Goal: Task Accomplishment & Management: Use online tool/utility

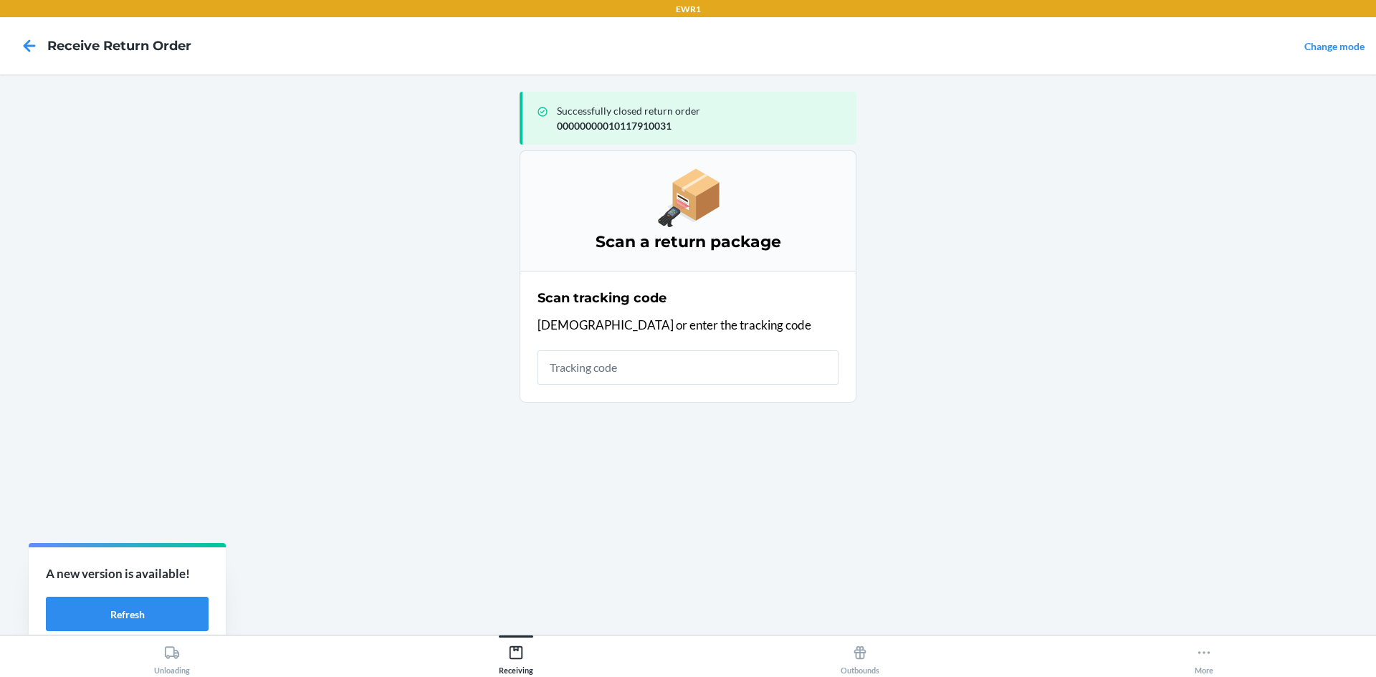
click at [612, 378] on input "text" at bounding box center [688, 367] width 301 height 34
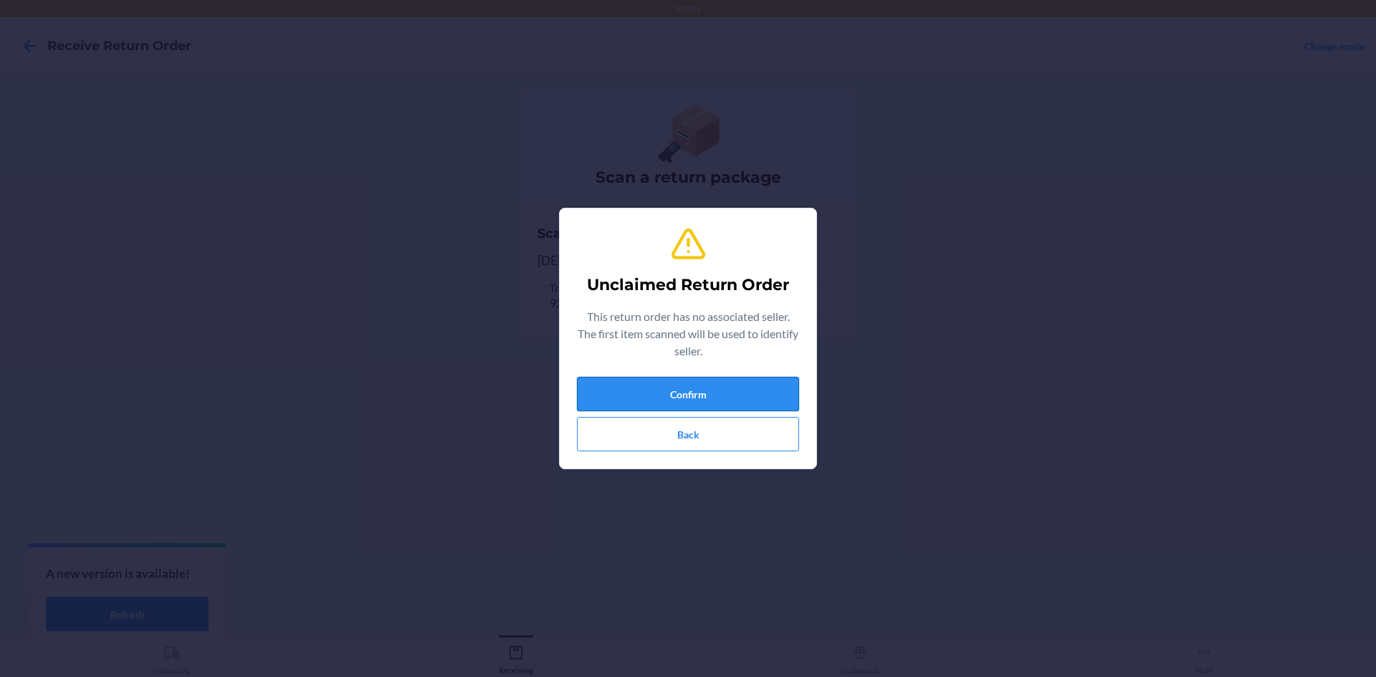
click at [725, 391] on button "Confirm" at bounding box center [688, 394] width 222 height 34
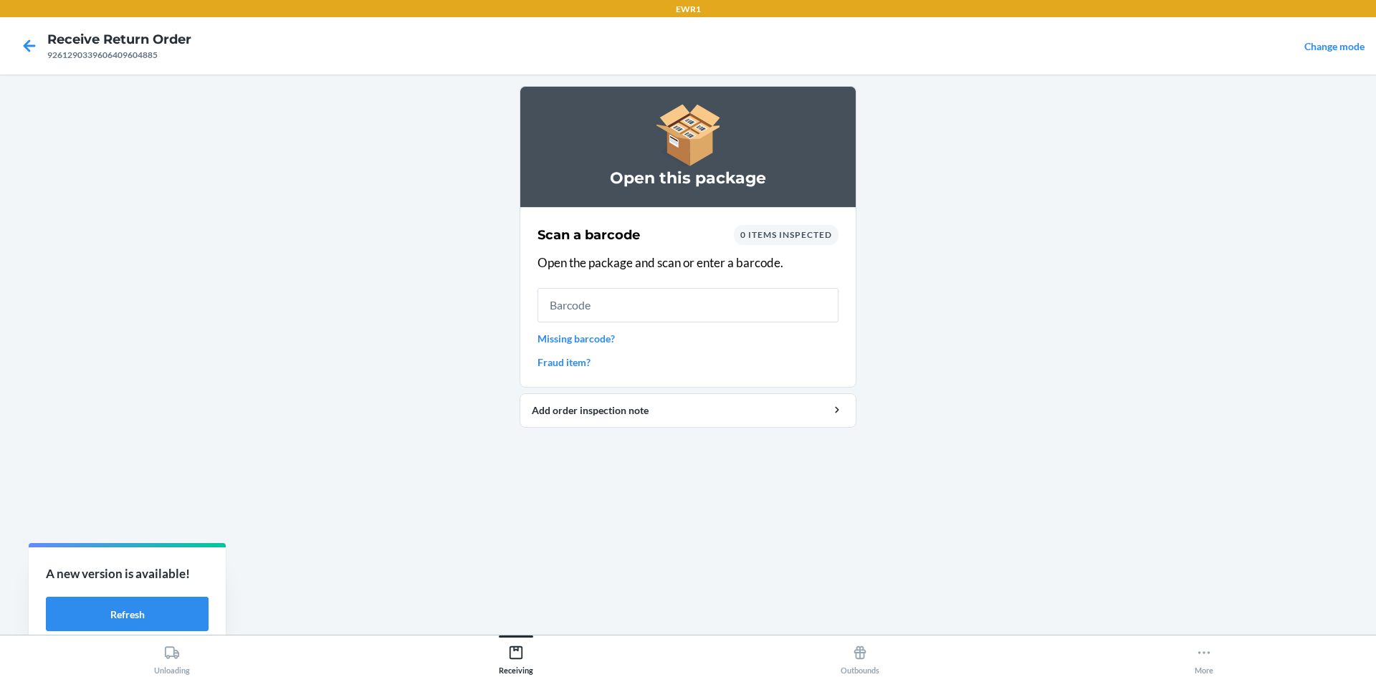
click at [686, 311] on input "text" at bounding box center [688, 305] width 301 height 34
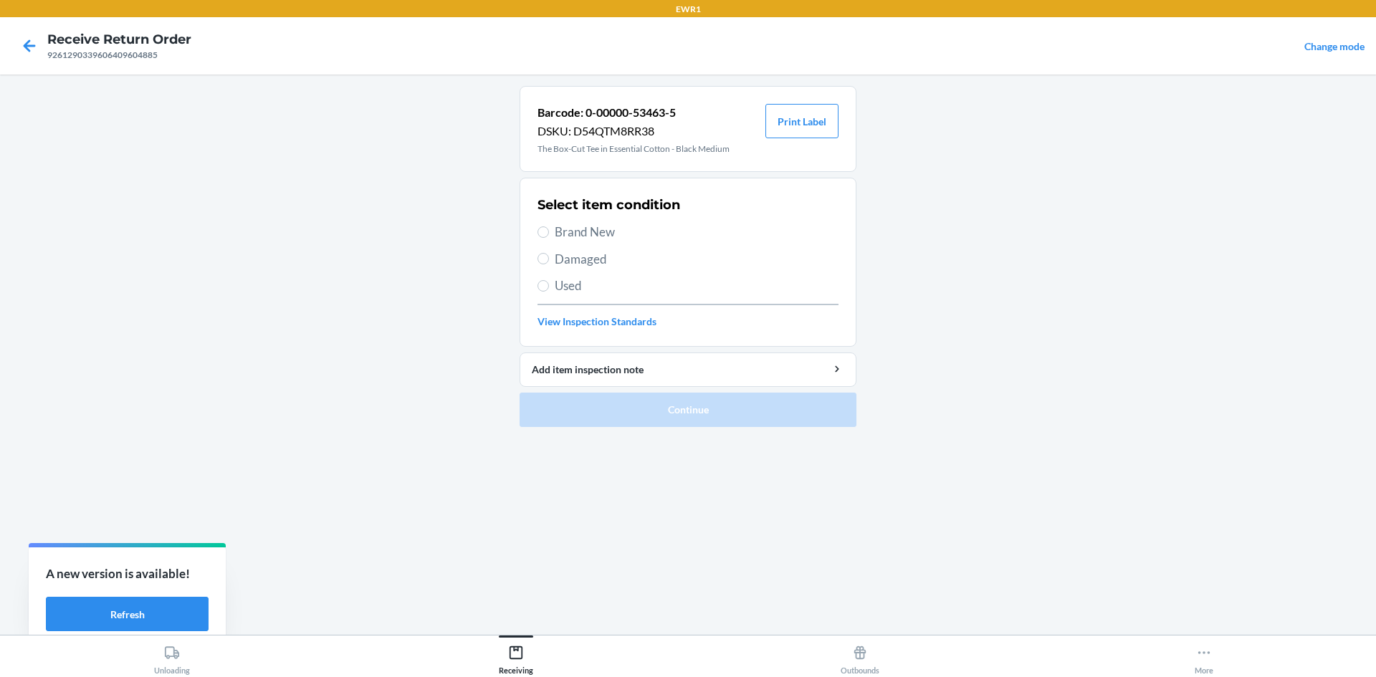
click at [555, 236] on span "Brand New" at bounding box center [697, 232] width 284 height 19
click at [549, 236] on input "Brand New" at bounding box center [543, 231] width 11 height 11
radio input "true"
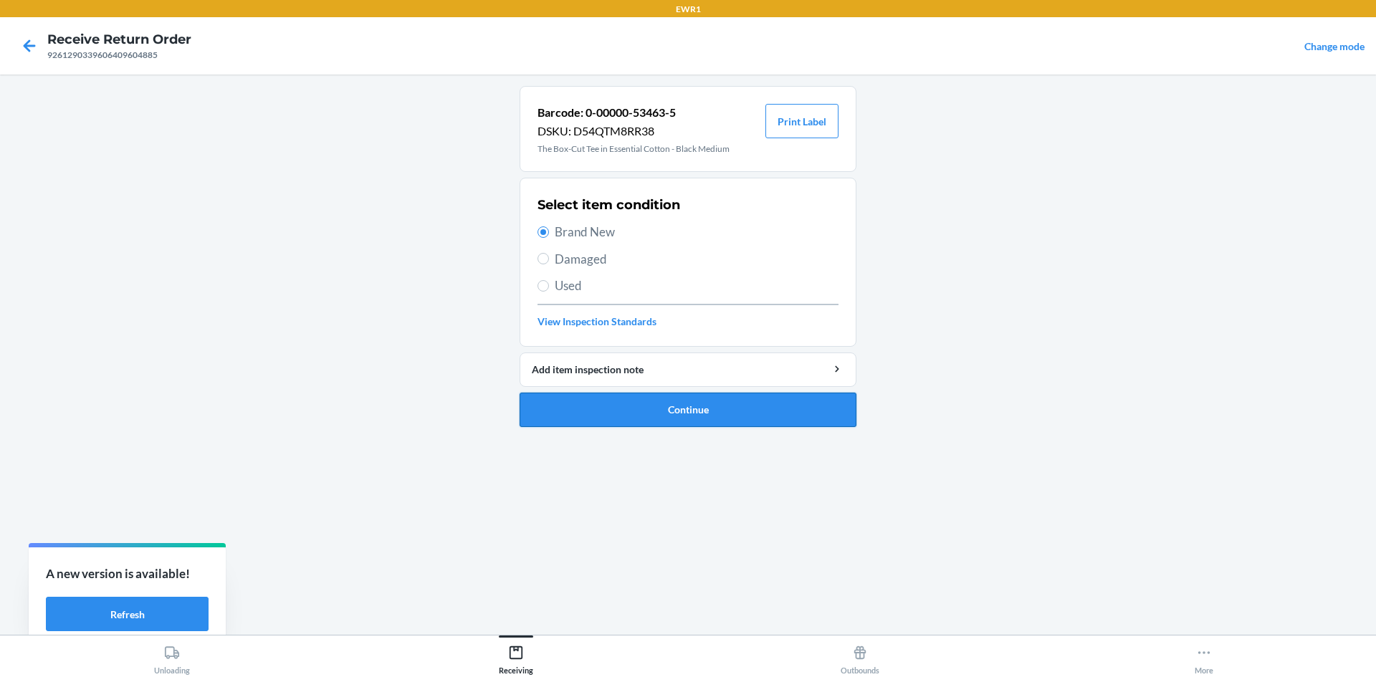
click at [717, 412] on button "Continue" at bounding box center [688, 410] width 337 height 34
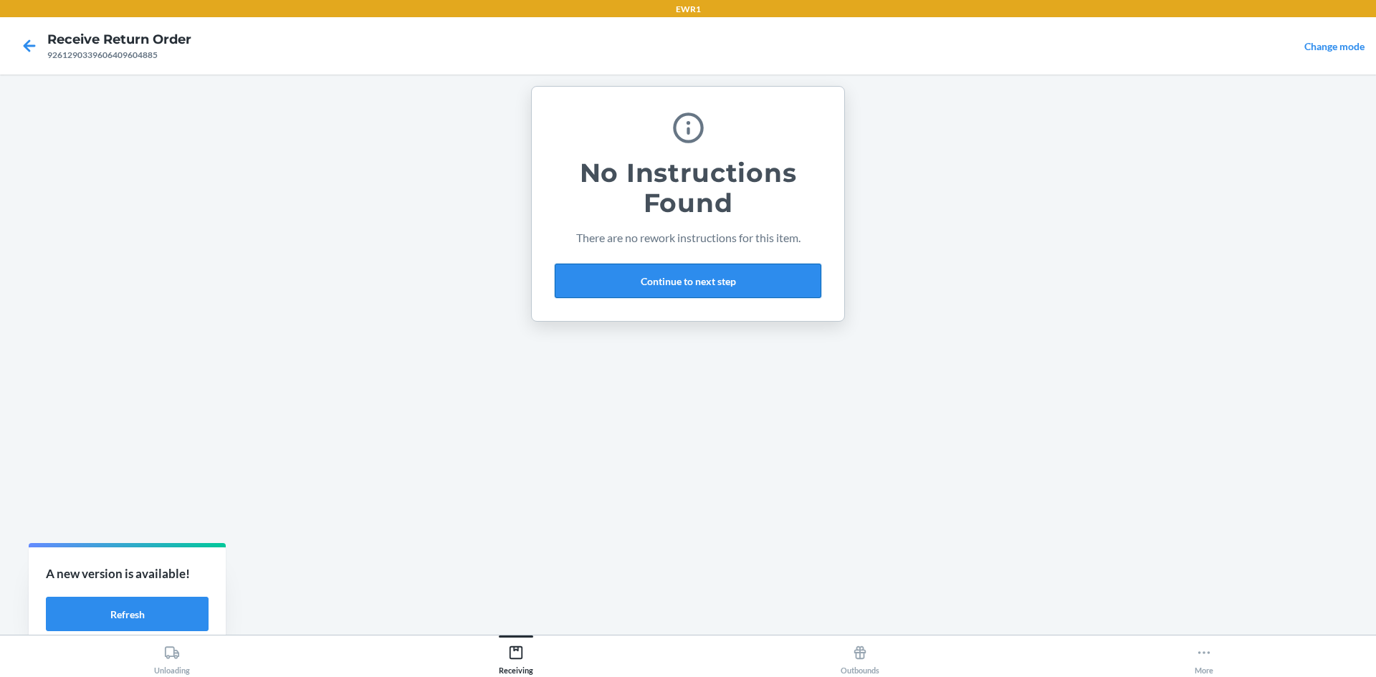
click at [682, 282] on button "Continue to next step" at bounding box center [688, 281] width 267 height 34
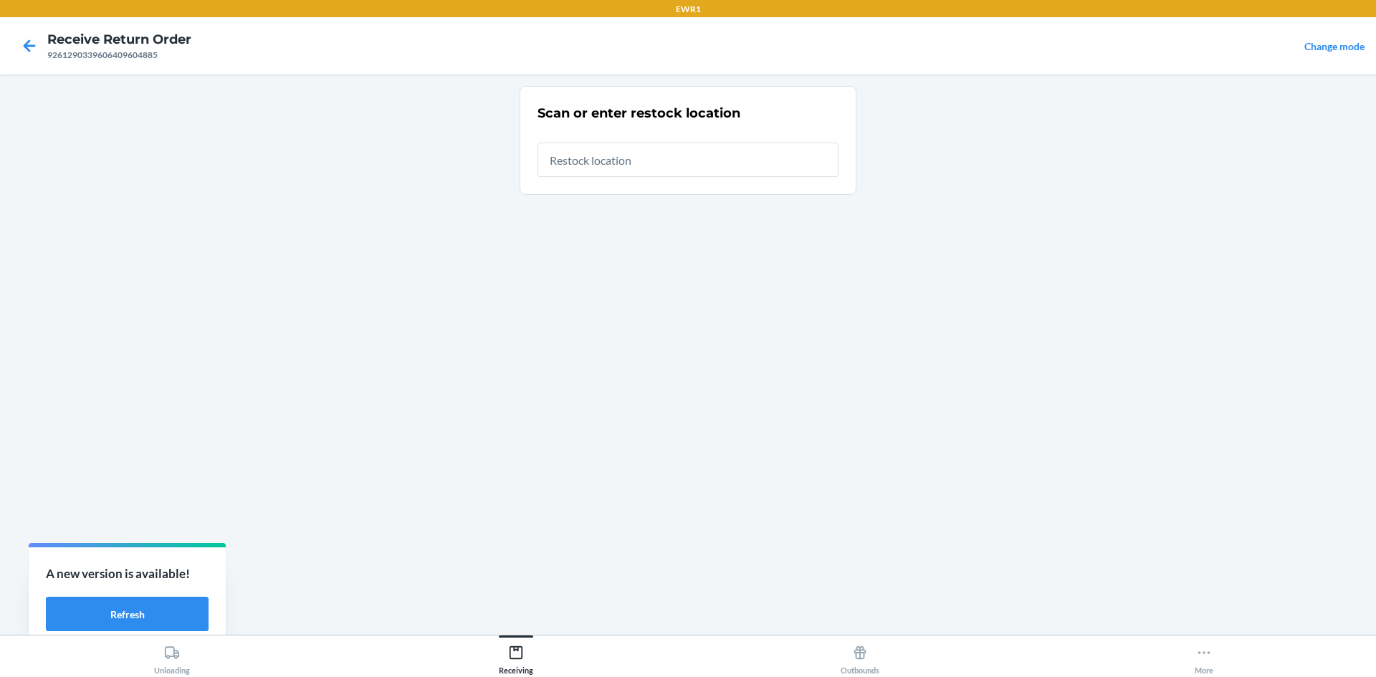
click at [614, 165] on input "text" at bounding box center [688, 160] width 301 height 34
type input "RTCart015"
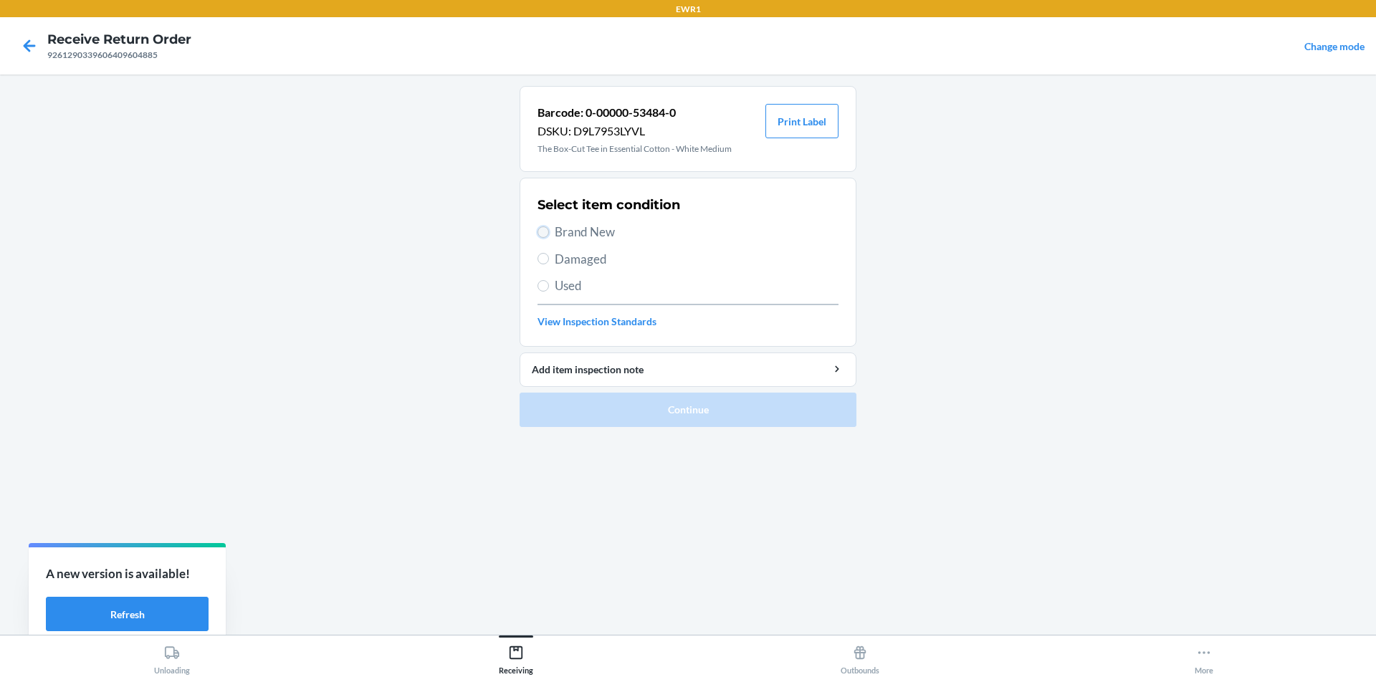
click at [545, 237] on input "Brand New" at bounding box center [543, 231] width 11 height 11
radio input "true"
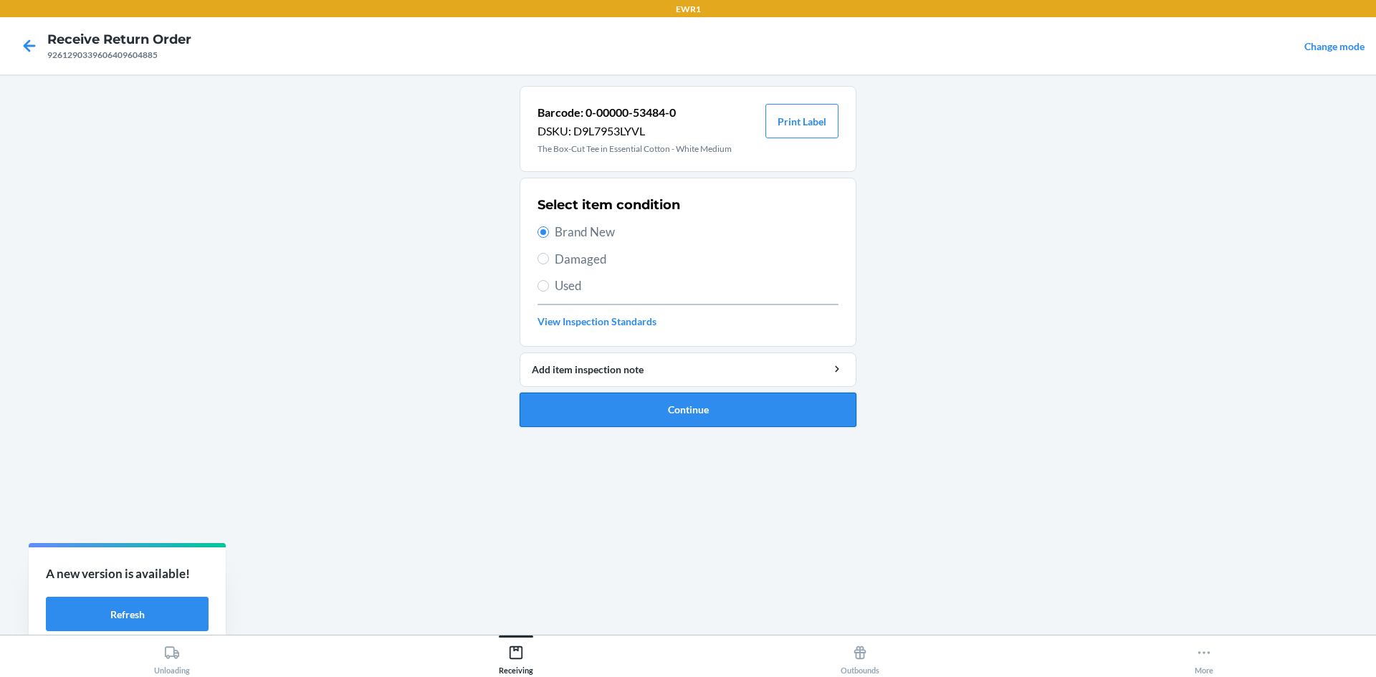
click at [745, 413] on button "Continue" at bounding box center [688, 410] width 337 height 34
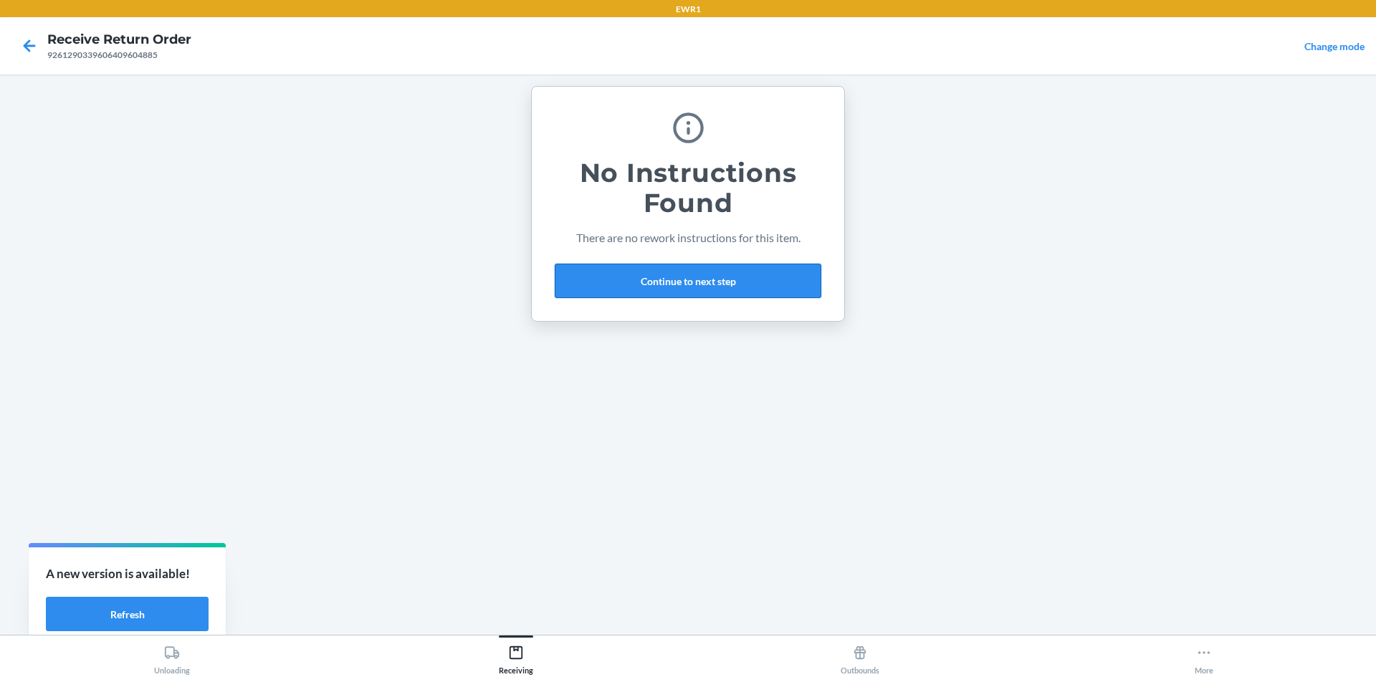
click at [676, 282] on button "Continue to next step" at bounding box center [688, 281] width 267 height 34
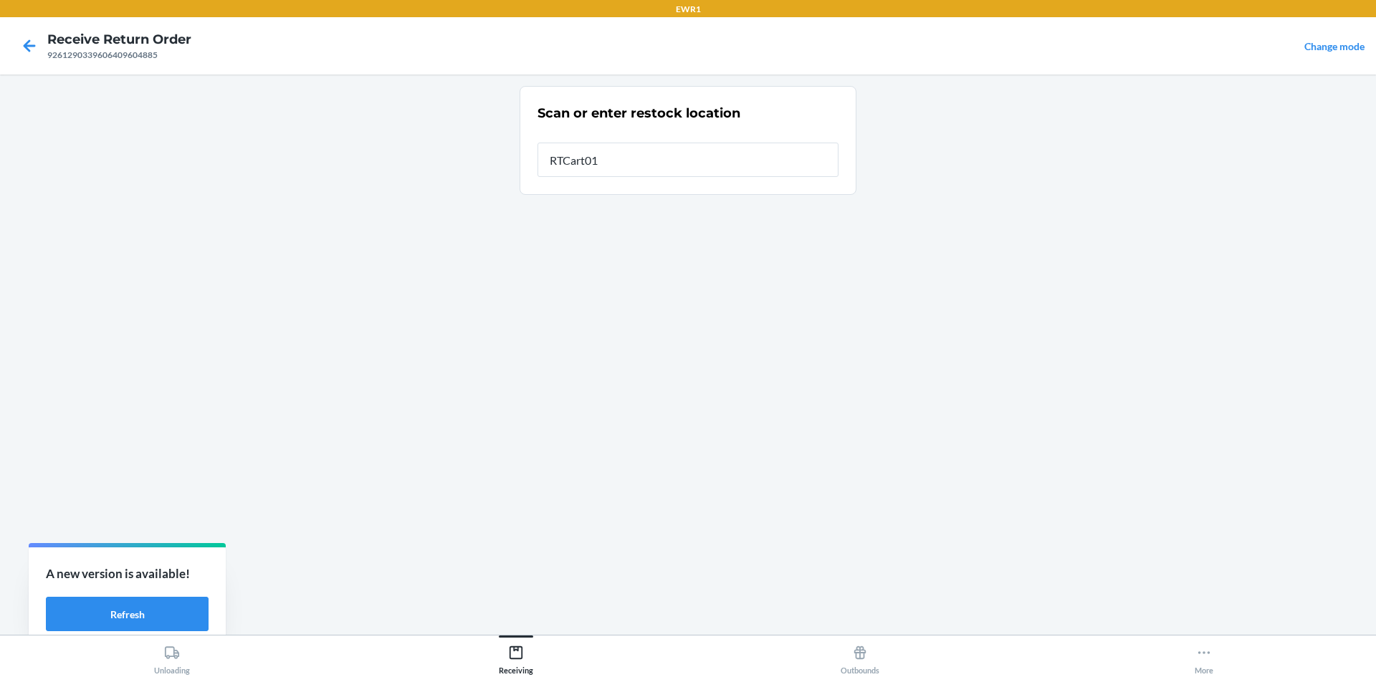
type input "RTCart015"
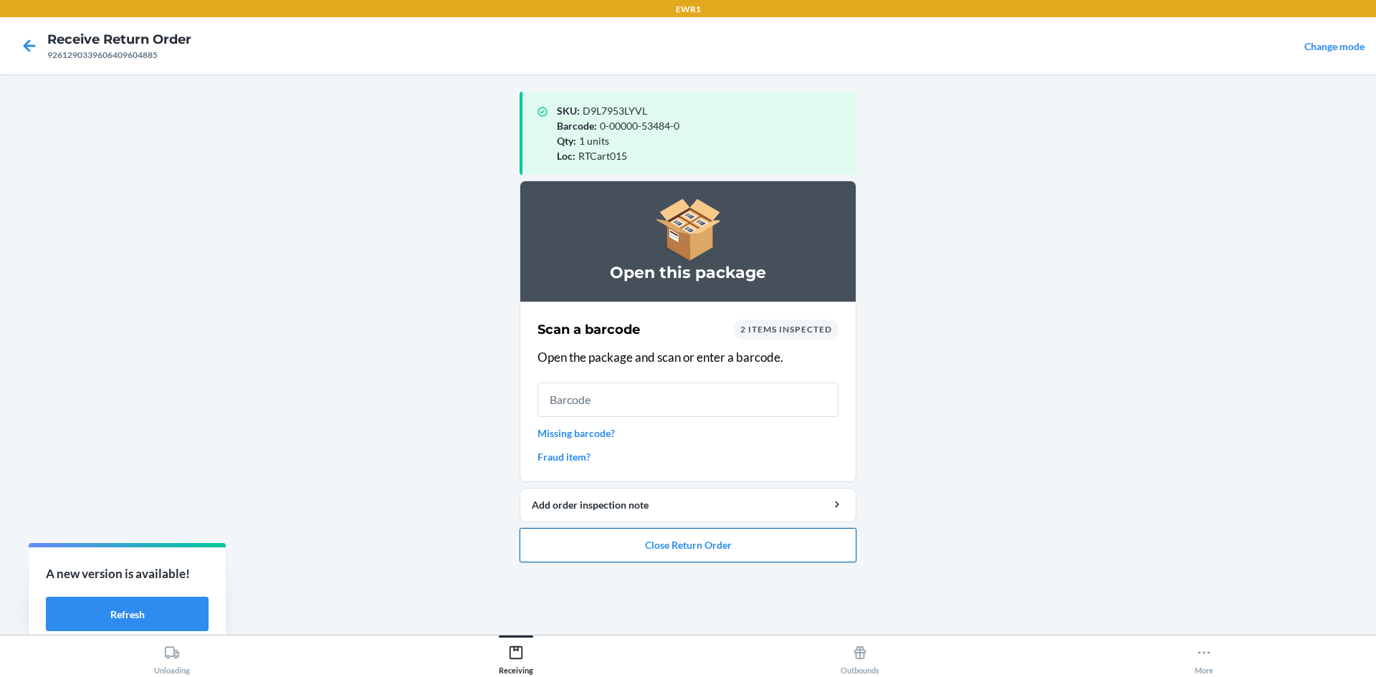
click at [791, 544] on button "Close Return Order" at bounding box center [688, 545] width 337 height 34
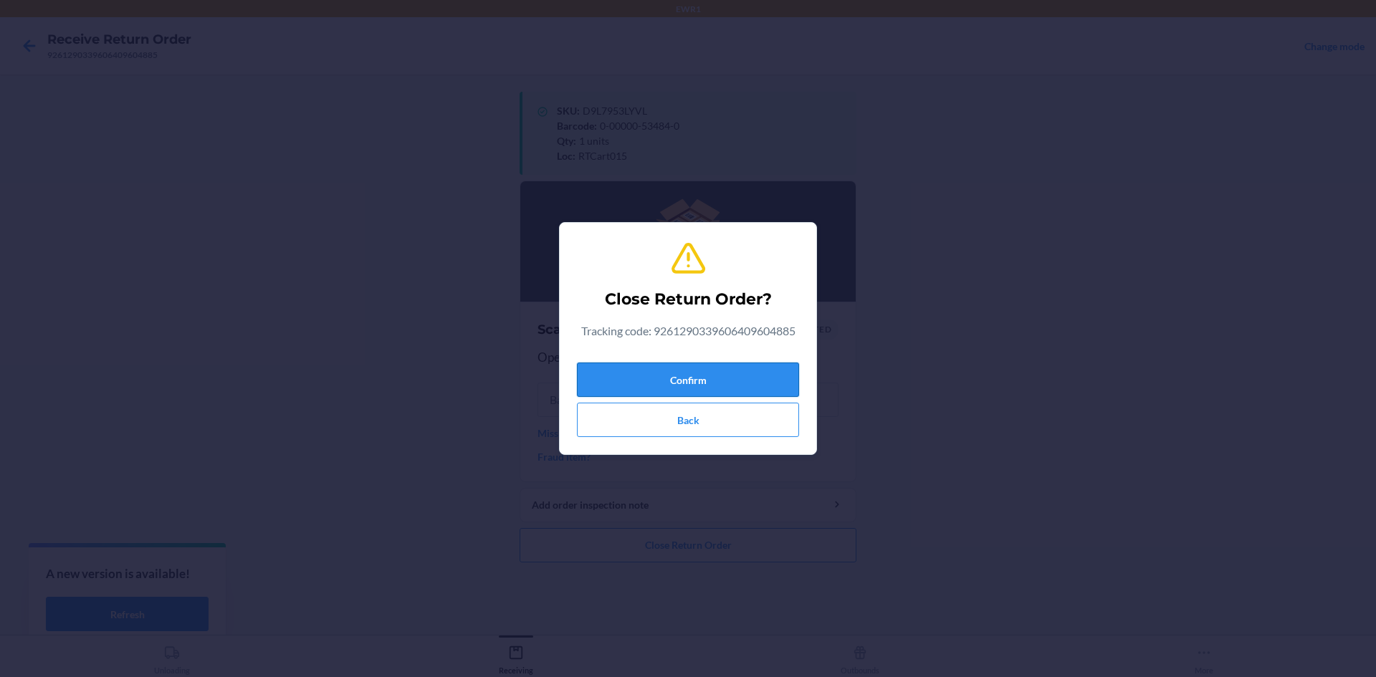
click at [787, 378] on button "Confirm" at bounding box center [688, 380] width 222 height 34
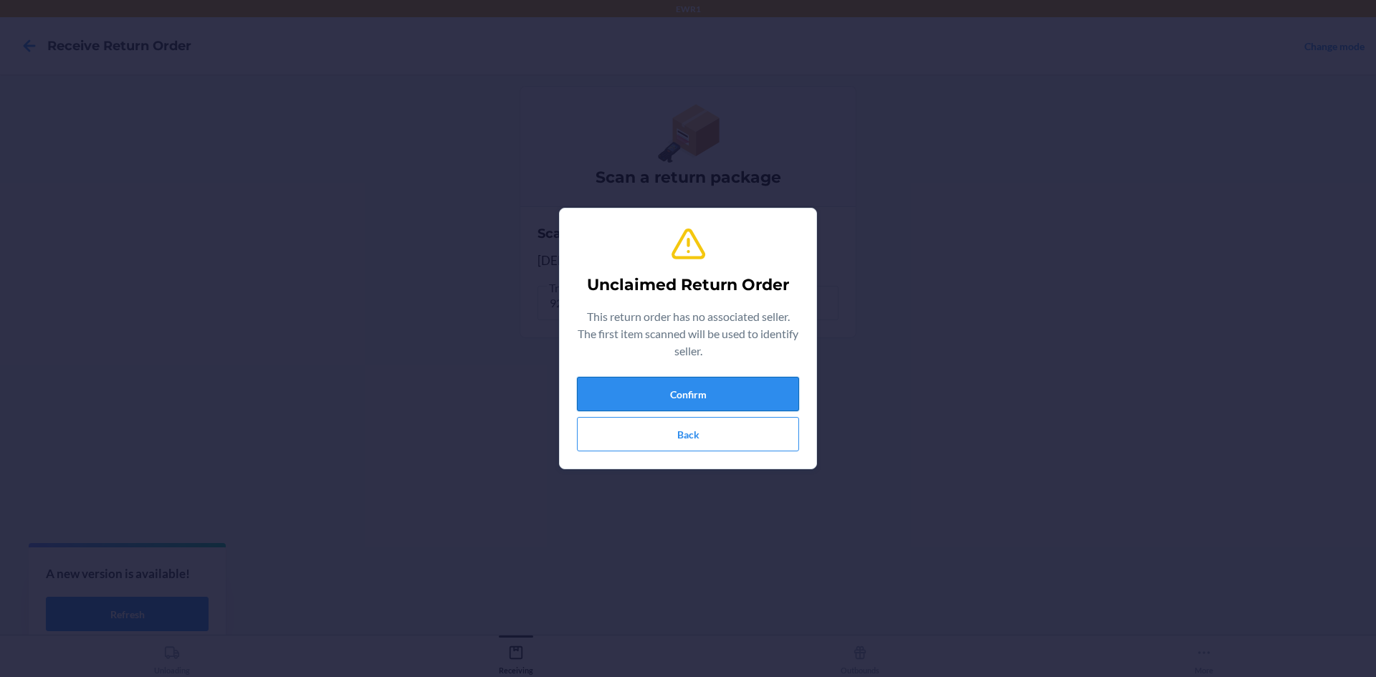
click at [755, 391] on button "Confirm" at bounding box center [688, 394] width 222 height 34
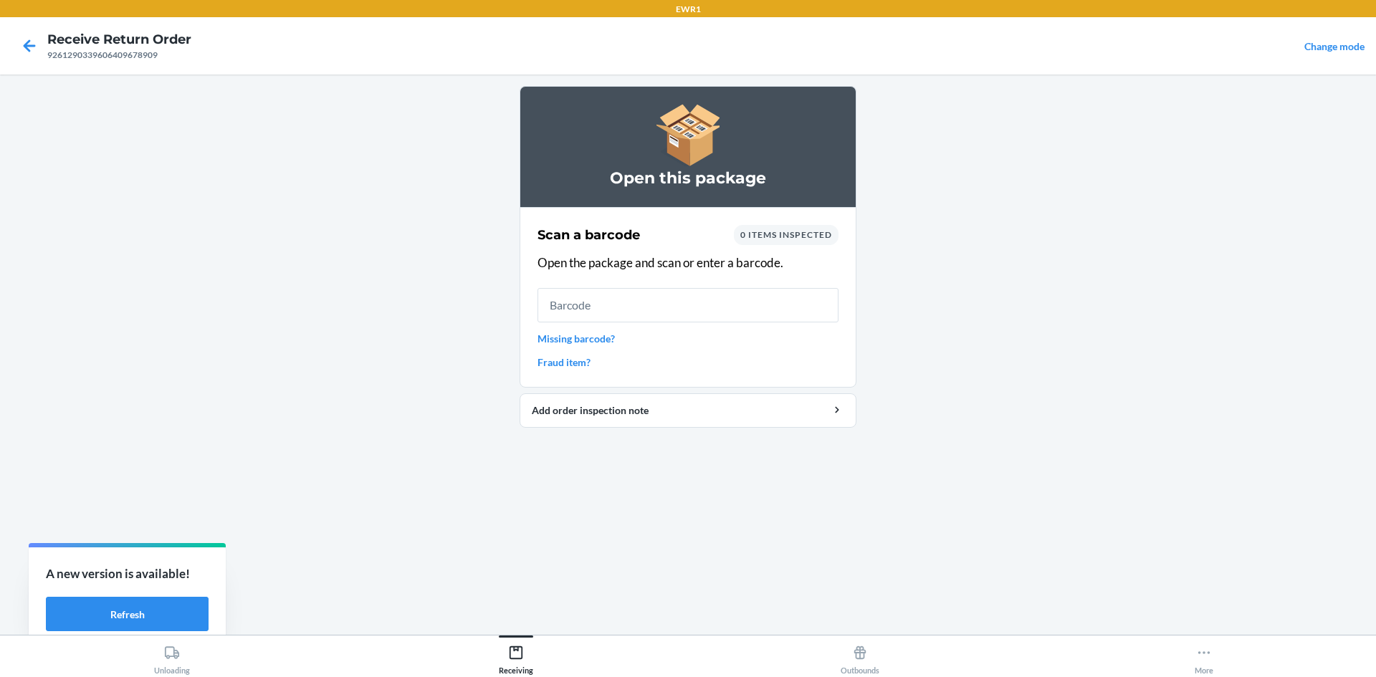
click at [692, 302] on input "text" at bounding box center [688, 305] width 301 height 34
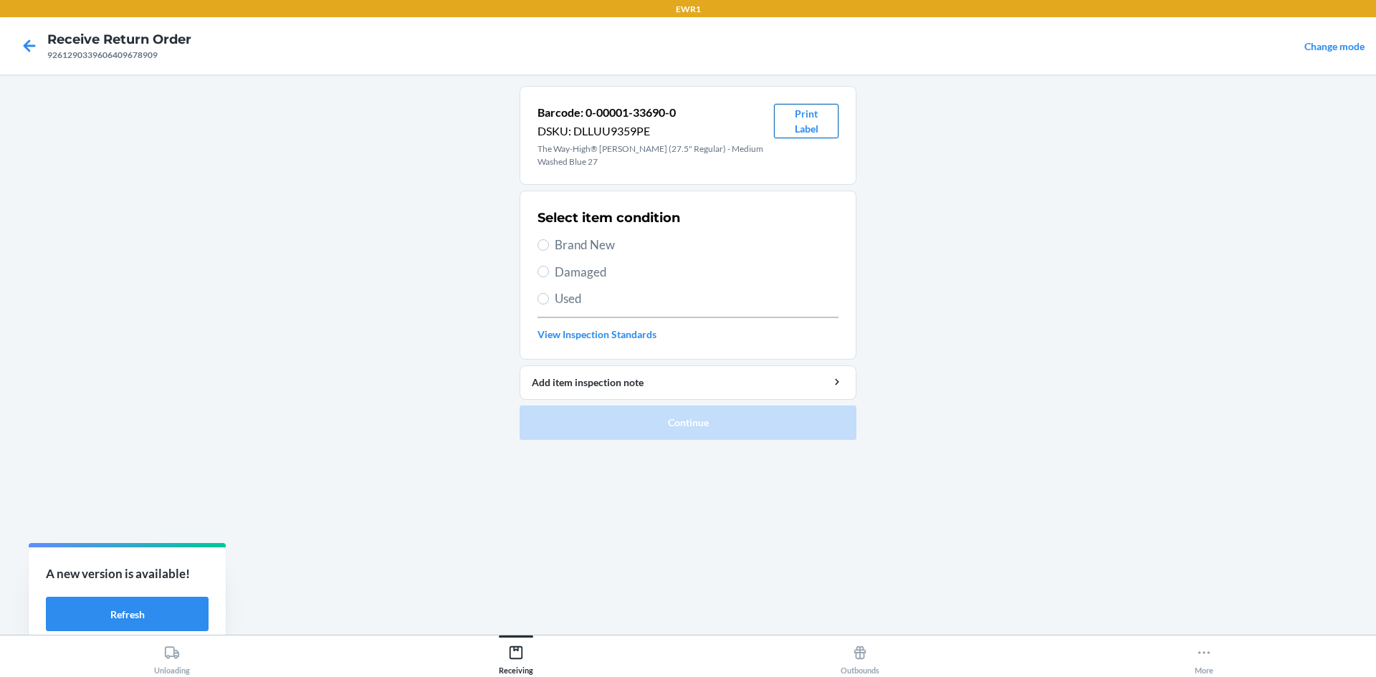
click at [805, 118] on button "Print Label" at bounding box center [806, 121] width 65 height 34
click at [542, 239] on label "Brand New" at bounding box center [688, 245] width 301 height 19
click at [542, 239] on input "Brand New" at bounding box center [543, 244] width 11 height 11
radio input "true"
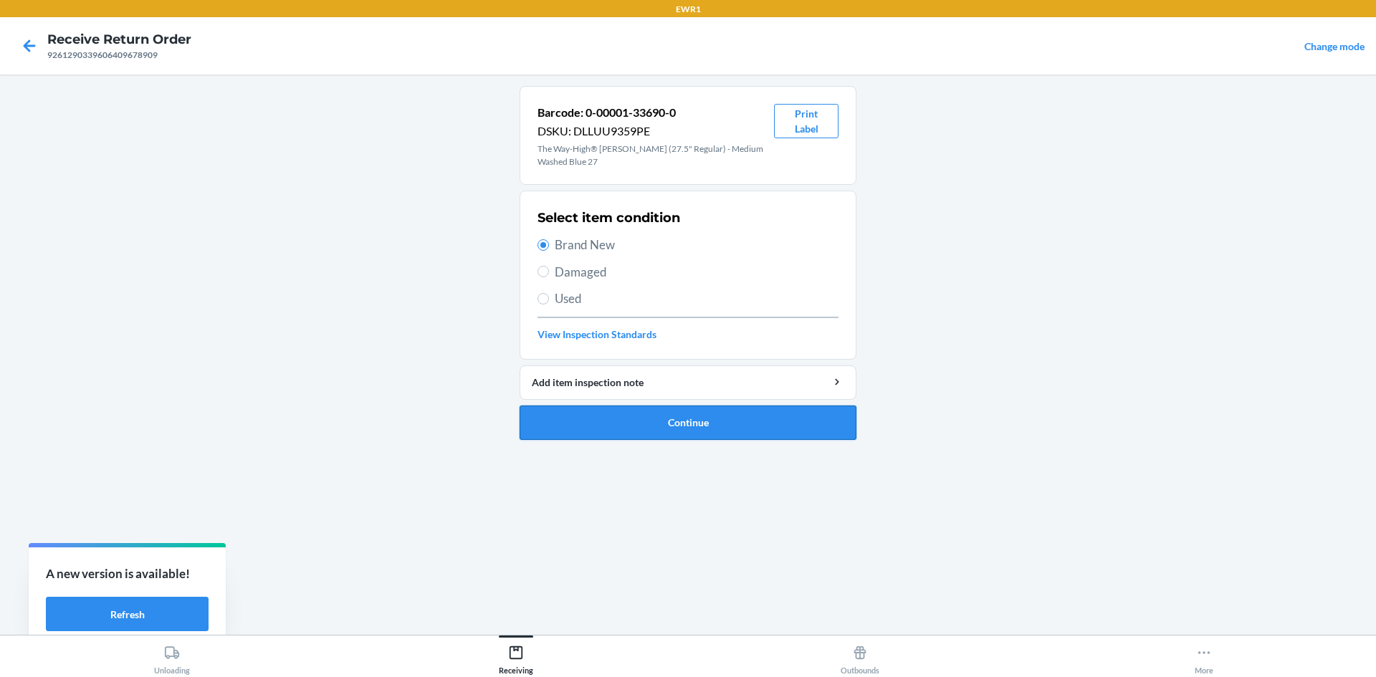
click at [706, 420] on button "Continue" at bounding box center [688, 423] width 337 height 34
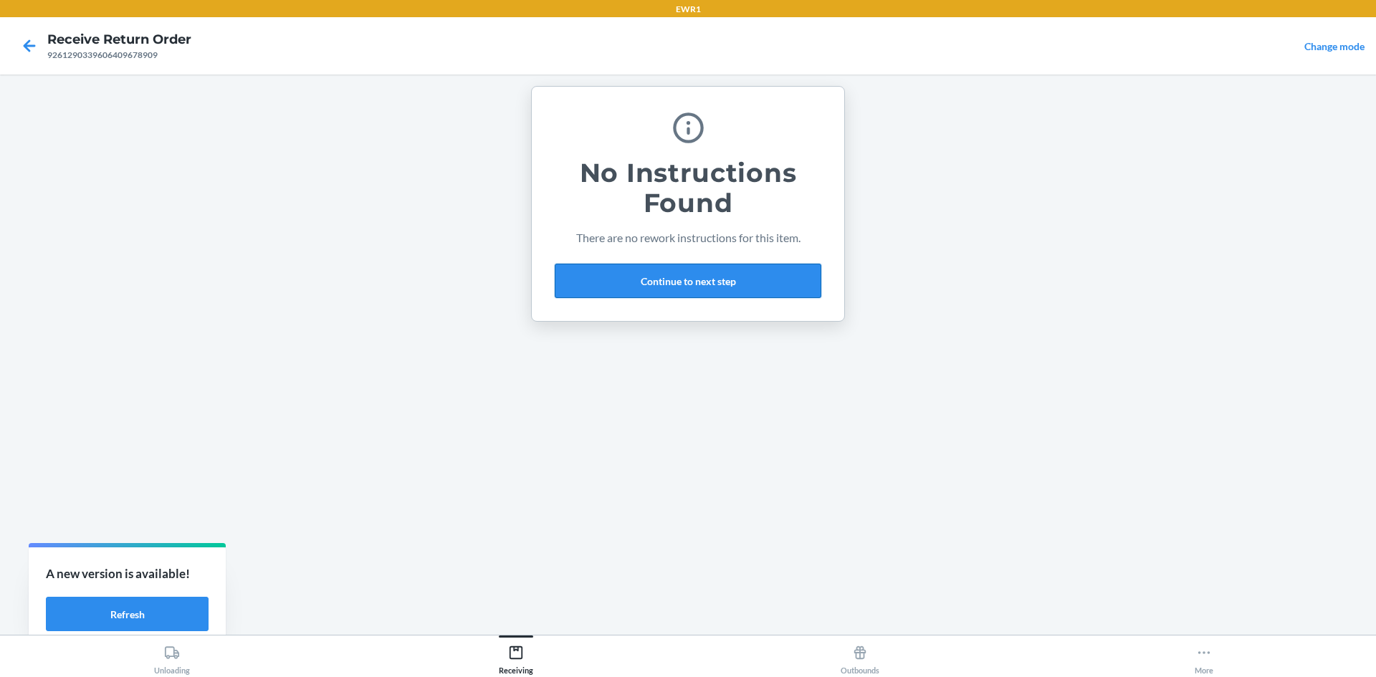
click at [650, 280] on button "Continue to next step" at bounding box center [688, 281] width 267 height 34
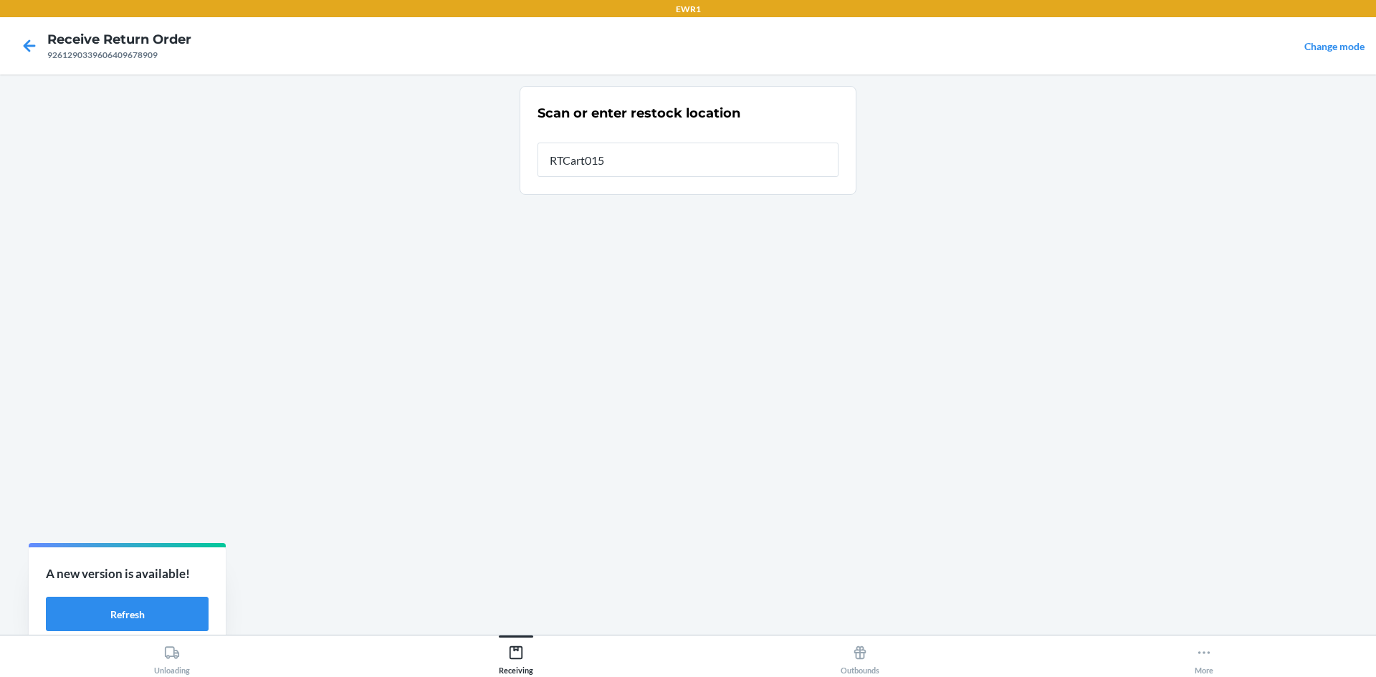
type input "RTCart015"
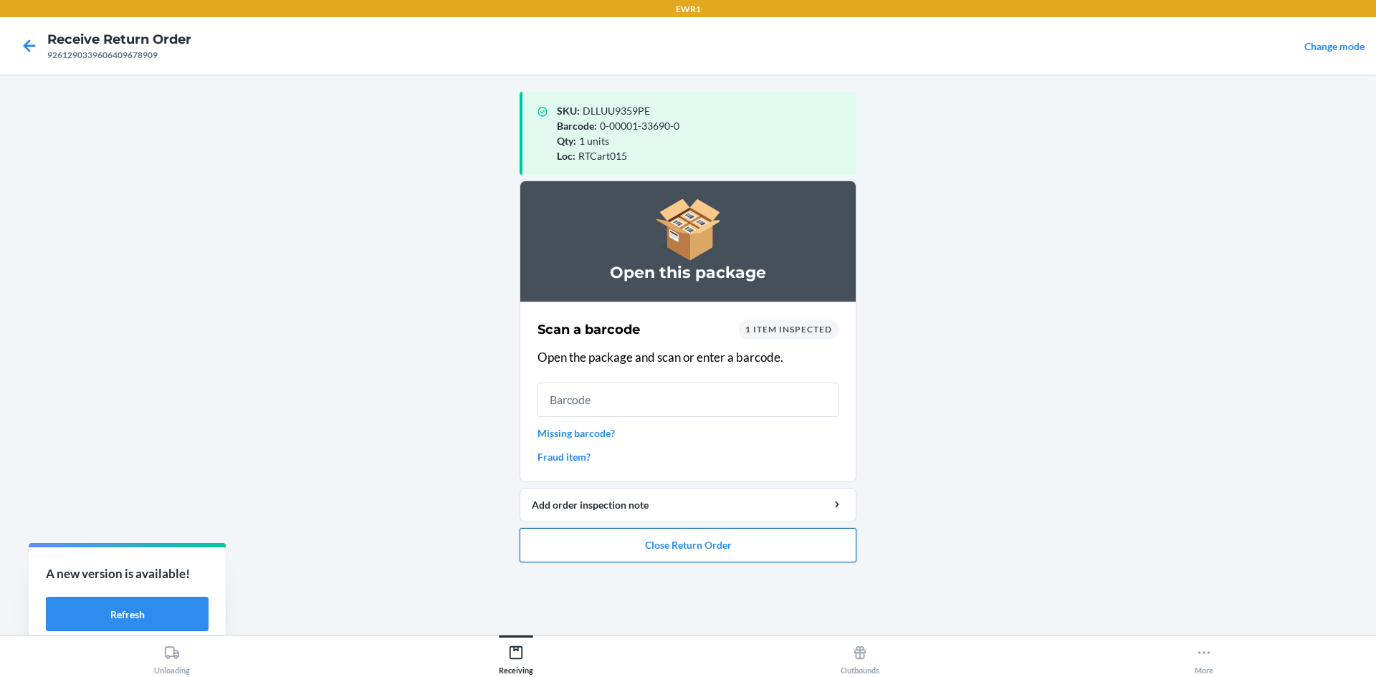
click at [720, 542] on button "Close Return Order" at bounding box center [688, 545] width 337 height 34
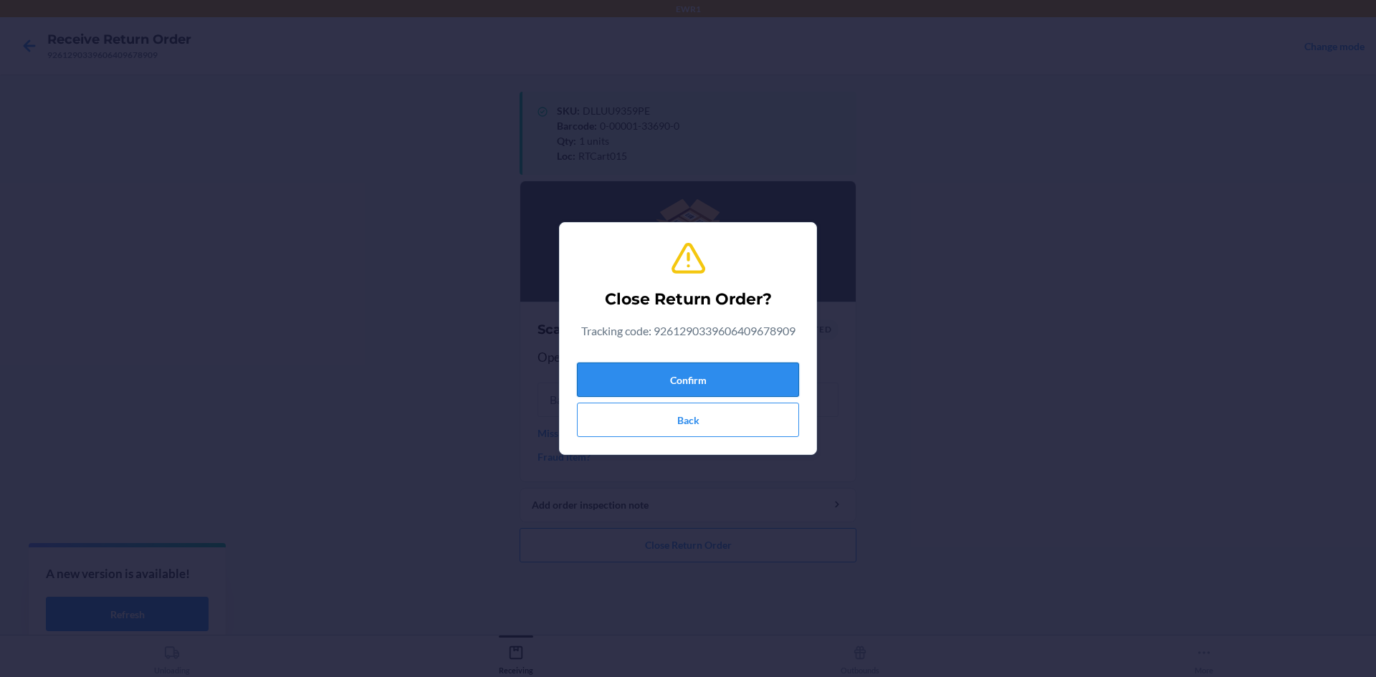
click at [736, 373] on button "Confirm" at bounding box center [688, 380] width 222 height 34
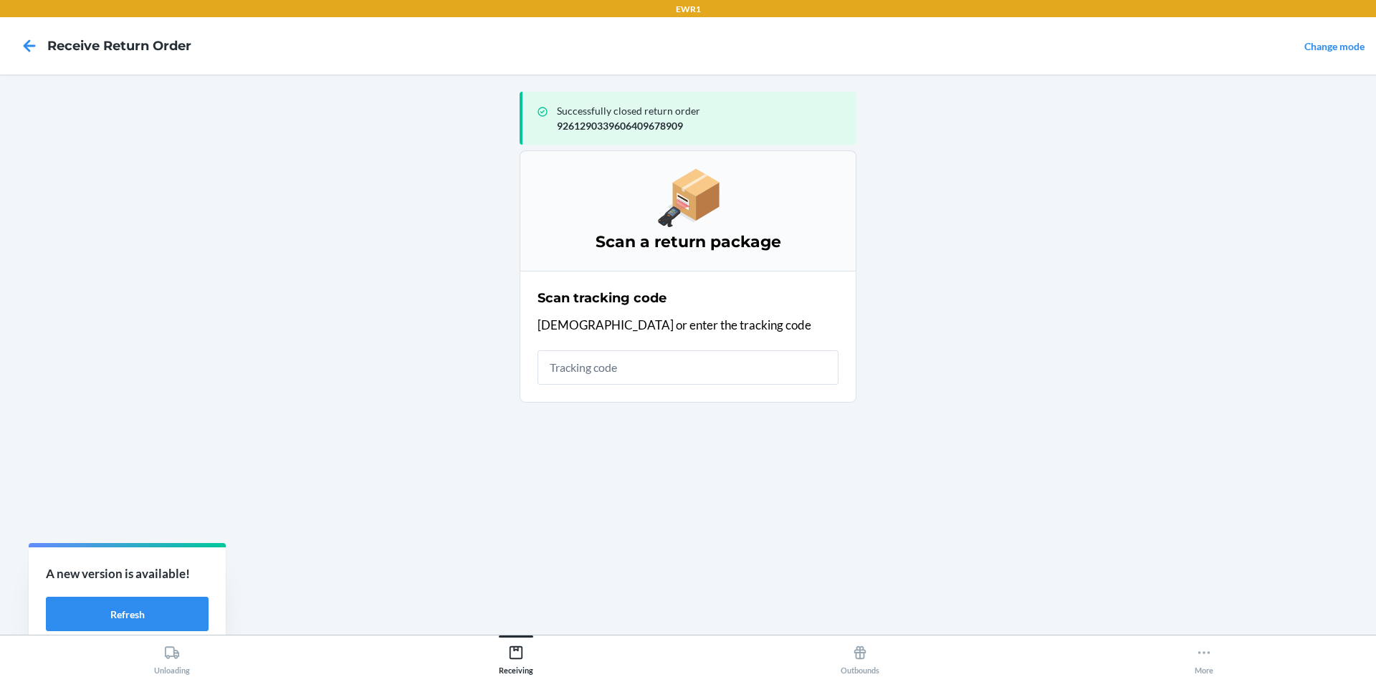
click at [661, 376] on input "text" at bounding box center [688, 367] width 301 height 34
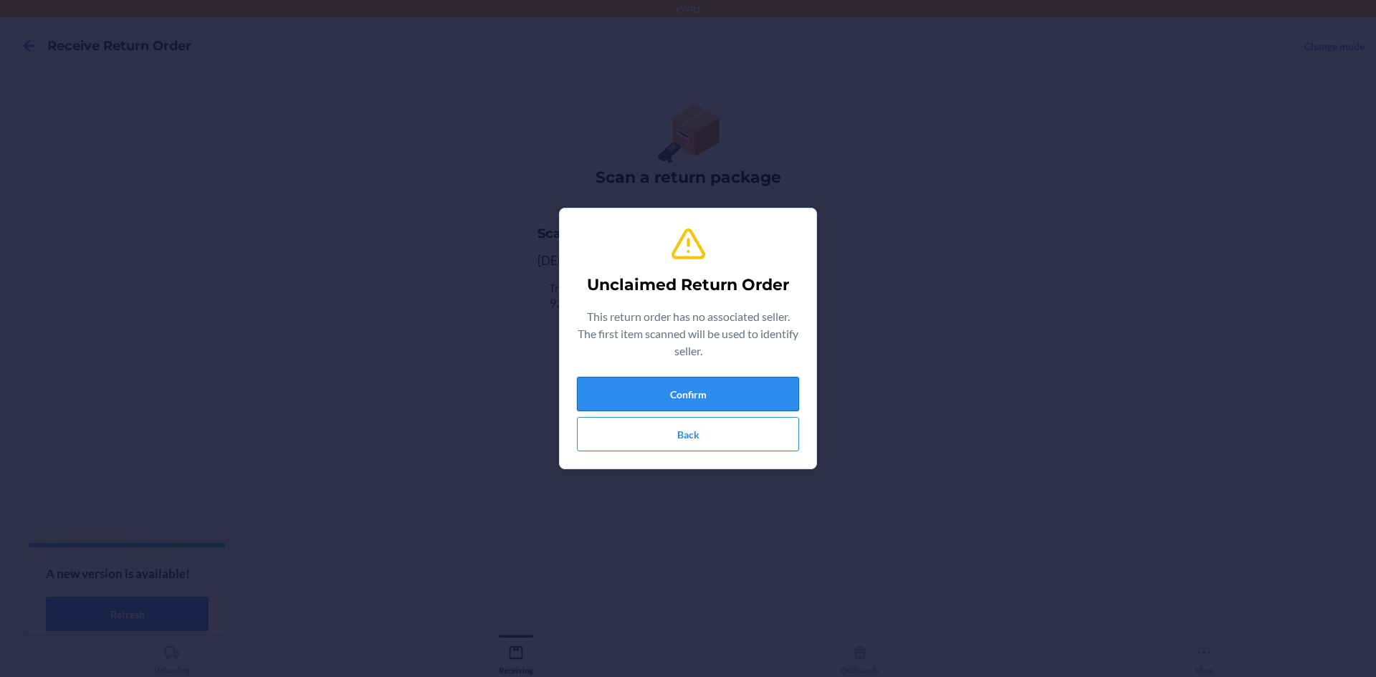
click at [660, 378] on button "Confirm" at bounding box center [688, 394] width 222 height 34
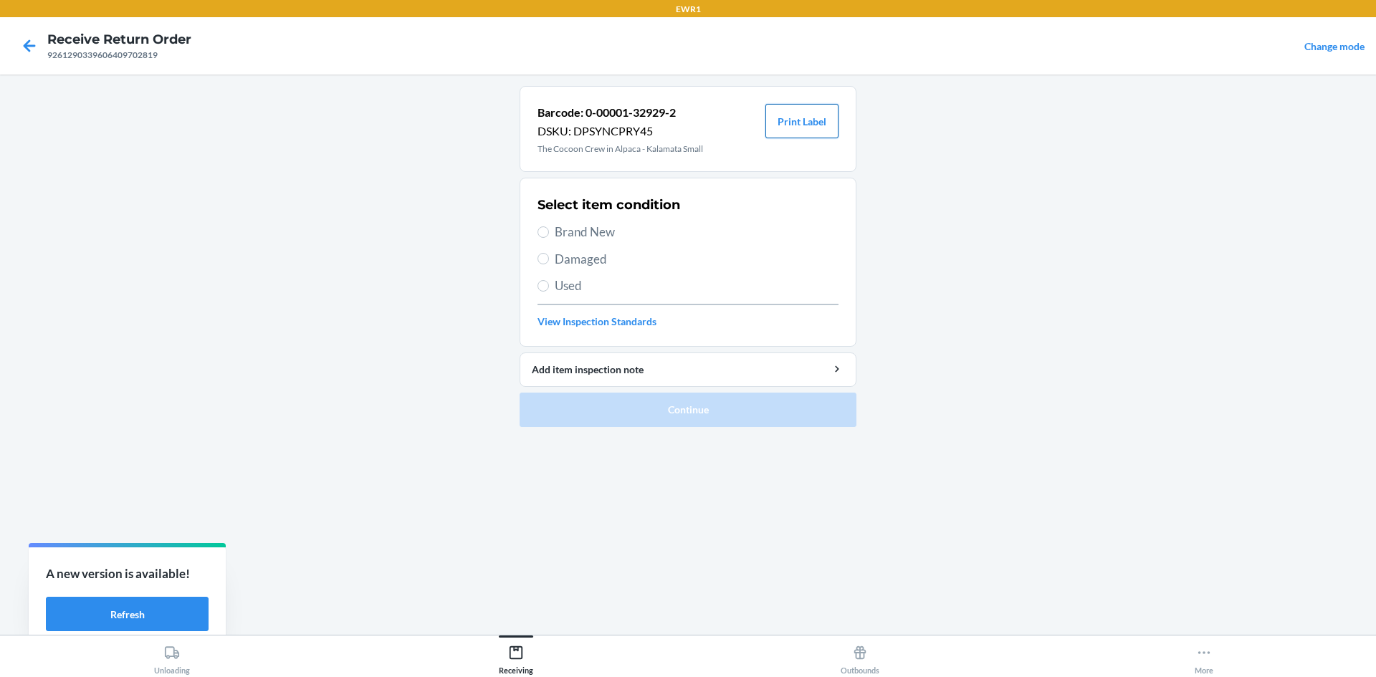
click at [802, 122] on button "Print Label" at bounding box center [801, 121] width 73 height 34
click at [542, 235] on input "Brand New" at bounding box center [543, 231] width 11 height 11
radio input "true"
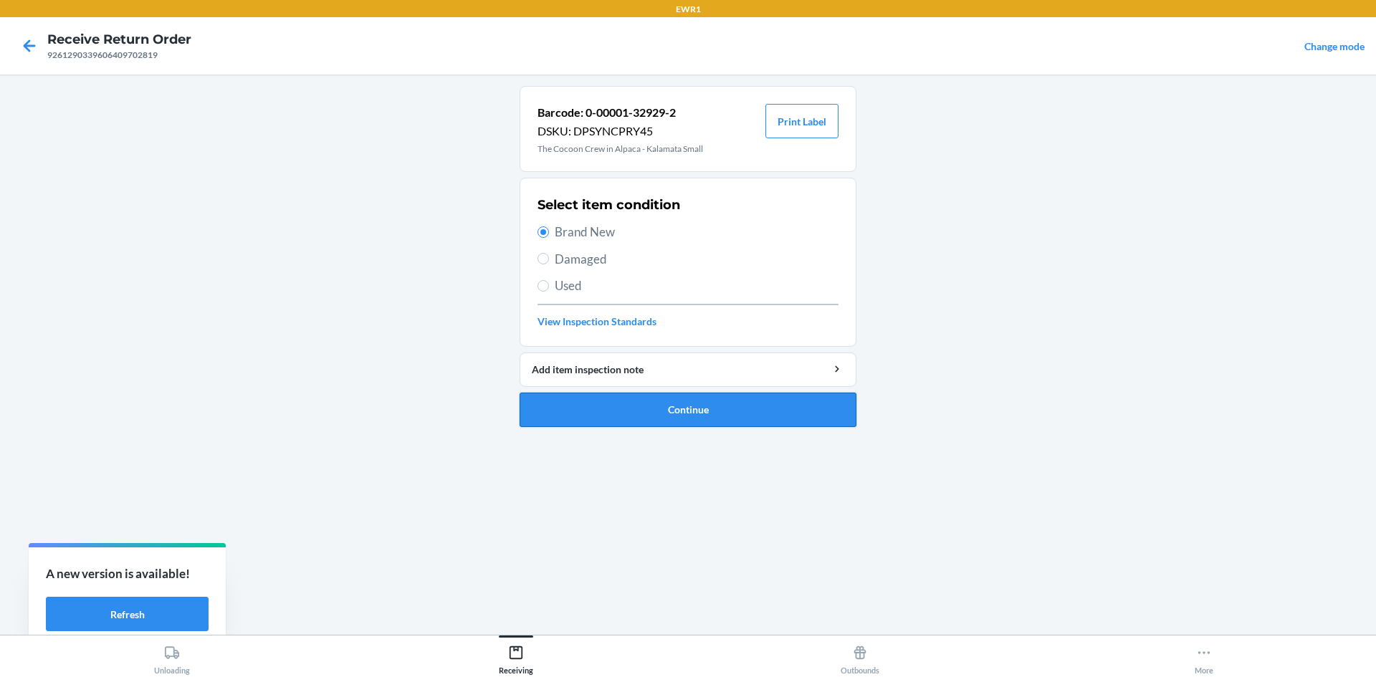
click at [695, 405] on button "Continue" at bounding box center [688, 410] width 337 height 34
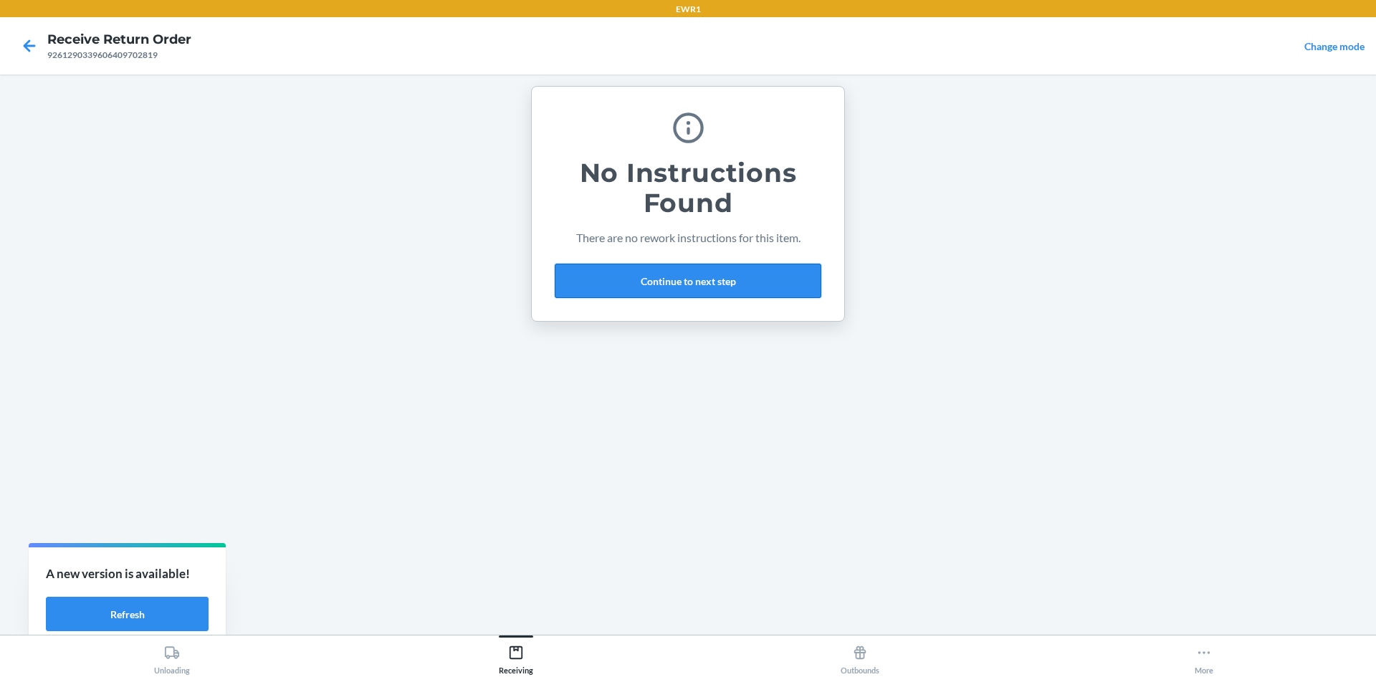
click at [728, 292] on button "Continue to next step" at bounding box center [688, 281] width 267 height 34
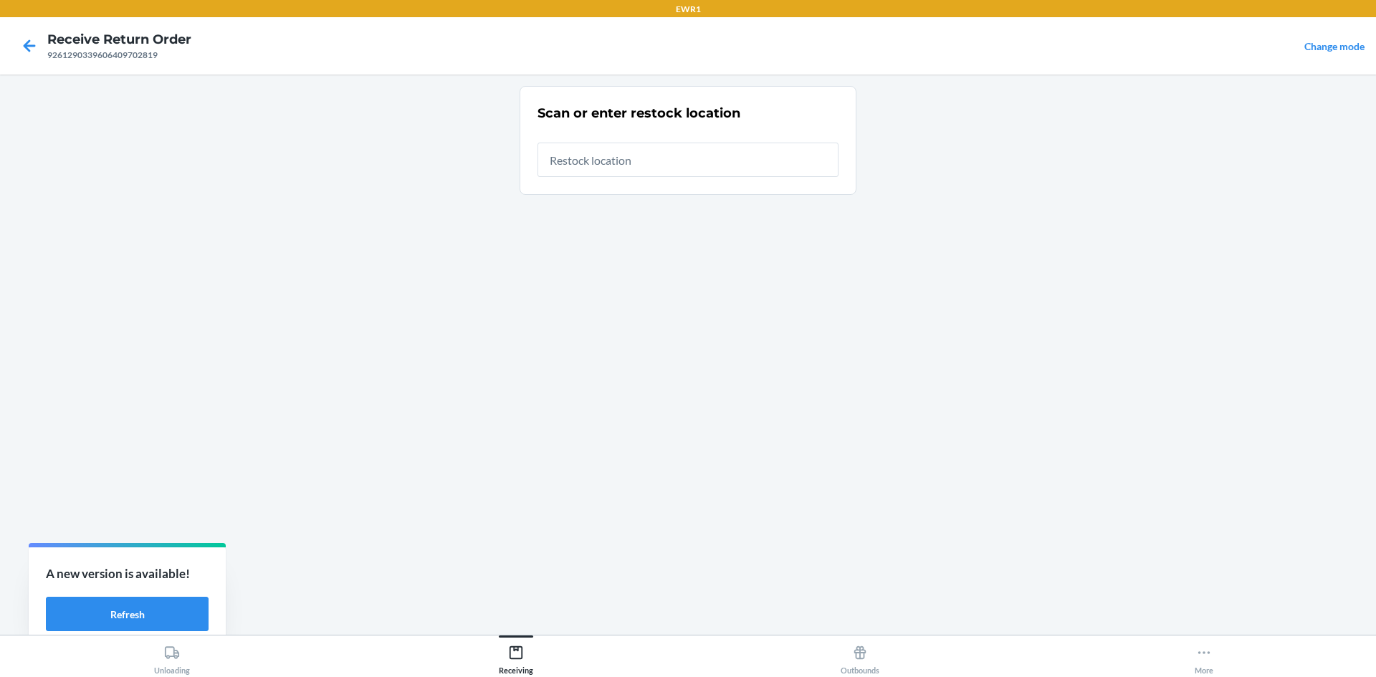
click at [628, 153] on input "text" at bounding box center [688, 160] width 301 height 34
type input "RTCart015"
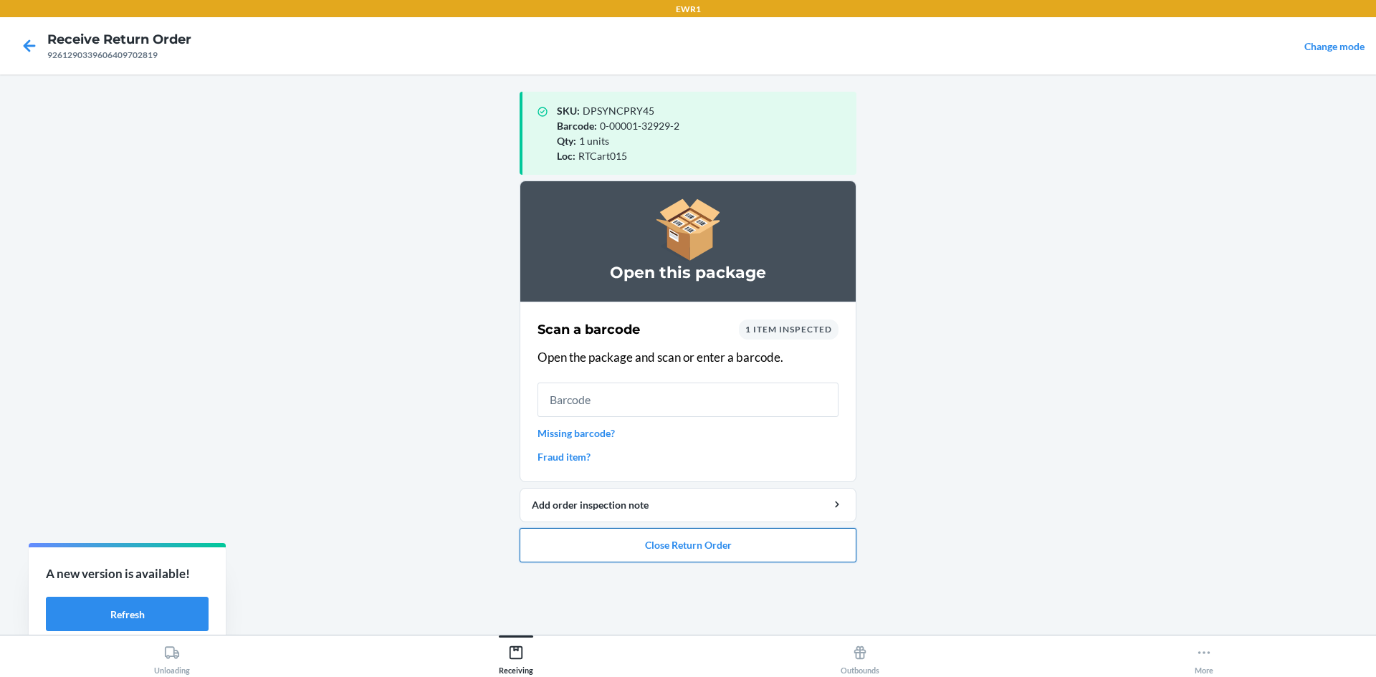
click at [713, 552] on button "Close Return Order" at bounding box center [688, 545] width 337 height 34
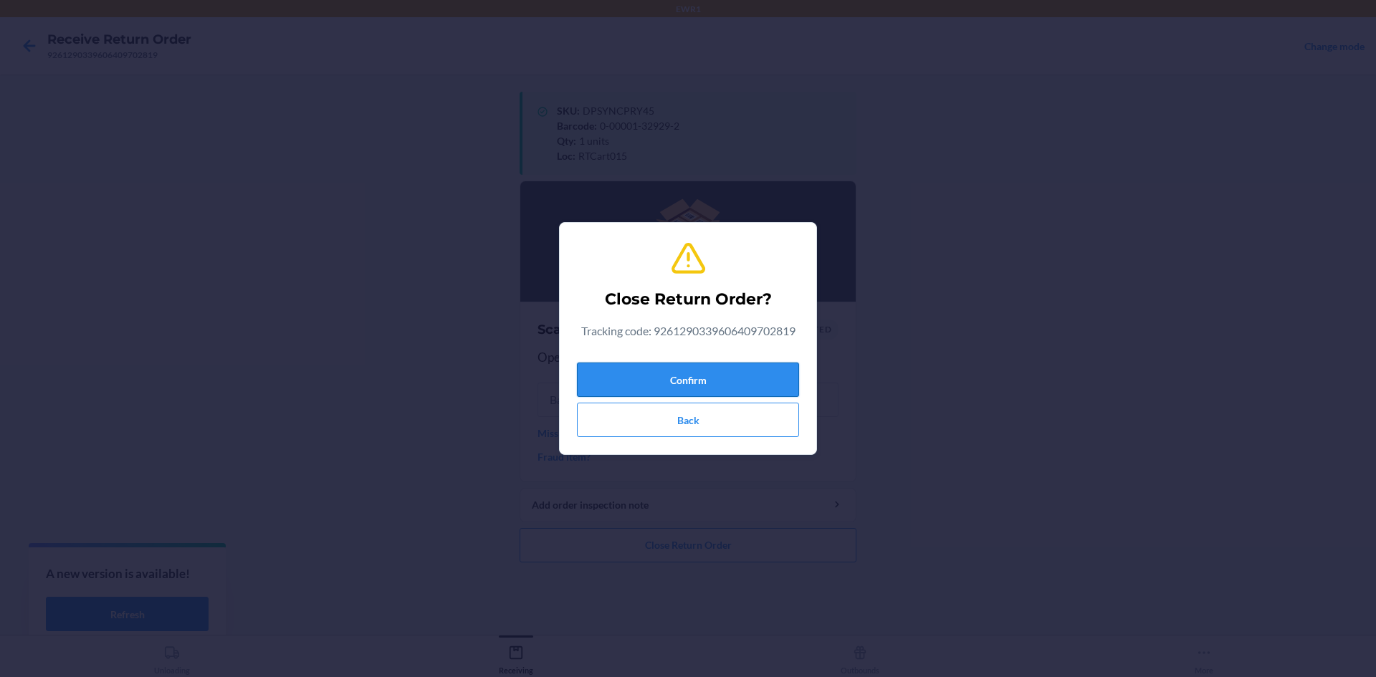
click at [685, 386] on button "Confirm" at bounding box center [688, 380] width 222 height 34
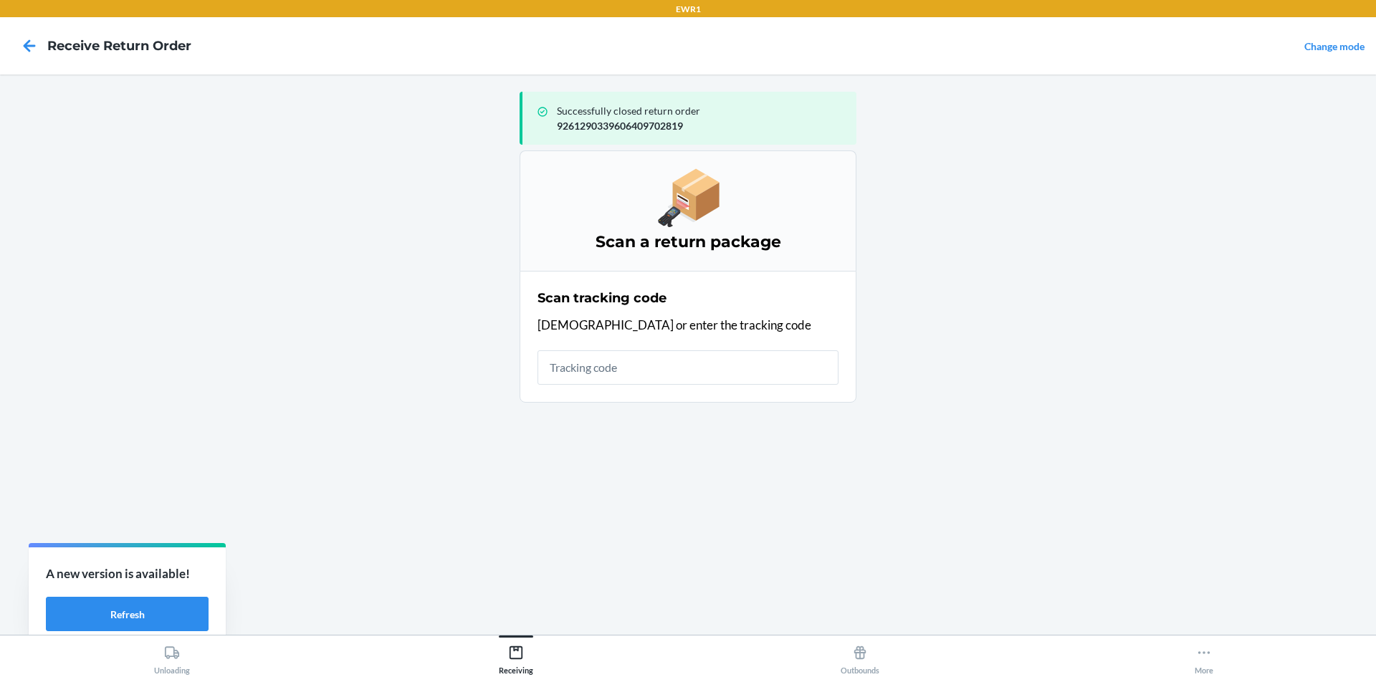
click at [630, 376] on input "text" at bounding box center [688, 367] width 301 height 34
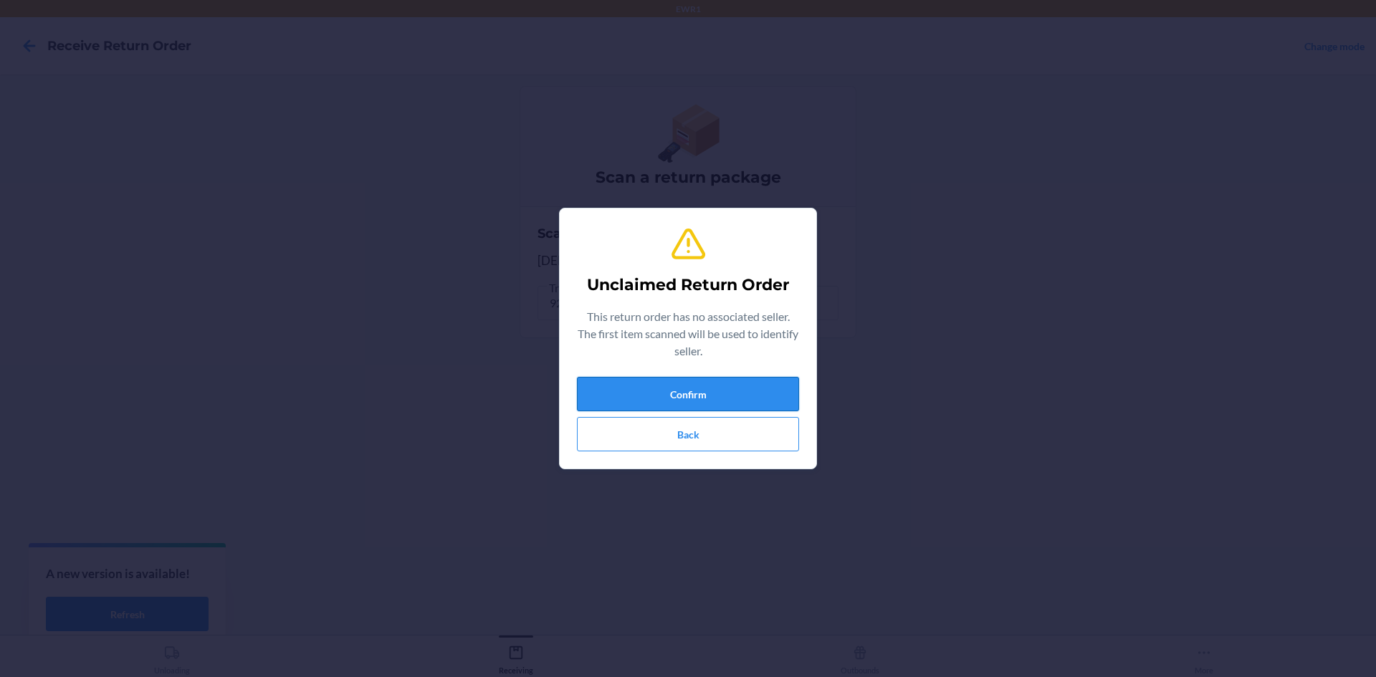
click at [700, 391] on button "Confirm" at bounding box center [688, 394] width 222 height 34
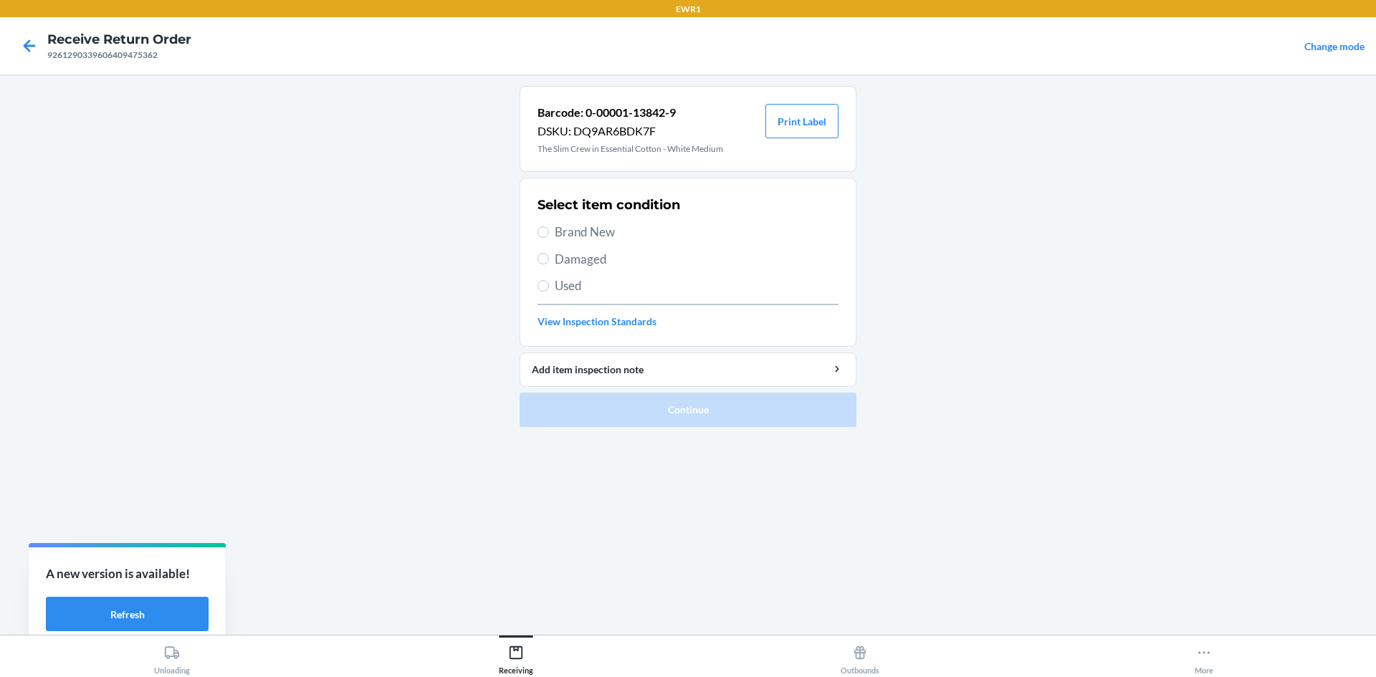
click at [575, 228] on span "Brand New" at bounding box center [697, 232] width 284 height 19
click at [549, 228] on input "Brand New" at bounding box center [543, 231] width 11 height 11
radio input "true"
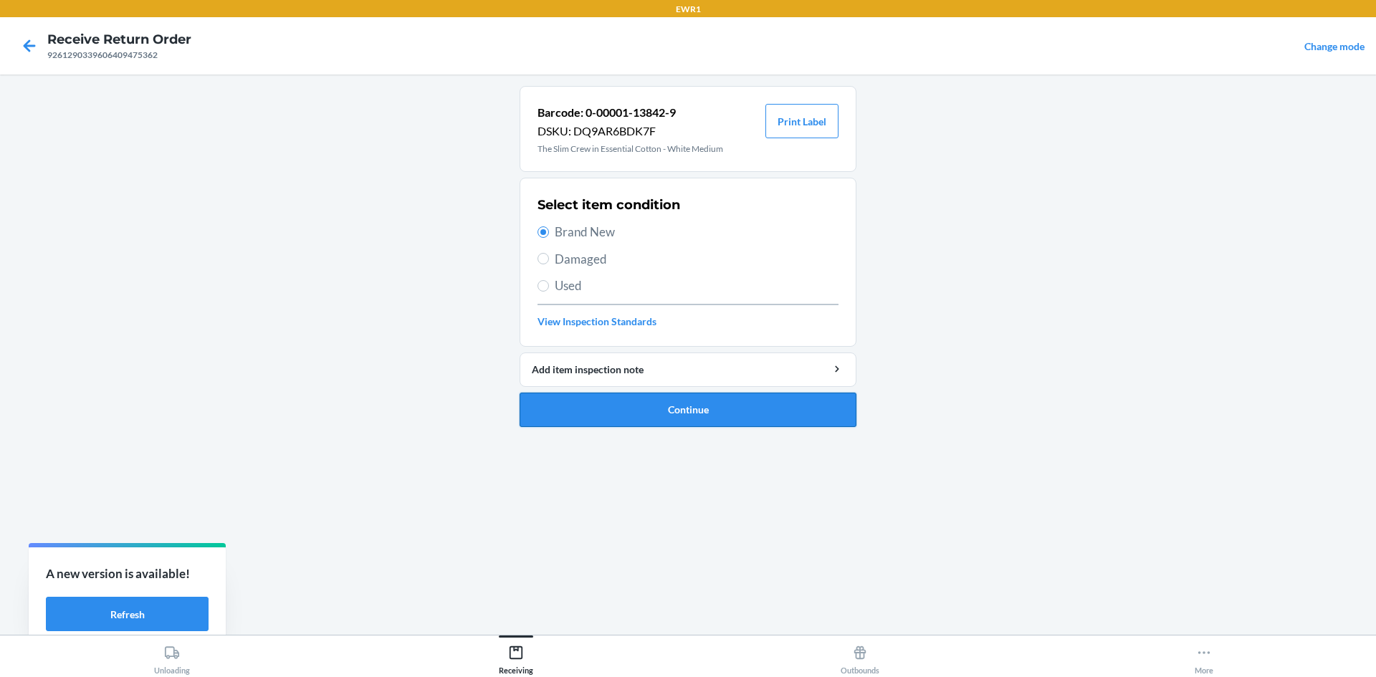
click at [730, 411] on button "Continue" at bounding box center [688, 410] width 337 height 34
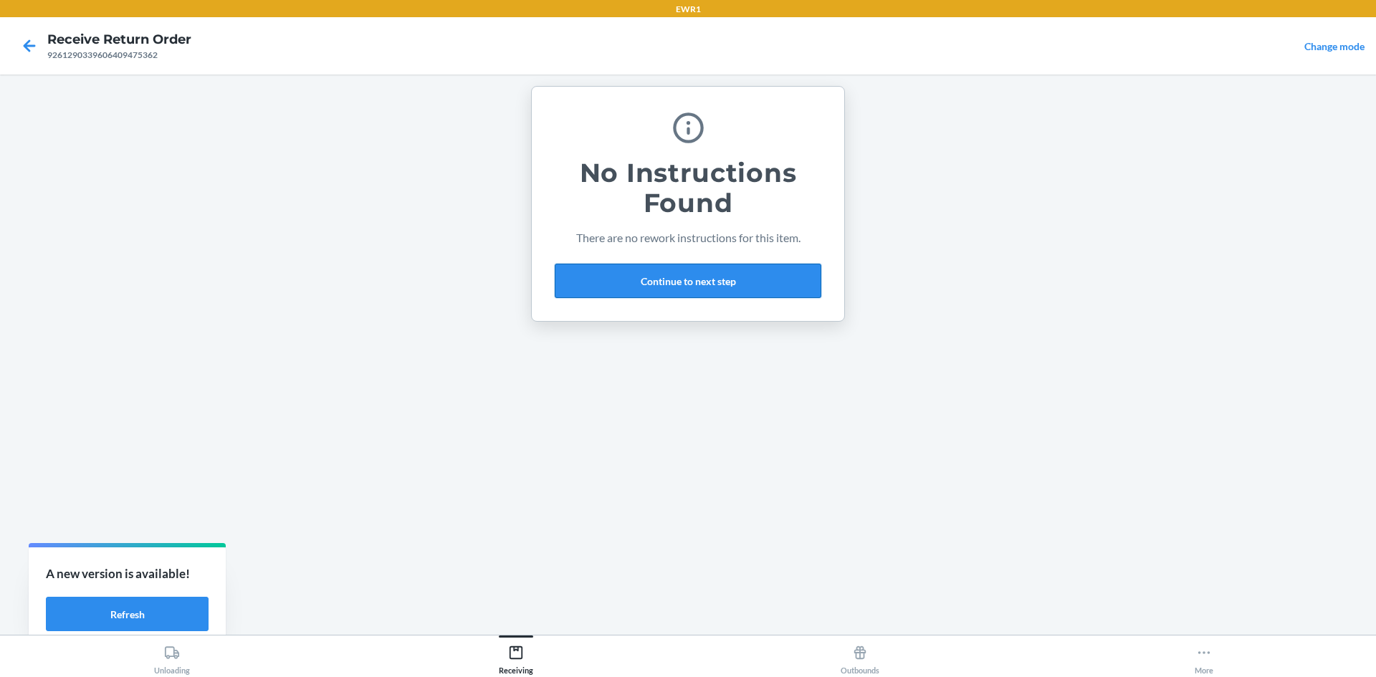
click at [719, 281] on button "Continue to next step" at bounding box center [688, 281] width 267 height 34
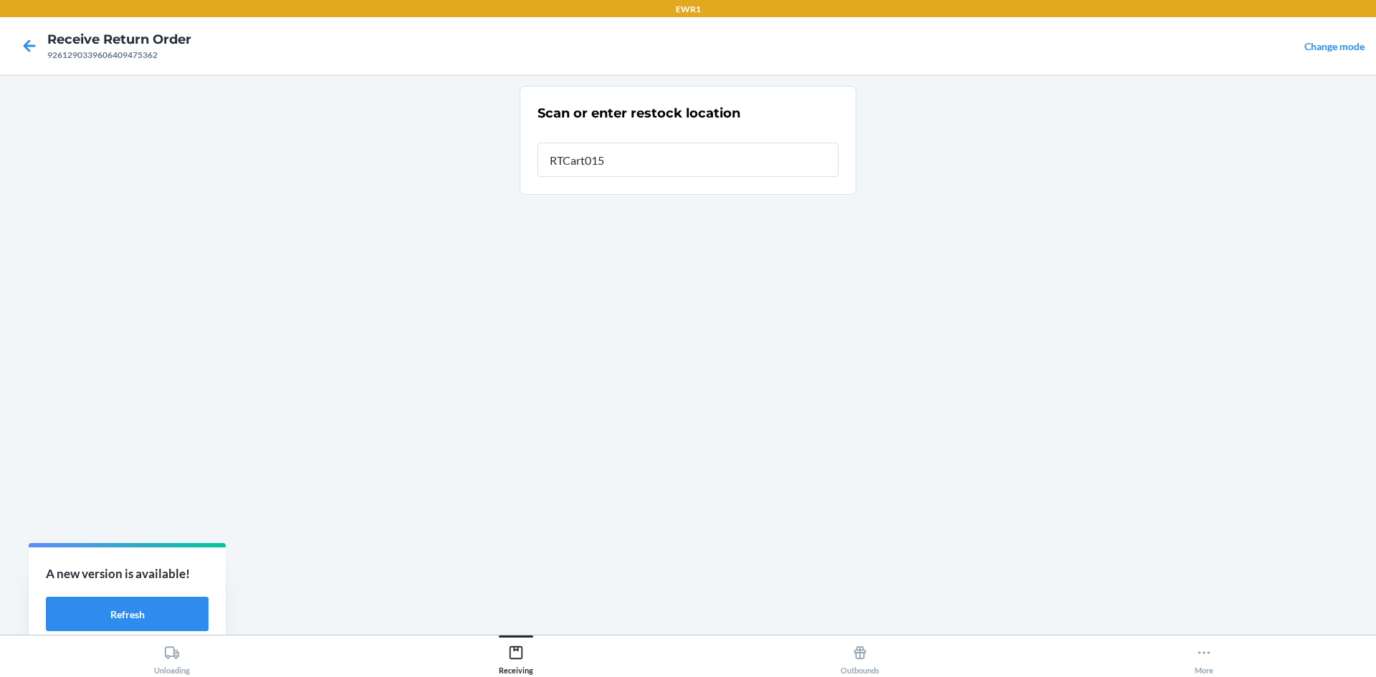
type input "RTCart015"
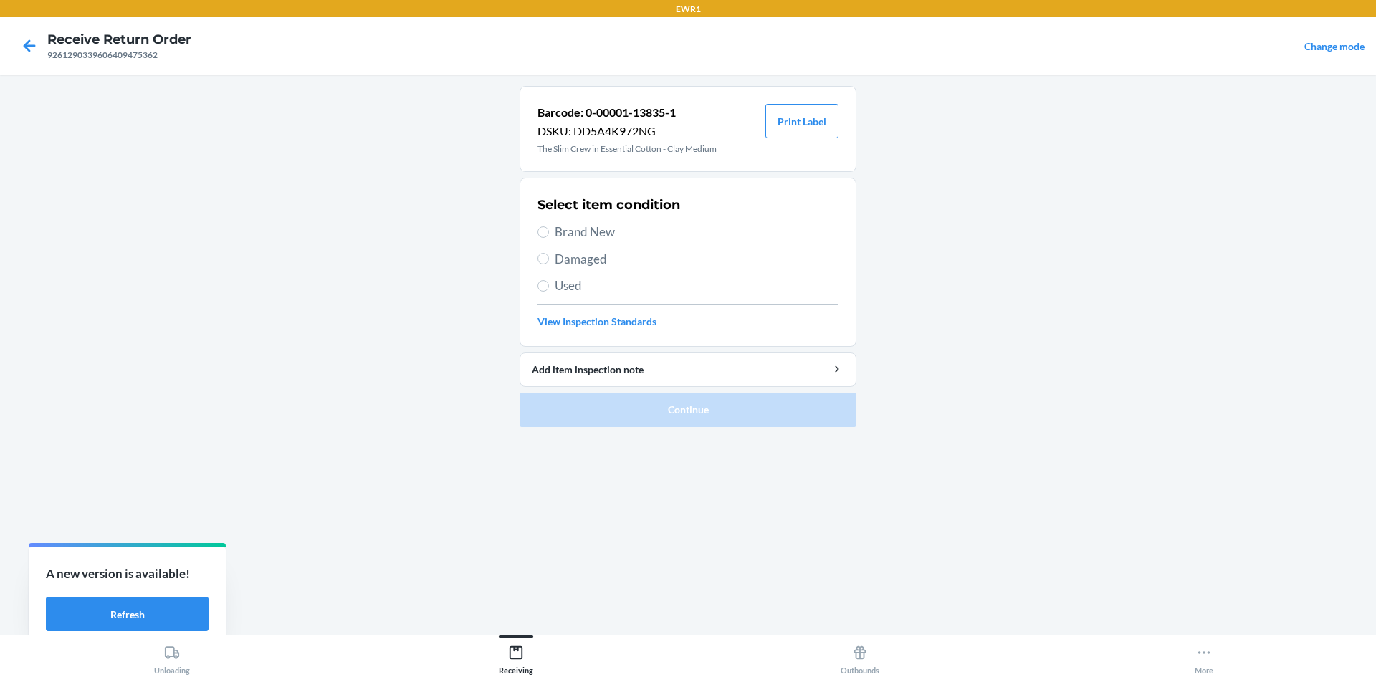
click at [551, 232] on label "Brand New" at bounding box center [688, 232] width 301 height 19
click at [549, 232] on input "Brand New" at bounding box center [543, 231] width 11 height 11
radio input "true"
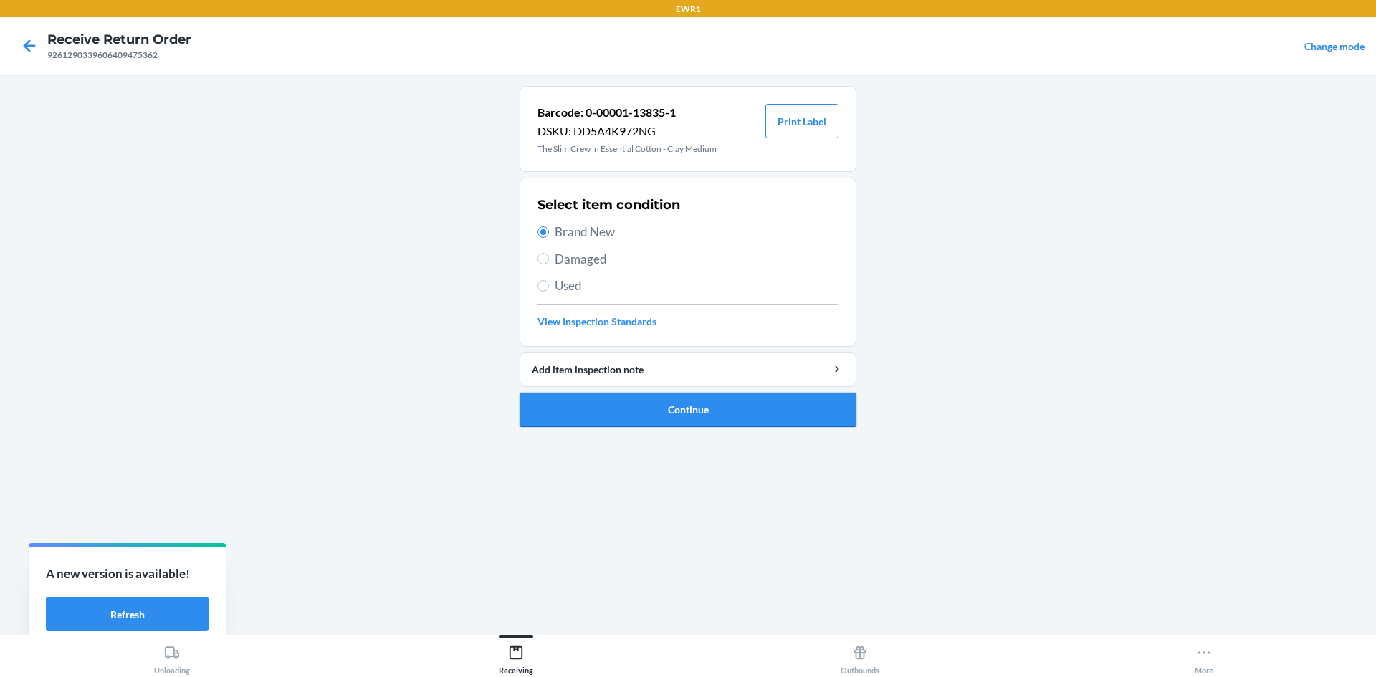
click at [687, 406] on button "Continue" at bounding box center [688, 410] width 337 height 34
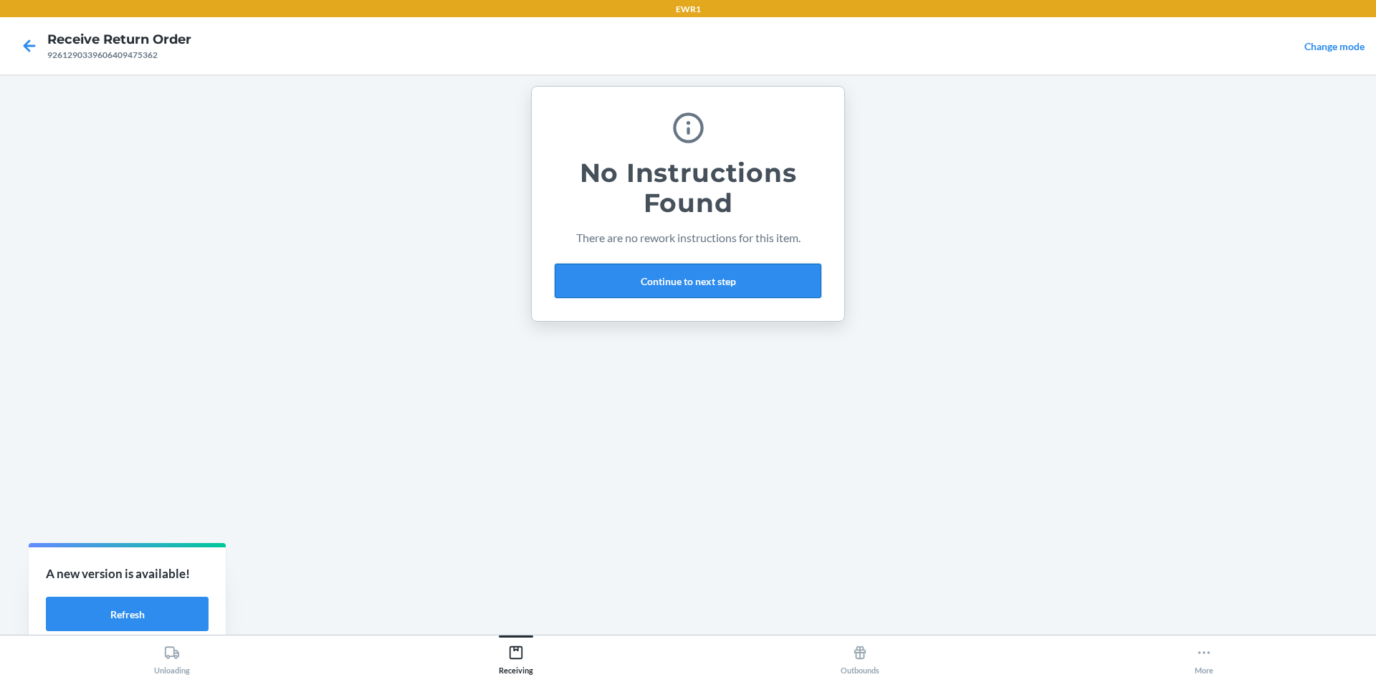
click at [692, 290] on button "Continue to next step" at bounding box center [688, 281] width 267 height 34
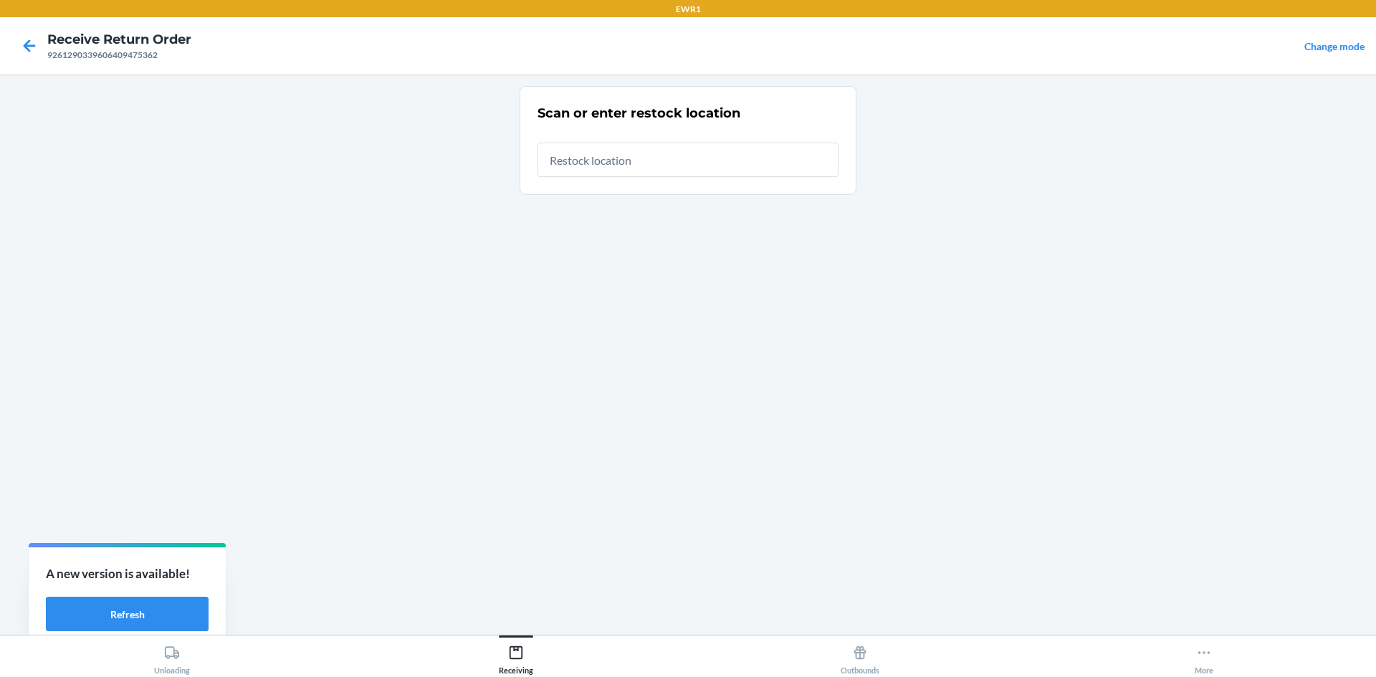
click at [641, 161] on input "text" at bounding box center [688, 160] width 301 height 34
type input "RTCart015"
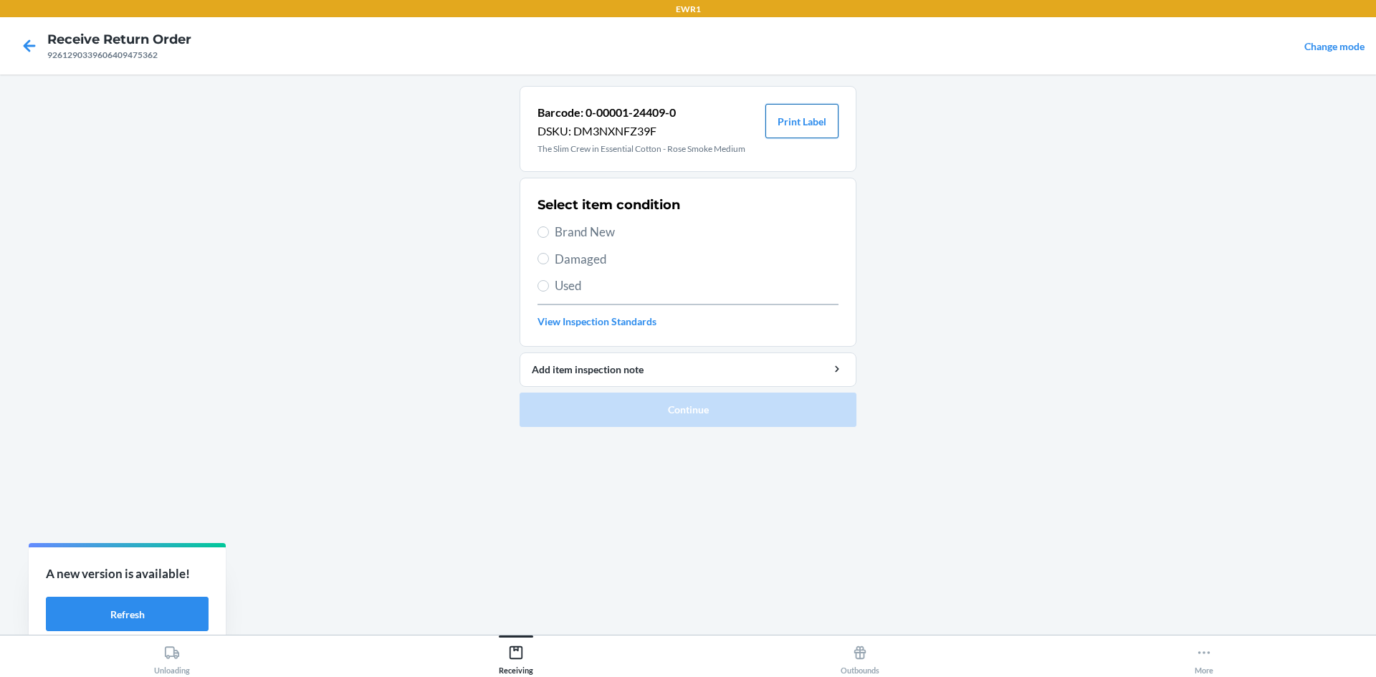
click at [801, 118] on button "Print Label" at bounding box center [801, 121] width 73 height 34
click at [551, 234] on label "Brand New" at bounding box center [688, 232] width 301 height 19
click at [549, 234] on input "Brand New" at bounding box center [543, 231] width 11 height 11
radio input "true"
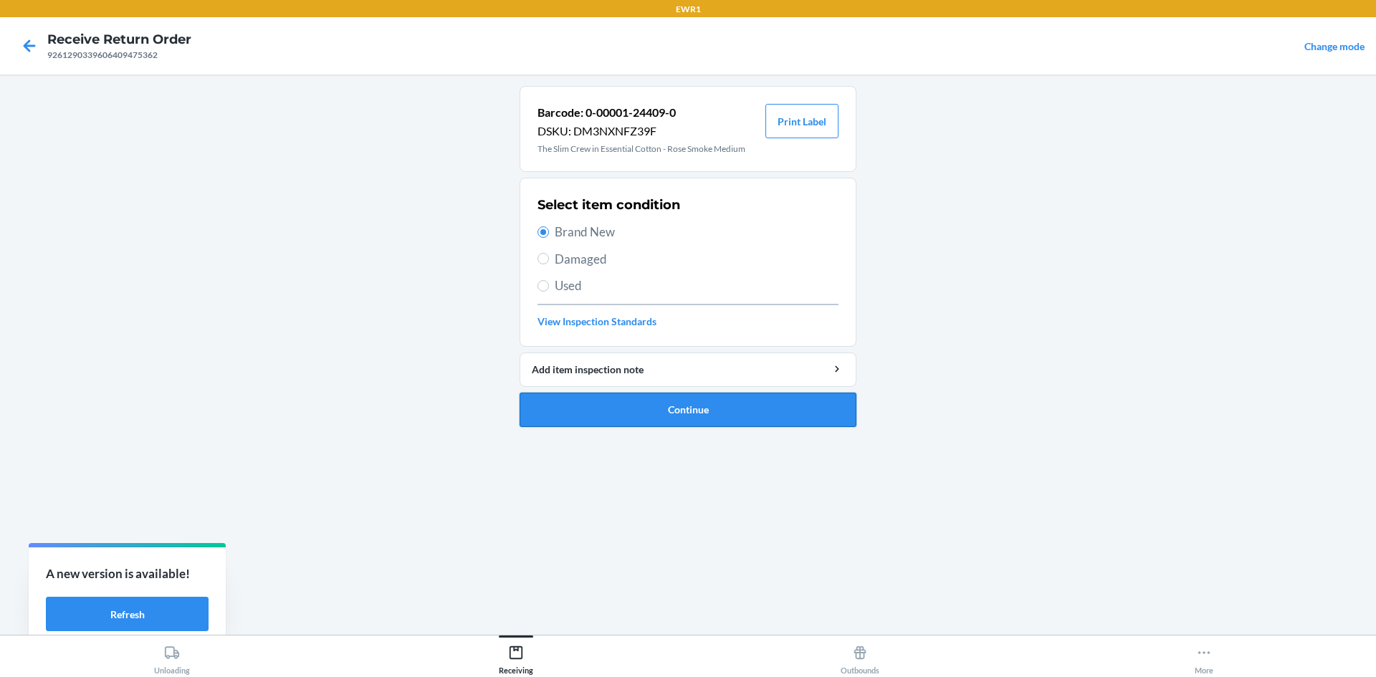
click at [753, 416] on button "Continue" at bounding box center [688, 410] width 337 height 34
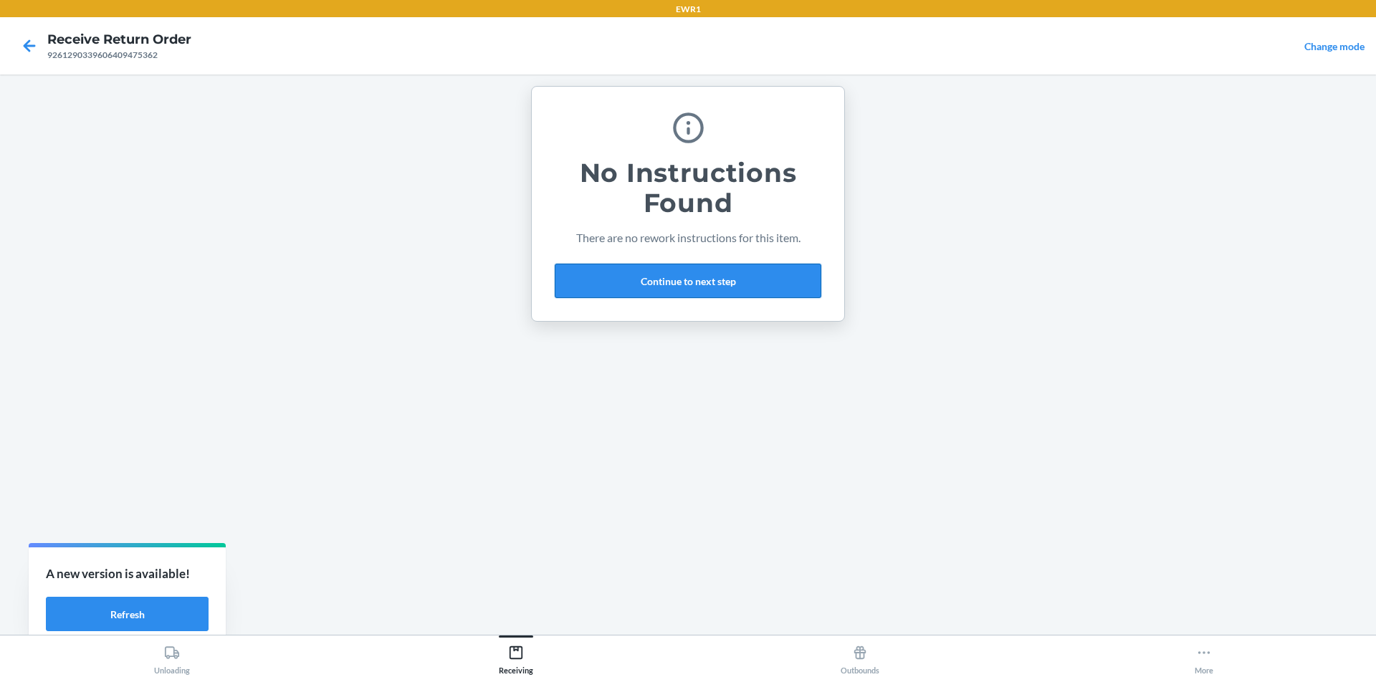
click at [775, 277] on button "Continue to next step" at bounding box center [688, 281] width 267 height 34
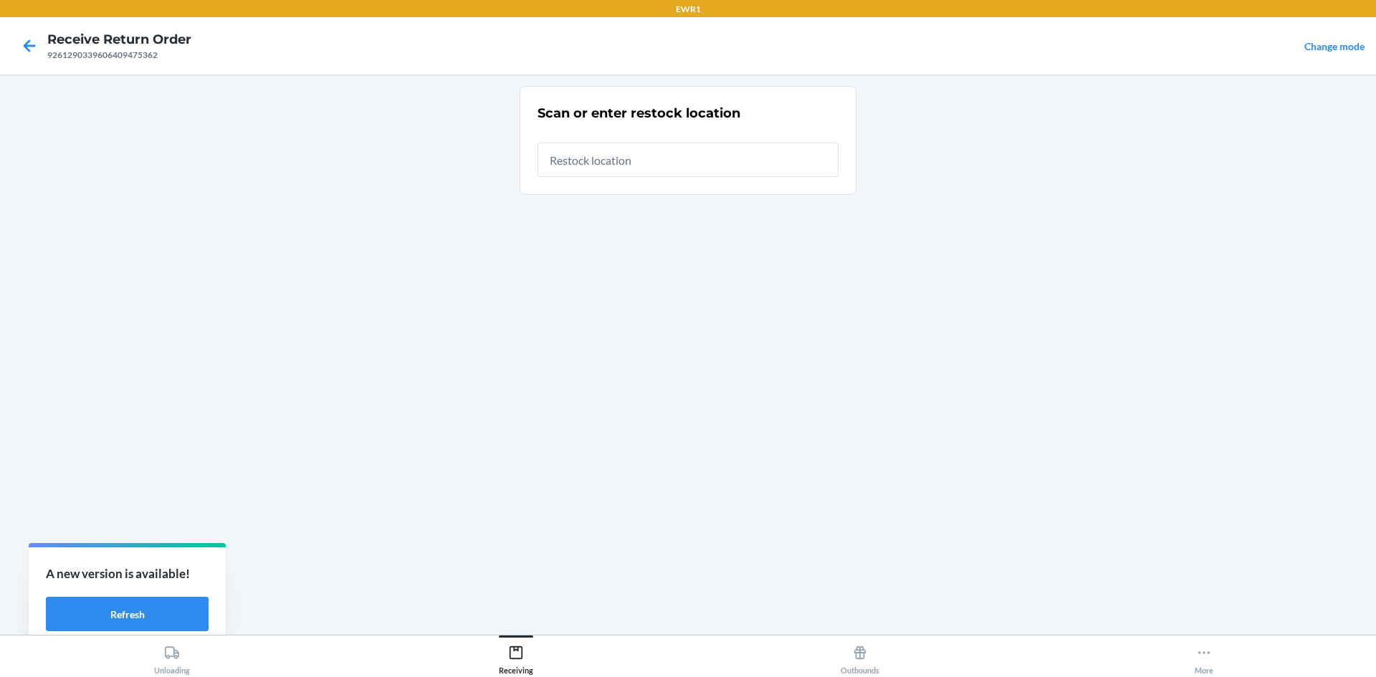
click at [656, 163] on input "text" at bounding box center [688, 160] width 301 height 34
type input "RTCart015"
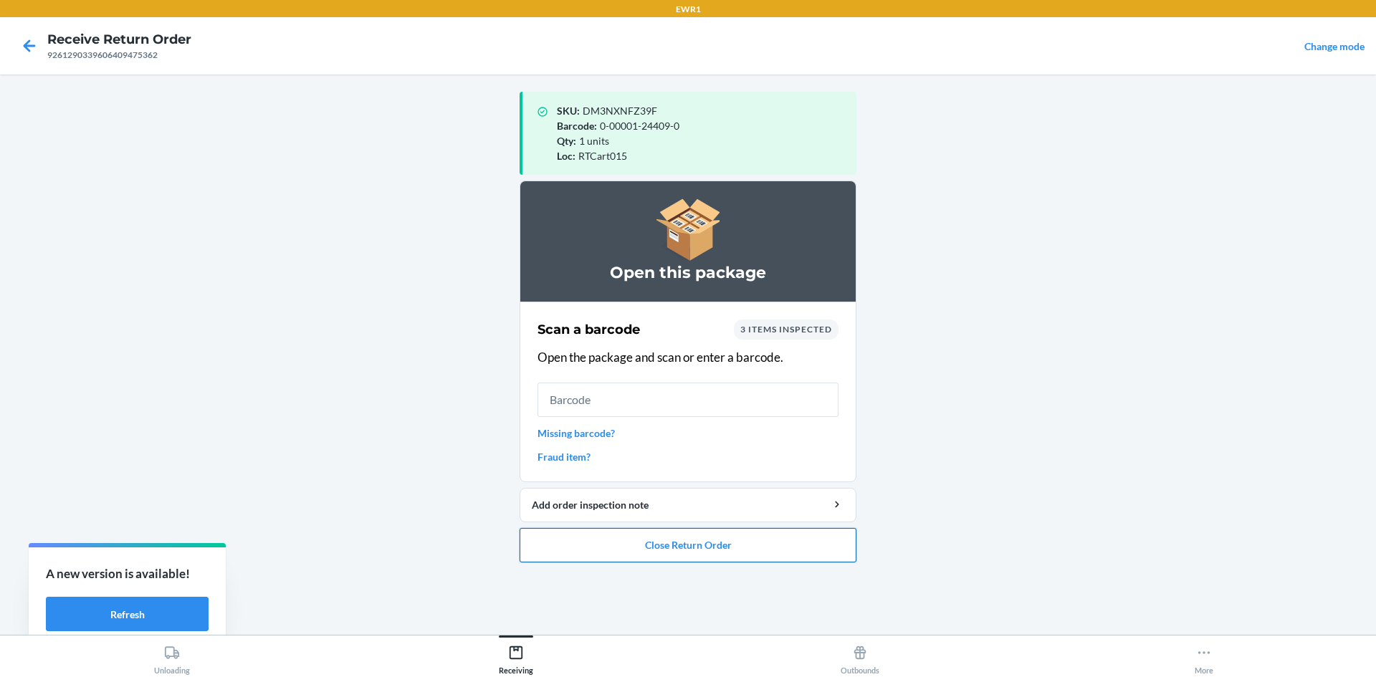
click at [737, 536] on button "Close Return Order" at bounding box center [688, 545] width 337 height 34
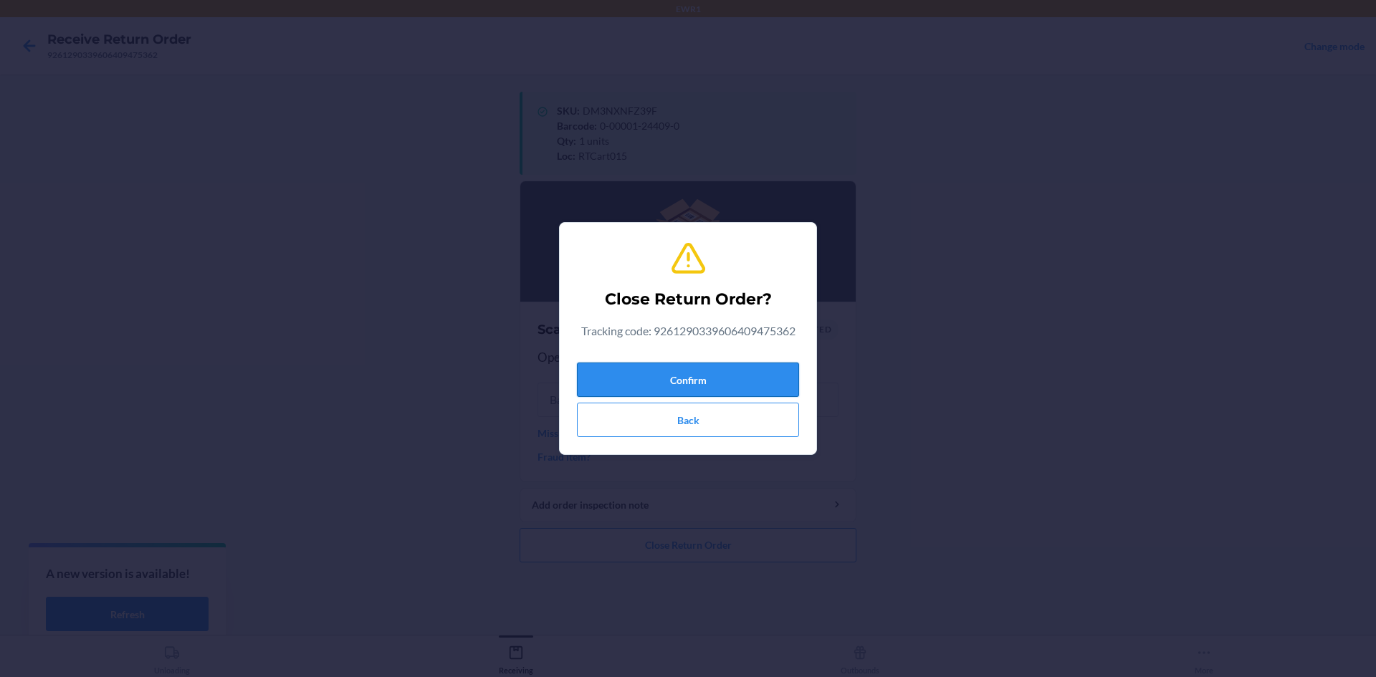
click at [716, 376] on button "Confirm" at bounding box center [688, 380] width 222 height 34
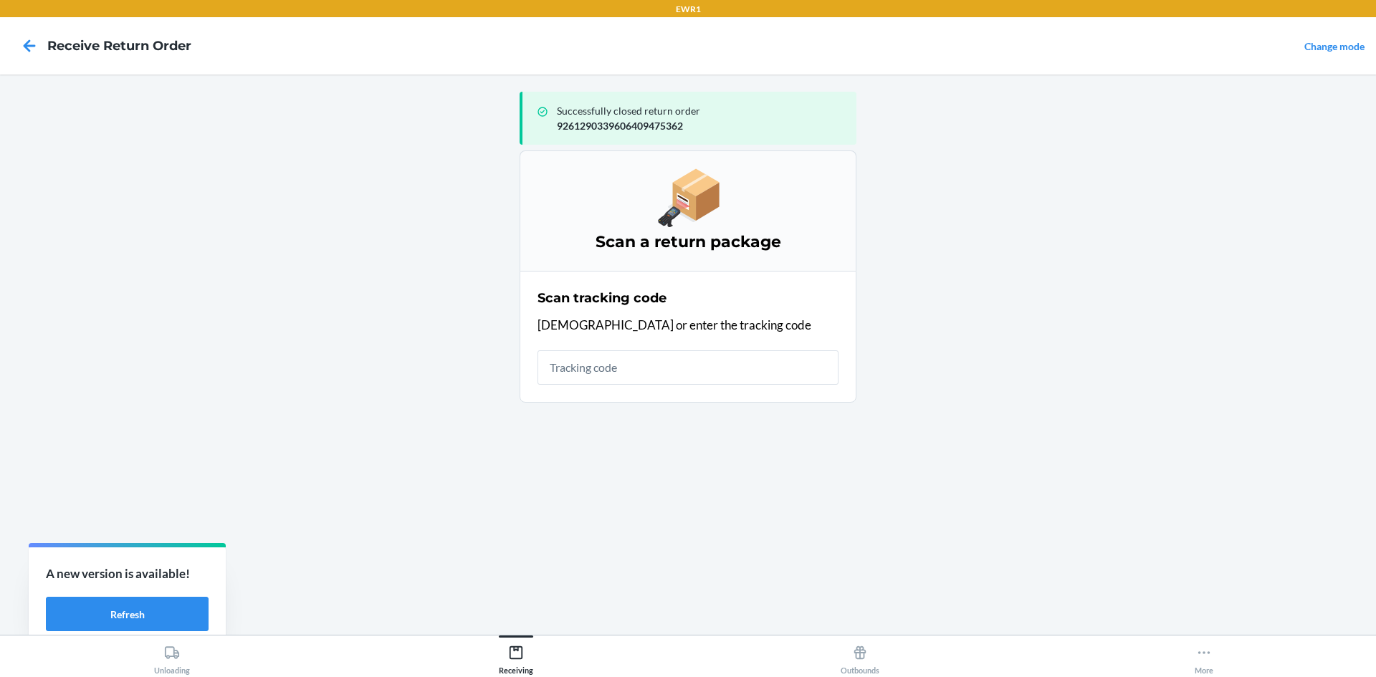
click at [716, 373] on input "text" at bounding box center [688, 367] width 301 height 34
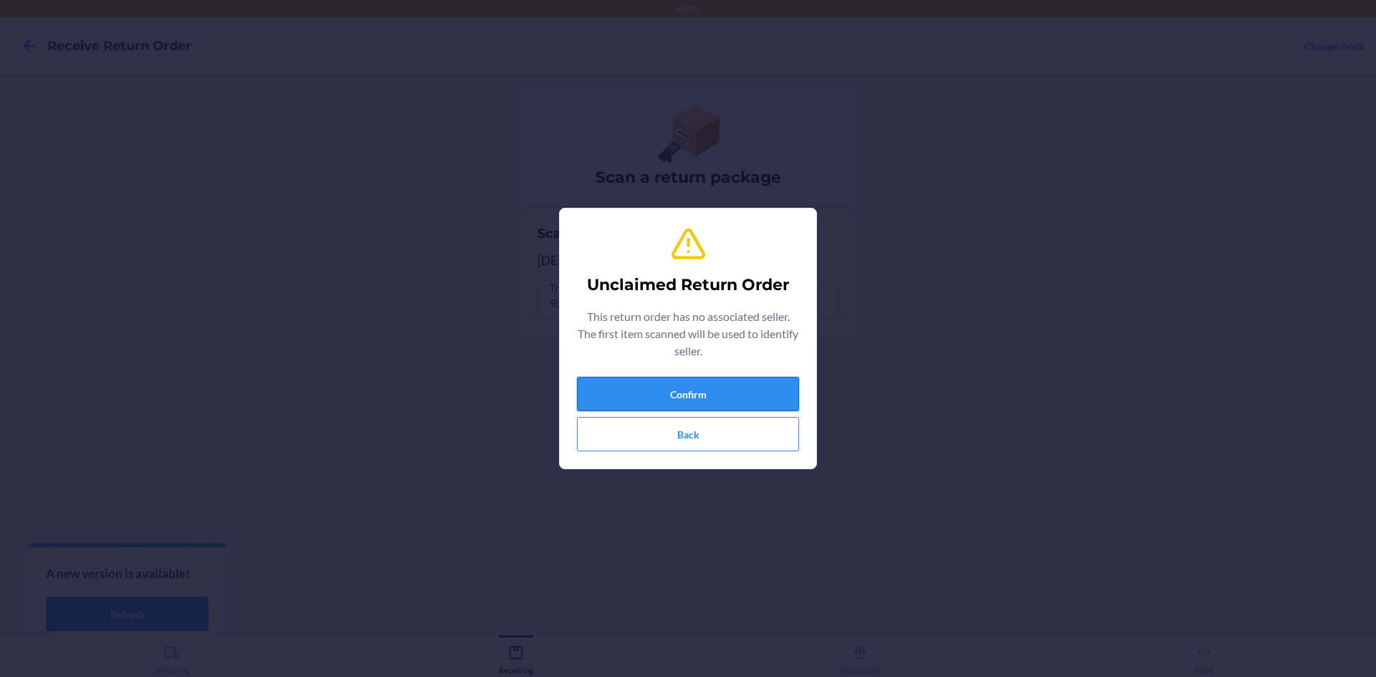
click at [780, 386] on button "Confirm" at bounding box center [688, 394] width 222 height 34
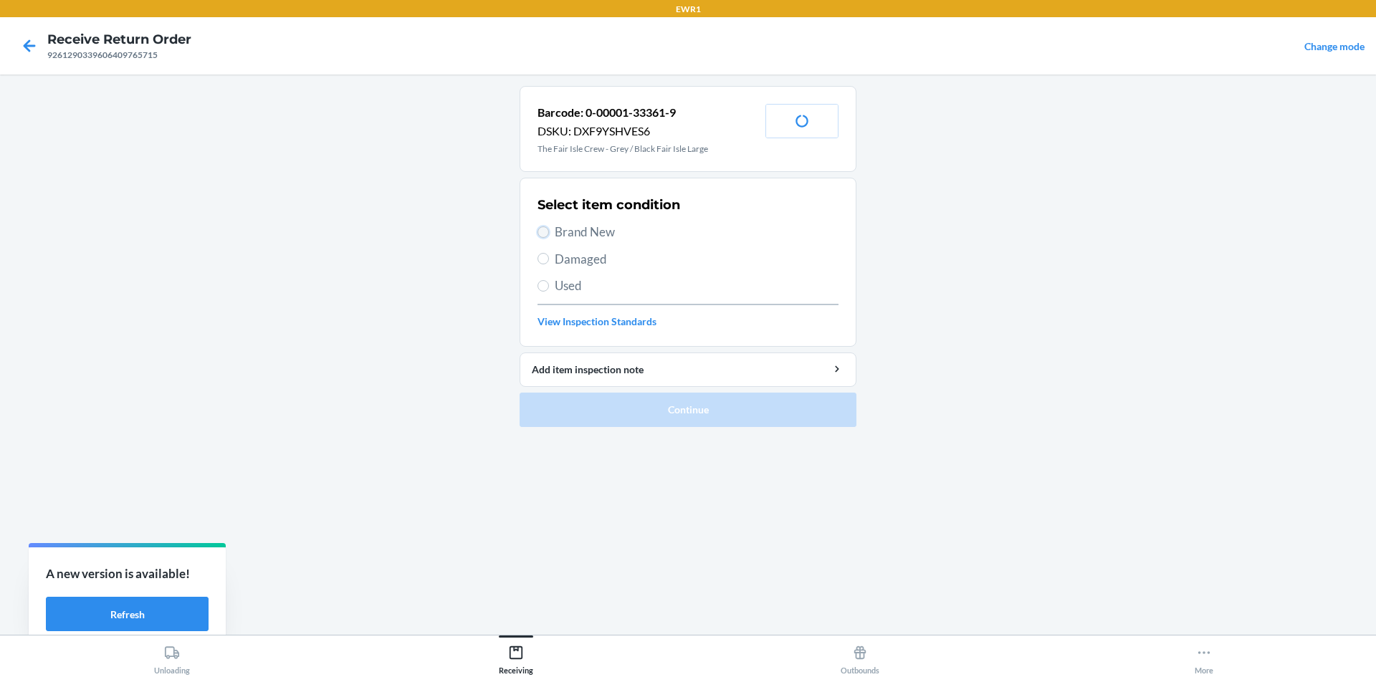
click at [546, 227] on input "Brand New" at bounding box center [543, 231] width 11 height 11
radio input "true"
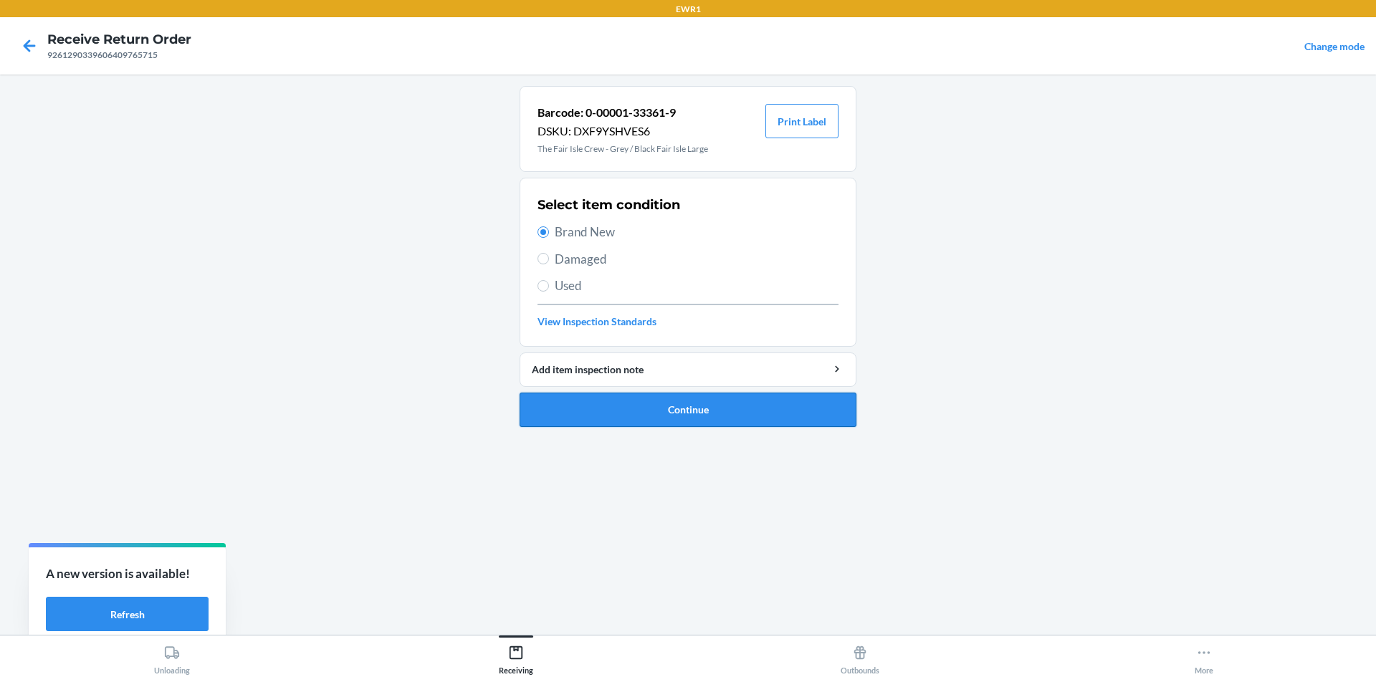
click at [754, 420] on button "Continue" at bounding box center [688, 410] width 337 height 34
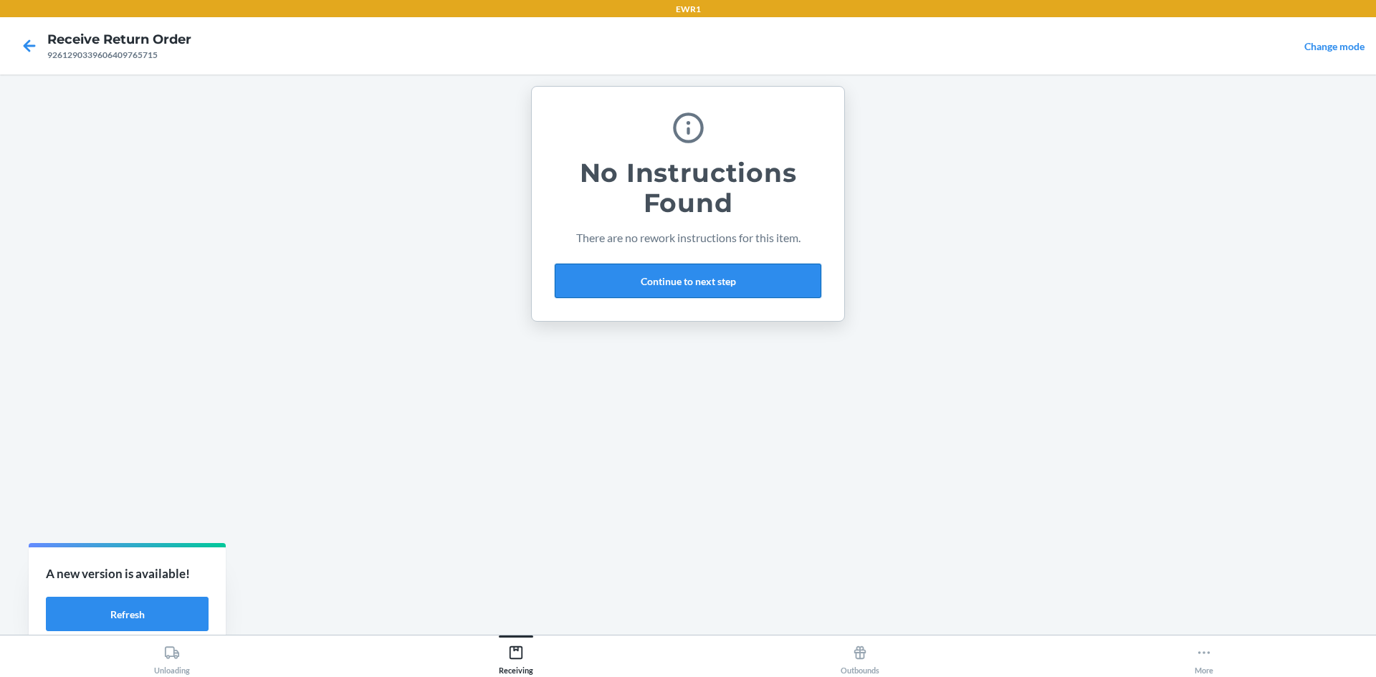
click at [714, 290] on button "Continue to next step" at bounding box center [688, 281] width 267 height 34
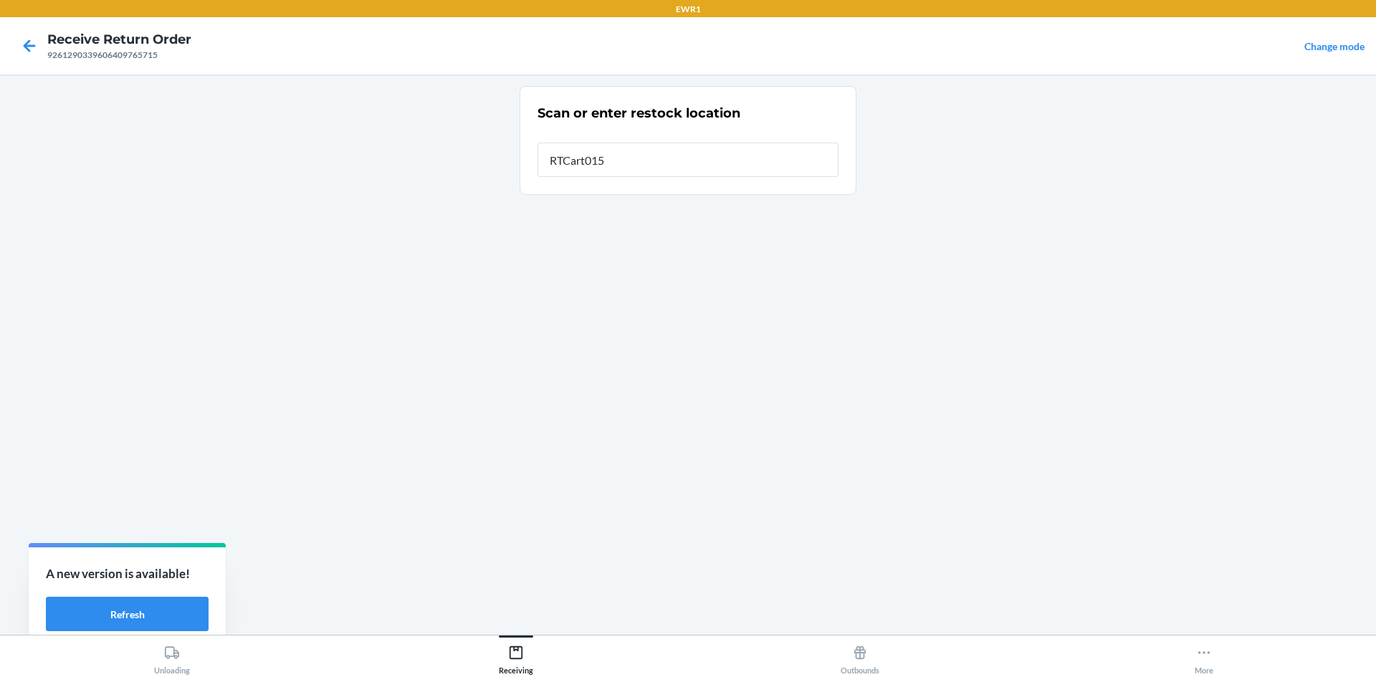
type input "RTCart015"
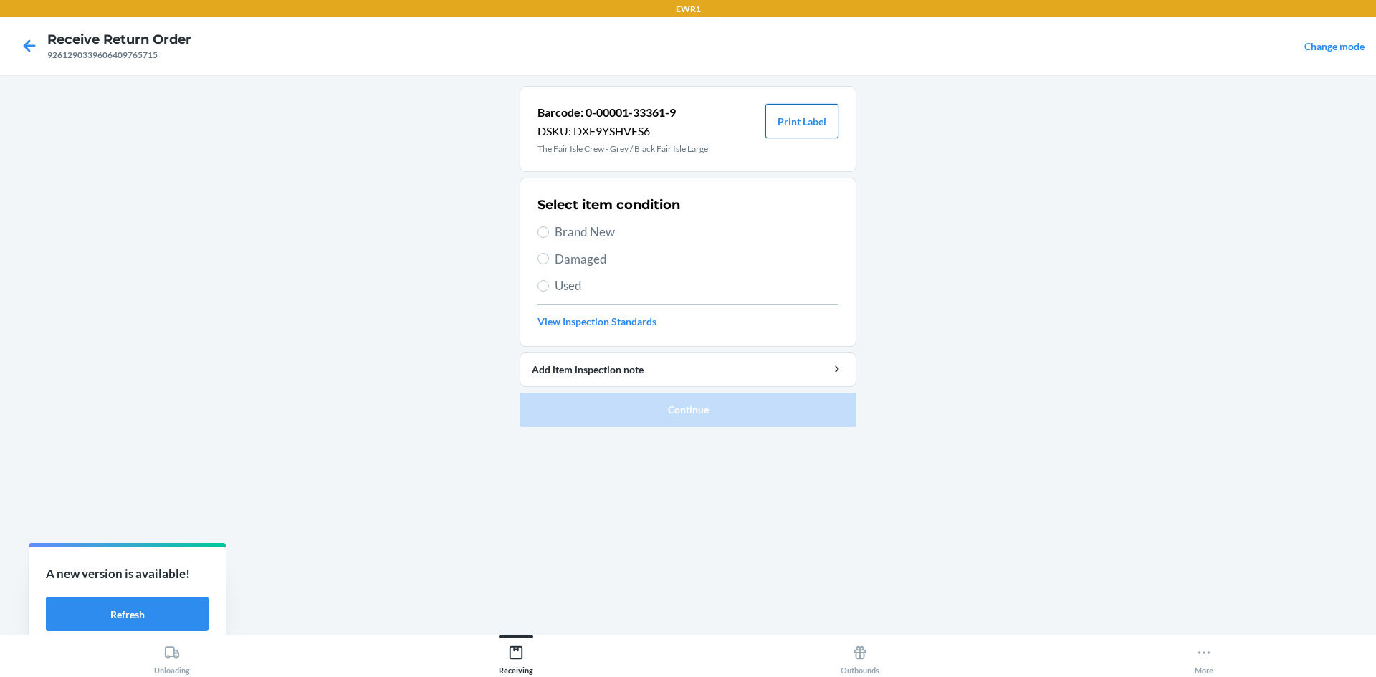
click at [808, 120] on button "Print Label" at bounding box center [801, 121] width 73 height 34
drag, startPoint x: 547, startPoint y: 224, endPoint x: 614, endPoint y: 285, distance: 90.8
click at [548, 224] on label "Brand New" at bounding box center [688, 232] width 301 height 19
click at [548, 226] on input "Brand New" at bounding box center [543, 231] width 11 height 11
radio input "true"
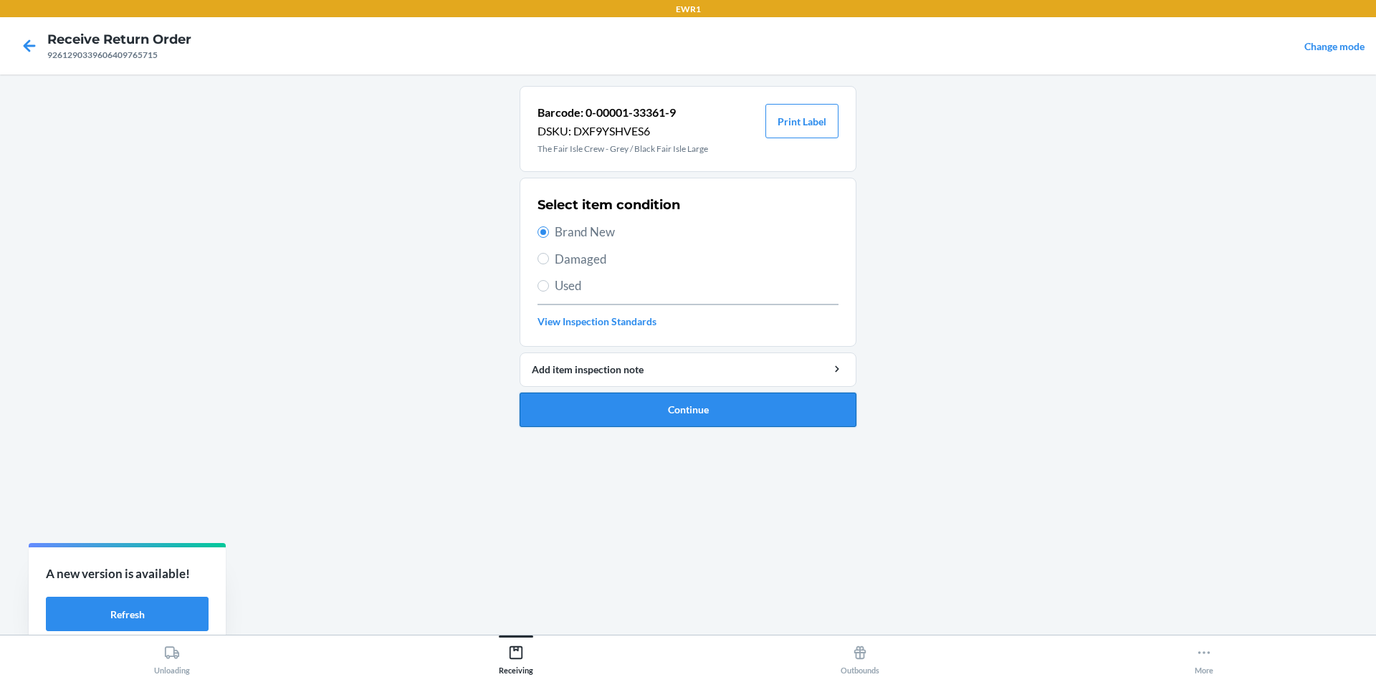
click at [715, 411] on button "Continue" at bounding box center [688, 410] width 337 height 34
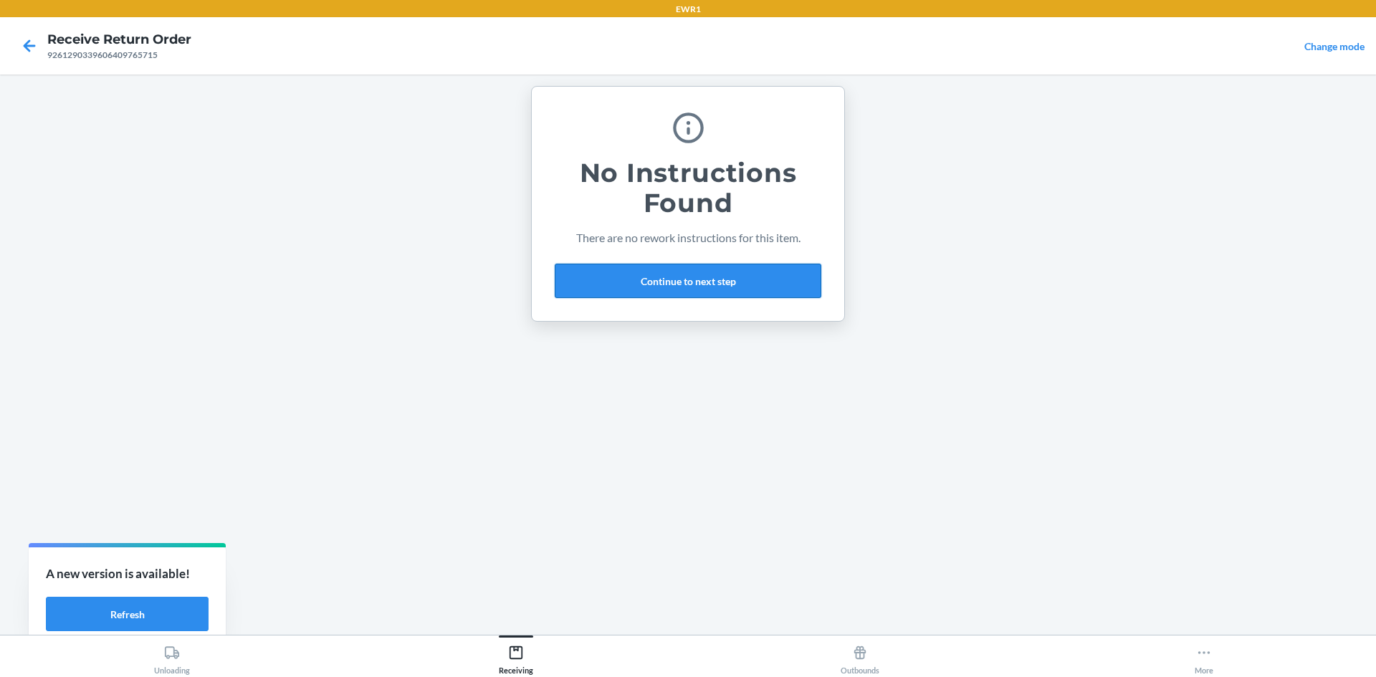
click at [698, 276] on button "Continue to next step" at bounding box center [688, 281] width 267 height 34
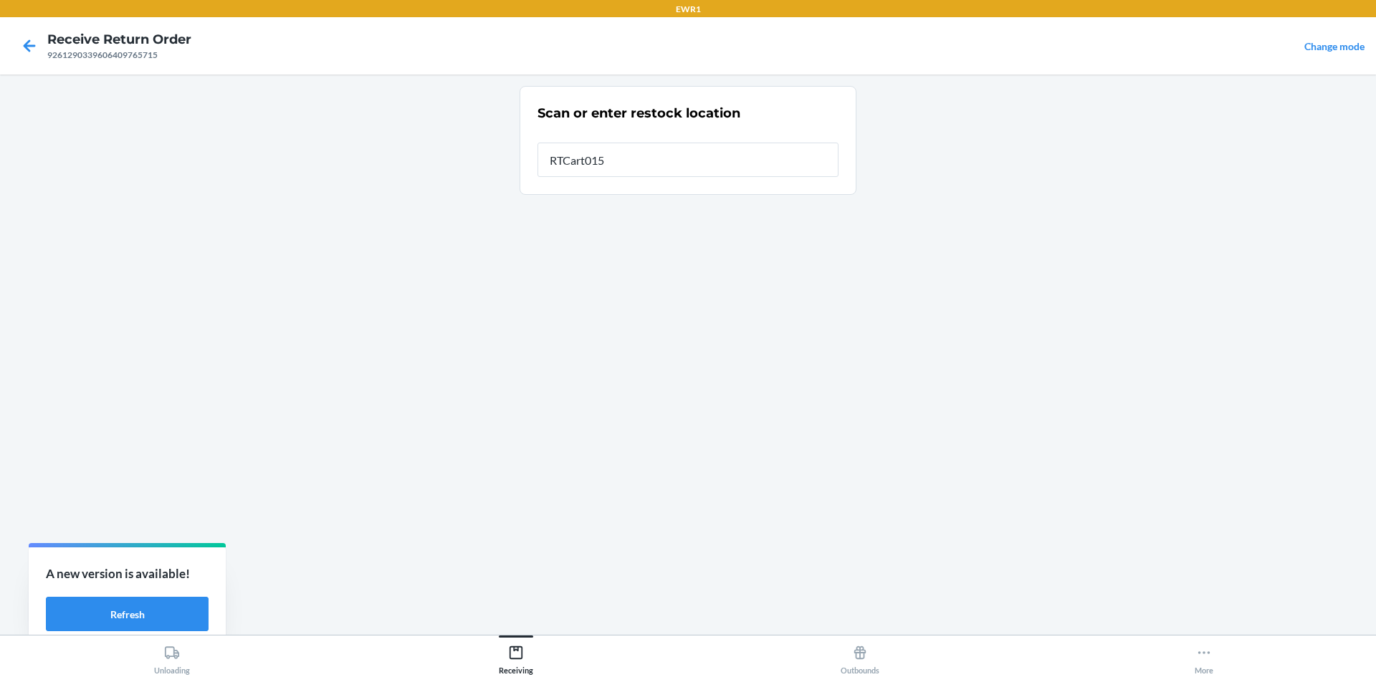
type input "RTCart015"
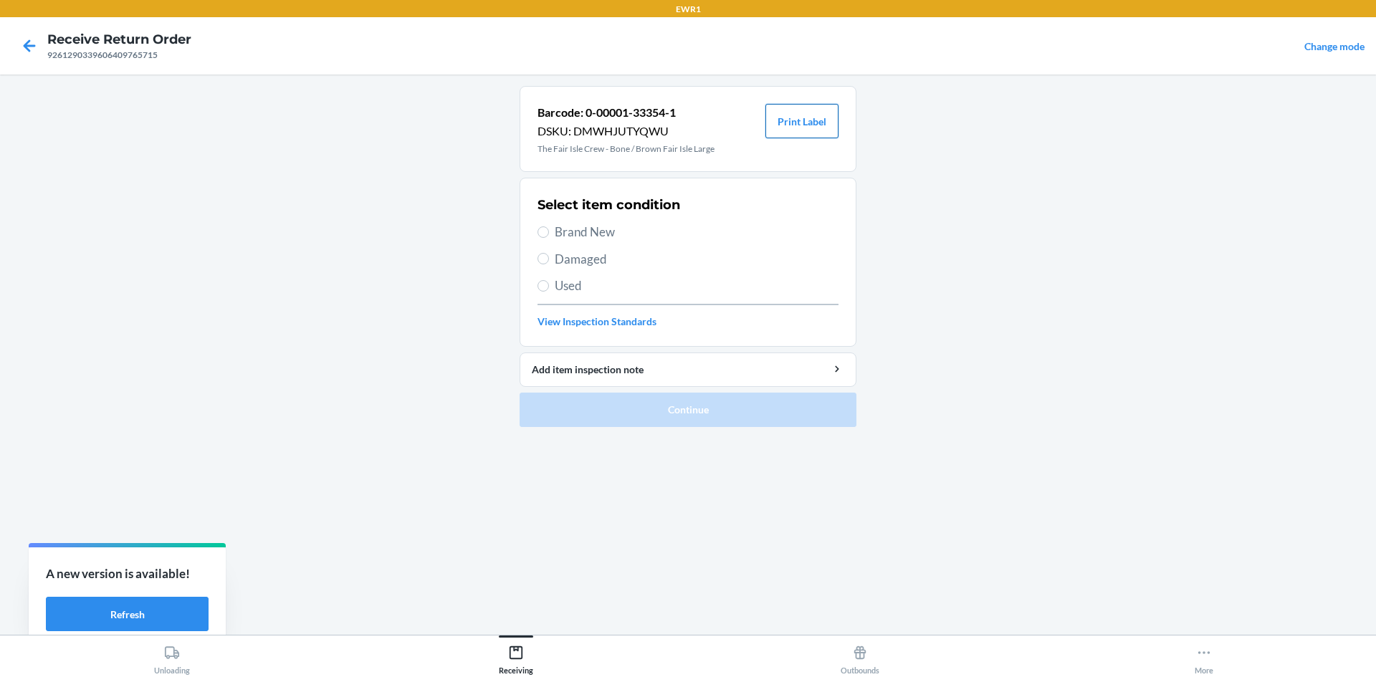
drag, startPoint x: 793, startPoint y: 118, endPoint x: 801, endPoint y: 124, distance: 9.7
click at [793, 118] on button "Print Label" at bounding box center [801, 121] width 73 height 34
click at [555, 235] on span "Brand New" at bounding box center [697, 232] width 284 height 19
click at [549, 235] on input "Brand New" at bounding box center [543, 231] width 11 height 11
radio input "true"
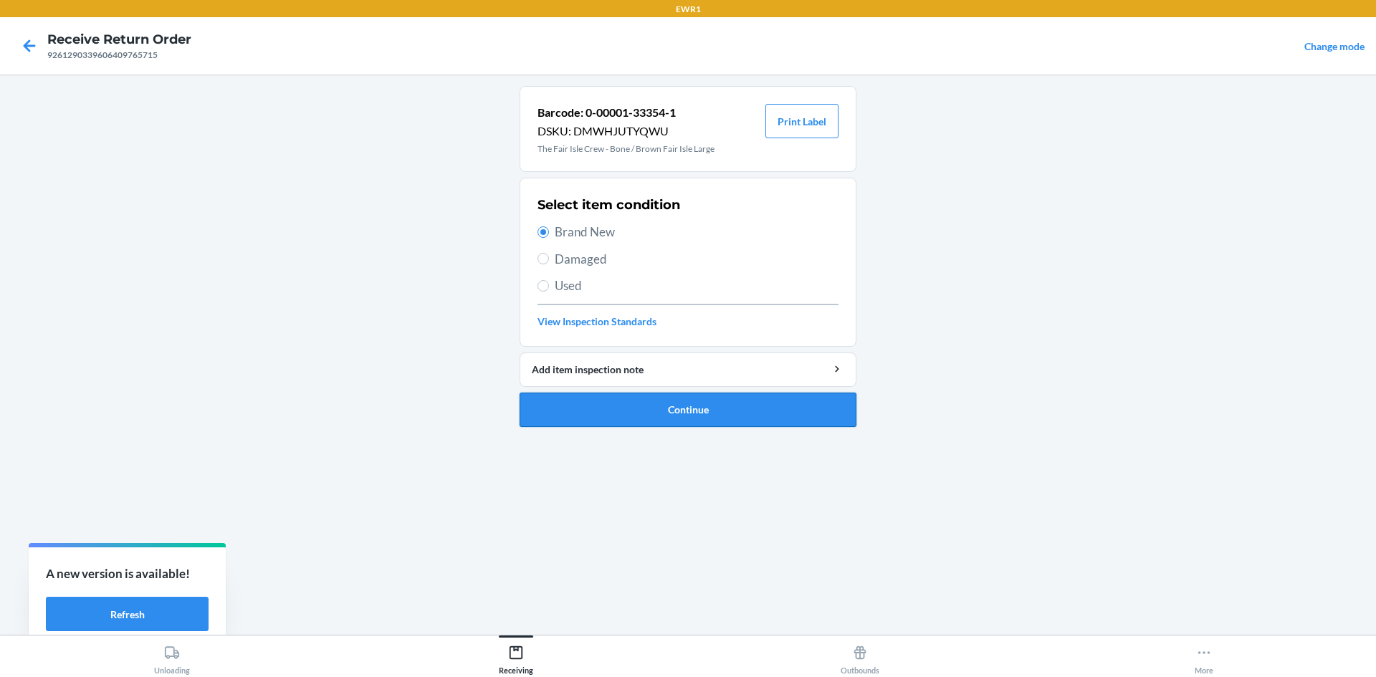
click at [748, 398] on button "Continue" at bounding box center [688, 410] width 337 height 34
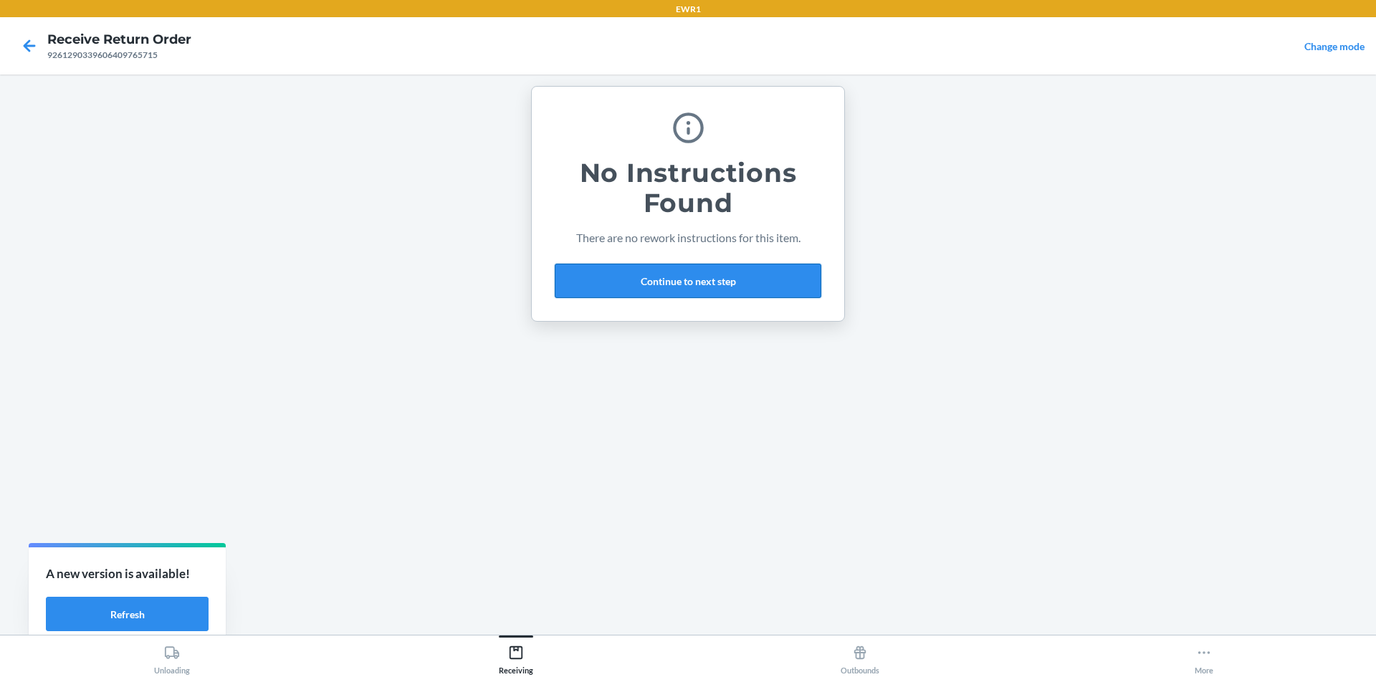
click at [661, 270] on button "Continue to next step" at bounding box center [688, 281] width 267 height 34
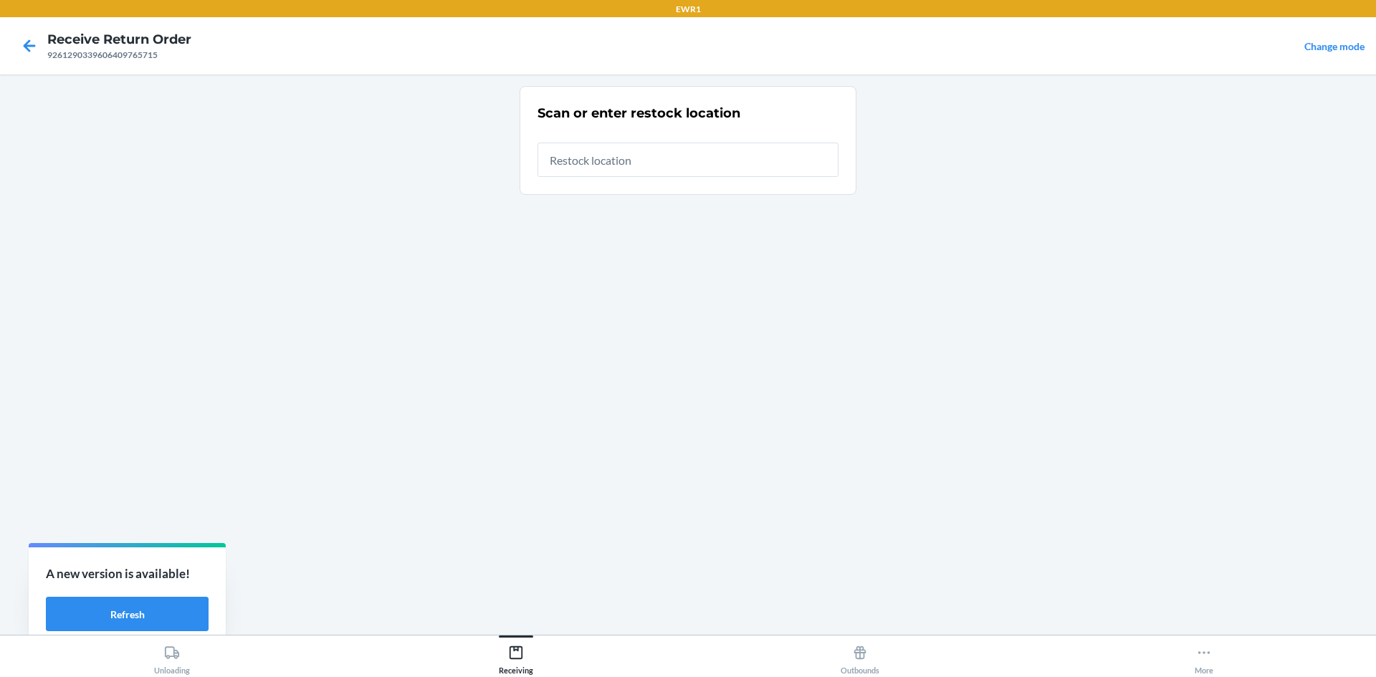
click at [619, 163] on input "text" at bounding box center [688, 160] width 301 height 34
type input "RTCart015"
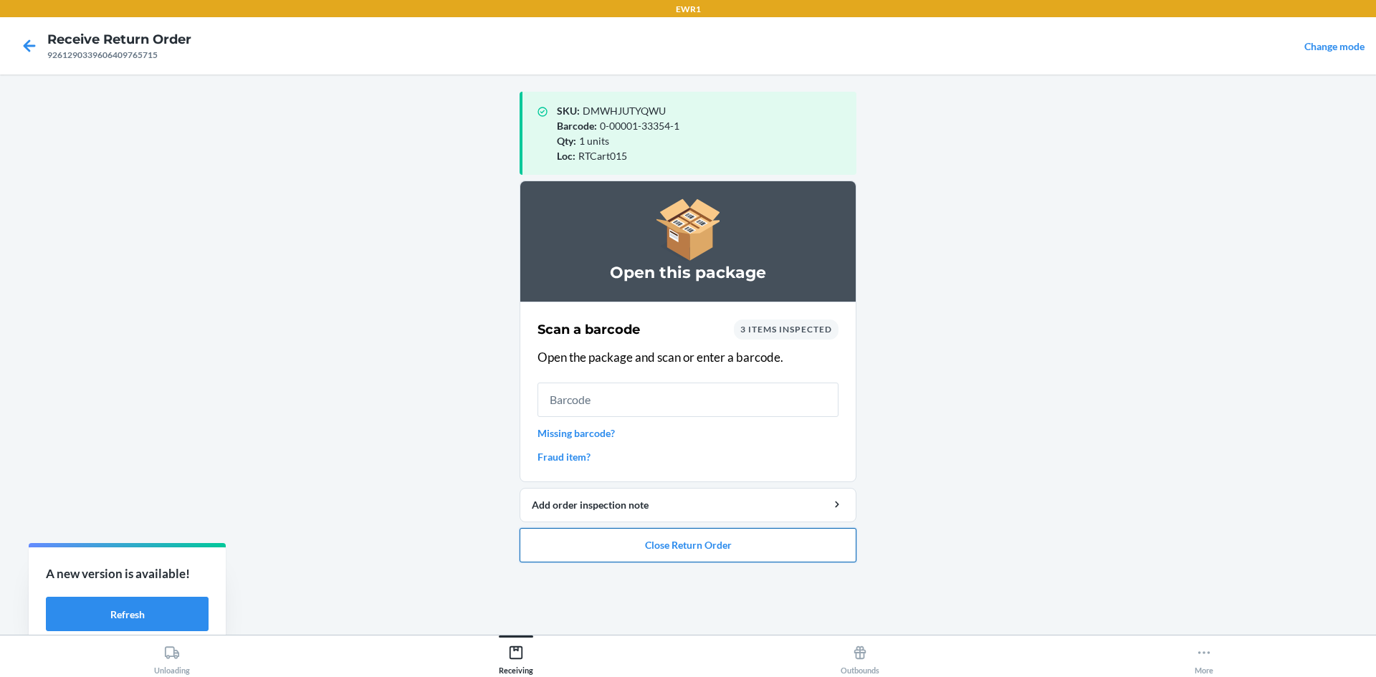
click at [690, 538] on button "Close Return Order" at bounding box center [688, 545] width 337 height 34
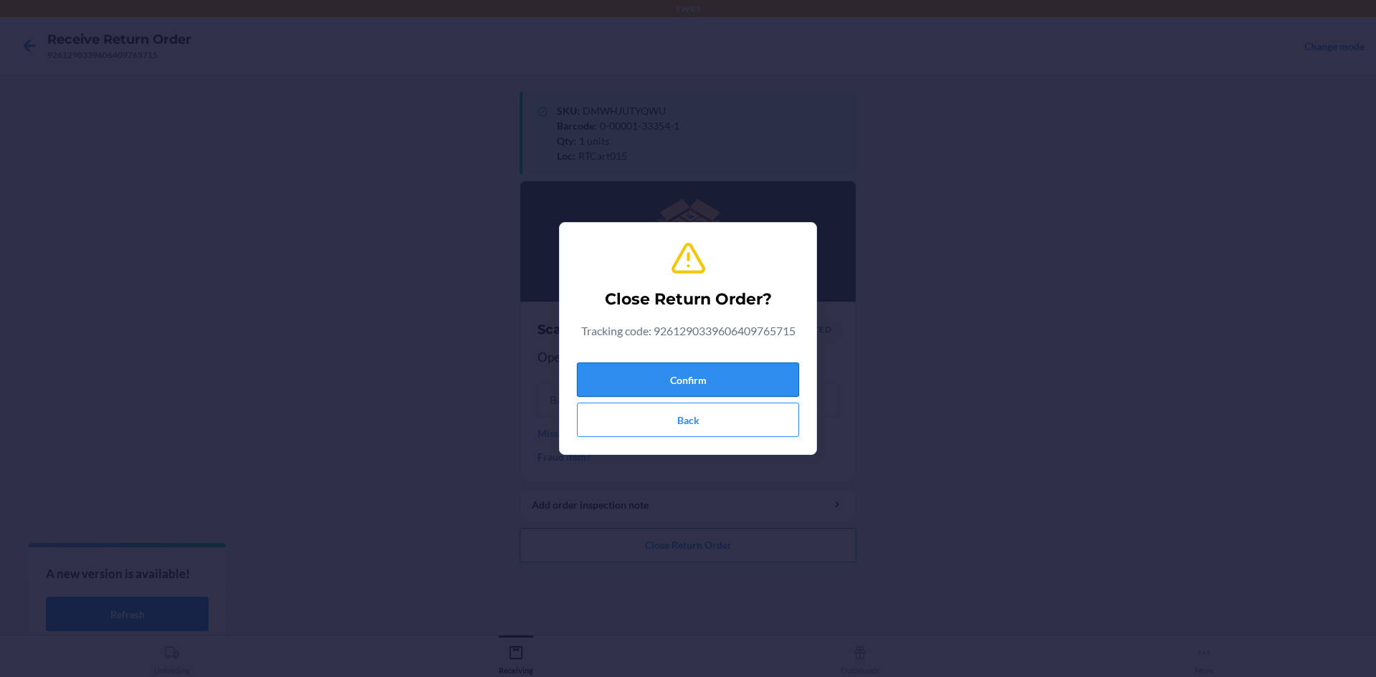
click at [701, 379] on button "Confirm" at bounding box center [688, 380] width 222 height 34
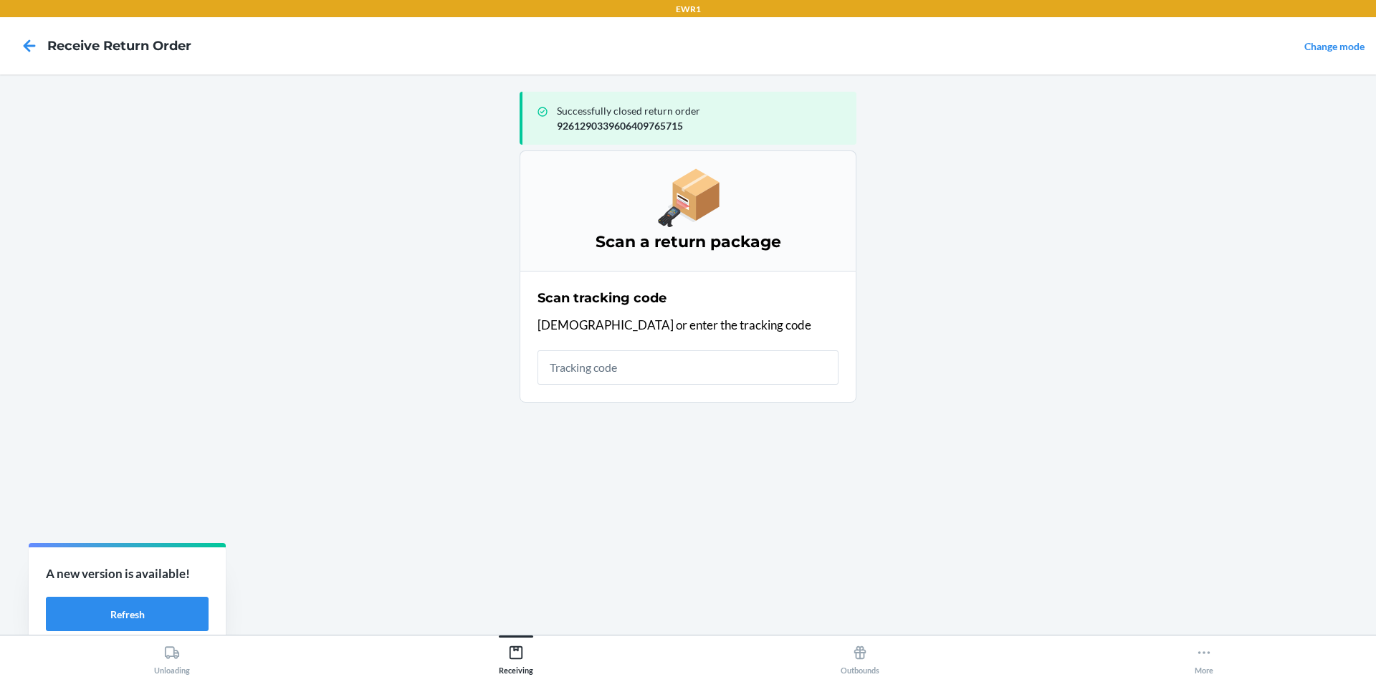
click at [669, 365] on input "text" at bounding box center [688, 367] width 301 height 34
type input "42085338"
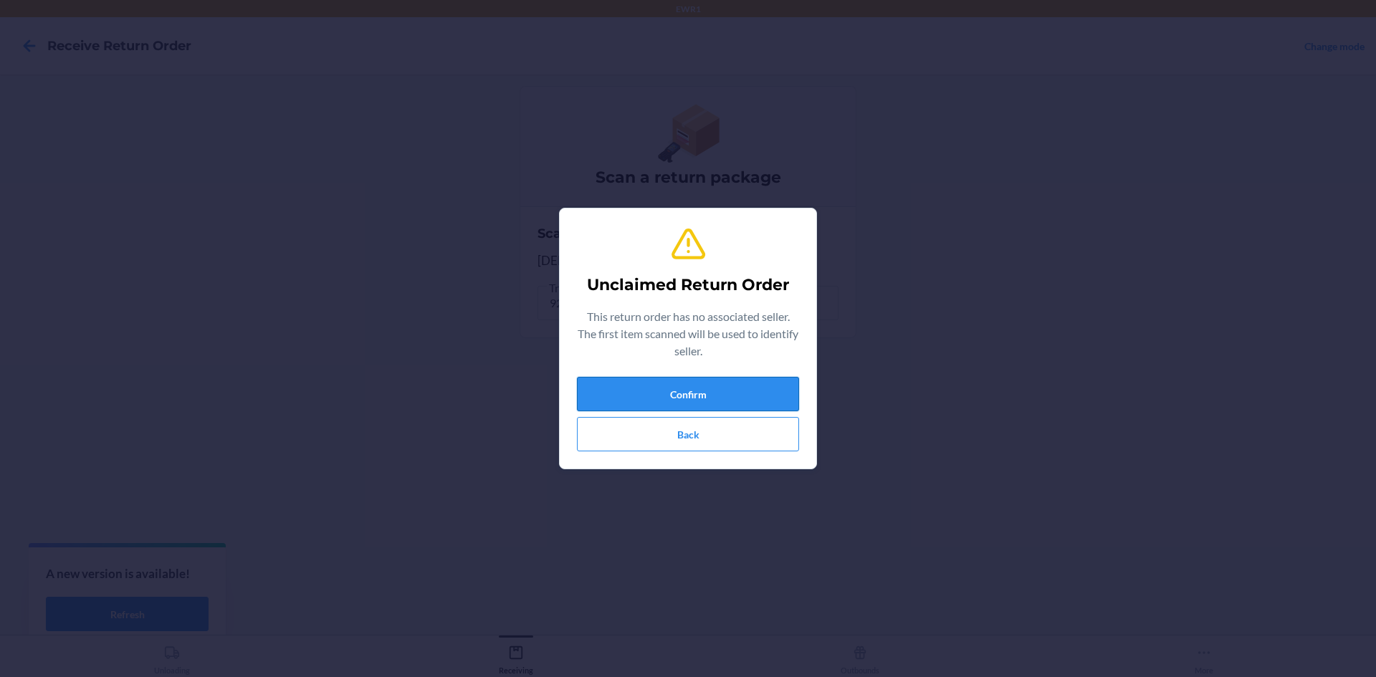
click at [740, 397] on button "Confirm" at bounding box center [688, 394] width 222 height 34
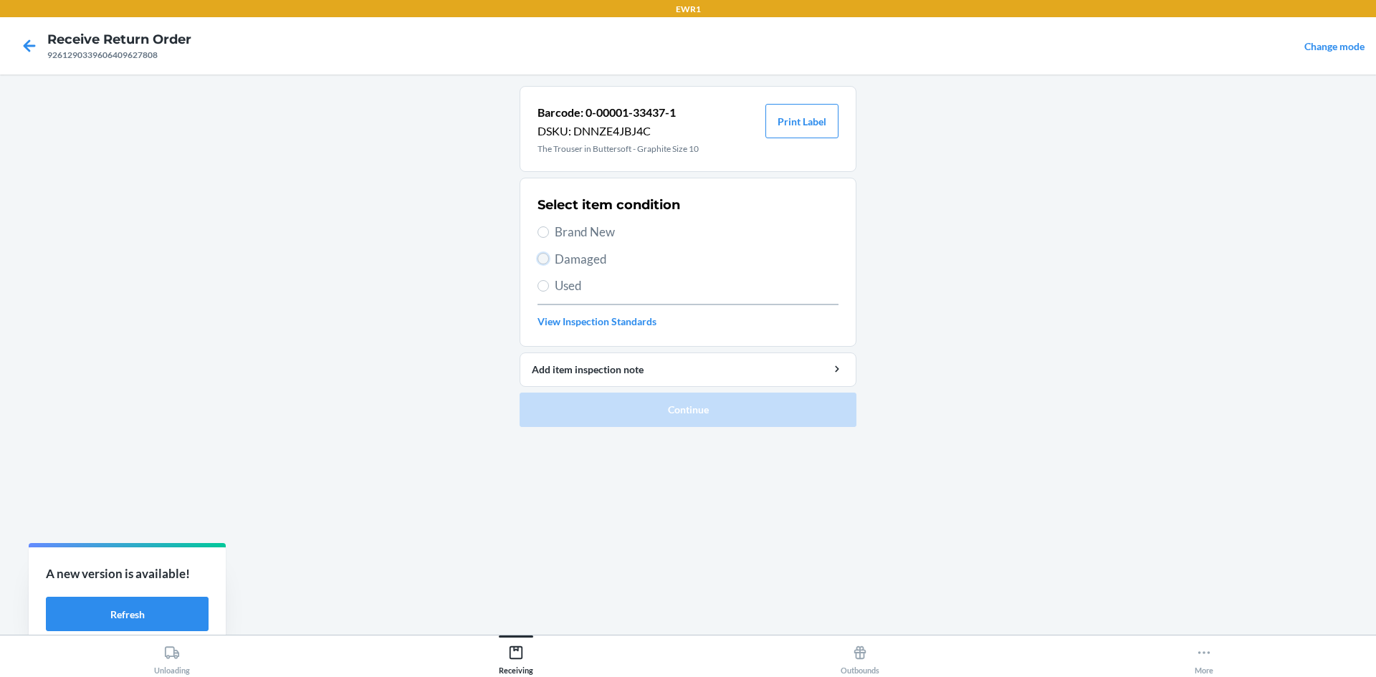
click at [548, 259] on input "Damaged" at bounding box center [543, 258] width 11 height 11
radio input "true"
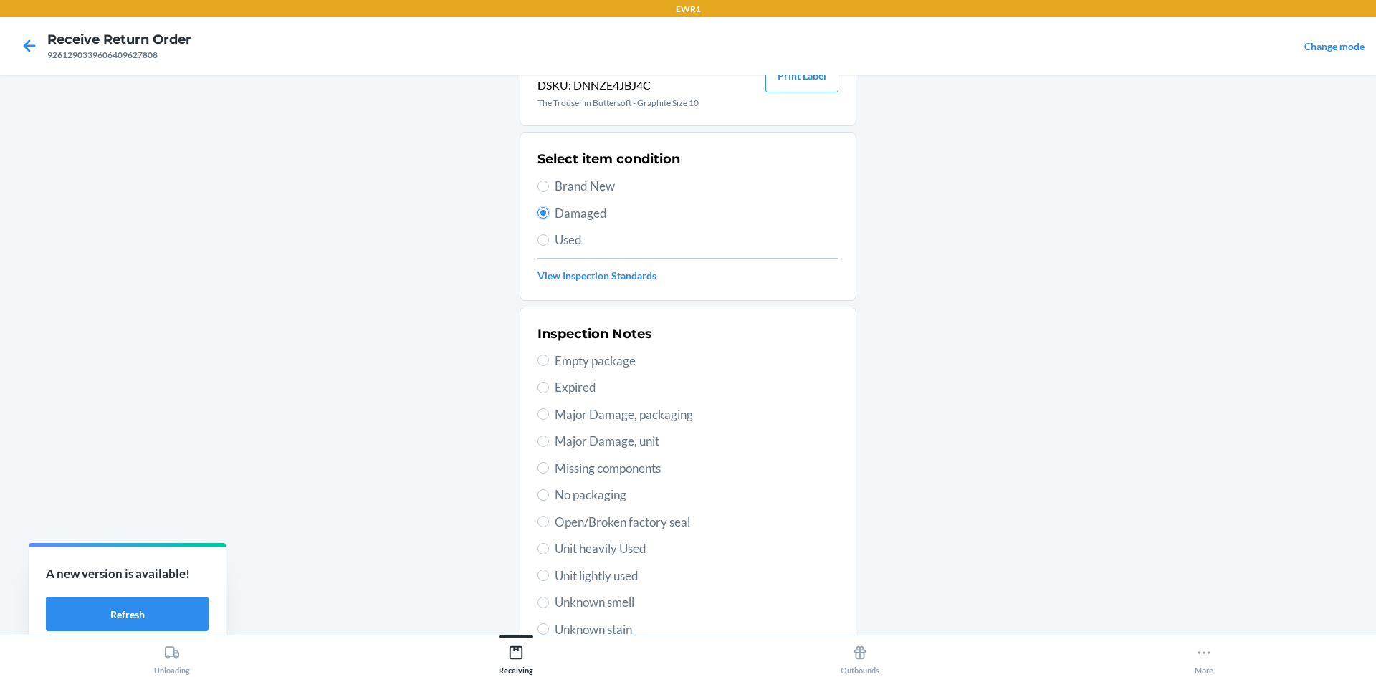
scroll to position [72, 0]
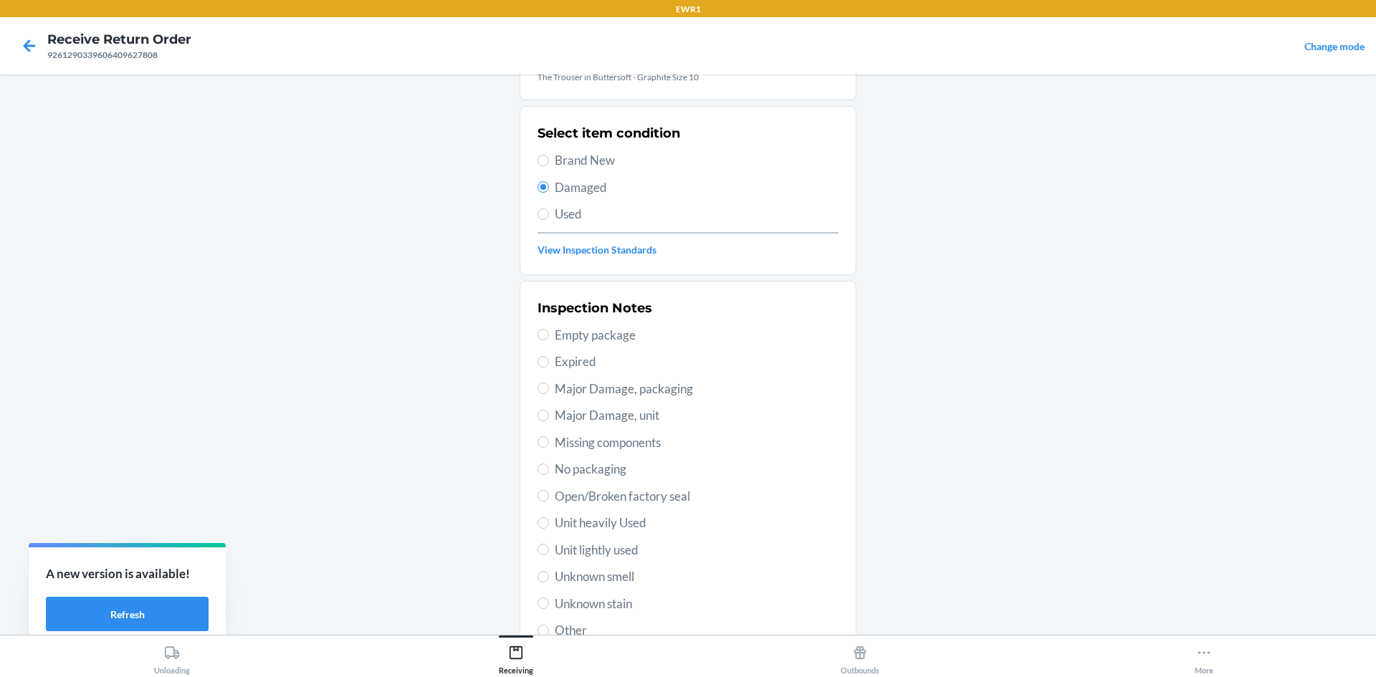
click at [544, 416] on label "Major Damage, unit" at bounding box center [688, 415] width 301 height 19
click at [544, 416] on input "Major Damage, unit" at bounding box center [543, 415] width 11 height 11
radio input "true"
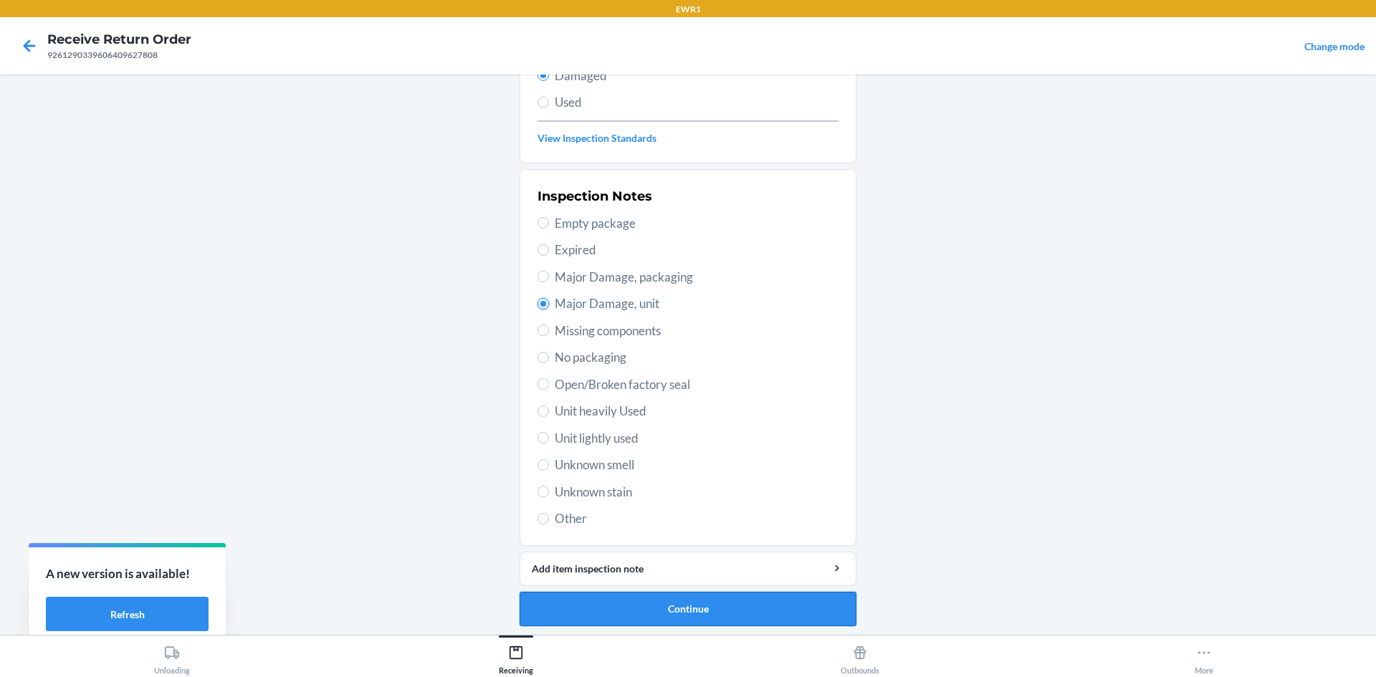
scroll to position [186, 0]
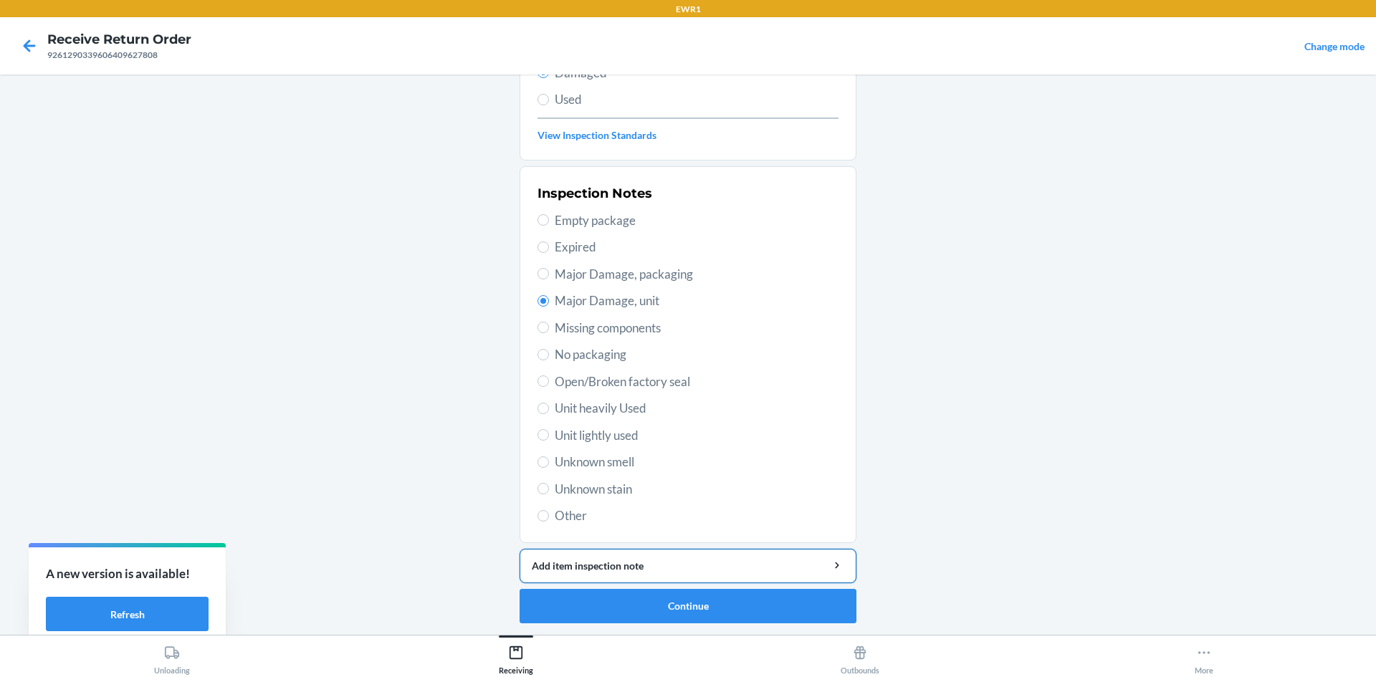
click at [686, 573] on div "Add item inspection note" at bounding box center [688, 565] width 312 height 15
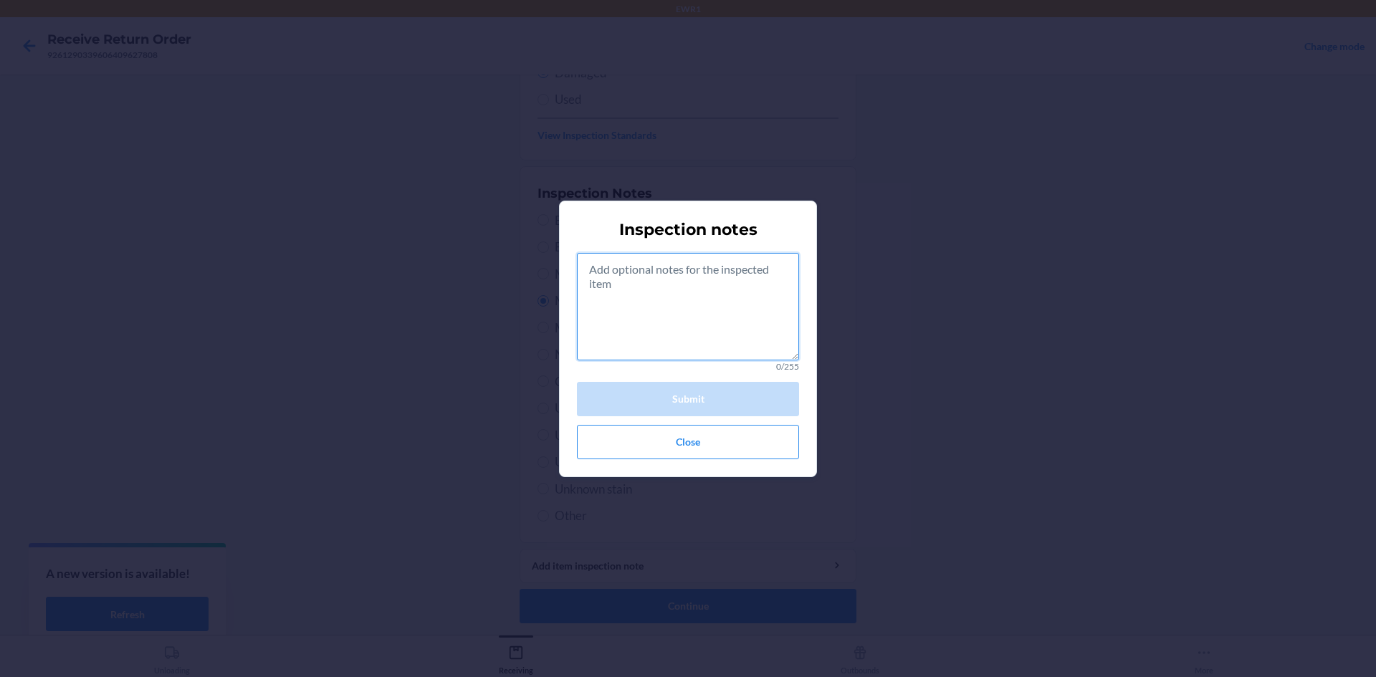
click at [628, 280] on textarea at bounding box center [688, 307] width 222 height 108
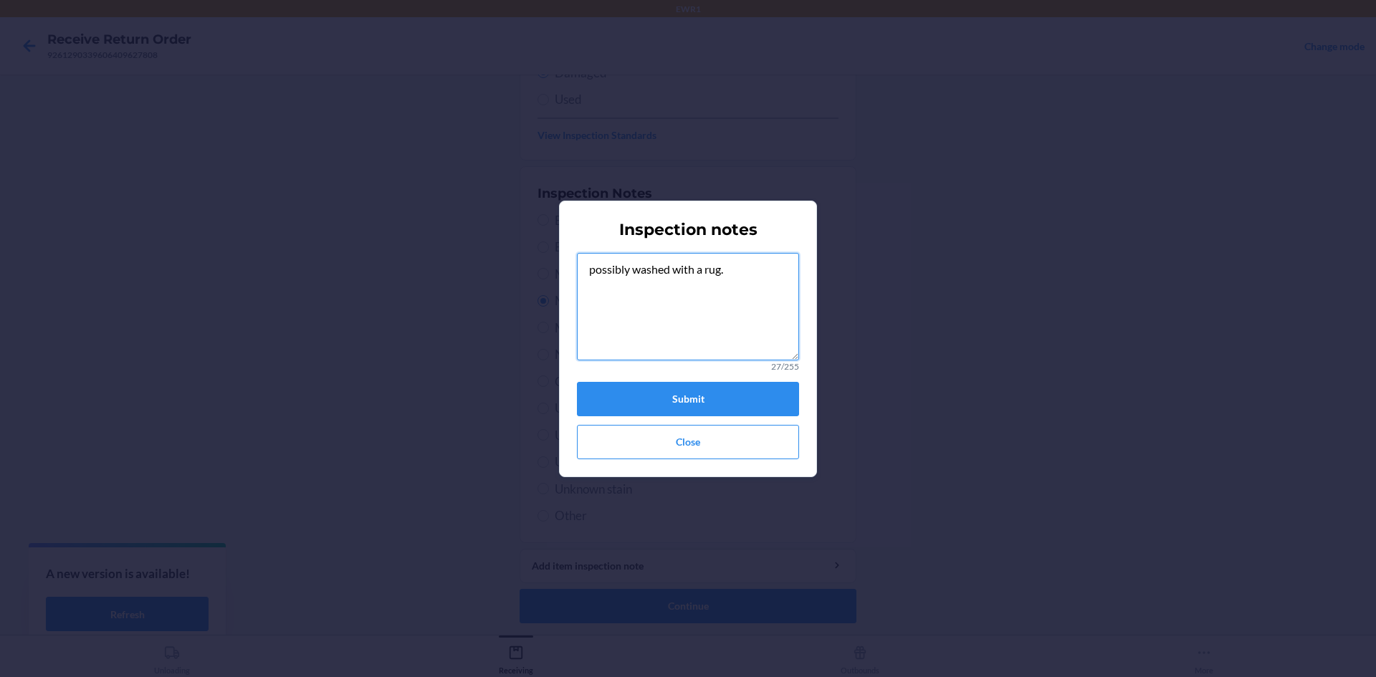
click at [593, 275] on textarea "possibly washed with a rug." at bounding box center [688, 307] width 222 height 108
type textarea "Possibly washed with a rug."
click at [712, 396] on button "Submit" at bounding box center [688, 399] width 222 height 34
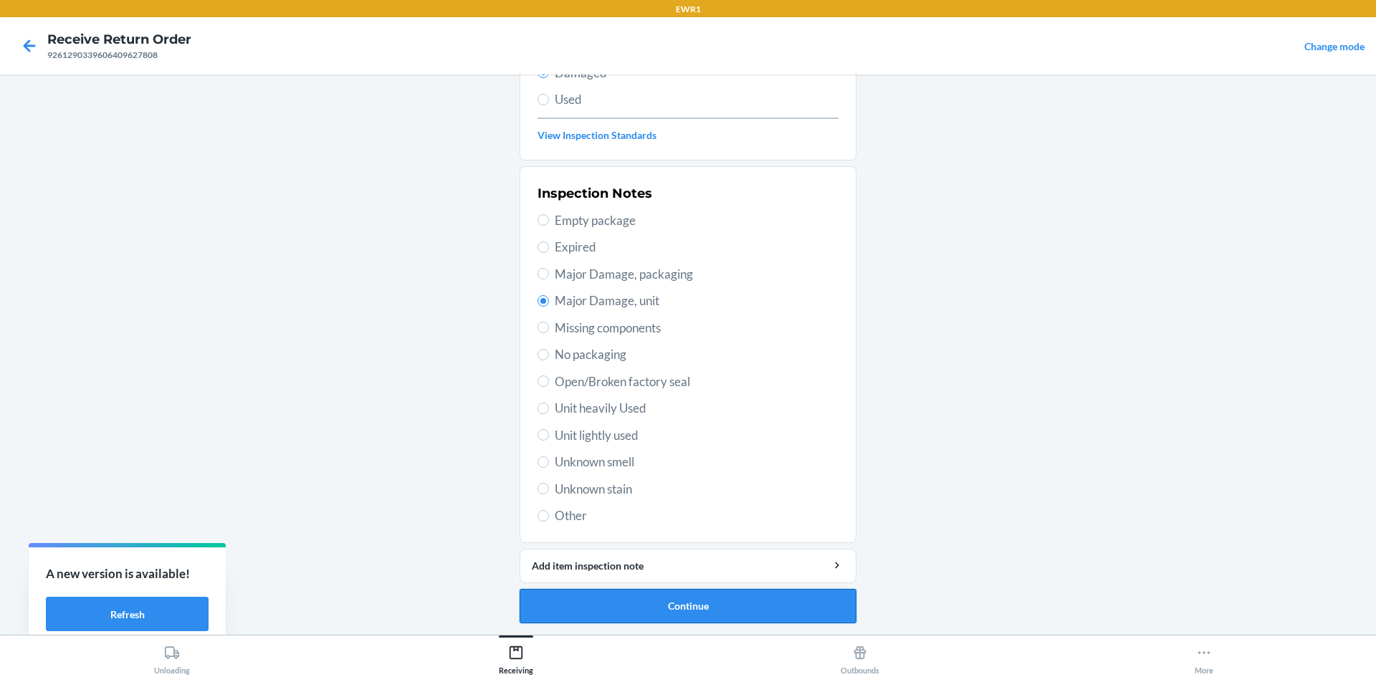
click at [707, 606] on button "Continue" at bounding box center [688, 606] width 337 height 34
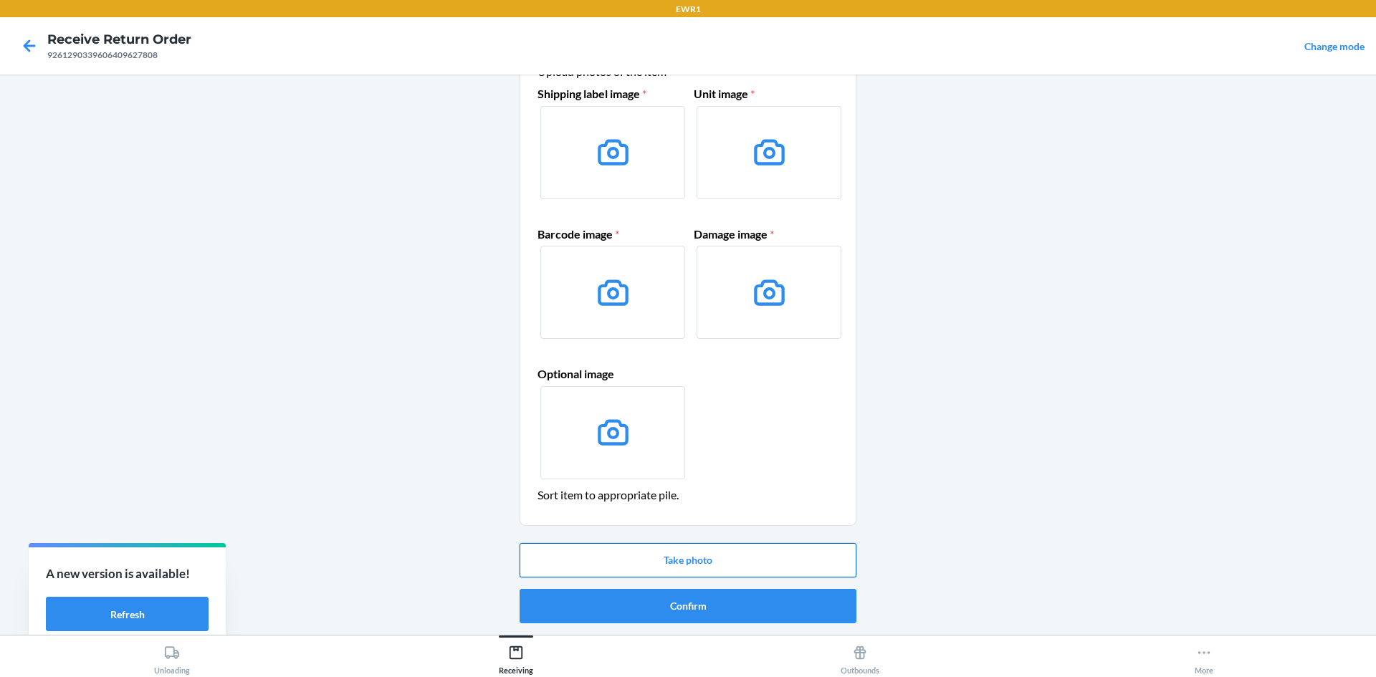
click at [701, 556] on button "Take photo" at bounding box center [688, 560] width 337 height 34
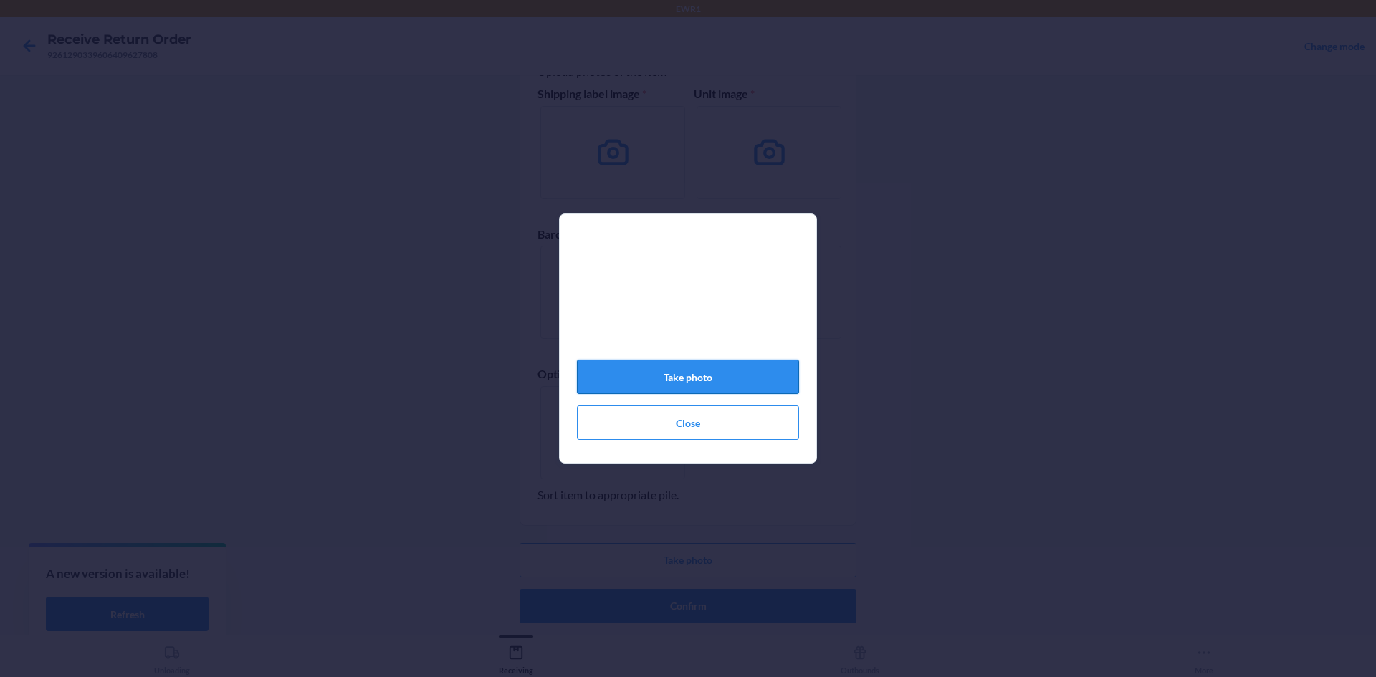
click at [739, 373] on button "Take photo" at bounding box center [688, 377] width 222 height 34
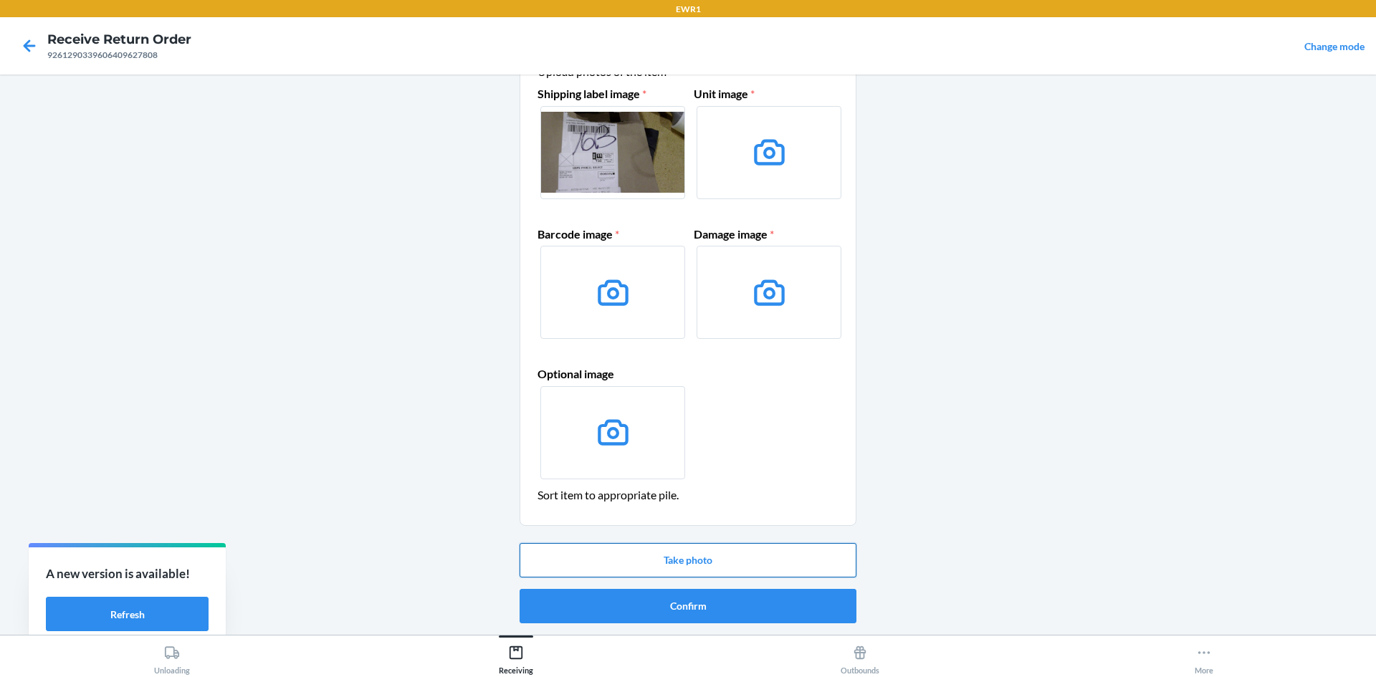
click at [727, 552] on button "Take photo" at bounding box center [688, 560] width 337 height 34
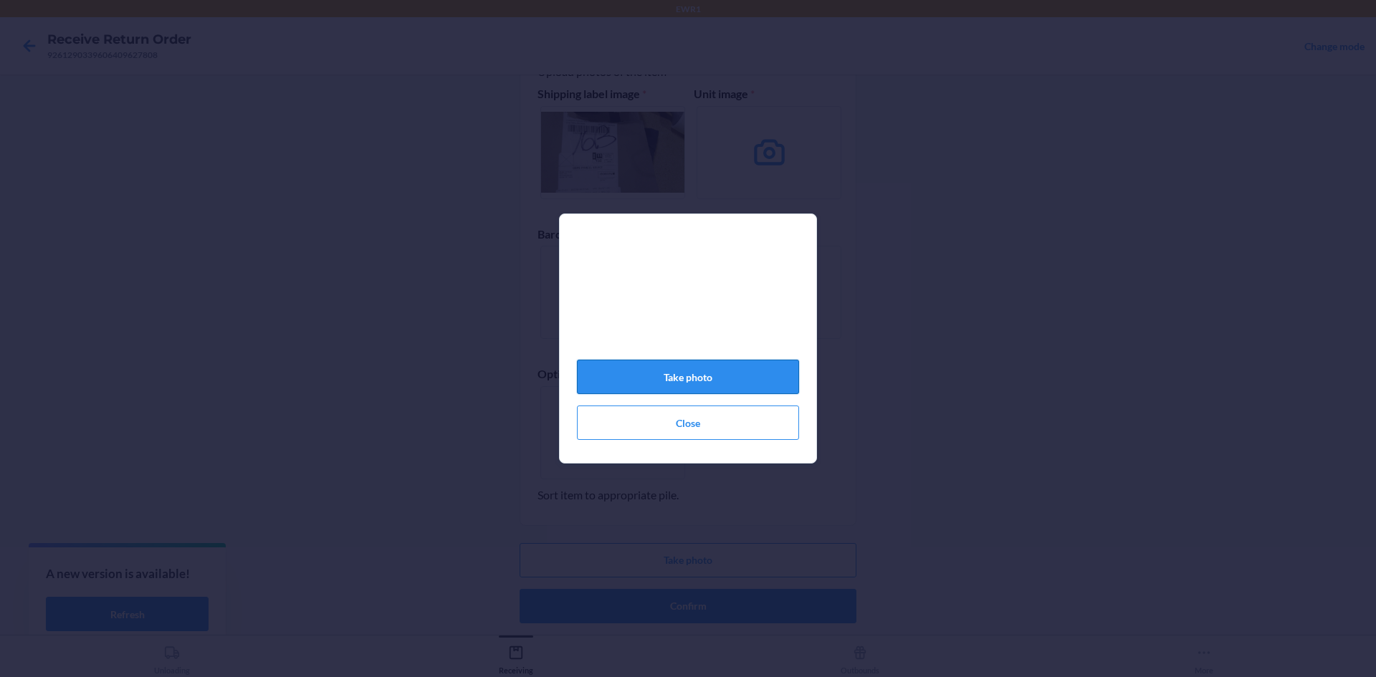
click at [743, 387] on button "Take photo" at bounding box center [688, 377] width 222 height 34
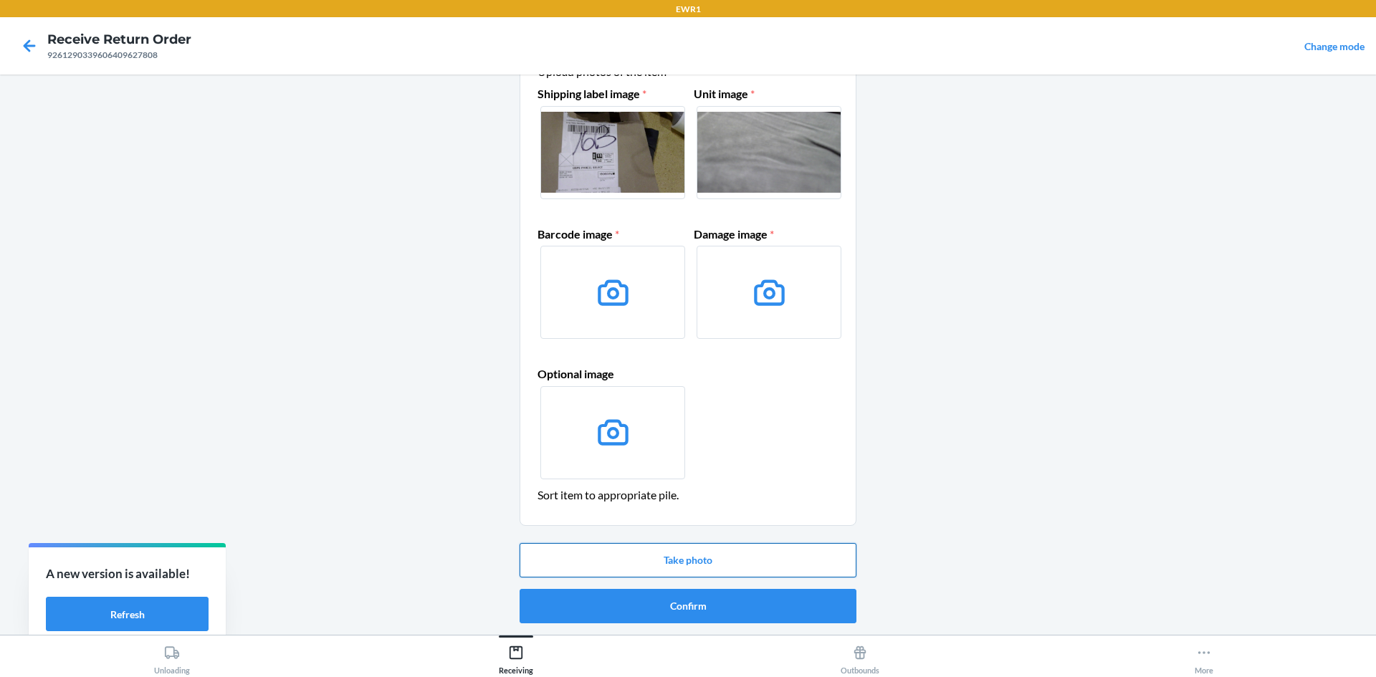
click at [725, 551] on button "Take photo" at bounding box center [688, 560] width 337 height 34
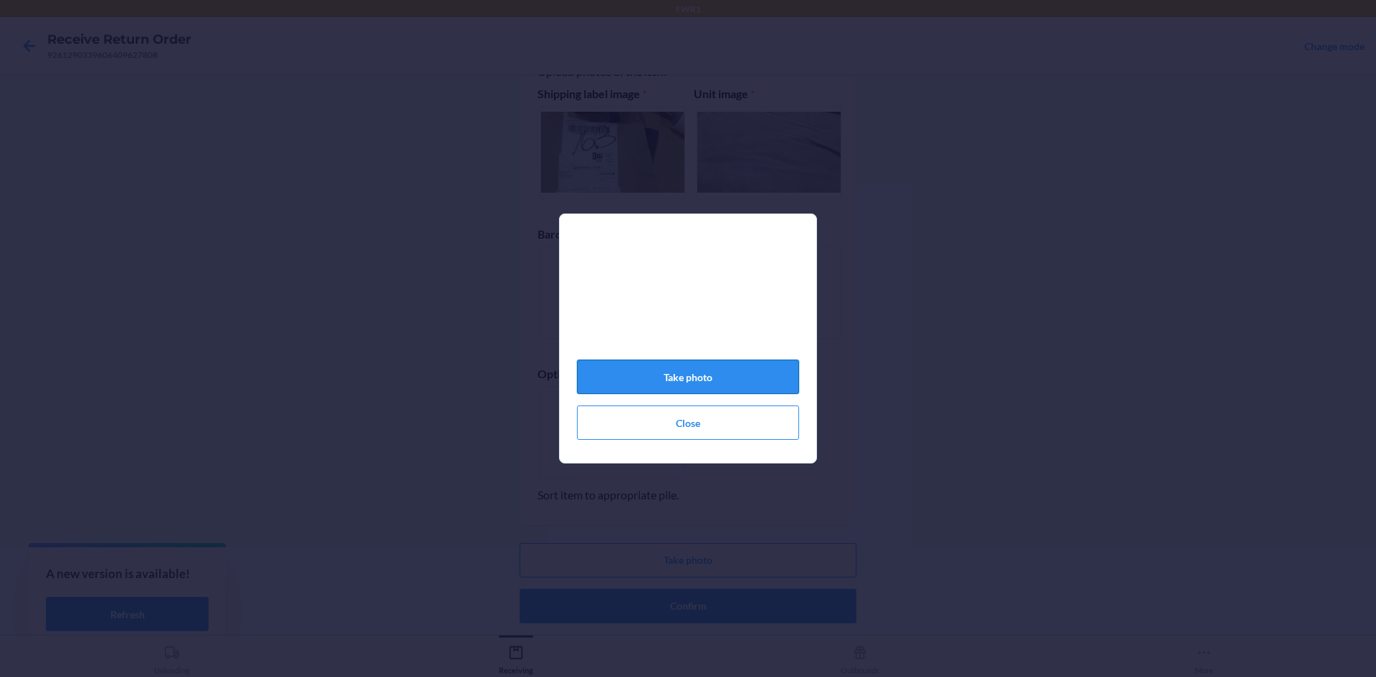
click at [720, 383] on button "Take photo" at bounding box center [688, 377] width 222 height 34
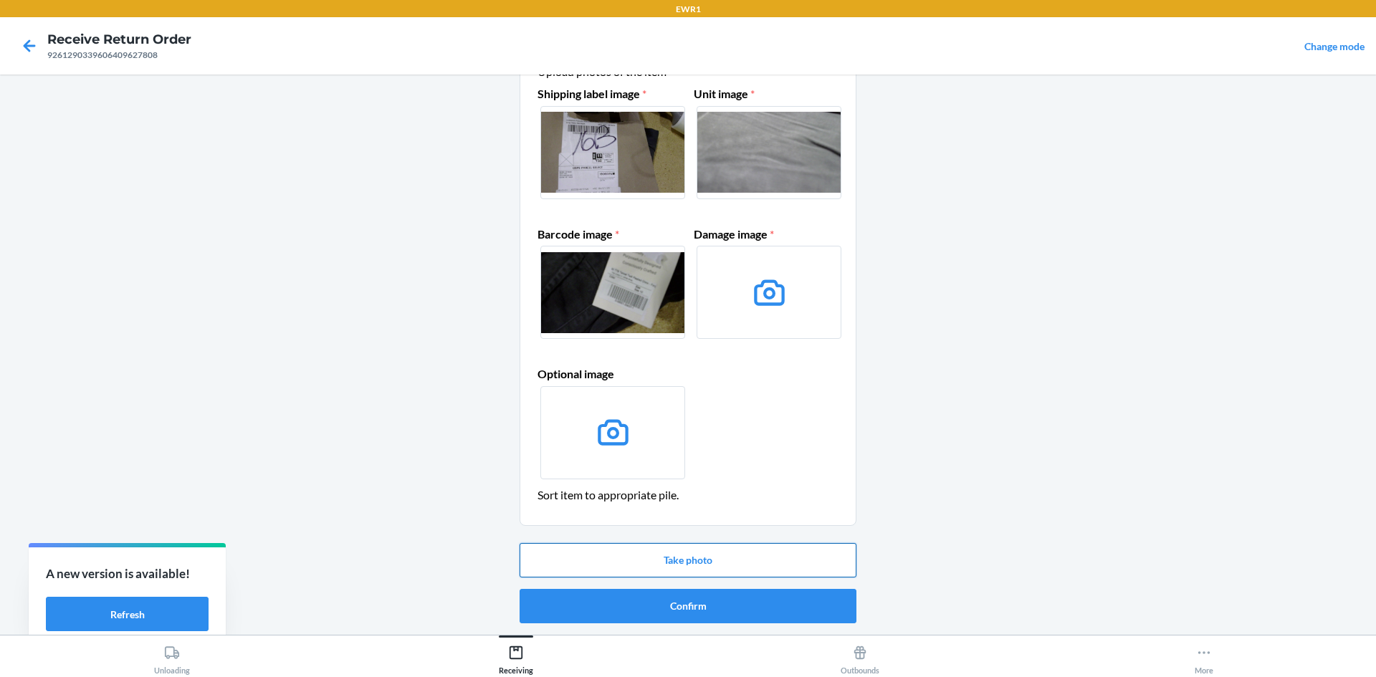
click at [779, 554] on button "Take photo" at bounding box center [688, 560] width 337 height 34
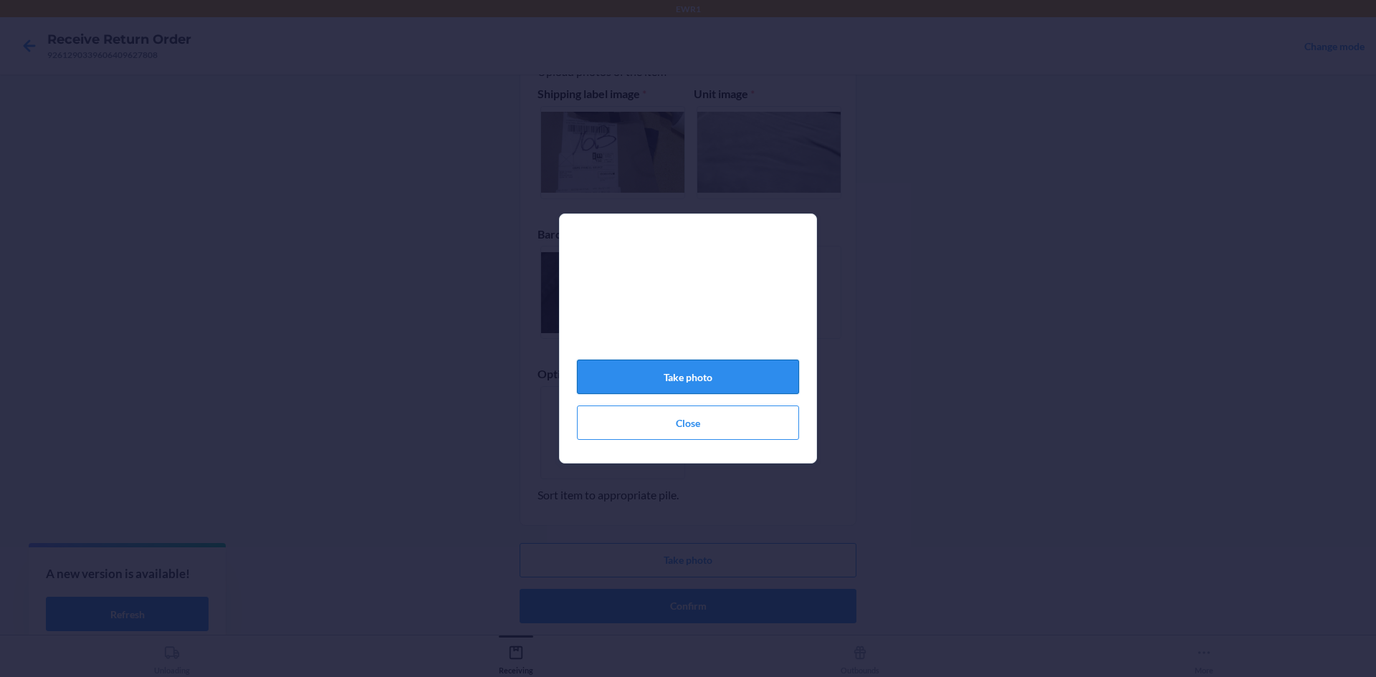
click at [725, 379] on button "Take photo" at bounding box center [688, 377] width 222 height 34
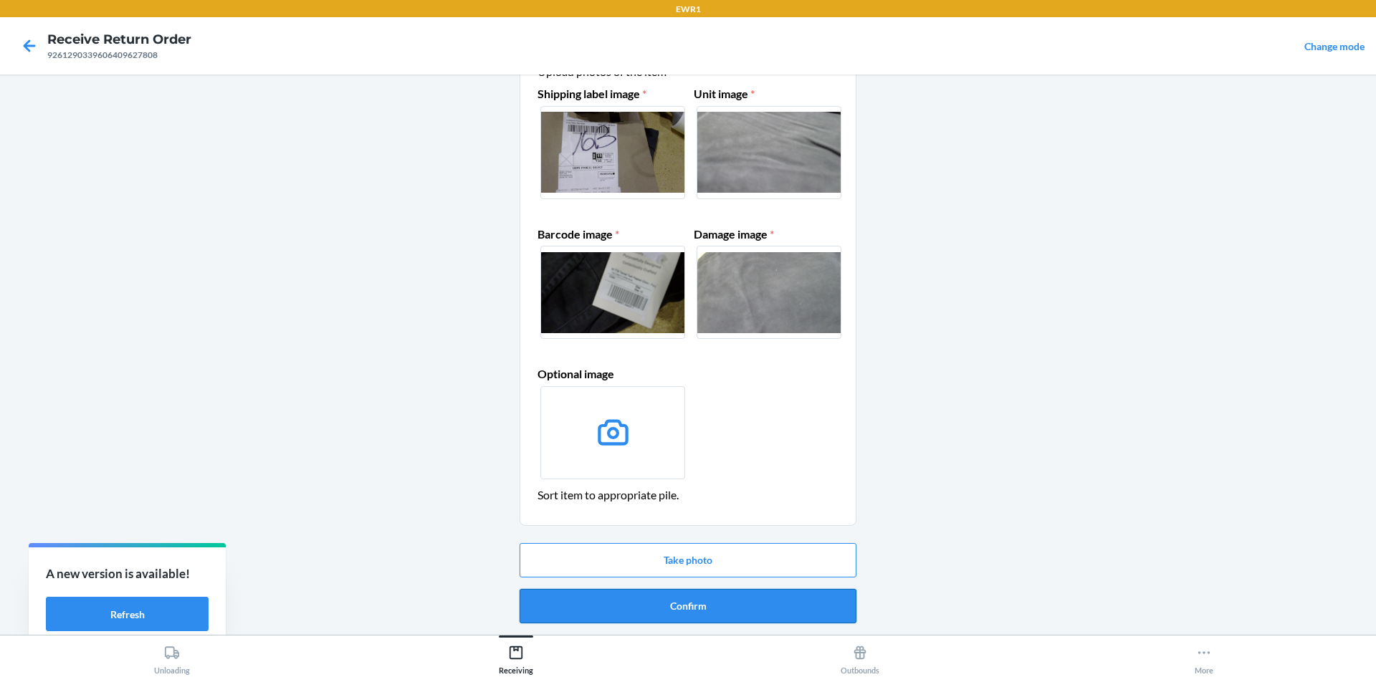
click at [738, 594] on button "Confirm" at bounding box center [688, 606] width 337 height 34
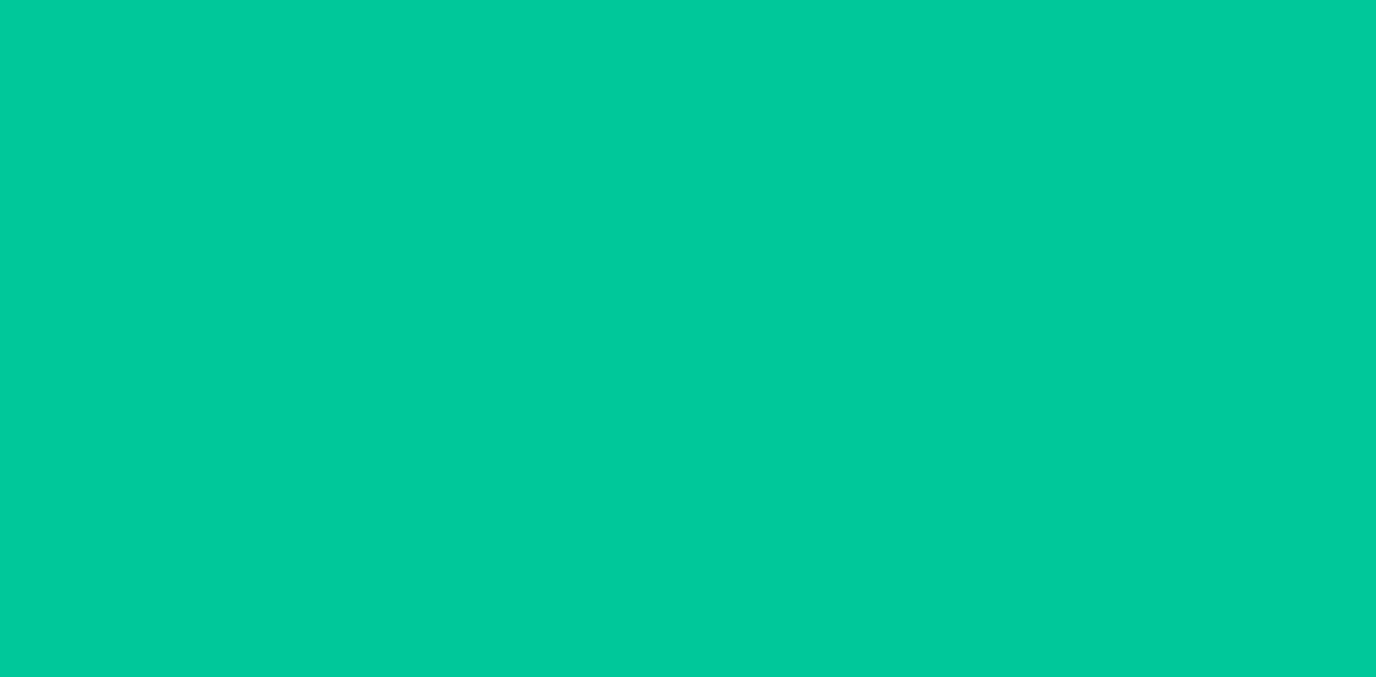
scroll to position [0, 0]
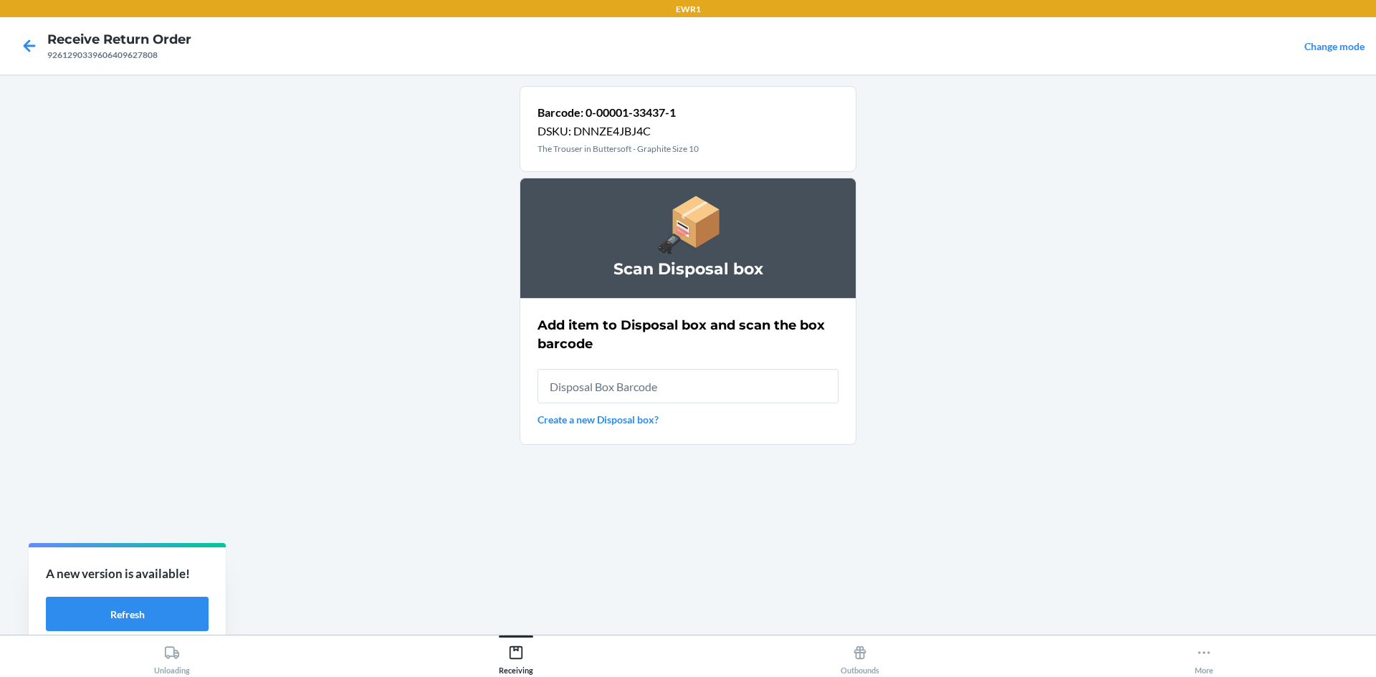
drag, startPoint x: 695, startPoint y: 383, endPoint x: 707, endPoint y: 383, distance: 11.5
click at [695, 383] on input "text" at bounding box center [688, 386] width 301 height 34
type input "RB000001987"
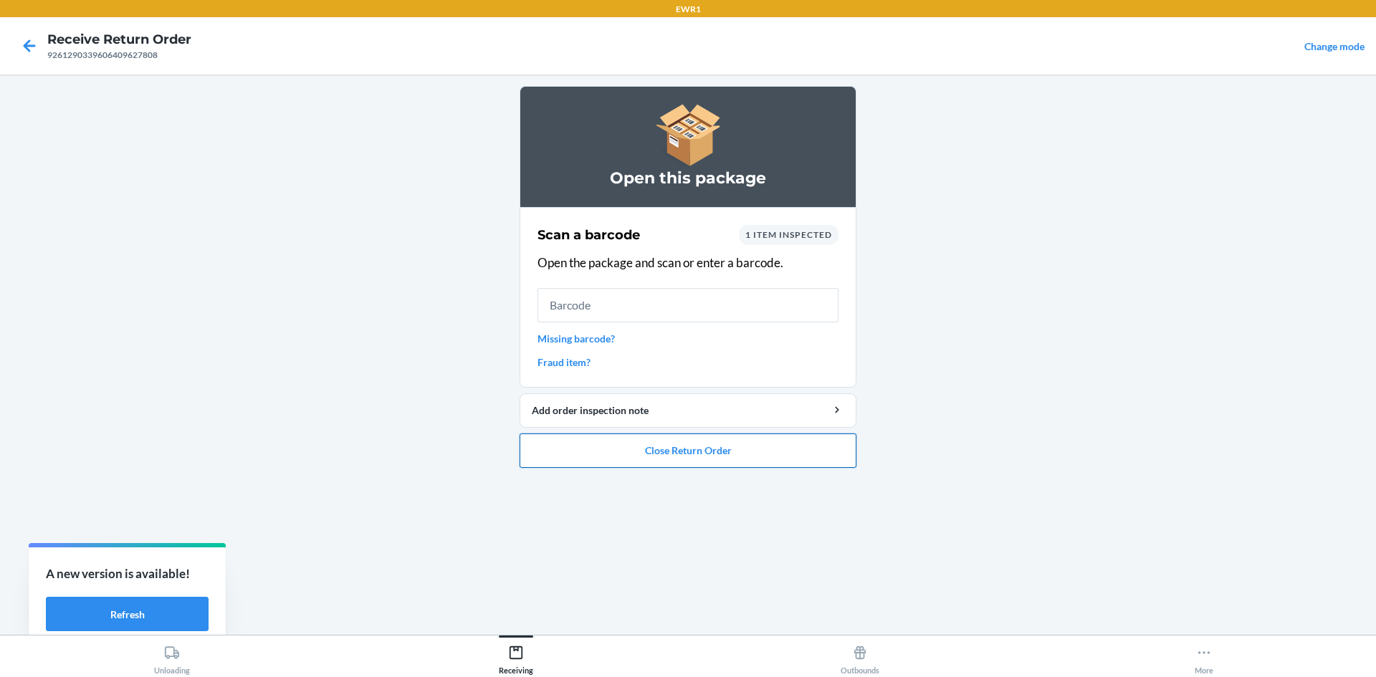
click at [732, 462] on button "Close Return Order" at bounding box center [688, 451] width 337 height 34
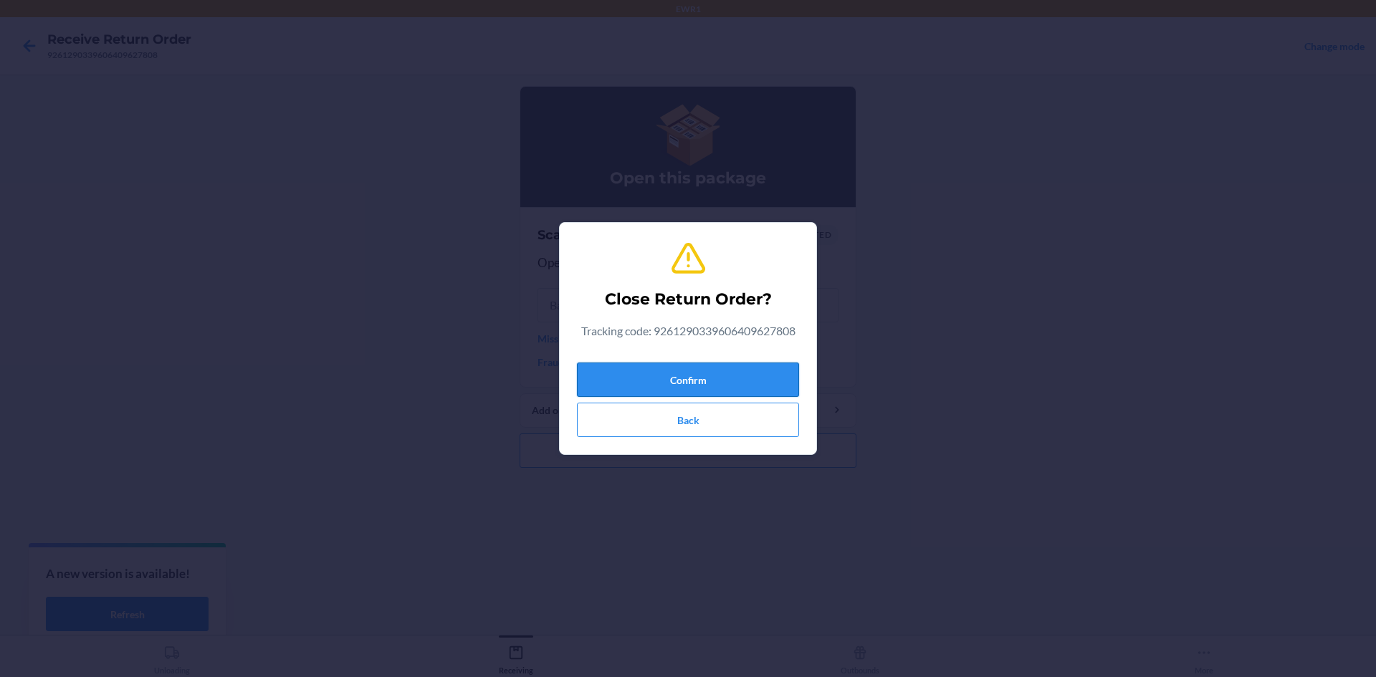
click at [707, 366] on button "Confirm" at bounding box center [688, 380] width 222 height 34
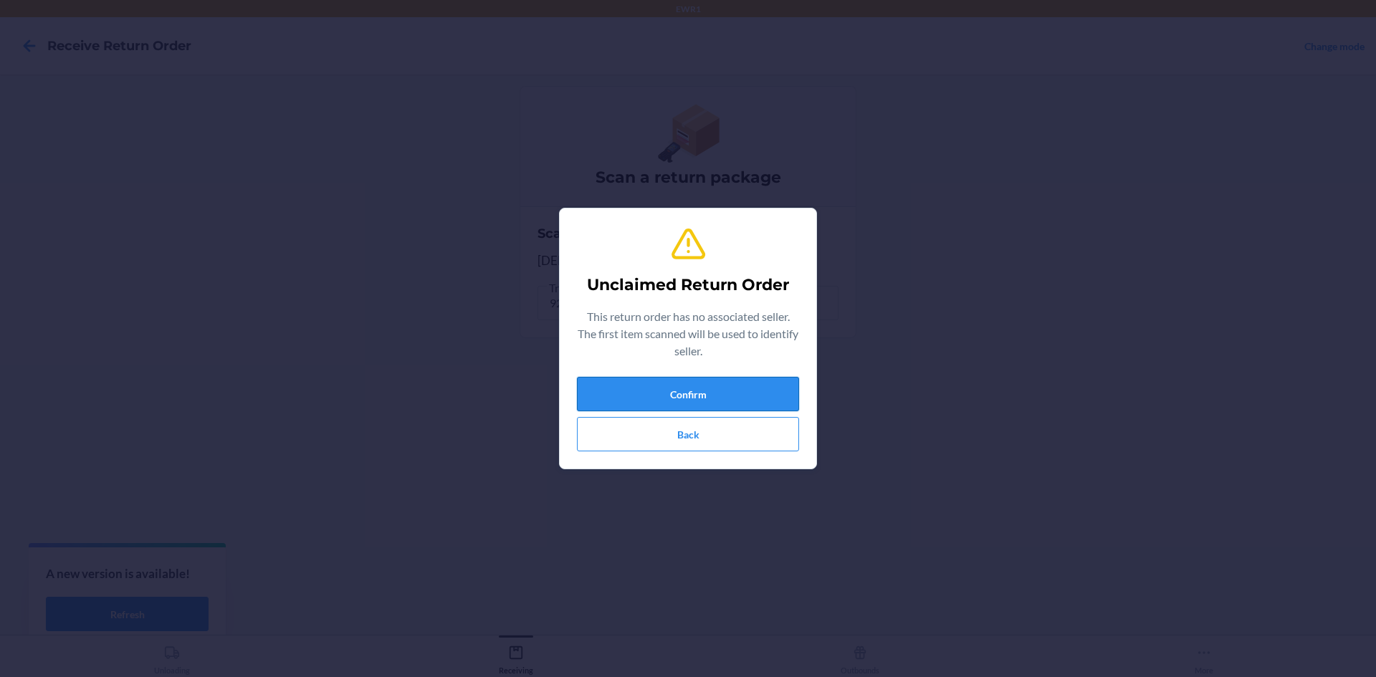
click at [738, 400] on button "Confirm" at bounding box center [688, 394] width 222 height 34
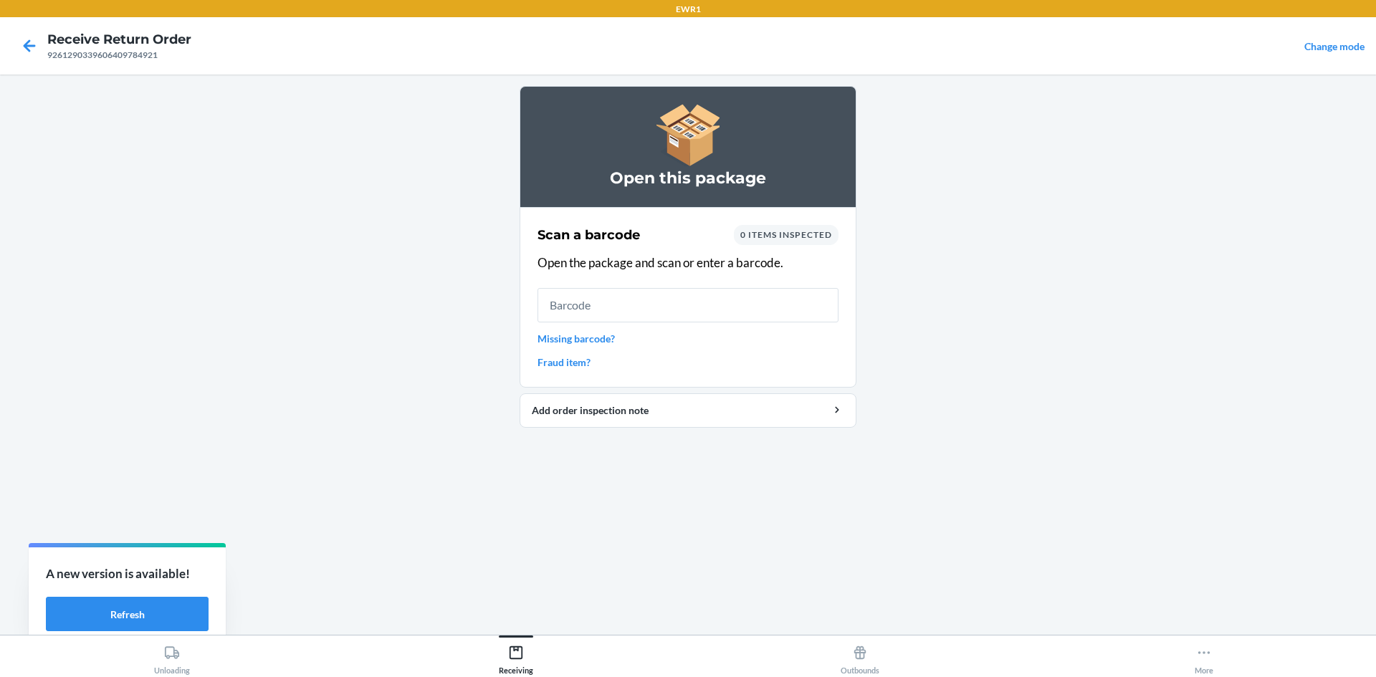
click at [710, 304] on input "text" at bounding box center [688, 305] width 301 height 34
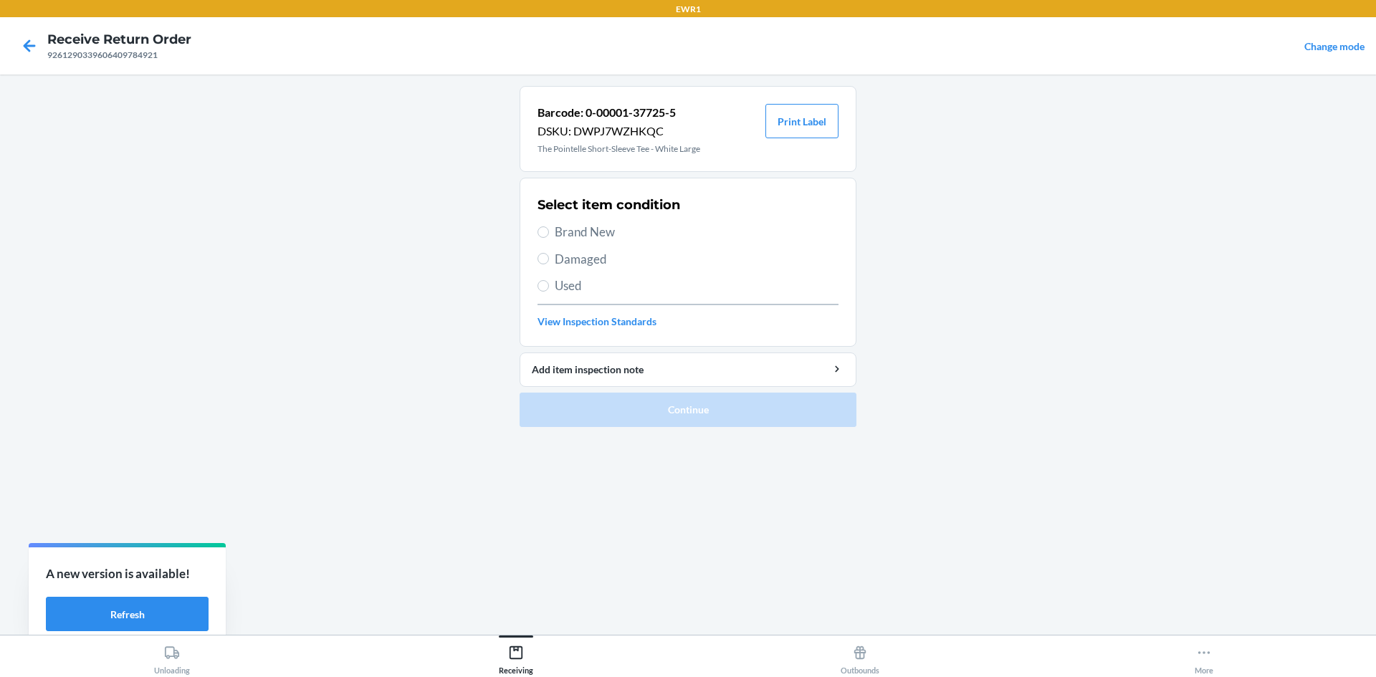
click at [547, 226] on label "Brand New" at bounding box center [688, 232] width 301 height 19
click at [547, 226] on input "Brand New" at bounding box center [543, 231] width 11 height 11
radio input "true"
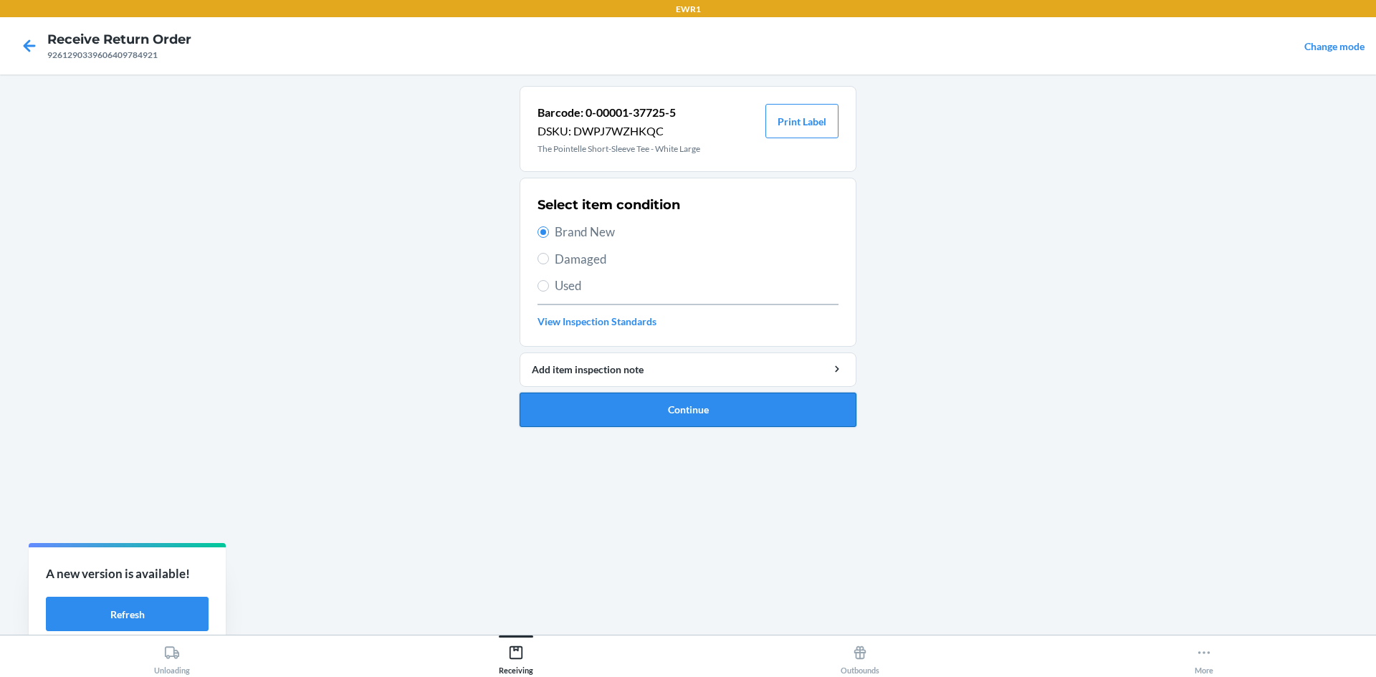
click at [737, 417] on button "Continue" at bounding box center [688, 410] width 337 height 34
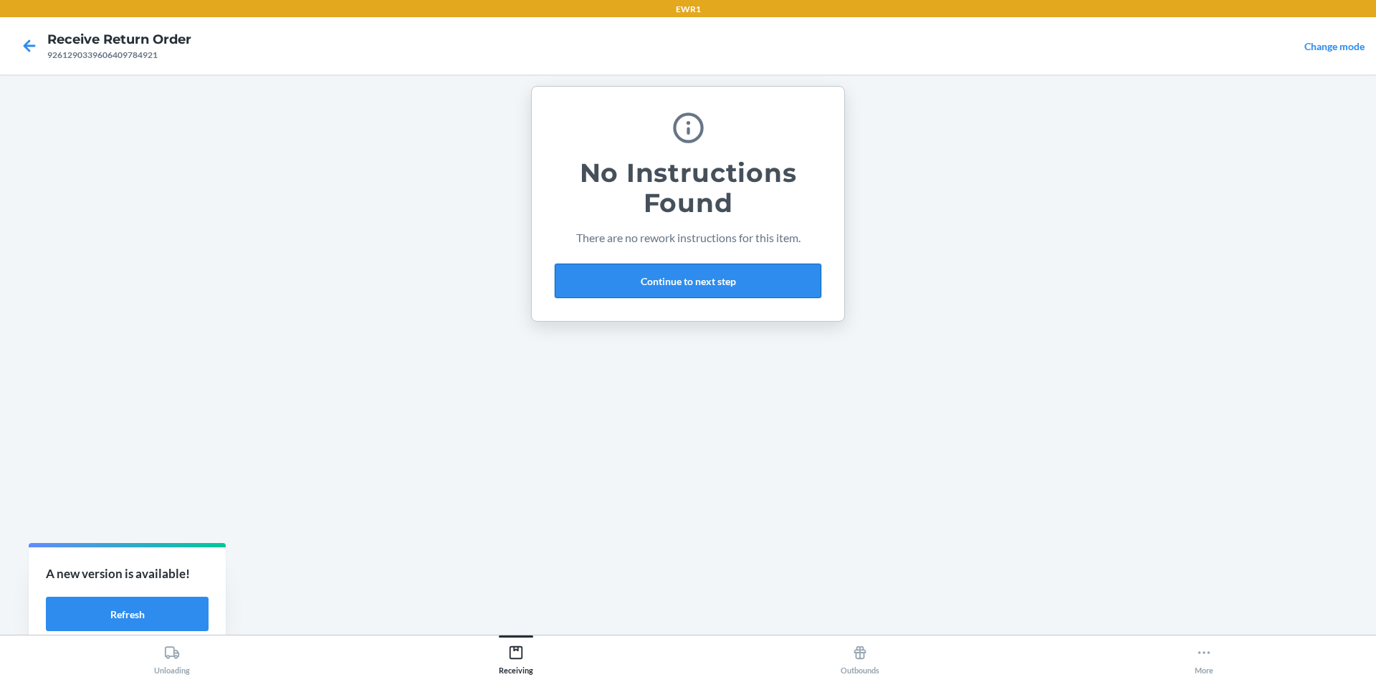
click at [703, 285] on button "Continue to next step" at bounding box center [688, 281] width 267 height 34
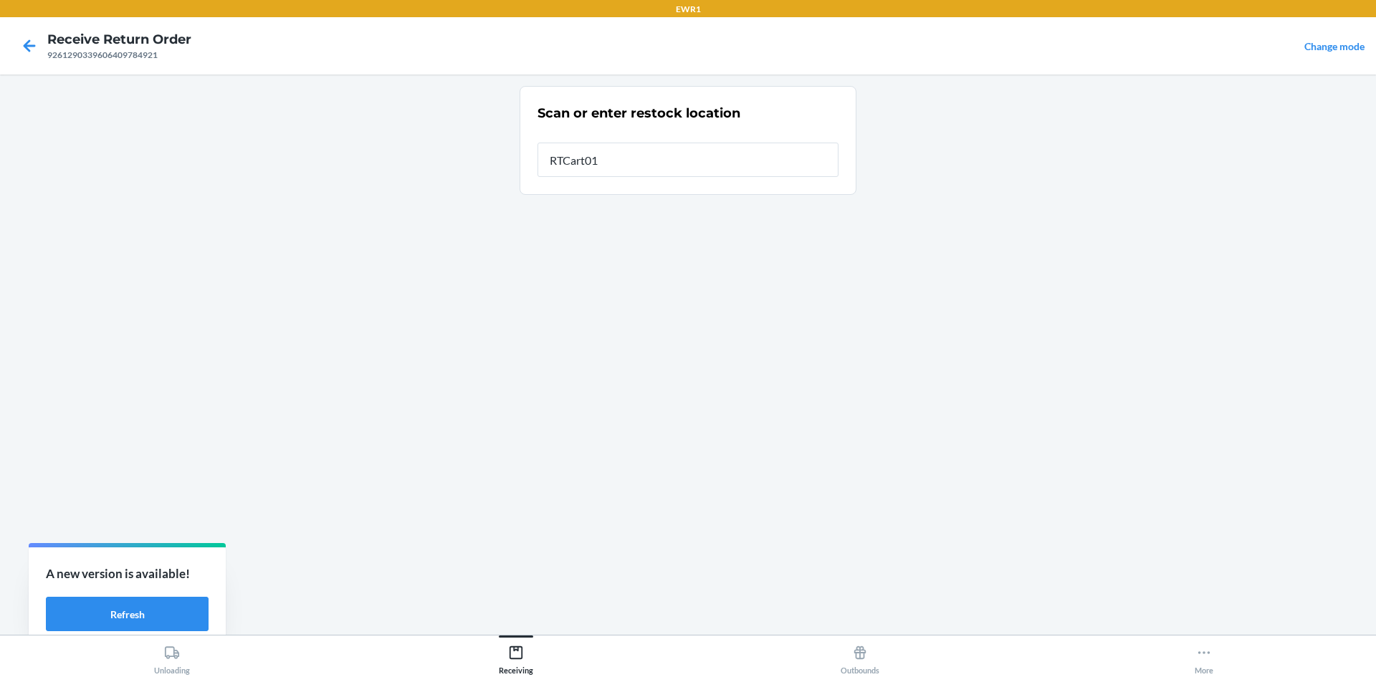
type input "RTCart015"
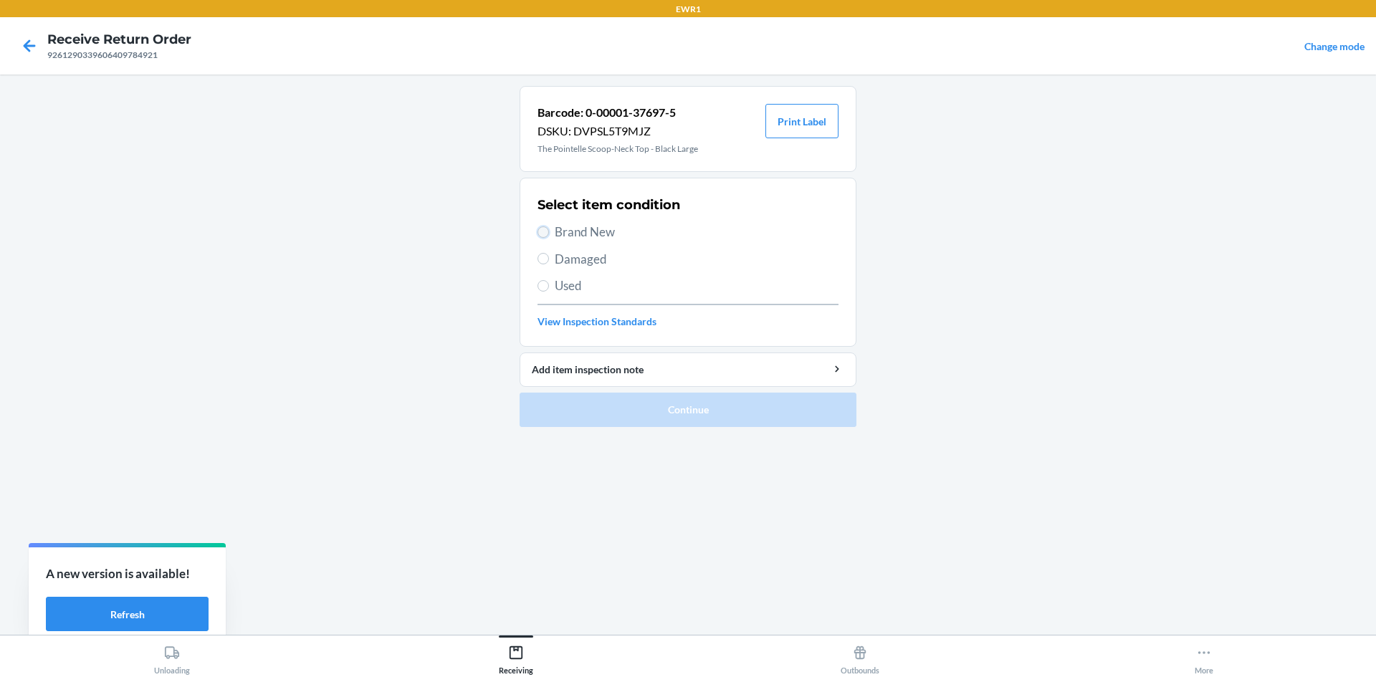
click at [548, 232] on input "Brand New" at bounding box center [543, 231] width 11 height 11
radio input "true"
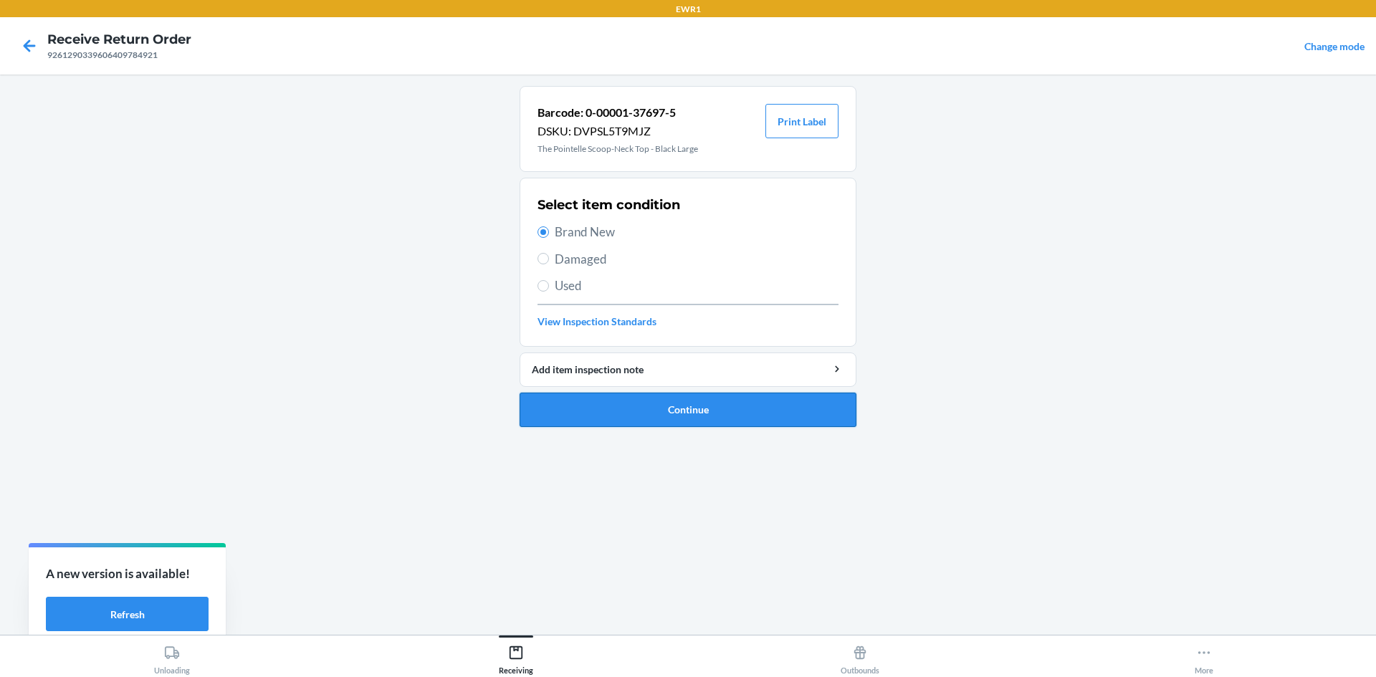
click at [712, 409] on button "Continue" at bounding box center [688, 410] width 337 height 34
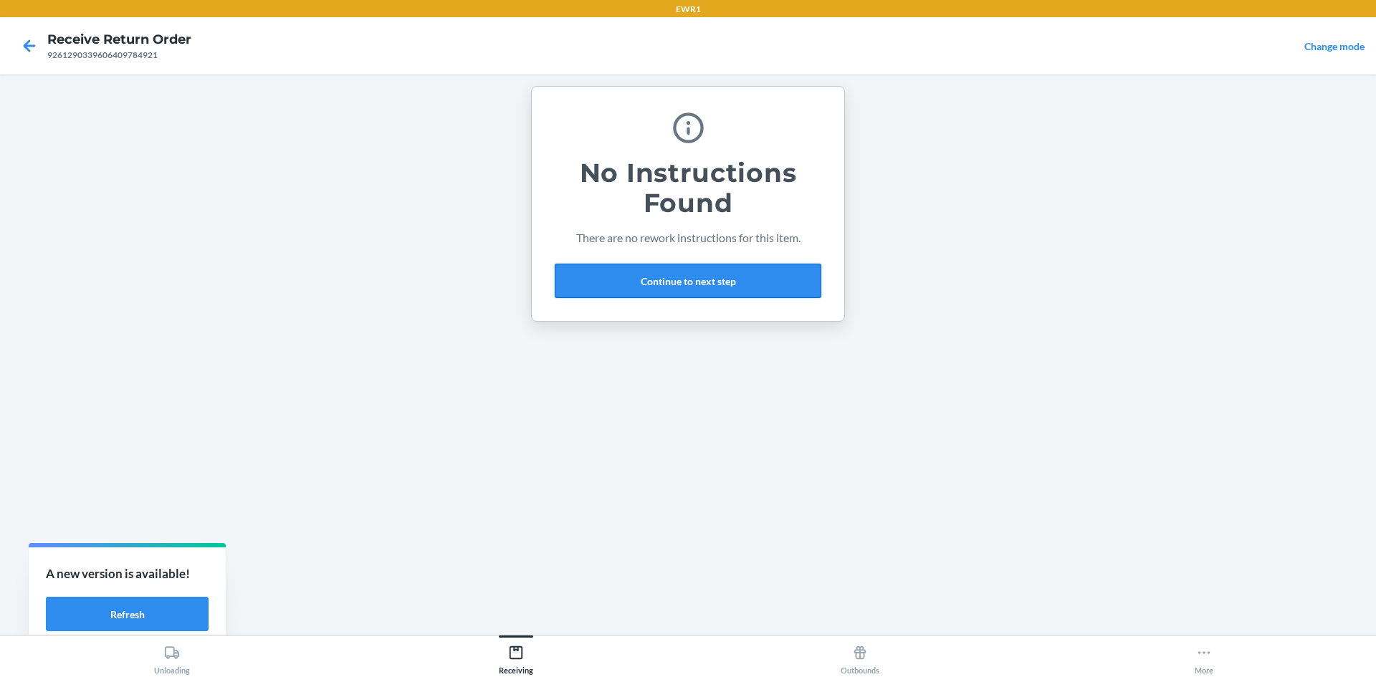
click at [689, 282] on button "Continue to next step" at bounding box center [688, 281] width 267 height 34
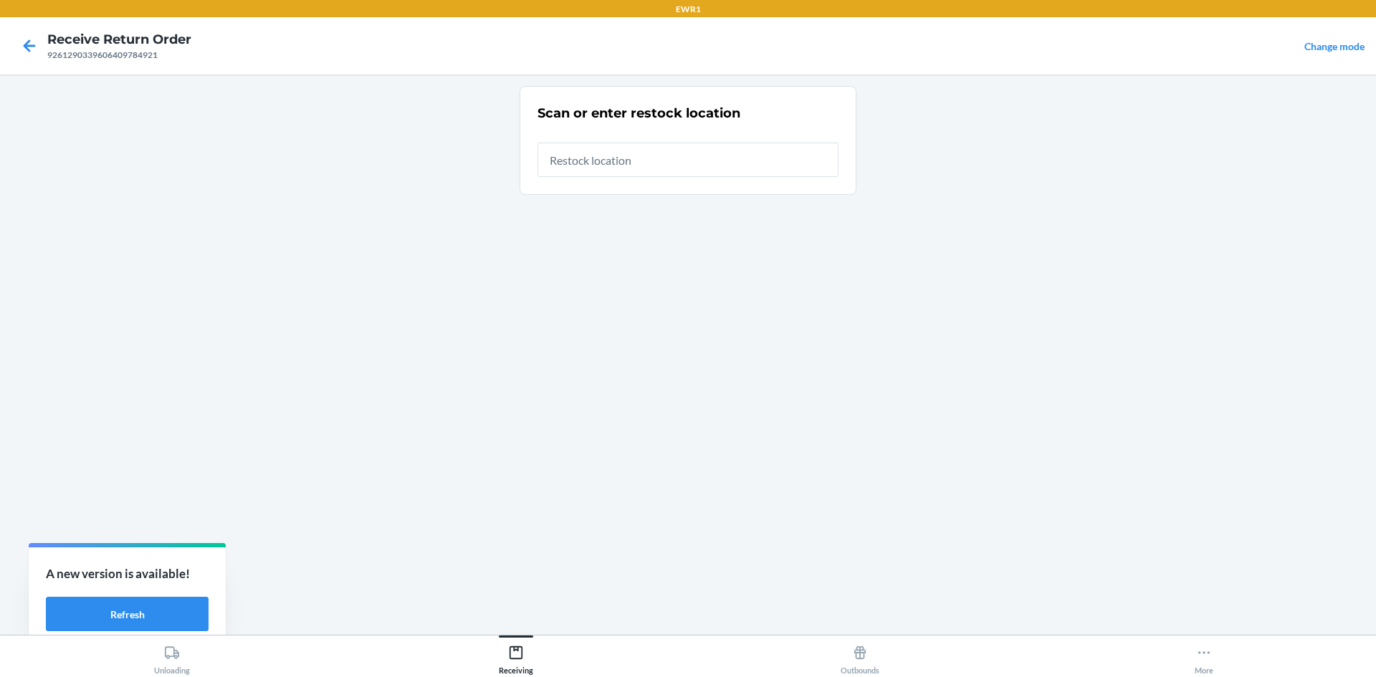
click at [634, 164] on input "text" at bounding box center [688, 160] width 301 height 34
type input "RTCart015"
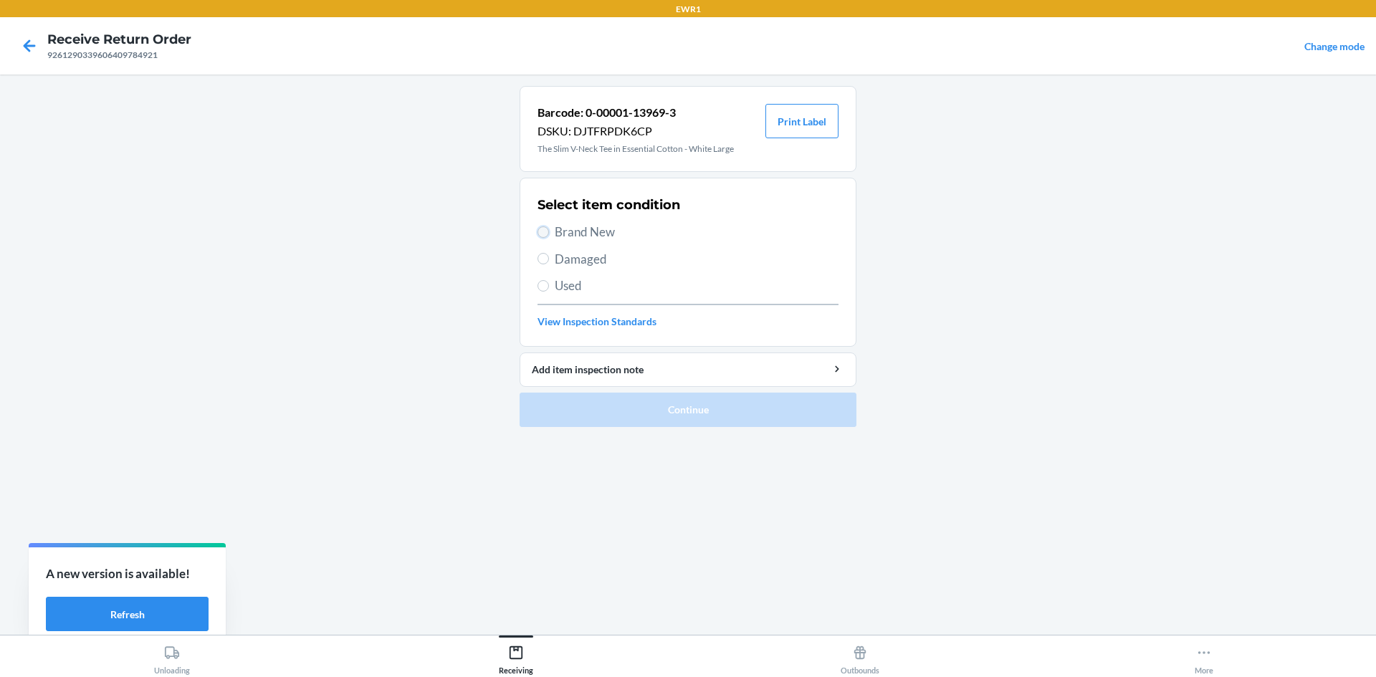
click at [543, 234] on input "Brand New" at bounding box center [543, 231] width 11 height 11
radio input "true"
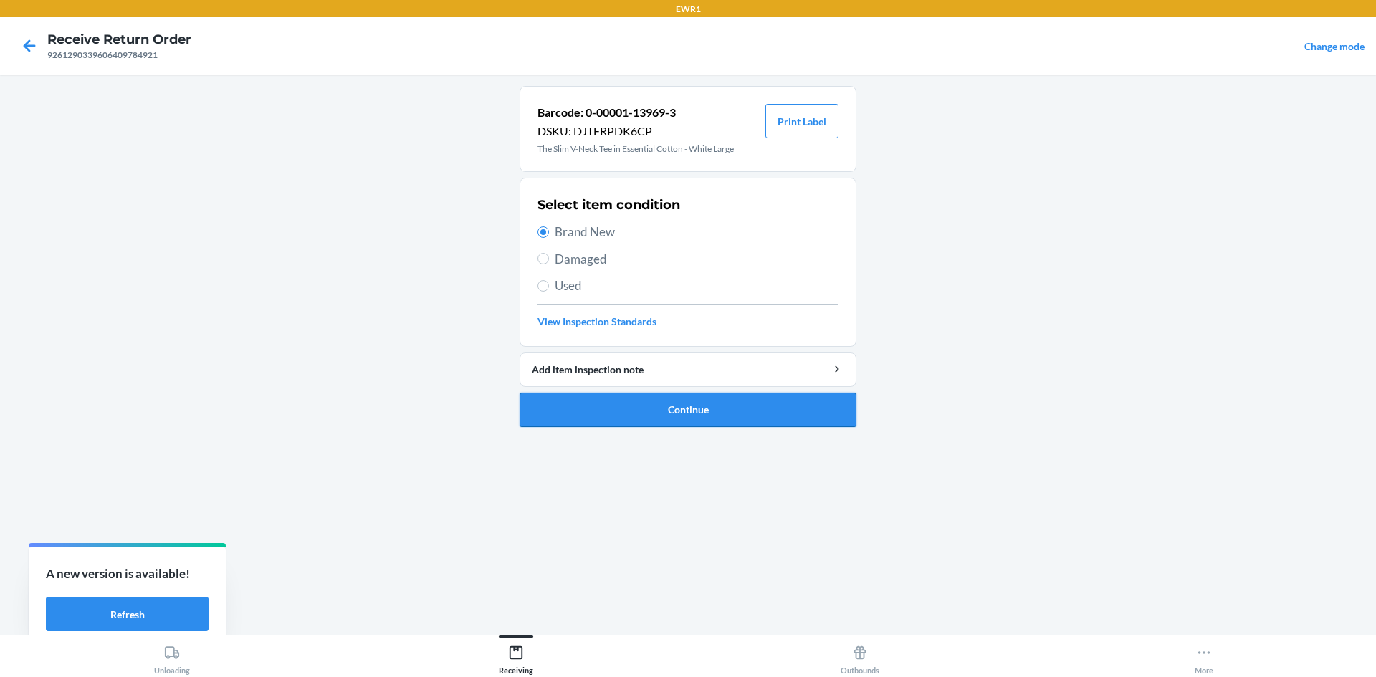
click at [667, 413] on button "Continue" at bounding box center [688, 410] width 337 height 34
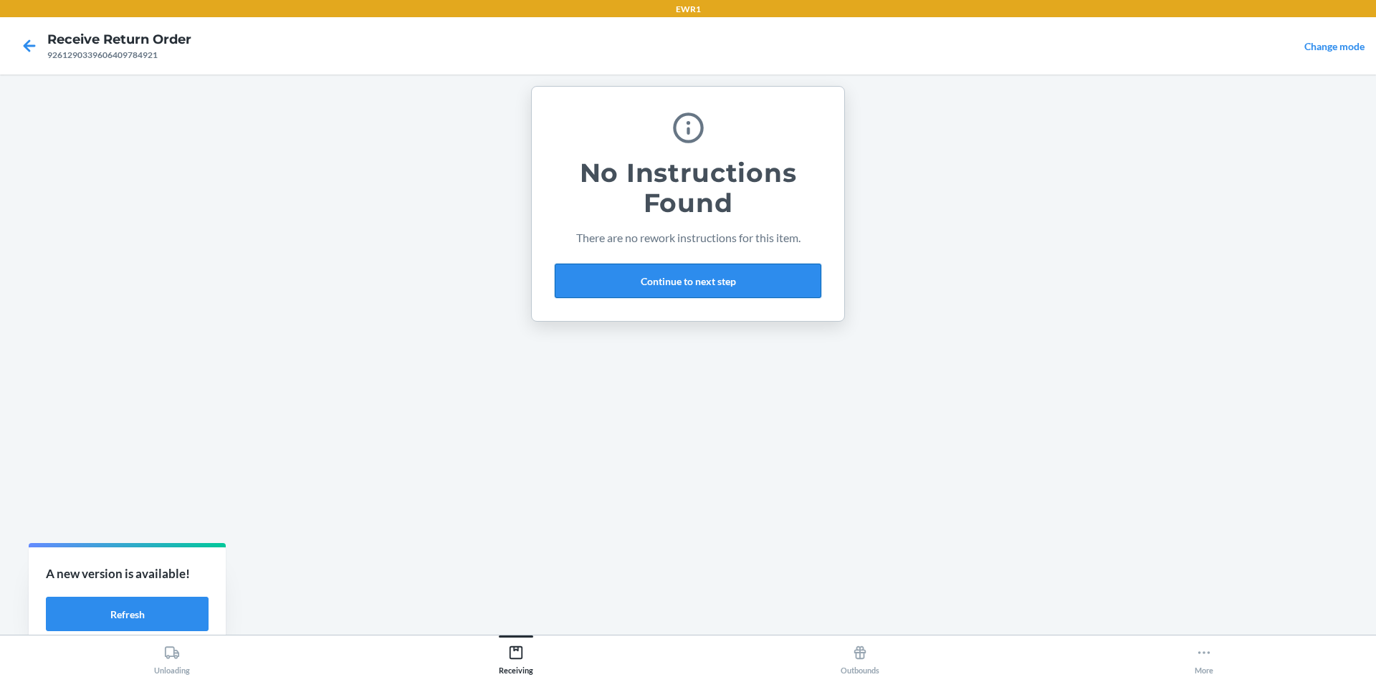
click at [657, 274] on button "Continue to next step" at bounding box center [688, 281] width 267 height 34
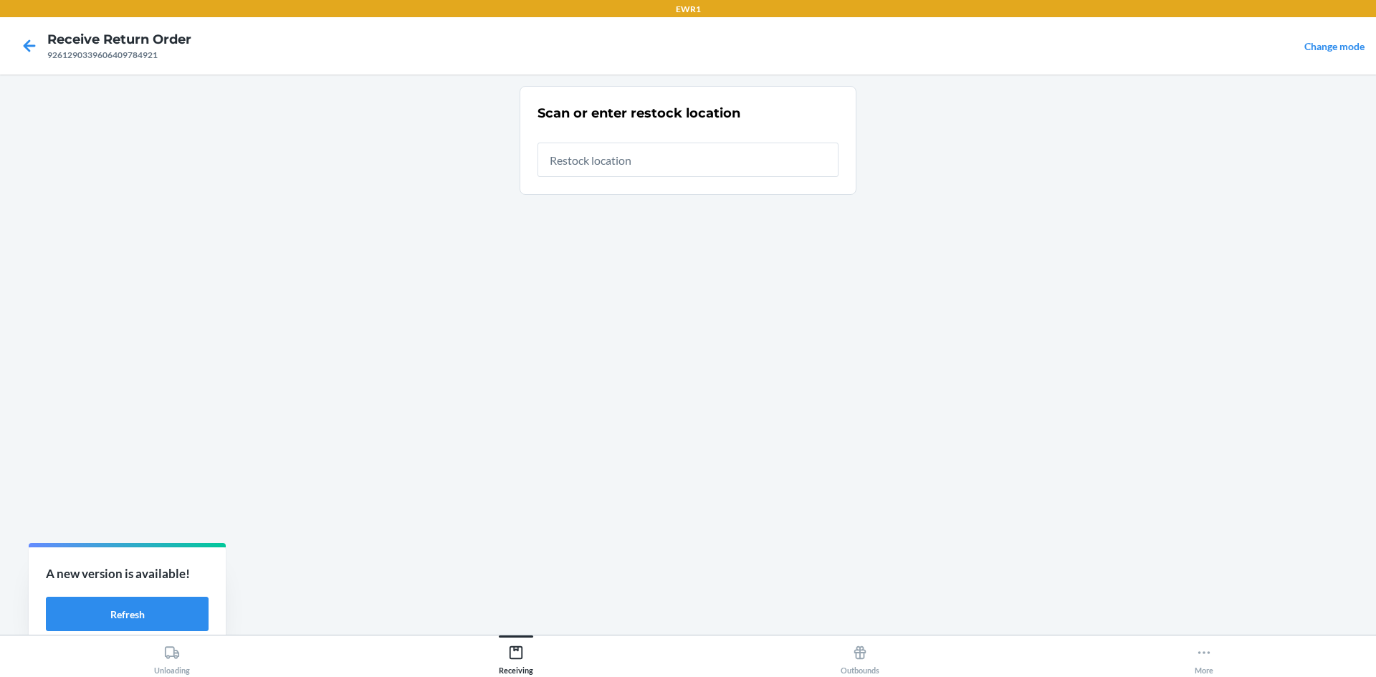
click at [607, 156] on input "text" at bounding box center [688, 160] width 301 height 34
type input "RTCart015"
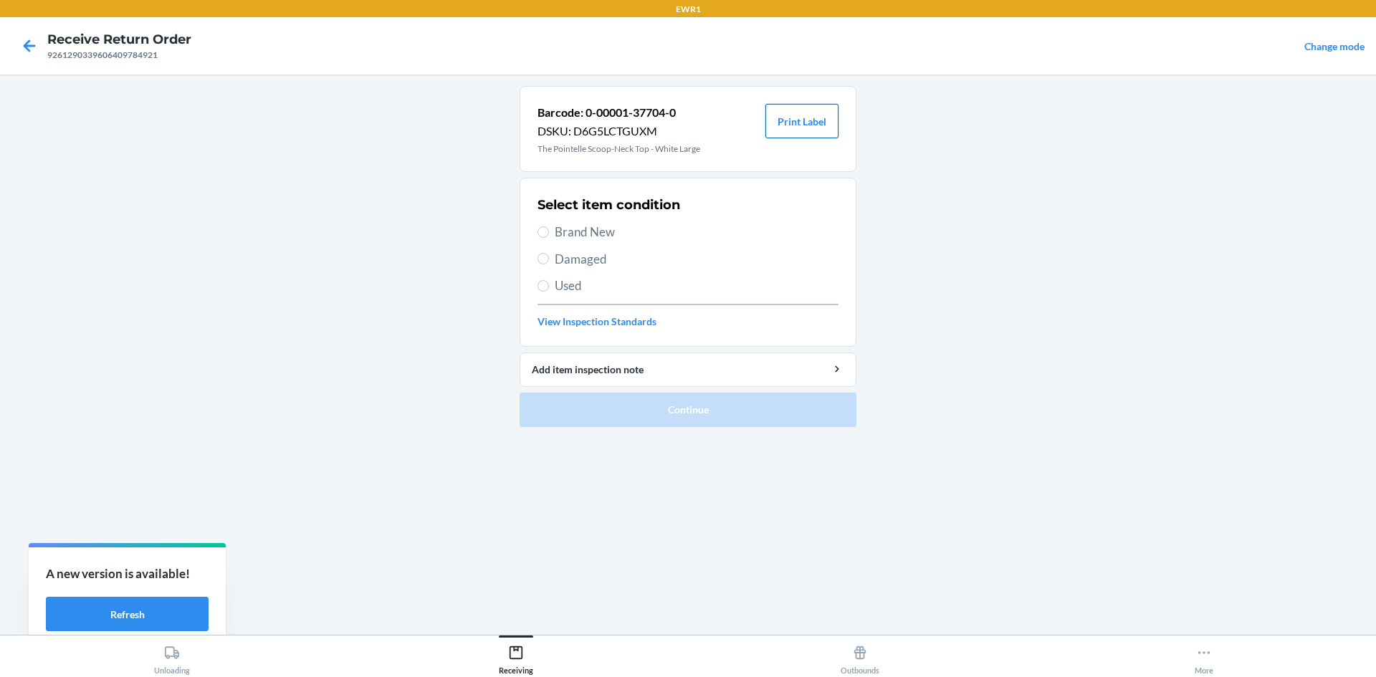
click at [811, 114] on button "Print Label" at bounding box center [801, 121] width 73 height 34
drag, startPoint x: 542, startPoint y: 229, endPoint x: 555, endPoint y: 233, distance: 14.1
click at [550, 232] on label "Brand New" at bounding box center [688, 232] width 301 height 19
click at [549, 232] on input "Brand New" at bounding box center [543, 231] width 11 height 11
radio input "true"
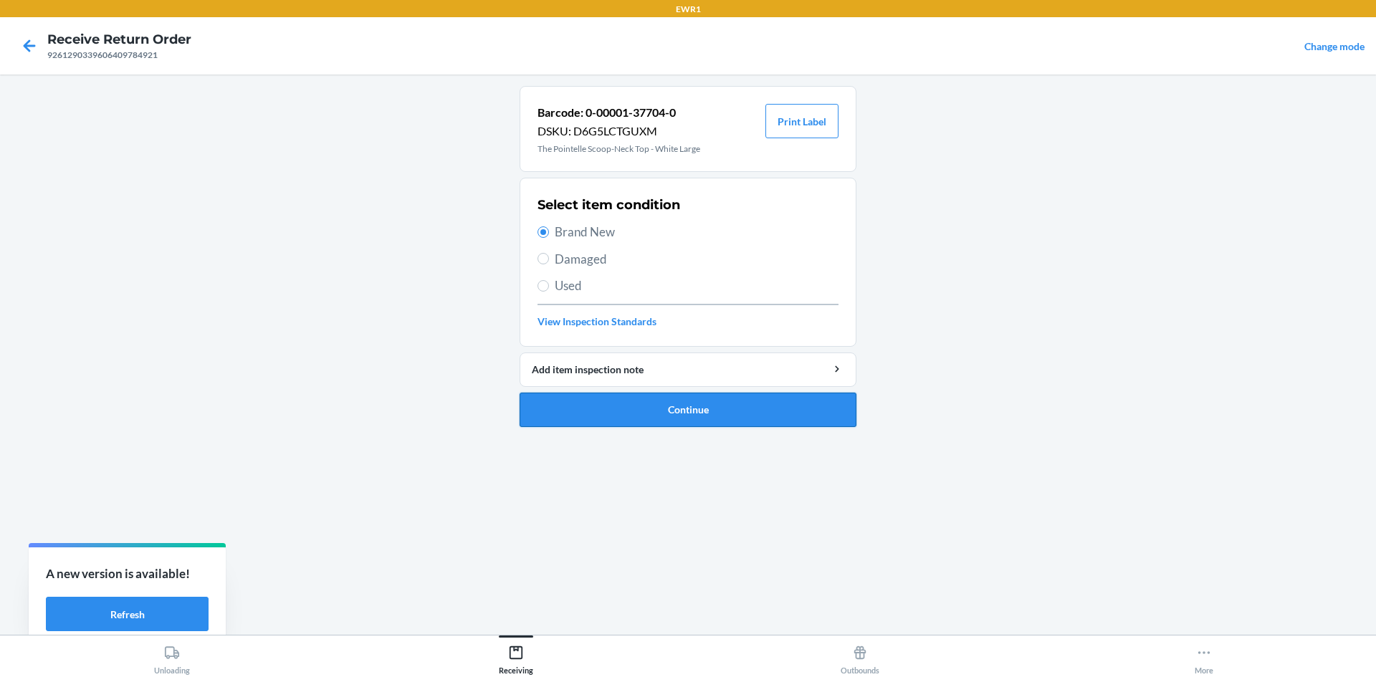
drag, startPoint x: 683, startPoint y: 415, endPoint x: 686, endPoint y: 408, distance: 7.7
click at [684, 415] on button "Continue" at bounding box center [688, 410] width 337 height 34
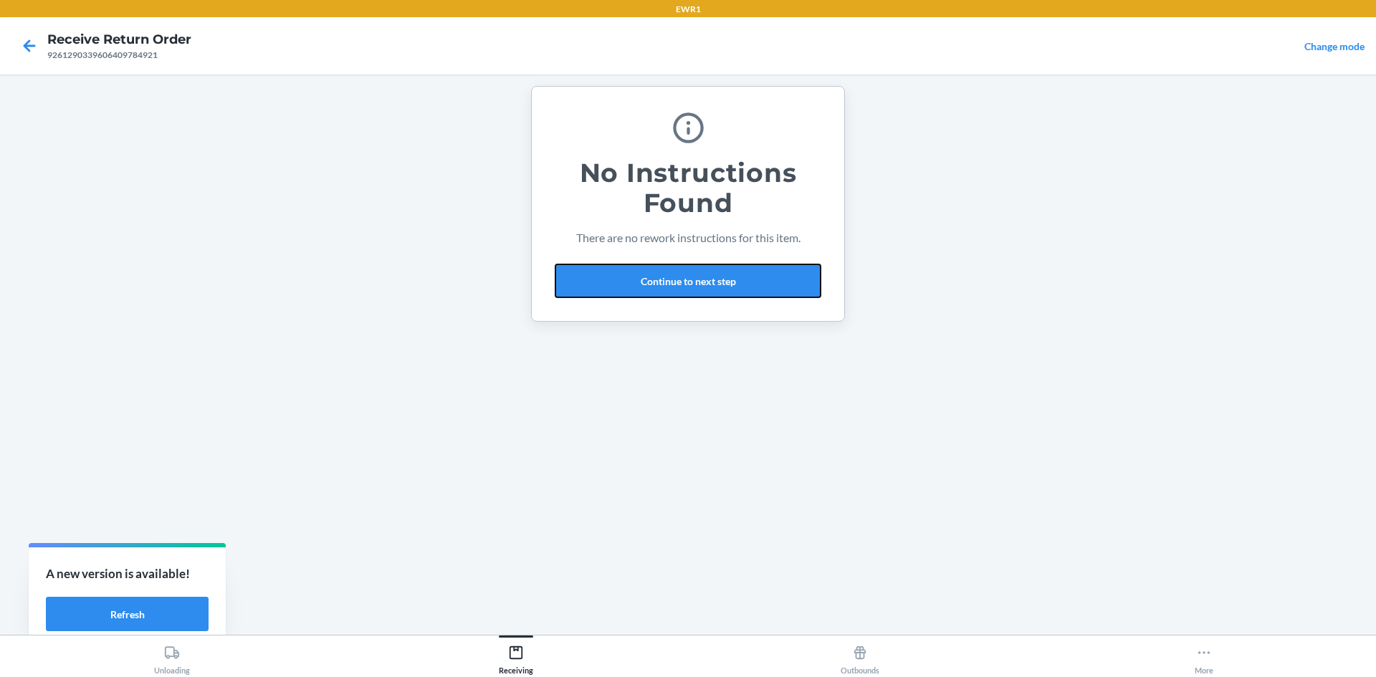
click at [681, 280] on button "Continue to next step" at bounding box center [688, 281] width 267 height 34
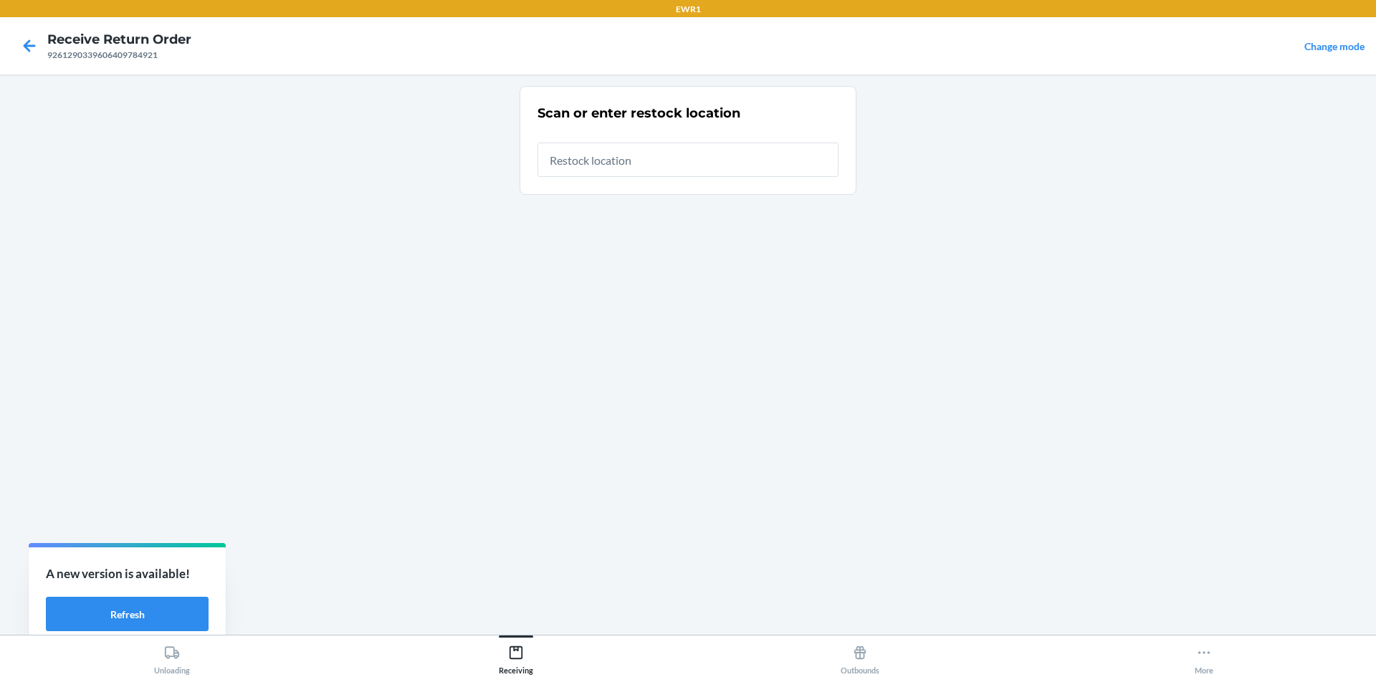
click at [610, 161] on input "text" at bounding box center [688, 160] width 301 height 34
type input "RTCart015"
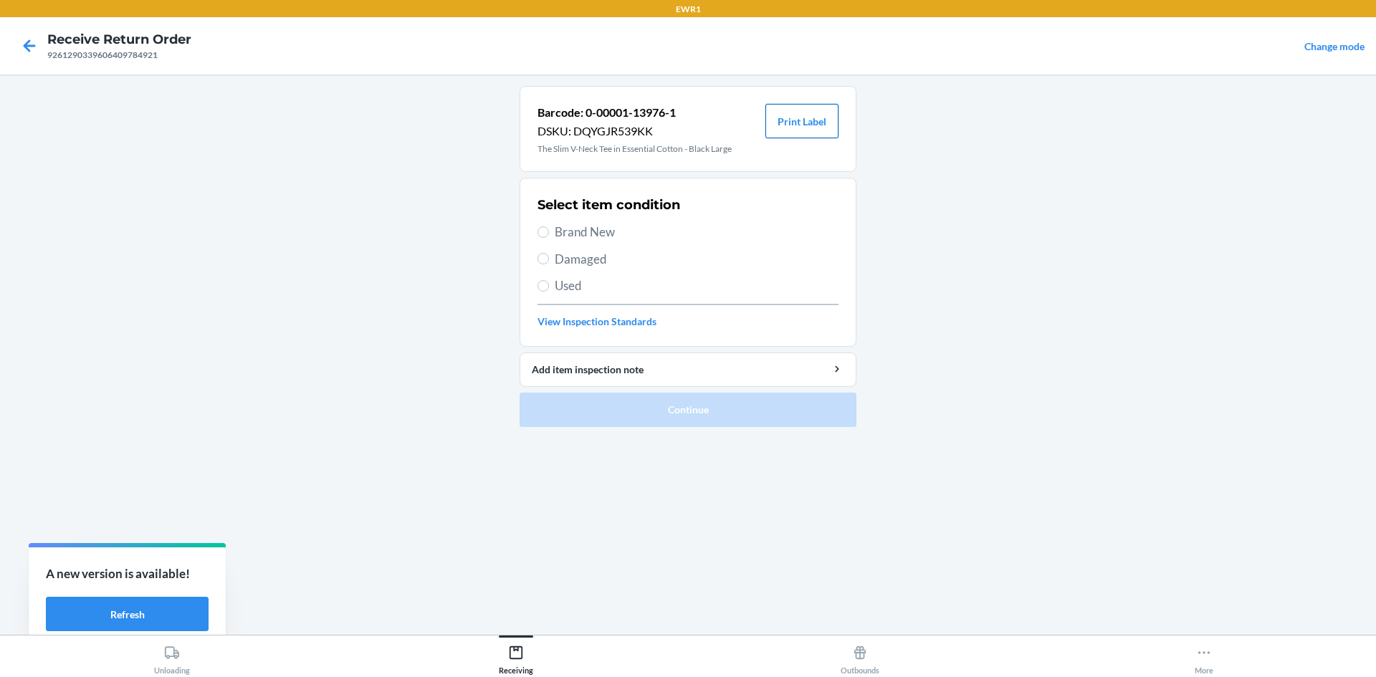
click at [810, 121] on button "Print Label" at bounding box center [801, 121] width 73 height 34
click at [556, 232] on span "Brand New" at bounding box center [697, 232] width 284 height 19
click at [549, 232] on input "Brand New" at bounding box center [543, 231] width 11 height 11
radio input "true"
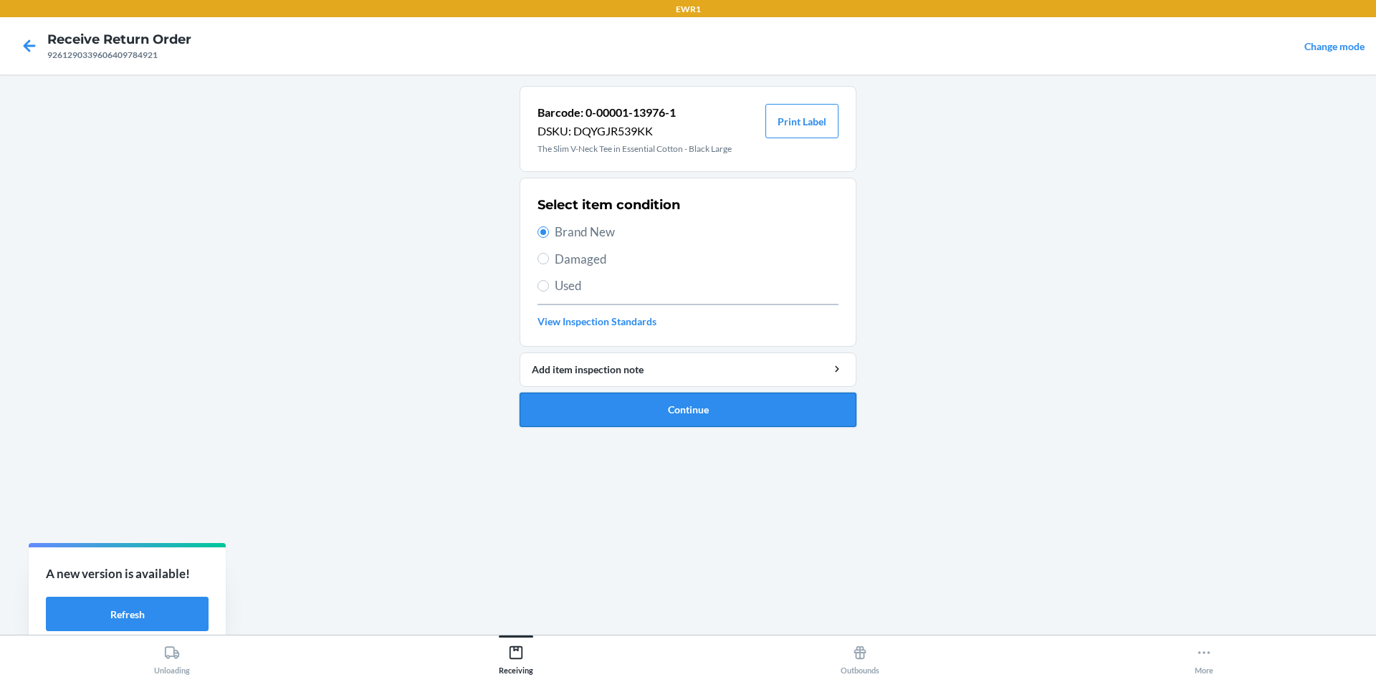
click at [692, 410] on button "Continue" at bounding box center [688, 410] width 337 height 34
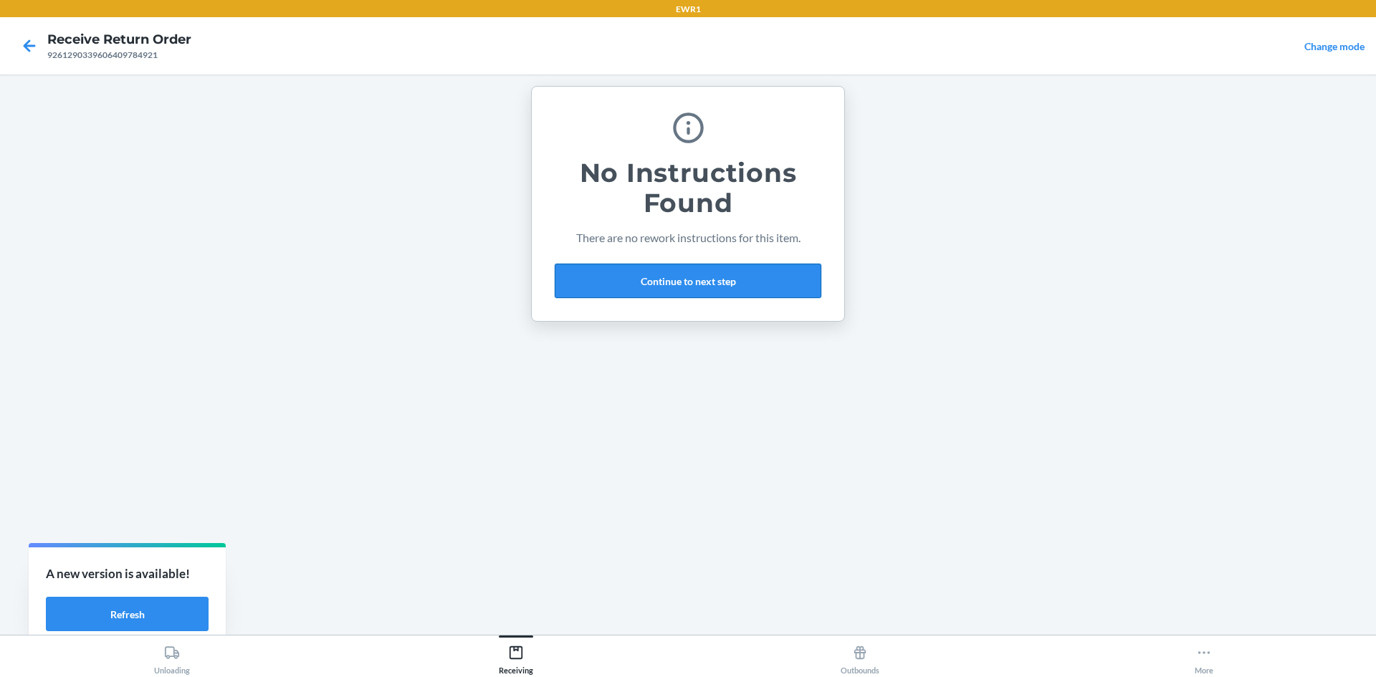
click at [684, 287] on button "Continue to next step" at bounding box center [688, 281] width 267 height 34
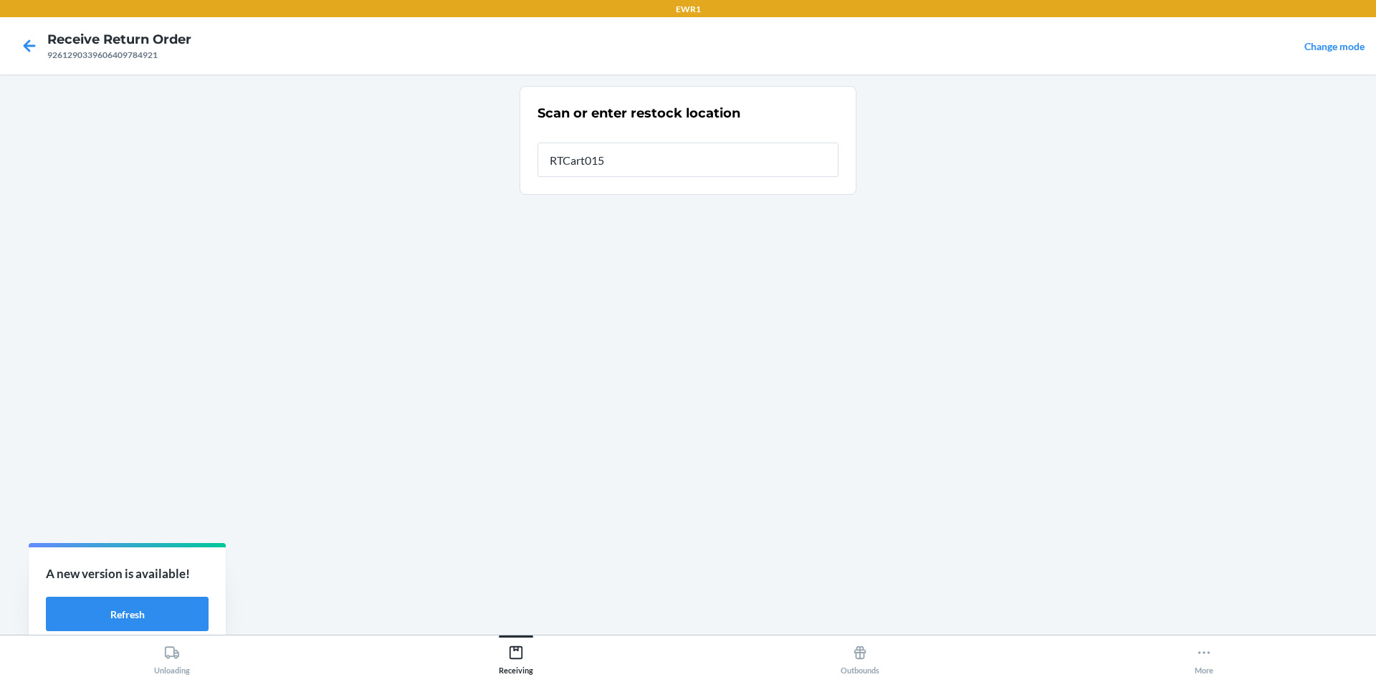
type input "RTCart015"
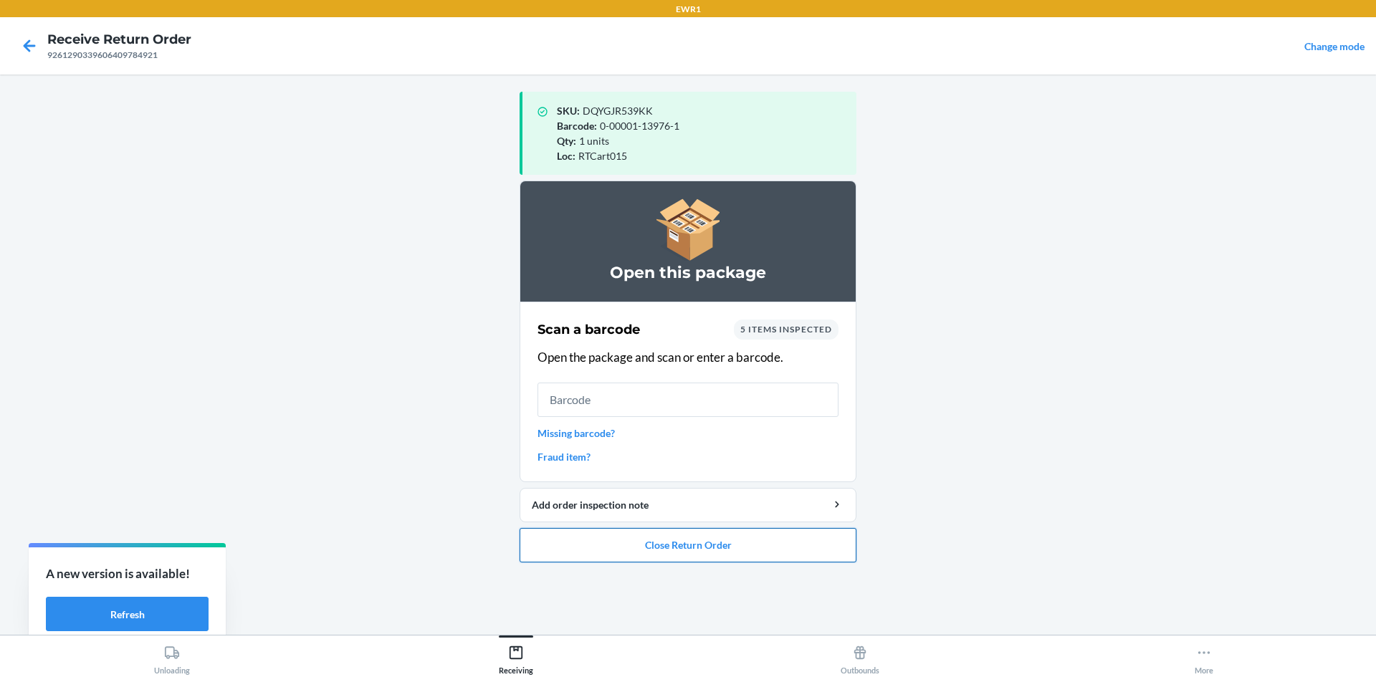
click at [727, 534] on button "Close Return Order" at bounding box center [688, 545] width 337 height 34
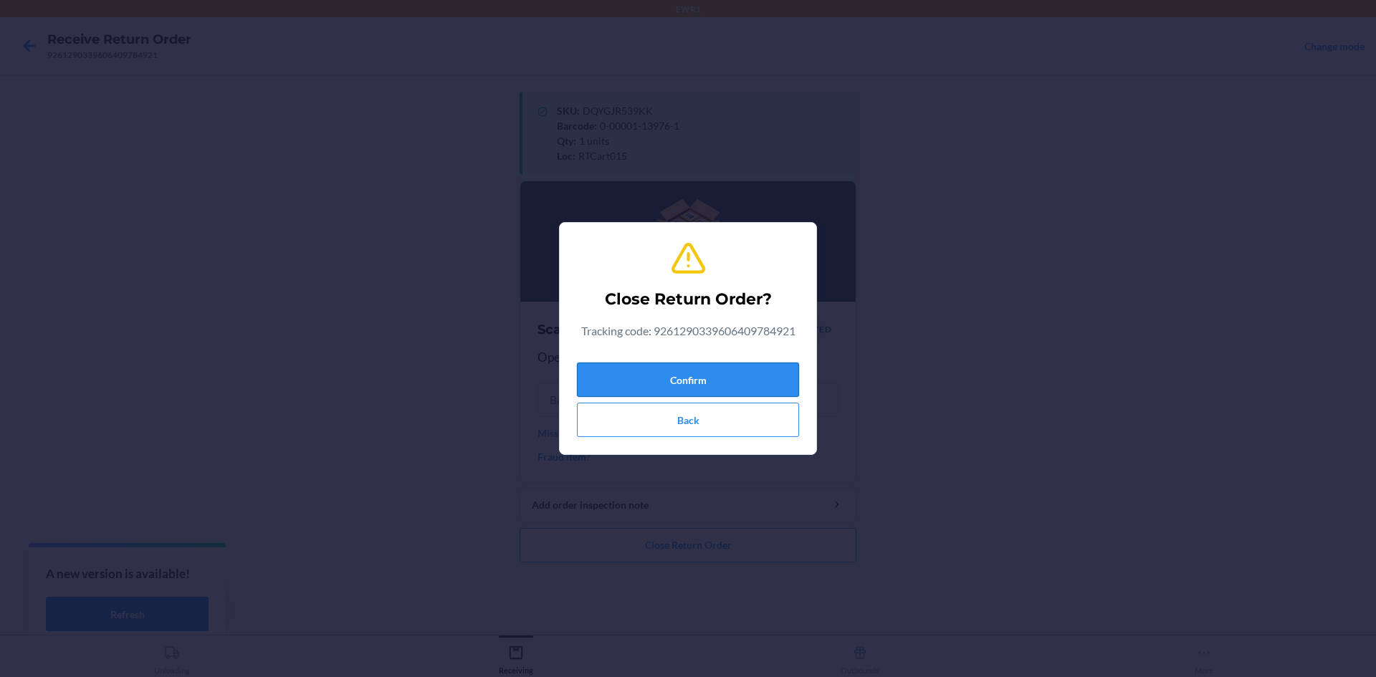
click at [741, 368] on button "Confirm" at bounding box center [688, 380] width 222 height 34
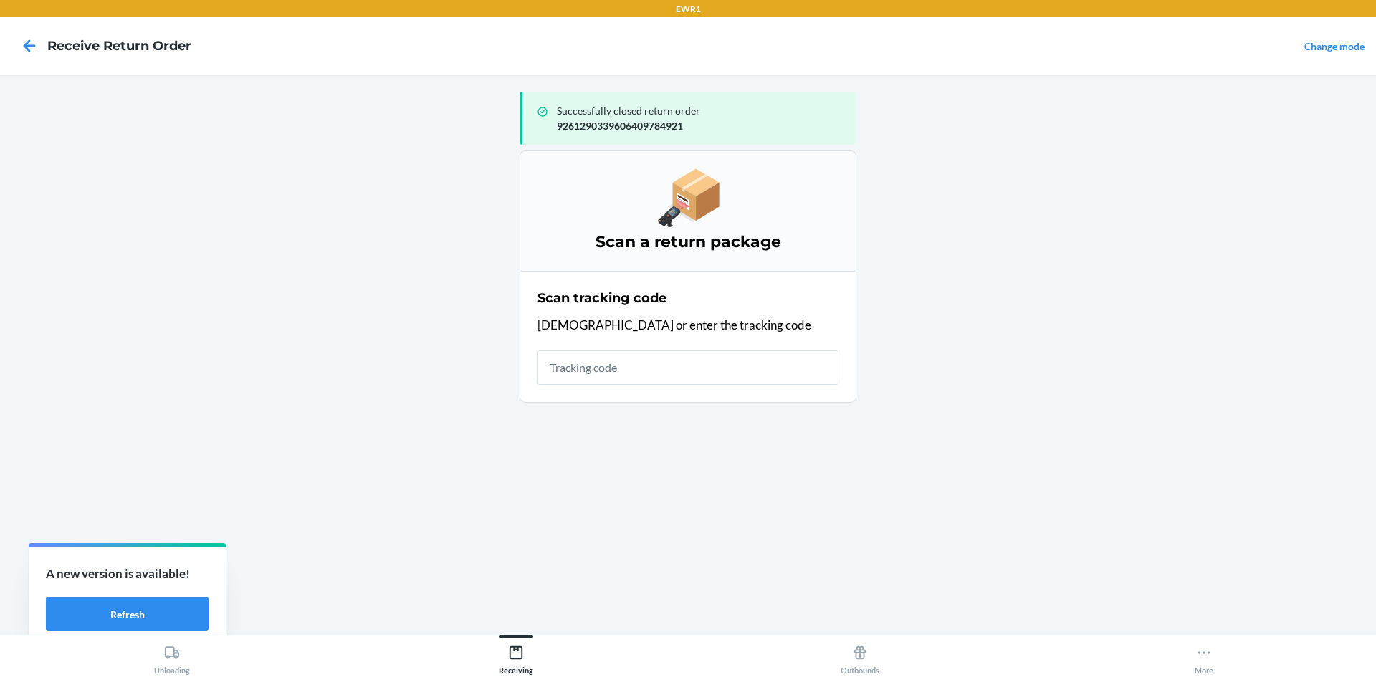
click at [685, 376] on input "text" at bounding box center [688, 367] width 301 height 34
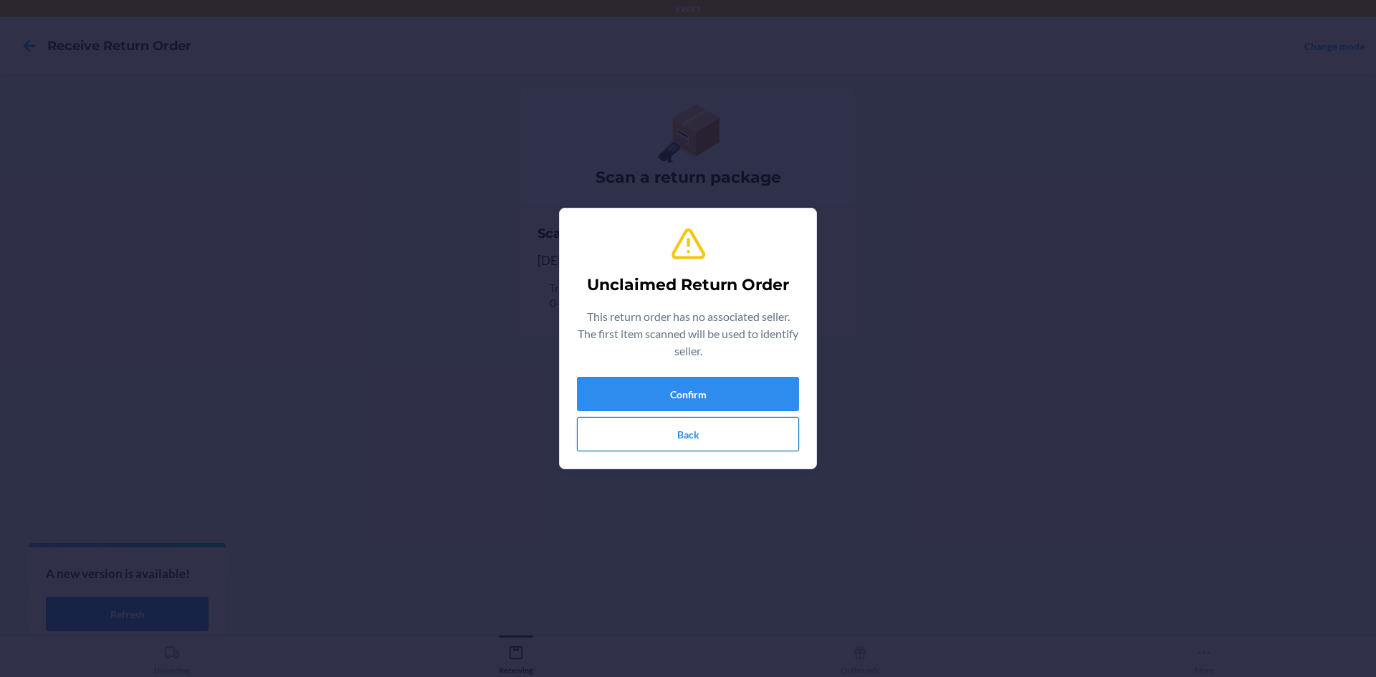
click at [729, 439] on button "Back" at bounding box center [688, 434] width 222 height 34
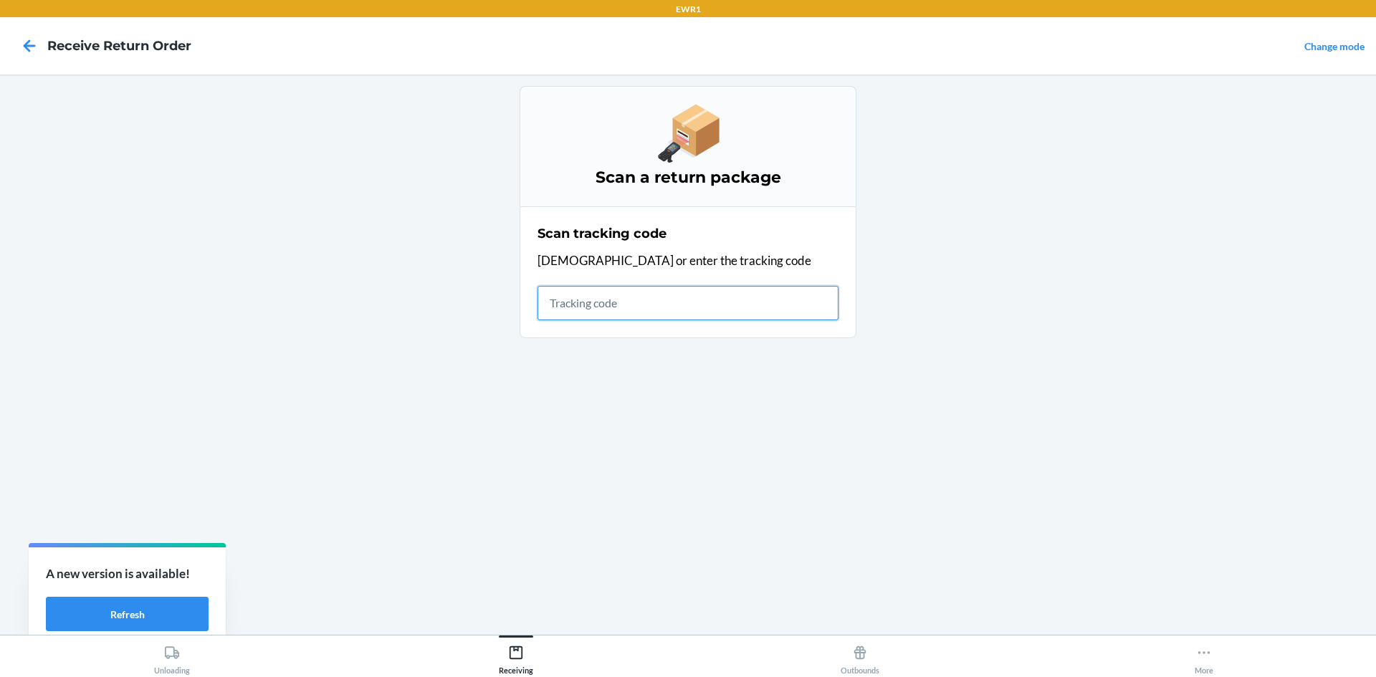
click at [648, 311] on input "text" at bounding box center [688, 303] width 301 height 34
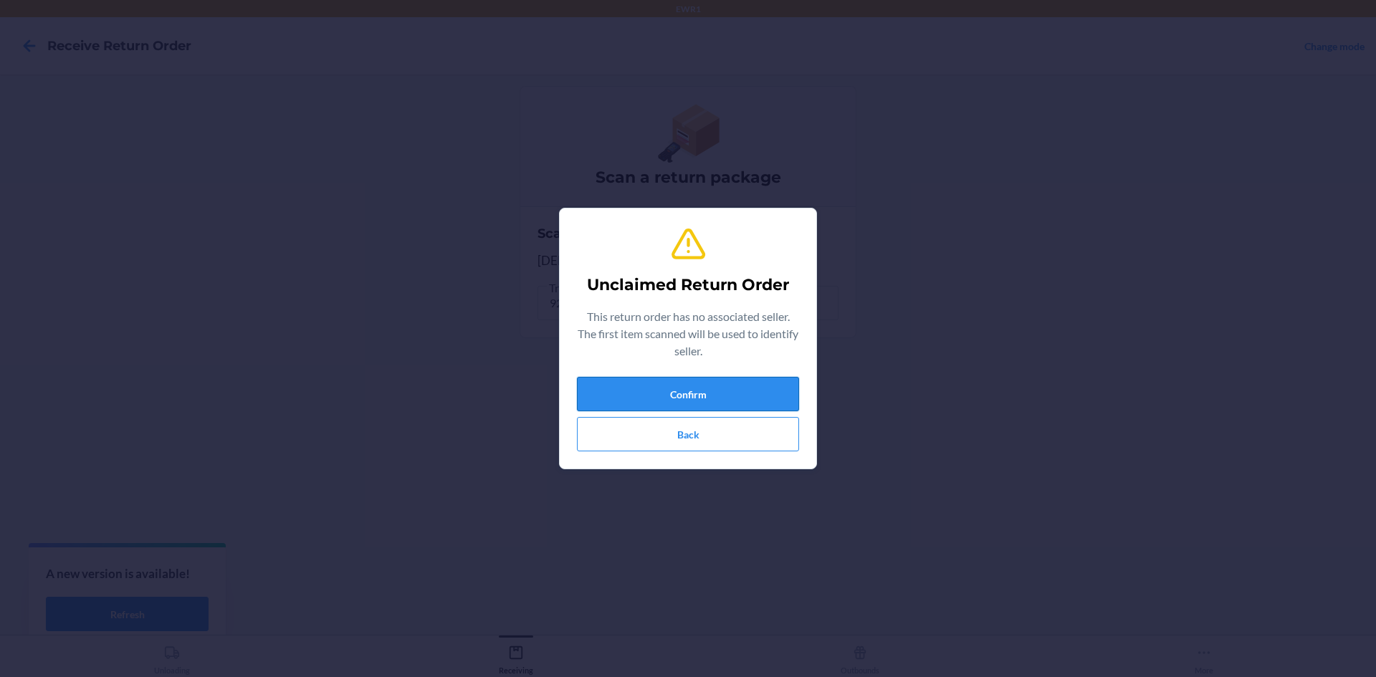
click at [782, 389] on button "Confirm" at bounding box center [688, 394] width 222 height 34
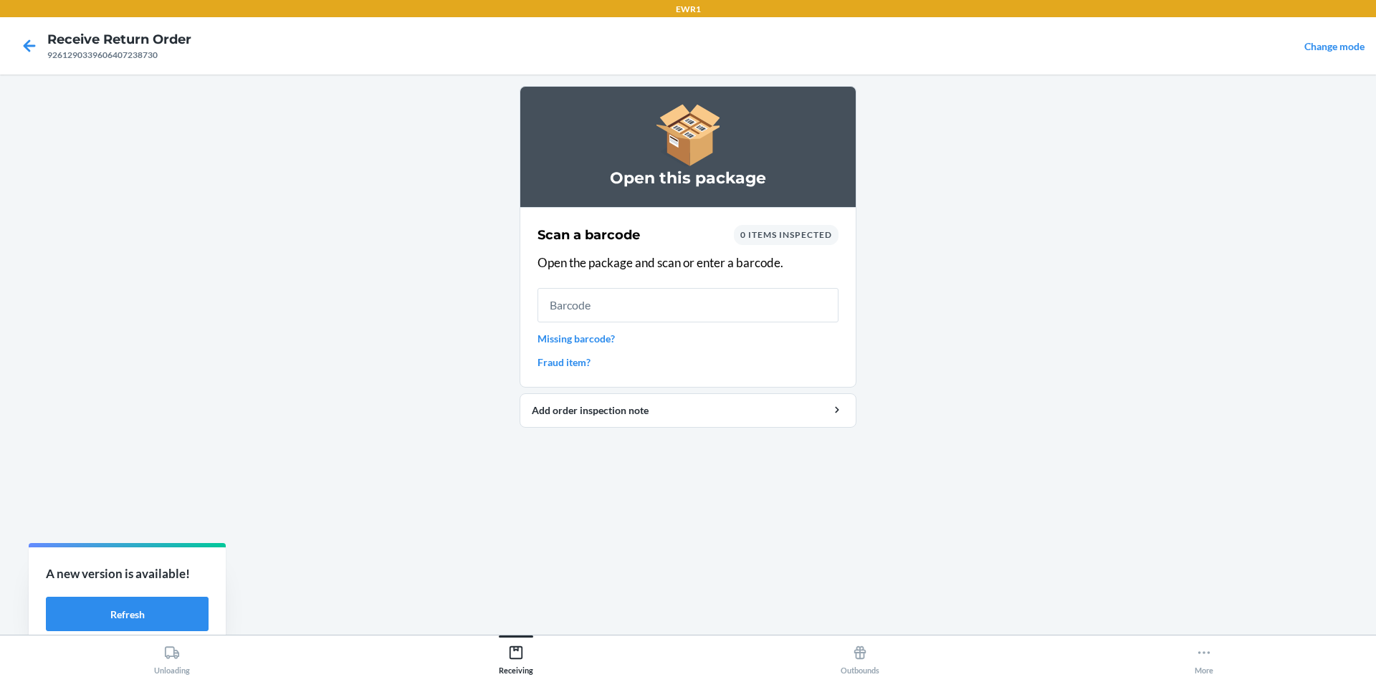
click at [664, 292] on input "text" at bounding box center [688, 305] width 301 height 34
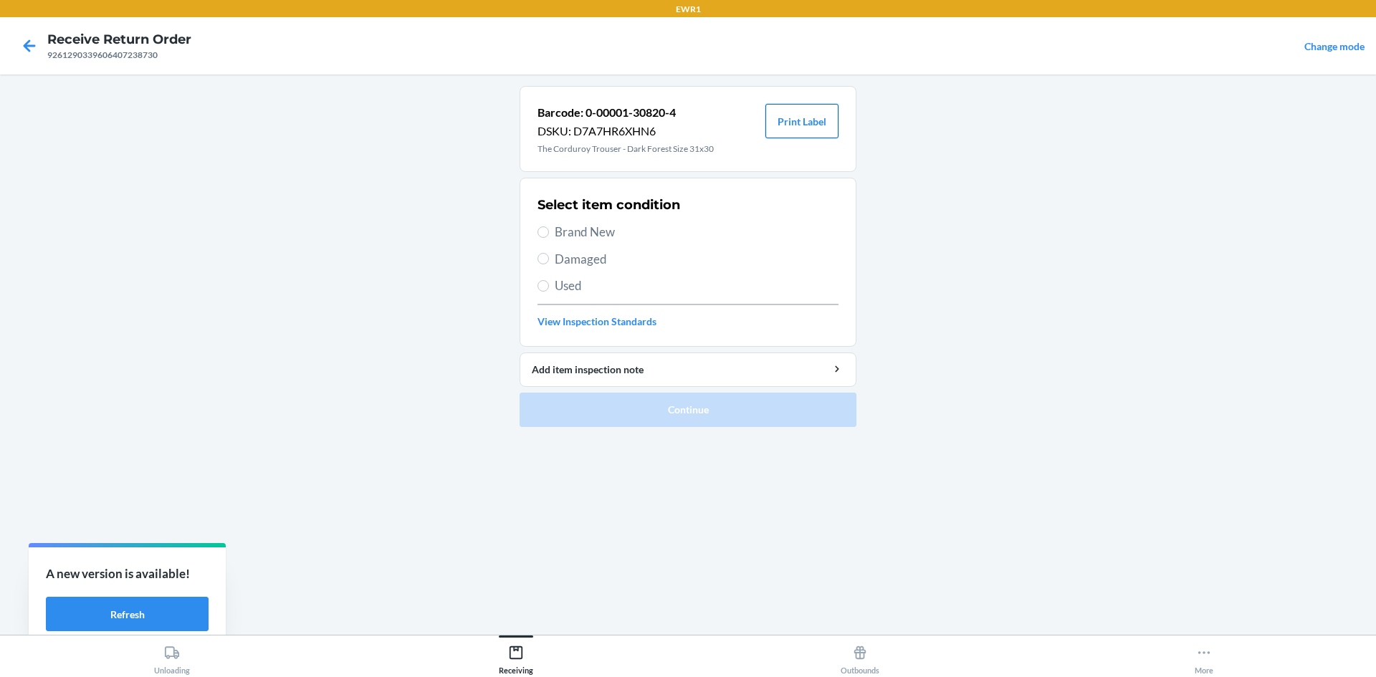
click at [789, 116] on button "Print Label" at bounding box center [801, 121] width 73 height 34
drag, startPoint x: 553, startPoint y: 231, endPoint x: 656, endPoint y: 310, distance: 129.9
click at [553, 234] on label "Brand New" at bounding box center [688, 232] width 301 height 19
click at [549, 234] on input "Brand New" at bounding box center [543, 231] width 11 height 11
radio input "true"
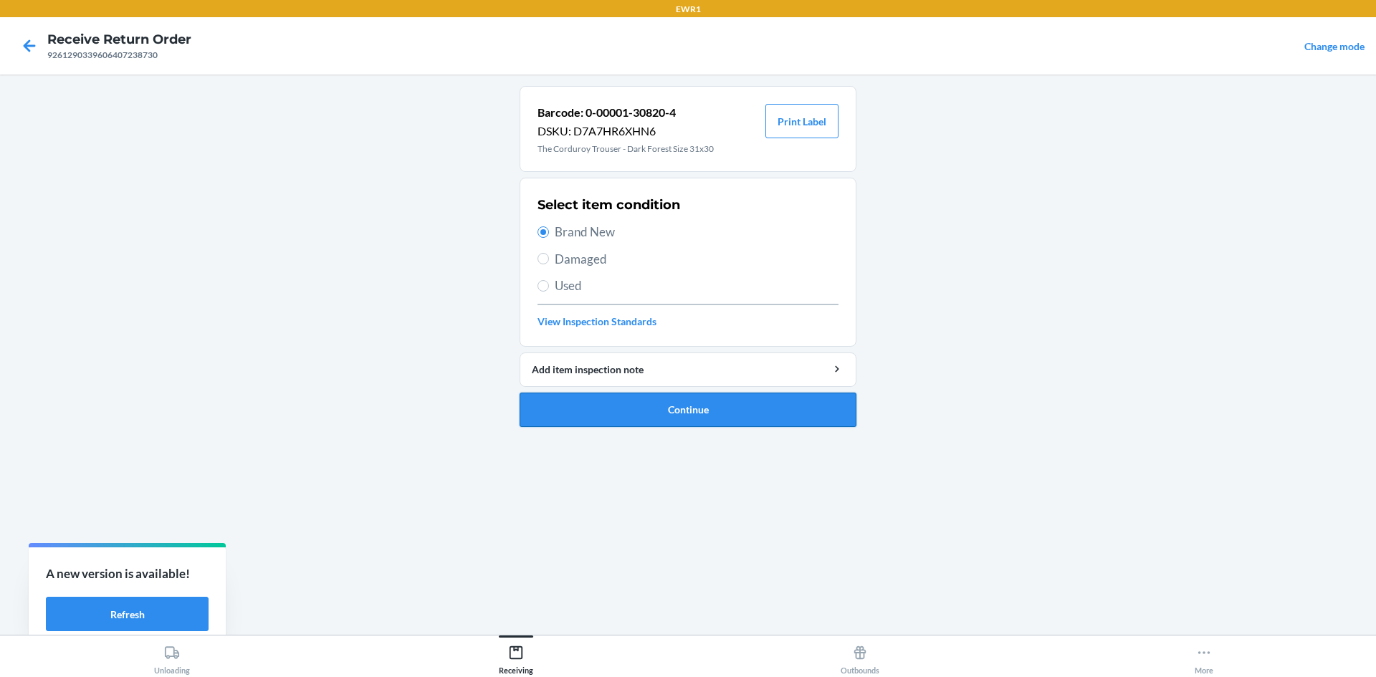
click at [725, 404] on button "Continue" at bounding box center [688, 410] width 337 height 34
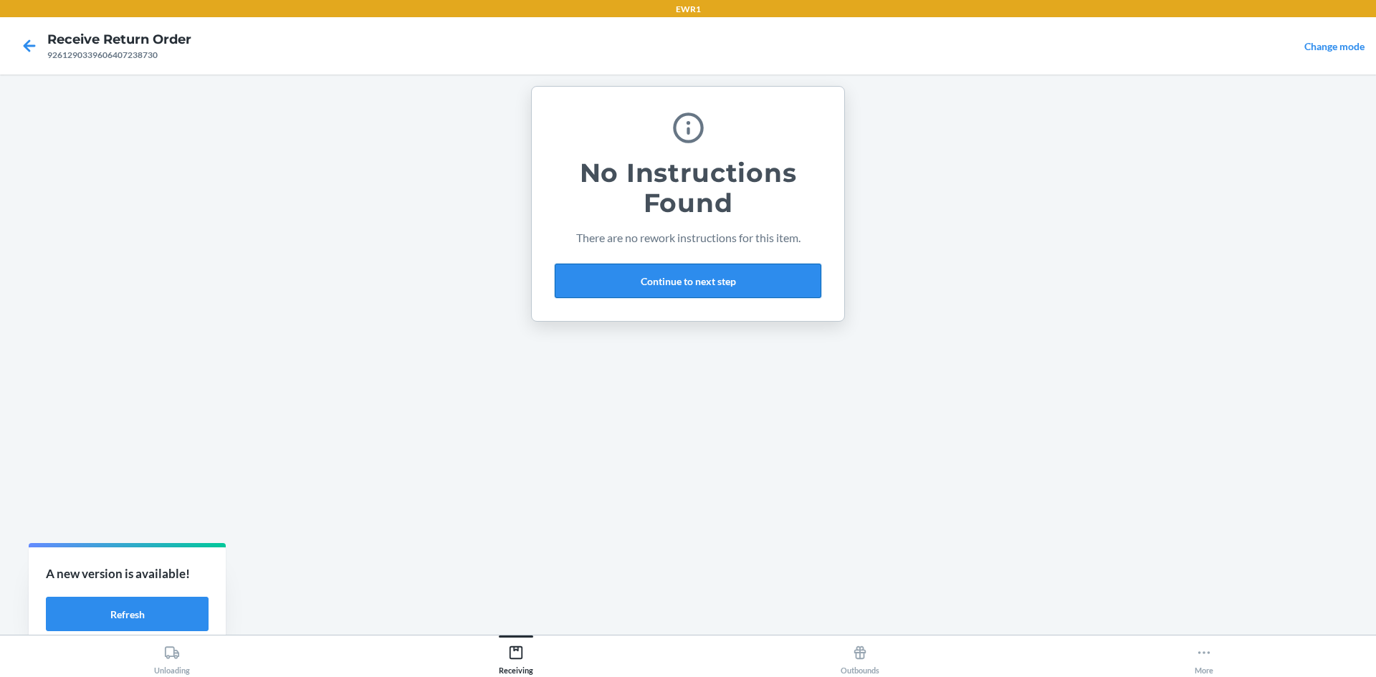
click at [682, 287] on button "Continue to next step" at bounding box center [688, 281] width 267 height 34
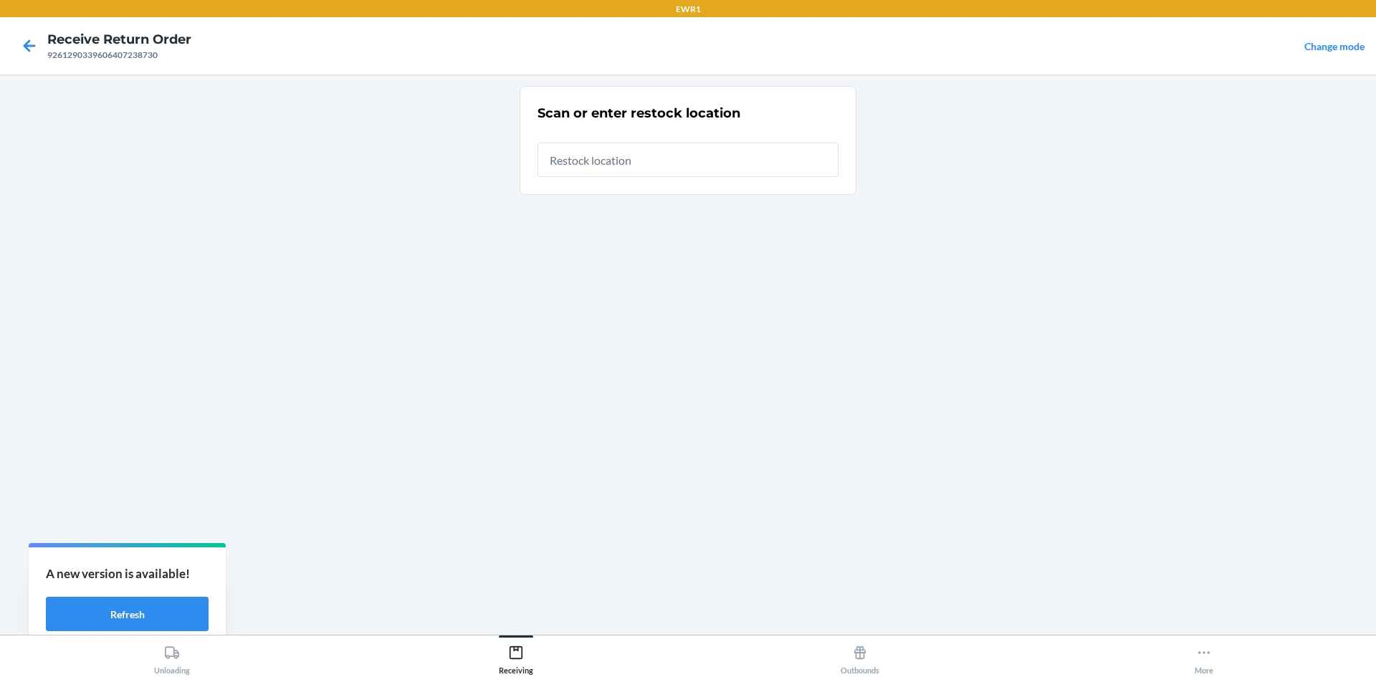
click at [682, 158] on input "text" at bounding box center [688, 160] width 301 height 34
type input "RTCart015"
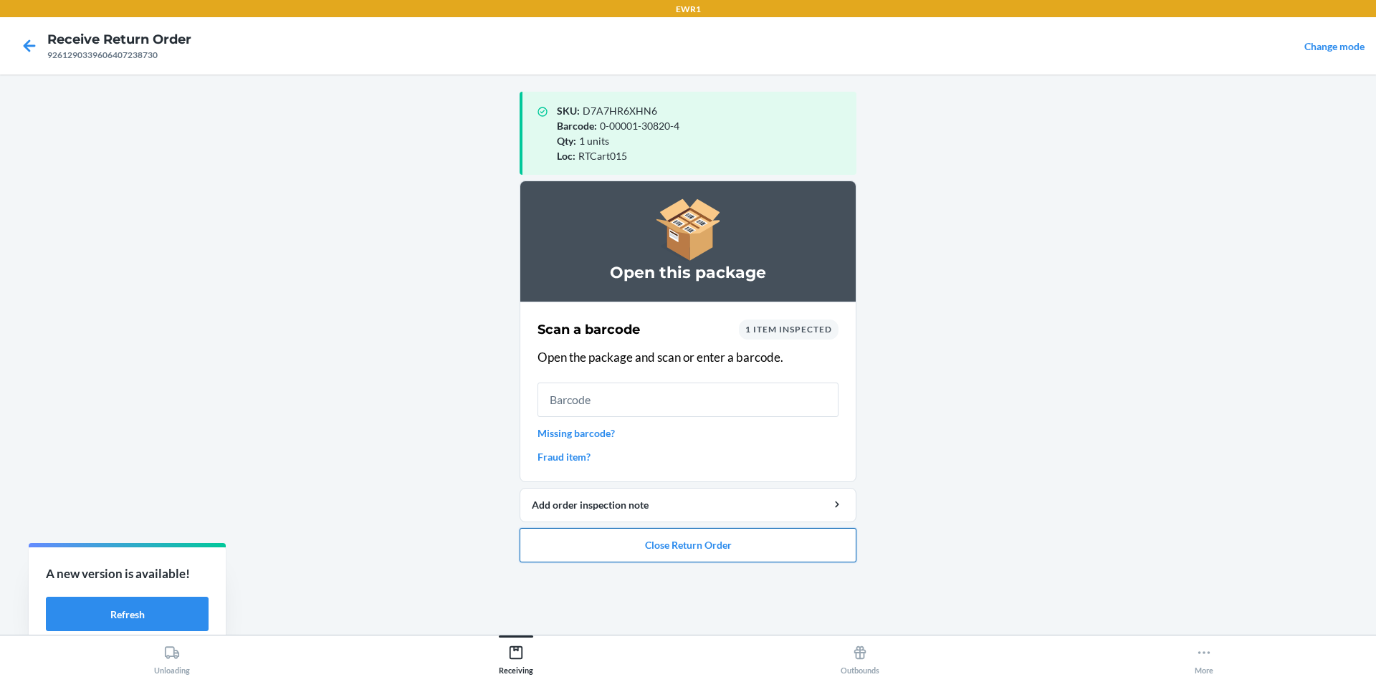
click at [736, 559] on button "Close Return Order" at bounding box center [688, 545] width 337 height 34
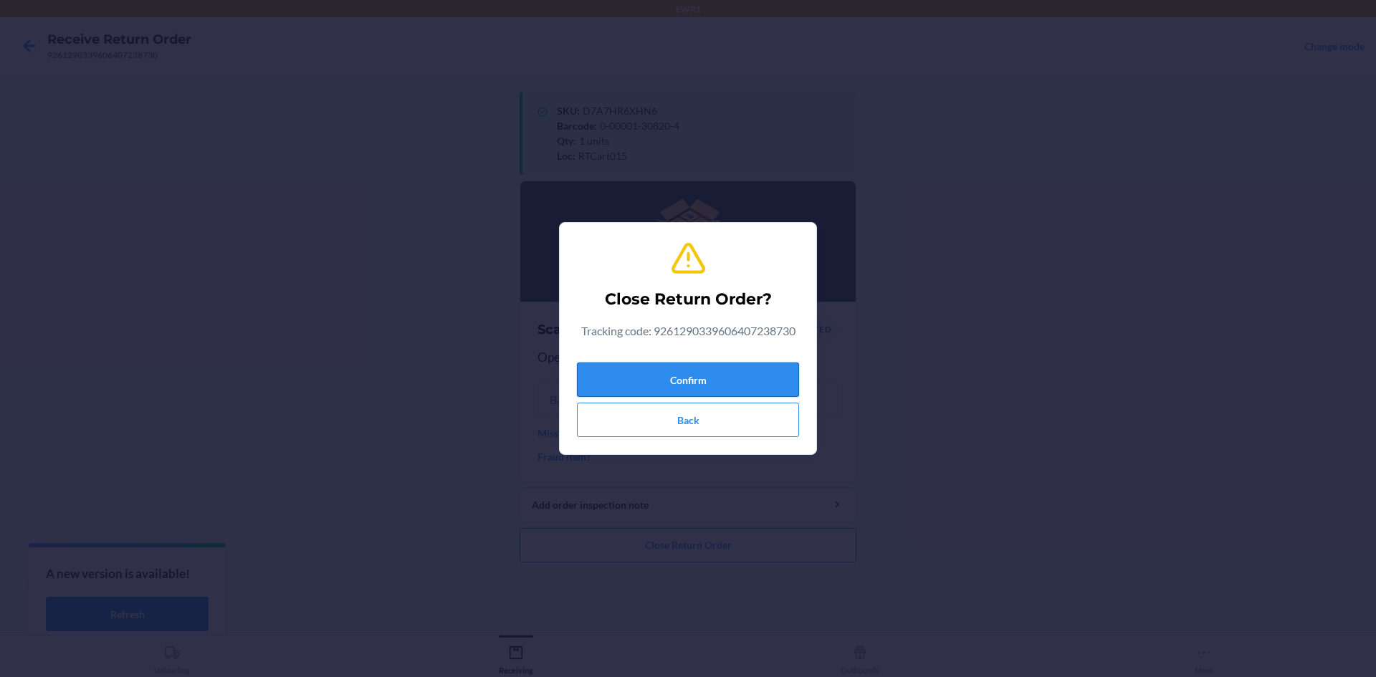
click at [740, 378] on button "Confirm" at bounding box center [688, 380] width 222 height 34
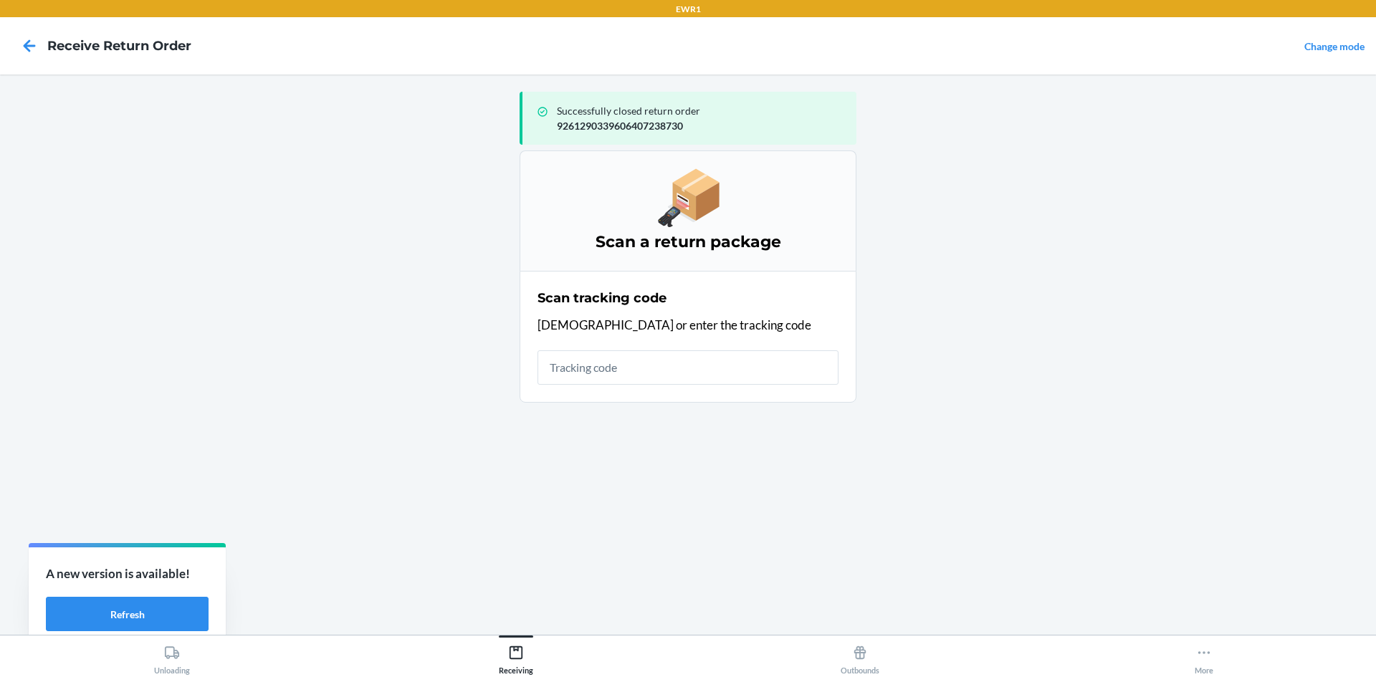
click at [742, 361] on input "text" at bounding box center [688, 367] width 301 height 34
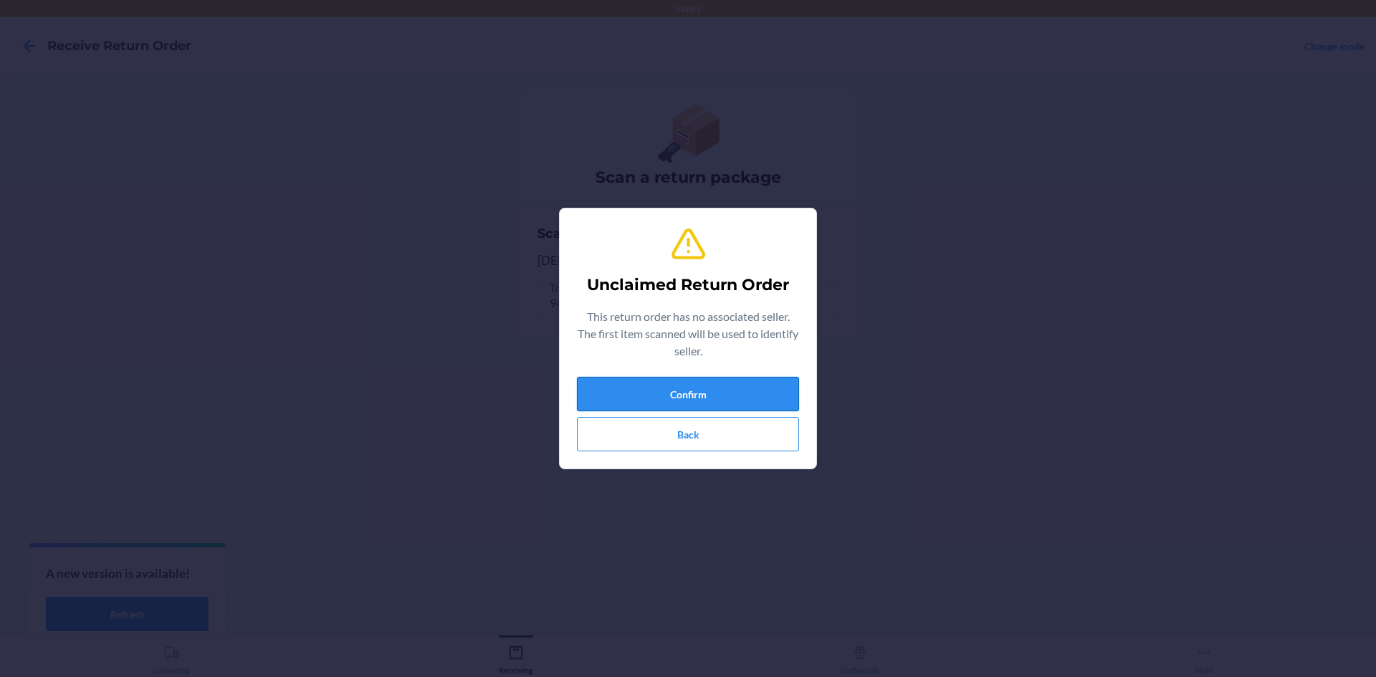
click at [763, 389] on button "Confirm" at bounding box center [688, 394] width 222 height 34
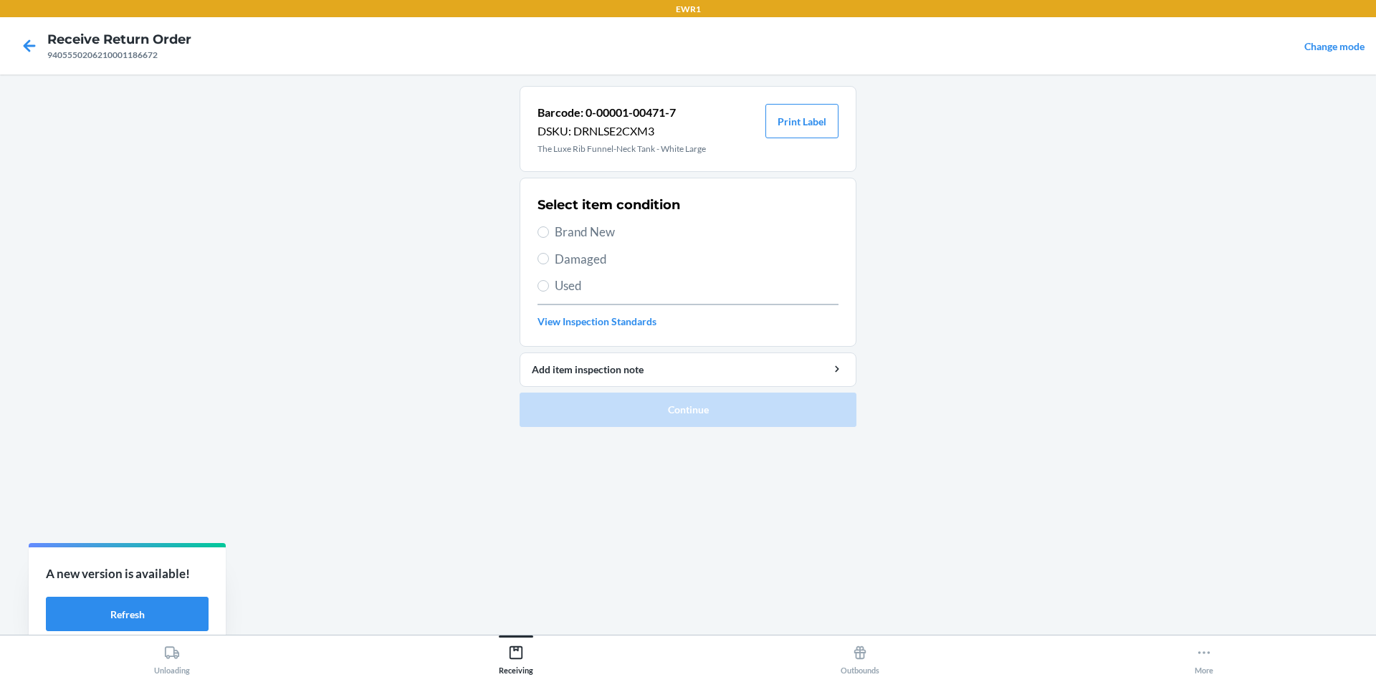
click at [546, 226] on label "Brand New" at bounding box center [688, 232] width 301 height 19
click at [546, 226] on input "Brand New" at bounding box center [543, 231] width 11 height 11
radio input "true"
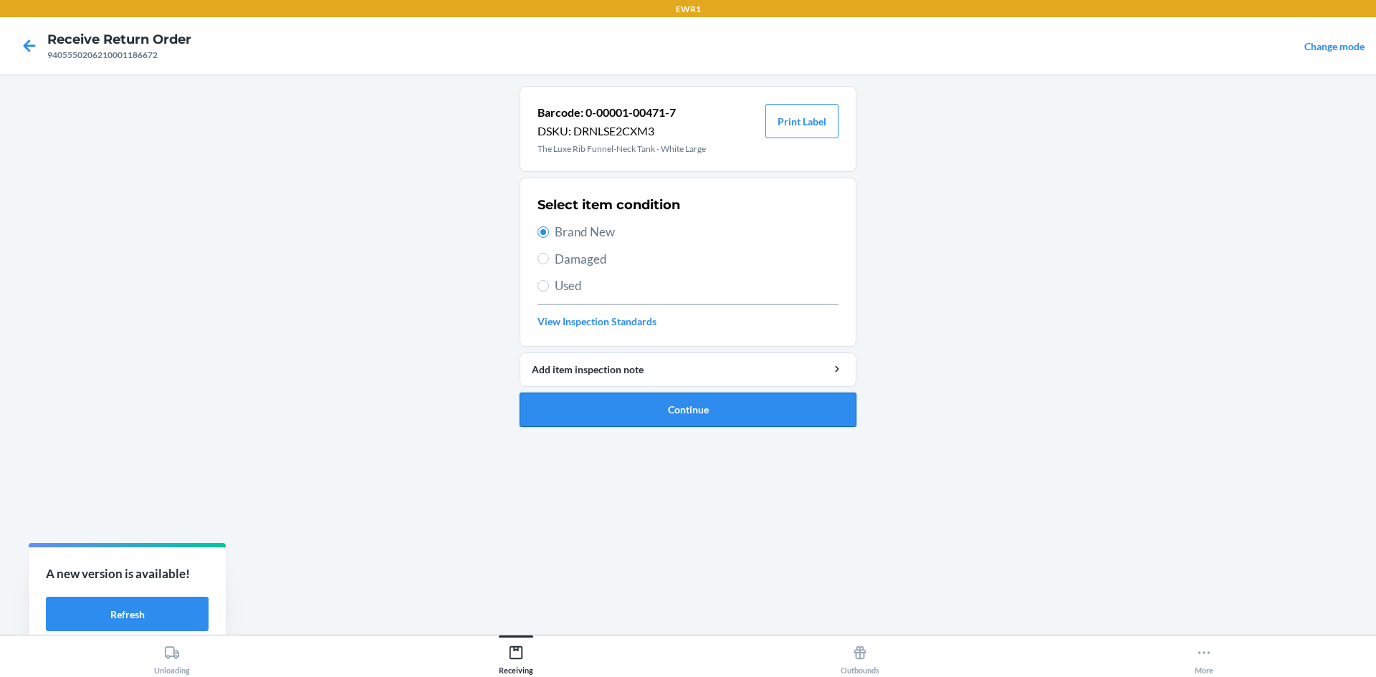
click at [725, 414] on button "Continue" at bounding box center [688, 410] width 337 height 34
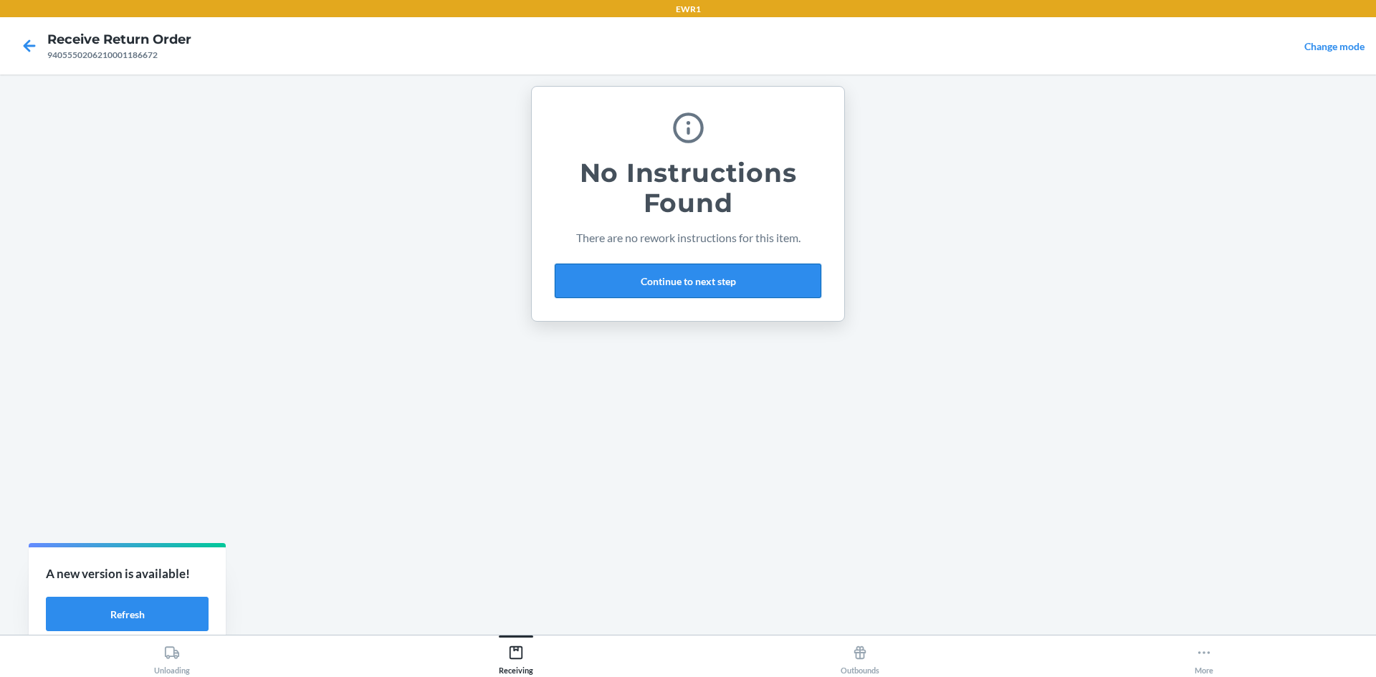
click at [702, 287] on button "Continue to next step" at bounding box center [688, 281] width 267 height 34
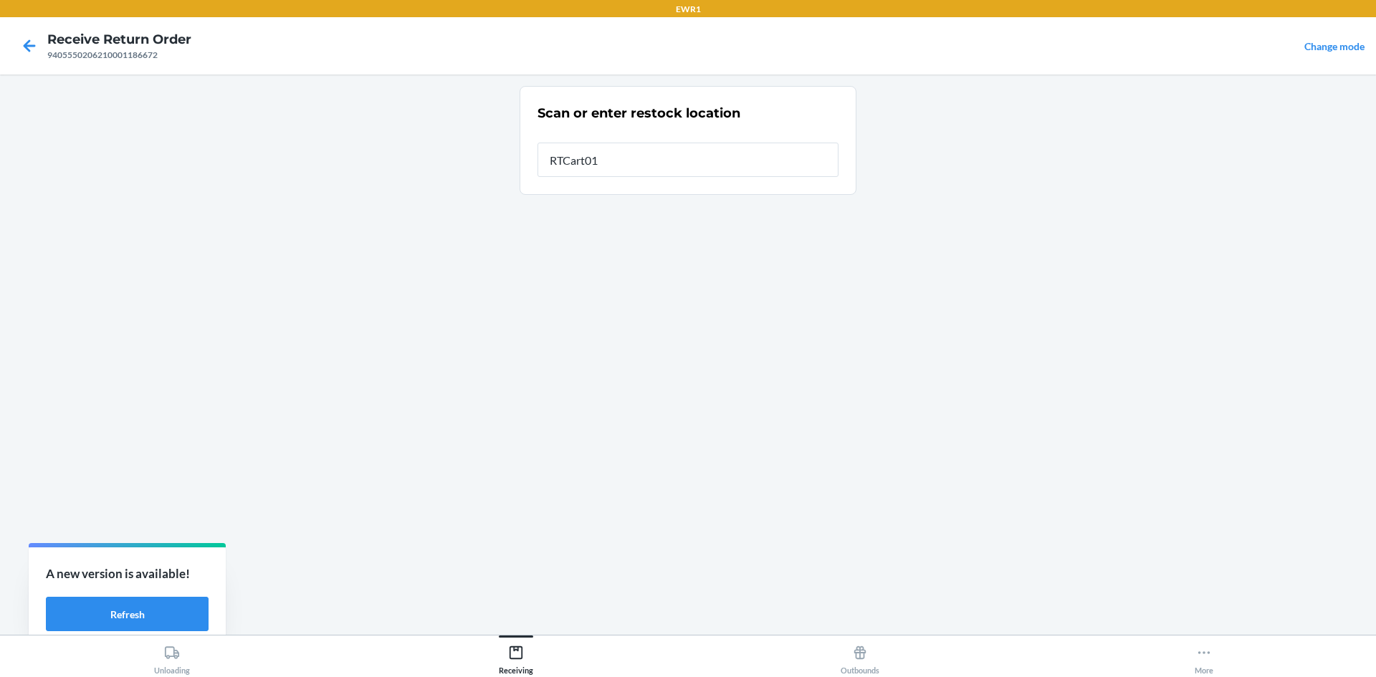
type input "RTCart015"
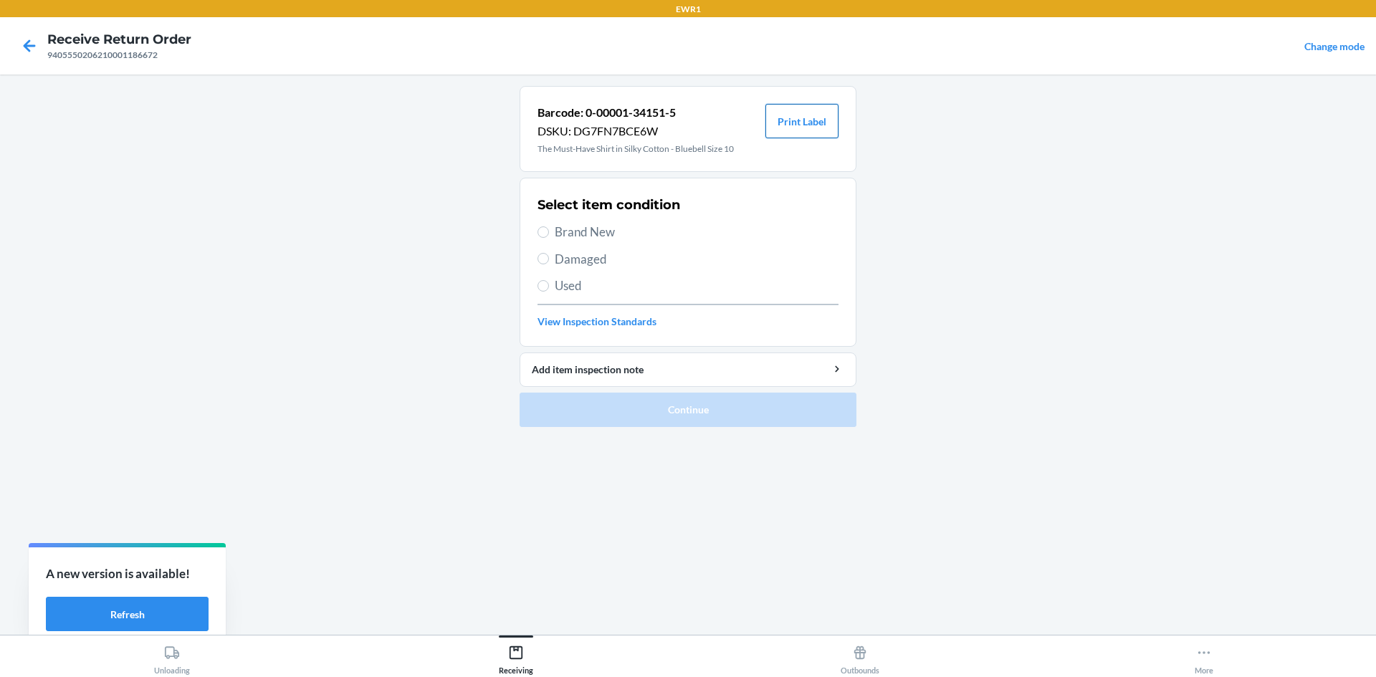
click at [815, 135] on button "Print Label" at bounding box center [801, 121] width 73 height 34
click at [555, 233] on span "Brand New" at bounding box center [697, 232] width 284 height 19
click at [549, 233] on input "Brand New" at bounding box center [543, 231] width 11 height 11
radio input "true"
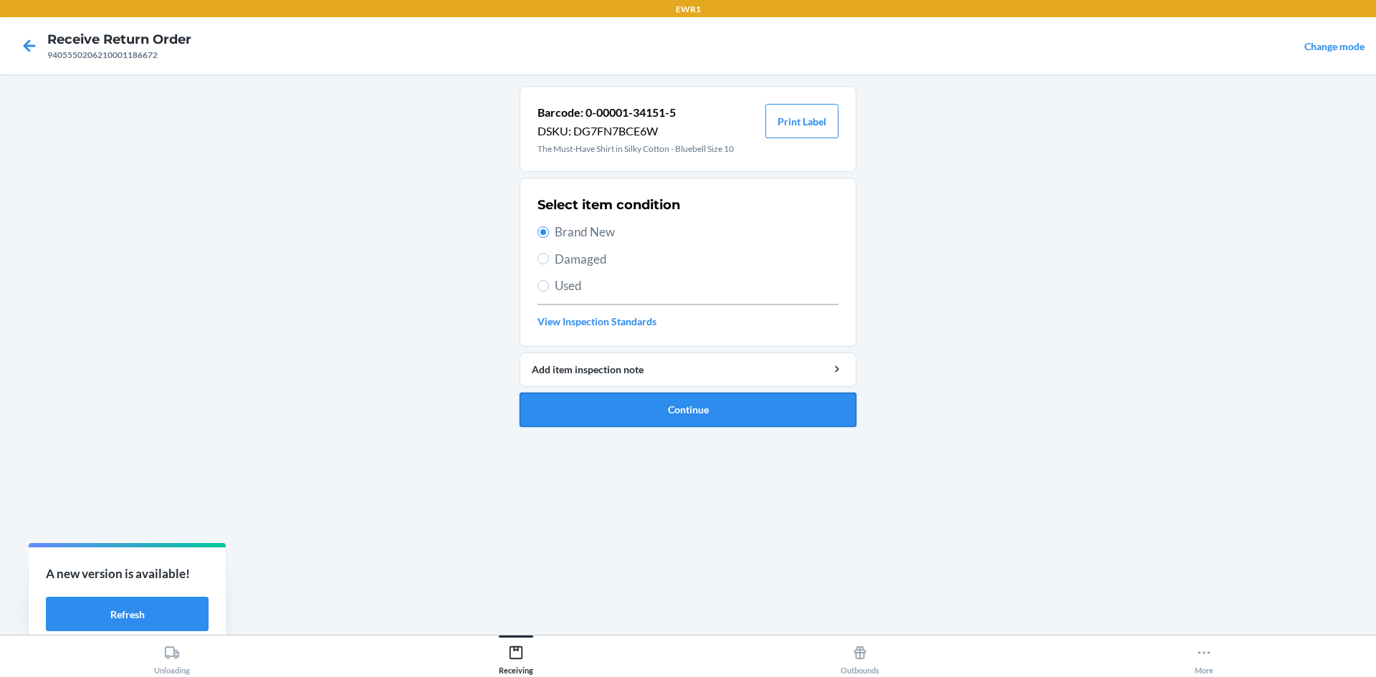
click at [715, 408] on button "Continue" at bounding box center [688, 410] width 337 height 34
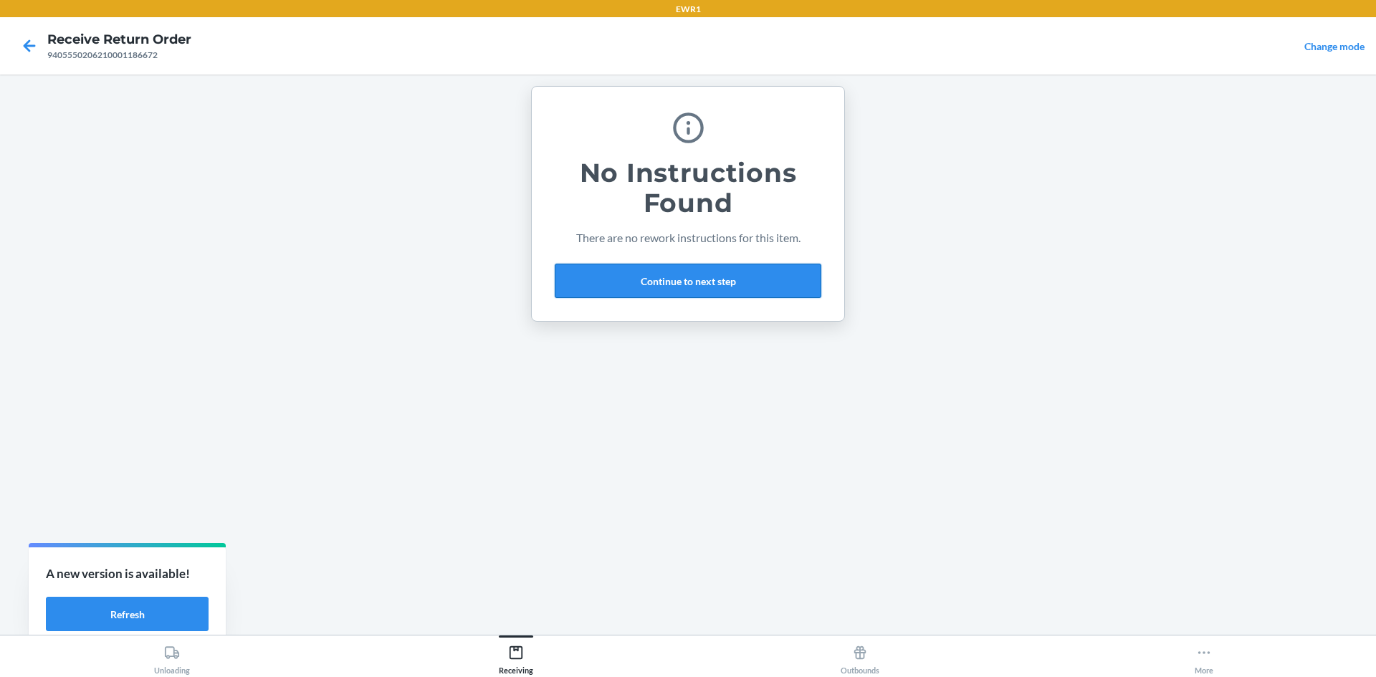
click at [711, 277] on button "Continue to next step" at bounding box center [688, 281] width 267 height 34
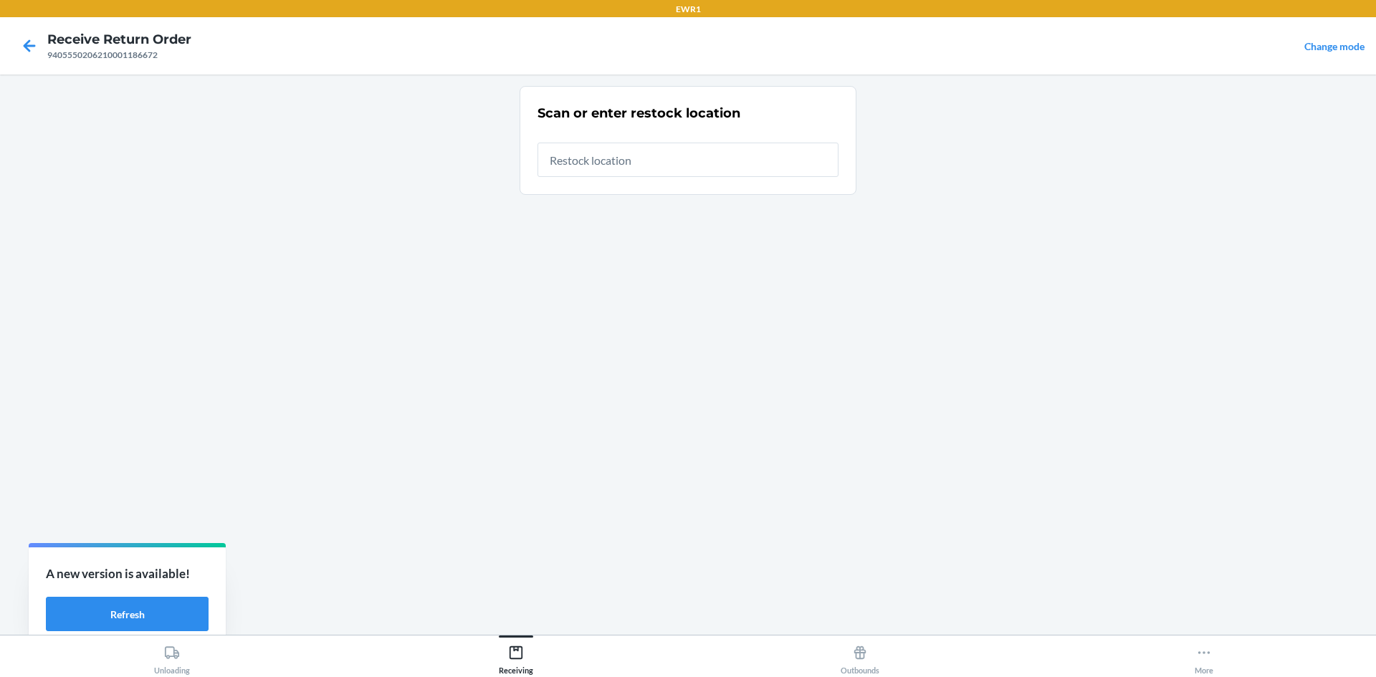
click at [669, 163] on input "text" at bounding box center [688, 160] width 301 height 34
type input "RTCart015"
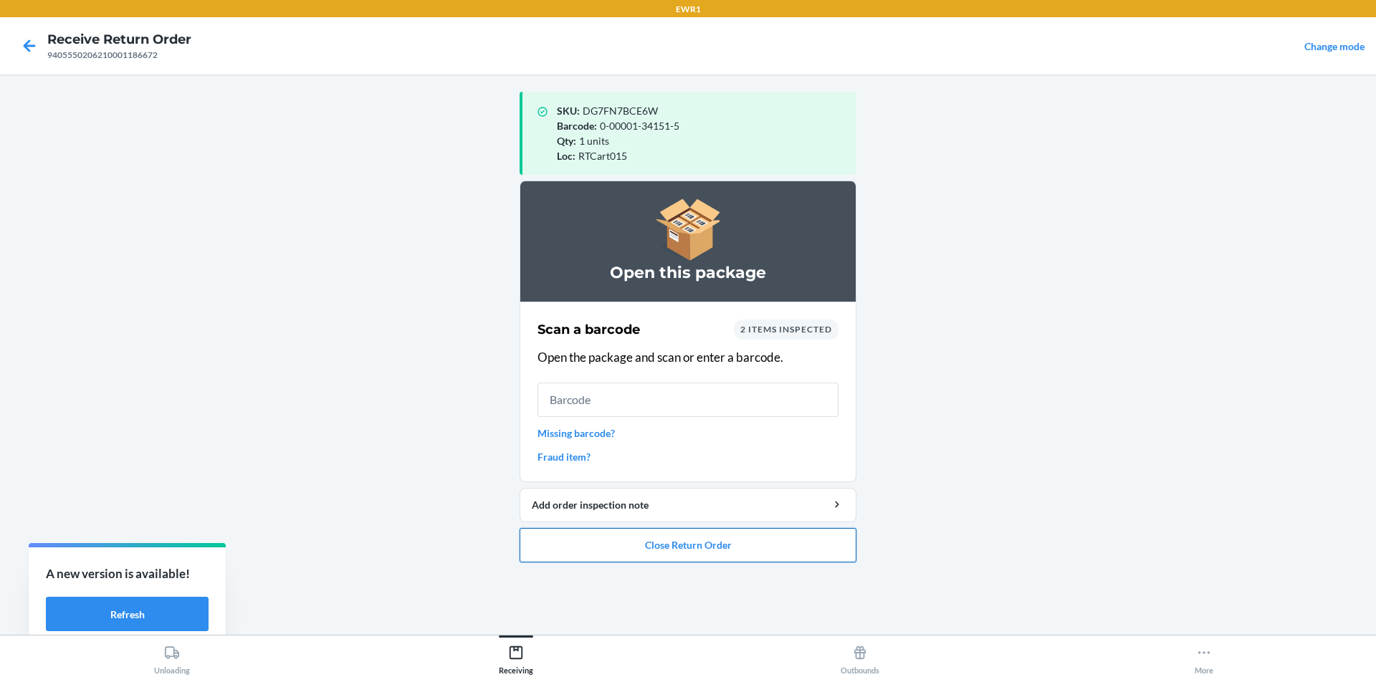
click at [712, 548] on button "Close Return Order" at bounding box center [688, 545] width 337 height 34
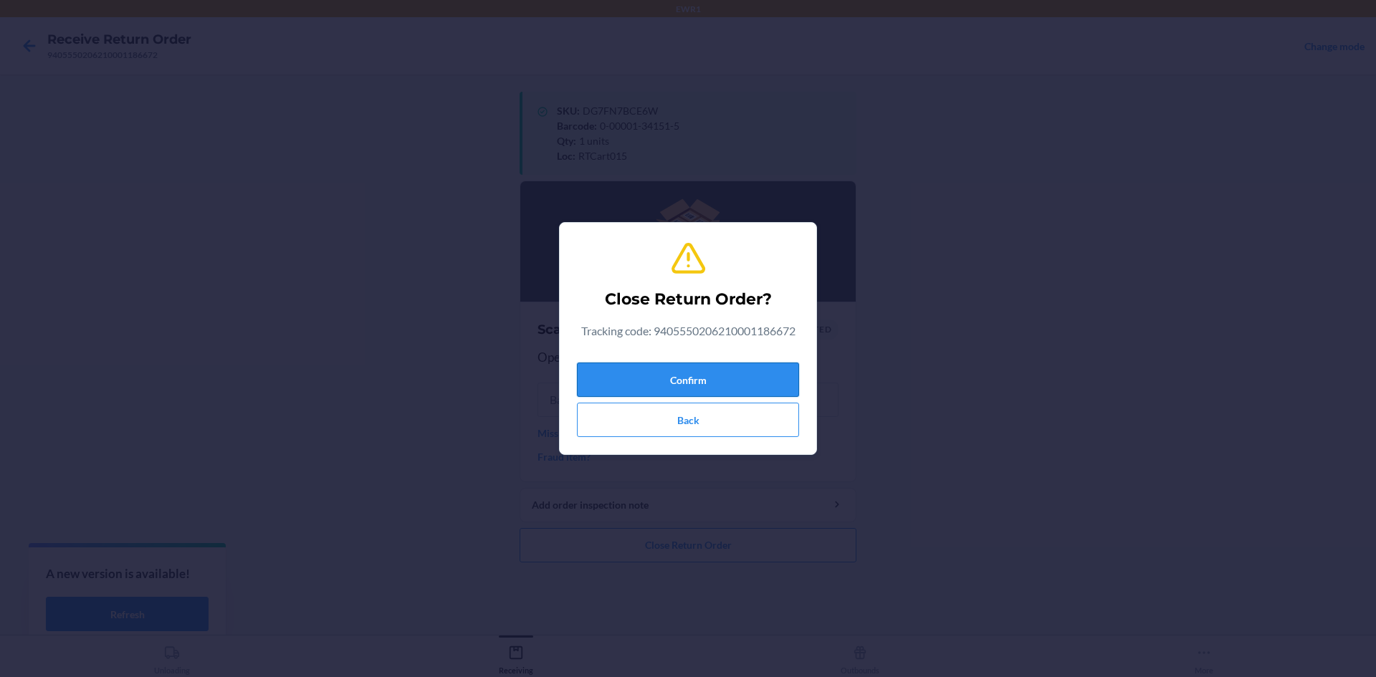
click at [731, 374] on button "Confirm" at bounding box center [688, 380] width 222 height 34
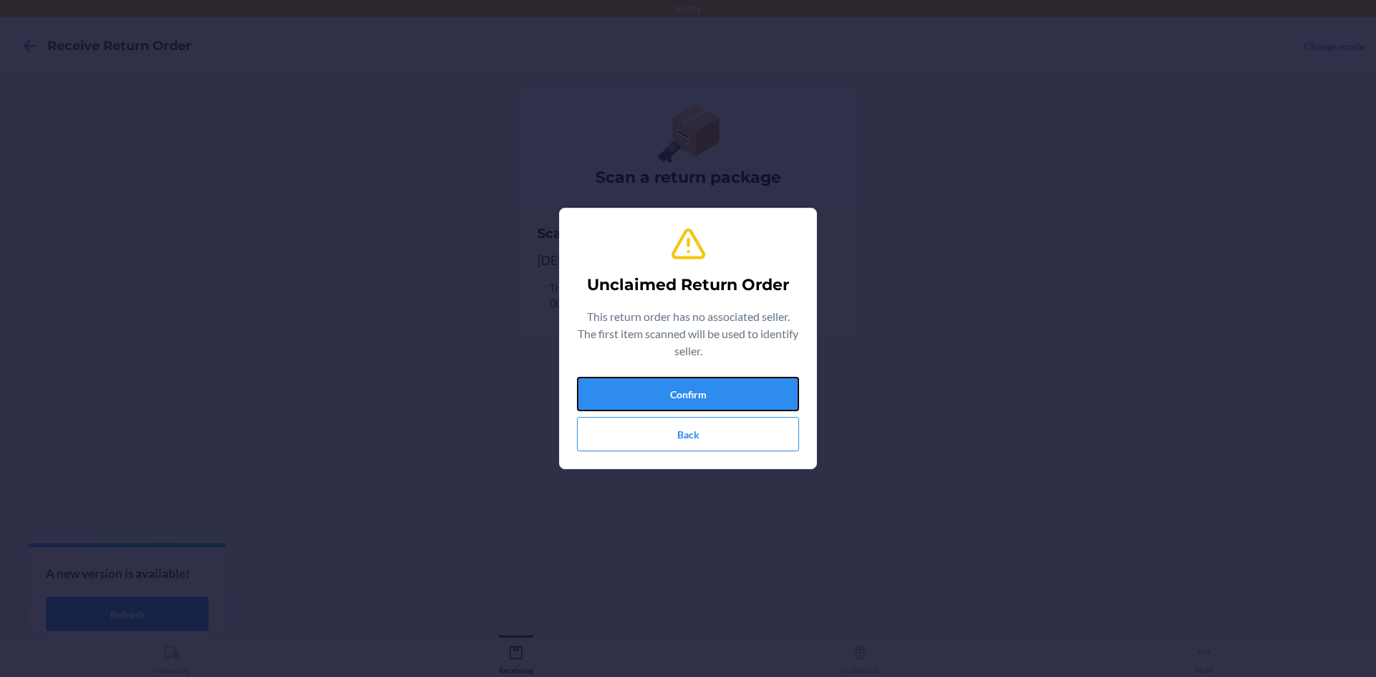
click at [770, 378] on button "Confirm" at bounding box center [688, 394] width 222 height 34
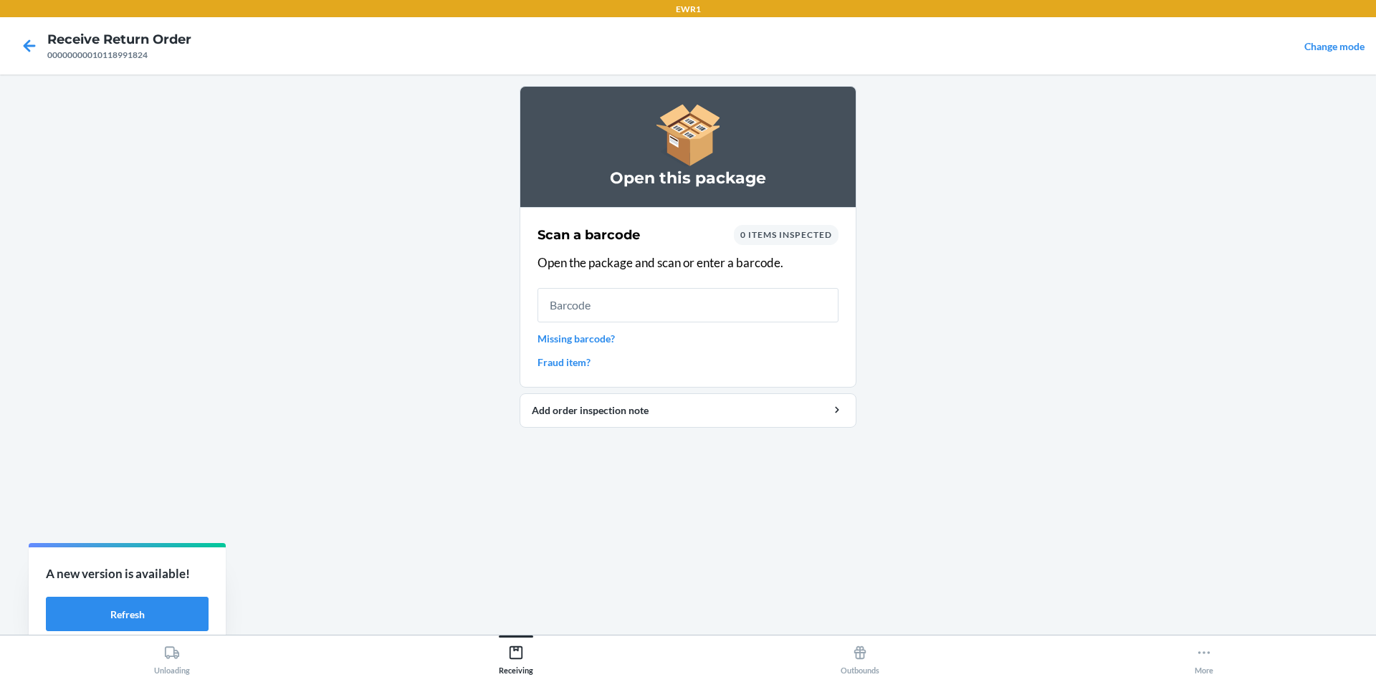
click at [687, 298] on input "text" at bounding box center [688, 305] width 301 height 34
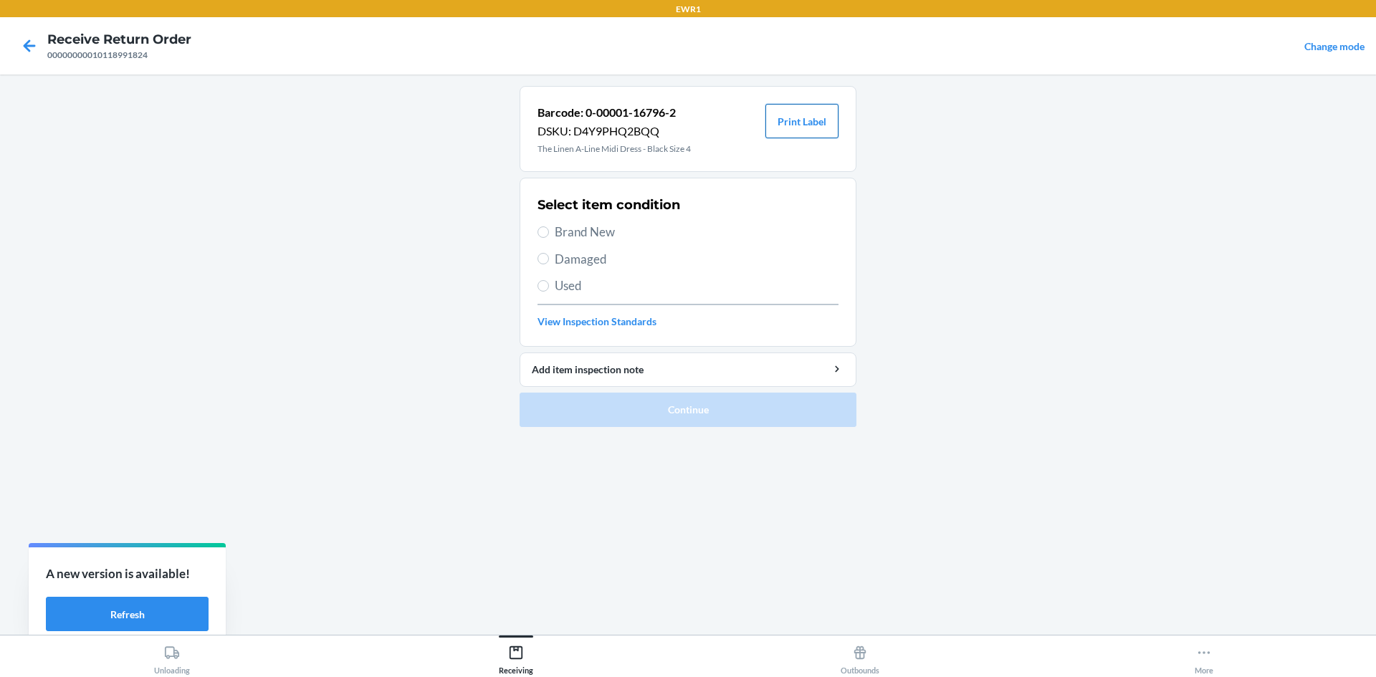
click at [788, 125] on button "Print Label" at bounding box center [801, 121] width 73 height 34
click at [544, 231] on input "Brand New" at bounding box center [543, 231] width 11 height 11
radio input "true"
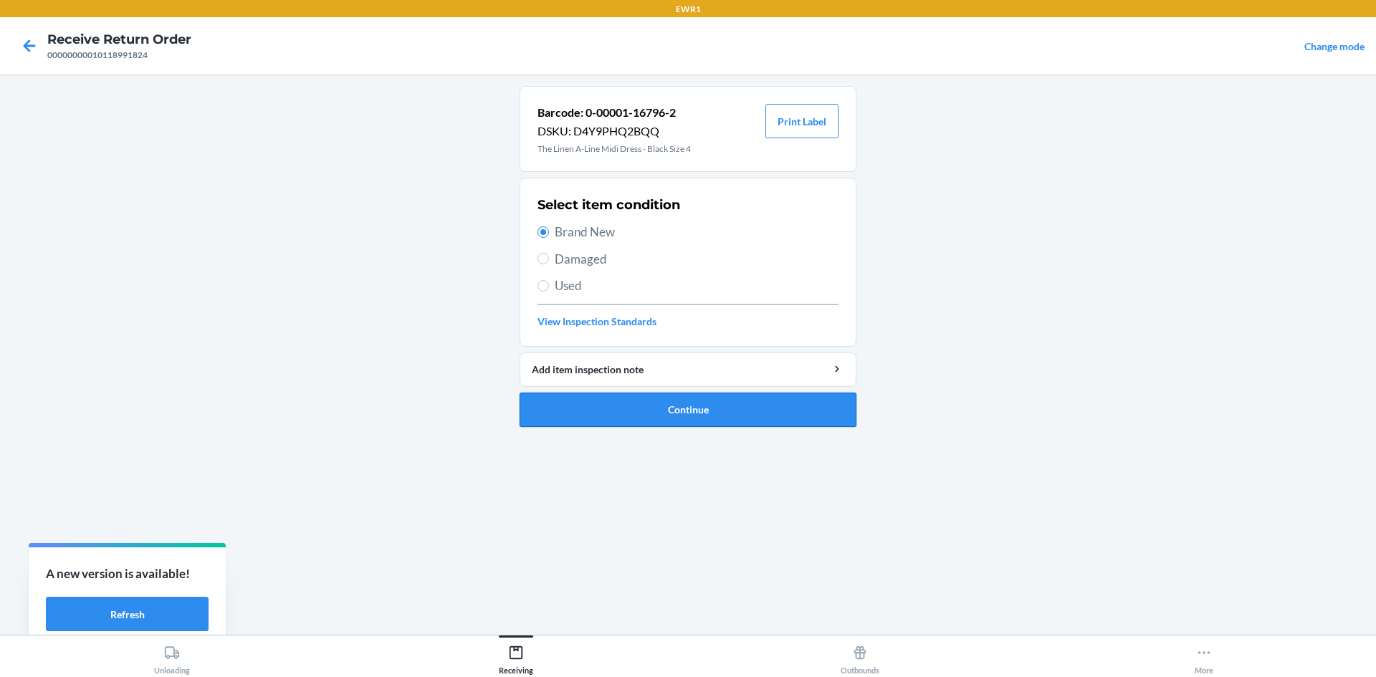
click at [768, 413] on button "Continue" at bounding box center [688, 410] width 337 height 34
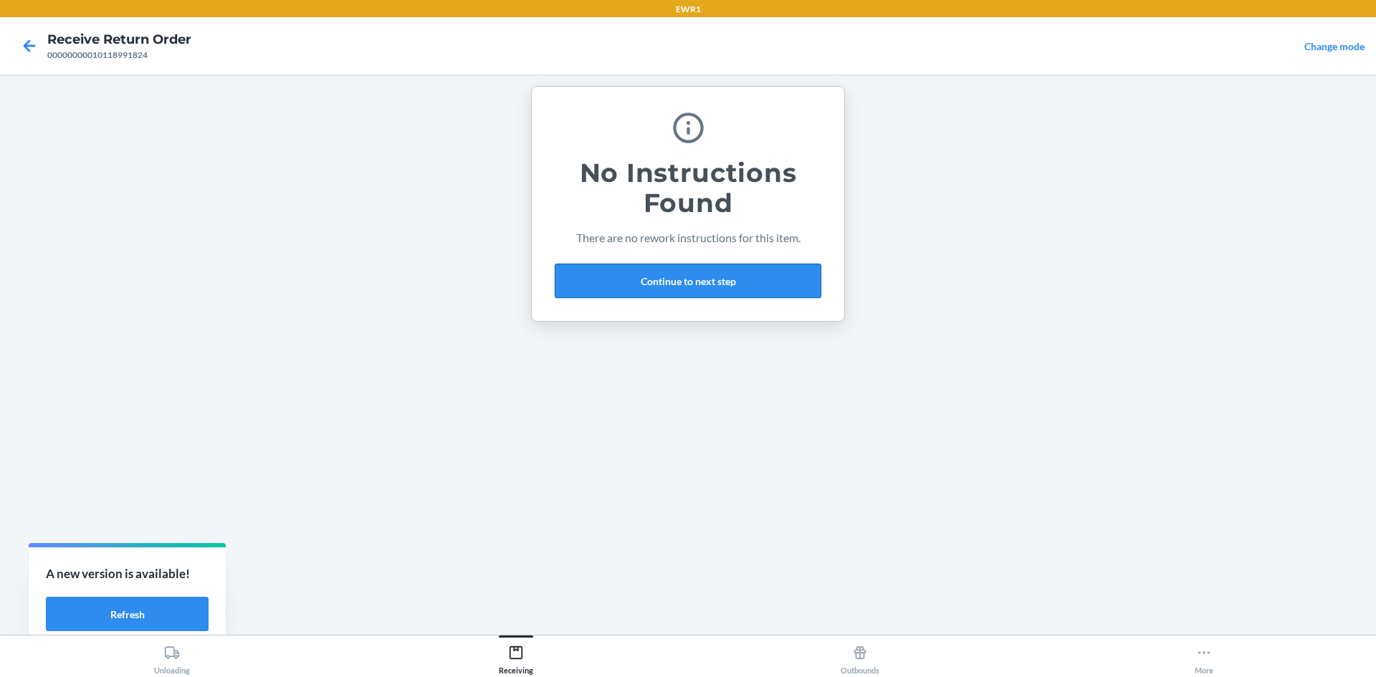
click at [743, 286] on button "Continue to next step" at bounding box center [688, 281] width 267 height 34
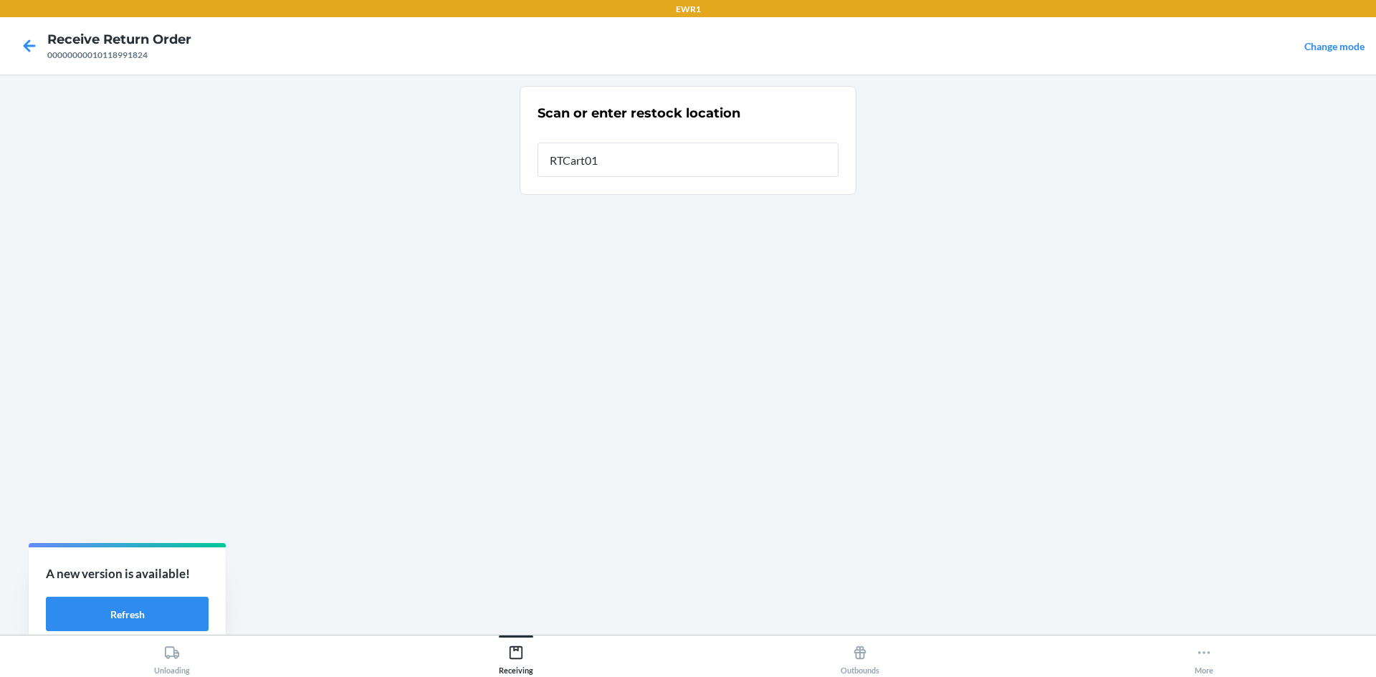
type input "RTCart015"
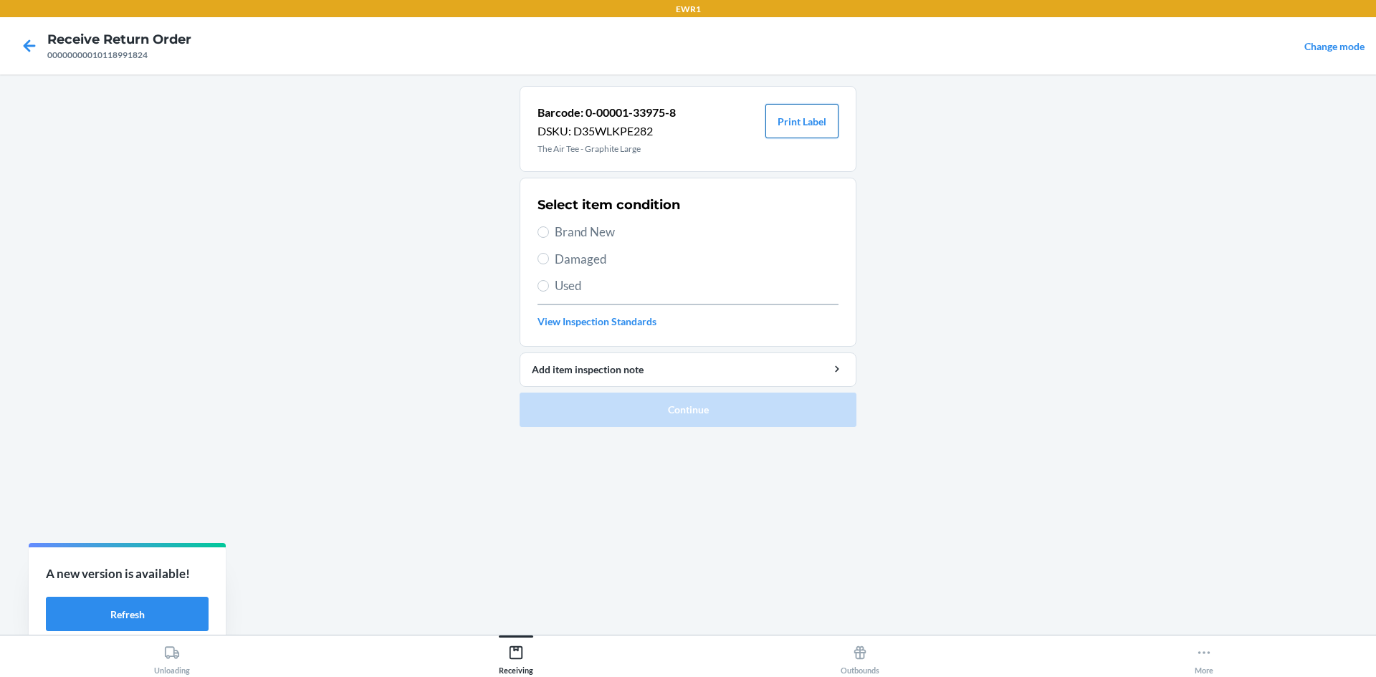
click at [804, 111] on button "Print Label" at bounding box center [801, 121] width 73 height 34
click at [565, 227] on span "Brand New" at bounding box center [697, 232] width 284 height 19
click at [549, 227] on input "Brand New" at bounding box center [543, 231] width 11 height 11
radio input "true"
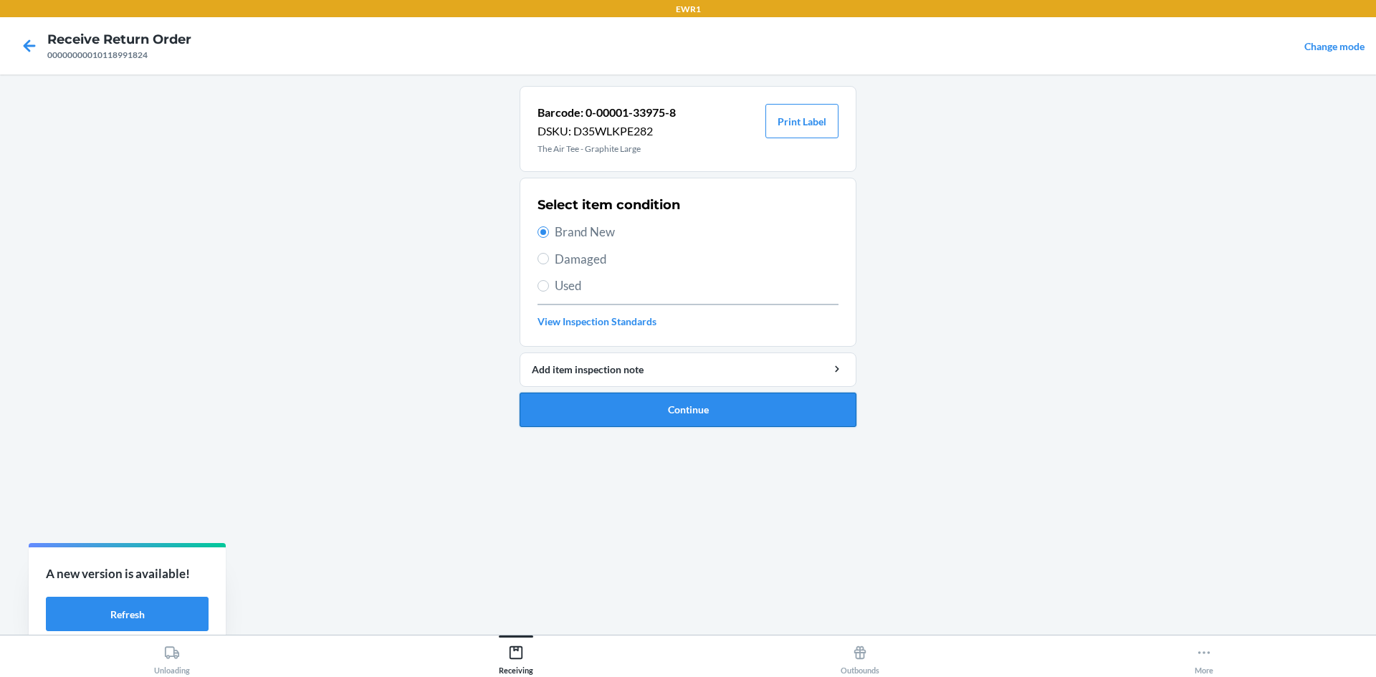
click at [720, 416] on button "Continue" at bounding box center [688, 410] width 337 height 34
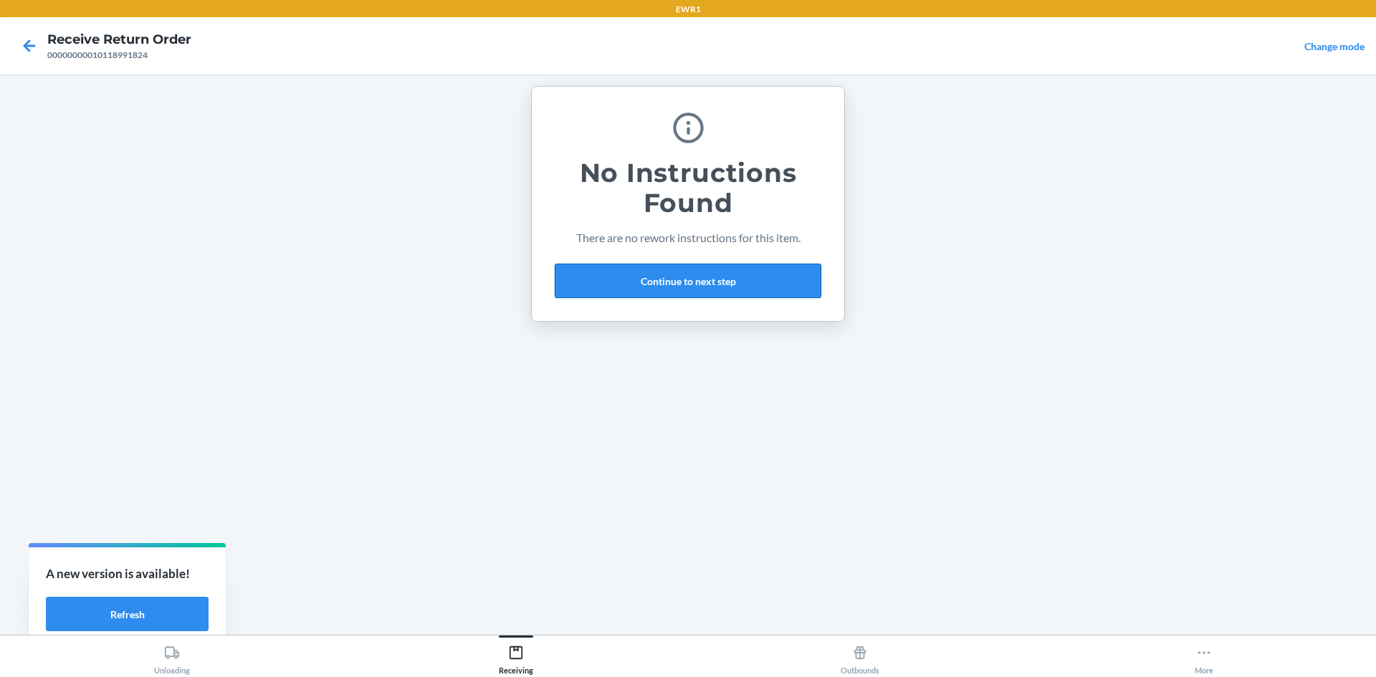
click at [672, 290] on button "Continue to next step" at bounding box center [688, 281] width 267 height 34
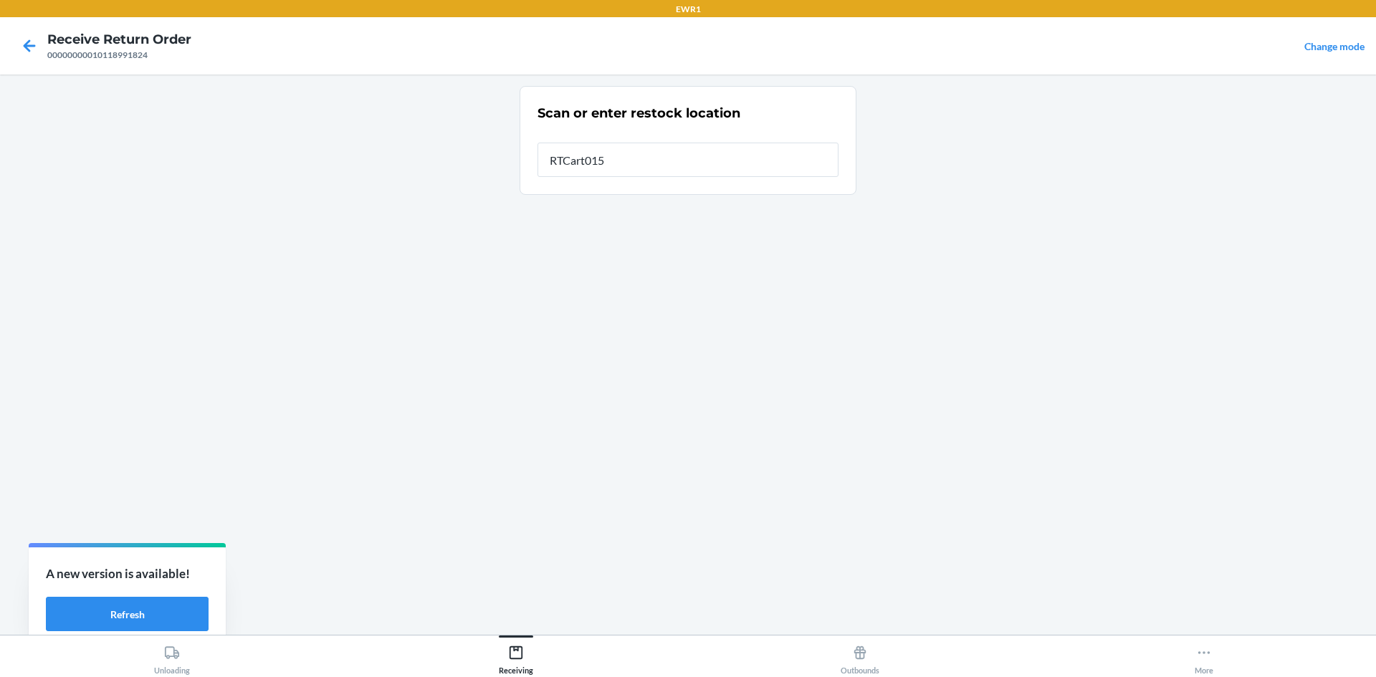
type input "RTCart015"
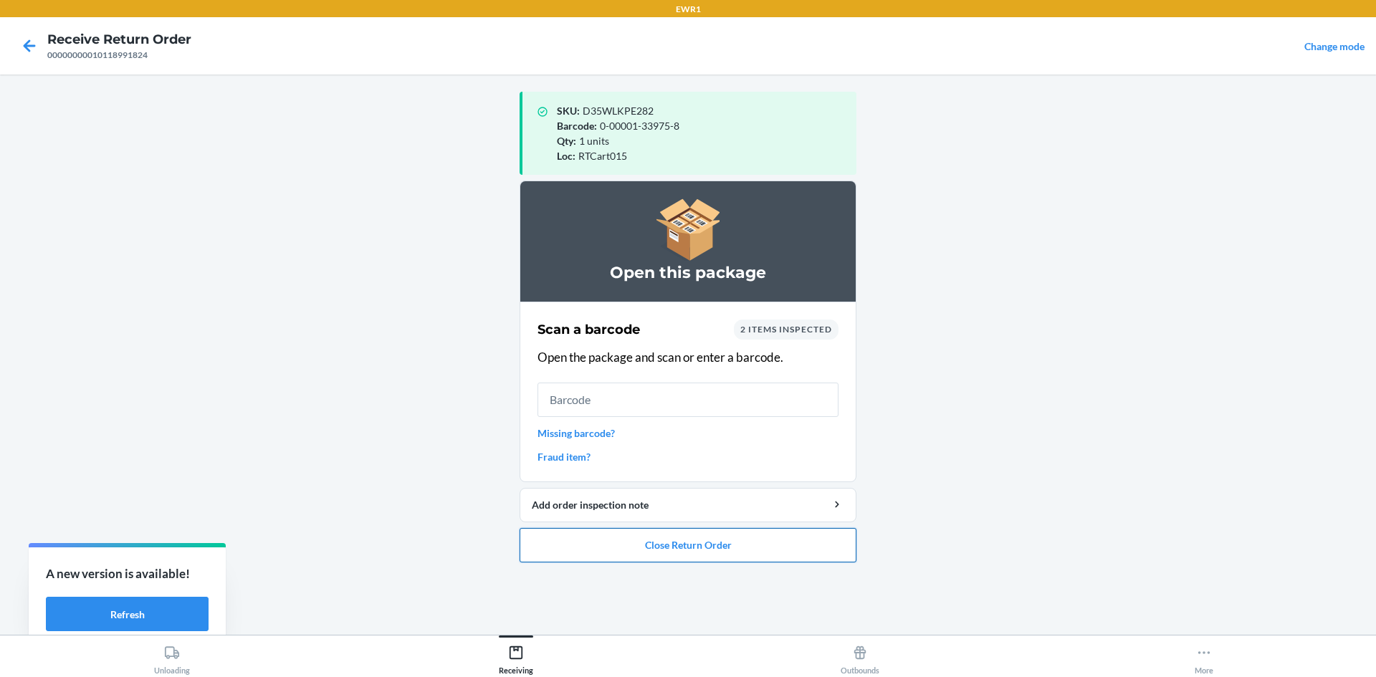
click at [753, 539] on button "Close Return Order" at bounding box center [688, 545] width 337 height 34
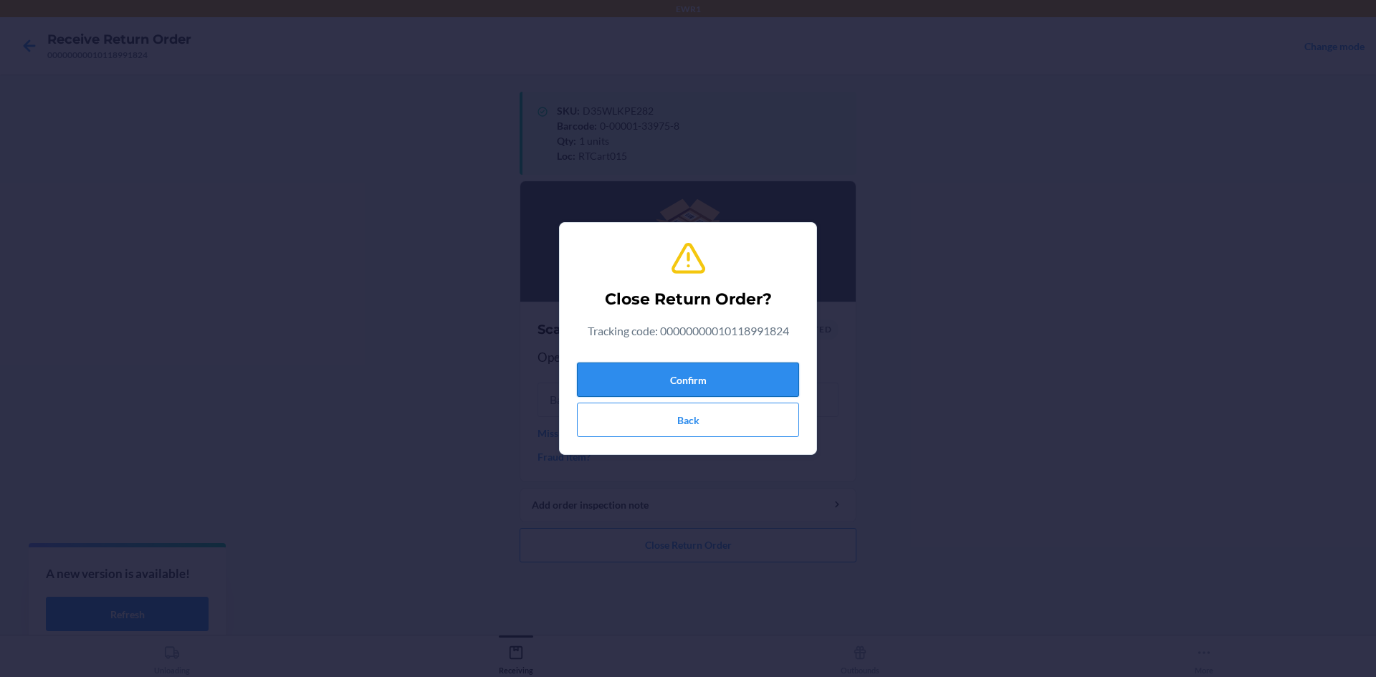
click at [756, 363] on button "Confirm" at bounding box center [688, 380] width 222 height 34
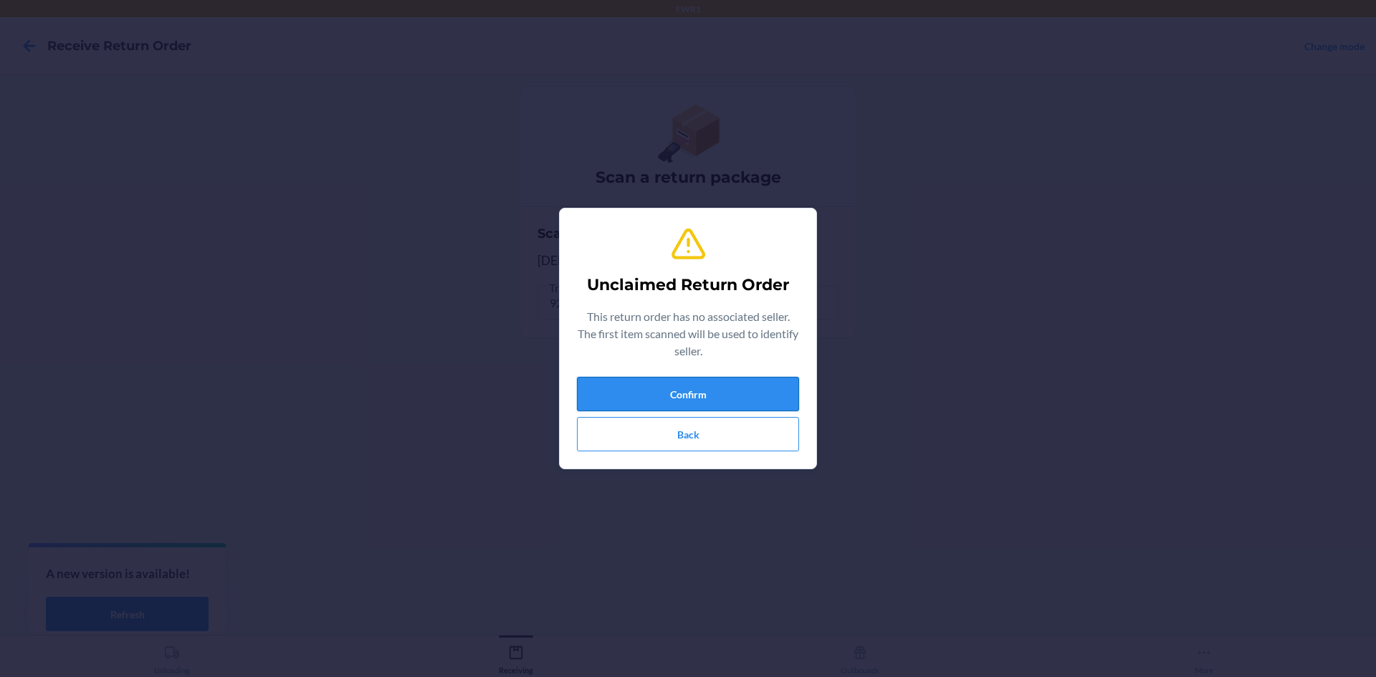
click at [773, 391] on button "Confirm" at bounding box center [688, 394] width 222 height 34
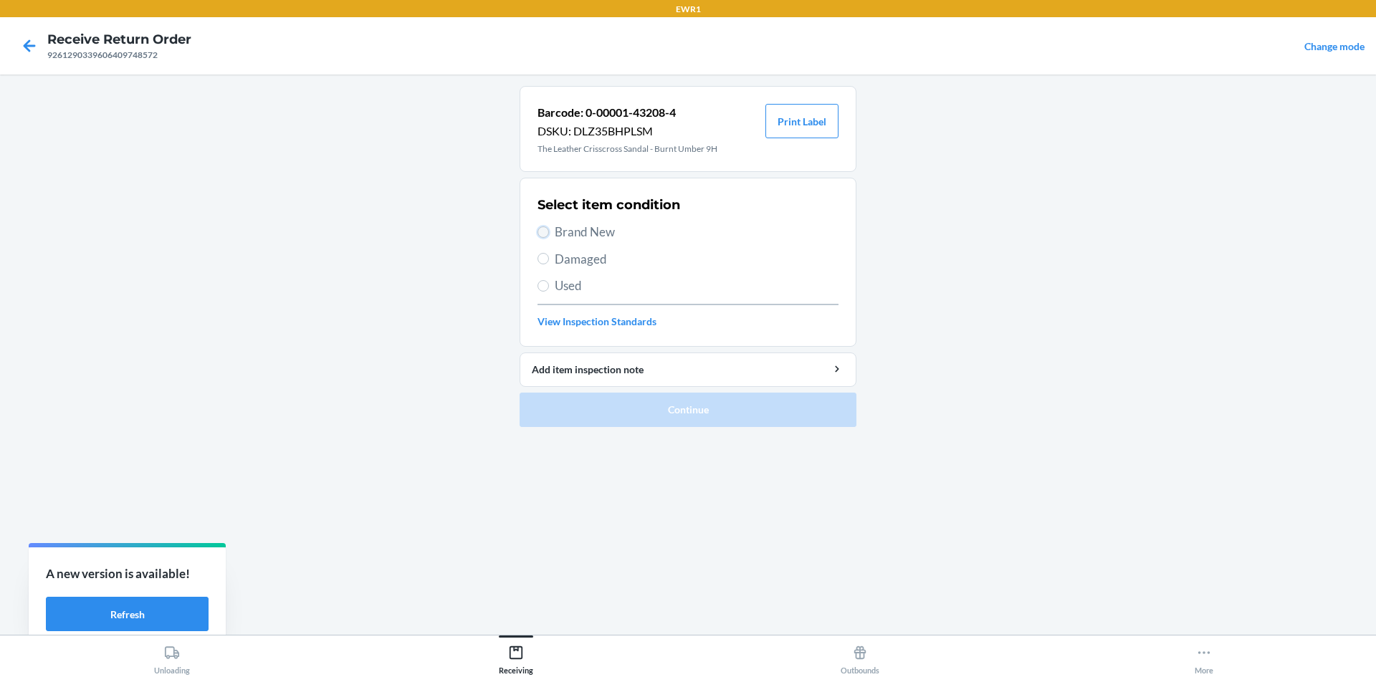
click at [544, 231] on input "Brand New" at bounding box center [543, 231] width 11 height 11
radio input "true"
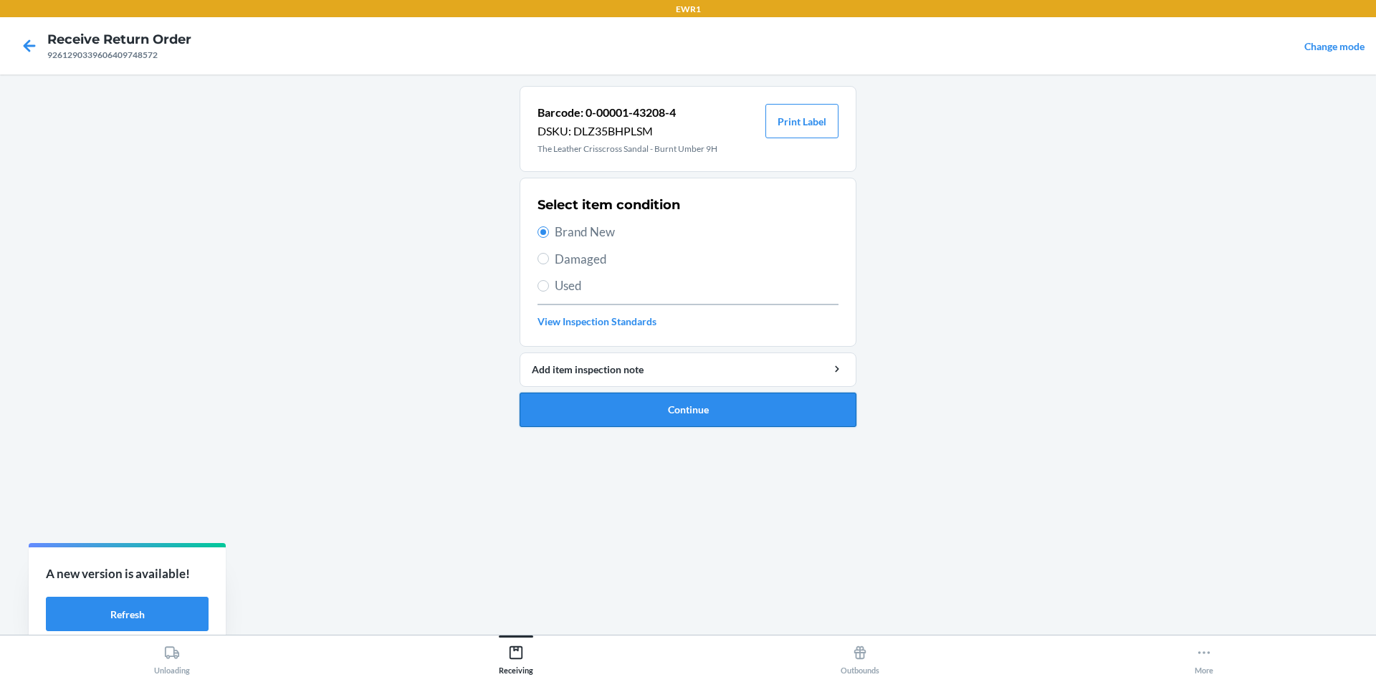
click at [740, 411] on button "Continue" at bounding box center [688, 410] width 337 height 34
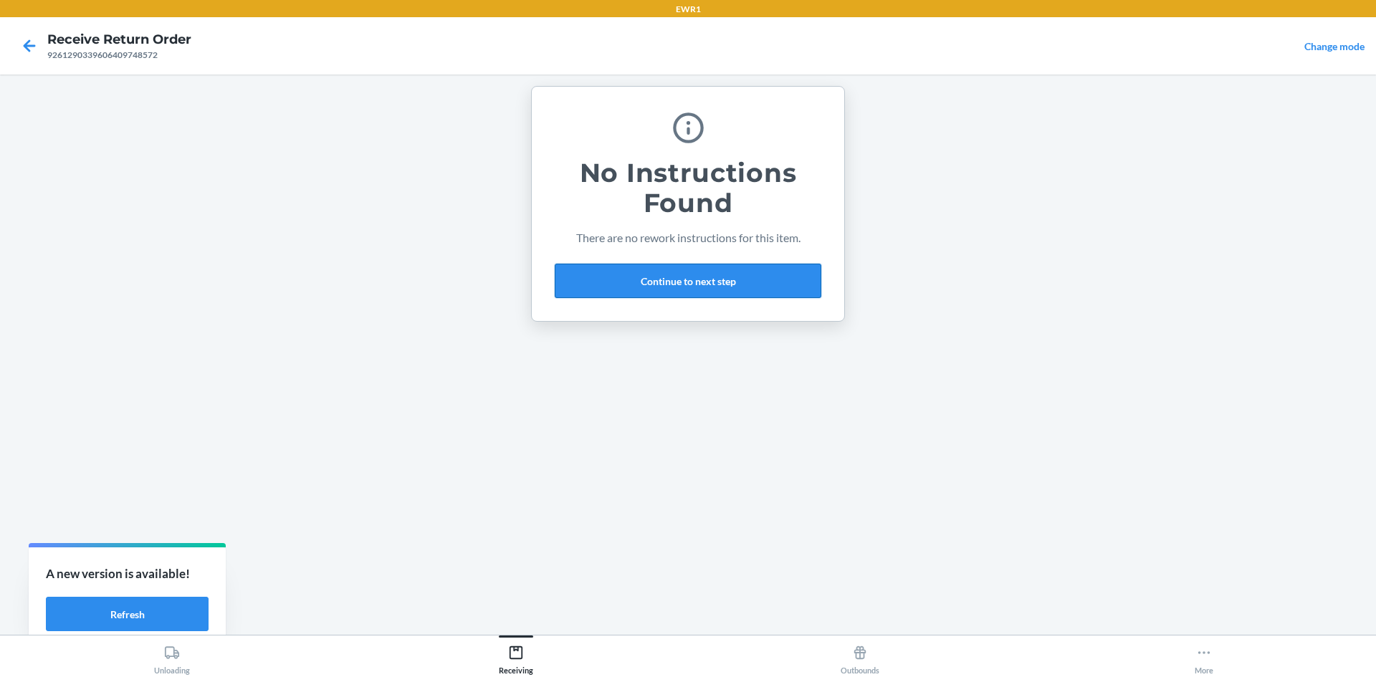
click at [716, 275] on button "Continue to next step" at bounding box center [688, 281] width 267 height 34
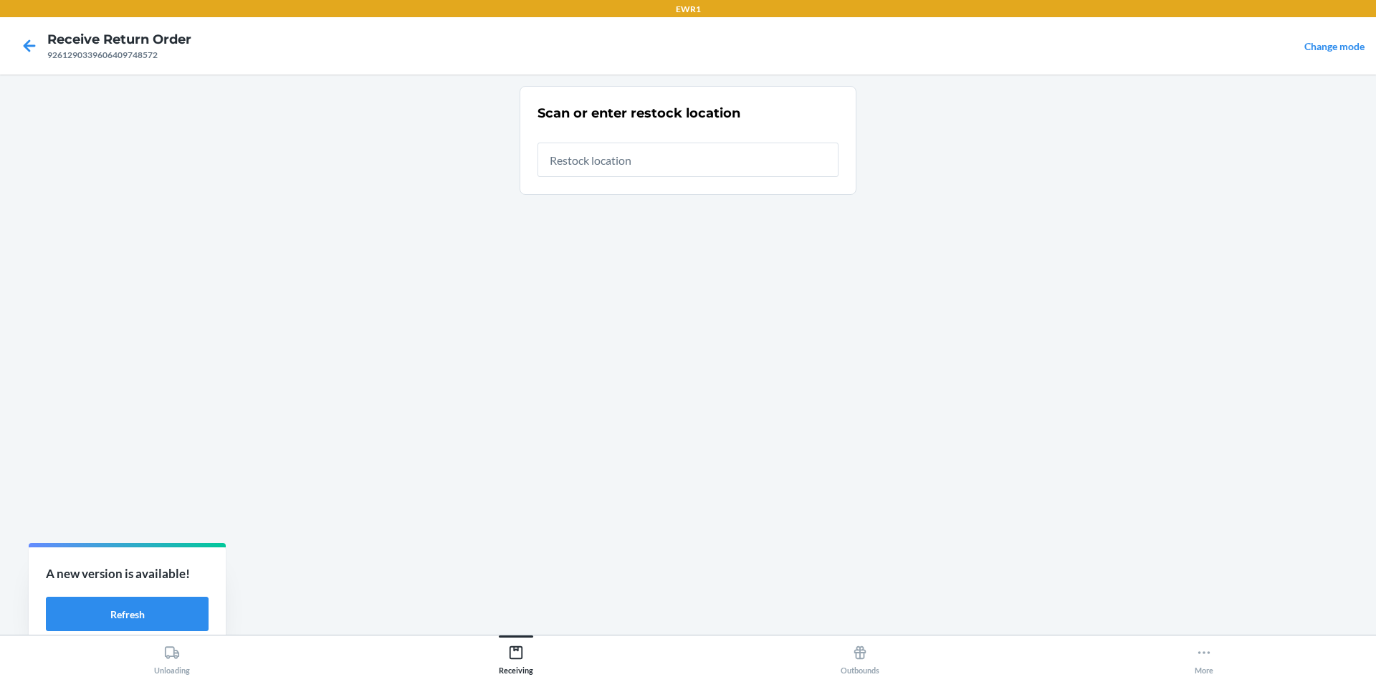
click at [662, 161] on input "text" at bounding box center [688, 160] width 301 height 34
type input "RTCart015"
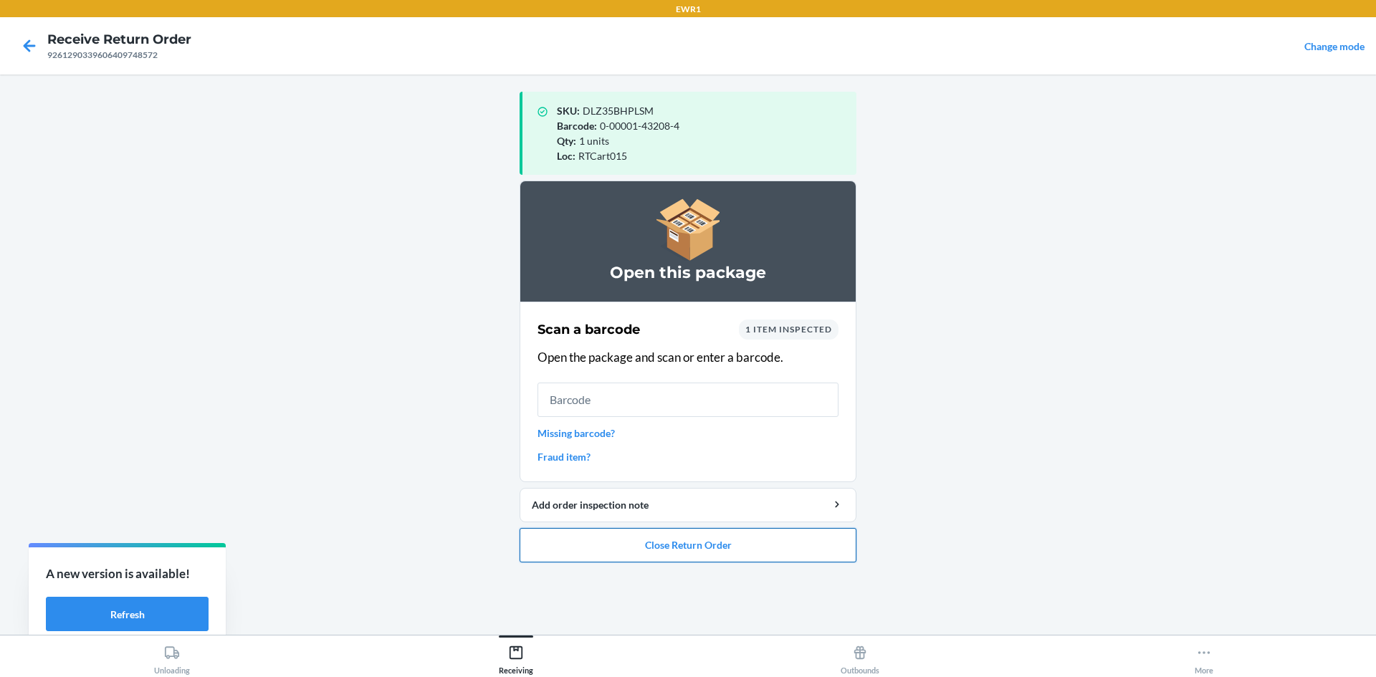
click at [717, 535] on button "Close Return Order" at bounding box center [688, 545] width 337 height 34
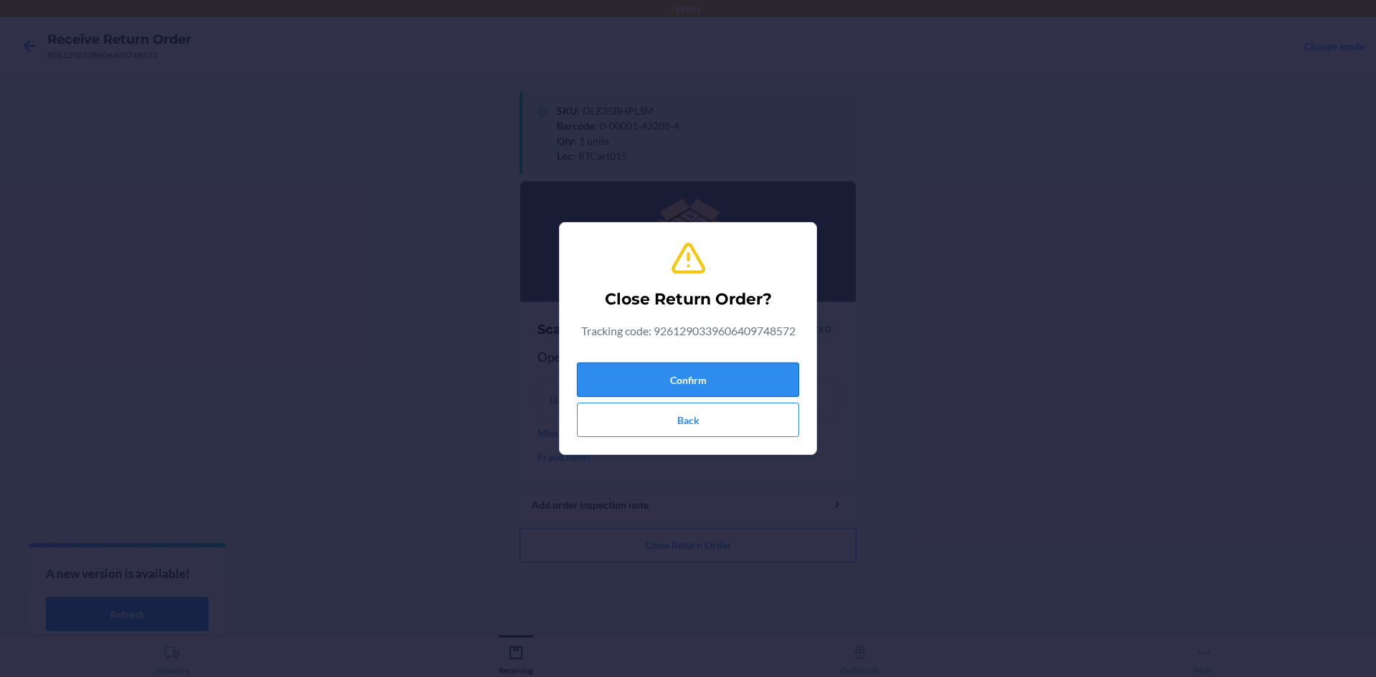
drag, startPoint x: 710, startPoint y: 375, endPoint x: 725, endPoint y: 366, distance: 17.3
click at [720, 368] on button "Confirm" at bounding box center [688, 380] width 222 height 34
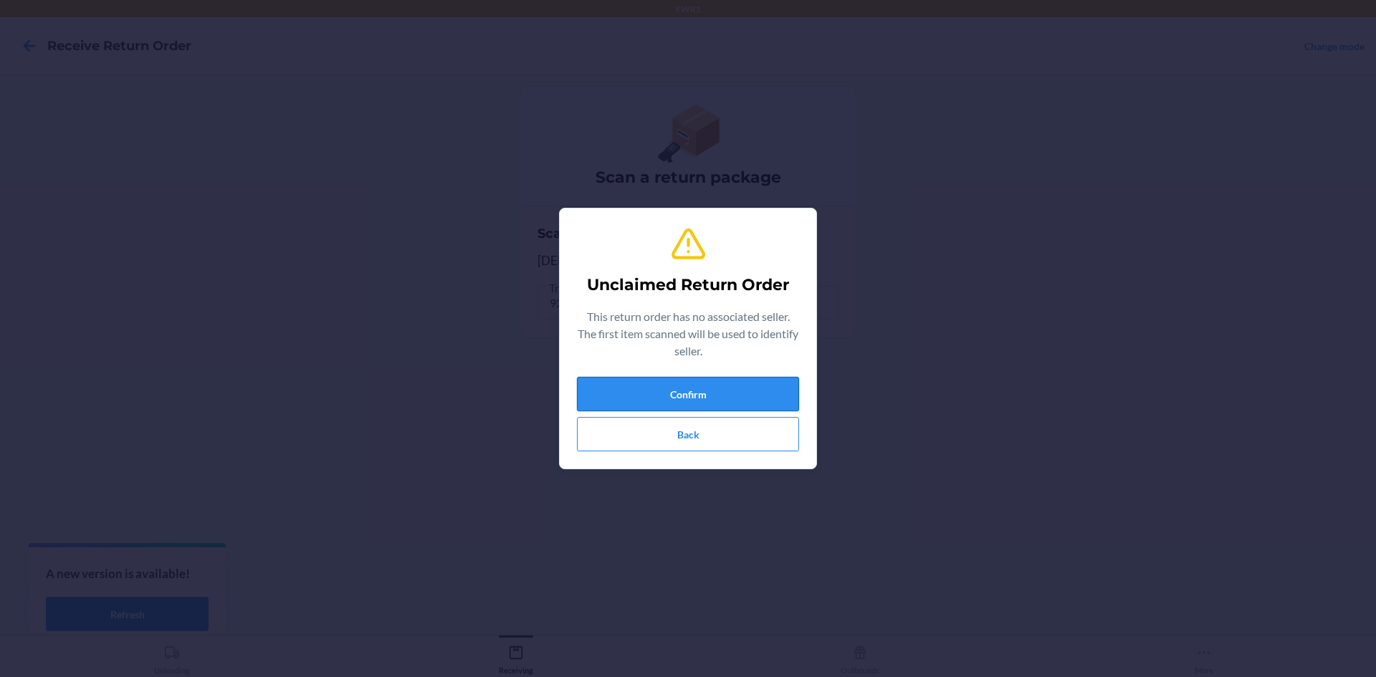
click at [726, 396] on button "Confirm" at bounding box center [688, 394] width 222 height 34
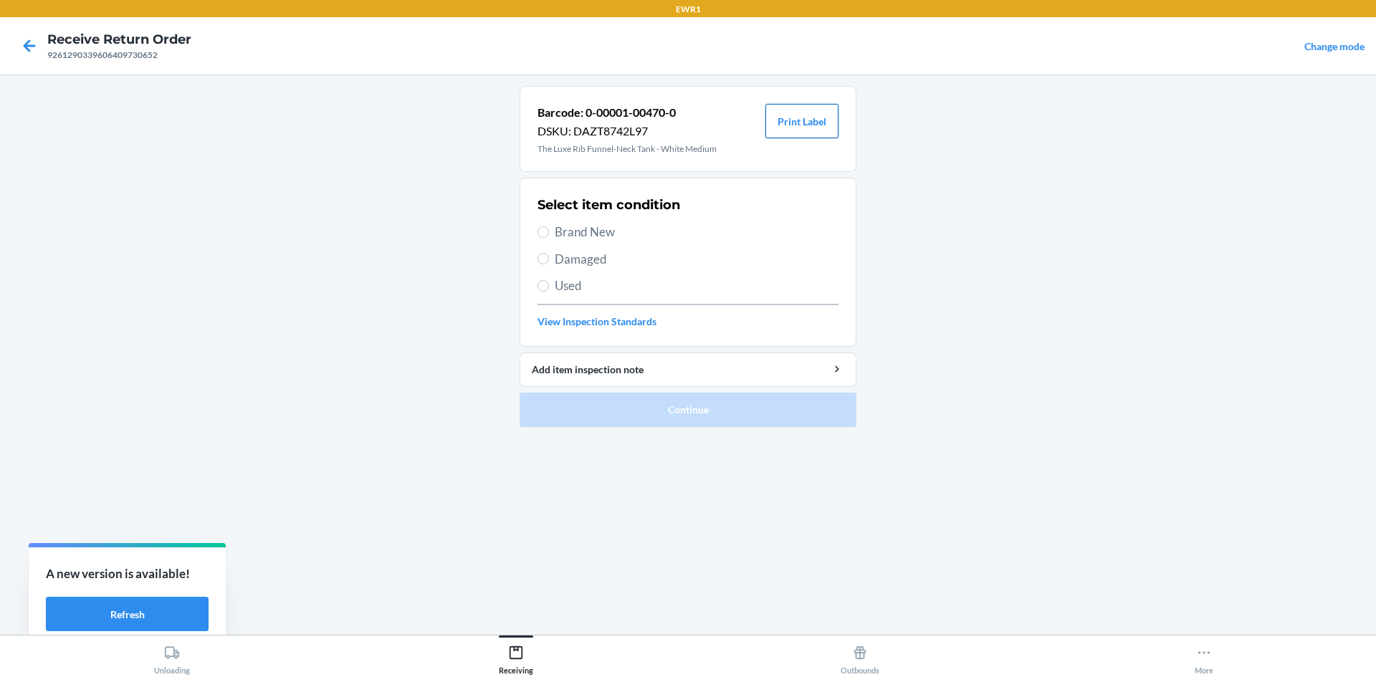
click at [807, 128] on button "Print Label" at bounding box center [801, 121] width 73 height 34
drag, startPoint x: 549, startPoint y: 226, endPoint x: 684, endPoint y: 370, distance: 197.2
click at [563, 236] on label "Brand New" at bounding box center [688, 232] width 301 height 19
click at [548, 226] on label "Brand New" at bounding box center [688, 232] width 301 height 19
click at [548, 226] on input "Brand New" at bounding box center [543, 231] width 11 height 11
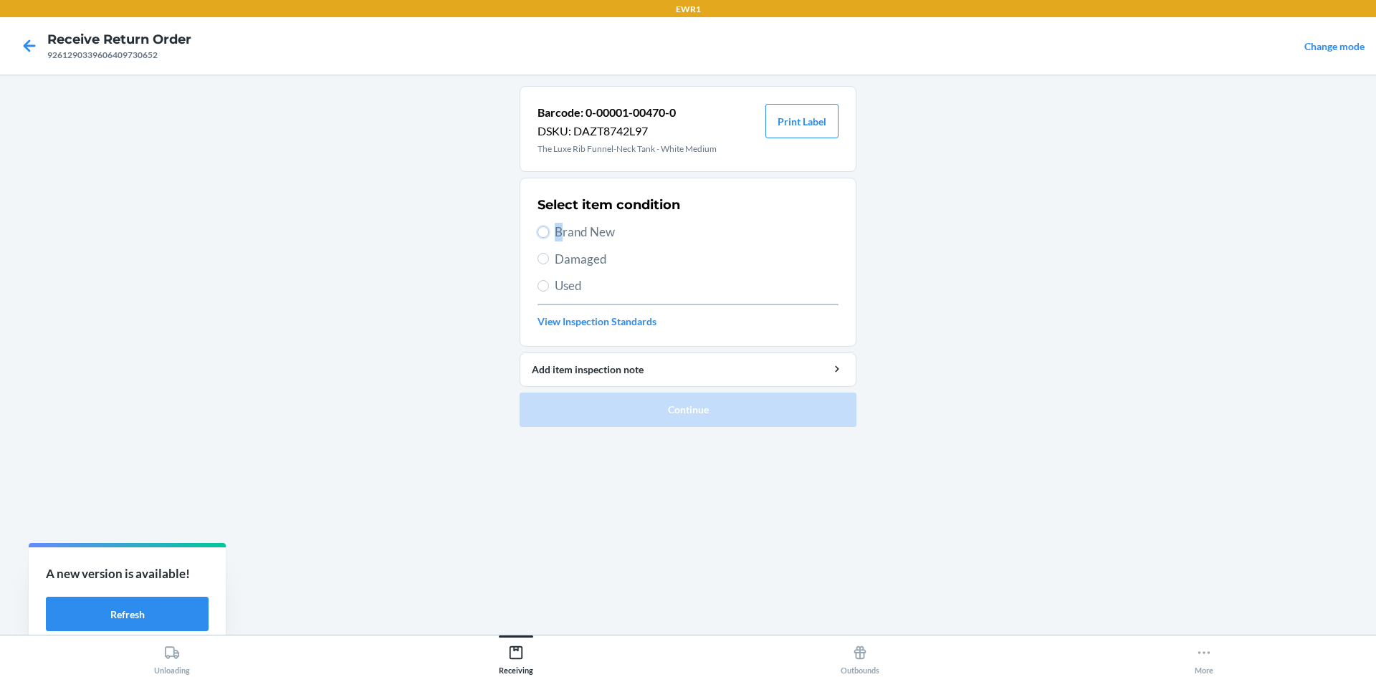
radio input "true"
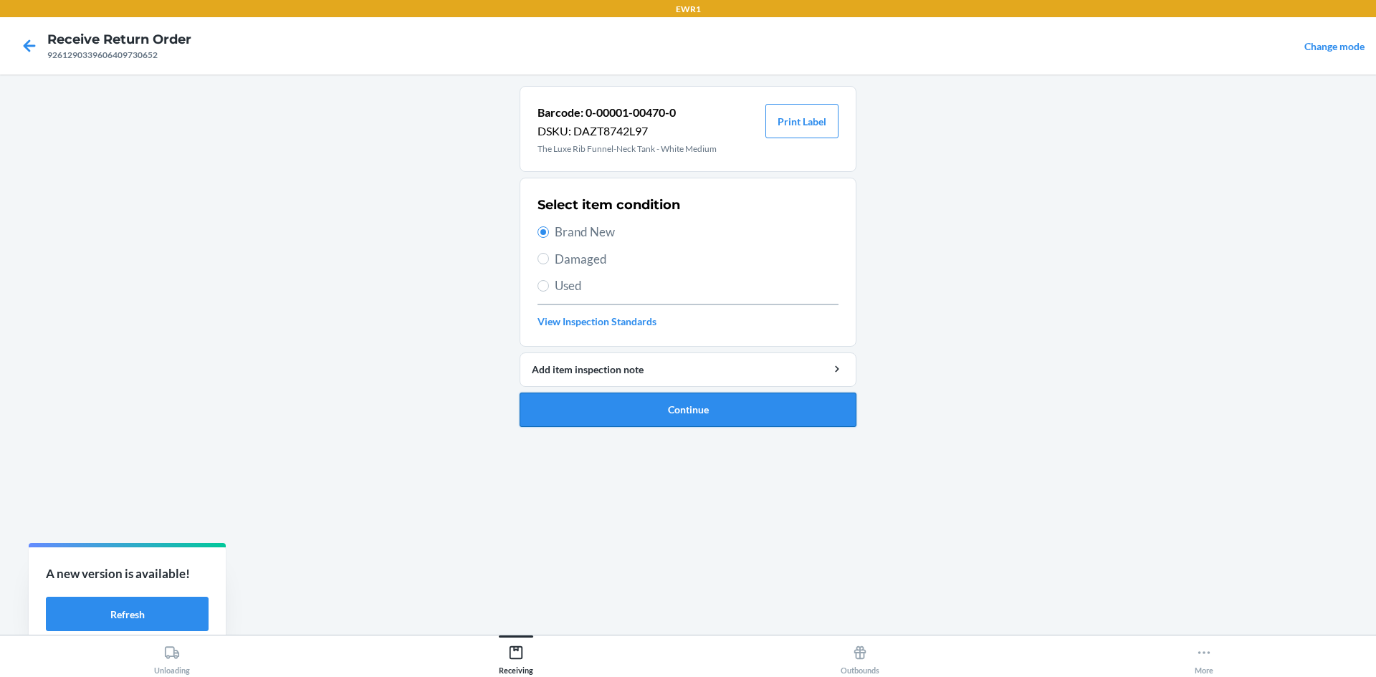
click at [708, 416] on button "Continue" at bounding box center [688, 410] width 337 height 34
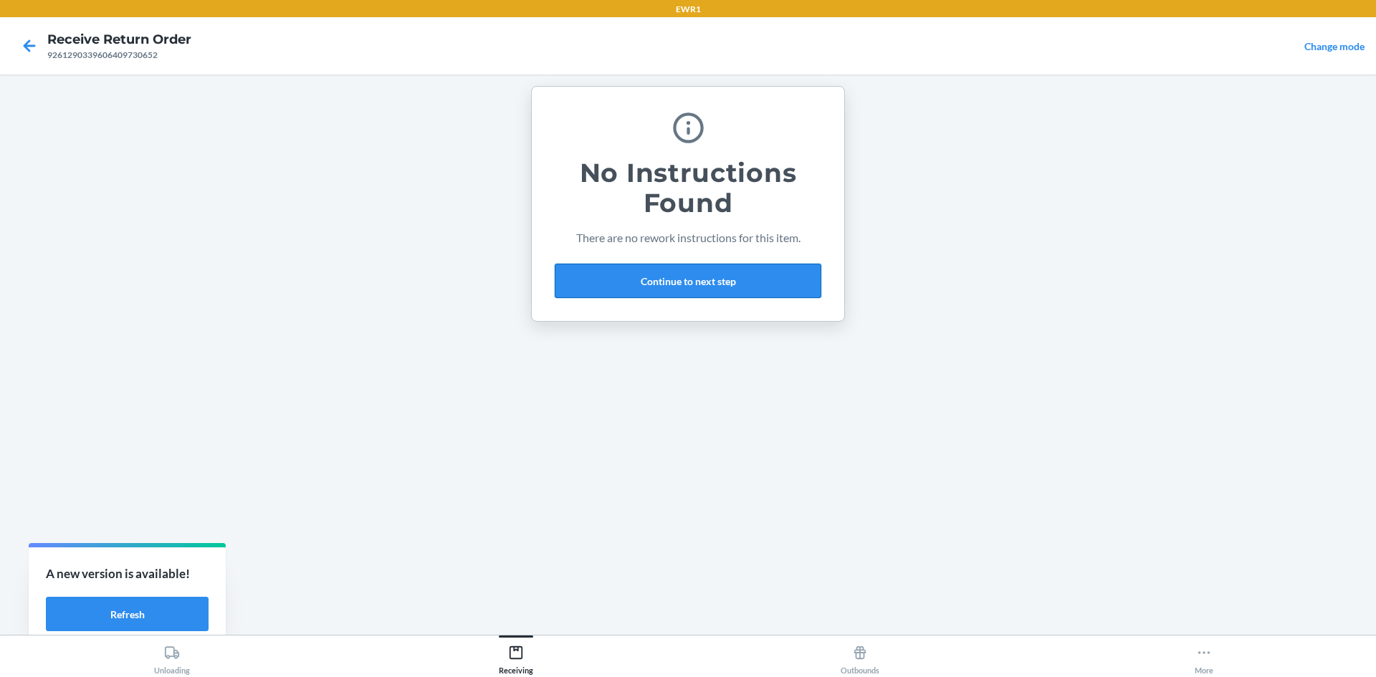
click at [706, 282] on button "Continue to next step" at bounding box center [688, 281] width 267 height 34
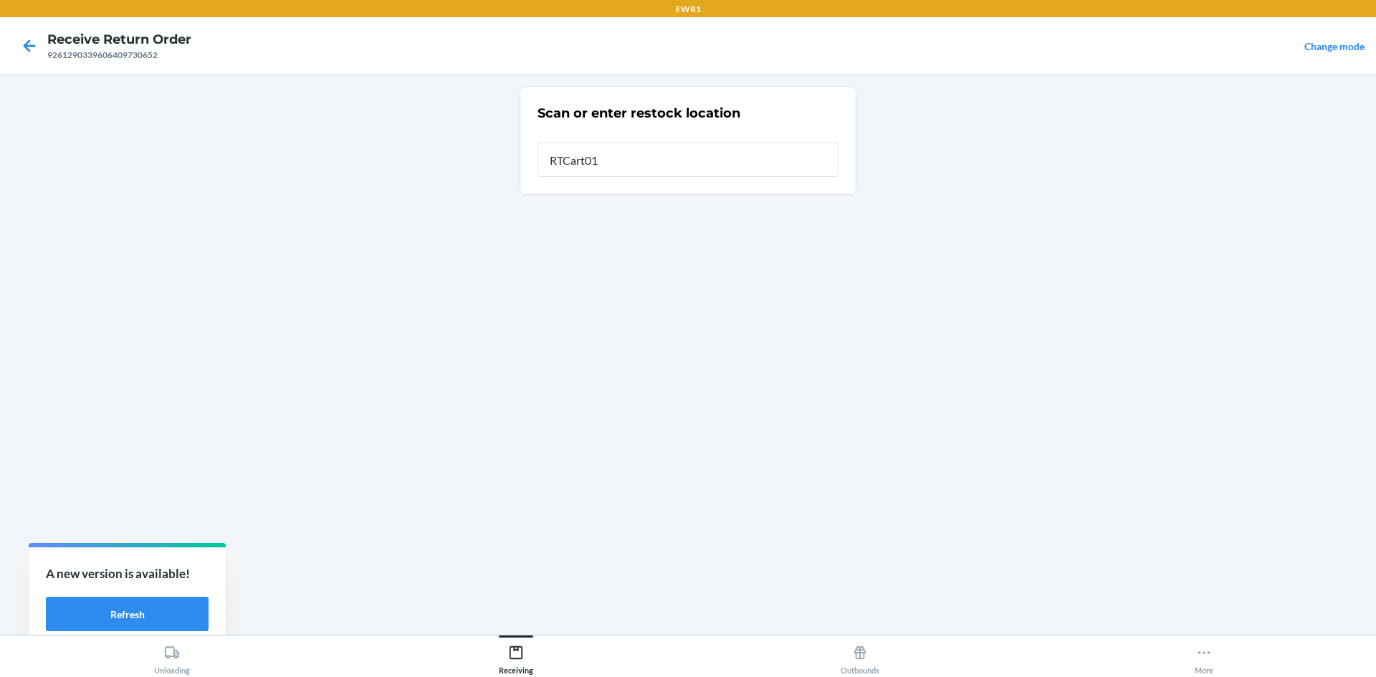
type input "RTCart015"
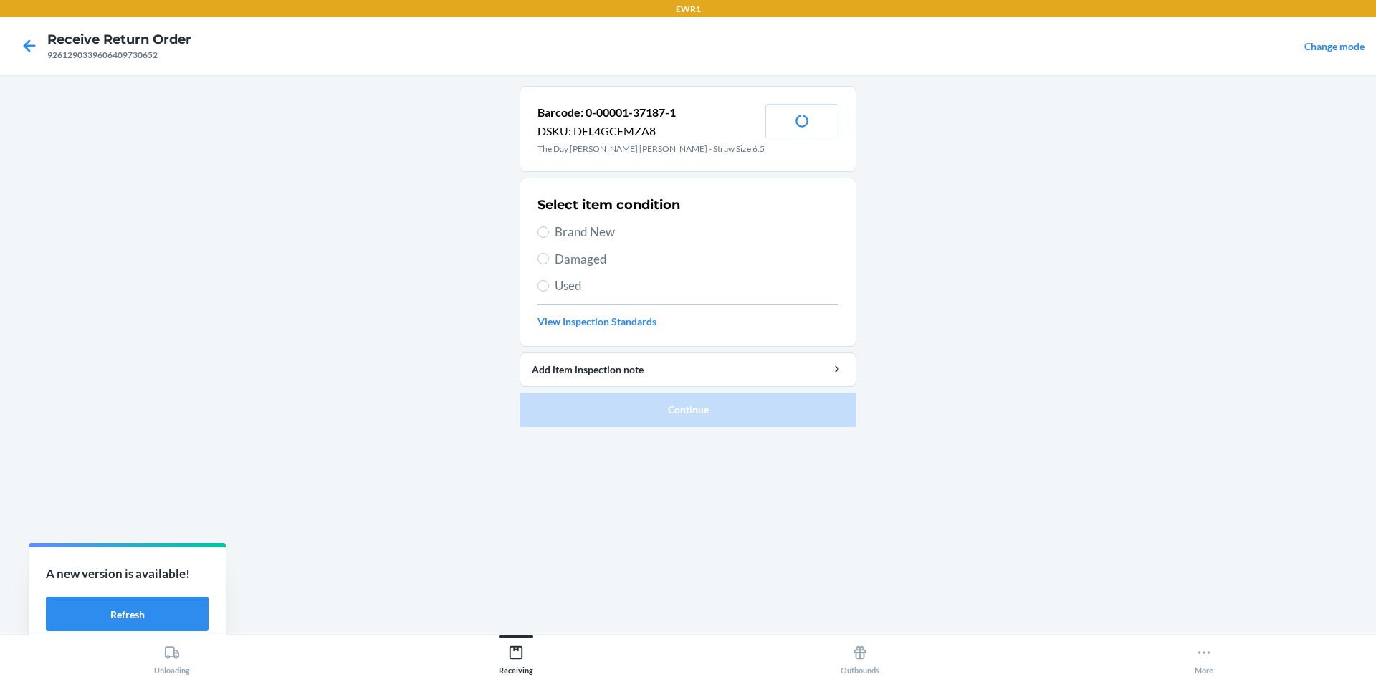
click at [570, 235] on span "Brand New" at bounding box center [697, 232] width 284 height 19
click at [549, 235] on input "Brand New" at bounding box center [543, 231] width 11 height 11
radio input "true"
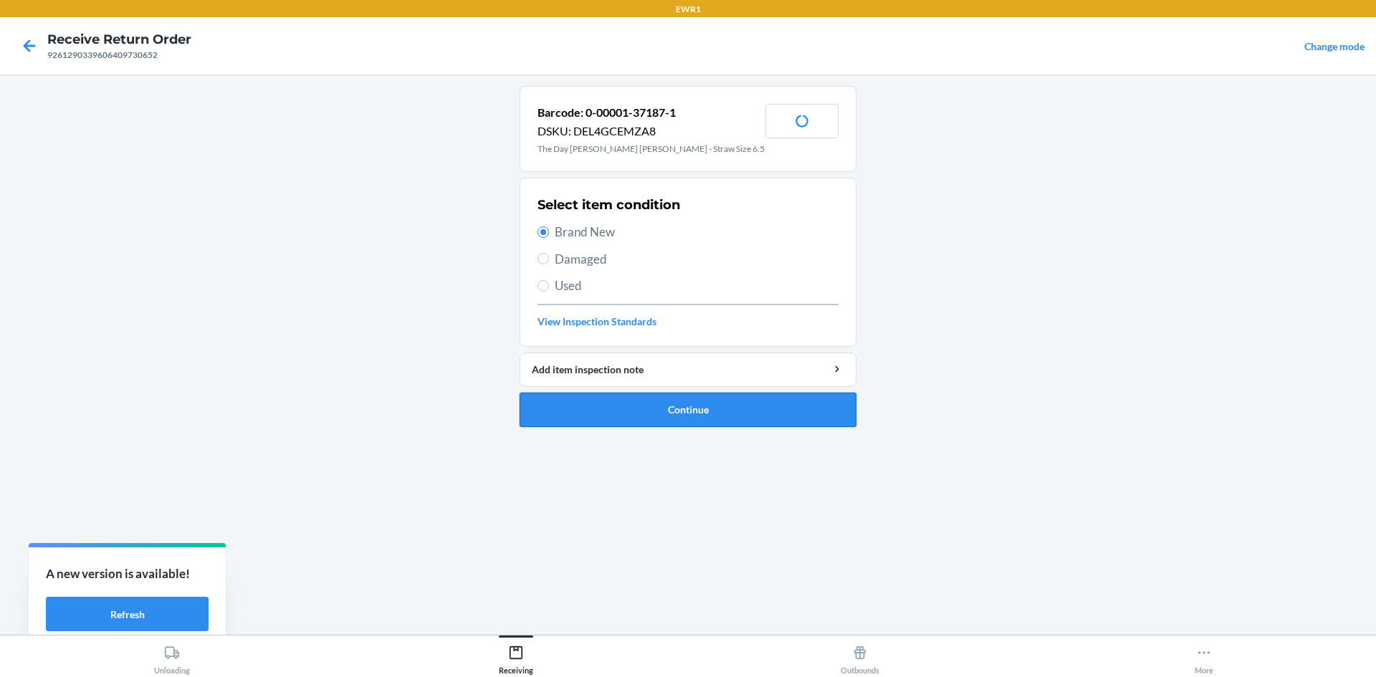
click at [695, 400] on button "Continue" at bounding box center [688, 410] width 337 height 34
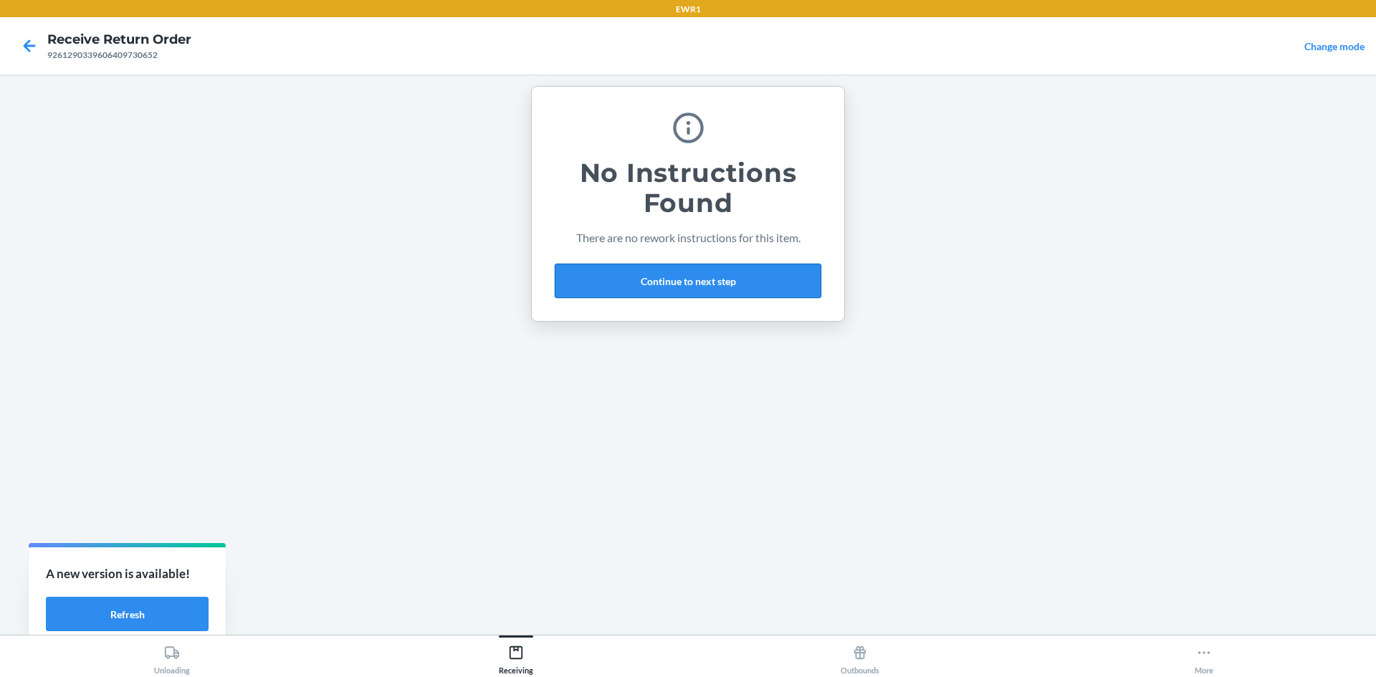
click at [694, 274] on button "Continue to next step" at bounding box center [688, 281] width 267 height 34
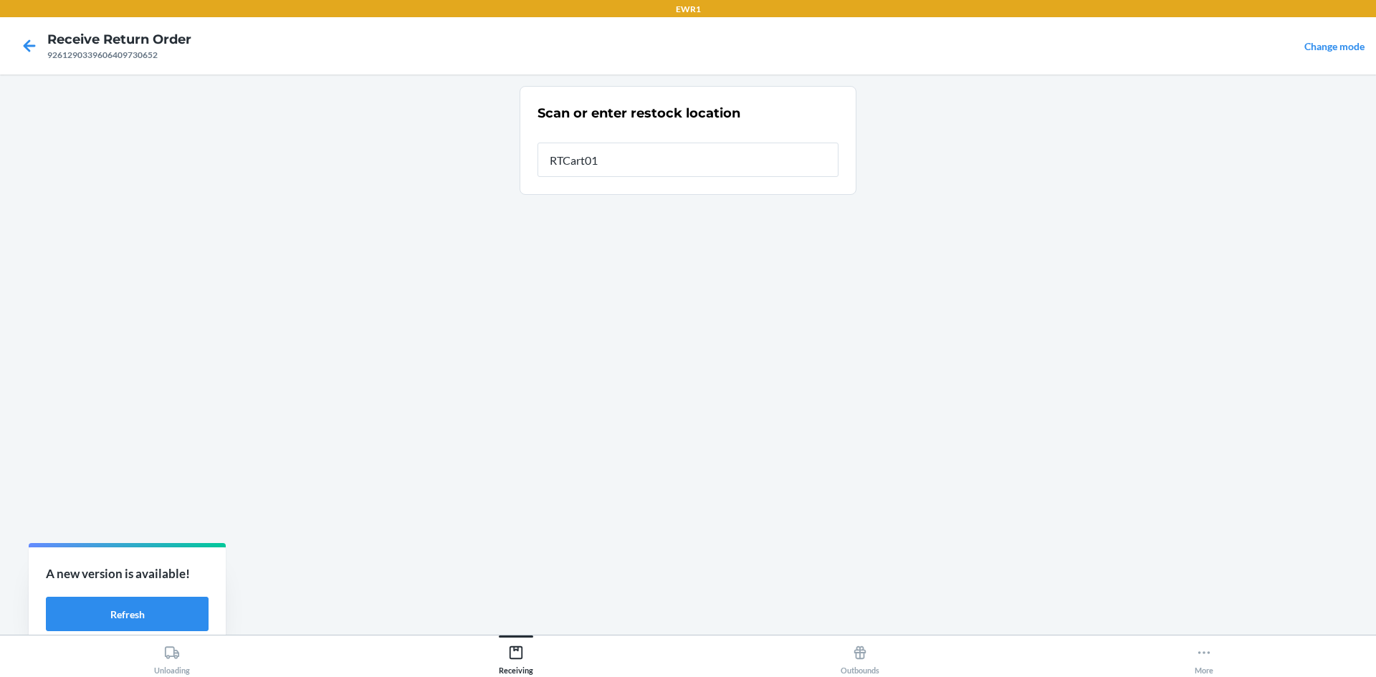
type input "RTCart015"
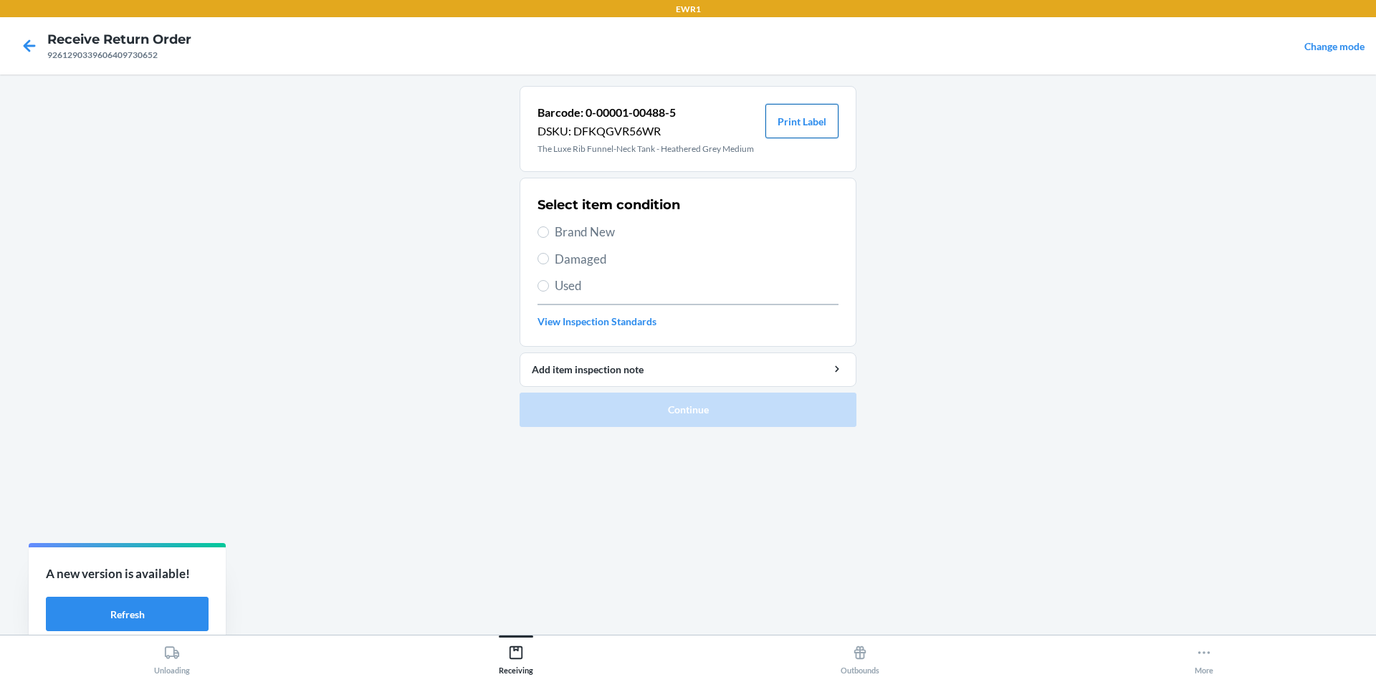
drag, startPoint x: 818, startPoint y: 120, endPoint x: 822, endPoint y: 134, distance: 14.3
click at [821, 125] on button "Print Label" at bounding box center [801, 121] width 73 height 34
click at [544, 233] on input "Brand New" at bounding box center [543, 231] width 11 height 11
radio input "true"
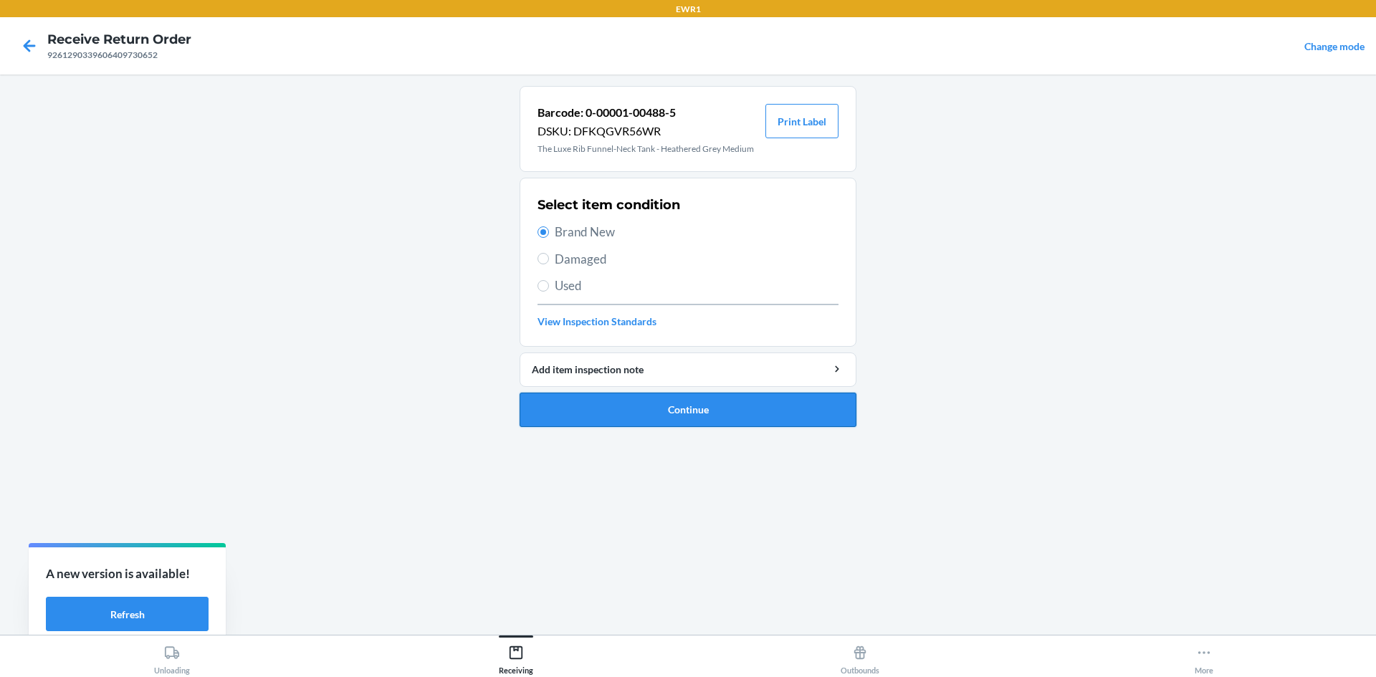
click at [677, 393] on button "Continue" at bounding box center [688, 410] width 337 height 34
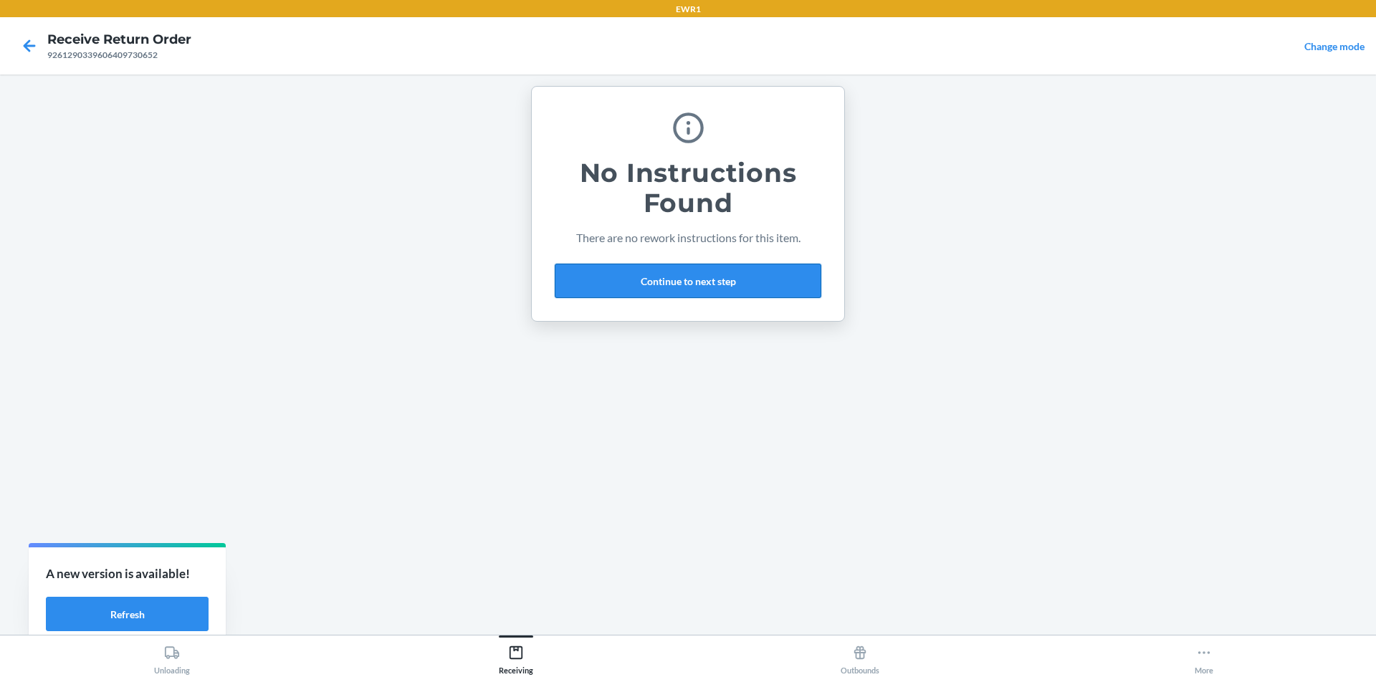
click at [685, 278] on button "Continue to next step" at bounding box center [688, 281] width 267 height 34
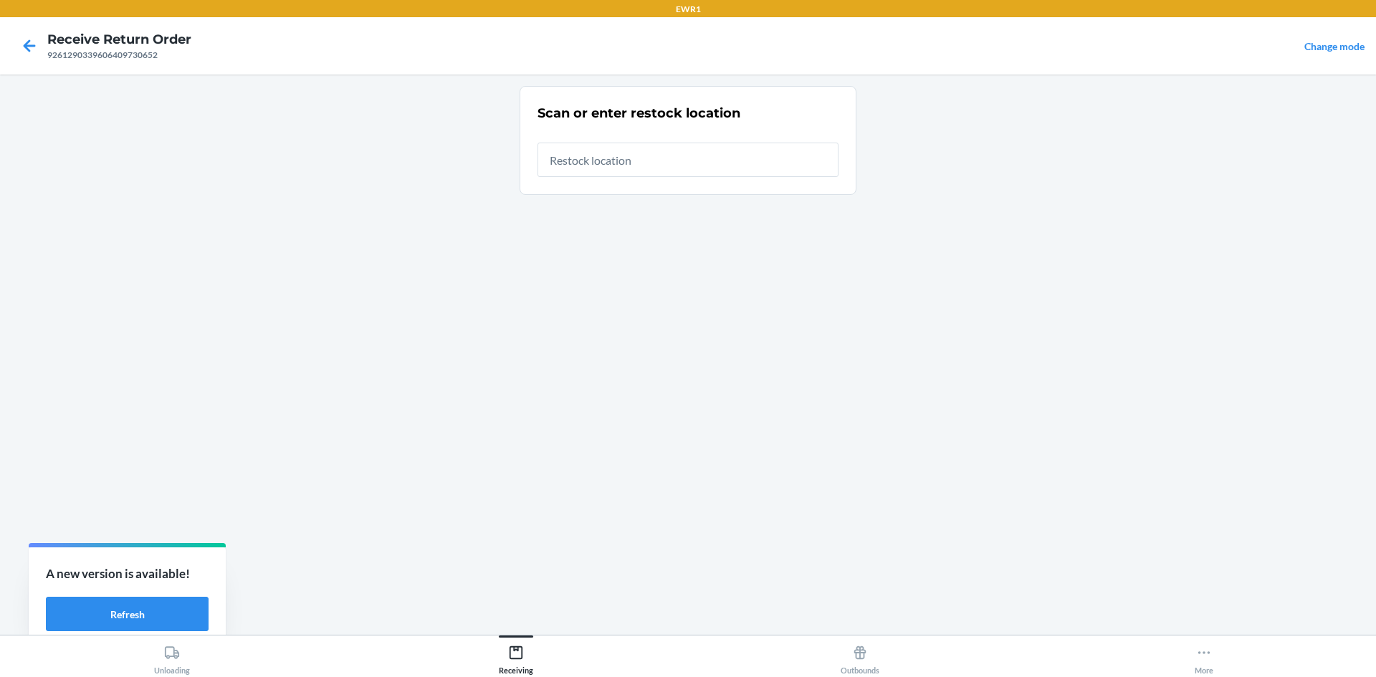
click at [636, 159] on input "text" at bounding box center [688, 160] width 301 height 34
type input "RTCart015"
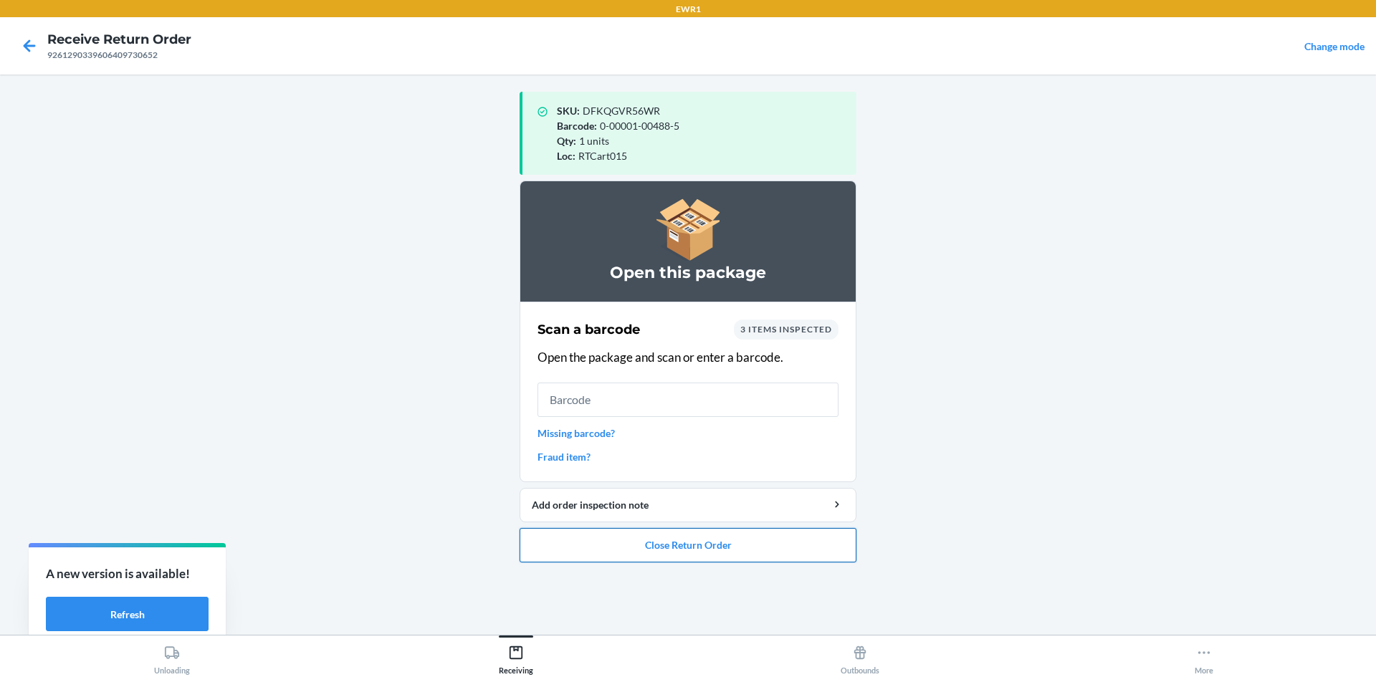
click at [786, 550] on button "Close Return Order" at bounding box center [688, 545] width 337 height 34
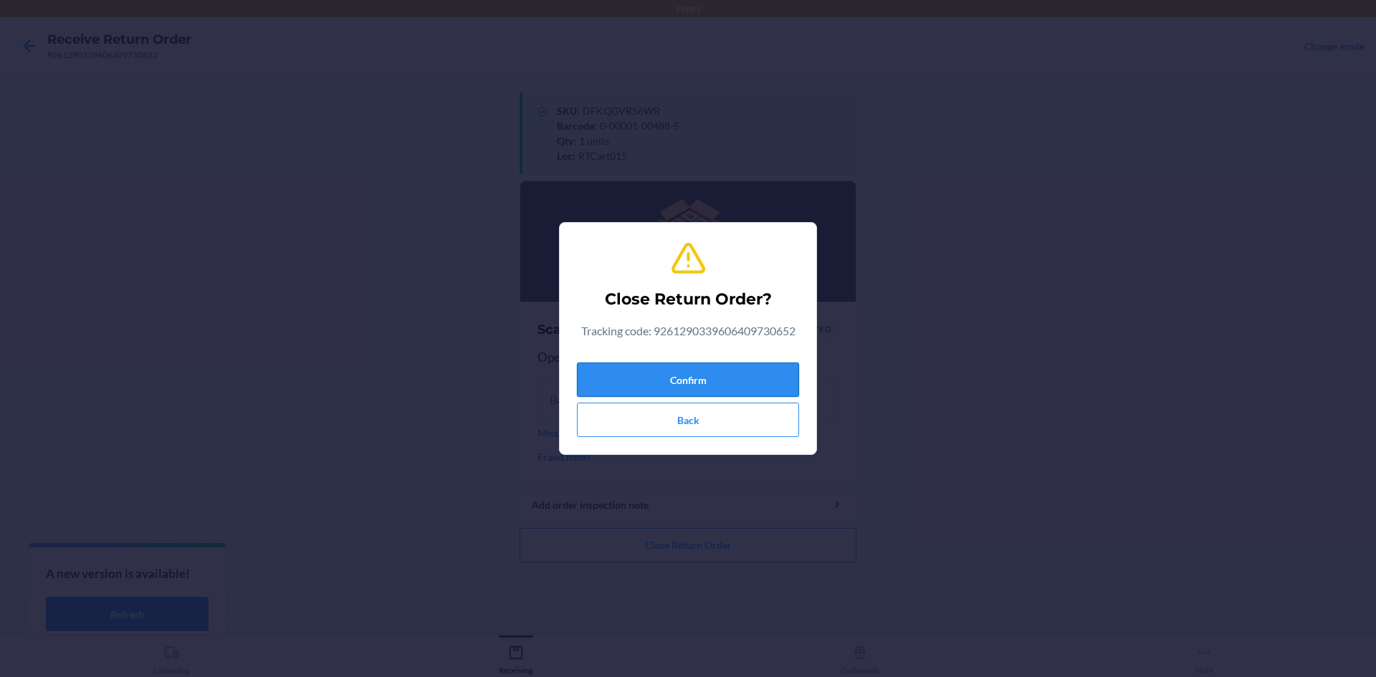
click at [775, 377] on button "Confirm" at bounding box center [688, 380] width 222 height 34
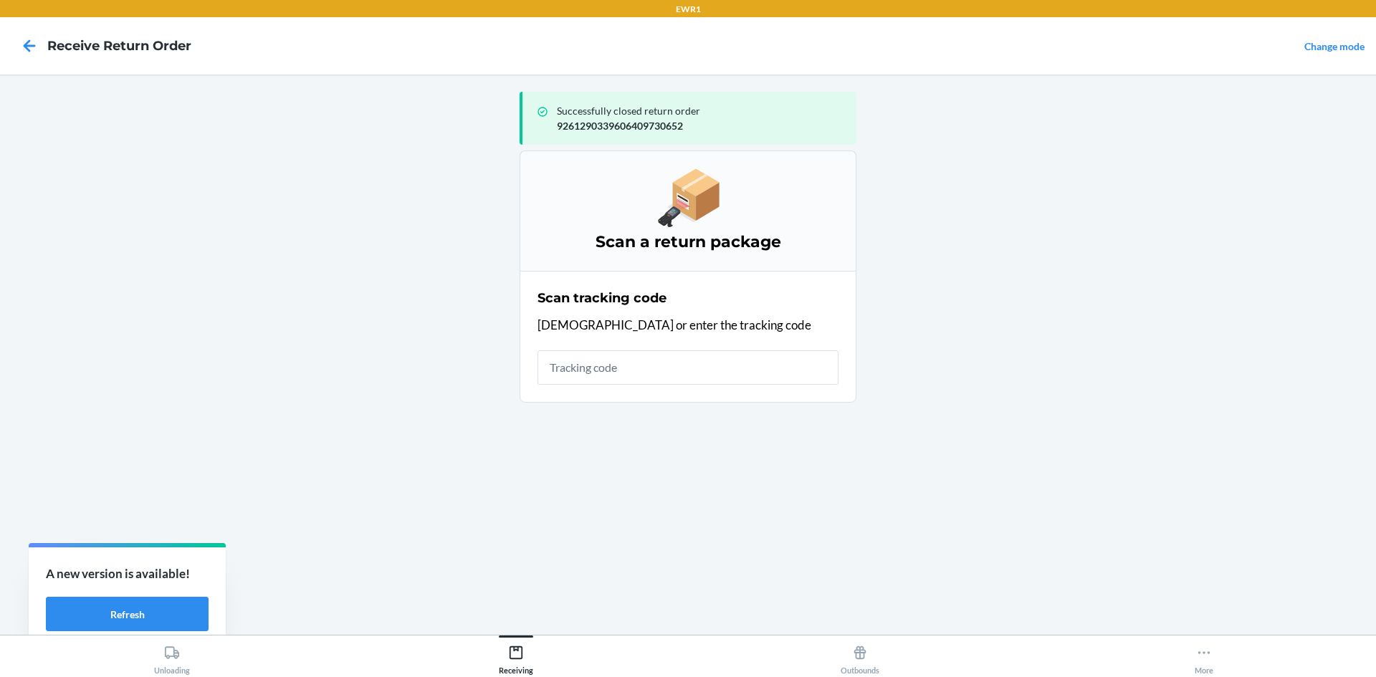
click at [778, 374] on input "text" at bounding box center [688, 367] width 301 height 34
type input "42010009"
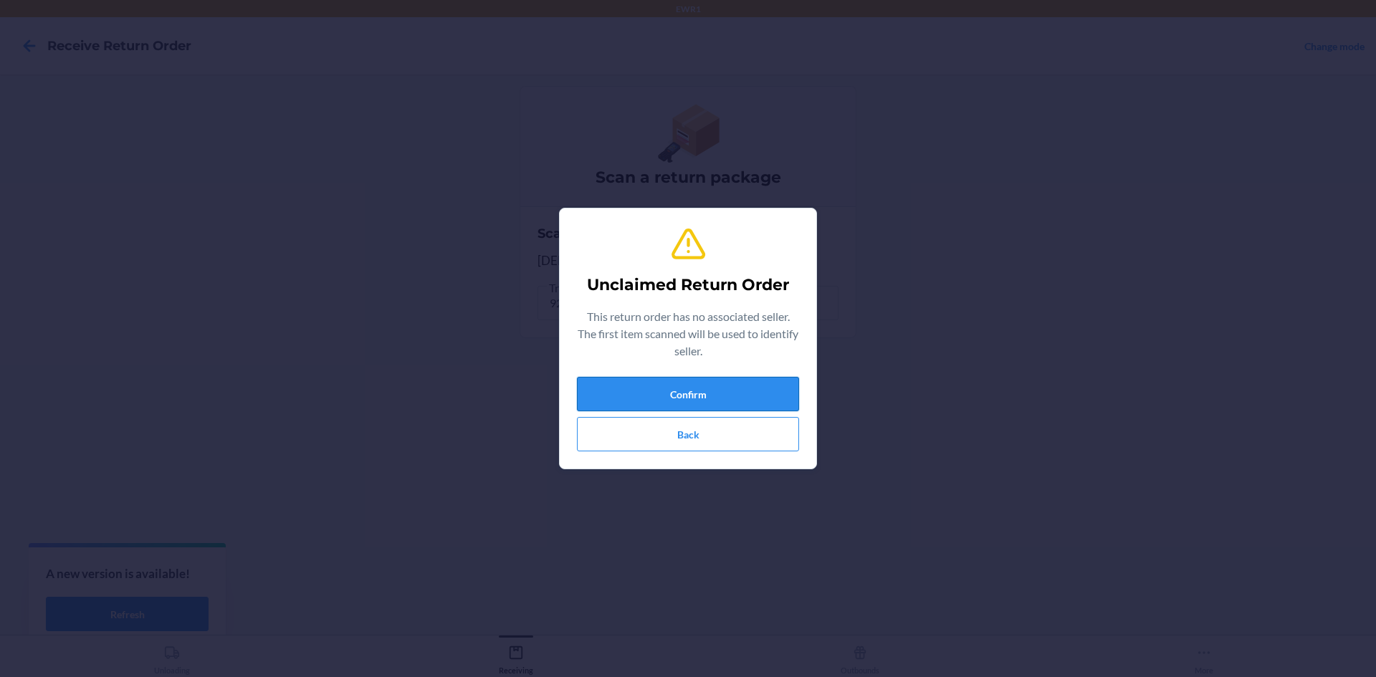
click at [779, 387] on button "Confirm" at bounding box center [688, 394] width 222 height 34
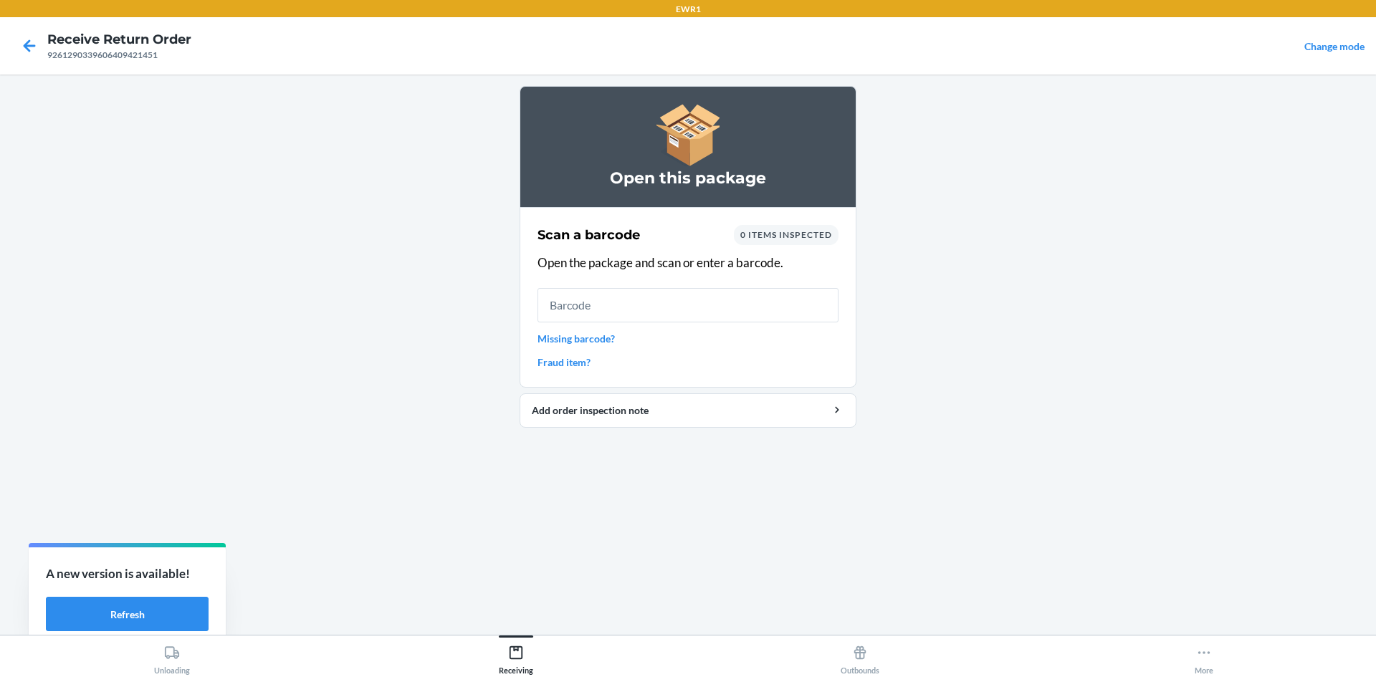
click at [765, 312] on input "text" at bounding box center [688, 305] width 301 height 34
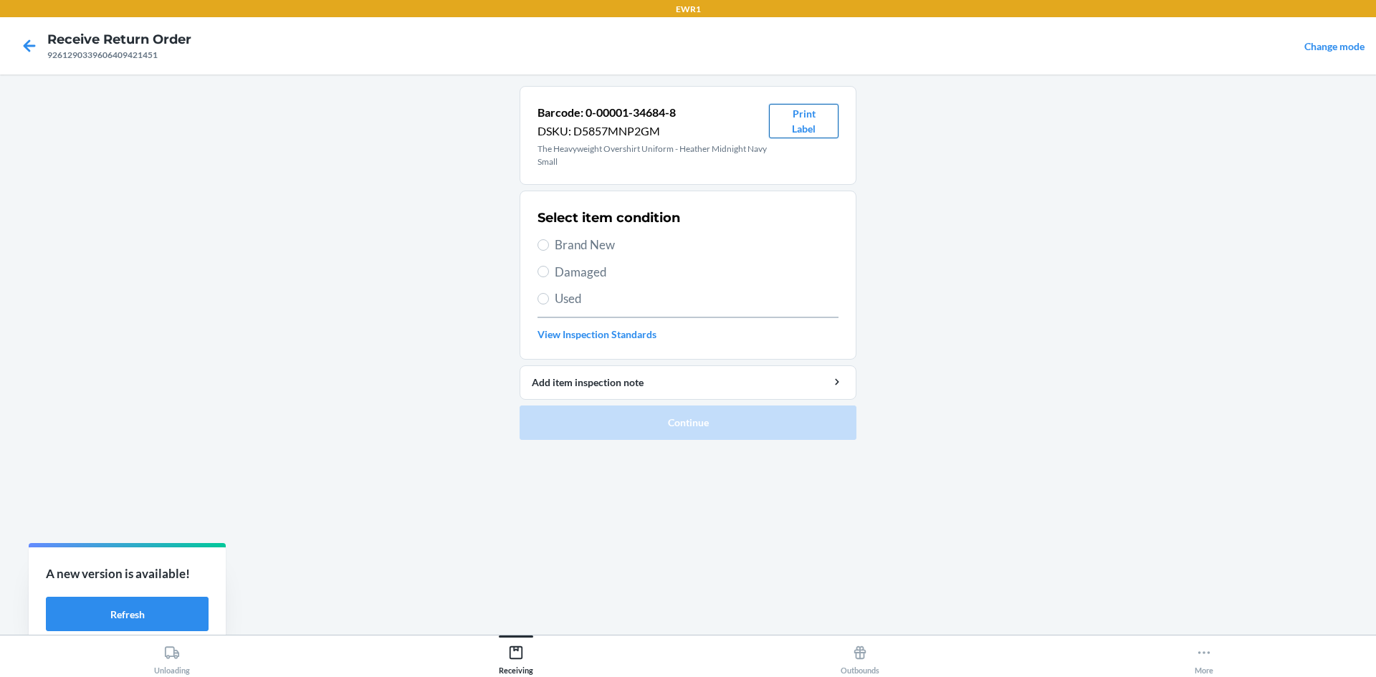
click at [795, 123] on button "Print Label" at bounding box center [804, 121] width 70 height 34
drag, startPoint x: 555, startPoint y: 243, endPoint x: 618, endPoint y: 282, distance: 73.8
click at [556, 243] on span "Brand New" at bounding box center [697, 245] width 284 height 19
click at [549, 243] on input "Brand New" at bounding box center [543, 244] width 11 height 11
radio input "true"
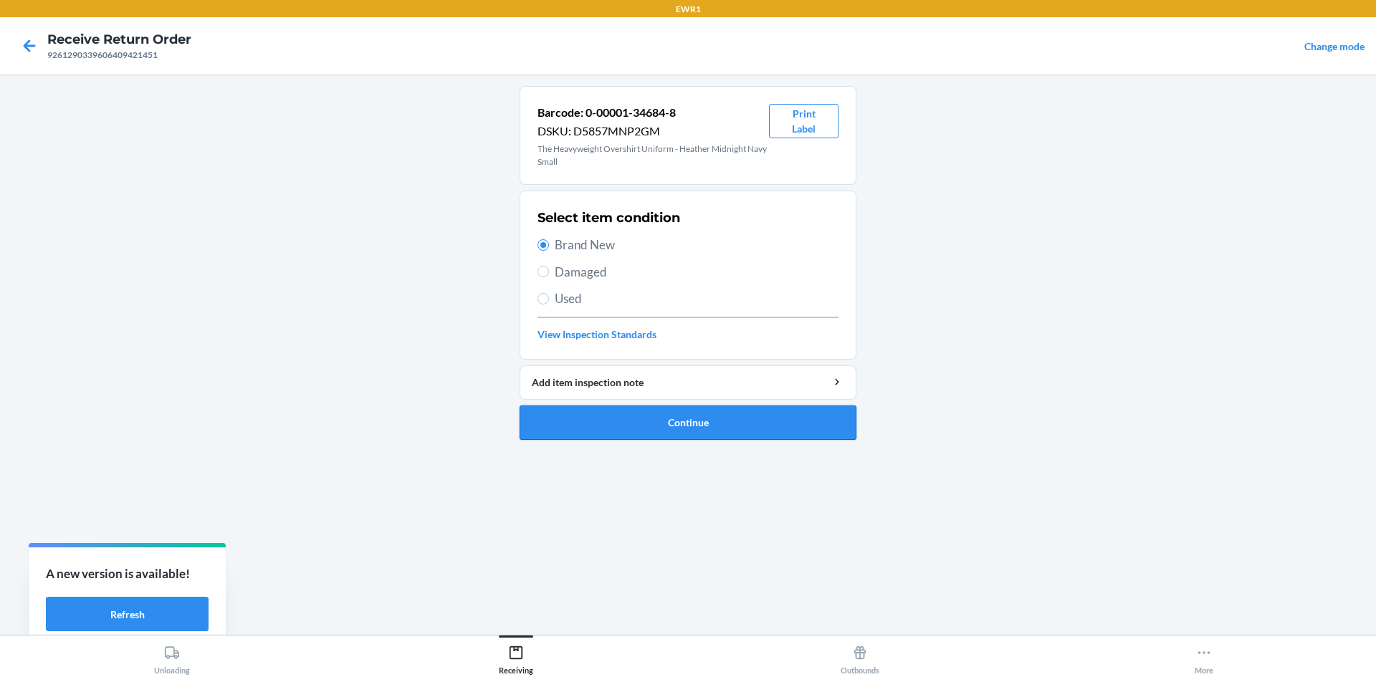
drag, startPoint x: 720, startPoint y: 426, endPoint x: 714, endPoint y: 421, distance: 8.2
click at [720, 426] on button "Continue" at bounding box center [688, 423] width 337 height 34
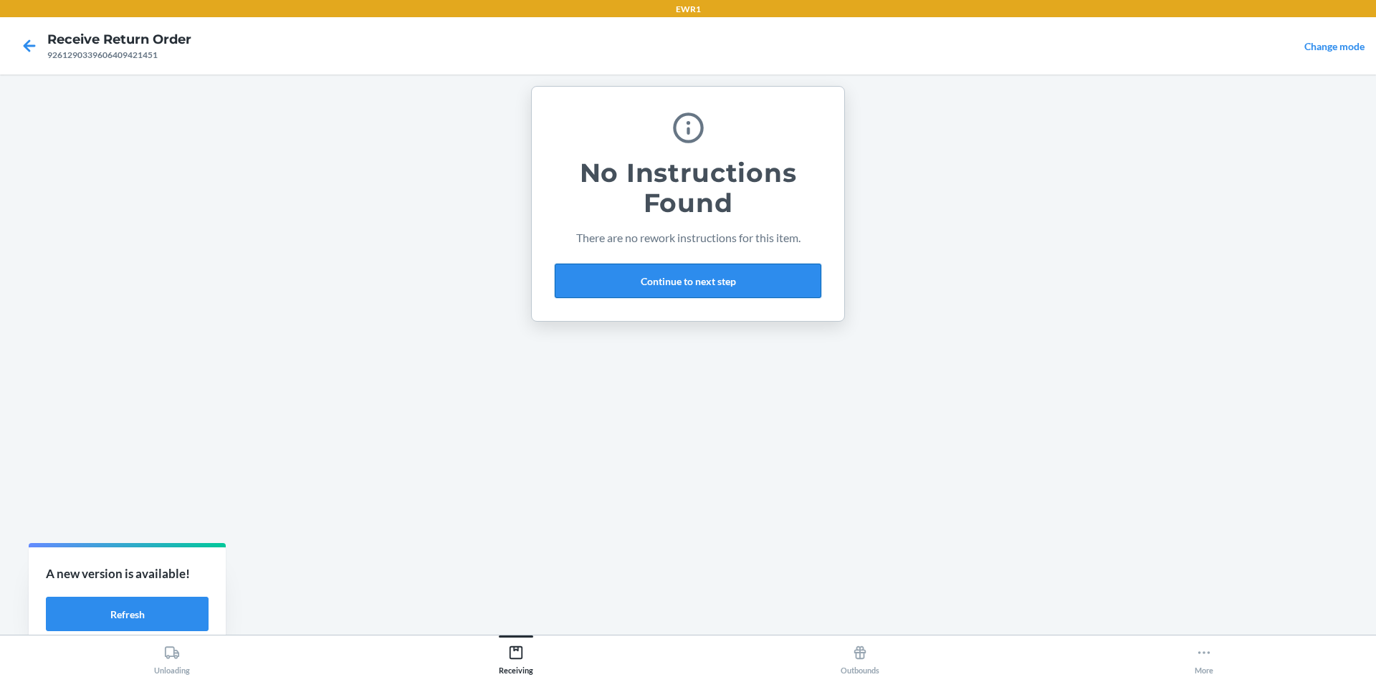
click at [709, 291] on button "Continue to next step" at bounding box center [688, 281] width 267 height 34
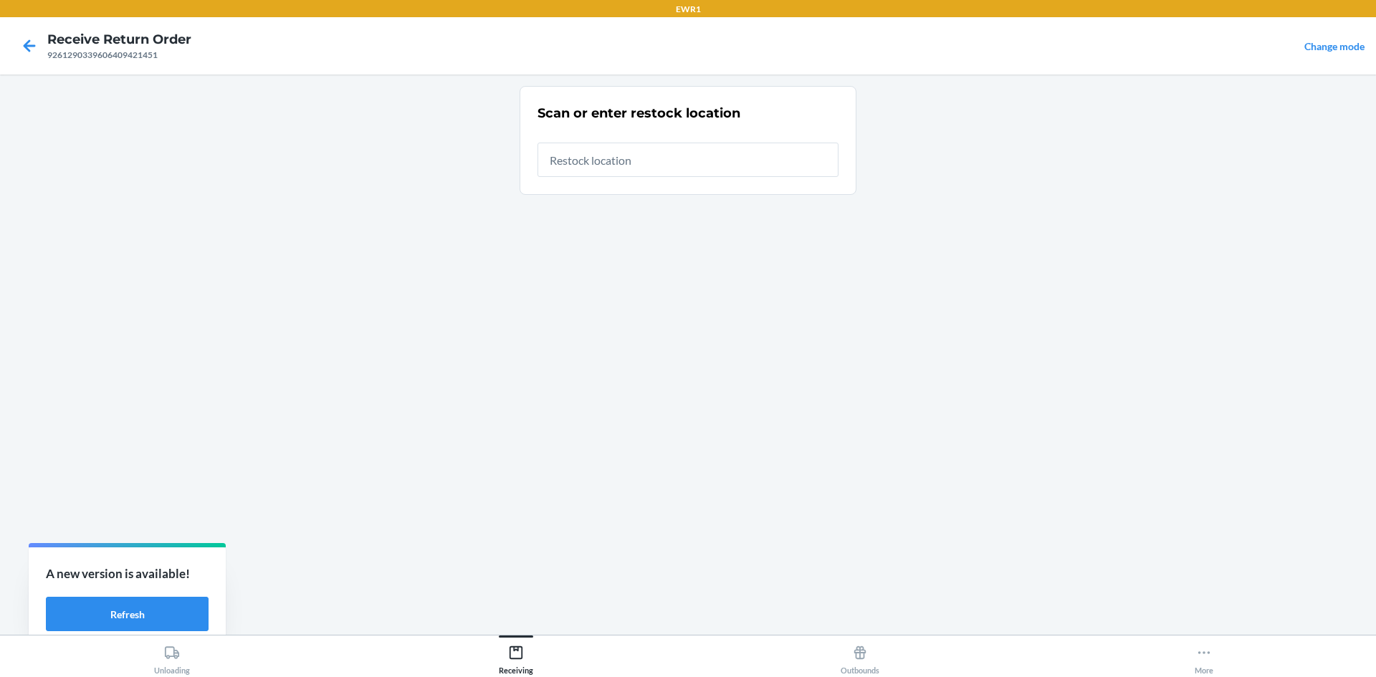
click at [672, 165] on input "text" at bounding box center [688, 160] width 301 height 34
type input "RTCart015"
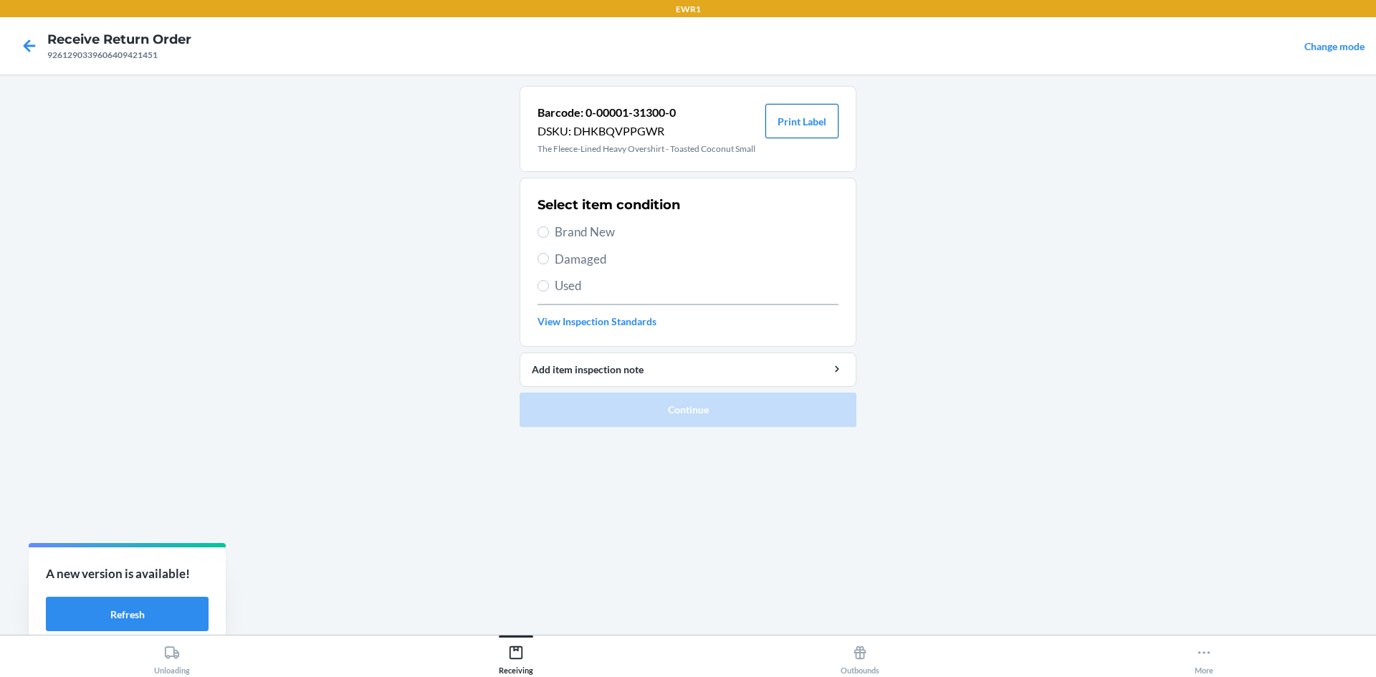
click at [815, 115] on button "Print Label" at bounding box center [801, 121] width 73 height 34
click at [547, 234] on input "Brand New" at bounding box center [543, 231] width 11 height 11
radio input "true"
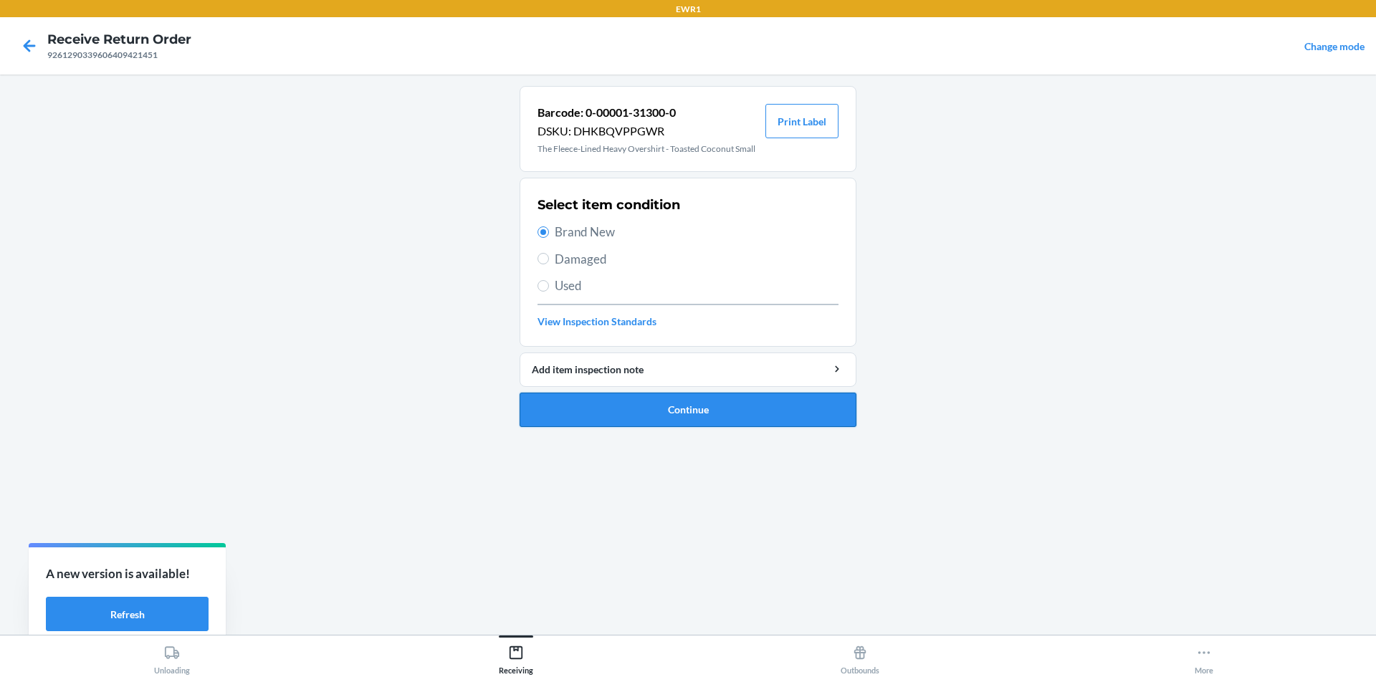
click at [674, 424] on button "Continue" at bounding box center [688, 410] width 337 height 34
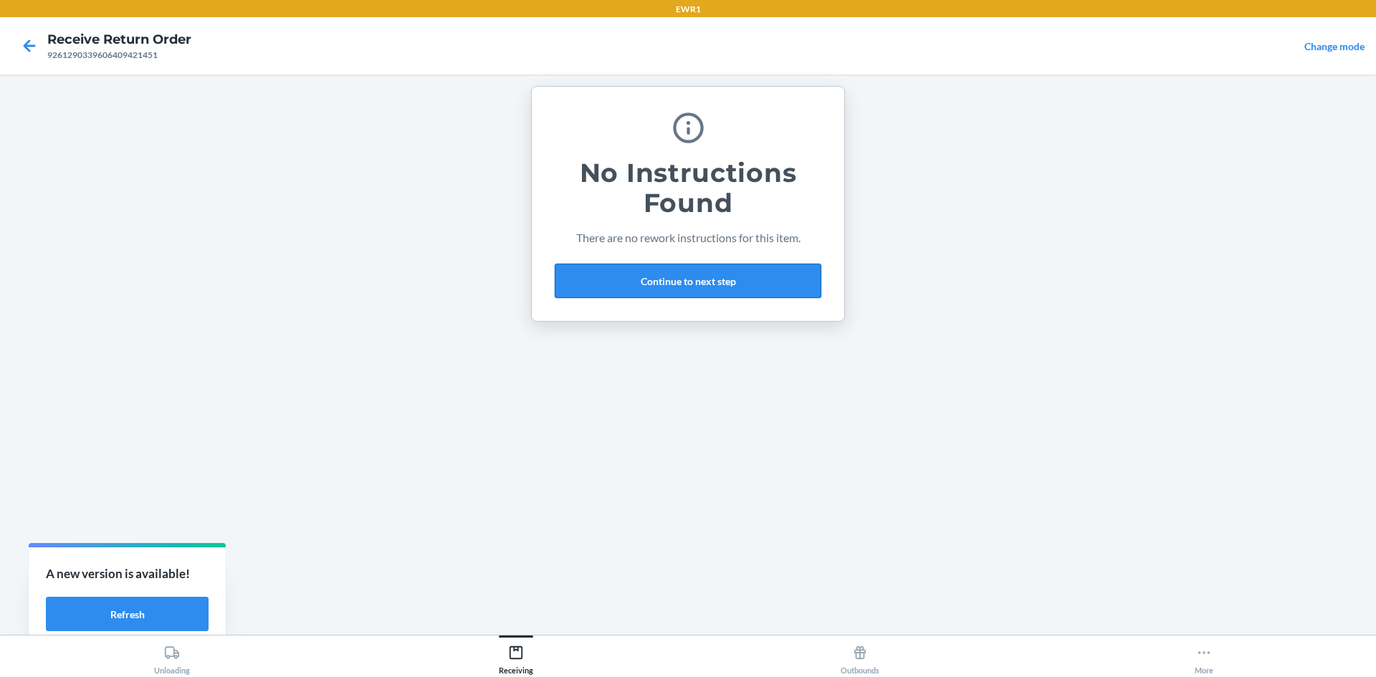
click at [669, 283] on button "Continue to next step" at bounding box center [688, 281] width 267 height 34
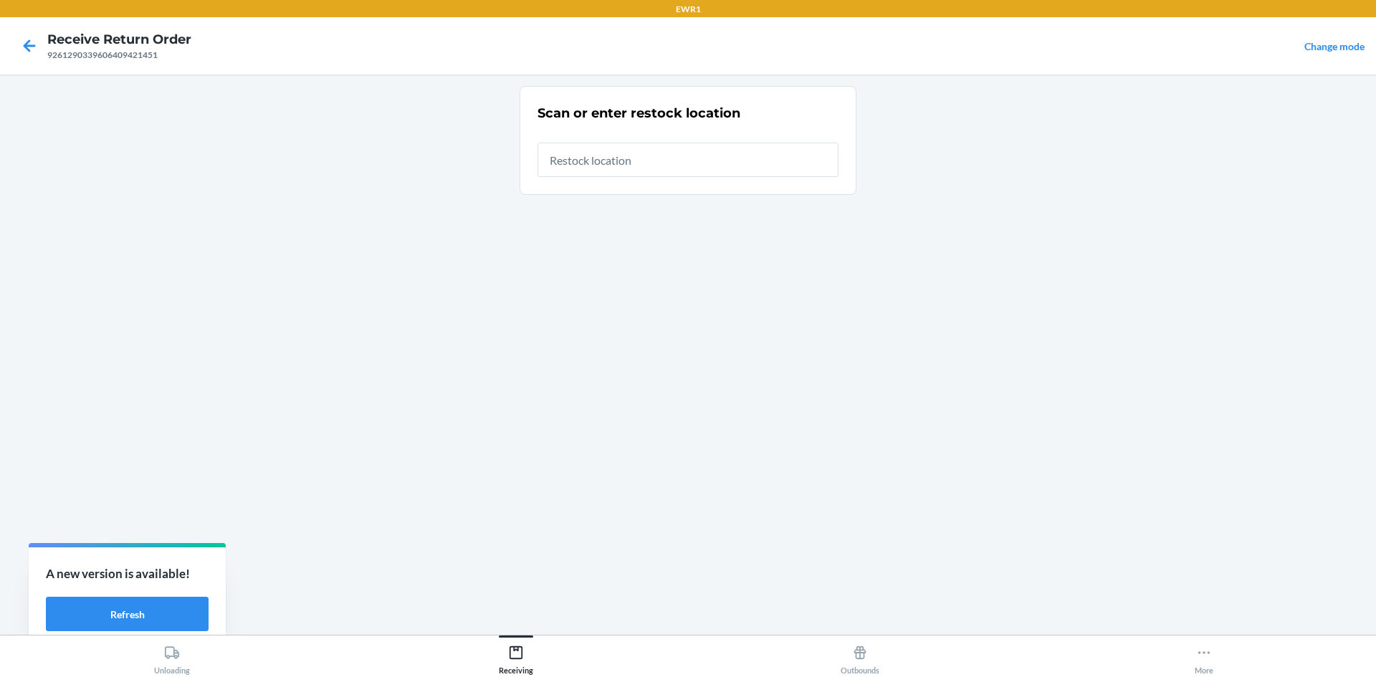
drag, startPoint x: 631, startPoint y: 167, endPoint x: 629, endPoint y: 123, distance: 43.8
click at [631, 165] on input "text" at bounding box center [688, 160] width 301 height 34
type input "RTCart015"
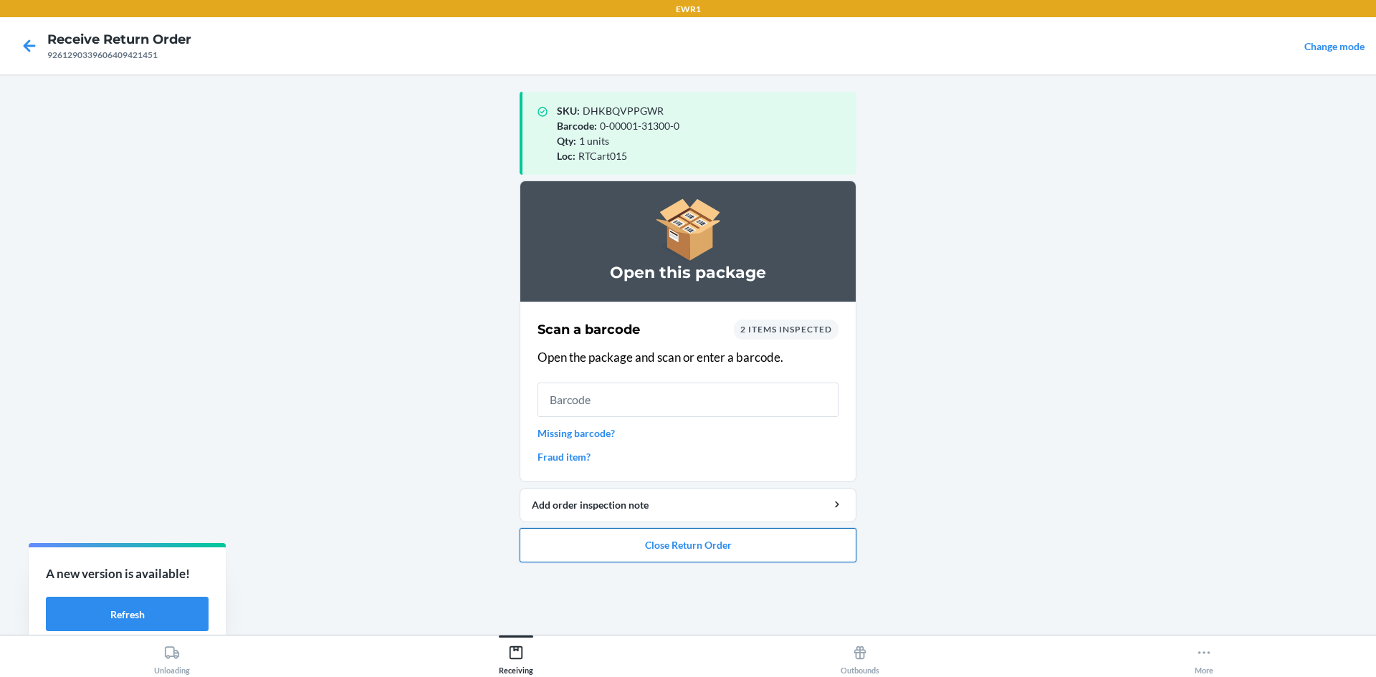
click at [754, 545] on button "Close Return Order" at bounding box center [688, 545] width 337 height 34
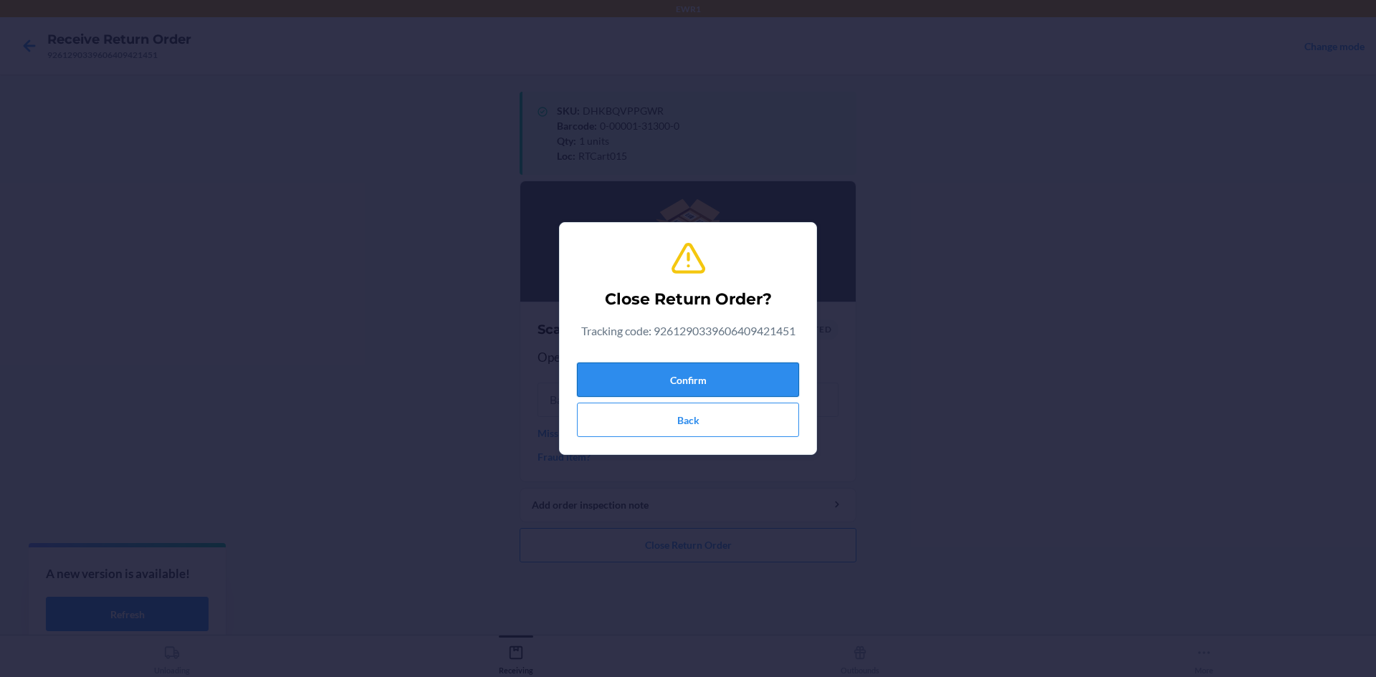
click at [737, 381] on button "Confirm" at bounding box center [688, 380] width 222 height 34
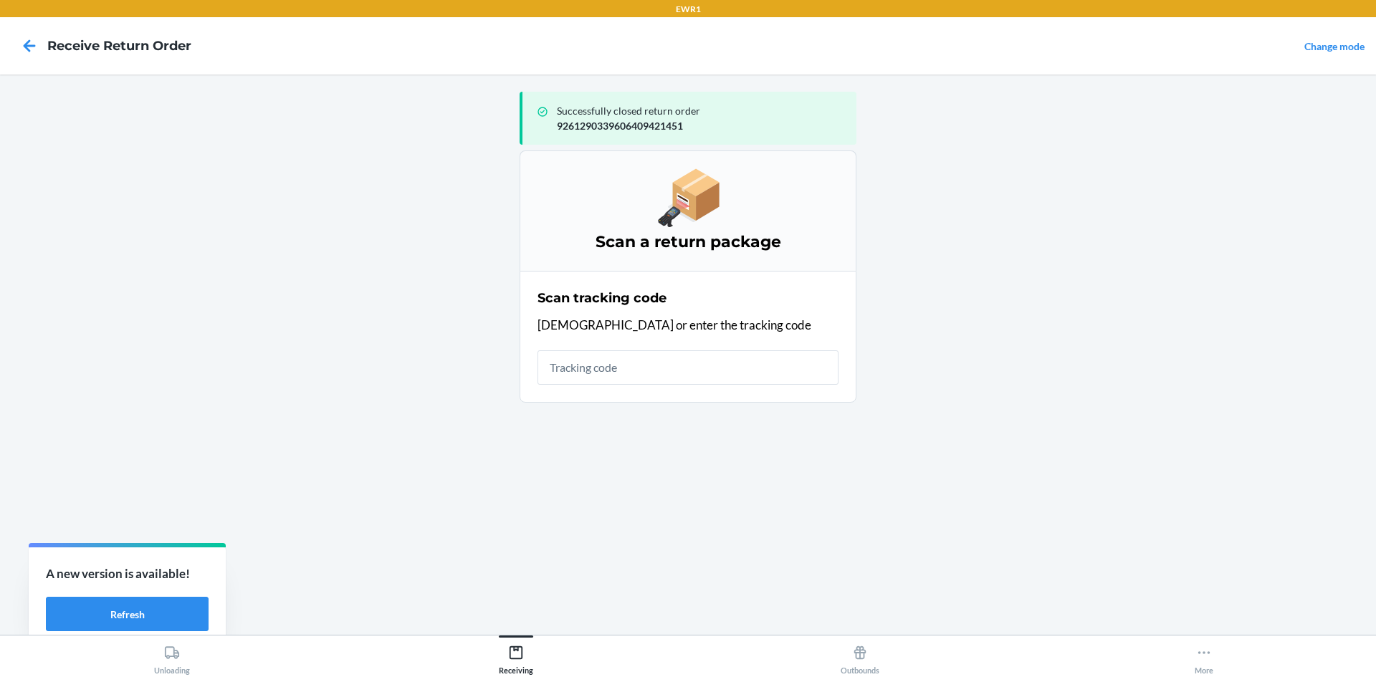
drag, startPoint x: 677, startPoint y: 368, endPoint x: 690, endPoint y: 323, distance: 47.0
click at [677, 368] on input "text" at bounding box center [688, 367] width 301 height 34
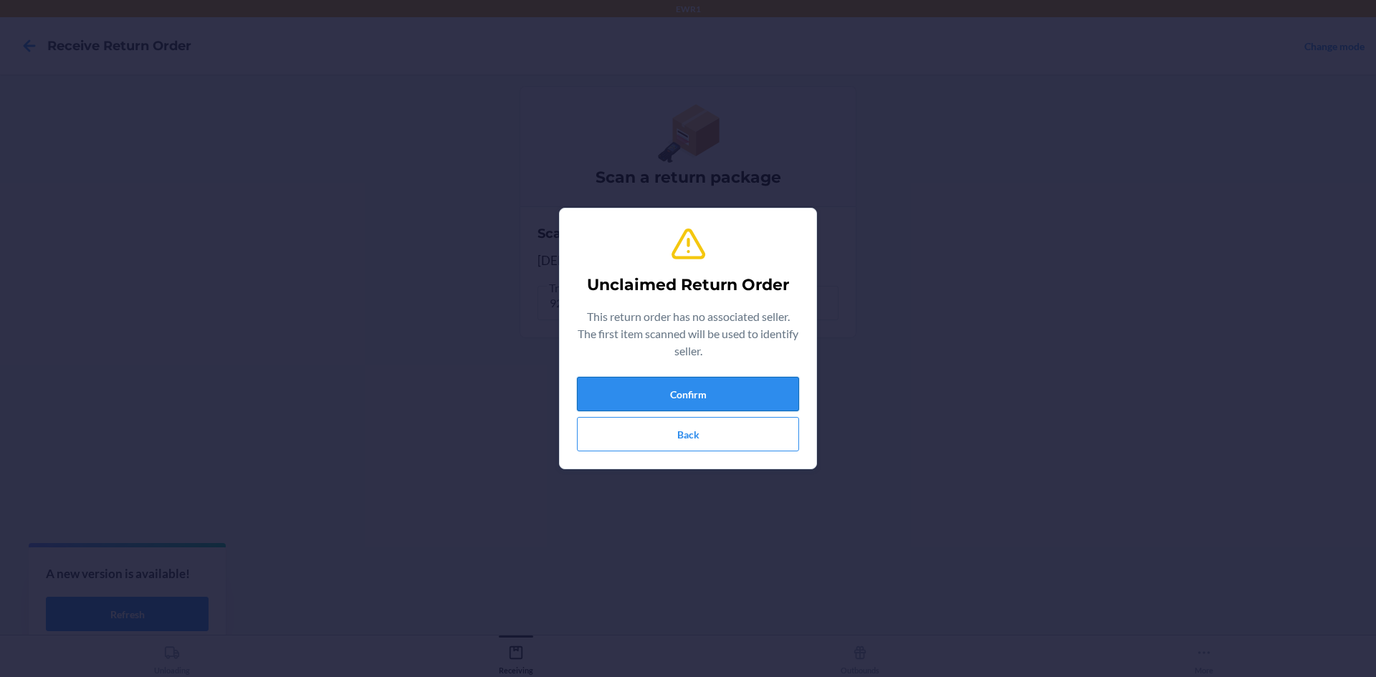
click at [693, 399] on button "Confirm" at bounding box center [688, 394] width 222 height 34
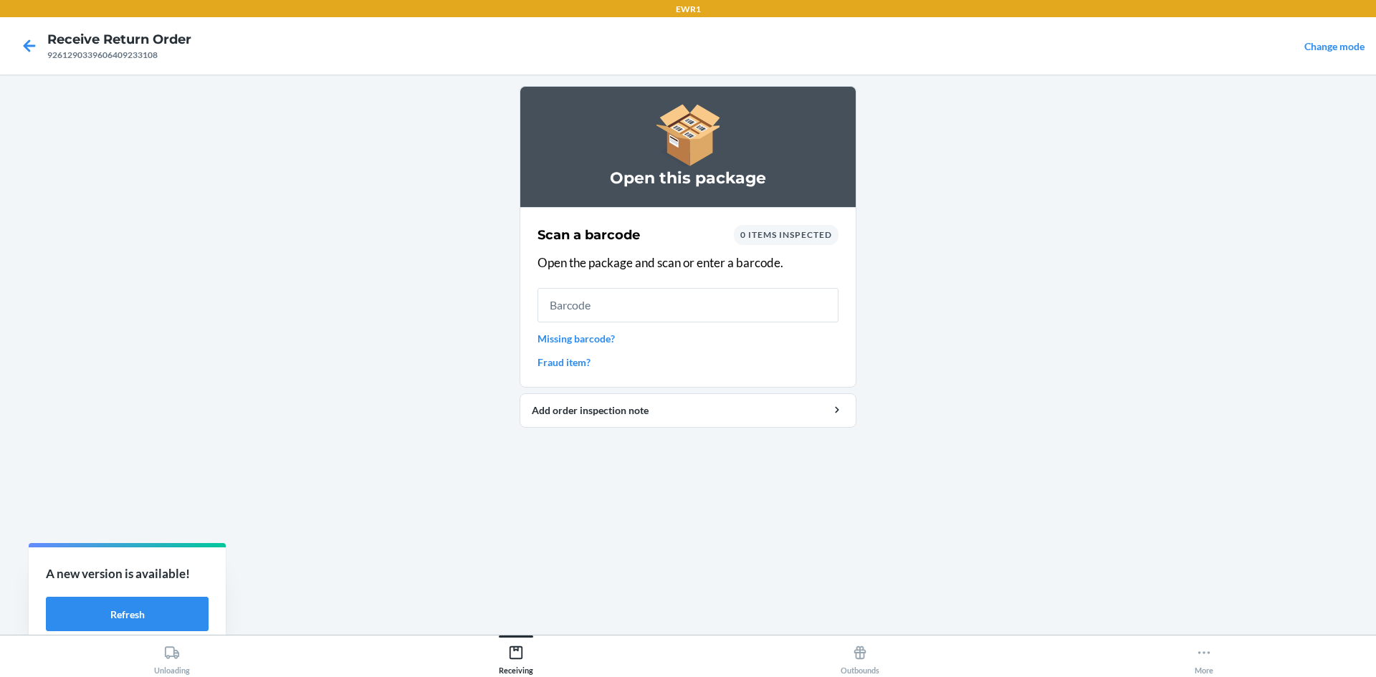
click at [669, 308] on input "text" at bounding box center [688, 305] width 301 height 34
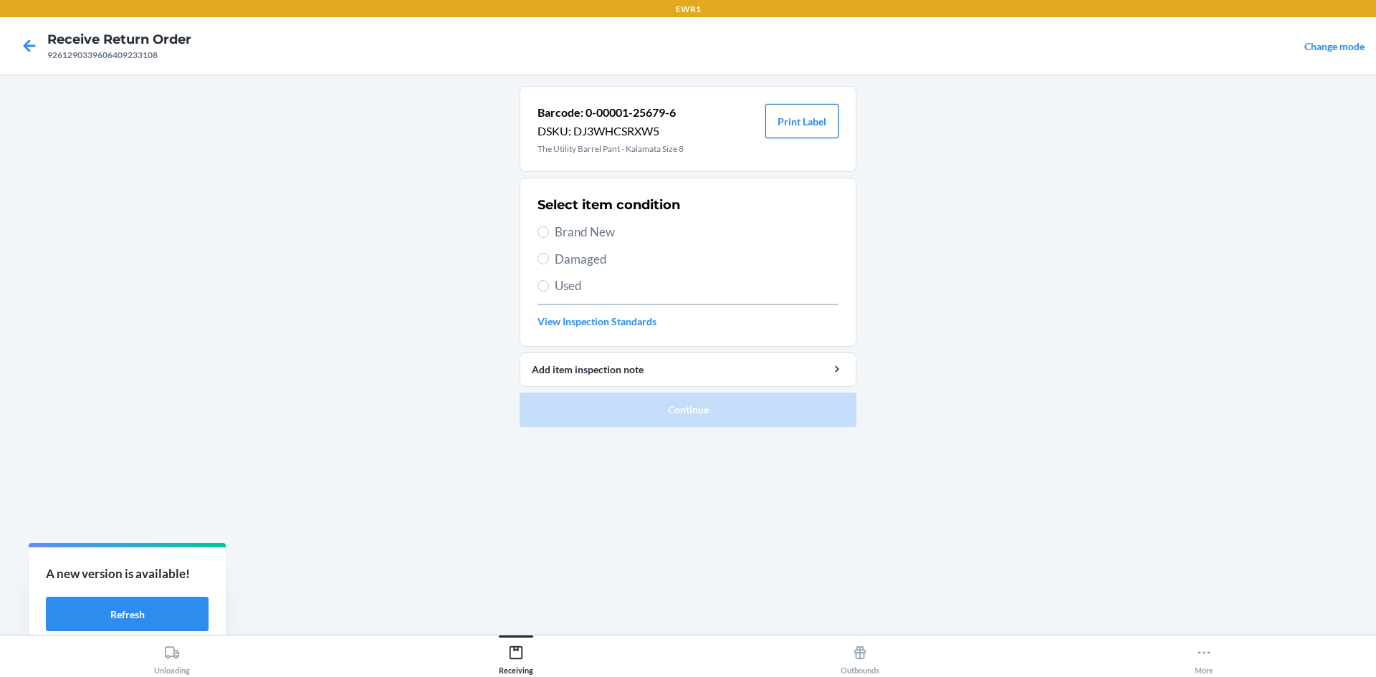
click at [793, 125] on button "Print Label" at bounding box center [801, 121] width 73 height 34
drag, startPoint x: 552, startPoint y: 232, endPoint x: 624, endPoint y: 323, distance: 116.3
click at [554, 233] on label "Brand New" at bounding box center [688, 232] width 301 height 19
click at [549, 233] on input "Brand New" at bounding box center [543, 231] width 11 height 11
radio input "true"
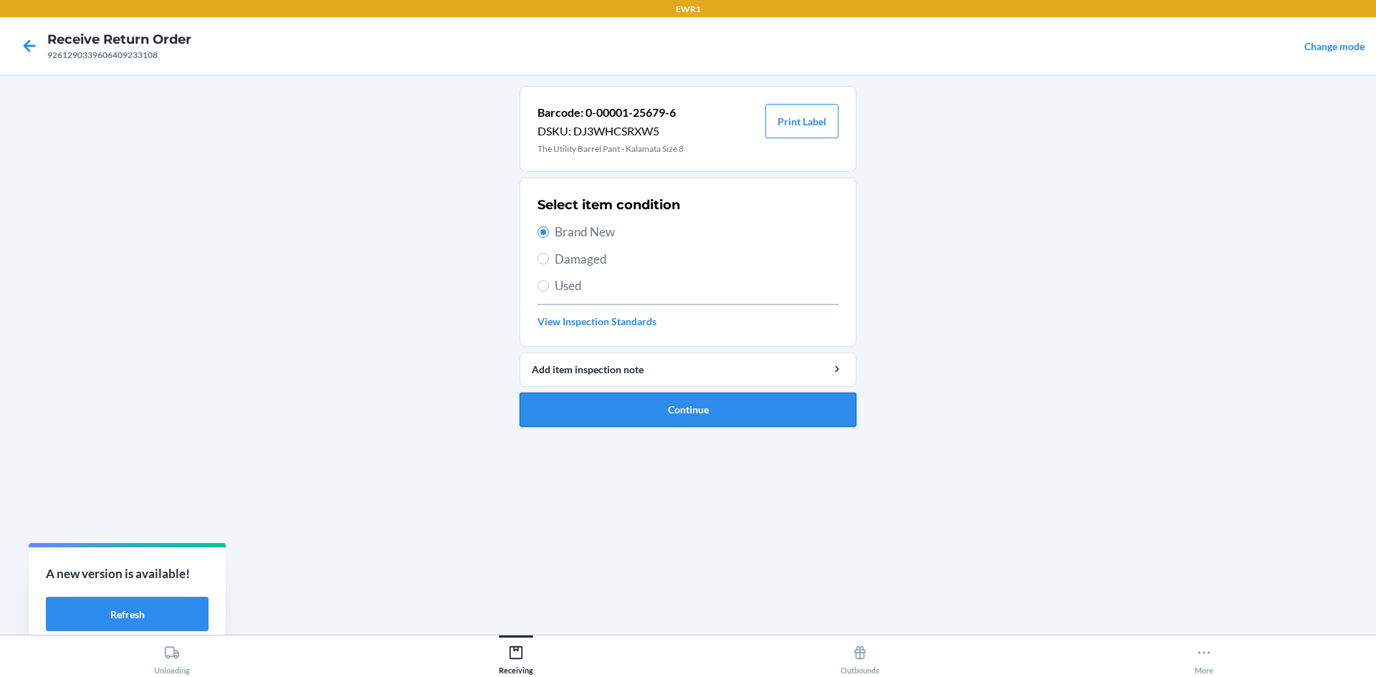
click at [698, 414] on button "Continue" at bounding box center [688, 410] width 337 height 34
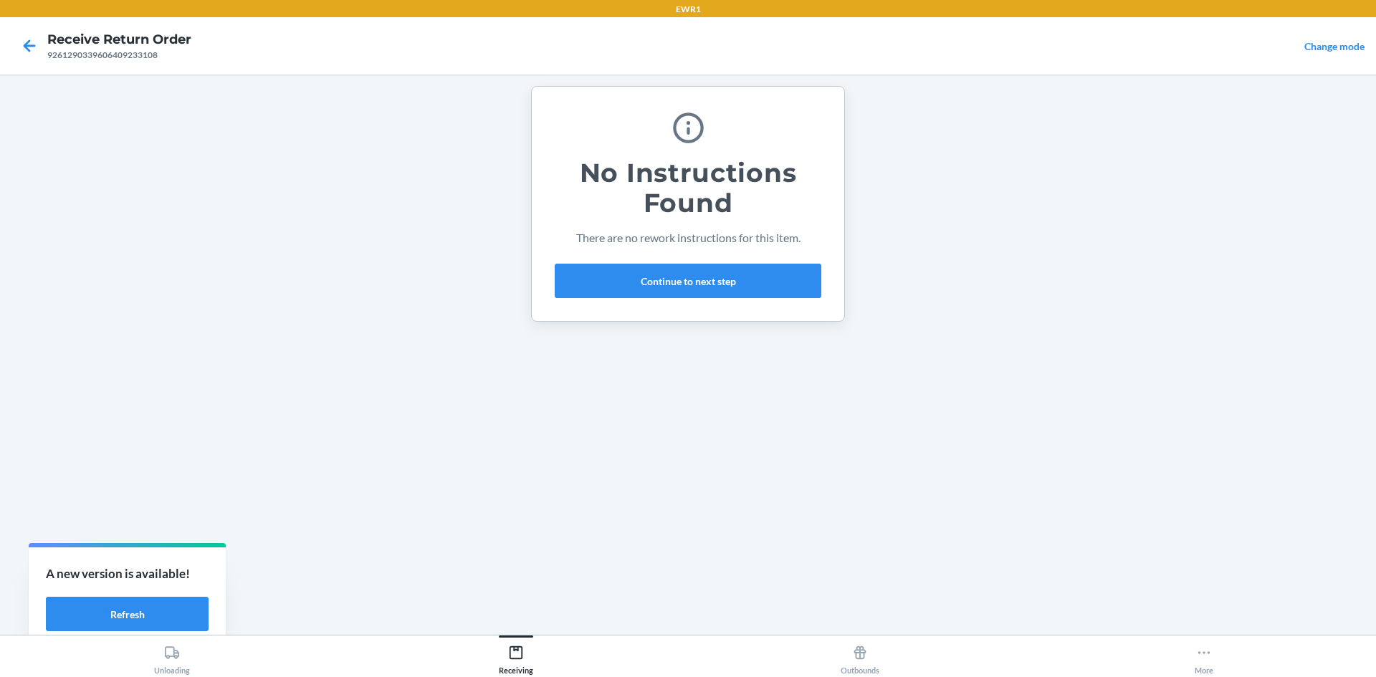
click at [664, 258] on div "No Instructions Found There are no rework instructions for this item. Continue …" at bounding box center [688, 204] width 267 height 200
click at [664, 281] on button "Continue to next step" at bounding box center [688, 281] width 267 height 34
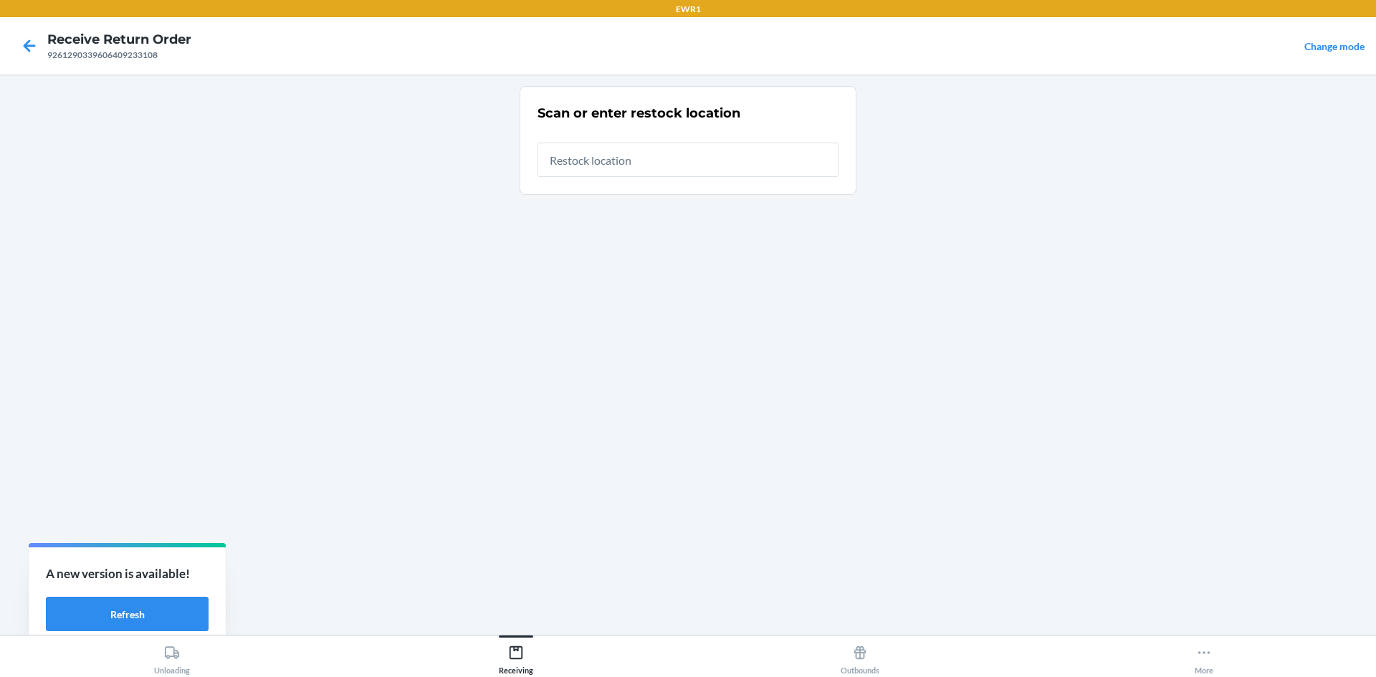
click at [600, 156] on input "text" at bounding box center [688, 160] width 301 height 34
type input "RTCart015"
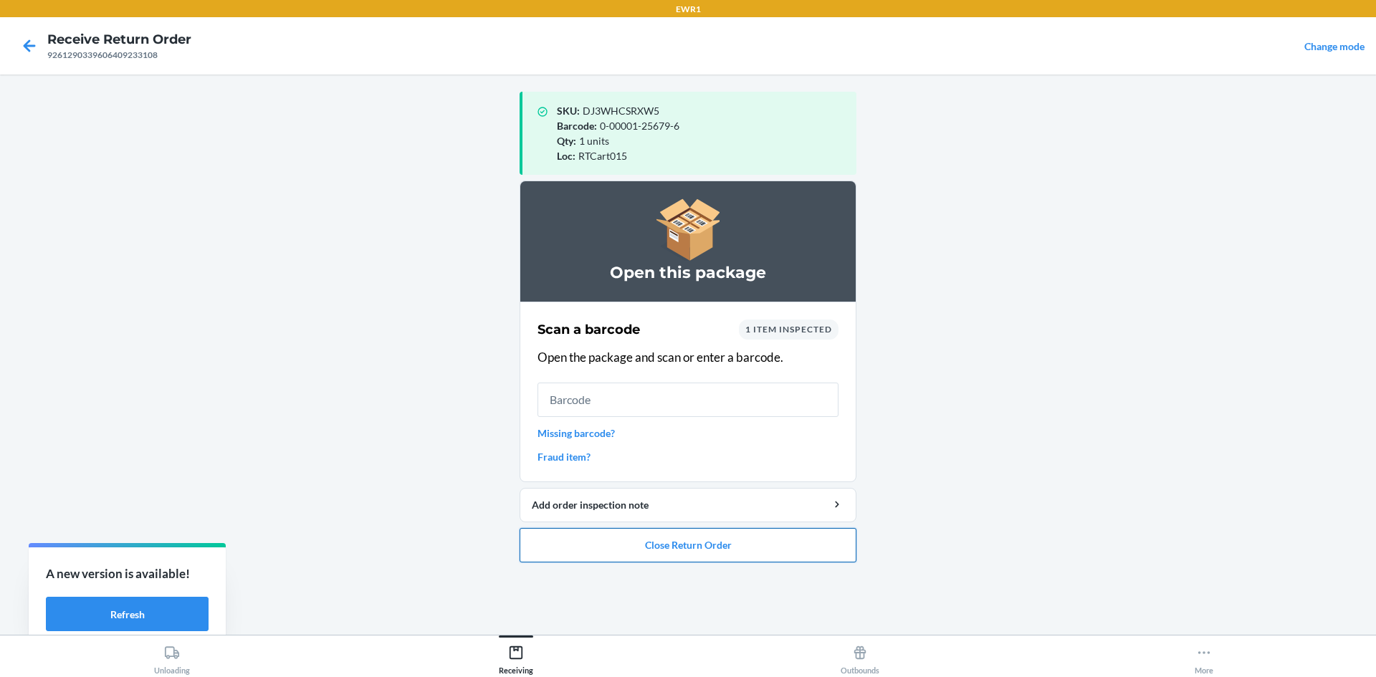
click at [730, 548] on button "Close Return Order" at bounding box center [688, 545] width 337 height 34
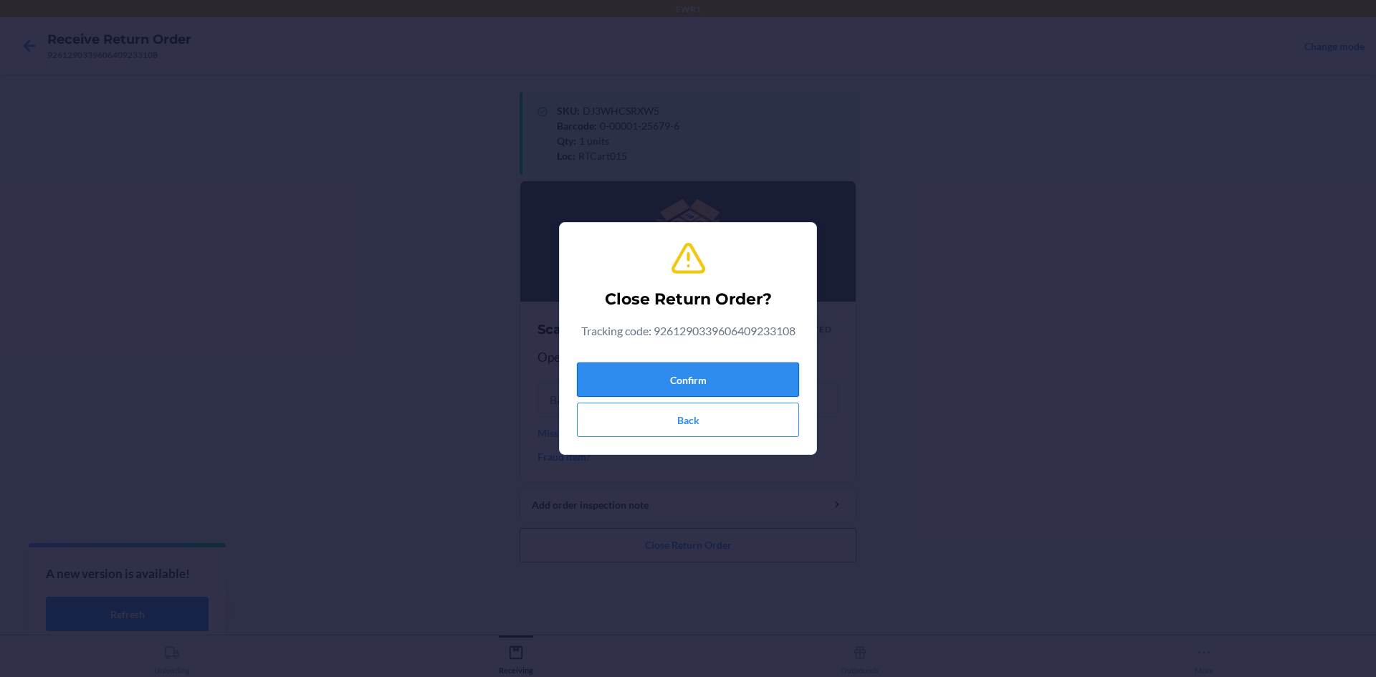
click at [737, 380] on button "Confirm" at bounding box center [688, 380] width 222 height 34
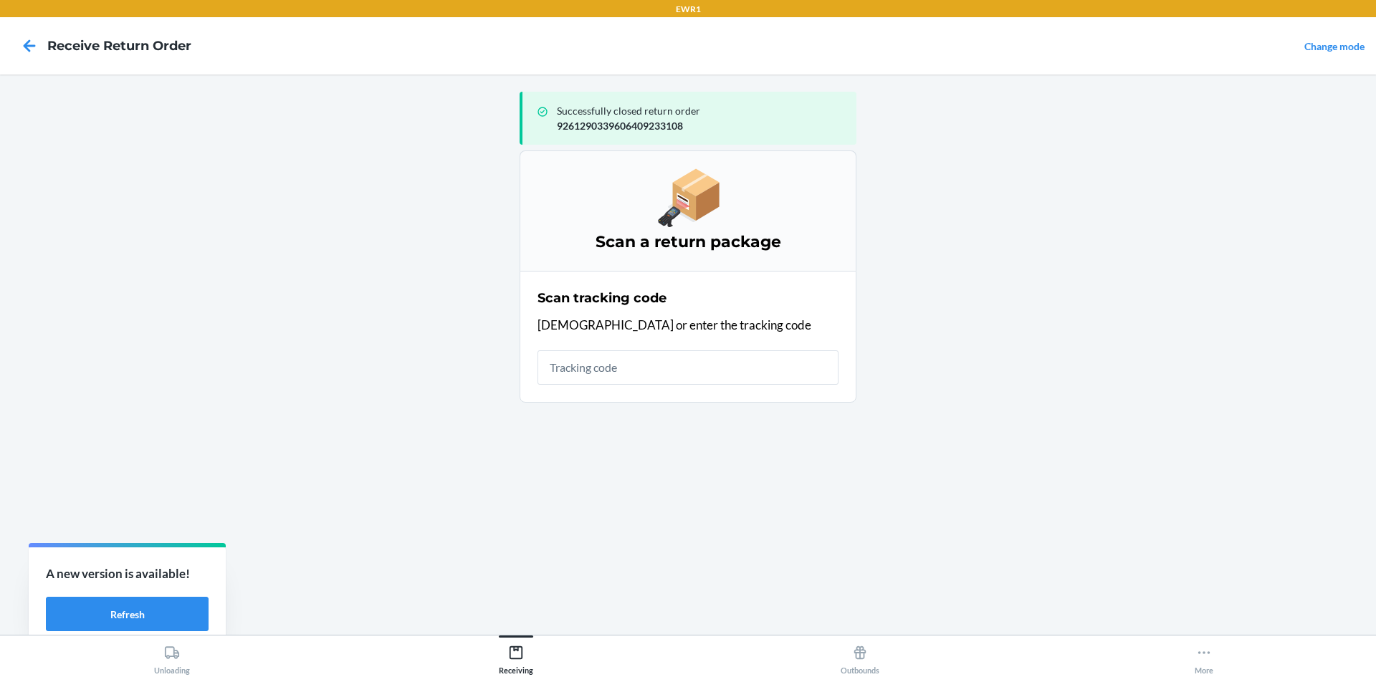
click at [705, 368] on input "text" at bounding box center [688, 367] width 301 height 34
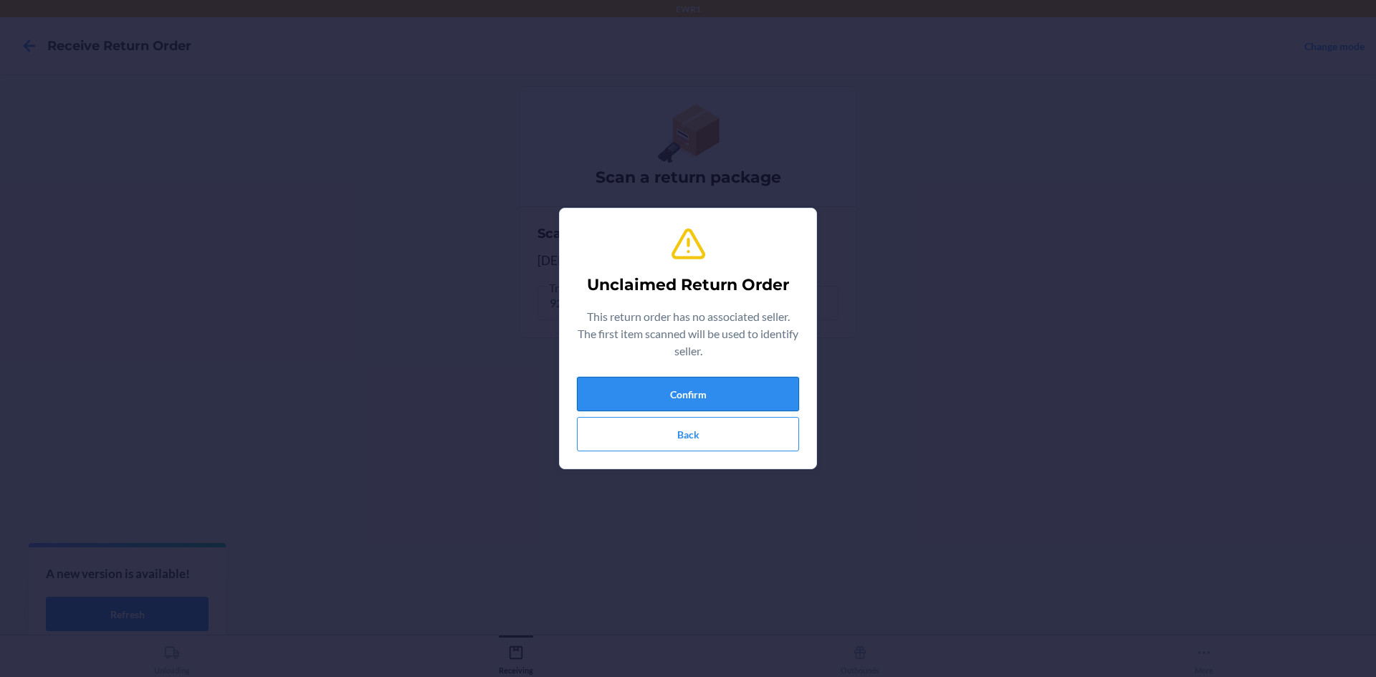
click at [735, 399] on button "Confirm" at bounding box center [688, 394] width 222 height 34
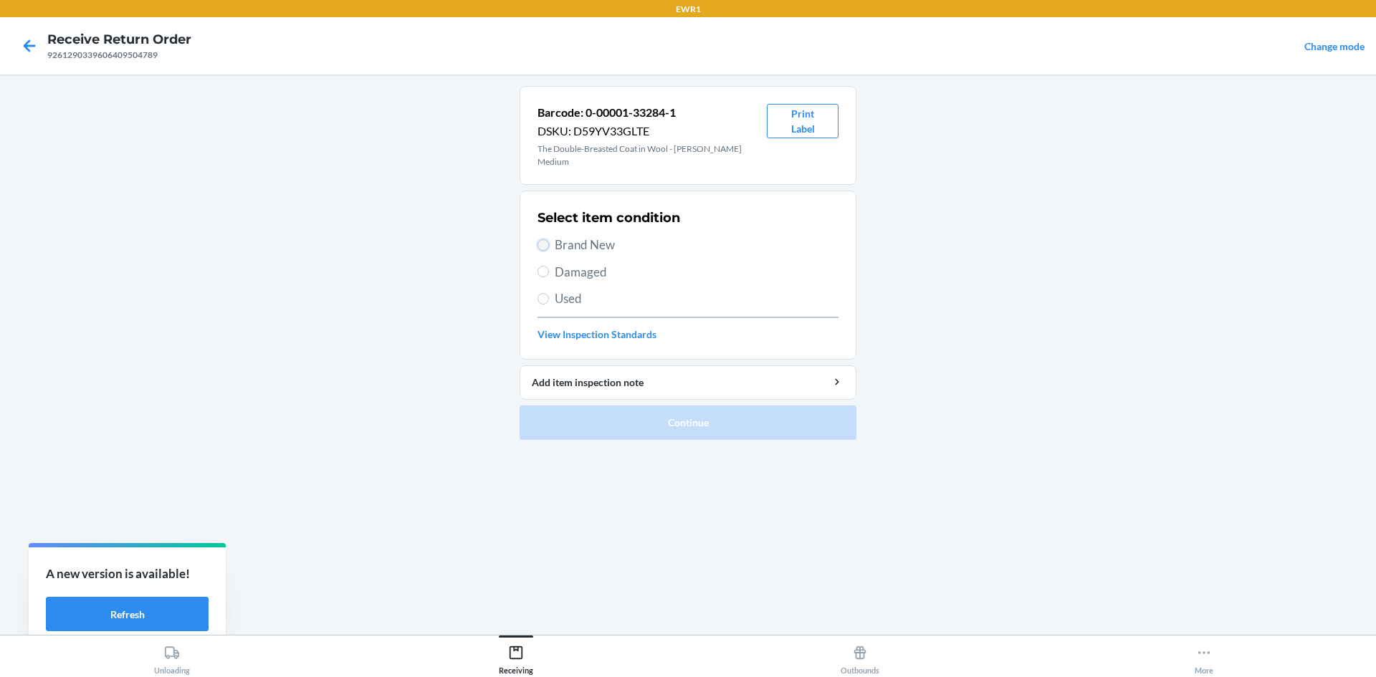
click at [541, 239] on input "Brand New" at bounding box center [543, 244] width 11 height 11
radio input "true"
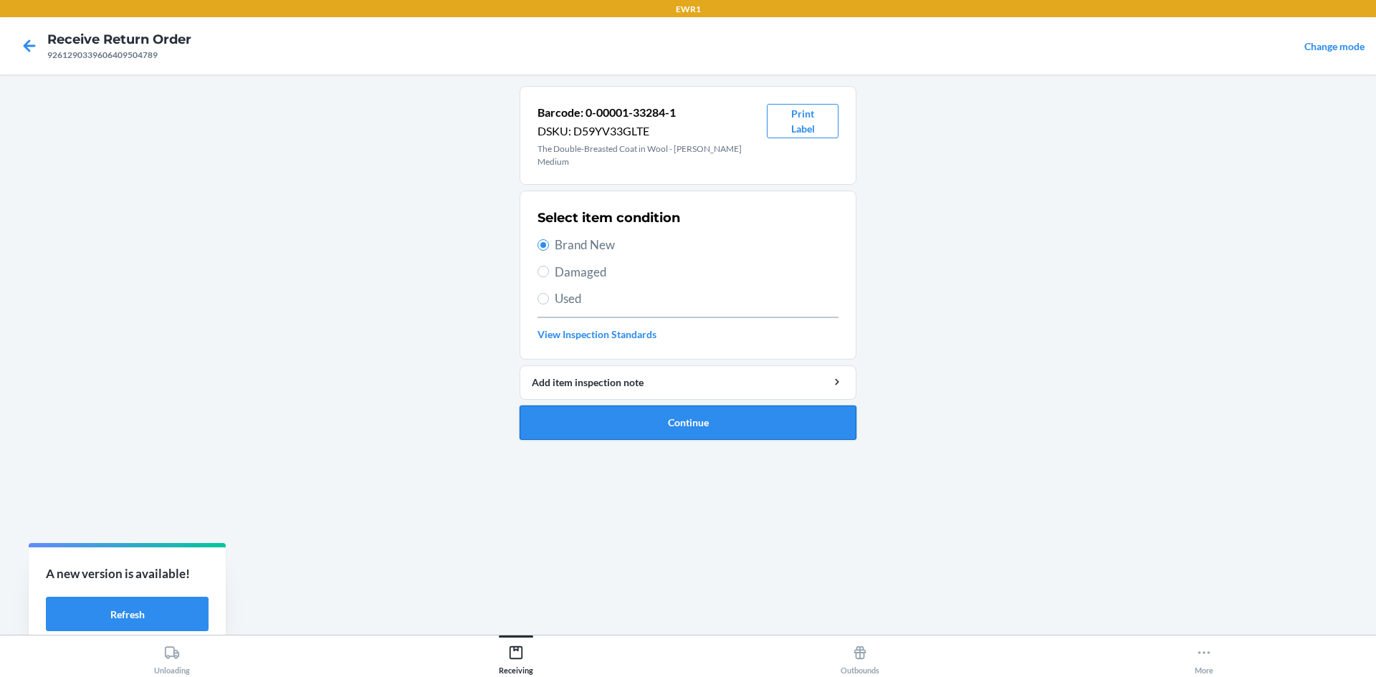
click at [703, 420] on button "Continue" at bounding box center [688, 423] width 337 height 34
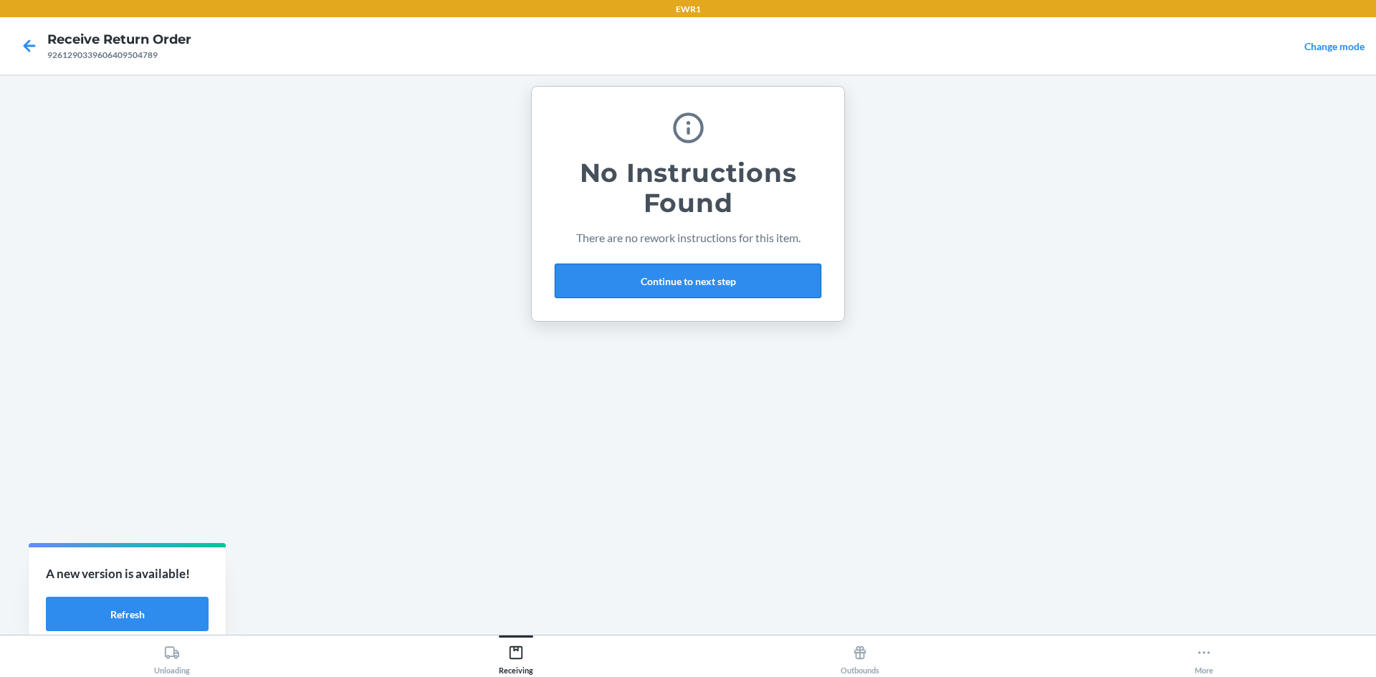
click at [693, 279] on button "Continue to next step" at bounding box center [688, 281] width 267 height 34
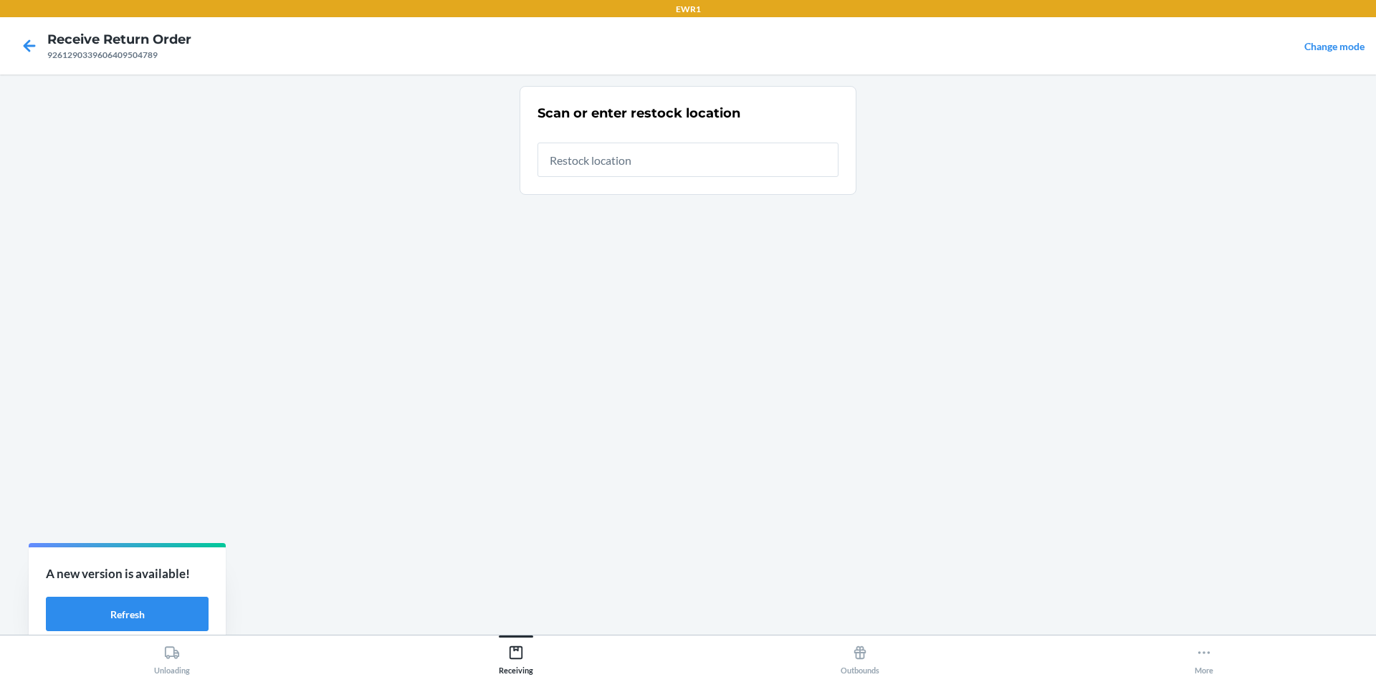
click at [652, 165] on input "text" at bounding box center [688, 160] width 301 height 34
type input "RTCart015"
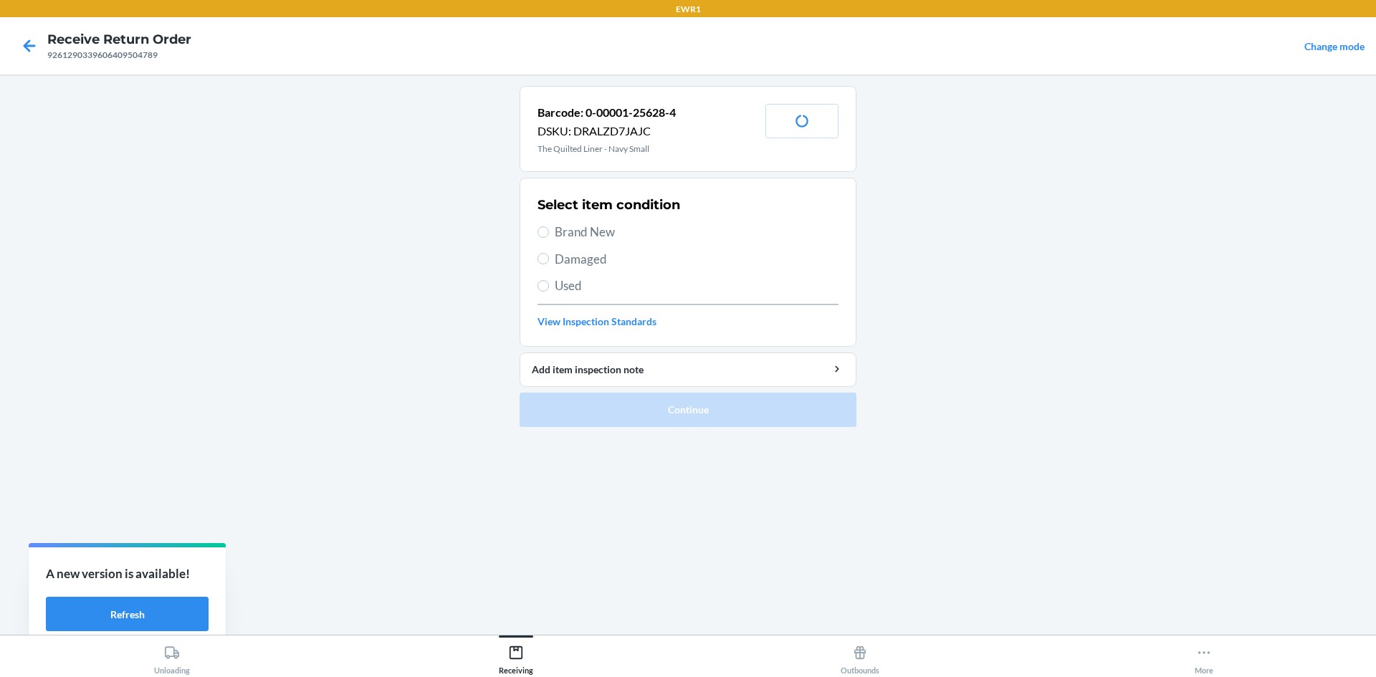
click at [551, 231] on label "Brand New" at bounding box center [688, 232] width 301 height 19
click at [549, 231] on input "Brand New" at bounding box center [543, 231] width 11 height 11
radio input "true"
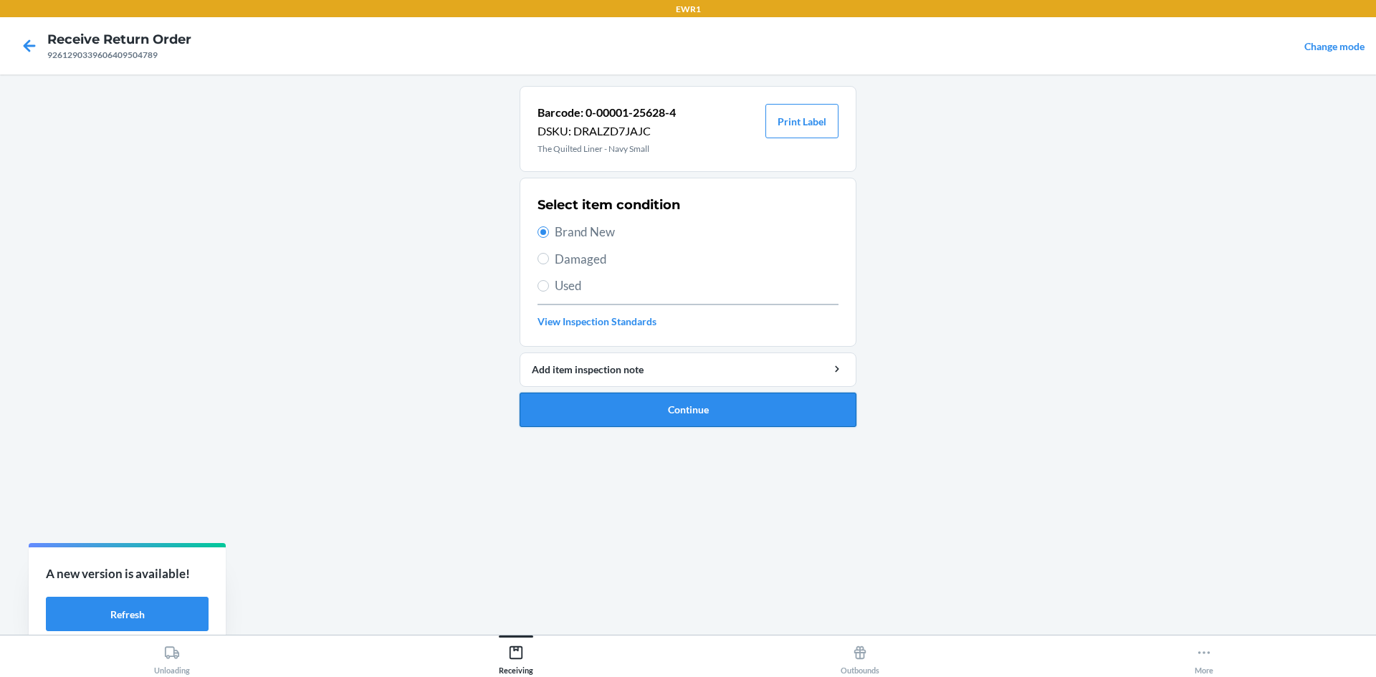
click at [755, 405] on button "Continue" at bounding box center [688, 410] width 337 height 34
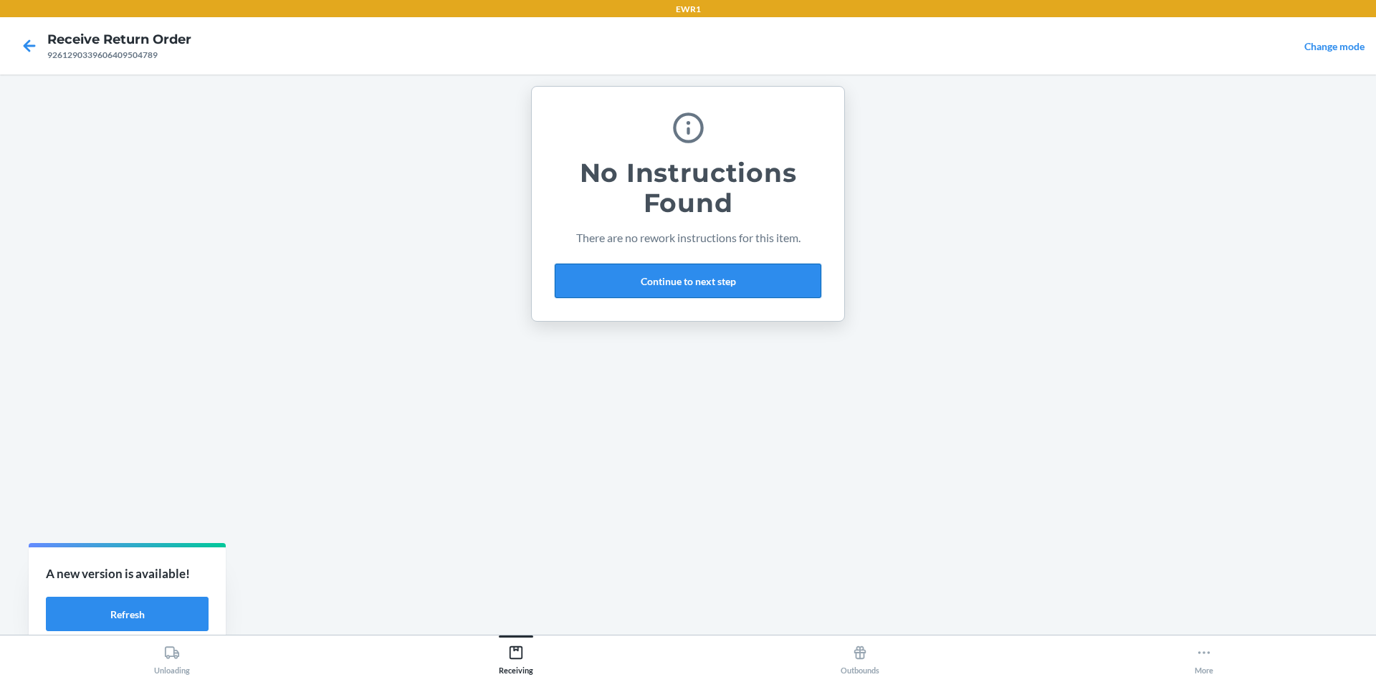
click at [650, 277] on button "Continue to next step" at bounding box center [688, 281] width 267 height 34
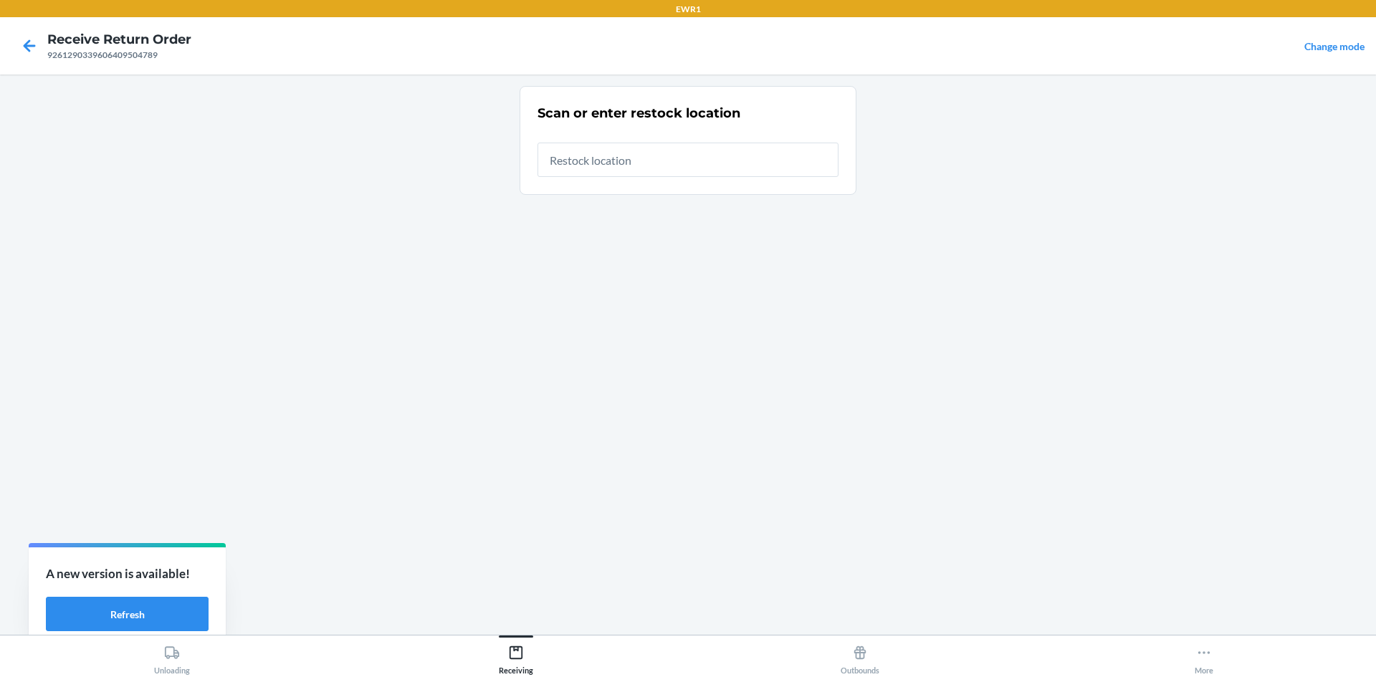
click at [614, 163] on input "text" at bounding box center [688, 160] width 301 height 34
type input "RTCart015"
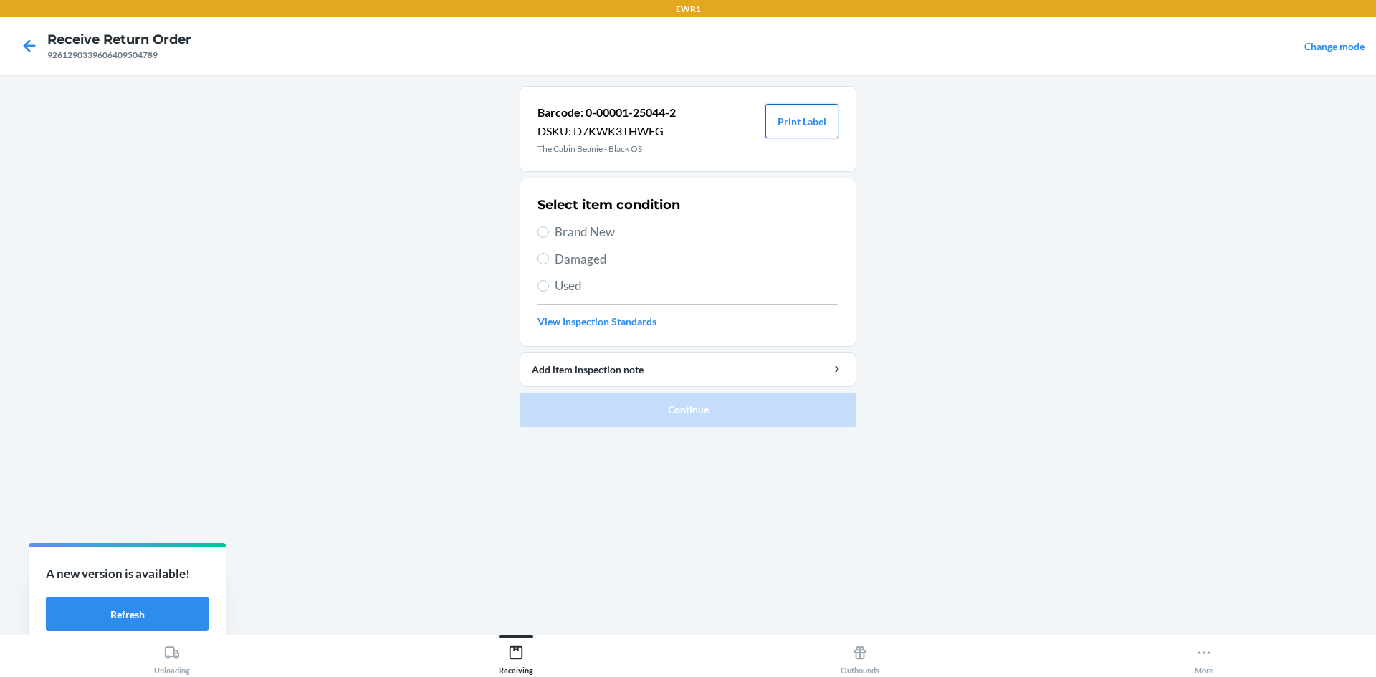
click at [813, 120] on button "Print Label" at bounding box center [801, 121] width 73 height 34
click at [549, 232] on label "Brand New" at bounding box center [688, 232] width 301 height 19
click at [549, 232] on input "Brand New" at bounding box center [543, 231] width 11 height 11
radio input "true"
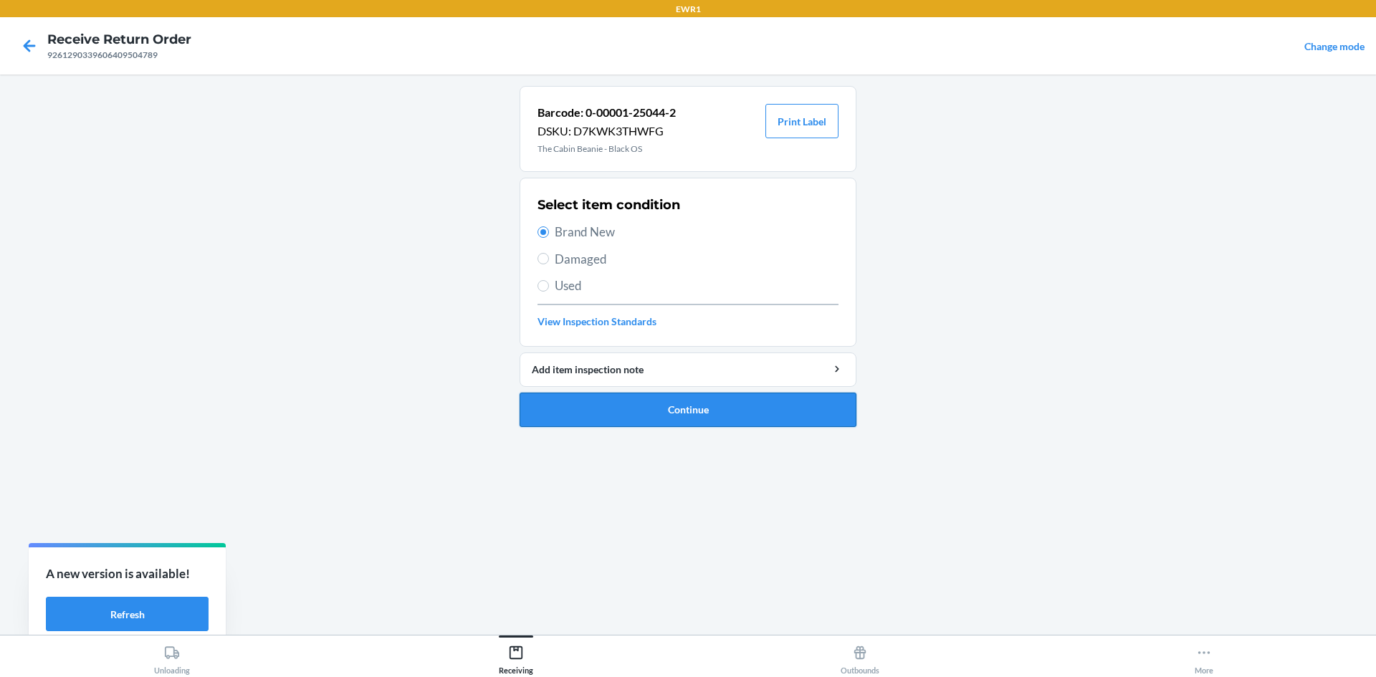
click at [704, 412] on button "Continue" at bounding box center [688, 410] width 337 height 34
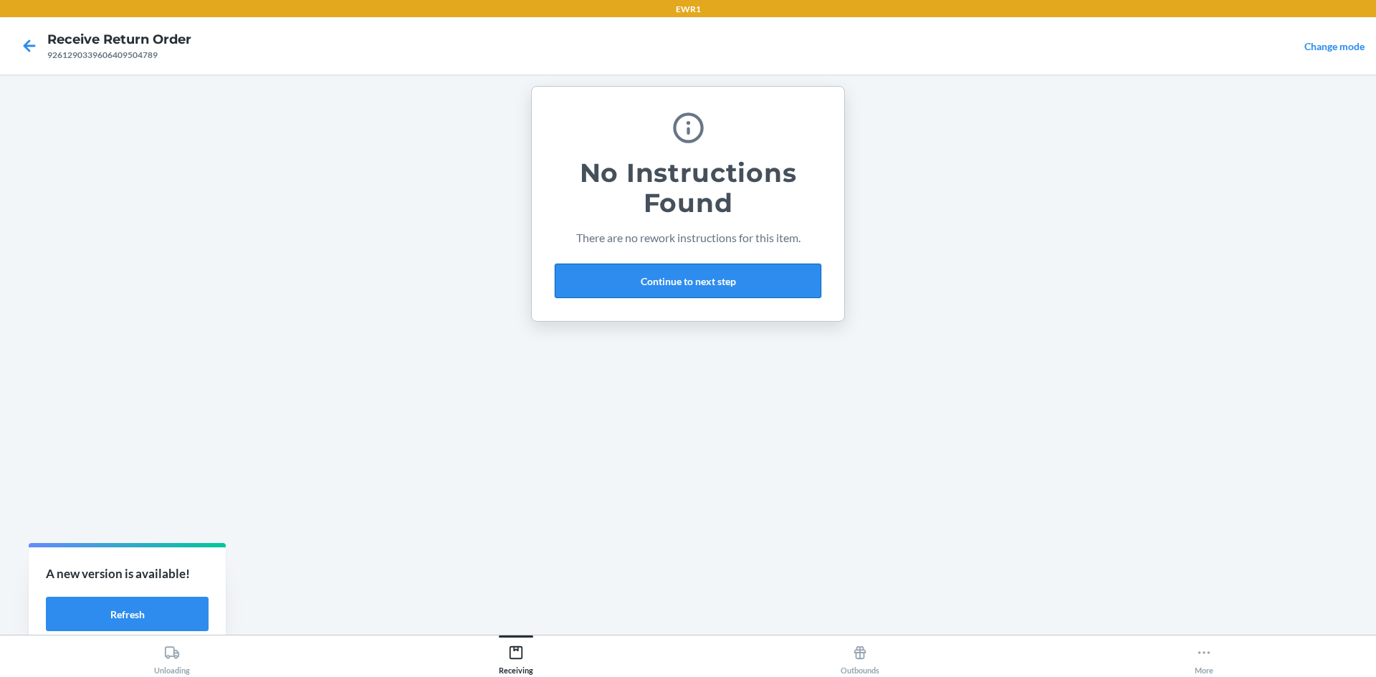
click at [659, 283] on button "Continue to next step" at bounding box center [688, 281] width 267 height 34
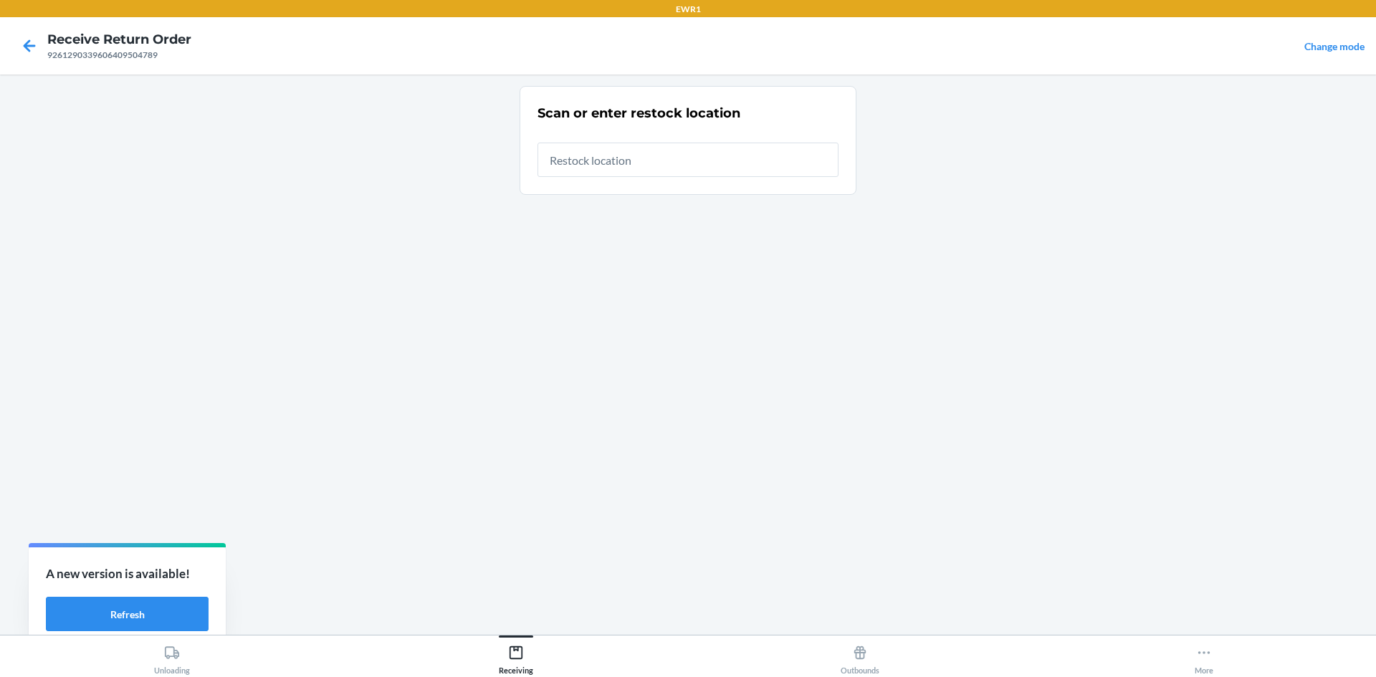
click at [588, 168] on input "text" at bounding box center [688, 160] width 301 height 34
type input "RTCart015"
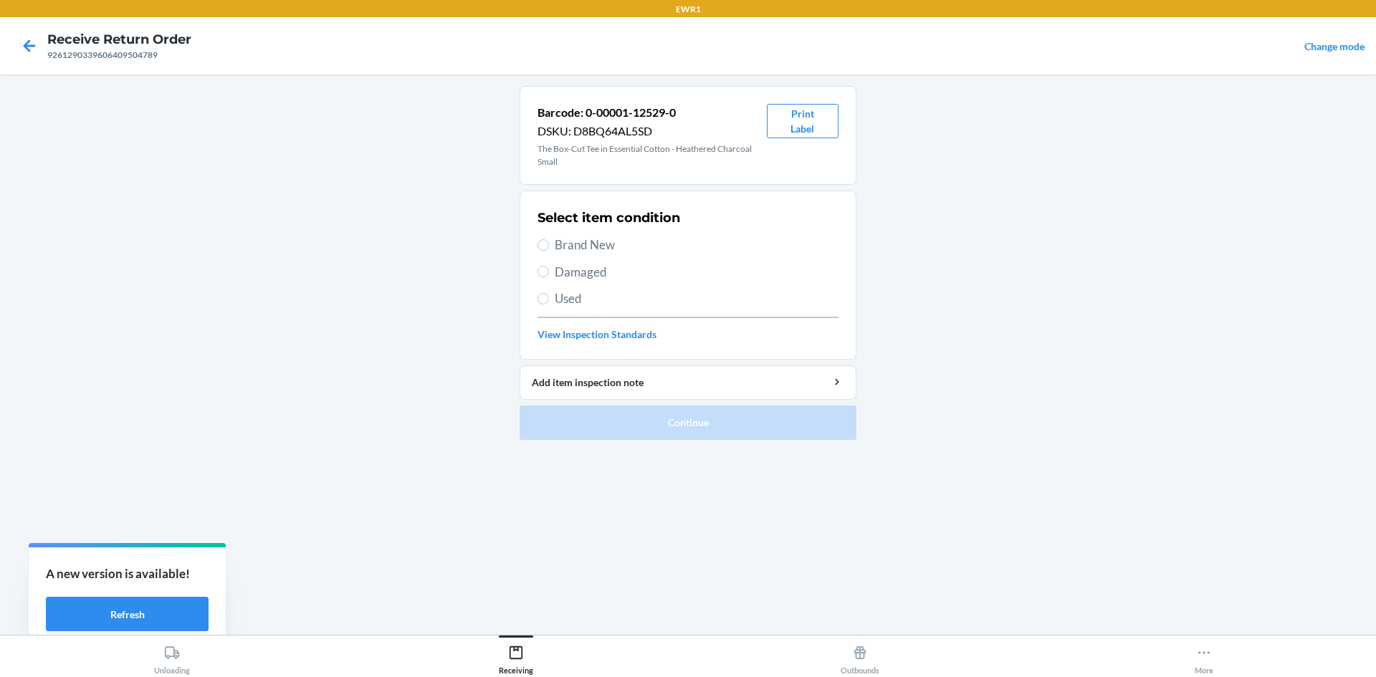
click at [553, 247] on label "Brand New" at bounding box center [688, 245] width 301 height 19
click at [549, 247] on input "Brand New" at bounding box center [543, 244] width 11 height 11
radio input "true"
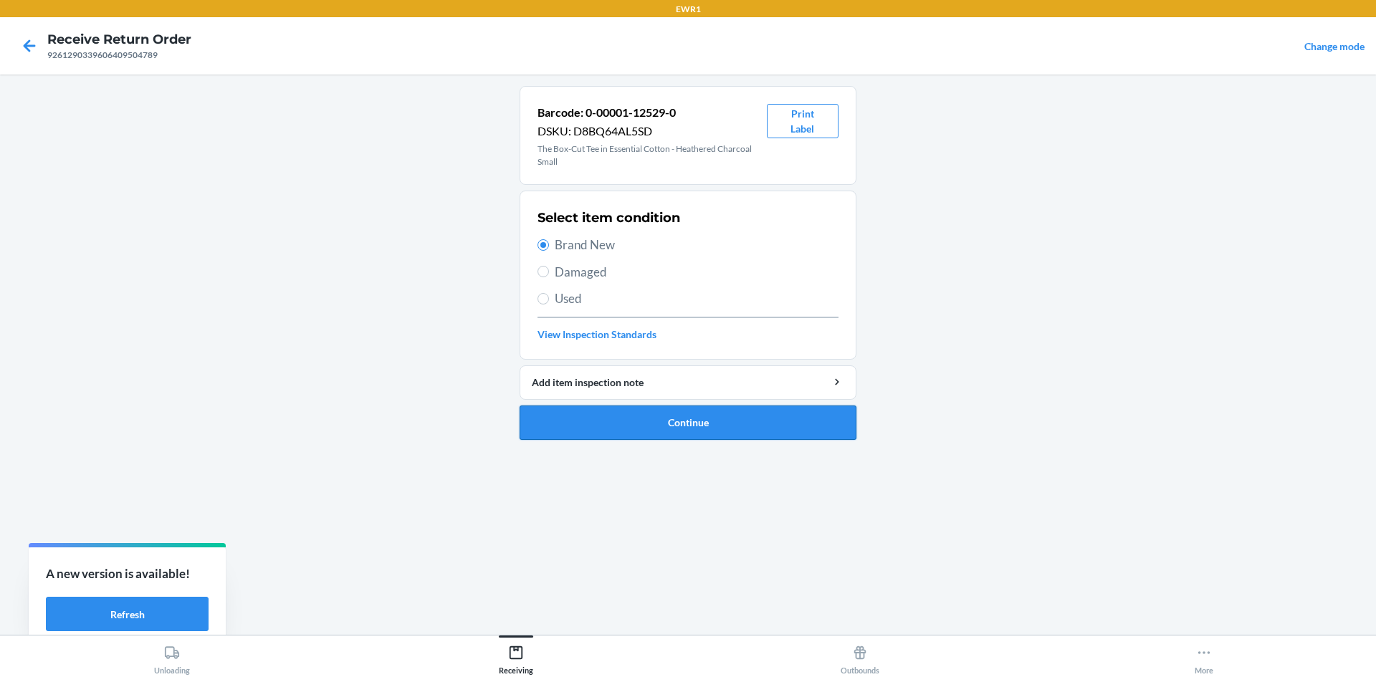
click at [768, 429] on button "Continue" at bounding box center [688, 423] width 337 height 34
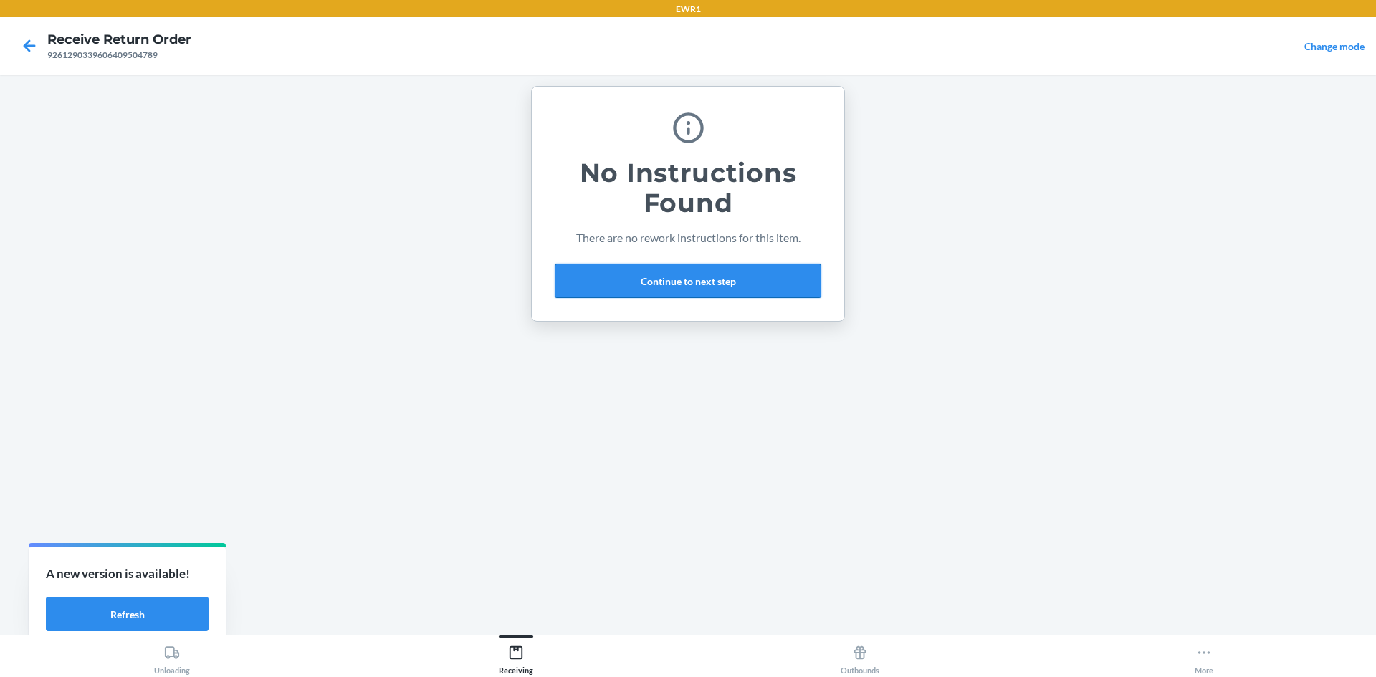
click at [722, 272] on button "Continue to next step" at bounding box center [688, 281] width 267 height 34
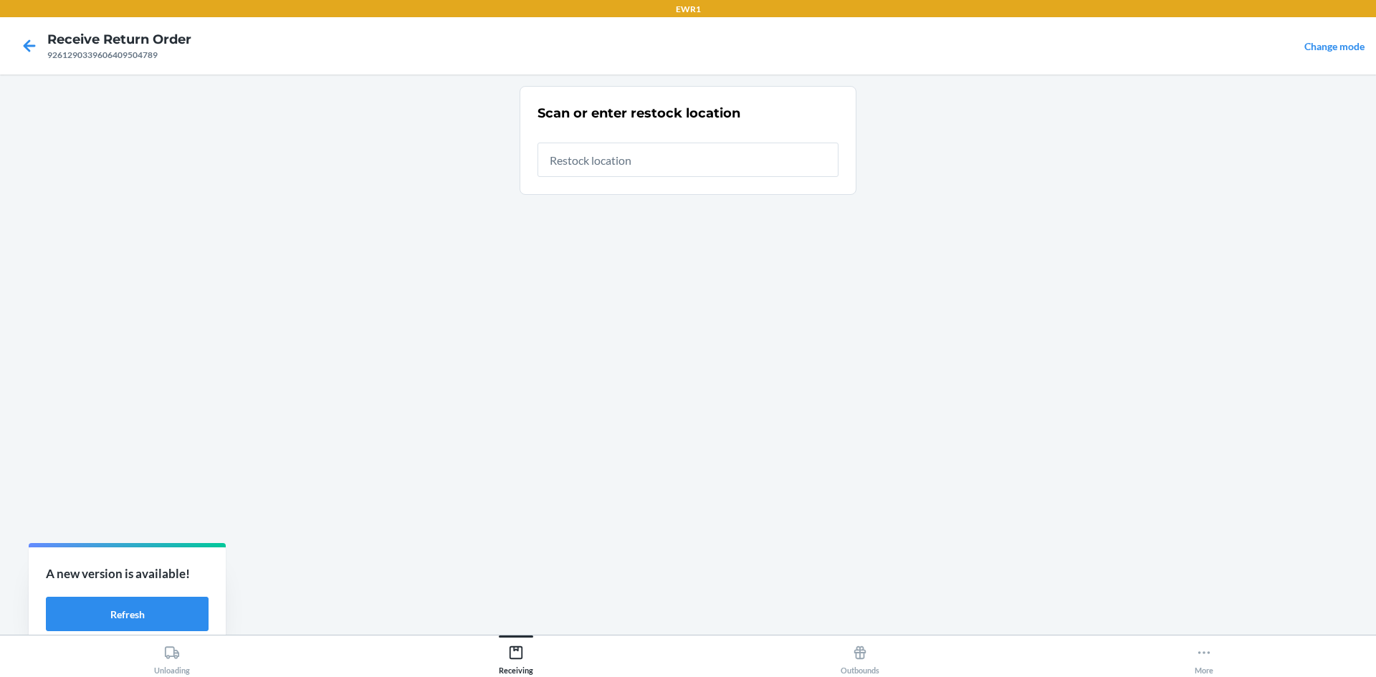
click at [638, 161] on input "text" at bounding box center [688, 160] width 301 height 34
type input "RTCart015"
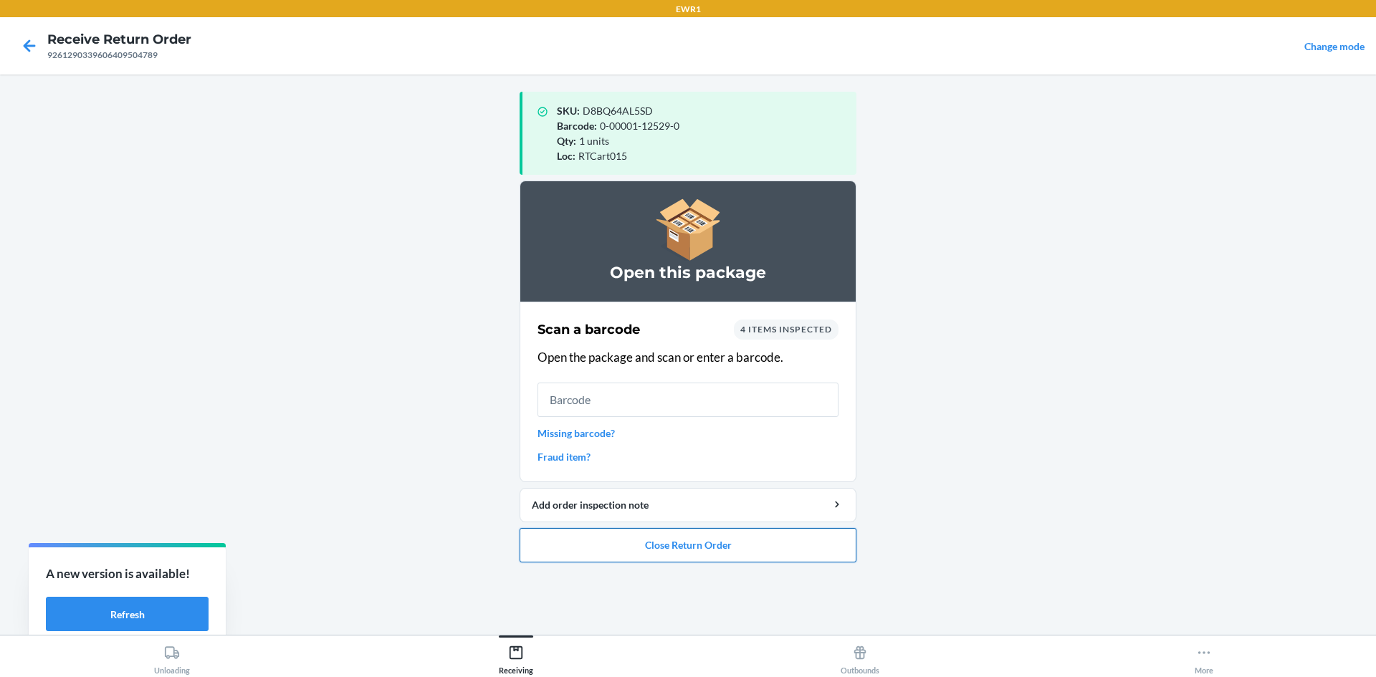
click at [801, 545] on button "Close Return Order" at bounding box center [688, 545] width 337 height 34
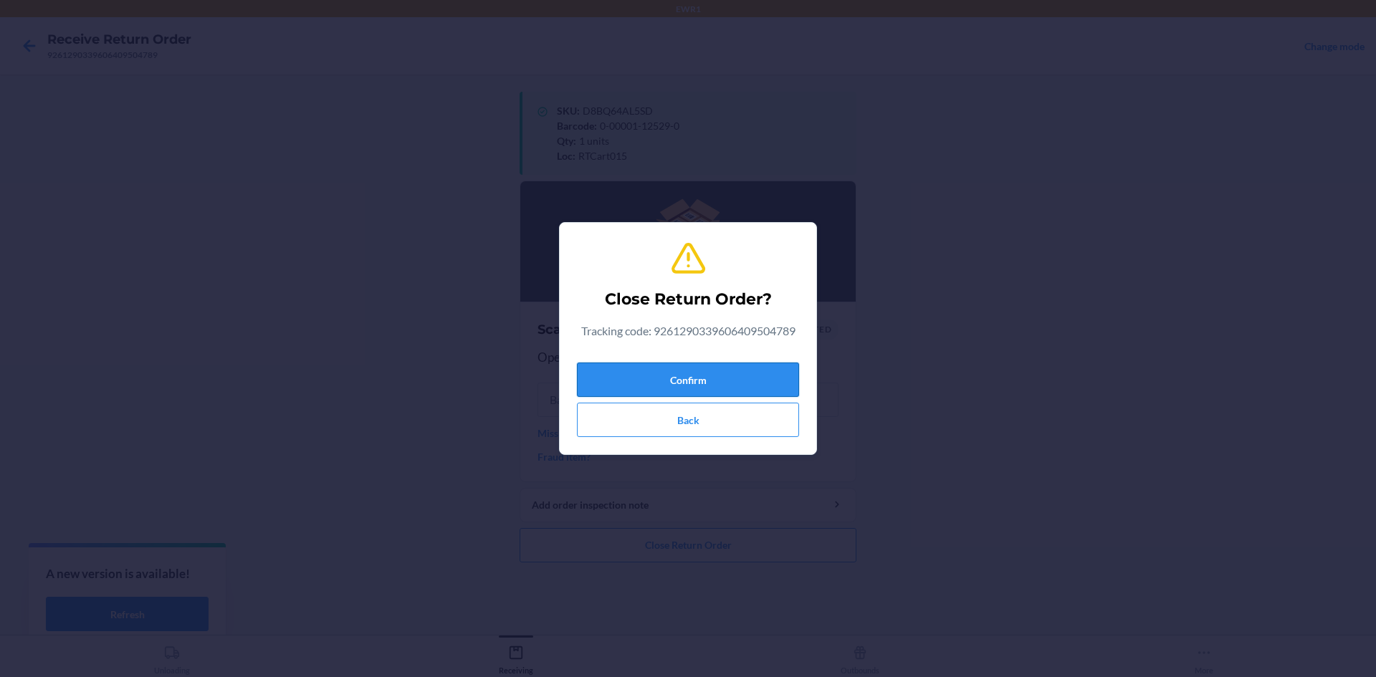
click at [779, 373] on button "Confirm" at bounding box center [688, 380] width 222 height 34
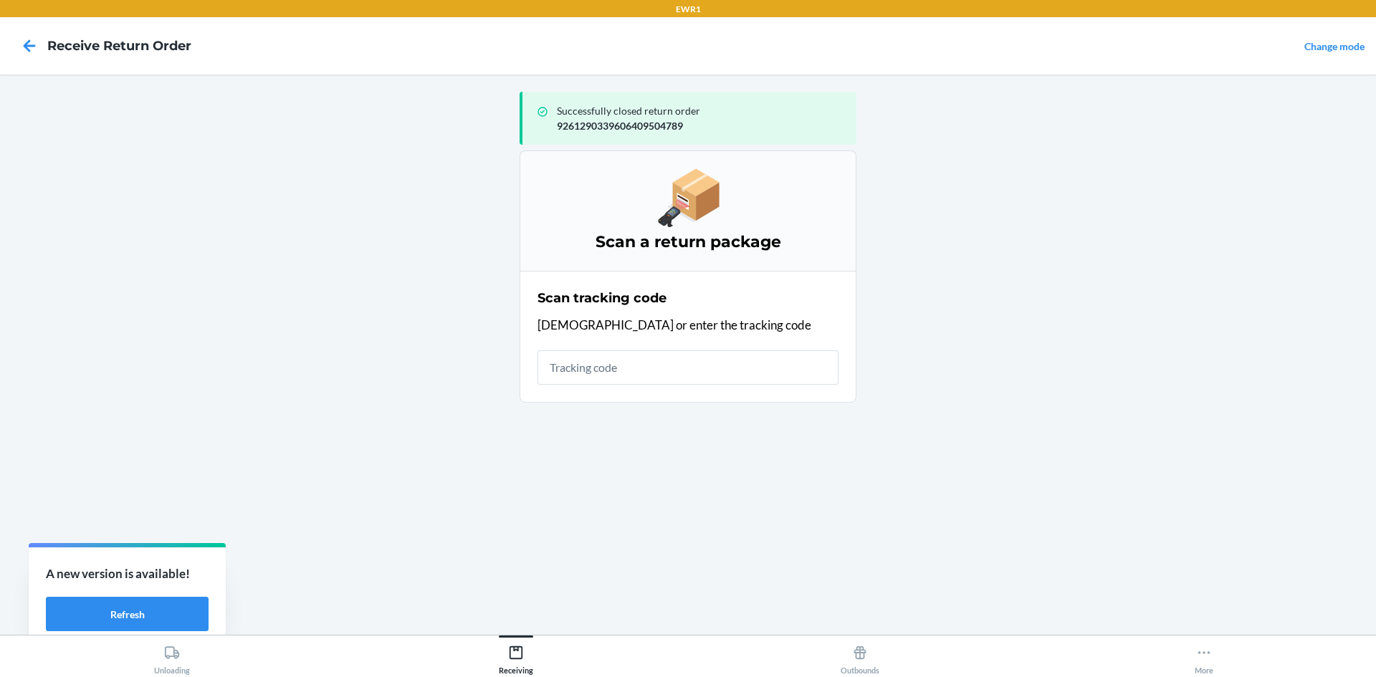
click at [734, 368] on input "text" at bounding box center [688, 367] width 301 height 34
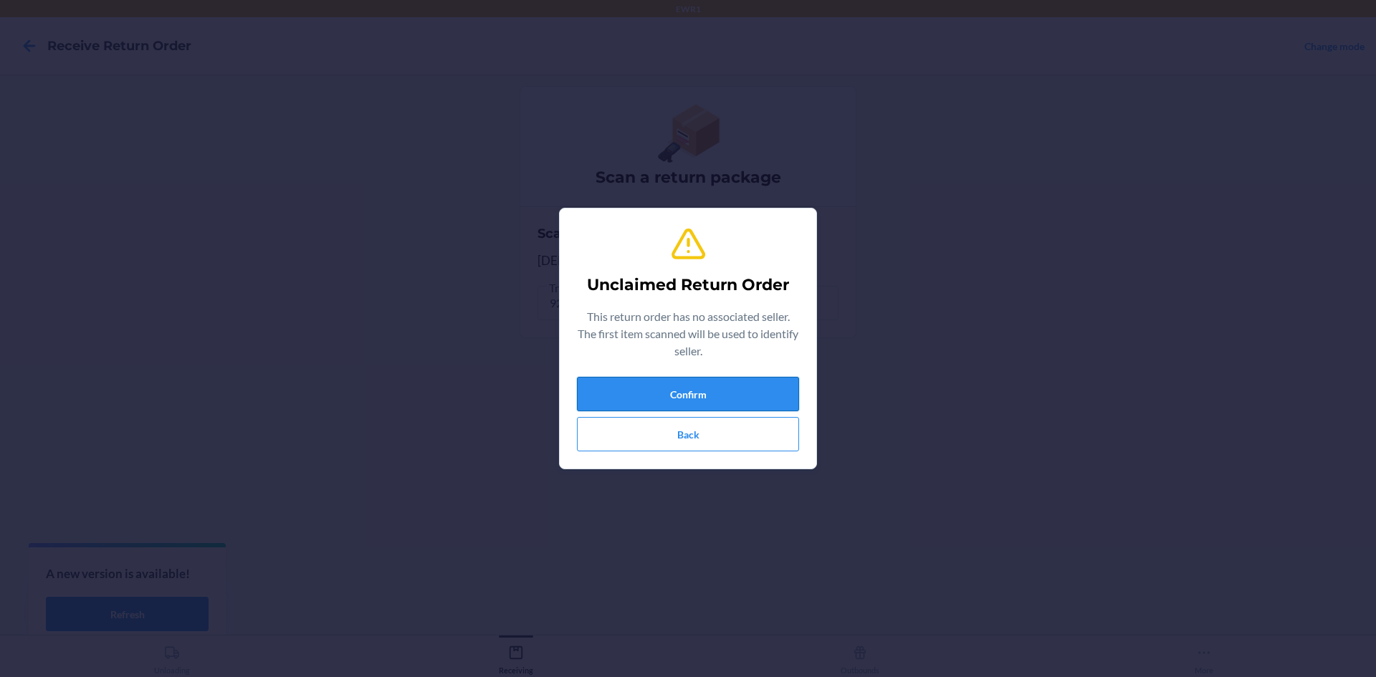
click at [681, 381] on button "Confirm" at bounding box center [688, 394] width 222 height 34
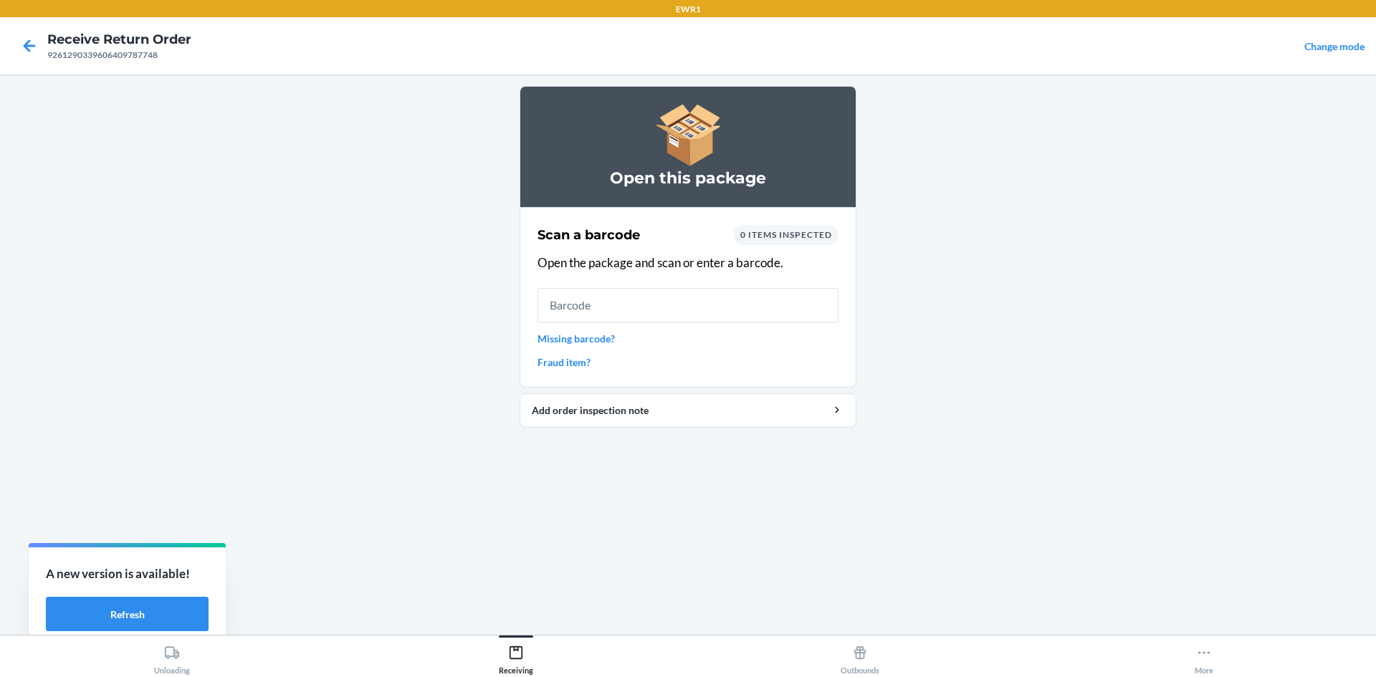
click at [697, 303] on input "text" at bounding box center [688, 305] width 301 height 34
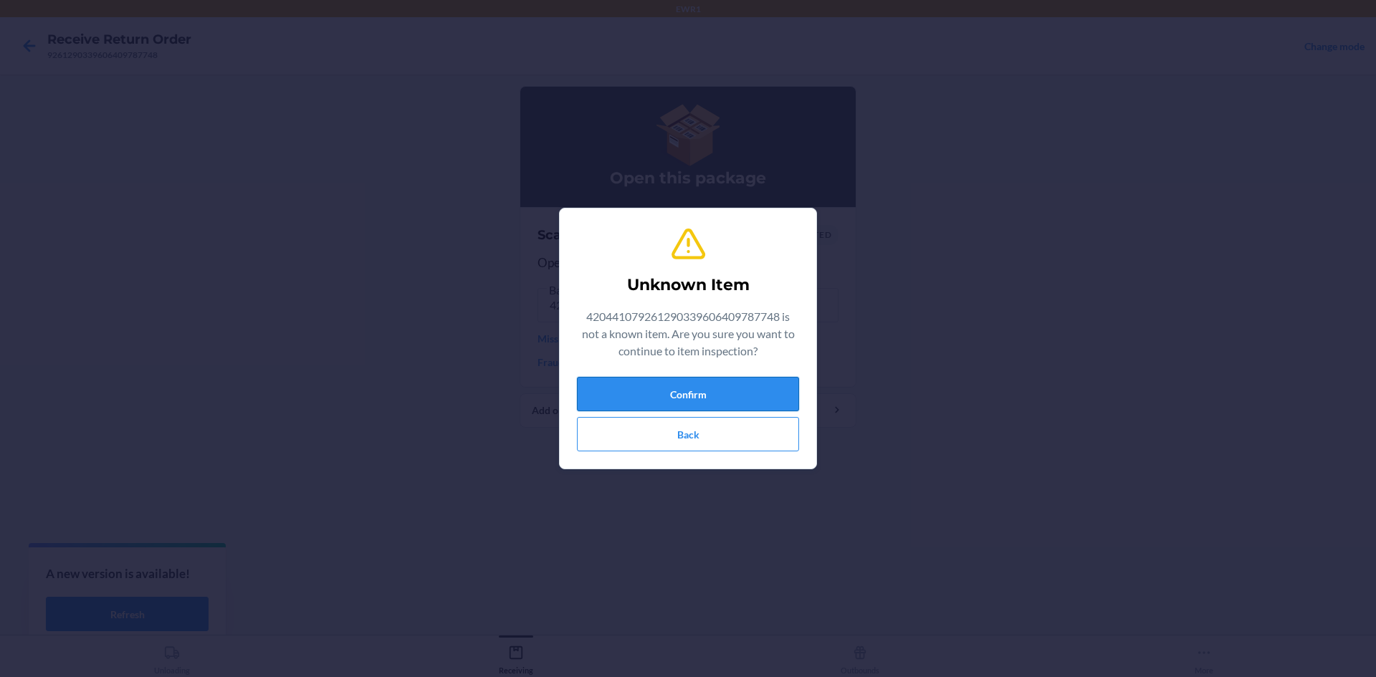
click at [760, 394] on button "Confirm" at bounding box center [688, 394] width 222 height 34
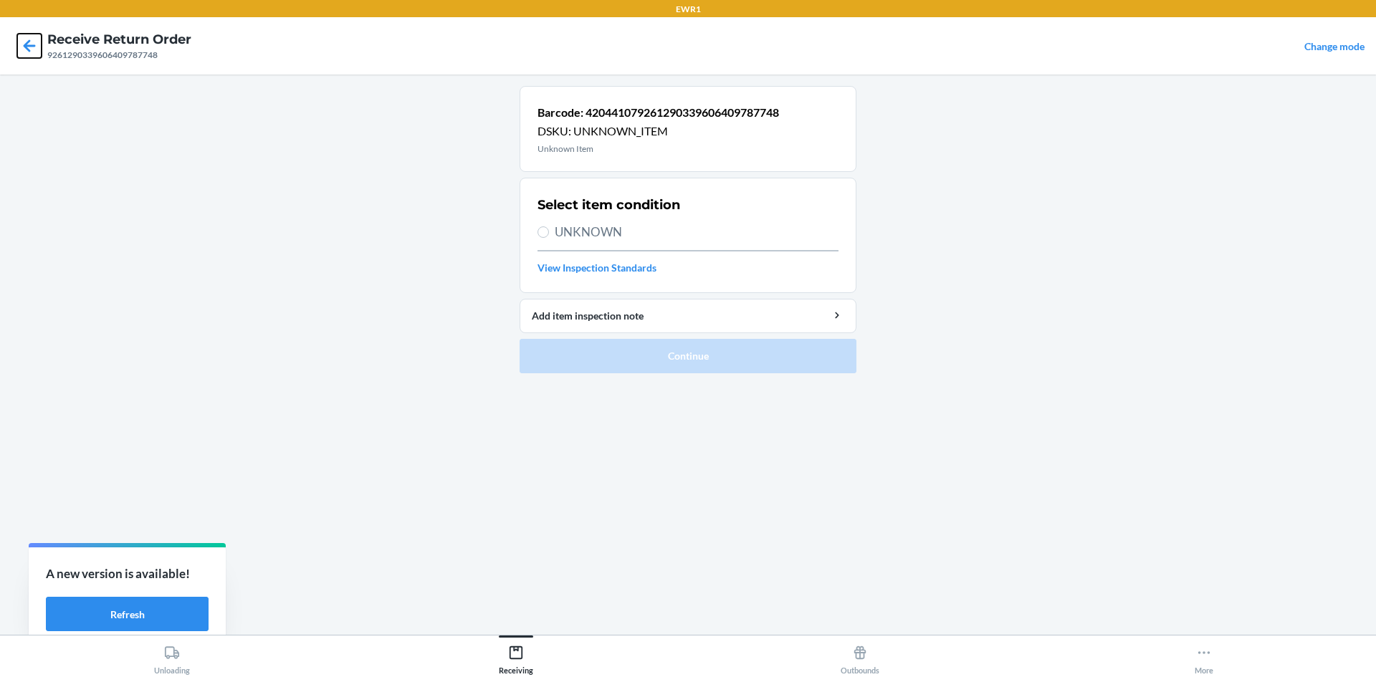
click at [33, 52] on icon at bounding box center [29, 46] width 24 height 24
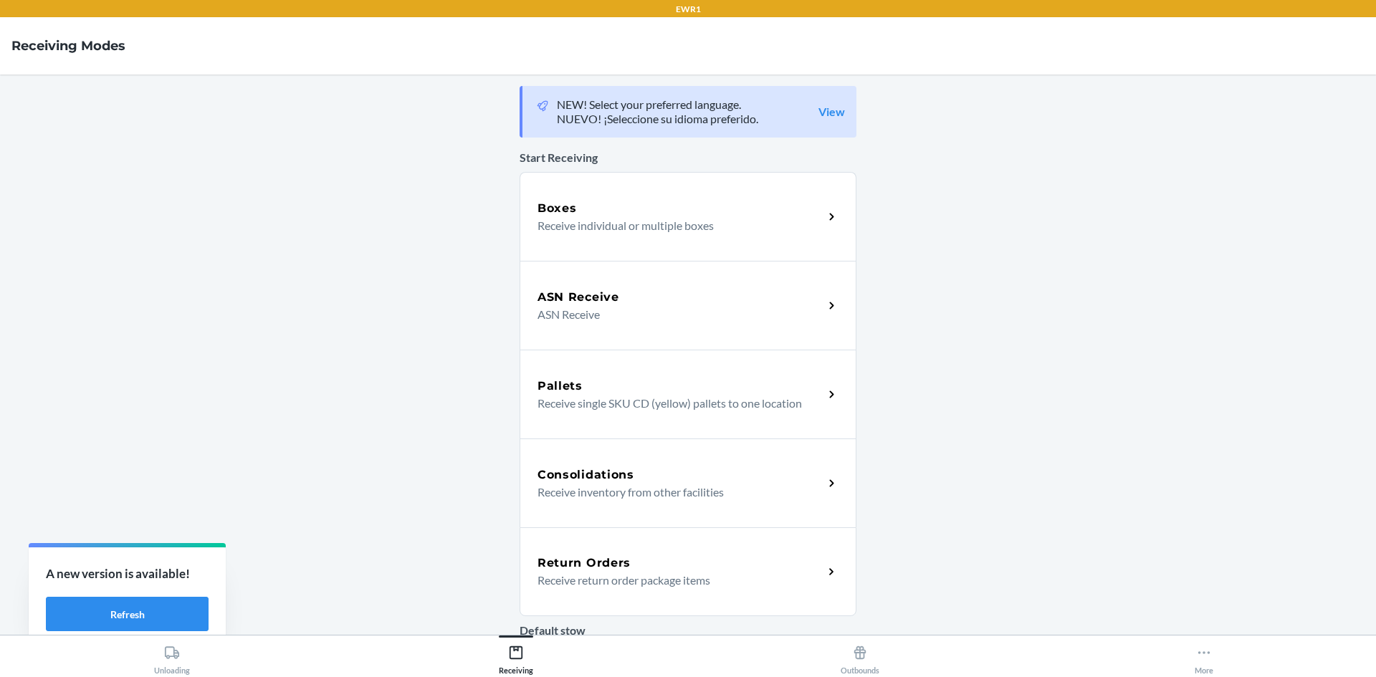
click at [646, 571] on div "Return Orders Receive return order package items" at bounding box center [681, 572] width 286 height 34
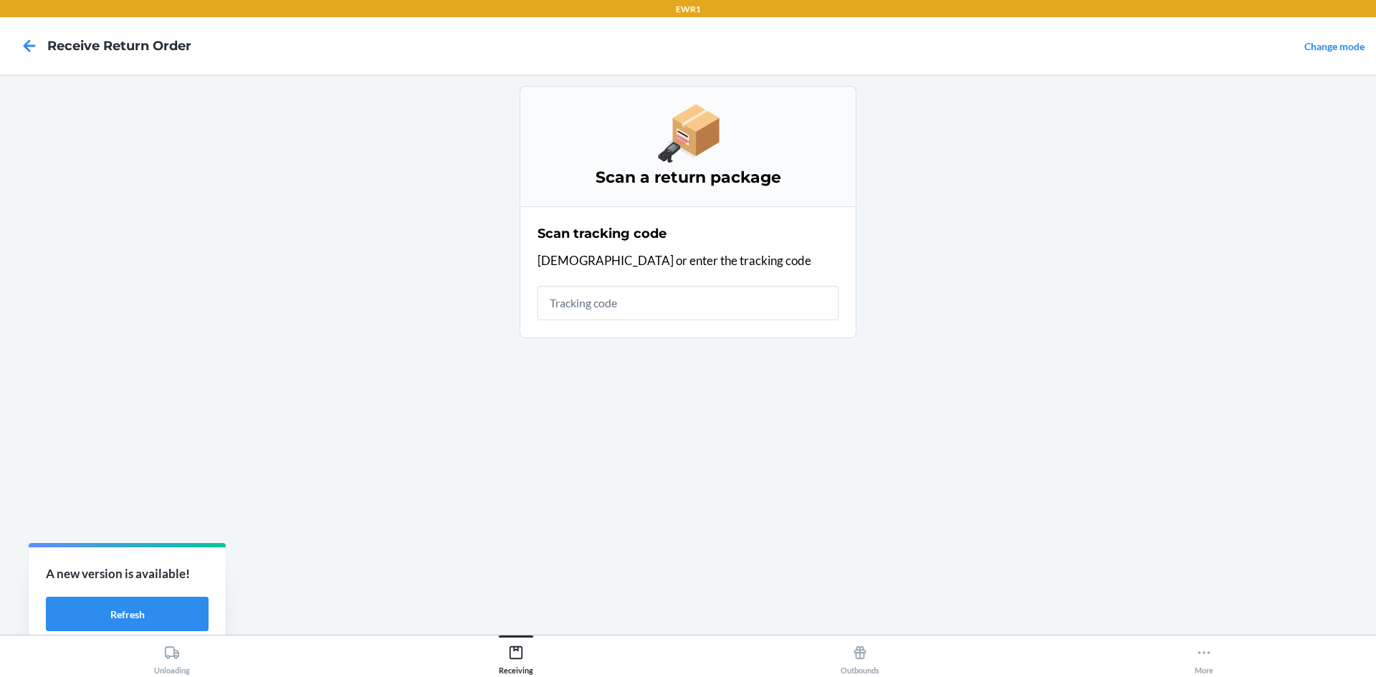
click at [599, 308] on input "text" at bounding box center [688, 303] width 301 height 34
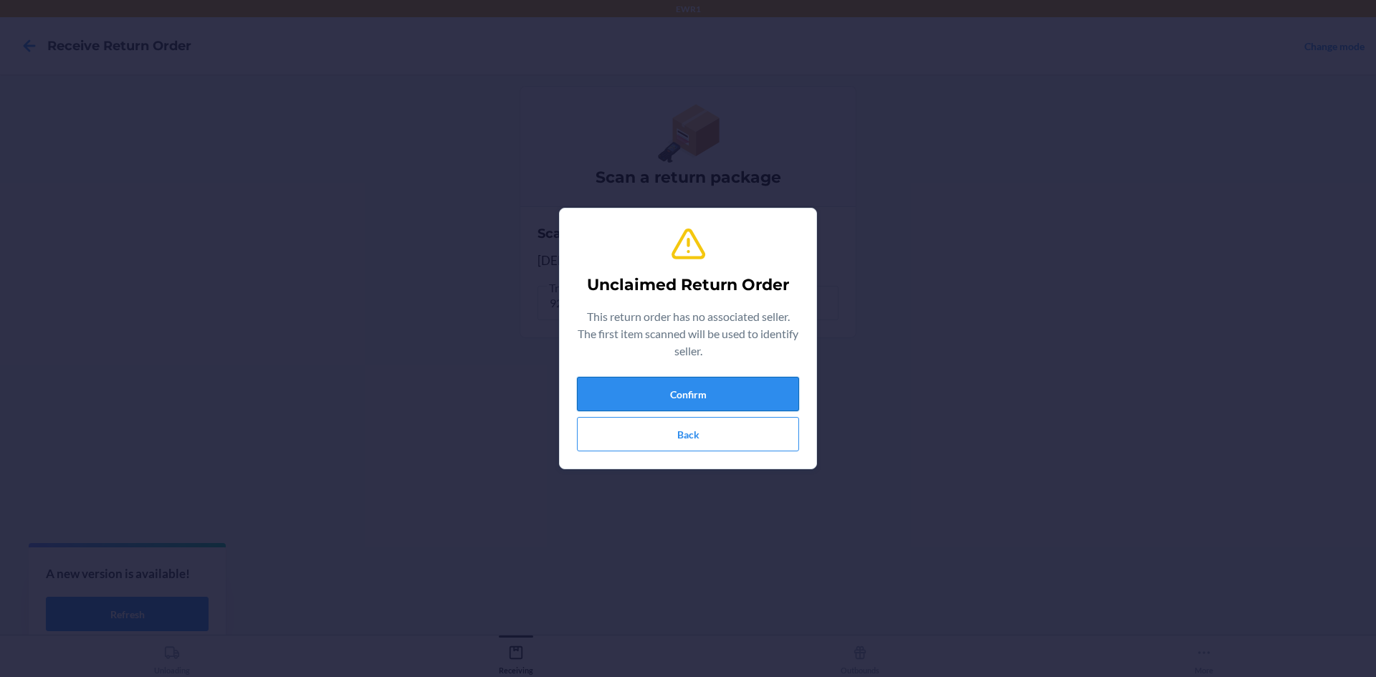
click at [724, 404] on button "Confirm" at bounding box center [688, 394] width 222 height 34
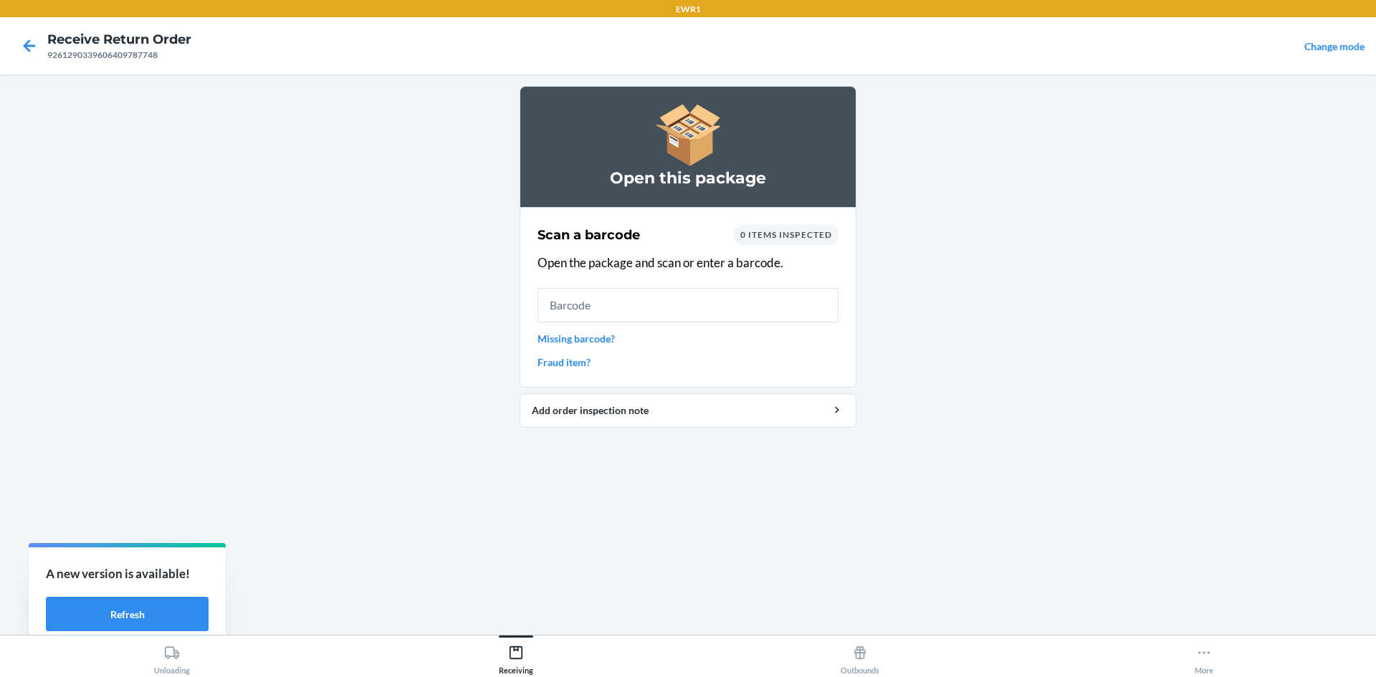
click at [680, 302] on input "text" at bounding box center [688, 305] width 301 height 34
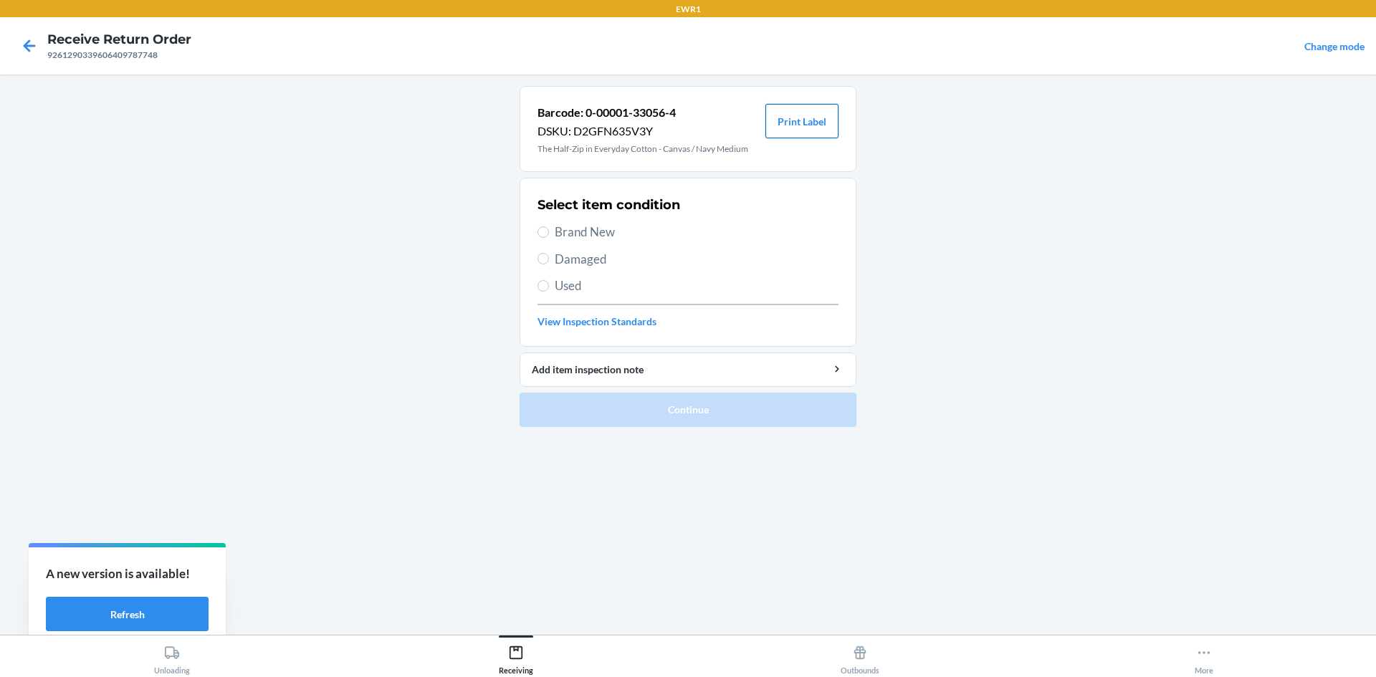
click at [816, 120] on button "Print Label" at bounding box center [801, 121] width 73 height 34
drag, startPoint x: 543, startPoint y: 232, endPoint x: 624, endPoint y: 303, distance: 107.7
click at [545, 232] on input "Brand New" at bounding box center [543, 231] width 11 height 11
radio input "true"
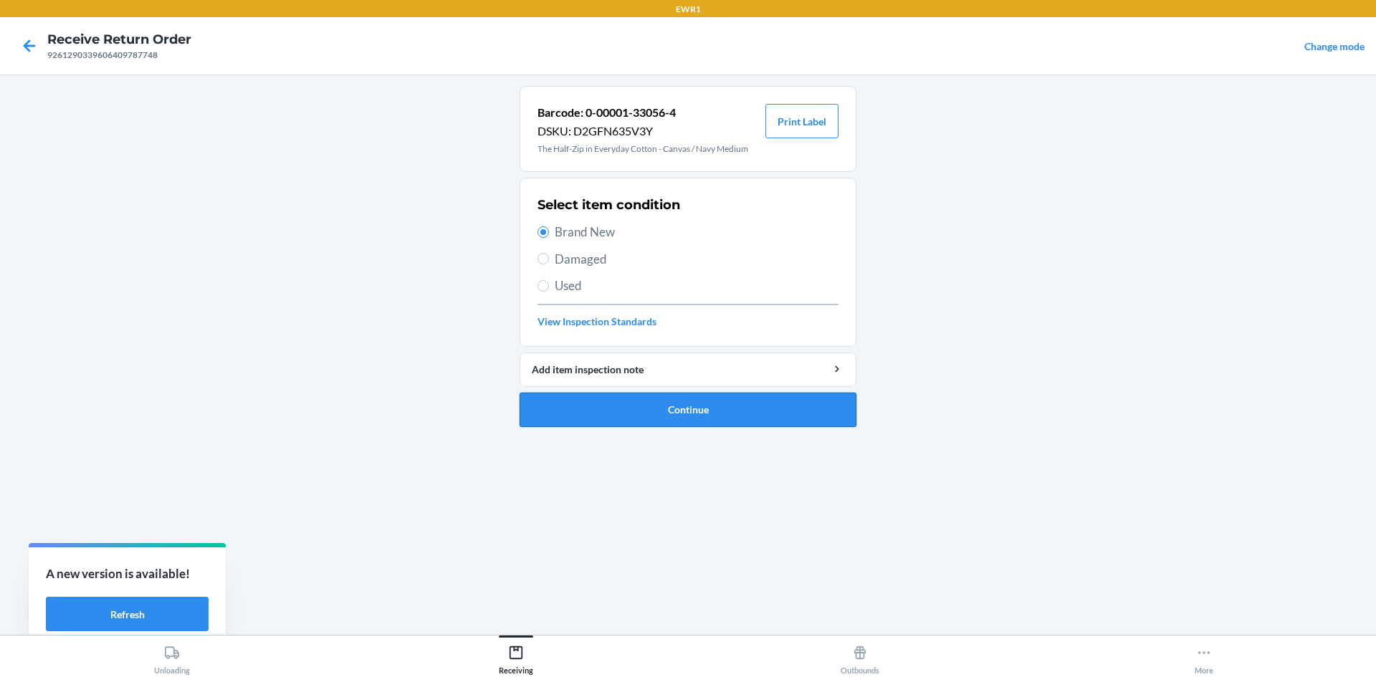
click at [759, 409] on button "Continue" at bounding box center [688, 410] width 337 height 34
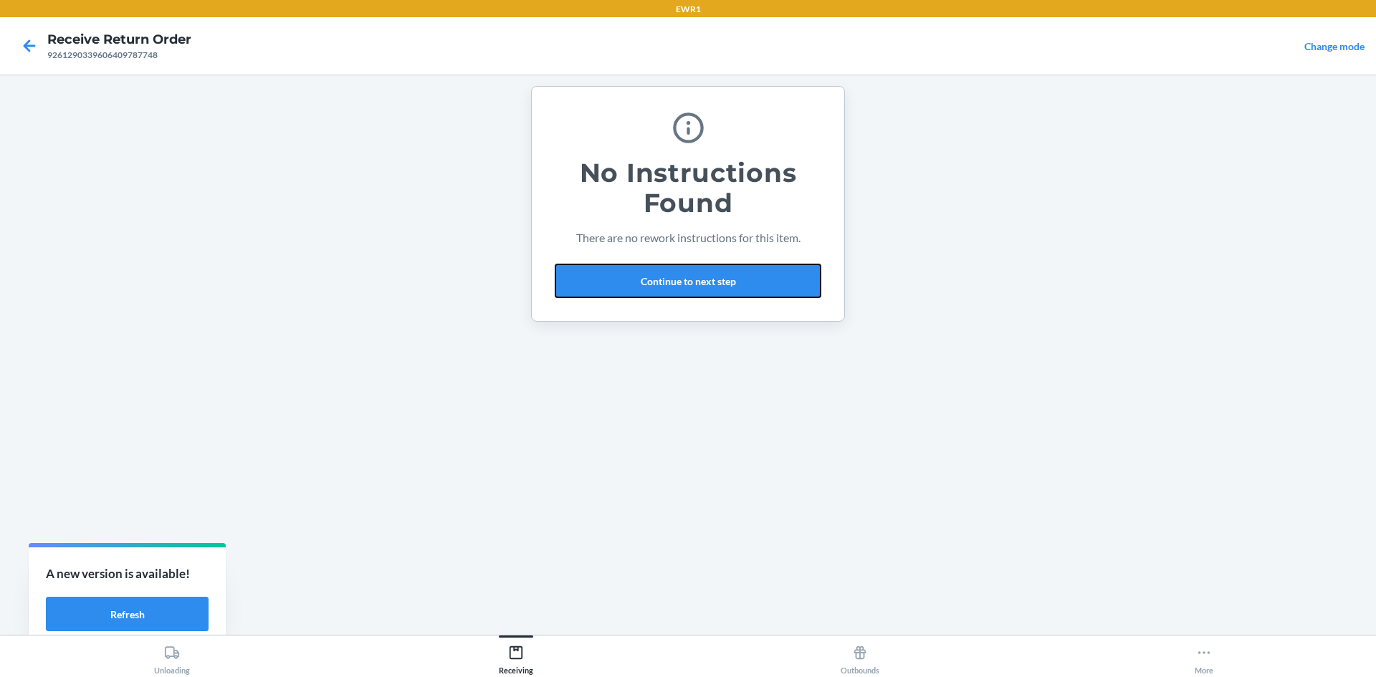
click at [728, 269] on button "Continue to next step" at bounding box center [688, 281] width 267 height 34
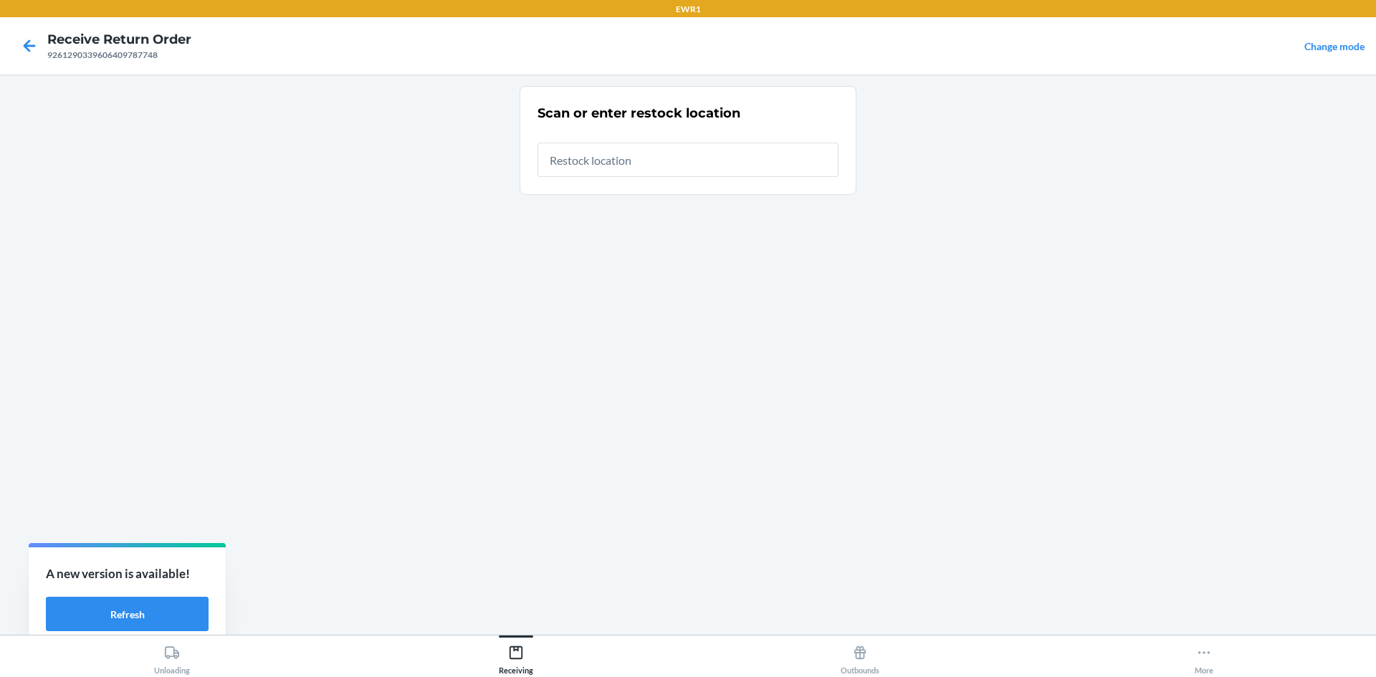
click at [614, 159] on input "text" at bounding box center [688, 160] width 301 height 34
type input "RTCart015"
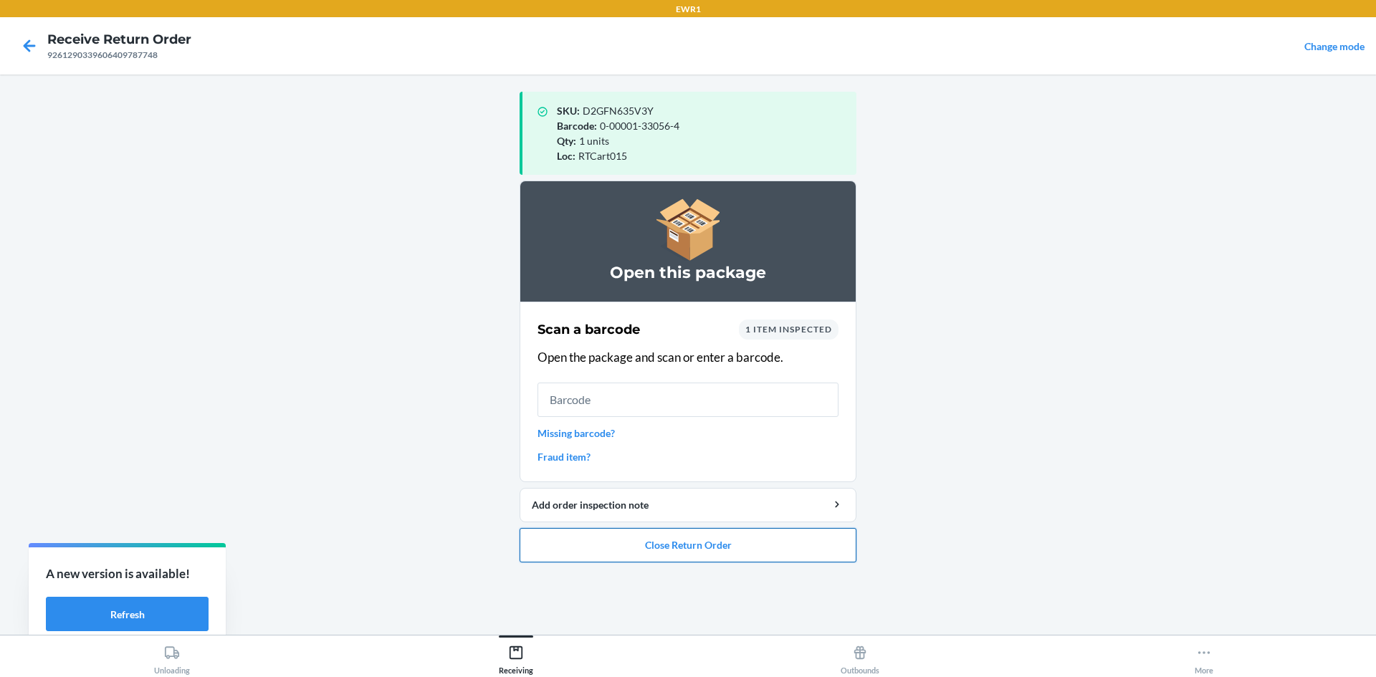
click at [808, 544] on button "Close Return Order" at bounding box center [688, 545] width 337 height 34
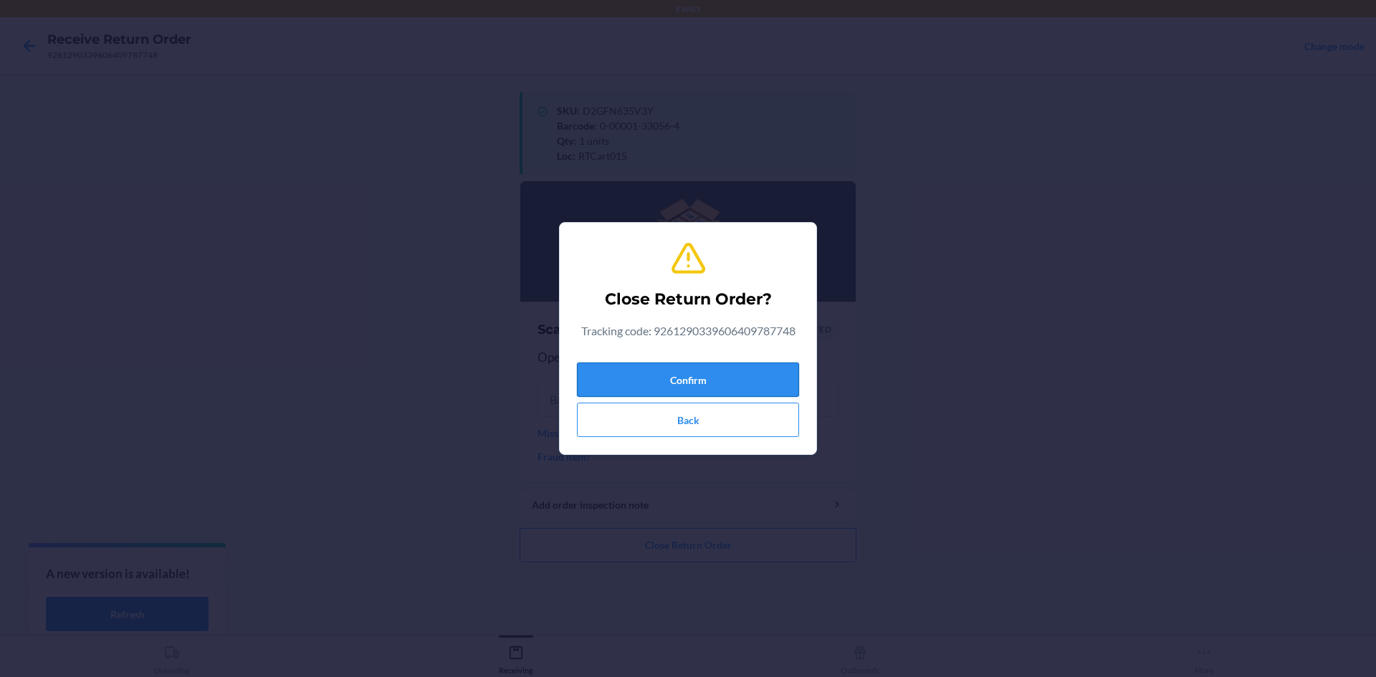
click at [763, 368] on button "Confirm" at bounding box center [688, 380] width 222 height 34
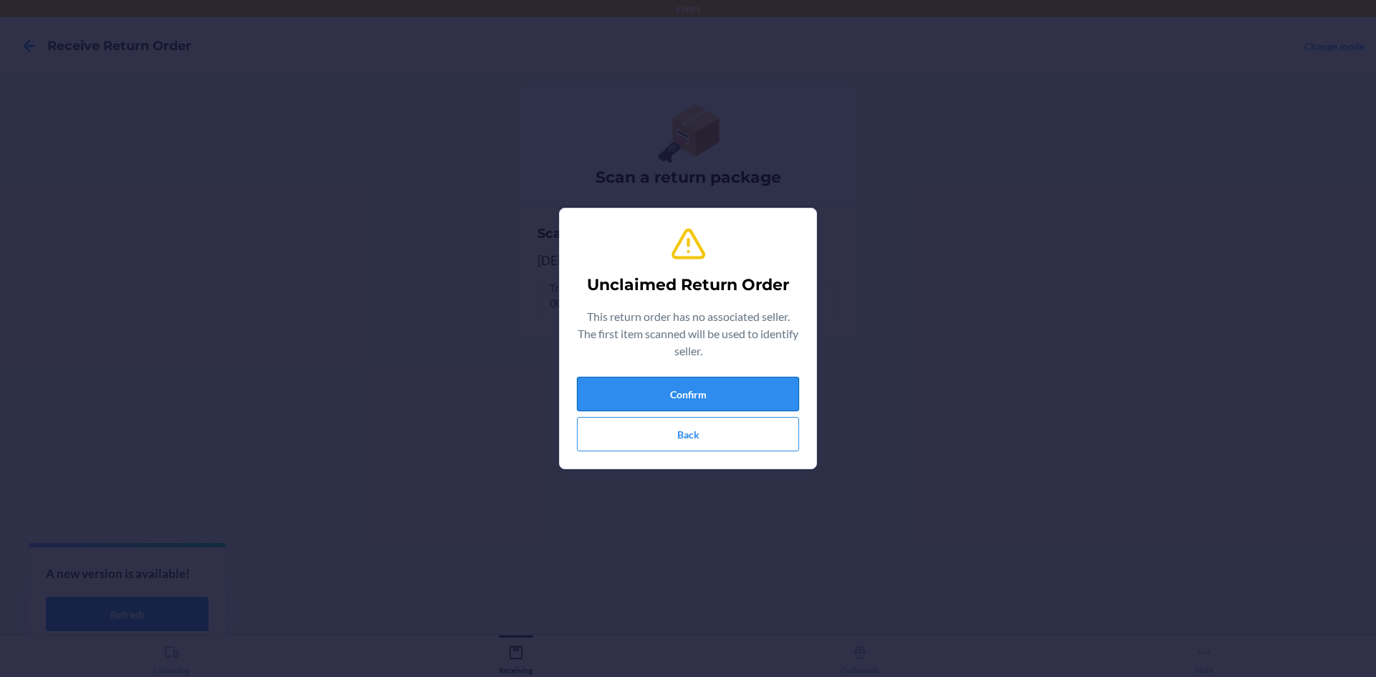
click at [774, 385] on button "Confirm" at bounding box center [688, 394] width 222 height 34
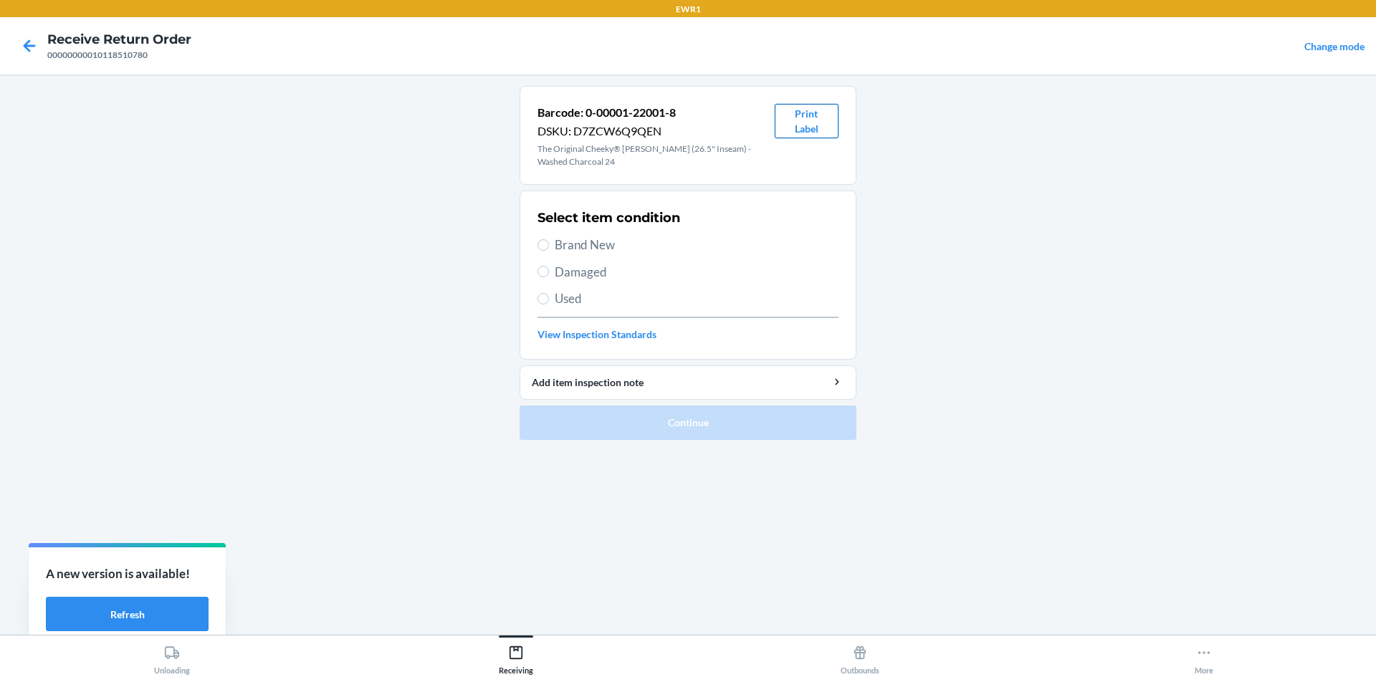
click at [805, 131] on button "Print Label" at bounding box center [807, 121] width 64 height 34
click at [553, 247] on label "Brand New" at bounding box center [688, 245] width 301 height 19
click at [549, 247] on input "Brand New" at bounding box center [543, 244] width 11 height 11
radio input "true"
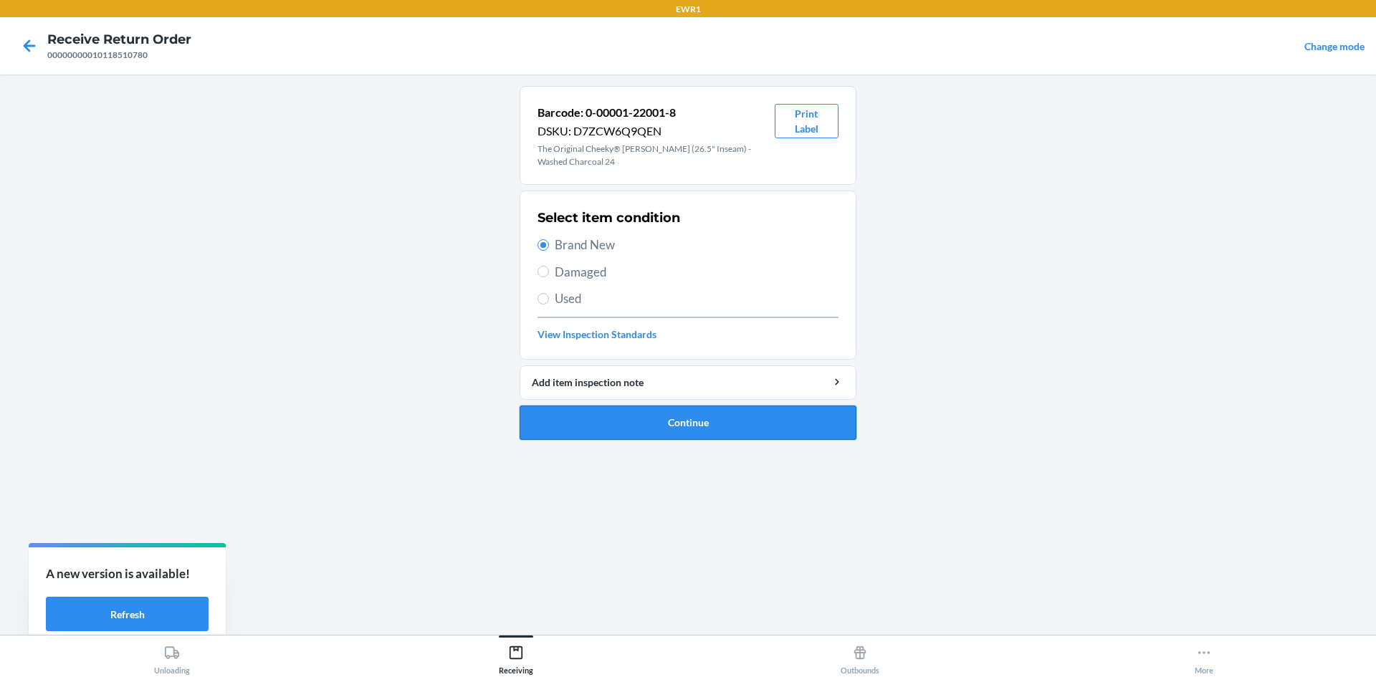
click at [707, 416] on button "Continue" at bounding box center [688, 423] width 337 height 34
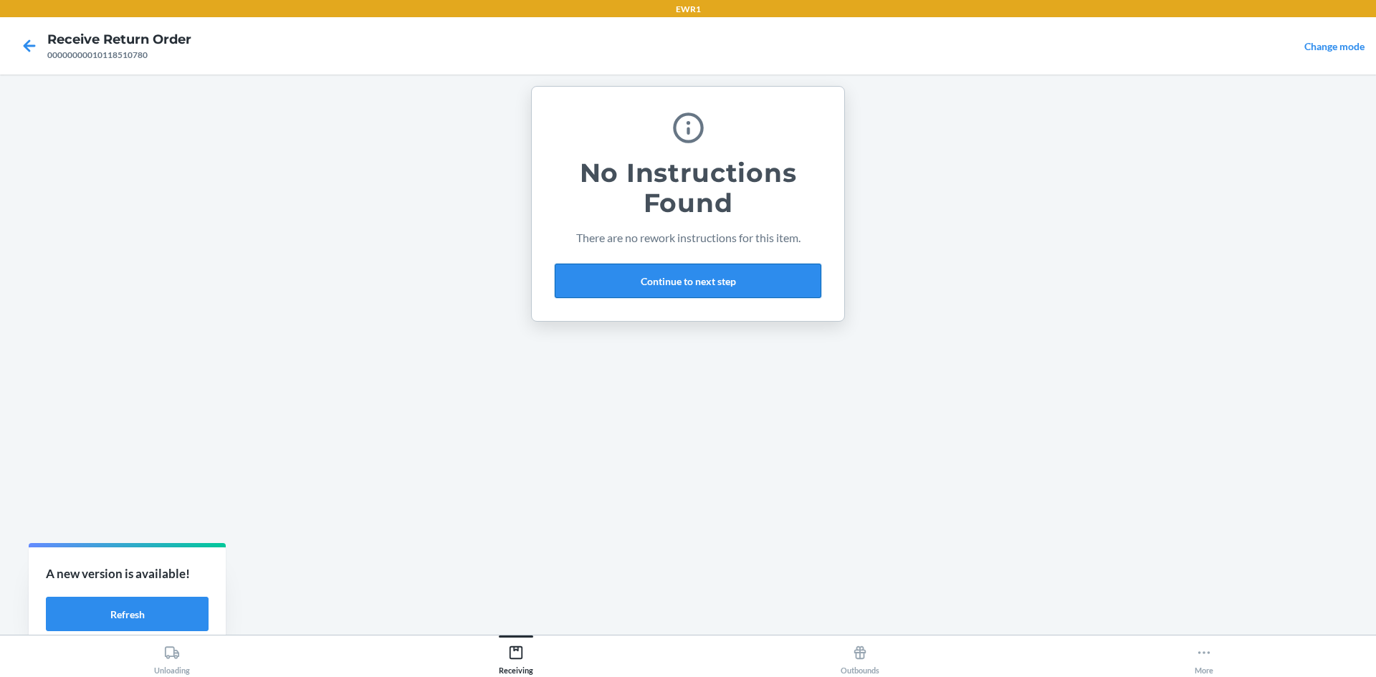
click at [666, 285] on button "Continue to next step" at bounding box center [688, 281] width 267 height 34
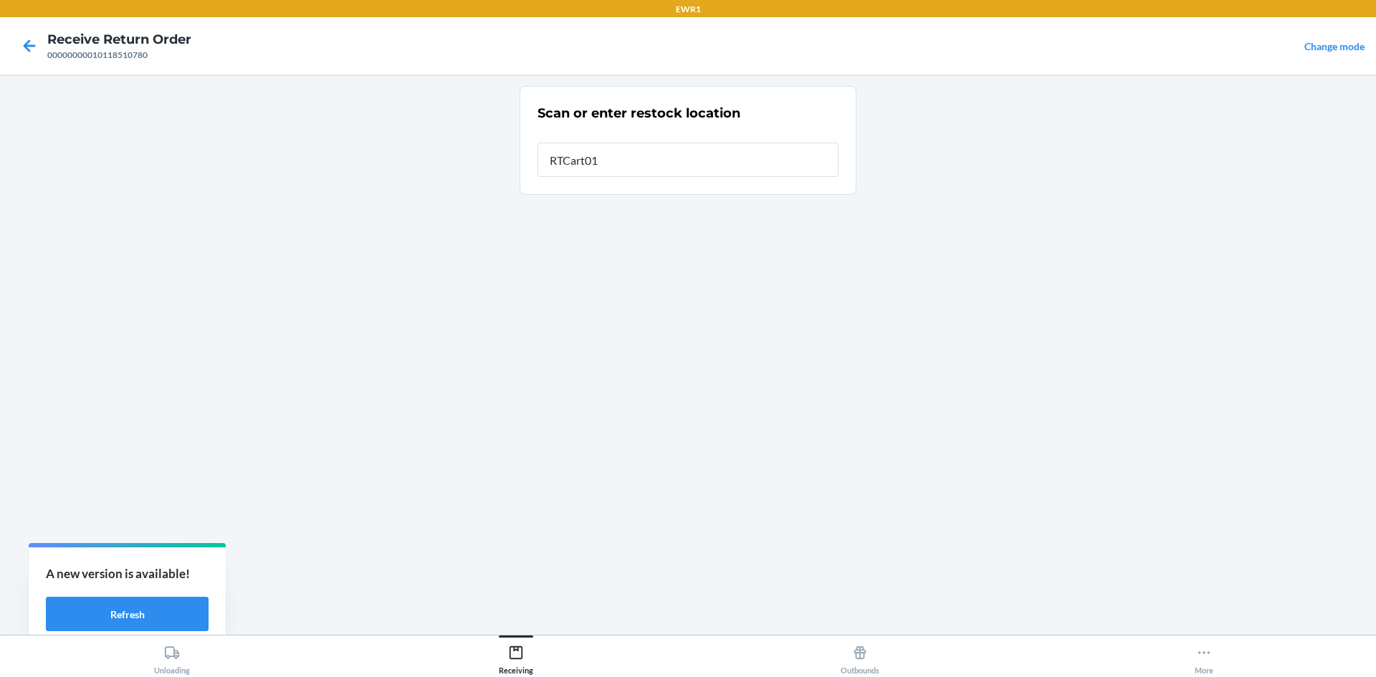
type input "RTCart015"
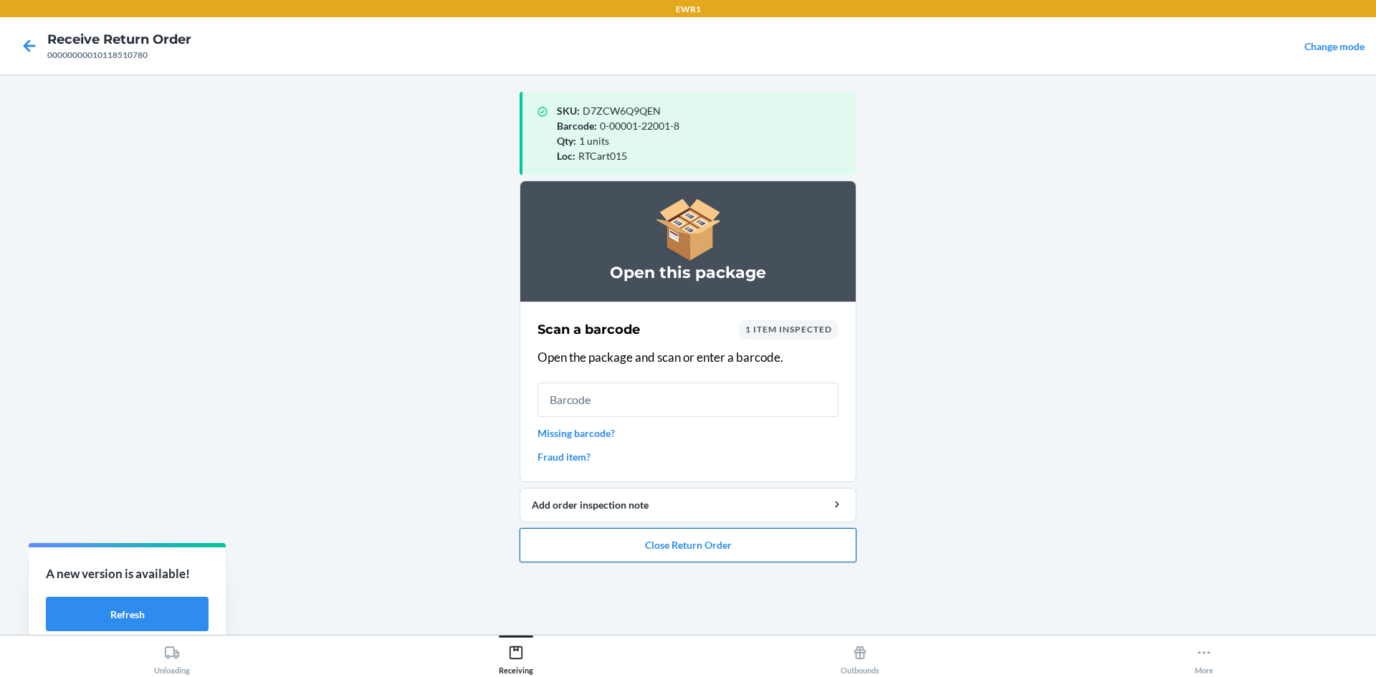
click at [720, 548] on button "Close Return Order" at bounding box center [688, 545] width 337 height 34
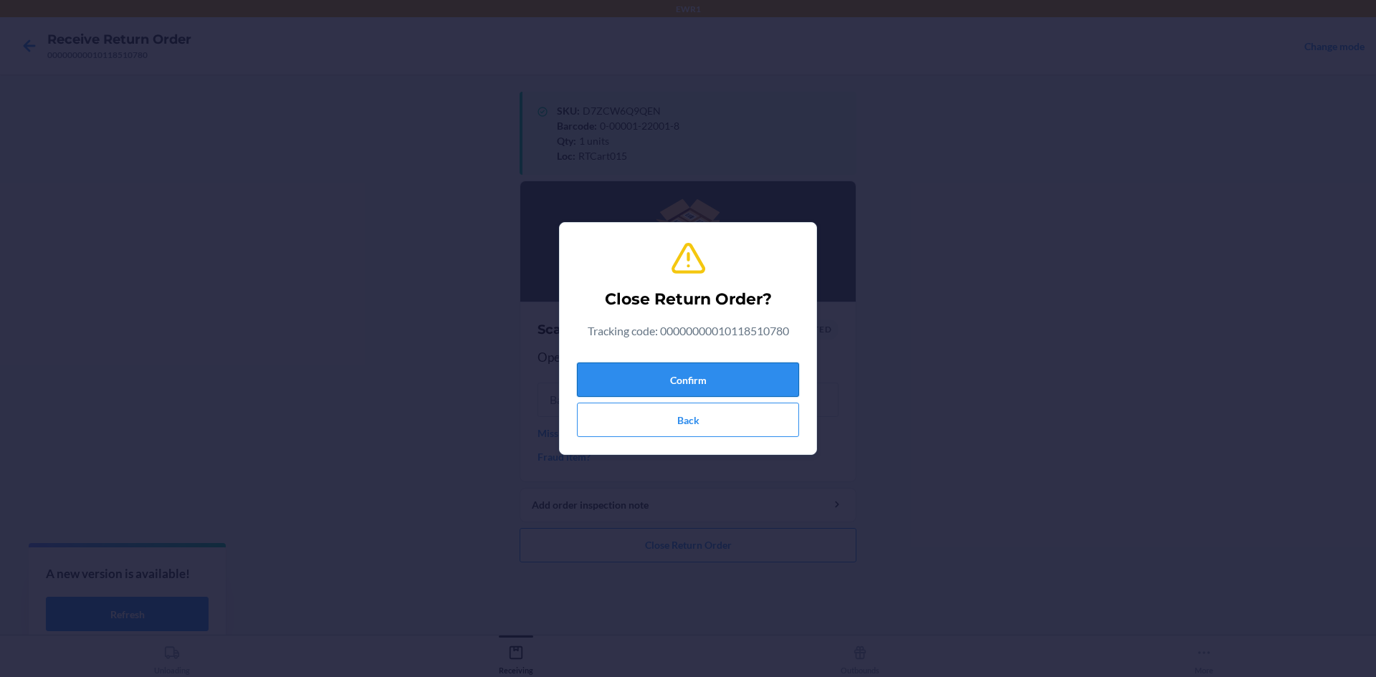
click at [699, 373] on button "Confirm" at bounding box center [688, 380] width 222 height 34
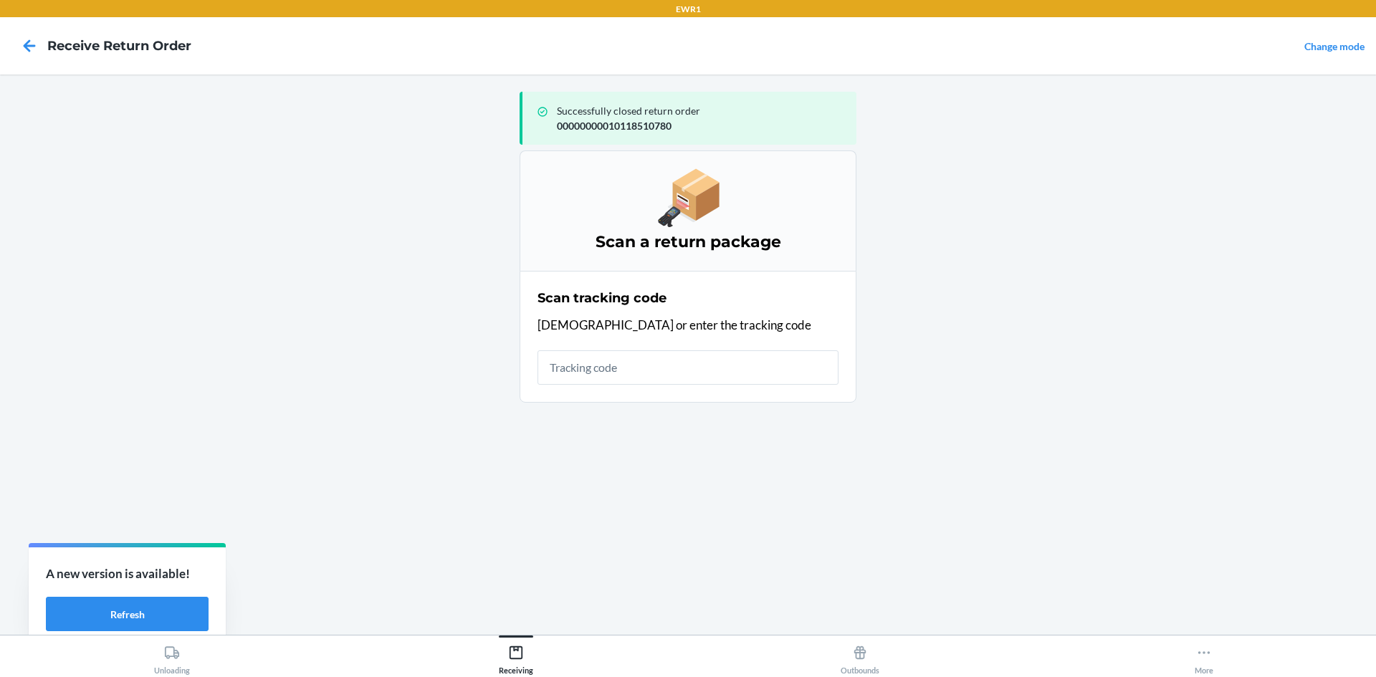
click at [685, 366] on input "text" at bounding box center [688, 367] width 301 height 34
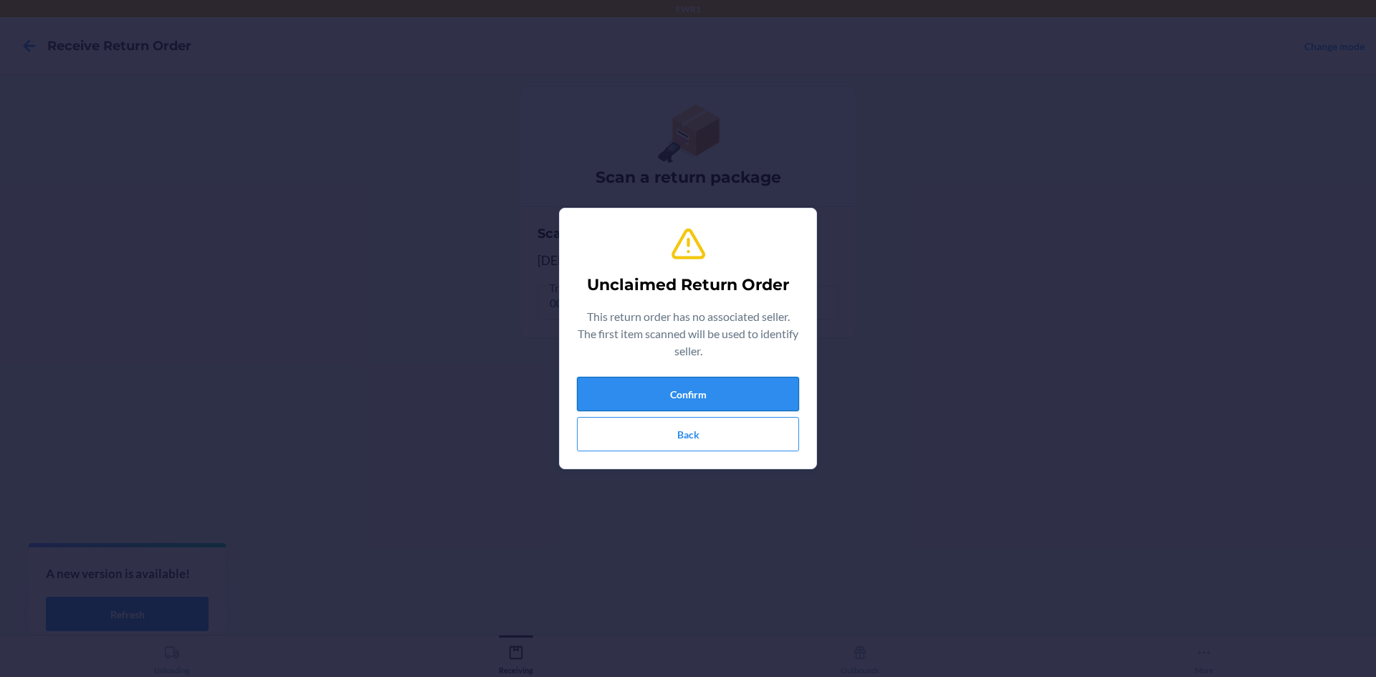
click at [730, 393] on button "Confirm" at bounding box center [688, 394] width 222 height 34
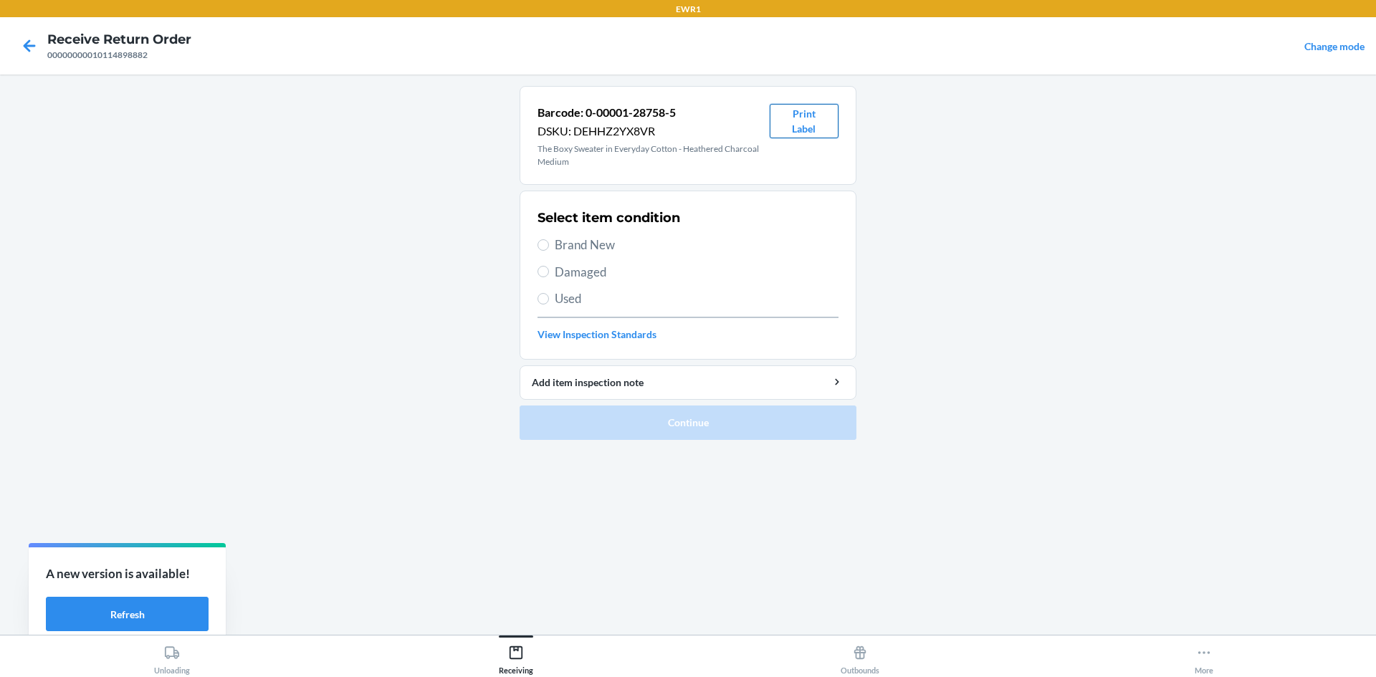
click at [810, 131] on button "Print Label" at bounding box center [804, 121] width 69 height 34
click at [564, 245] on span "Brand New" at bounding box center [697, 245] width 284 height 19
click at [549, 245] on input "Brand New" at bounding box center [543, 244] width 11 height 11
radio input "true"
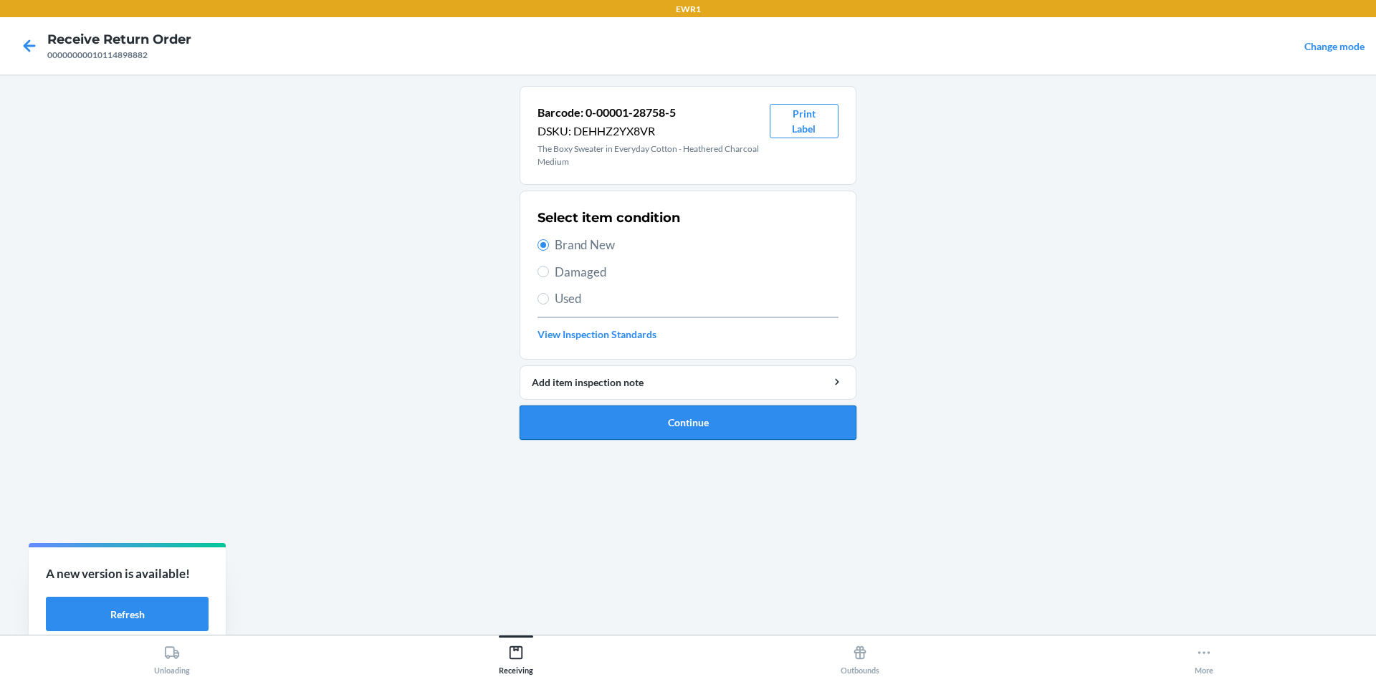
click at [727, 414] on button "Continue" at bounding box center [688, 423] width 337 height 34
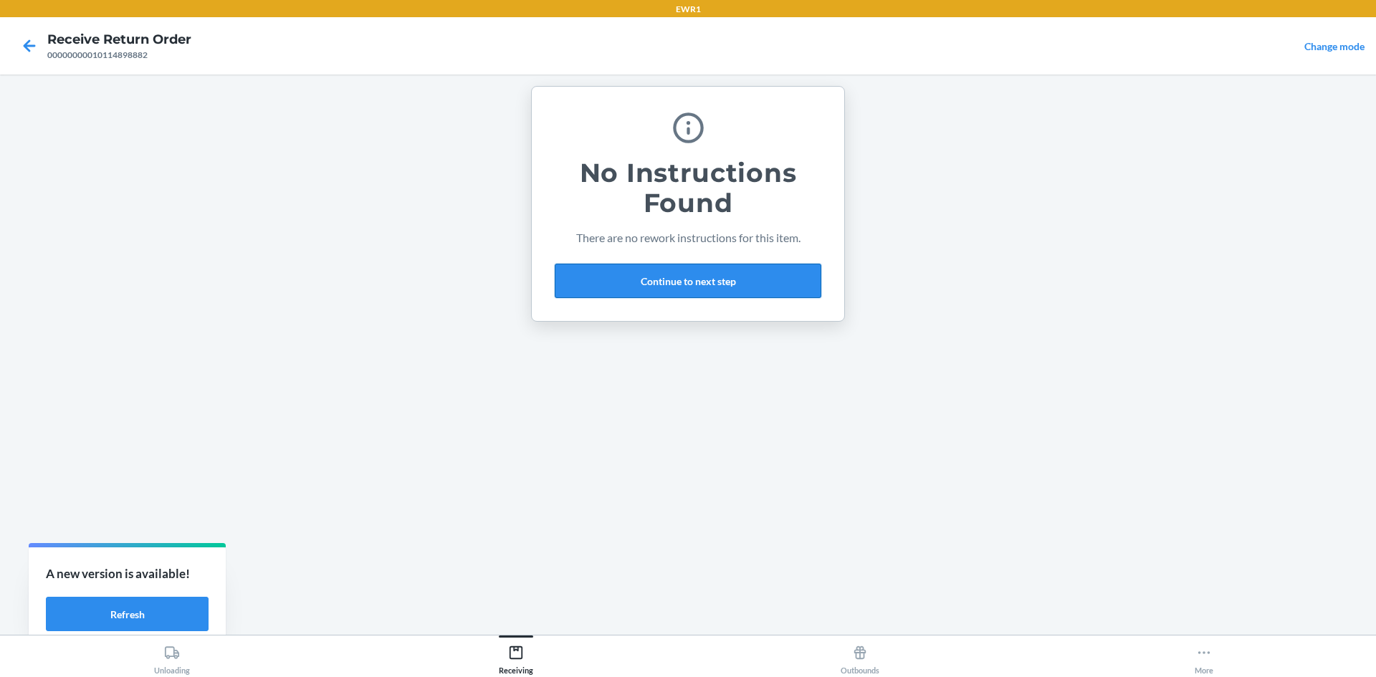
click at [692, 284] on button "Continue to next step" at bounding box center [688, 281] width 267 height 34
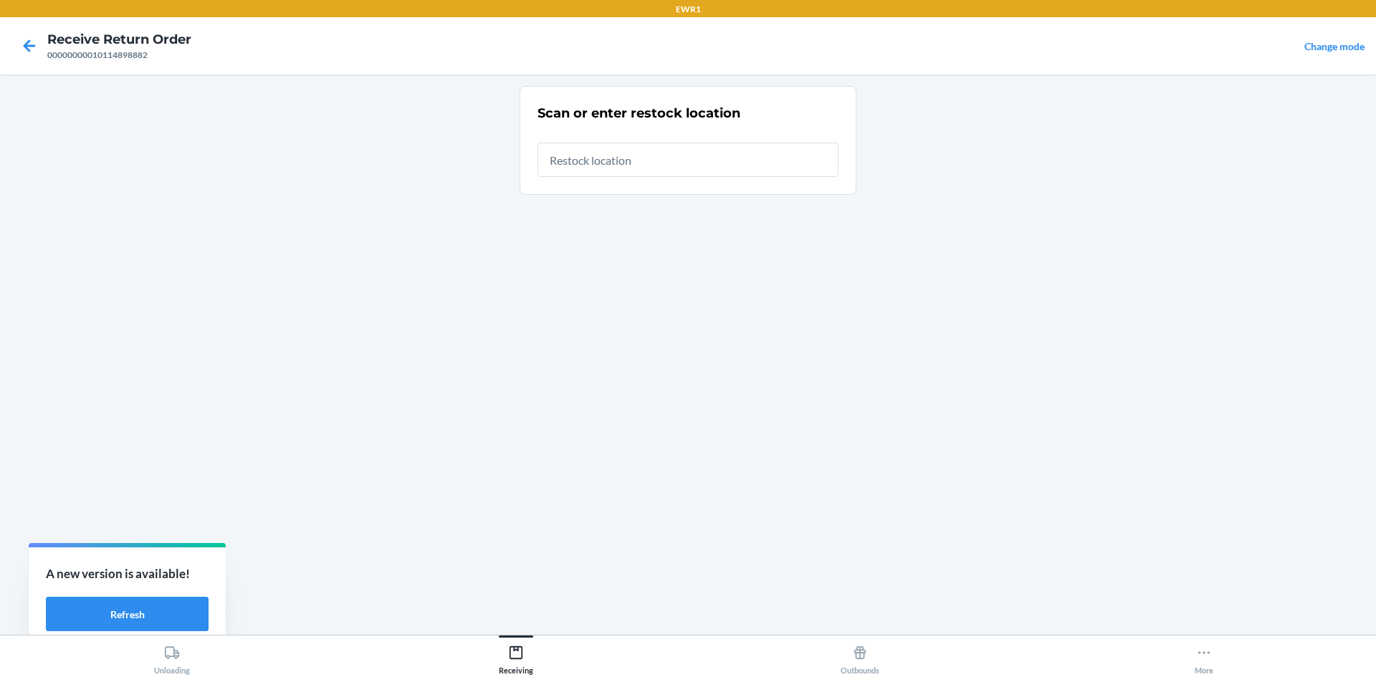
click at [607, 162] on input "text" at bounding box center [688, 160] width 301 height 34
type input "RTCart015"
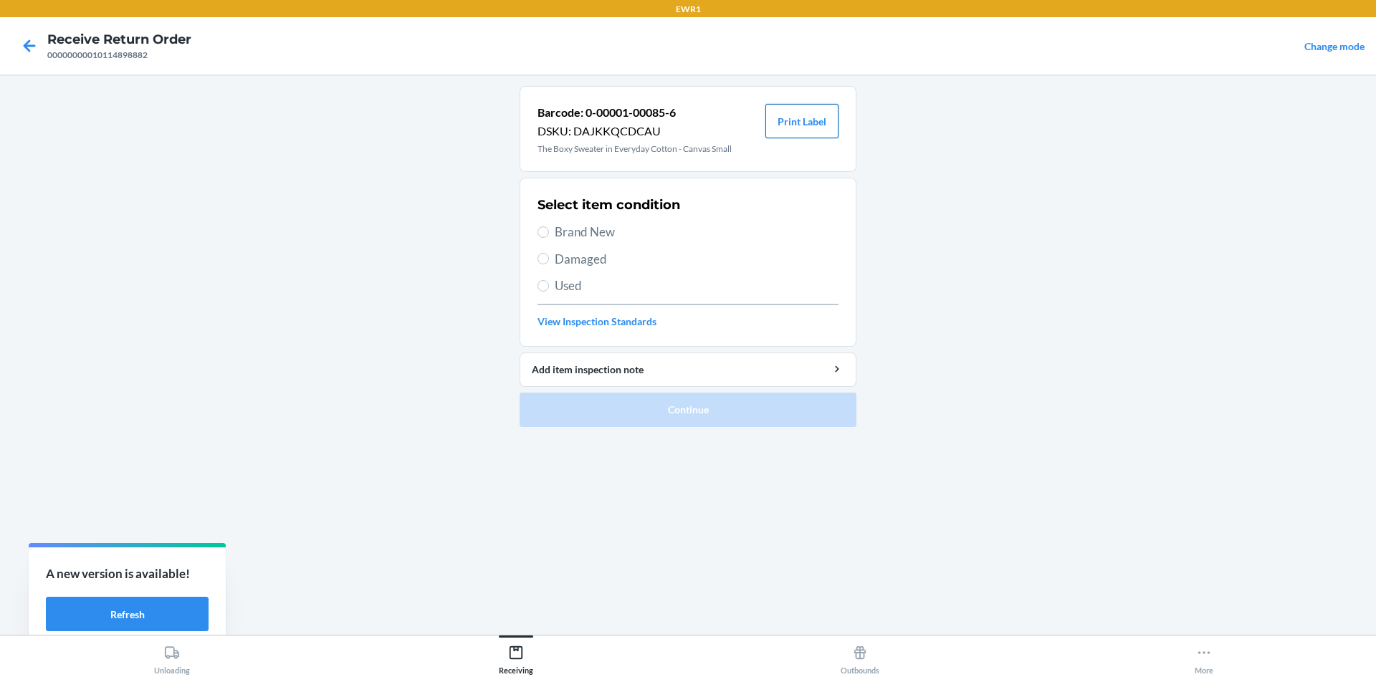
click at [820, 114] on button "Print Label" at bounding box center [801, 121] width 73 height 34
click at [557, 232] on span "Brand New" at bounding box center [697, 232] width 284 height 19
click at [549, 232] on input "Brand New" at bounding box center [543, 231] width 11 height 11
radio input "true"
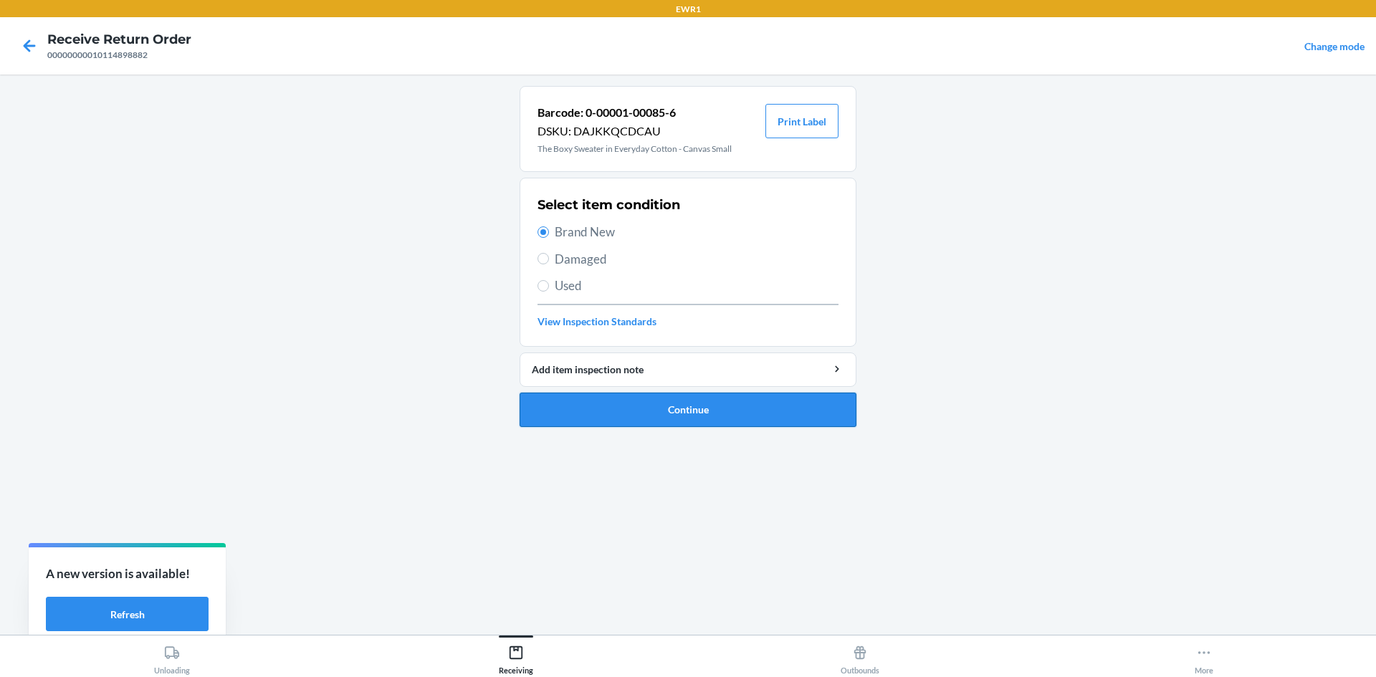
click at [727, 406] on button "Continue" at bounding box center [688, 410] width 337 height 34
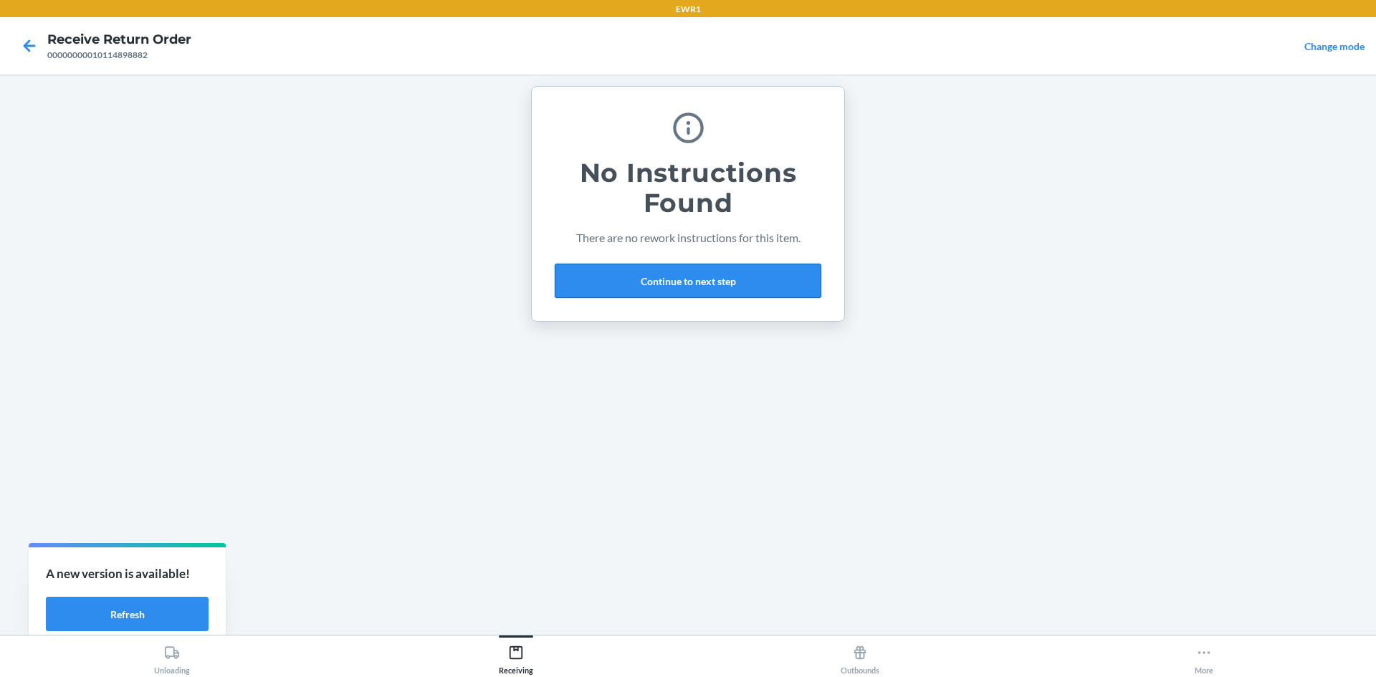
click at [694, 280] on button "Continue to next step" at bounding box center [688, 281] width 267 height 34
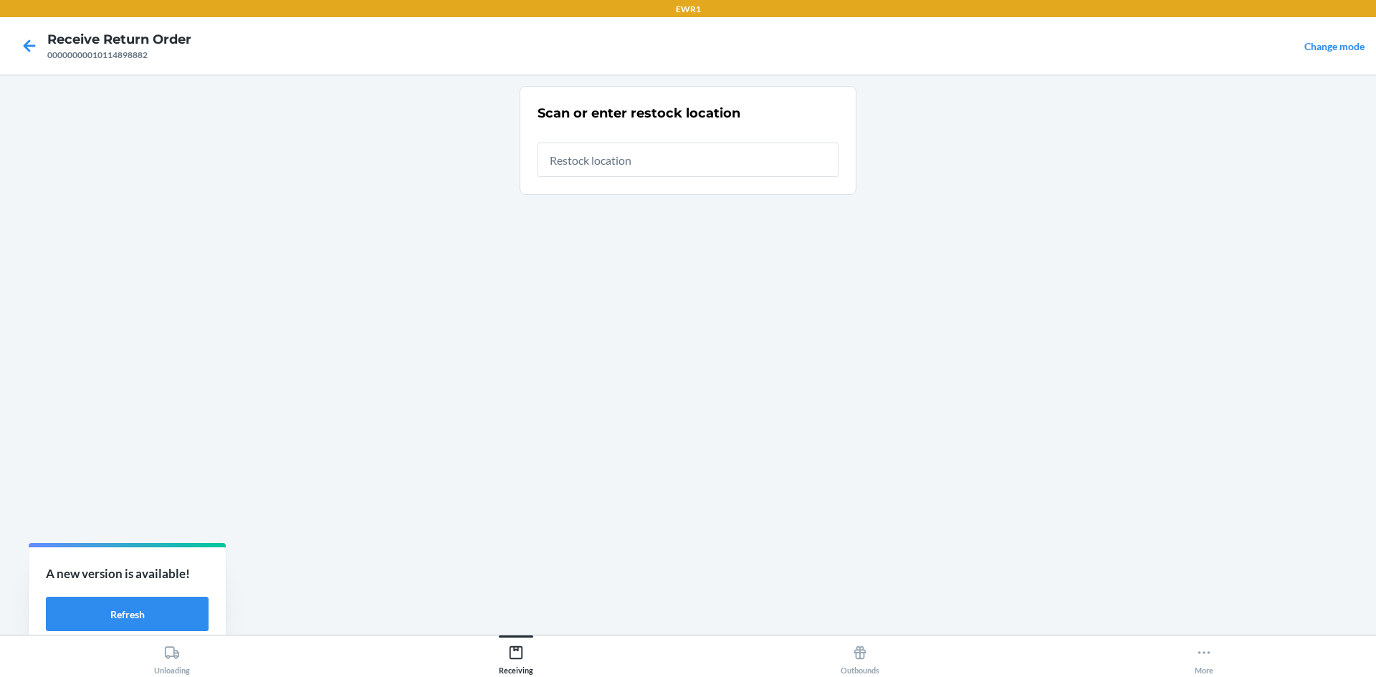
click at [633, 163] on input "text" at bounding box center [688, 160] width 301 height 34
type input "RTCart015"
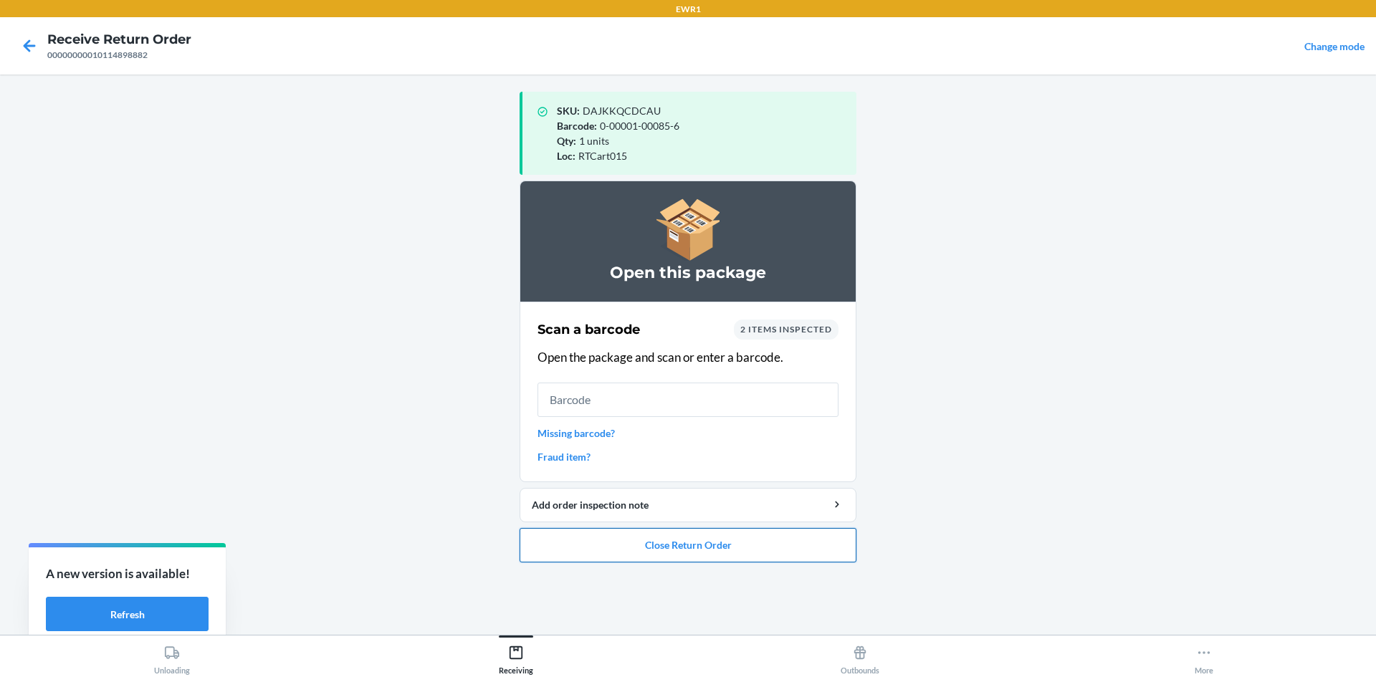
click at [783, 540] on button "Close Return Order" at bounding box center [688, 545] width 337 height 34
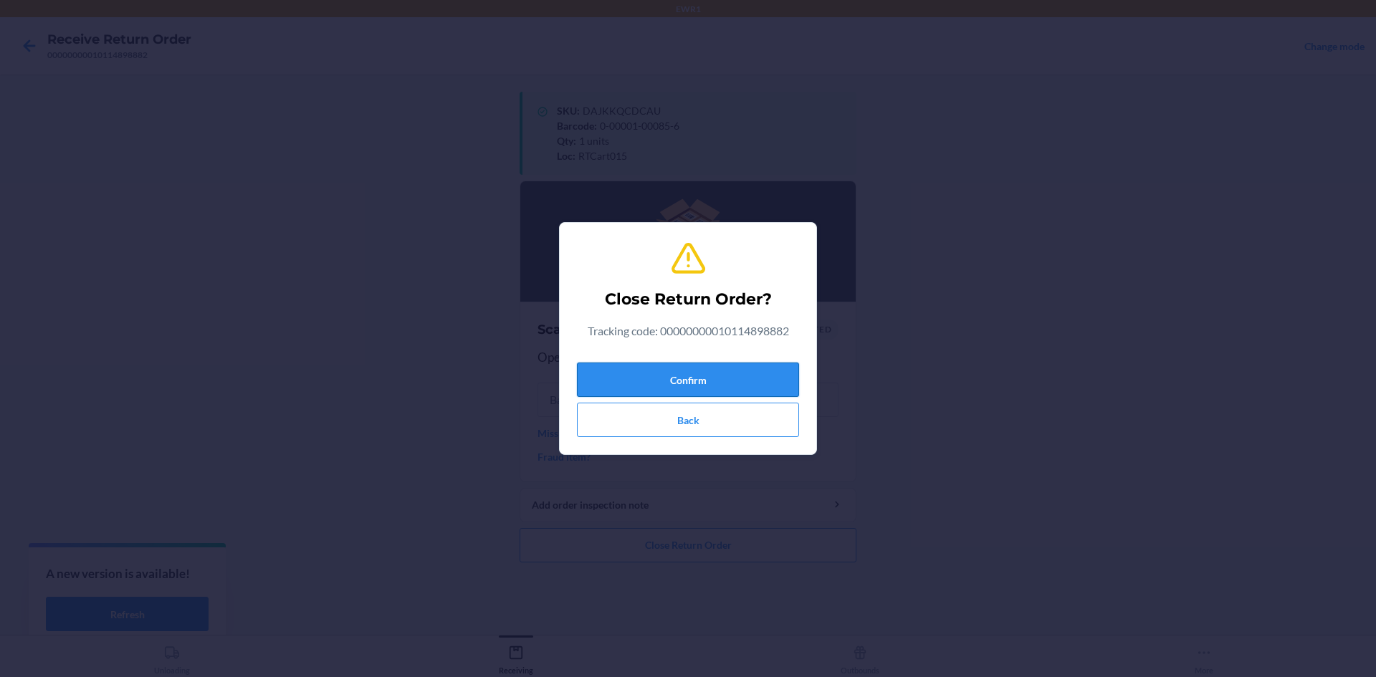
click at [771, 380] on button "Confirm" at bounding box center [688, 380] width 222 height 34
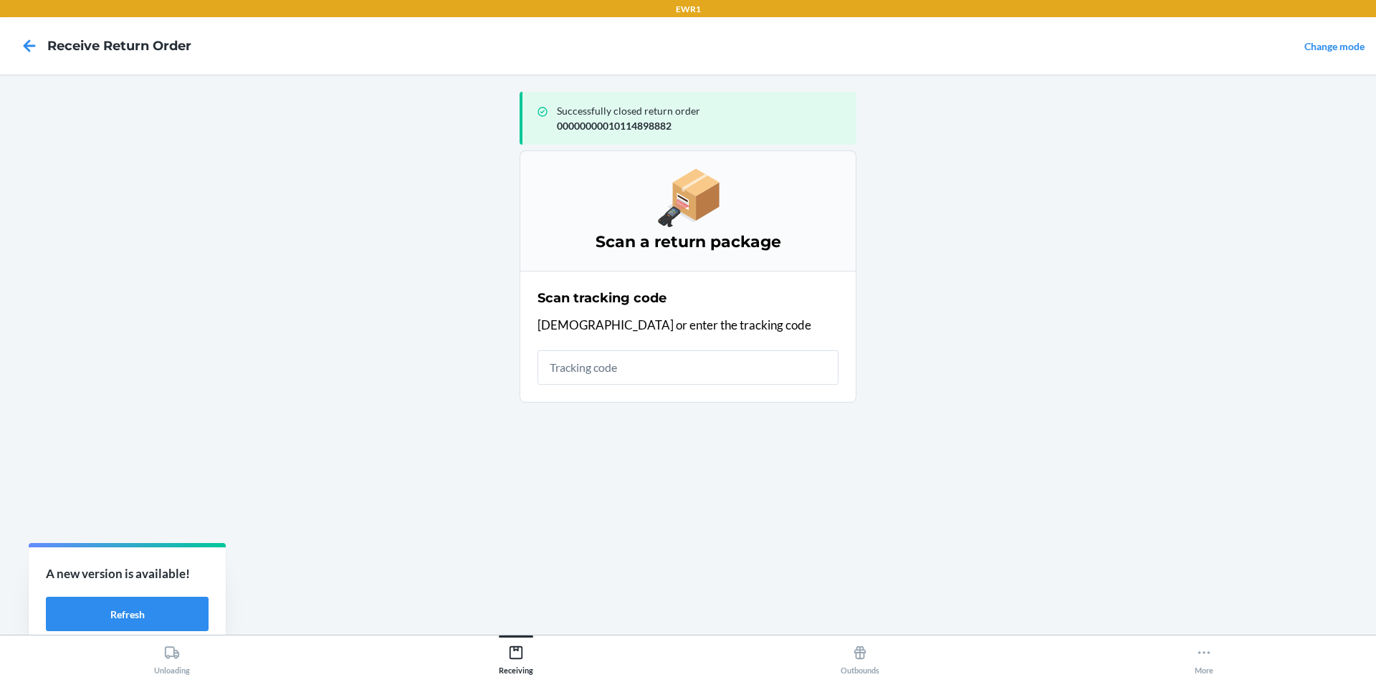
click at [689, 361] on input "text" at bounding box center [688, 367] width 301 height 34
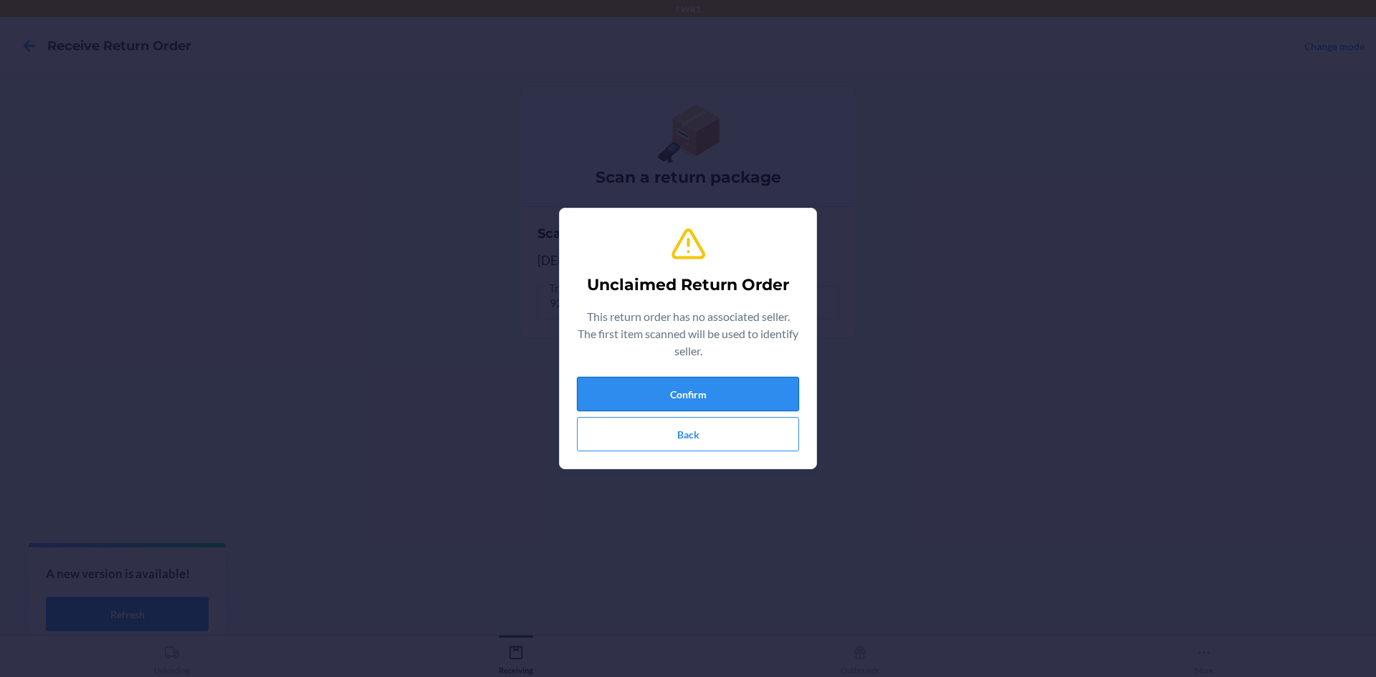
click at [748, 384] on button "Confirm" at bounding box center [688, 394] width 222 height 34
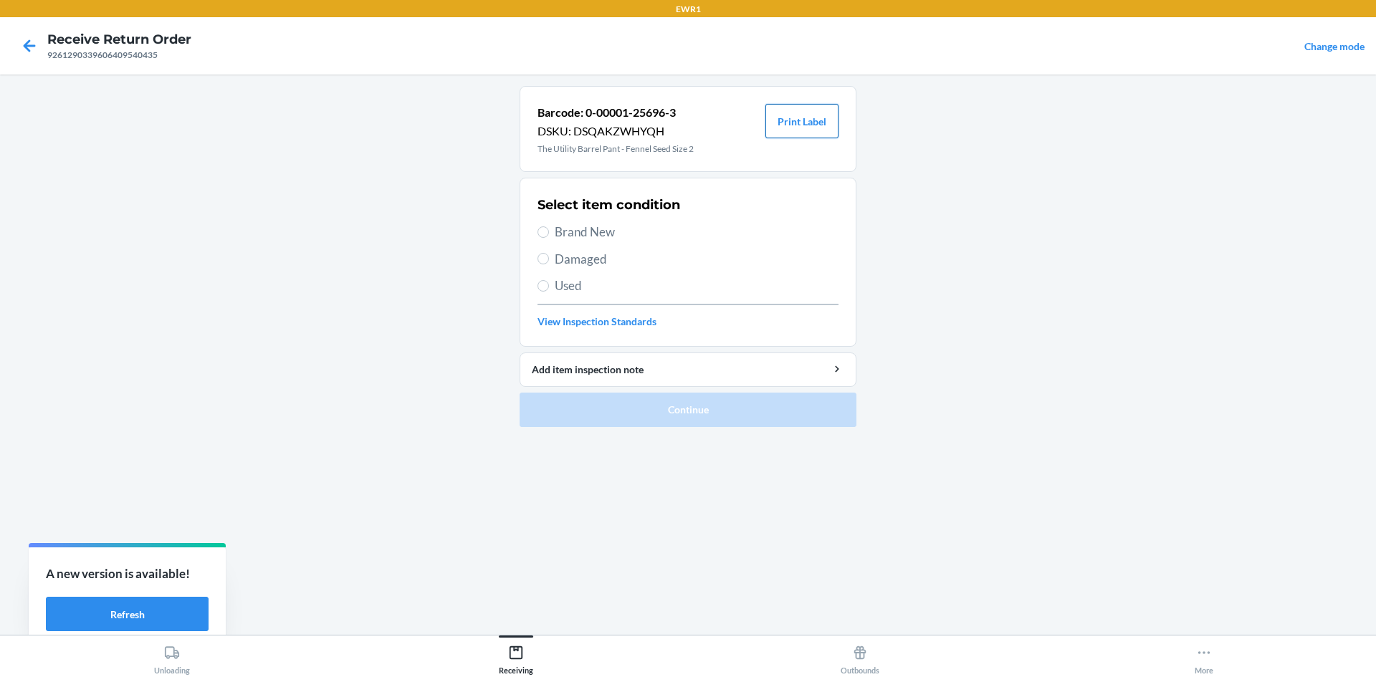
click at [829, 118] on button "Print Label" at bounding box center [801, 121] width 73 height 34
click at [559, 234] on span "Brand New" at bounding box center [697, 232] width 284 height 19
click at [549, 234] on input "Brand New" at bounding box center [543, 231] width 11 height 11
radio input "true"
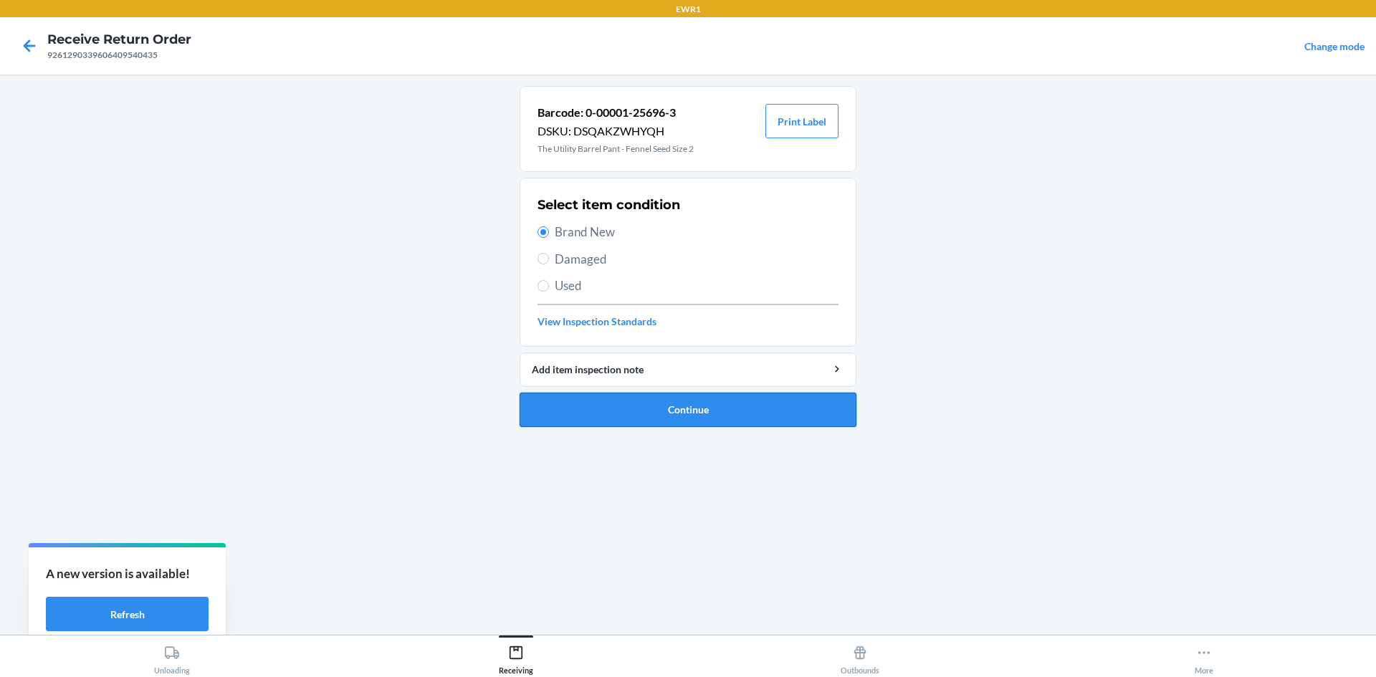
click at [775, 416] on button "Continue" at bounding box center [688, 410] width 337 height 34
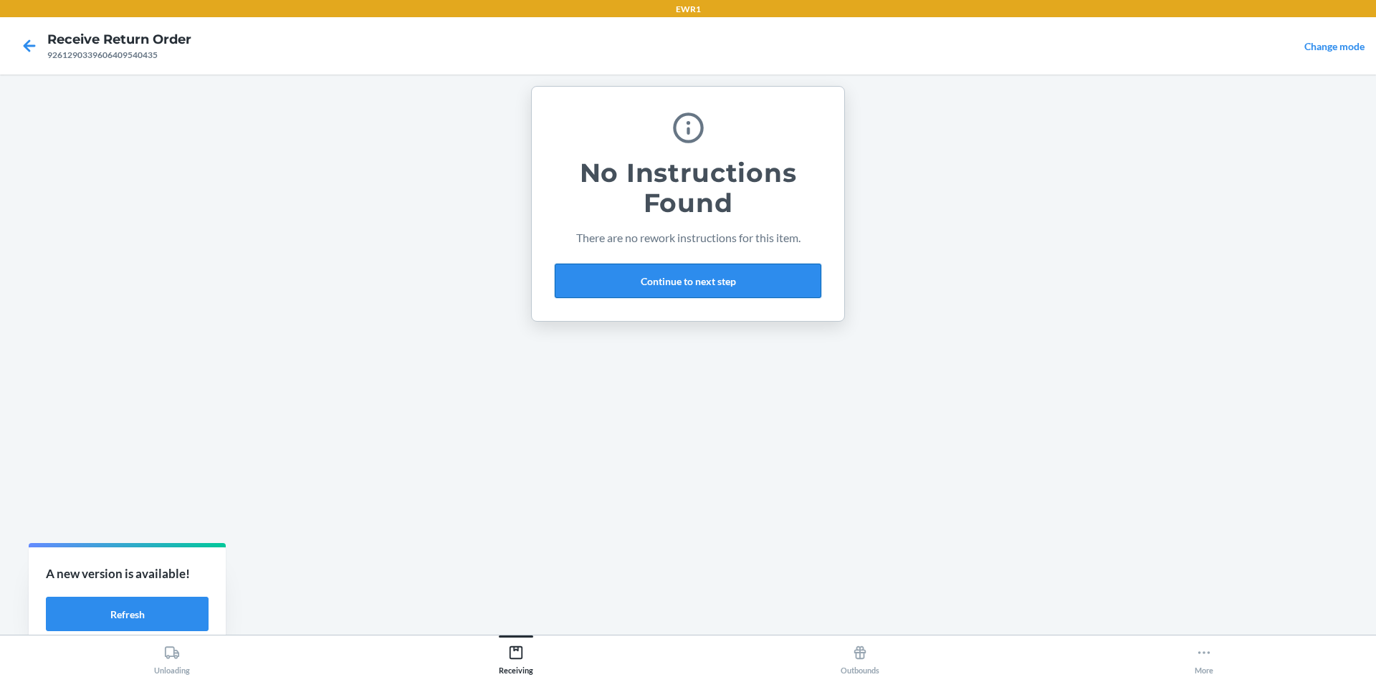
click at [731, 275] on button "Continue to next step" at bounding box center [688, 281] width 267 height 34
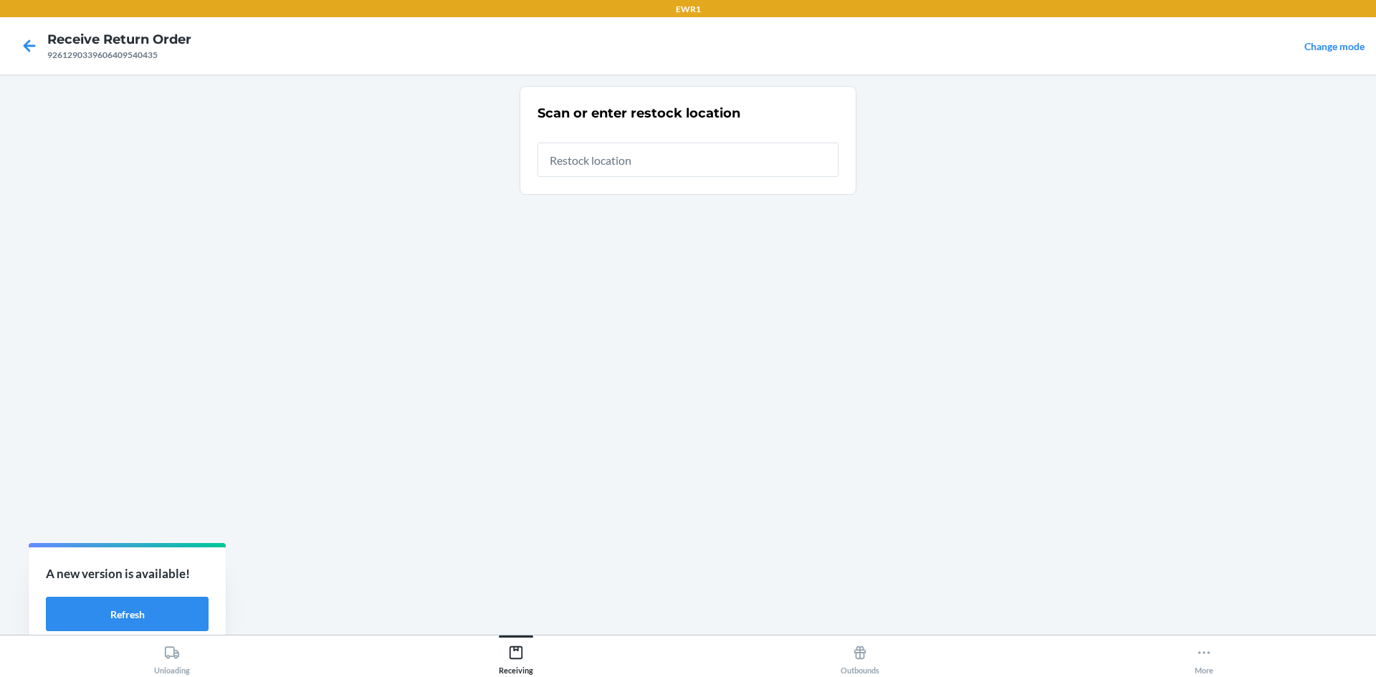
click at [709, 164] on input "text" at bounding box center [688, 160] width 301 height 34
type input "RTCart015"
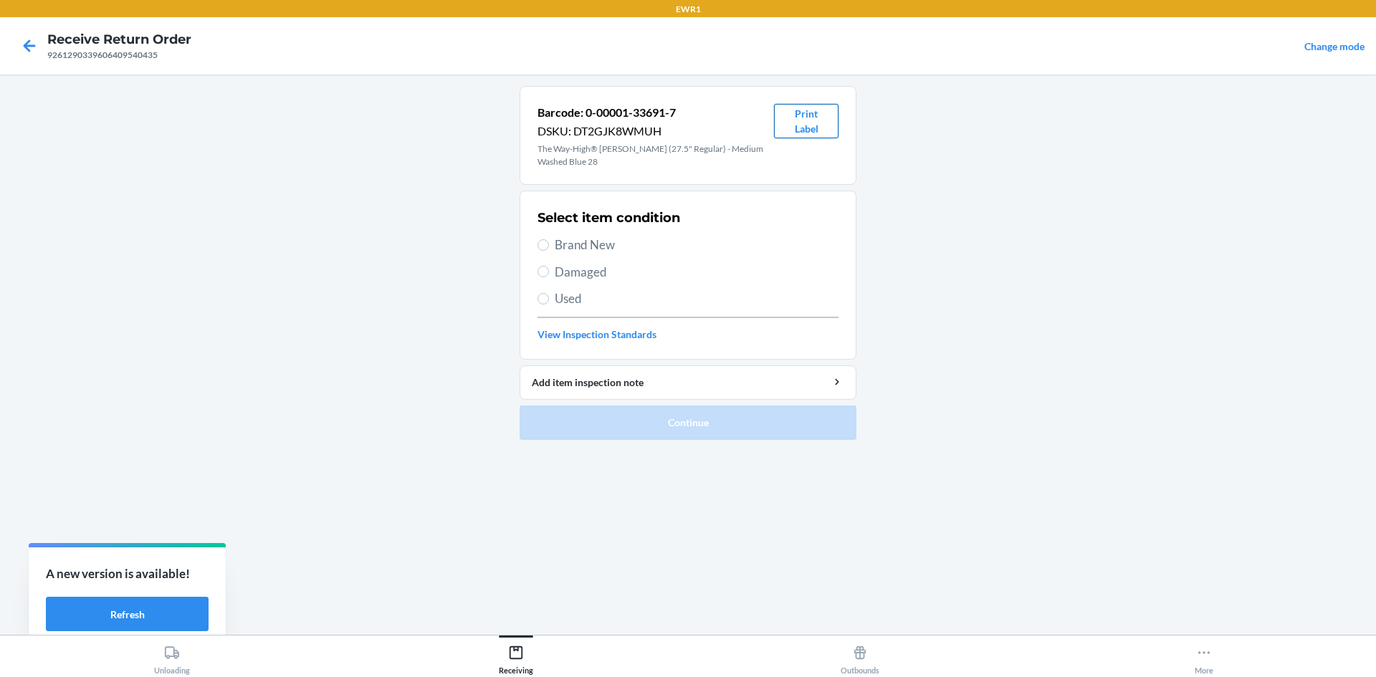
click at [818, 126] on button "Print Label" at bounding box center [806, 121] width 65 height 34
click at [548, 249] on input "Brand New" at bounding box center [543, 244] width 11 height 11
radio input "true"
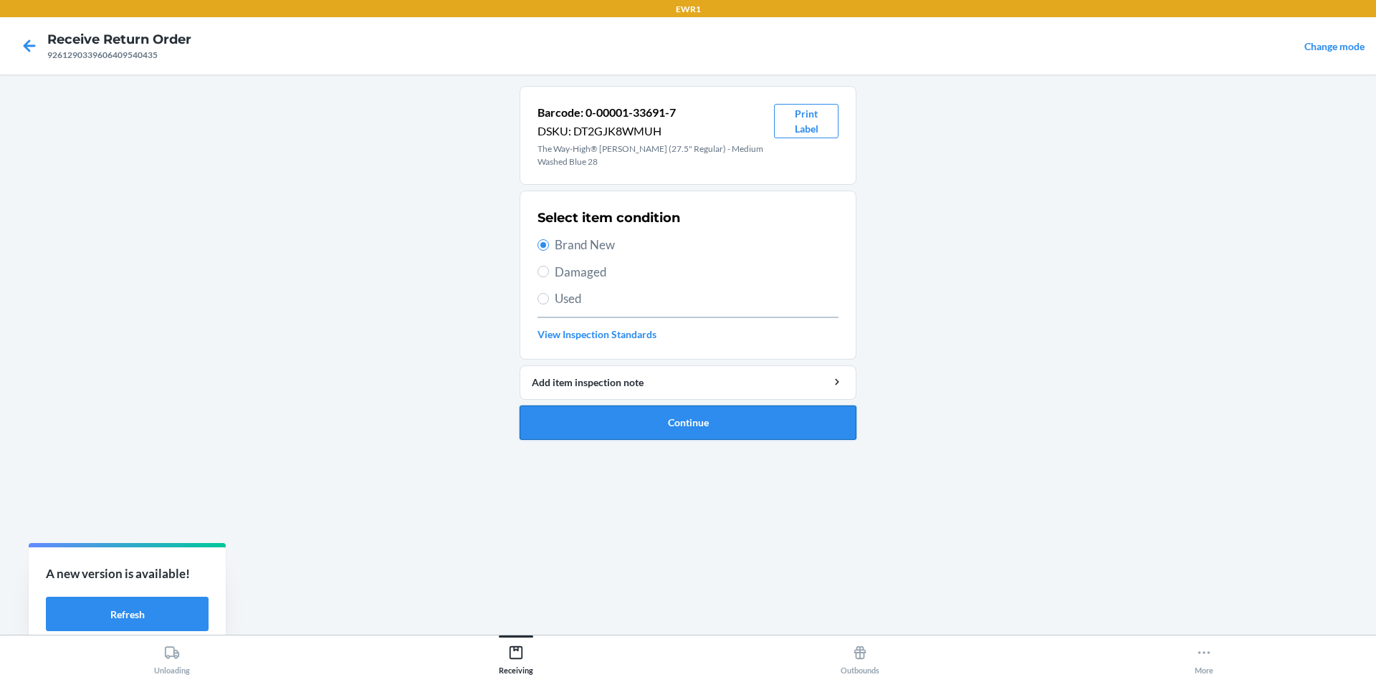
click at [679, 425] on button "Continue" at bounding box center [688, 423] width 337 height 34
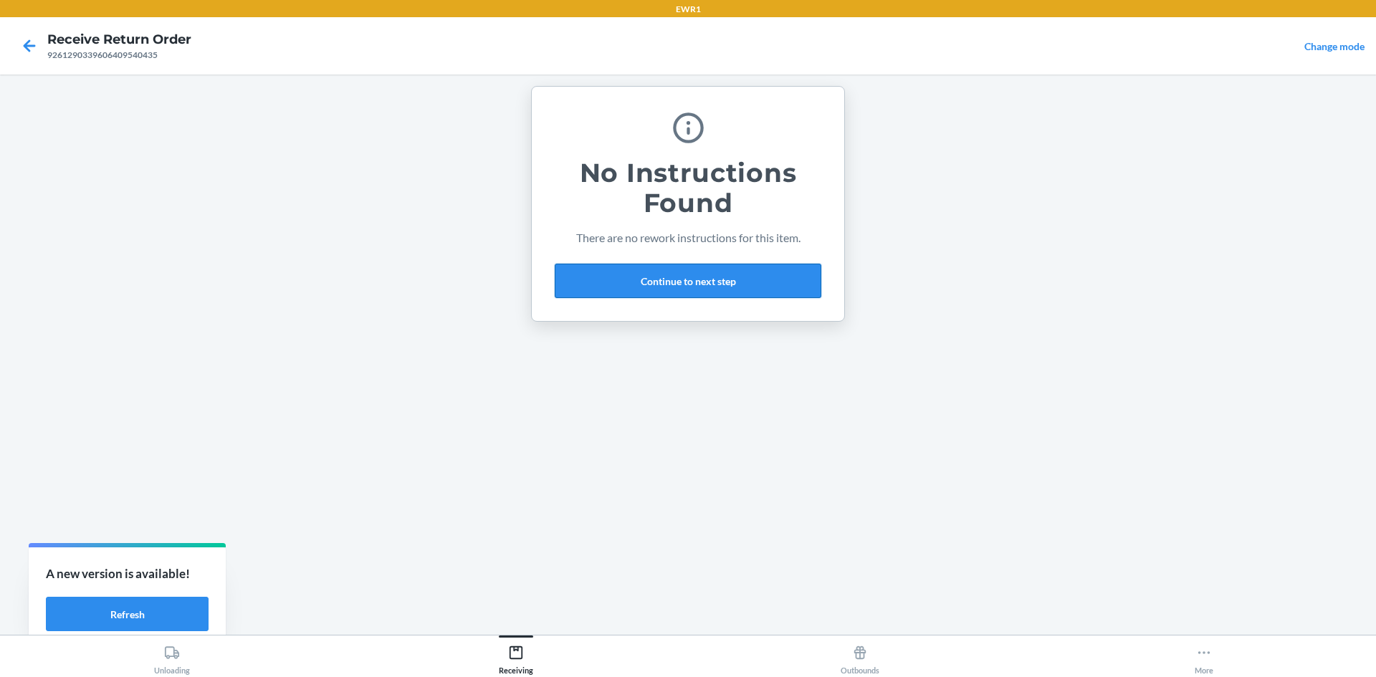
click at [677, 281] on button "Continue to next step" at bounding box center [688, 281] width 267 height 34
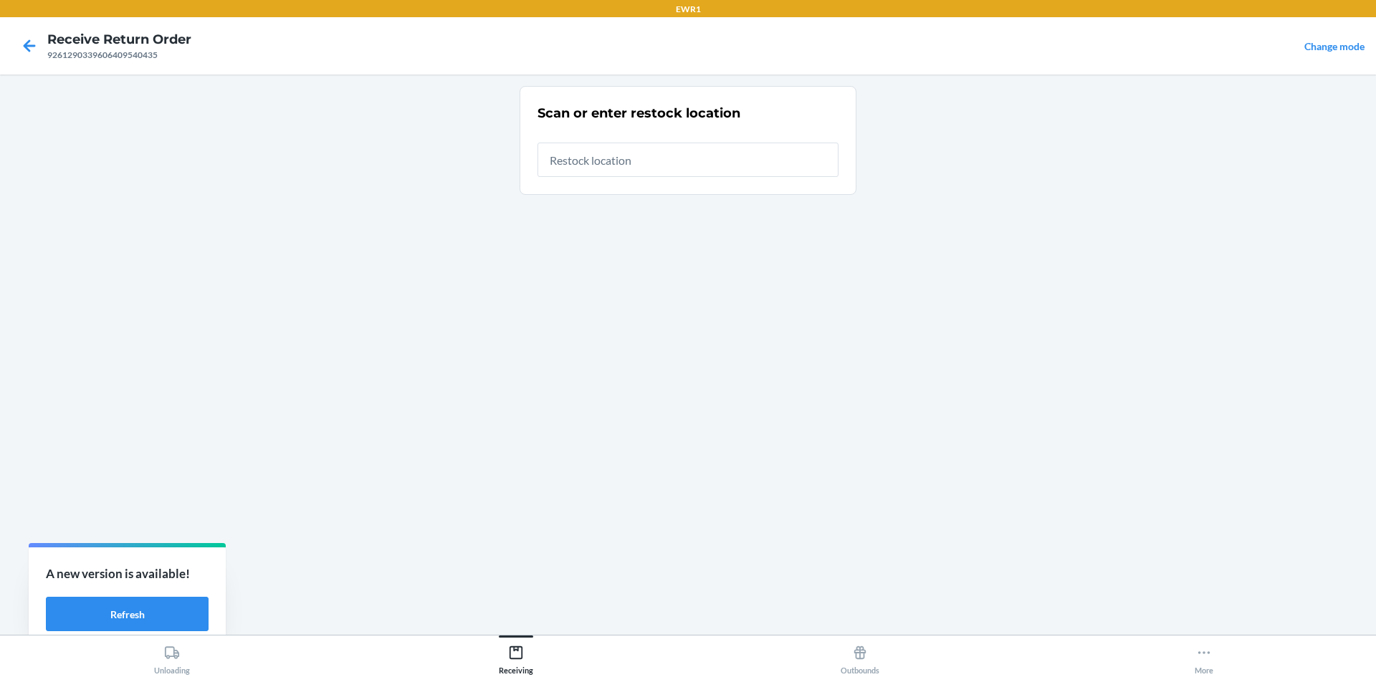
click at [675, 163] on input "text" at bounding box center [688, 160] width 301 height 34
type input "RTCart015"
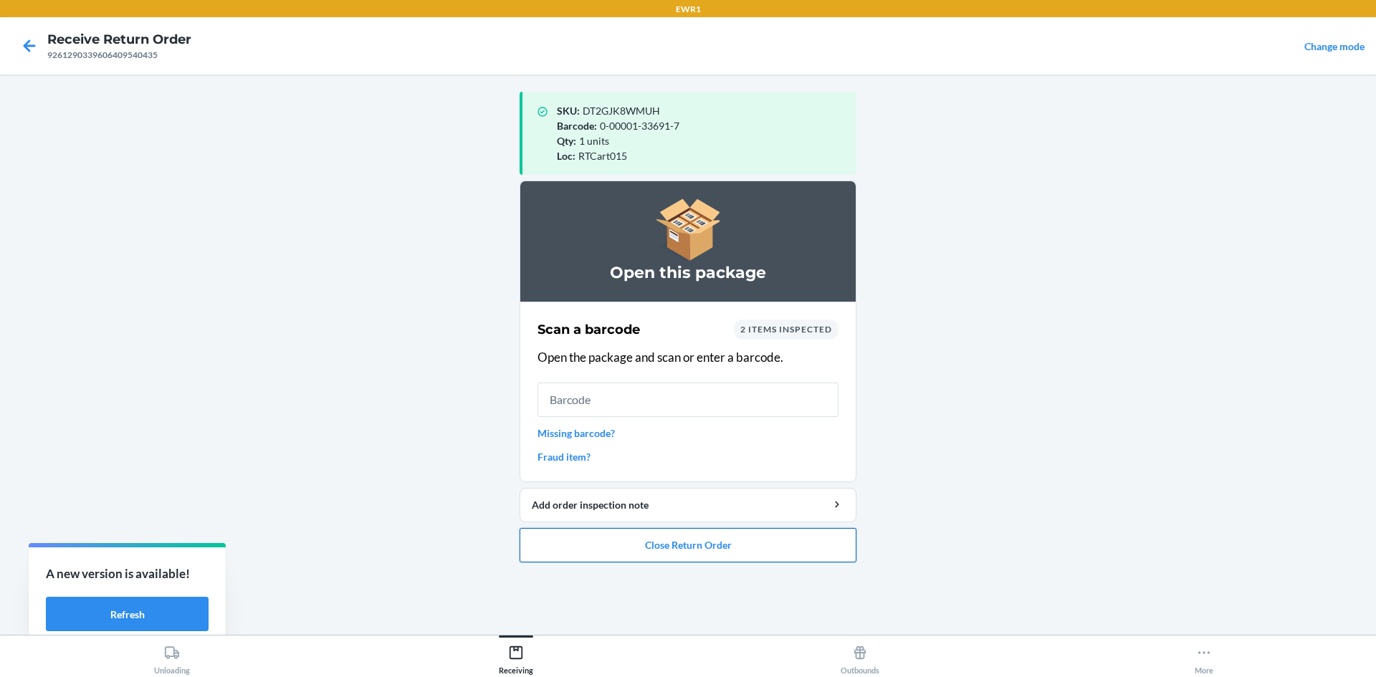
click at [718, 533] on button "Close Return Order" at bounding box center [688, 545] width 337 height 34
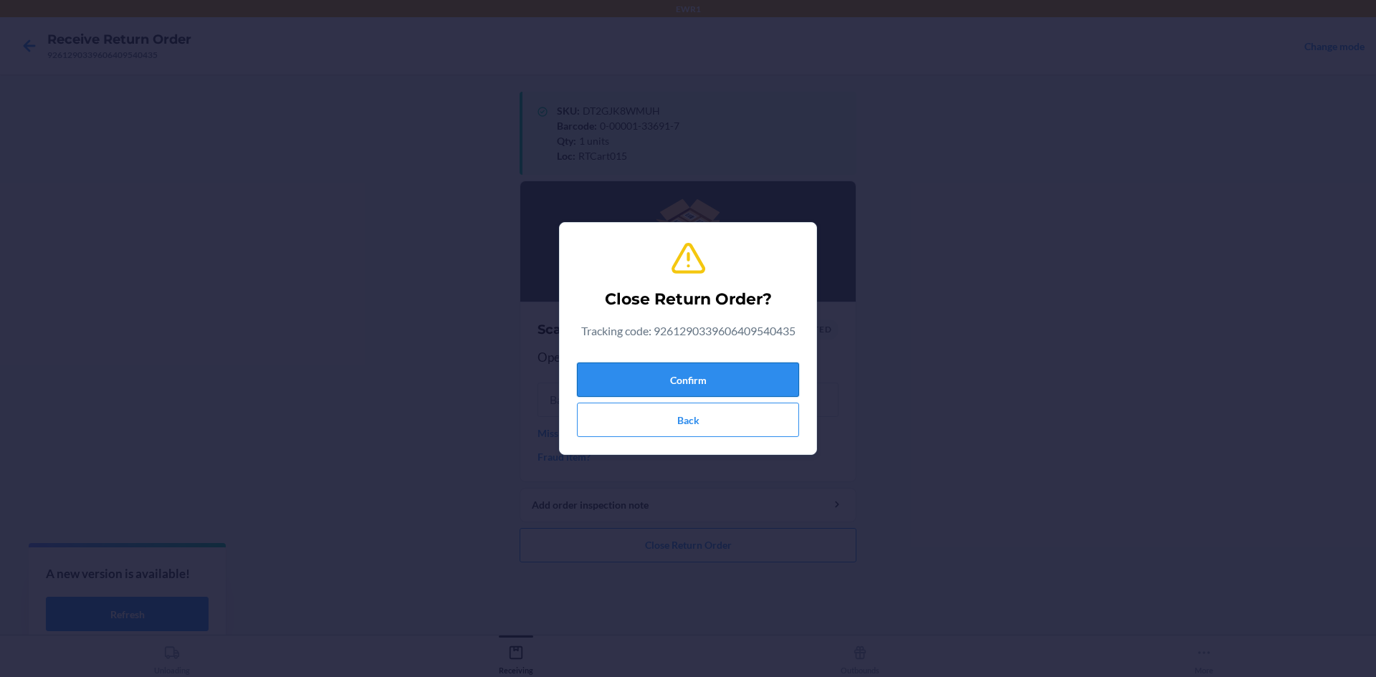
click at [722, 371] on button "Confirm" at bounding box center [688, 380] width 222 height 34
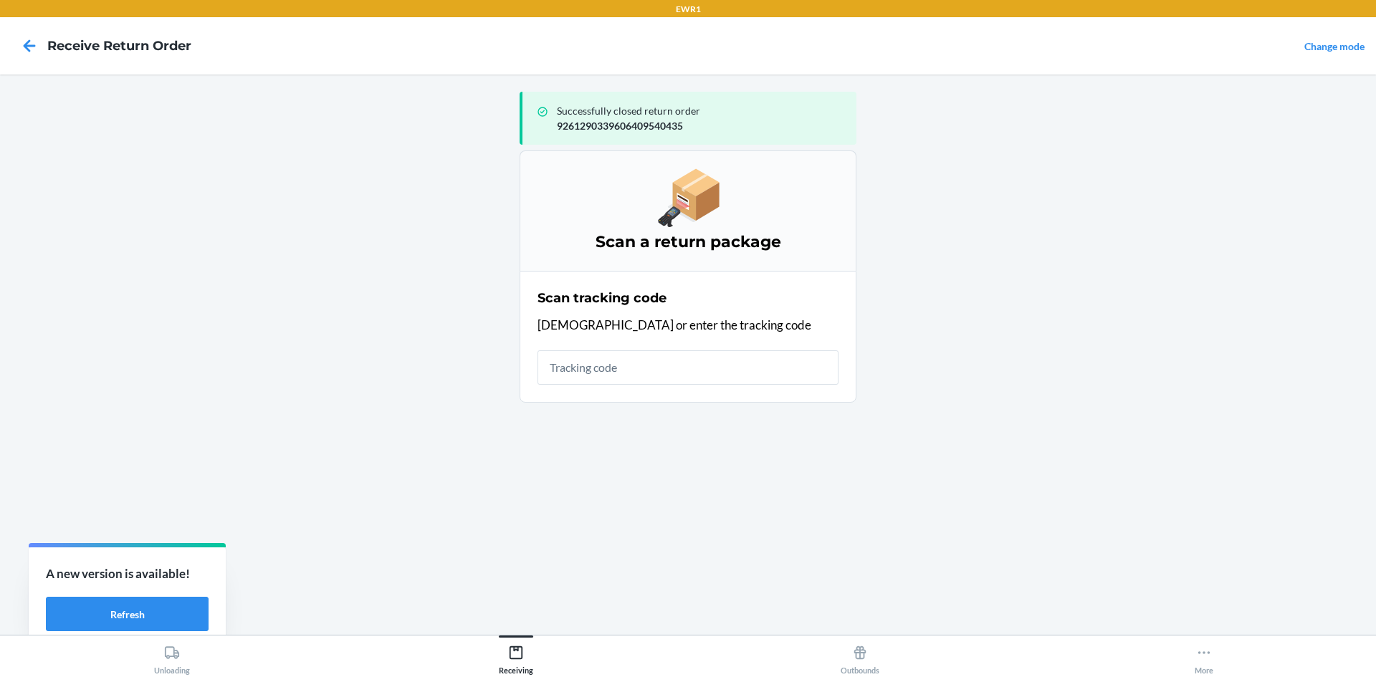
click at [702, 367] on input "text" at bounding box center [688, 367] width 301 height 34
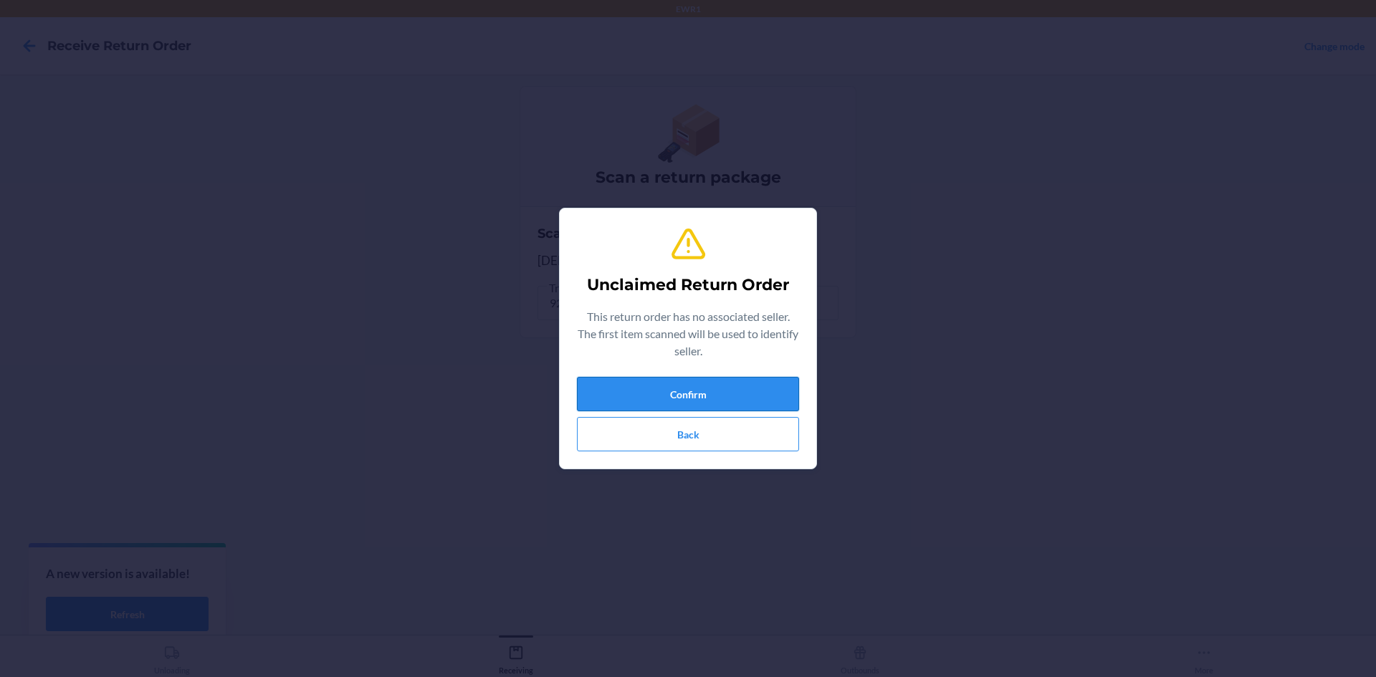
click at [790, 401] on button "Confirm" at bounding box center [688, 394] width 222 height 34
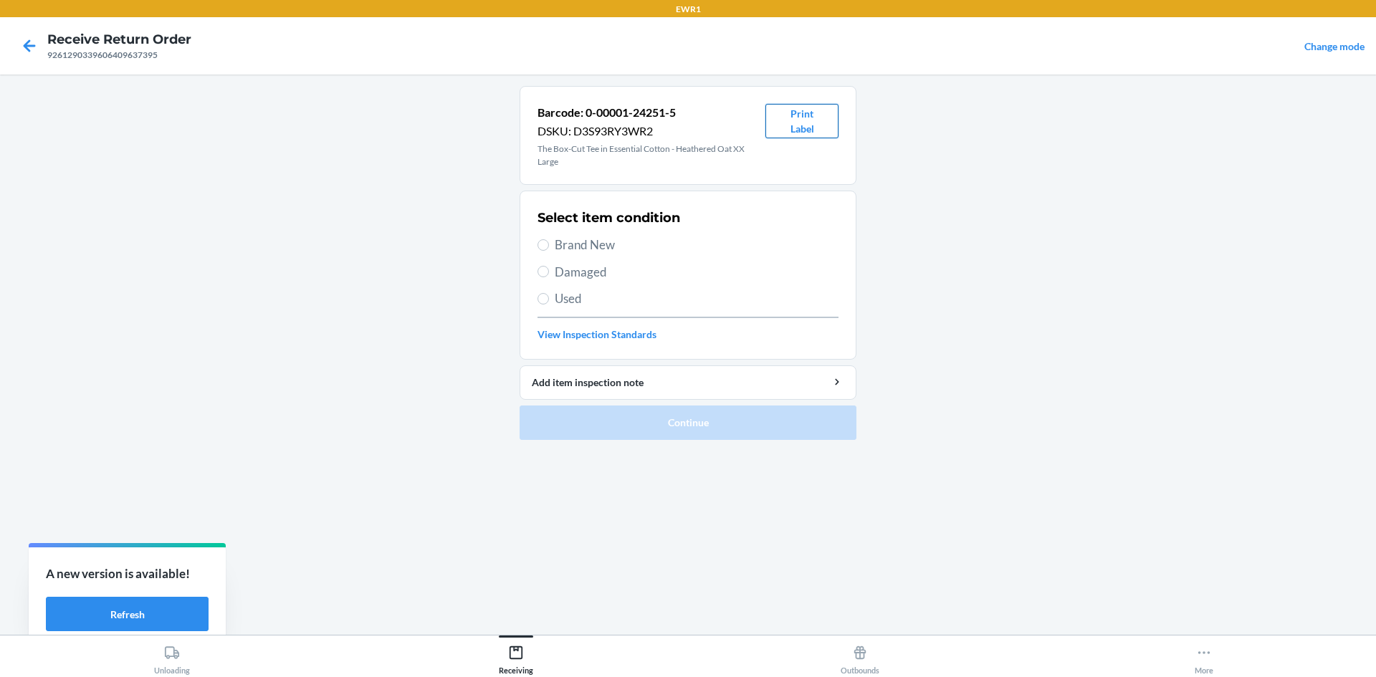
click at [816, 130] on button "Print Label" at bounding box center [801, 121] width 73 height 34
click at [543, 234] on div "Select item condition Brand New Damaged Used View Inspection Standards" at bounding box center [688, 275] width 301 height 142
click at [559, 244] on span "Brand New" at bounding box center [697, 245] width 284 height 19
click at [549, 244] on input "Brand New" at bounding box center [543, 244] width 11 height 11
radio input "true"
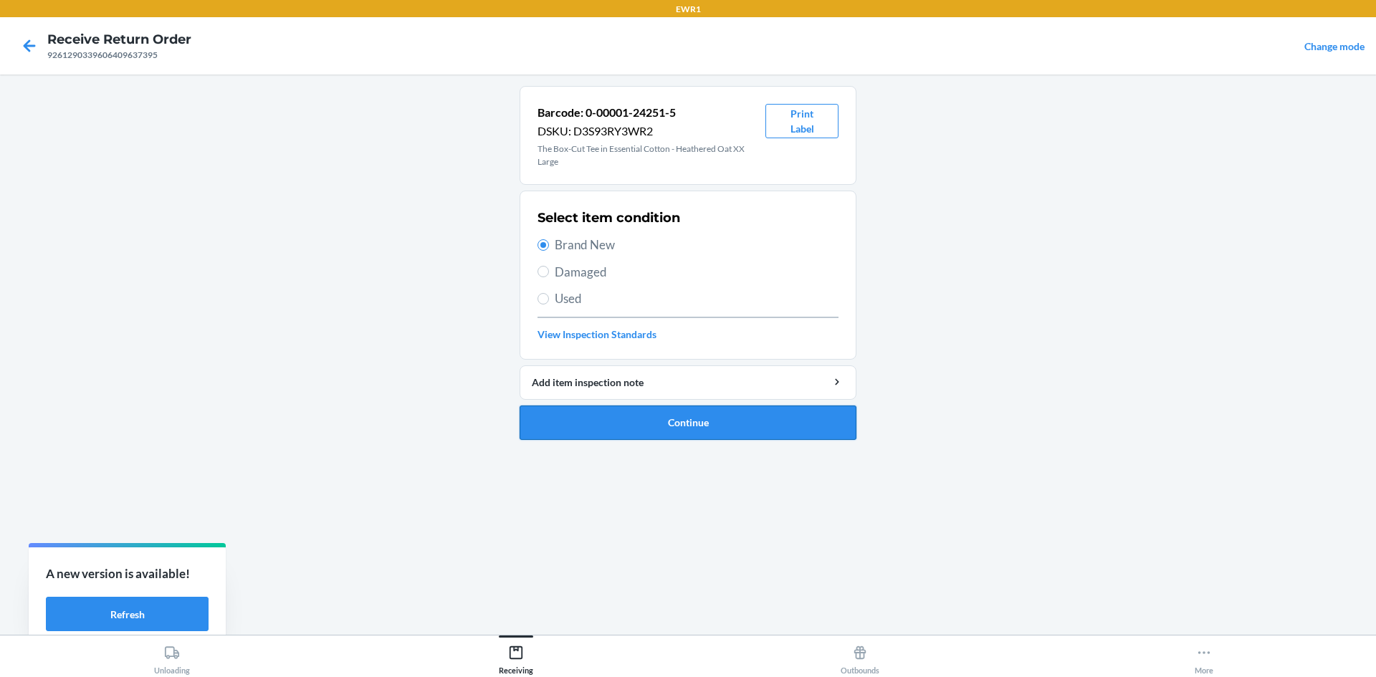
click at [731, 421] on button "Continue" at bounding box center [688, 423] width 337 height 34
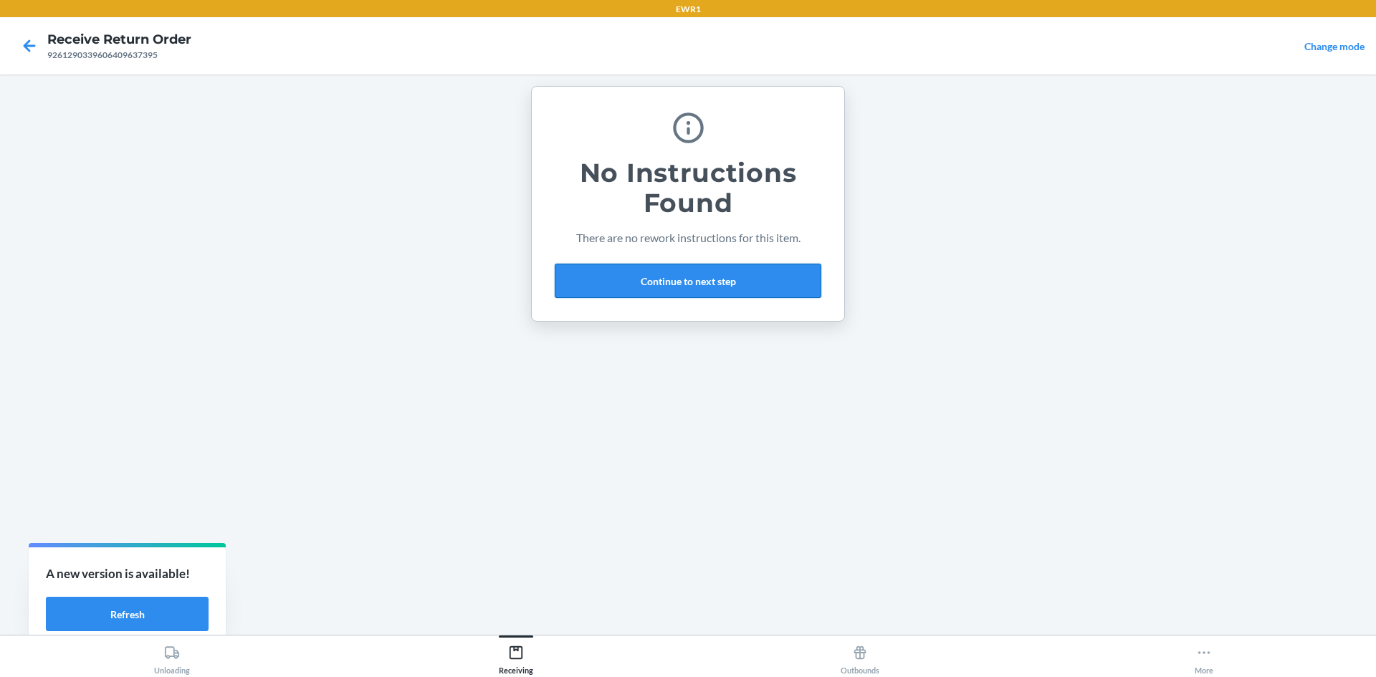
click at [707, 280] on button "Continue to next step" at bounding box center [688, 281] width 267 height 34
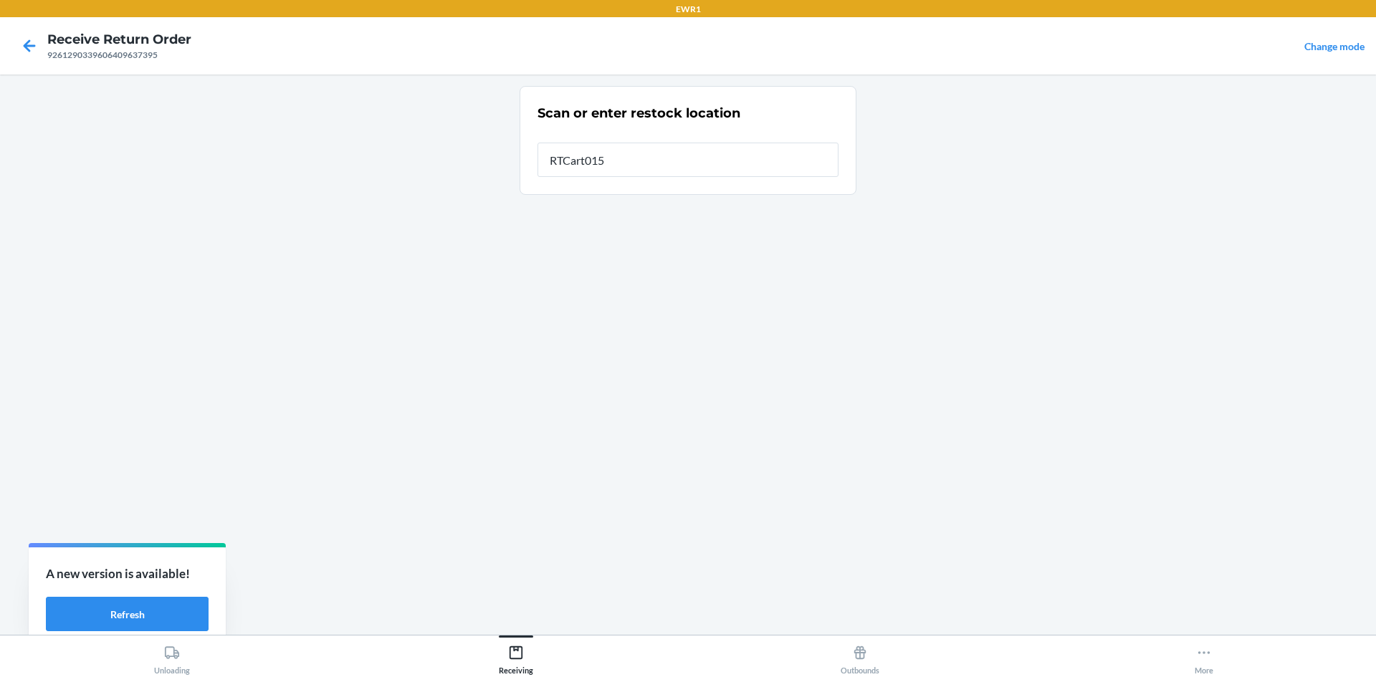
type input "RTCart015"
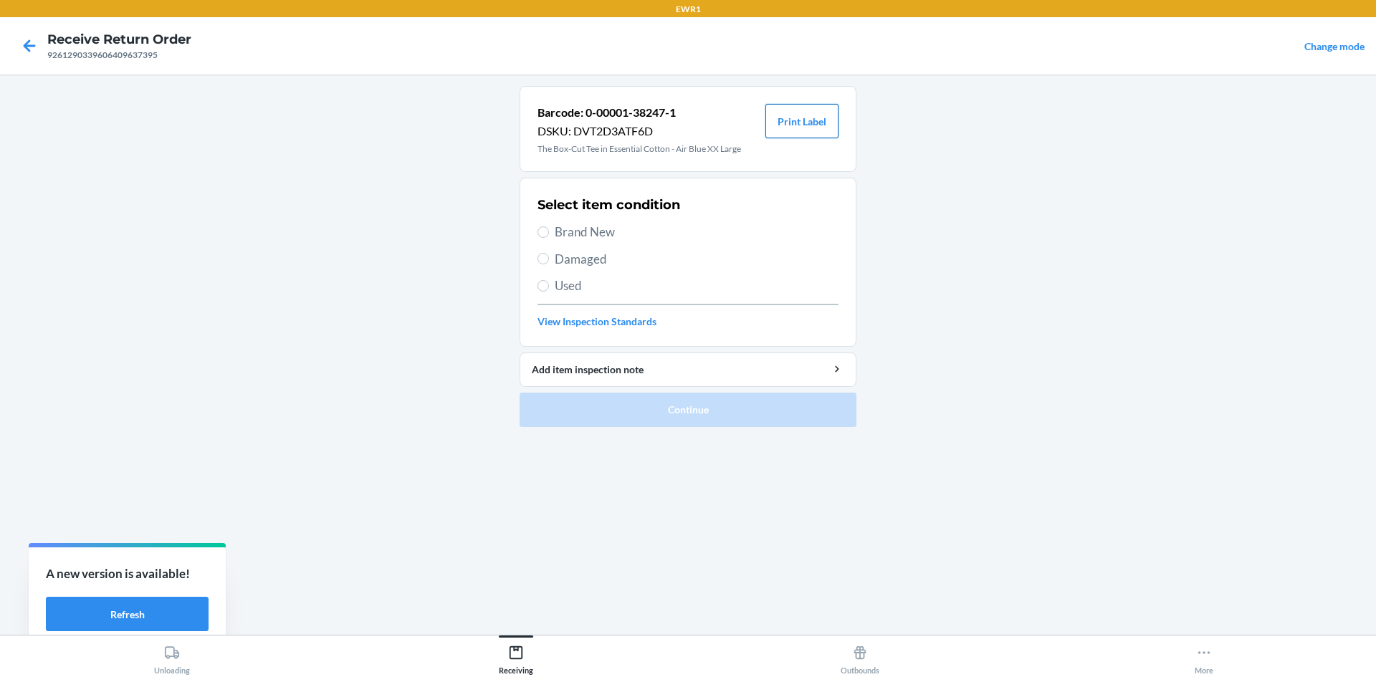
click at [821, 118] on button "Print Label" at bounding box center [801, 121] width 73 height 34
click at [548, 226] on label "Brand New" at bounding box center [688, 232] width 301 height 19
click at [548, 226] on input "Brand New" at bounding box center [543, 231] width 11 height 11
radio input "true"
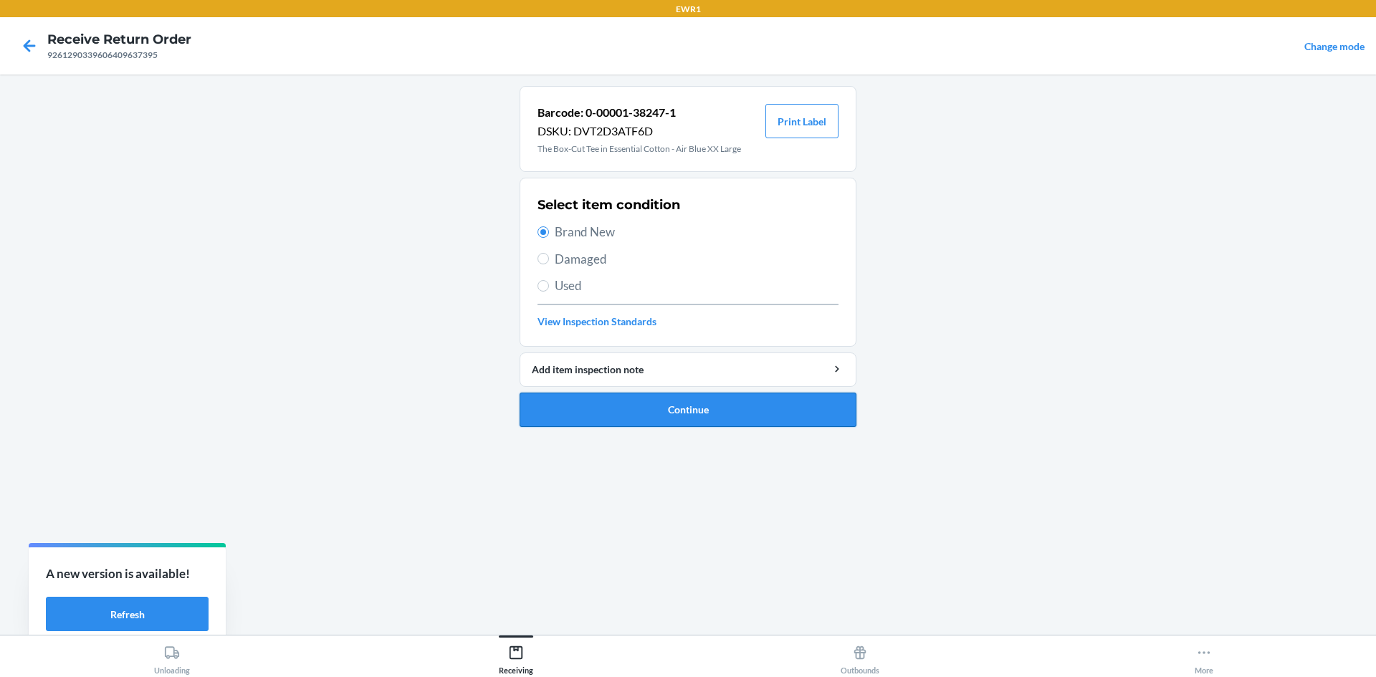
click at [715, 411] on button "Continue" at bounding box center [688, 410] width 337 height 34
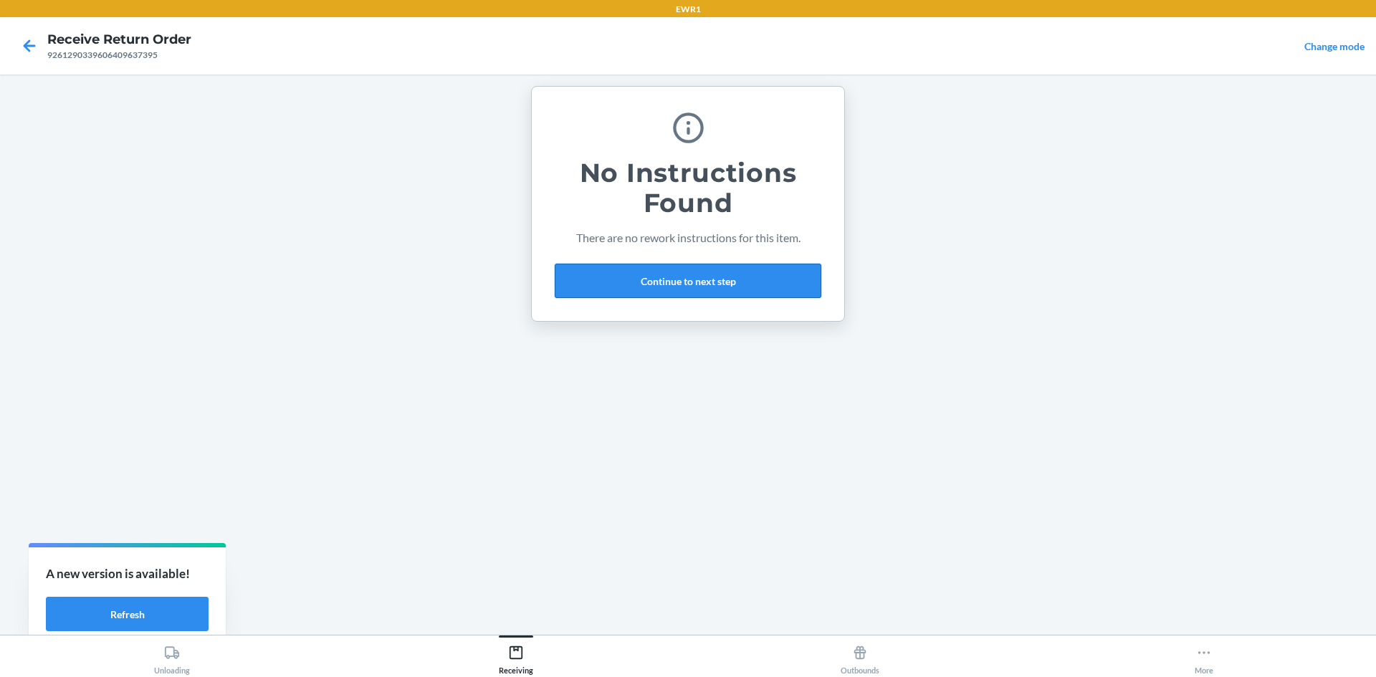
click at [655, 277] on button "Continue to next step" at bounding box center [688, 281] width 267 height 34
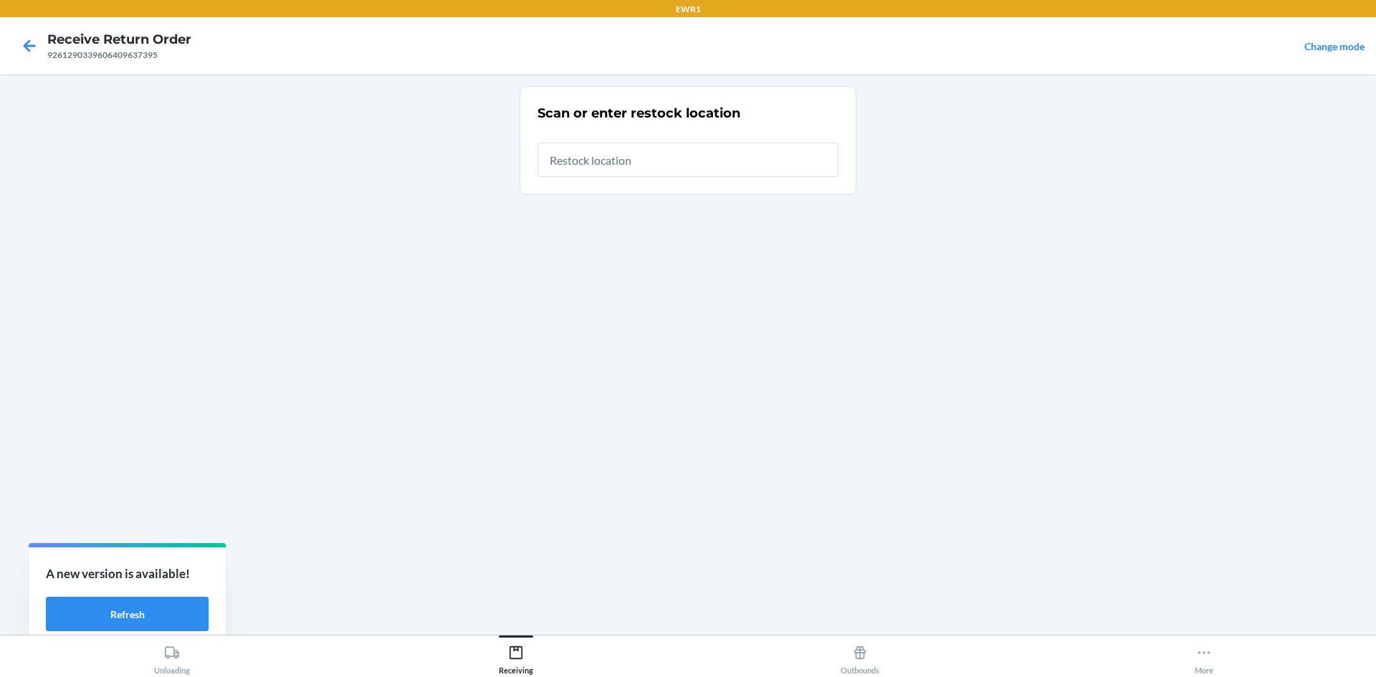
click at [621, 156] on input "text" at bounding box center [688, 160] width 301 height 34
type input "RTCart015"
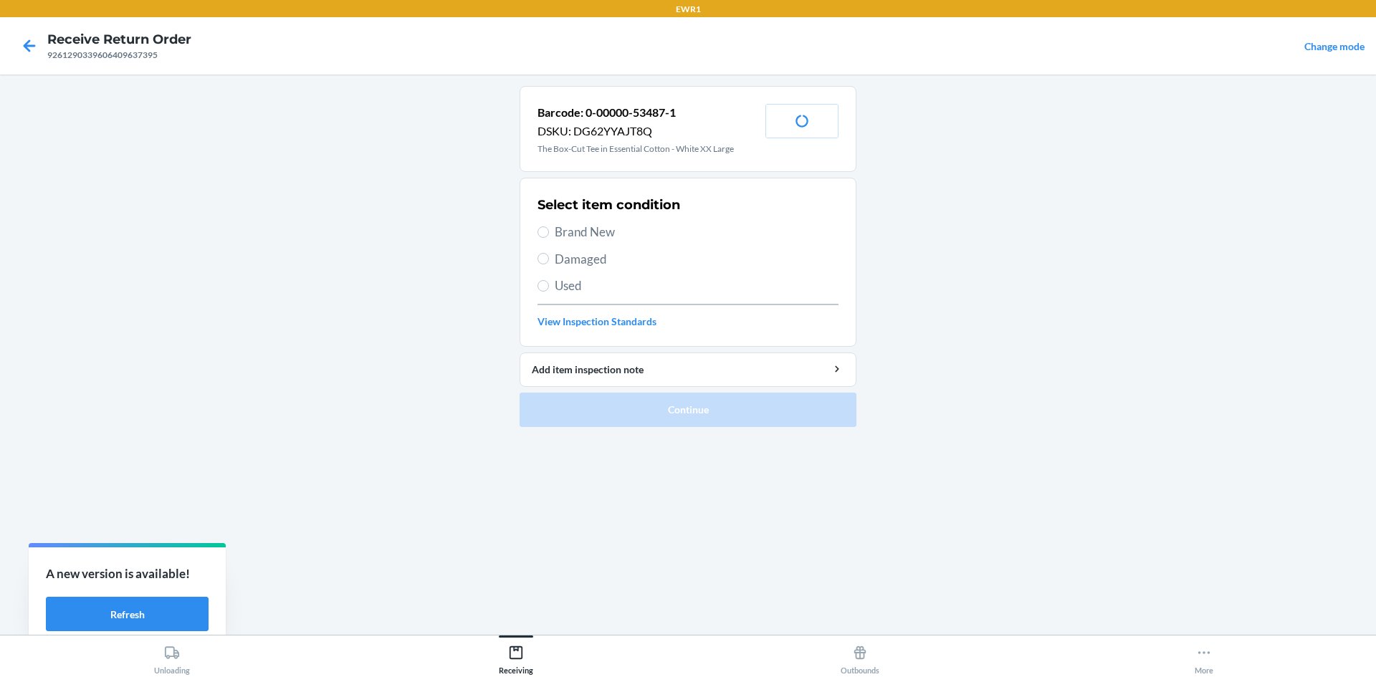
click at [548, 237] on label "Brand New" at bounding box center [688, 232] width 301 height 19
click at [548, 237] on input "Brand New" at bounding box center [543, 231] width 11 height 11
radio input "true"
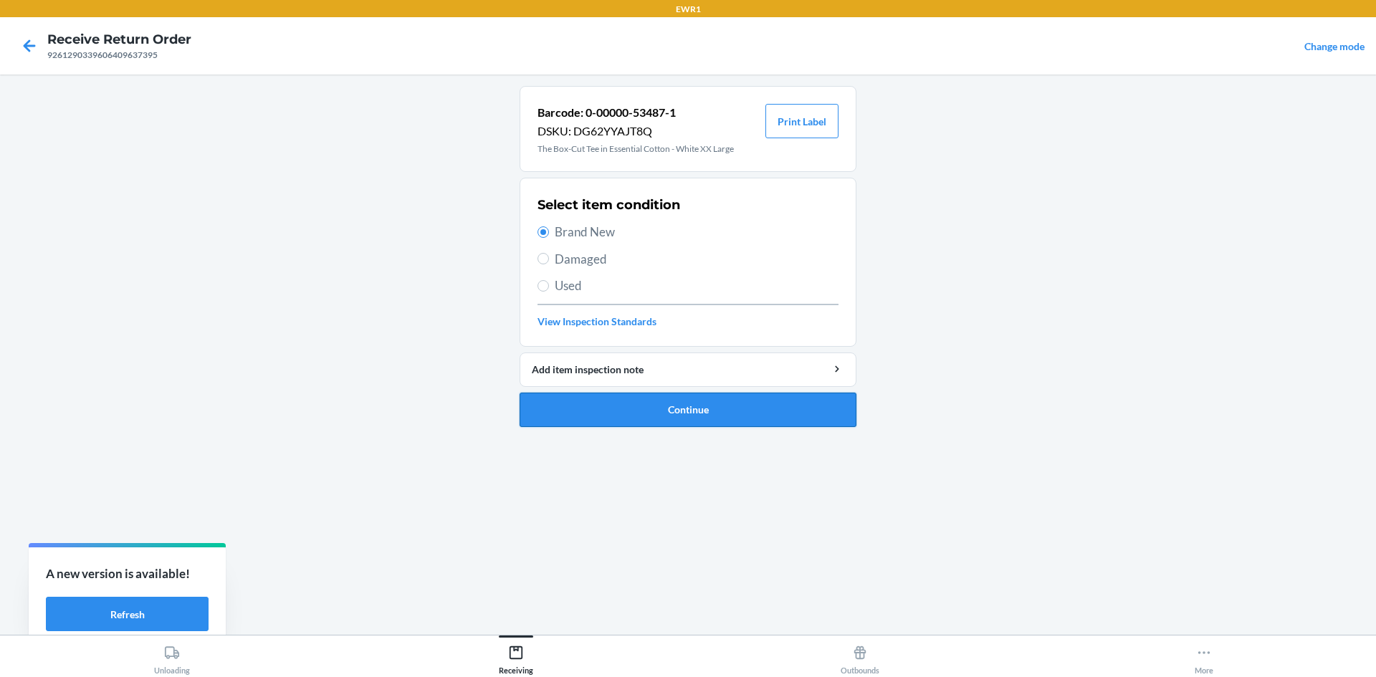
click at [712, 419] on button "Continue" at bounding box center [688, 410] width 337 height 34
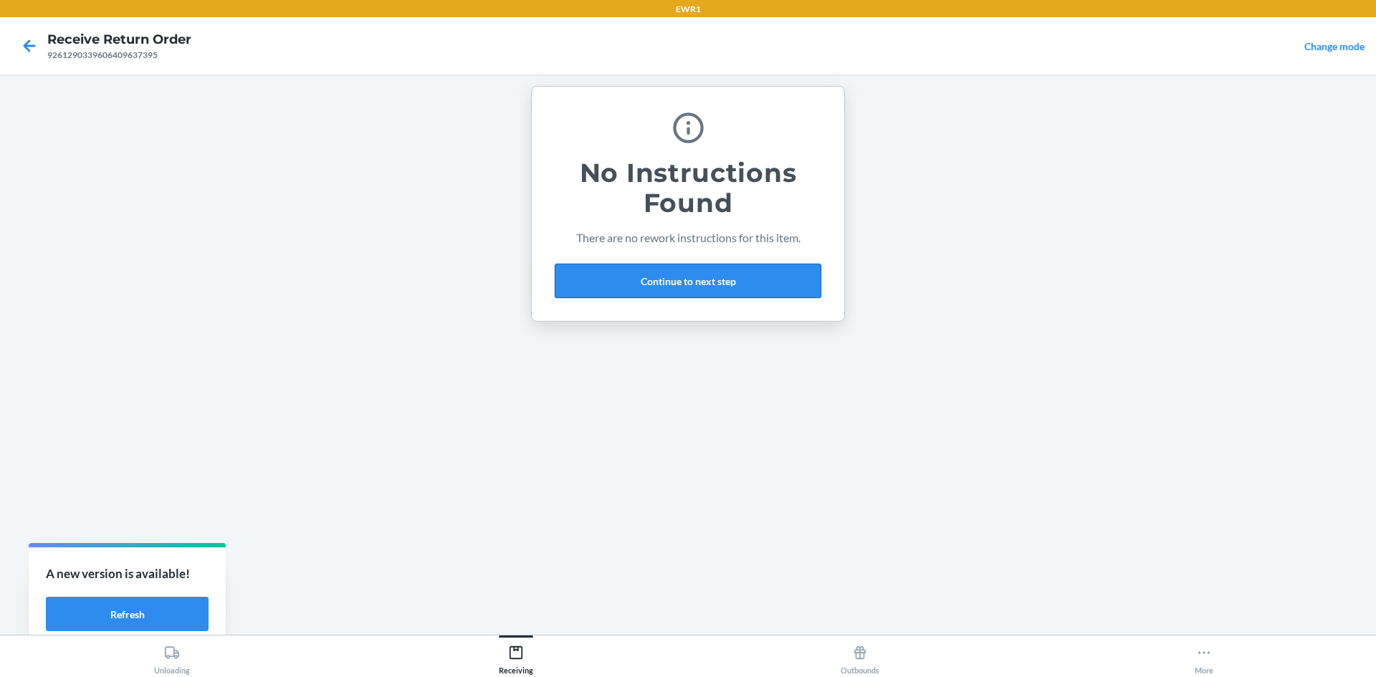
click at [722, 275] on button "Continue to next step" at bounding box center [688, 281] width 267 height 34
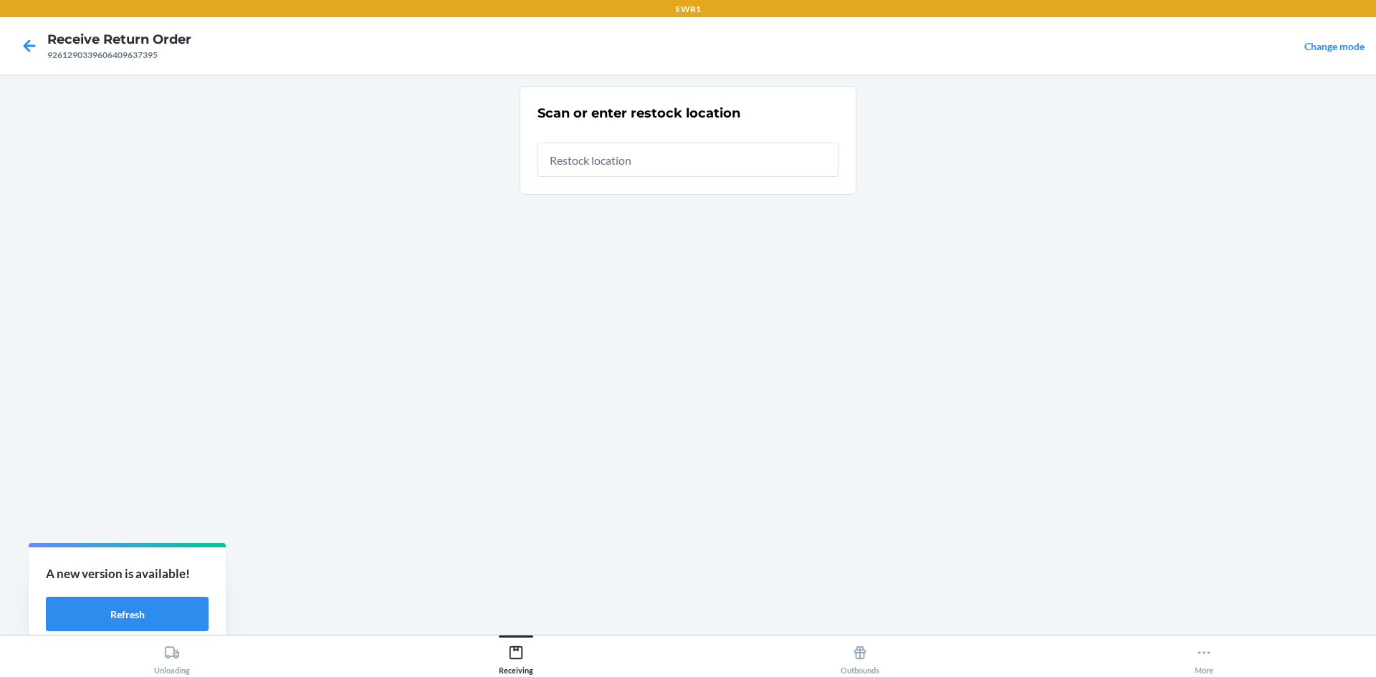
click at [667, 170] on input "text" at bounding box center [688, 160] width 301 height 34
type input "RTCart015"
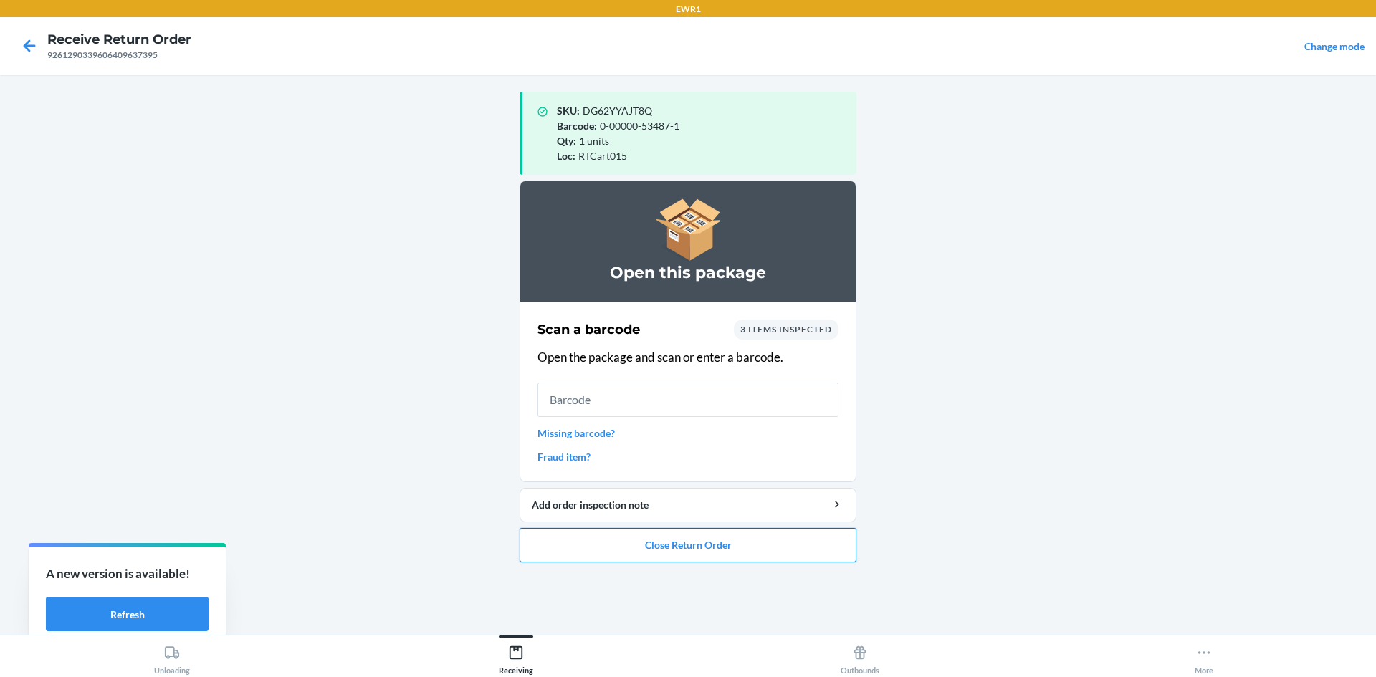
click at [747, 543] on button "Close Return Order" at bounding box center [688, 545] width 337 height 34
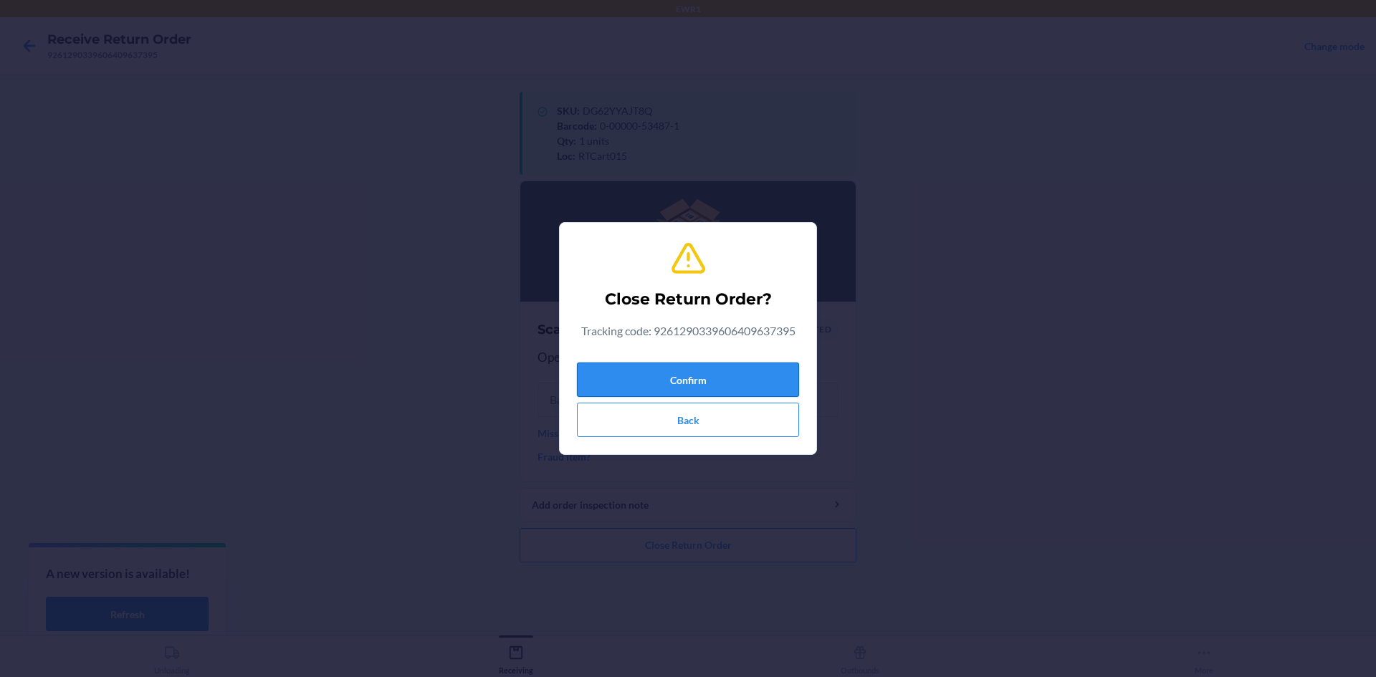
click at [734, 377] on button "Confirm" at bounding box center [688, 380] width 222 height 34
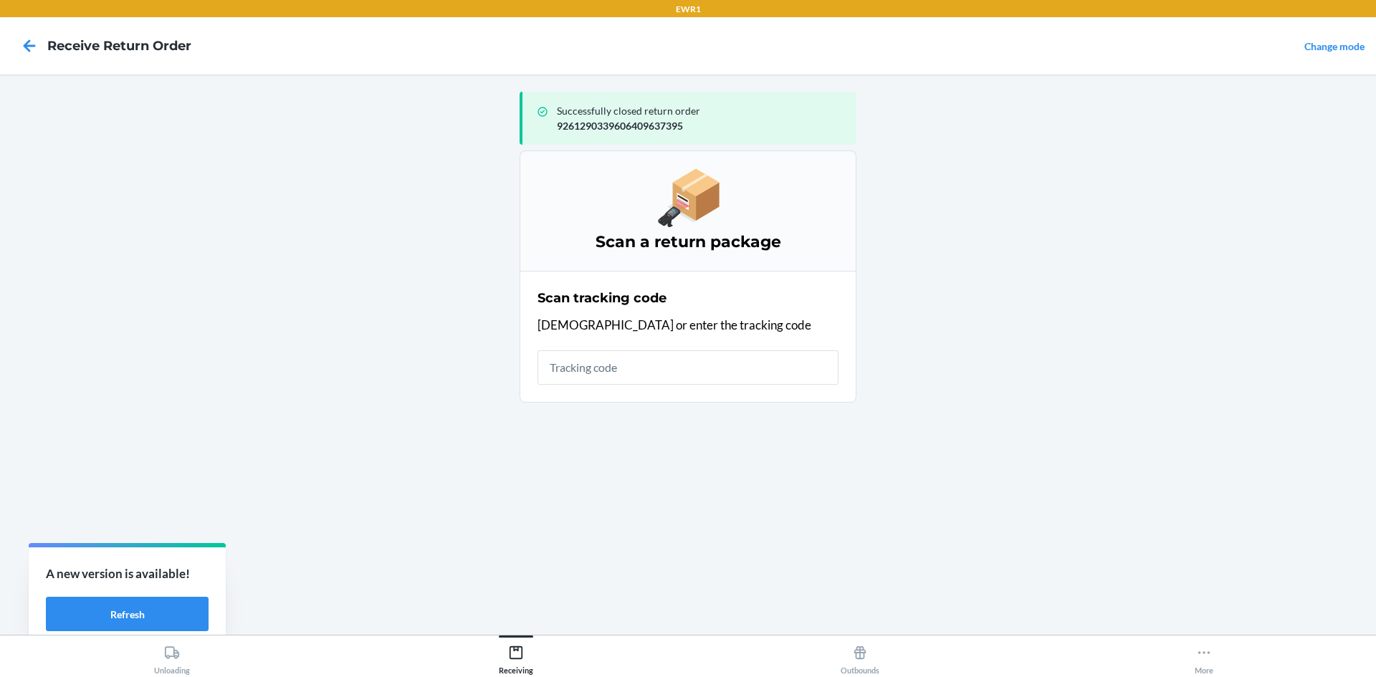
click at [731, 369] on input "text" at bounding box center [688, 367] width 301 height 34
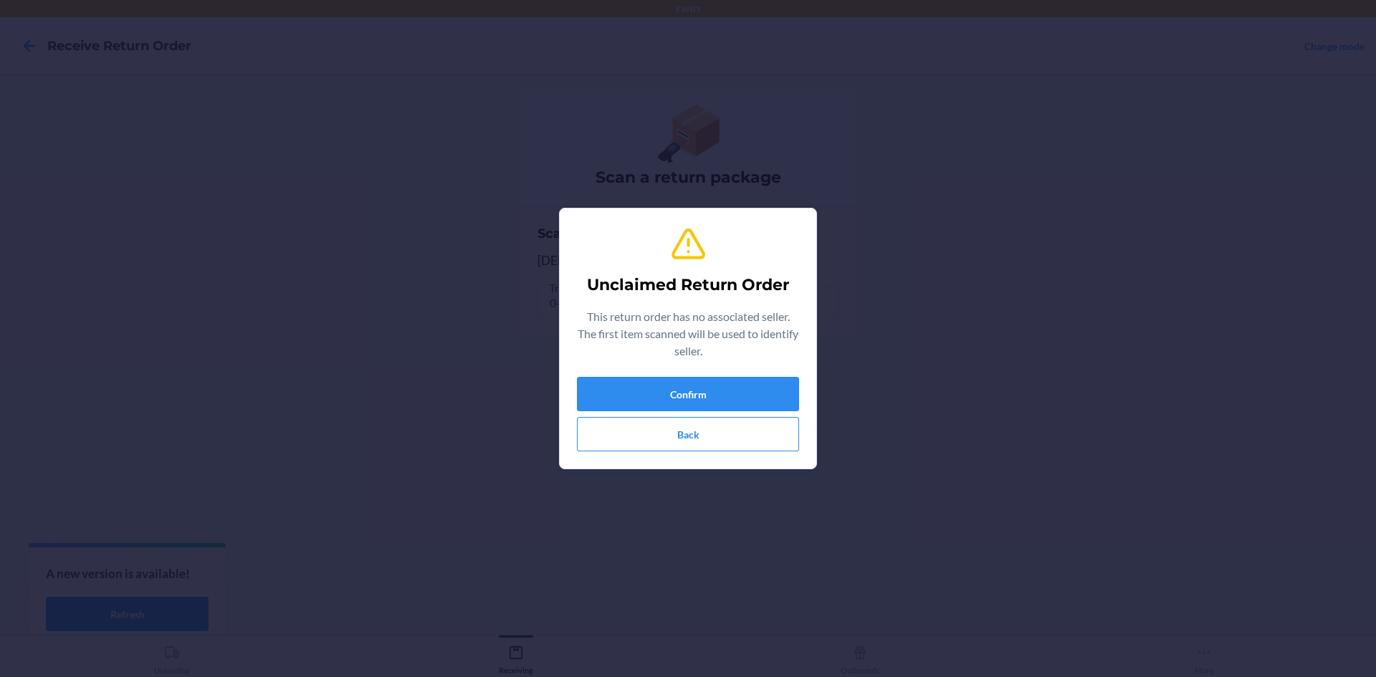
click at [760, 414] on div "Confirm Back" at bounding box center [688, 414] width 222 height 75
click at [755, 398] on button "Confirm" at bounding box center [688, 394] width 222 height 34
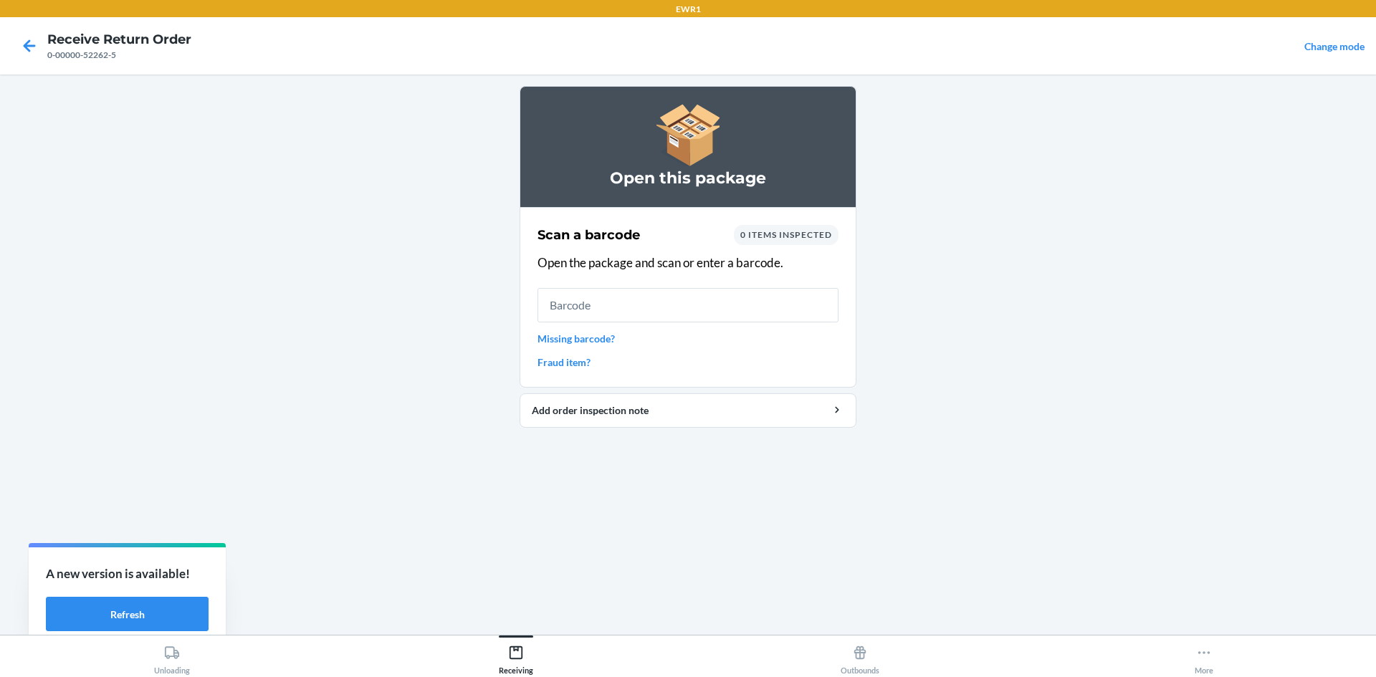
click at [704, 306] on input "text" at bounding box center [688, 305] width 301 height 34
click at [25, 42] on icon at bounding box center [29, 46] width 24 height 24
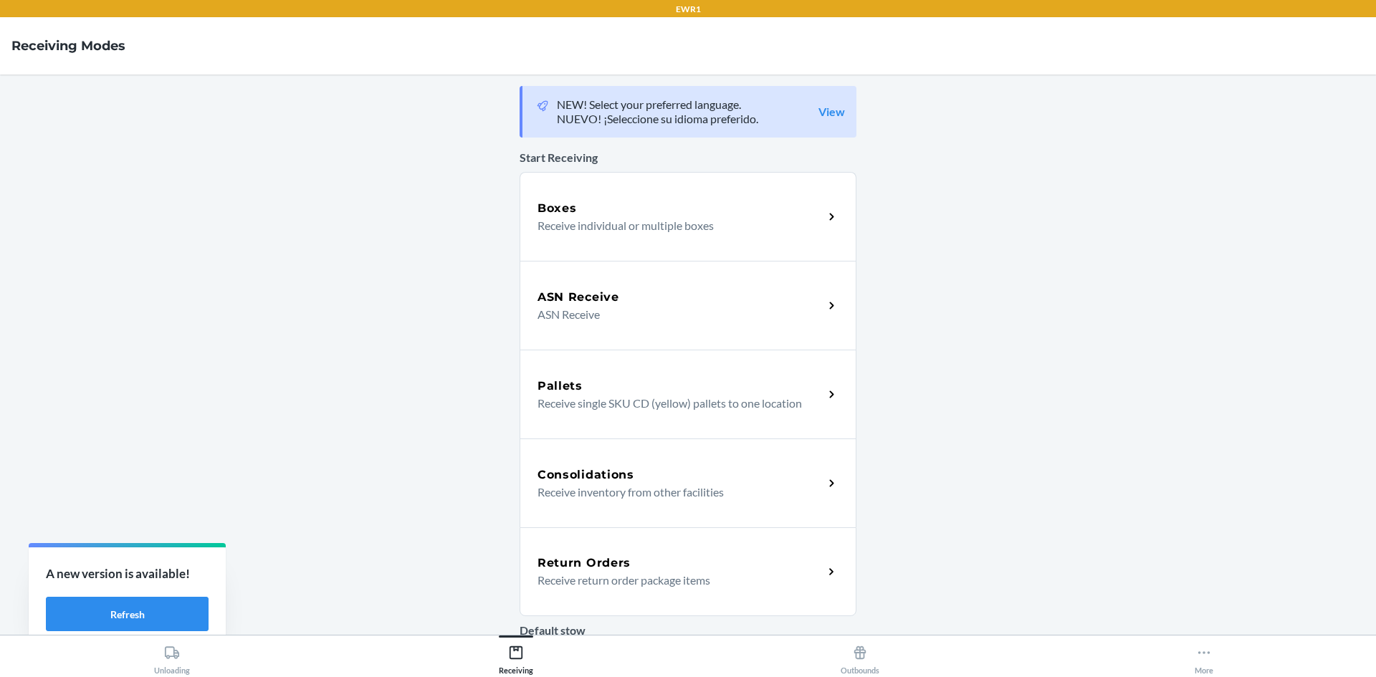
click at [652, 558] on div "Return Orders" at bounding box center [681, 563] width 286 height 17
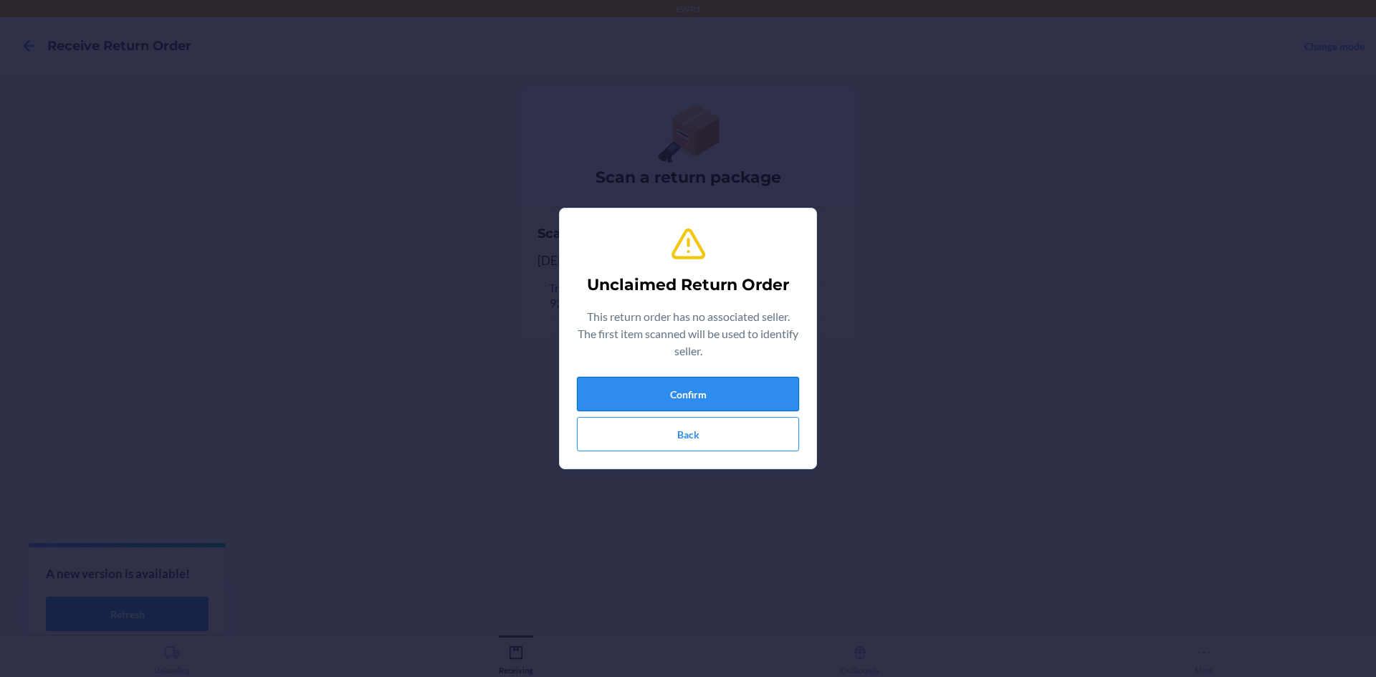
click at [720, 388] on button "Confirm" at bounding box center [688, 394] width 222 height 34
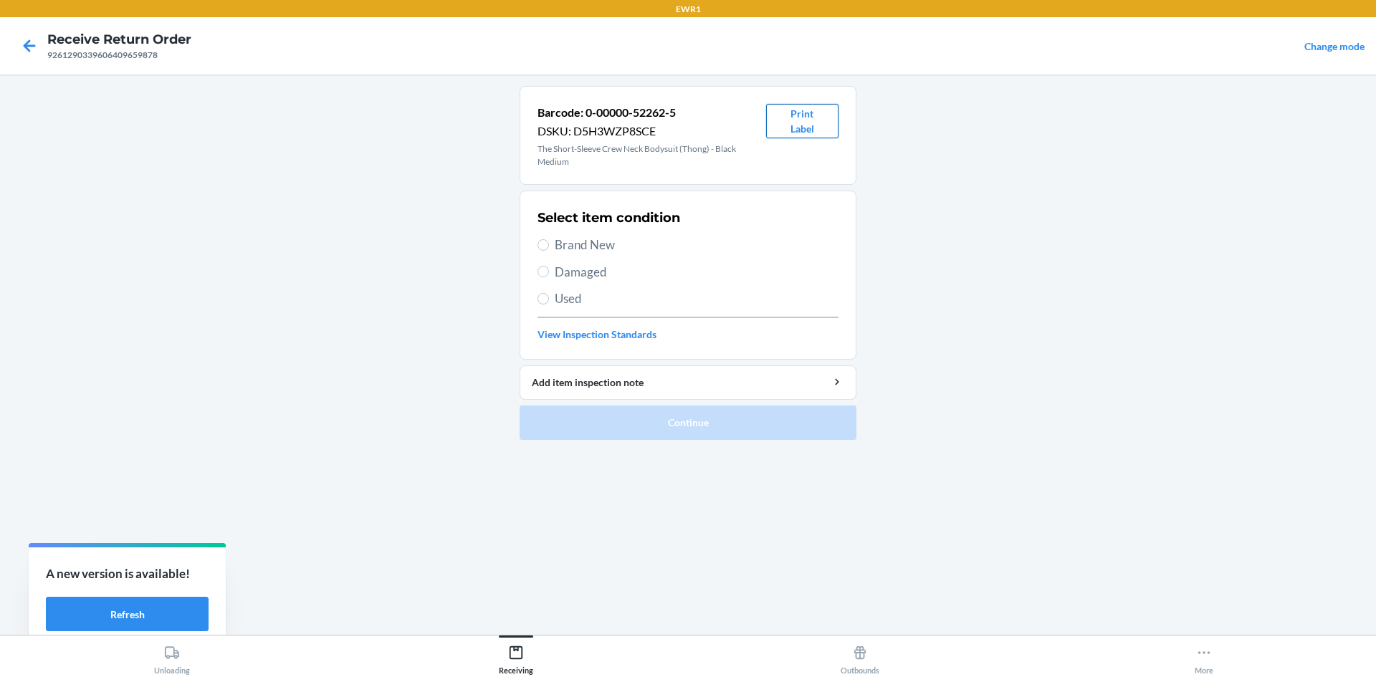
click at [776, 129] on button "Print Label" at bounding box center [802, 121] width 72 height 34
click at [555, 247] on span "Brand New" at bounding box center [697, 245] width 284 height 19
click at [549, 247] on input "Brand New" at bounding box center [543, 244] width 11 height 11
radio input "true"
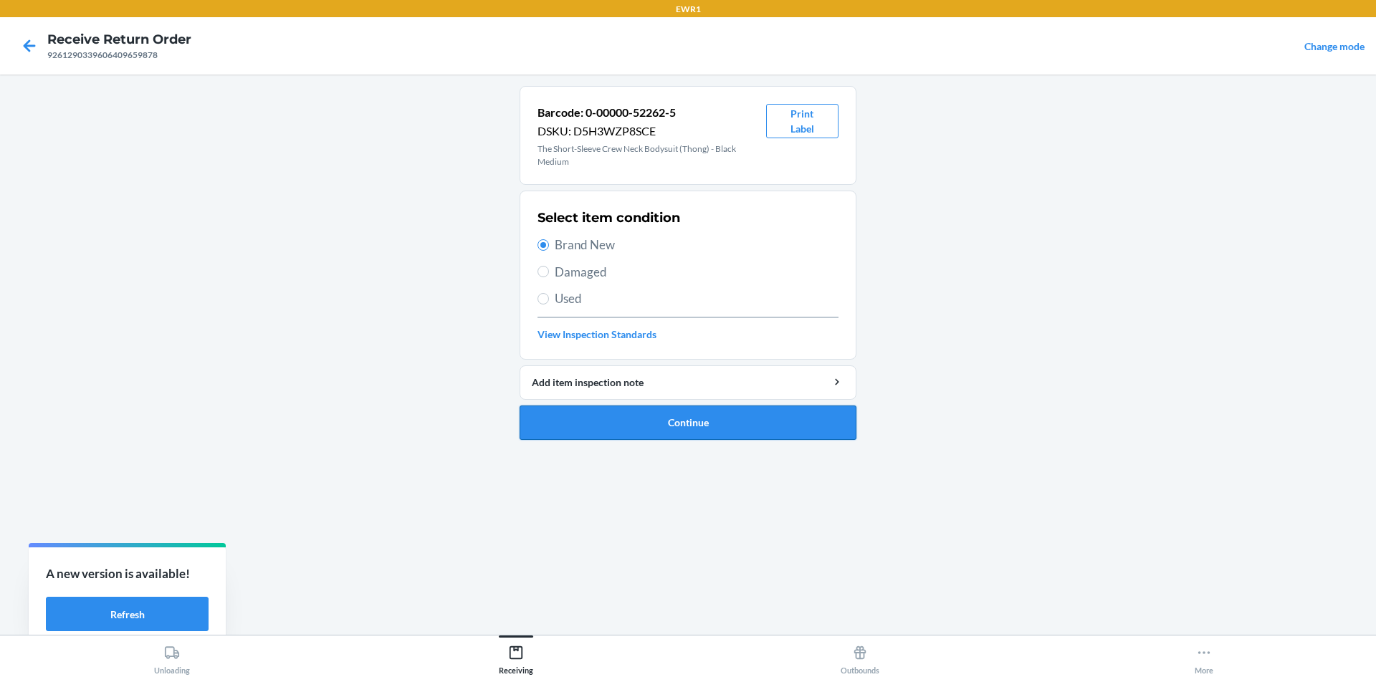
click at [676, 418] on button "Continue" at bounding box center [688, 423] width 337 height 34
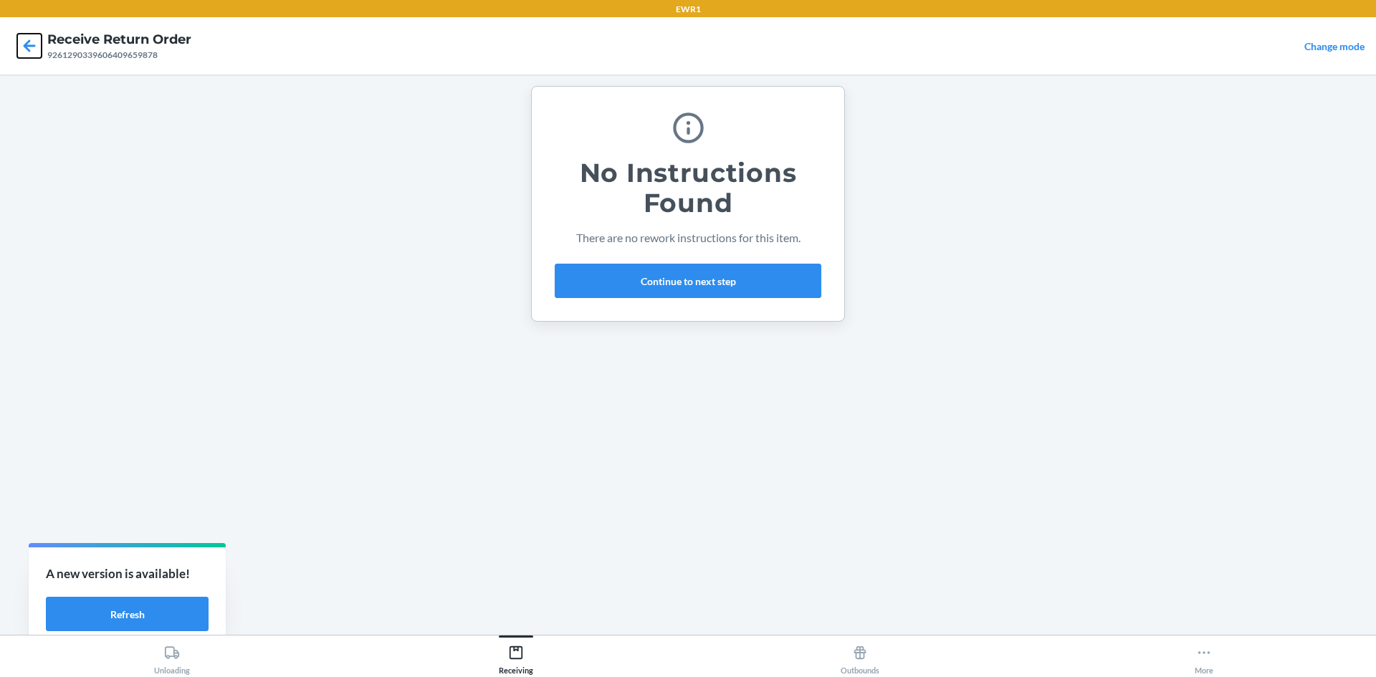
click at [38, 41] on icon at bounding box center [29, 46] width 24 height 24
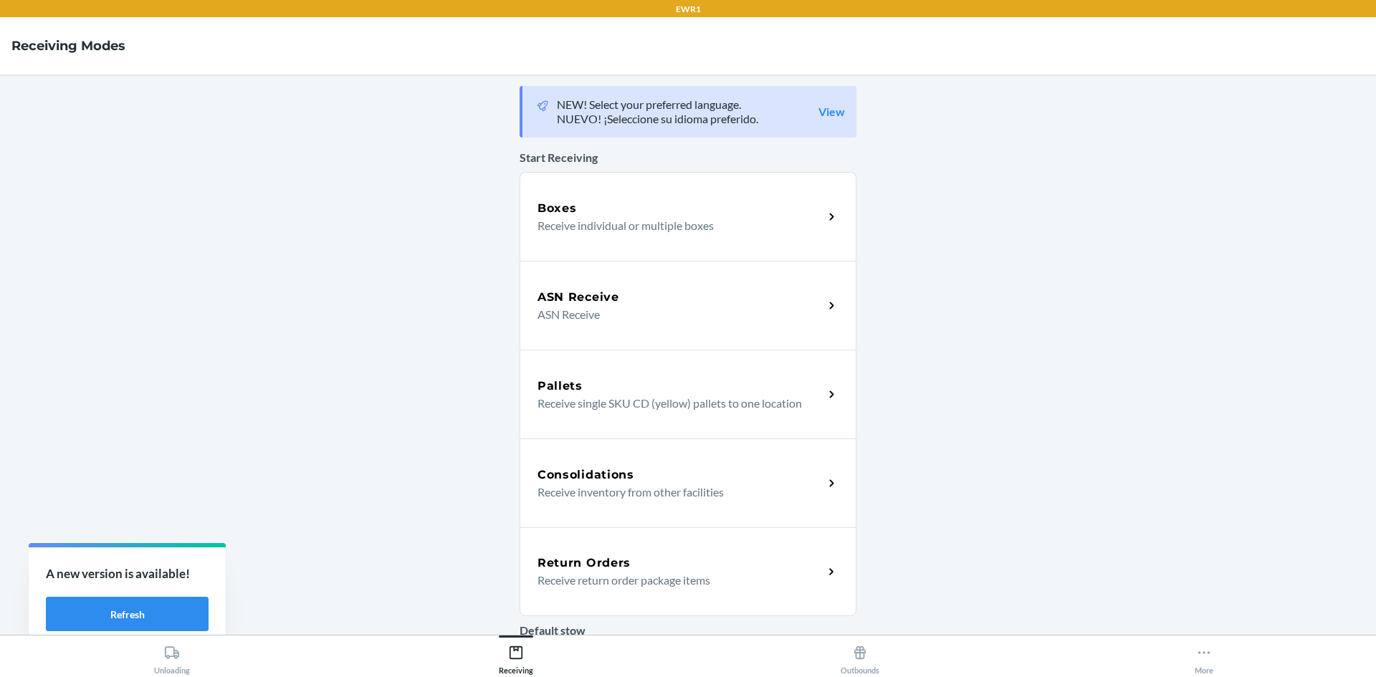
click at [639, 563] on div "Return Orders" at bounding box center [681, 563] width 286 height 17
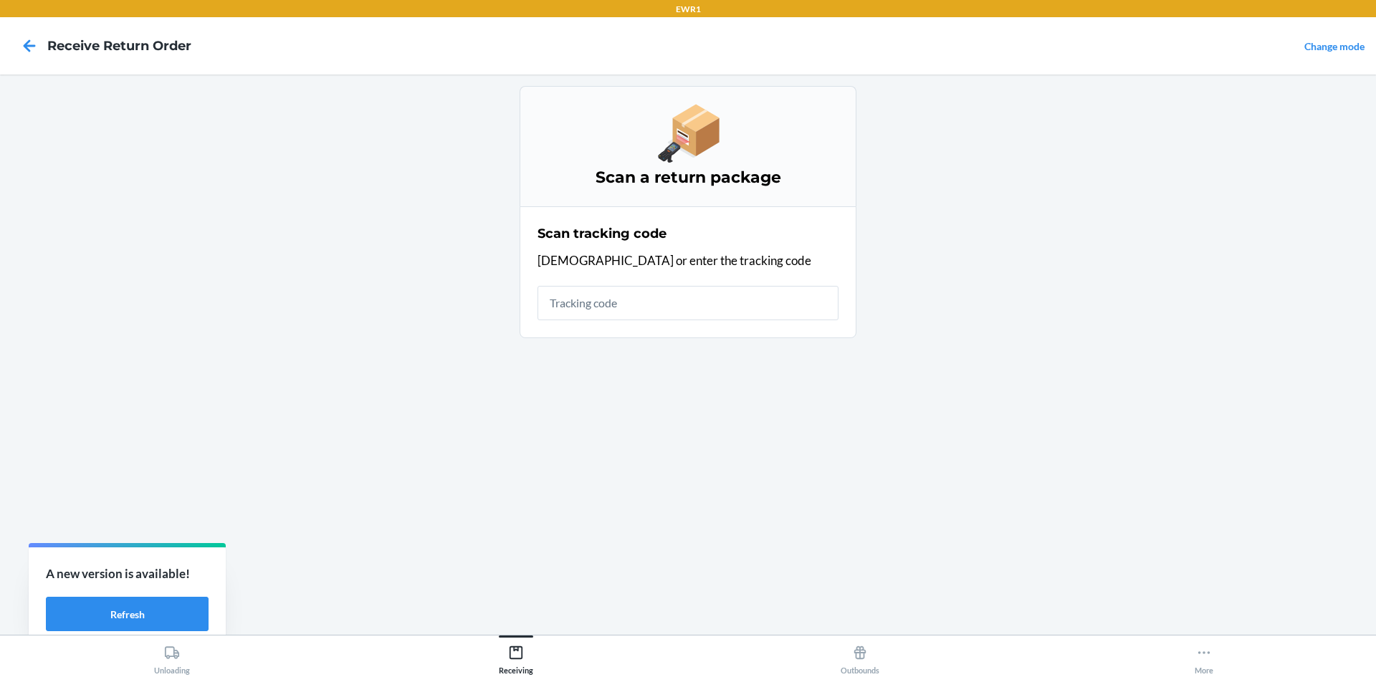
click at [627, 311] on input "text" at bounding box center [688, 303] width 301 height 34
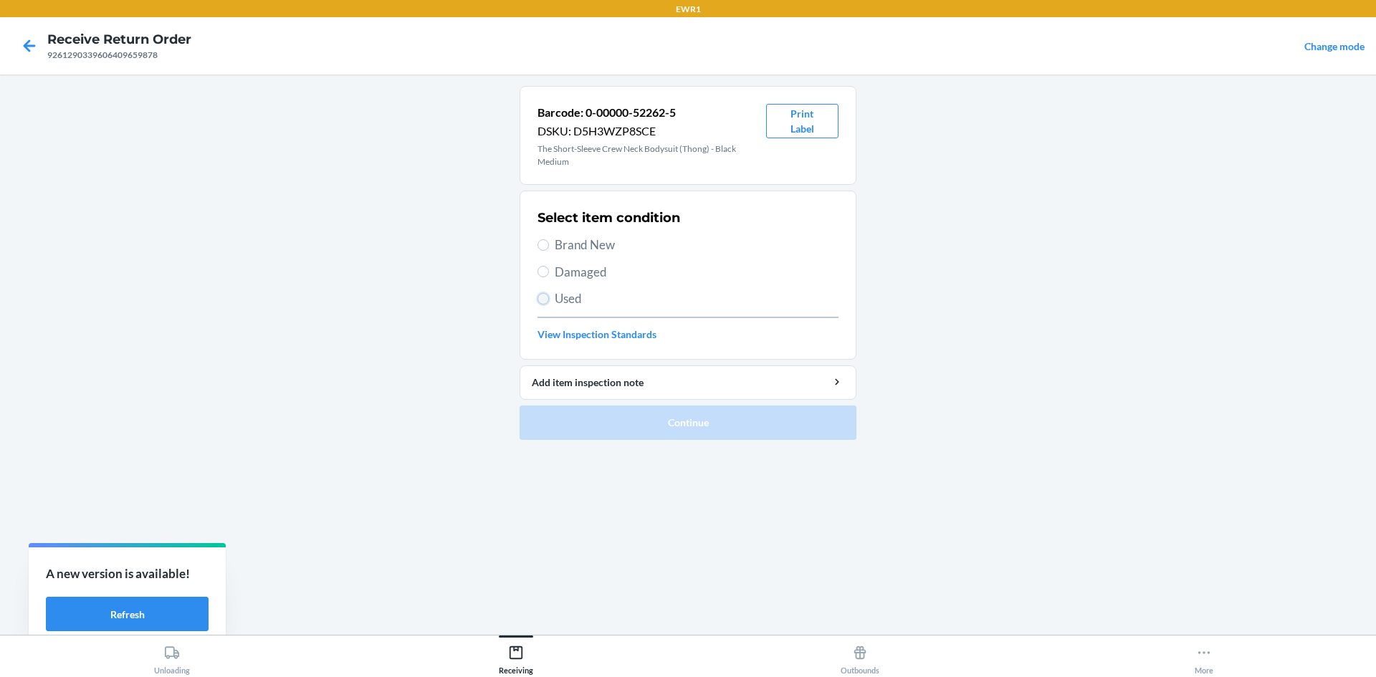
click at [547, 295] on input "Used" at bounding box center [543, 298] width 11 height 11
radio input "true"
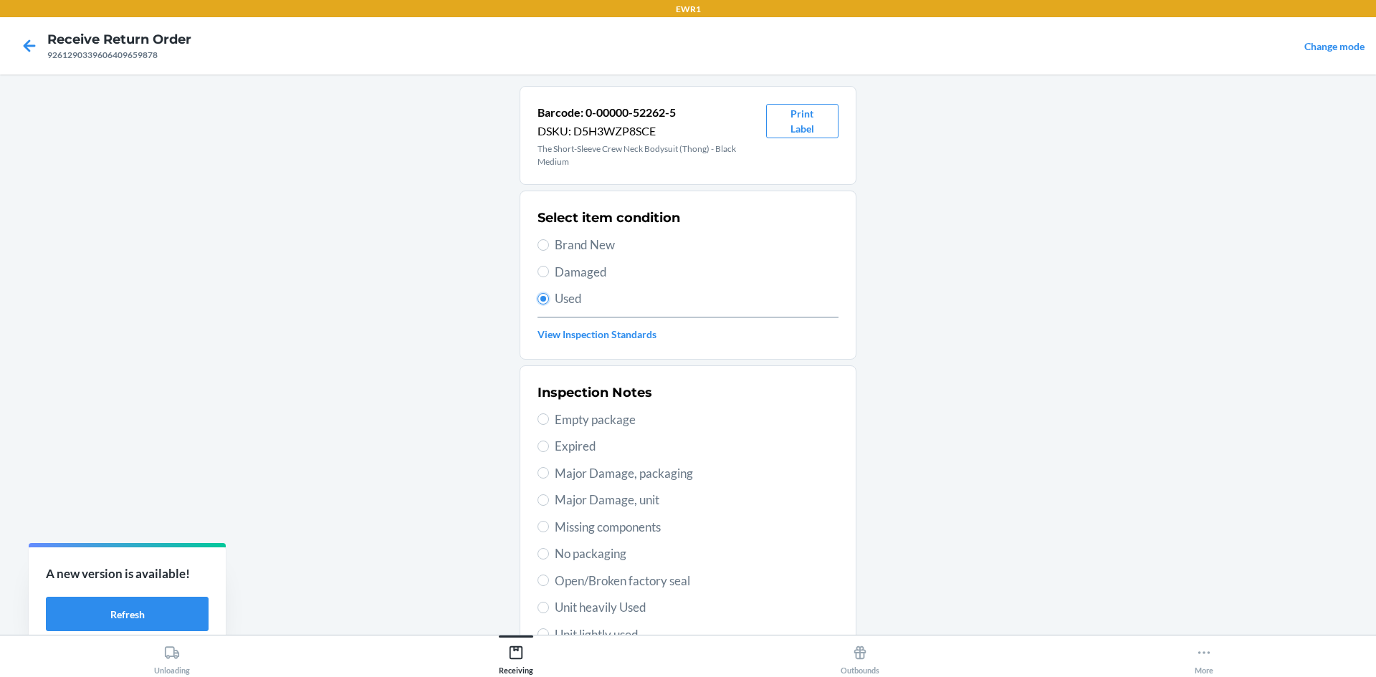
scroll to position [143, 0]
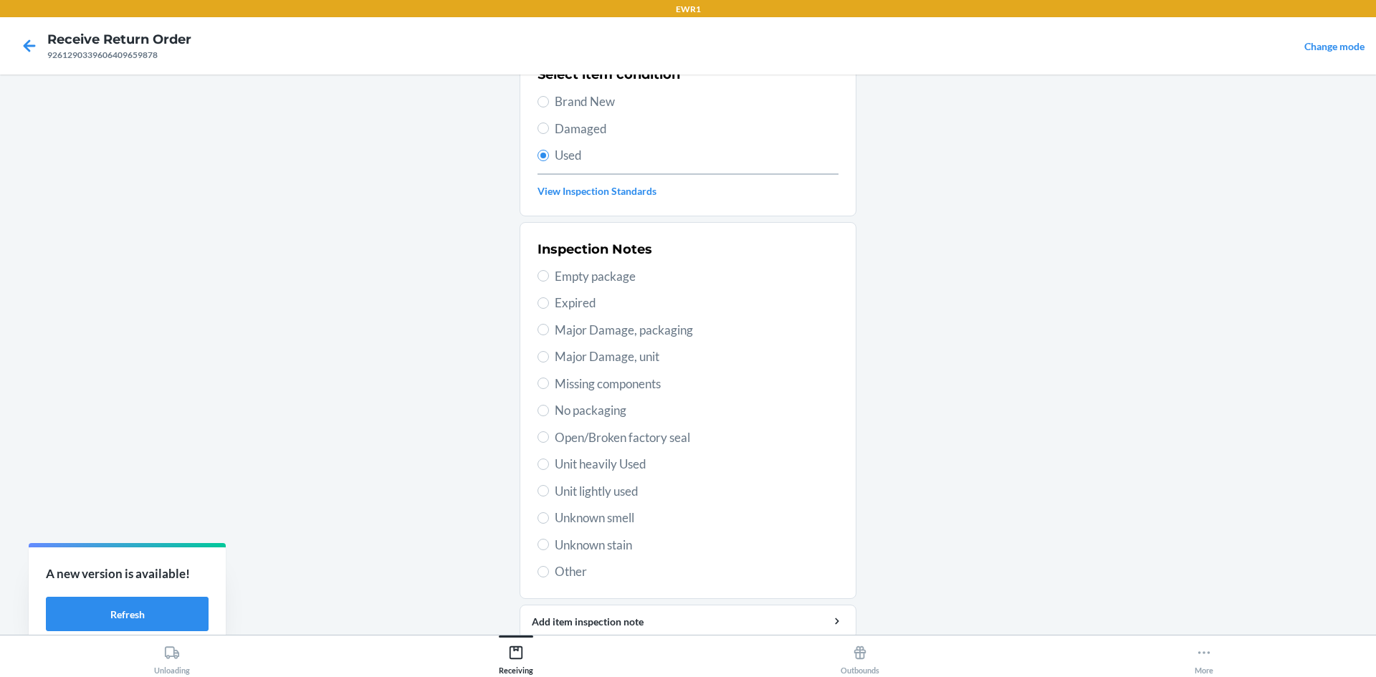
click at [546, 567] on label "Other" at bounding box center [688, 572] width 301 height 19
click at [546, 567] on input "Other" at bounding box center [543, 571] width 11 height 11
radio input "true"
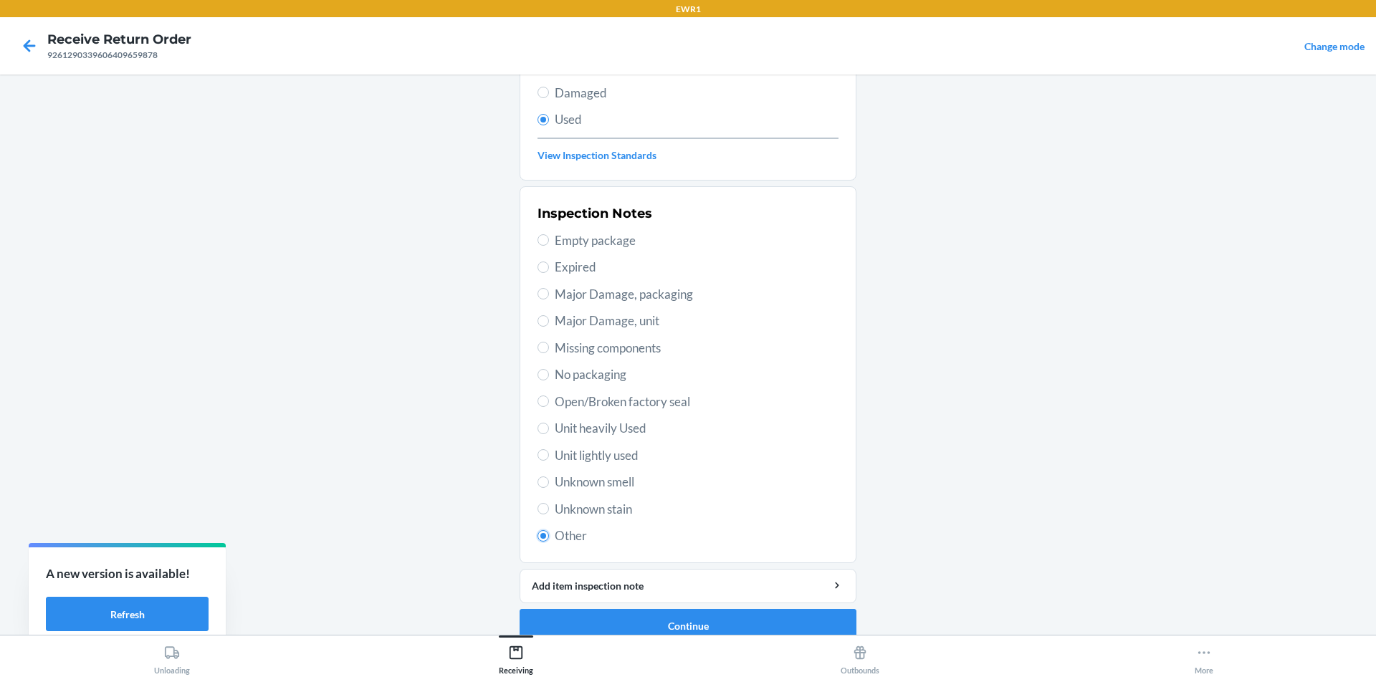
scroll to position [199, 0]
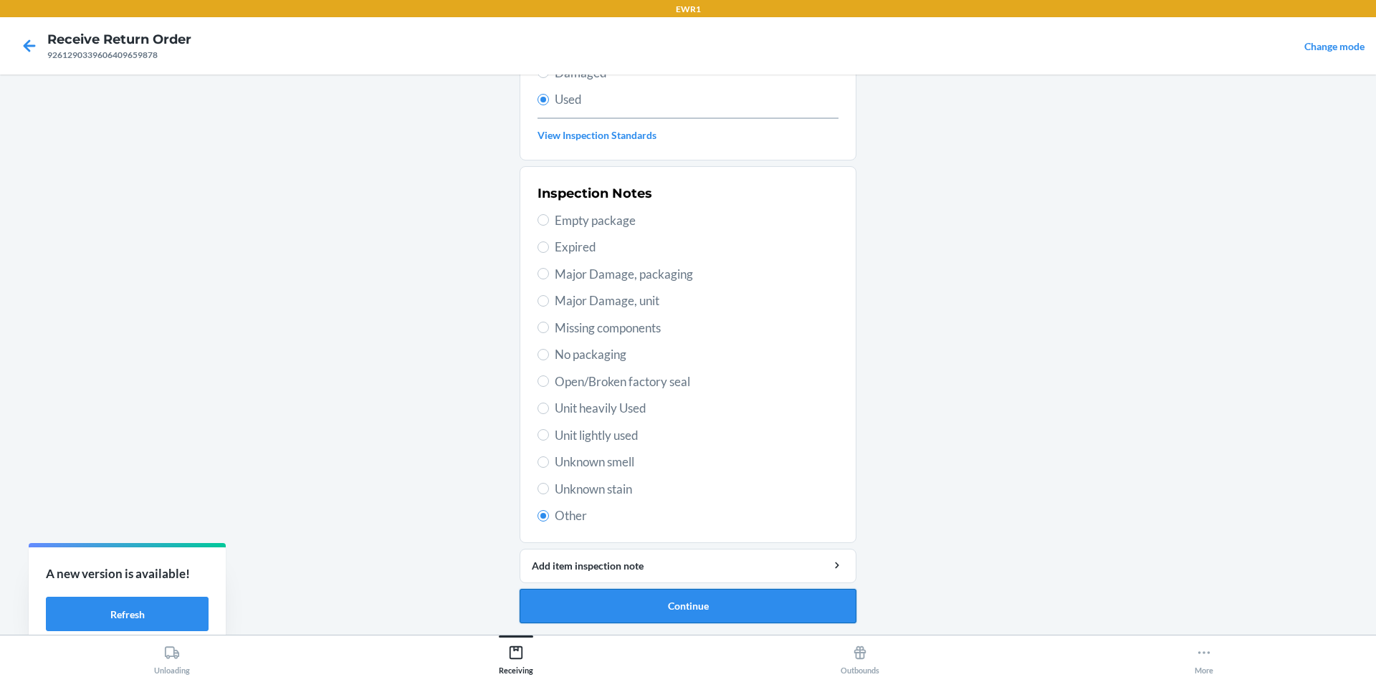
click at [695, 606] on button "Continue" at bounding box center [688, 606] width 337 height 34
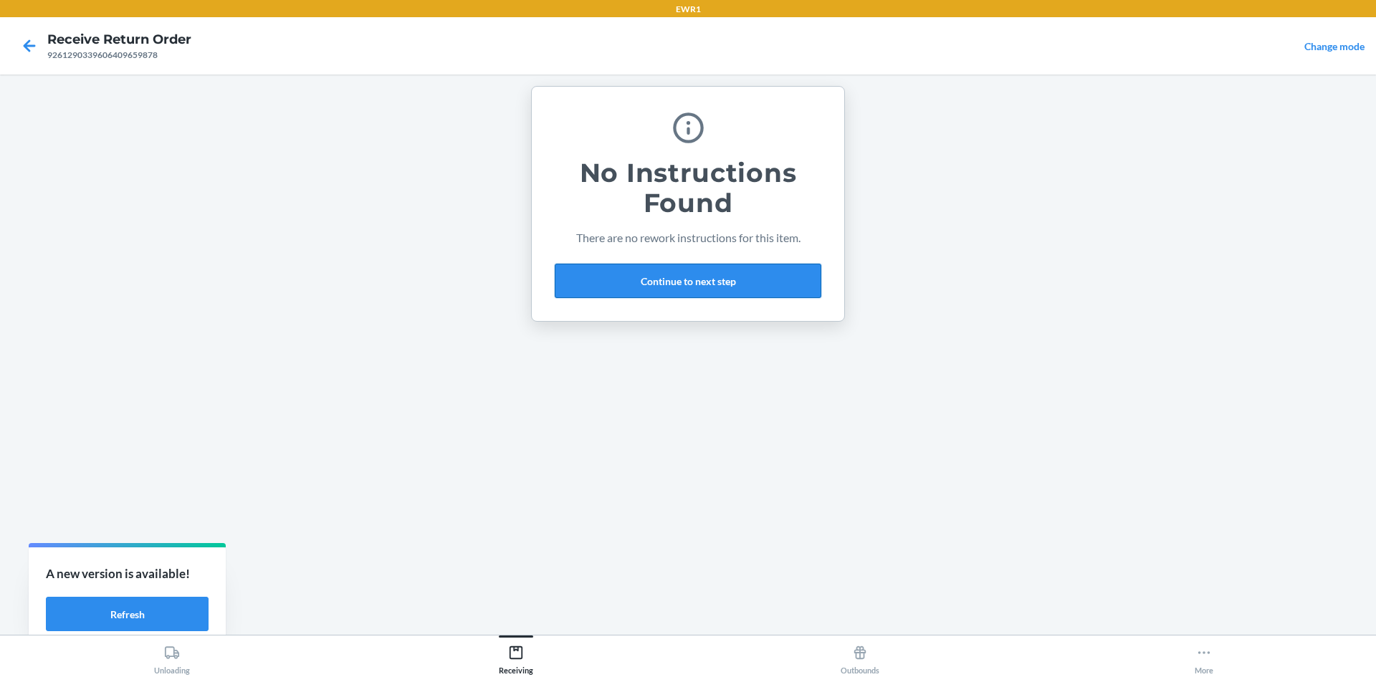
click at [679, 287] on button "Continue to next step" at bounding box center [688, 281] width 267 height 34
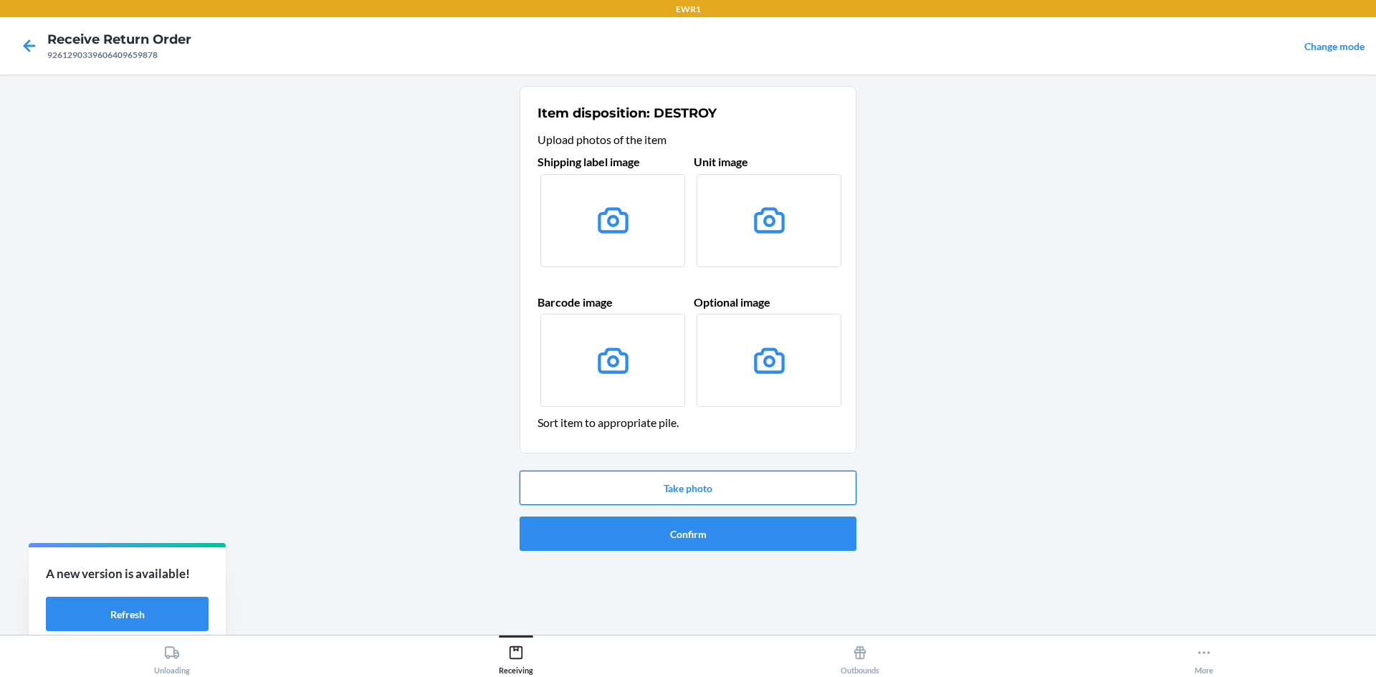
click at [725, 482] on button "Take photo" at bounding box center [688, 488] width 337 height 34
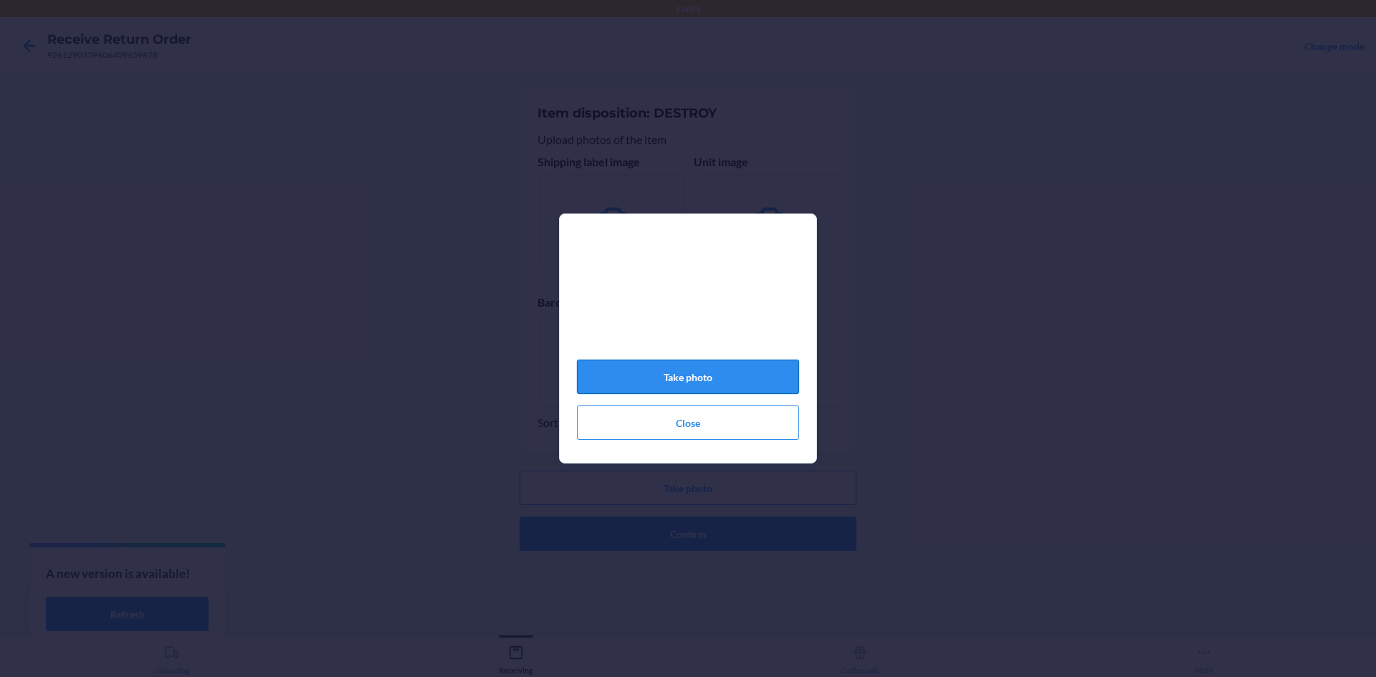
click at [708, 377] on button "Take photo" at bounding box center [688, 377] width 222 height 34
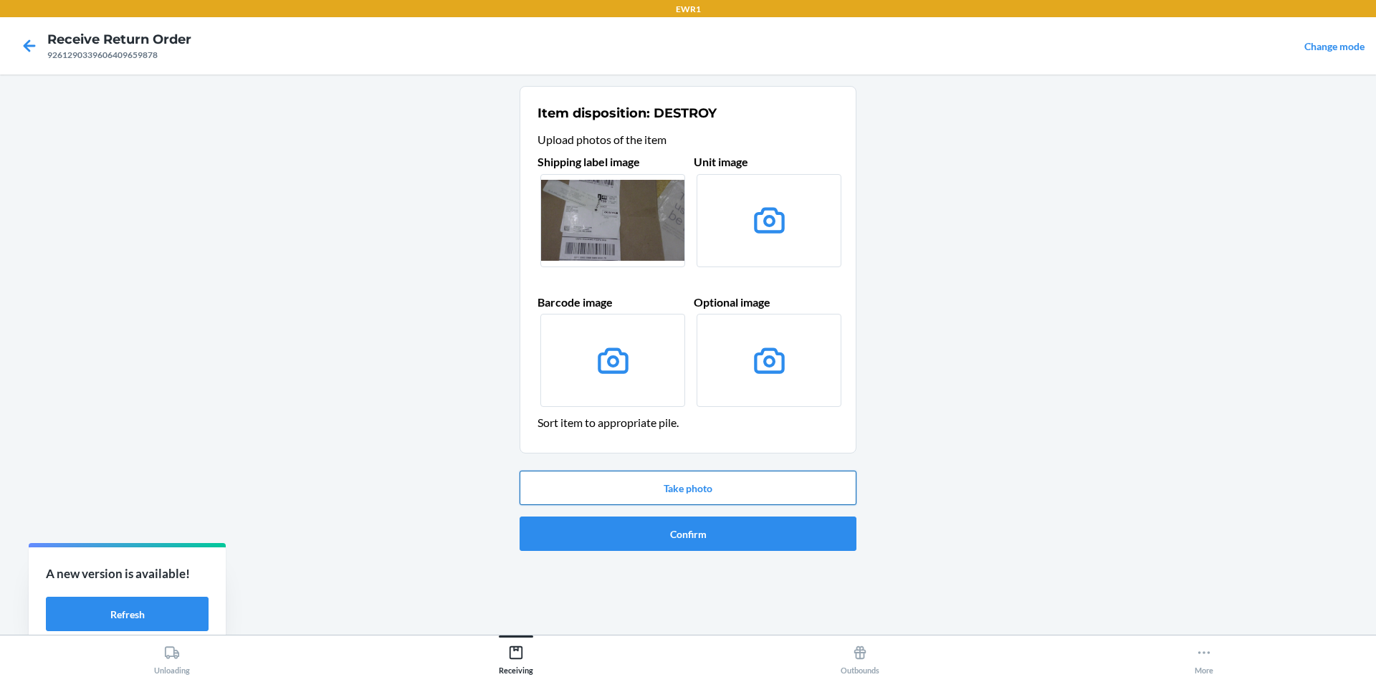
click at [705, 486] on button "Take photo" at bounding box center [688, 488] width 337 height 34
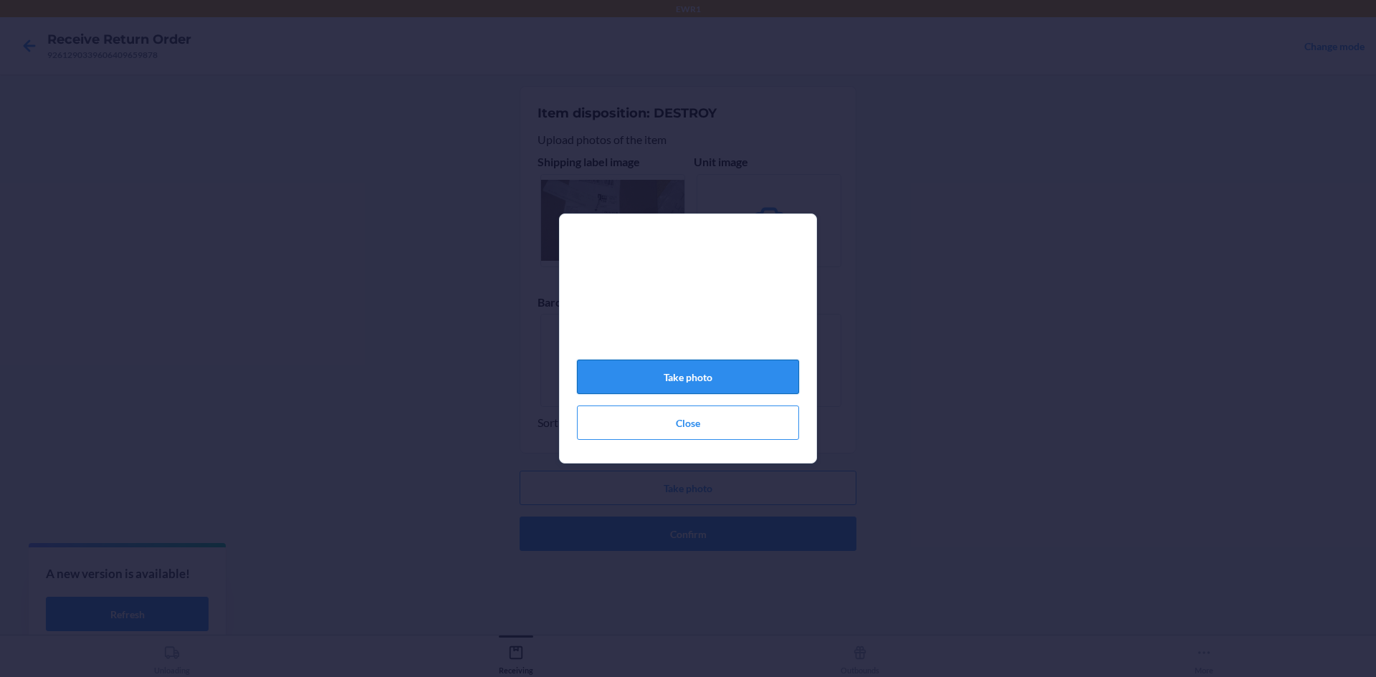
click at [732, 378] on button "Take photo" at bounding box center [688, 377] width 222 height 34
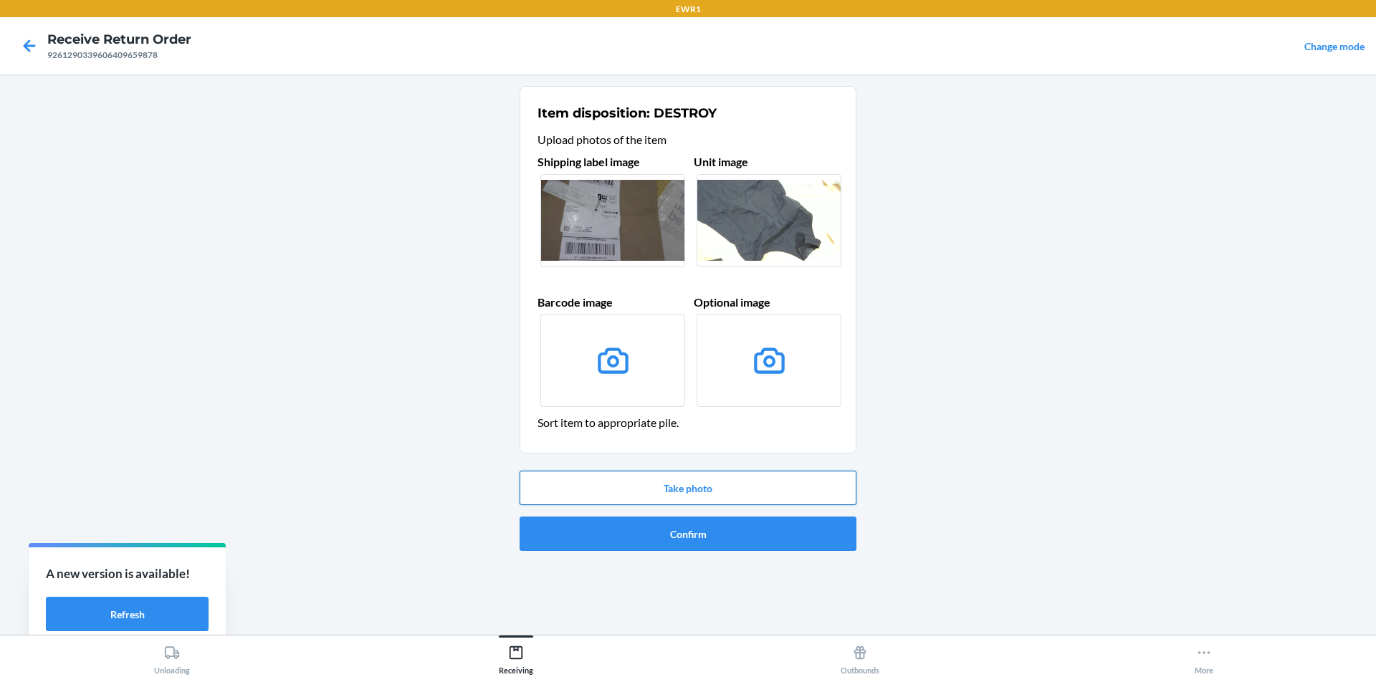
click at [736, 490] on button "Take photo" at bounding box center [688, 488] width 337 height 34
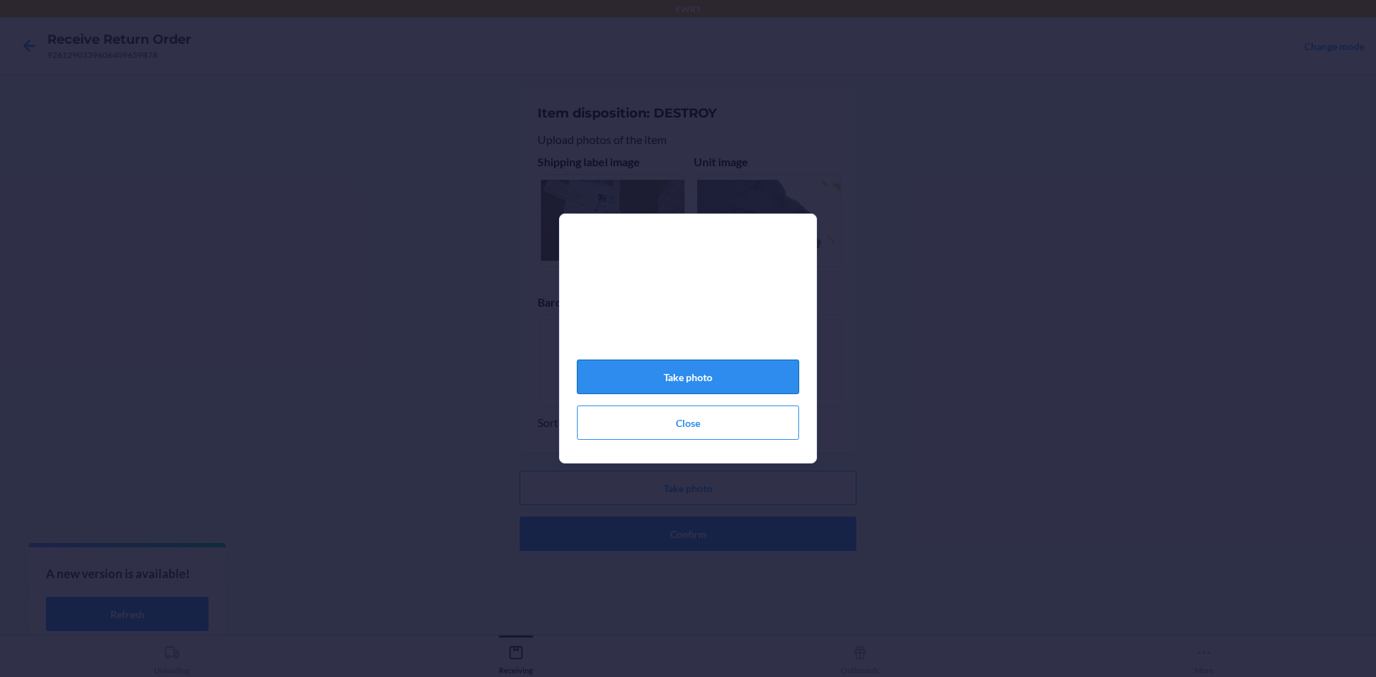
click at [735, 385] on button "Take photo" at bounding box center [688, 377] width 222 height 34
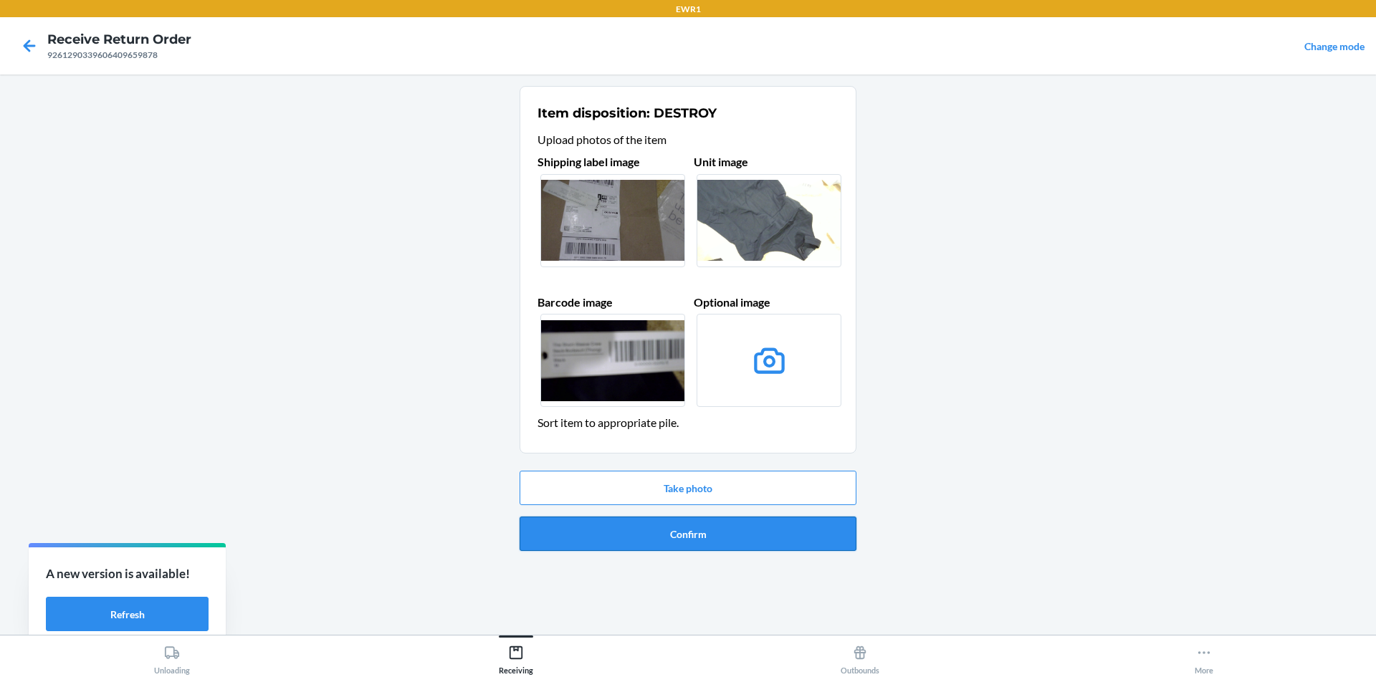
click at [745, 537] on button "Confirm" at bounding box center [688, 534] width 337 height 34
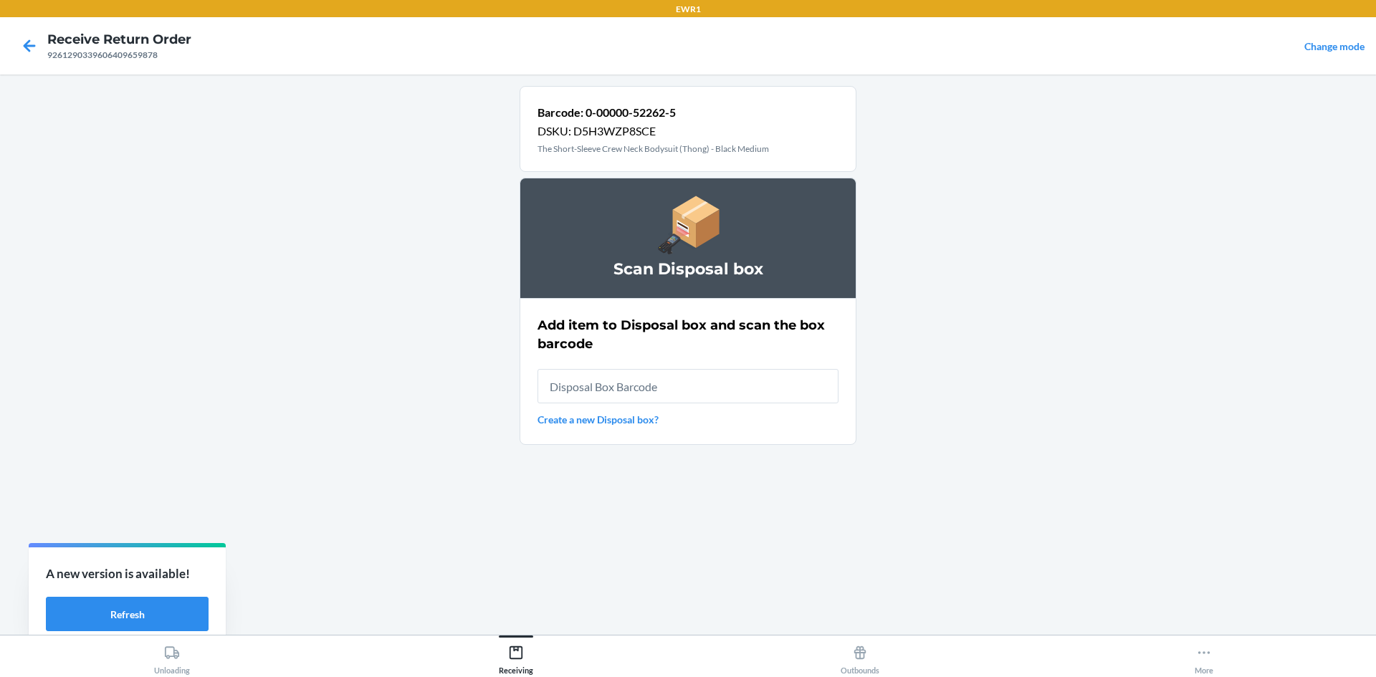
click at [733, 383] on input "text" at bounding box center [688, 386] width 301 height 34
type input "RB000001987"
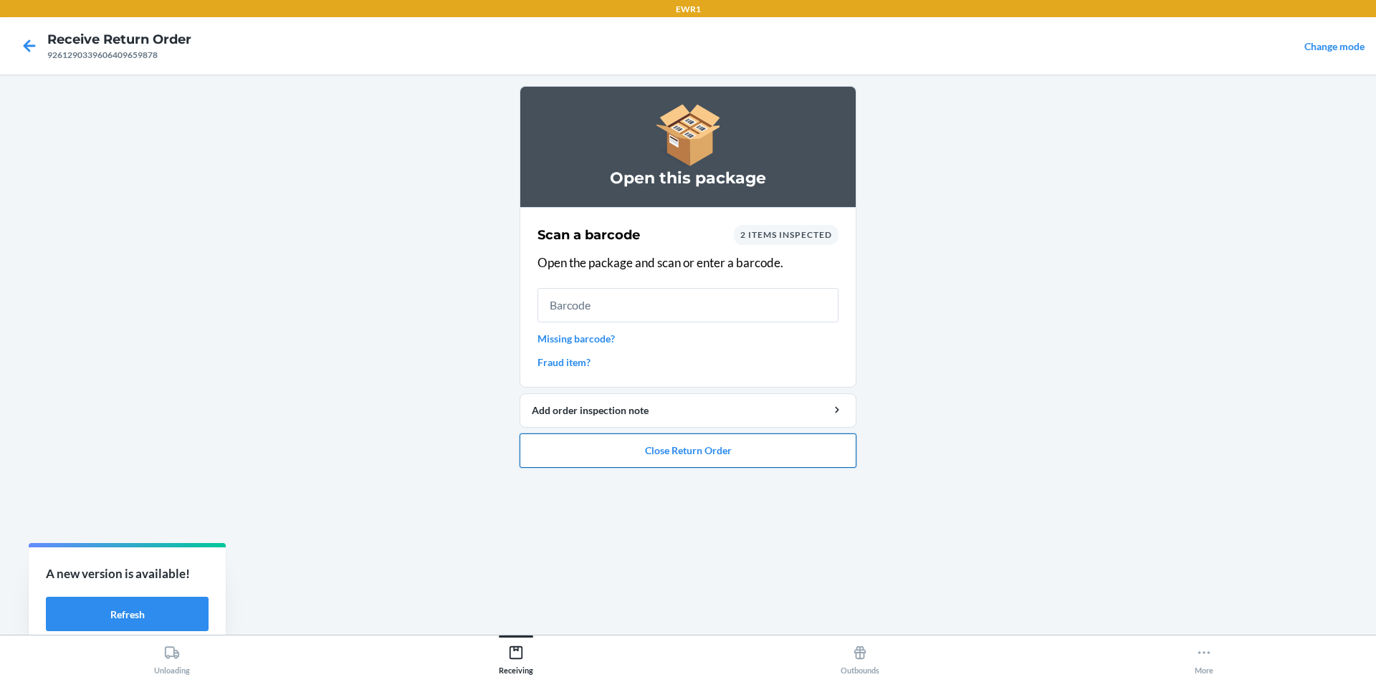
click at [732, 446] on button "Close Return Order" at bounding box center [688, 451] width 337 height 34
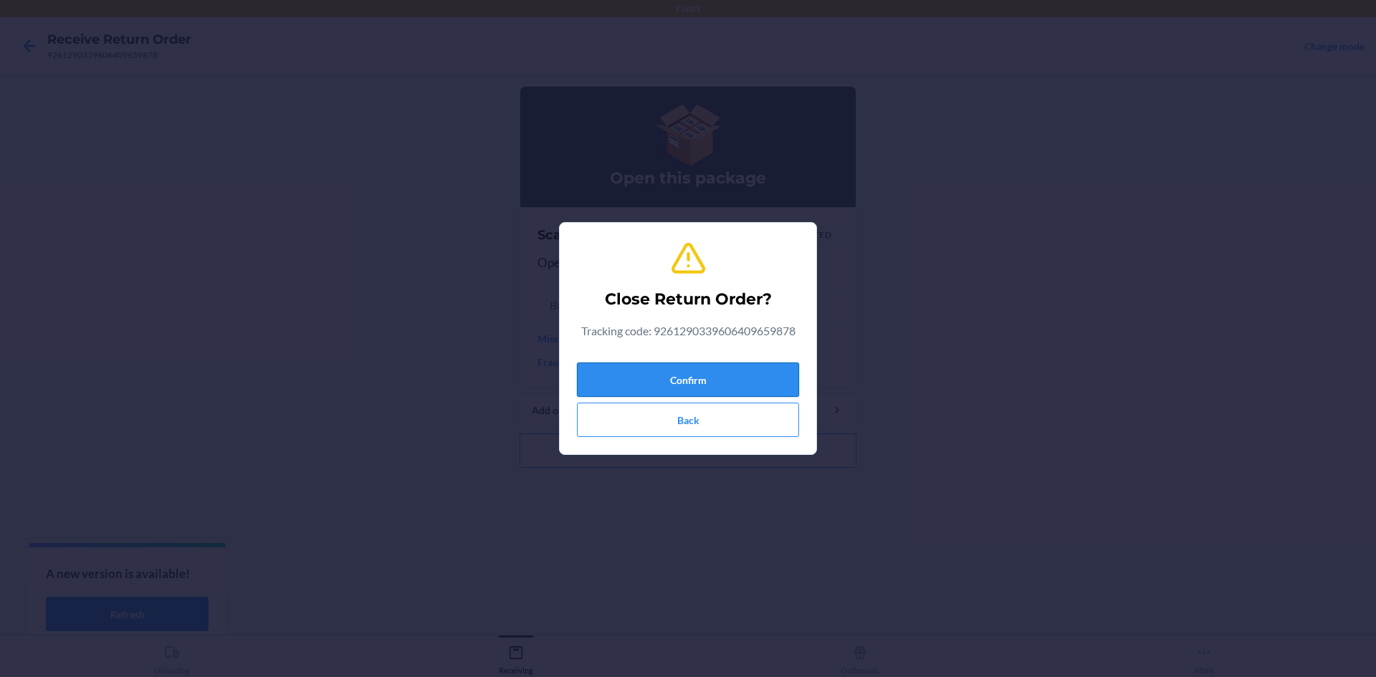
click at [743, 378] on button "Confirm" at bounding box center [688, 380] width 222 height 34
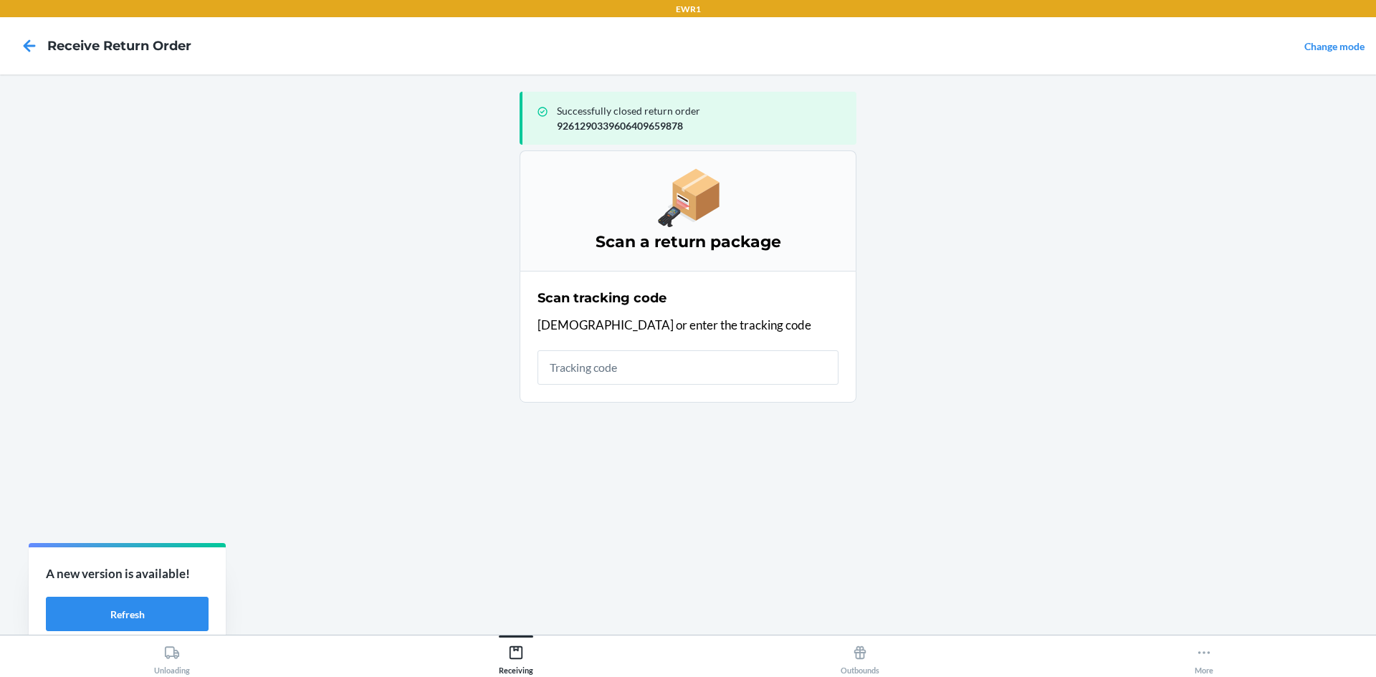
click at [694, 366] on input "text" at bounding box center [688, 367] width 301 height 34
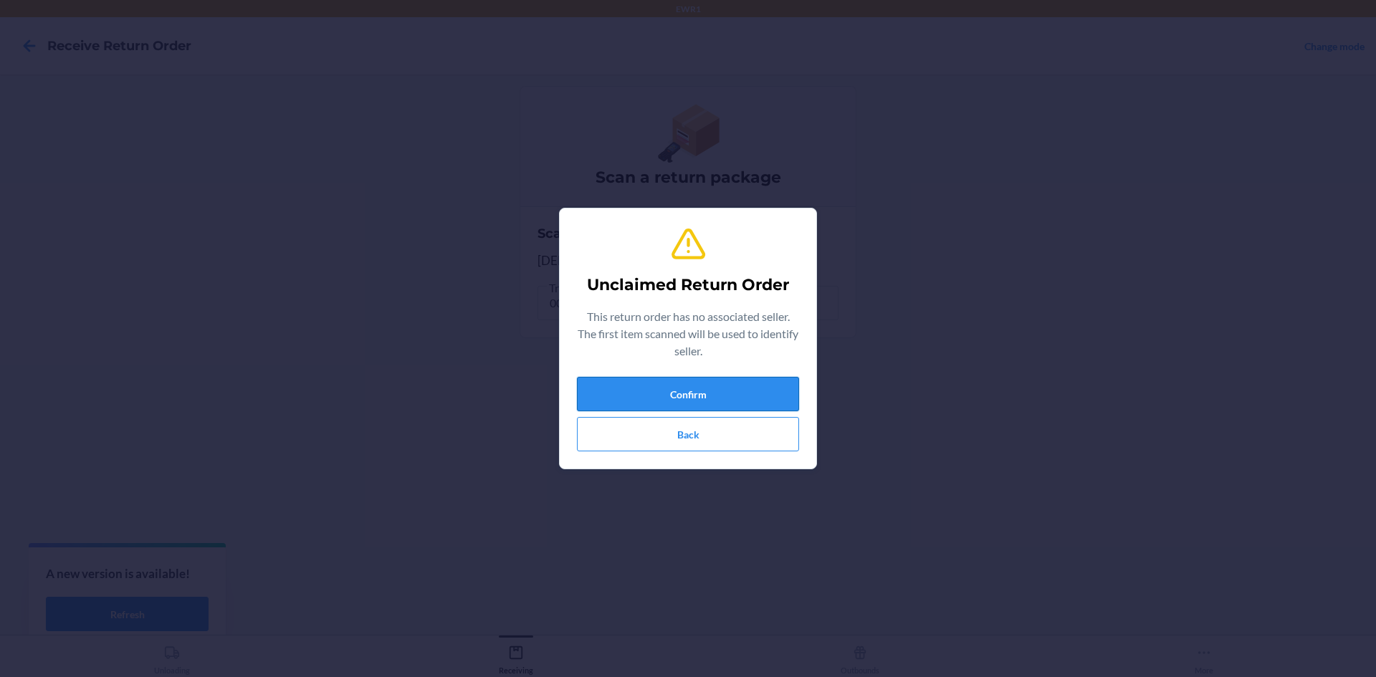
click at [772, 378] on button "Confirm" at bounding box center [688, 394] width 222 height 34
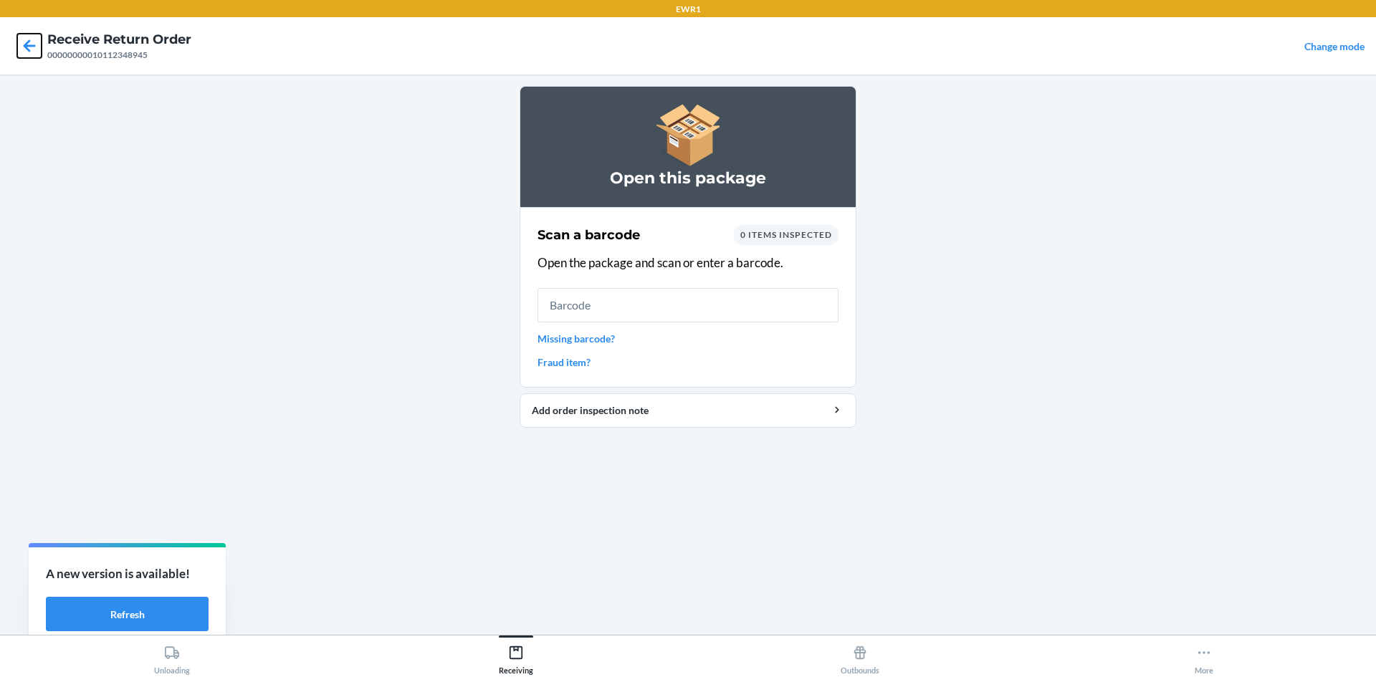
click at [37, 40] on icon at bounding box center [29, 46] width 24 height 24
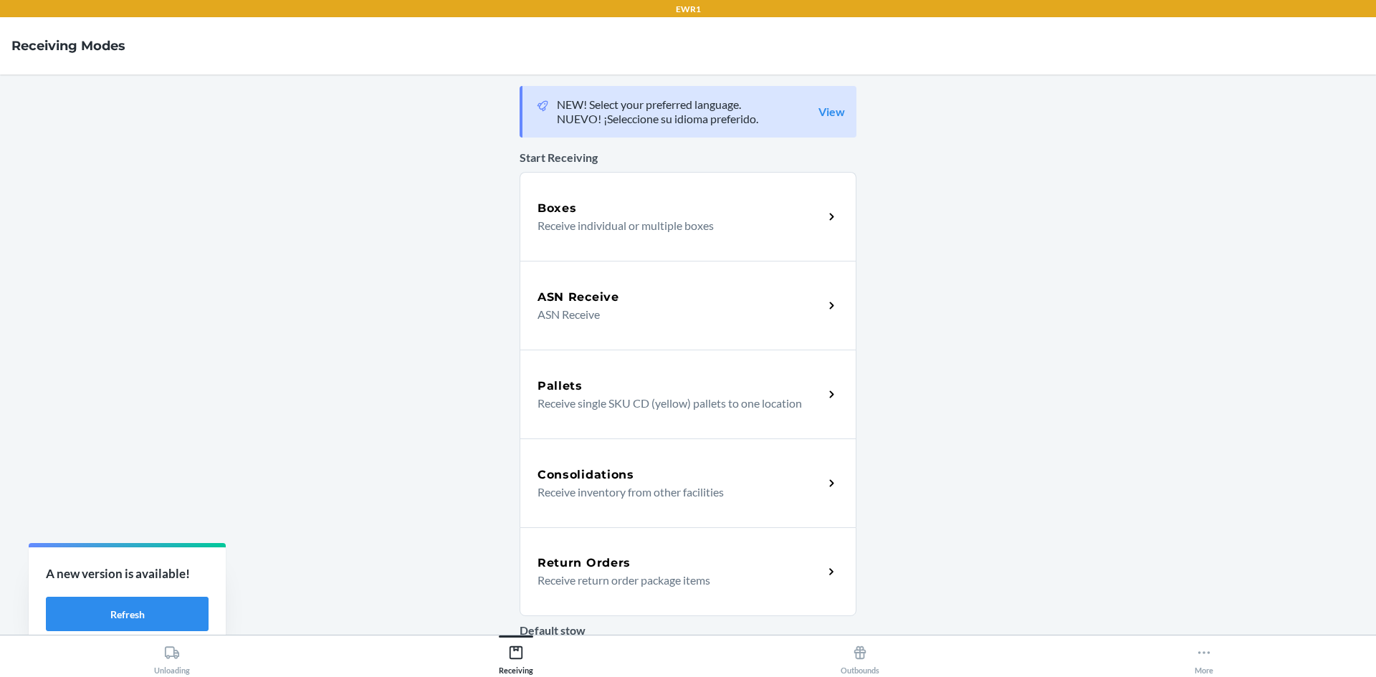
click at [653, 572] on p "Receive return order package items" at bounding box center [675, 580] width 275 height 17
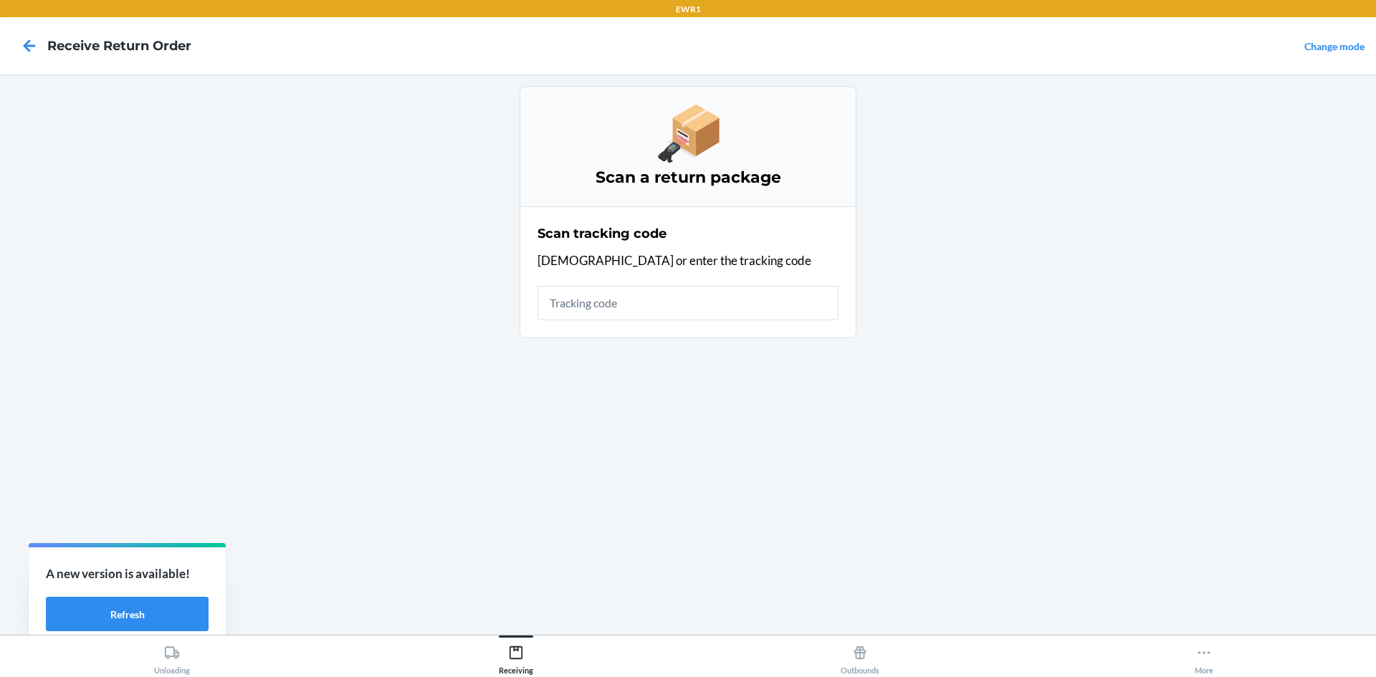
click at [646, 310] on input "text" at bounding box center [688, 303] width 301 height 34
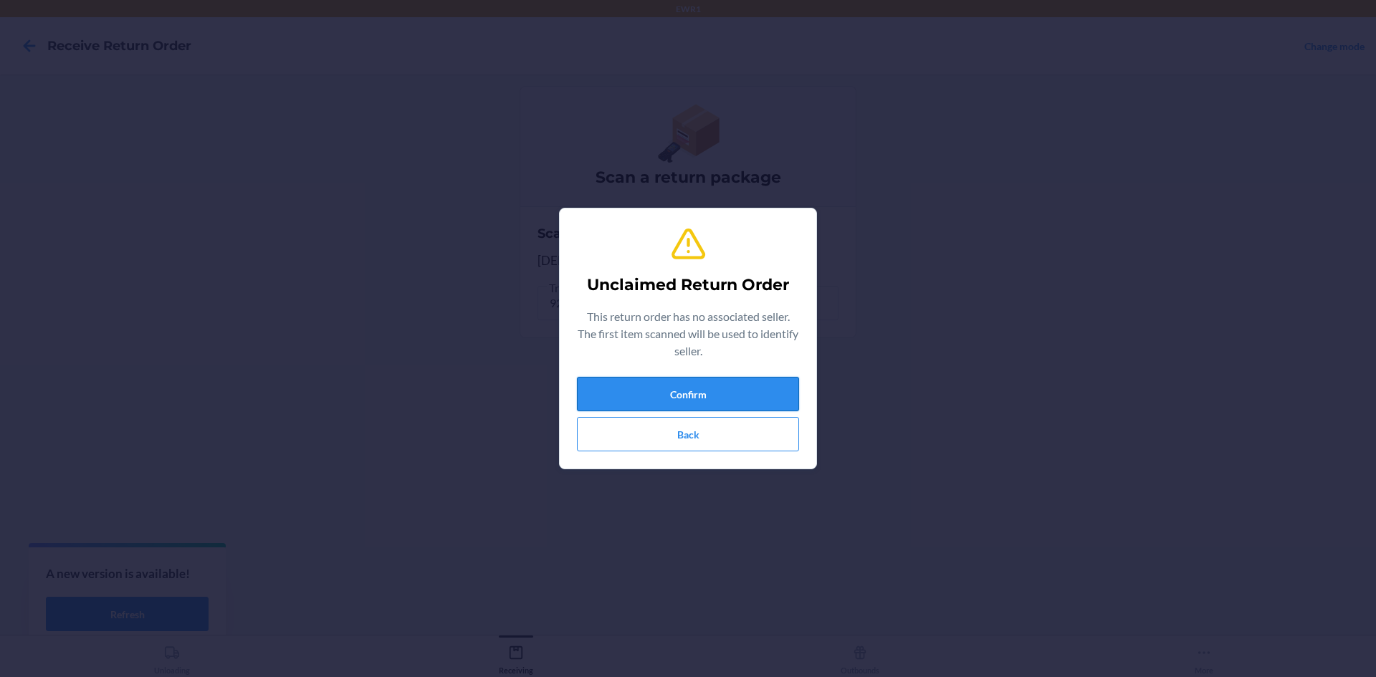
click at [758, 396] on button "Confirm" at bounding box center [688, 394] width 222 height 34
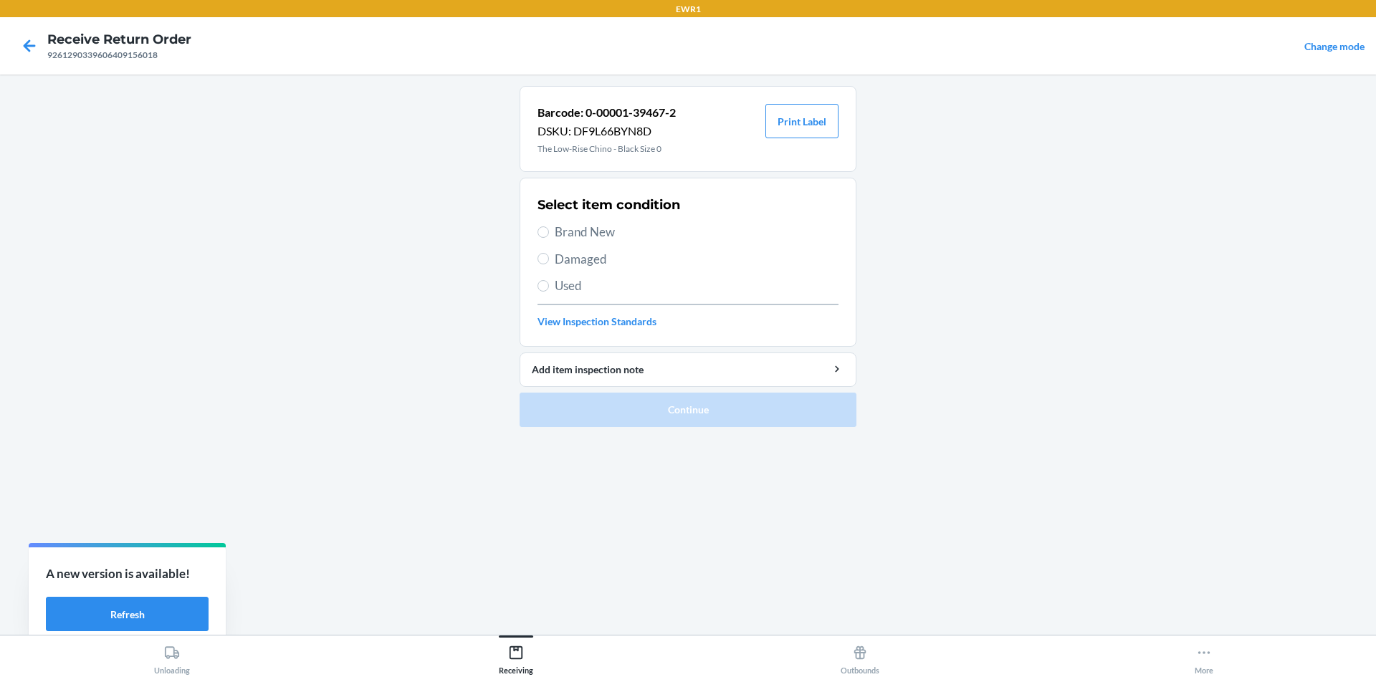
click at [550, 233] on label "Brand New" at bounding box center [688, 232] width 301 height 19
click at [549, 233] on input "Brand New" at bounding box center [543, 231] width 11 height 11
radio input "true"
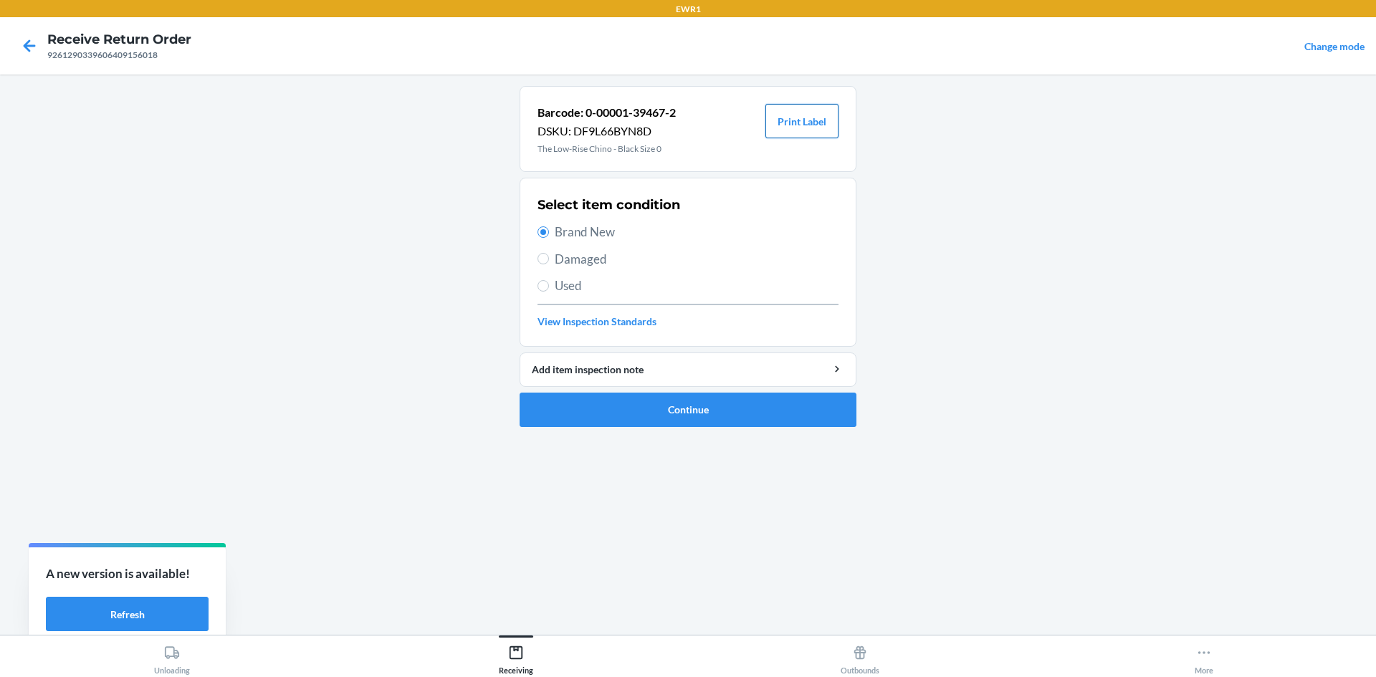
click at [810, 115] on button "Print Label" at bounding box center [801, 121] width 73 height 34
click at [649, 399] on button "Continue" at bounding box center [688, 410] width 337 height 34
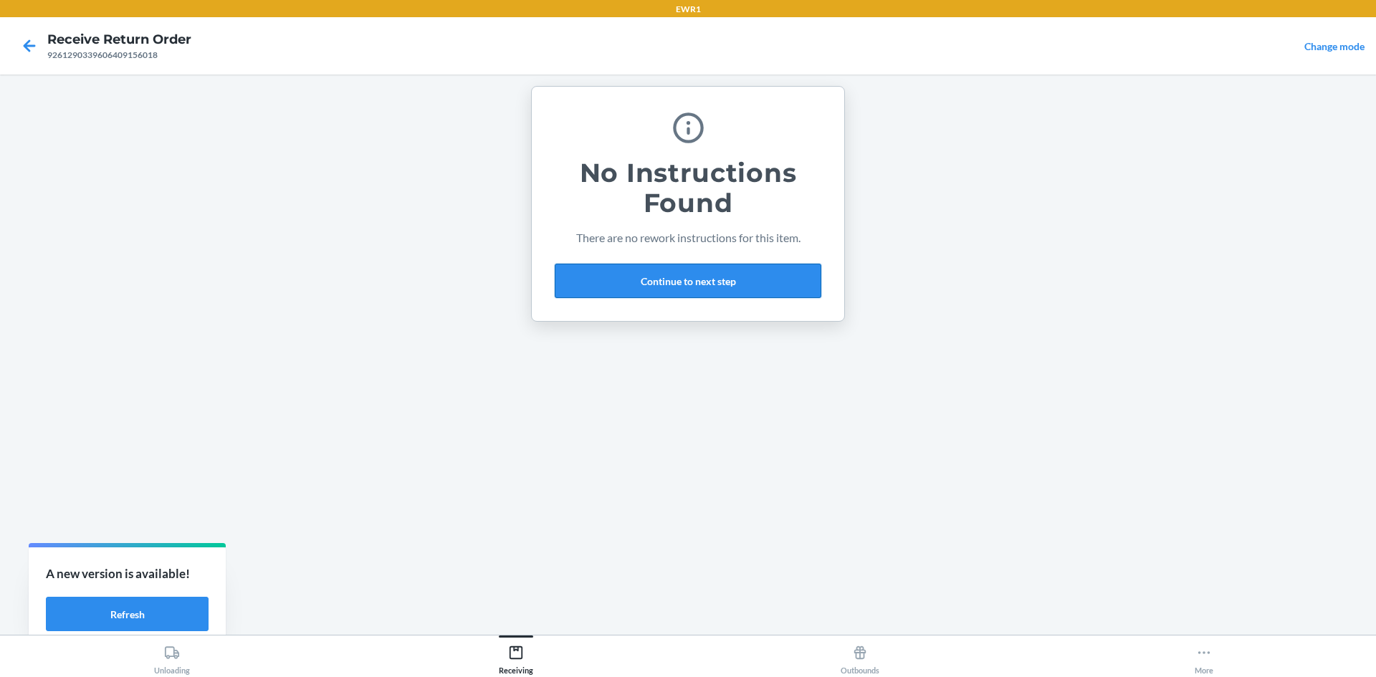
click at [653, 280] on button "Continue to next step" at bounding box center [688, 281] width 267 height 34
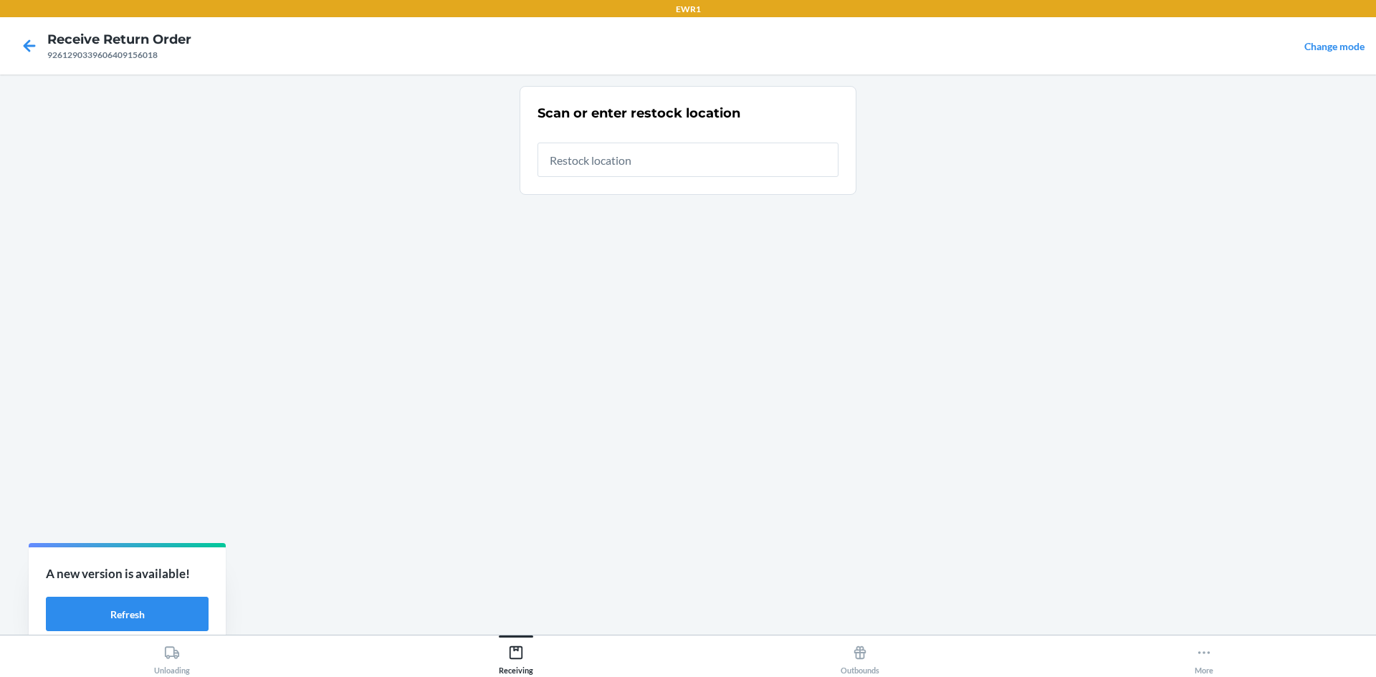
click at [649, 159] on input "text" at bounding box center [688, 160] width 301 height 34
type input "RTCart015"
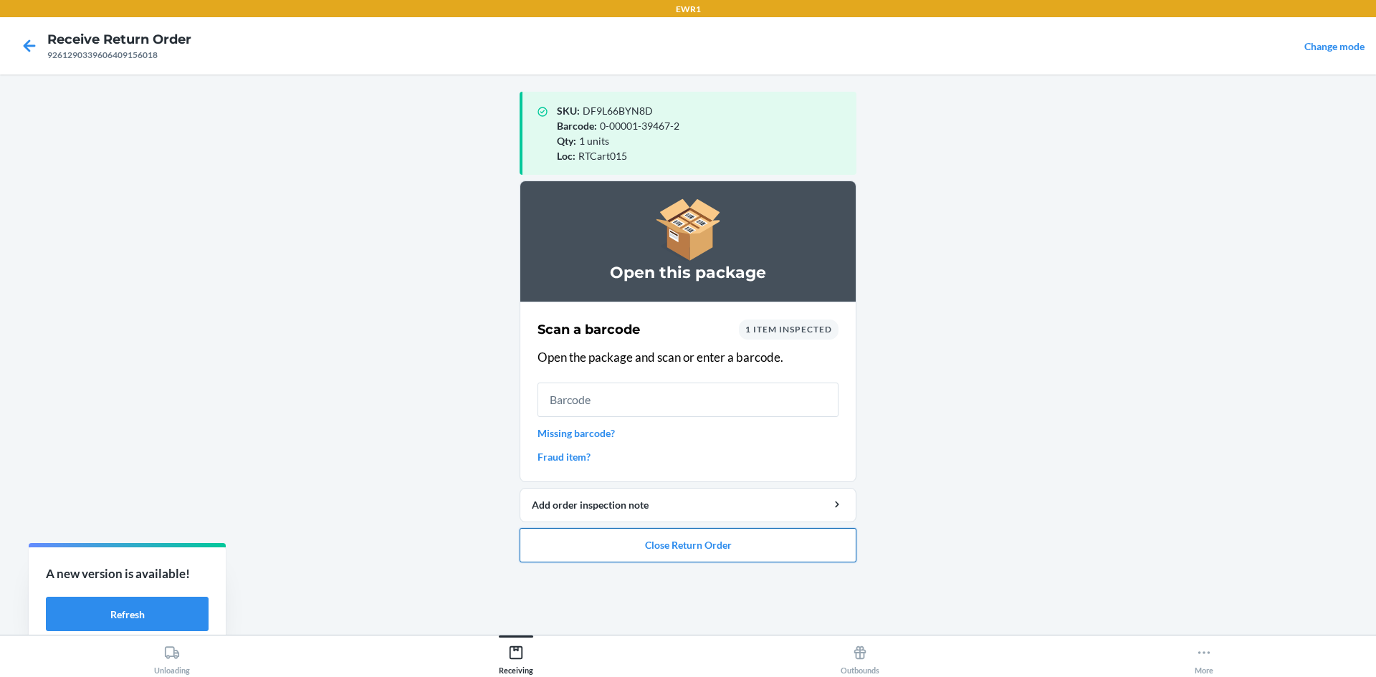
click at [750, 548] on button "Close Return Order" at bounding box center [688, 545] width 337 height 34
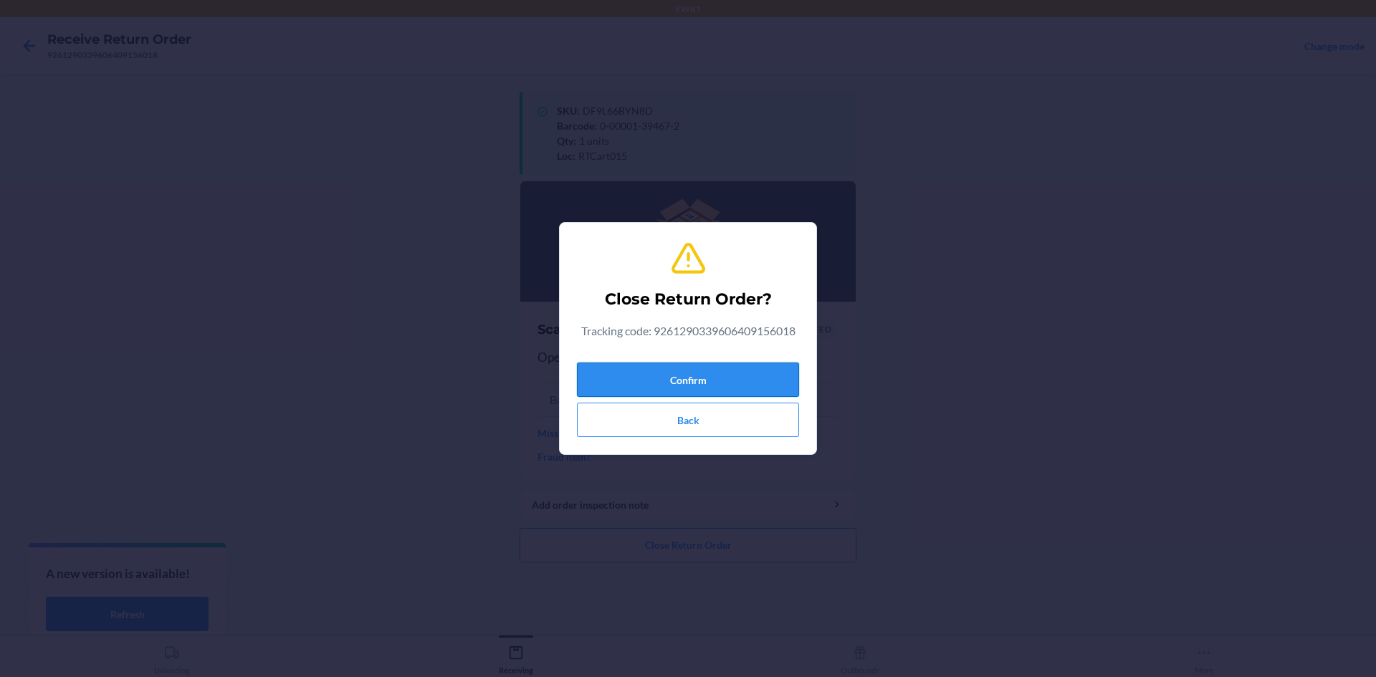
click at [760, 372] on button "Confirm" at bounding box center [688, 380] width 222 height 34
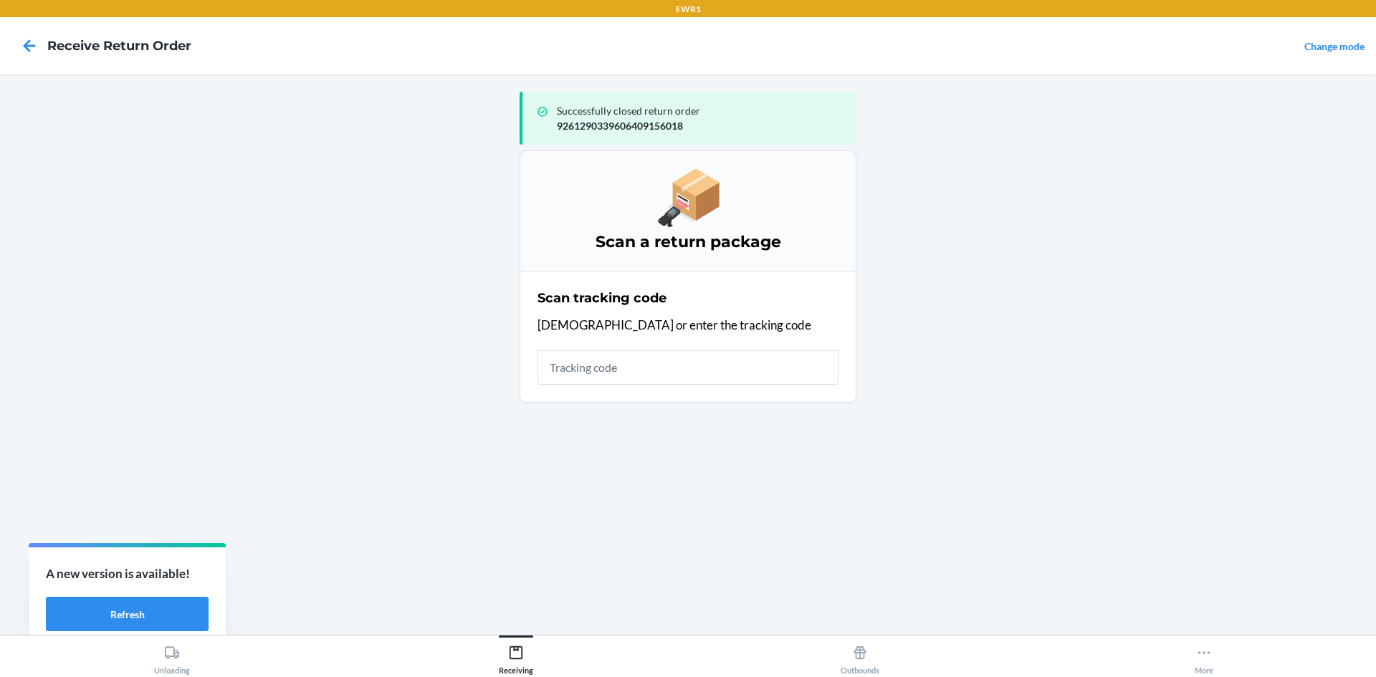
click at [707, 365] on input "text" at bounding box center [688, 367] width 301 height 34
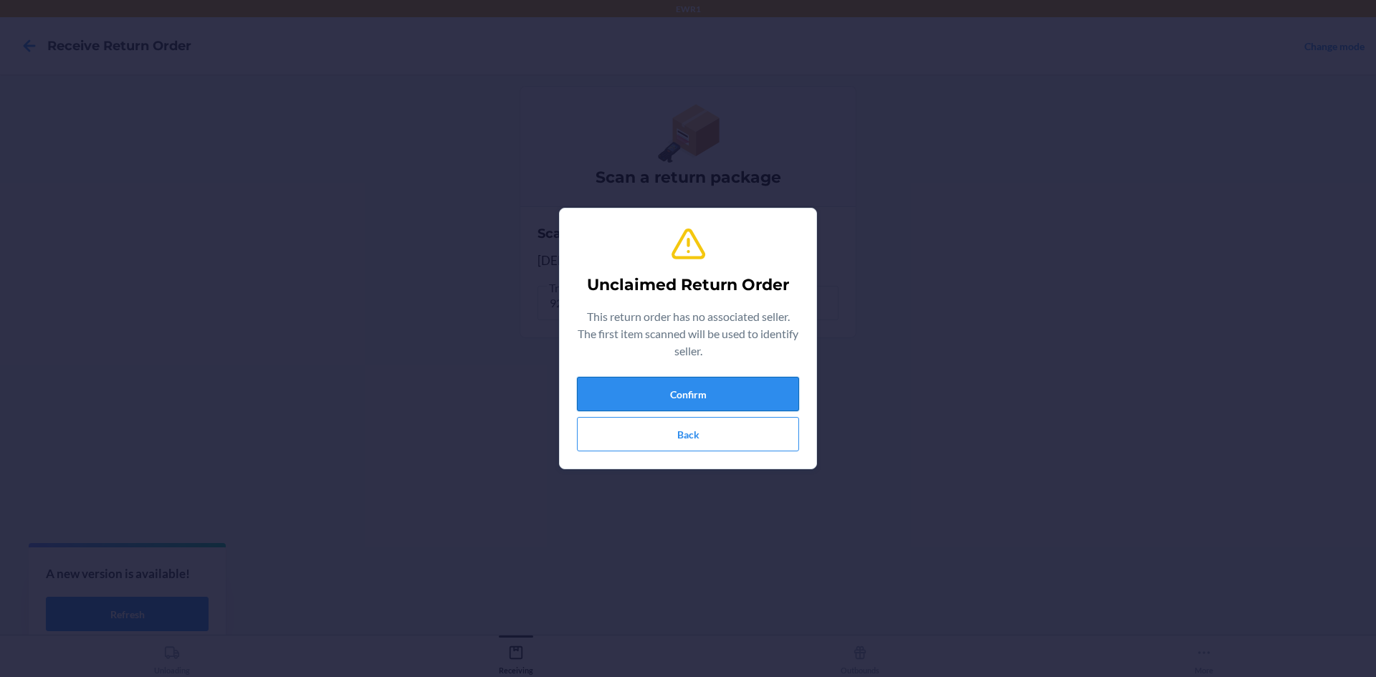
click at [712, 388] on button "Confirm" at bounding box center [688, 394] width 222 height 34
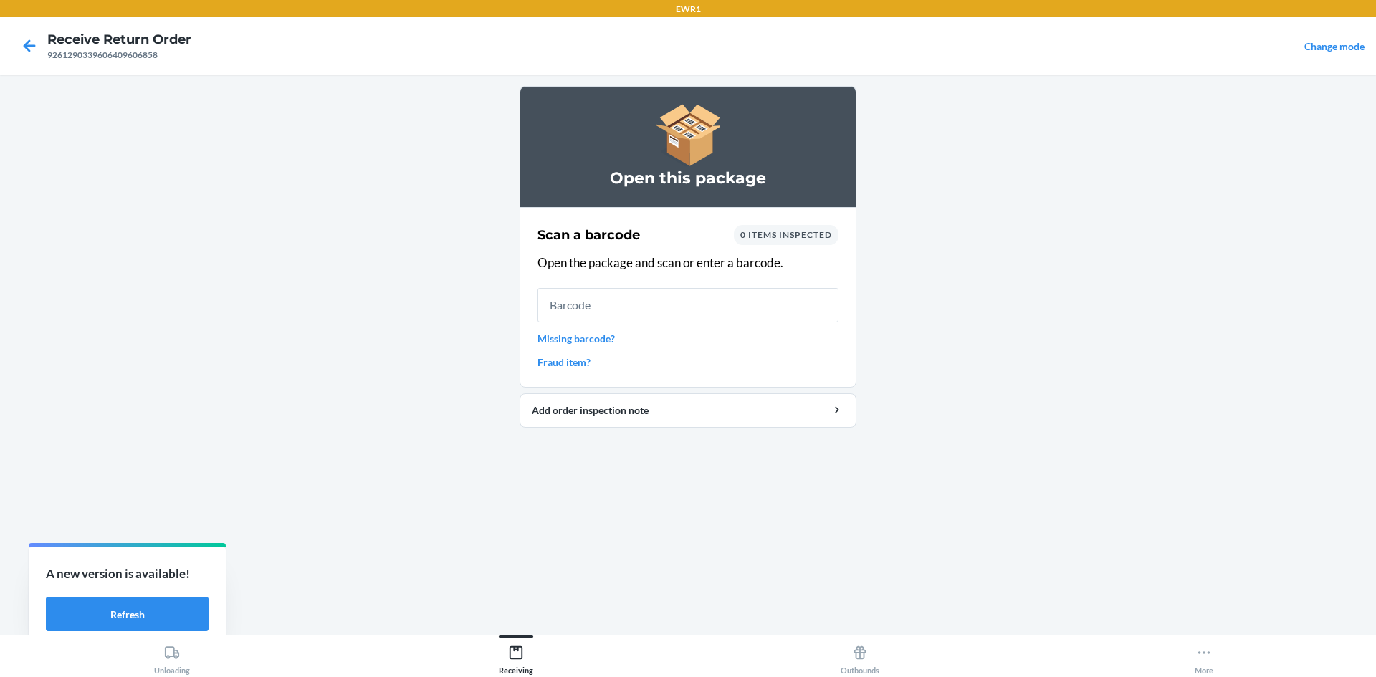
click at [709, 305] on input "text" at bounding box center [688, 305] width 301 height 34
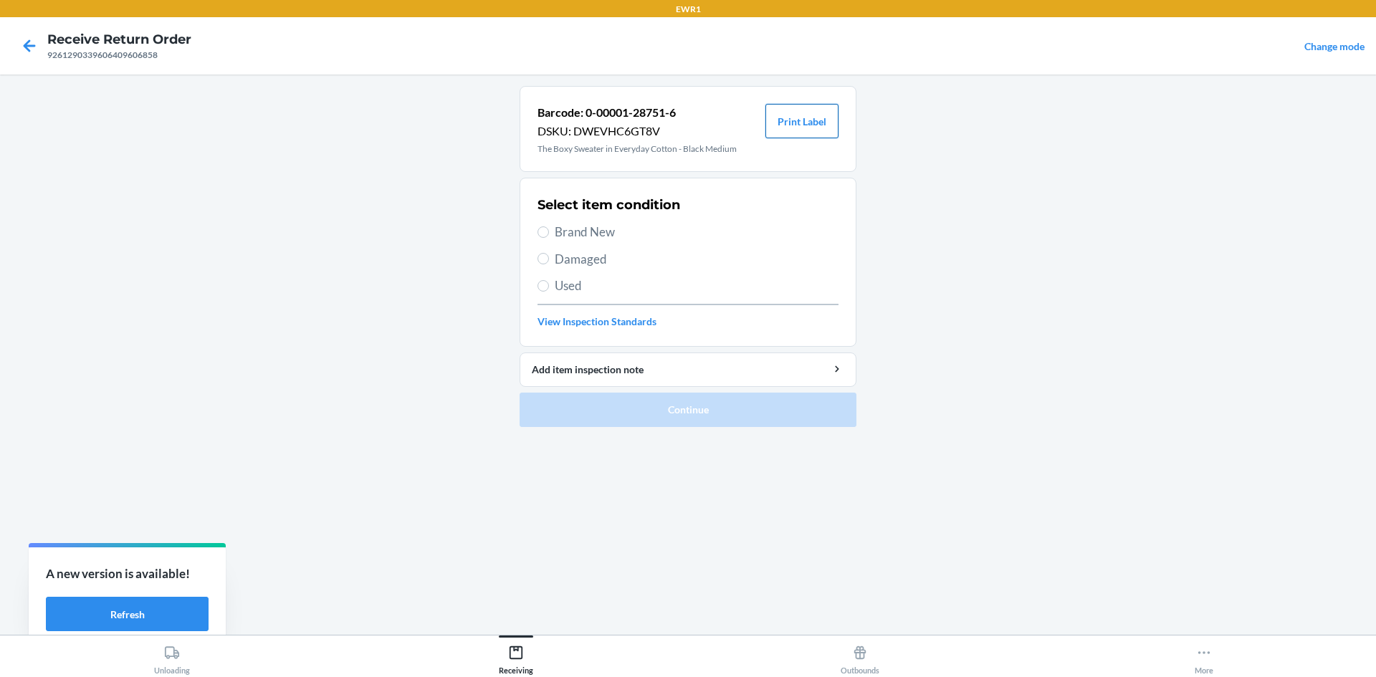
click at [802, 130] on button "Print Label" at bounding box center [801, 121] width 73 height 34
click at [560, 220] on div "Select item condition Brand New Damaged Used View Inspection Standards" at bounding box center [688, 262] width 301 height 142
click at [556, 230] on span "Brand New" at bounding box center [697, 232] width 284 height 19
click at [549, 230] on input "Brand New" at bounding box center [543, 231] width 11 height 11
radio input "true"
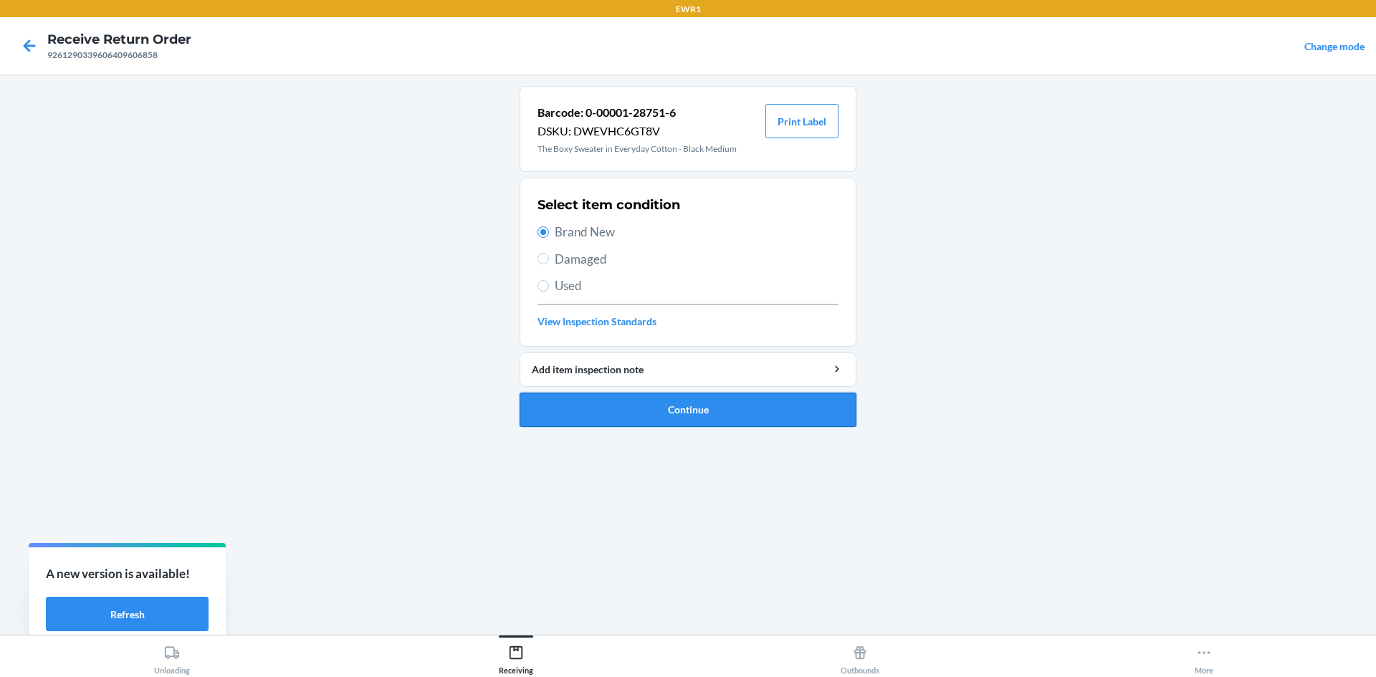
click at [714, 416] on button "Continue" at bounding box center [688, 410] width 337 height 34
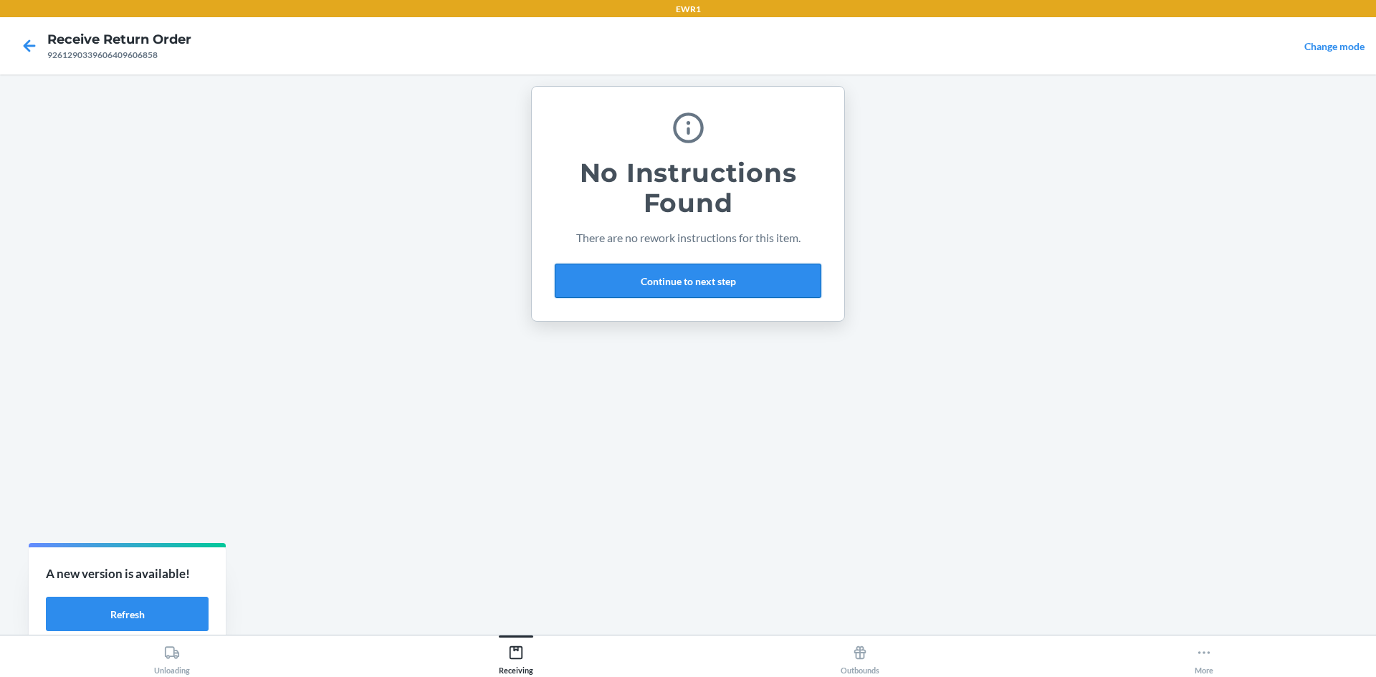
click at [727, 282] on button "Continue to next step" at bounding box center [688, 281] width 267 height 34
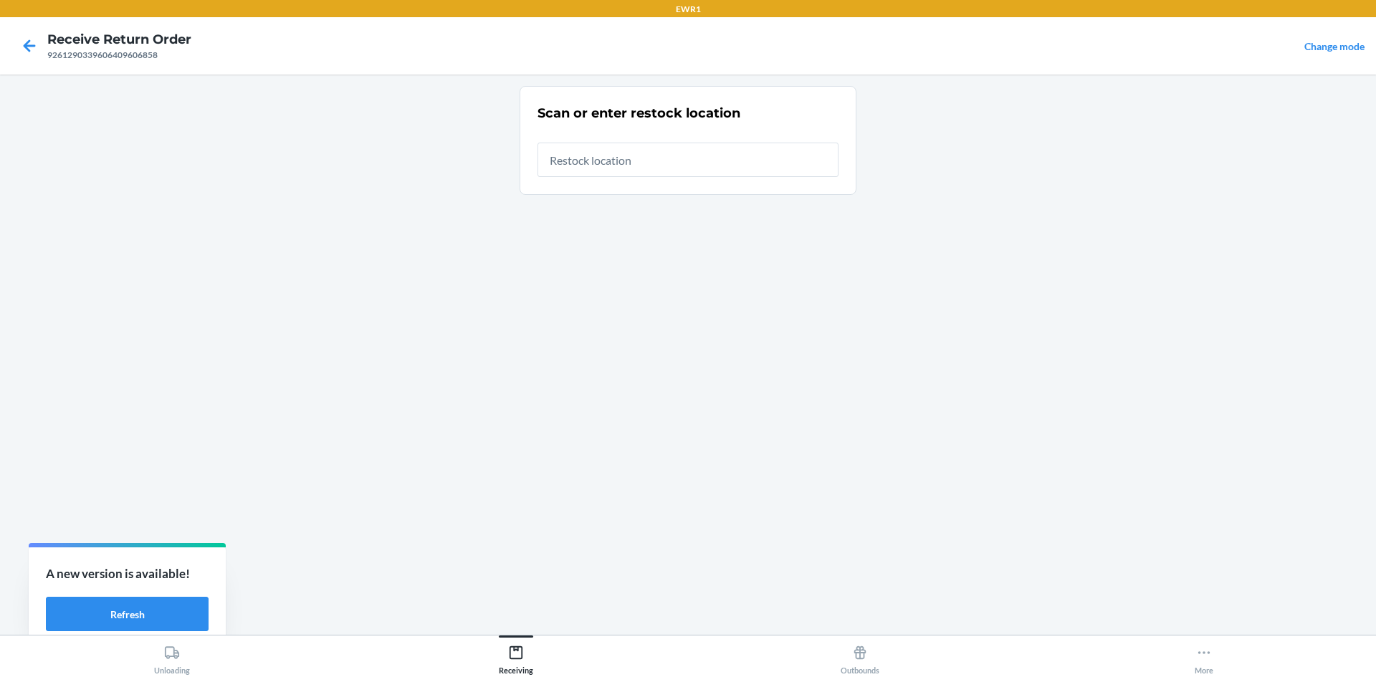
click at [673, 162] on input "text" at bounding box center [688, 160] width 301 height 34
type input "RTCart015"
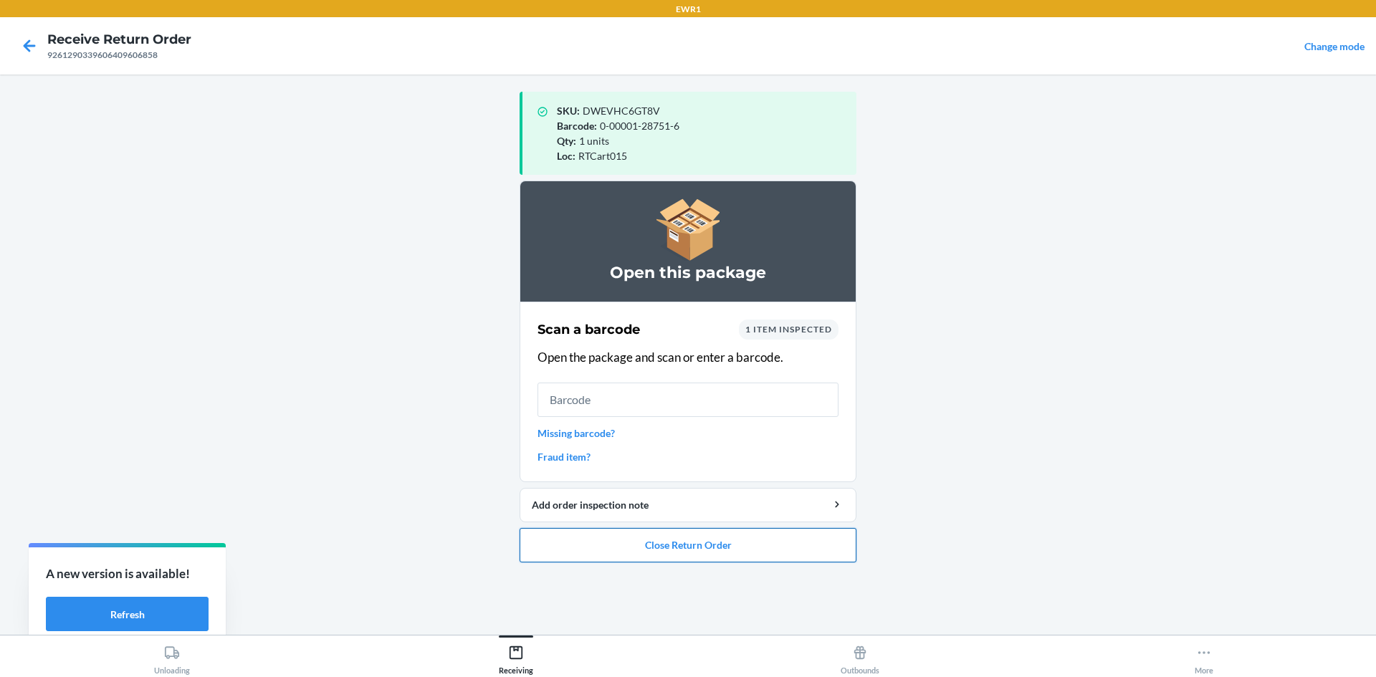
click at [686, 550] on button "Close Return Order" at bounding box center [688, 545] width 337 height 34
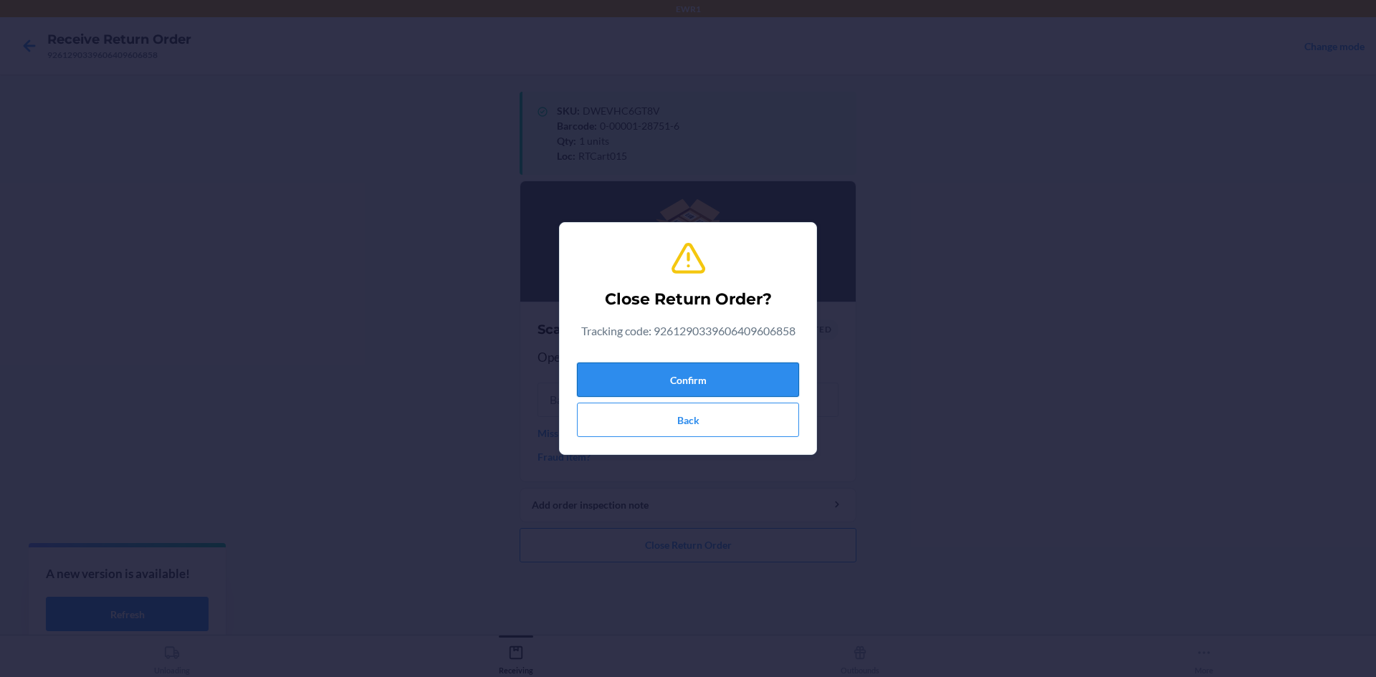
click at [698, 383] on button "Confirm" at bounding box center [688, 380] width 222 height 34
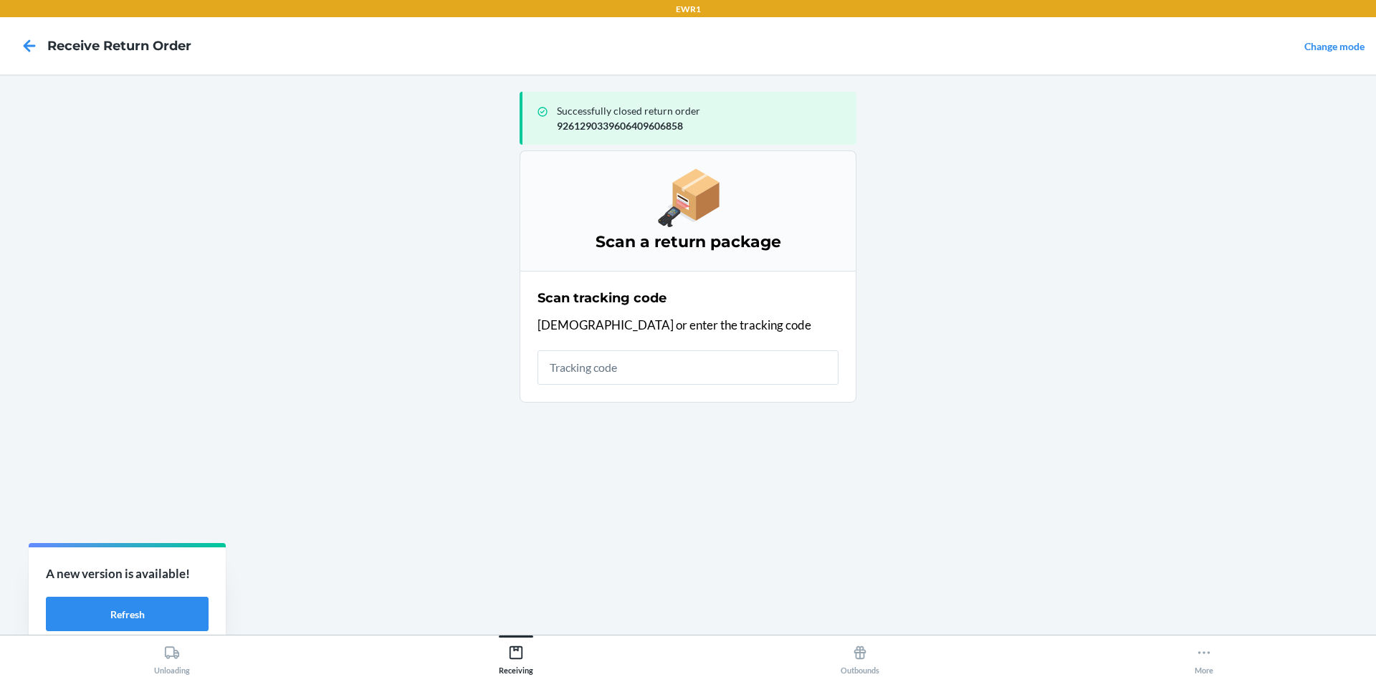
click at [616, 375] on input "text" at bounding box center [688, 367] width 301 height 34
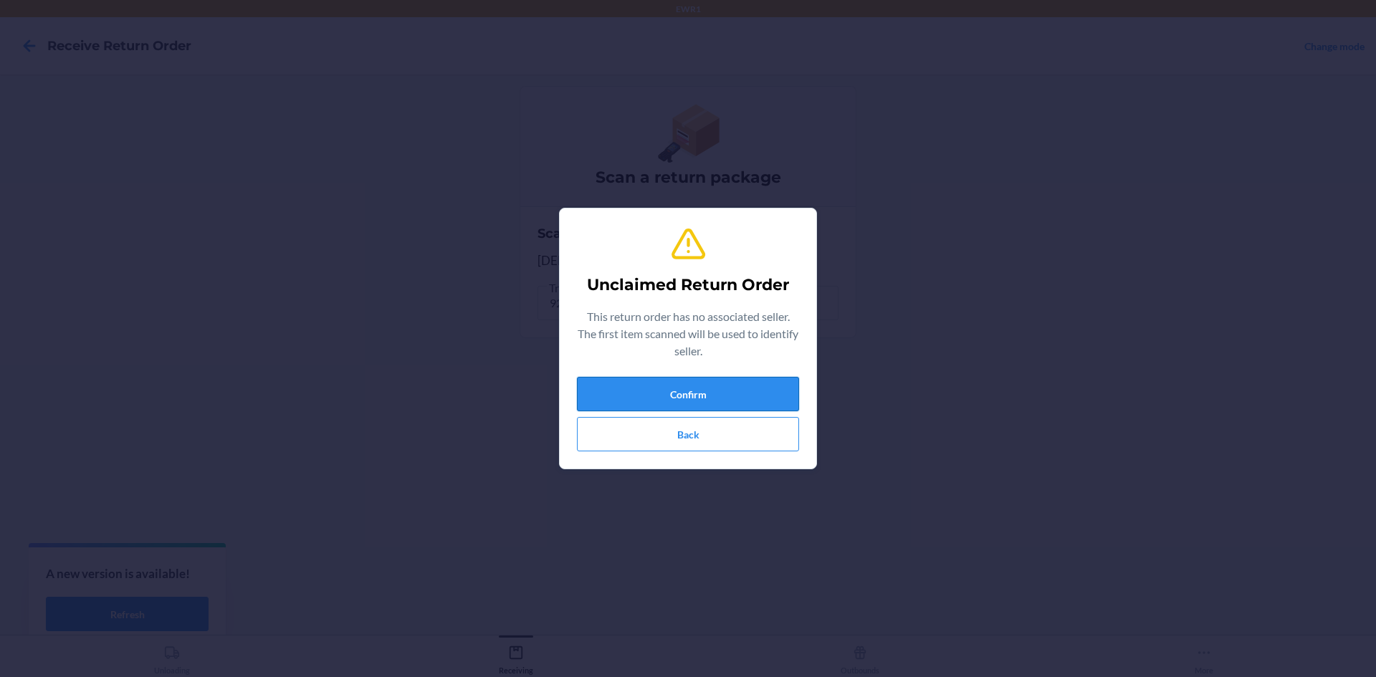
click at [664, 384] on button "Confirm" at bounding box center [688, 394] width 222 height 34
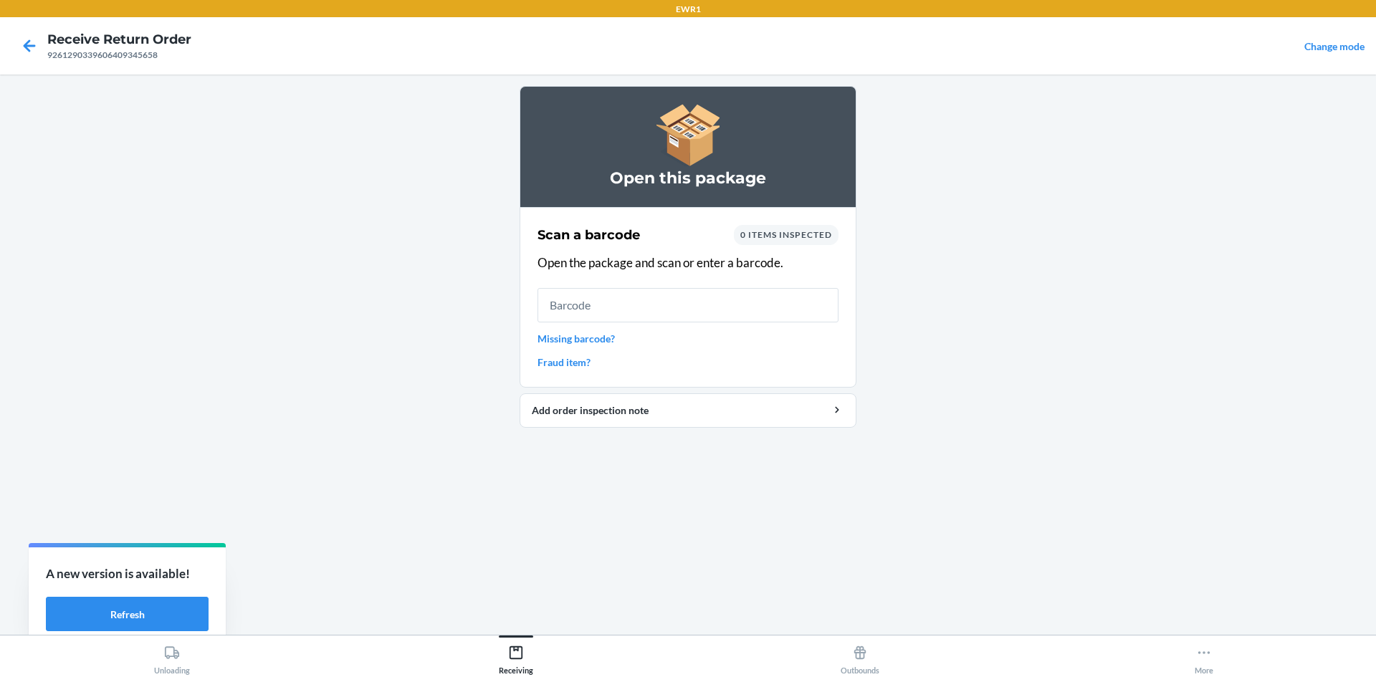
click at [671, 300] on input "text" at bounding box center [688, 305] width 301 height 34
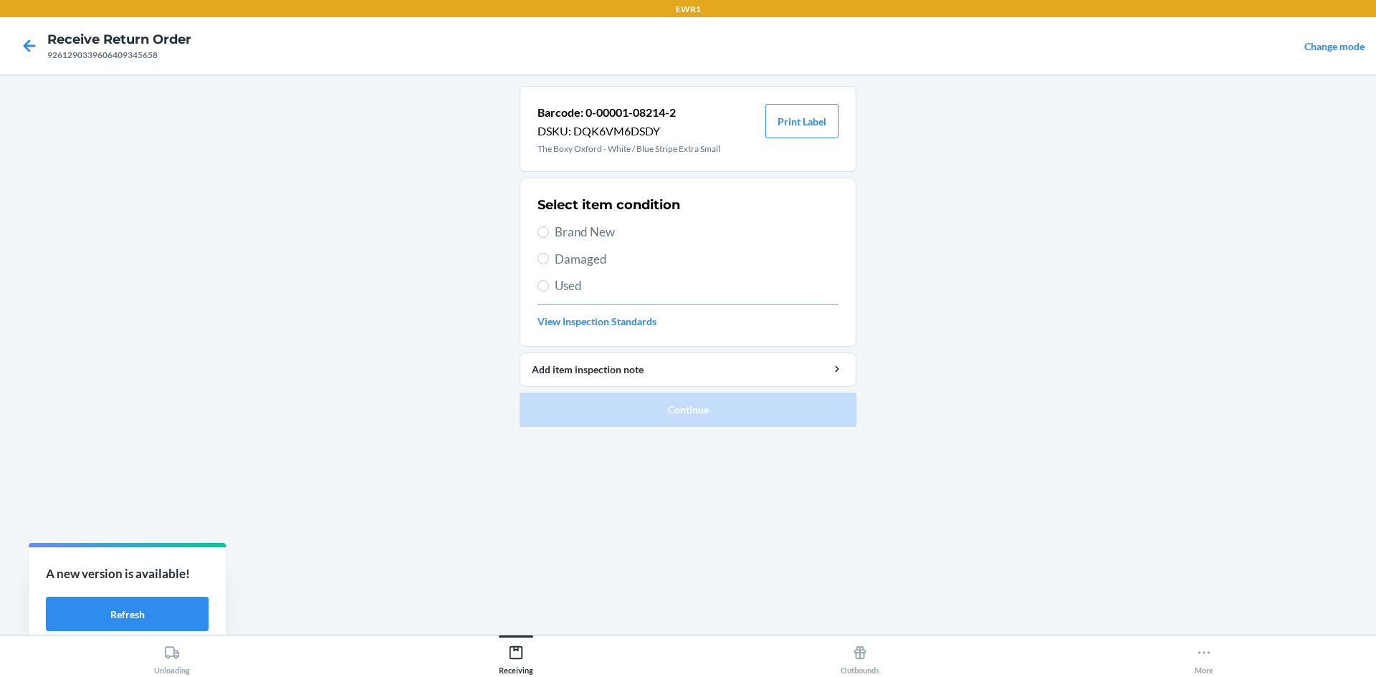
click at [552, 229] on label "Brand New" at bounding box center [688, 232] width 301 height 19
click at [549, 229] on input "Brand New" at bounding box center [543, 231] width 11 height 11
radio input "true"
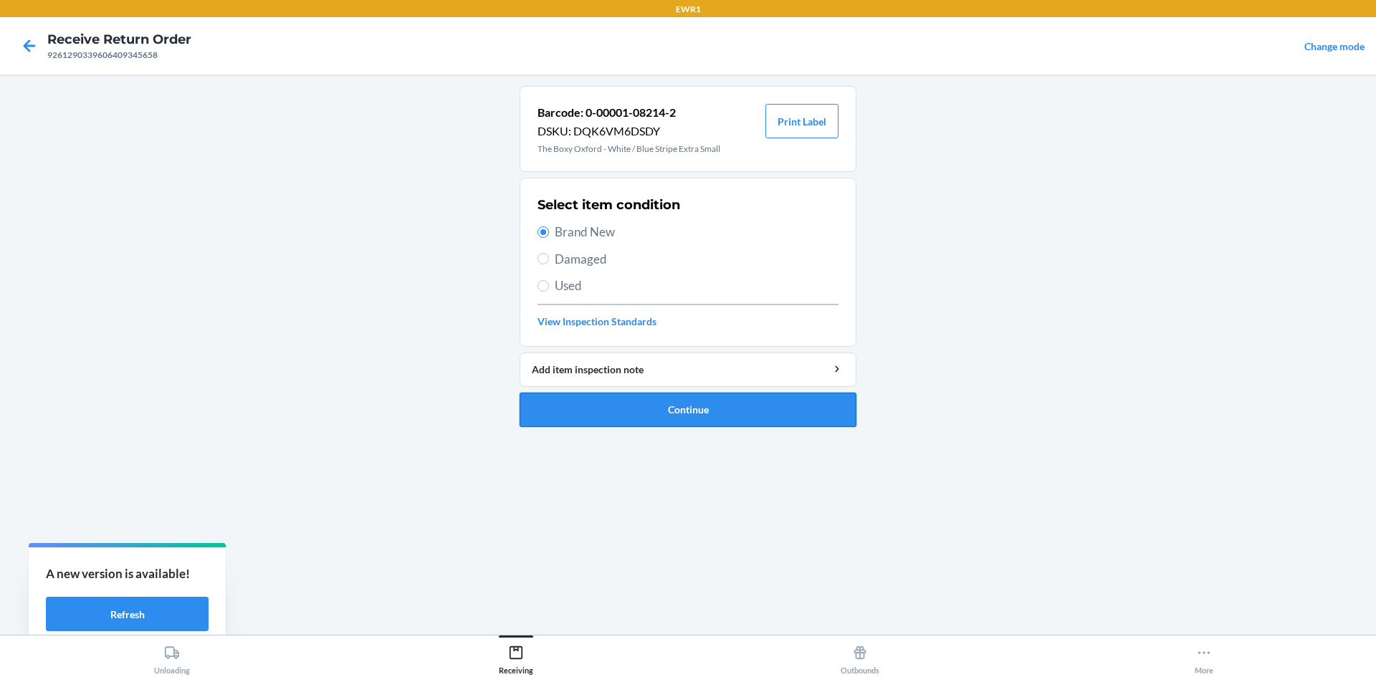
click at [717, 410] on button "Continue" at bounding box center [688, 410] width 337 height 34
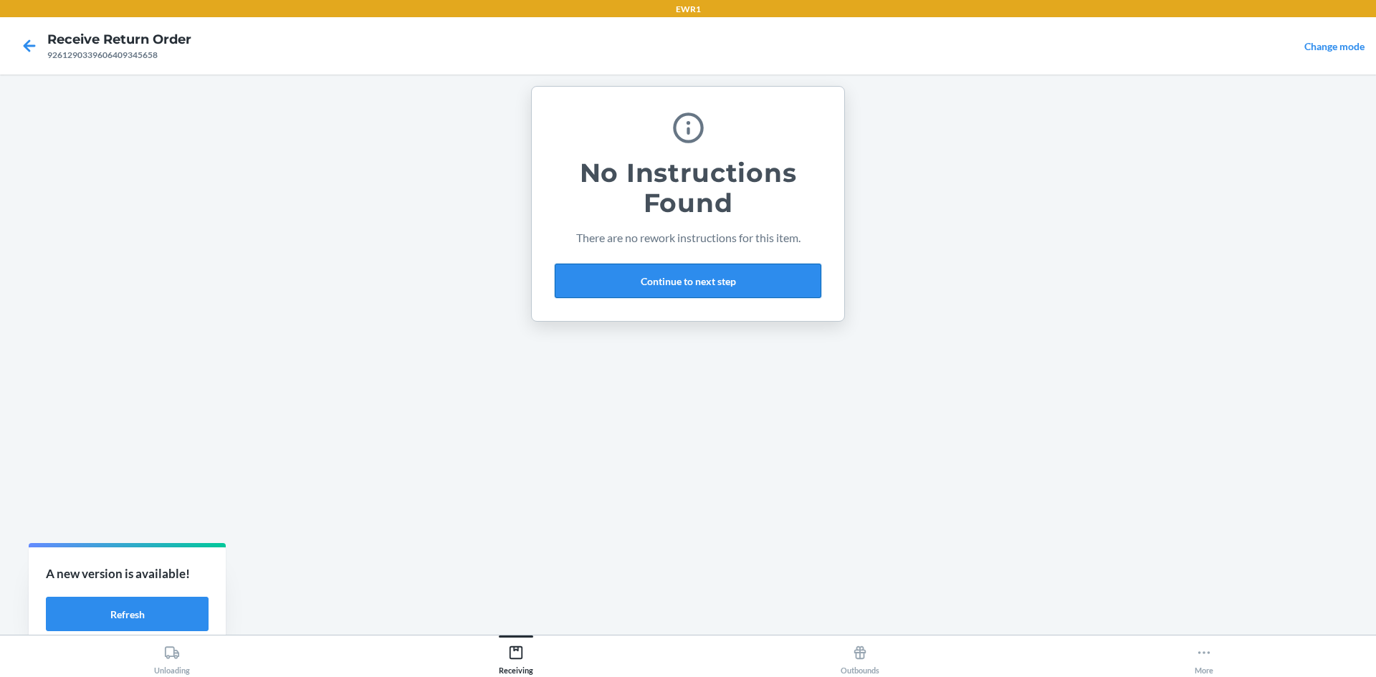
click at [725, 283] on button "Continue to next step" at bounding box center [688, 281] width 267 height 34
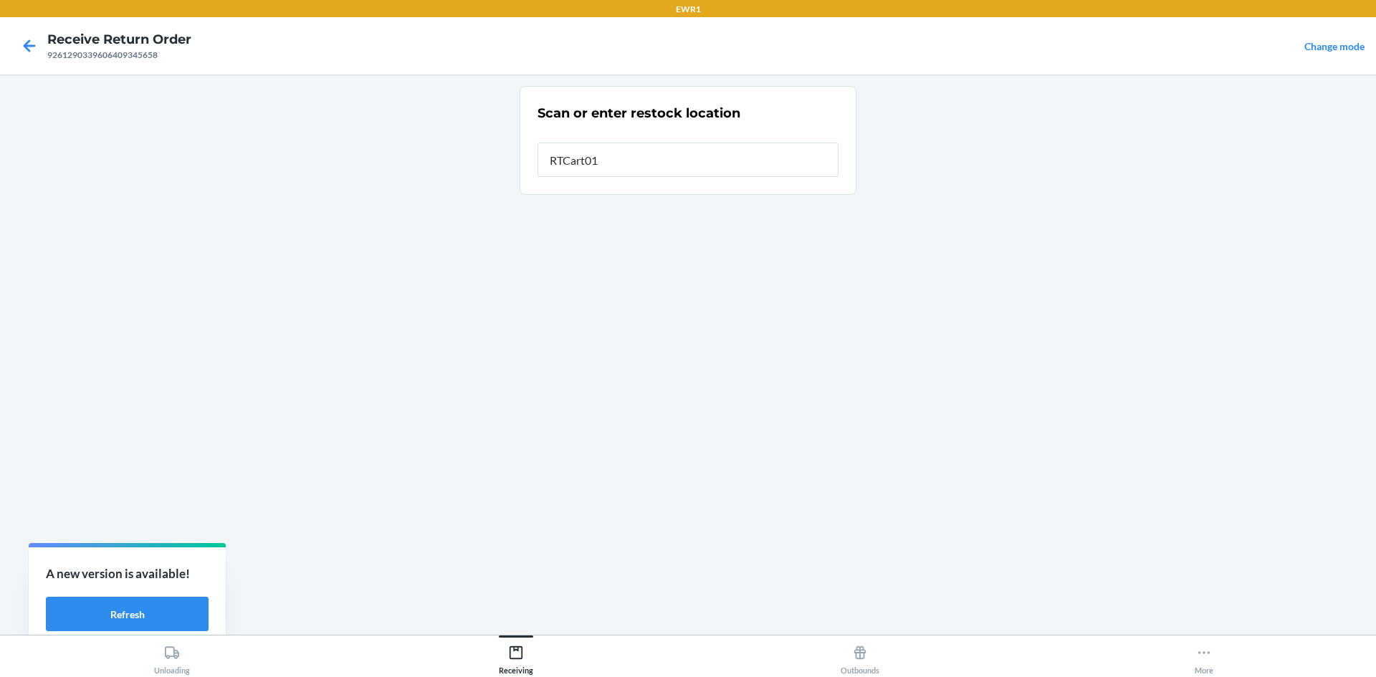
type input "RTCart015"
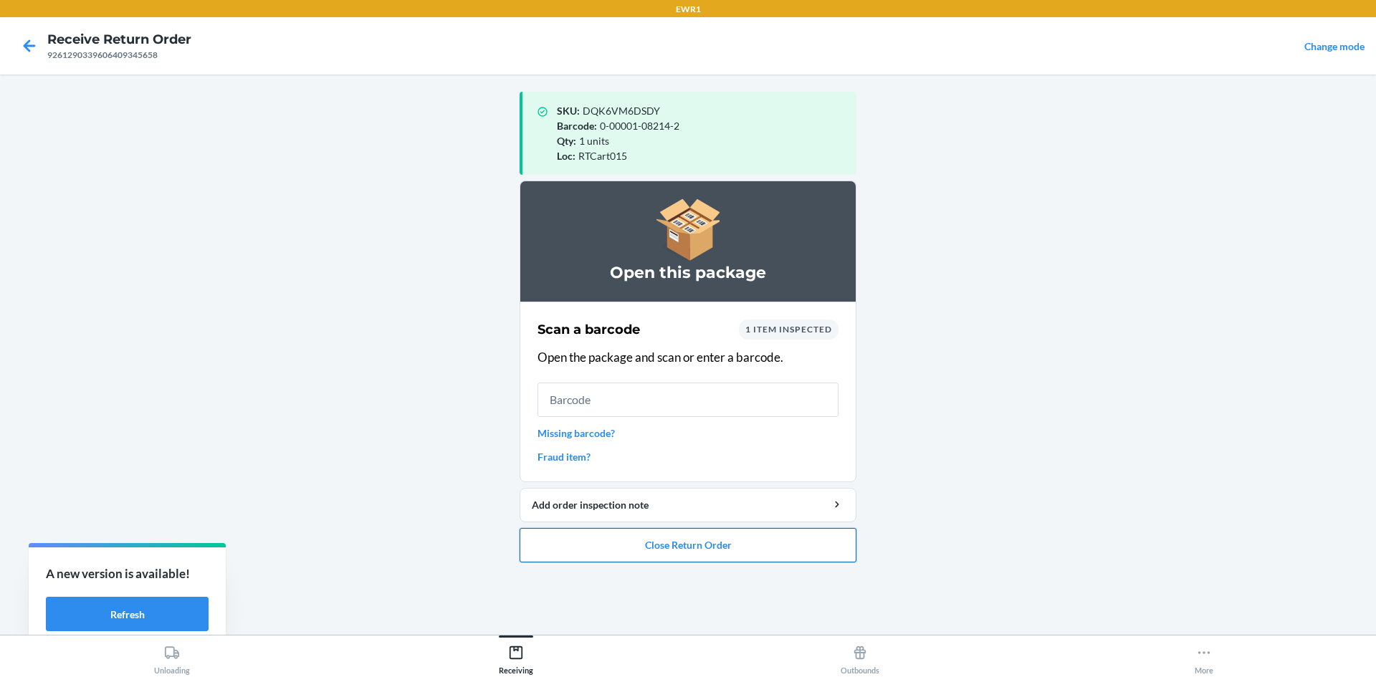
click at [793, 549] on button "Close Return Order" at bounding box center [688, 545] width 337 height 34
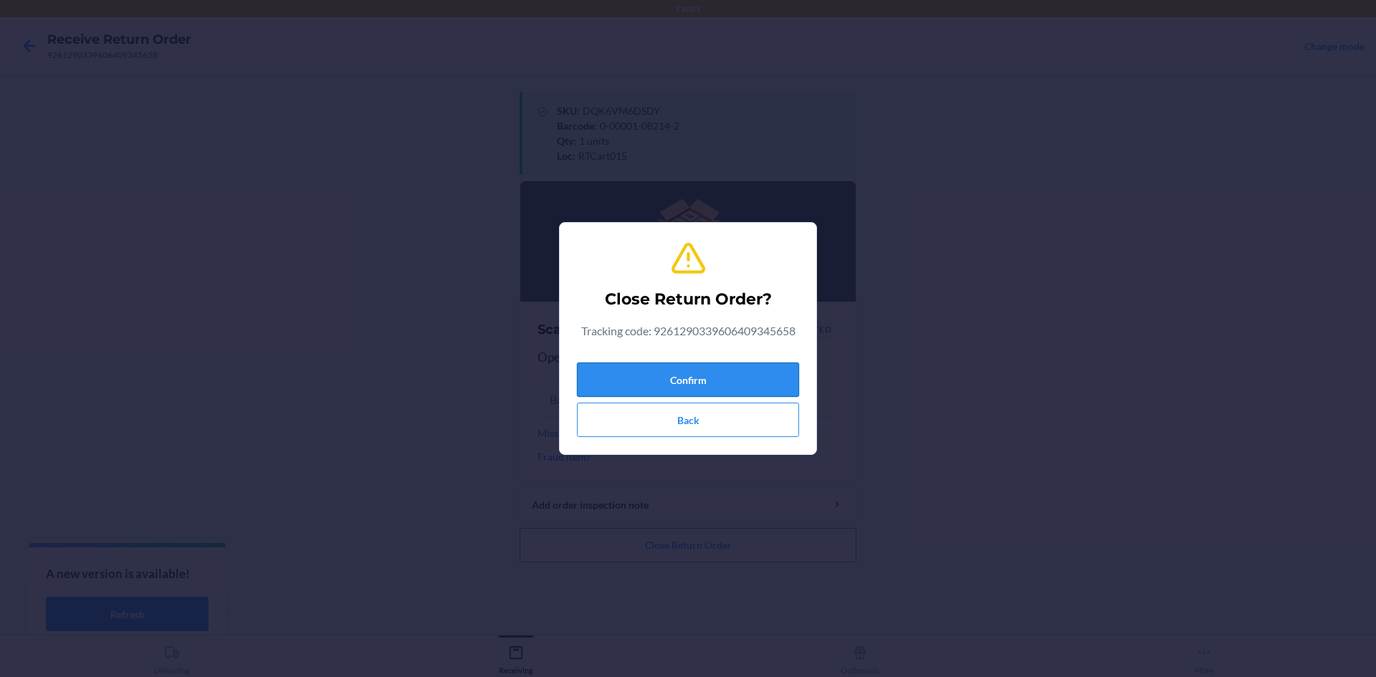
click at [770, 382] on button "Confirm" at bounding box center [688, 380] width 222 height 34
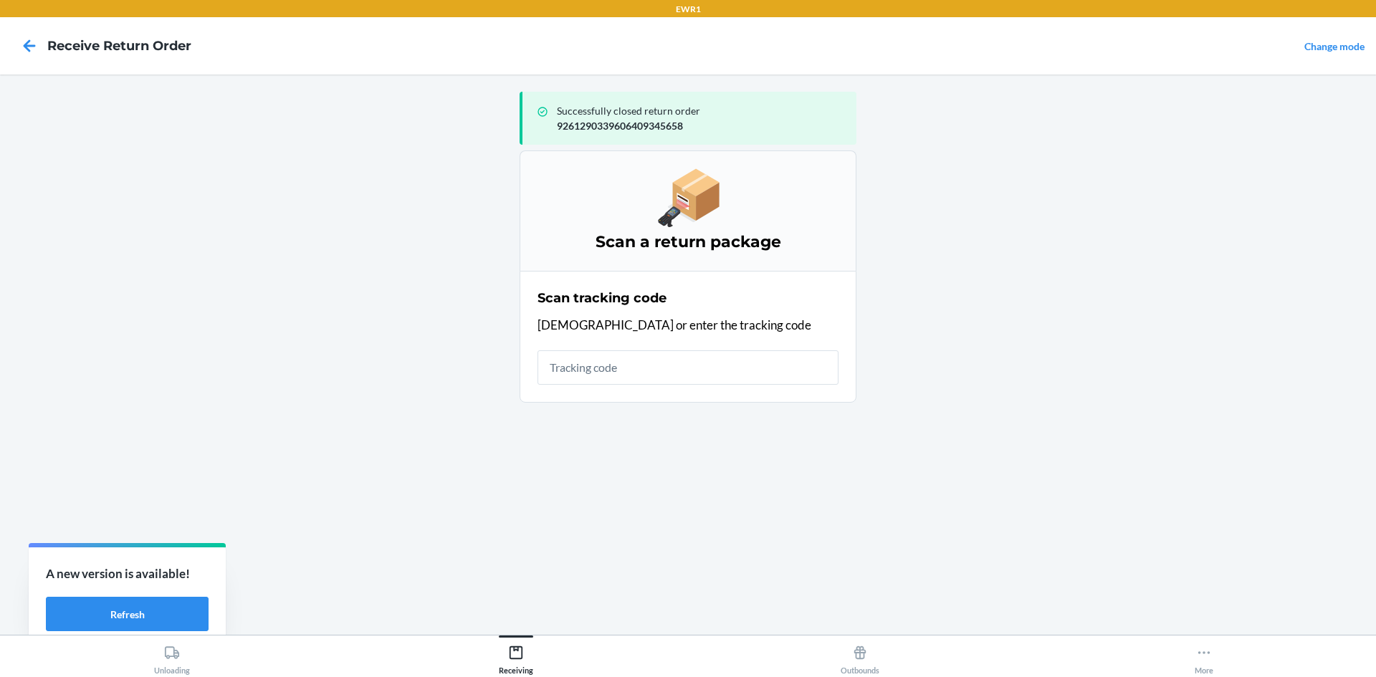
click at [708, 379] on input "text" at bounding box center [688, 367] width 301 height 34
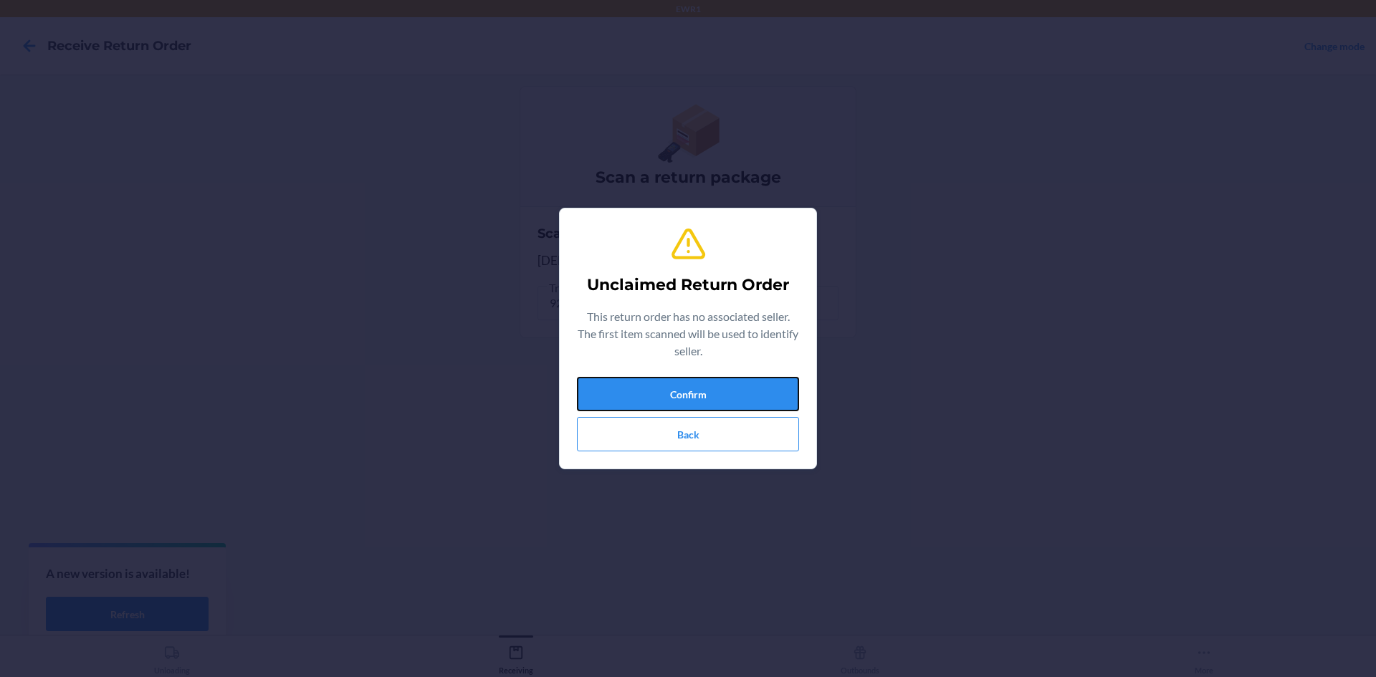
click at [708, 379] on button "Confirm" at bounding box center [688, 394] width 222 height 34
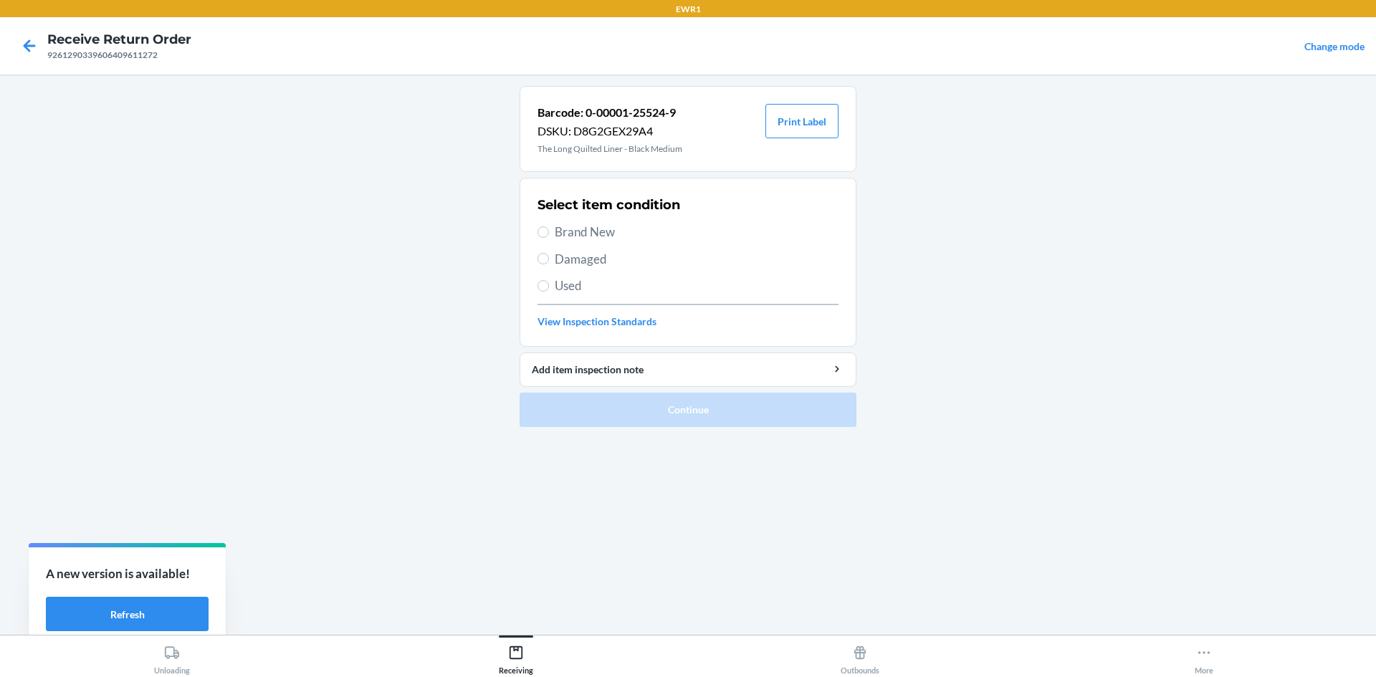
click at [550, 233] on label "Brand New" at bounding box center [688, 232] width 301 height 19
click at [549, 233] on input "Brand New" at bounding box center [543, 231] width 11 height 11
radio input "true"
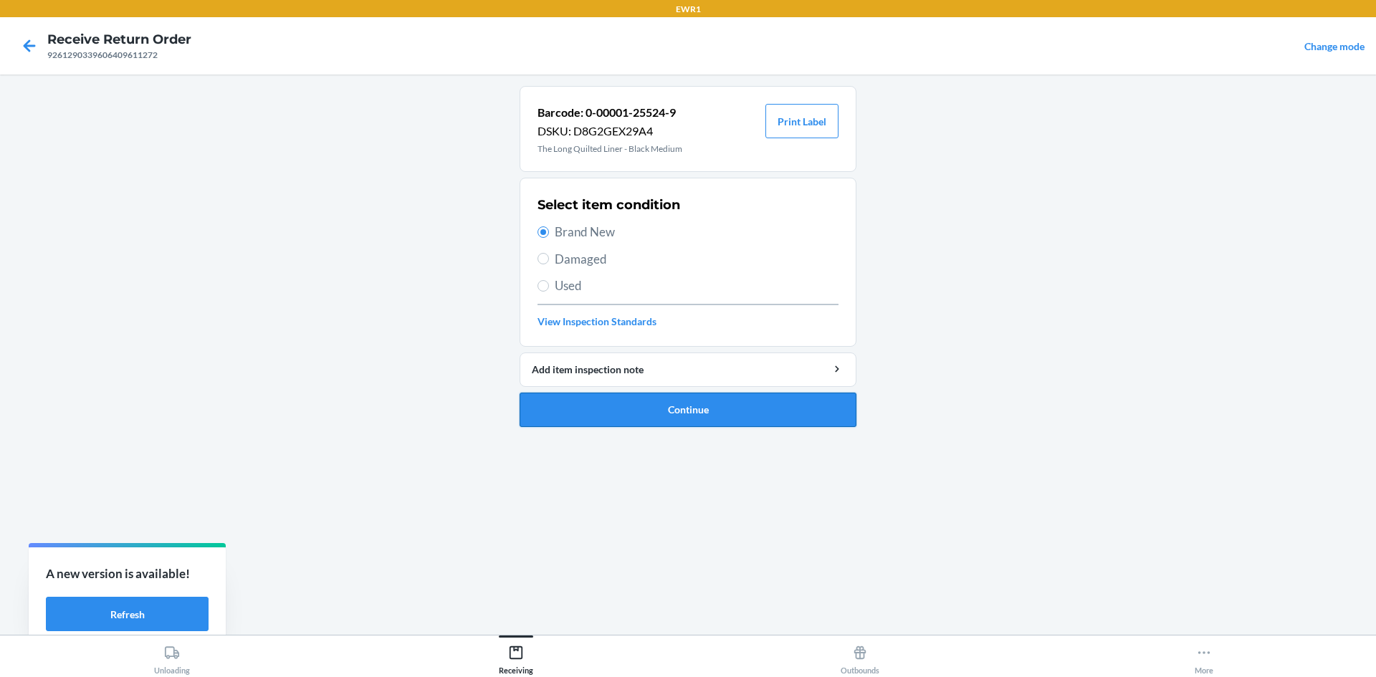
click at [736, 416] on button "Continue" at bounding box center [688, 410] width 337 height 34
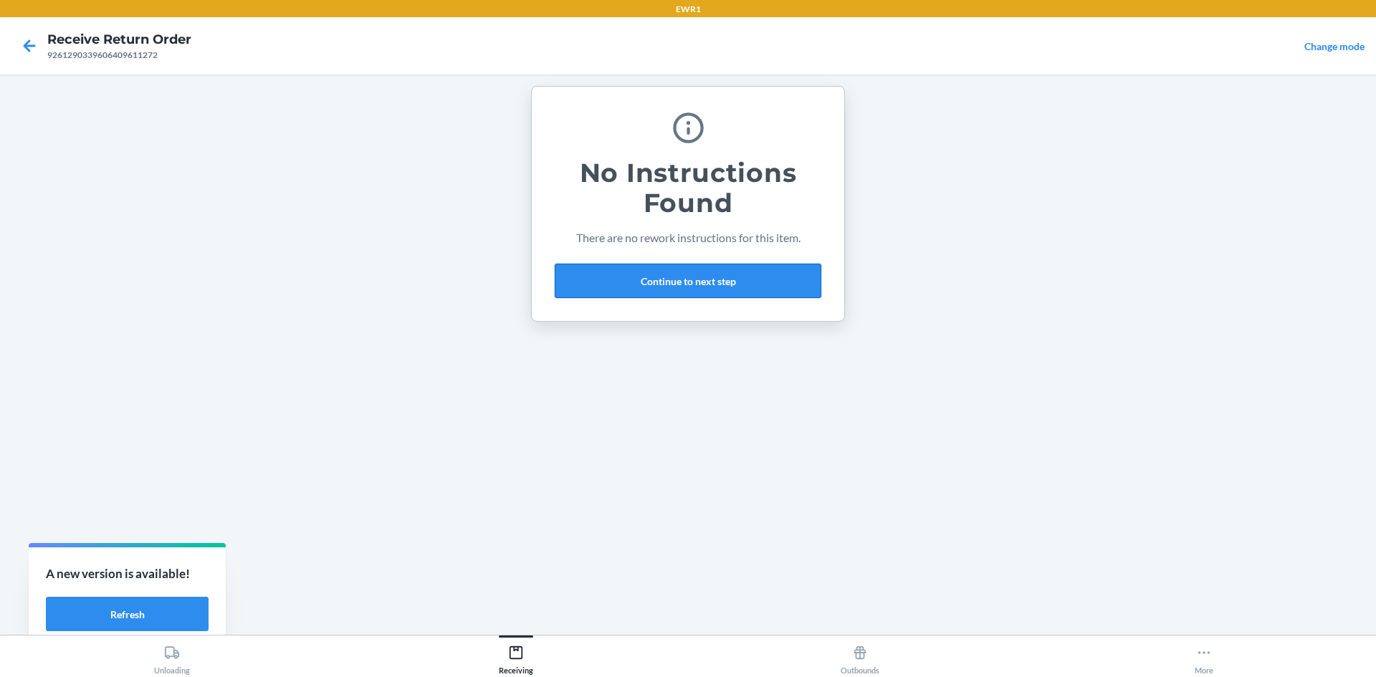
click at [722, 286] on button "Continue to next step" at bounding box center [688, 281] width 267 height 34
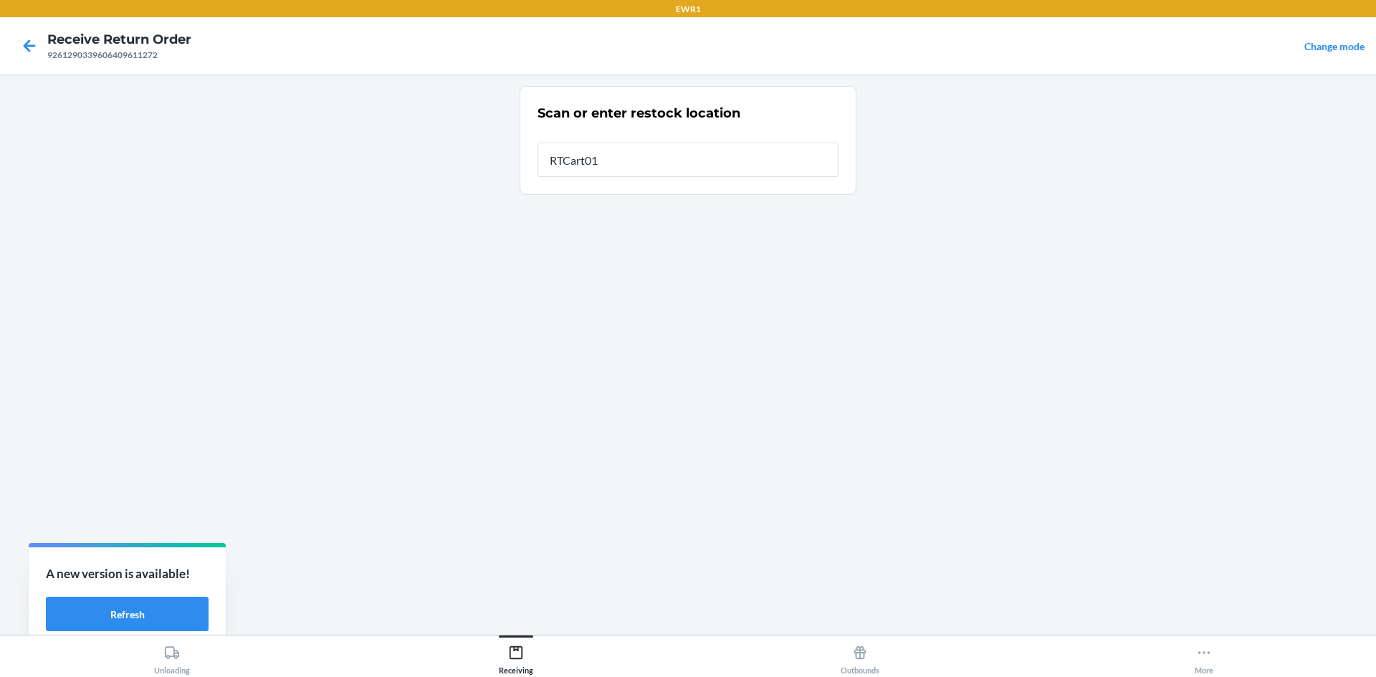
type input "RTCart015"
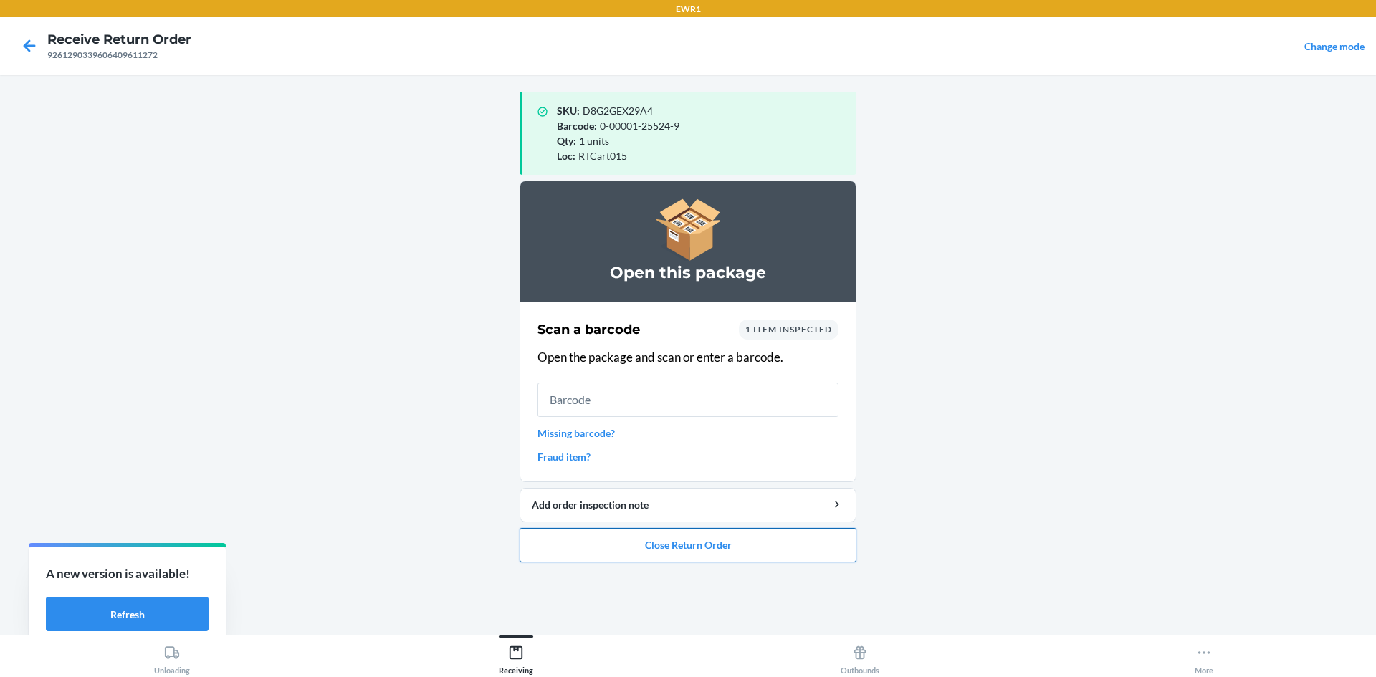
click at [772, 541] on button "Close Return Order" at bounding box center [688, 545] width 337 height 34
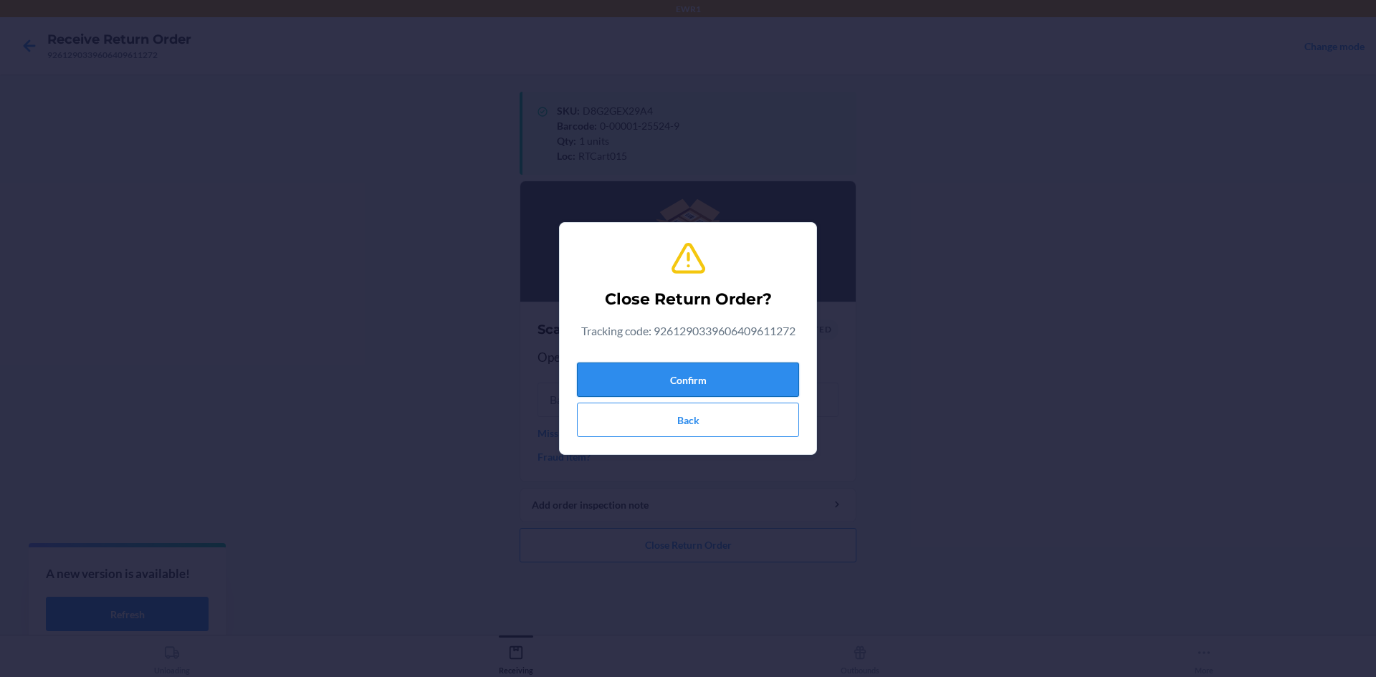
click at [753, 377] on button "Confirm" at bounding box center [688, 380] width 222 height 34
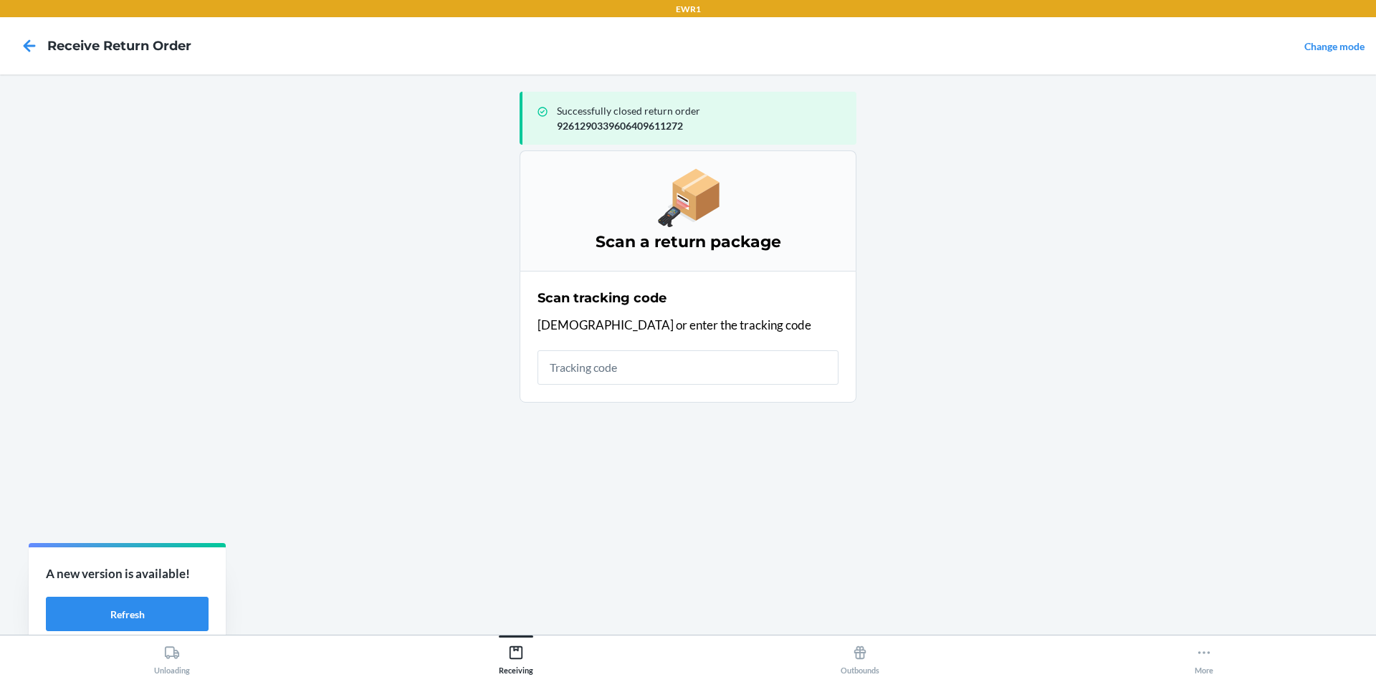
click at [700, 367] on input "text" at bounding box center [688, 367] width 301 height 34
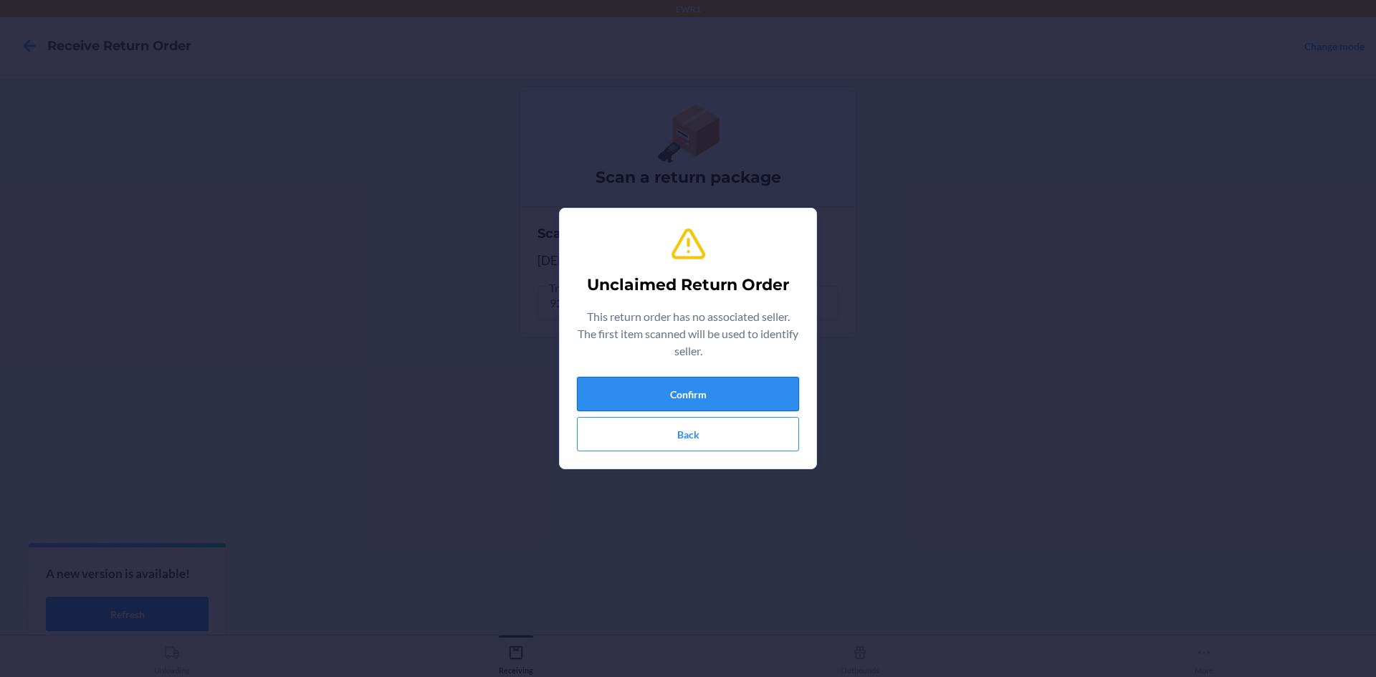
click at [769, 399] on button "Confirm" at bounding box center [688, 394] width 222 height 34
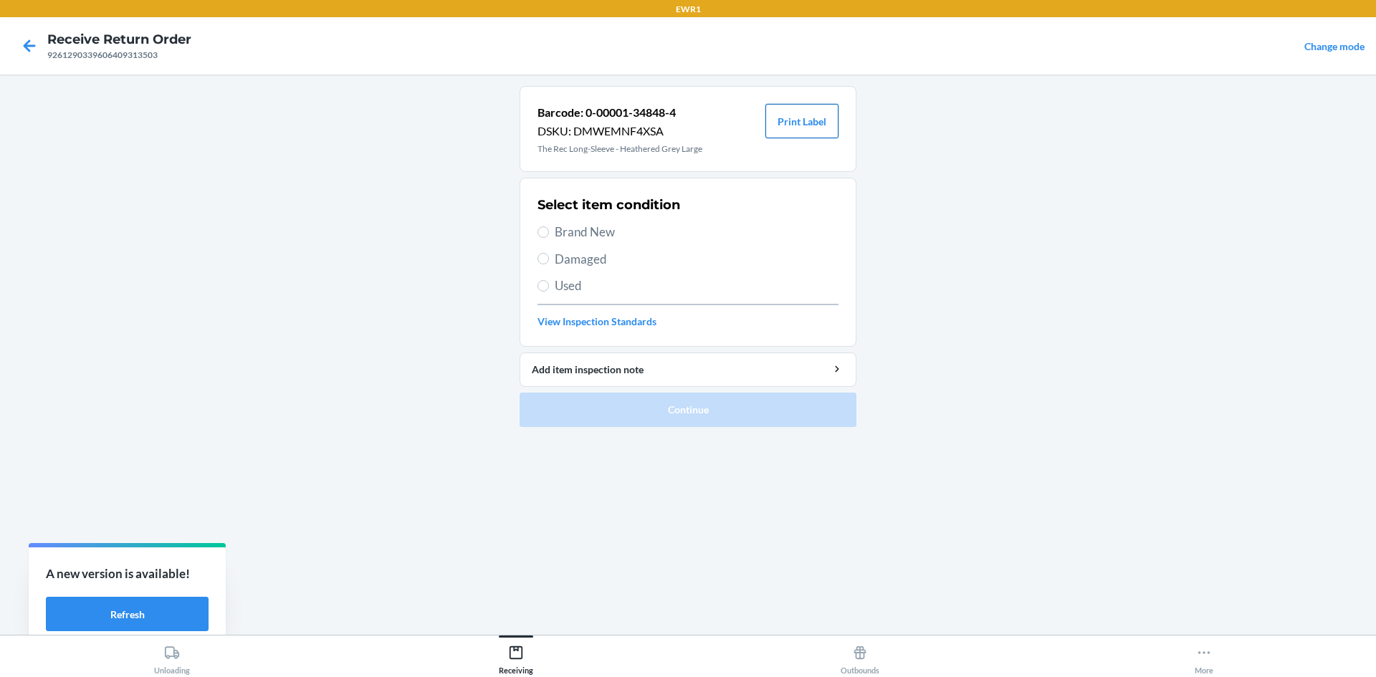
click at [811, 108] on button "Print Label" at bounding box center [801, 121] width 73 height 34
click at [550, 229] on label "Brand New" at bounding box center [688, 232] width 301 height 19
click at [549, 229] on input "Brand New" at bounding box center [543, 231] width 11 height 11
radio input "true"
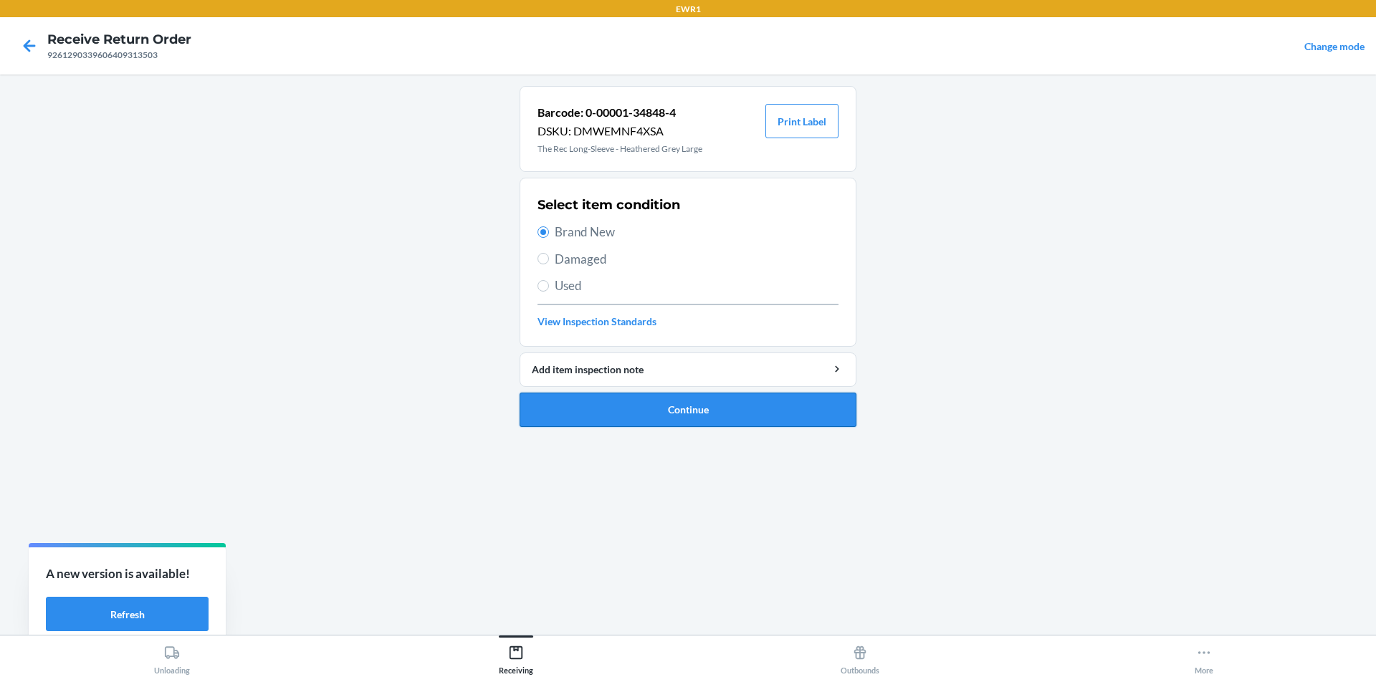
click at [697, 403] on button "Continue" at bounding box center [688, 410] width 337 height 34
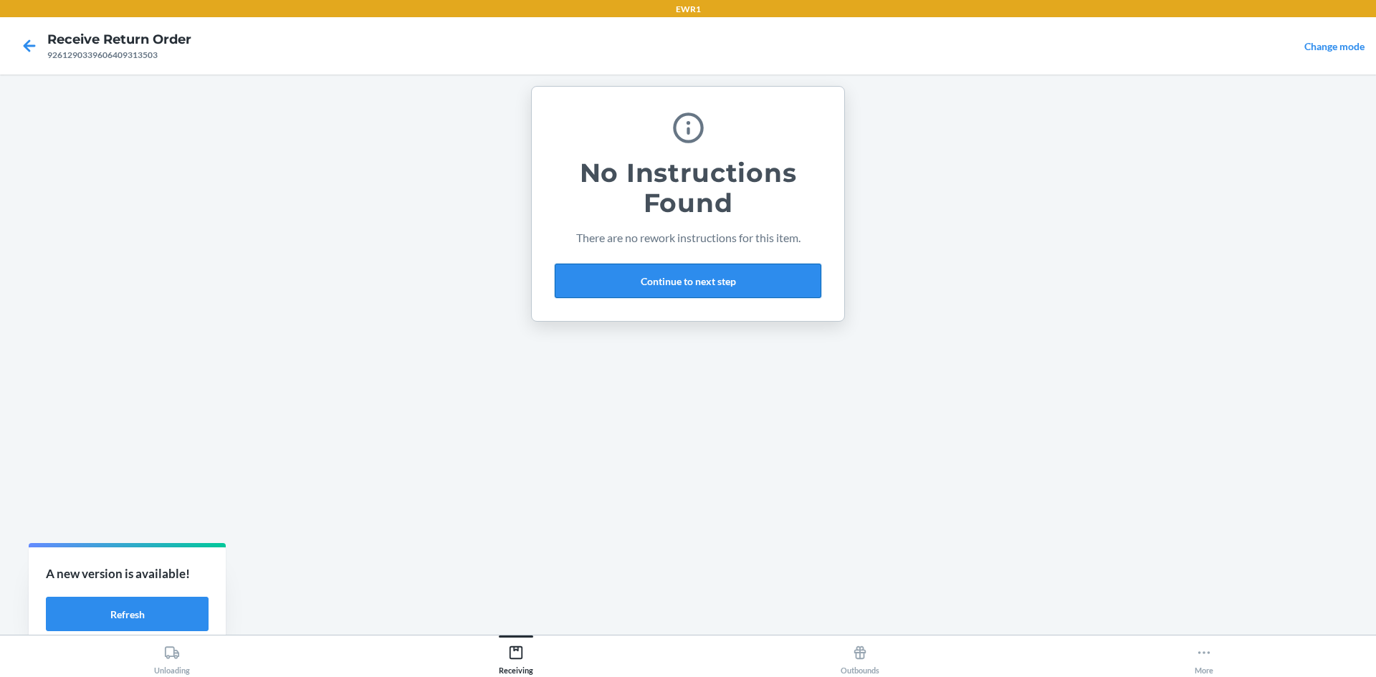
click at [695, 285] on button "Continue to next step" at bounding box center [688, 281] width 267 height 34
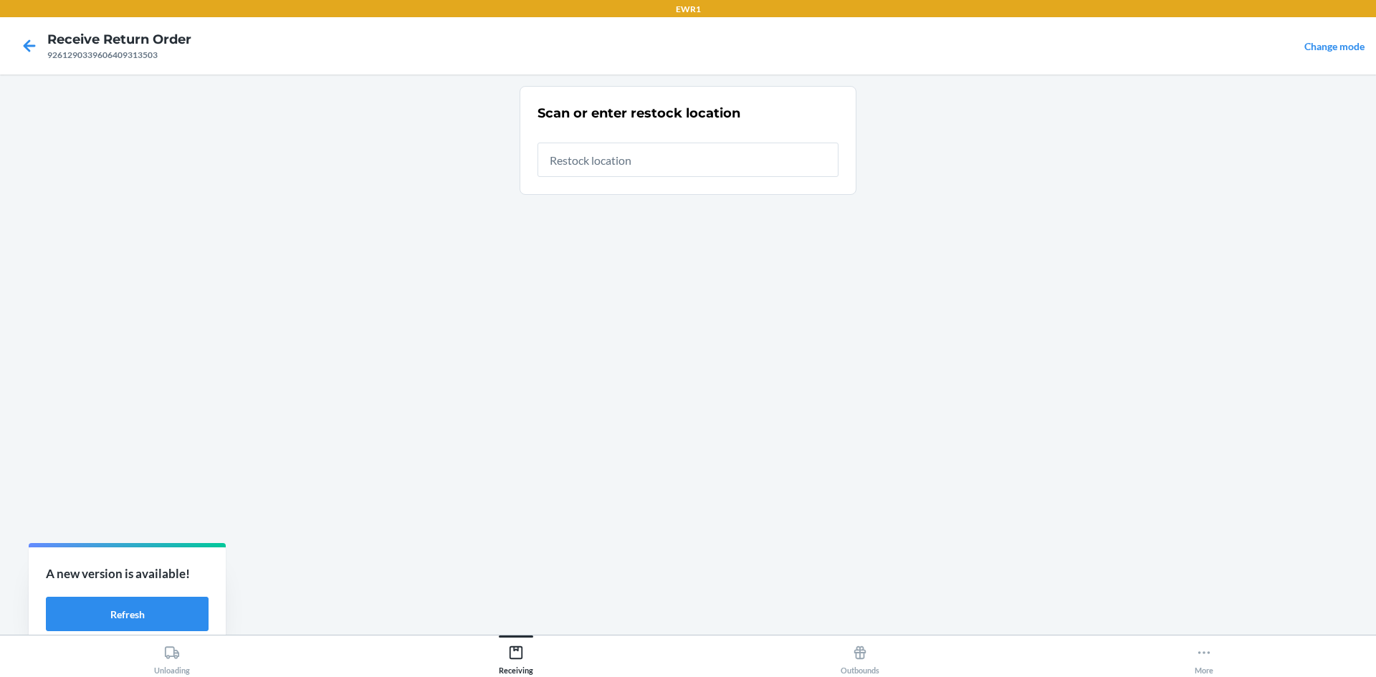
click at [598, 158] on input "text" at bounding box center [688, 160] width 301 height 34
type input "RTCart015"
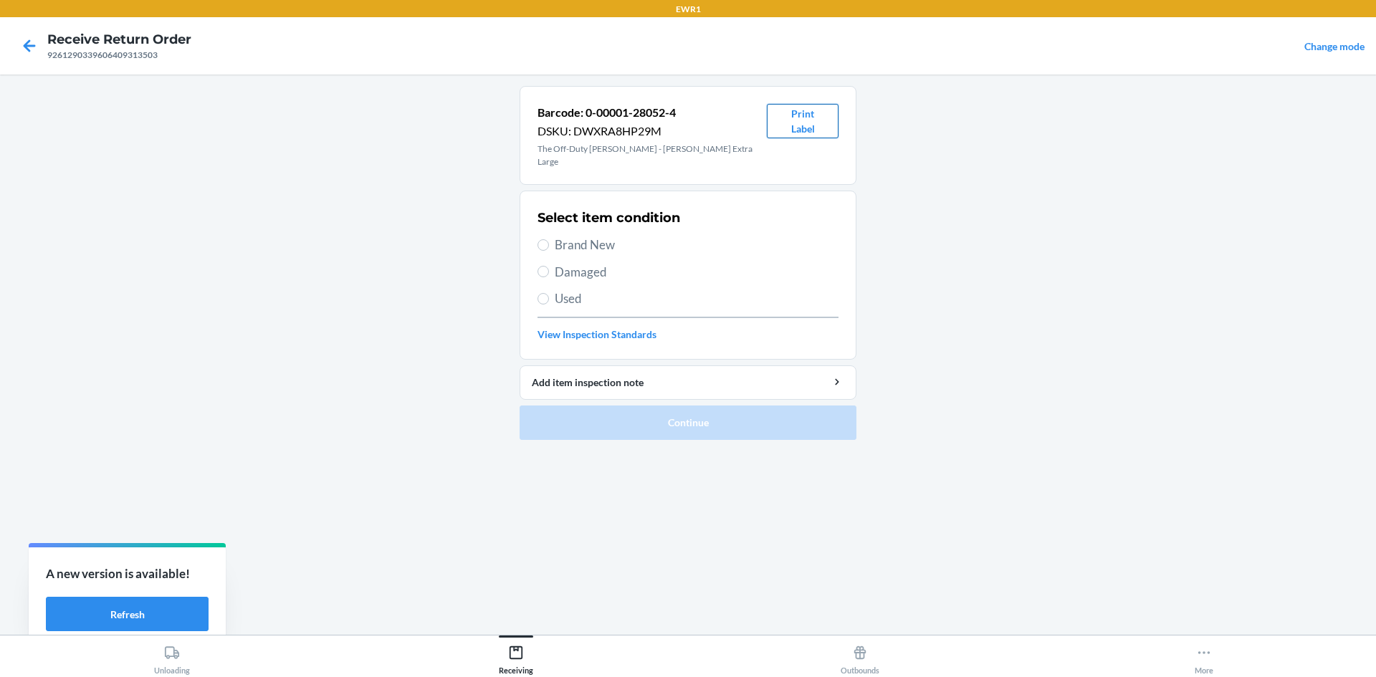
click at [796, 123] on button "Print Label" at bounding box center [803, 121] width 72 height 34
click at [560, 236] on span "Brand New" at bounding box center [697, 245] width 284 height 19
click at [549, 239] on input "Brand New" at bounding box center [543, 244] width 11 height 11
radio input "true"
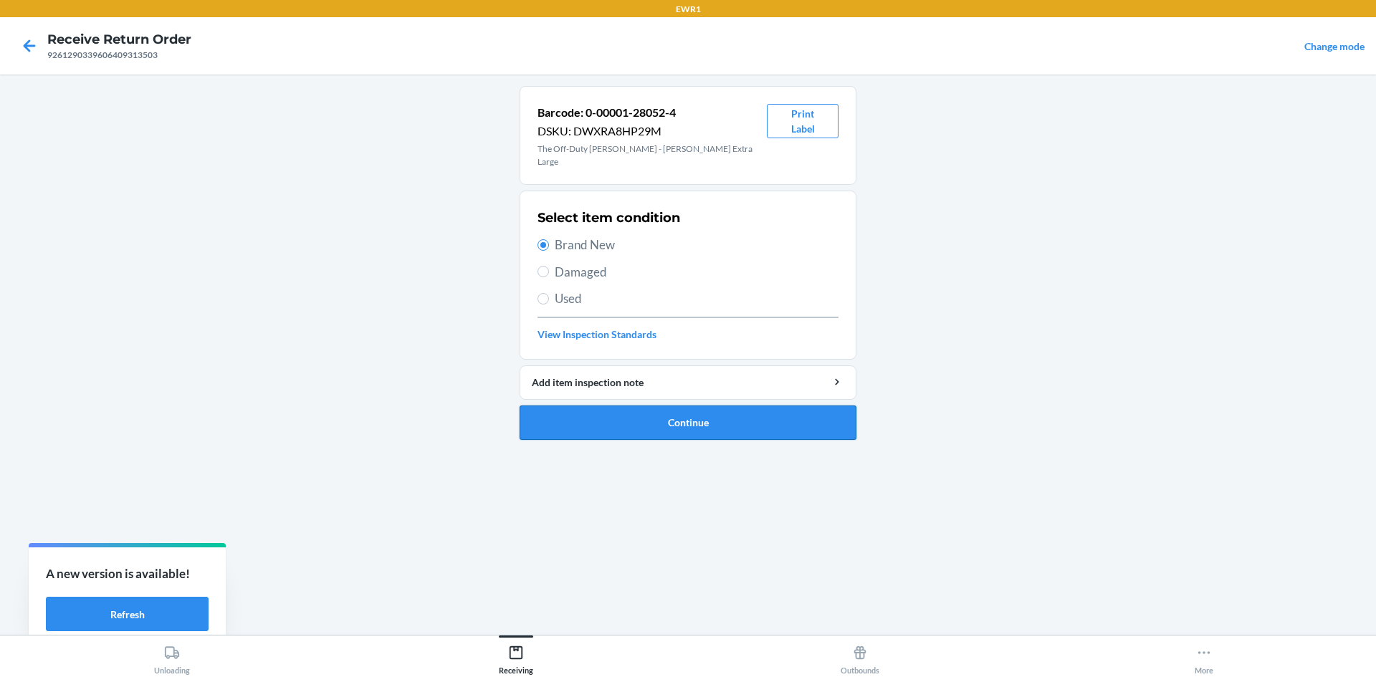
click at [679, 416] on button "Continue" at bounding box center [688, 423] width 337 height 34
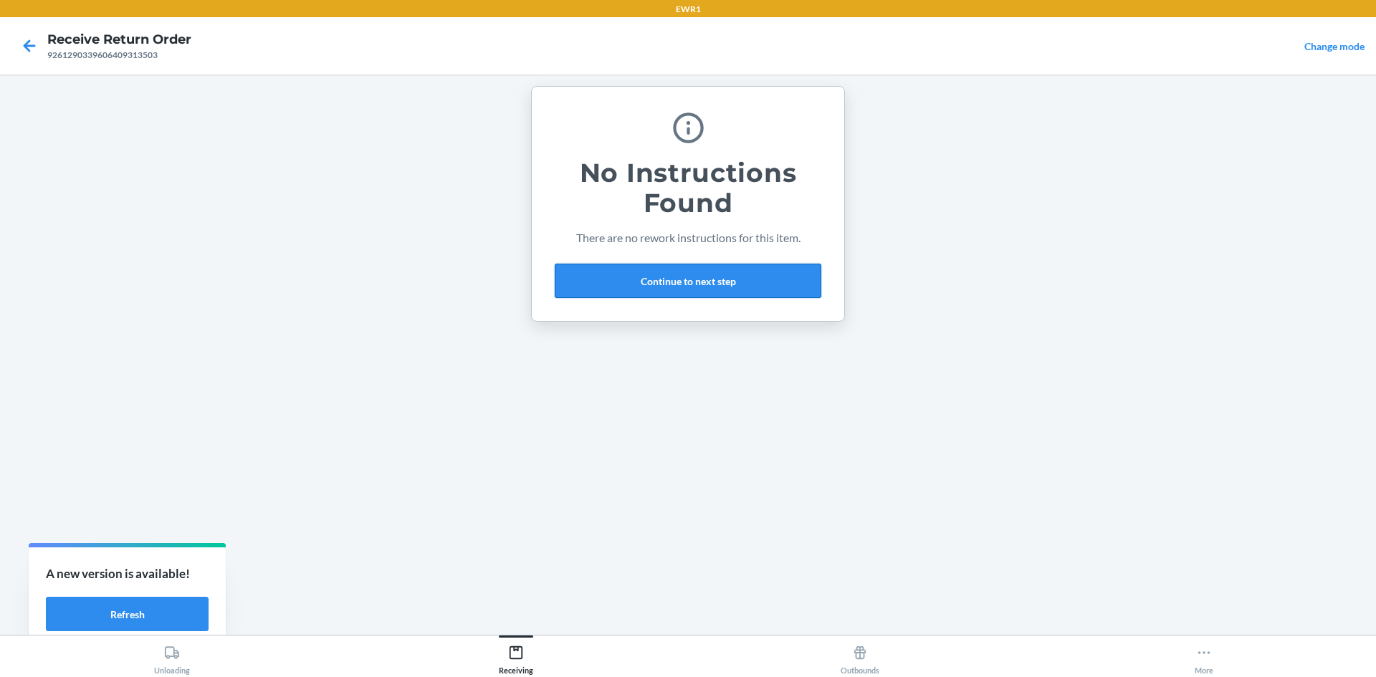
click at [683, 275] on button "Continue to next step" at bounding box center [688, 281] width 267 height 34
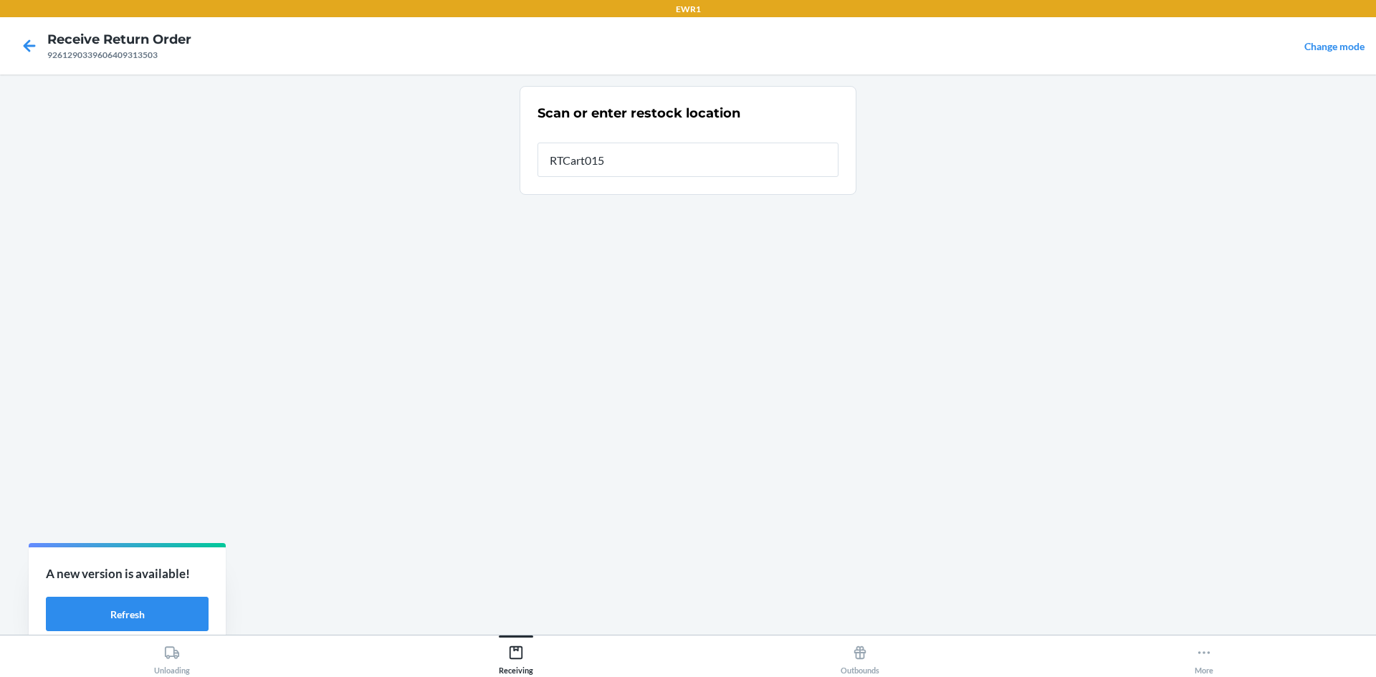
type input "RTCart015"
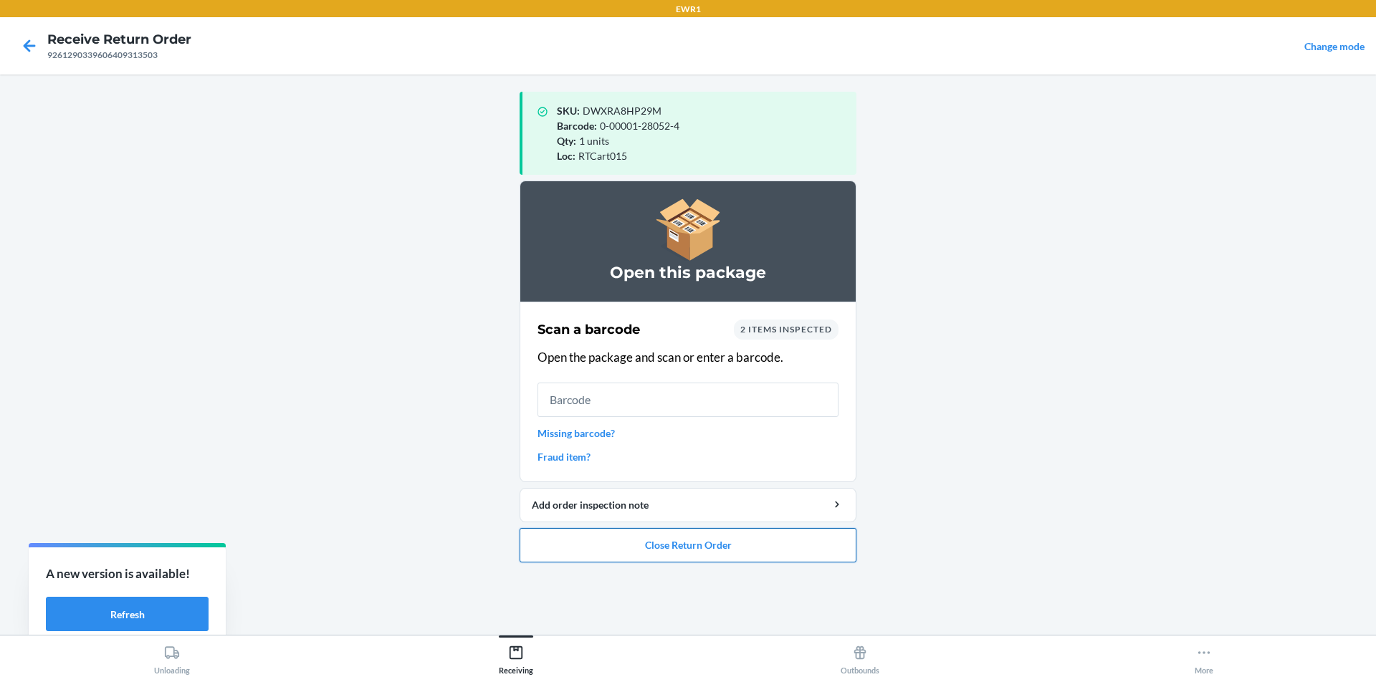
click at [794, 554] on button "Close Return Order" at bounding box center [688, 545] width 337 height 34
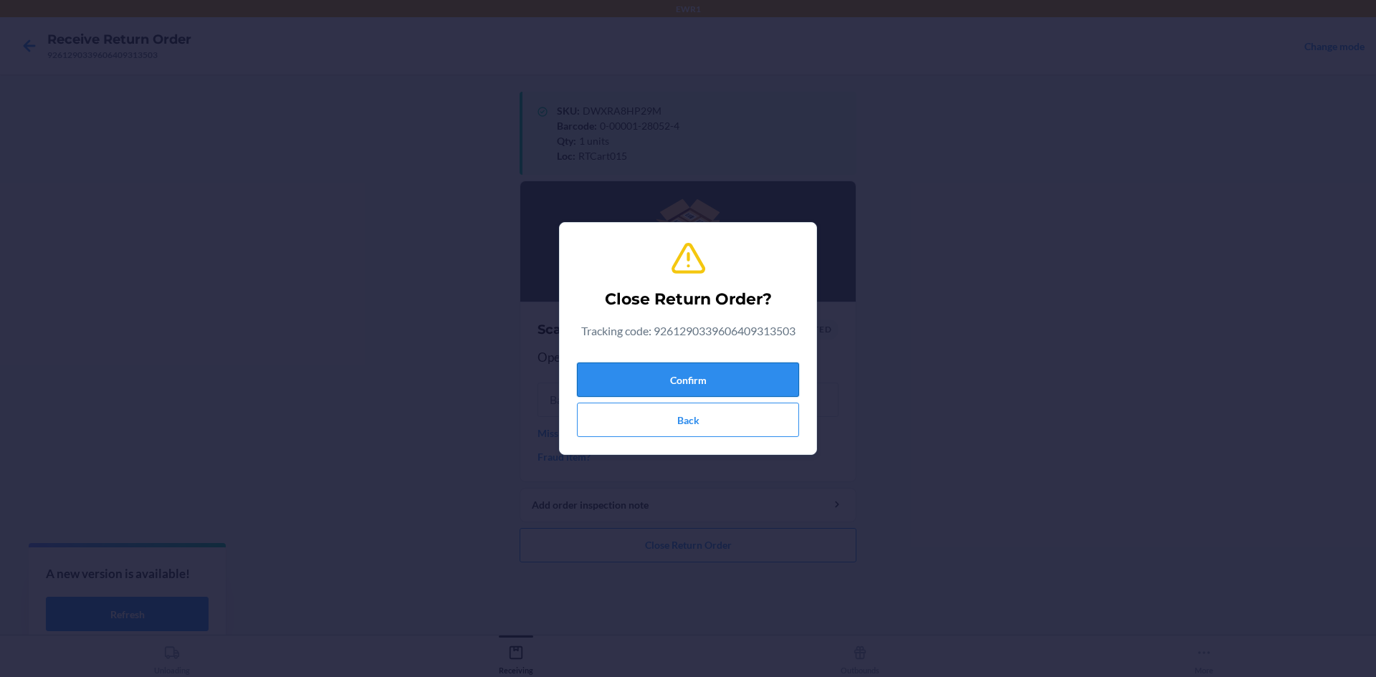
click at [760, 376] on button "Confirm" at bounding box center [688, 380] width 222 height 34
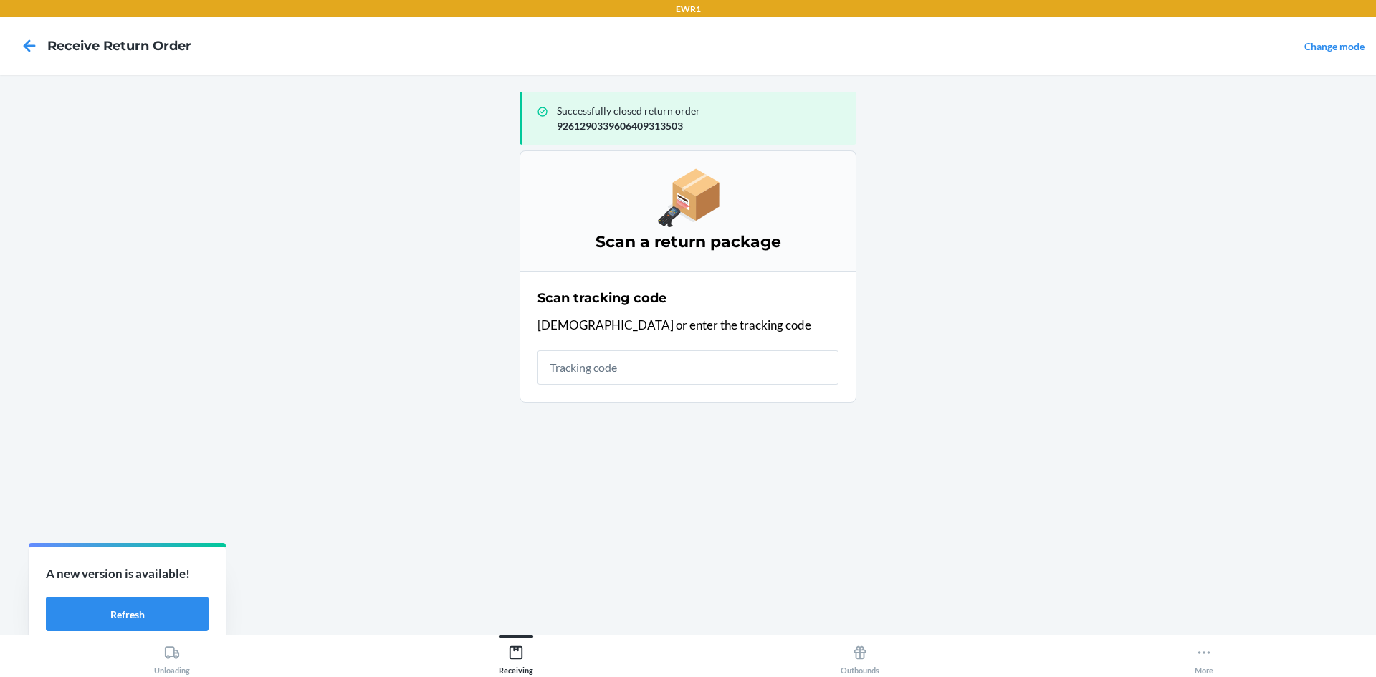
click at [741, 375] on input "text" at bounding box center [688, 367] width 301 height 34
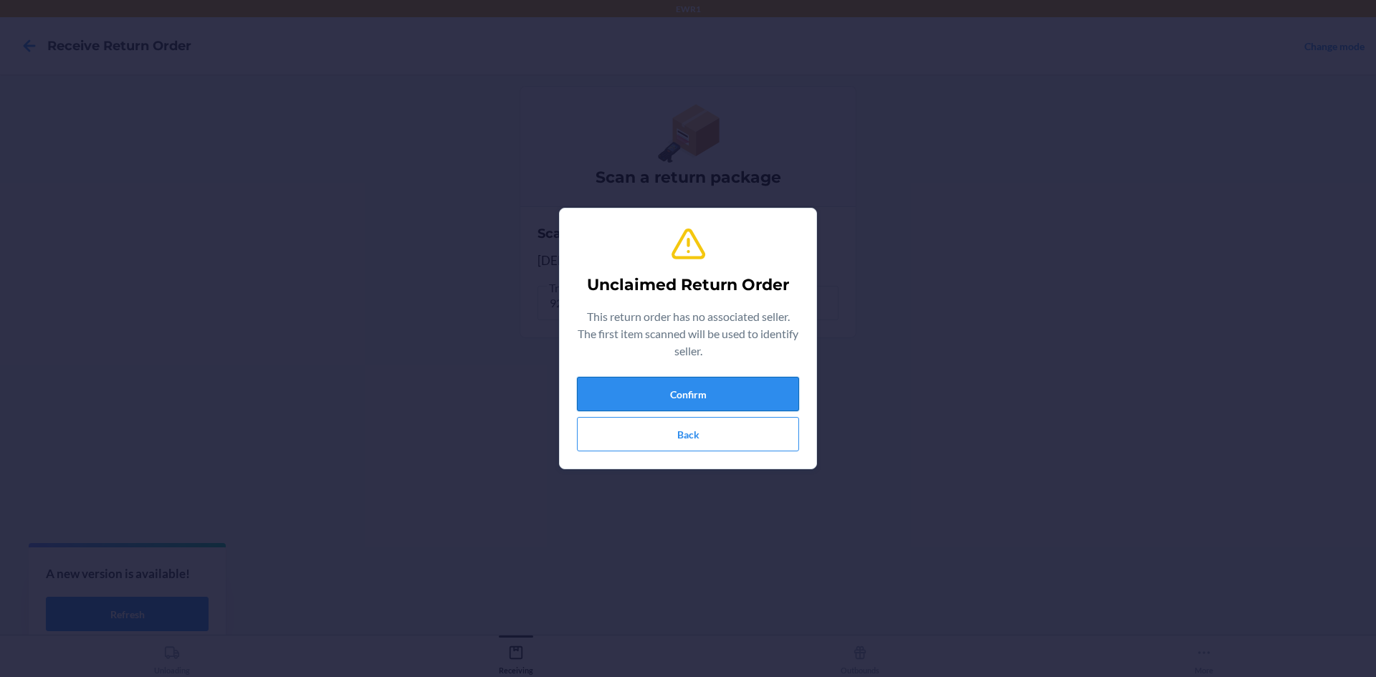
drag, startPoint x: 752, startPoint y: 381, endPoint x: 755, endPoint y: 400, distance: 18.9
click at [755, 397] on button "Confirm" at bounding box center [688, 394] width 222 height 34
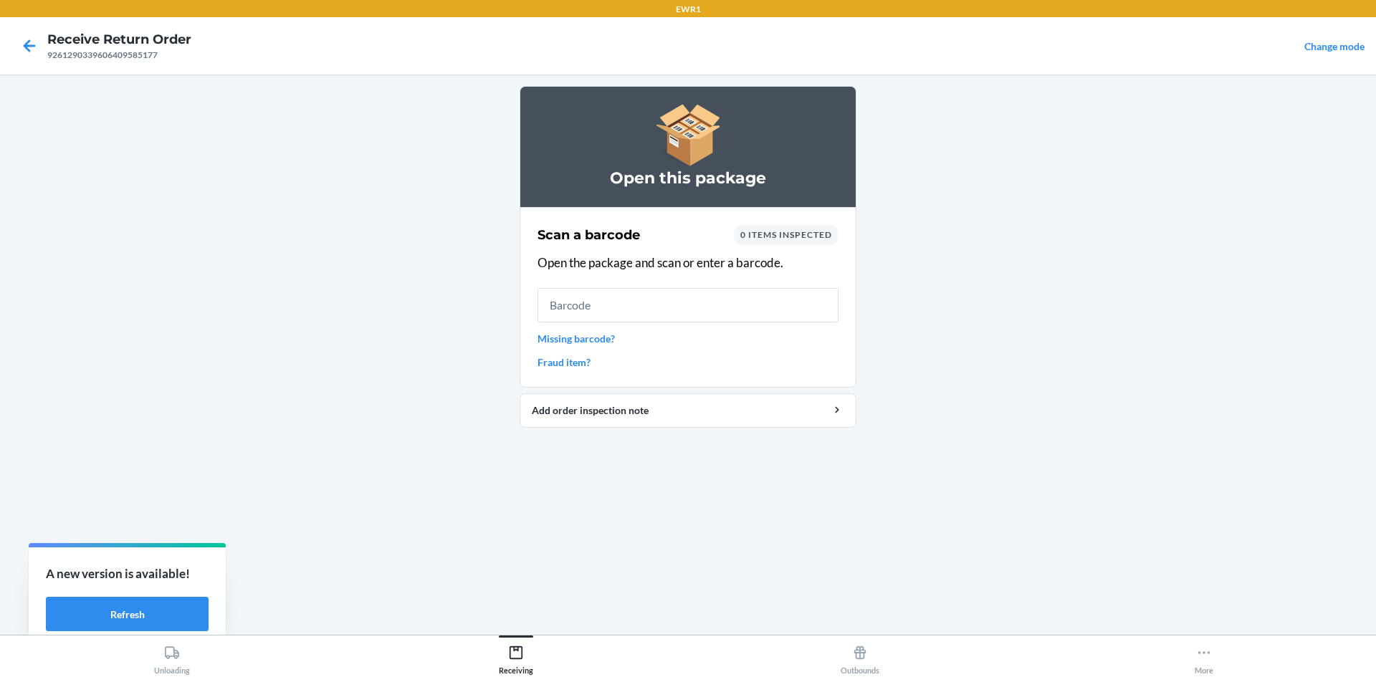
click at [725, 305] on input "text" at bounding box center [688, 305] width 301 height 34
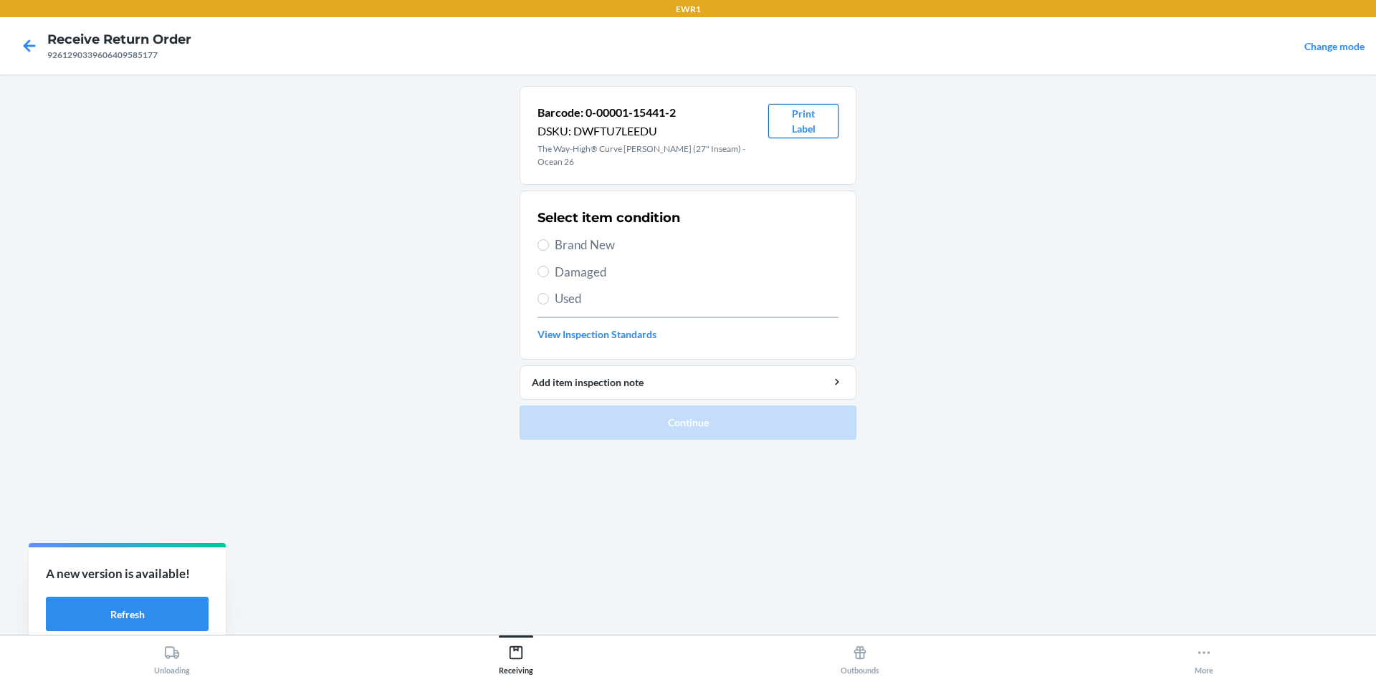
click at [808, 120] on button "Print Label" at bounding box center [803, 121] width 70 height 34
click at [551, 236] on label "Brand New" at bounding box center [688, 245] width 301 height 19
click at [549, 239] on input "Brand New" at bounding box center [543, 244] width 11 height 11
radio input "true"
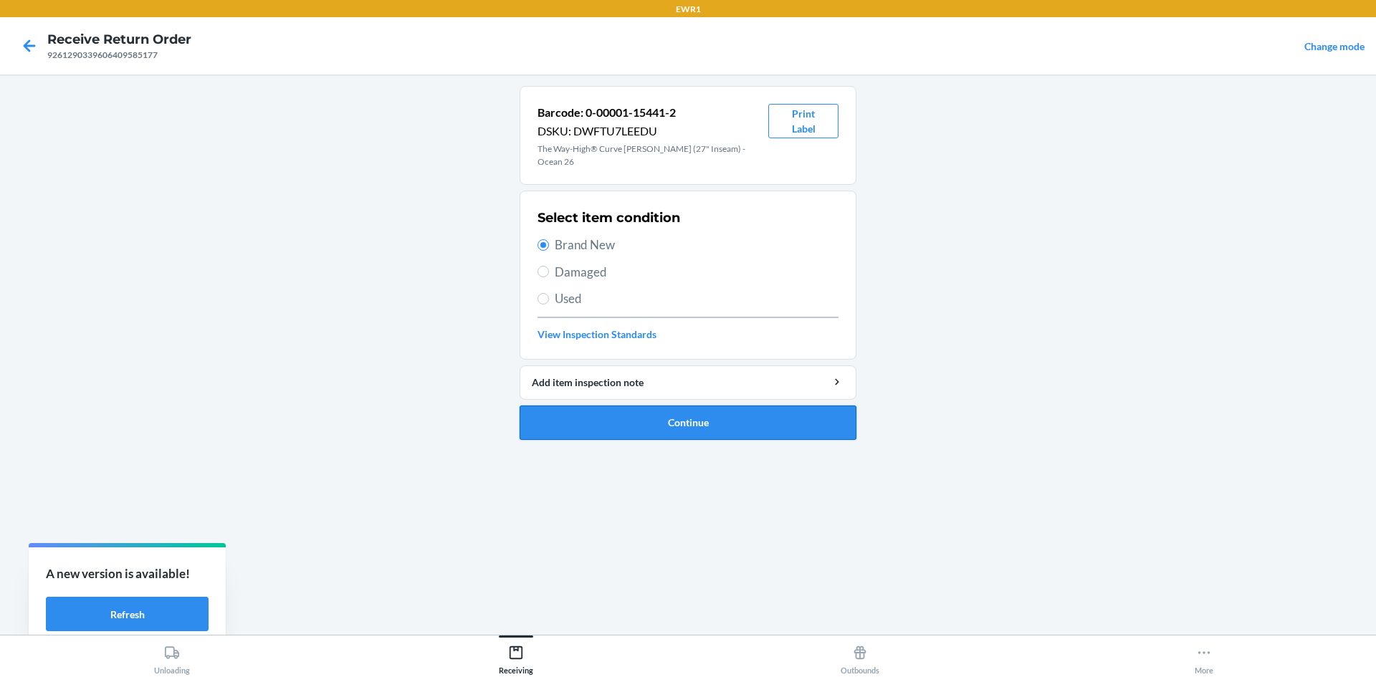
click at [759, 411] on button "Continue" at bounding box center [688, 423] width 337 height 34
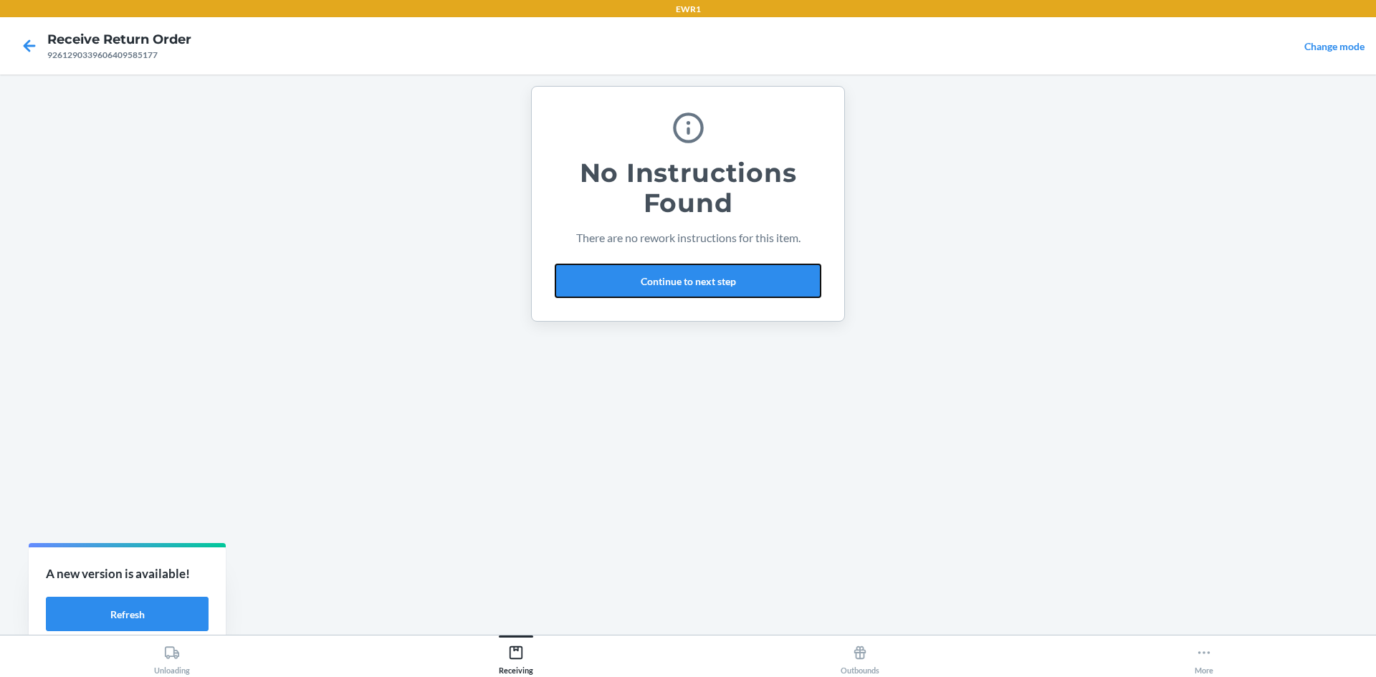
click at [750, 287] on button "Continue to next step" at bounding box center [688, 281] width 267 height 34
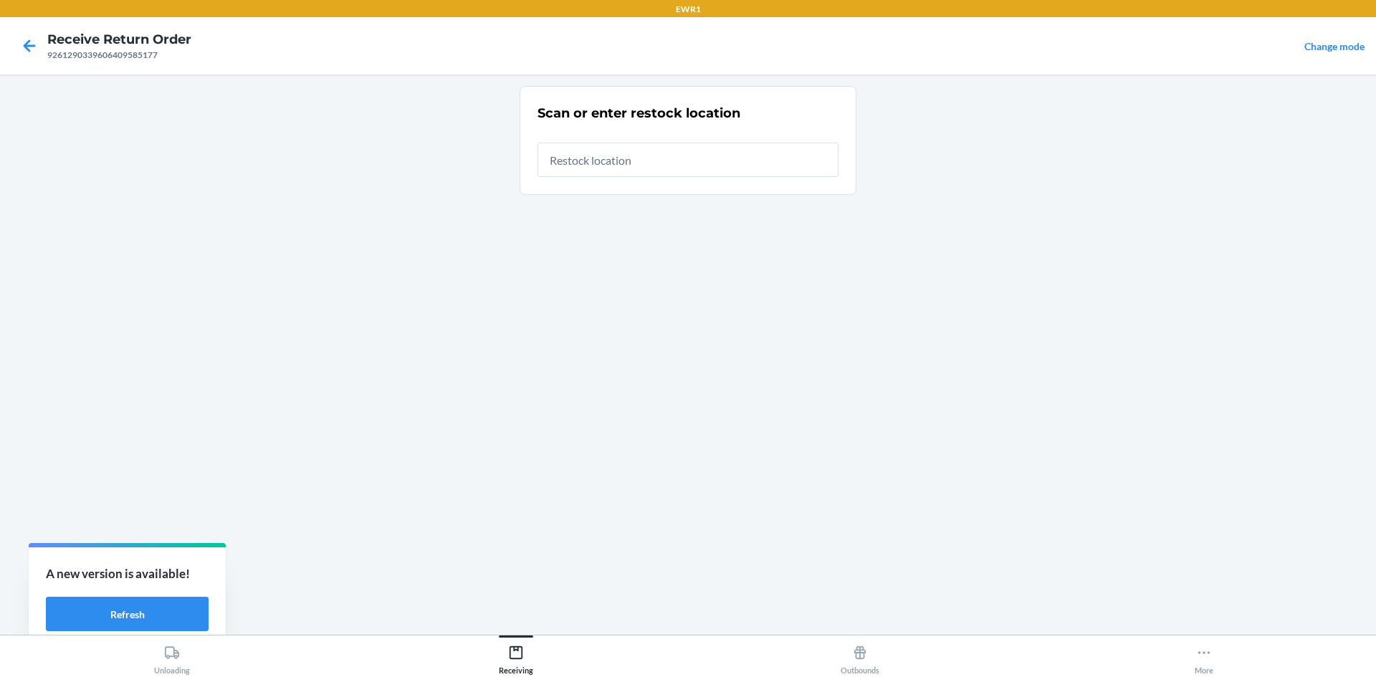
click at [695, 158] on input "text" at bounding box center [688, 160] width 301 height 34
type input "RTCart015"
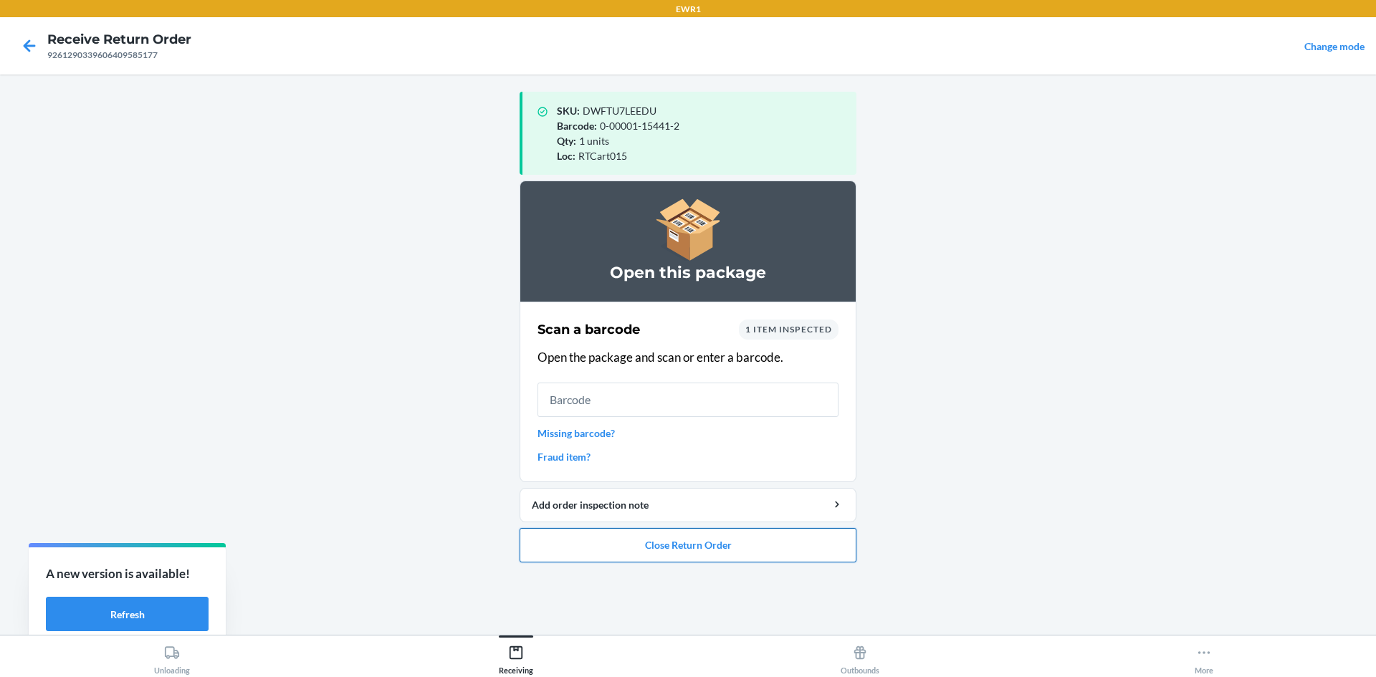
click at [748, 541] on button "Close Return Order" at bounding box center [688, 545] width 337 height 34
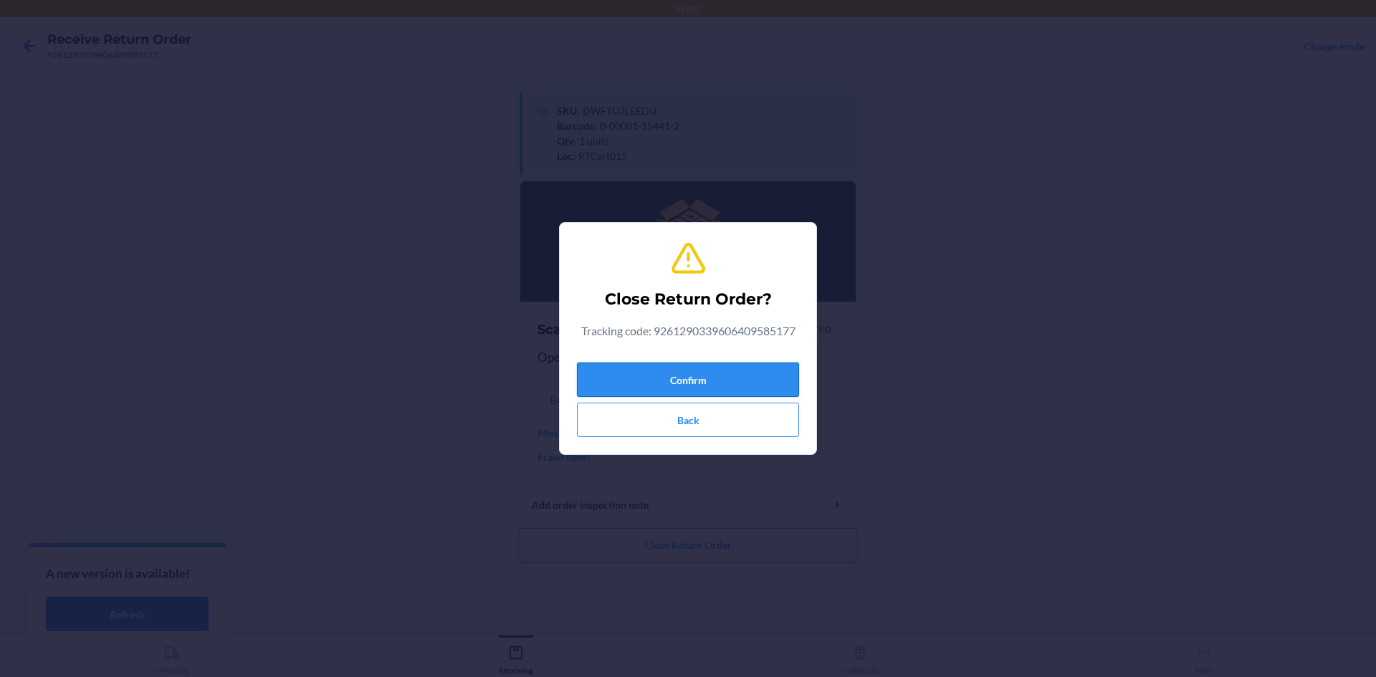
click at [744, 368] on button "Confirm" at bounding box center [688, 380] width 222 height 34
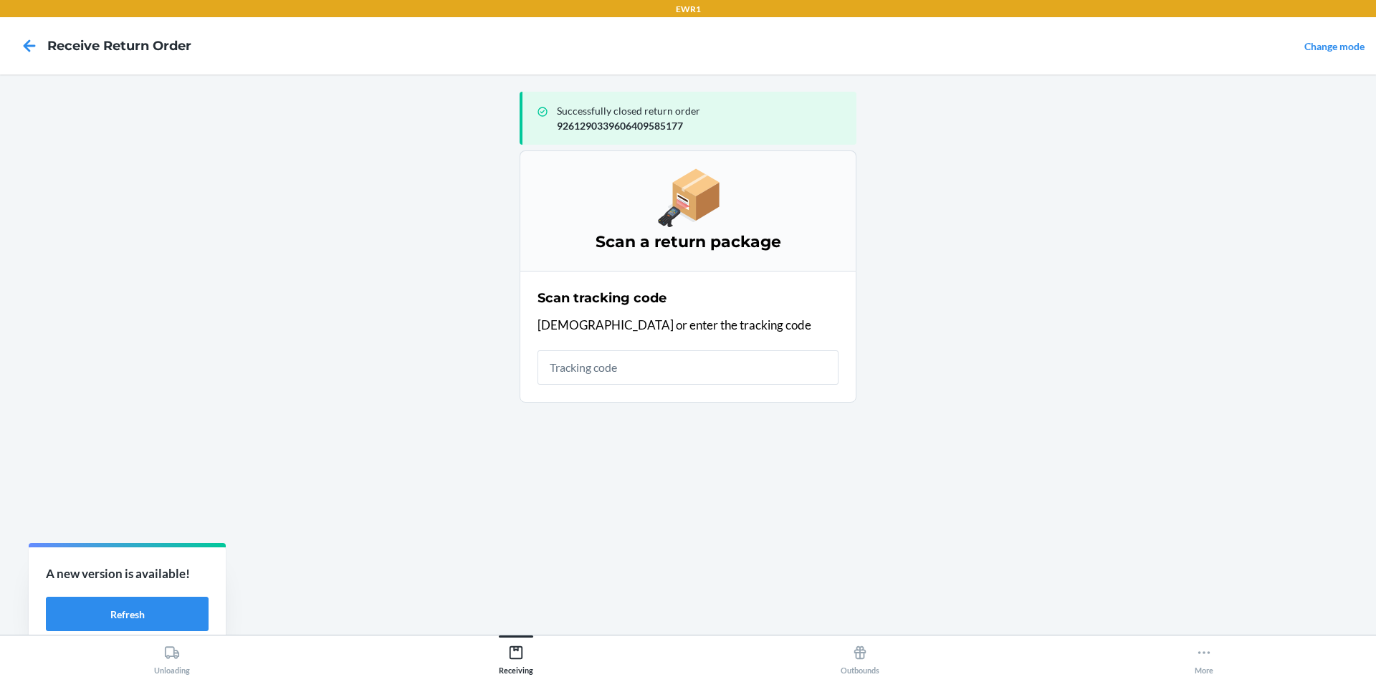
click at [710, 363] on input "text" at bounding box center [688, 367] width 301 height 34
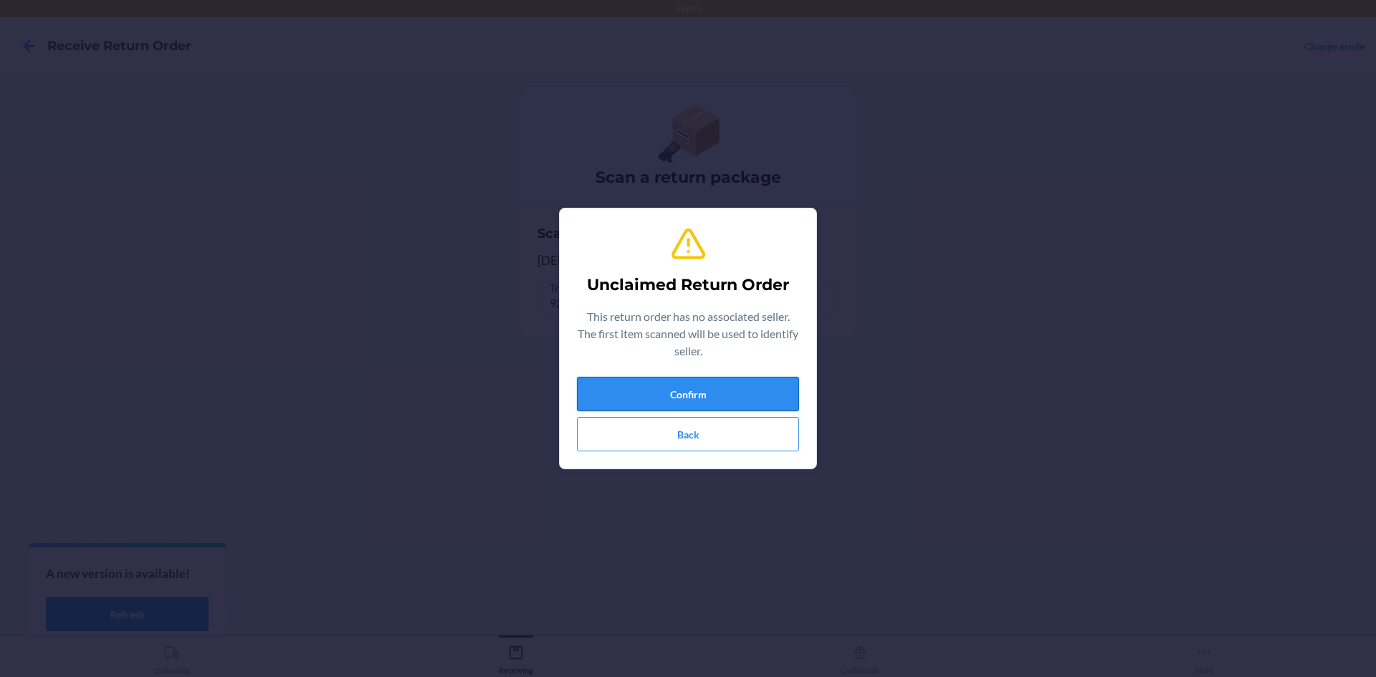
click at [702, 388] on button "Confirm" at bounding box center [688, 394] width 222 height 34
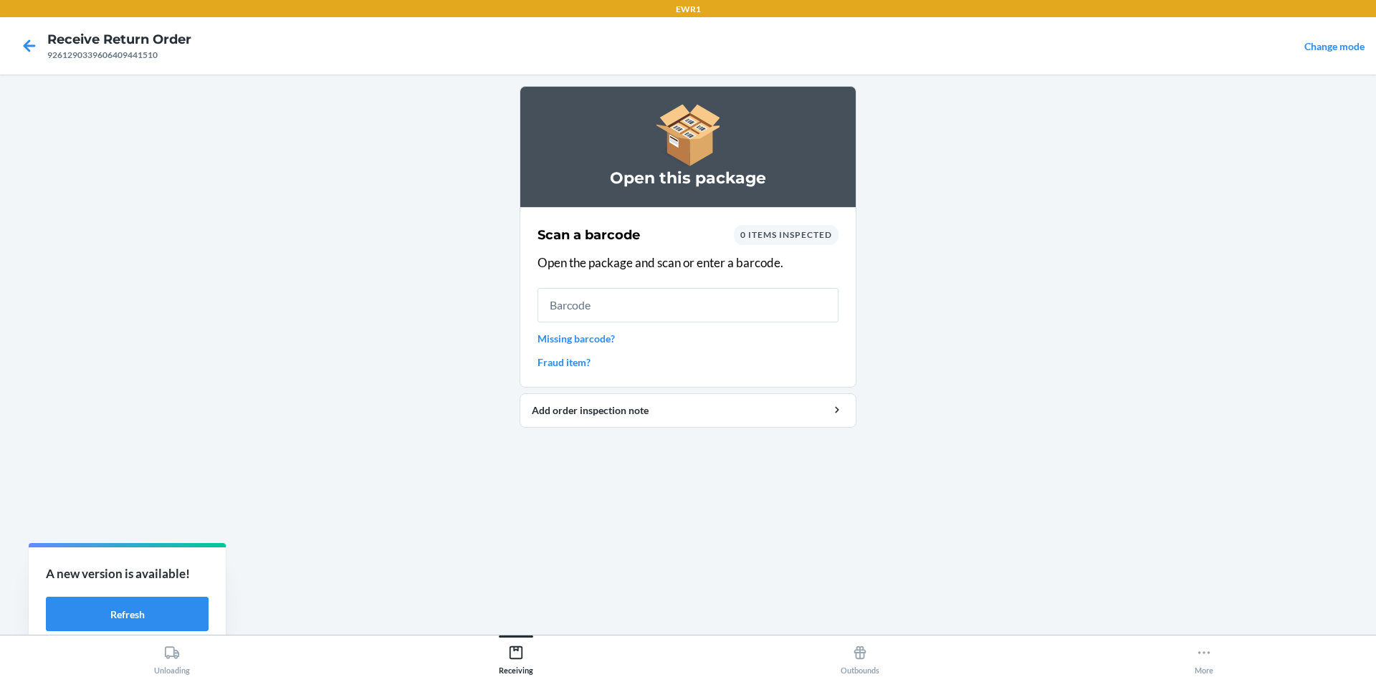
click at [658, 313] on input "text" at bounding box center [688, 305] width 301 height 34
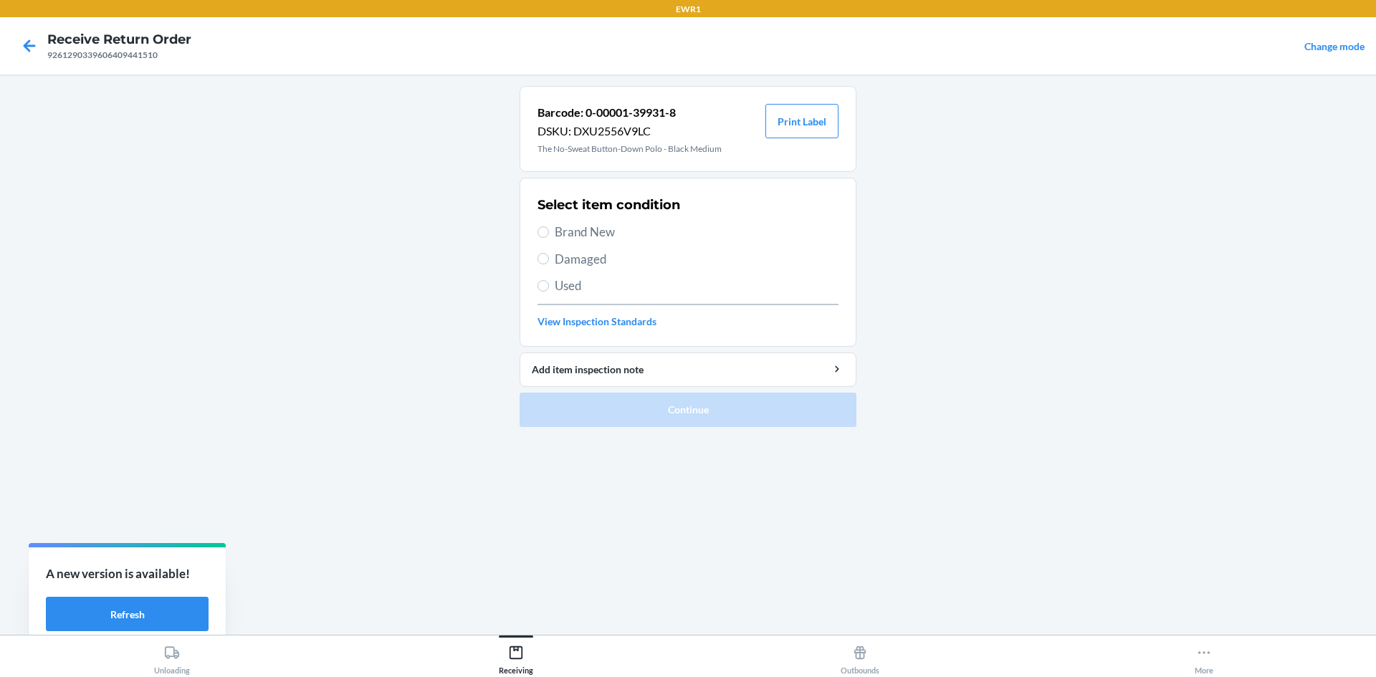
click at [563, 226] on span "Brand New" at bounding box center [697, 232] width 284 height 19
click at [549, 226] on input "Brand New" at bounding box center [543, 231] width 11 height 11
radio input "true"
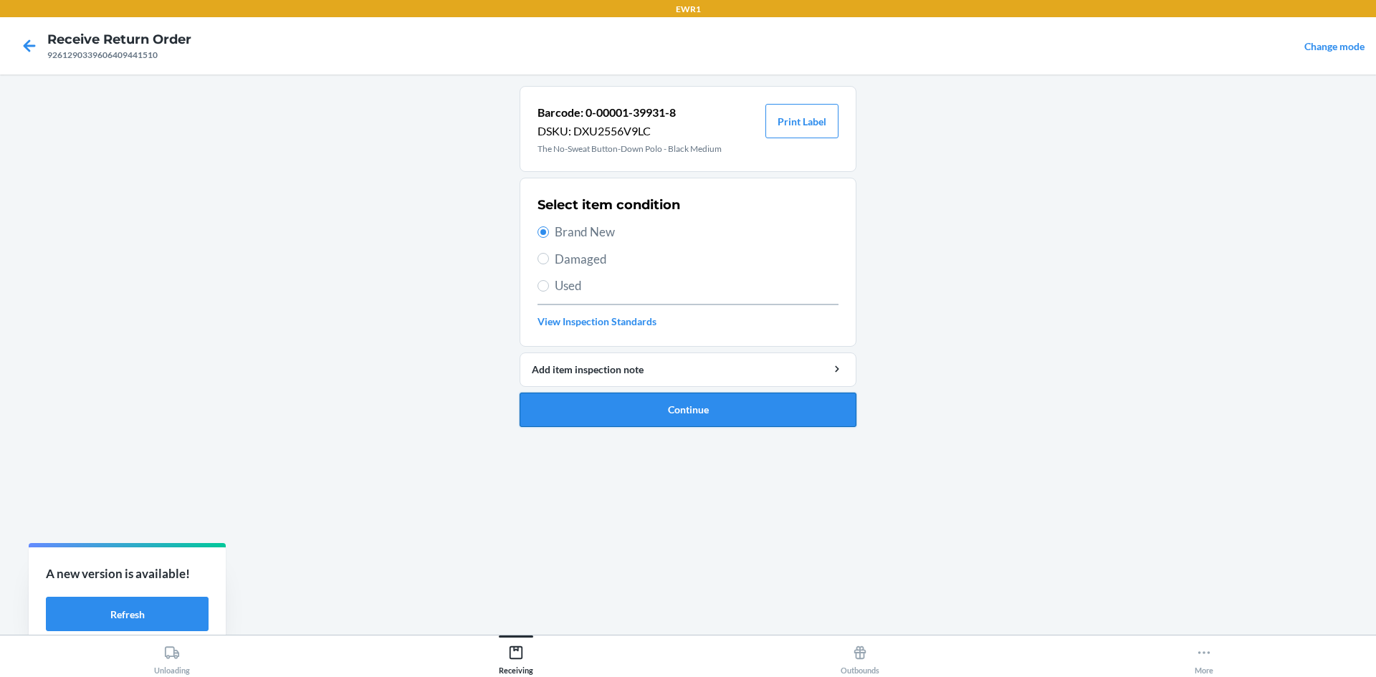
click at [734, 407] on button "Continue" at bounding box center [688, 410] width 337 height 34
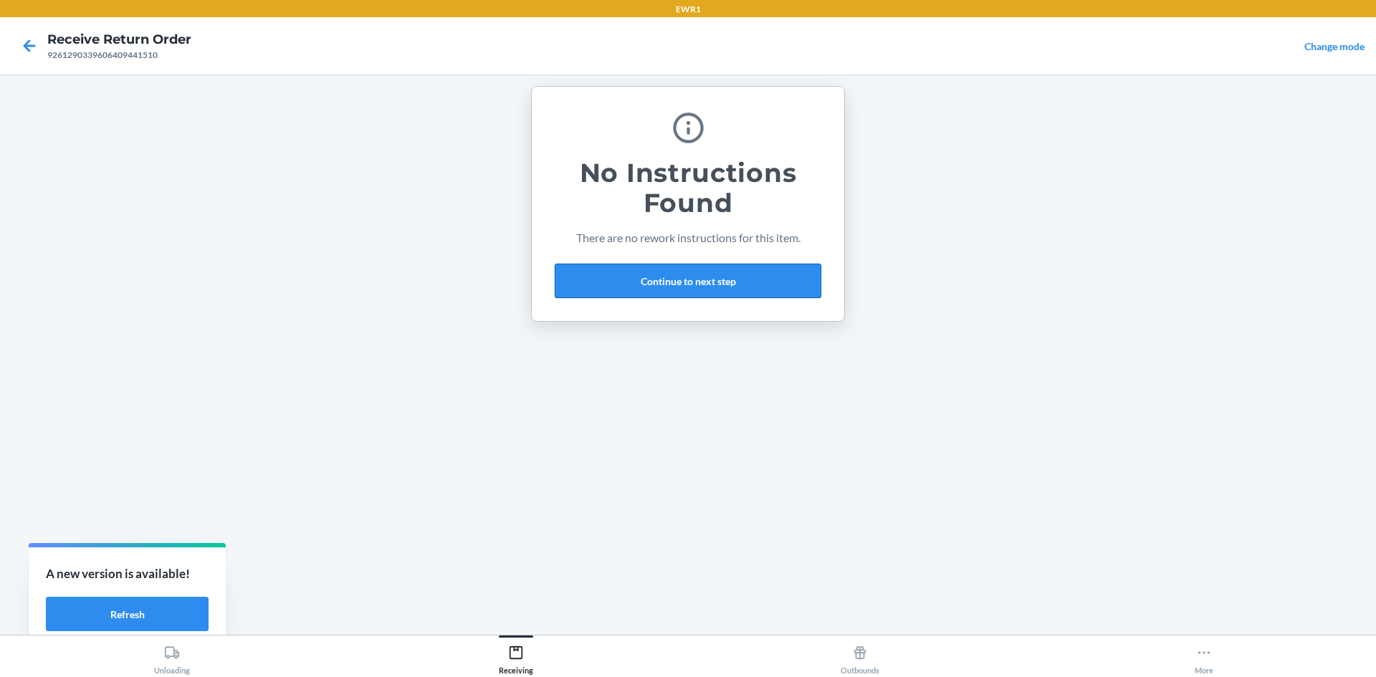
click at [697, 285] on button "Continue to next step" at bounding box center [688, 281] width 267 height 34
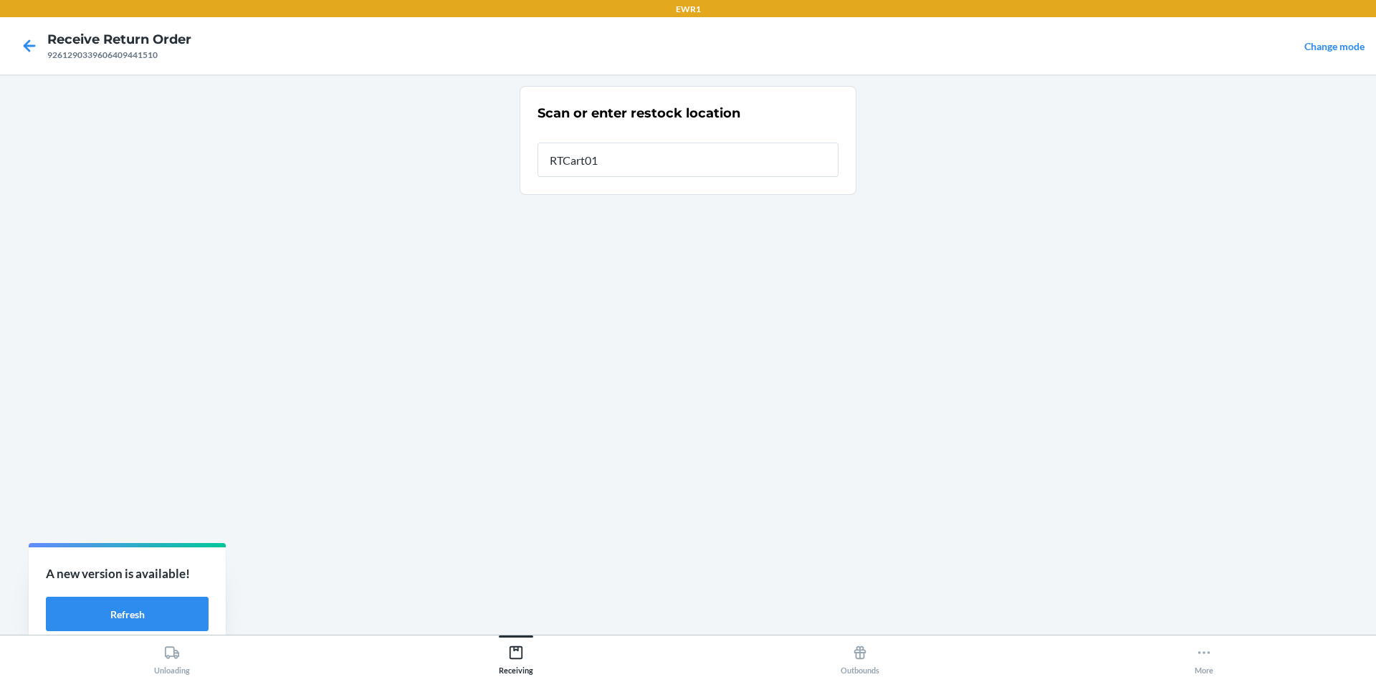
type input "RTCart015"
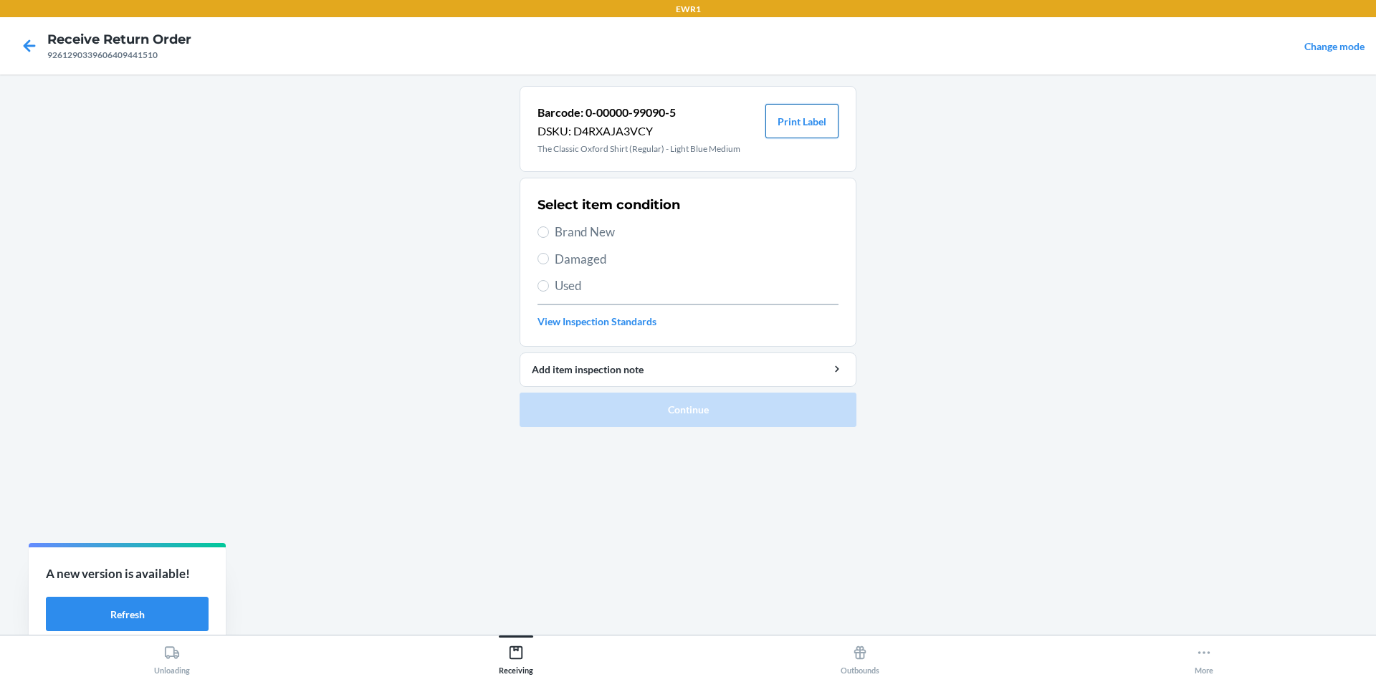
click at [807, 128] on button "Print Label" at bounding box center [801, 121] width 73 height 34
click at [549, 230] on label "Brand New" at bounding box center [688, 232] width 301 height 19
click at [549, 230] on input "Brand New" at bounding box center [543, 231] width 11 height 11
radio input "true"
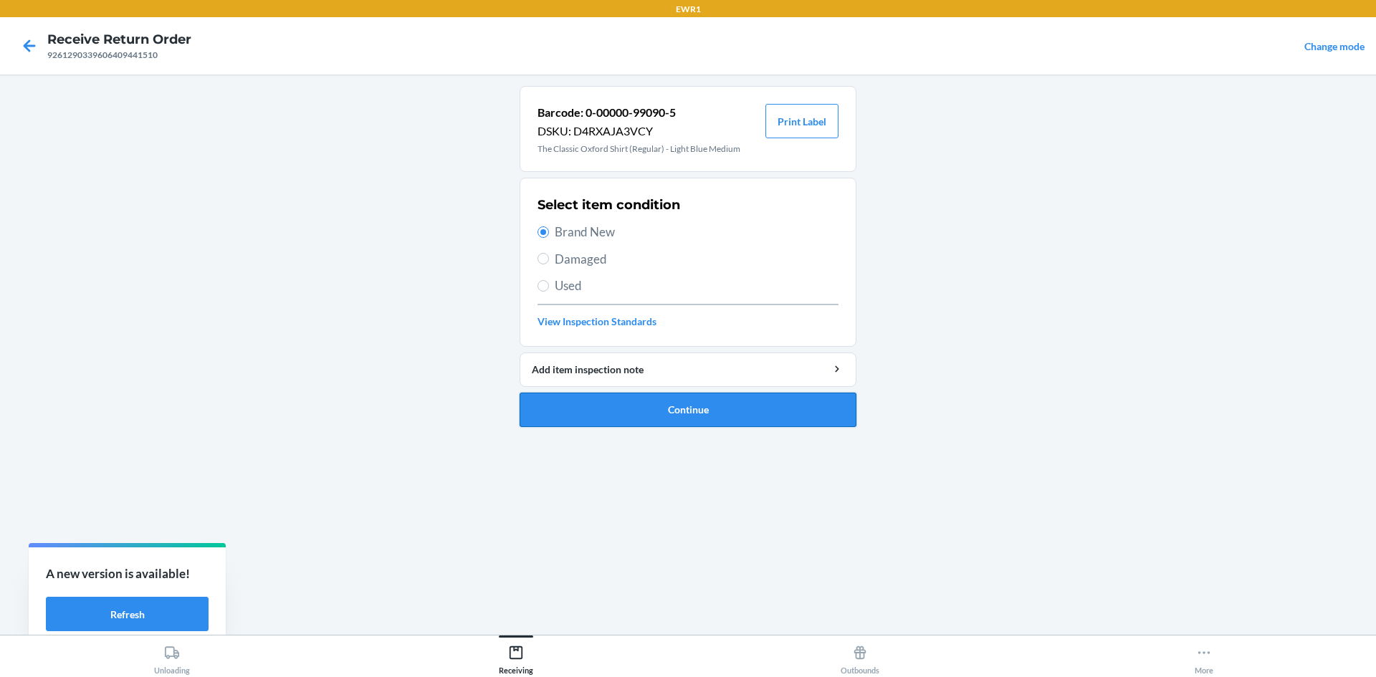
click at [757, 404] on button "Continue" at bounding box center [688, 410] width 337 height 34
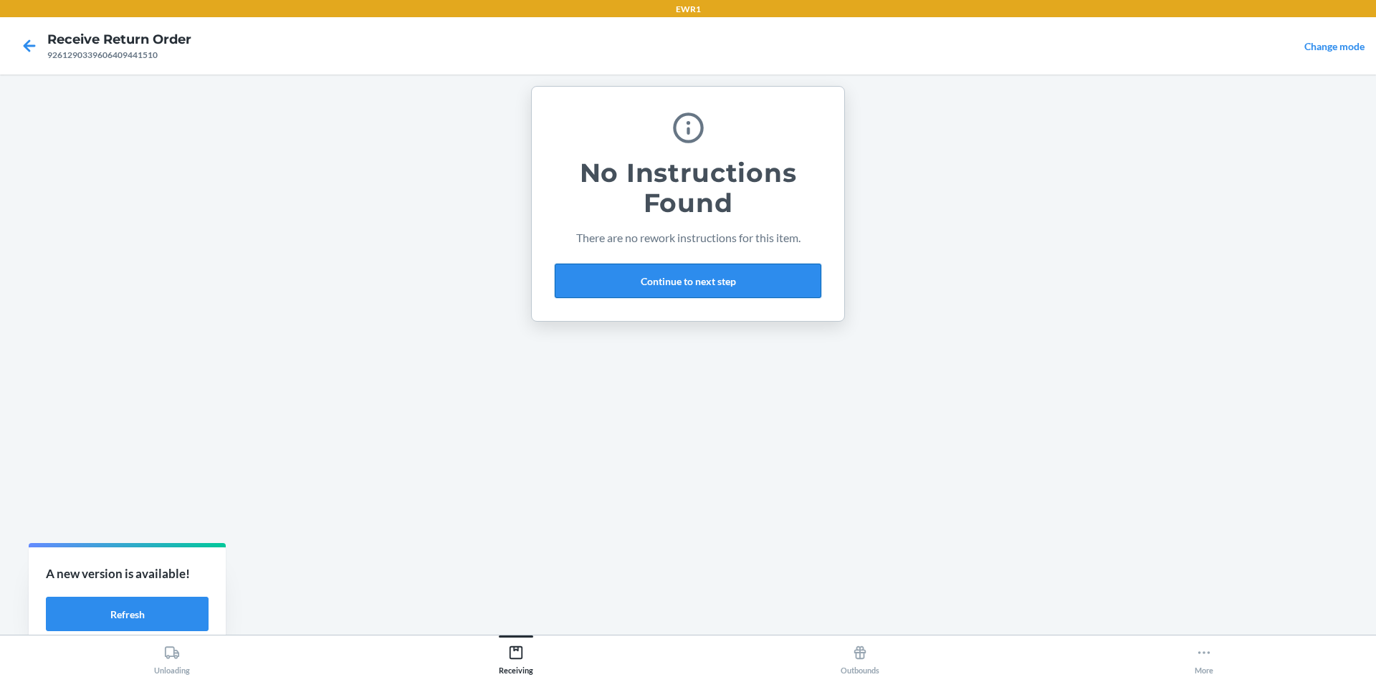
click at [722, 272] on button "Continue to next step" at bounding box center [688, 281] width 267 height 34
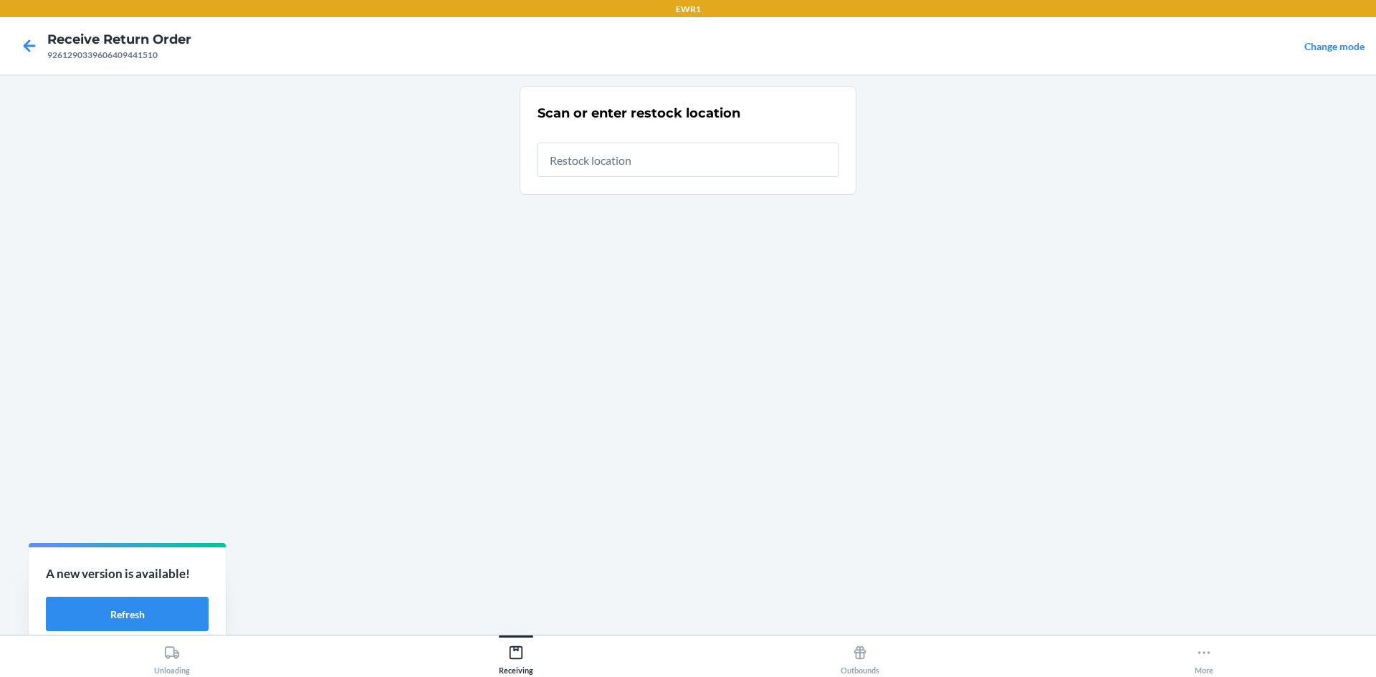
click at [692, 165] on input "text" at bounding box center [688, 160] width 301 height 34
type input "RTCart015"
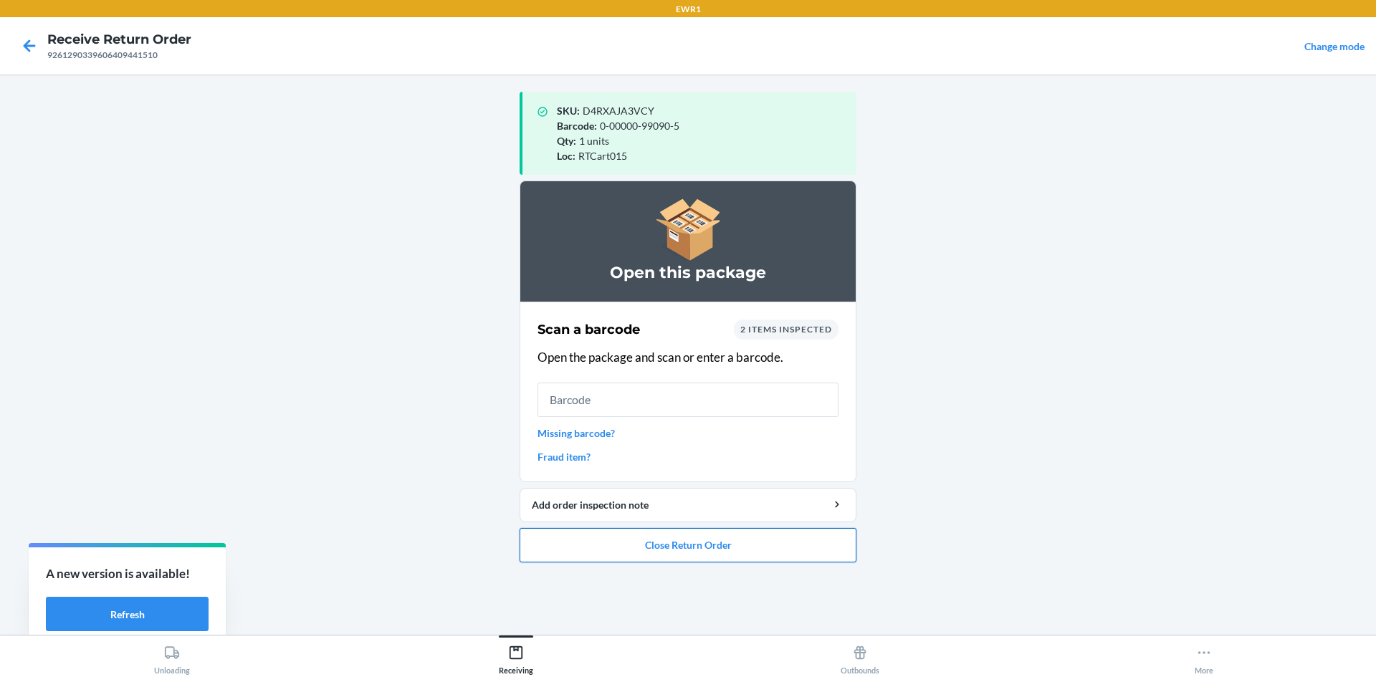
click at [758, 539] on button "Close Return Order" at bounding box center [688, 545] width 337 height 34
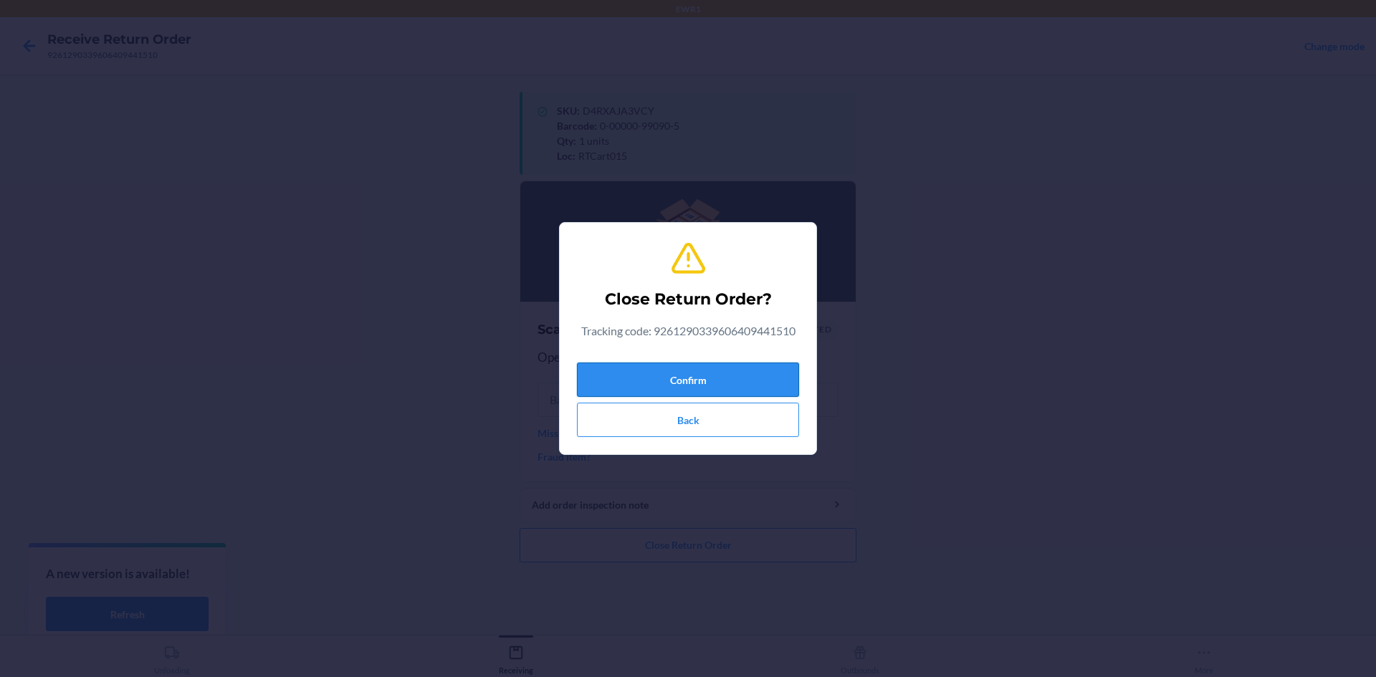
click at [758, 371] on button "Confirm" at bounding box center [688, 380] width 222 height 34
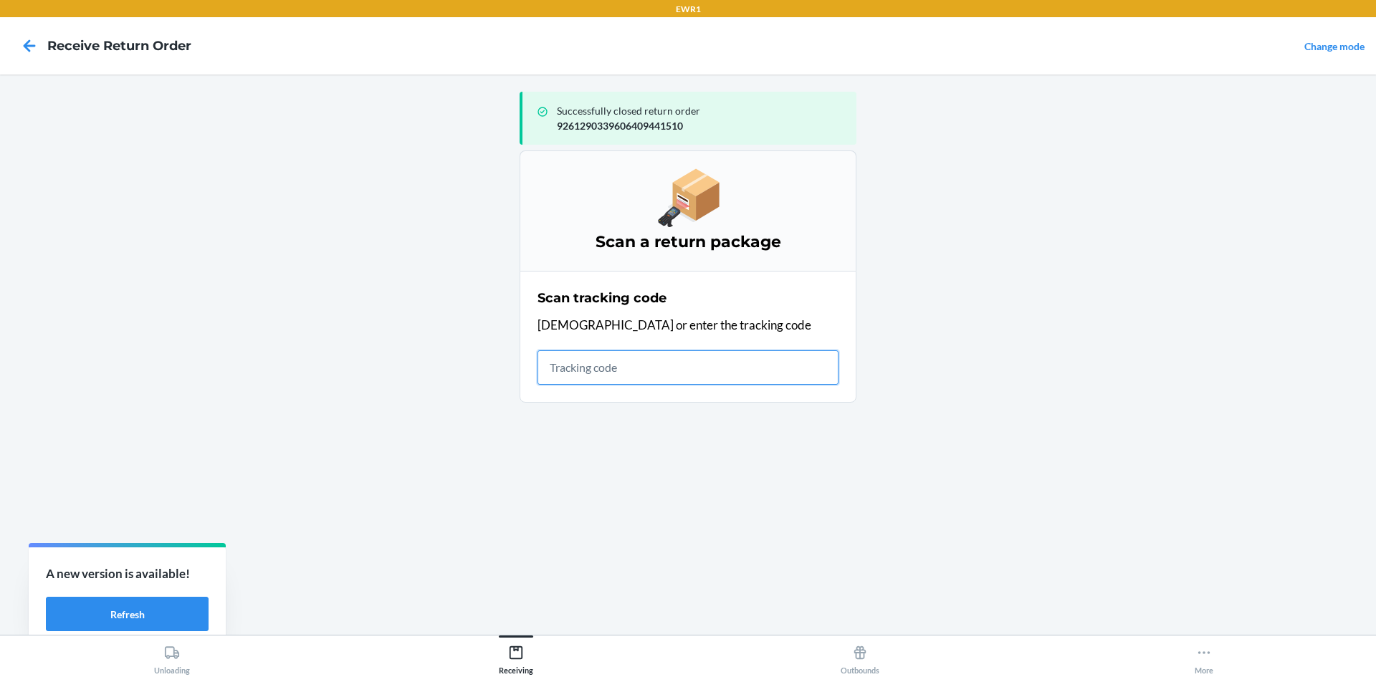
click at [706, 368] on input "text" at bounding box center [688, 367] width 301 height 34
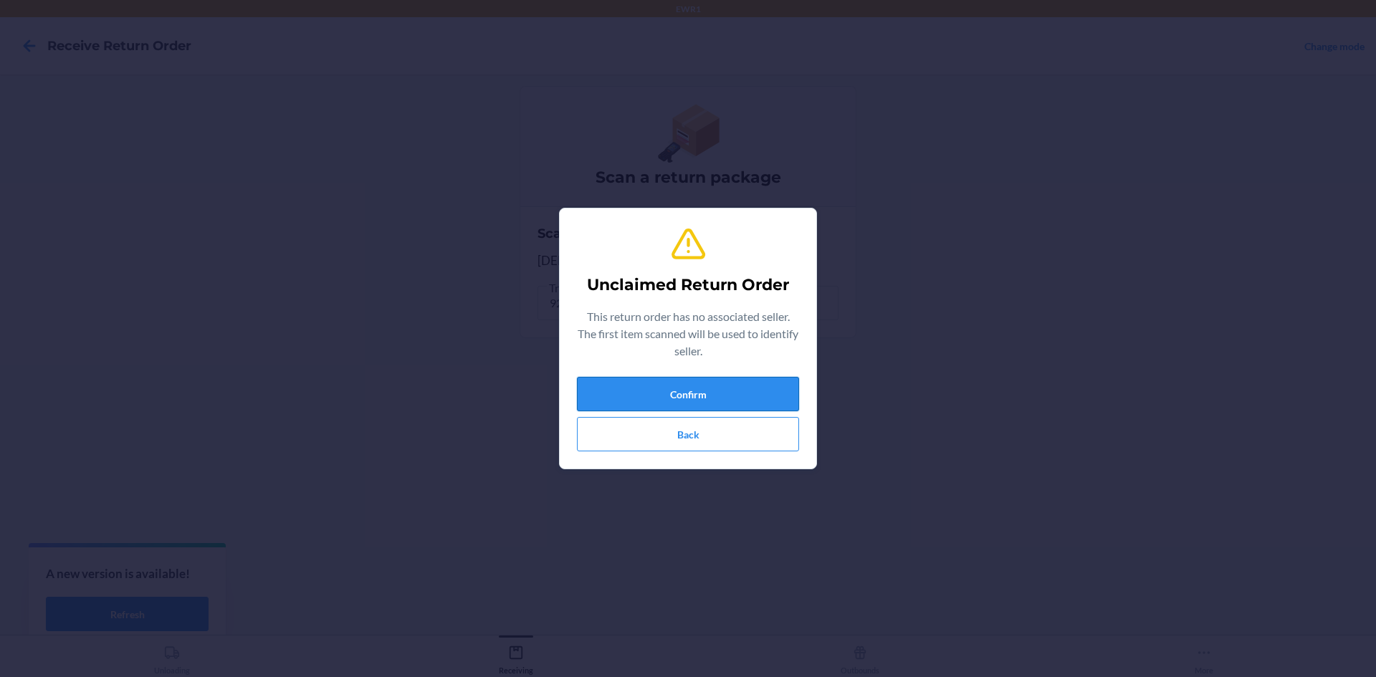
click at [734, 386] on button "Confirm" at bounding box center [688, 394] width 222 height 34
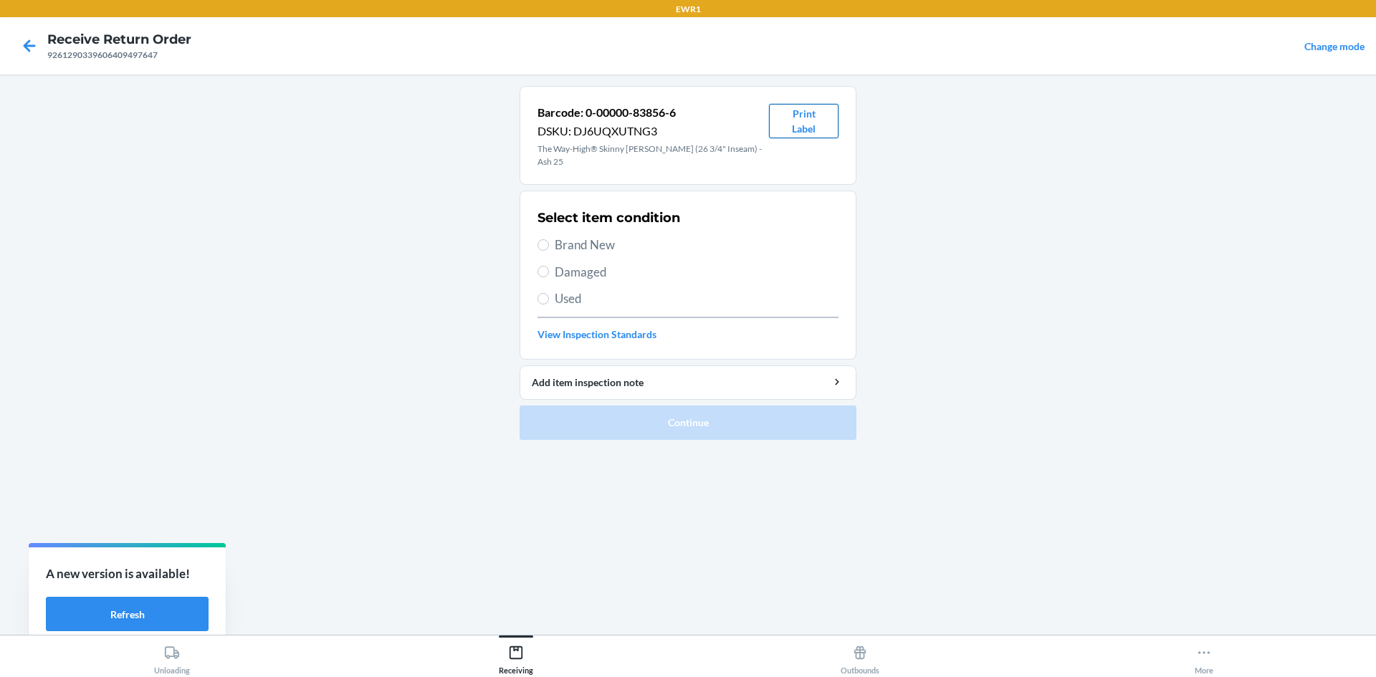
click at [824, 124] on button "Print Label" at bounding box center [804, 121] width 70 height 34
click at [551, 236] on label "Brand New" at bounding box center [688, 245] width 301 height 19
click at [549, 239] on input "Brand New" at bounding box center [543, 244] width 11 height 11
radio input "true"
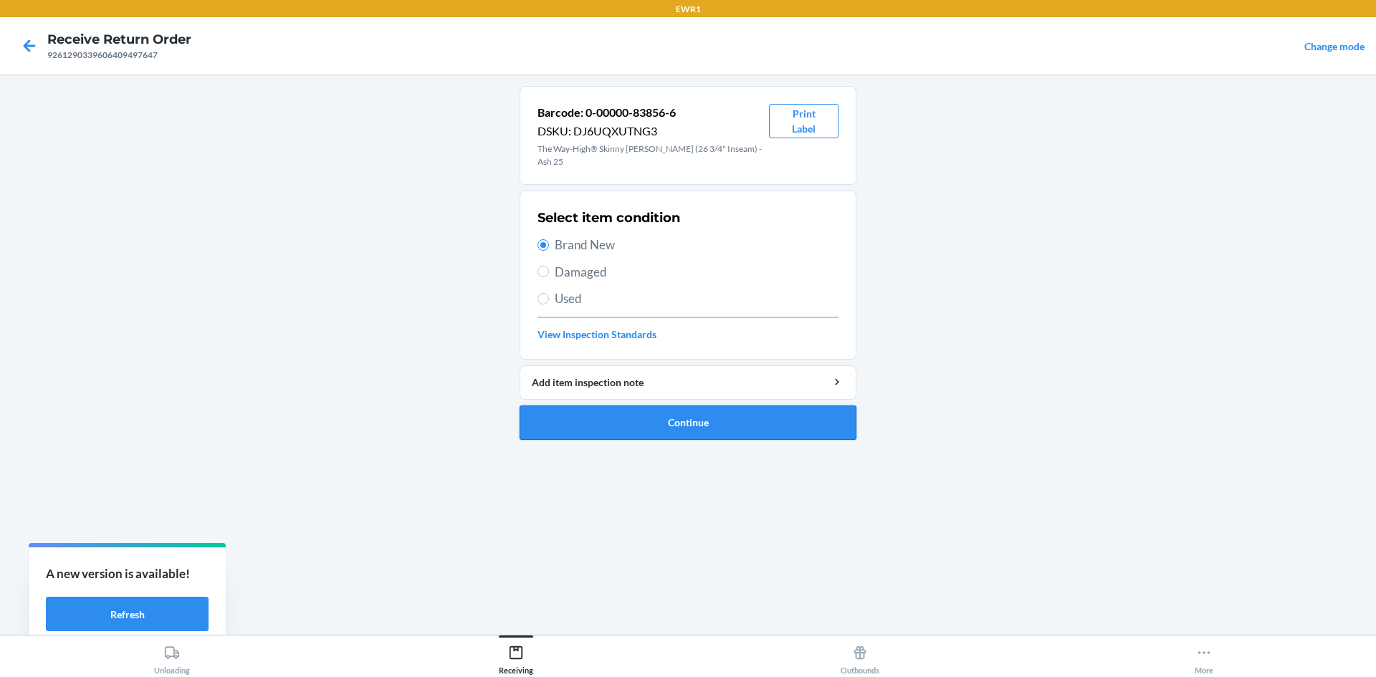
click at [697, 406] on button "Continue" at bounding box center [688, 423] width 337 height 34
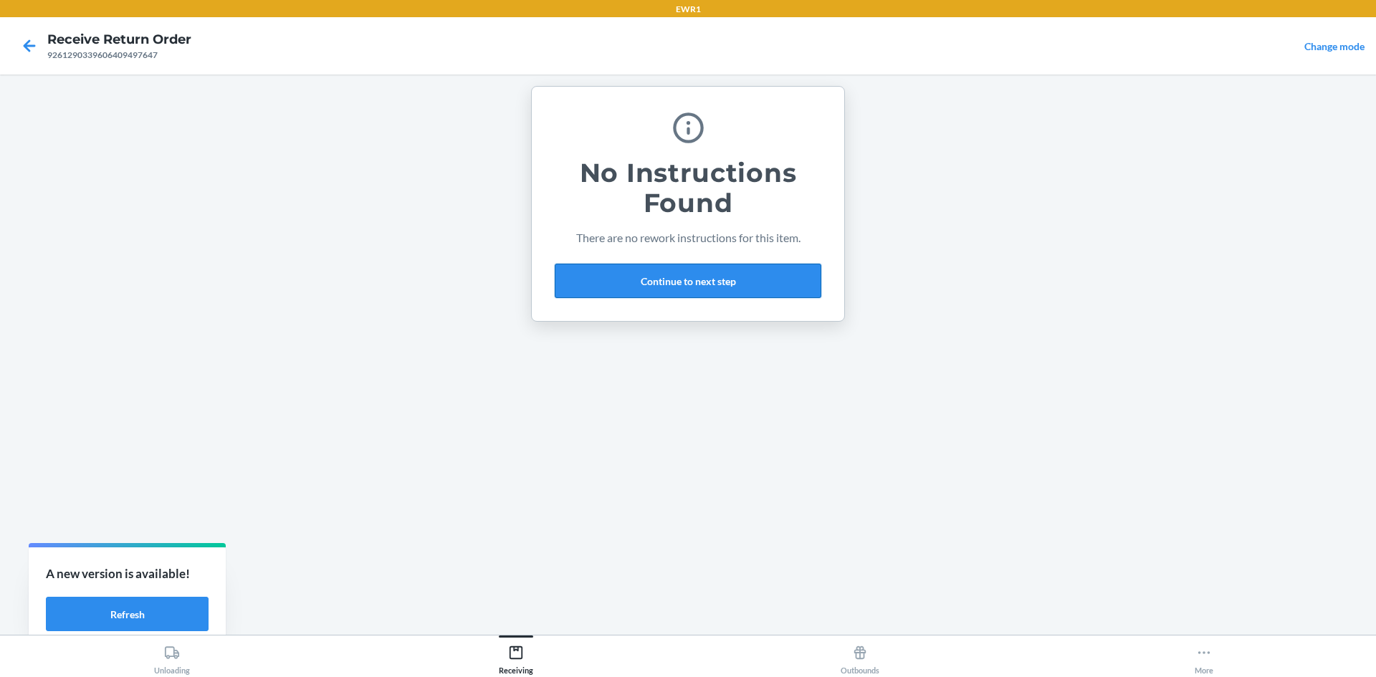
click at [697, 282] on button "Continue to next step" at bounding box center [688, 281] width 267 height 34
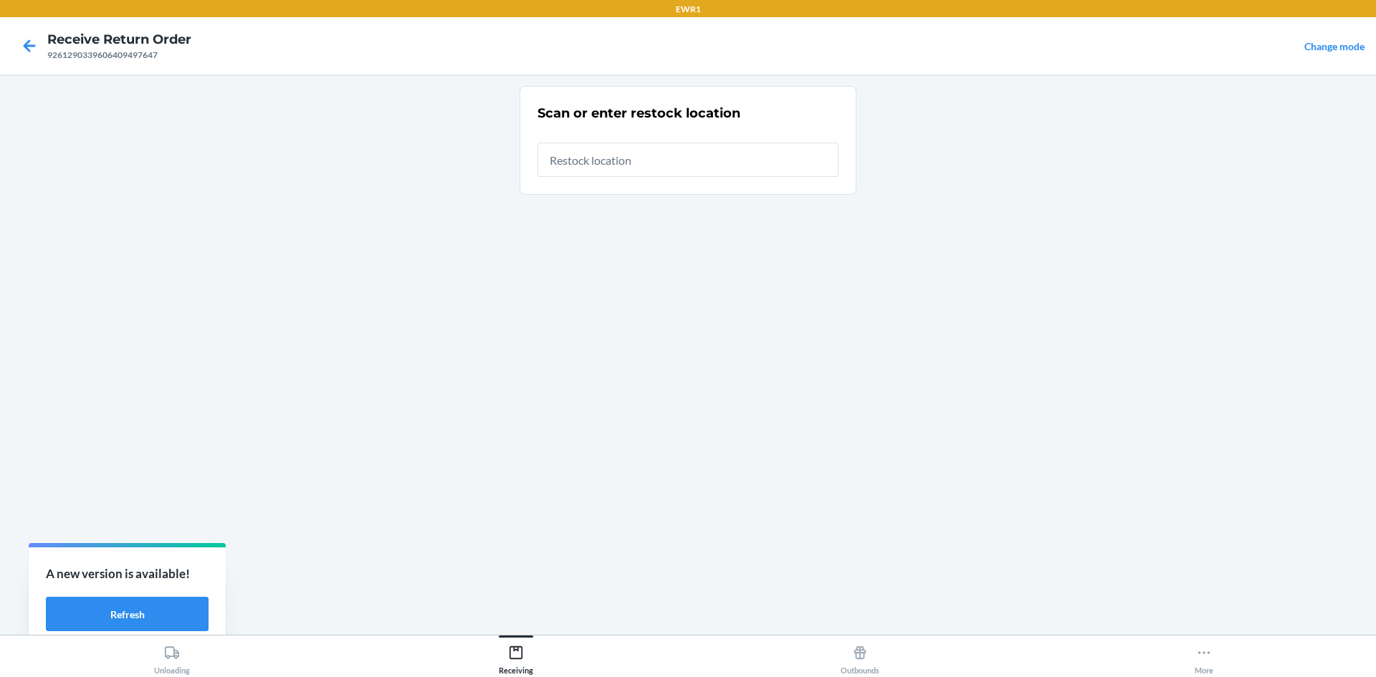
click at [668, 160] on input "text" at bounding box center [688, 160] width 301 height 34
type input "RTCart015"
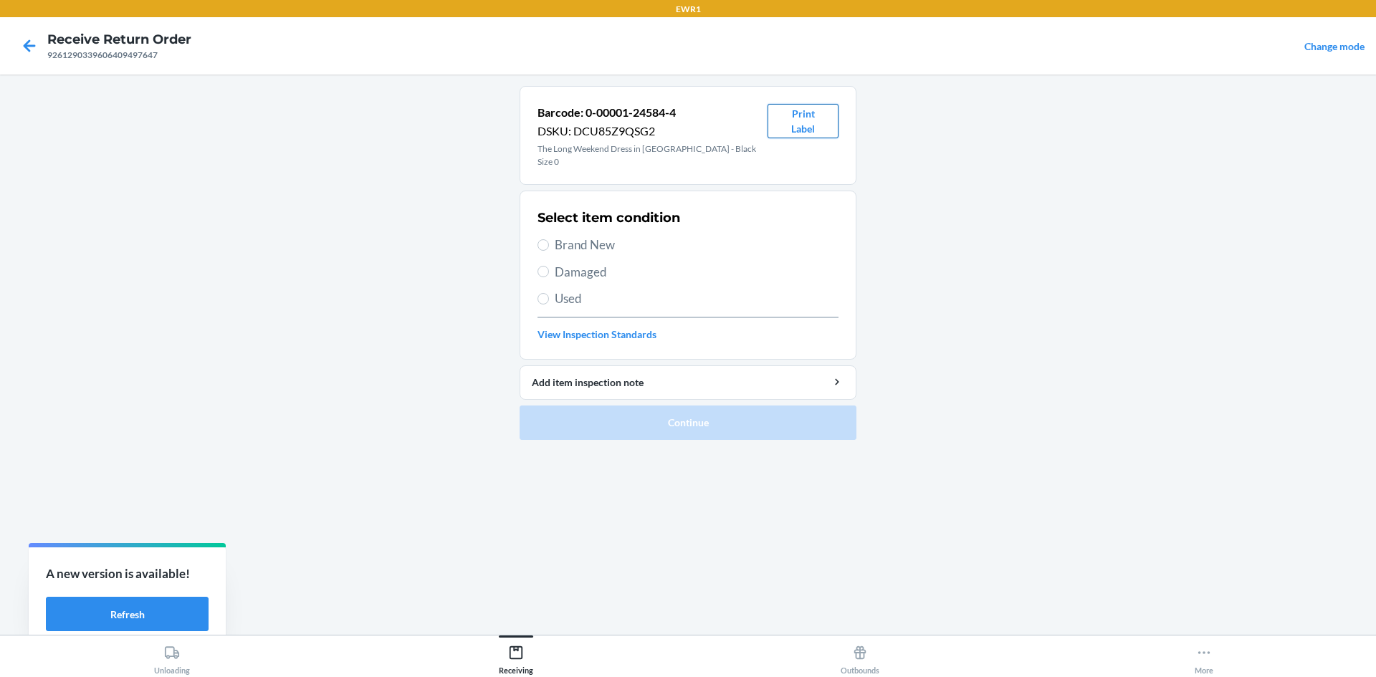
click at [825, 123] on button "Print Label" at bounding box center [803, 121] width 71 height 34
click at [554, 236] on label "Brand New" at bounding box center [688, 245] width 301 height 19
click at [549, 239] on input "Brand New" at bounding box center [543, 244] width 11 height 11
radio input "true"
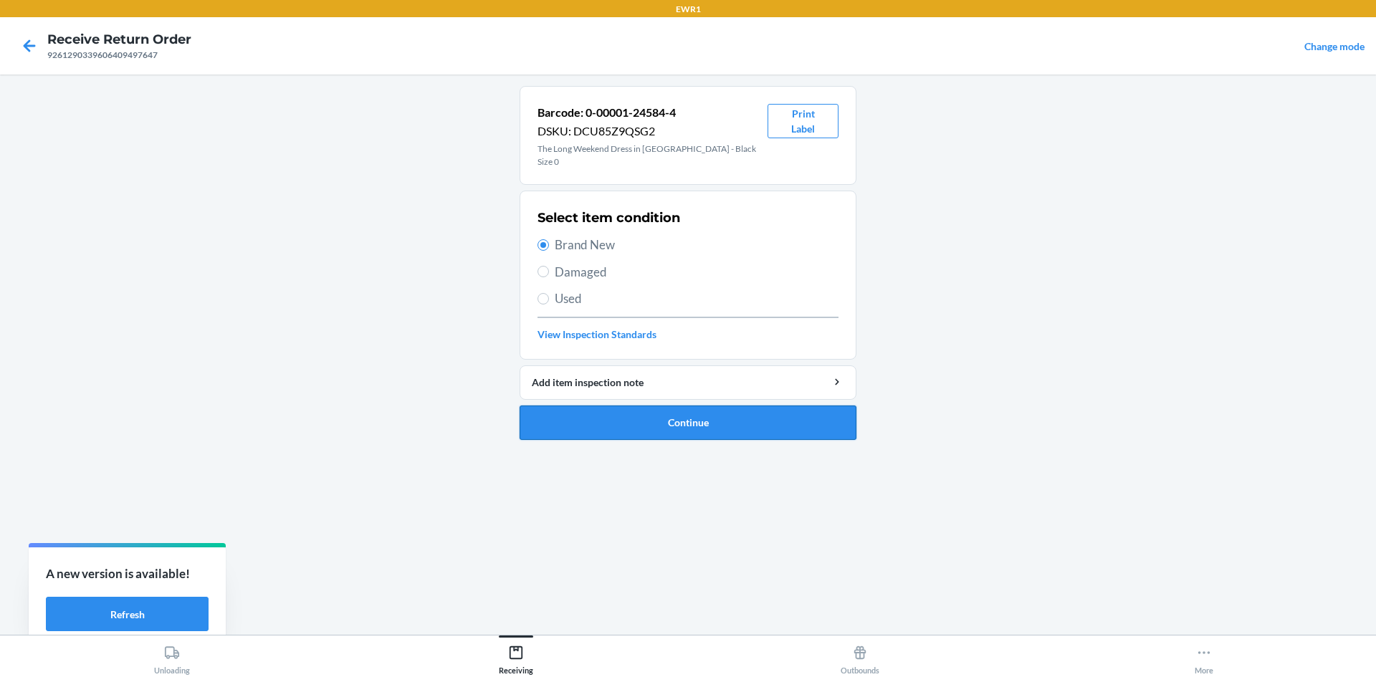
click at [738, 412] on button "Continue" at bounding box center [688, 423] width 337 height 34
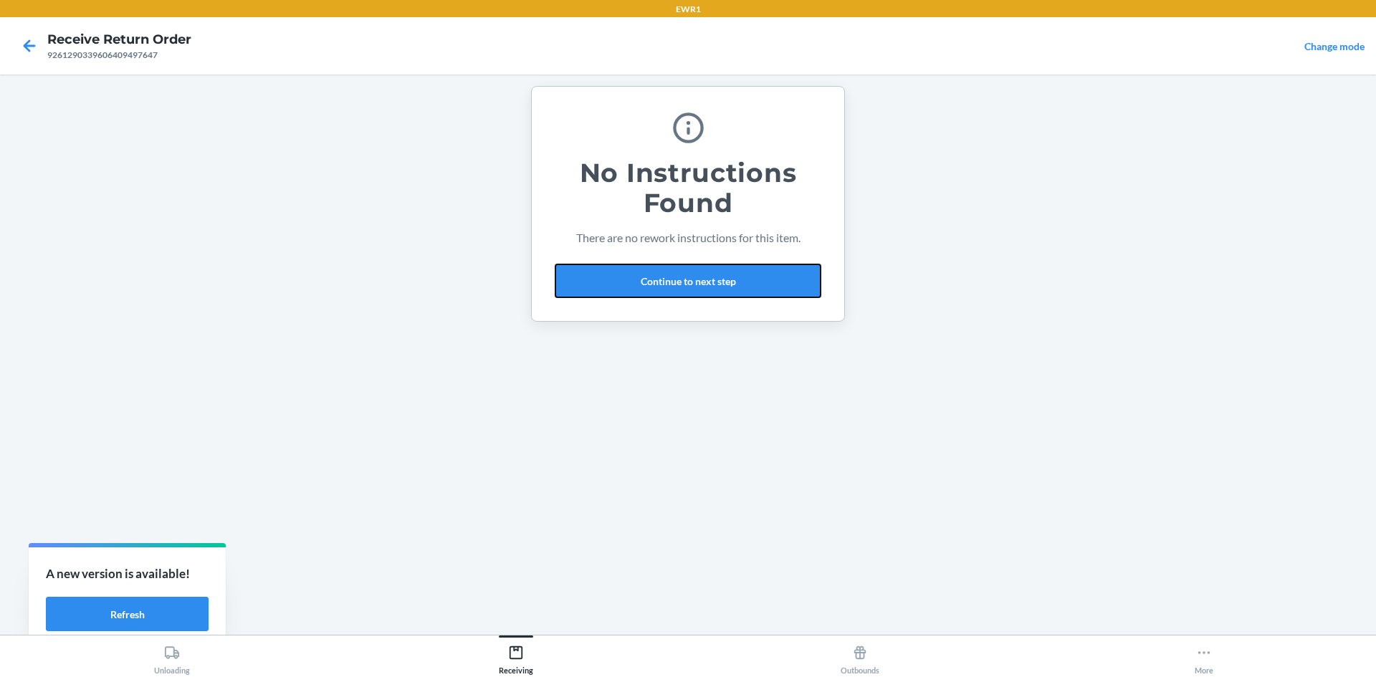
click at [776, 290] on button "Continue to next step" at bounding box center [688, 281] width 267 height 34
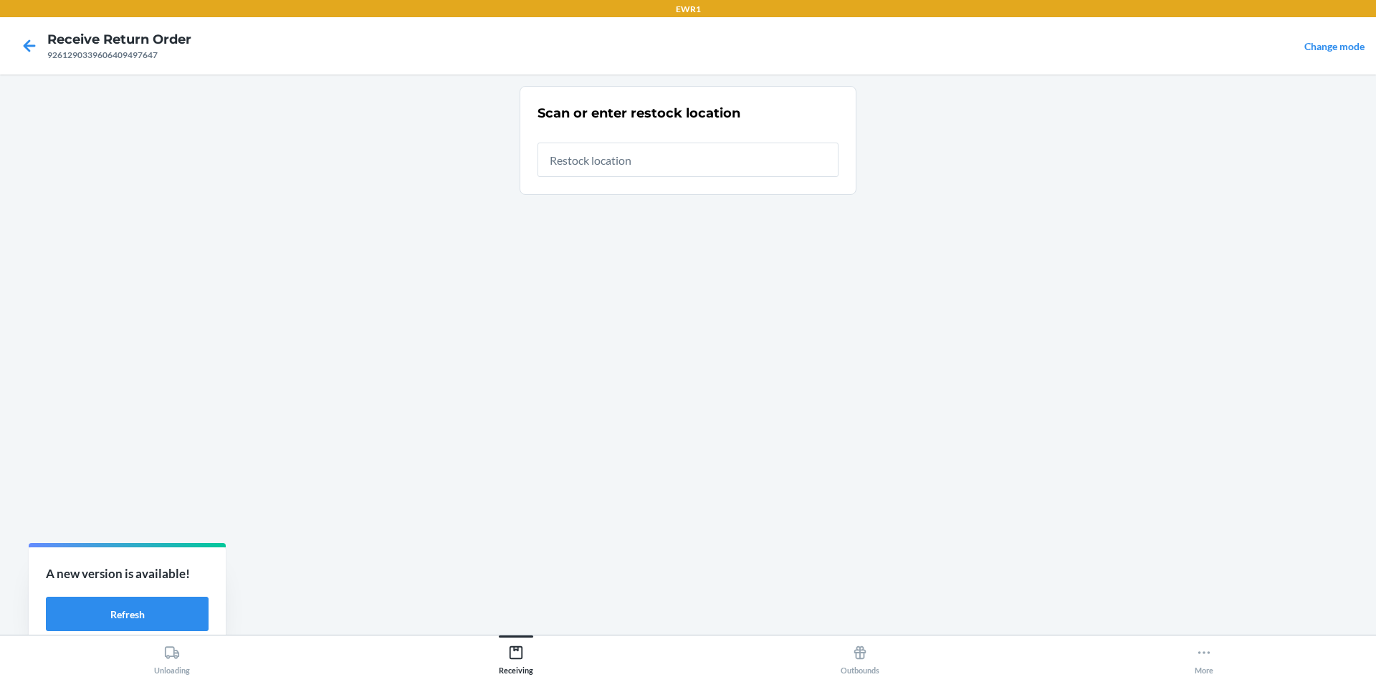
click at [755, 162] on input "text" at bounding box center [688, 160] width 301 height 34
type input "RTCart015"
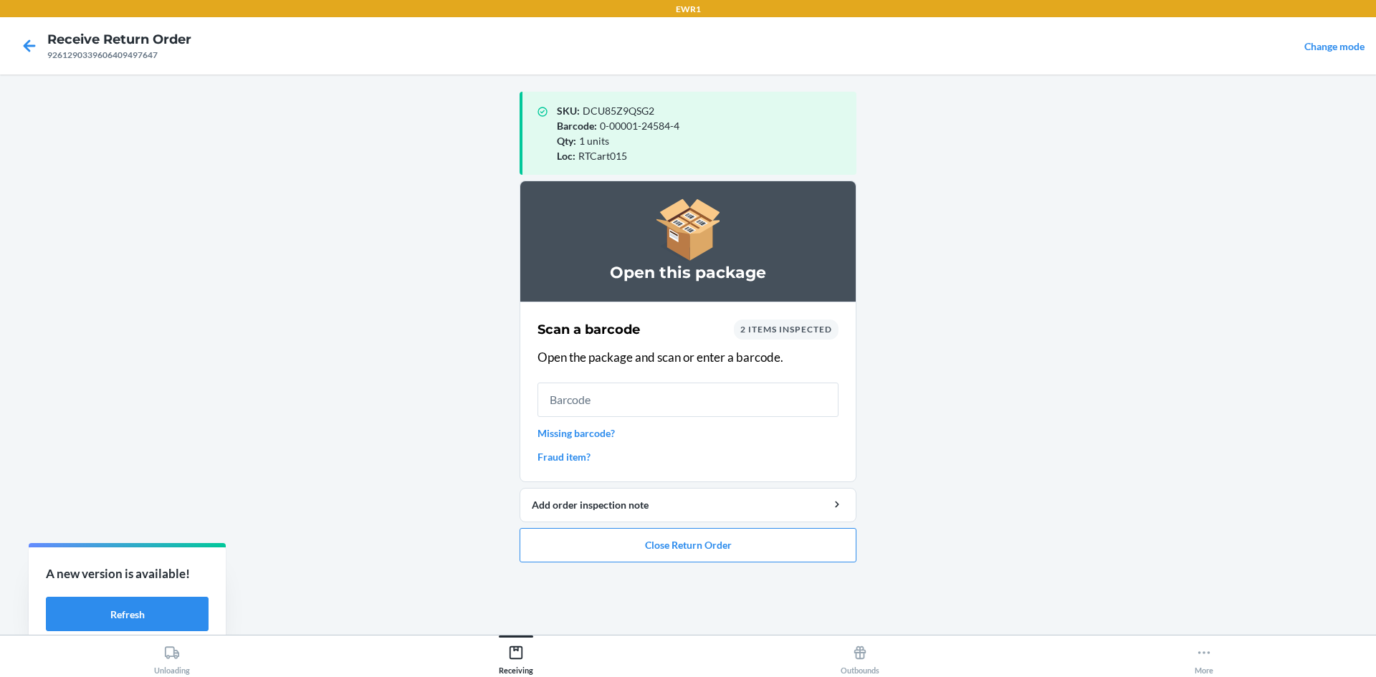
click at [617, 399] on input "text" at bounding box center [688, 400] width 301 height 34
click at [735, 543] on button "Close Return Order" at bounding box center [688, 545] width 337 height 34
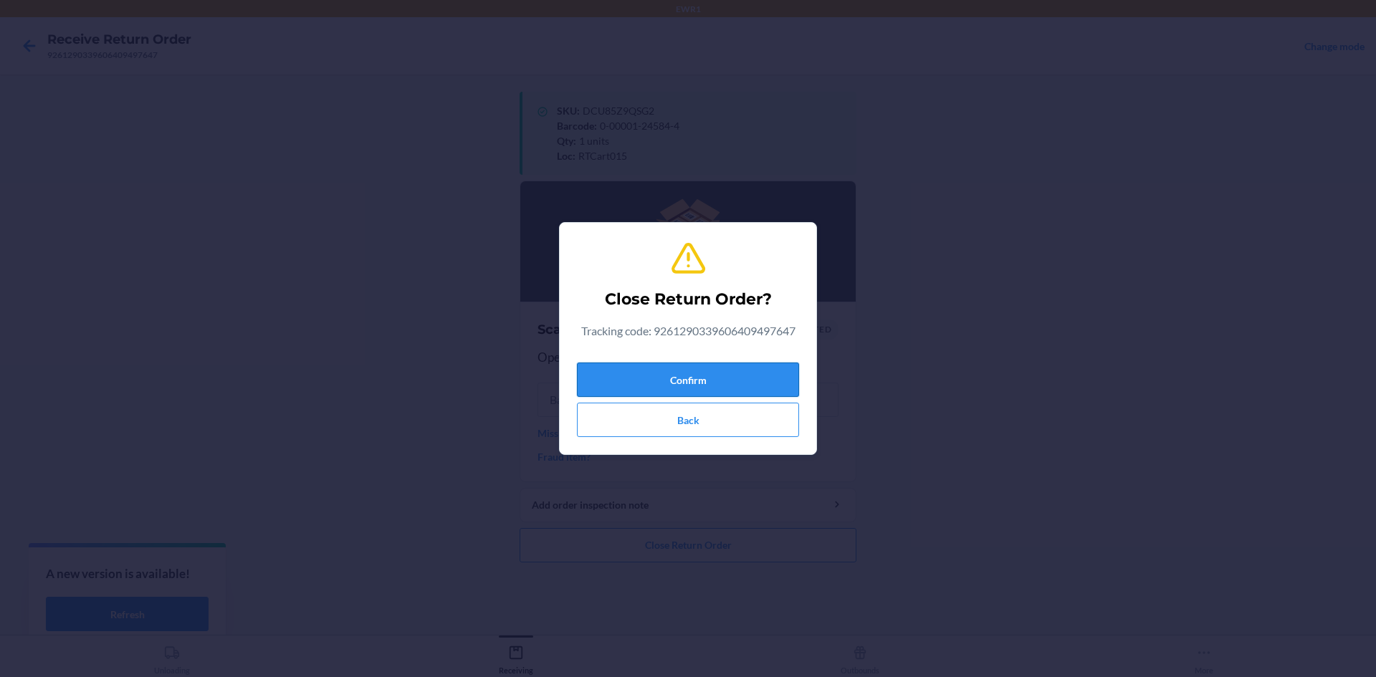
click at [732, 372] on button "Confirm" at bounding box center [688, 380] width 222 height 34
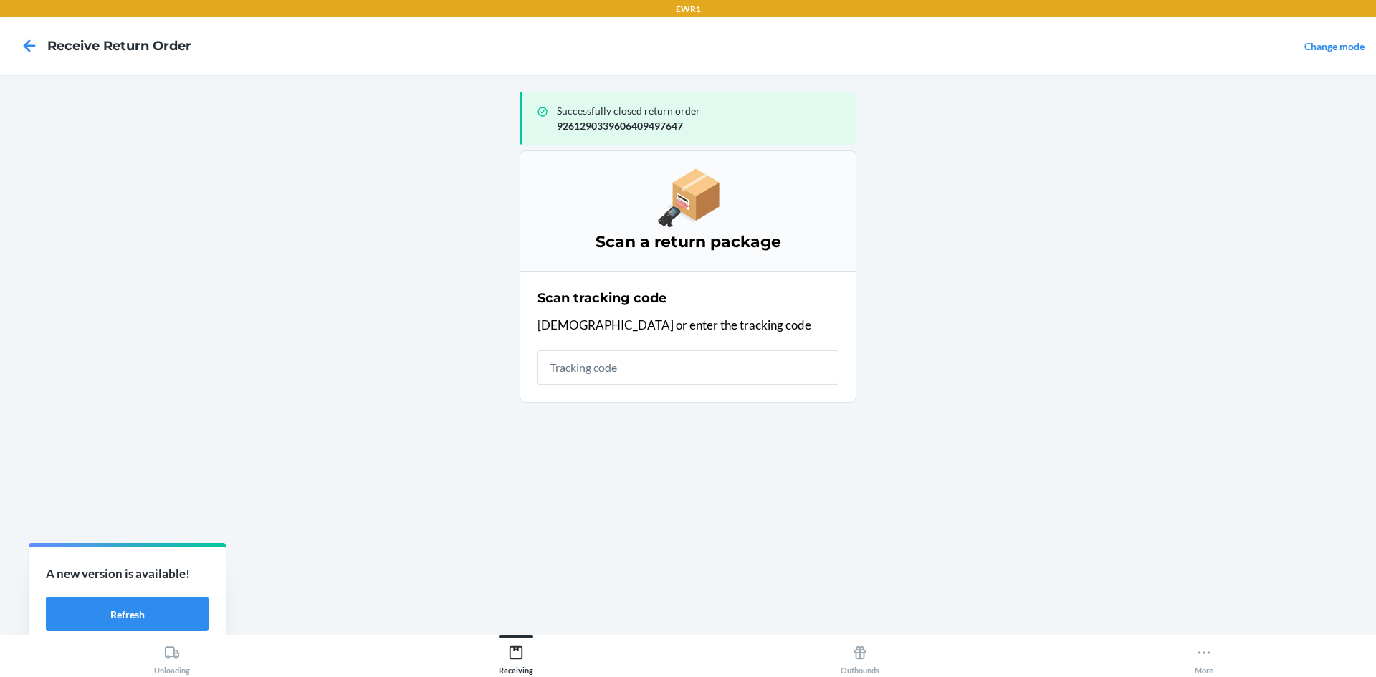
click at [672, 364] on input "text" at bounding box center [688, 367] width 301 height 34
type input "42091765"
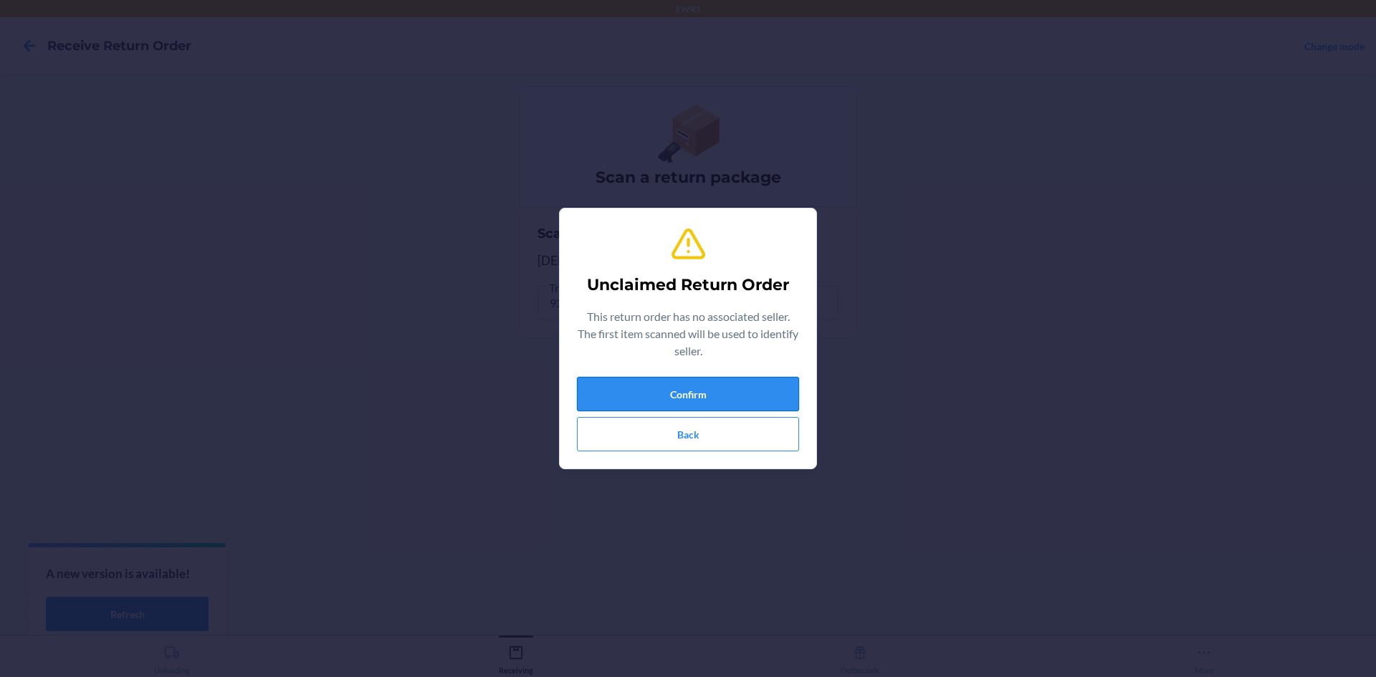
click at [749, 378] on button "Confirm" at bounding box center [688, 394] width 222 height 34
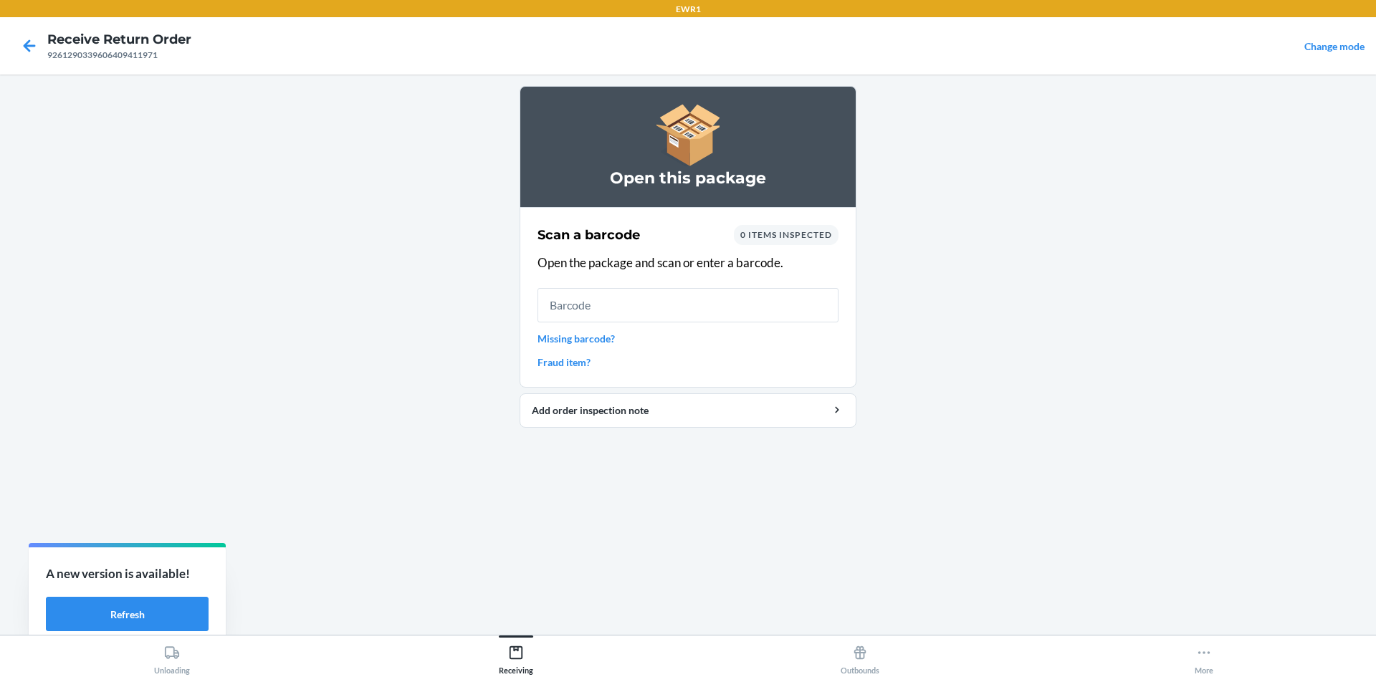
click at [682, 310] on input "text" at bounding box center [688, 305] width 301 height 34
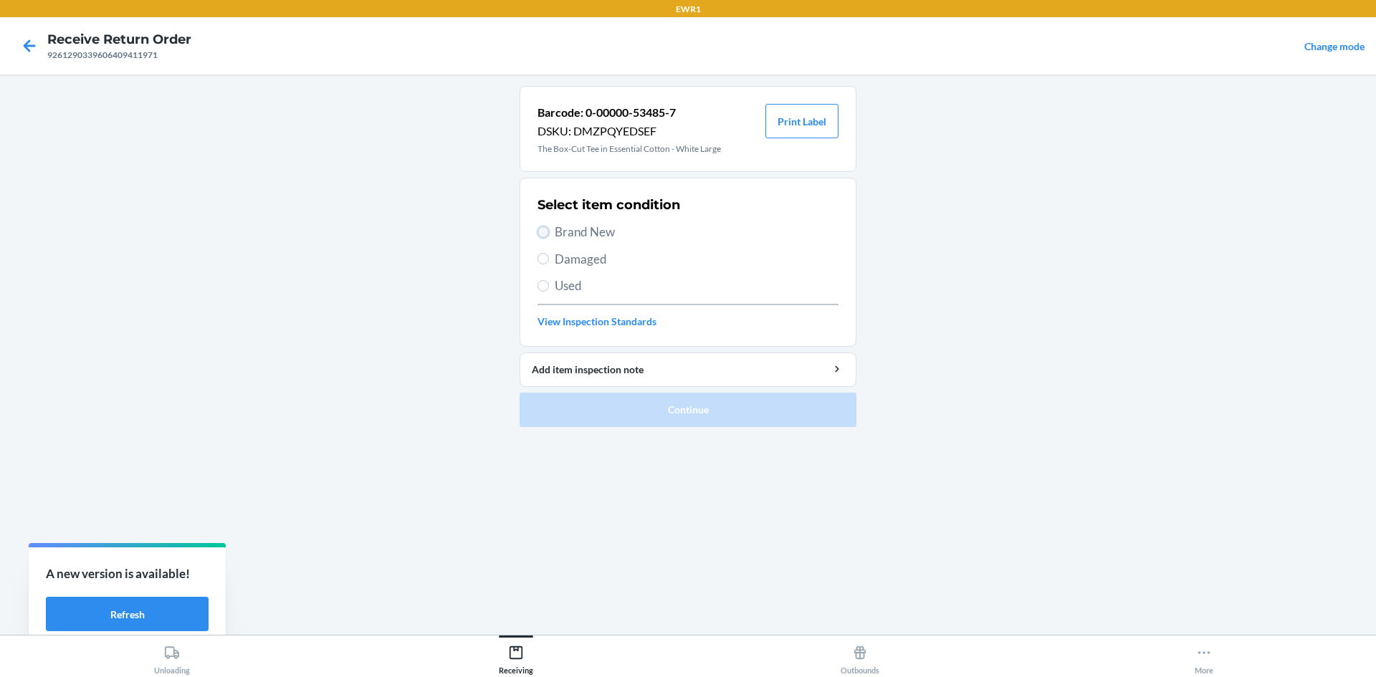
click at [548, 234] on input "Brand New" at bounding box center [543, 231] width 11 height 11
radio input "true"
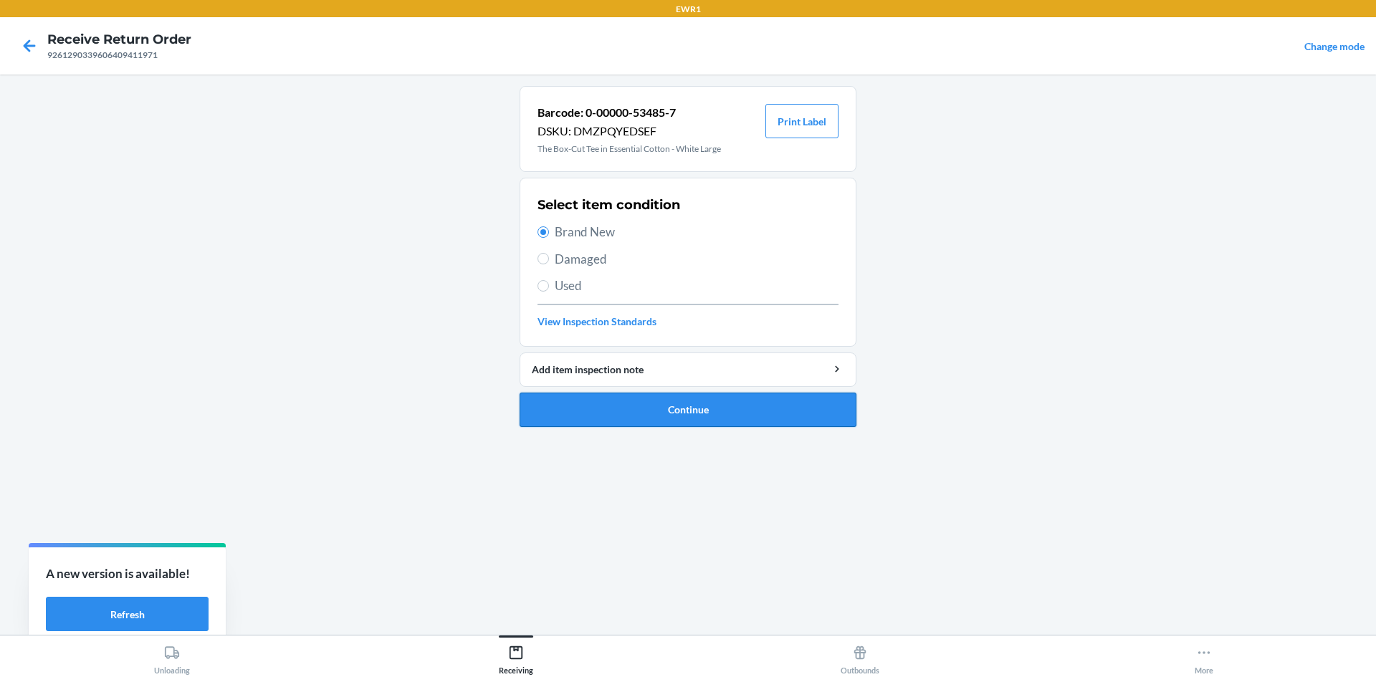
click at [658, 414] on button "Continue" at bounding box center [688, 410] width 337 height 34
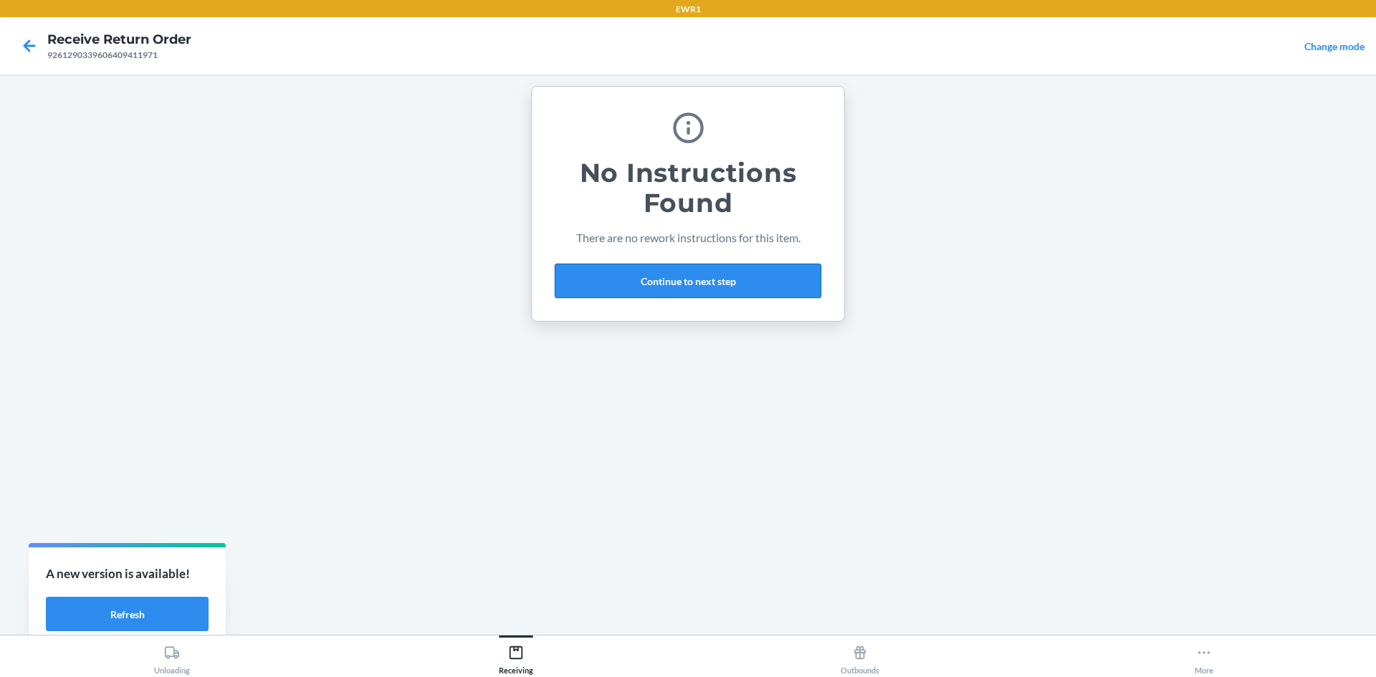
click at [650, 272] on button "Continue to next step" at bounding box center [688, 281] width 267 height 34
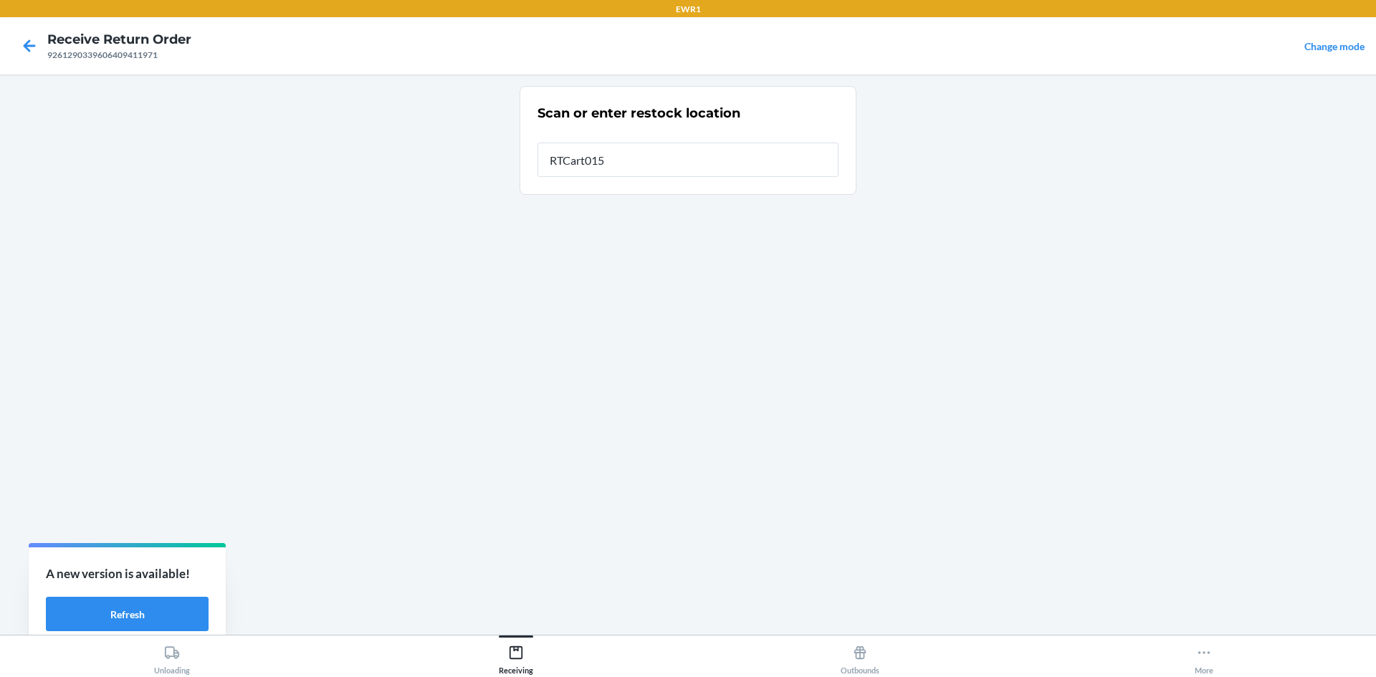
type input "RTCart015"
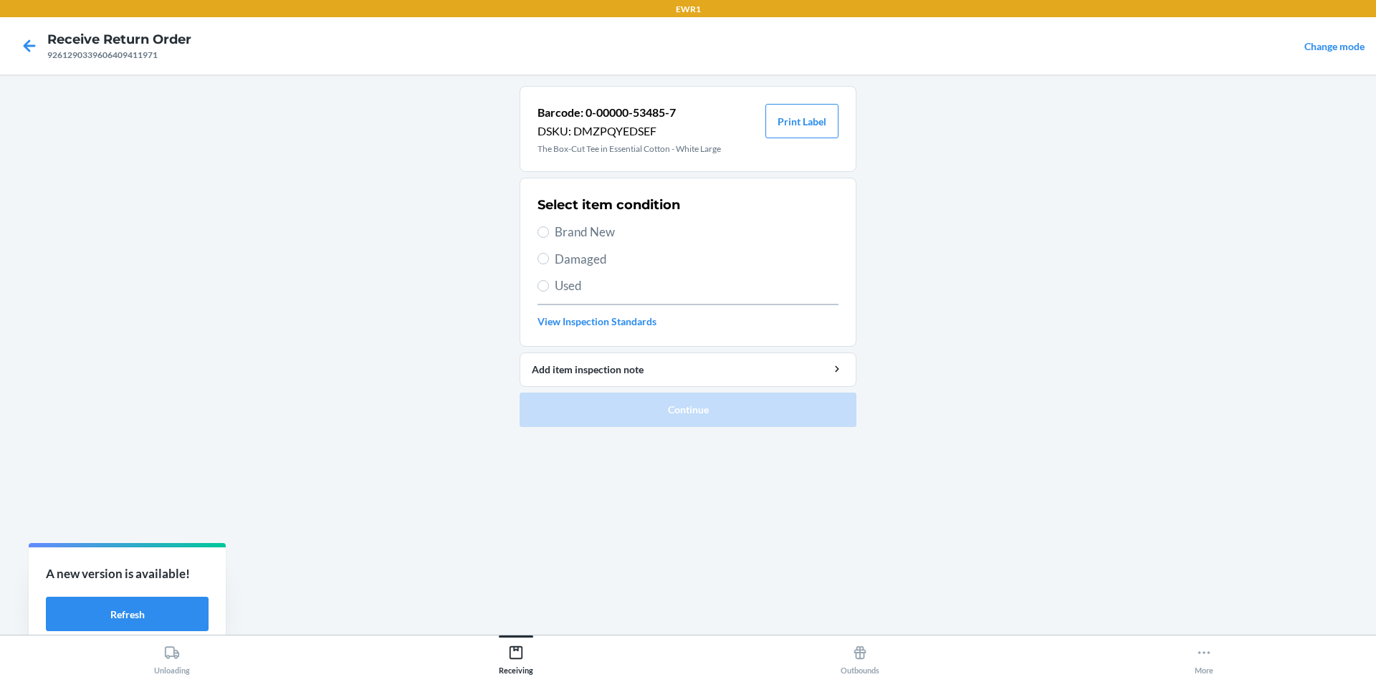
click at [562, 228] on span "Brand New" at bounding box center [697, 232] width 284 height 19
click at [549, 228] on input "Brand New" at bounding box center [543, 231] width 11 height 11
radio input "true"
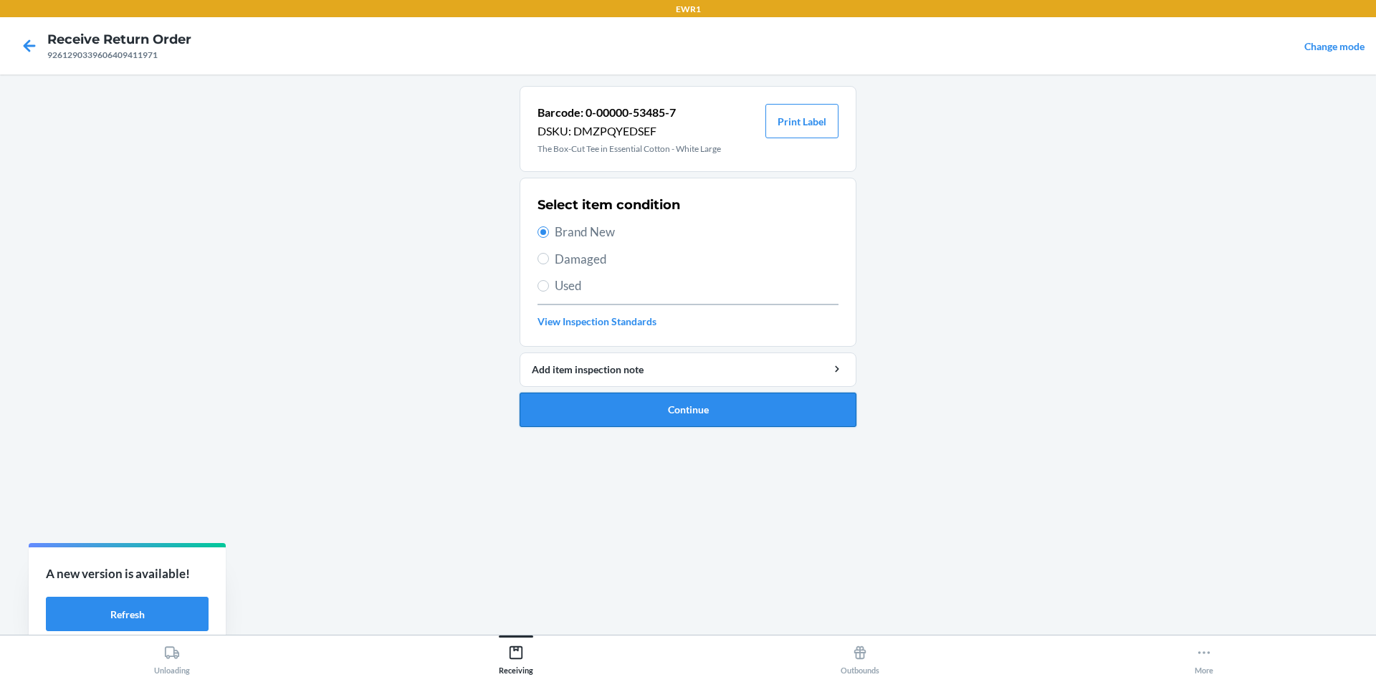
click at [743, 412] on button "Continue" at bounding box center [688, 410] width 337 height 34
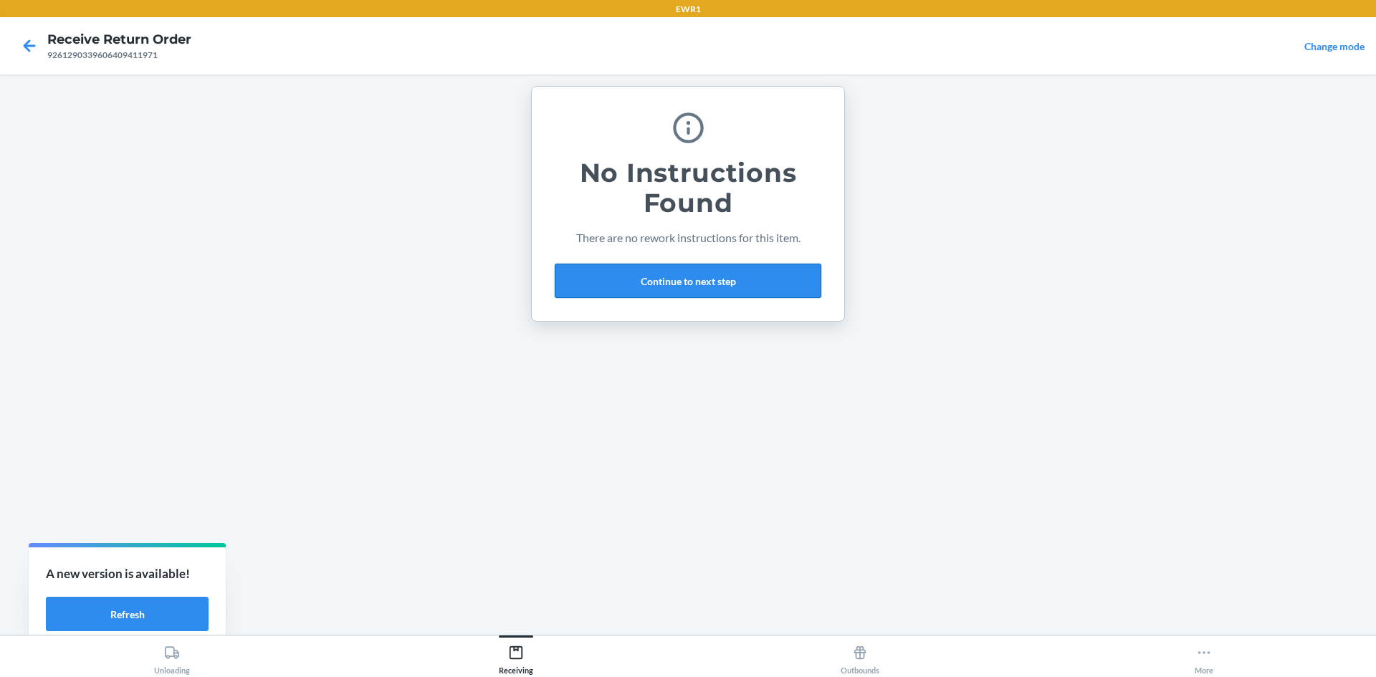
click at [705, 285] on button "Continue to next step" at bounding box center [688, 281] width 267 height 34
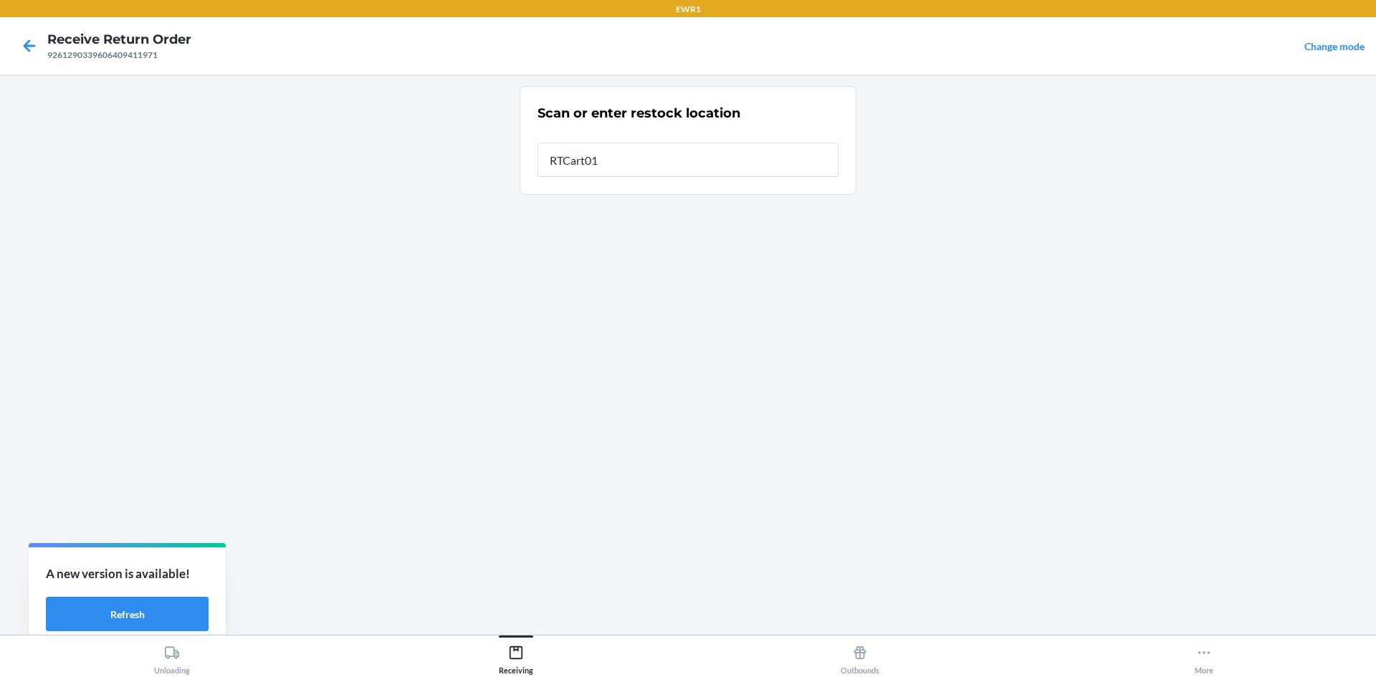
type input "RTCart015"
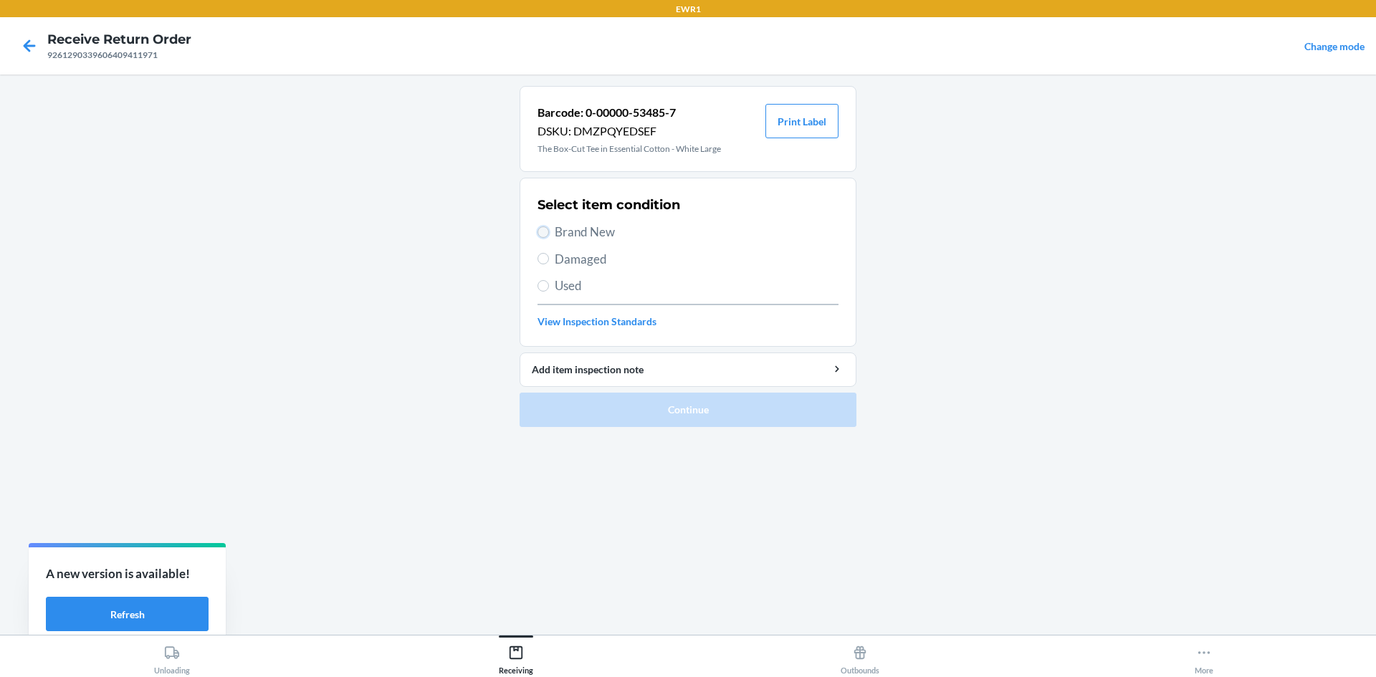
click at [547, 229] on input "Brand New" at bounding box center [543, 231] width 11 height 11
radio input "true"
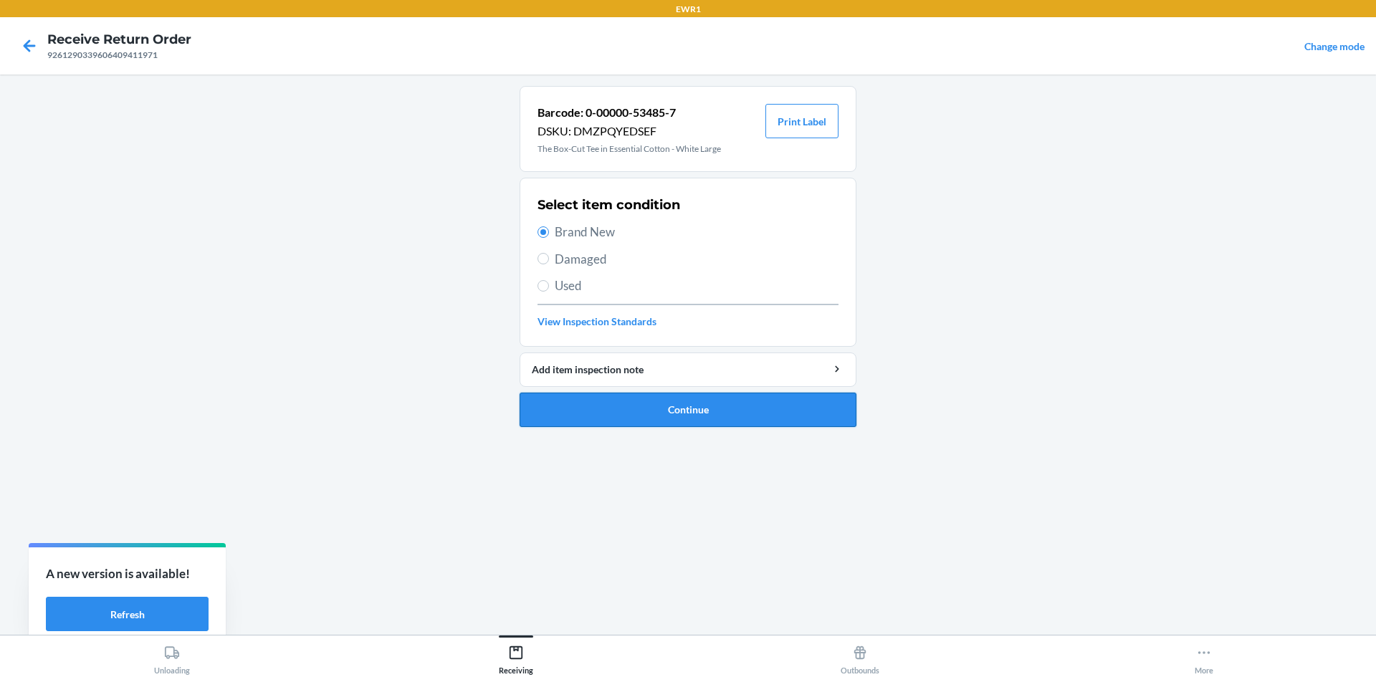
click at [670, 410] on button "Continue" at bounding box center [688, 410] width 337 height 34
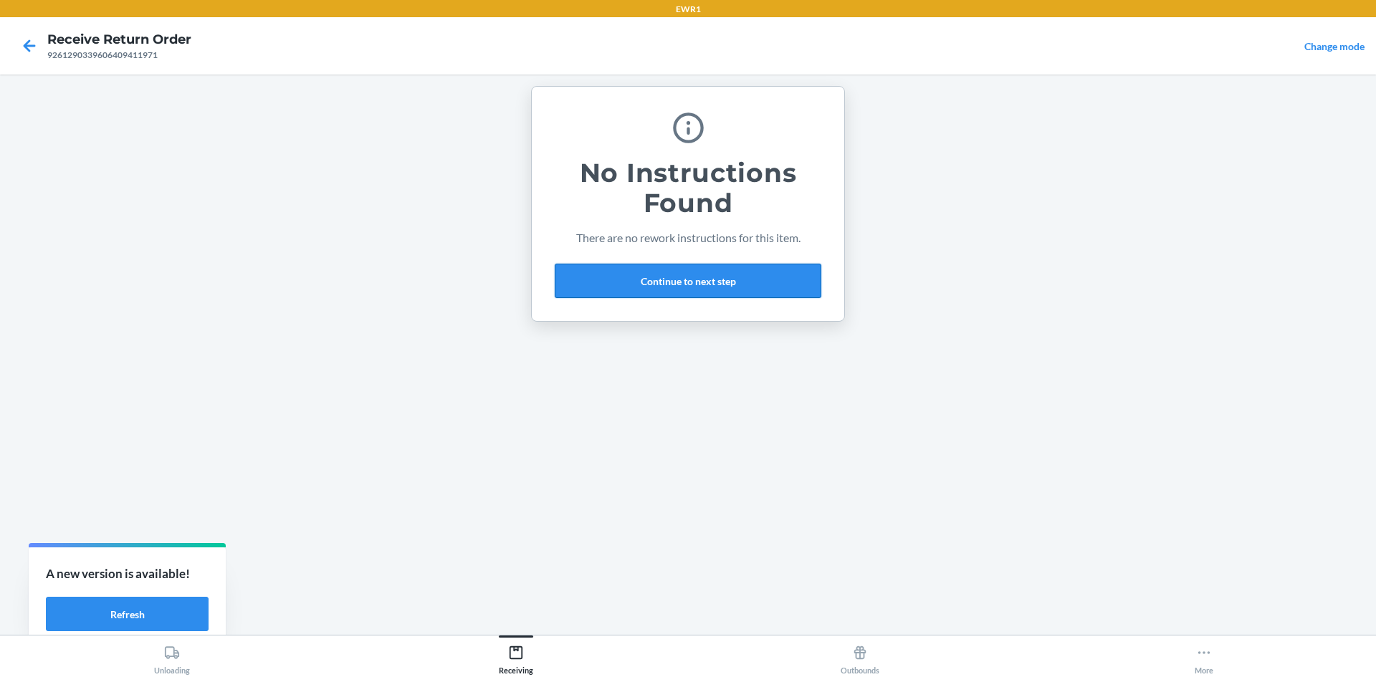
click at [664, 271] on button "Continue to next step" at bounding box center [688, 281] width 267 height 34
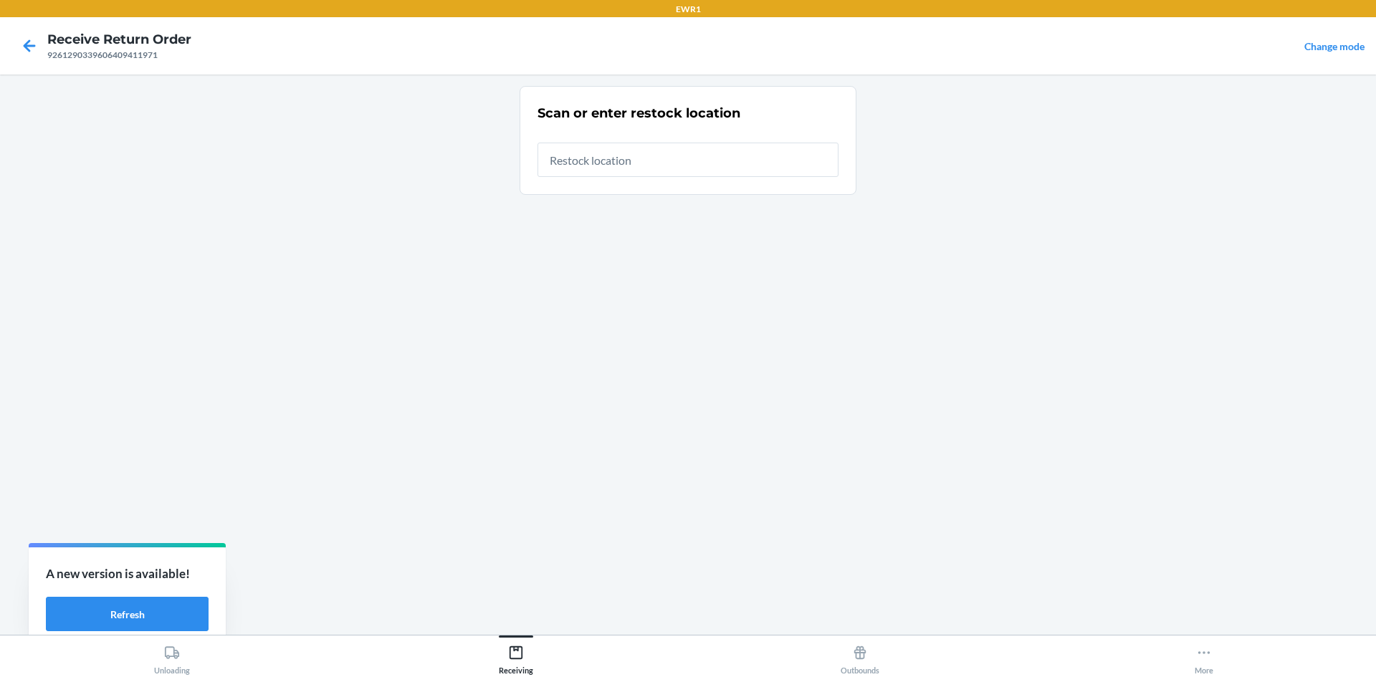
click at [637, 157] on input "text" at bounding box center [688, 160] width 301 height 34
type input "RTCart015"
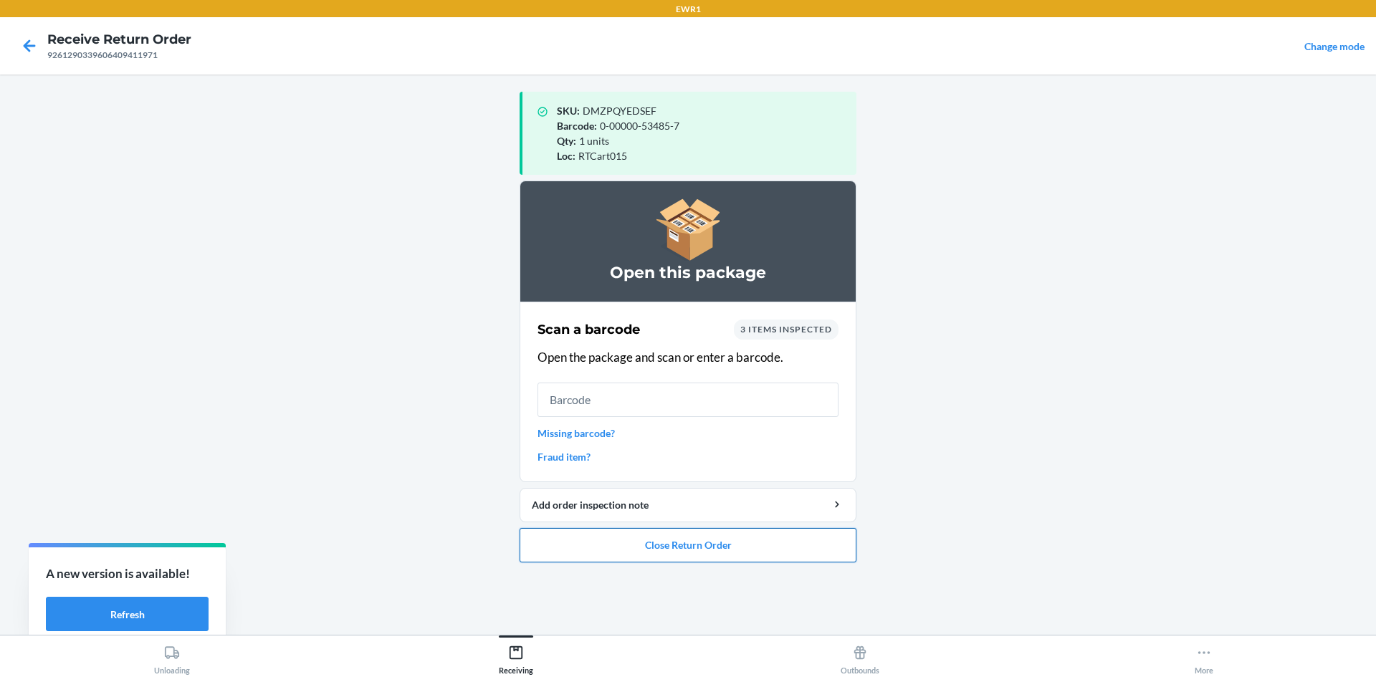
click at [794, 552] on button "Close Return Order" at bounding box center [688, 545] width 337 height 34
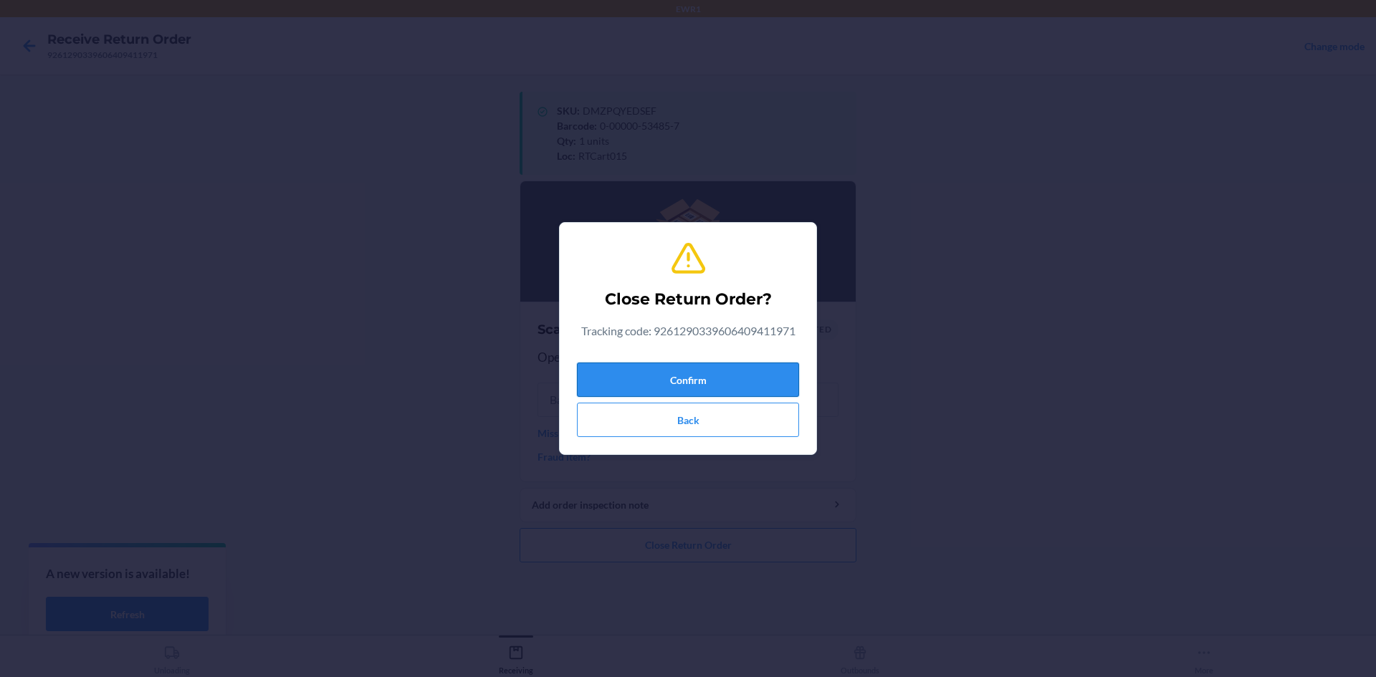
click at [770, 380] on button "Confirm" at bounding box center [688, 380] width 222 height 34
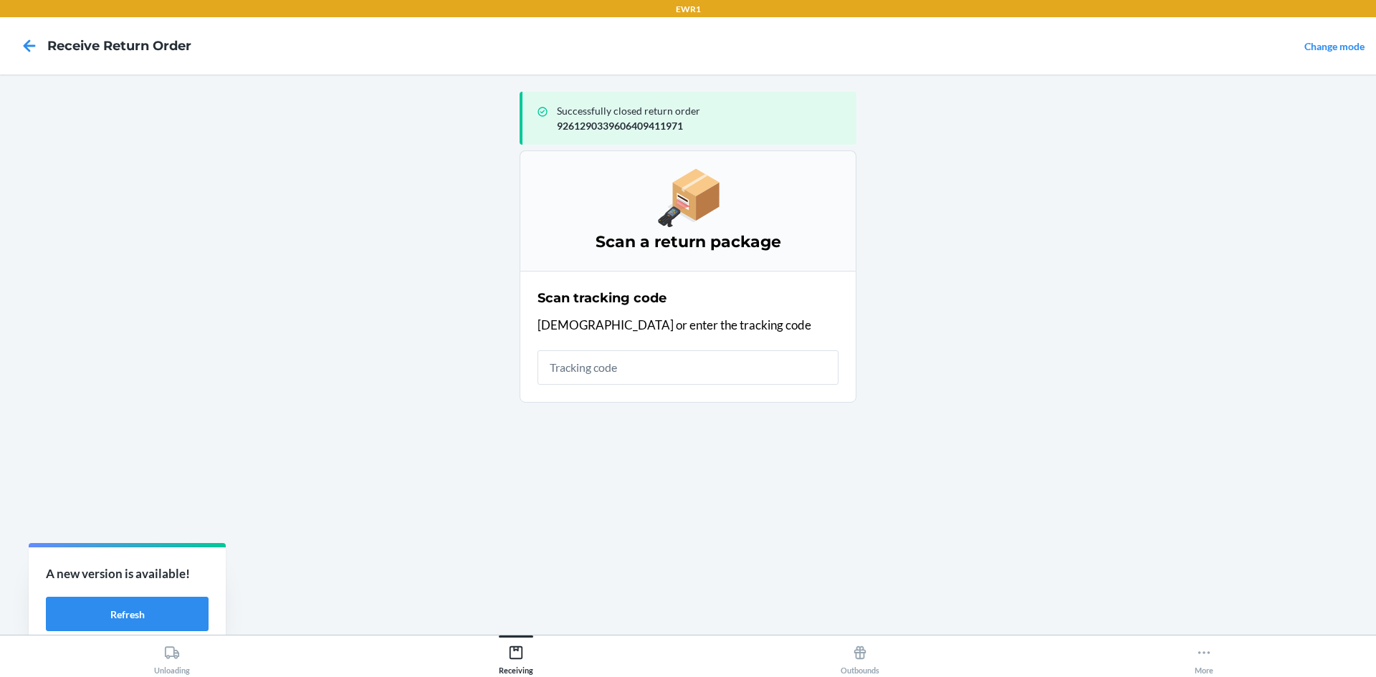
click at [728, 381] on input "text" at bounding box center [688, 367] width 301 height 34
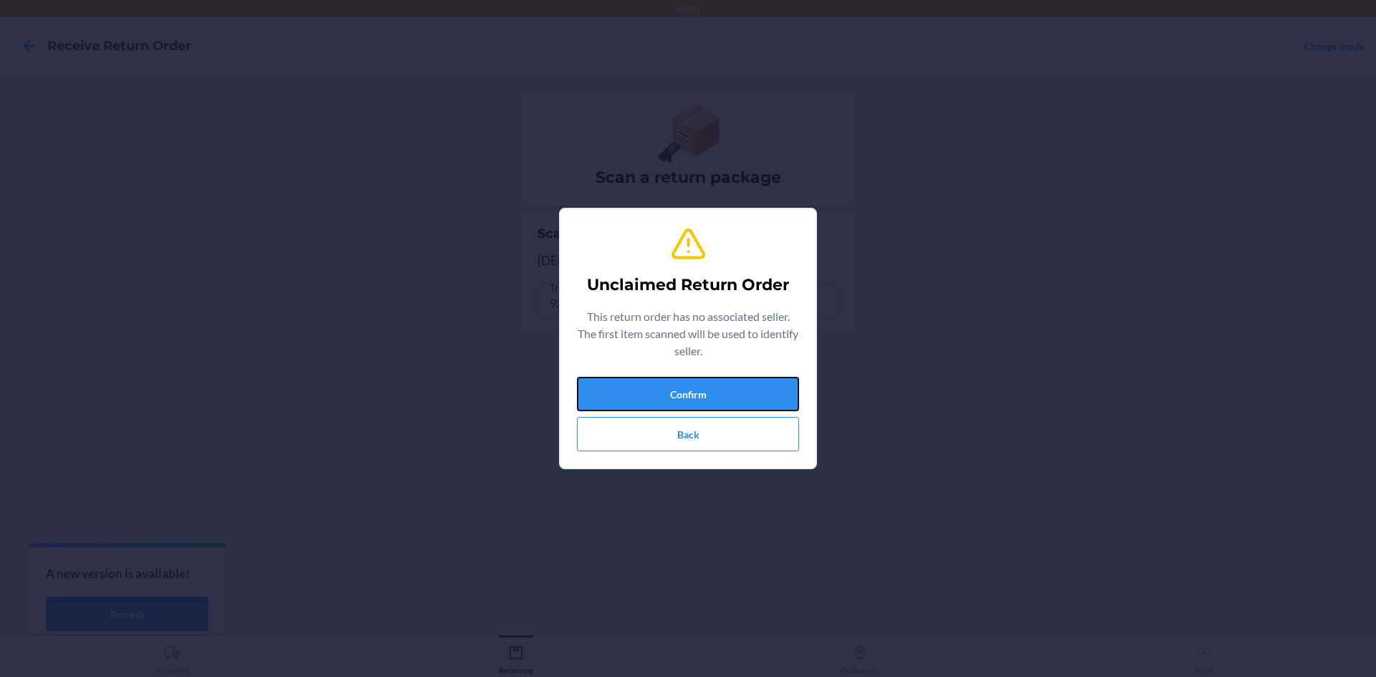
click at [728, 381] on button "Confirm" at bounding box center [688, 394] width 222 height 34
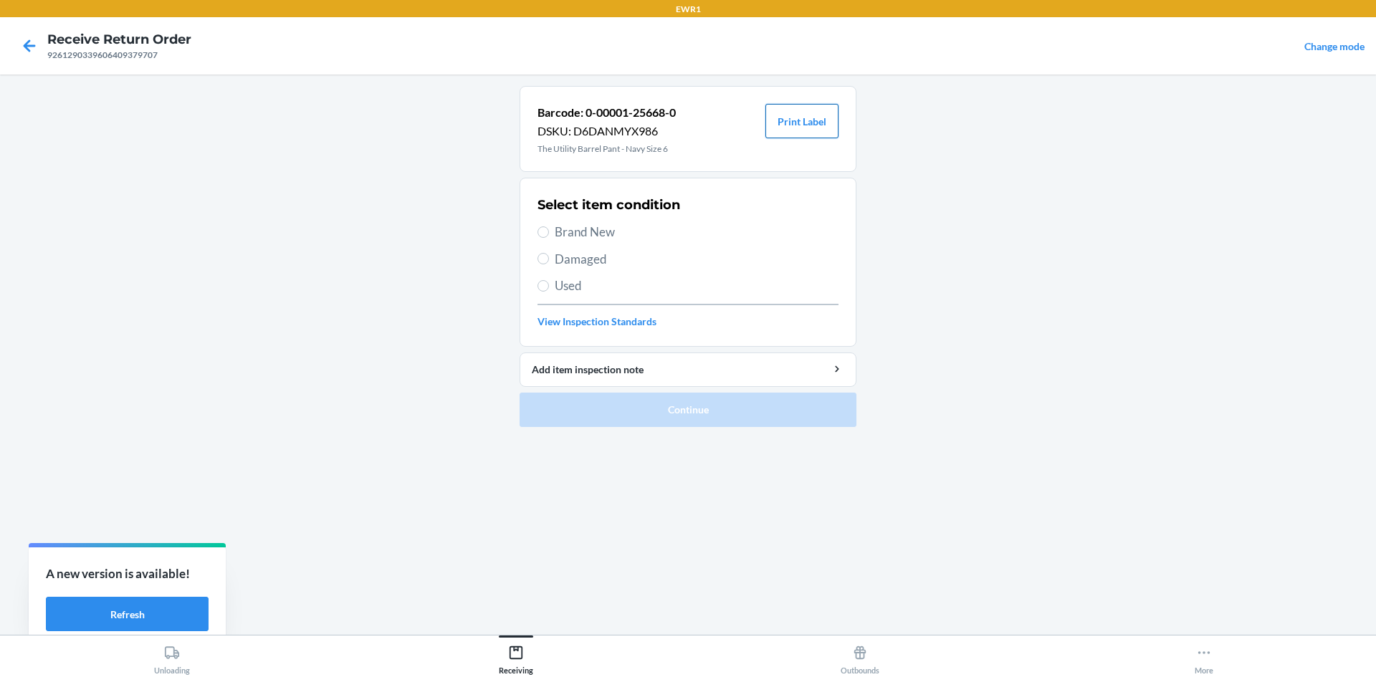
click at [813, 134] on button "Print Label" at bounding box center [801, 121] width 73 height 34
click at [545, 226] on label "Brand New" at bounding box center [688, 232] width 301 height 19
click at [545, 226] on input "Brand New" at bounding box center [543, 231] width 11 height 11
radio input "true"
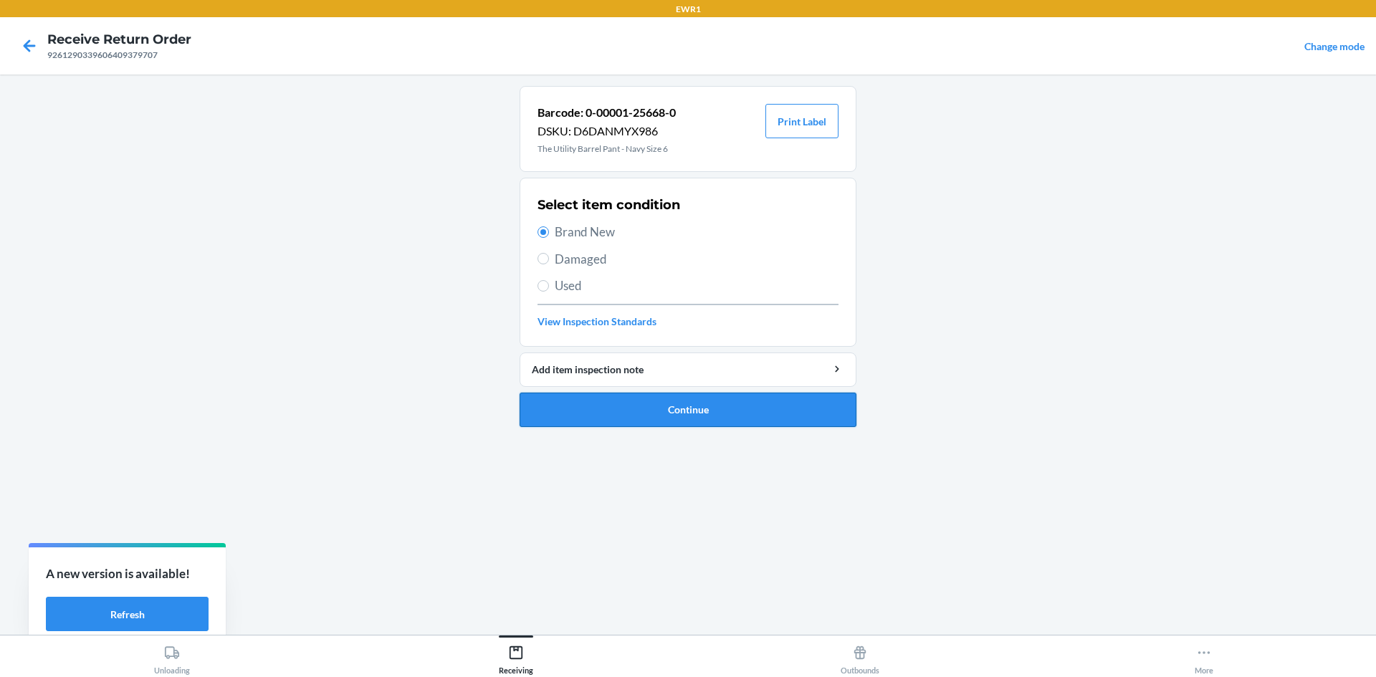
click at [762, 419] on button "Continue" at bounding box center [688, 410] width 337 height 34
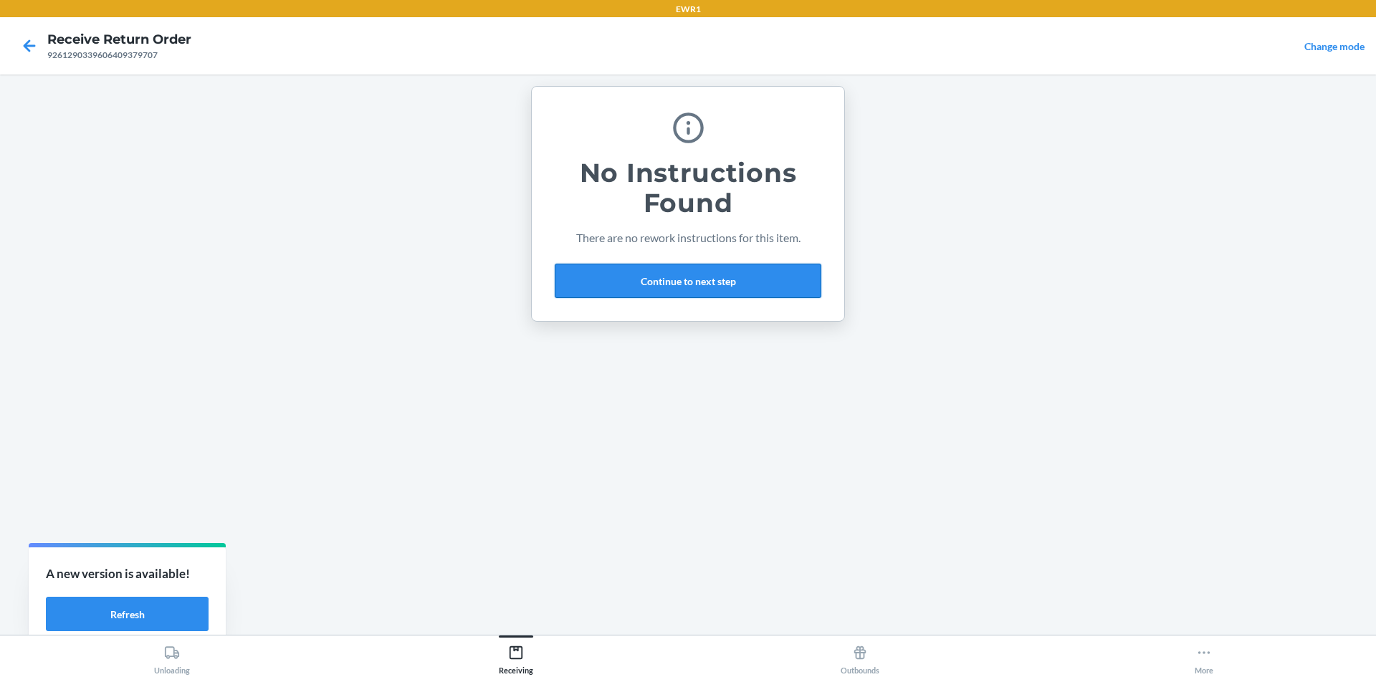
click at [729, 280] on button "Continue to next step" at bounding box center [688, 281] width 267 height 34
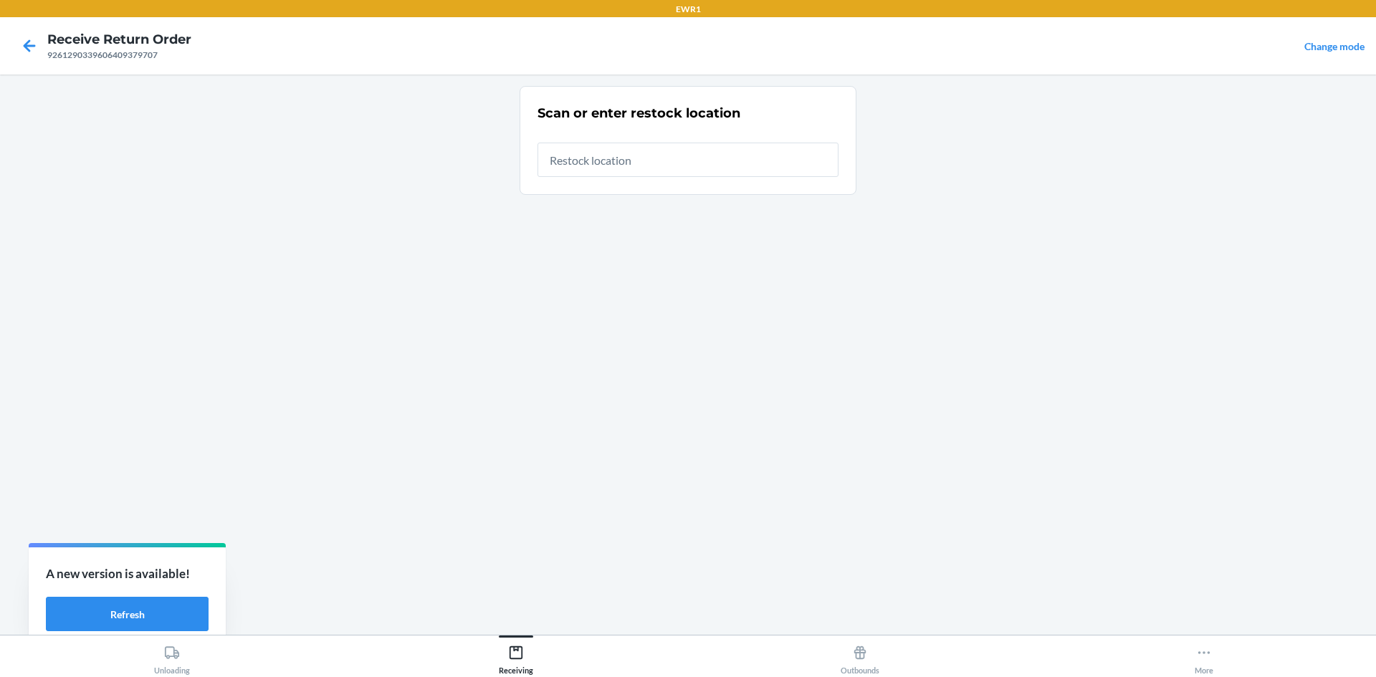
click at [704, 168] on input "text" at bounding box center [688, 160] width 301 height 34
type input "RTCart015"
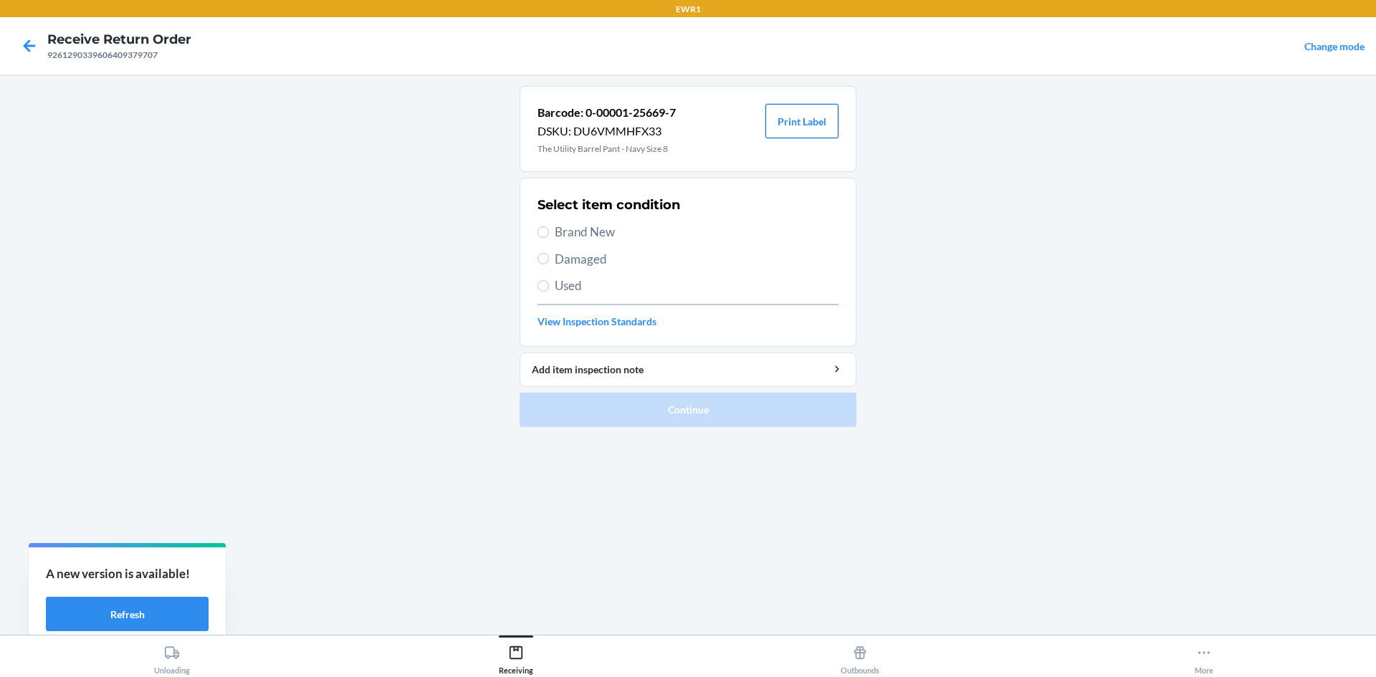
click at [804, 126] on button "Print Label" at bounding box center [801, 121] width 73 height 34
click at [545, 227] on input "Brand New" at bounding box center [543, 231] width 11 height 11
radio input "true"
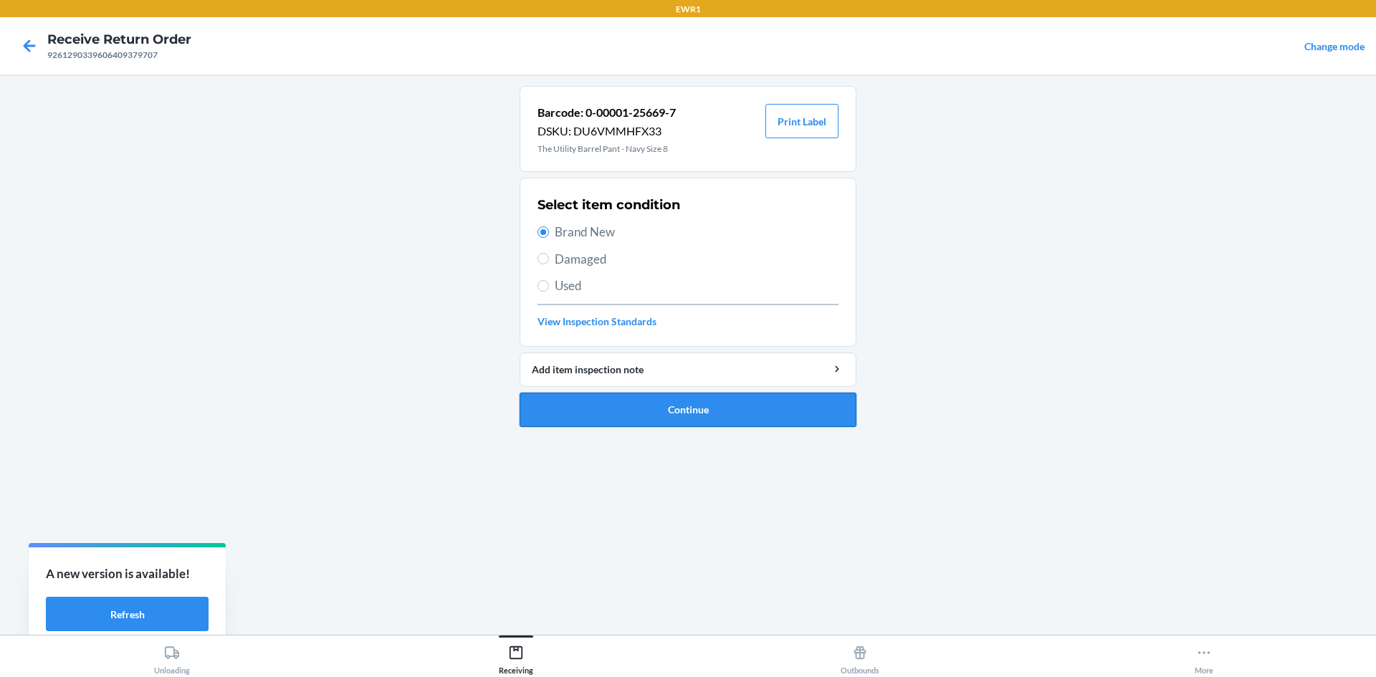
click at [718, 421] on button "Continue" at bounding box center [688, 410] width 337 height 34
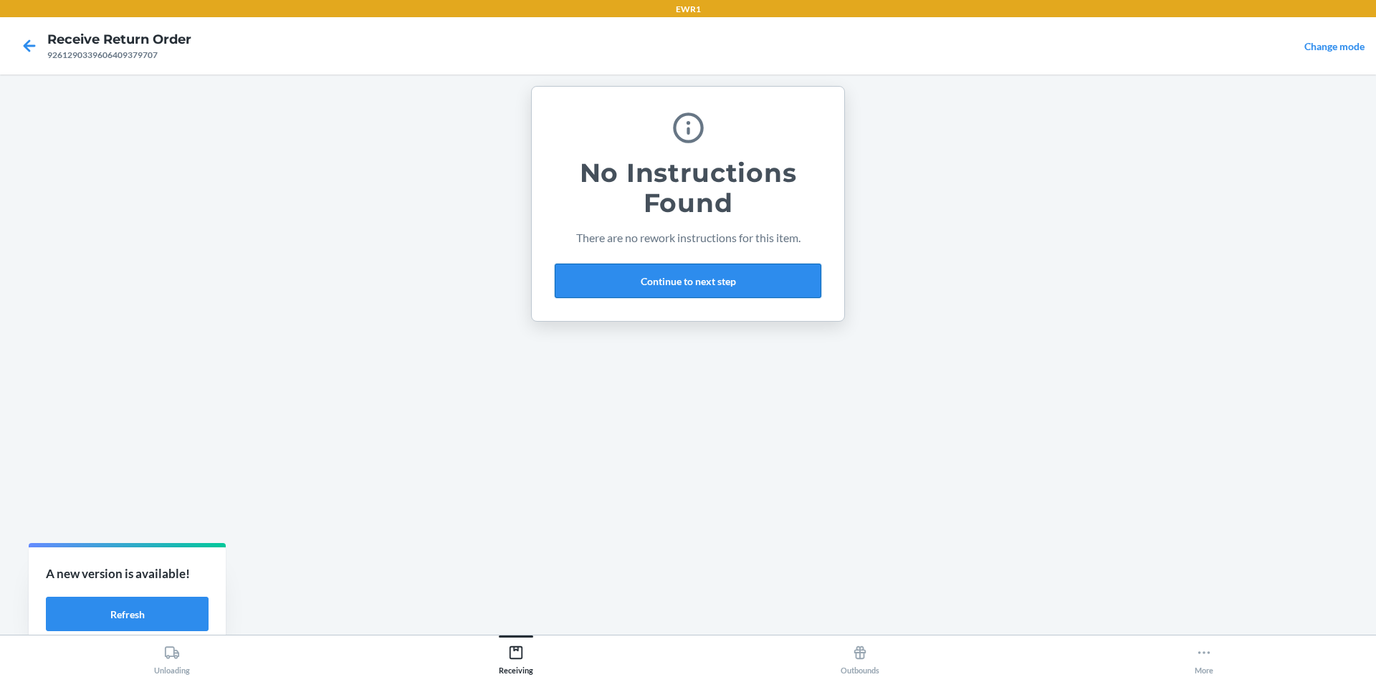
click at [716, 286] on button "Continue to next step" at bounding box center [688, 281] width 267 height 34
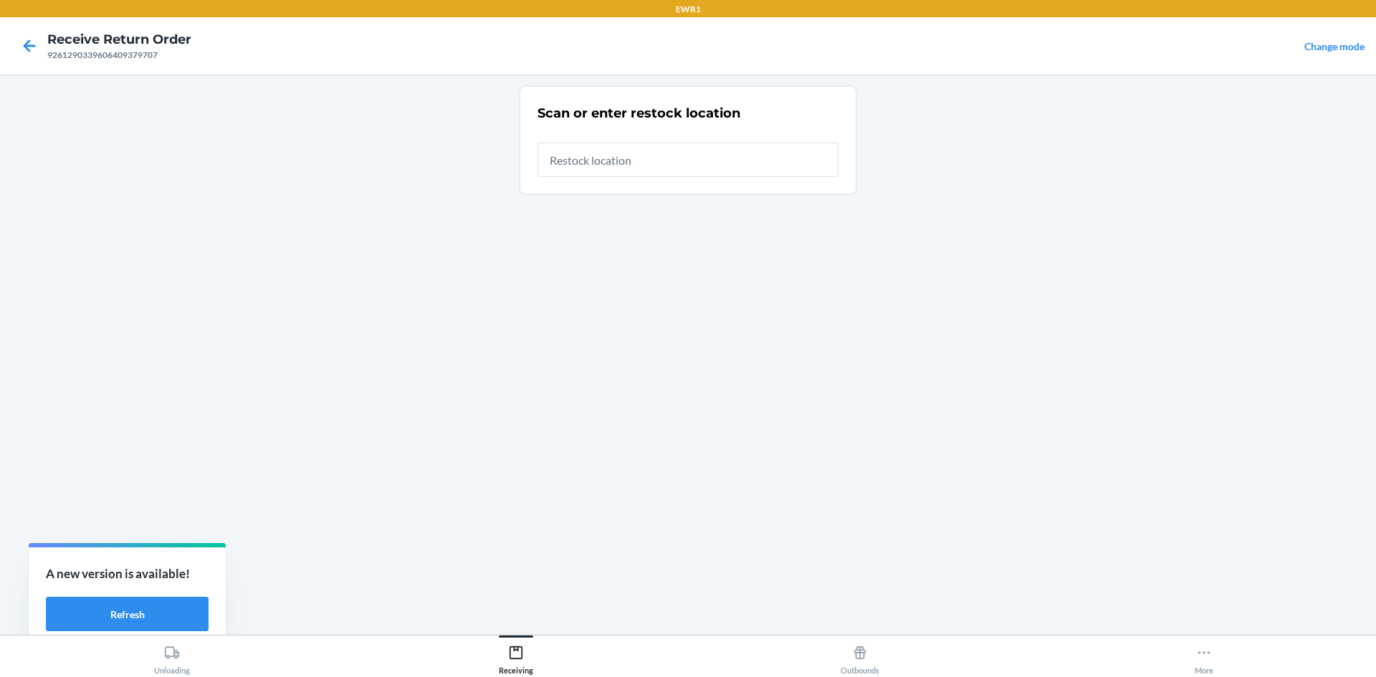
click at [659, 156] on input "text" at bounding box center [688, 160] width 301 height 34
type input "RTCart015"
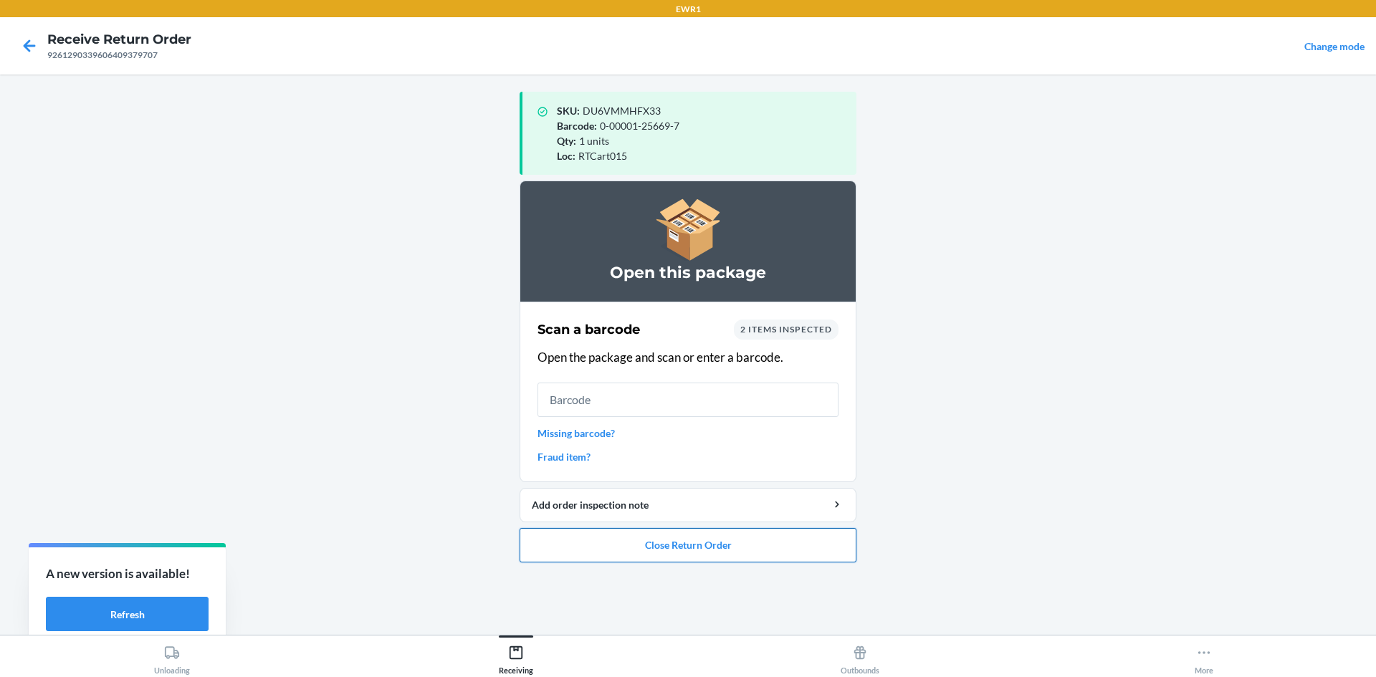
click at [643, 541] on button "Close Return Order" at bounding box center [688, 545] width 337 height 34
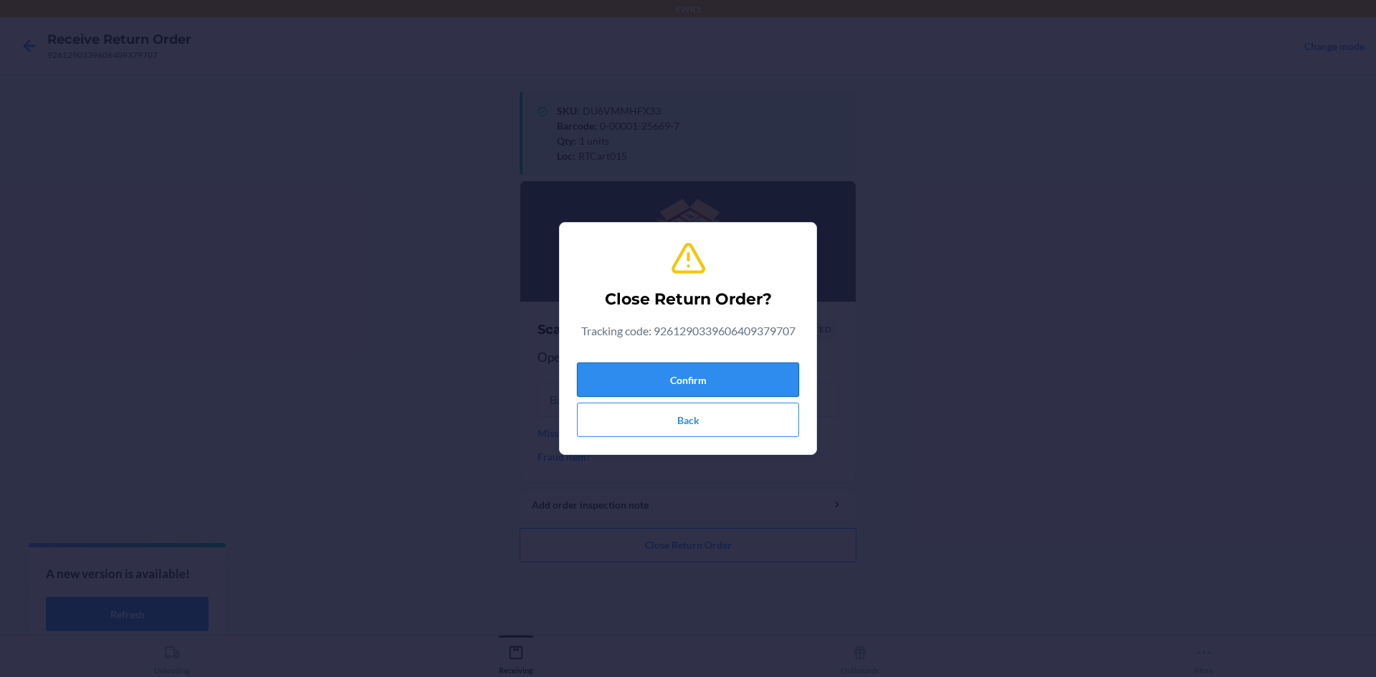
click at [743, 381] on button "Confirm" at bounding box center [688, 380] width 222 height 34
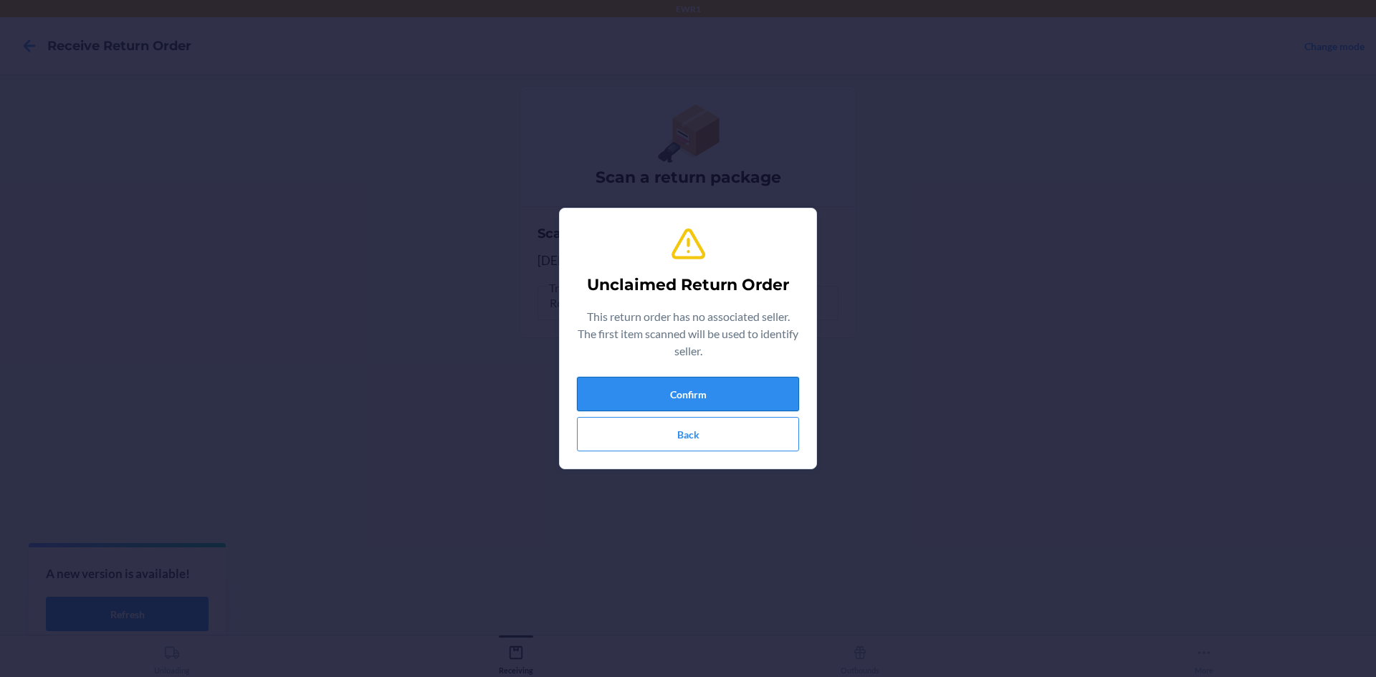
click at [689, 391] on button "Confirm" at bounding box center [688, 394] width 222 height 34
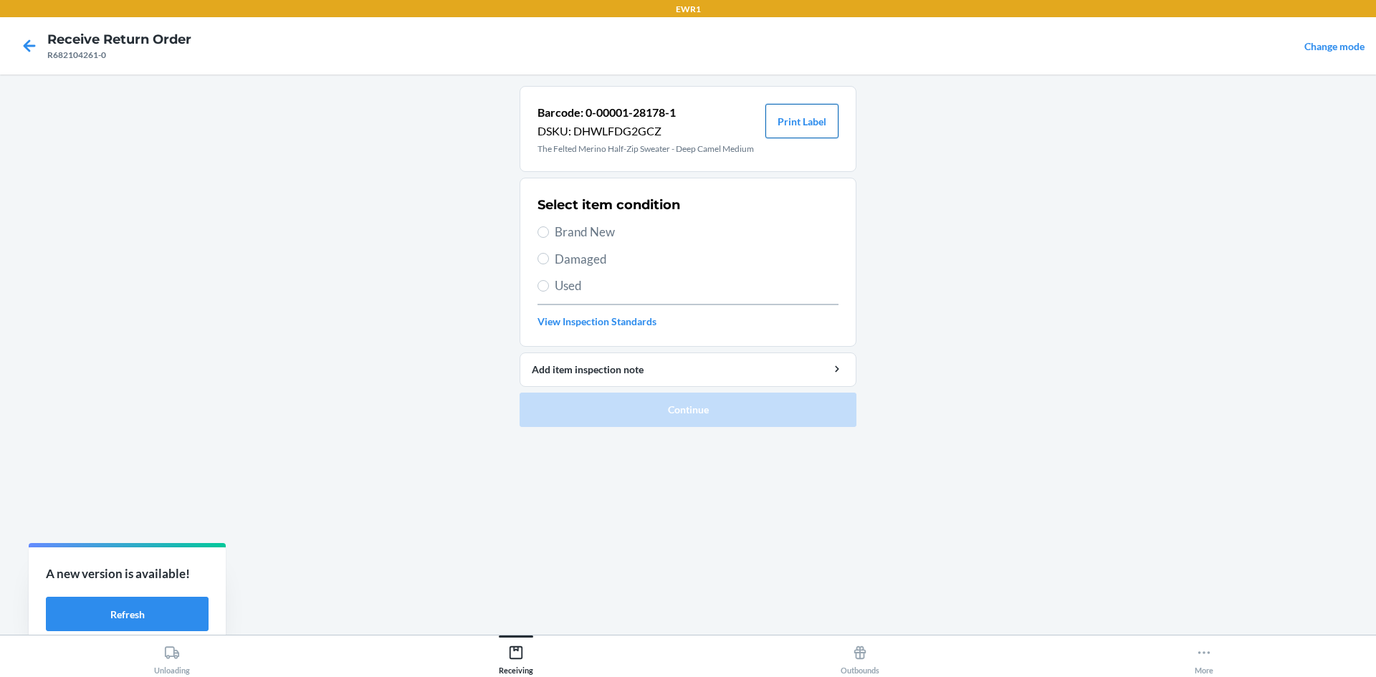
click at [791, 133] on button "Print Label" at bounding box center [801, 121] width 73 height 34
click at [539, 234] on input "Brand New" at bounding box center [543, 231] width 11 height 11
radio input "true"
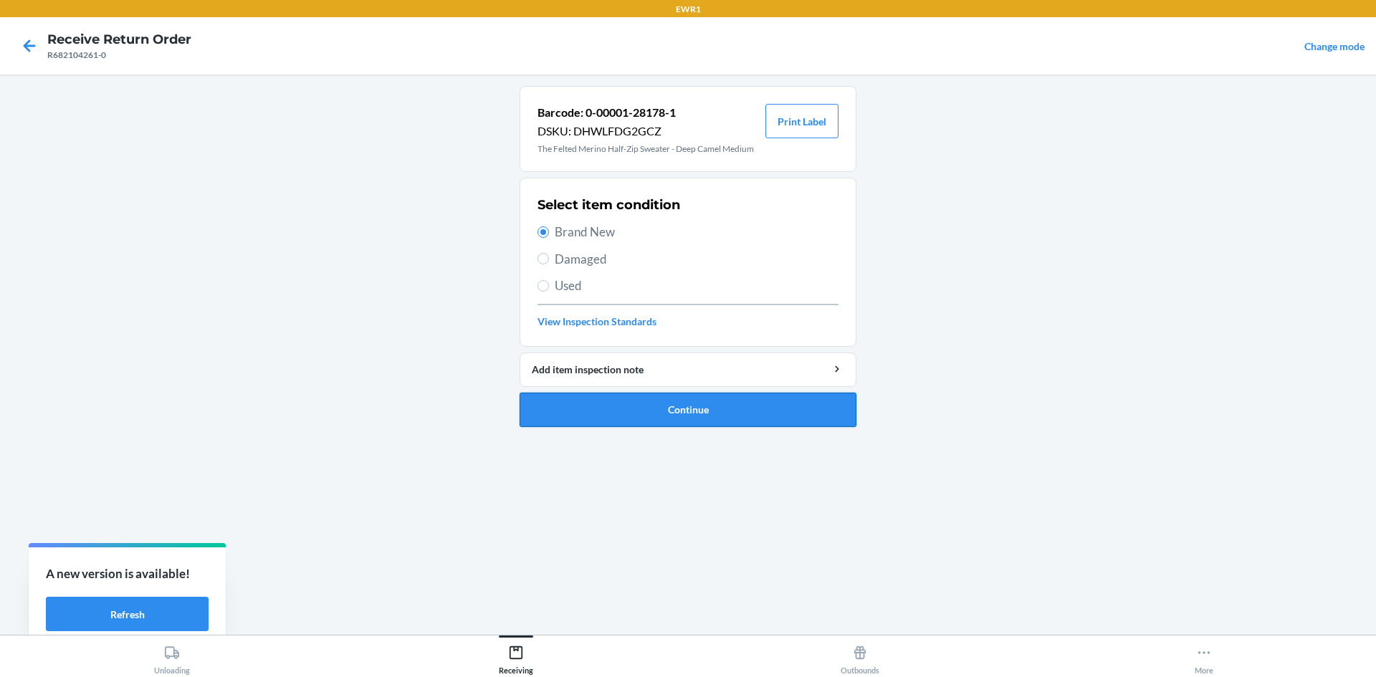
click at [666, 423] on button "Continue" at bounding box center [688, 410] width 337 height 34
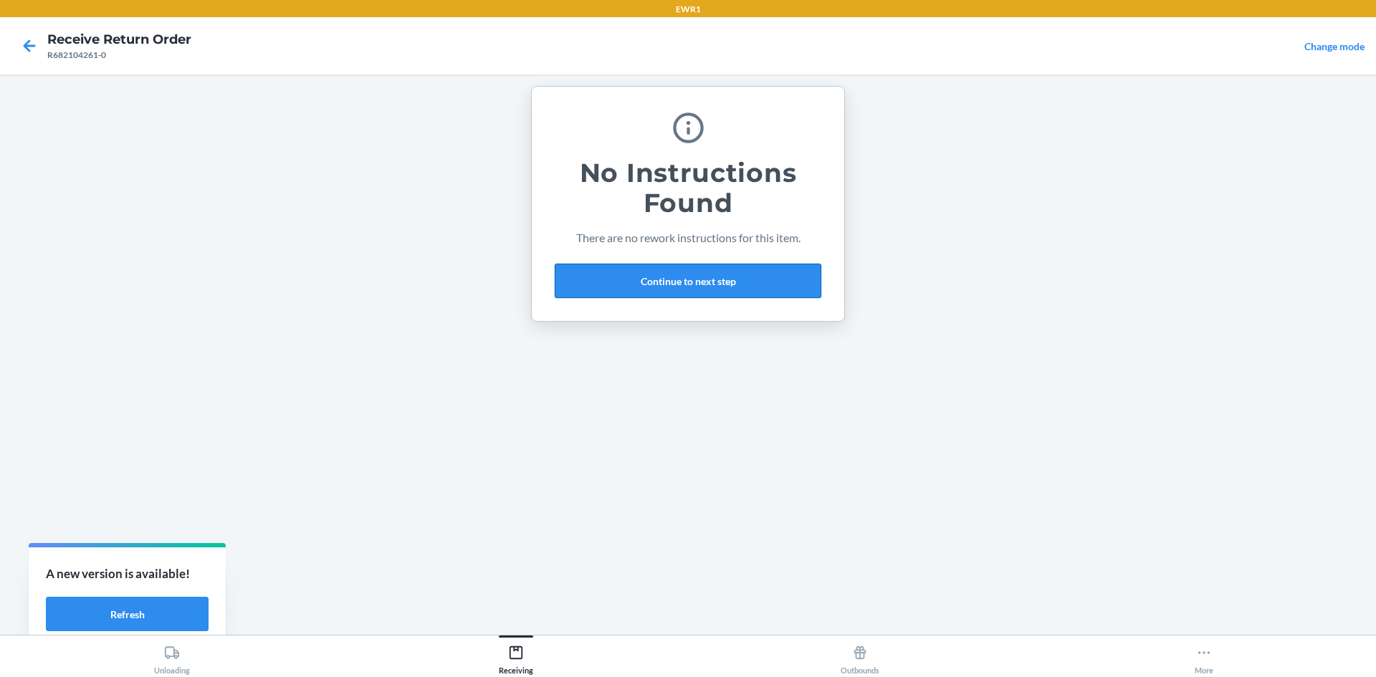
click at [700, 270] on button "Continue to next step" at bounding box center [688, 281] width 267 height 34
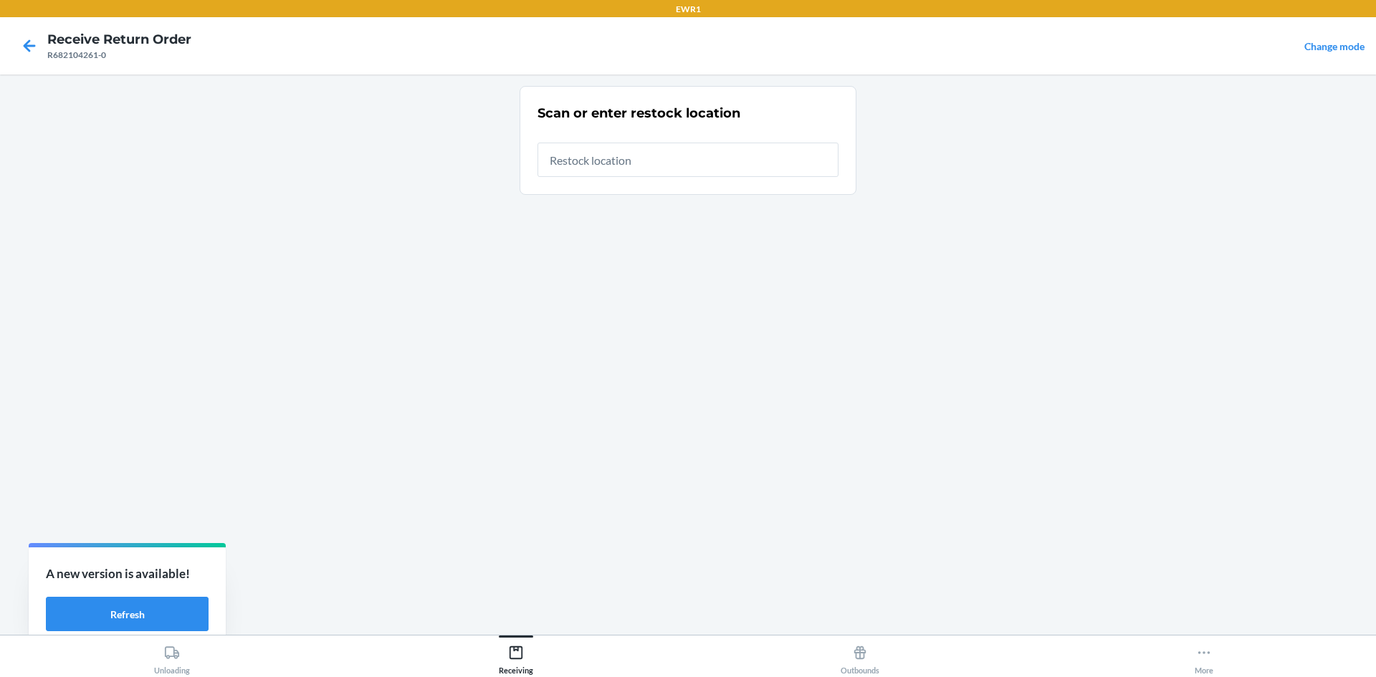
click at [624, 152] on input "text" at bounding box center [688, 160] width 301 height 34
type input "RTCart015"
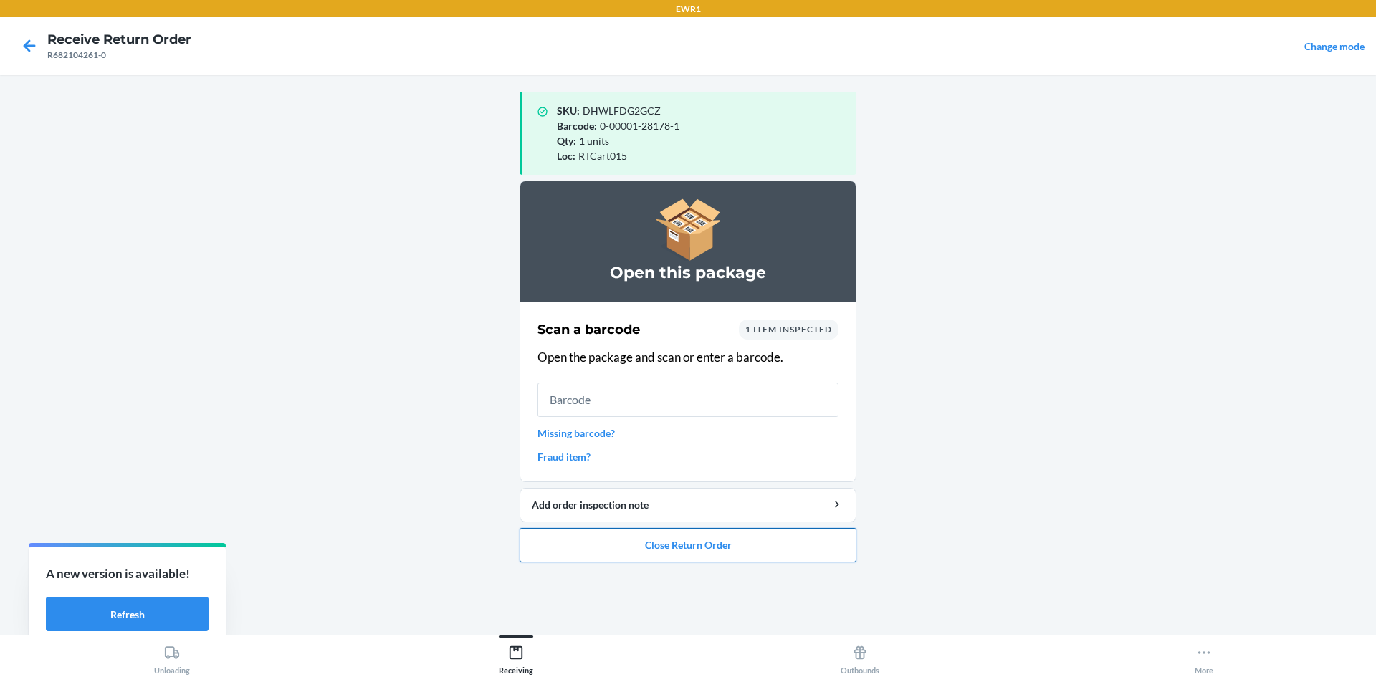
click at [743, 548] on button "Close Return Order" at bounding box center [688, 545] width 337 height 34
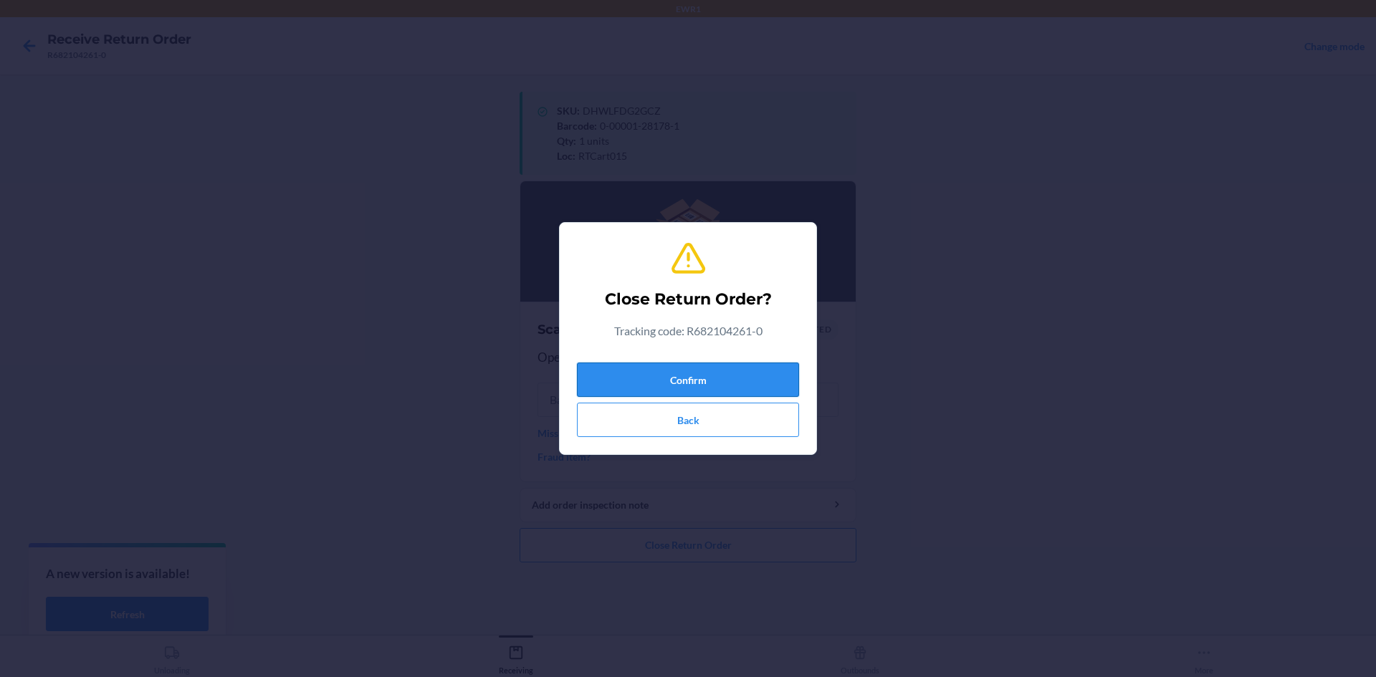
click at [757, 377] on button "Confirm" at bounding box center [688, 380] width 222 height 34
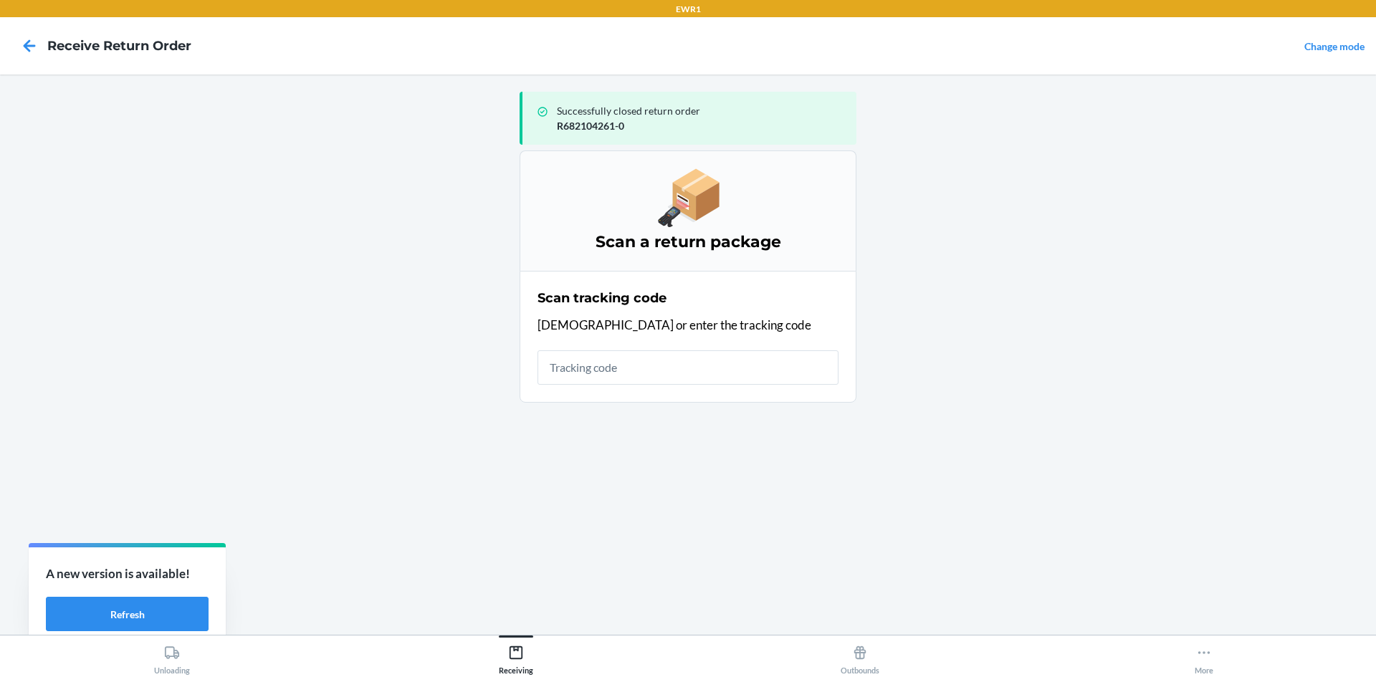
click at [689, 372] on input "text" at bounding box center [688, 367] width 301 height 34
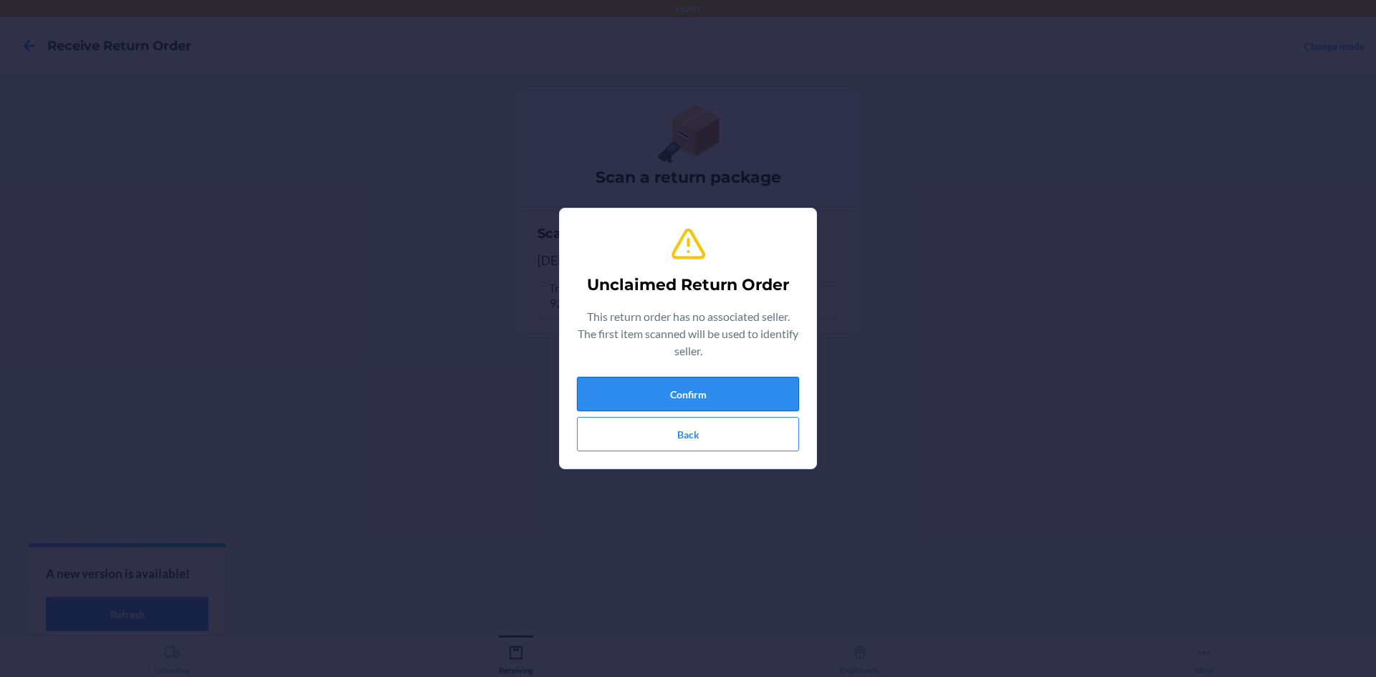
click at [684, 400] on button "Confirm" at bounding box center [688, 394] width 222 height 34
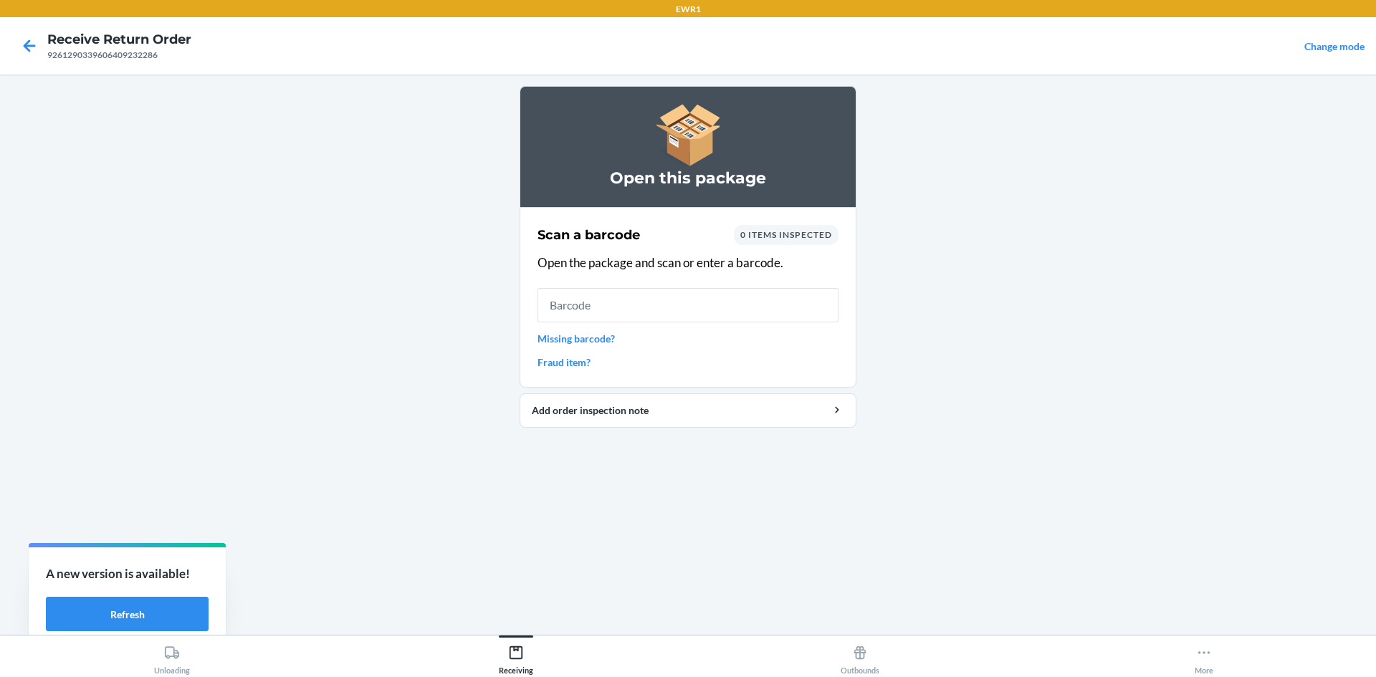
click at [694, 314] on input "text" at bounding box center [688, 305] width 301 height 34
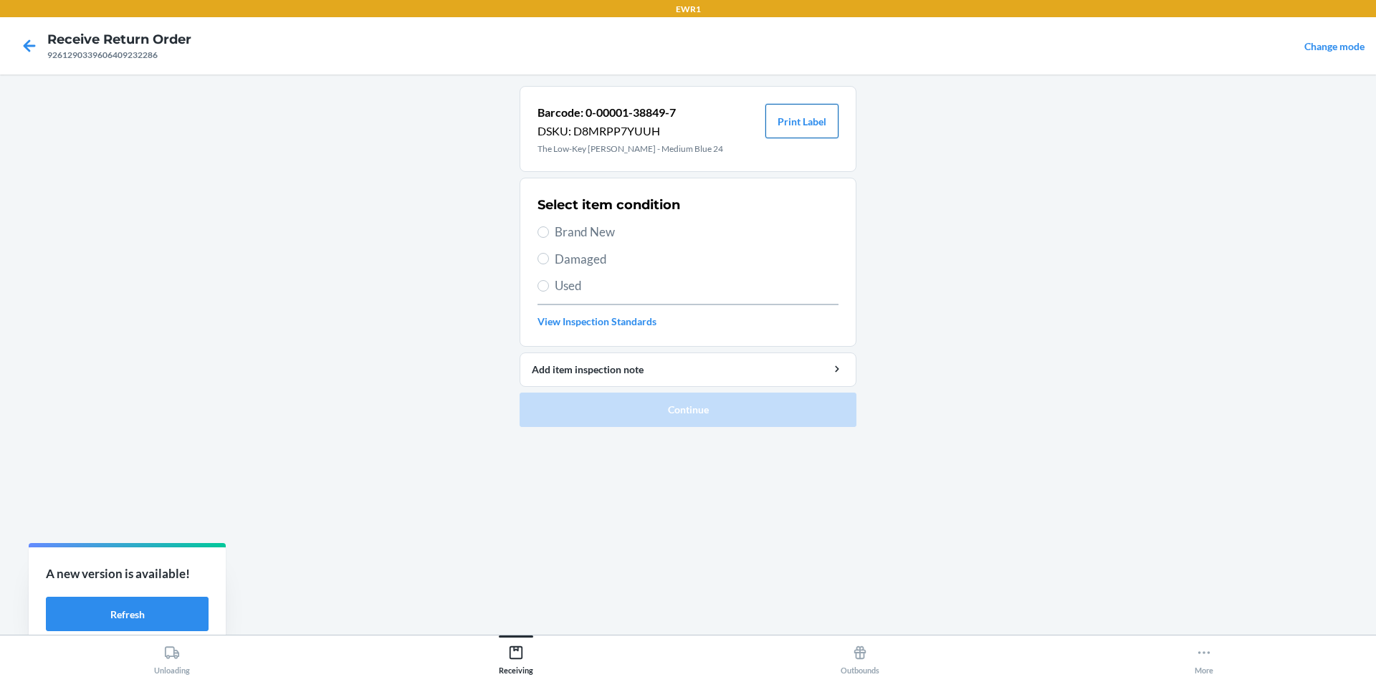
click at [821, 123] on button "Print Label" at bounding box center [801, 121] width 73 height 34
click at [546, 230] on input "Brand New" at bounding box center [543, 231] width 11 height 11
radio input "true"
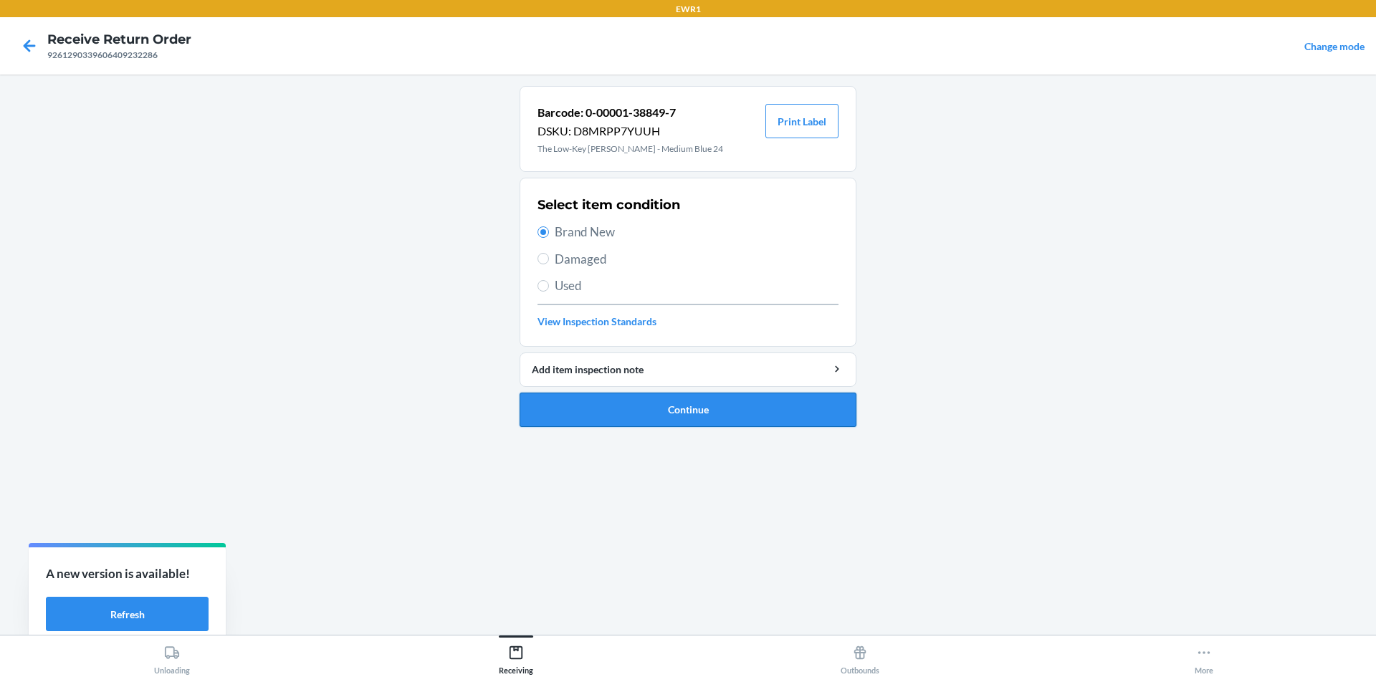
click at [709, 406] on button "Continue" at bounding box center [688, 410] width 337 height 34
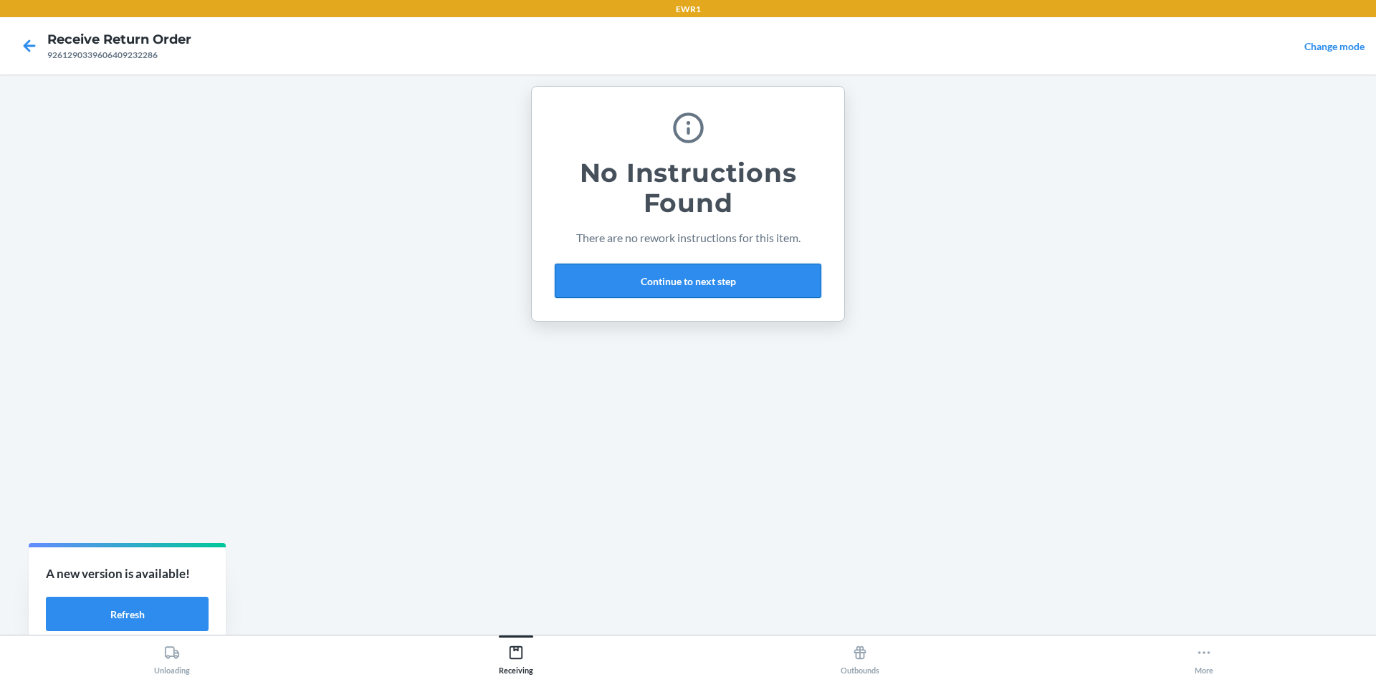
click at [708, 288] on button "Continue to next step" at bounding box center [688, 281] width 267 height 34
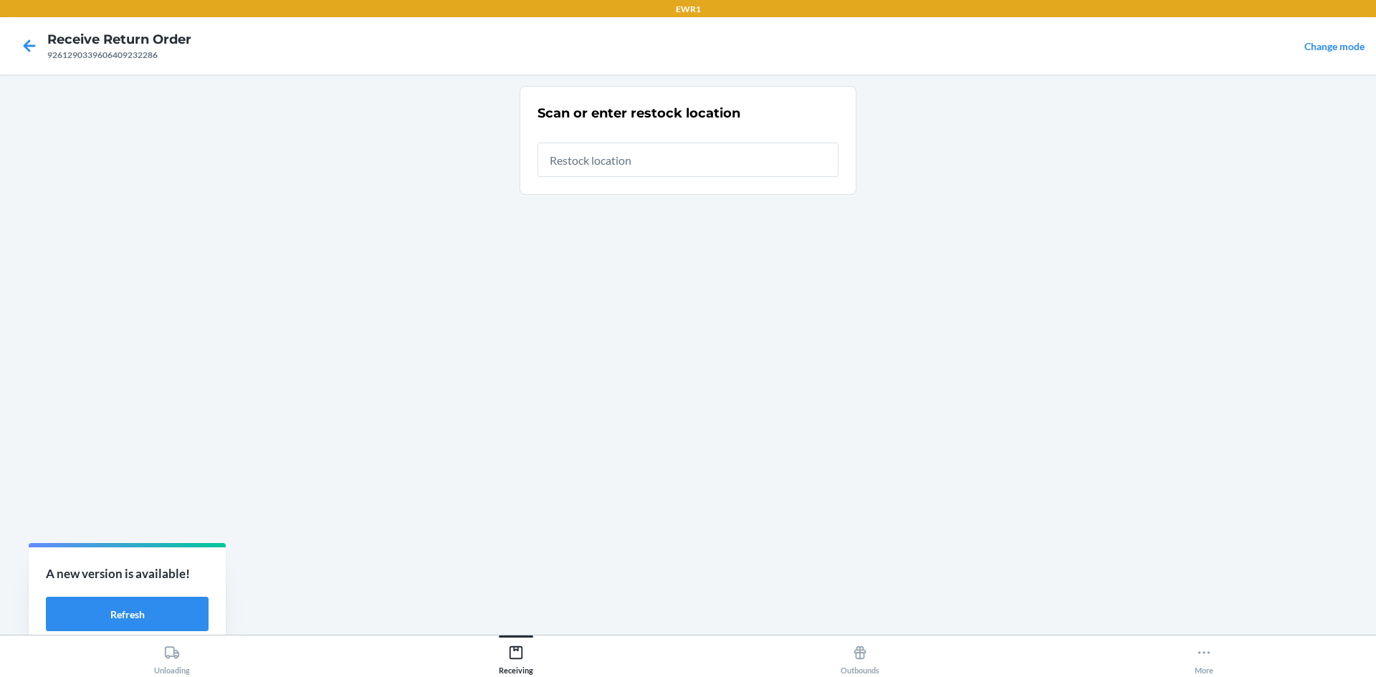
click at [652, 161] on input "text" at bounding box center [688, 160] width 301 height 34
type input "RTCart015"
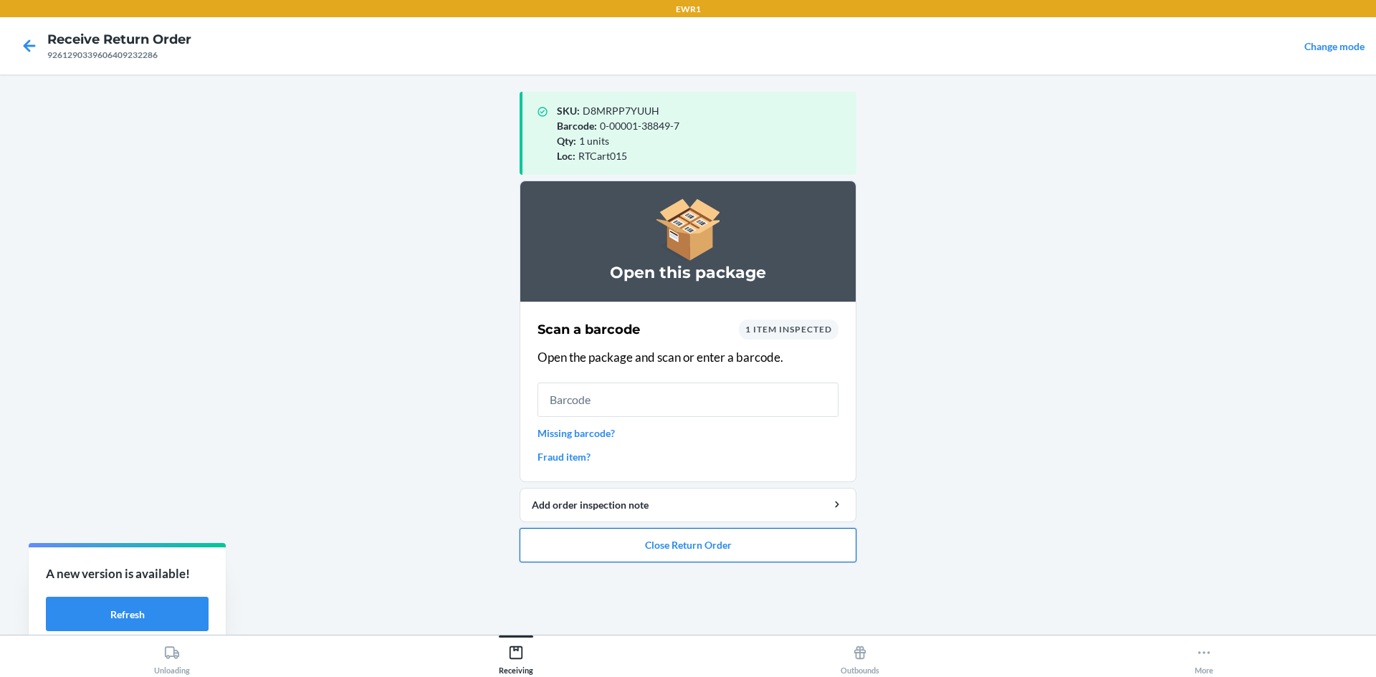
click at [773, 538] on button "Close Return Order" at bounding box center [688, 545] width 337 height 34
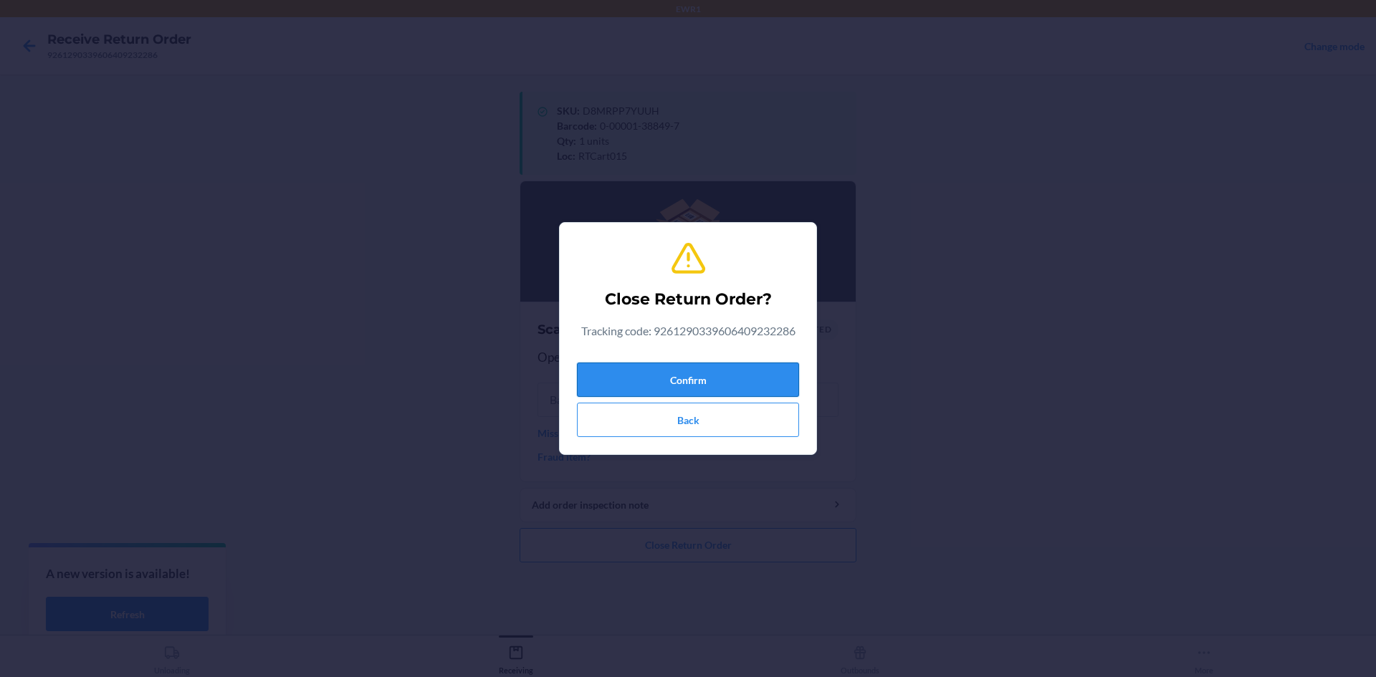
click at [740, 366] on button "Confirm" at bounding box center [688, 380] width 222 height 34
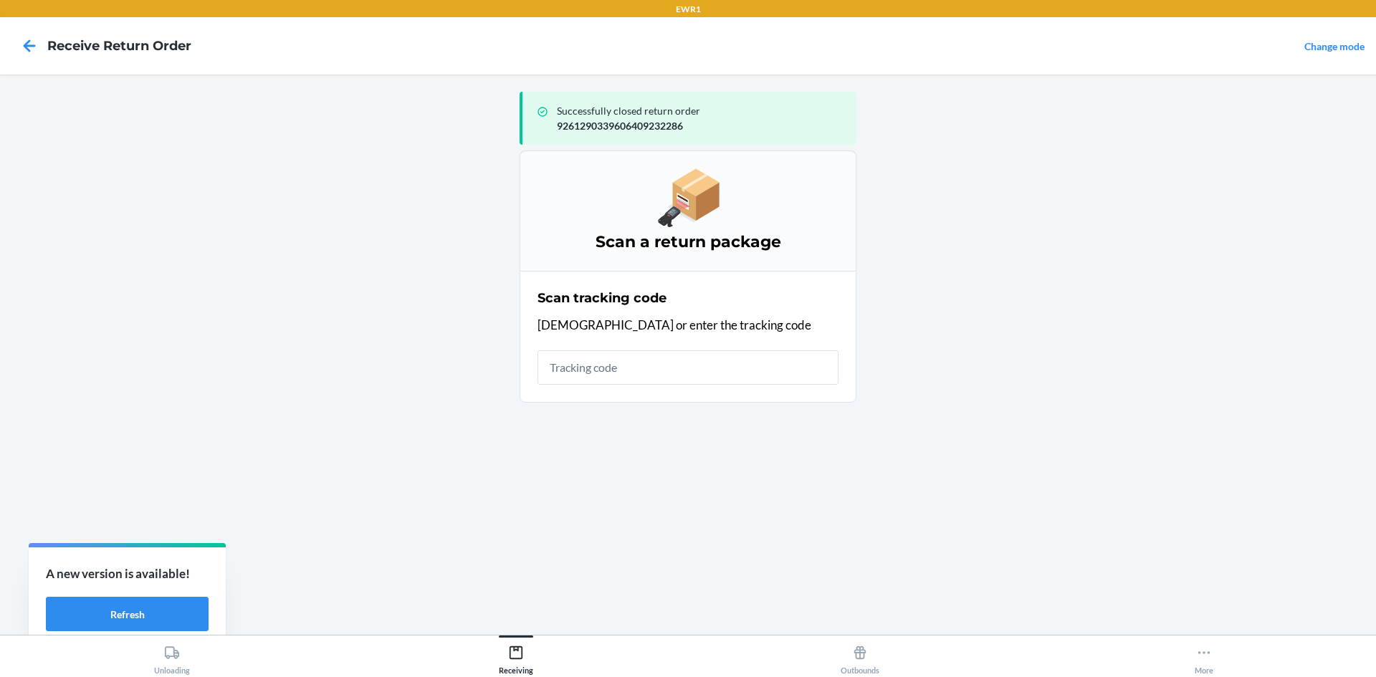
click at [680, 366] on input "text" at bounding box center [688, 367] width 301 height 34
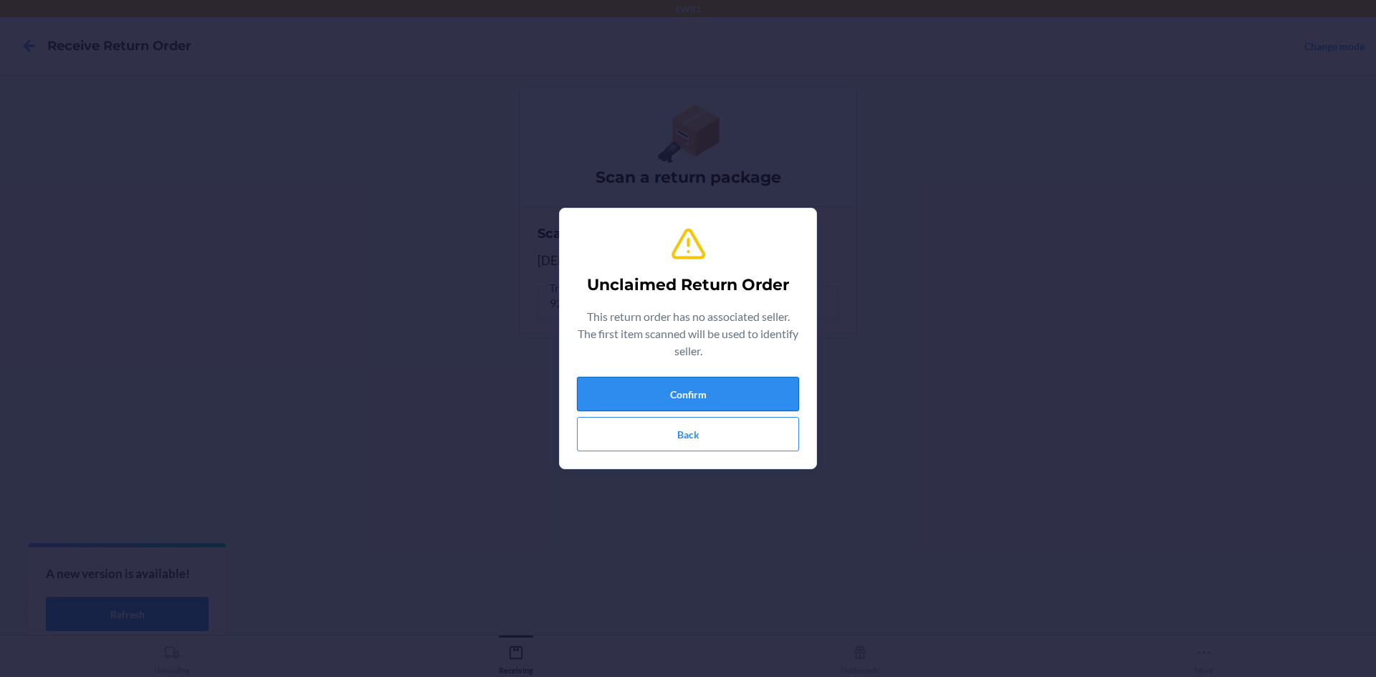
click at [770, 386] on button "Confirm" at bounding box center [688, 394] width 222 height 34
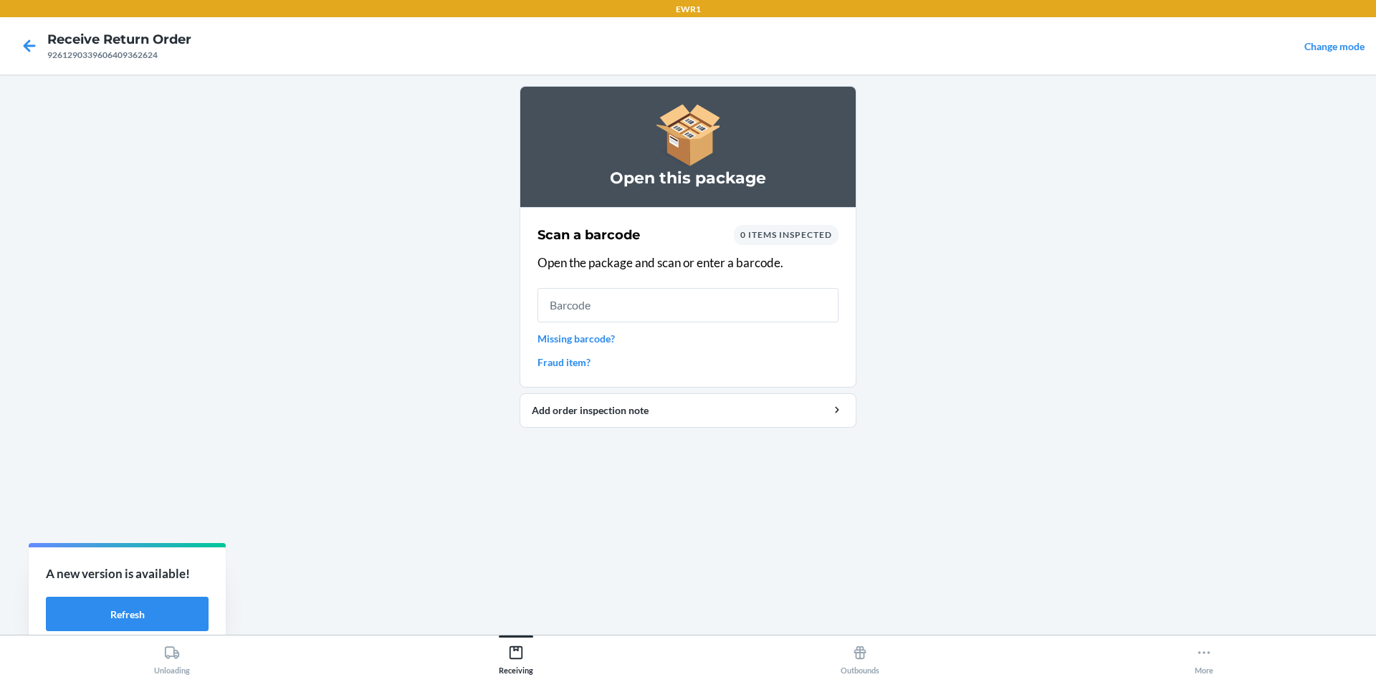
click at [707, 305] on input "text" at bounding box center [688, 305] width 301 height 34
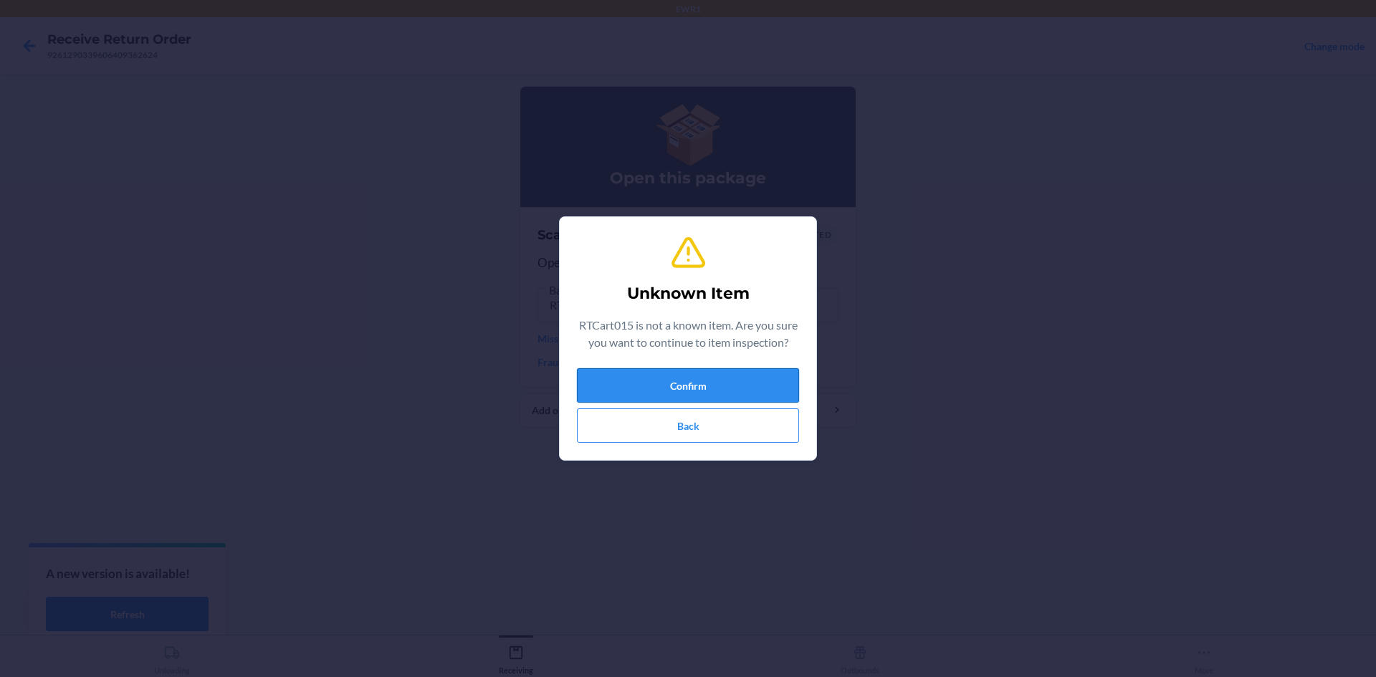
click at [735, 378] on button "Confirm" at bounding box center [688, 385] width 222 height 34
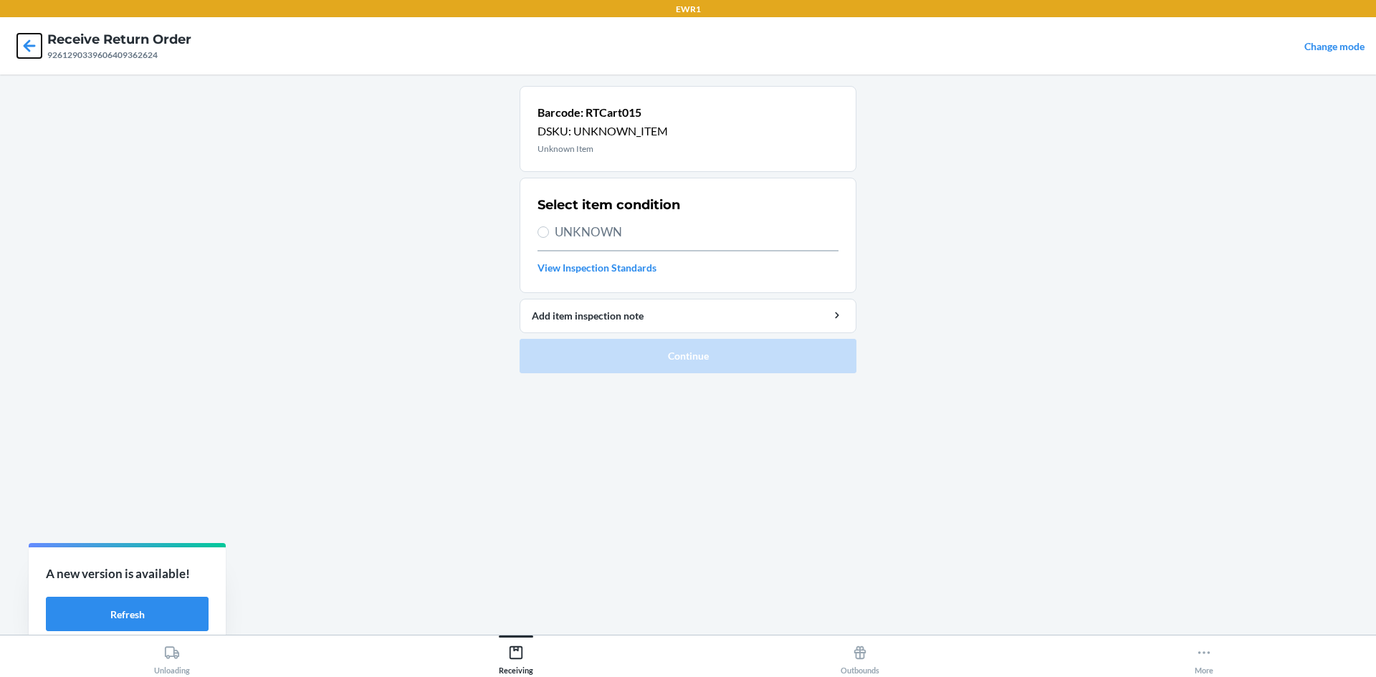
click at [32, 56] on icon at bounding box center [29, 46] width 24 height 24
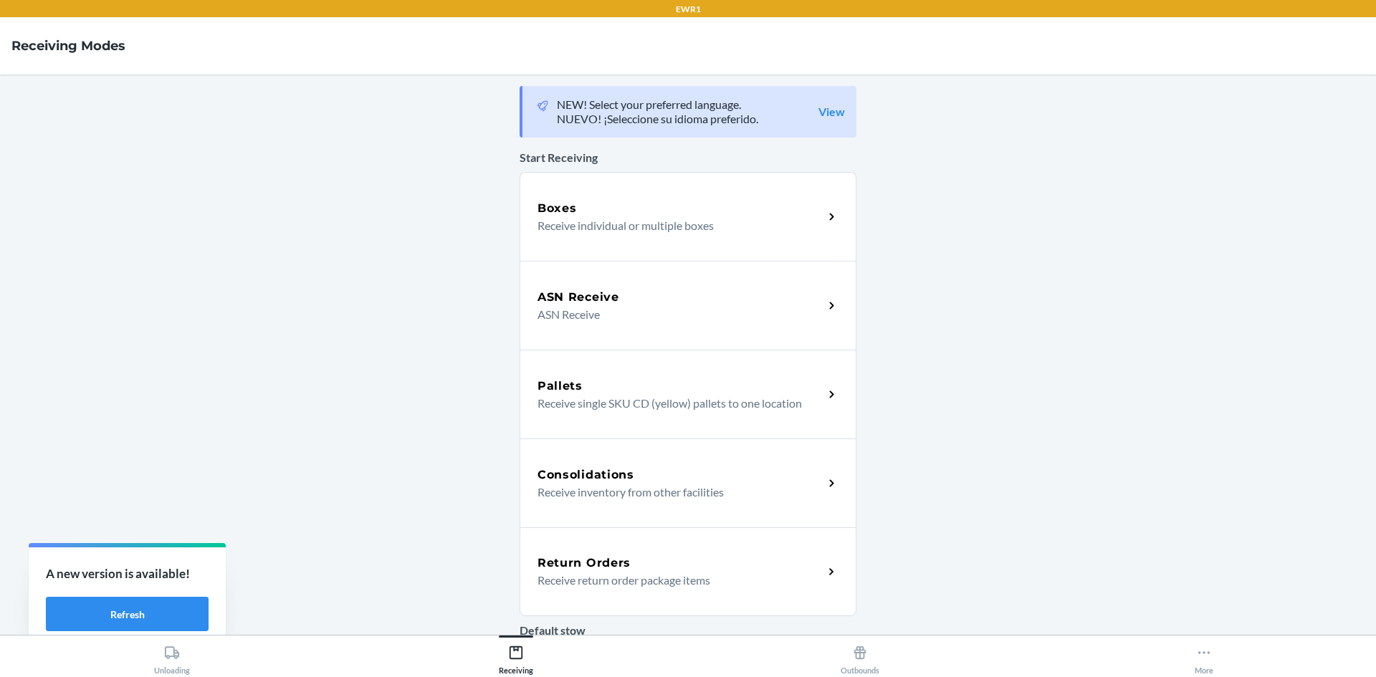
click at [642, 576] on p "Receive return order package items" at bounding box center [675, 580] width 275 height 17
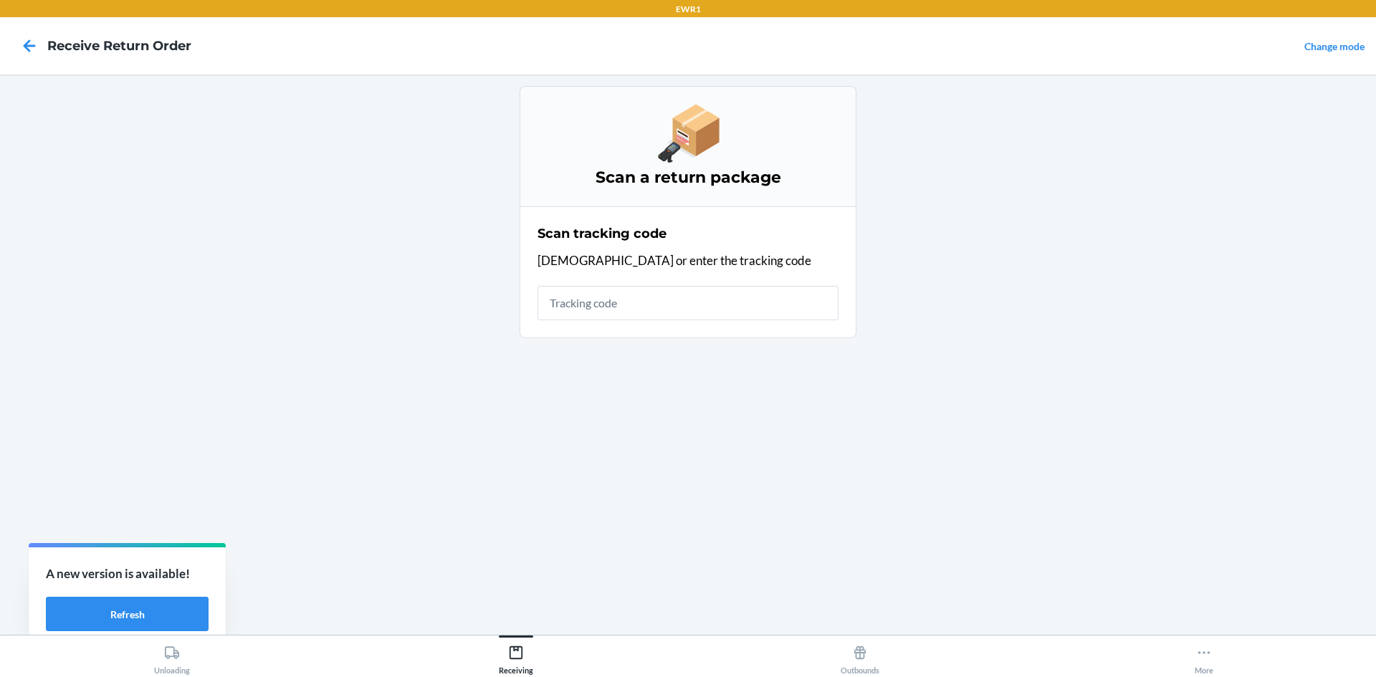
click at [636, 305] on input "text" at bounding box center [688, 303] width 301 height 34
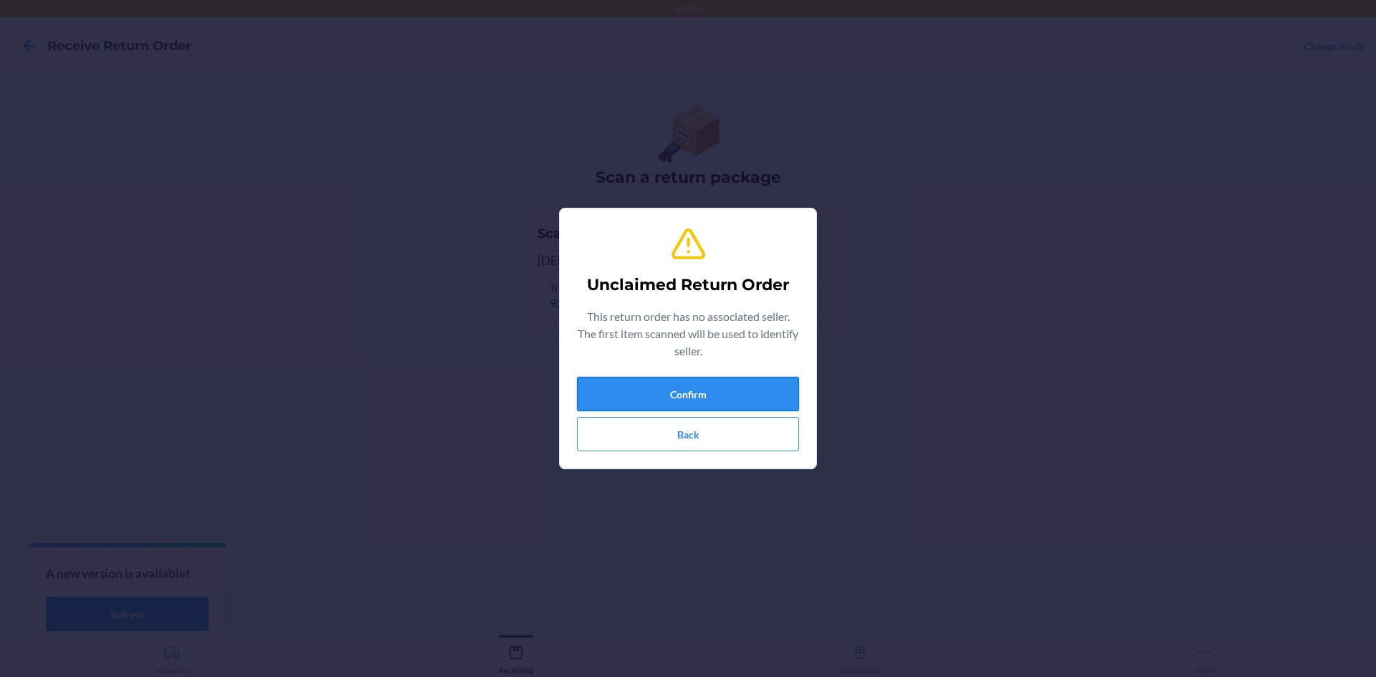
click at [738, 388] on button "Confirm" at bounding box center [688, 394] width 222 height 34
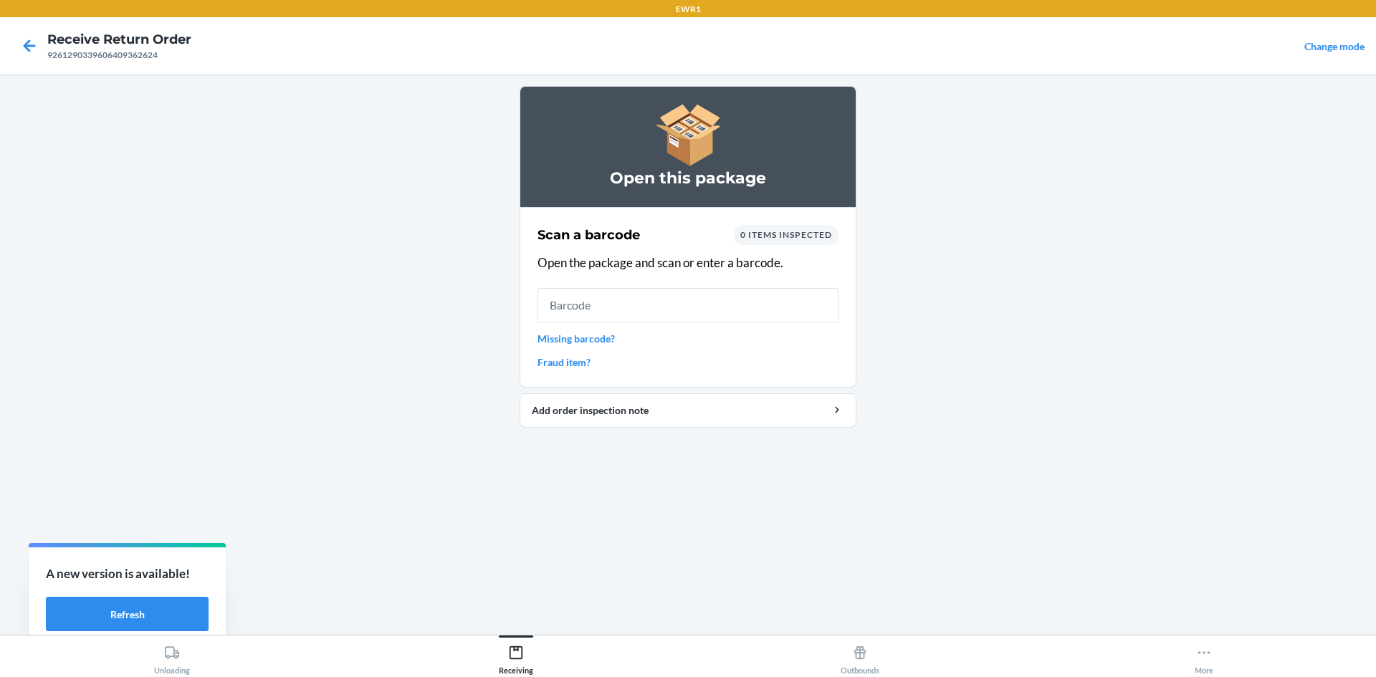
click at [674, 306] on input "text" at bounding box center [688, 305] width 301 height 34
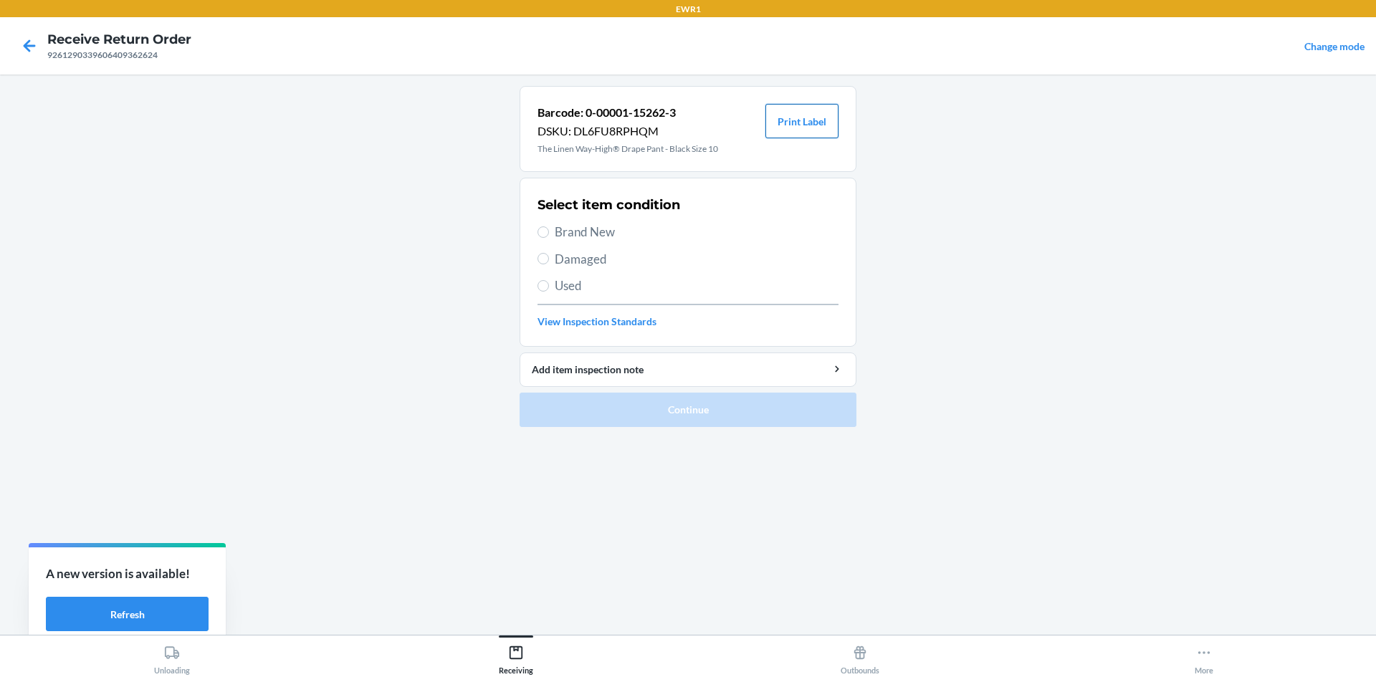
click at [813, 116] on button "Print Label" at bounding box center [801, 121] width 73 height 34
click at [575, 227] on span "Brand New" at bounding box center [697, 232] width 284 height 19
click at [549, 227] on input "Brand New" at bounding box center [543, 231] width 11 height 11
radio input "true"
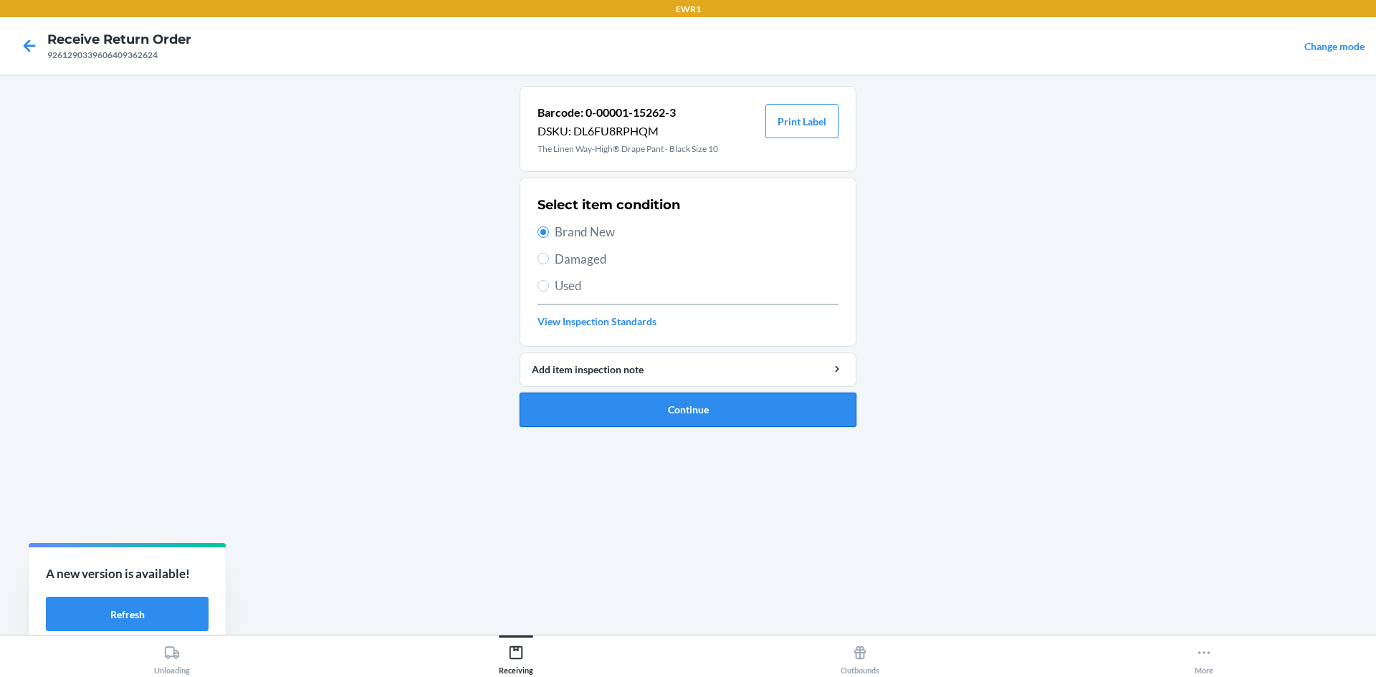
click at [837, 420] on button "Continue" at bounding box center [688, 410] width 337 height 34
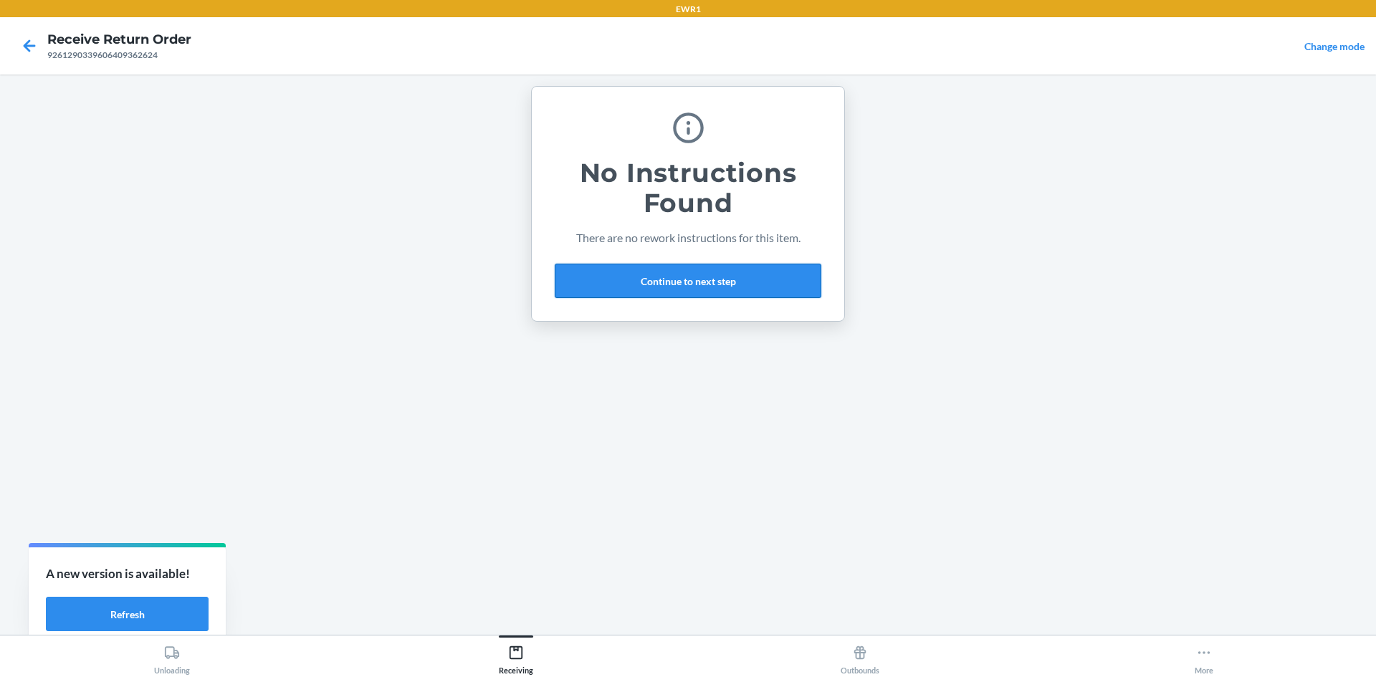
click at [733, 290] on button "Continue to next step" at bounding box center [688, 281] width 267 height 34
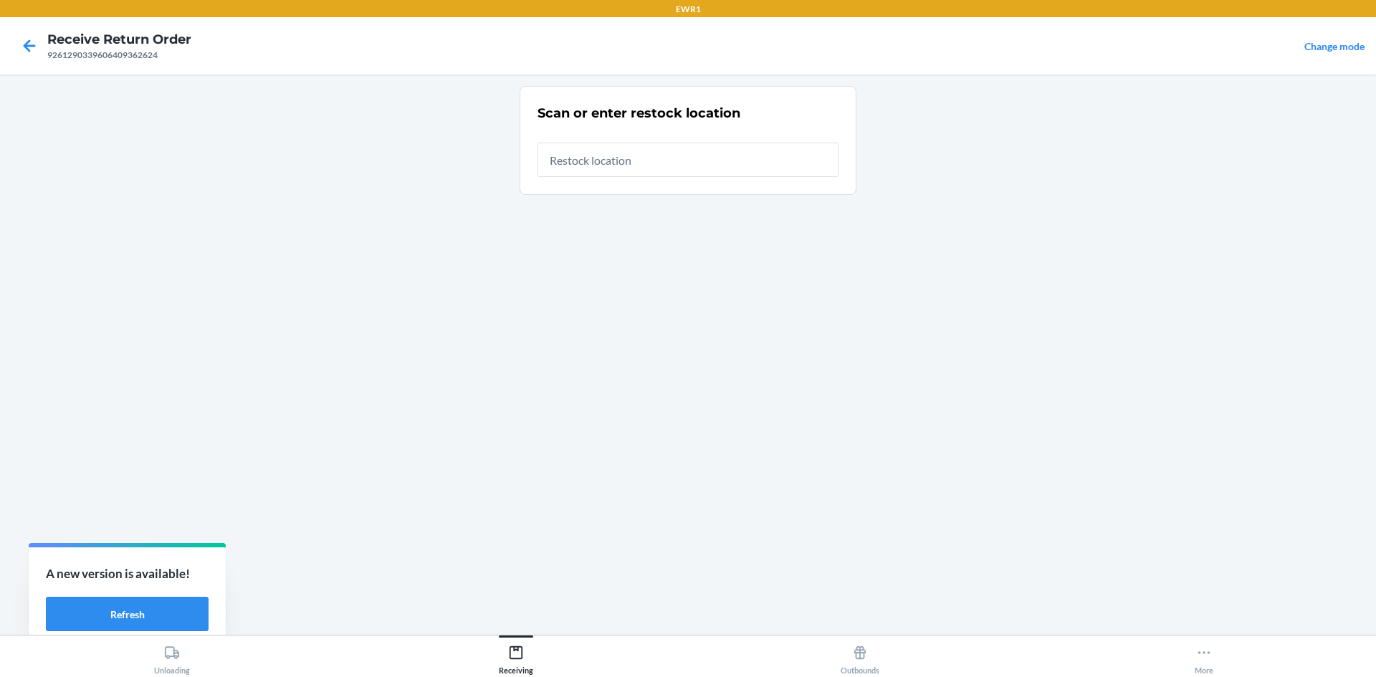
click at [695, 161] on input "text" at bounding box center [688, 160] width 301 height 34
type input "RTCart015"
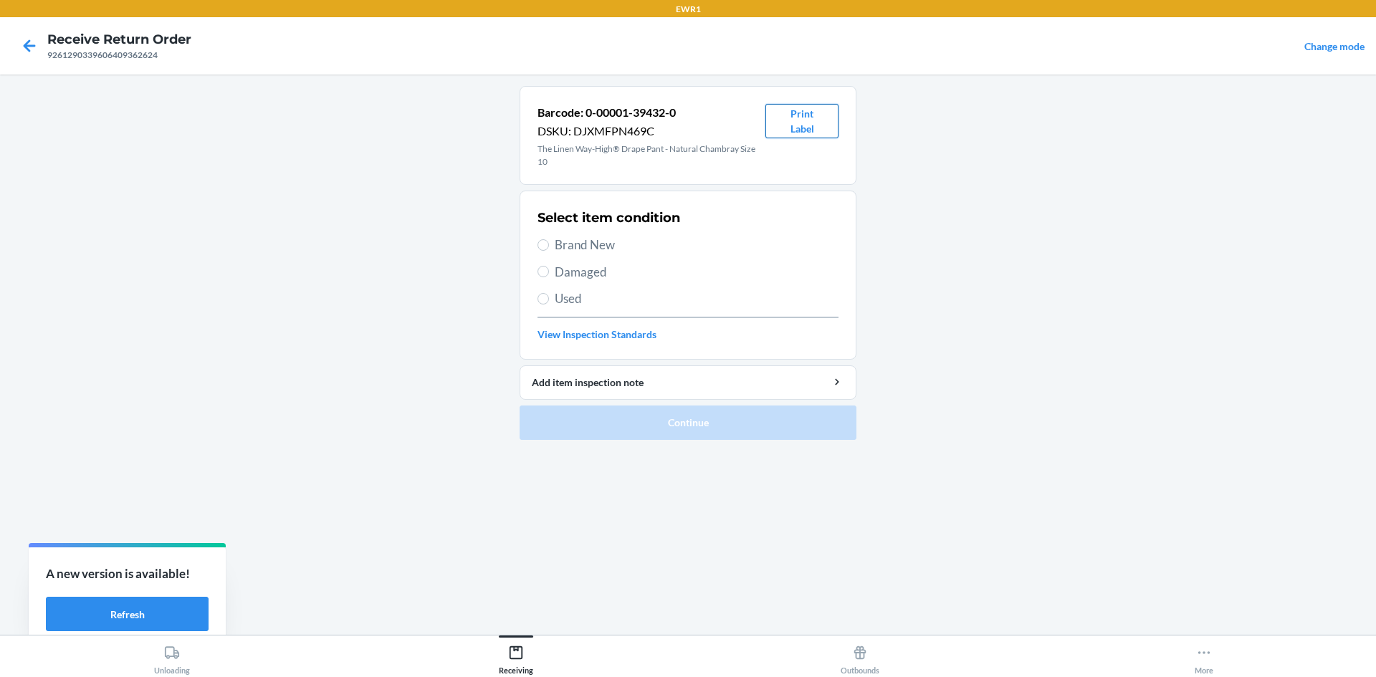
click at [817, 126] on button "Print Label" at bounding box center [801, 121] width 73 height 34
click at [543, 243] on input "Brand New" at bounding box center [543, 244] width 11 height 11
radio input "true"
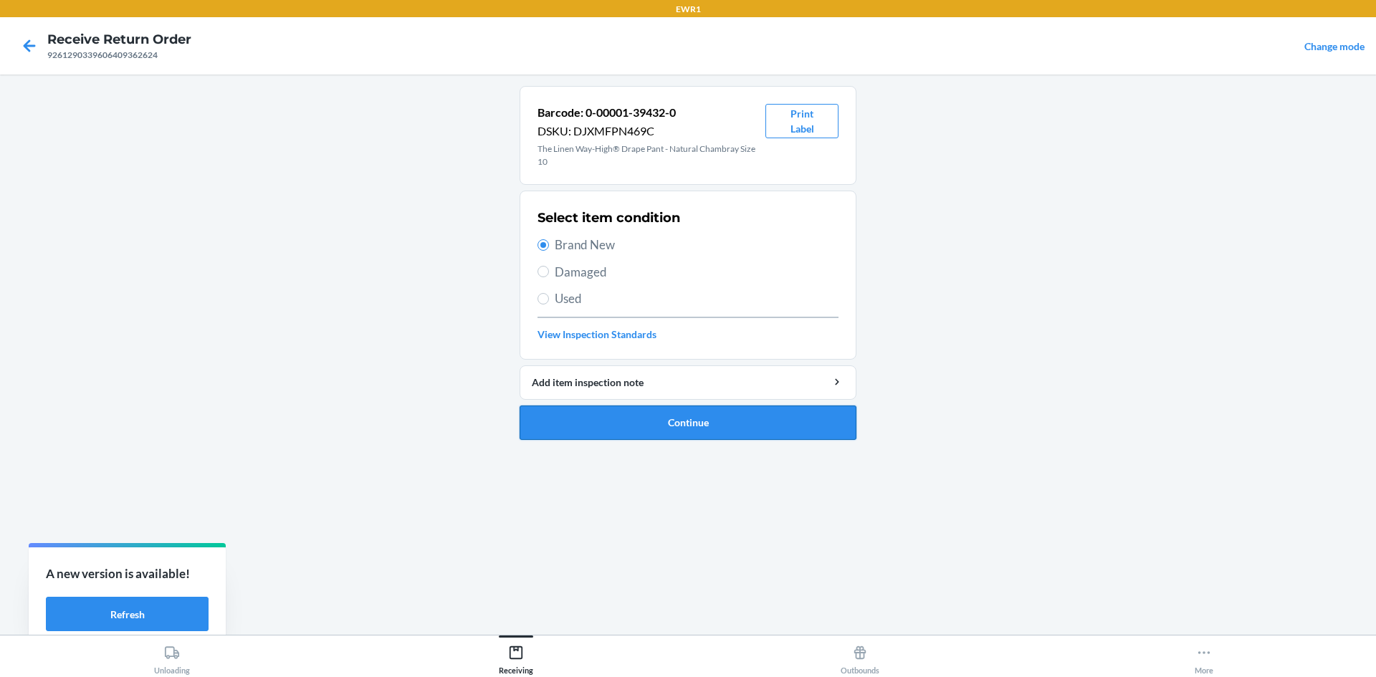
click at [714, 426] on button "Continue" at bounding box center [688, 423] width 337 height 34
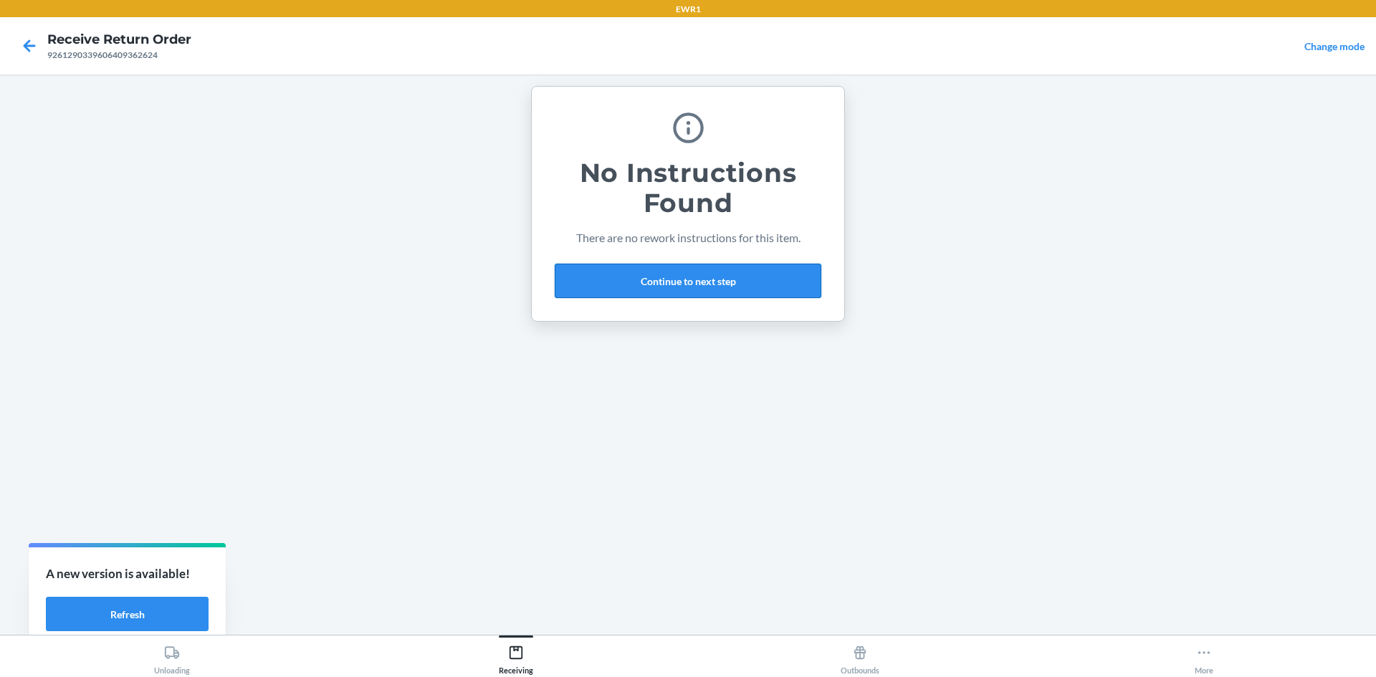
click at [729, 291] on button "Continue to next step" at bounding box center [688, 281] width 267 height 34
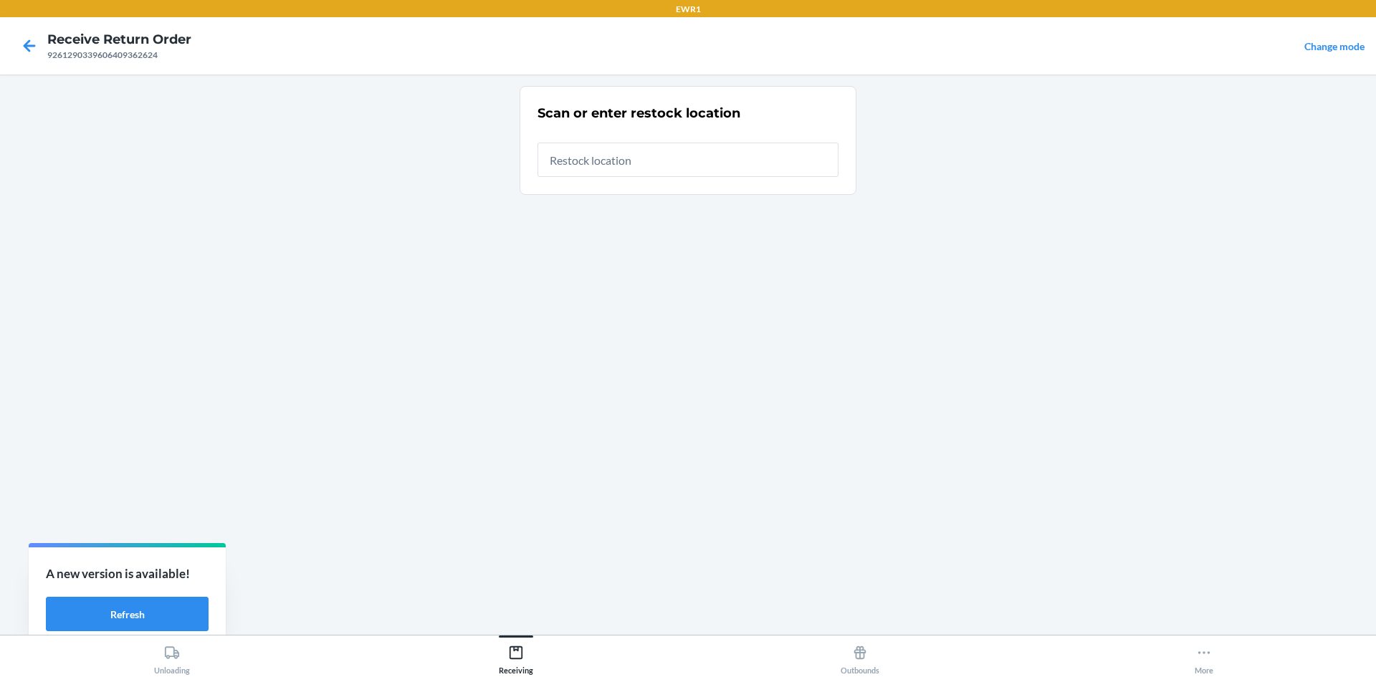
click at [674, 158] on input "text" at bounding box center [688, 160] width 301 height 34
type input "RTCart015"
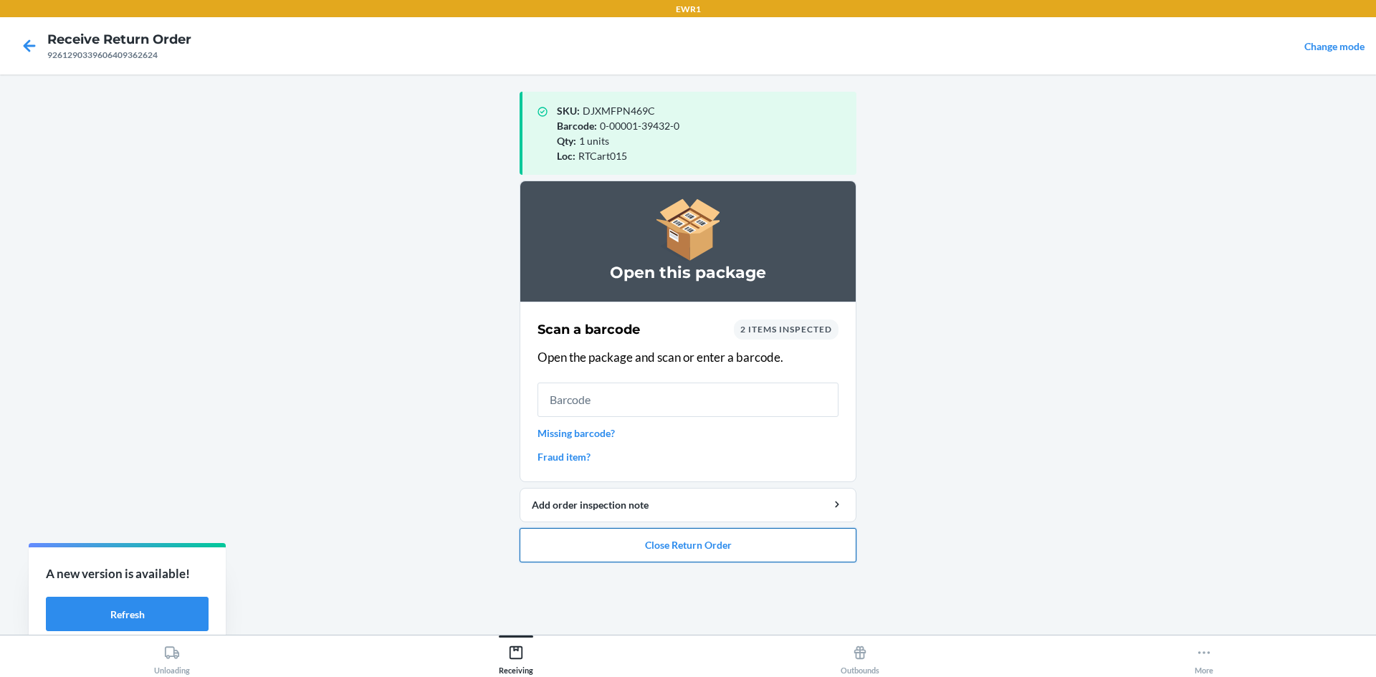
click at [754, 553] on button "Close Return Order" at bounding box center [688, 545] width 337 height 34
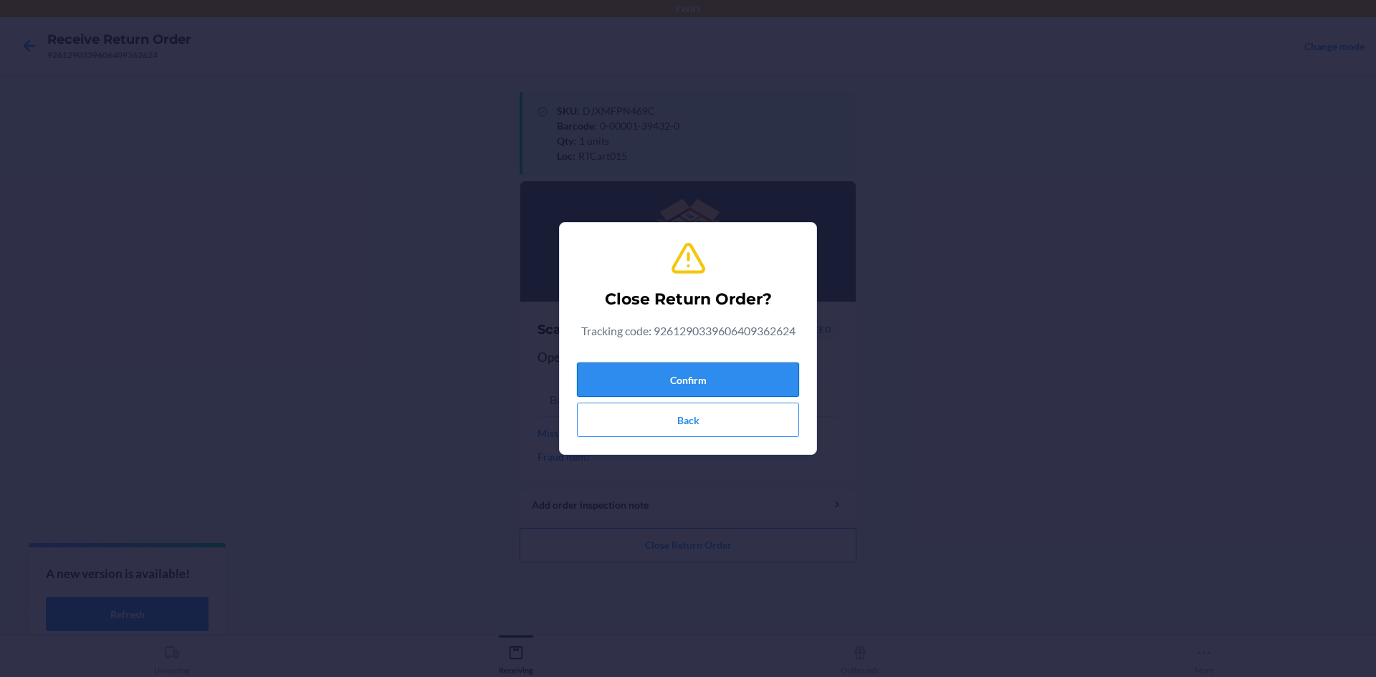
click at [738, 371] on button "Confirm" at bounding box center [688, 380] width 222 height 34
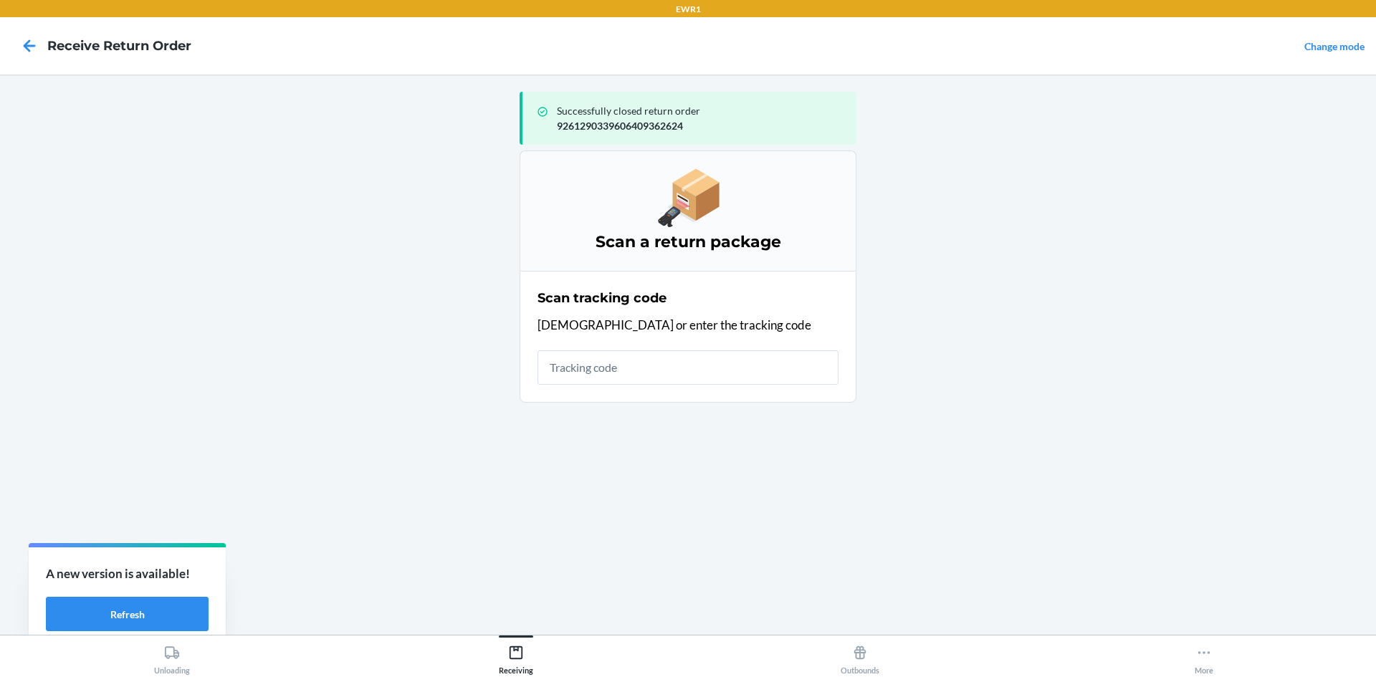
click at [725, 359] on input "text" at bounding box center [688, 367] width 301 height 34
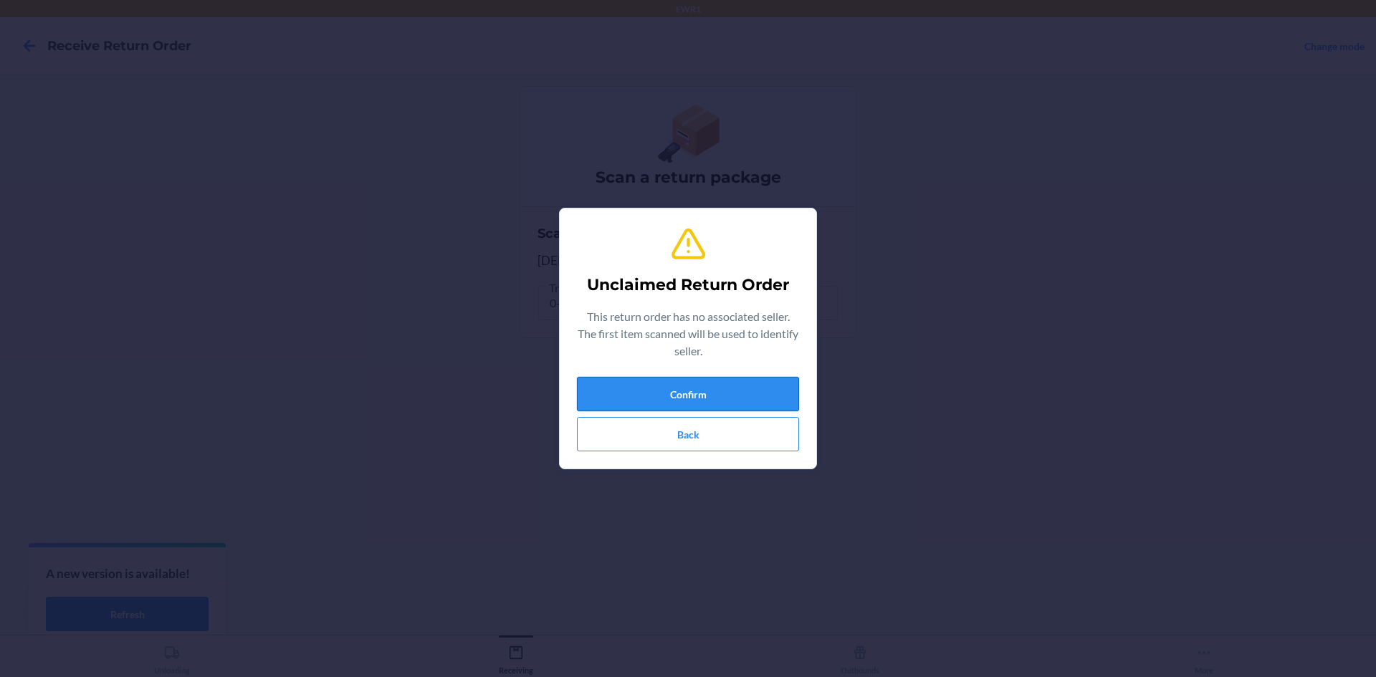
click at [758, 396] on button "Confirm" at bounding box center [688, 394] width 222 height 34
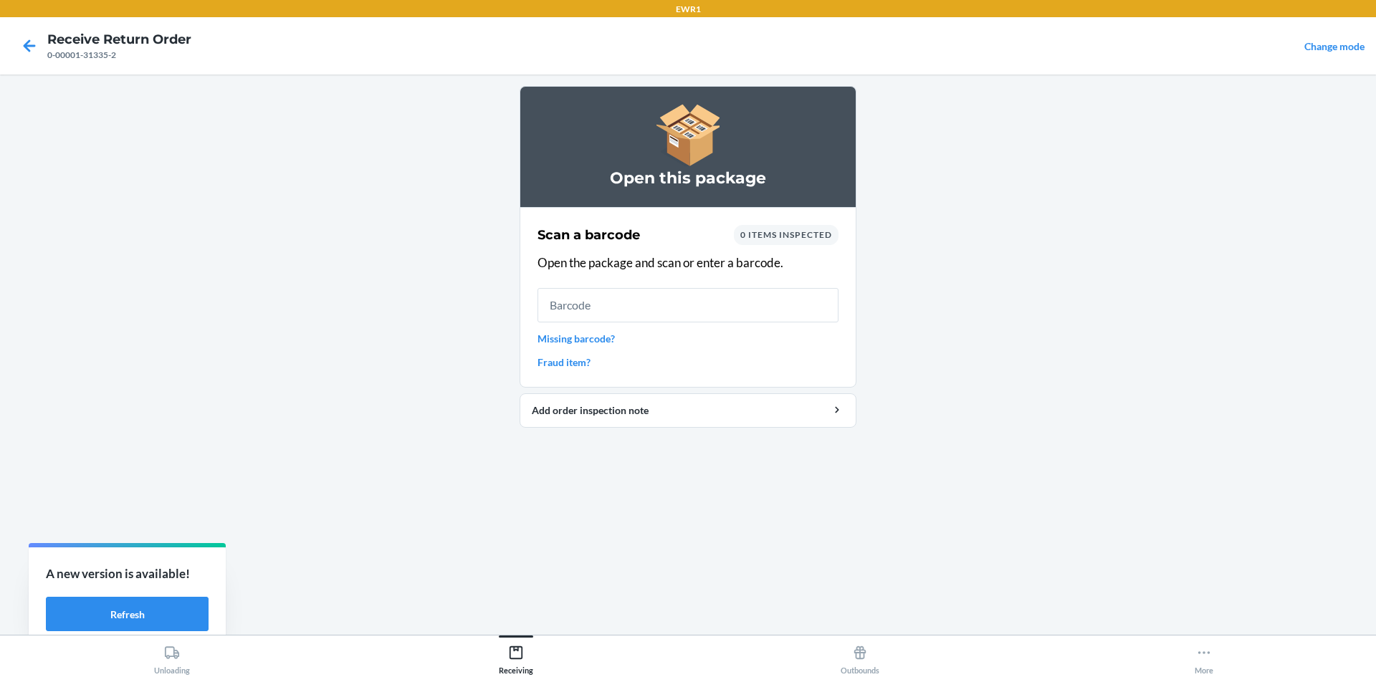
click at [664, 310] on input "text" at bounding box center [688, 305] width 301 height 34
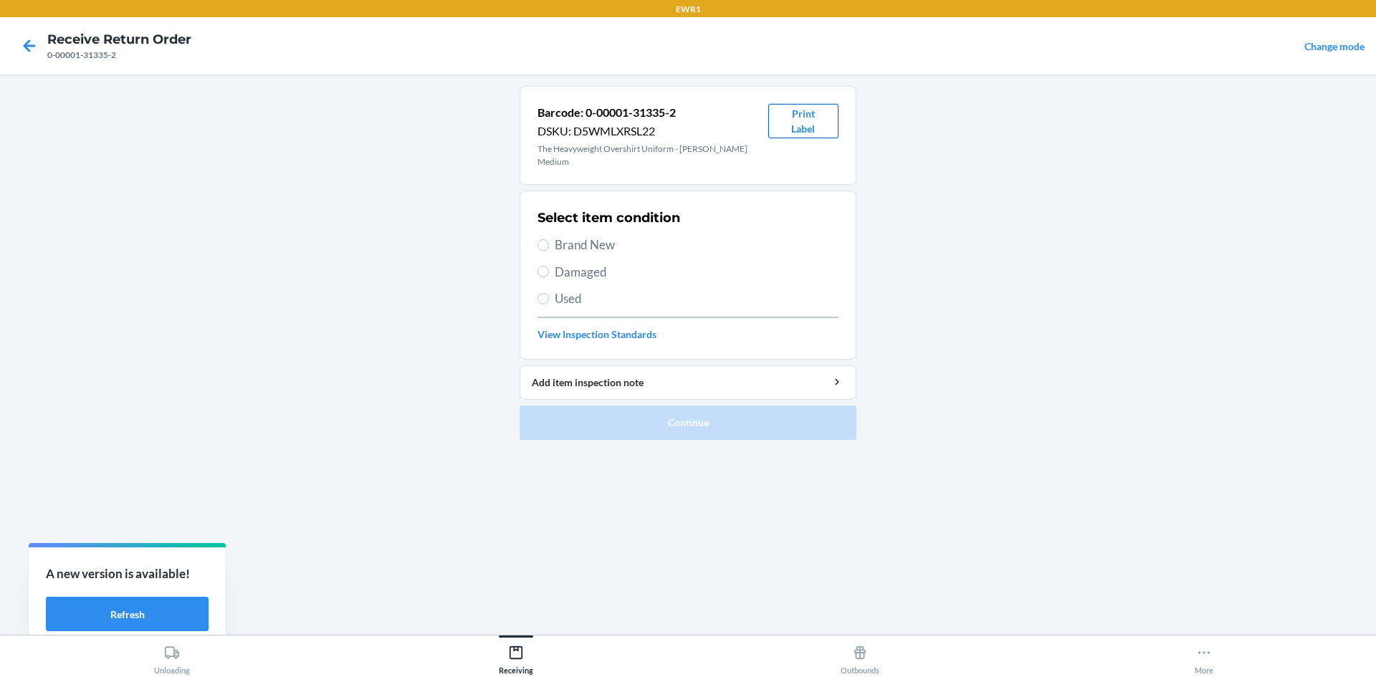
click at [811, 123] on button "Print Label" at bounding box center [803, 121] width 70 height 34
click at [558, 244] on span "Brand New" at bounding box center [697, 245] width 284 height 19
click at [549, 244] on input "Brand New" at bounding box center [543, 244] width 11 height 11
radio input "true"
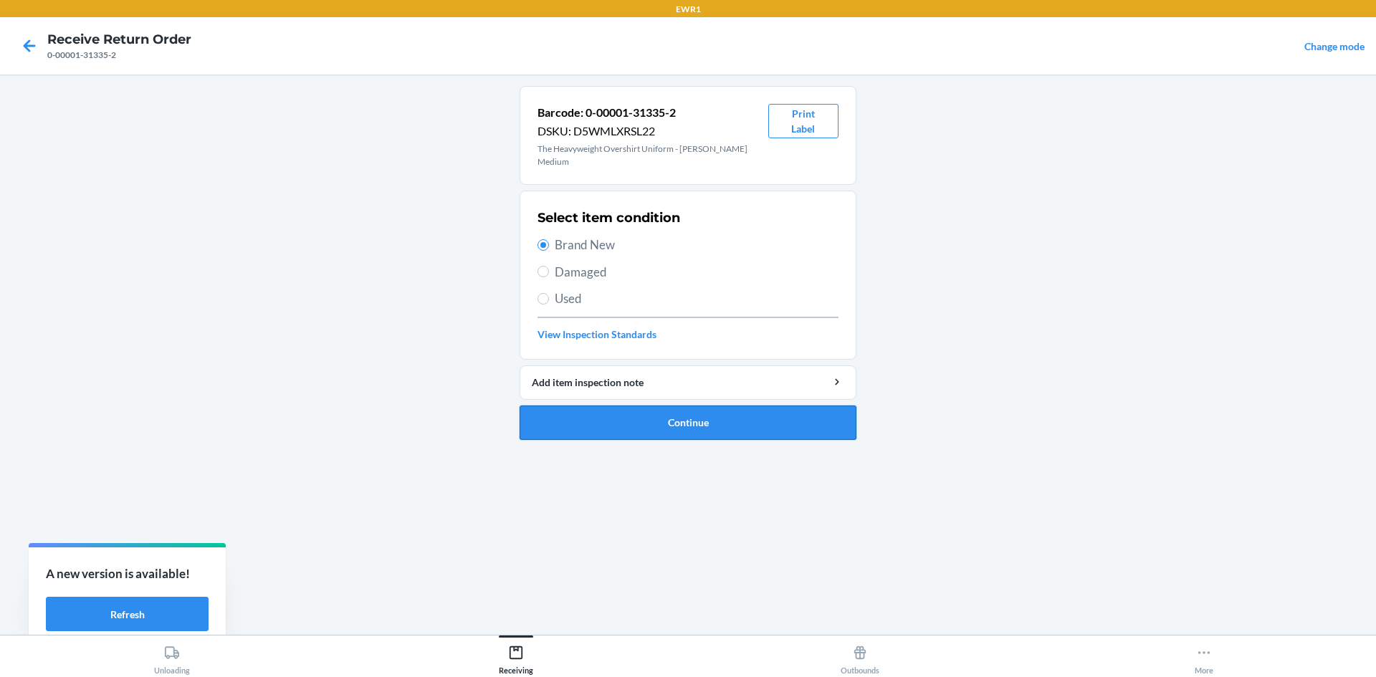
click at [668, 428] on button "Continue" at bounding box center [688, 423] width 337 height 34
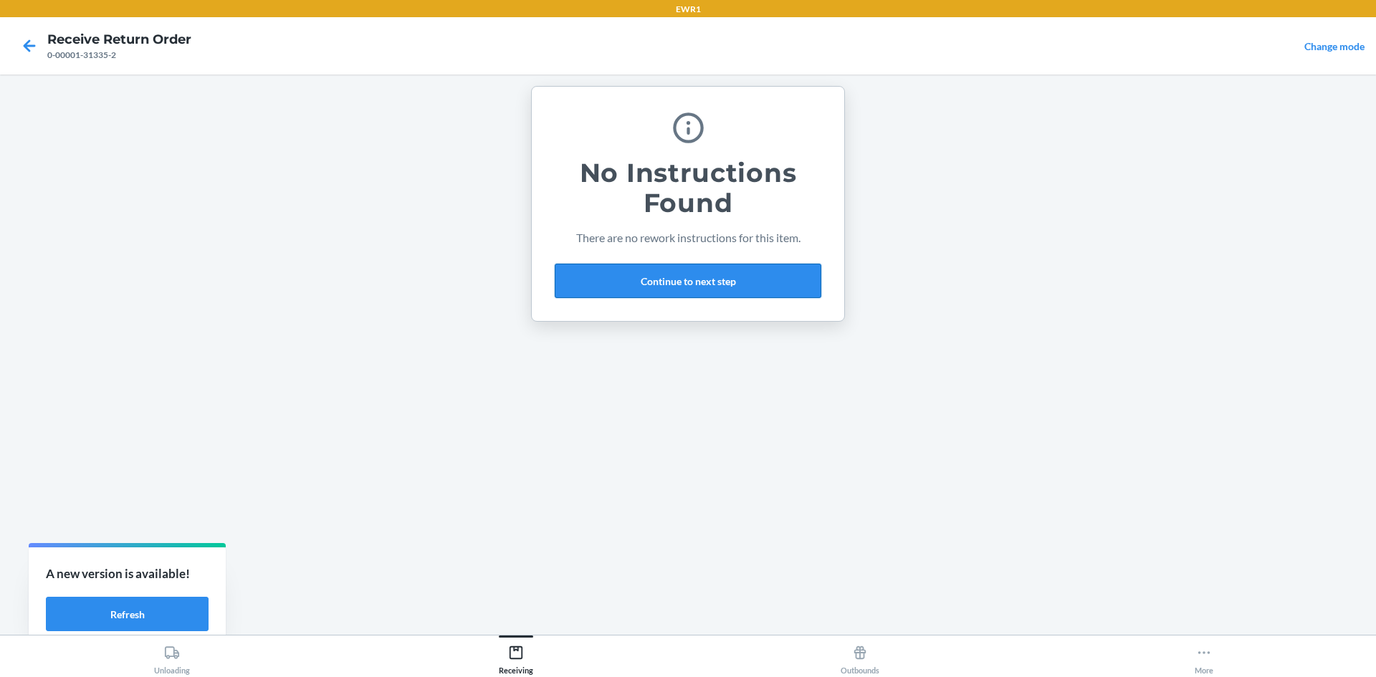
click at [676, 270] on button "Continue to next step" at bounding box center [688, 281] width 267 height 34
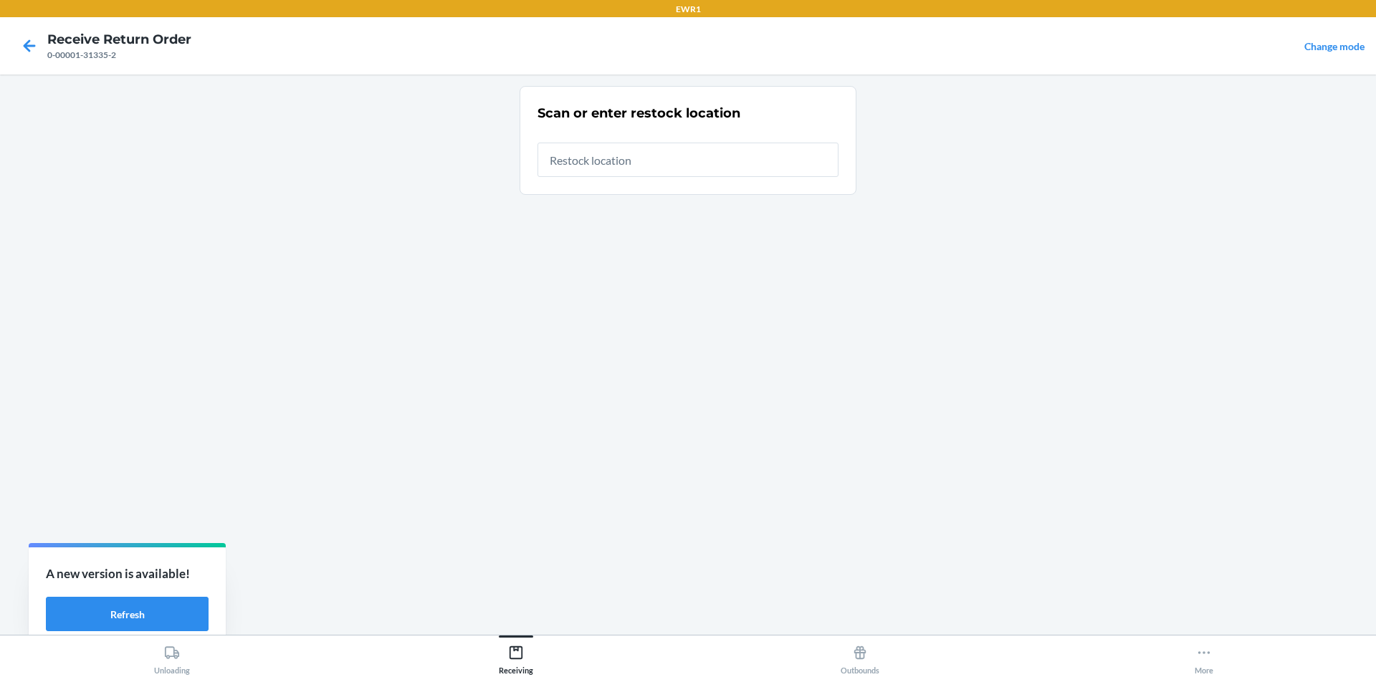
click at [622, 165] on input "text" at bounding box center [688, 160] width 301 height 34
type input "RTCart015"
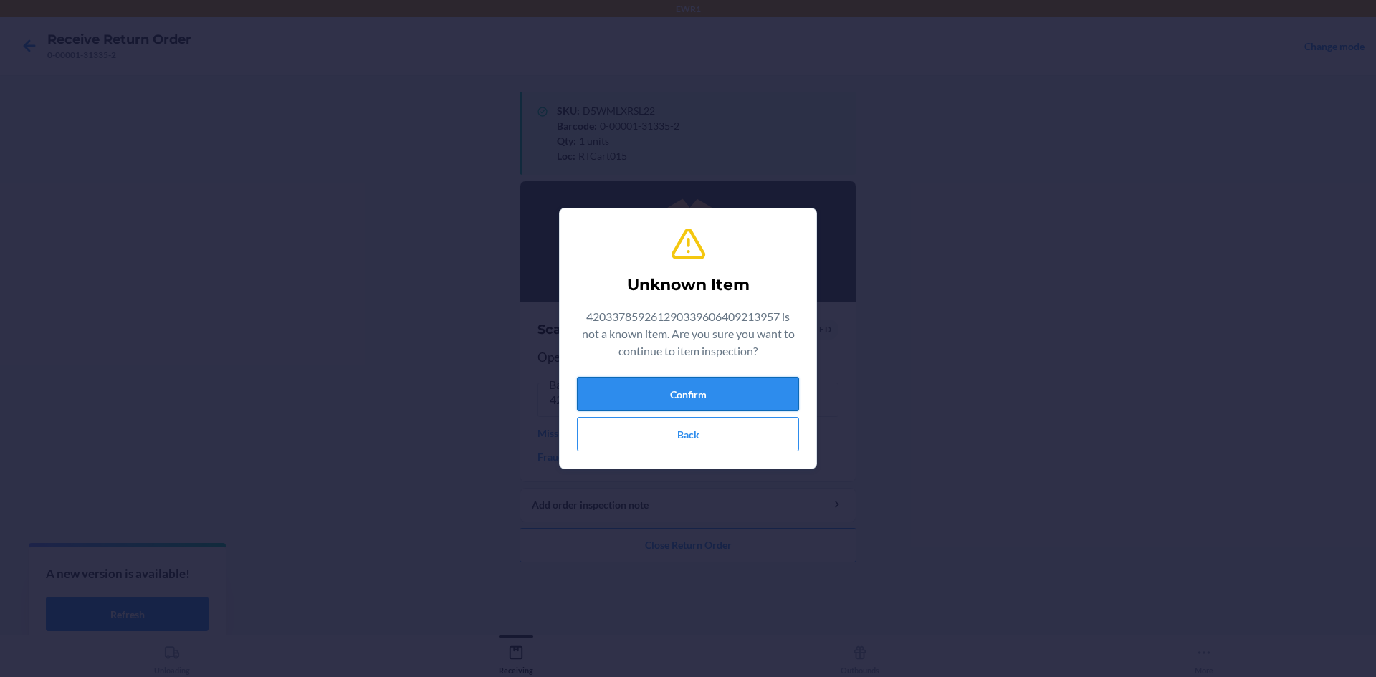
click at [664, 395] on button "Confirm" at bounding box center [688, 394] width 222 height 34
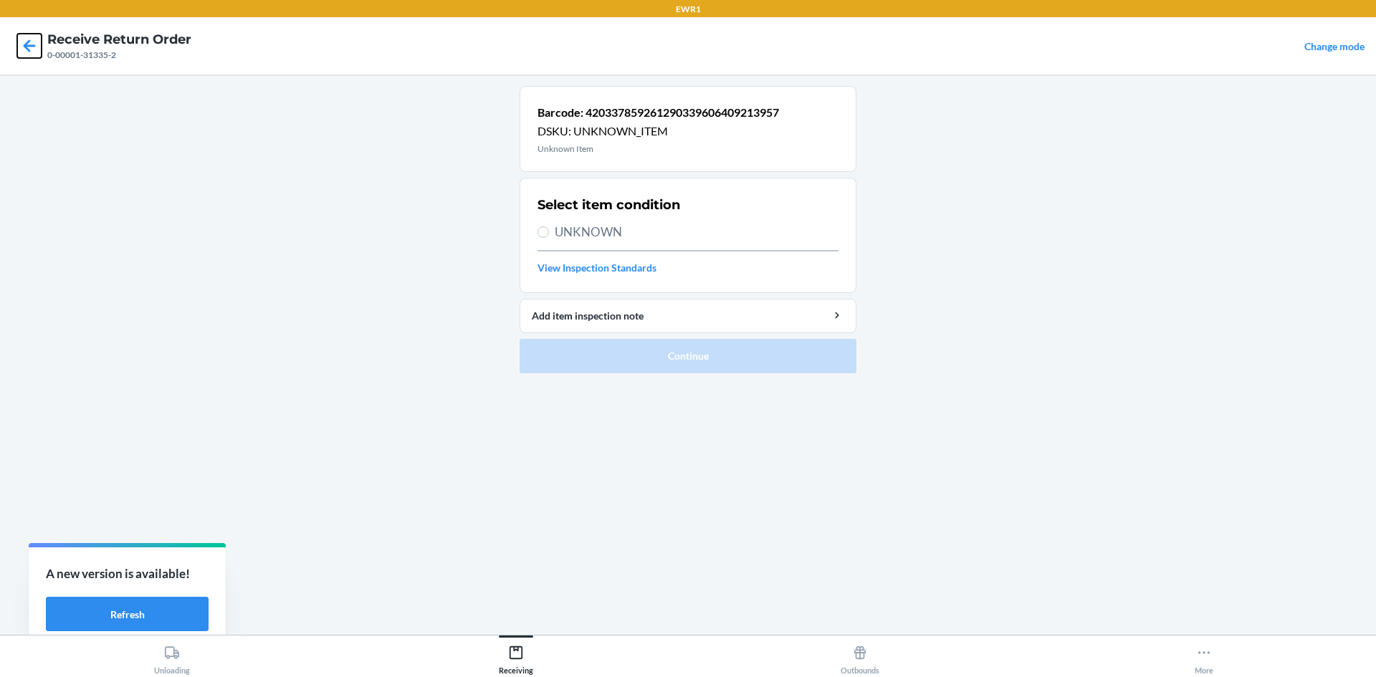
click at [31, 44] on icon at bounding box center [29, 46] width 24 height 24
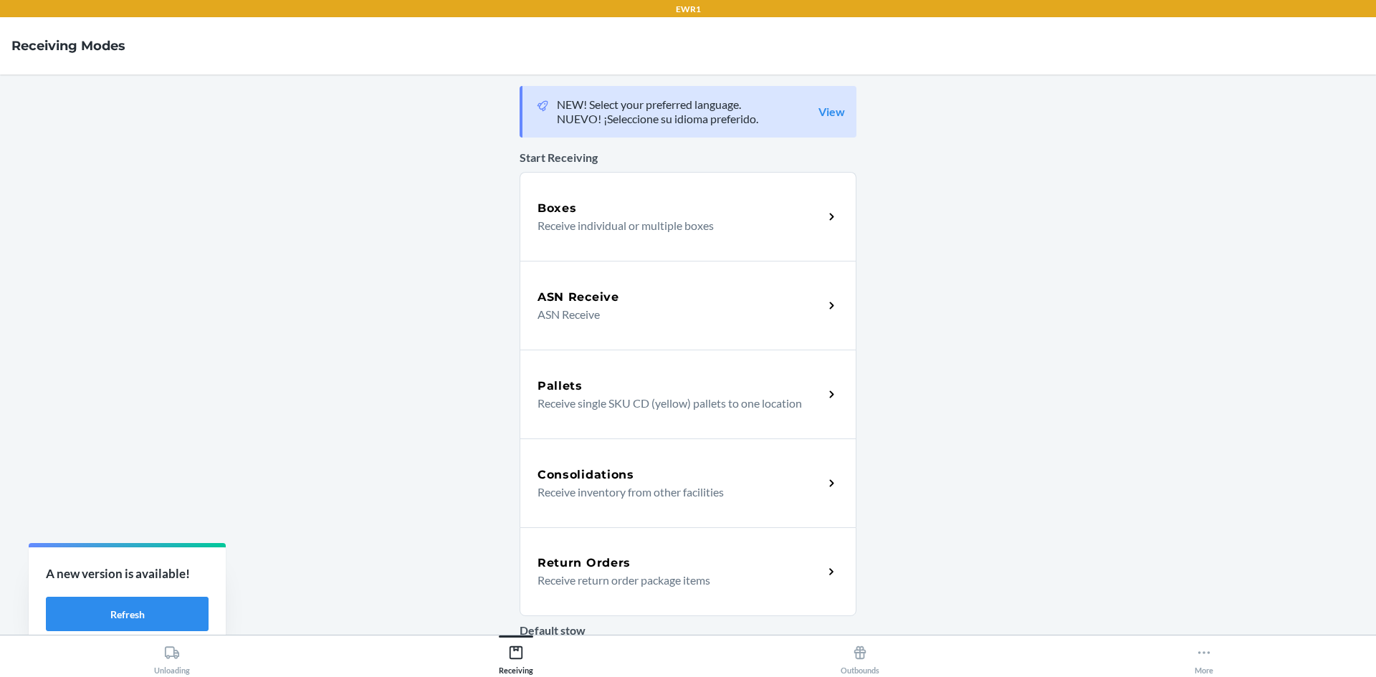
click at [586, 567] on h5 "Return Orders" at bounding box center [584, 563] width 93 height 17
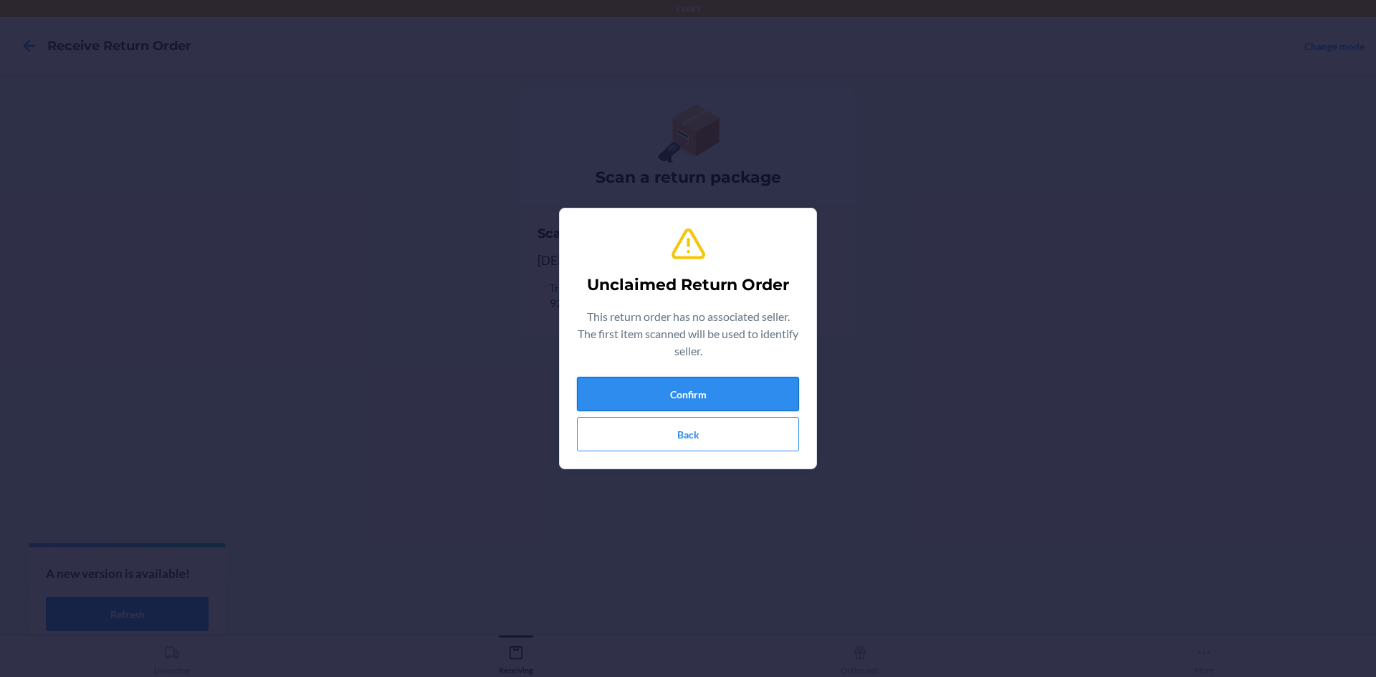
click at [783, 392] on button "Confirm" at bounding box center [688, 394] width 222 height 34
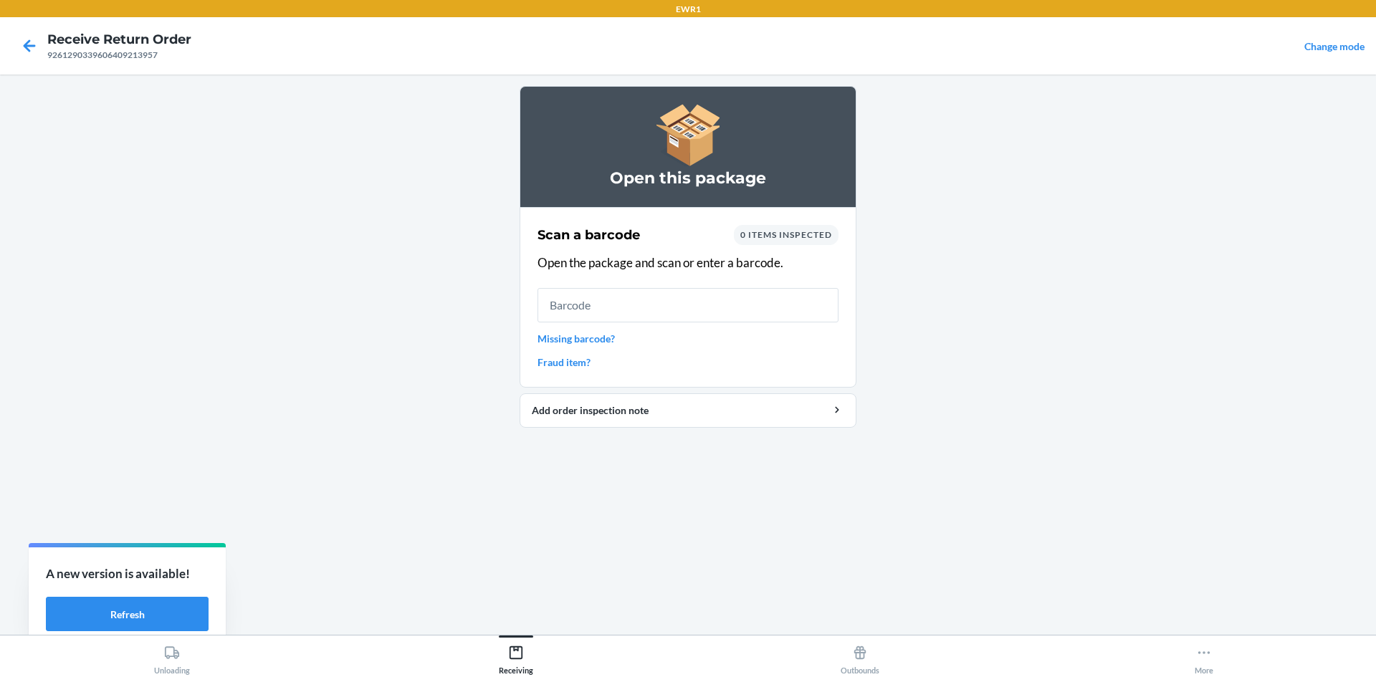
click at [678, 311] on input "text" at bounding box center [688, 305] width 301 height 34
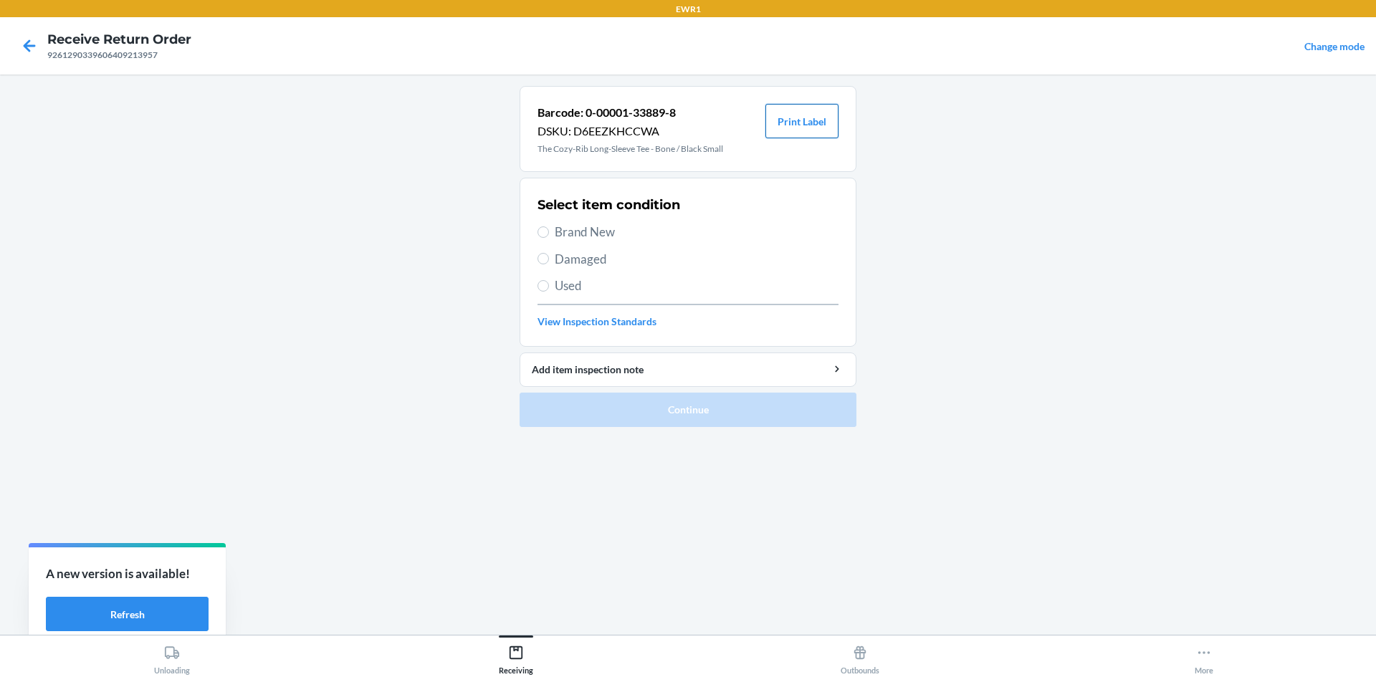
click at [815, 133] on button "Print Label" at bounding box center [801, 121] width 73 height 34
click at [548, 226] on label "Brand New" at bounding box center [688, 232] width 301 height 19
click at [548, 226] on input "Brand New" at bounding box center [543, 231] width 11 height 11
radio input "true"
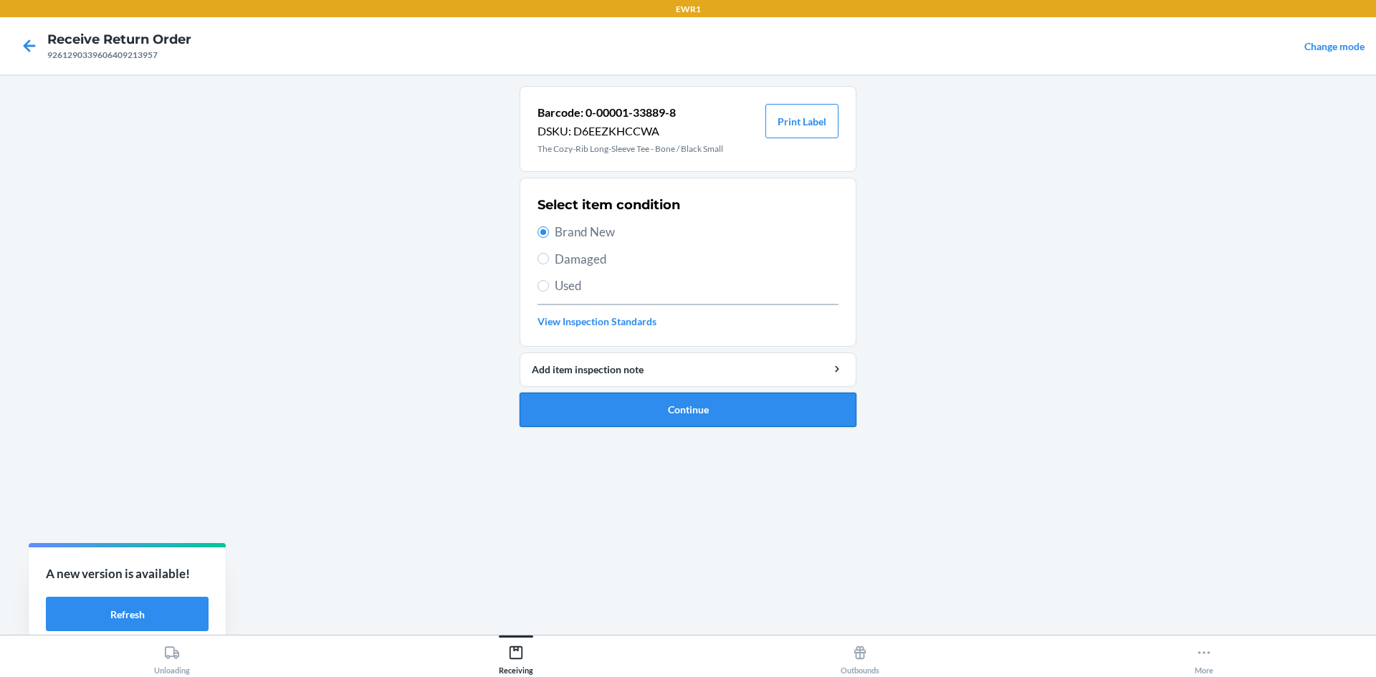
click at [744, 403] on button "Continue" at bounding box center [688, 410] width 337 height 34
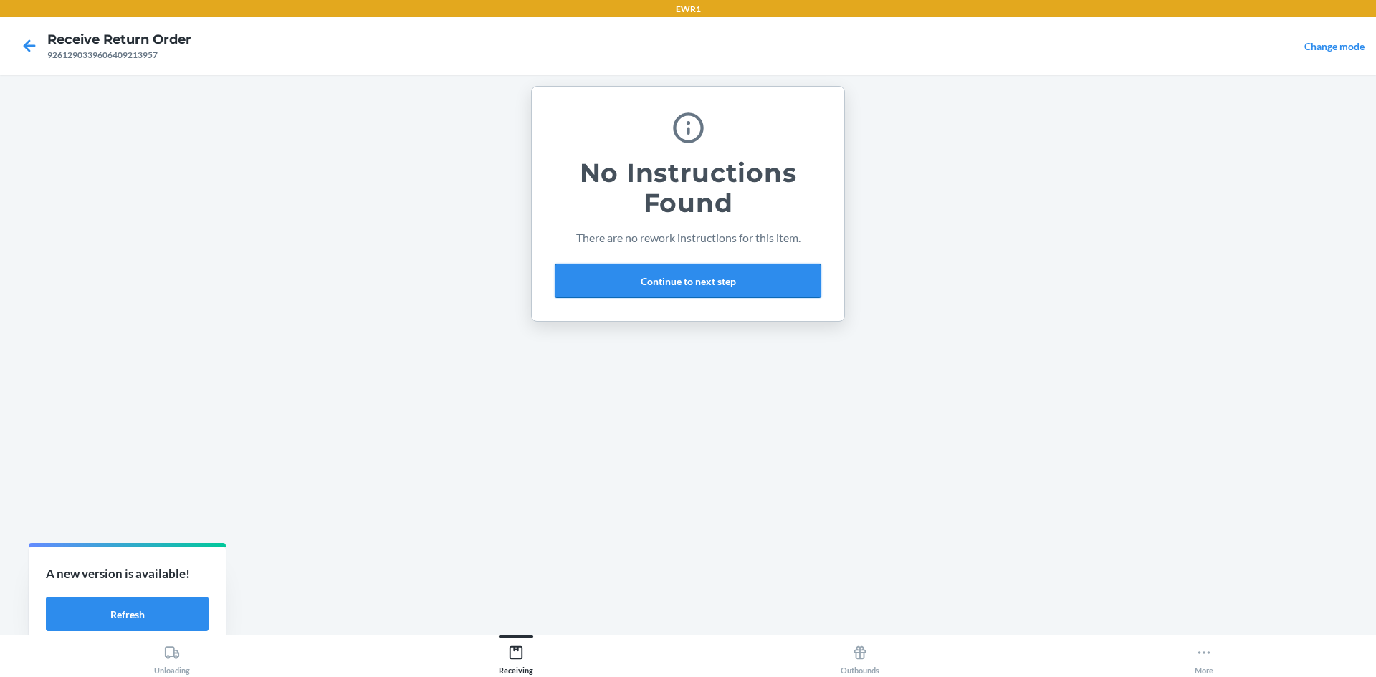
click at [697, 274] on button "Continue to next step" at bounding box center [688, 281] width 267 height 34
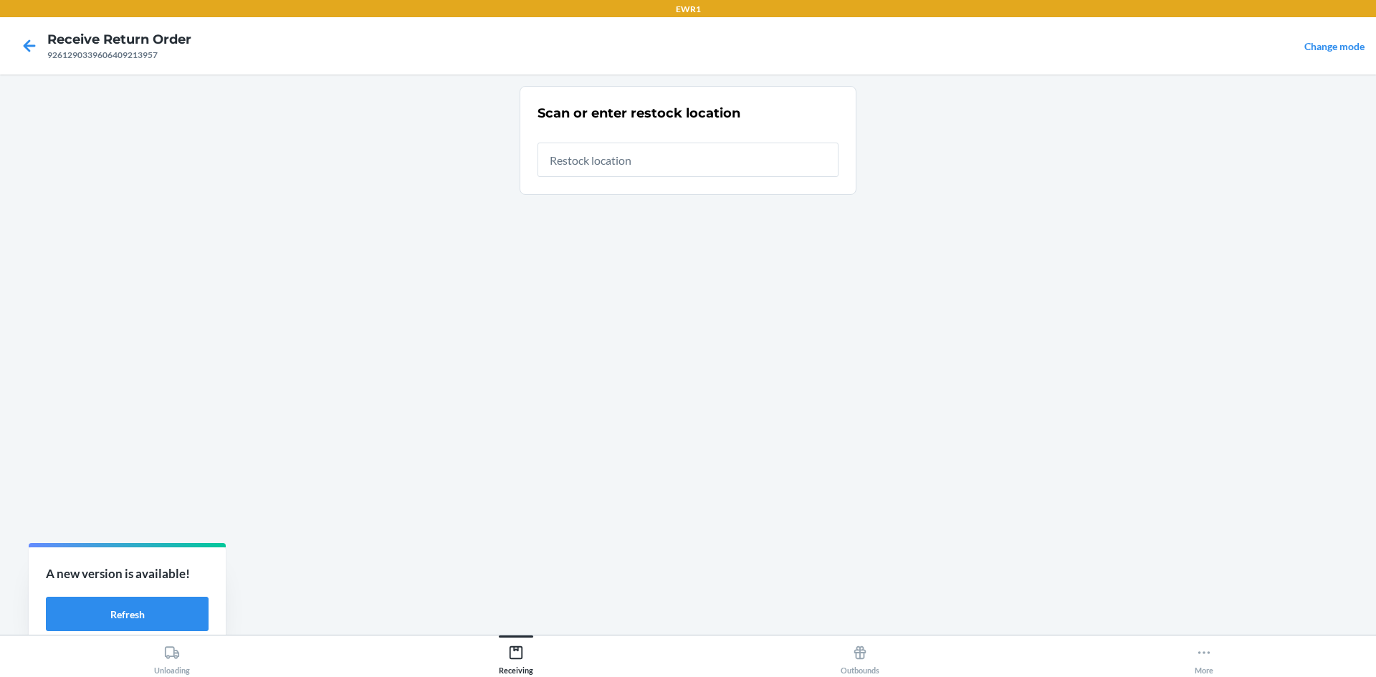
click at [652, 163] on input "text" at bounding box center [688, 160] width 301 height 34
type input "RTCart015"
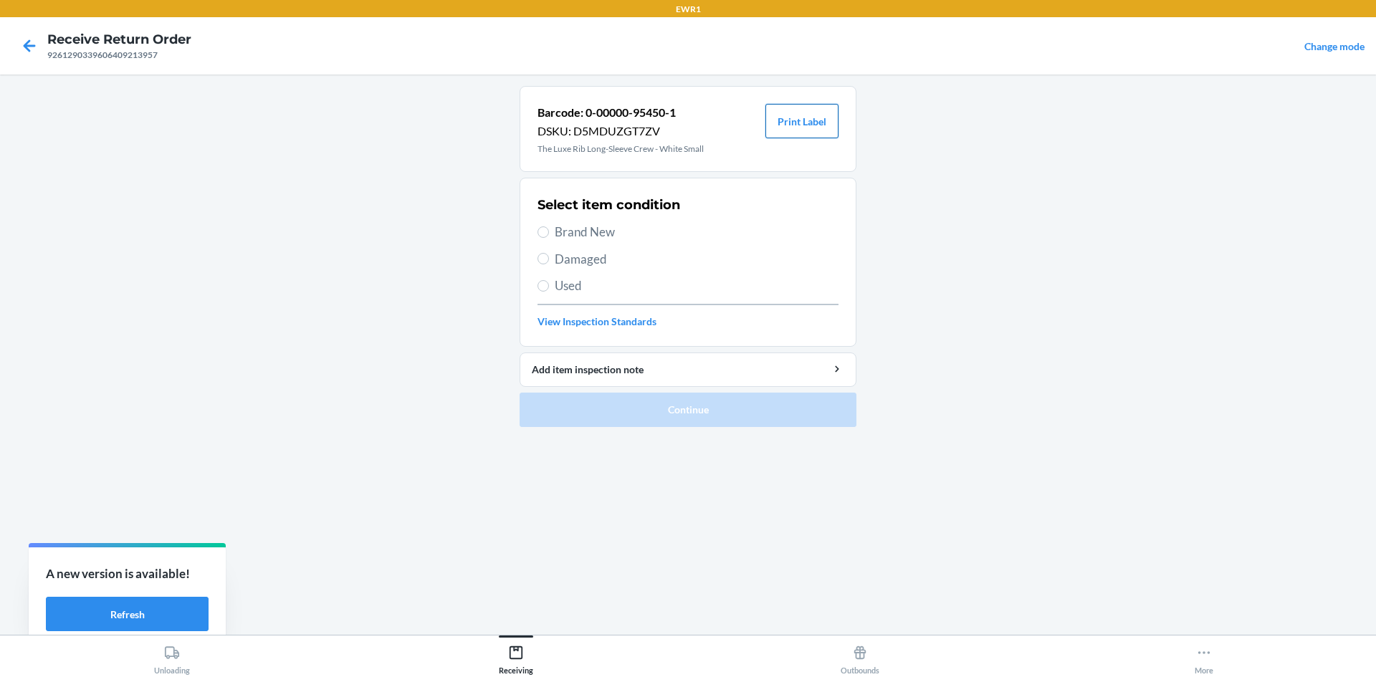
click at [810, 113] on button "Print Label" at bounding box center [801, 121] width 73 height 34
click at [561, 229] on span "Brand New" at bounding box center [697, 232] width 284 height 19
click at [549, 229] on input "Brand New" at bounding box center [543, 231] width 11 height 11
radio input "true"
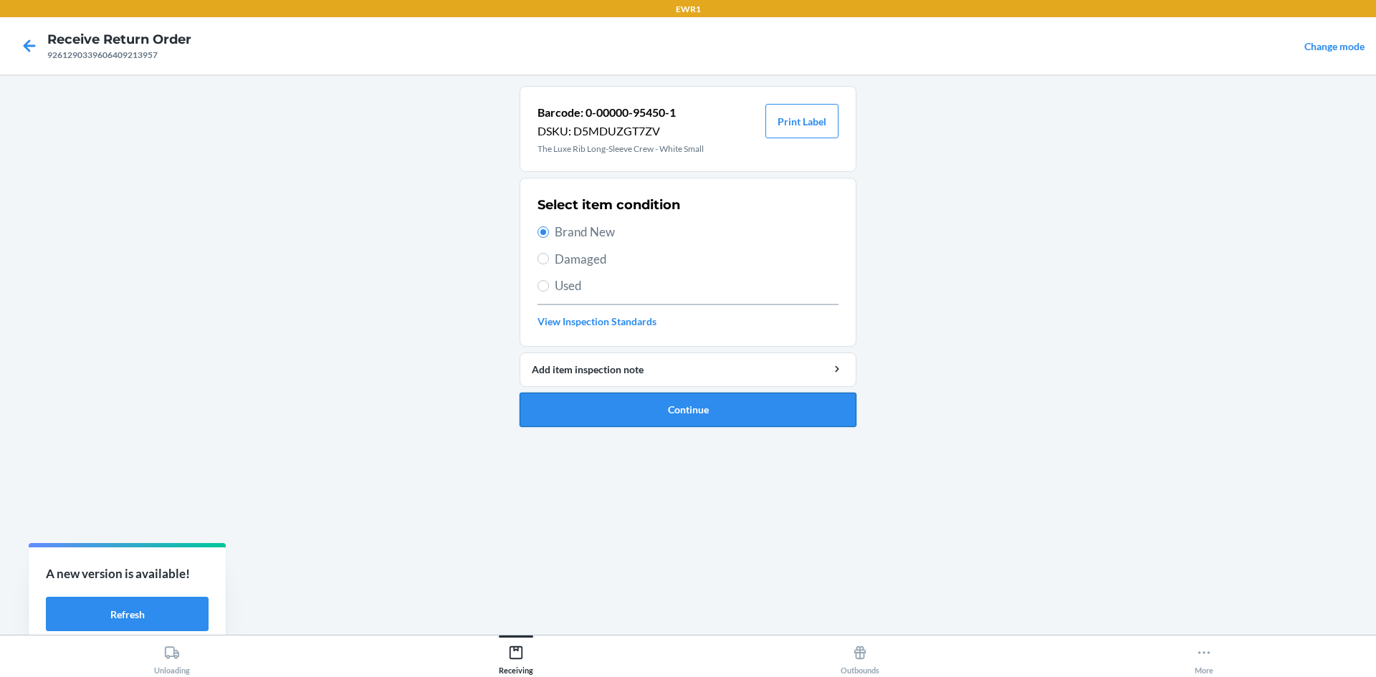
click at [694, 411] on button "Continue" at bounding box center [688, 410] width 337 height 34
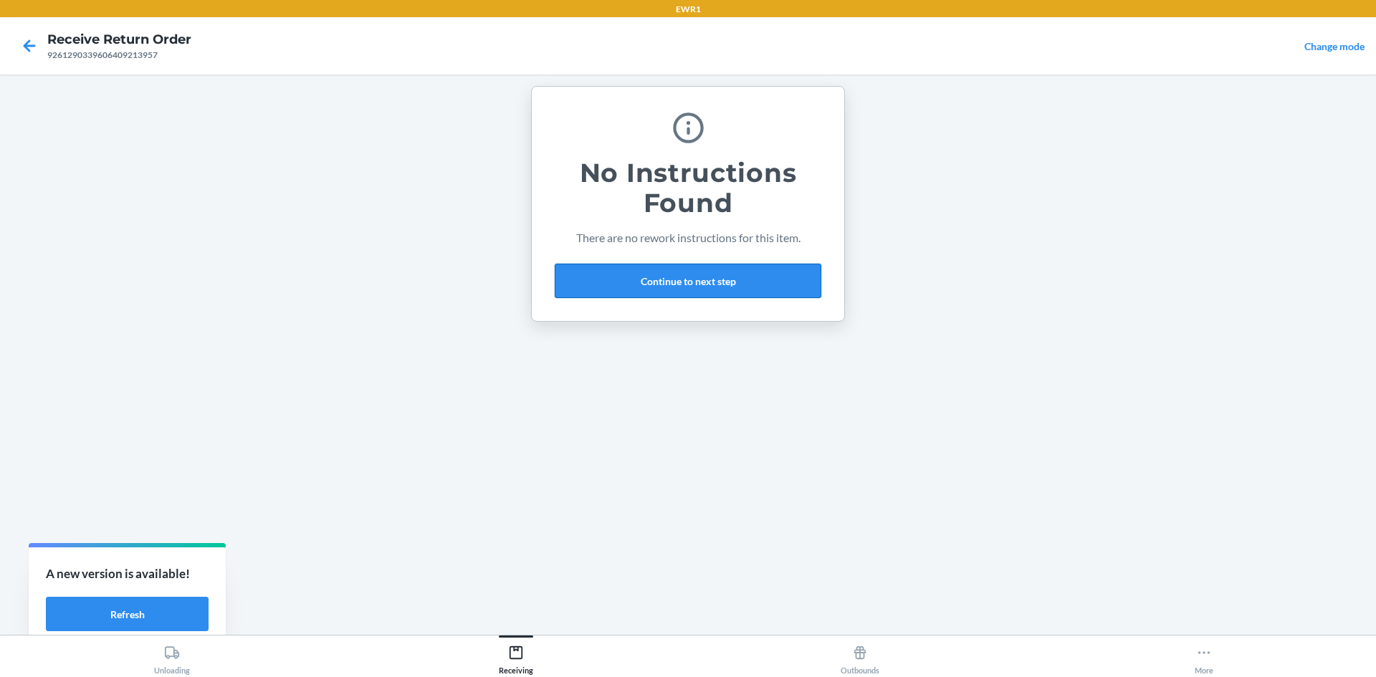
click at [710, 271] on button "Continue to next step" at bounding box center [688, 281] width 267 height 34
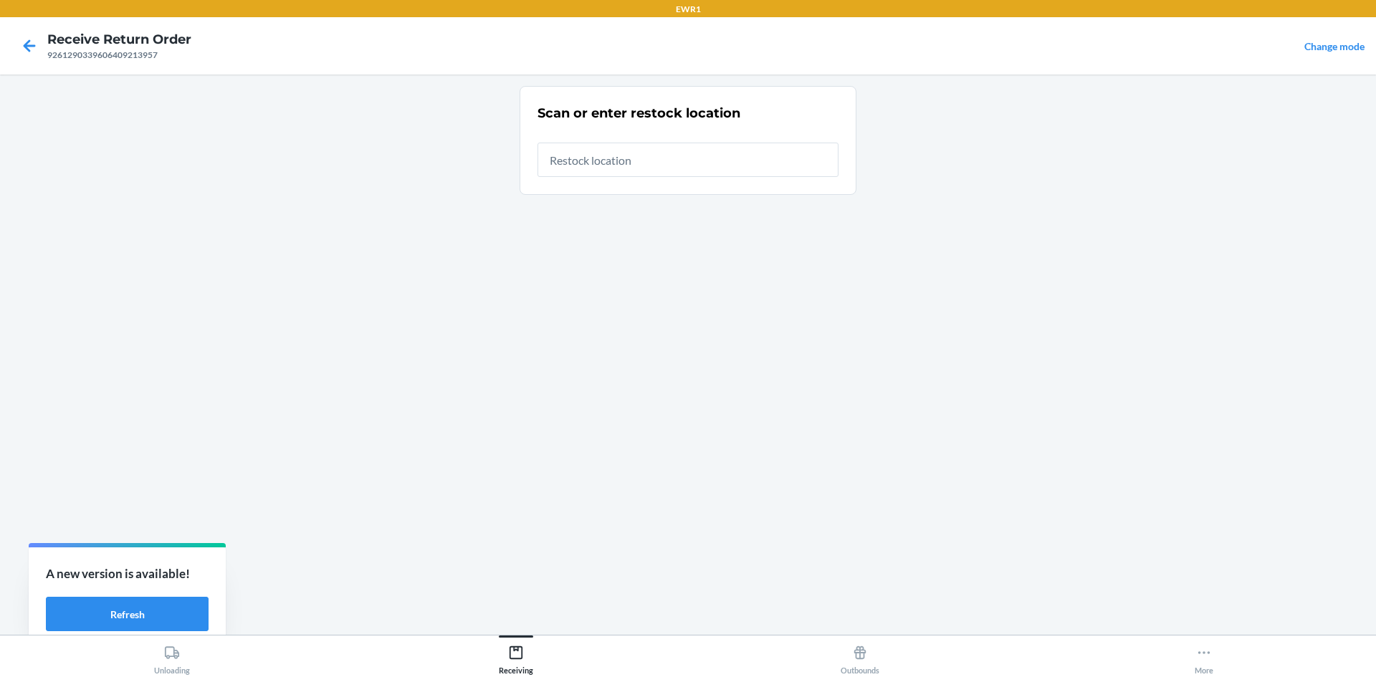
click at [669, 161] on input "text" at bounding box center [688, 160] width 301 height 34
type input "RTCart015"
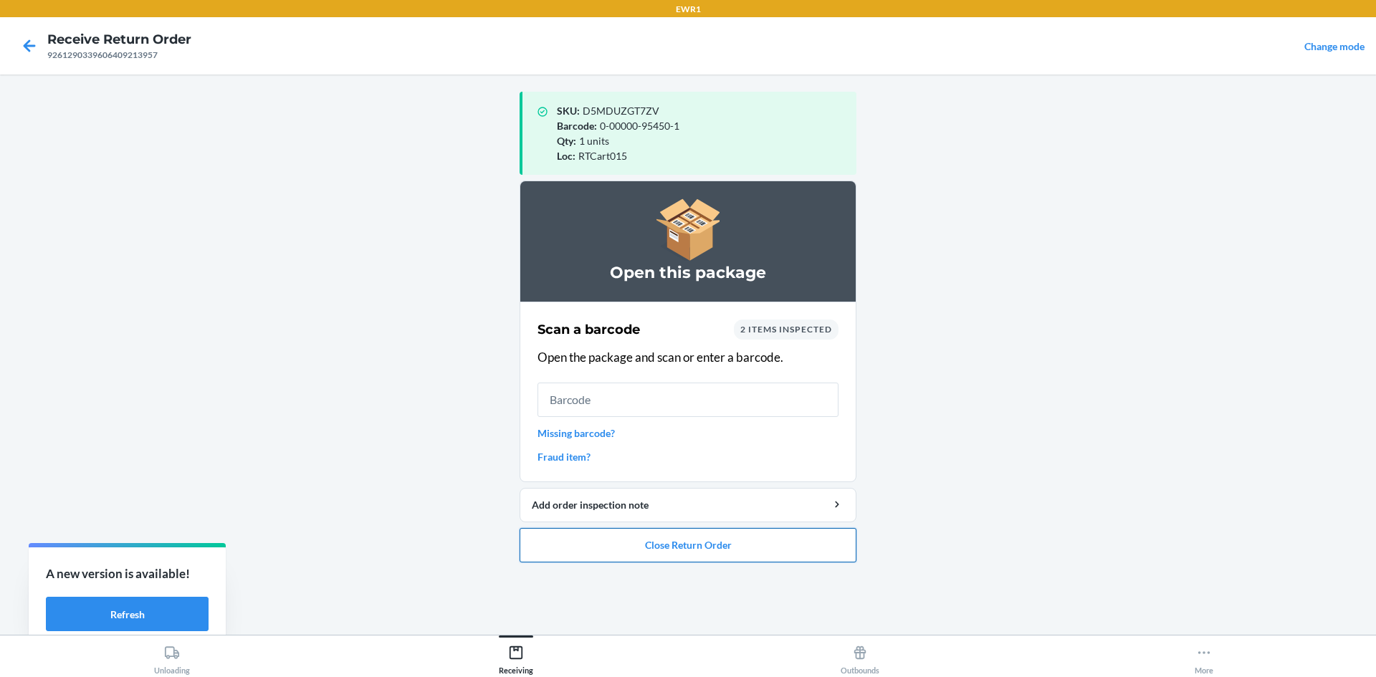
click at [718, 550] on button "Close Return Order" at bounding box center [688, 545] width 337 height 34
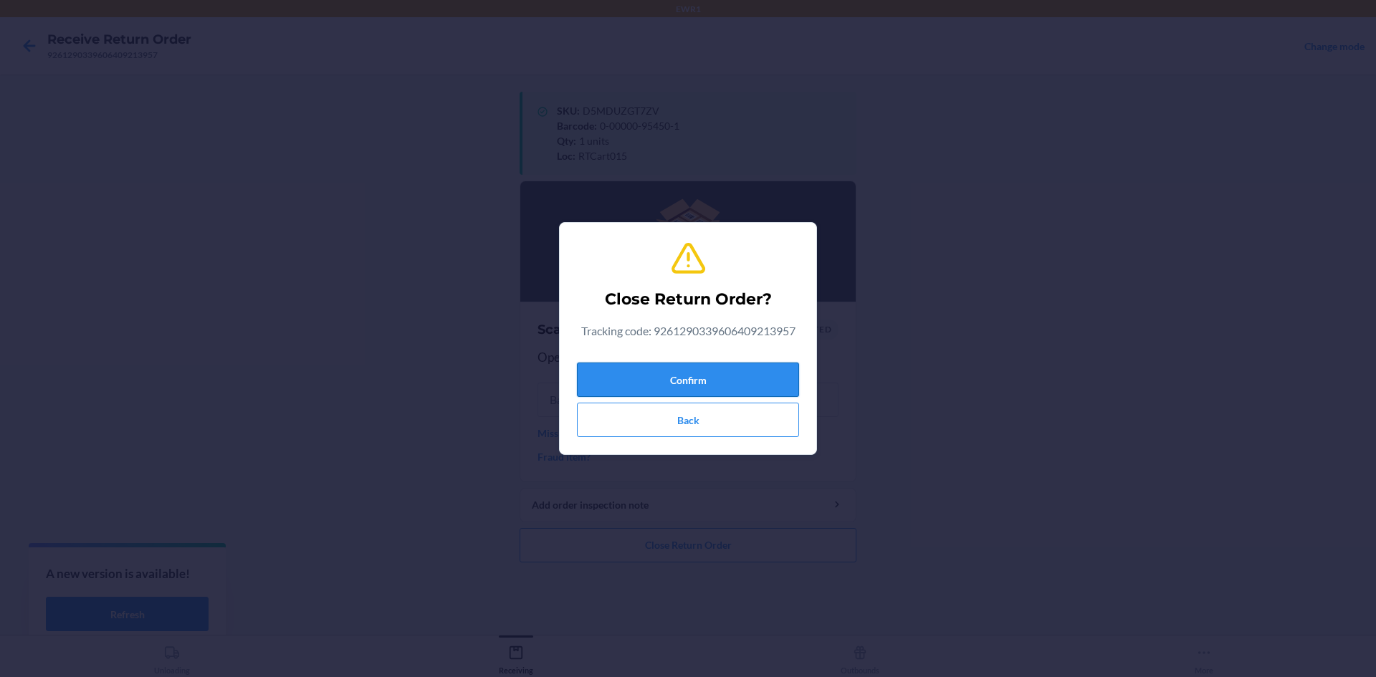
click at [754, 371] on button "Confirm" at bounding box center [688, 380] width 222 height 34
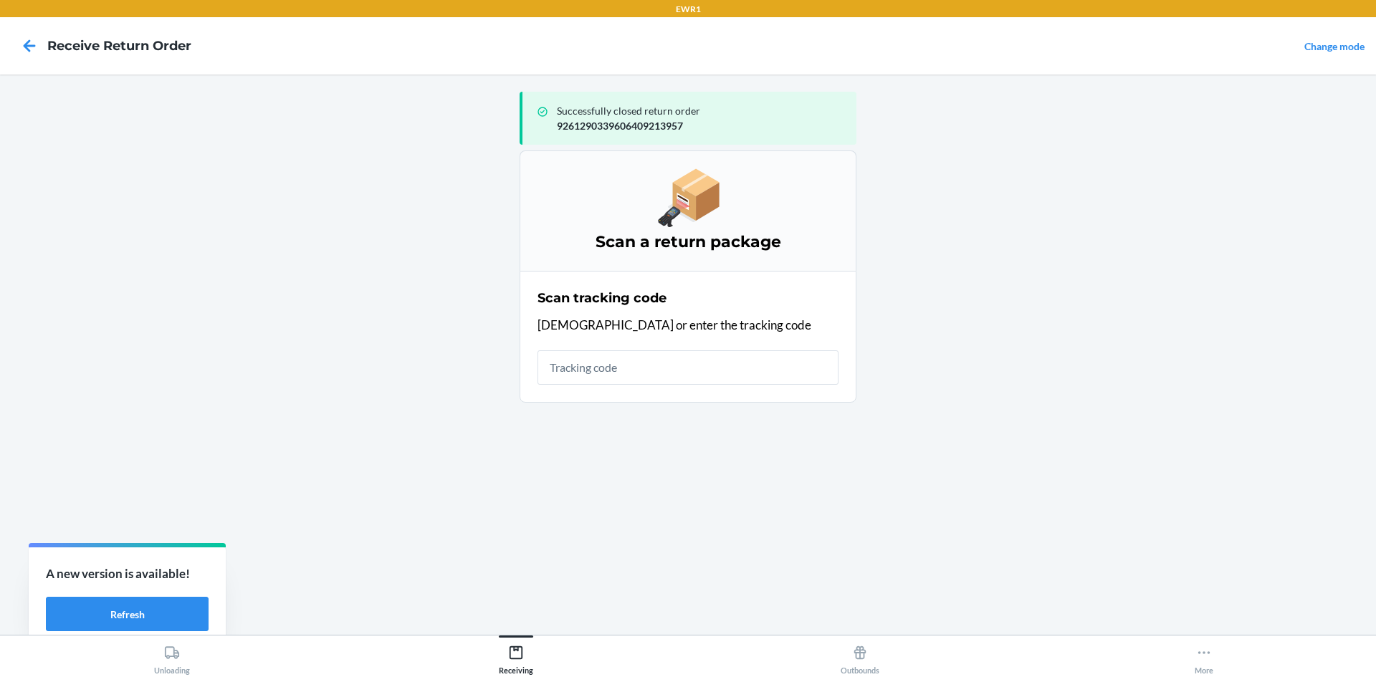
click at [660, 361] on input "text" at bounding box center [688, 367] width 301 height 34
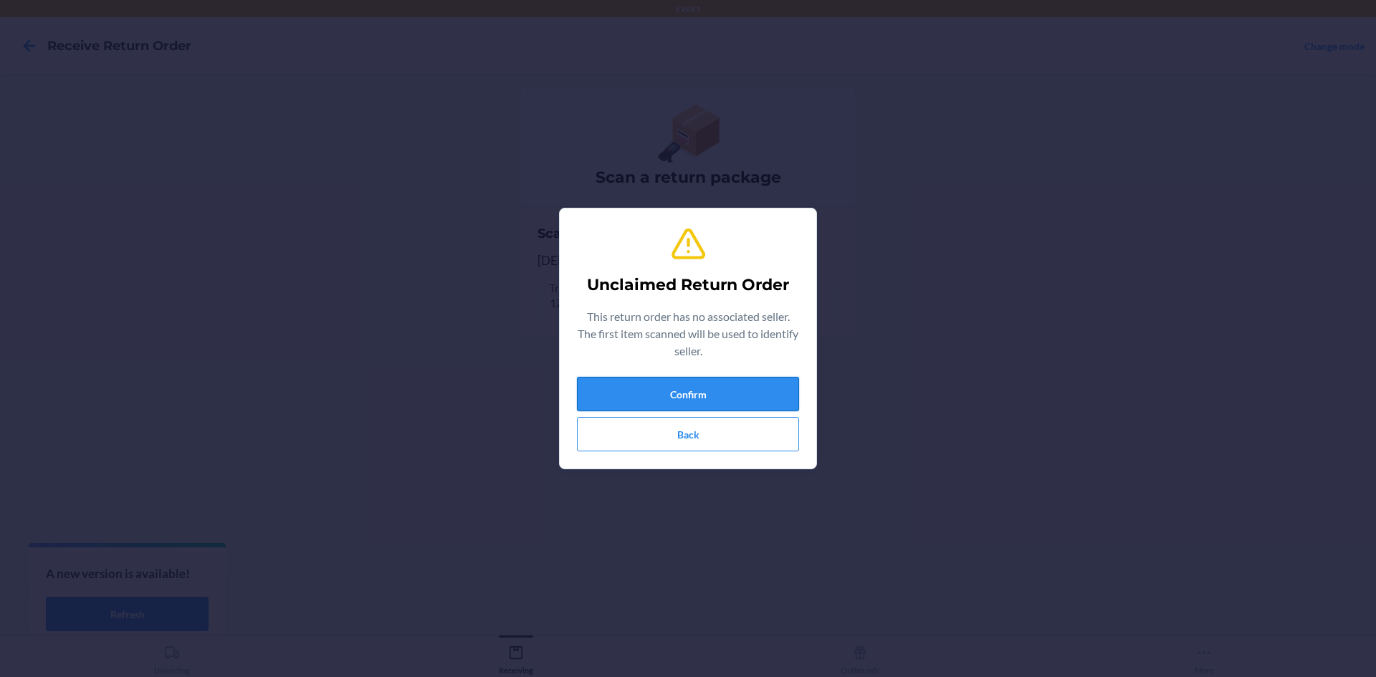
click at [677, 388] on button "Confirm" at bounding box center [688, 394] width 222 height 34
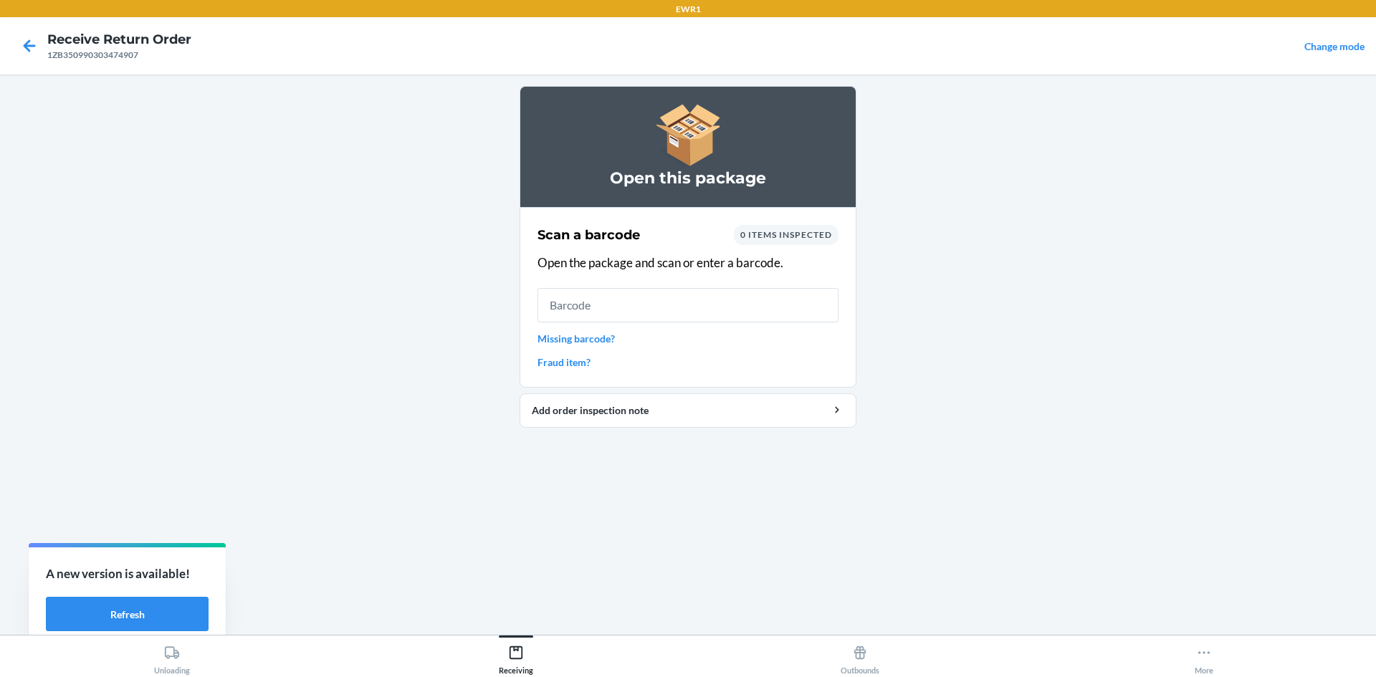
click at [666, 303] on input "text" at bounding box center [688, 305] width 301 height 34
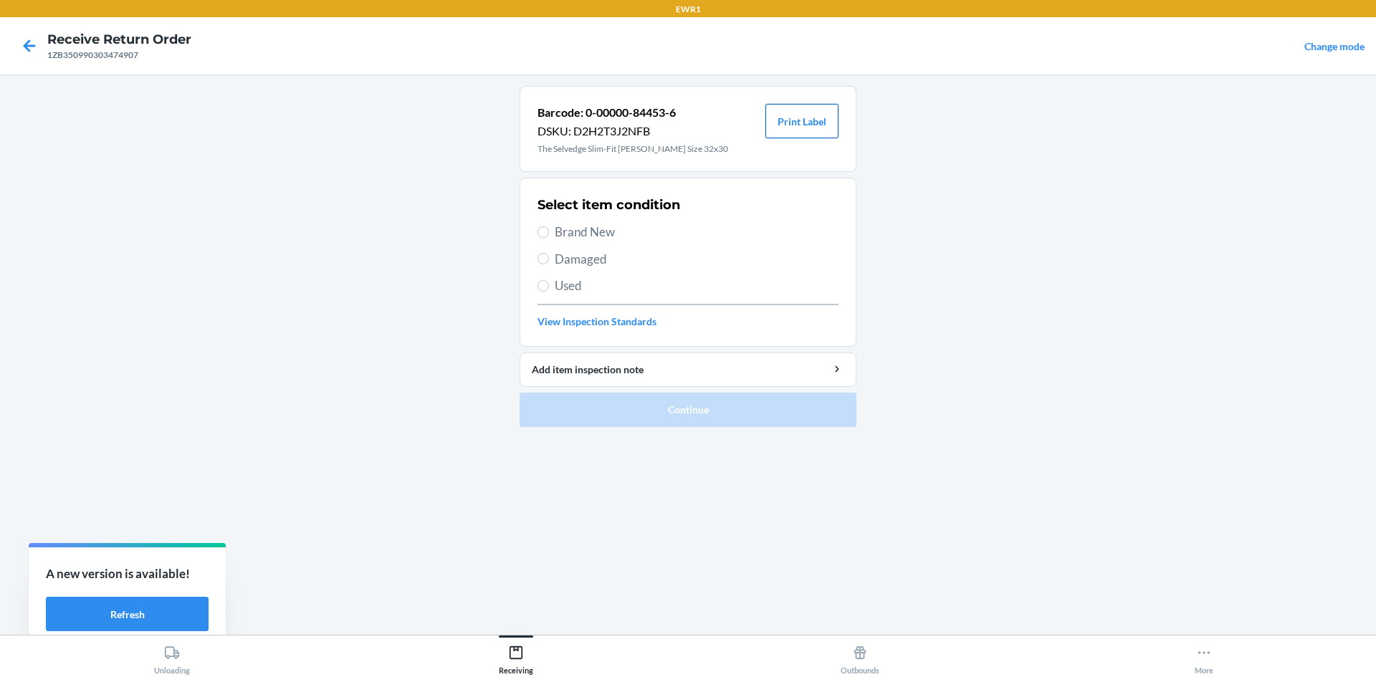
click at [790, 125] on button "Print Label" at bounding box center [801, 121] width 73 height 34
click at [557, 232] on span "Brand New" at bounding box center [697, 232] width 284 height 19
click at [549, 232] on input "Brand New" at bounding box center [543, 231] width 11 height 11
radio input "true"
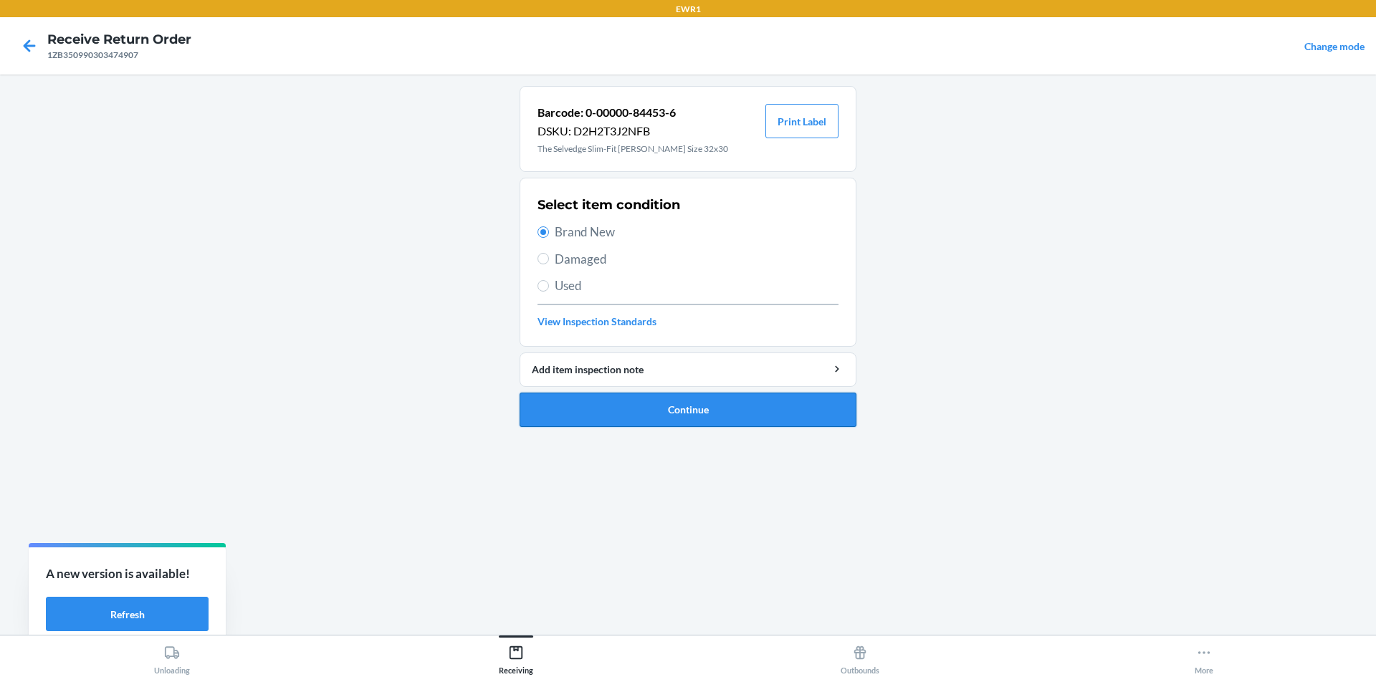
click at [700, 410] on button "Continue" at bounding box center [688, 410] width 337 height 34
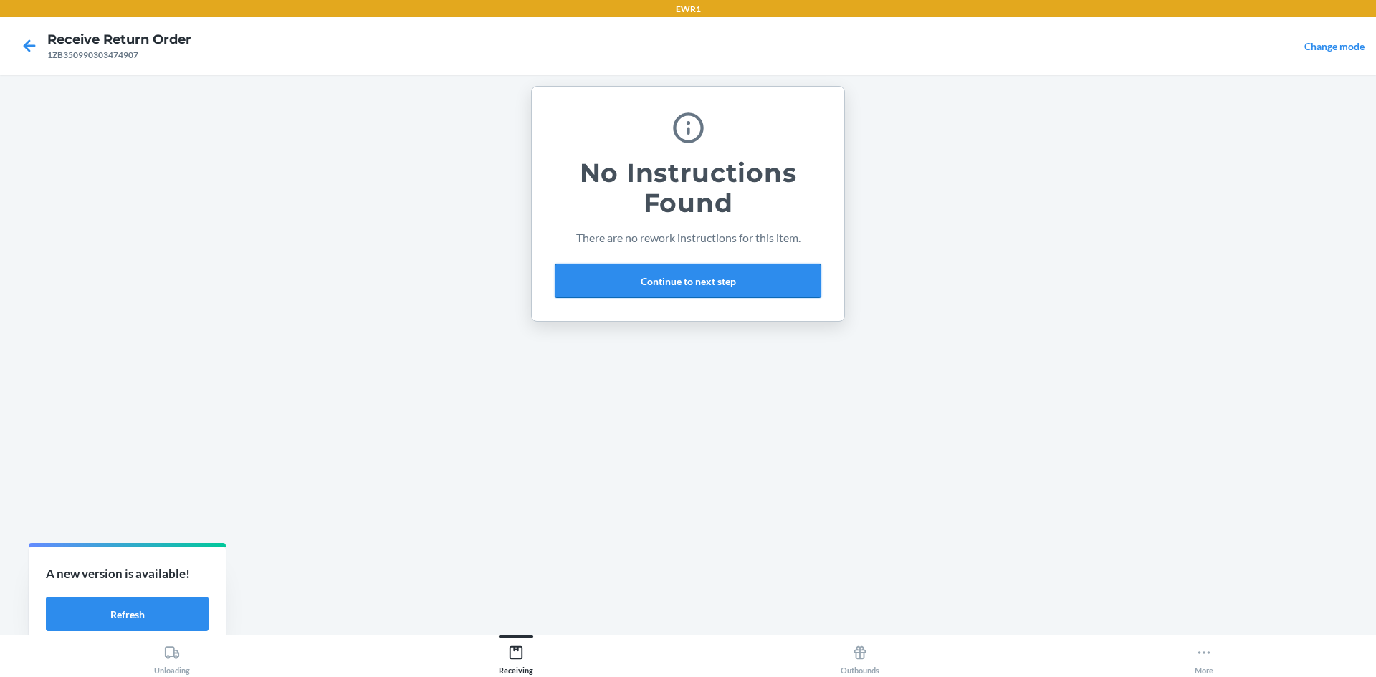
click at [680, 278] on button "Continue to next step" at bounding box center [688, 281] width 267 height 34
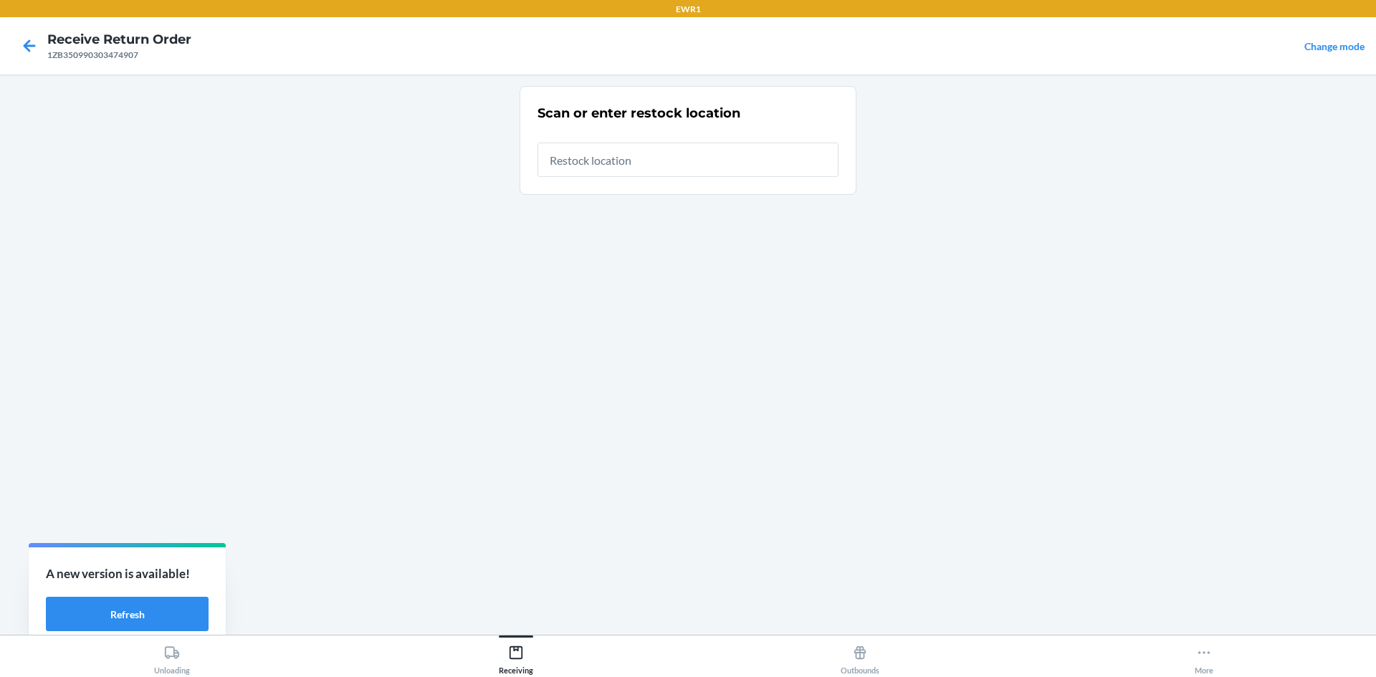
click at [664, 156] on input "text" at bounding box center [688, 160] width 301 height 34
type input "RTCart015"
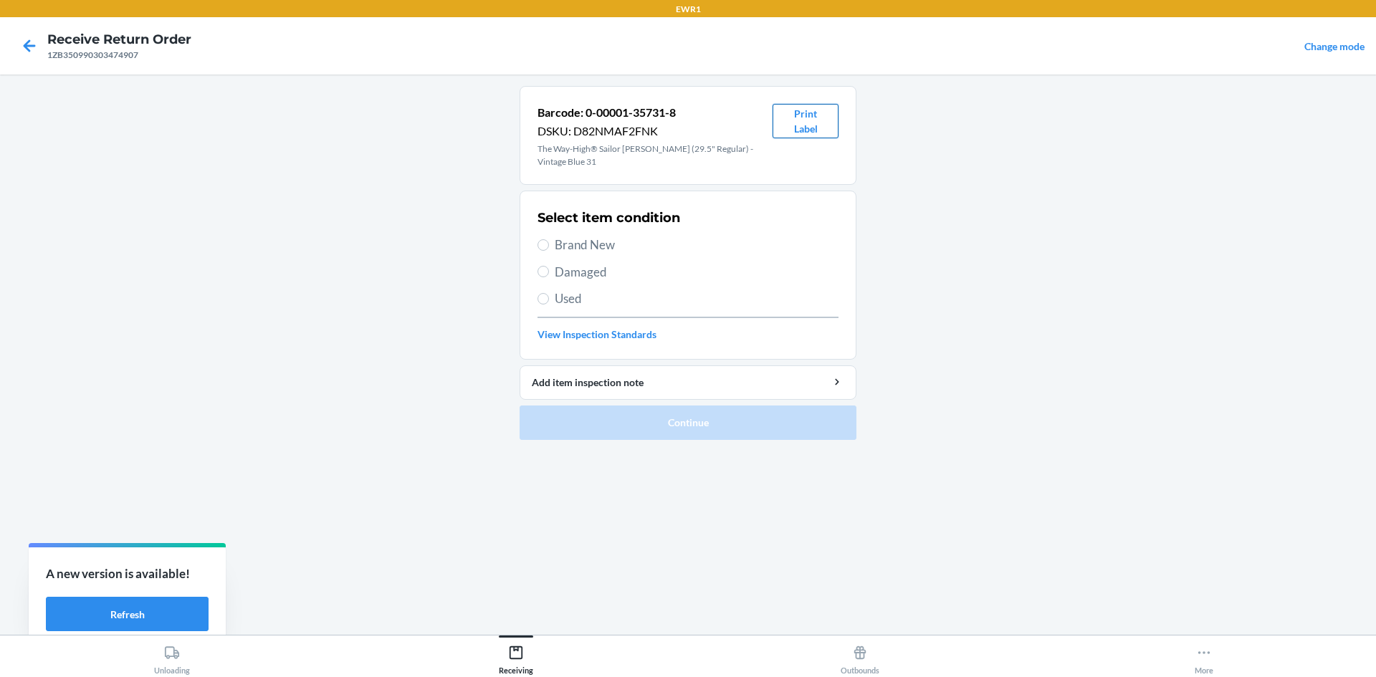
click at [815, 123] on button "Print Label" at bounding box center [806, 121] width 66 height 34
click at [566, 236] on span "Brand New" at bounding box center [697, 245] width 284 height 19
click at [549, 239] on input "Brand New" at bounding box center [543, 244] width 11 height 11
radio input "true"
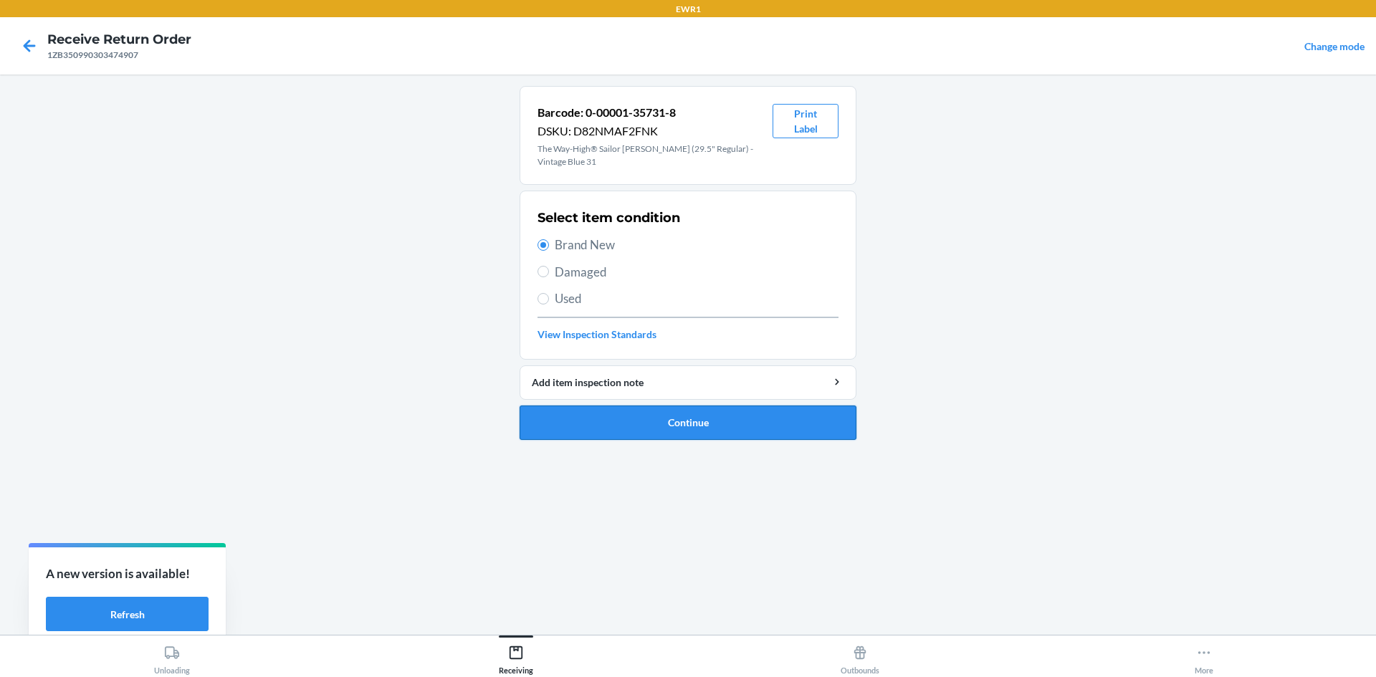
click at [717, 408] on button "Continue" at bounding box center [688, 423] width 337 height 34
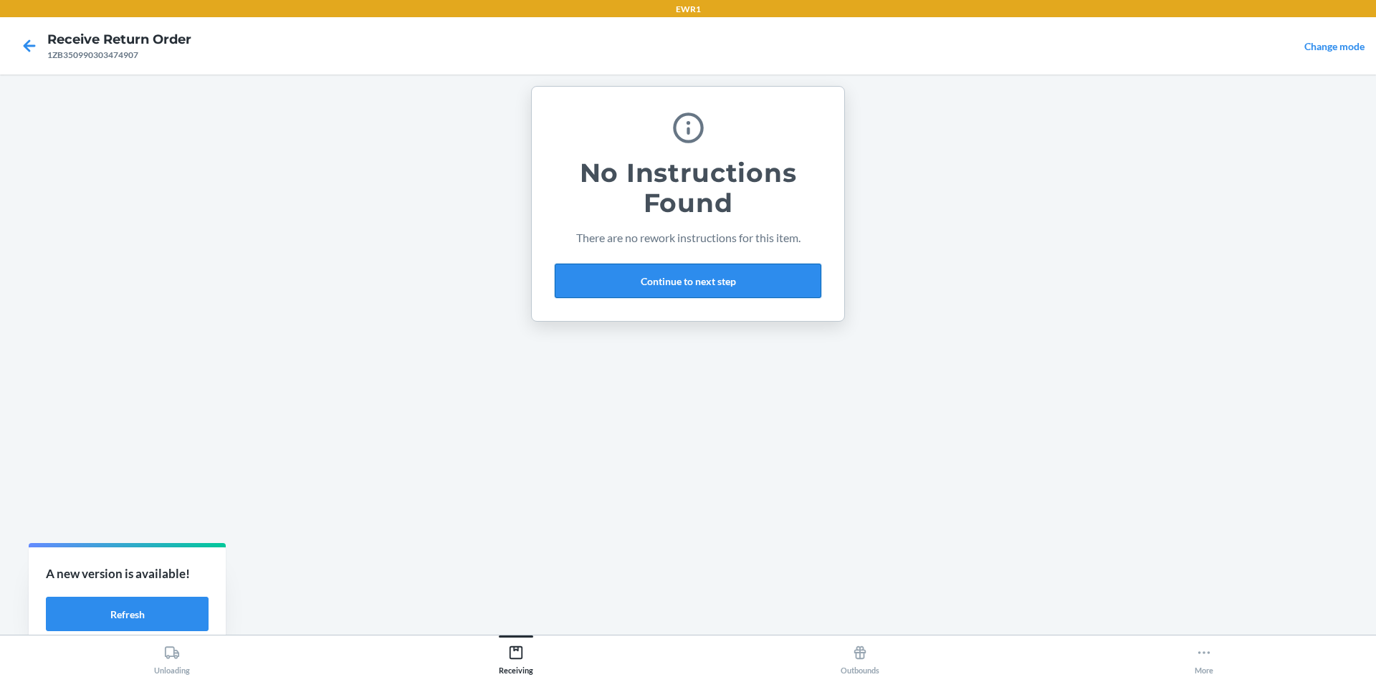
click at [712, 281] on button "Continue to next step" at bounding box center [688, 281] width 267 height 34
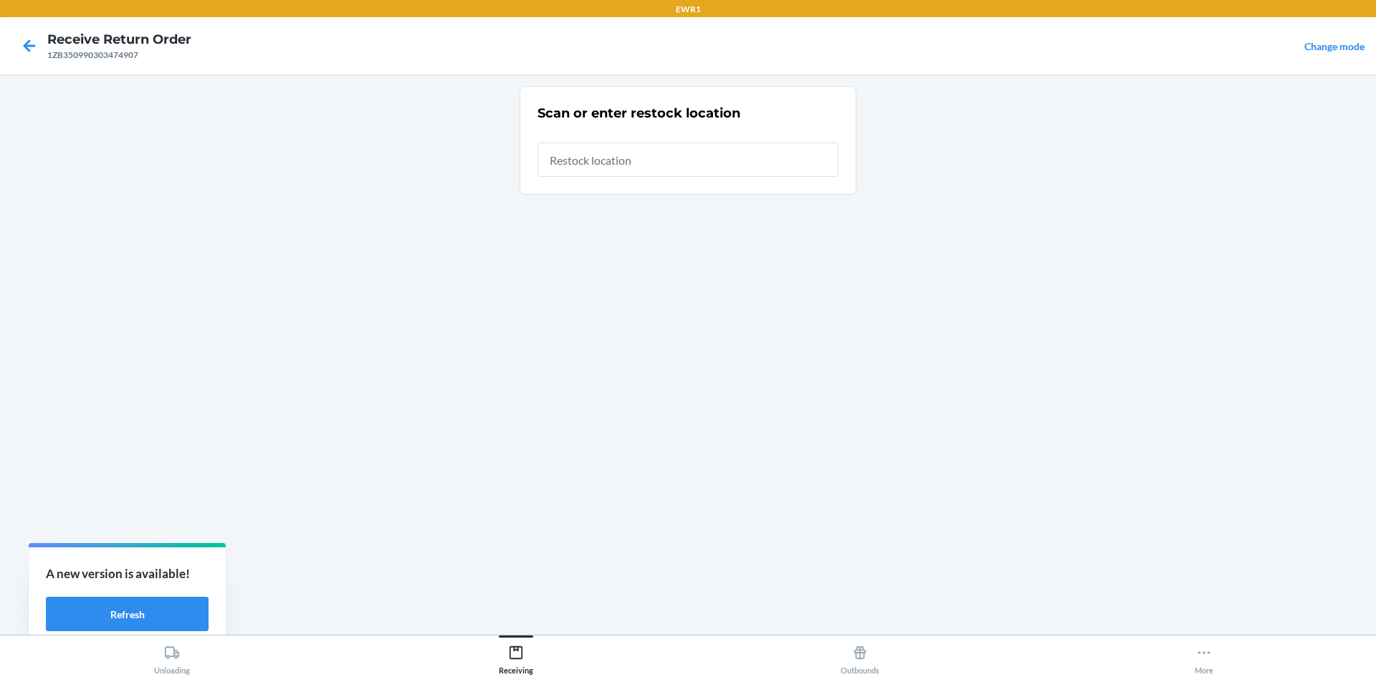
click at [620, 163] on input "text" at bounding box center [688, 160] width 301 height 34
type input "RTCart015"
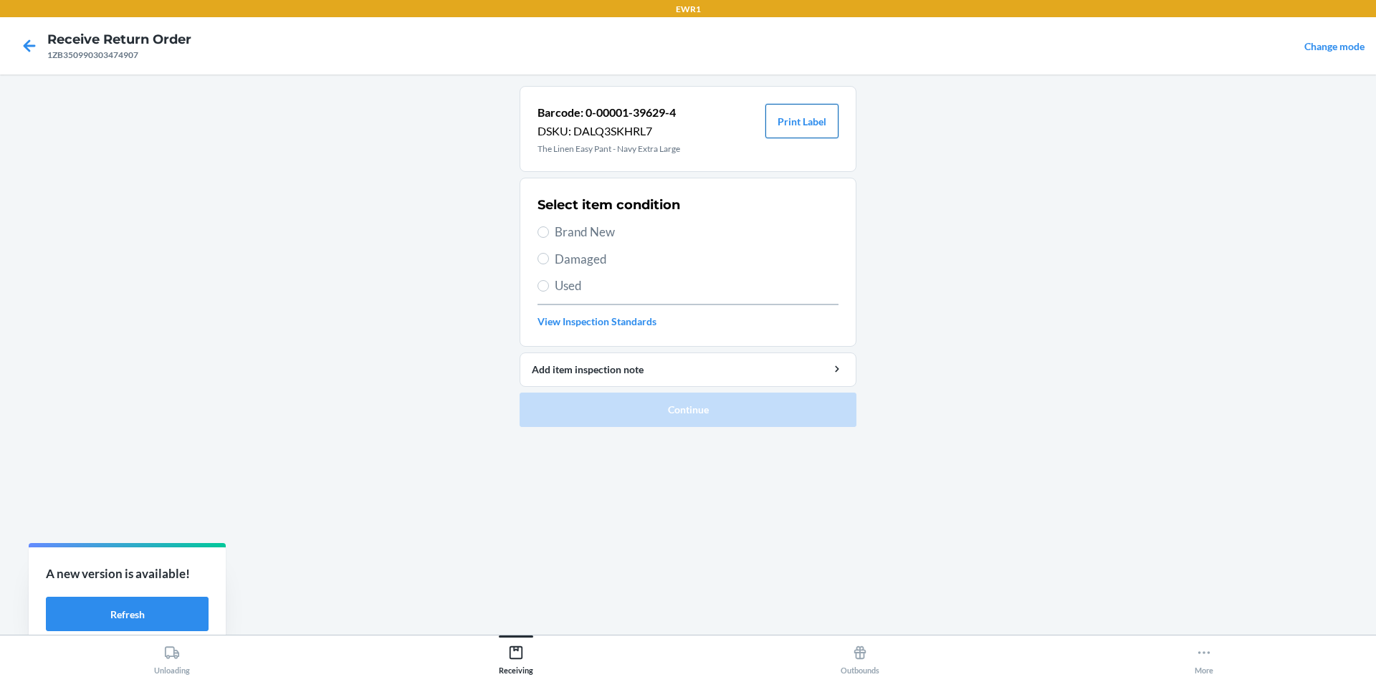
click at [785, 113] on button "Print Label" at bounding box center [801, 121] width 73 height 34
click at [550, 226] on label "Brand New" at bounding box center [688, 232] width 301 height 19
click at [549, 226] on input "Brand New" at bounding box center [543, 231] width 11 height 11
radio input "true"
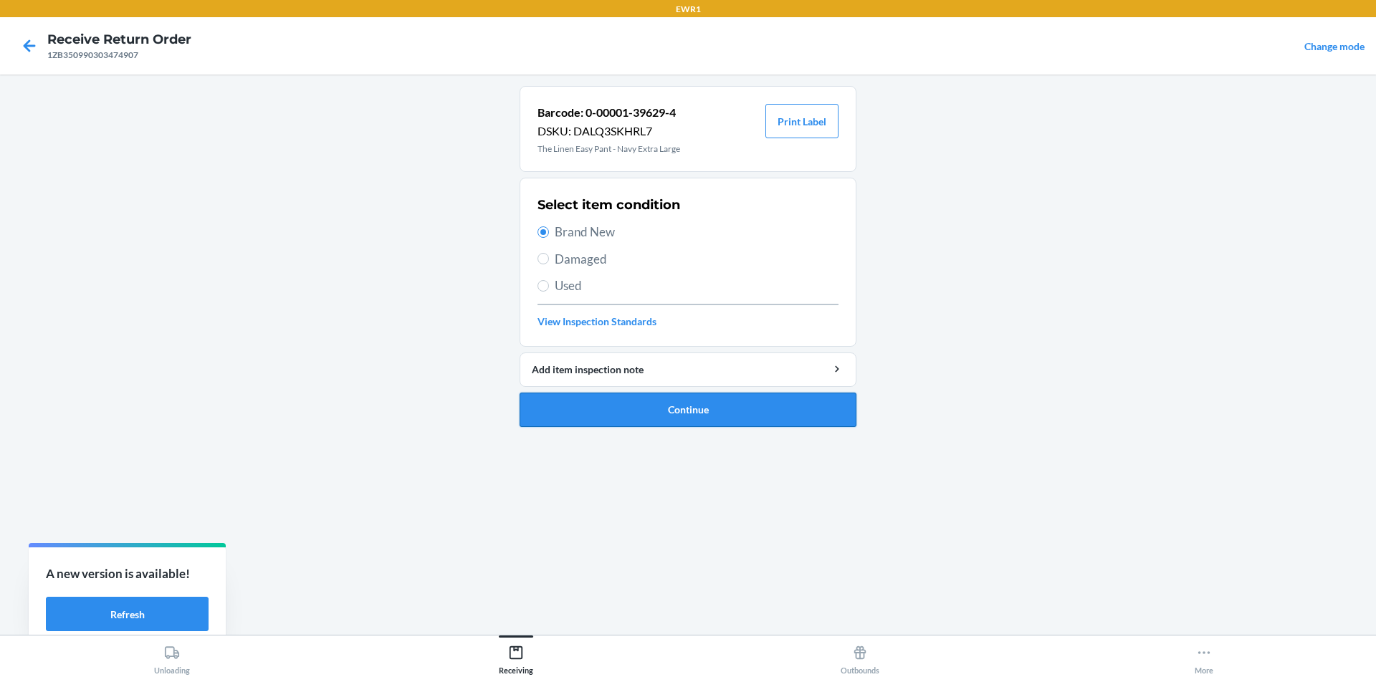
click at [771, 415] on button "Continue" at bounding box center [688, 410] width 337 height 34
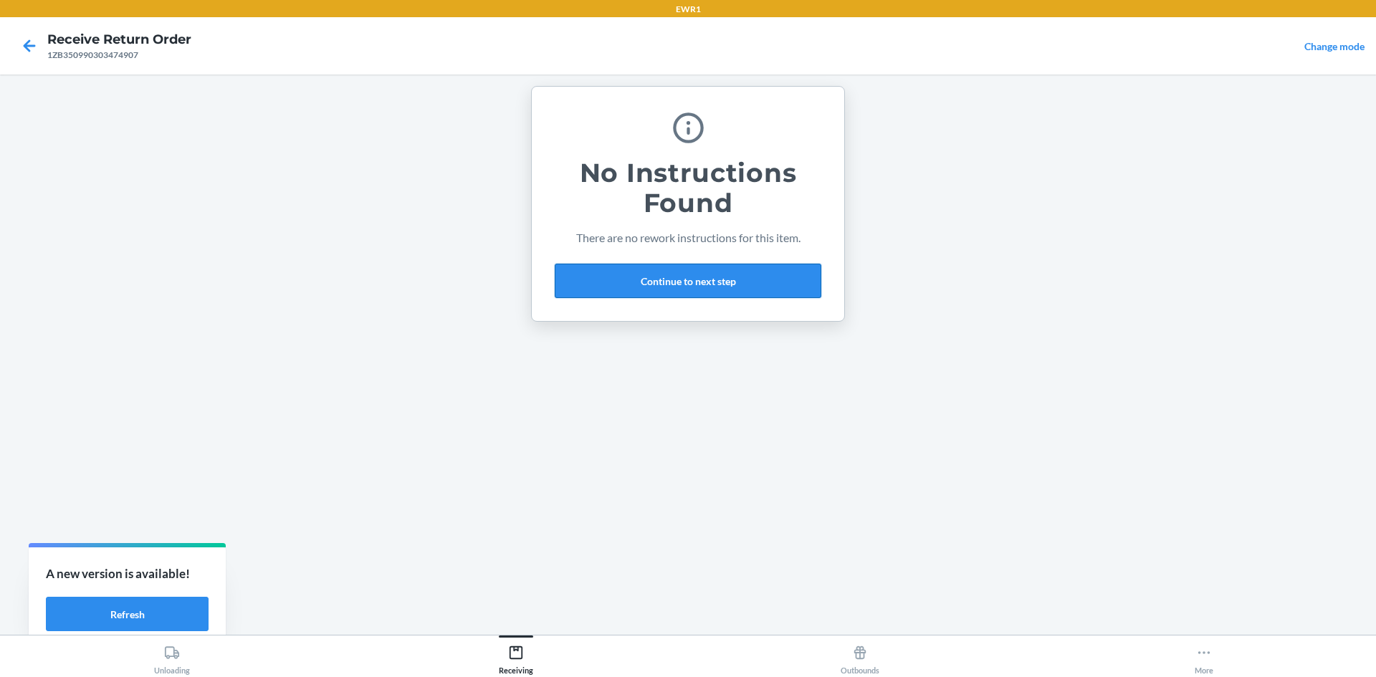
click at [745, 280] on button "Continue to next step" at bounding box center [688, 281] width 267 height 34
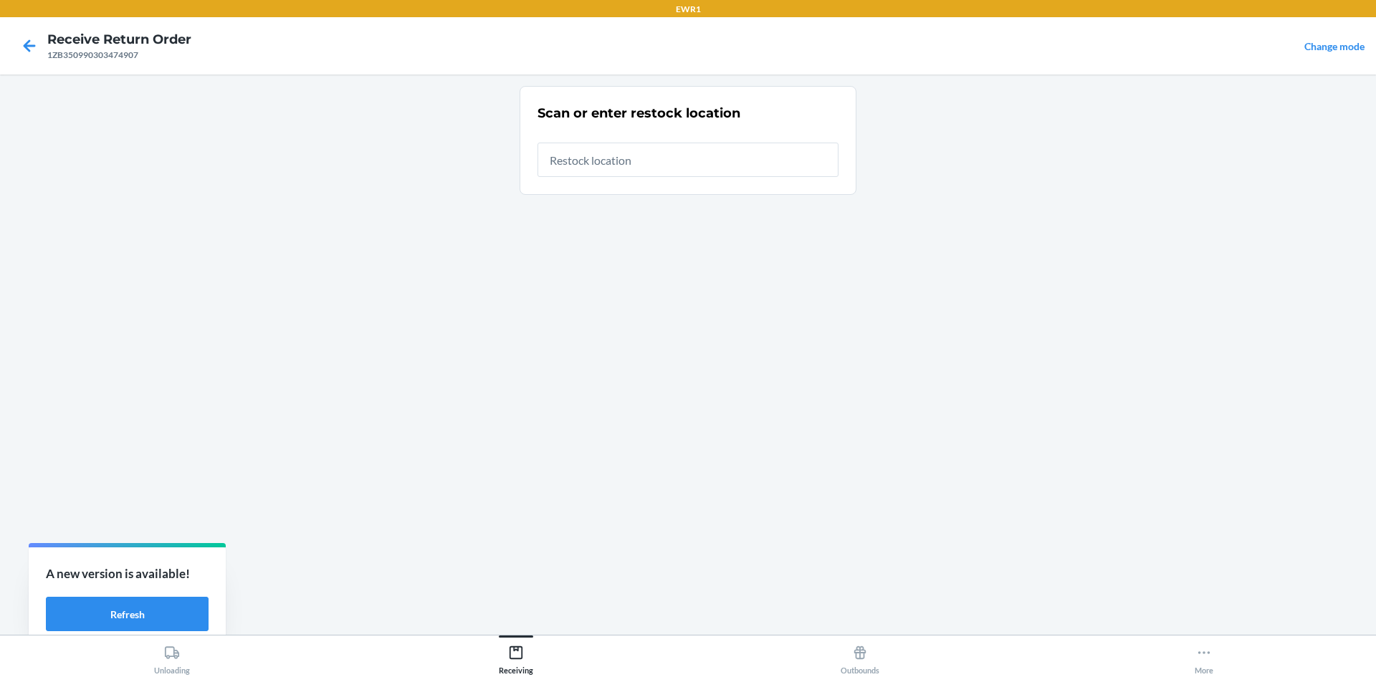
click at [683, 164] on input "text" at bounding box center [688, 160] width 301 height 34
type input "RTCart015"
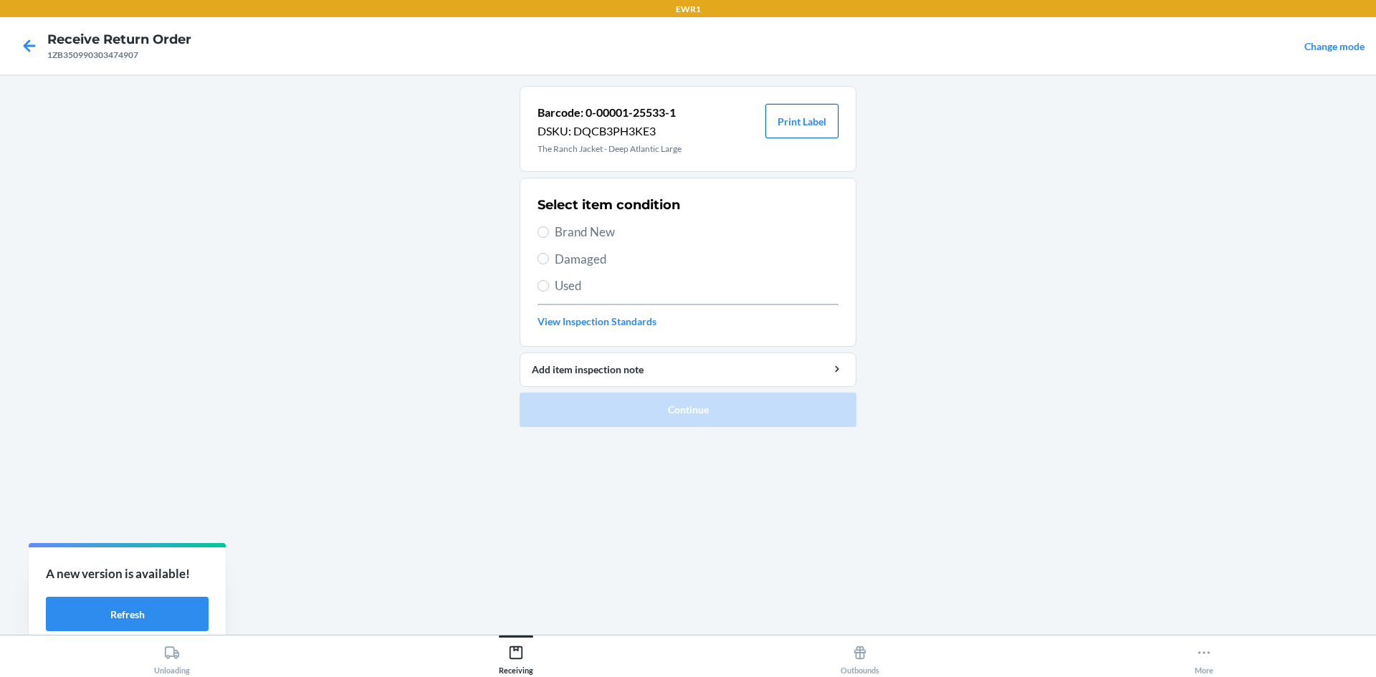
click at [820, 128] on button "Print Label" at bounding box center [801, 121] width 73 height 34
click at [545, 230] on input "Brand New" at bounding box center [543, 231] width 11 height 11
radio input "true"
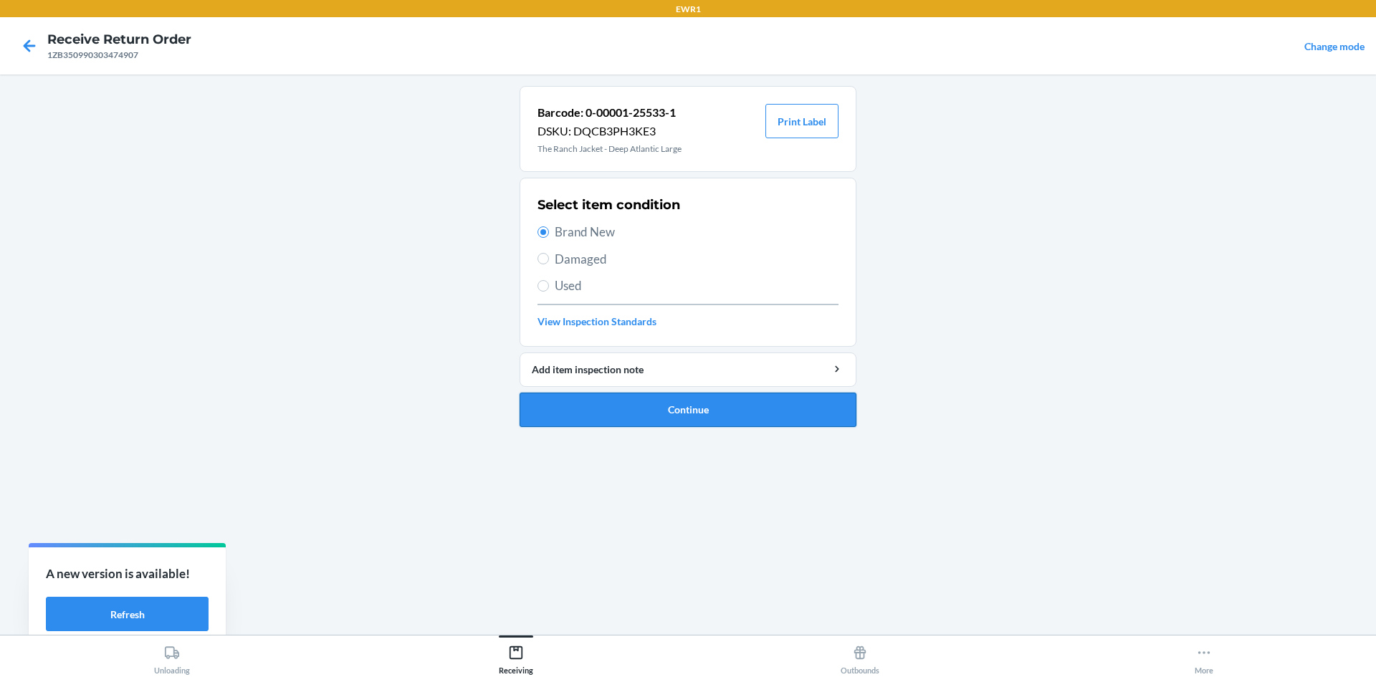
click at [738, 403] on button "Continue" at bounding box center [688, 410] width 337 height 34
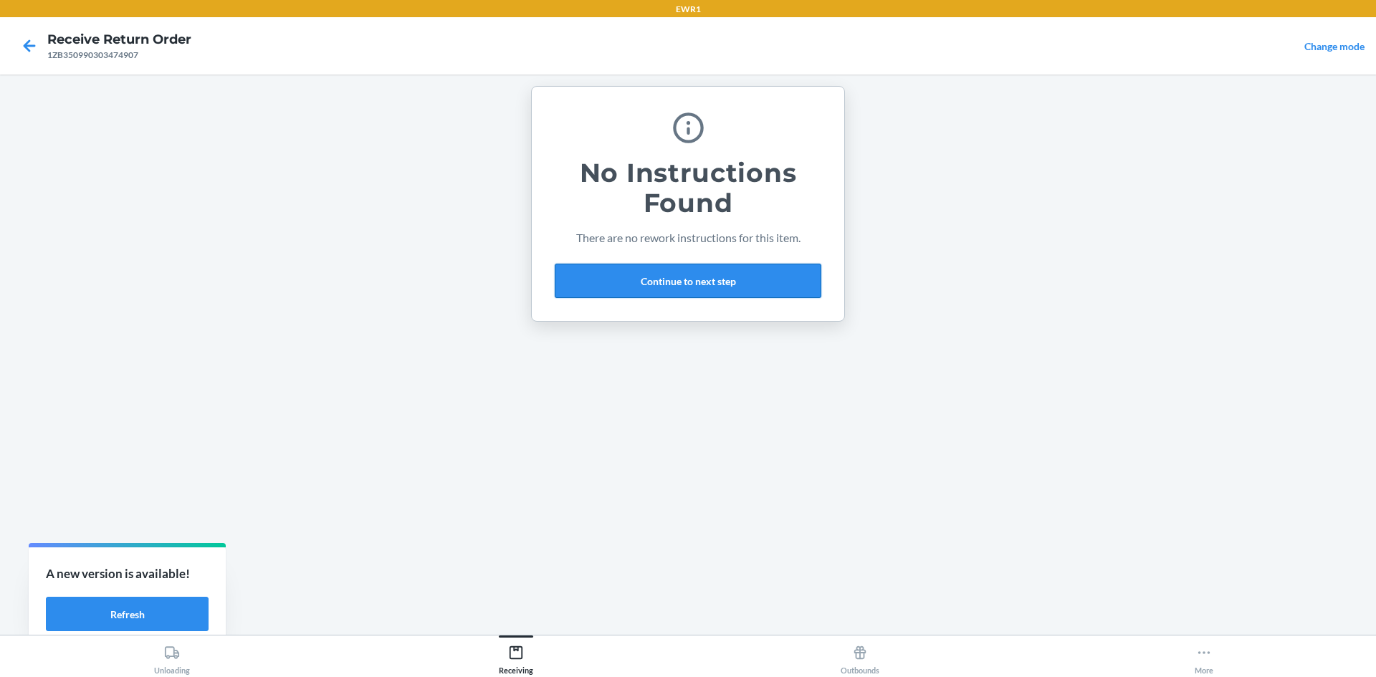
click at [750, 284] on button "Continue to next step" at bounding box center [688, 281] width 267 height 34
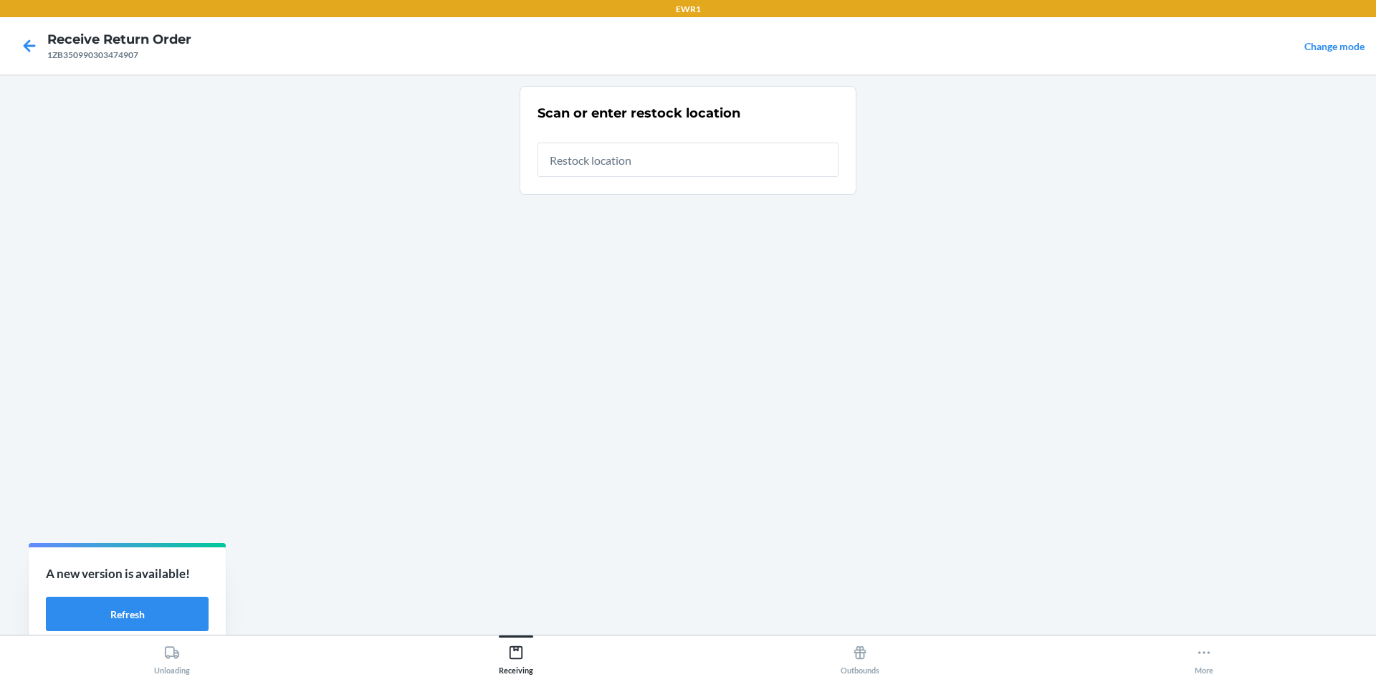
click at [675, 163] on input "text" at bounding box center [688, 160] width 301 height 34
type input "RTCart015"
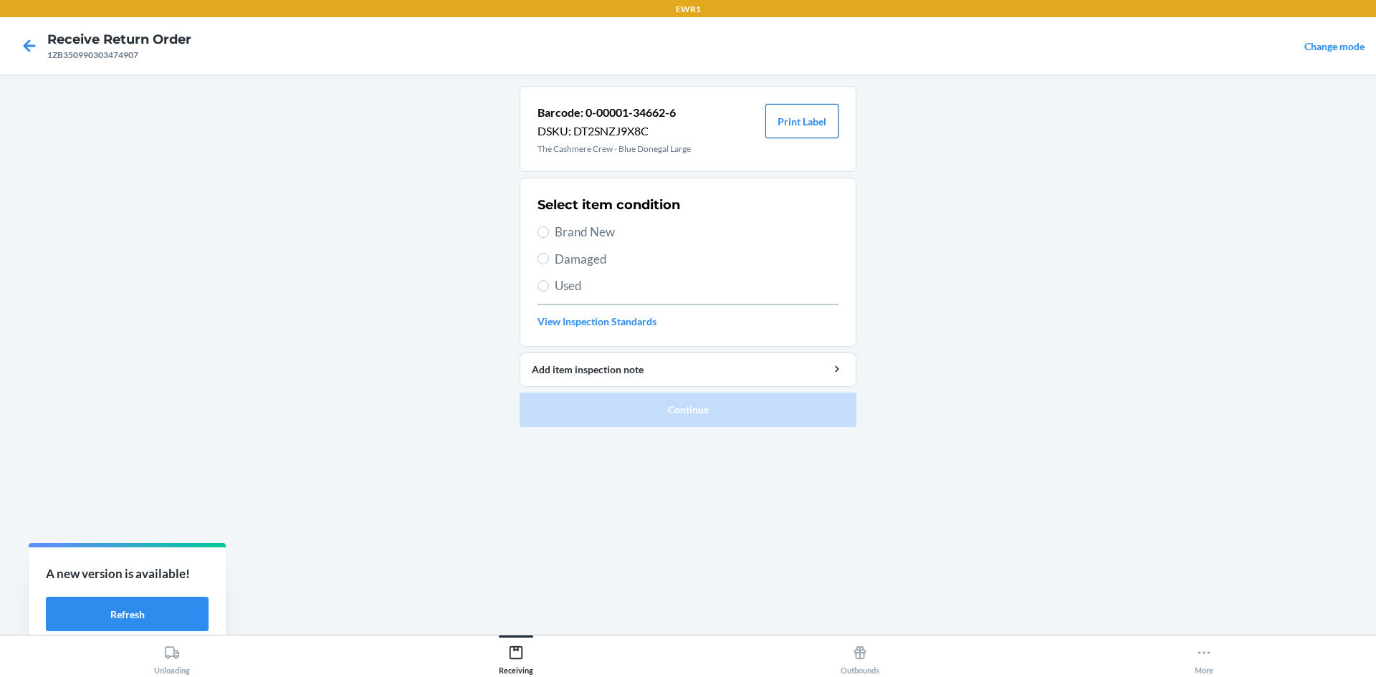
click at [811, 125] on button "Print Label" at bounding box center [801, 121] width 73 height 34
click at [571, 230] on span "Brand New" at bounding box center [697, 232] width 284 height 19
click at [549, 230] on input "Brand New" at bounding box center [543, 231] width 11 height 11
radio input "true"
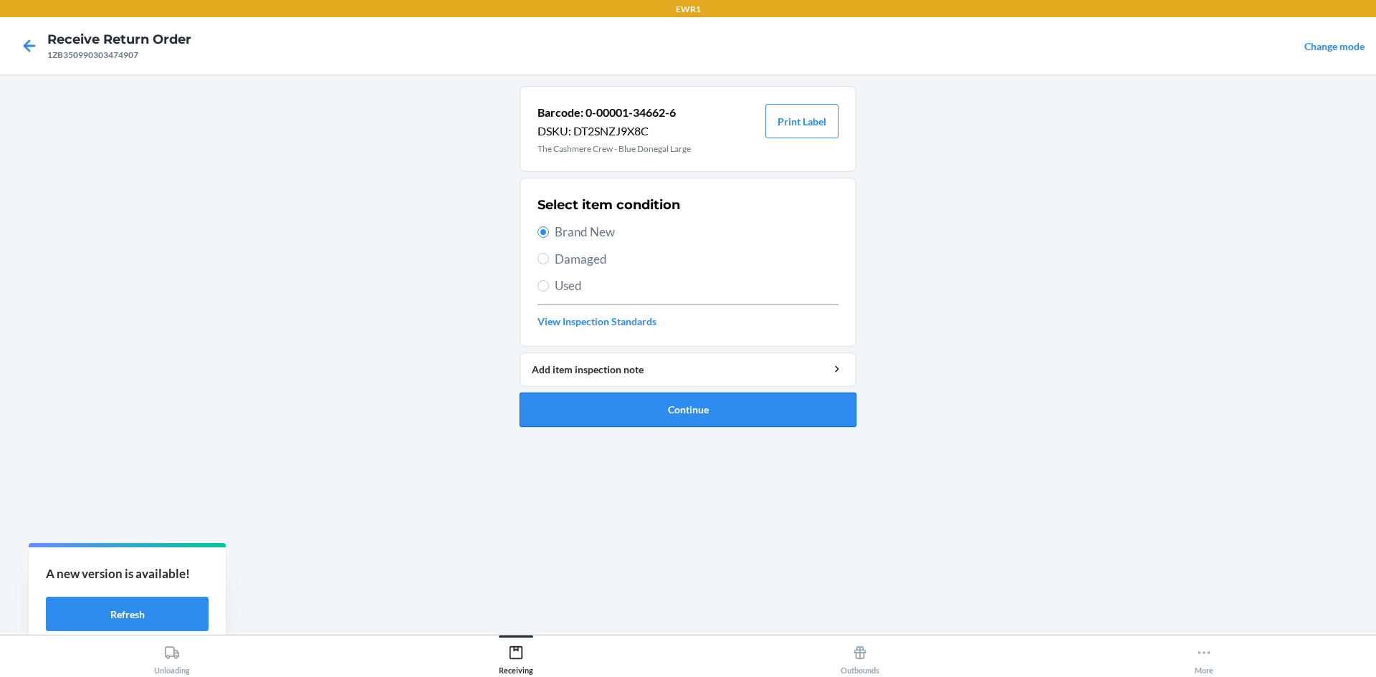
click at [725, 411] on button "Continue" at bounding box center [688, 410] width 337 height 34
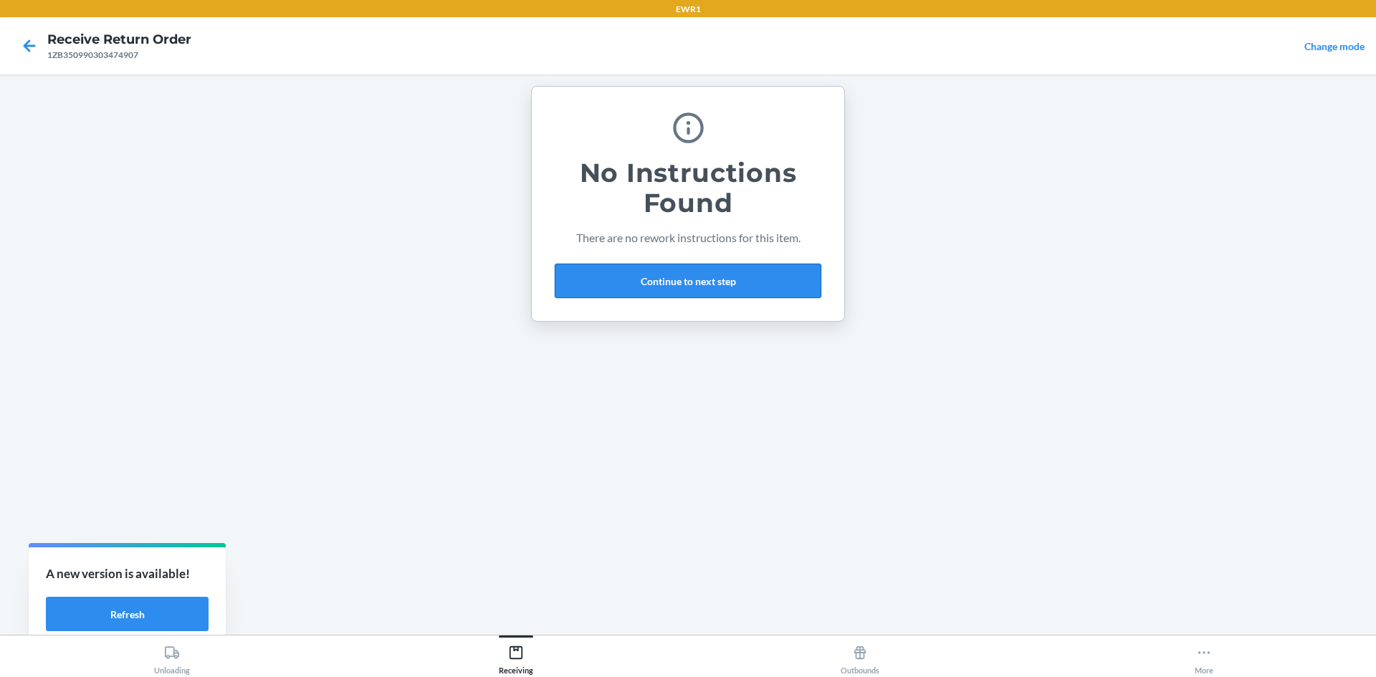
click at [724, 268] on button "Continue to next step" at bounding box center [688, 281] width 267 height 34
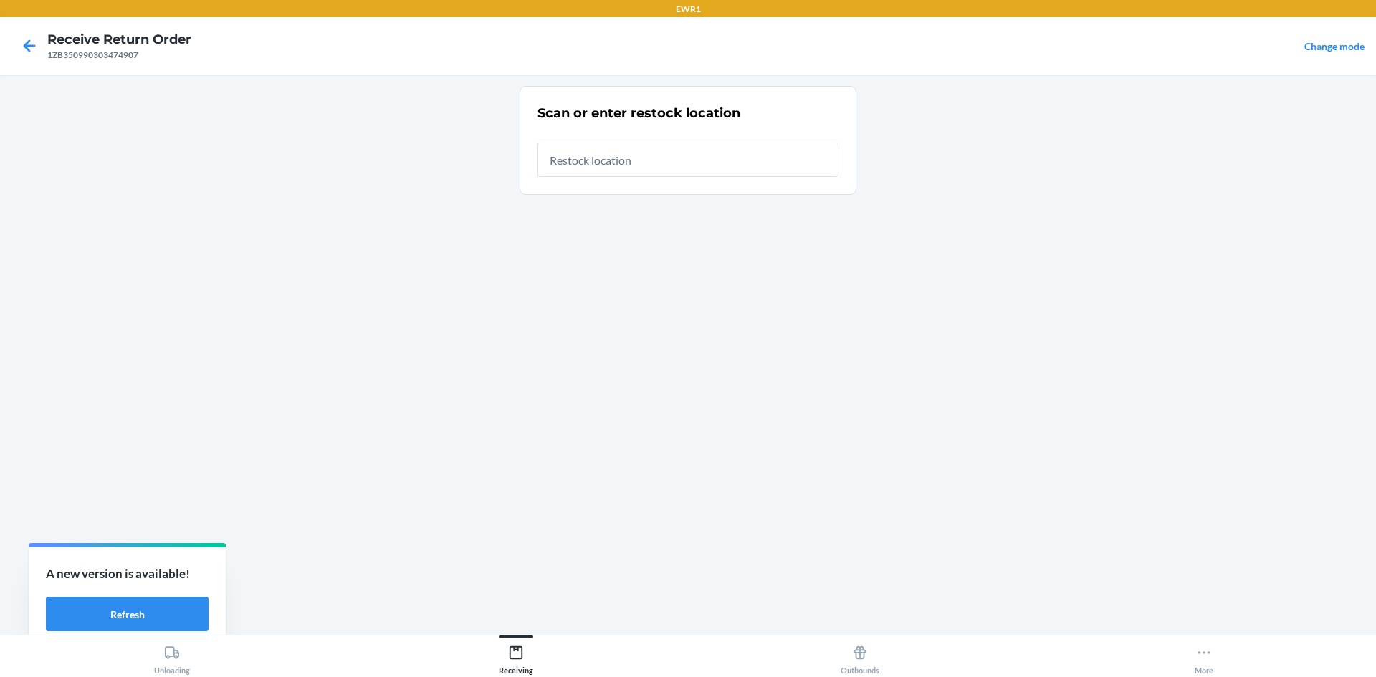
click at [678, 158] on input "text" at bounding box center [688, 160] width 301 height 34
type input "RTCart015"
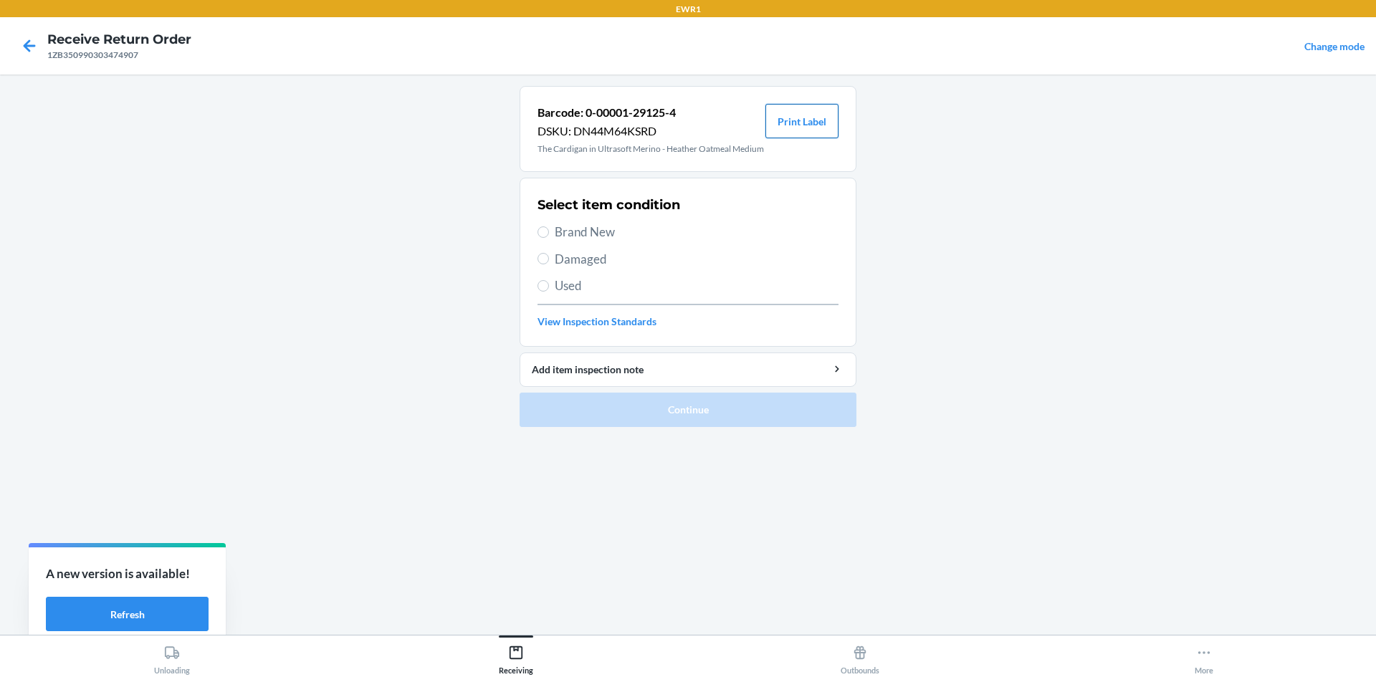
click at [812, 125] on button "Print Label" at bounding box center [801, 121] width 73 height 34
click at [566, 242] on span "Brand New" at bounding box center [697, 232] width 284 height 19
click at [549, 238] on input "Brand New" at bounding box center [543, 231] width 11 height 11
radio input "true"
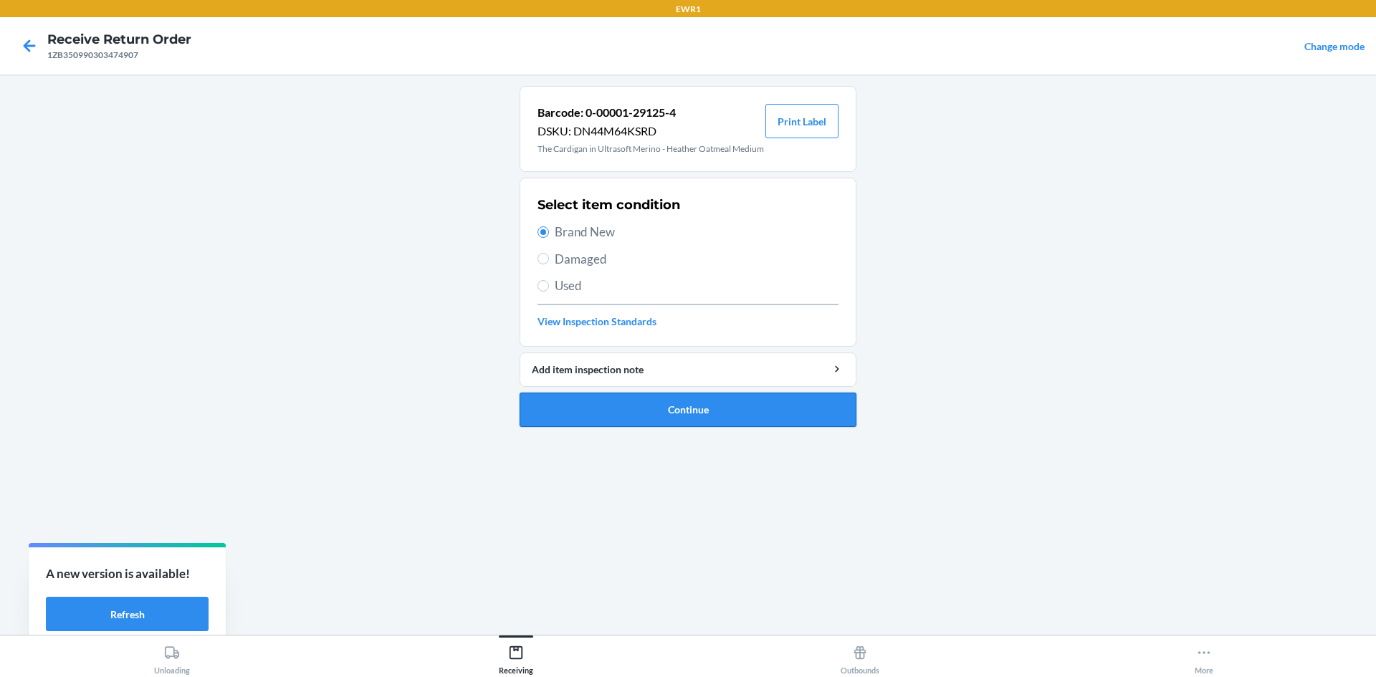
click at [730, 415] on button "Continue" at bounding box center [688, 410] width 337 height 34
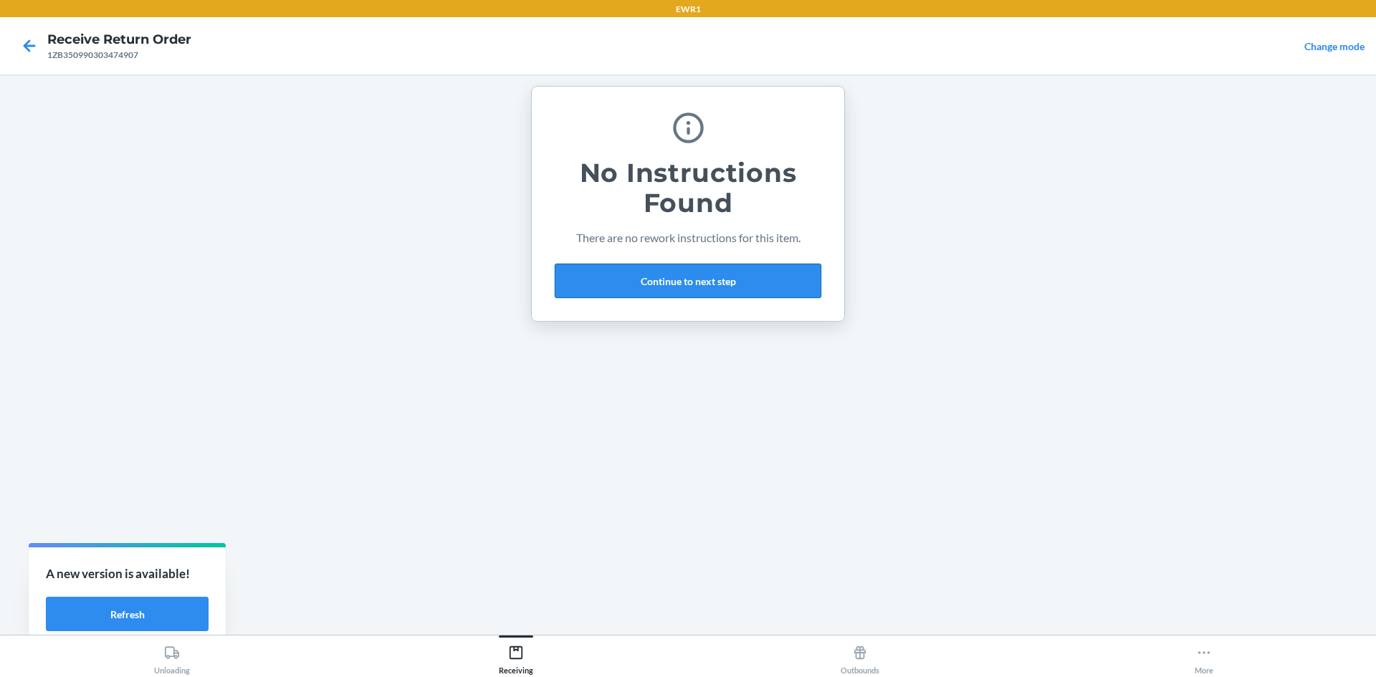
click at [720, 275] on button "Continue to next step" at bounding box center [688, 281] width 267 height 34
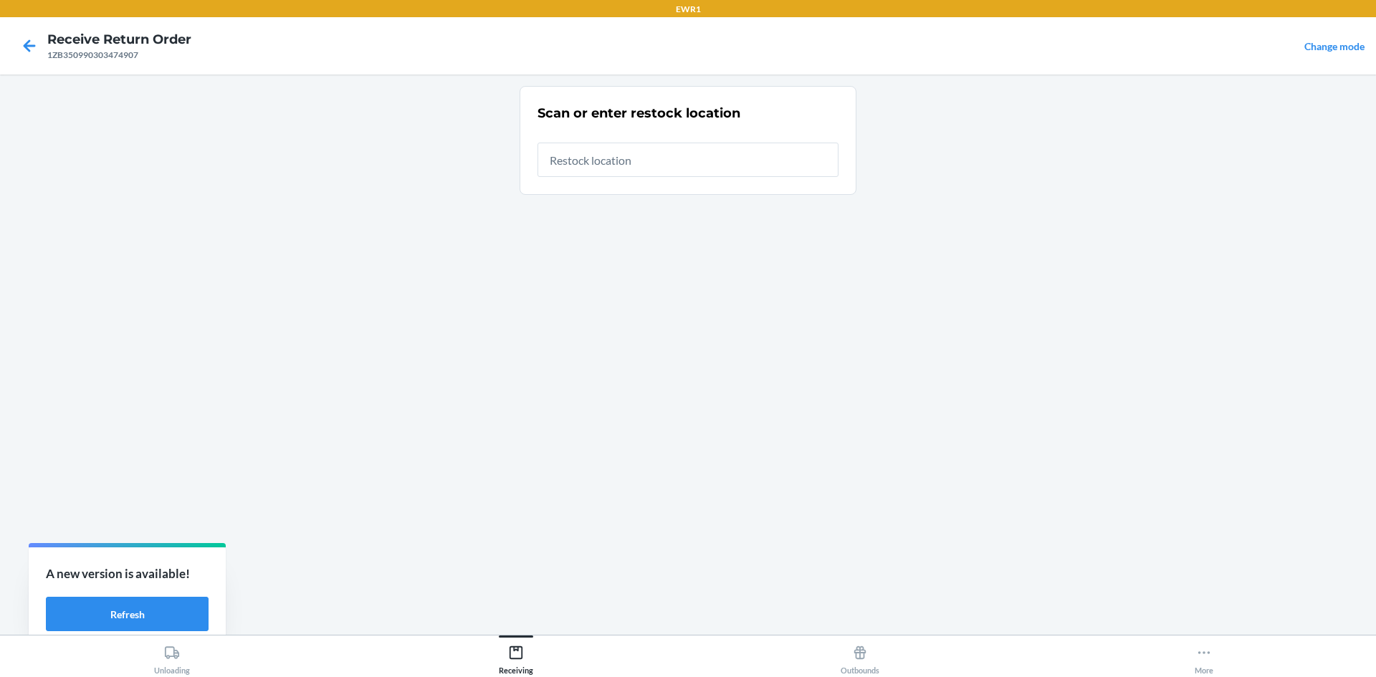
click at [702, 173] on input "text" at bounding box center [688, 160] width 301 height 34
type input "RTCart015"
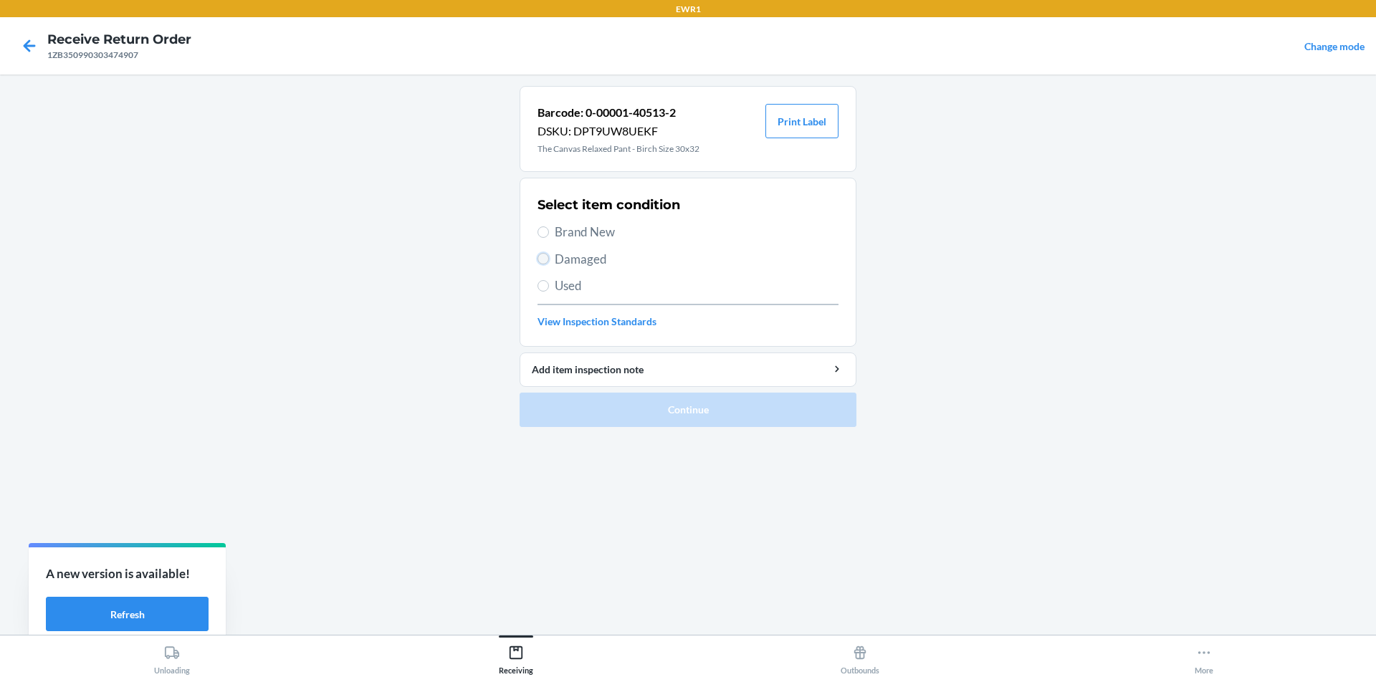
click at [543, 262] on input "Damaged" at bounding box center [543, 258] width 11 height 11
radio input "true"
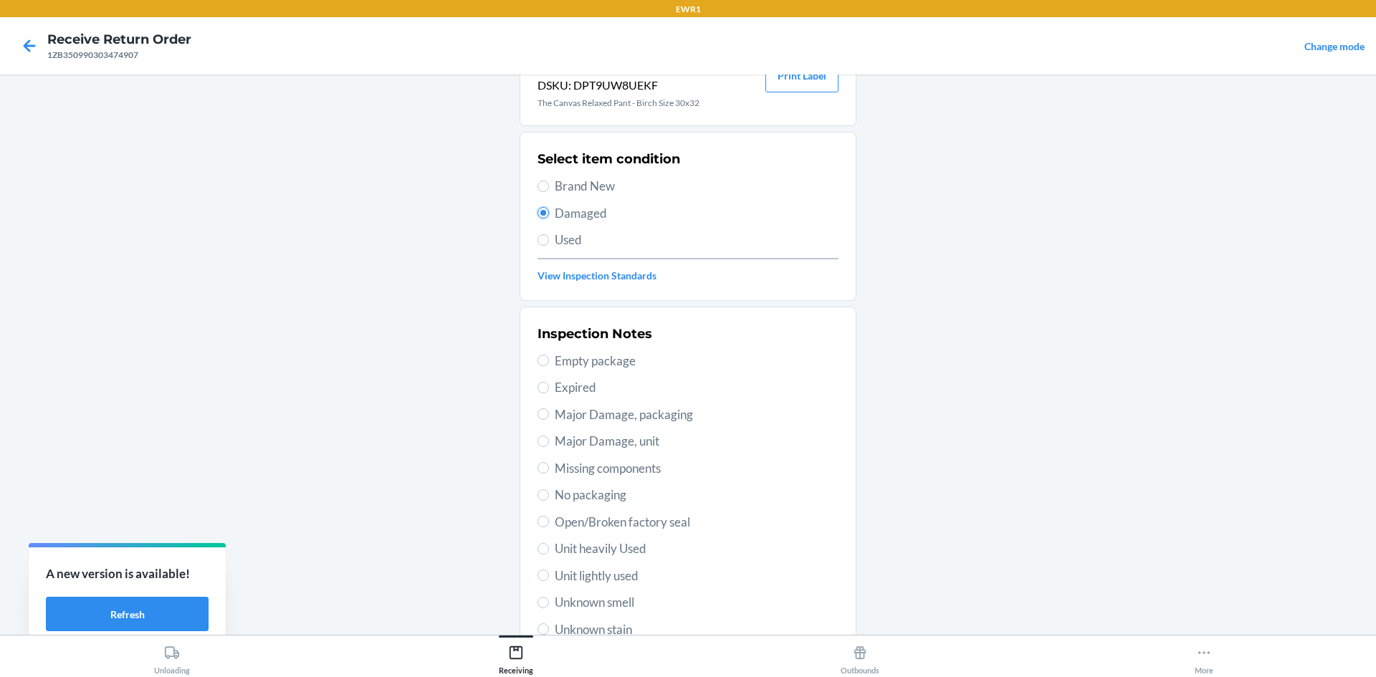
scroll to position [72, 0]
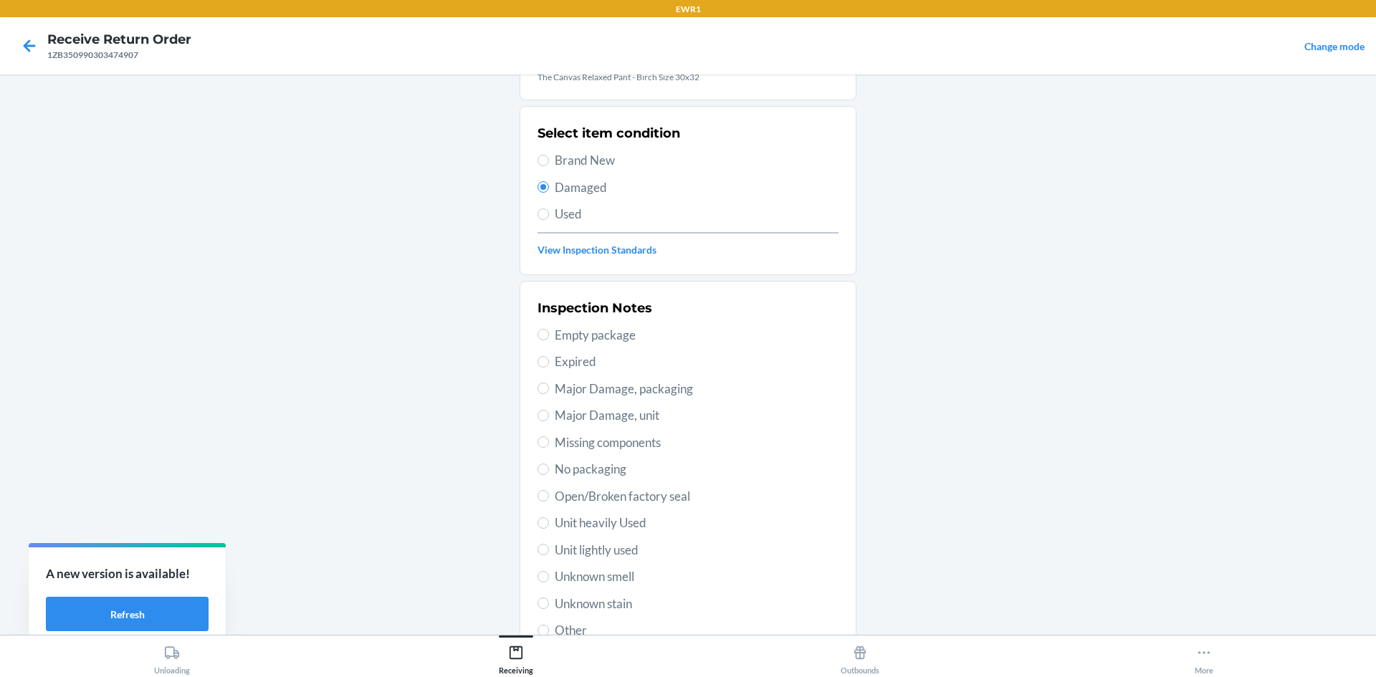
click at [564, 551] on span "Unit lightly used" at bounding box center [697, 550] width 284 height 19
click at [549, 551] on input "Unit lightly used" at bounding box center [543, 549] width 11 height 11
radio input "true"
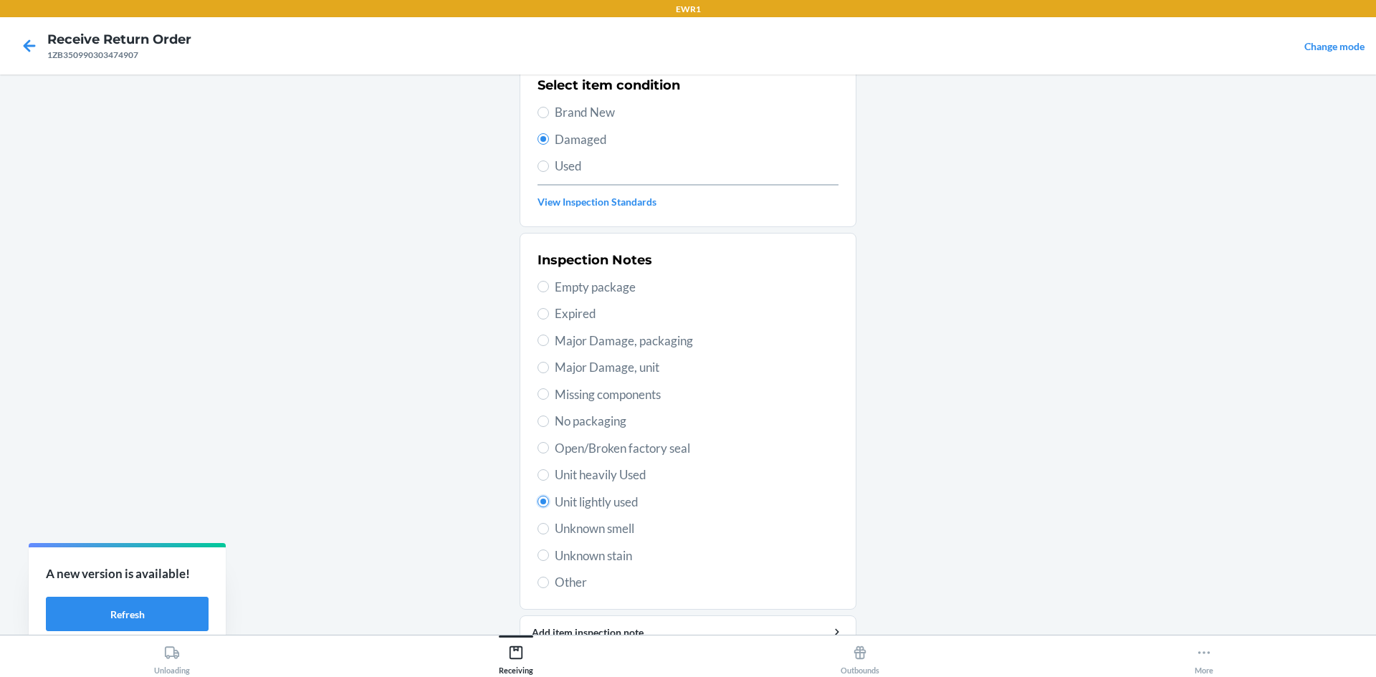
scroll to position [186, 0]
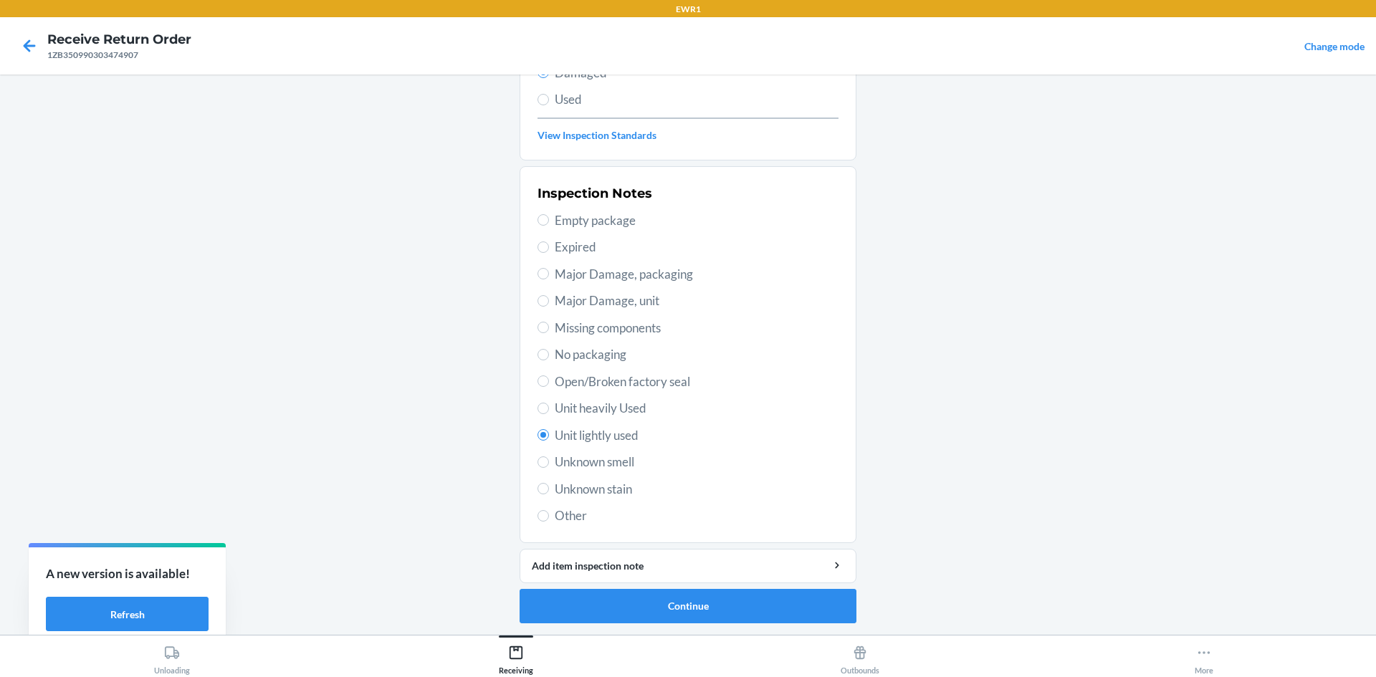
click at [540, 480] on label "Unknown stain" at bounding box center [688, 489] width 301 height 19
click at [540, 483] on input "Unknown stain" at bounding box center [543, 488] width 11 height 11
radio input "true"
radio input "false"
click at [697, 599] on button "Continue" at bounding box center [688, 606] width 337 height 34
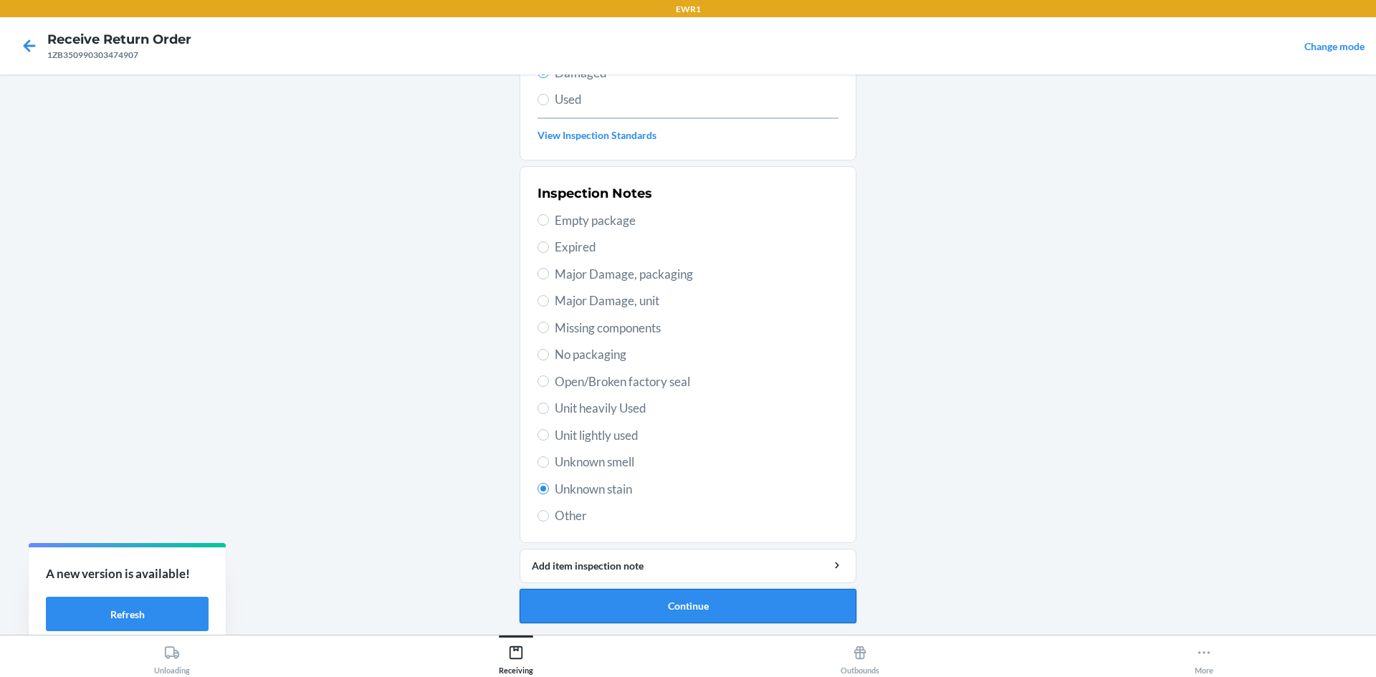
scroll to position [68, 0]
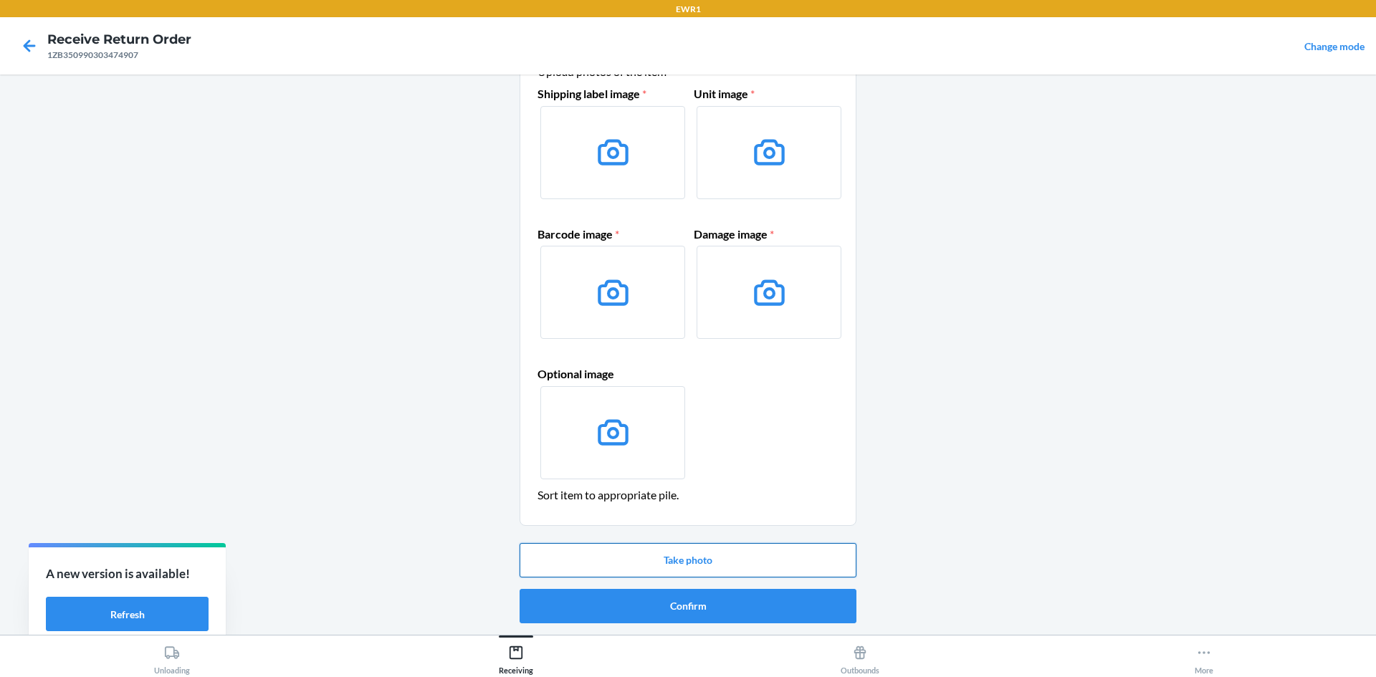
click at [700, 564] on button "Take photo" at bounding box center [688, 560] width 337 height 34
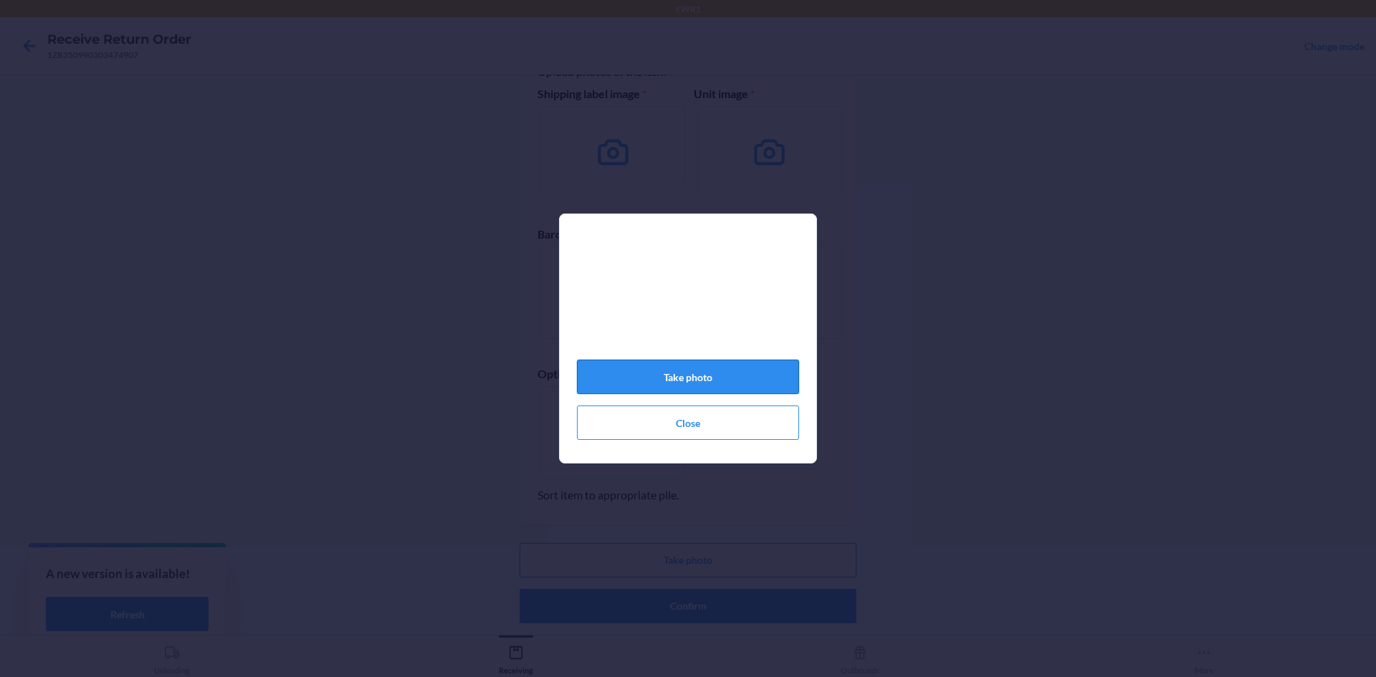
click at [743, 386] on button "Take photo" at bounding box center [688, 377] width 222 height 34
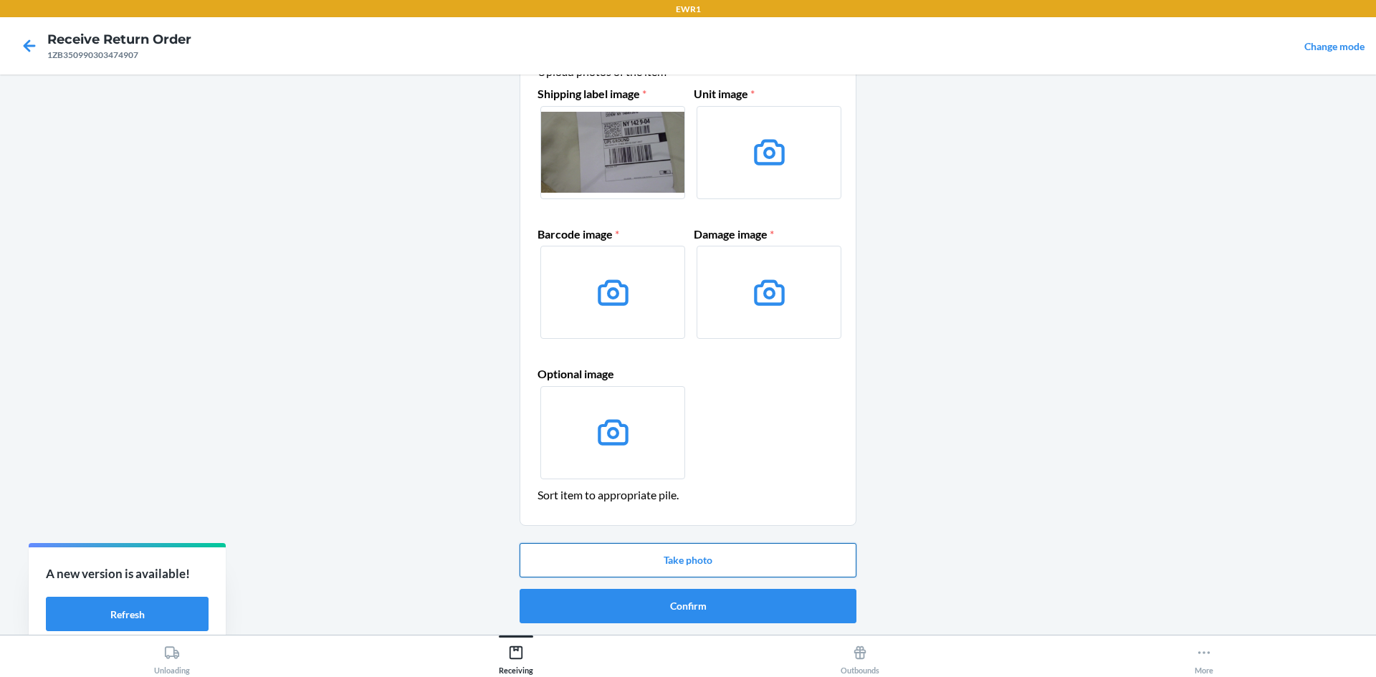
click at [725, 563] on button "Take photo" at bounding box center [688, 560] width 337 height 34
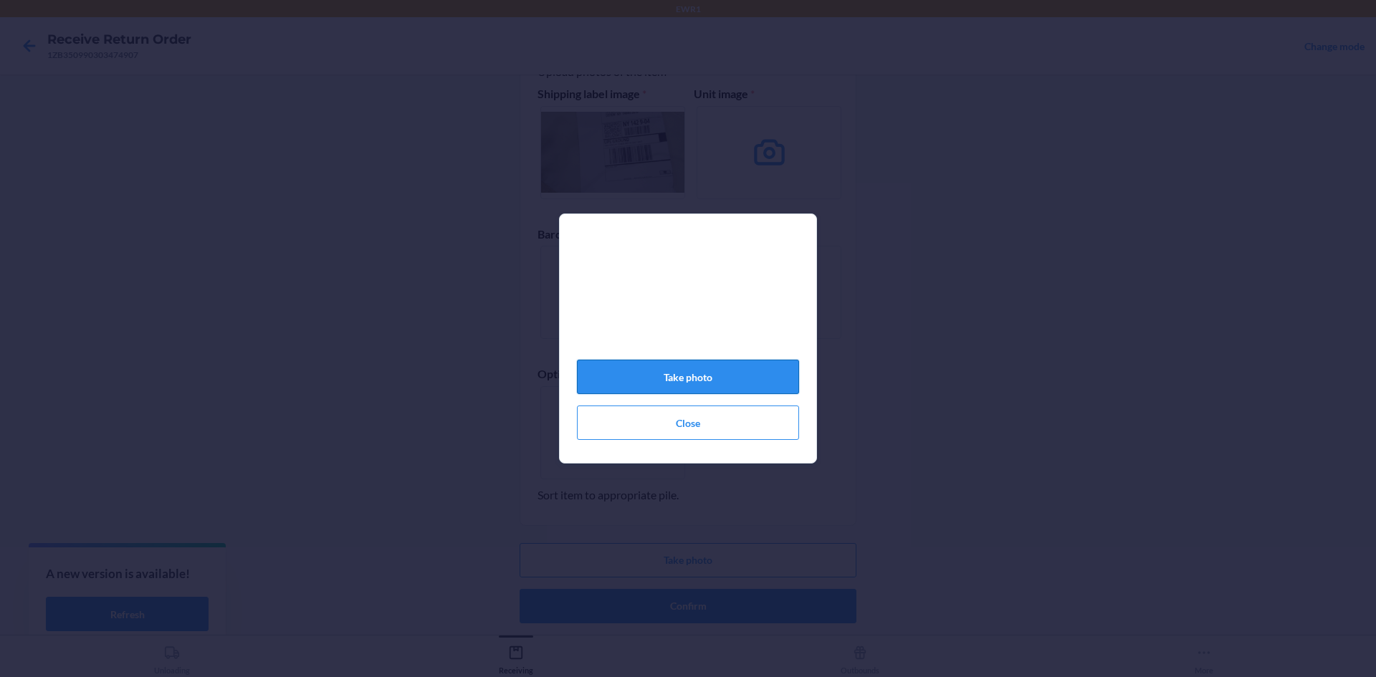
click at [763, 383] on button "Take photo" at bounding box center [688, 377] width 222 height 34
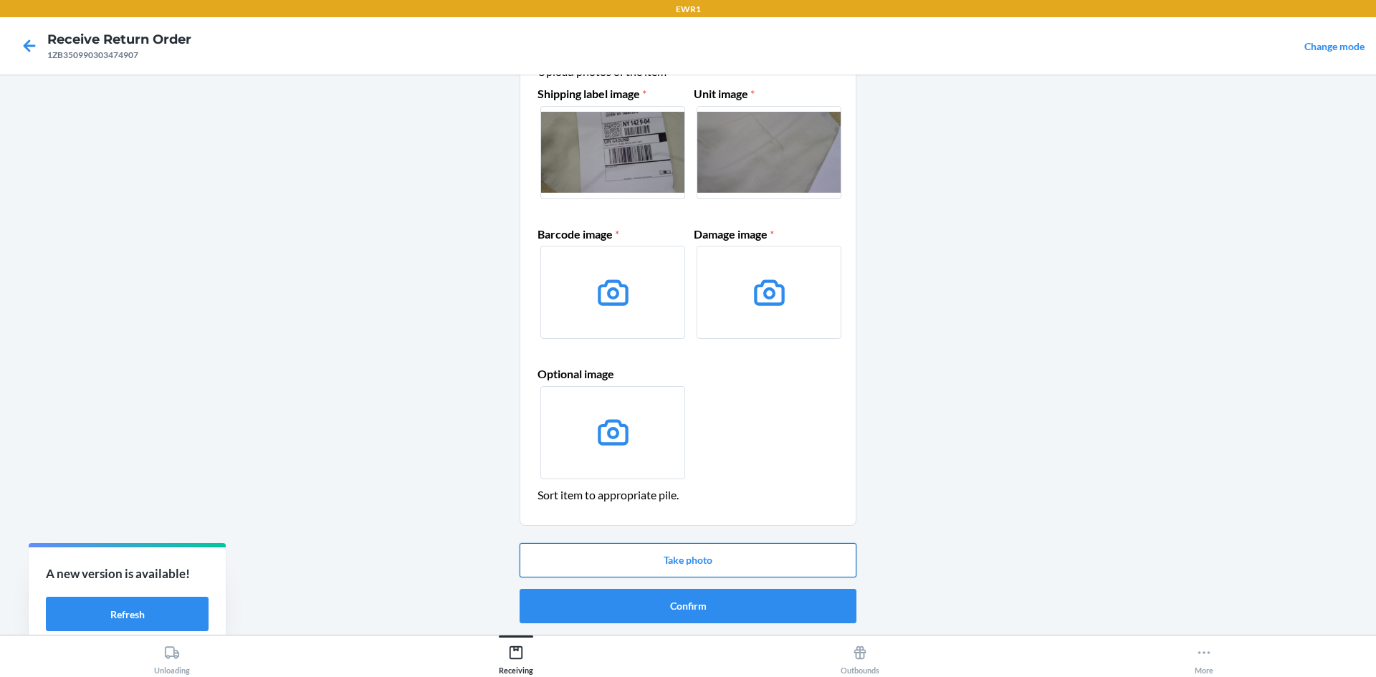
click at [692, 555] on button "Take photo" at bounding box center [688, 560] width 337 height 34
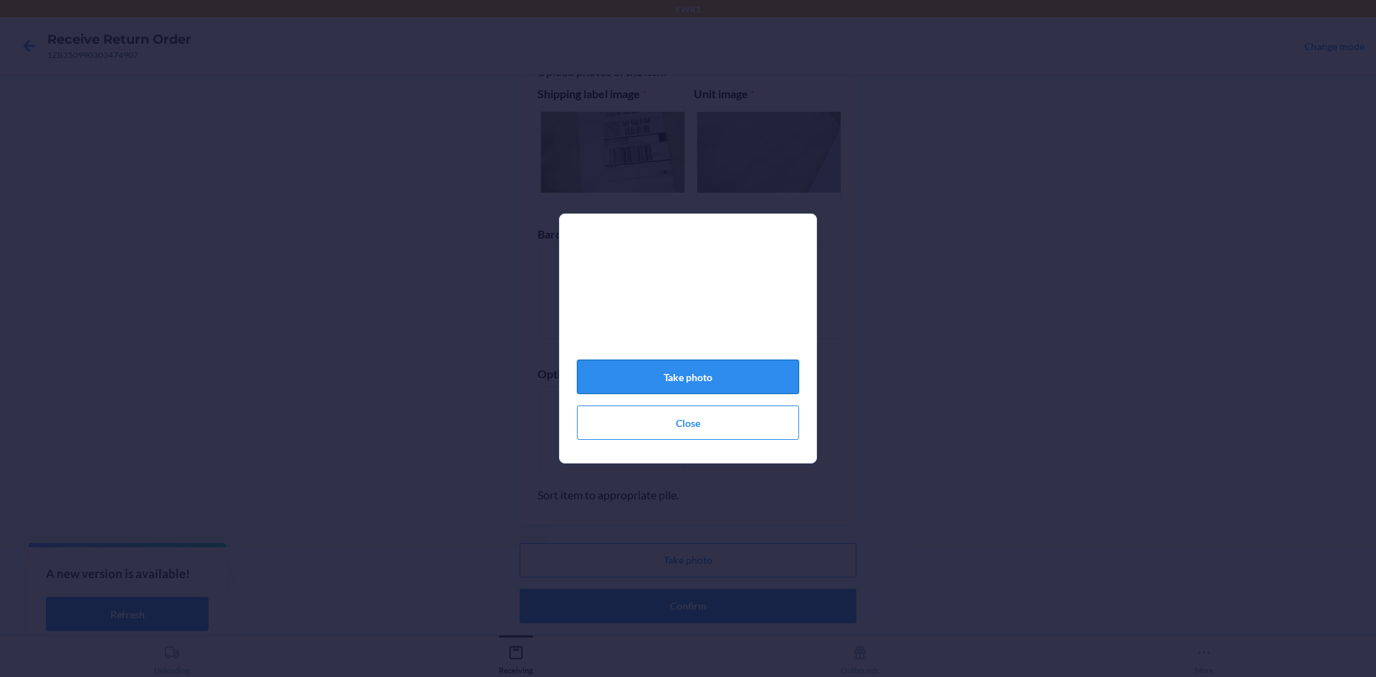
click at [726, 383] on button "Take photo" at bounding box center [688, 377] width 222 height 34
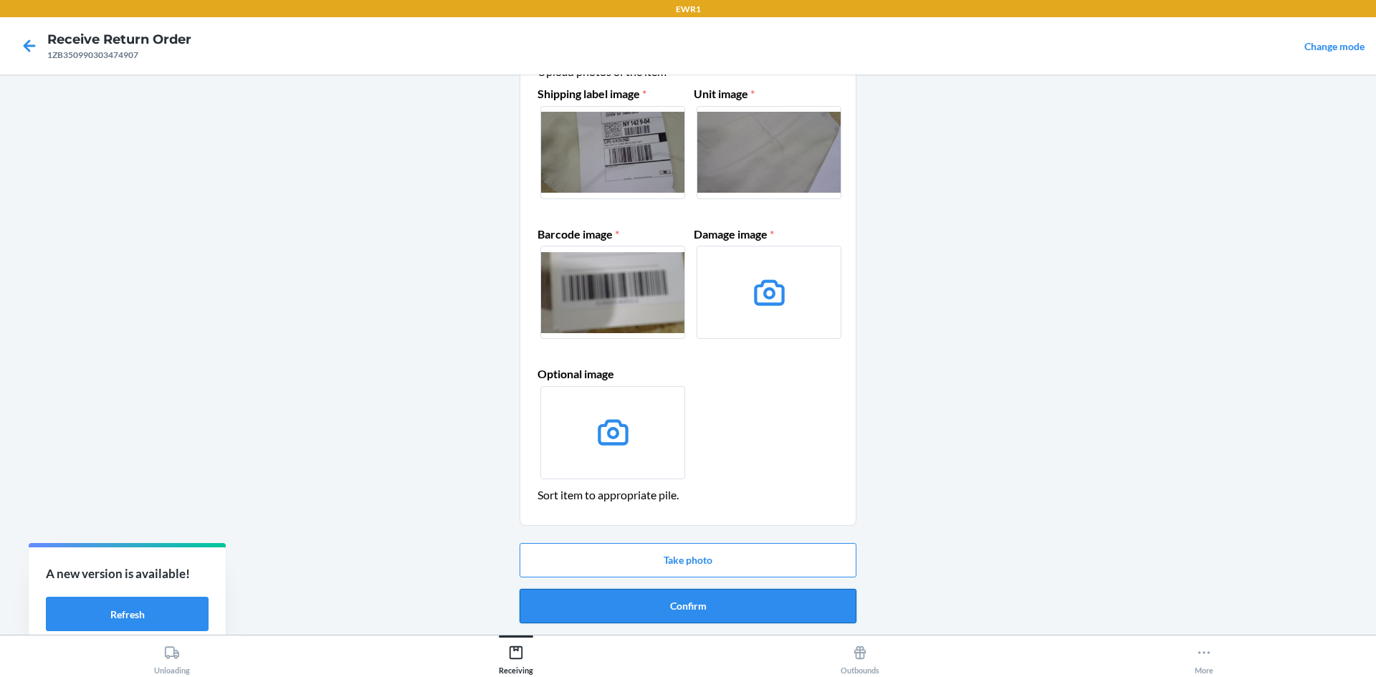
click at [724, 609] on button "Confirm" at bounding box center [688, 606] width 337 height 34
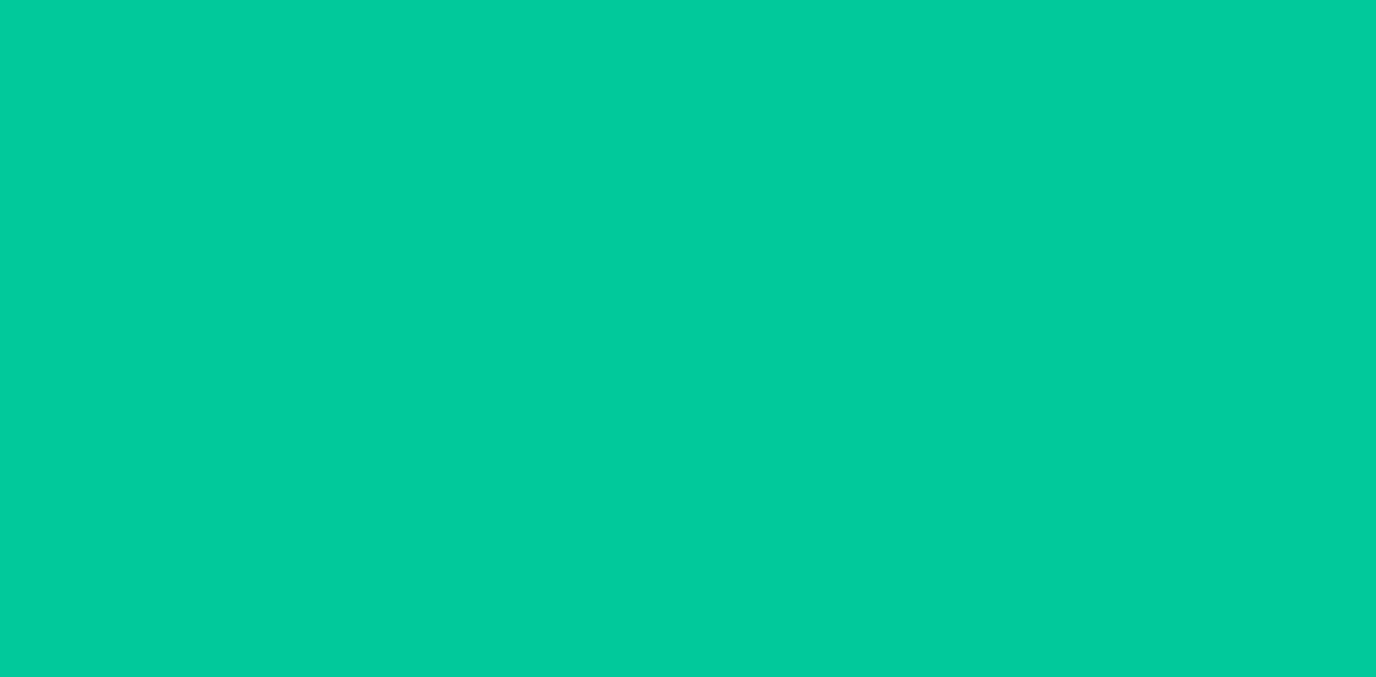
scroll to position [0, 0]
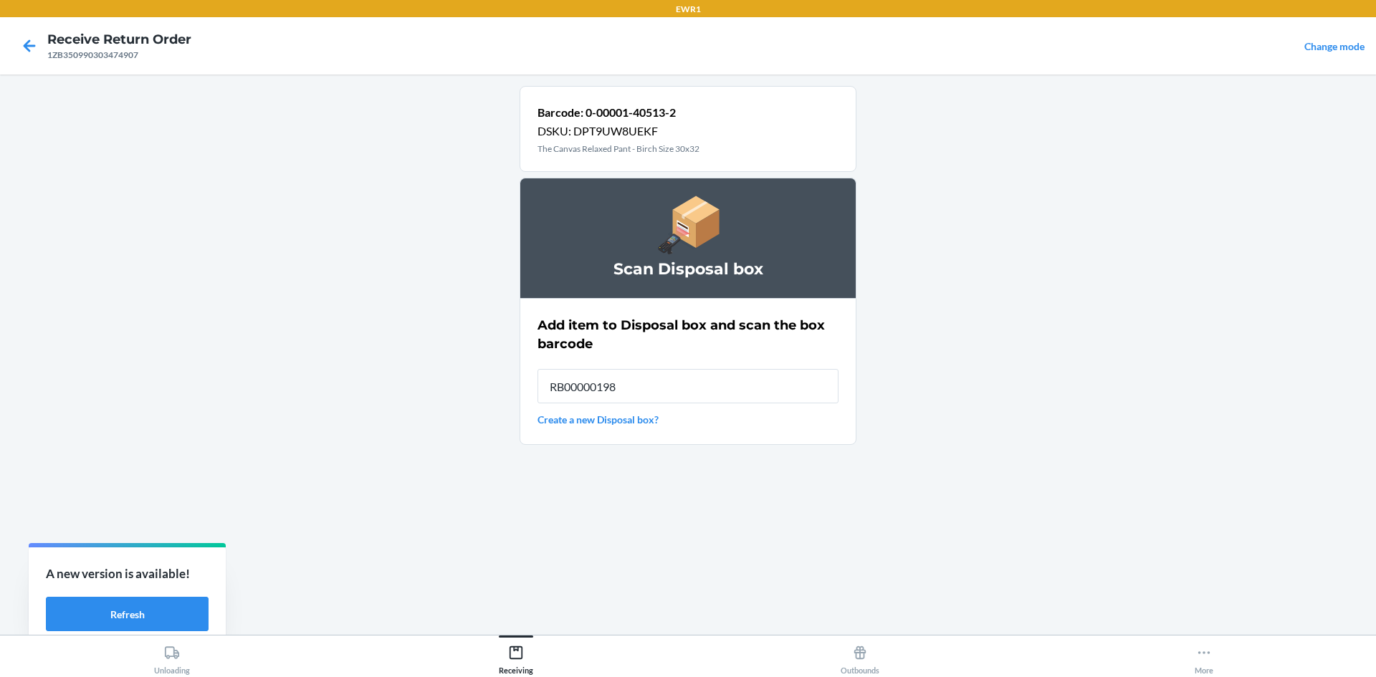
type input "RB000001987"
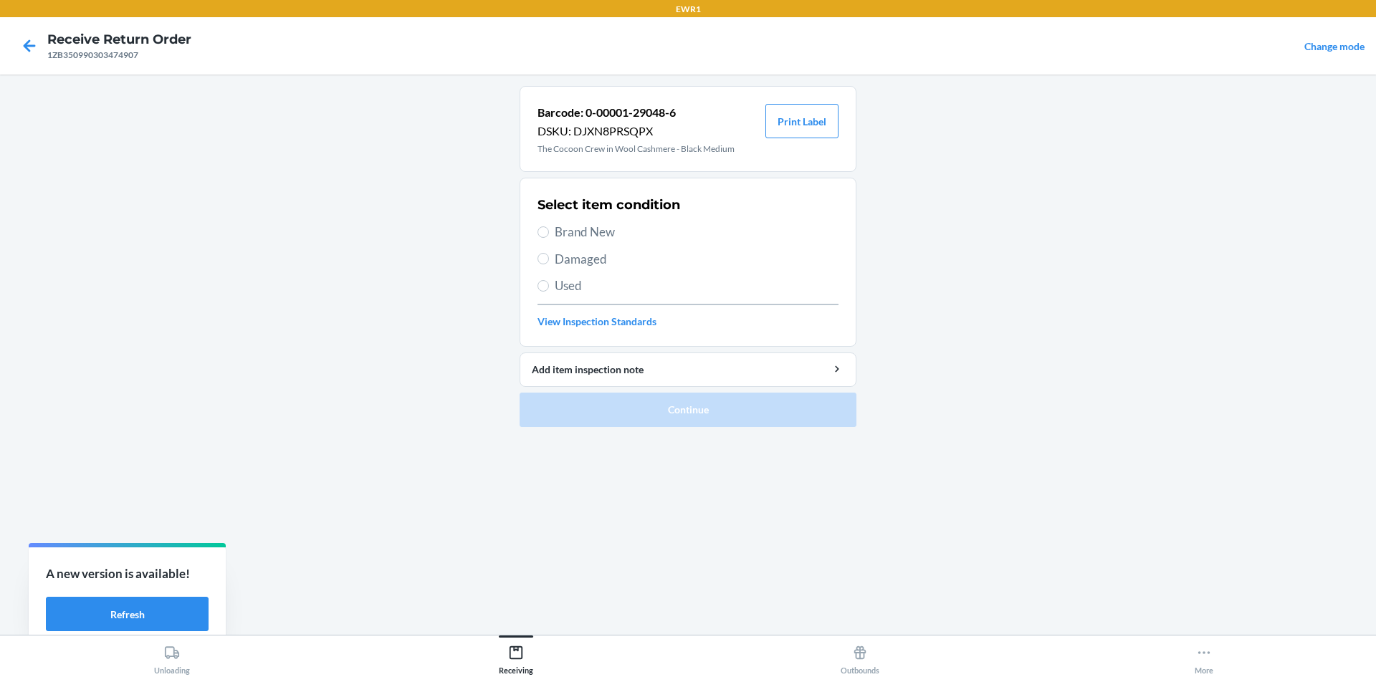
click at [550, 281] on label "Used" at bounding box center [688, 286] width 301 height 19
click at [549, 281] on input "Used" at bounding box center [543, 285] width 11 height 11
radio input "true"
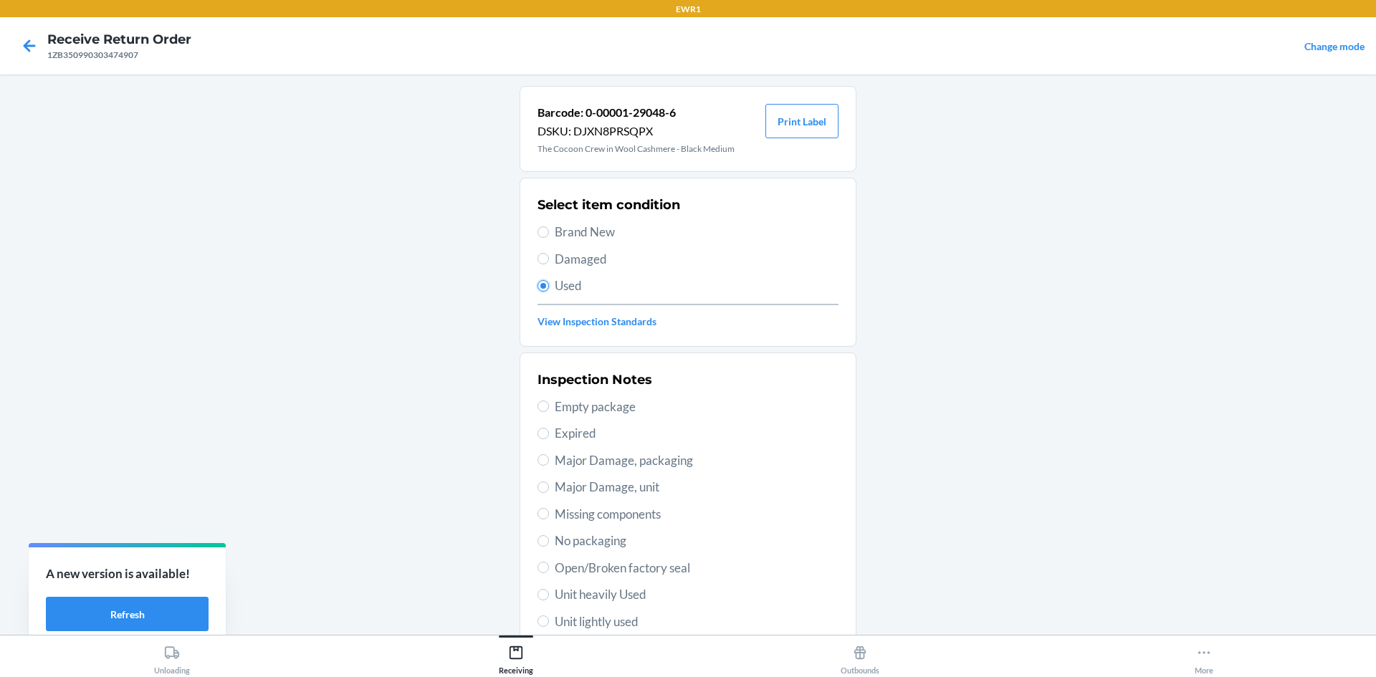
scroll to position [143, 0]
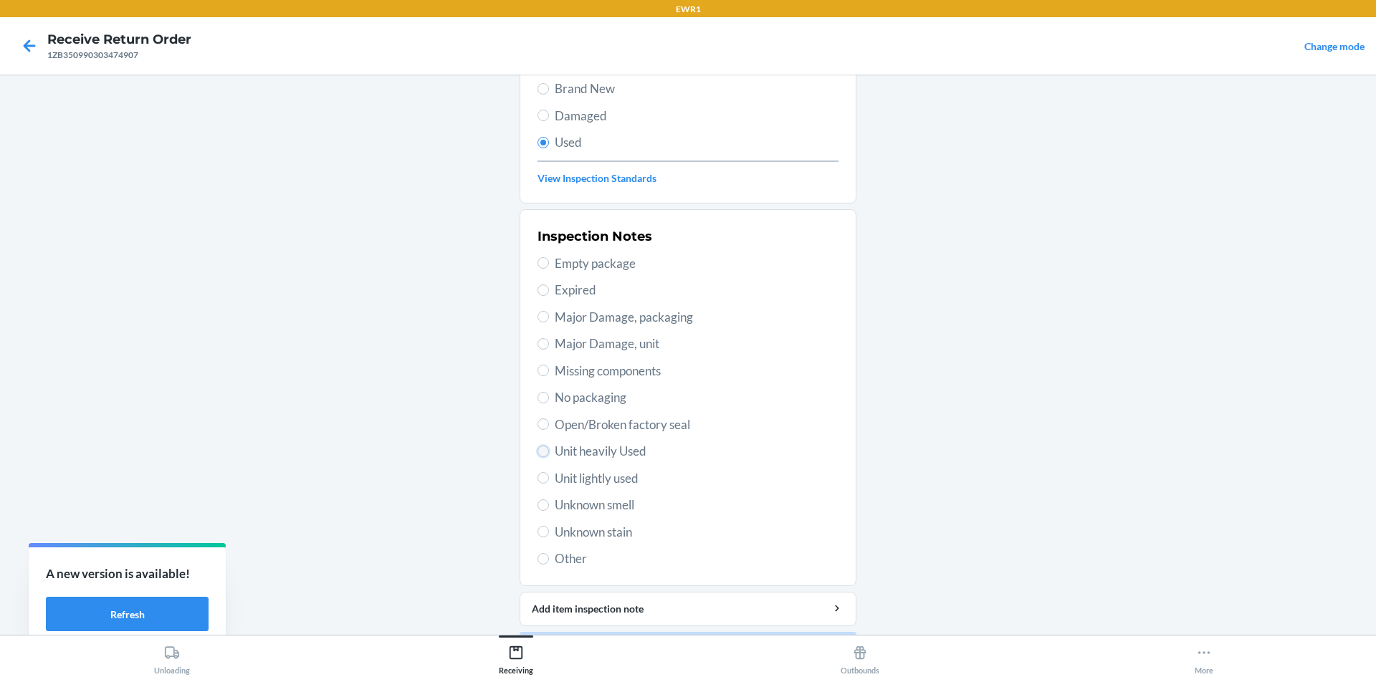
click at [538, 453] on input "Unit heavily Used" at bounding box center [543, 451] width 11 height 11
radio input "true"
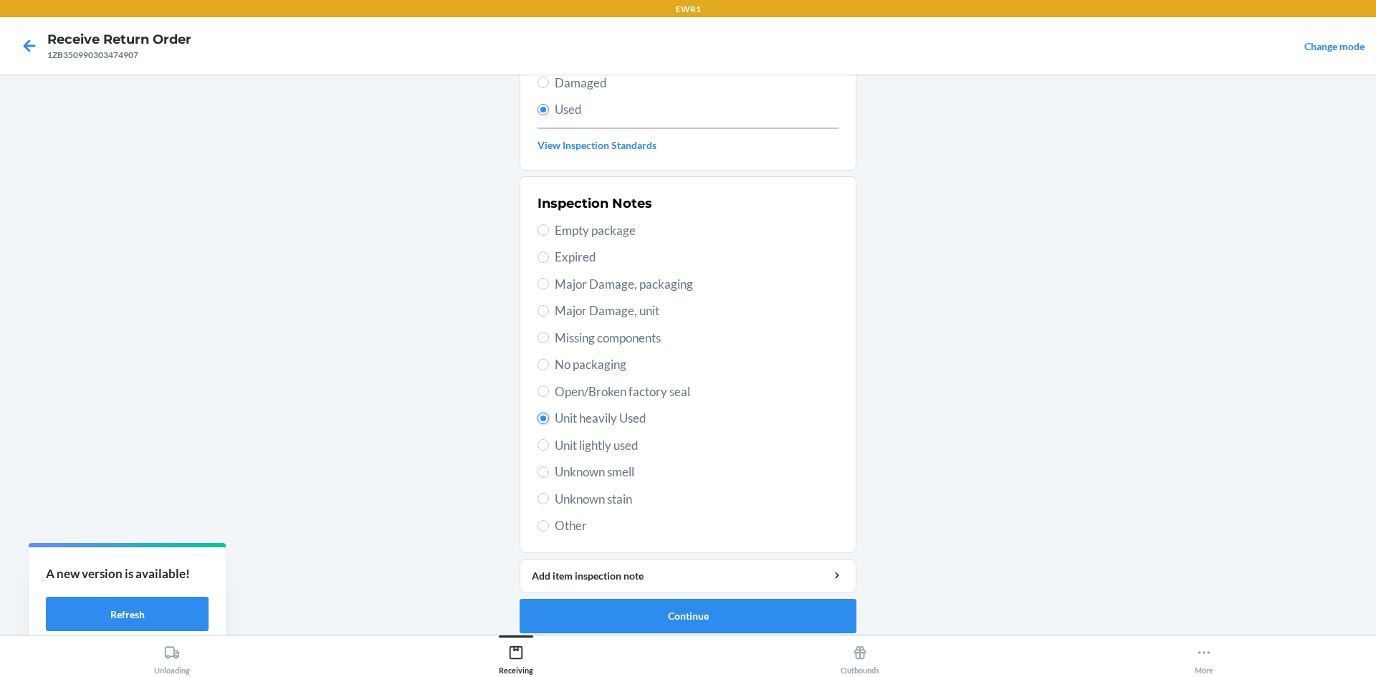
scroll to position [186, 0]
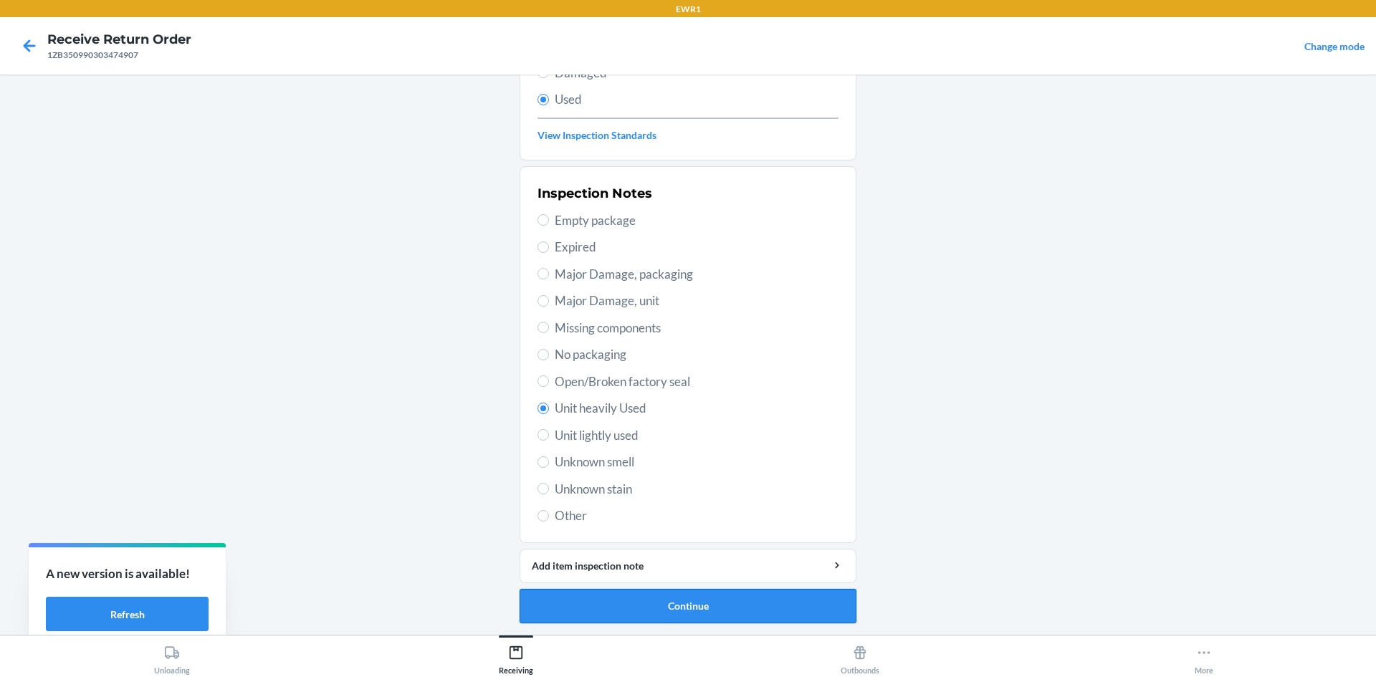
click at [783, 596] on button "Continue" at bounding box center [688, 606] width 337 height 34
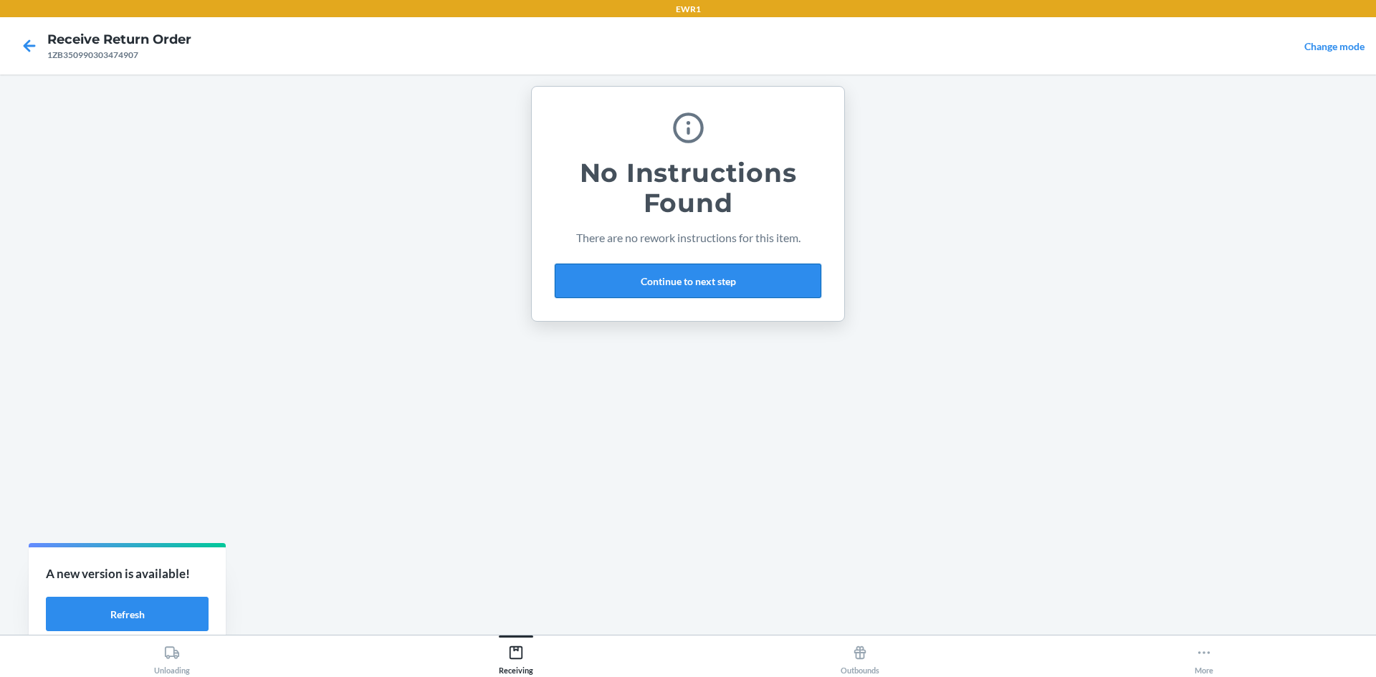
click at [740, 281] on button "Continue to next step" at bounding box center [688, 281] width 267 height 34
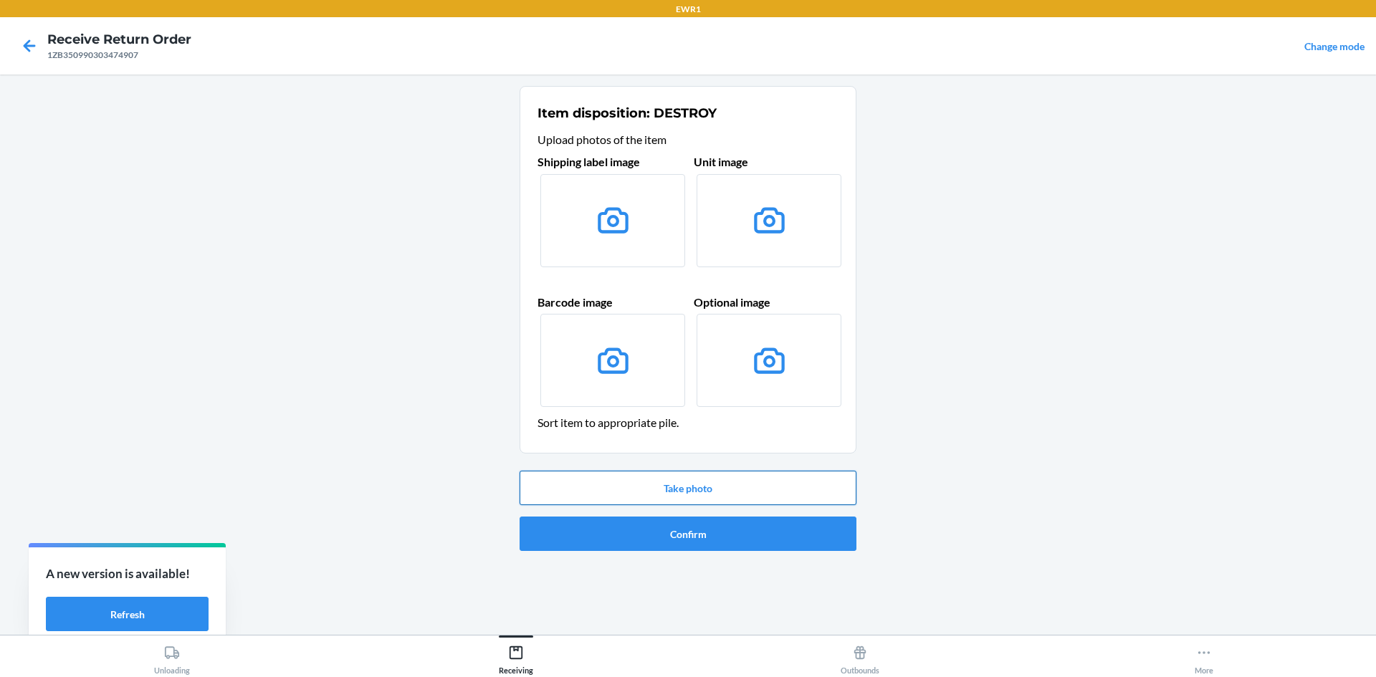
click at [733, 492] on button "Take photo" at bounding box center [688, 488] width 337 height 34
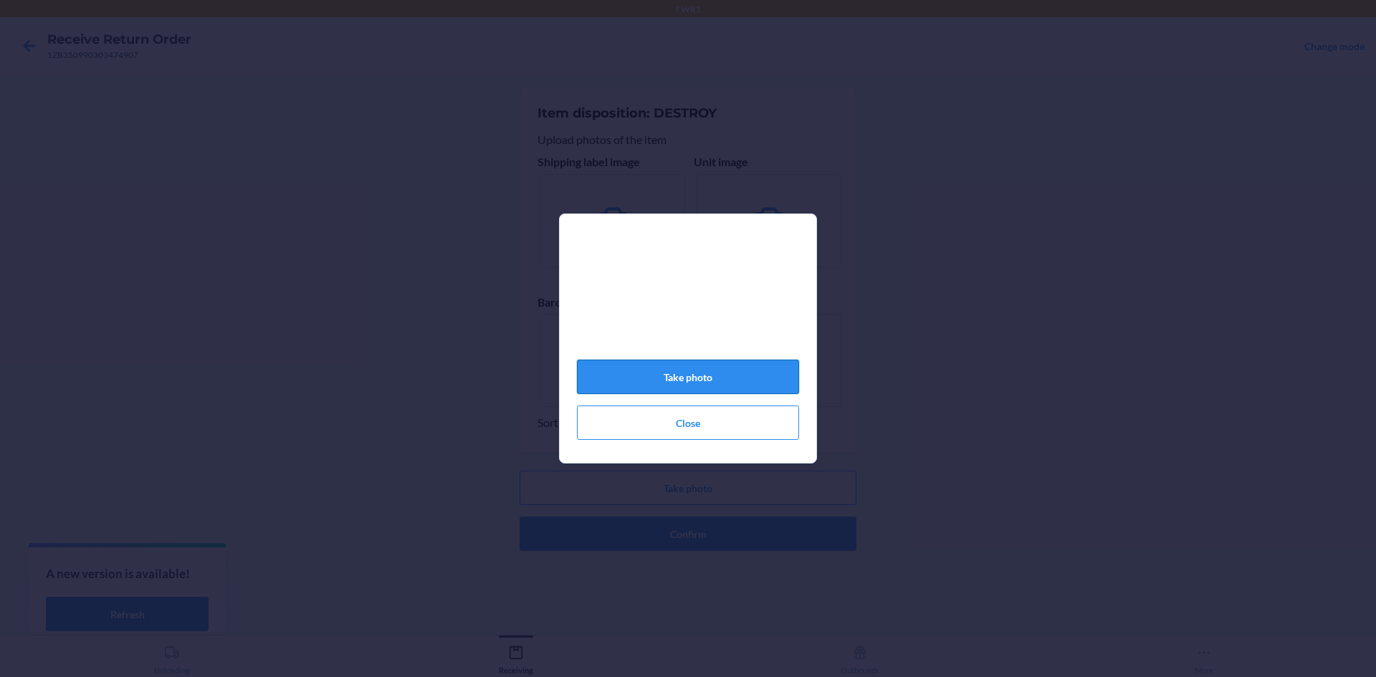
click at [724, 391] on button "Take photo" at bounding box center [688, 377] width 222 height 34
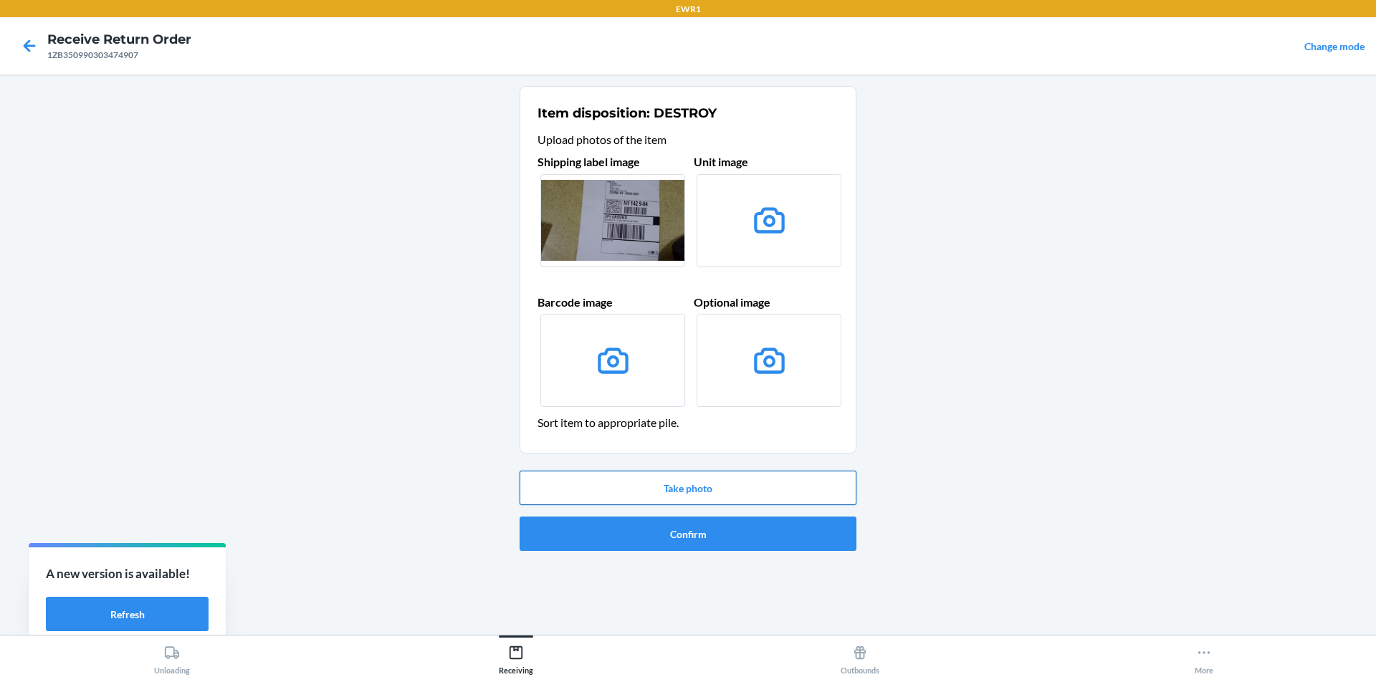
click at [739, 484] on button "Take photo" at bounding box center [688, 488] width 337 height 34
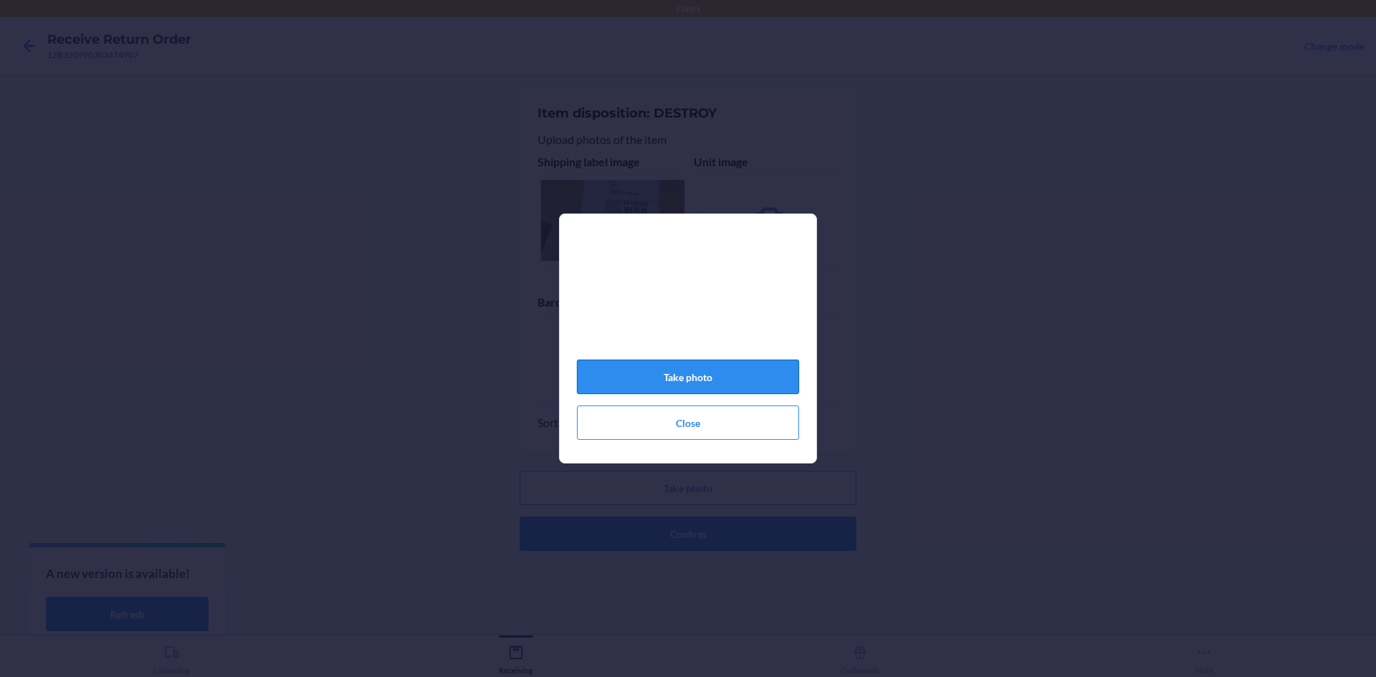
click at [755, 381] on button "Take photo" at bounding box center [688, 377] width 222 height 34
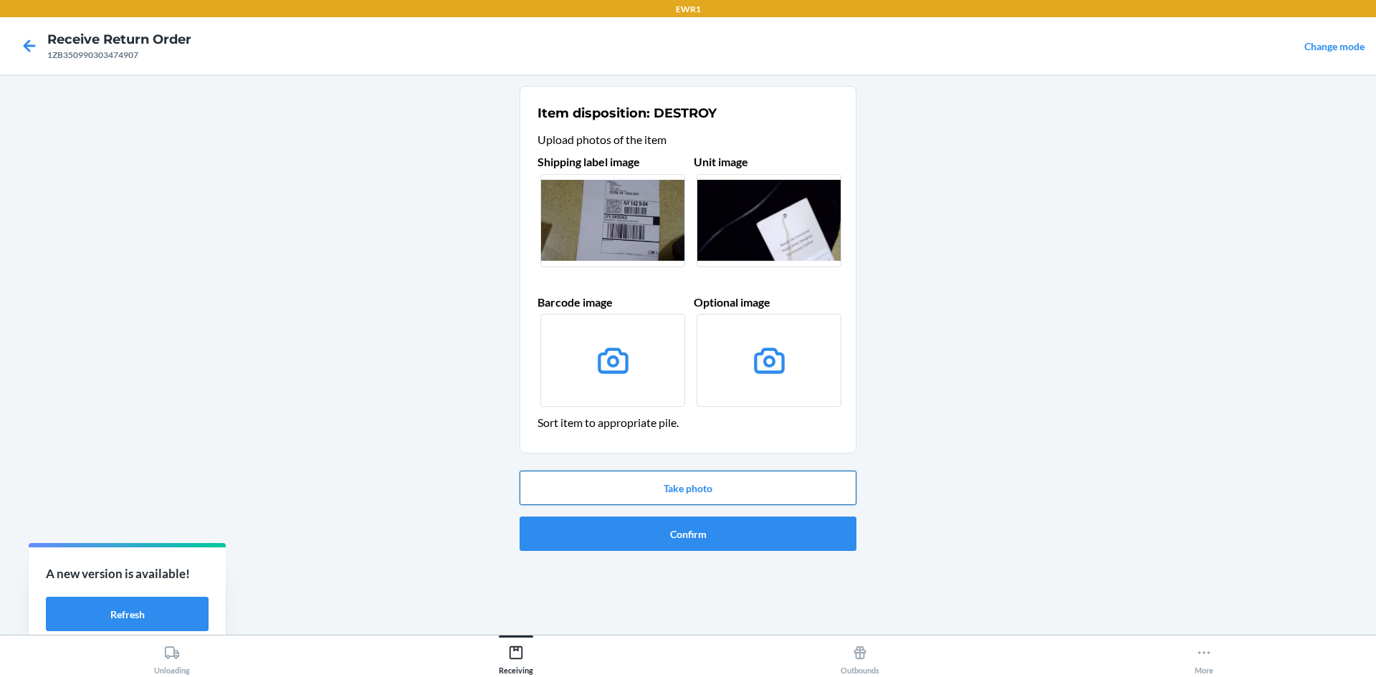
click at [748, 478] on button "Take photo" at bounding box center [688, 488] width 337 height 34
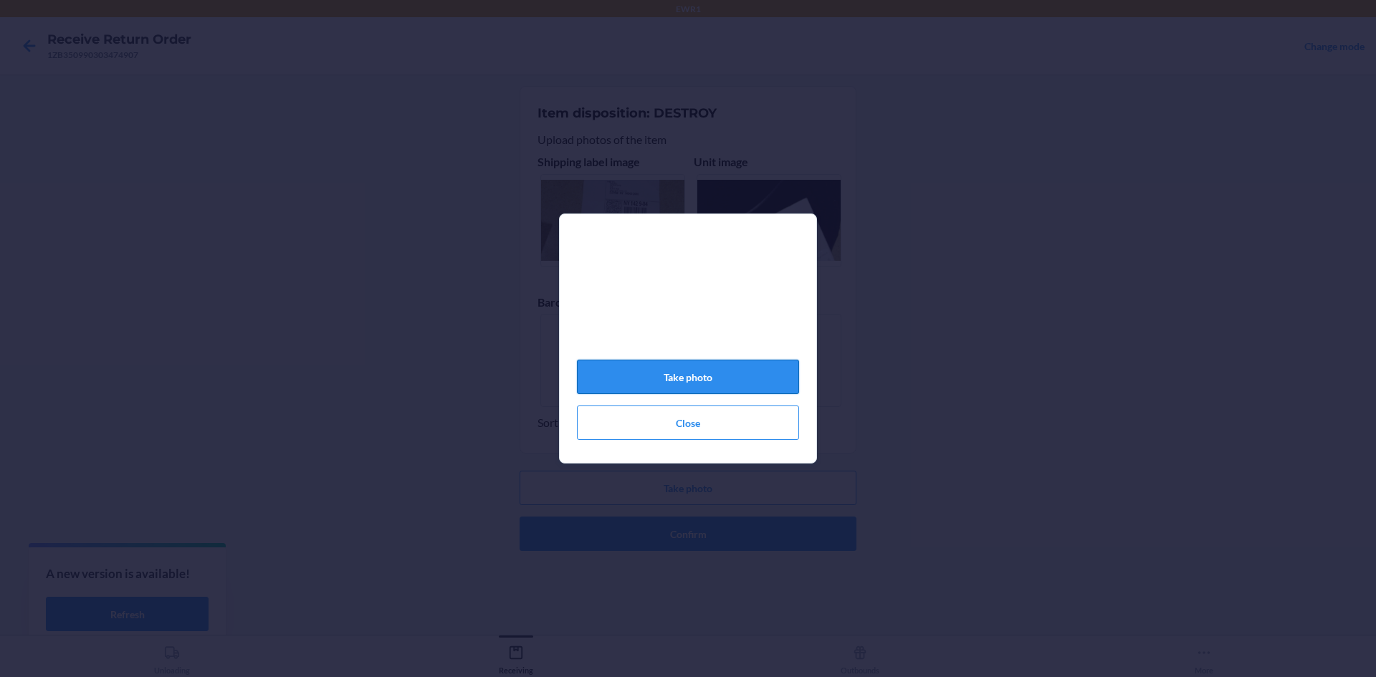
click at [741, 385] on button "Take photo" at bounding box center [688, 377] width 222 height 34
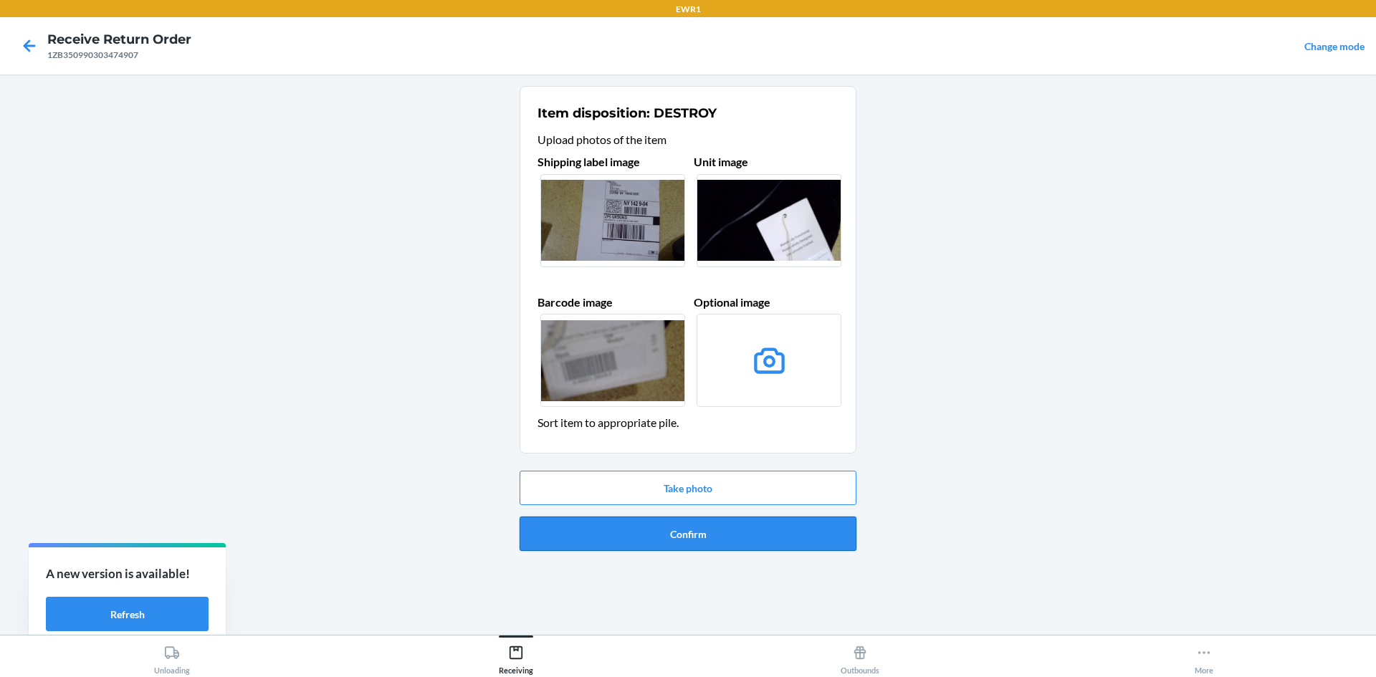
click at [724, 543] on button "Confirm" at bounding box center [688, 534] width 337 height 34
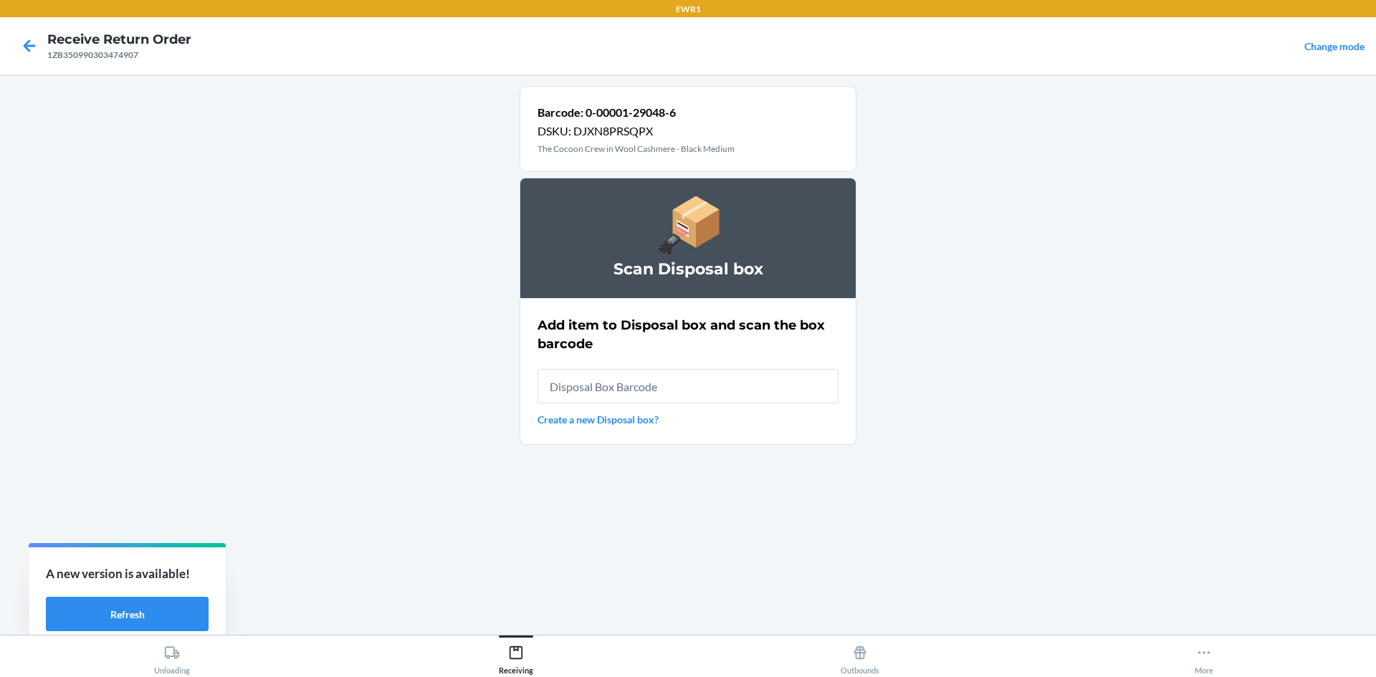
click at [723, 391] on input "text" at bounding box center [688, 386] width 301 height 34
type input "RB000001987"
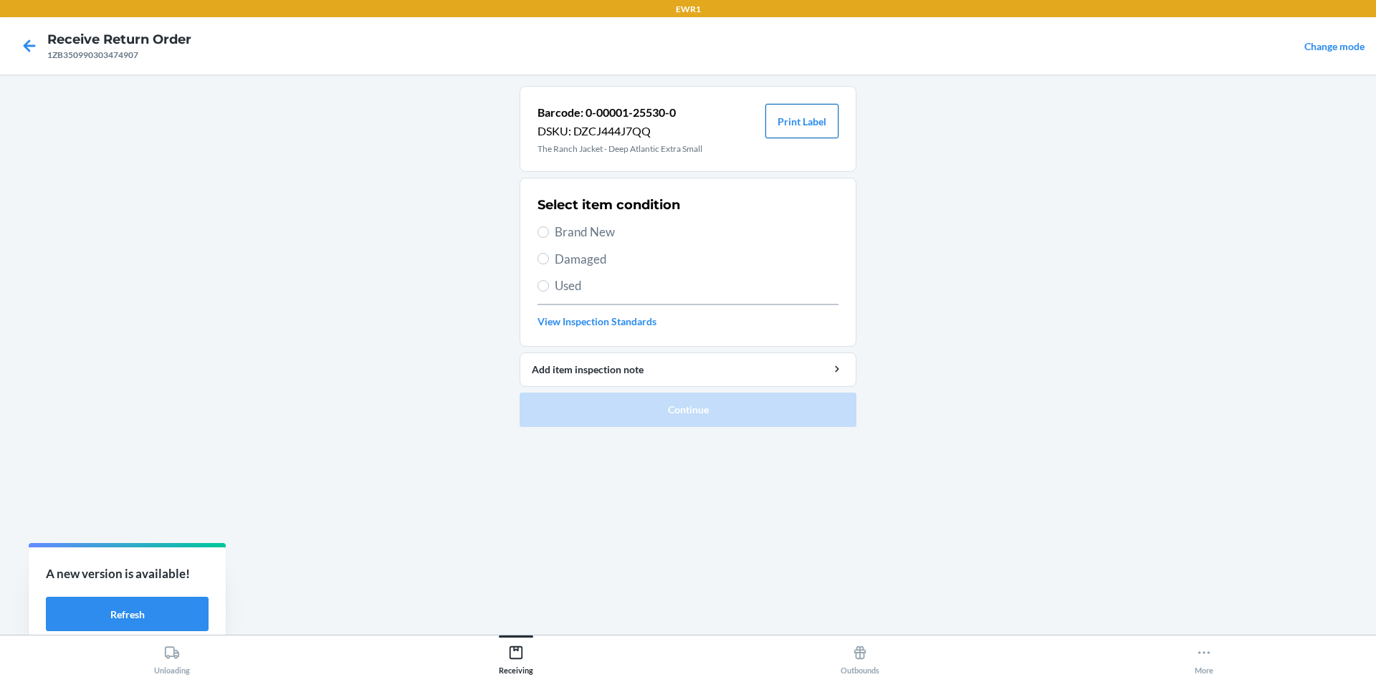
click at [814, 121] on button "Print Label" at bounding box center [801, 121] width 73 height 34
click at [562, 233] on span "Brand New" at bounding box center [697, 232] width 284 height 19
click at [549, 233] on input "Brand New" at bounding box center [543, 231] width 11 height 11
radio input "true"
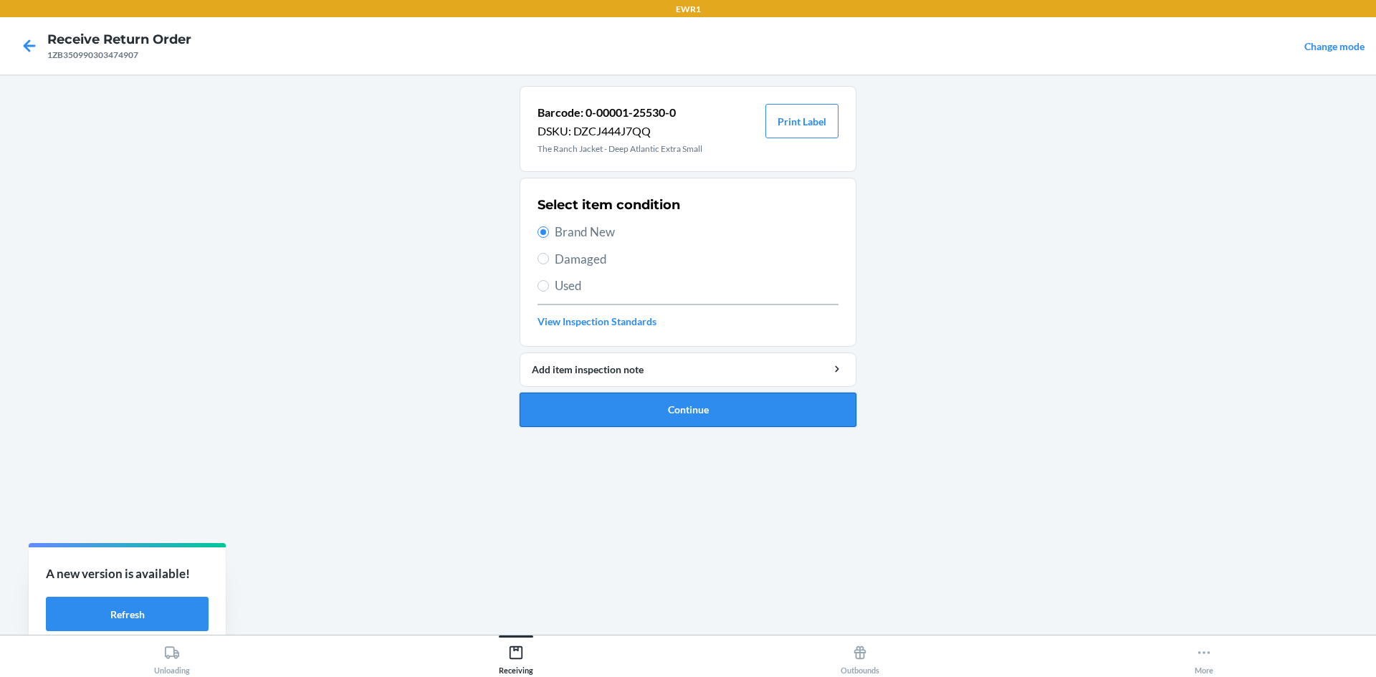
click at [710, 405] on button "Continue" at bounding box center [688, 410] width 337 height 34
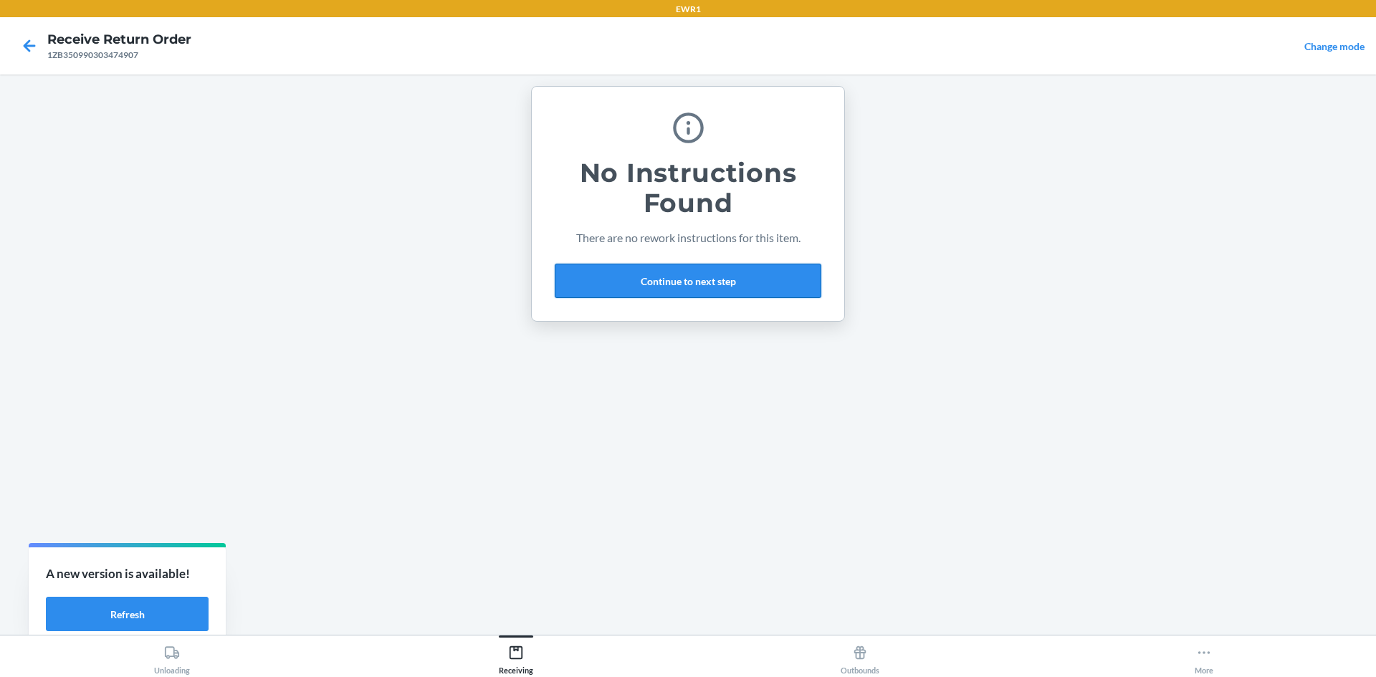
click at [717, 290] on button "Continue to next step" at bounding box center [688, 281] width 267 height 34
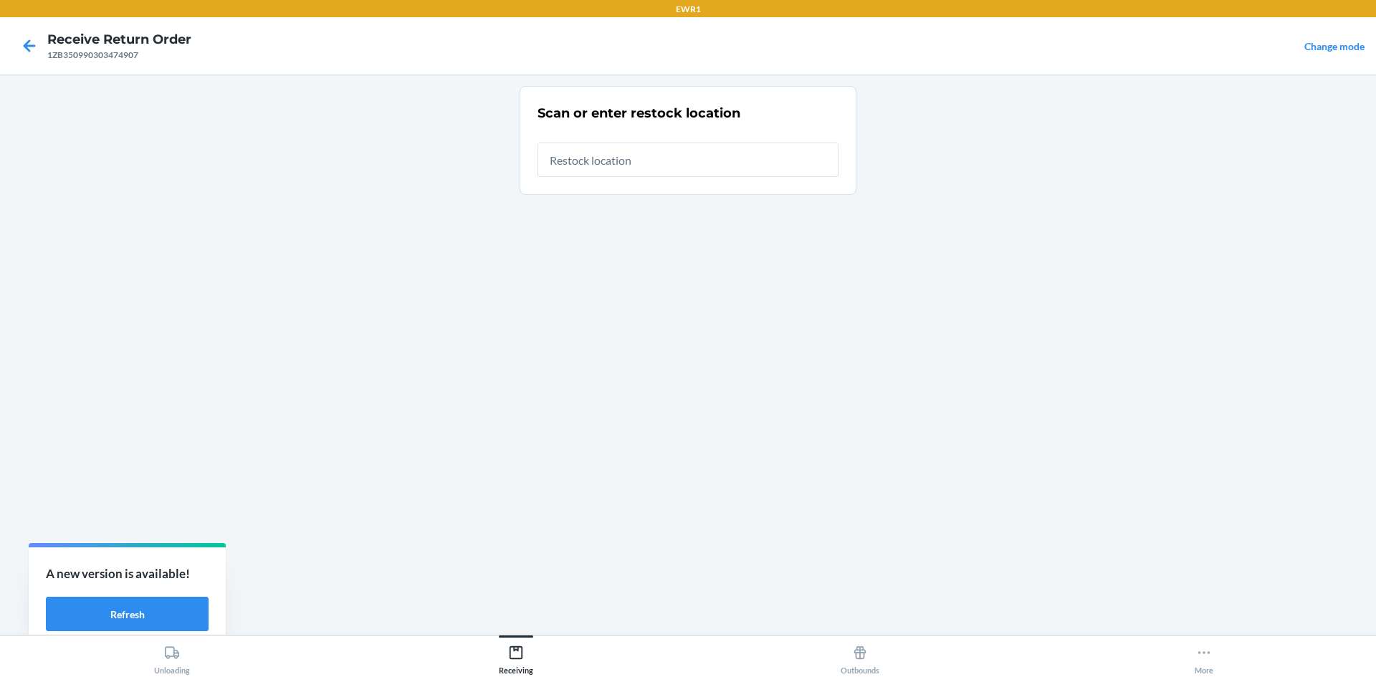
click at [646, 160] on input "text" at bounding box center [688, 160] width 301 height 34
type input "RTCart015"
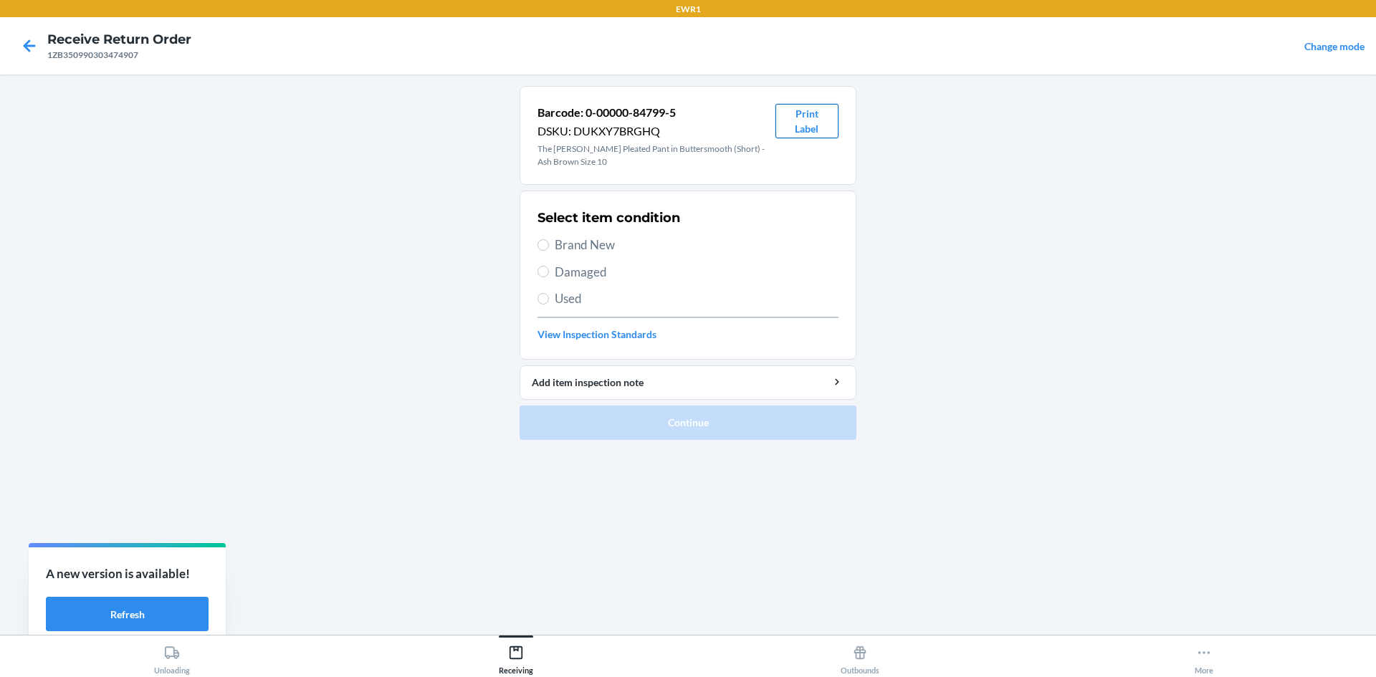
click at [793, 128] on button "Print Label" at bounding box center [807, 121] width 63 height 34
click at [555, 244] on span "Brand New" at bounding box center [697, 245] width 284 height 19
click at [549, 244] on input "Brand New" at bounding box center [543, 244] width 11 height 11
radio input "true"
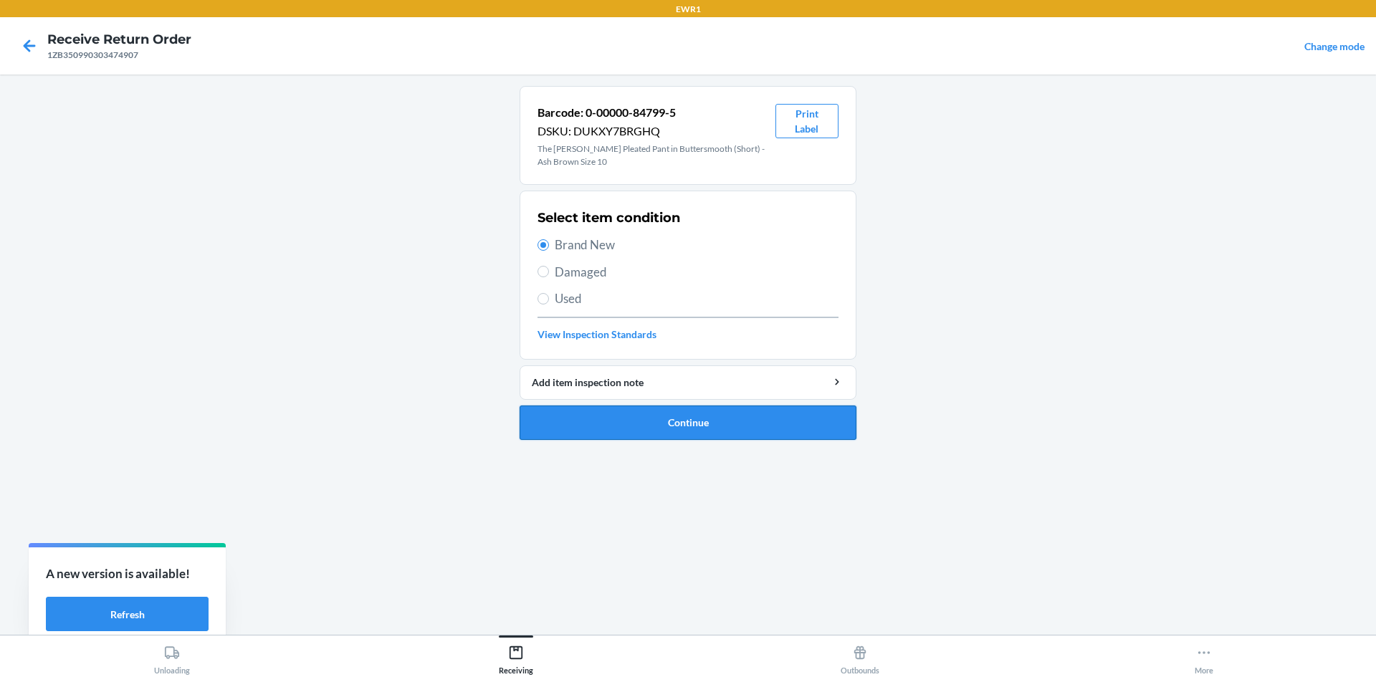
click at [743, 426] on button "Continue" at bounding box center [688, 423] width 337 height 34
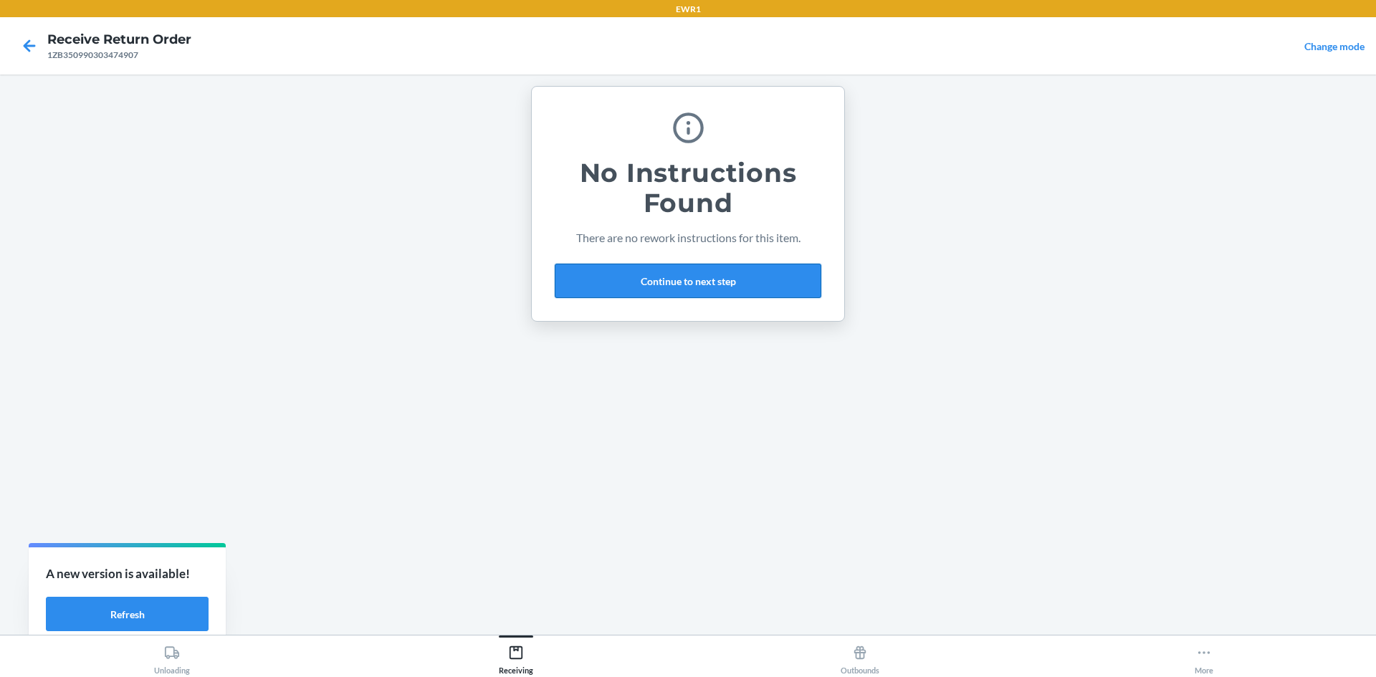
click at [735, 289] on button "Continue to next step" at bounding box center [688, 281] width 267 height 34
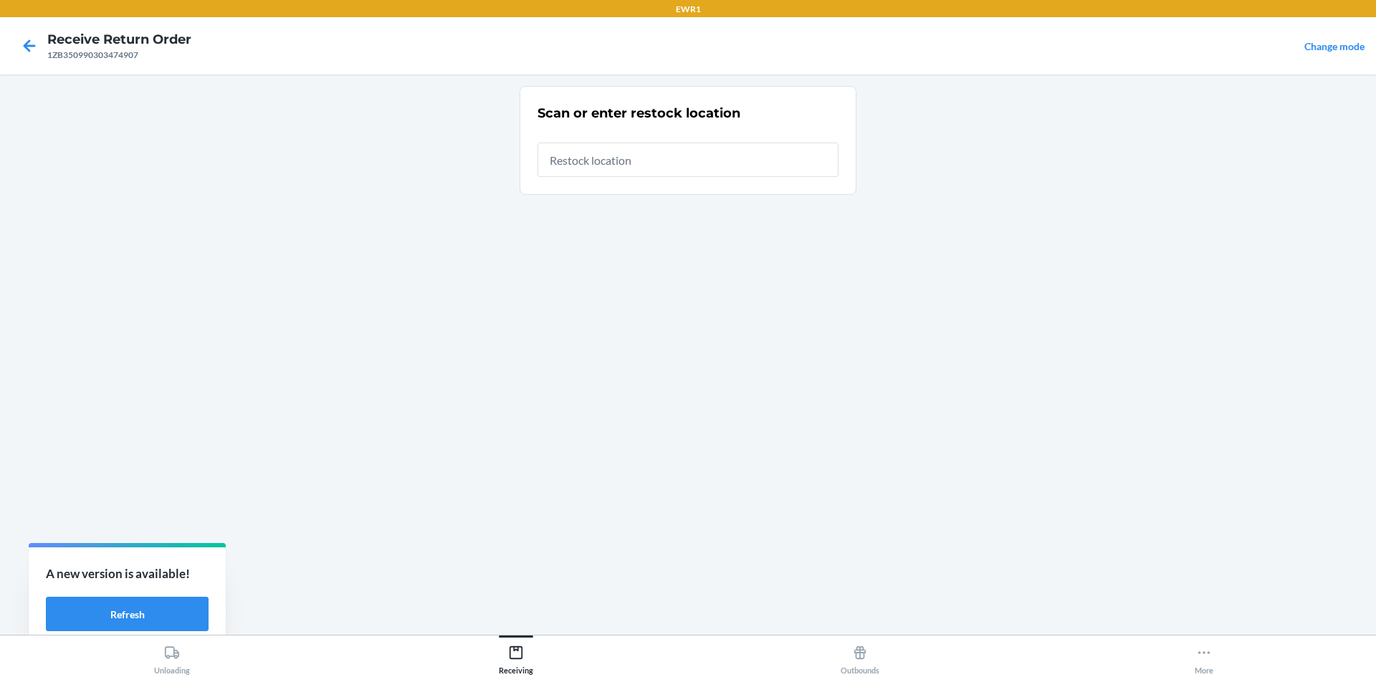
click at [661, 159] on input "text" at bounding box center [688, 160] width 301 height 34
type input "RTCart017"
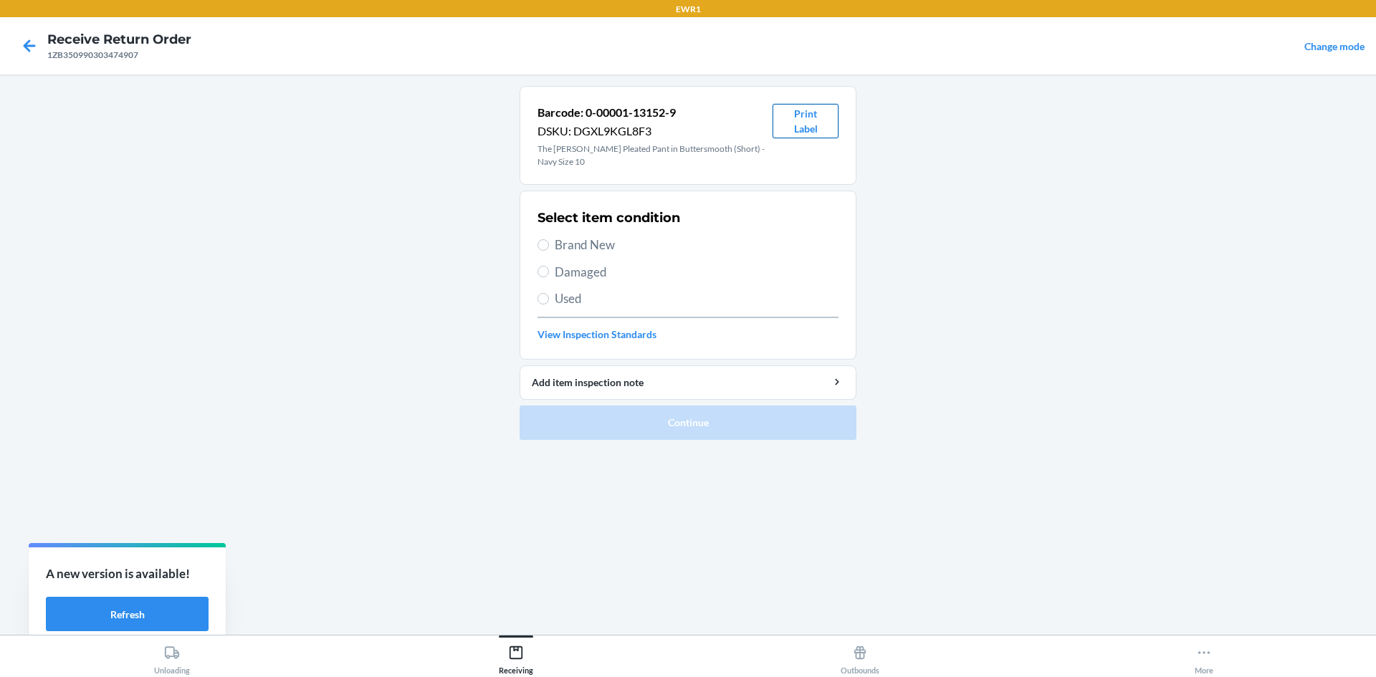
click at [799, 125] on button "Print Label" at bounding box center [806, 121] width 66 height 34
click at [582, 244] on span "Brand New" at bounding box center [697, 245] width 284 height 19
click at [549, 244] on input "Brand New" at bounding box center [543, 244] width 11 height 11
radio input "true"
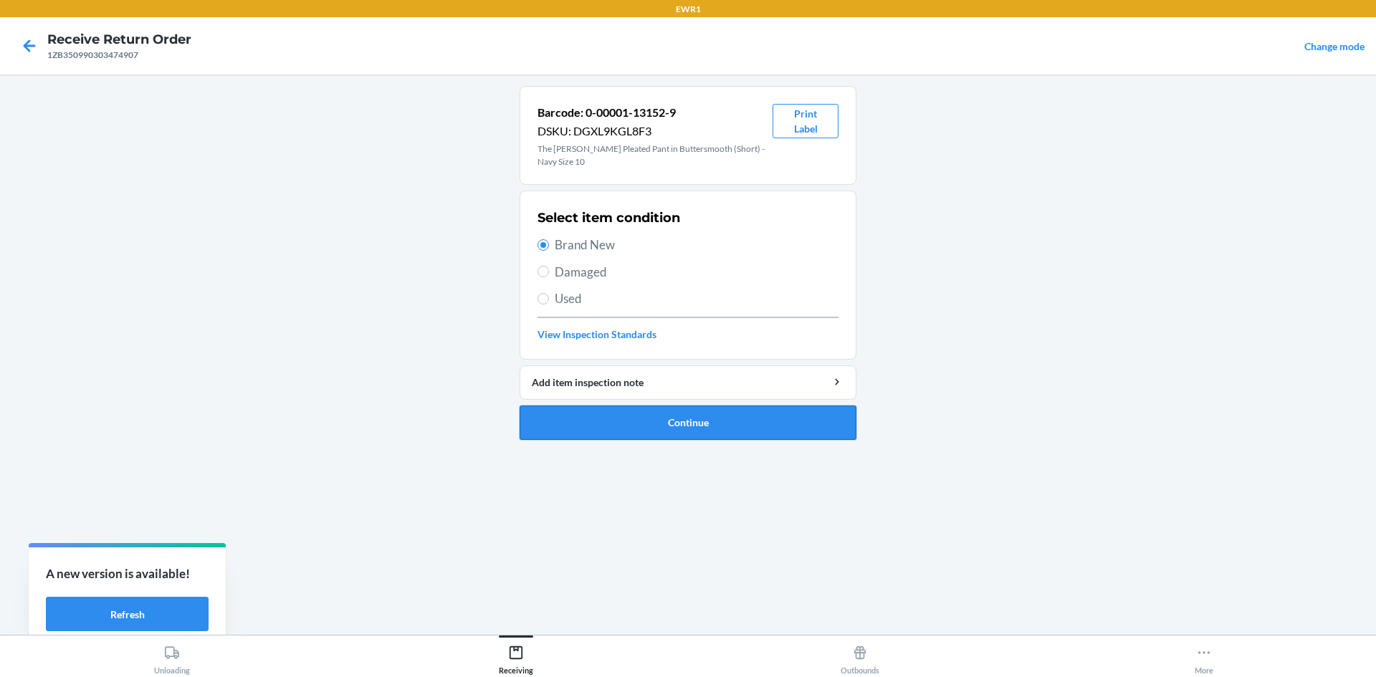
click at [755, 420] on button "Continue" at bounding box center [688, 423] width 337 height 34
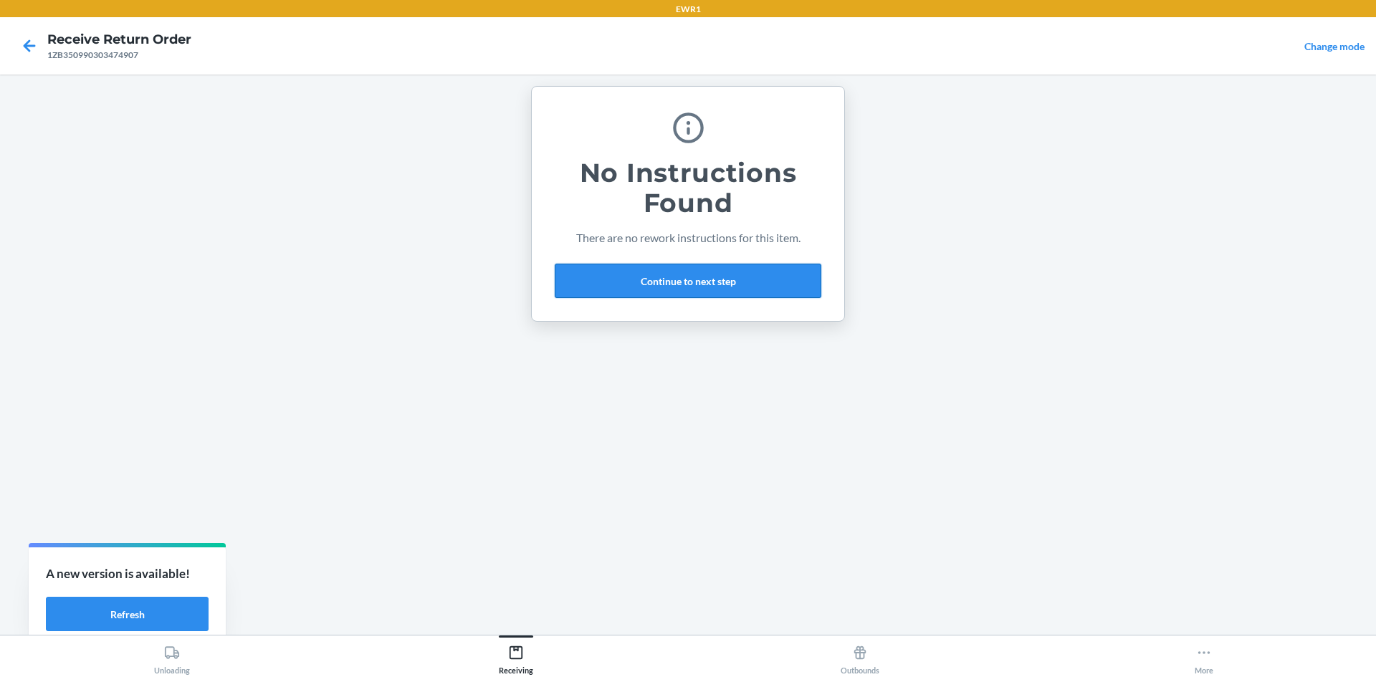
click at [724, 280] on button "Continue to next step" at bounding box center [688, 281] width 267 height 34
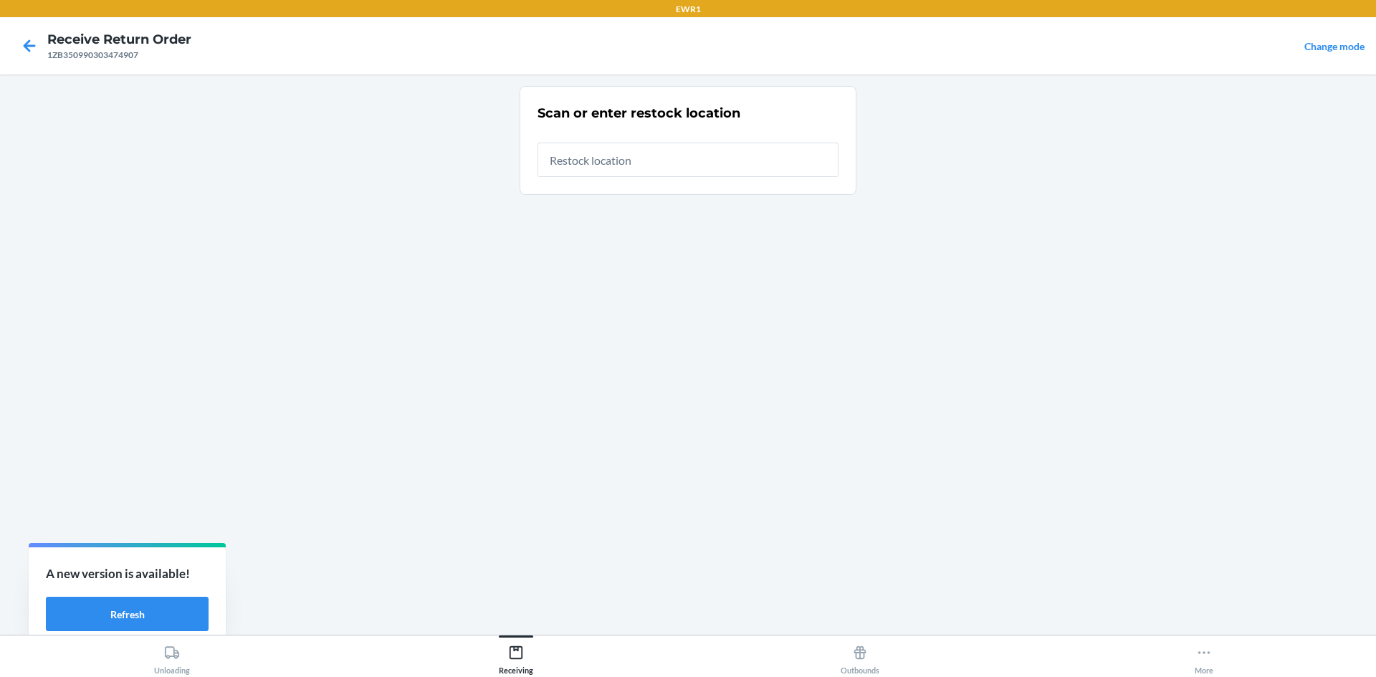
click at [684, 166] on input "text" at bounding box center [688, 160] width 301 height 34
type input "RTCart017"
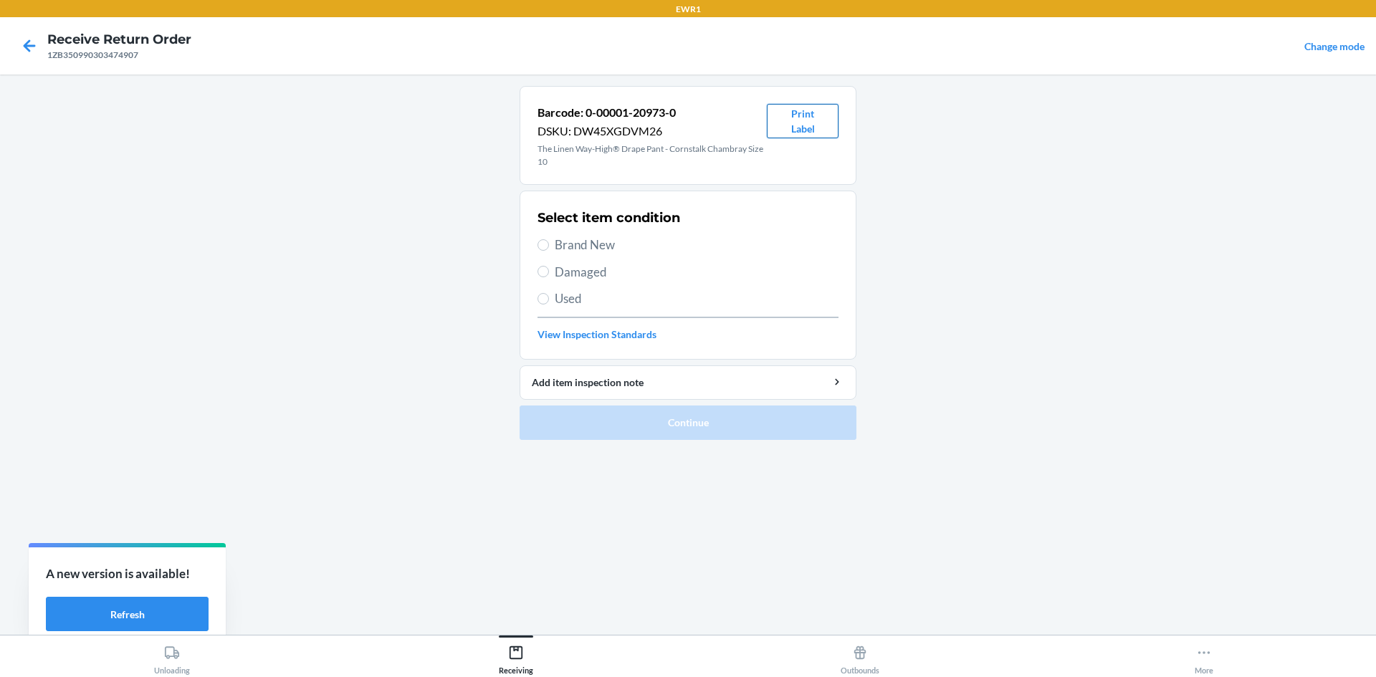
click at [797, 118] on button "Print Label" at bounding box center [803, 121] width 72 height 34
click at [544, 237] on label "Brand New" at bounding box center [688, 245] width 301 height 19
click at [544, 239] on input "Brand New" at bounding box center [543, 244] width 11 height 11
radio input "true"
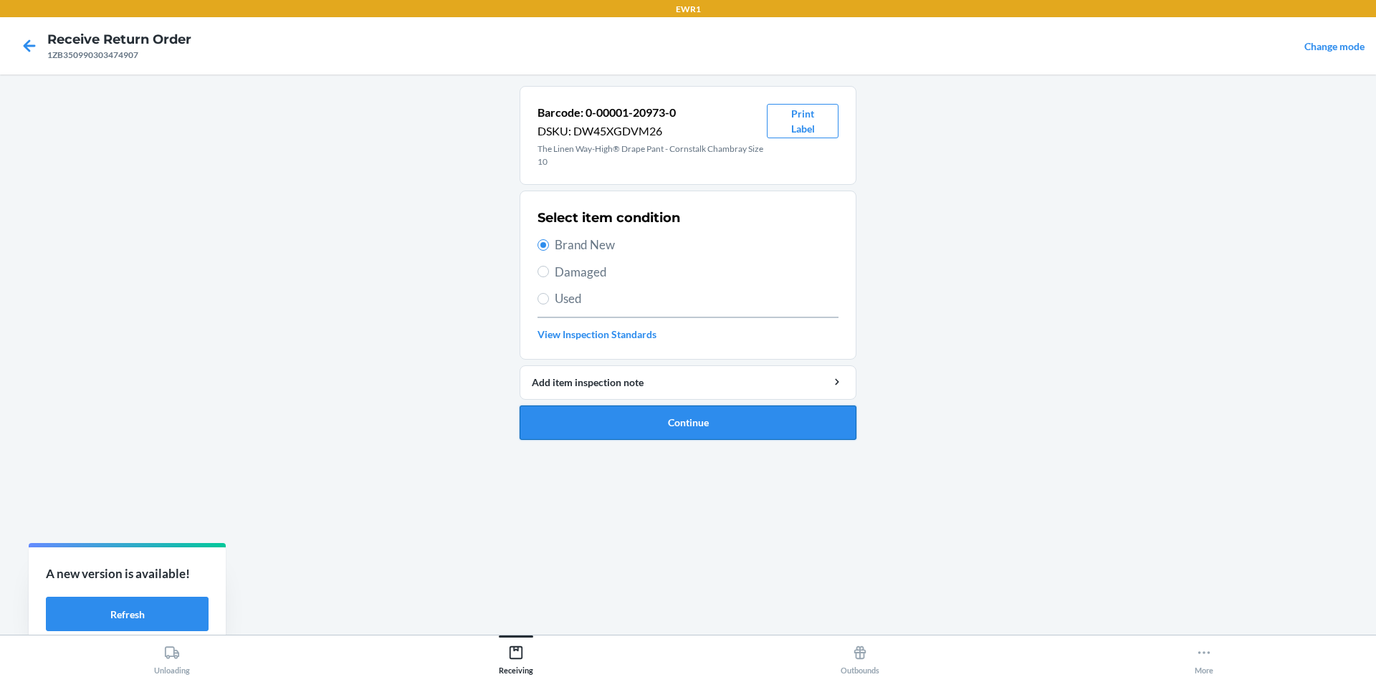
click at [755, 430] on button "Continue" at bounding box center [688, 423] width 337 height 34
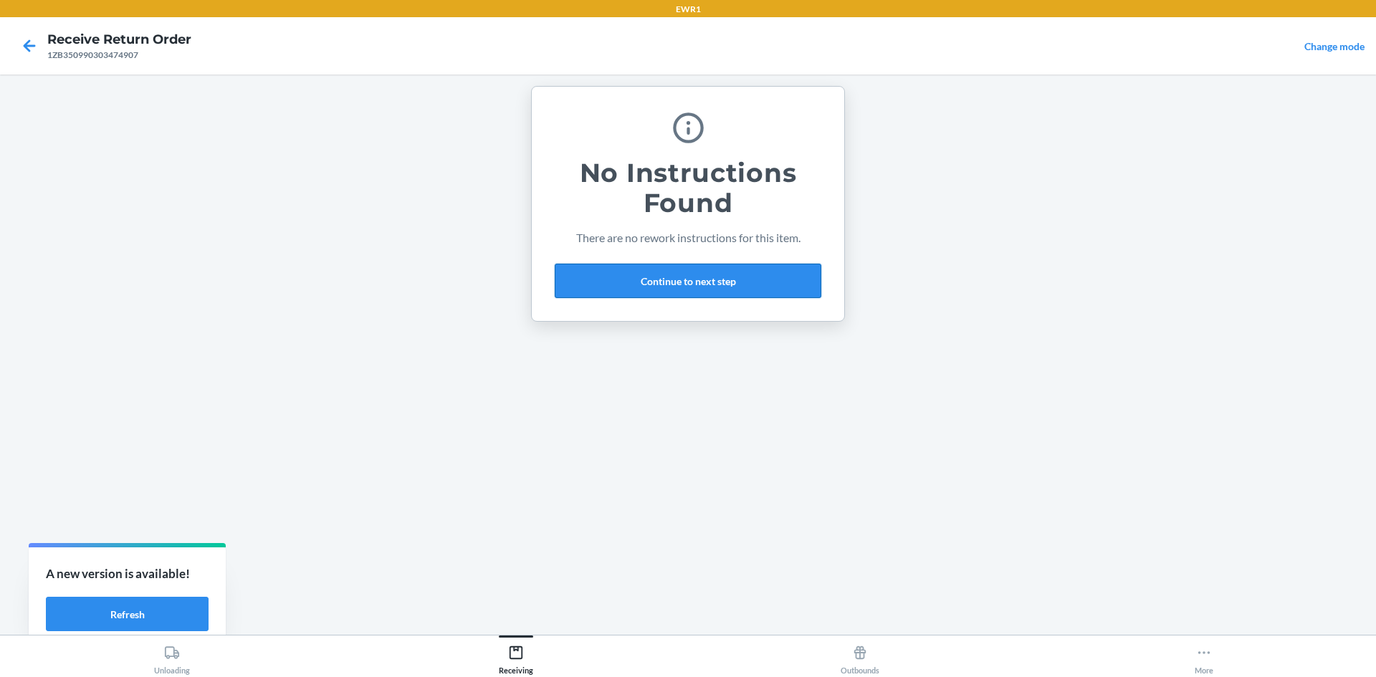
click at [725, 283] on button "Continue to next step" at bounding box center [688, 281] width 267 height 34
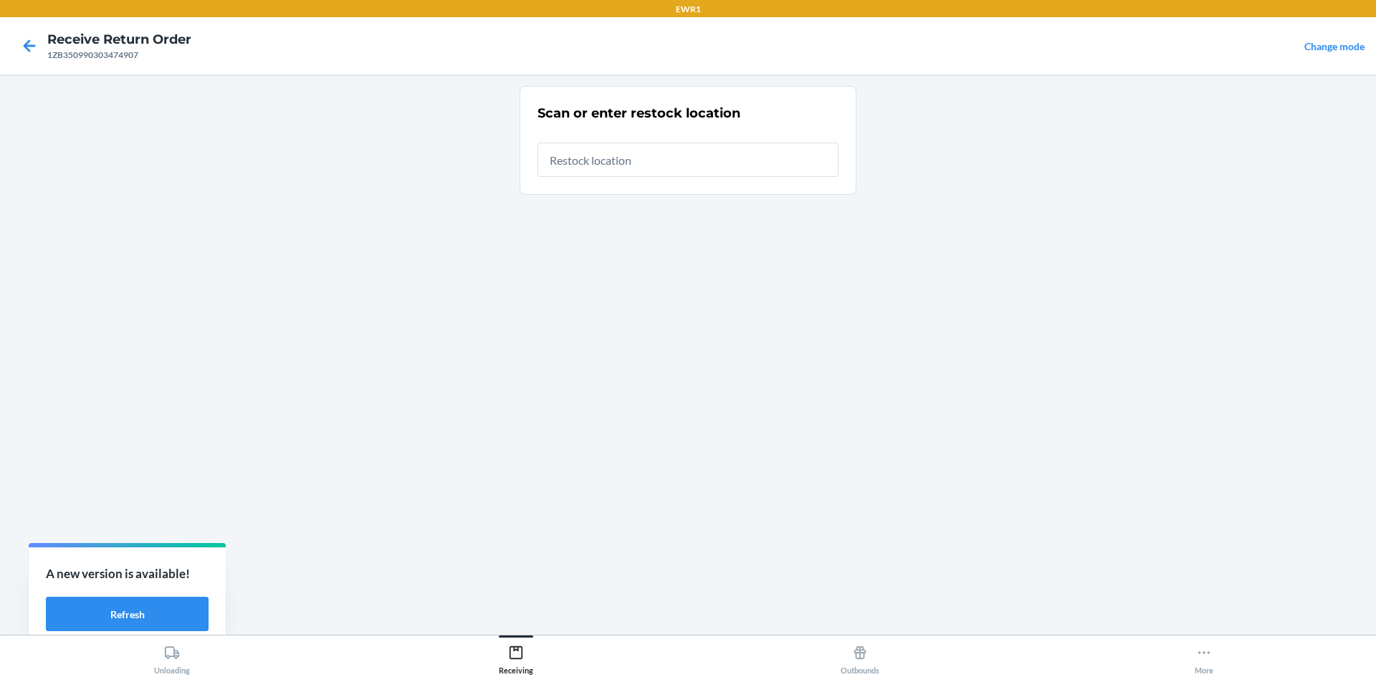
click at [650, 157] on input "text" at bounding box center [688, 160] width 301 height 34
type input "RTCart017"
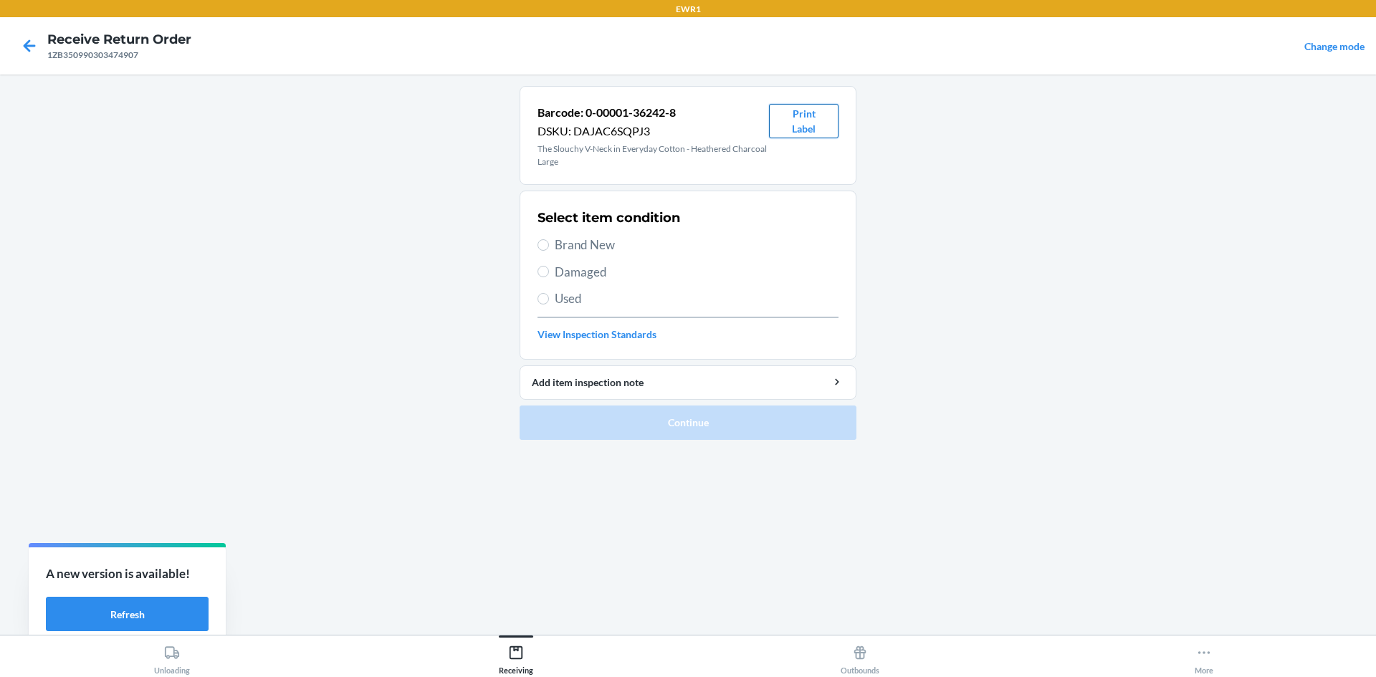
click at [806, 119] on button "Print Label" at bounding box center [804, 121] width 70 height 34
click at [553, 237] on div "Select item condition Brand New Damaged Used View Inspection Standards" at bounding box center [688, 275] width 301 height 142
click at [552, 244] on label "Brand New" at bounding box center [688, 245] width 301 height 19
click at [549, 244] on input "Brand New" at bounding box center [543, 244] width 11 height 11
radio input "true"
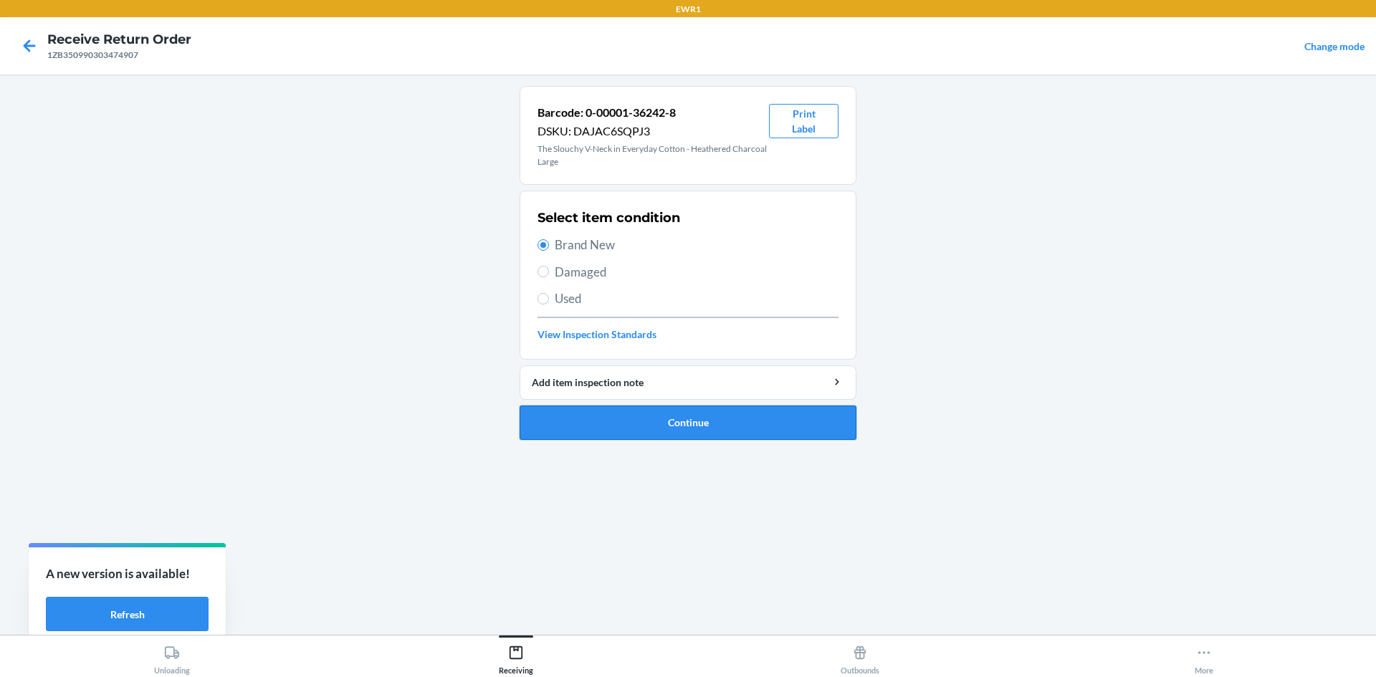
click at [736, 432] on button "Continue" at bounding box center [688, 423] width 337 height 34
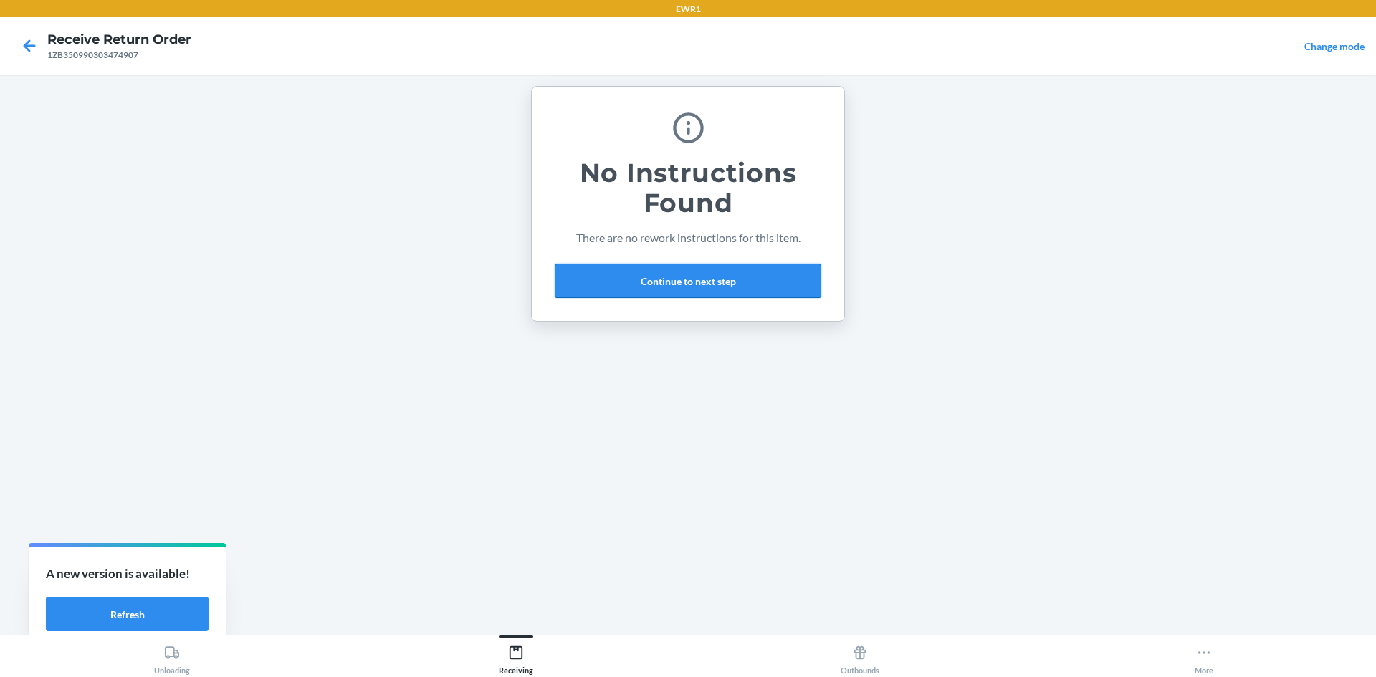
click at [767, 293] on button "Continue to next step" at bounding box center [688, 281] width 267 height 34
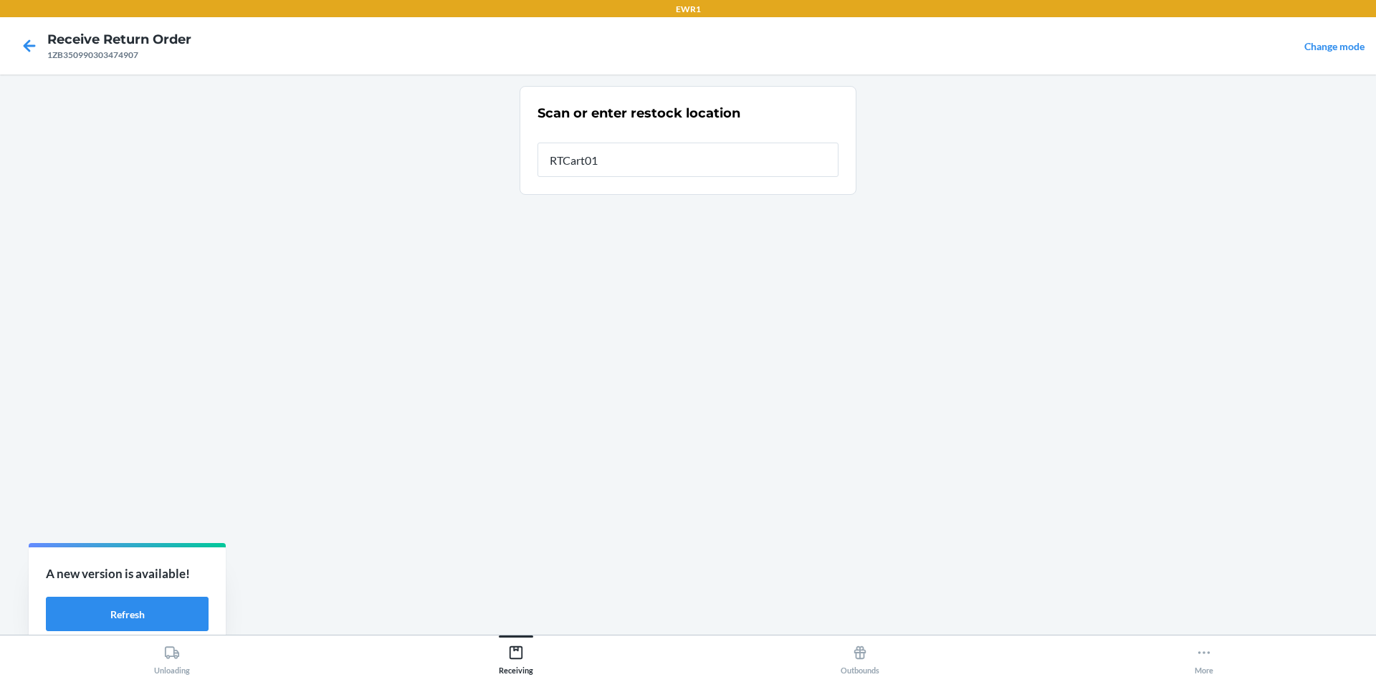
type input "RTCart017"
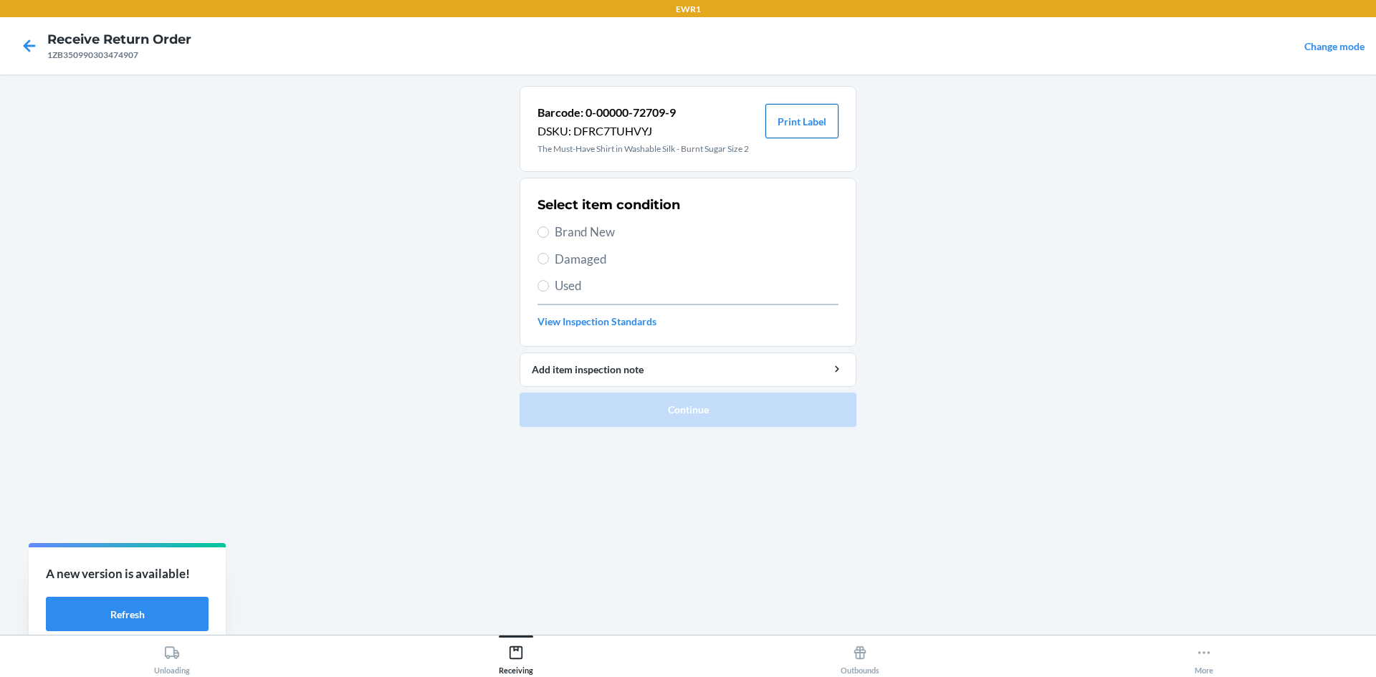
click at [824, 130] on button "Print Label" at bounding box center [801, 121] width 73 height 34
click at [563, 228] on span "Brand New" at bounding box center [697, 232] width 284 height 19
click at [549, 228] on input "Brand New" at bounding box center [543, 231] width 11 height 11
radio input "true"
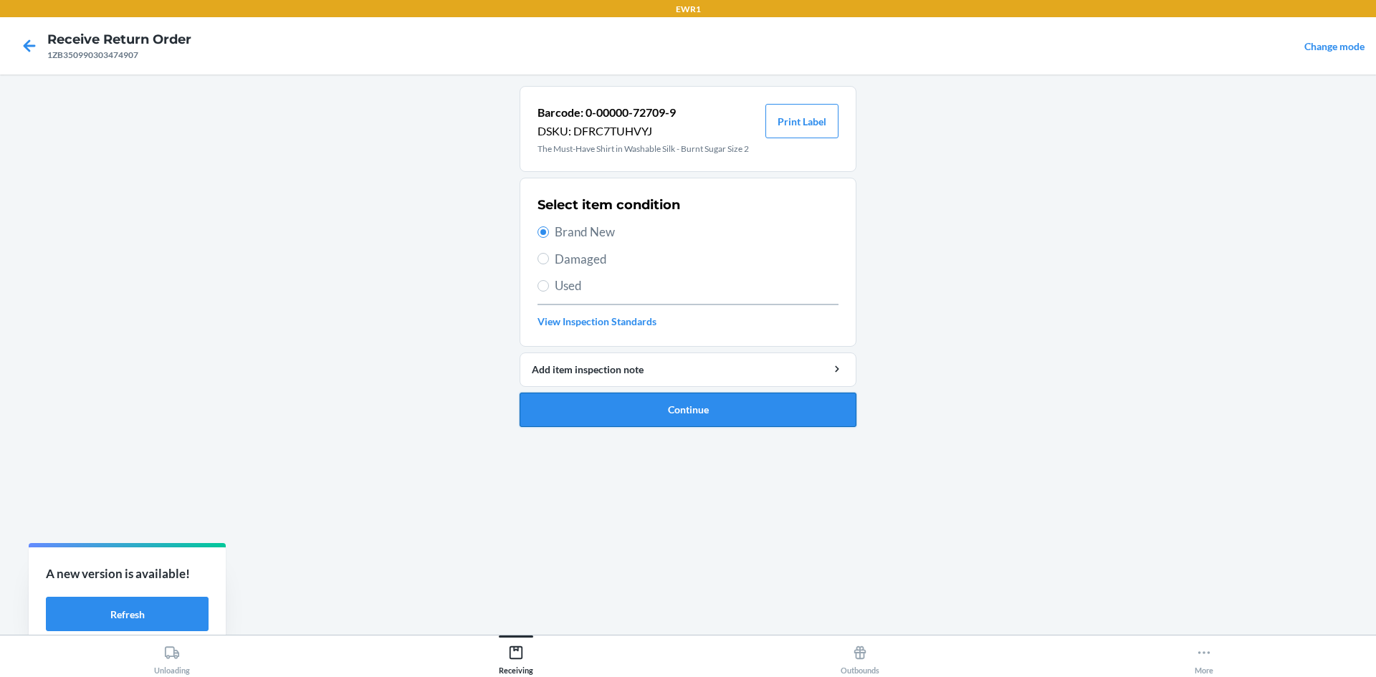
click at [706, 404] on button "Continue" at bounding box center [688, 410] width 337 height 34
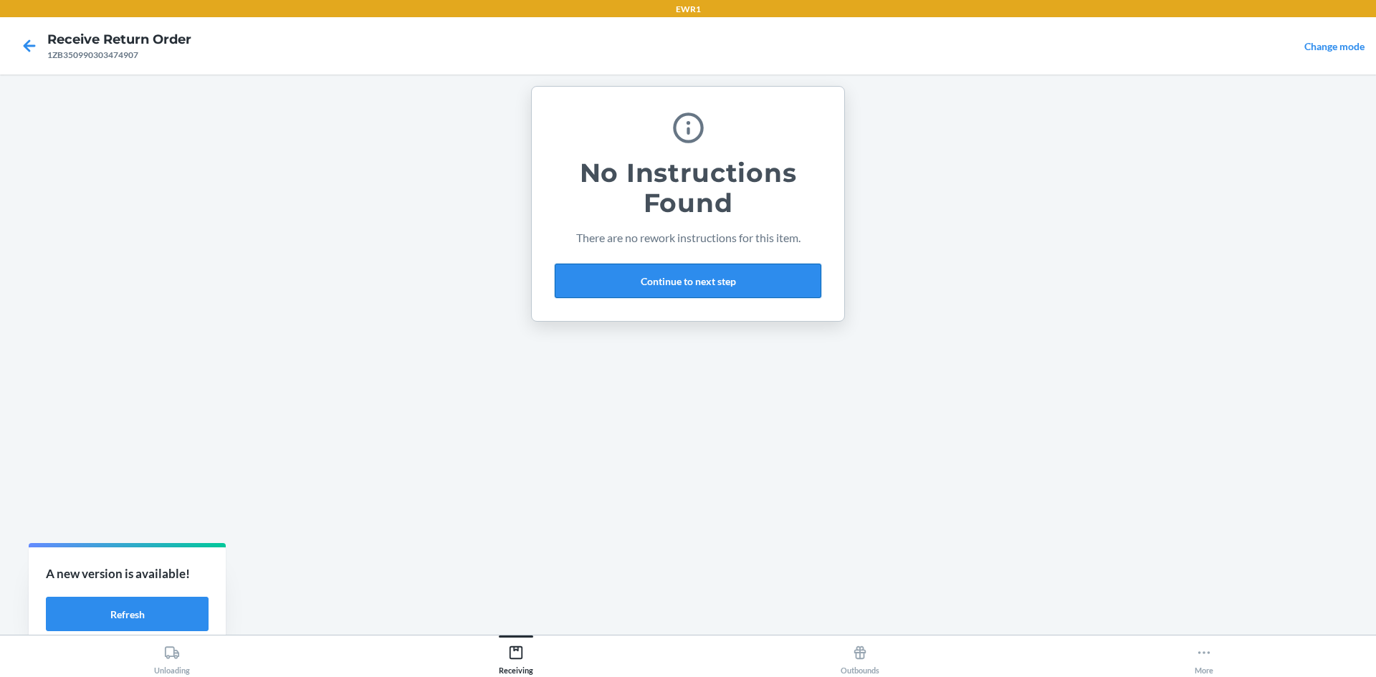
click at [720, 281] on button "Continue to next step" at bounding box center [688, 281] width 267 height 34
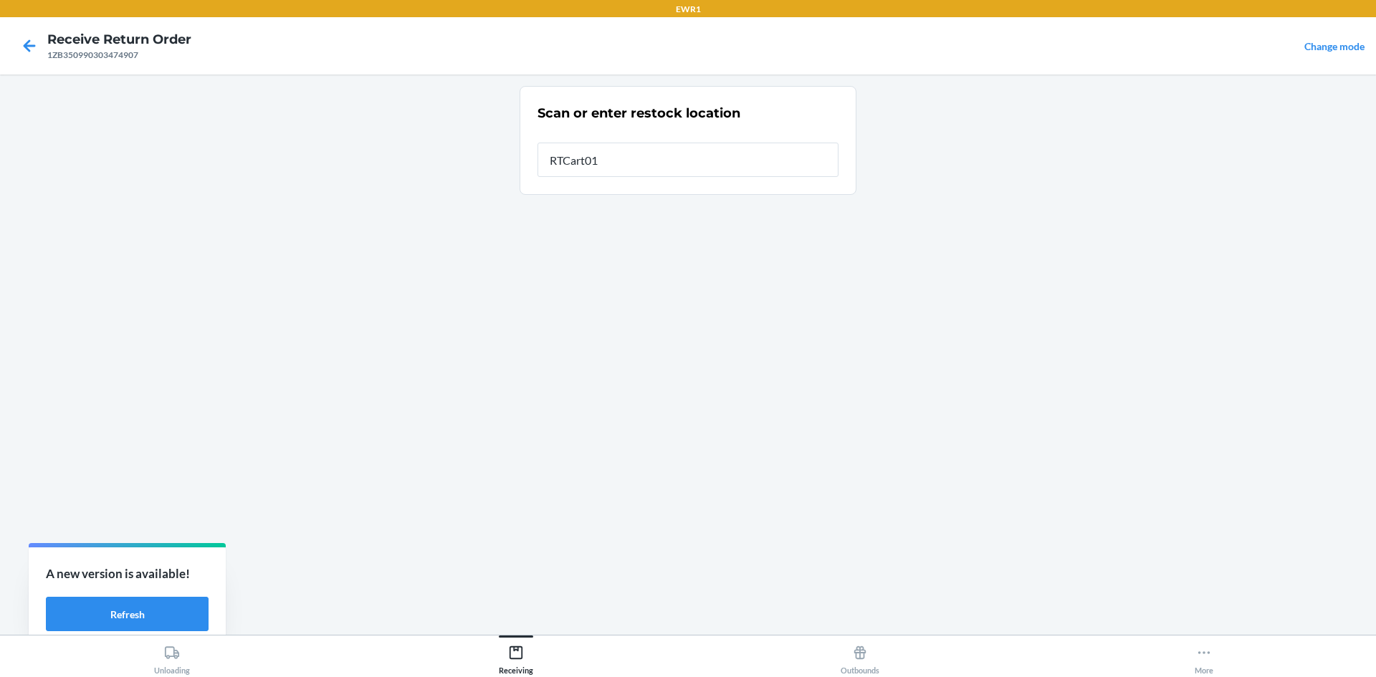
type input "RTCart017"
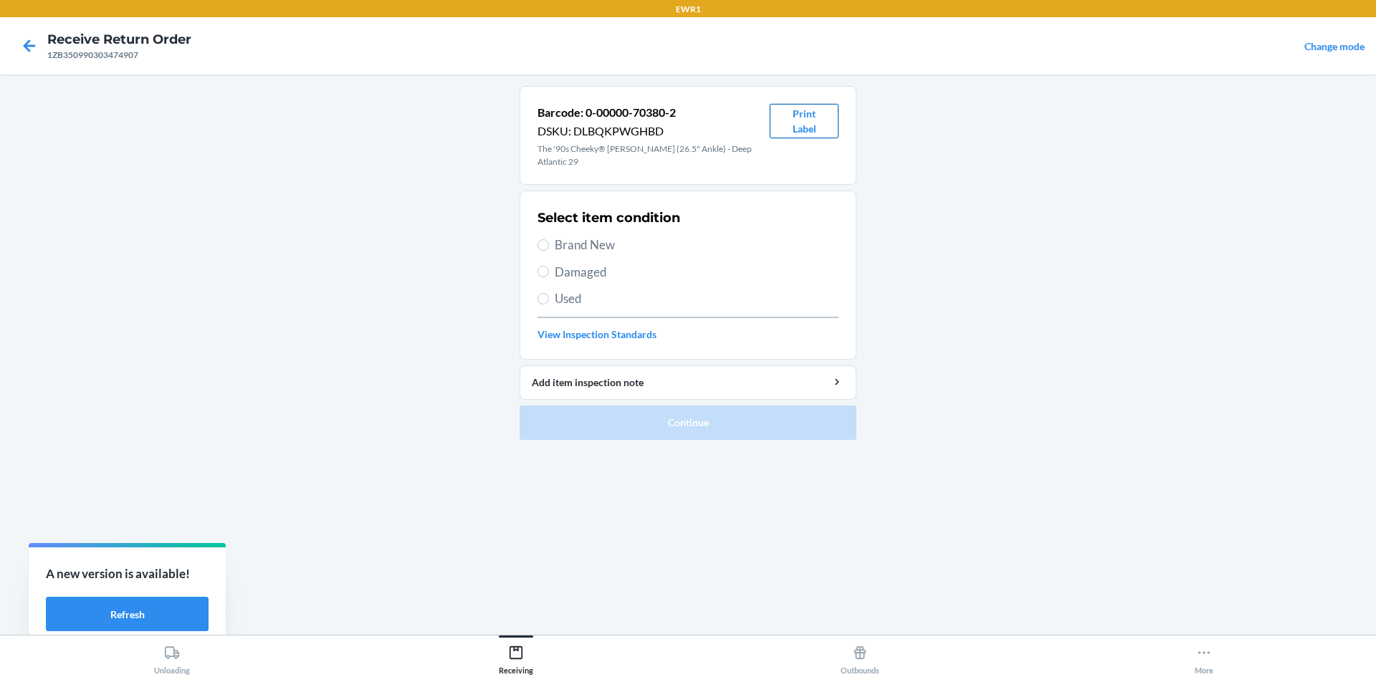
click at [786, 113] on button "Print Label" at bounding box center [804, 121] width 69 height 34
click at [558, 236] on span "Brand New" at bounding box center [697, 245] width 284 height 19
click at [549, 239] on input "Brand New" at bounding box center [543, 244] width 11 height 11
radio input "true"
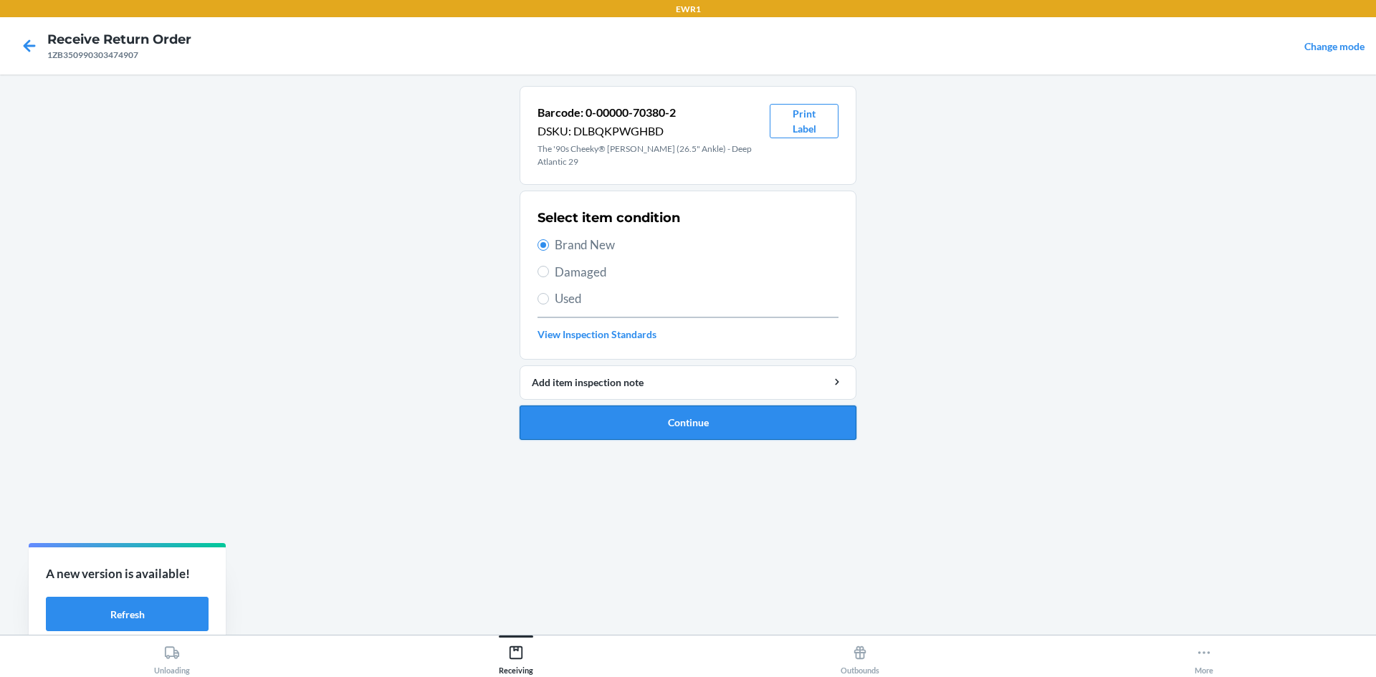
click at [760, 416] on button "Continue" at bounding box center [688, 423] width 337 height 34
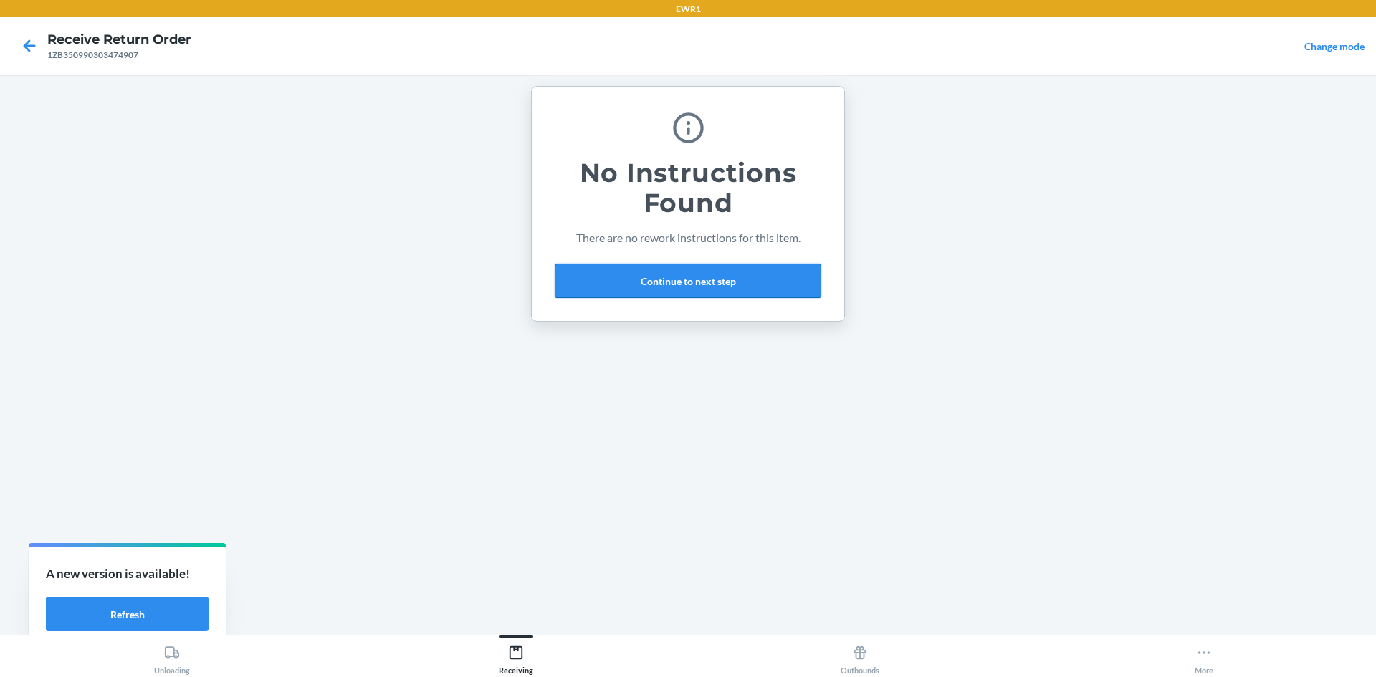
click at [763, 272] on button "Continue to next step" at bounding box center [688, 281] width 267 height 34
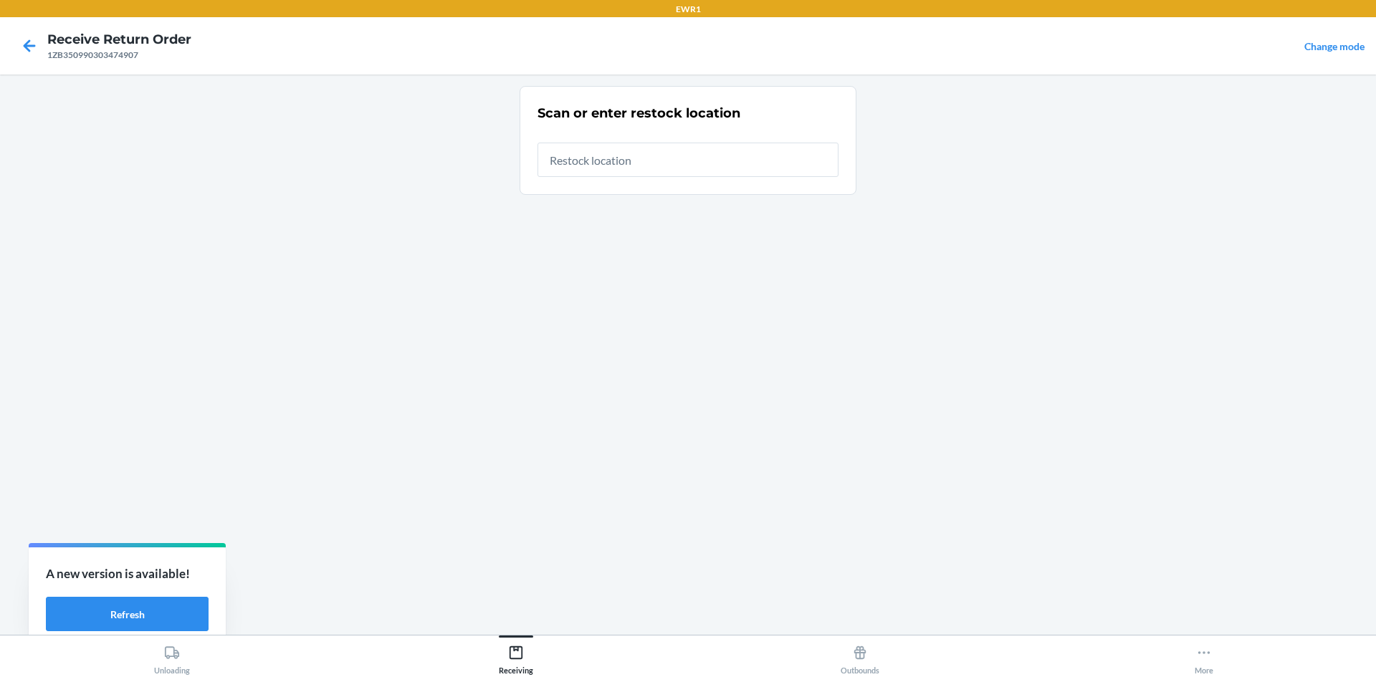
click at [715, 155] on input "text" at bounding box center [688, 160] width 301 height 34
type input "RTCart017"
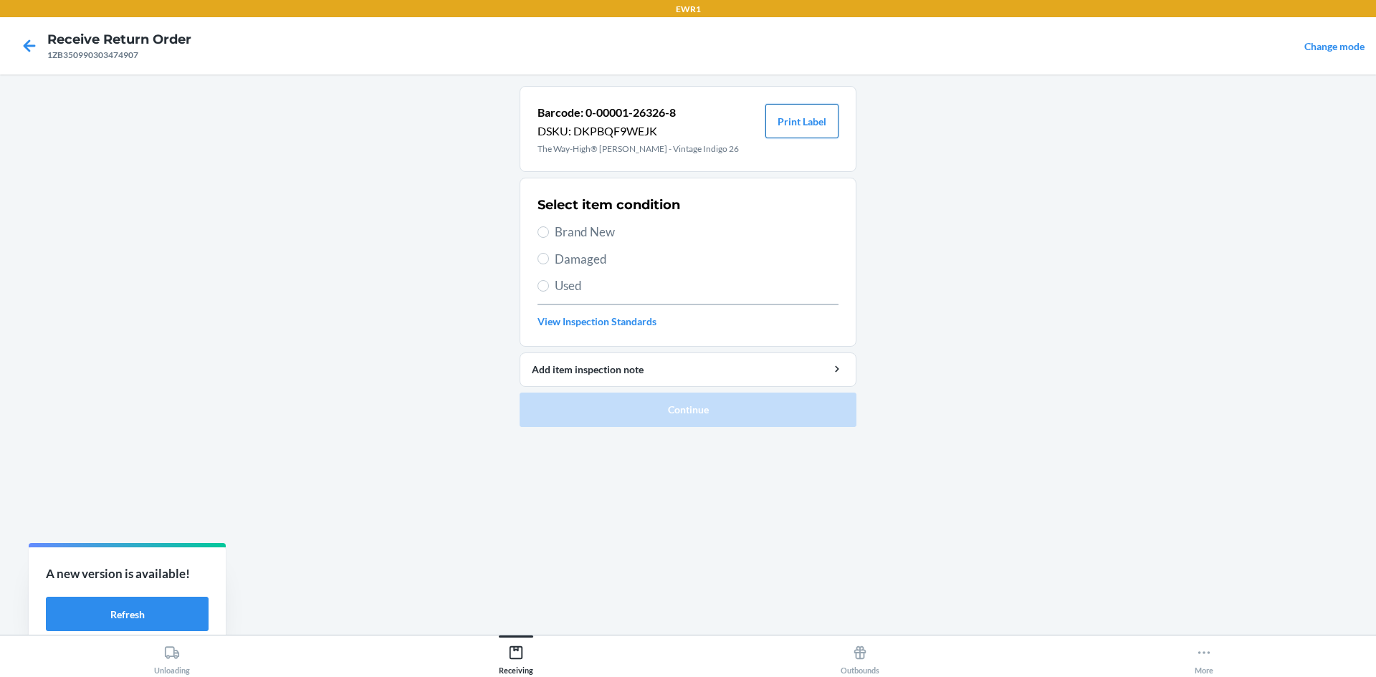
click at [826, 128] on button "Print Label" at bounding box center [801, 121] width 73 height 34
click at [545, 226] on input "Brand New" at bounding box center [543, 231] width 11 height 11
radio input "true"
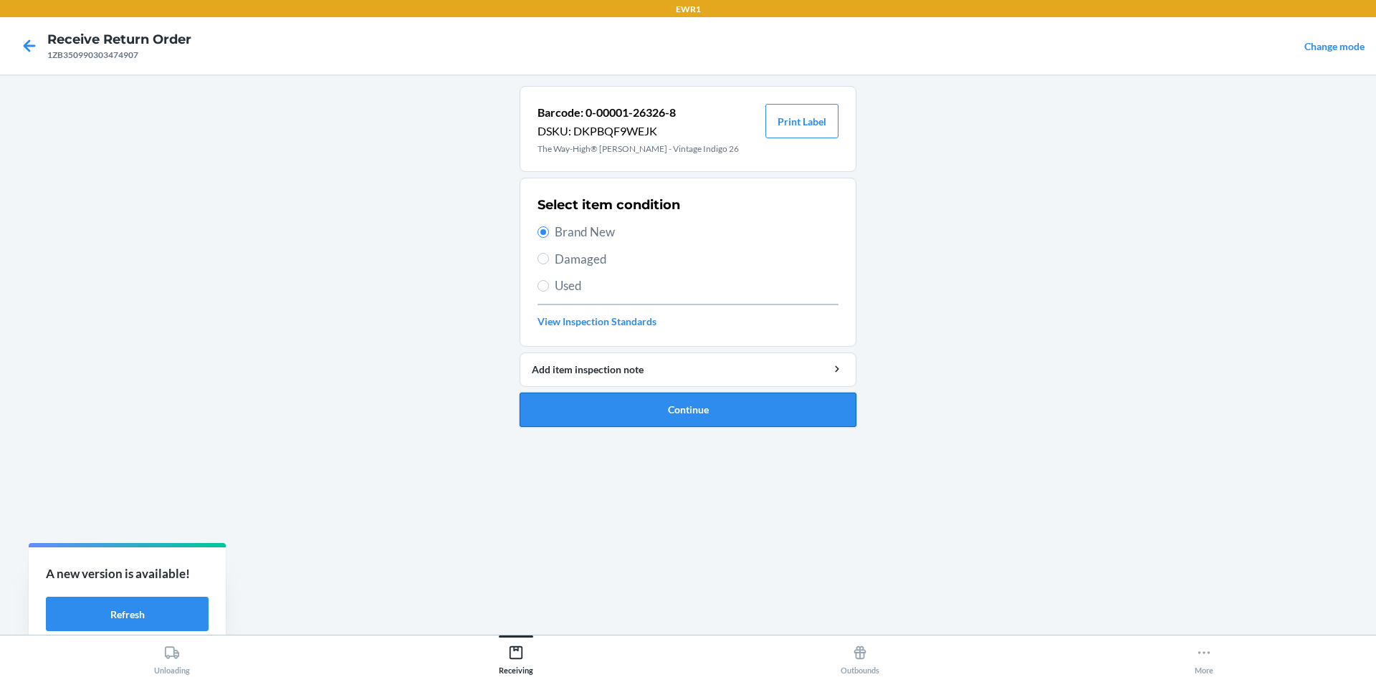
click at [727, 412] on button "Continue" at bounding box center [688, 410] width 337 height 34
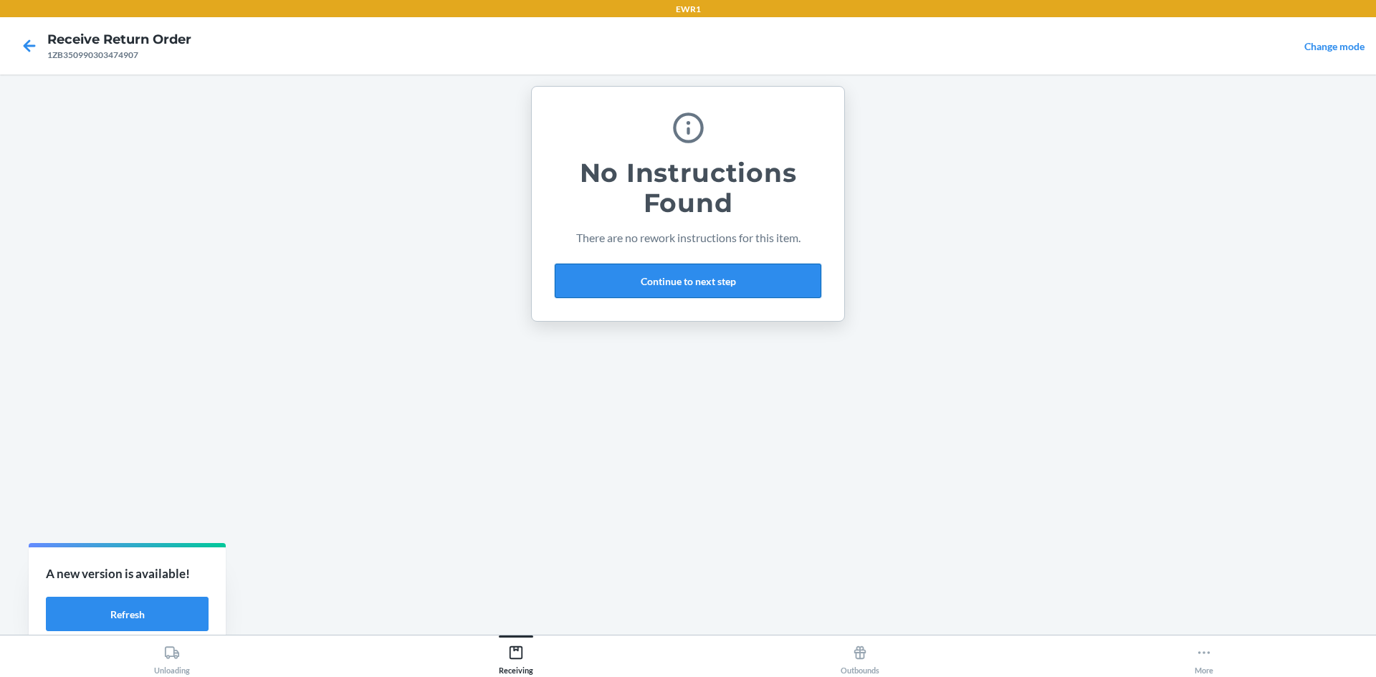
click at [688, 285] on button "Continue to next step" at bounding box center [688, 281] width 267 height 34
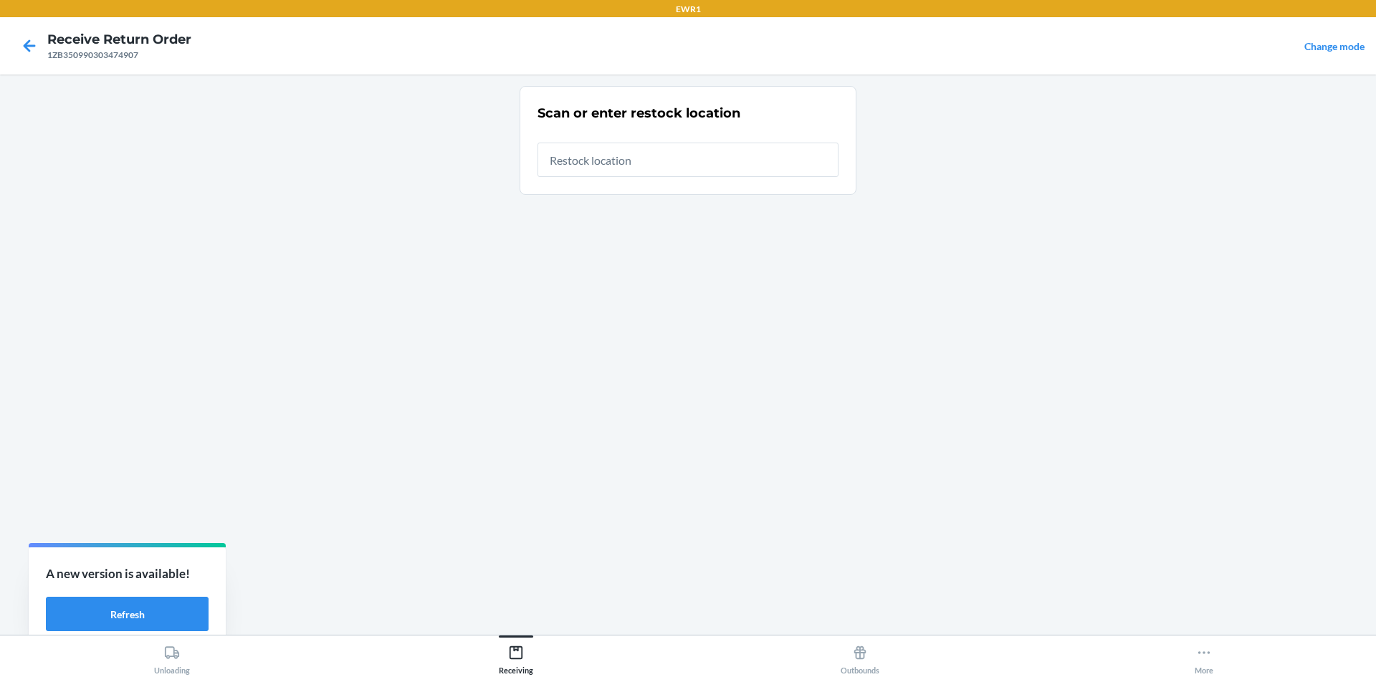
click at [647, 152] on input "text" at bounding box center [688, 160] width 301 height 34
type input "RTCart017"
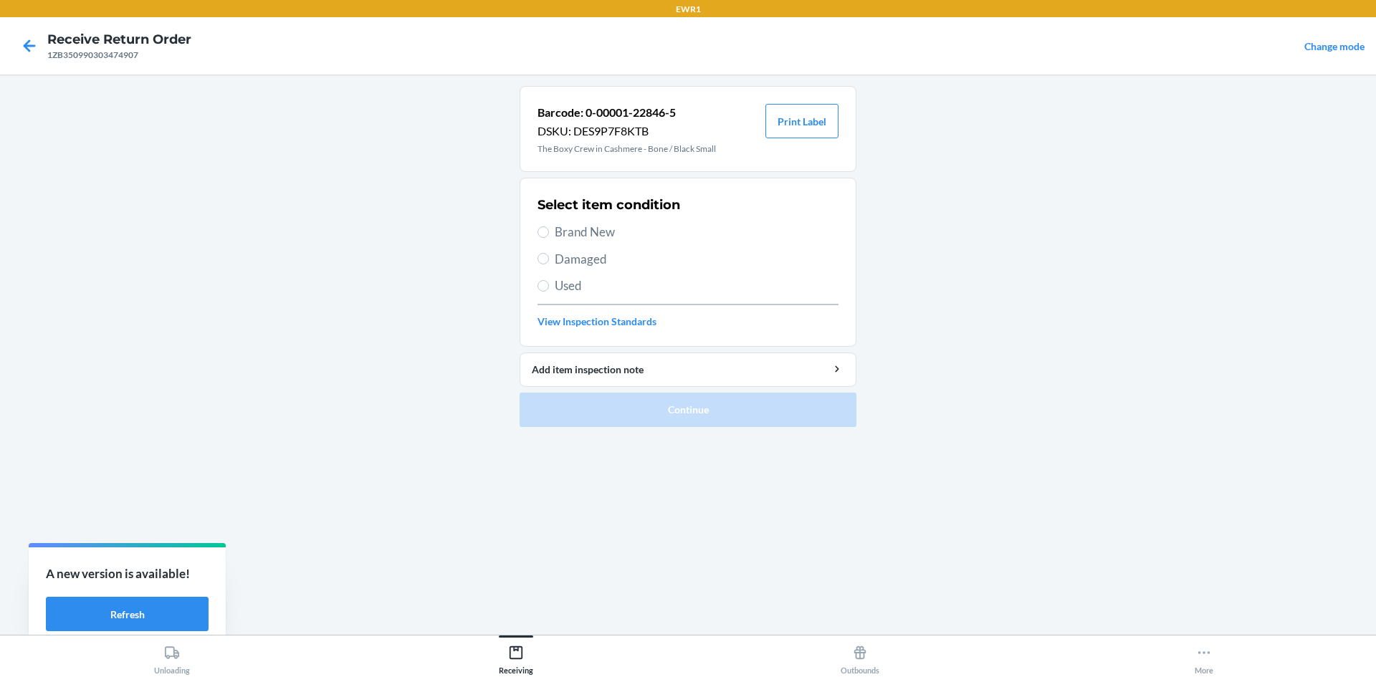
click at [548, 289] on label "Used" at bounding box center [688, 286] width 301 height 19
click at [548, 289] on input "Used" at bounding box center [543, 285] width 11 height 11
radio input "true"
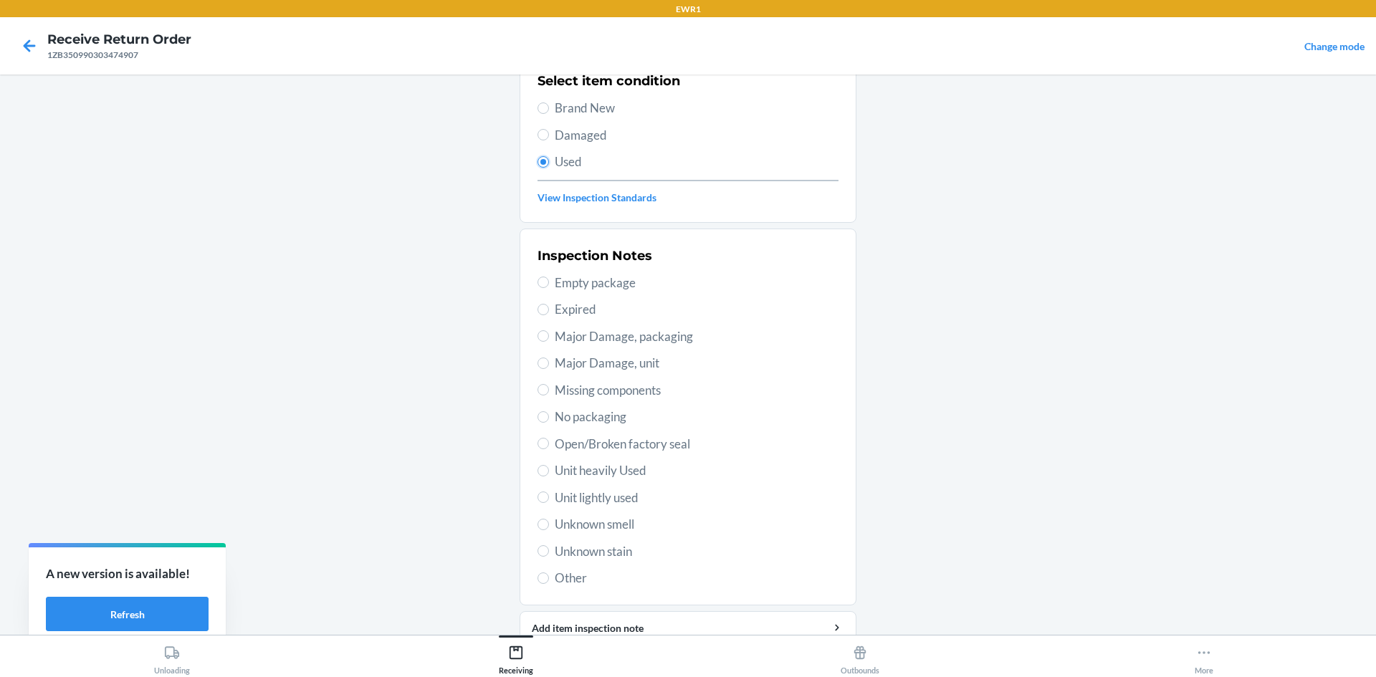
scroll to position [186, 0]
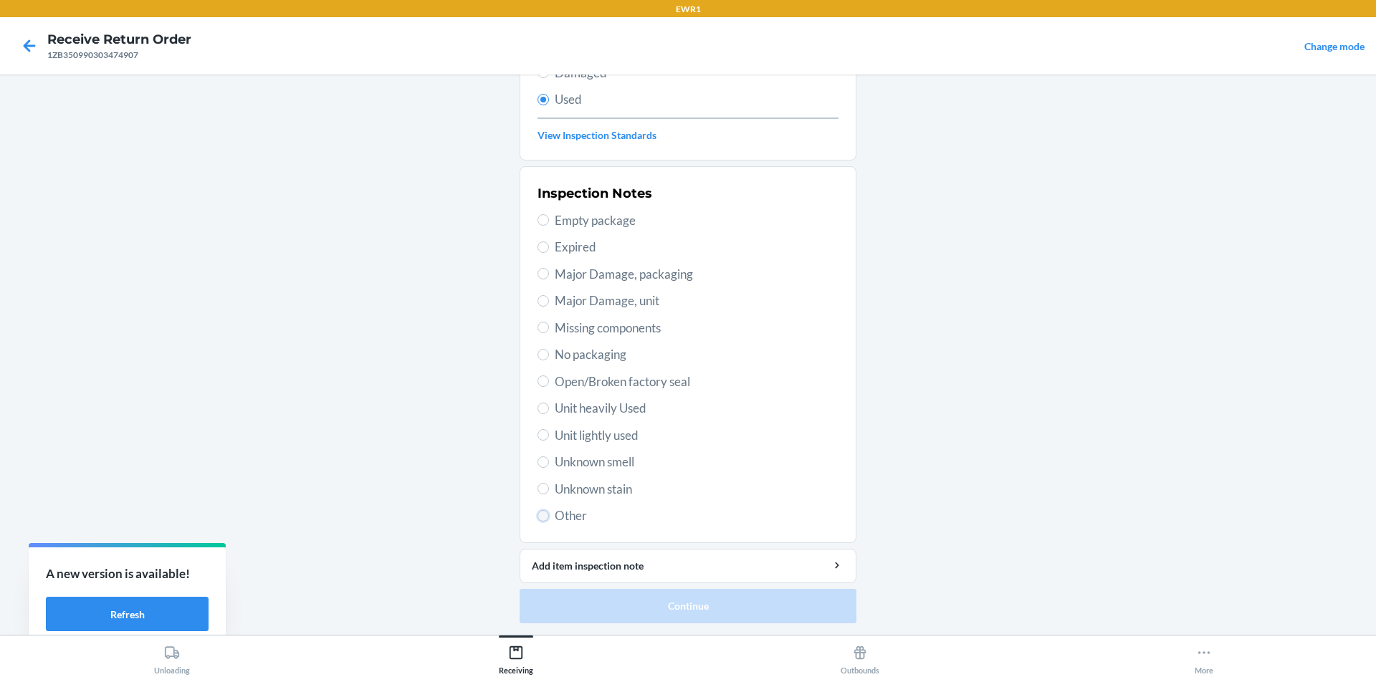
click at [538, 520] on input "Other" at bounding box center [543, 515] width 11 height 11
radio input "true"
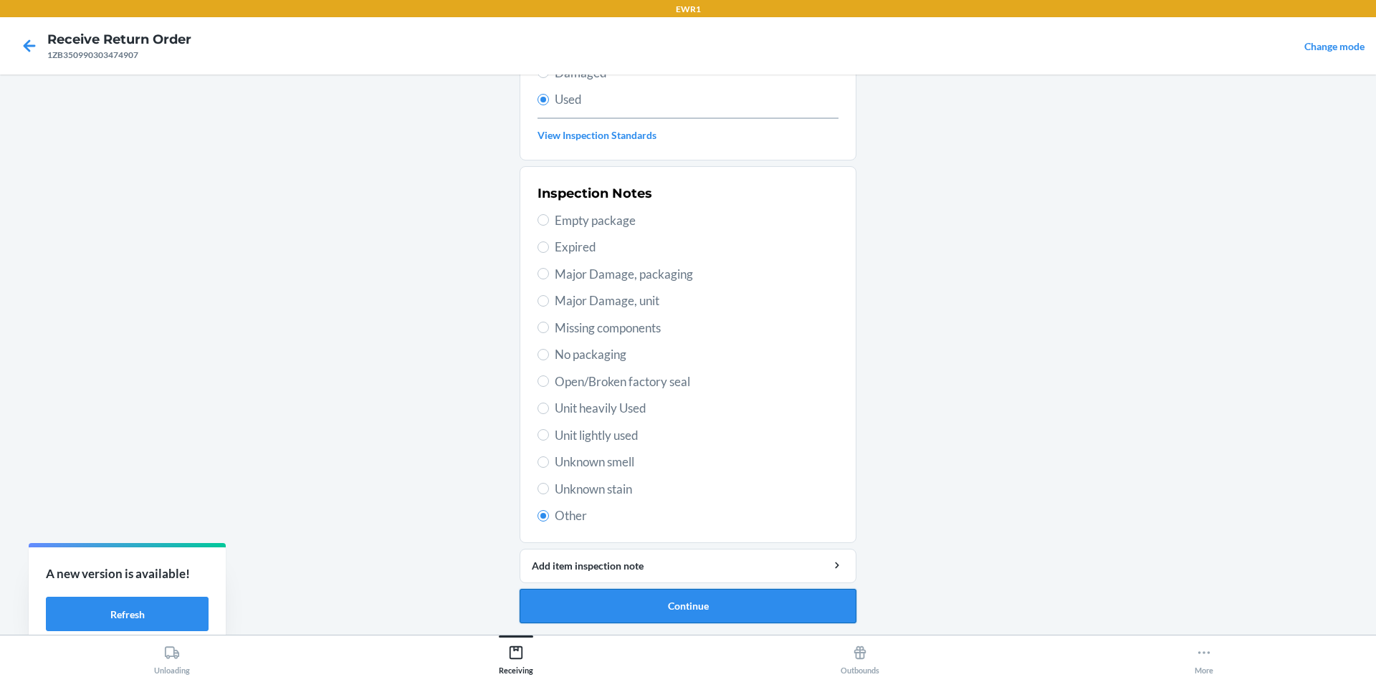
click at [663, 611] on button "Continue" at bounding box center [688, 606] width 337 height 34
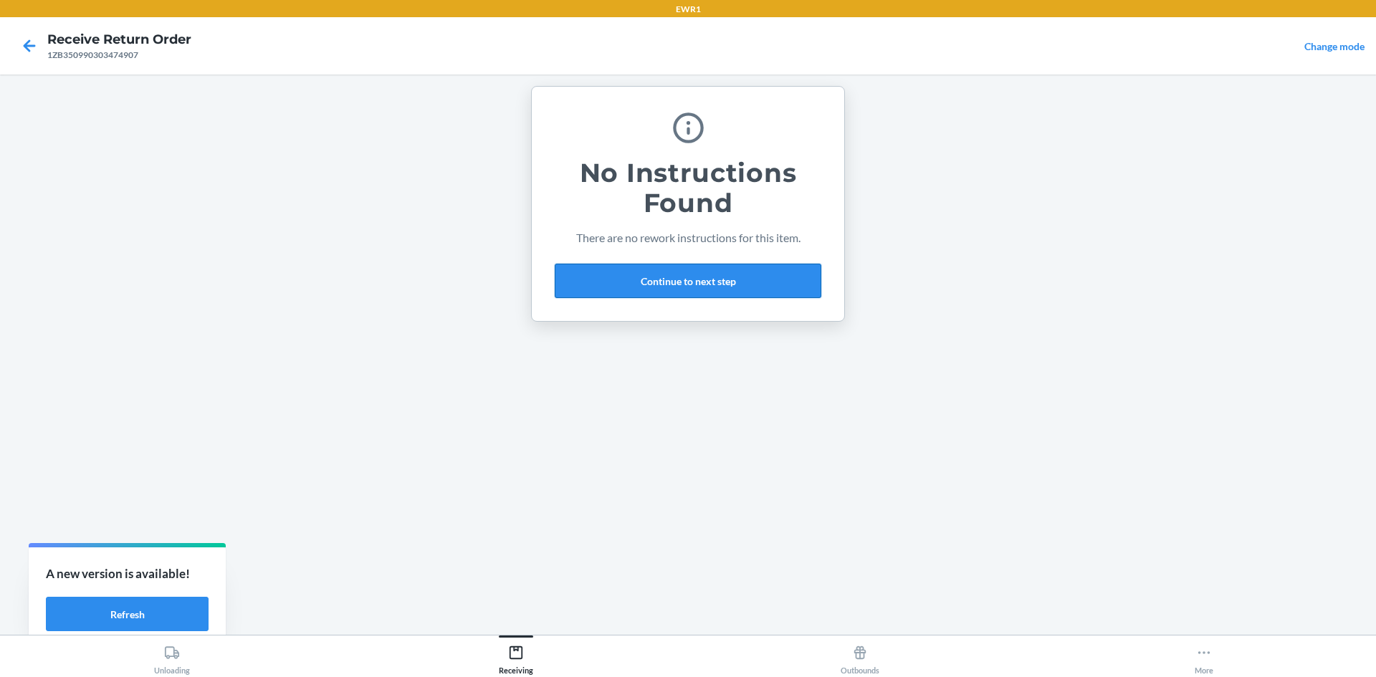
click at [687, 287] on button "Continue to next step" at bounding box center [688, 281] width 267 height 34
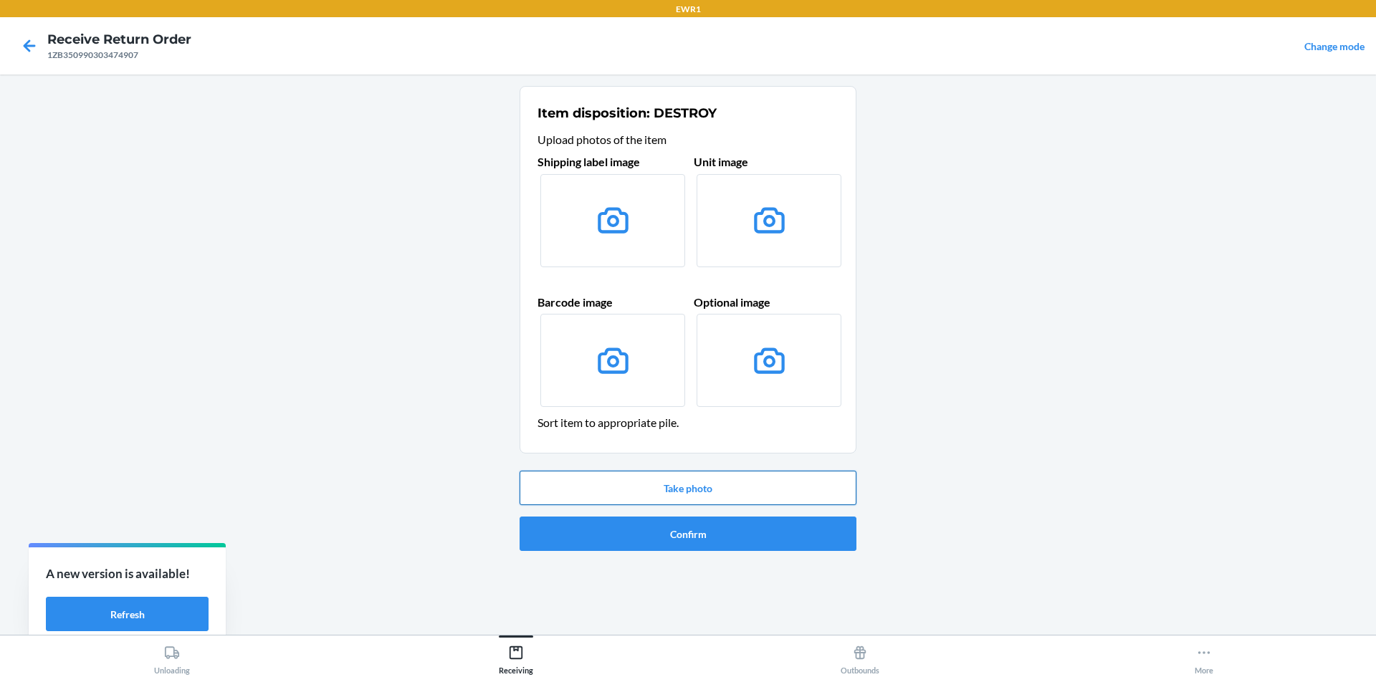
click at [695, 485] on button "Take photo" at bounding box center [688, 488] width 337 height 34
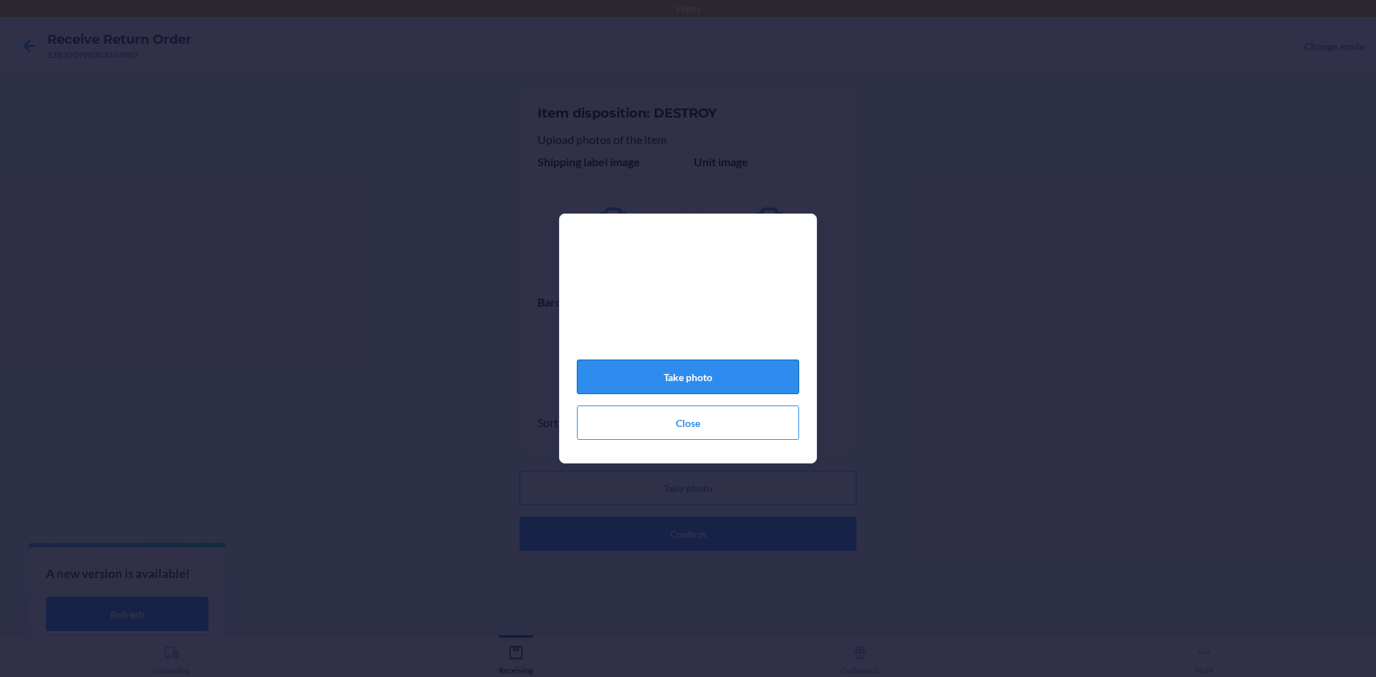
click at [750, 387] on button "Take photo" at bounding box center [688, 377] width 222 height 34
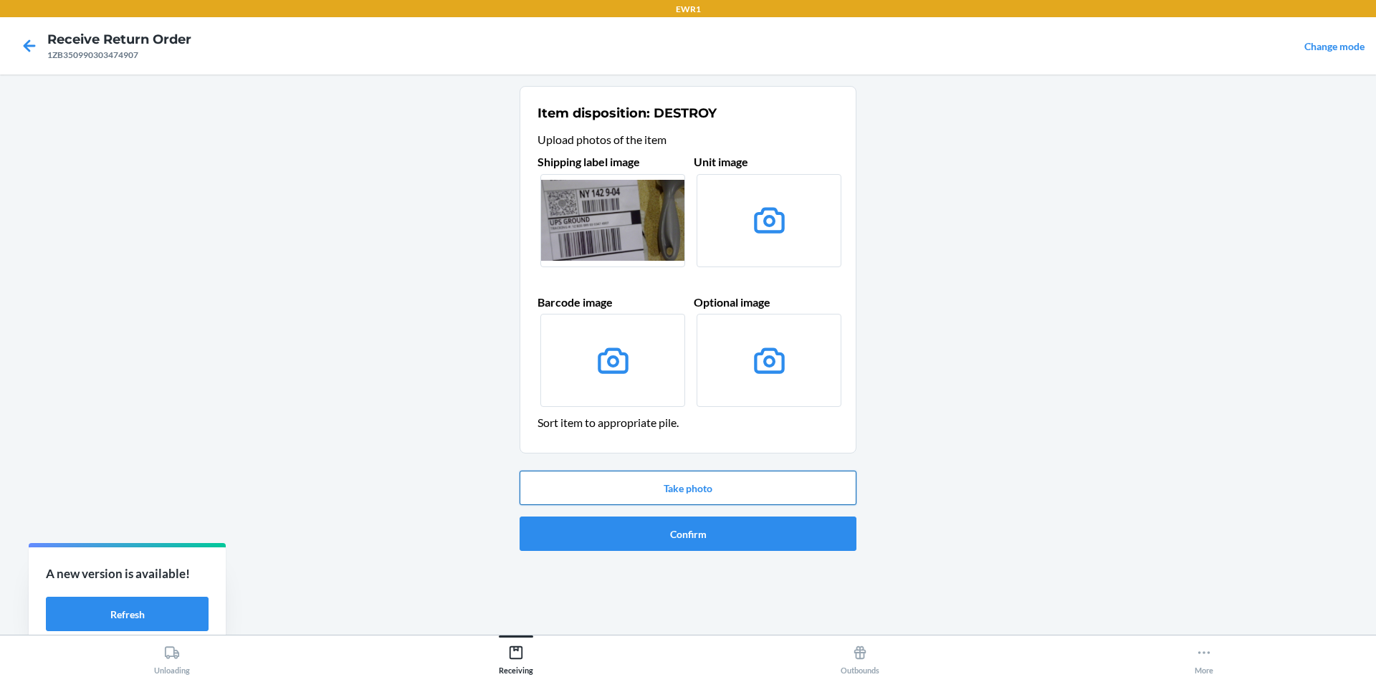
click at [718, 485] on button "Take photo" at bounding box center [688, 488] width 337 height 34
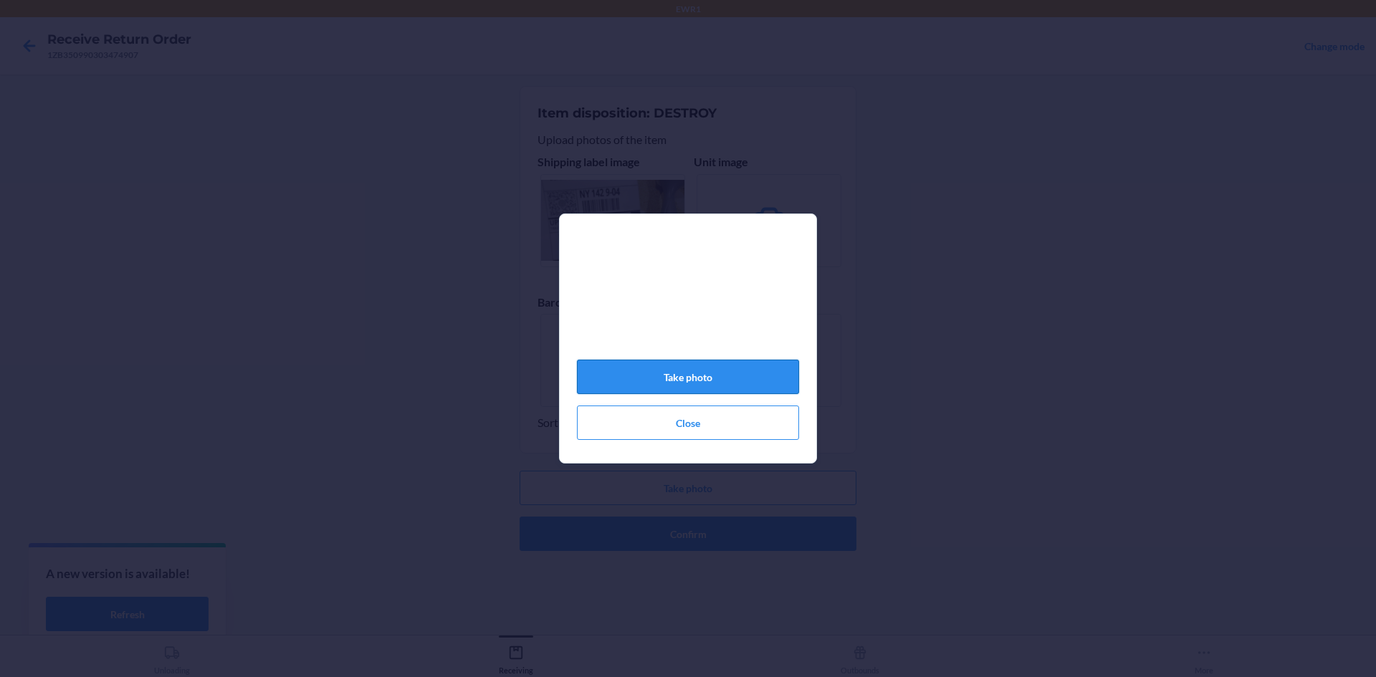
click at [733, 385] on button "Take photo" at bounding box center [688, 377] width 222 height 34
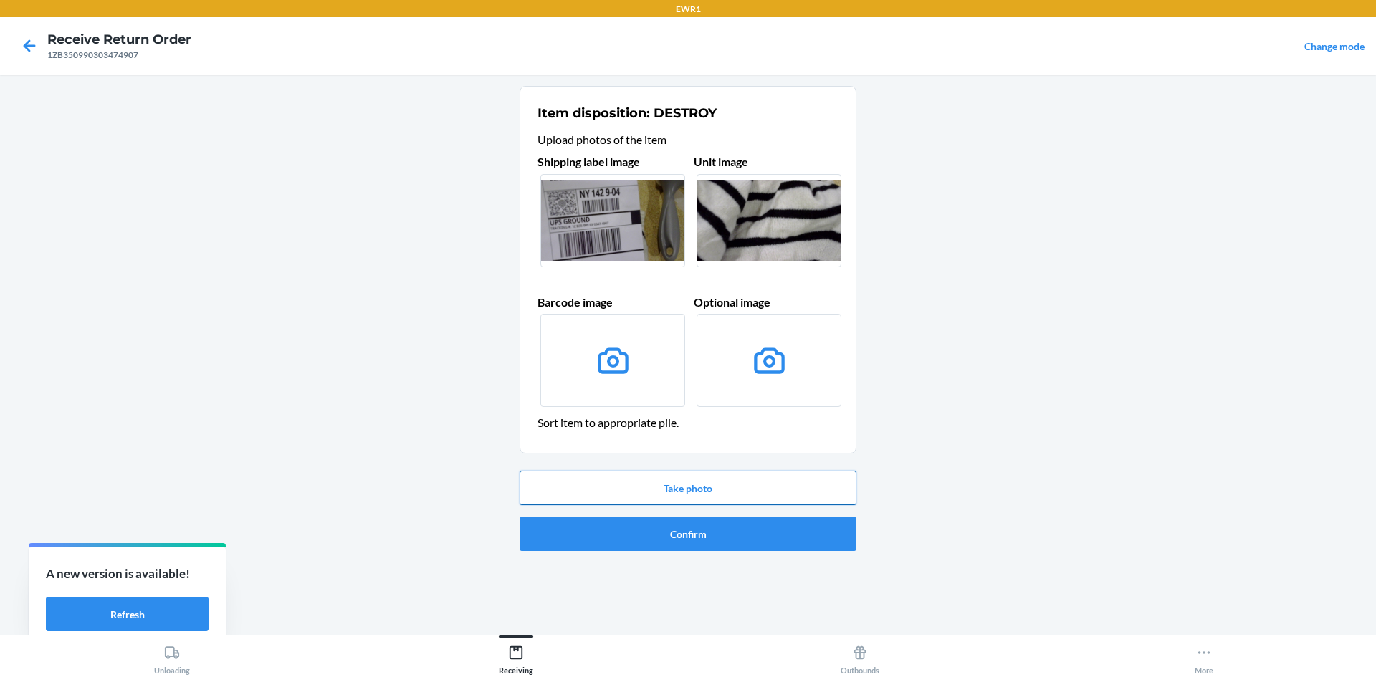
click at [796, 502] on button "Take photo" at bounding box center [688, 488] width 337 height 34
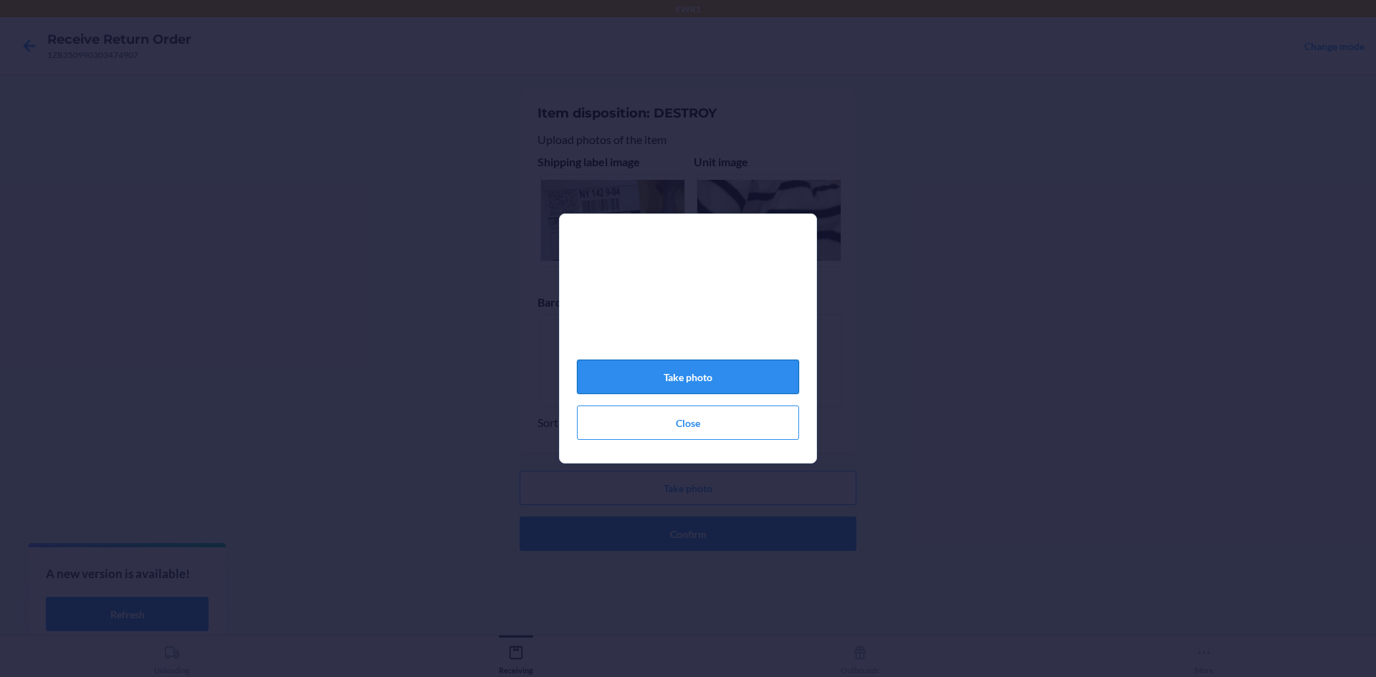
click at [745, 378] on button "Take photo" at bounding box center [688, 377] width 222 height 34
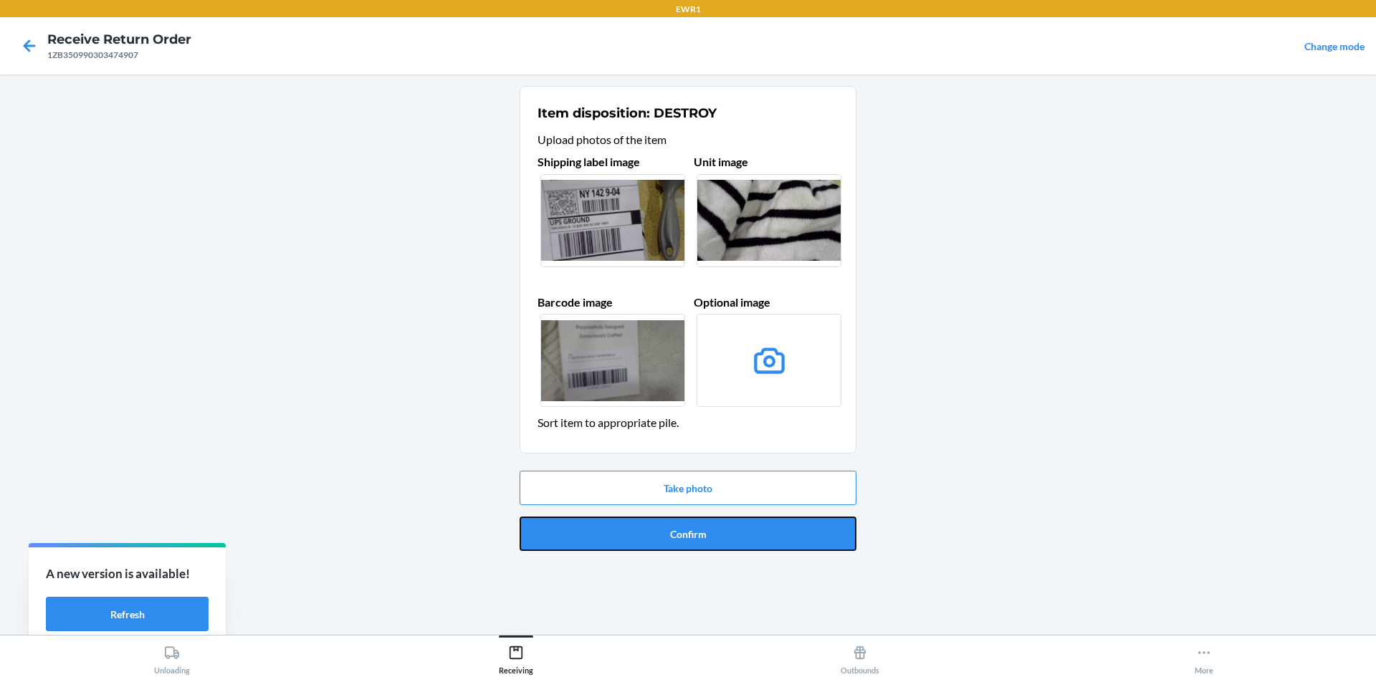
click at [743, 534] on button "Confirm" at bounding box center [688, 534] width 337 height 34
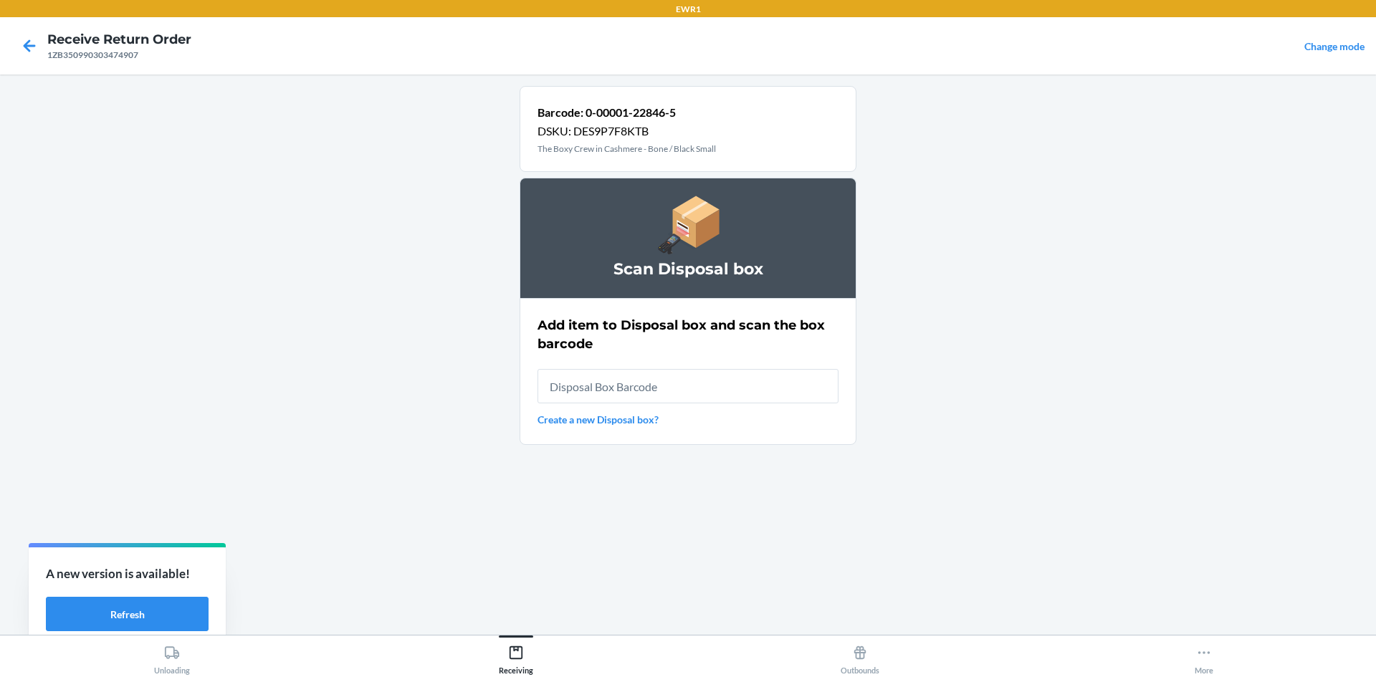
click at [734, 393] on input "text" at bounding box center [688, 386] width 301 height 34
type input "RB000001987"
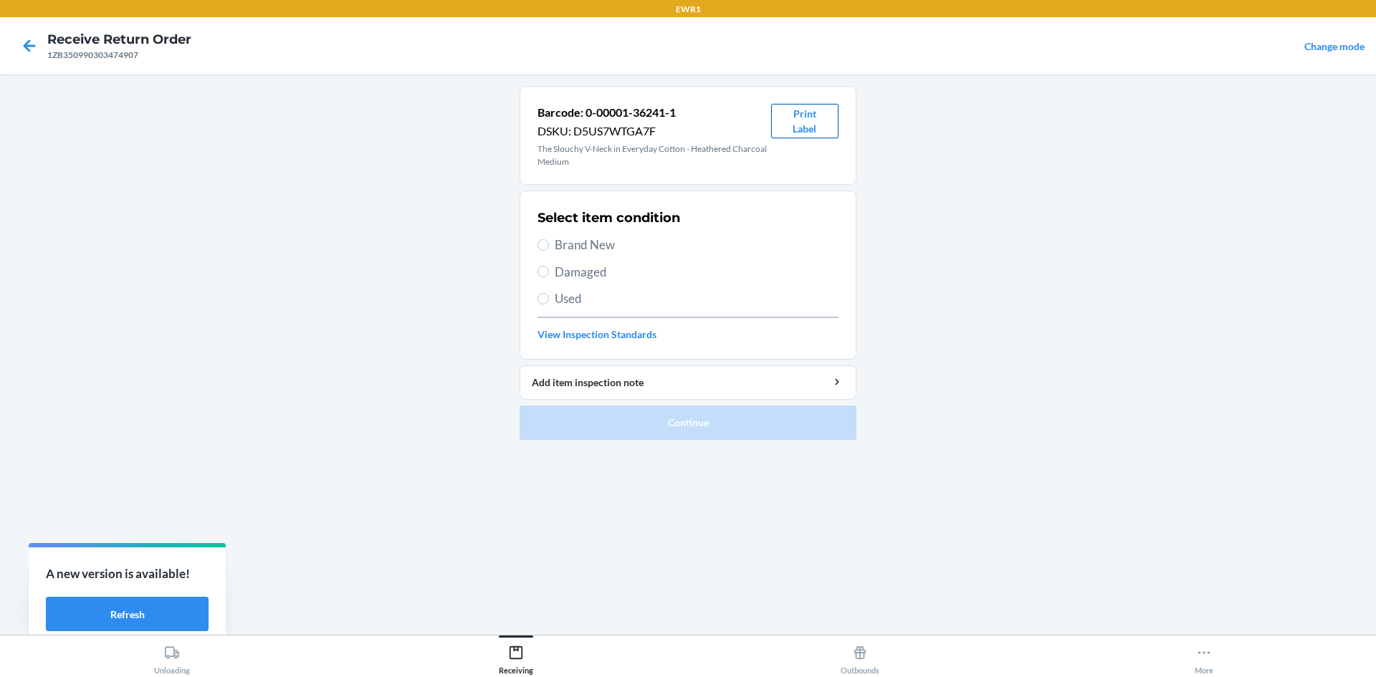
click at [825, 125] on button "Print Label" at bounding box center [804, 121] width 67 height 34
click at [554, 244] on label "Brand New" at bounding box center [688, 245] width 301 height 19
click at [549, 244] on input "Brand New" at bounding box center [543, 244] width 11 height 11
radio input "true"
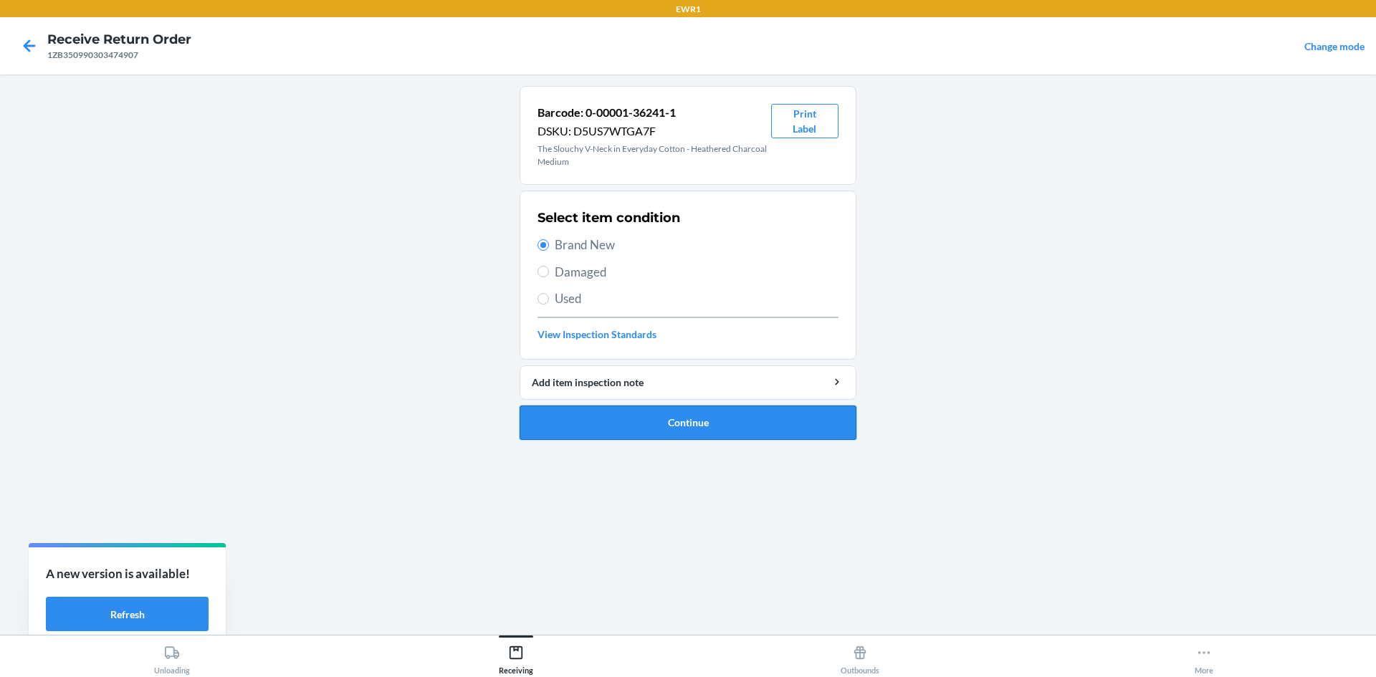
click at [707, 422] on button "Continue" at bounding box center [688, 423] width 337 height 34
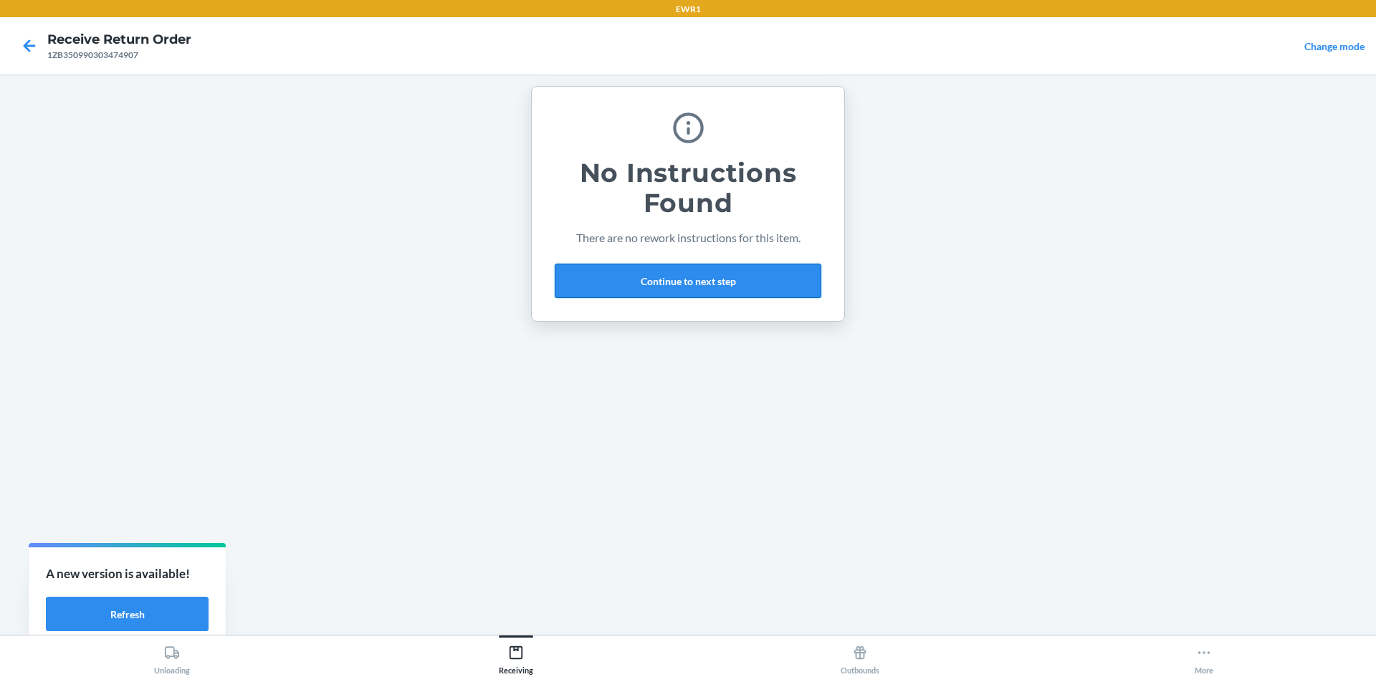
click at [700, 276] on button "Continue to next step" at bounding box center [688, 281] width 267 height 34
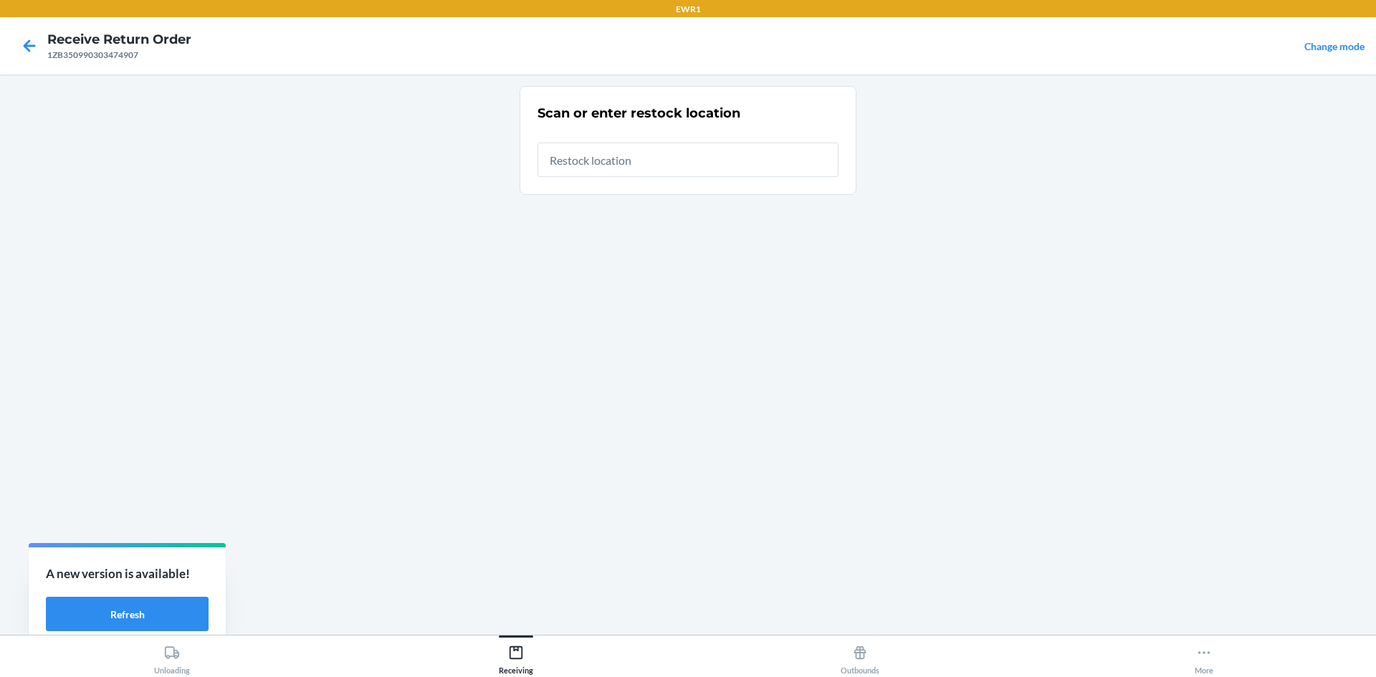
click at [659, 161] on input "text" at bounding box center [688, 160] width 301 height 34
type input "RTCart017"
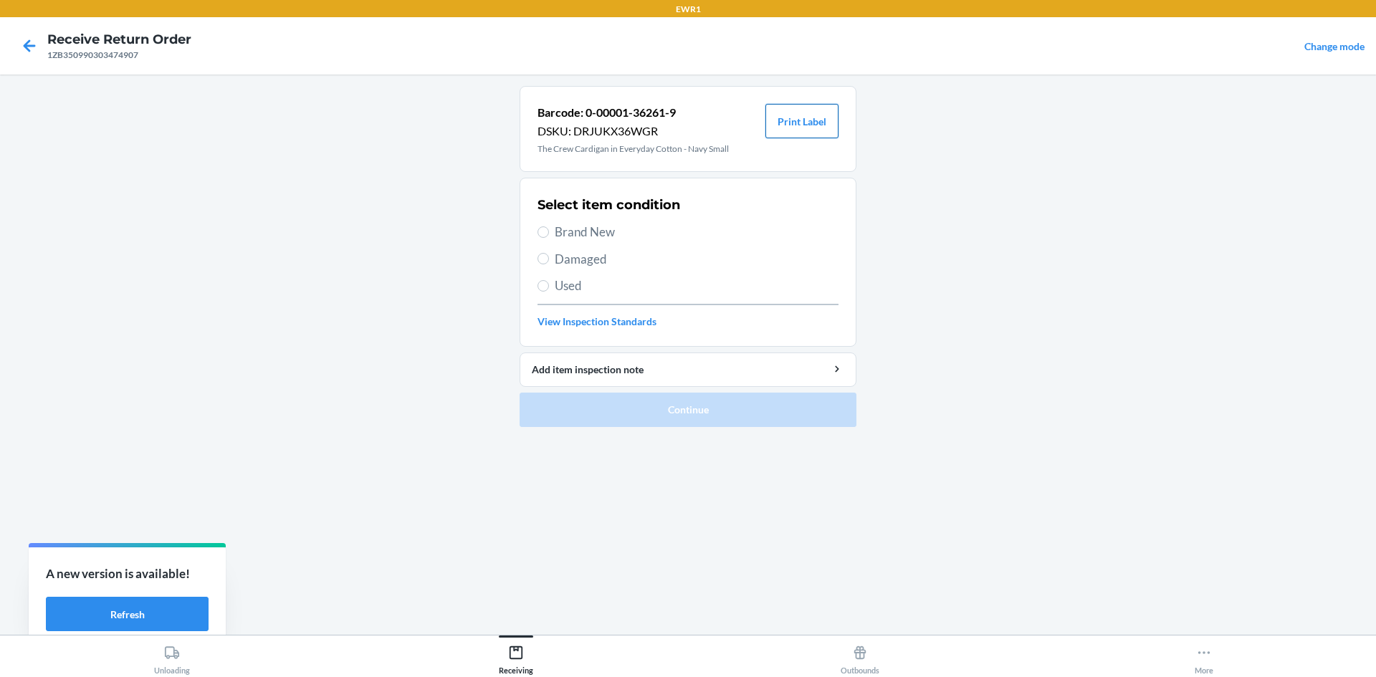
click at [816, 121] on button "Print Label" at bounding box center [801, 121] width 73 height 34
click at [562, 237] on span "Brand New" at bounding box center [697, 232] width 284 height 19
click at [549, 237] on input "Brand New" at bounding box center [543, 231] width 11 height 11
radio input "true"
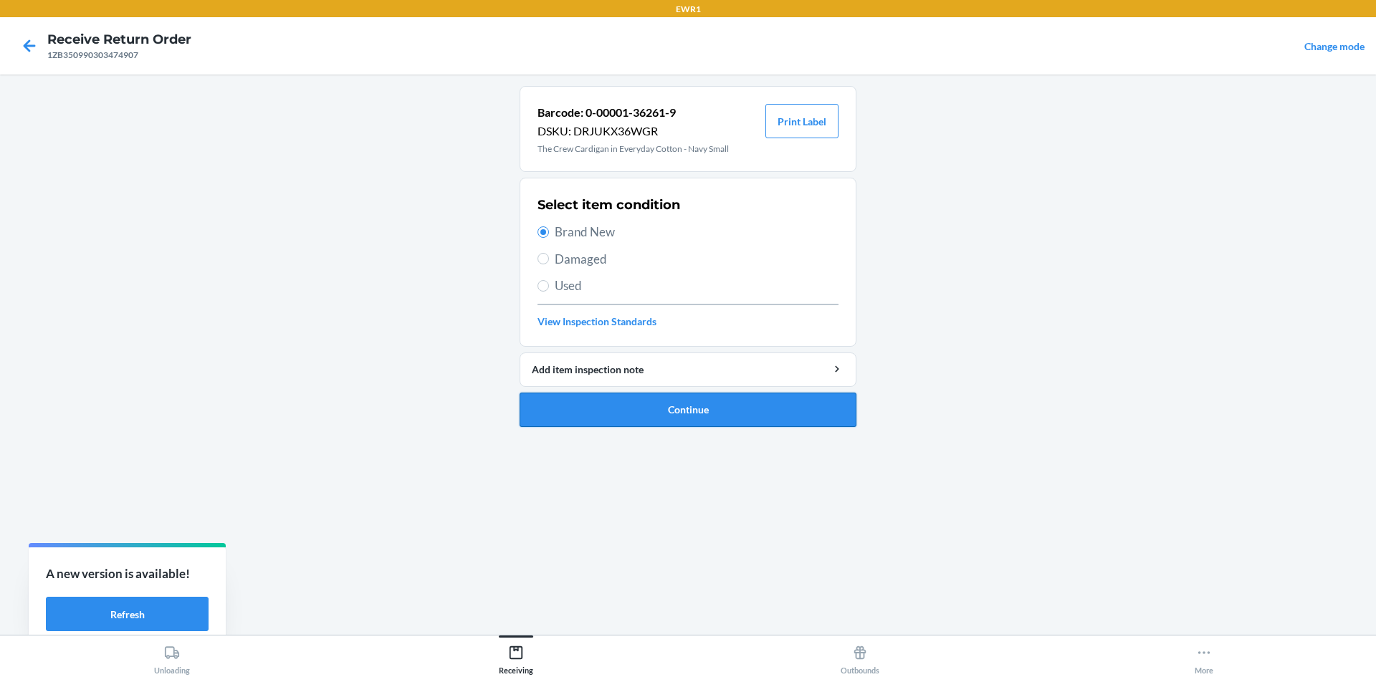
click at [706, 415] on button "Continue" at bounding box center [688, 410] width 337 height 34
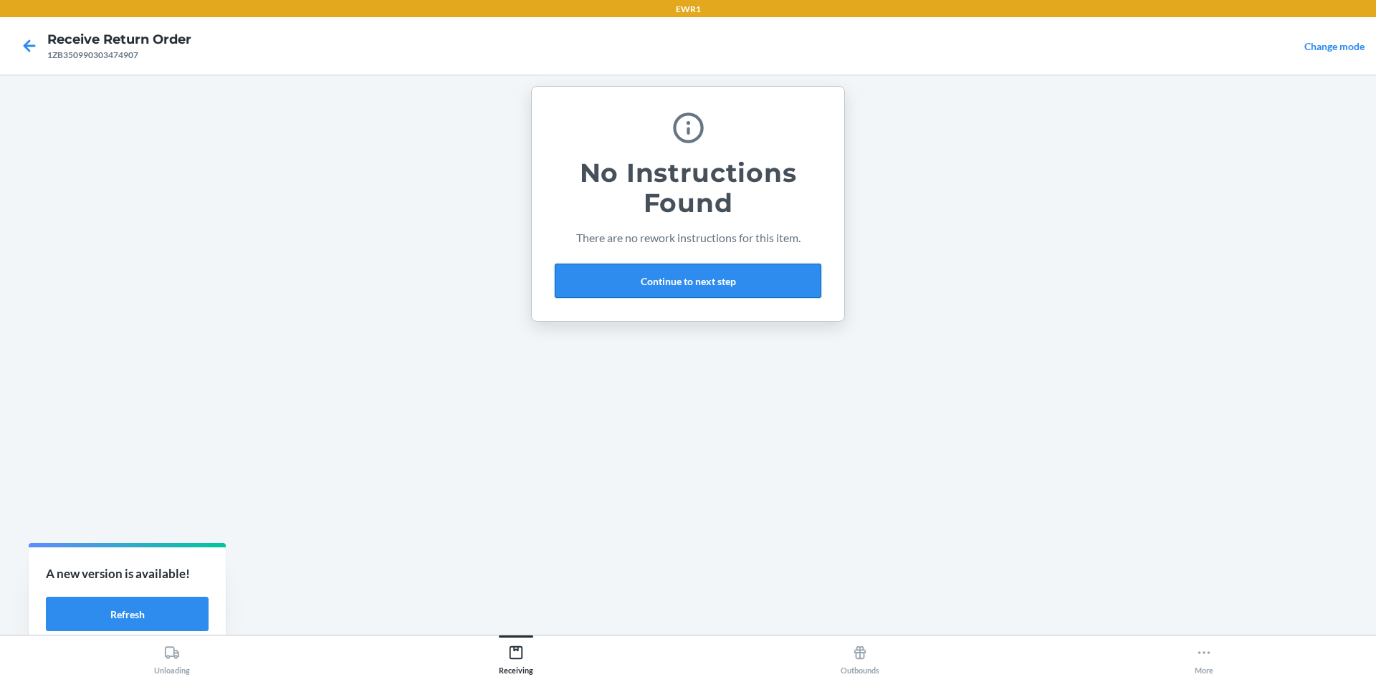
click at [682, 295] on button "Continue to next step" at bounding box center [688, 281] width 267 height 34
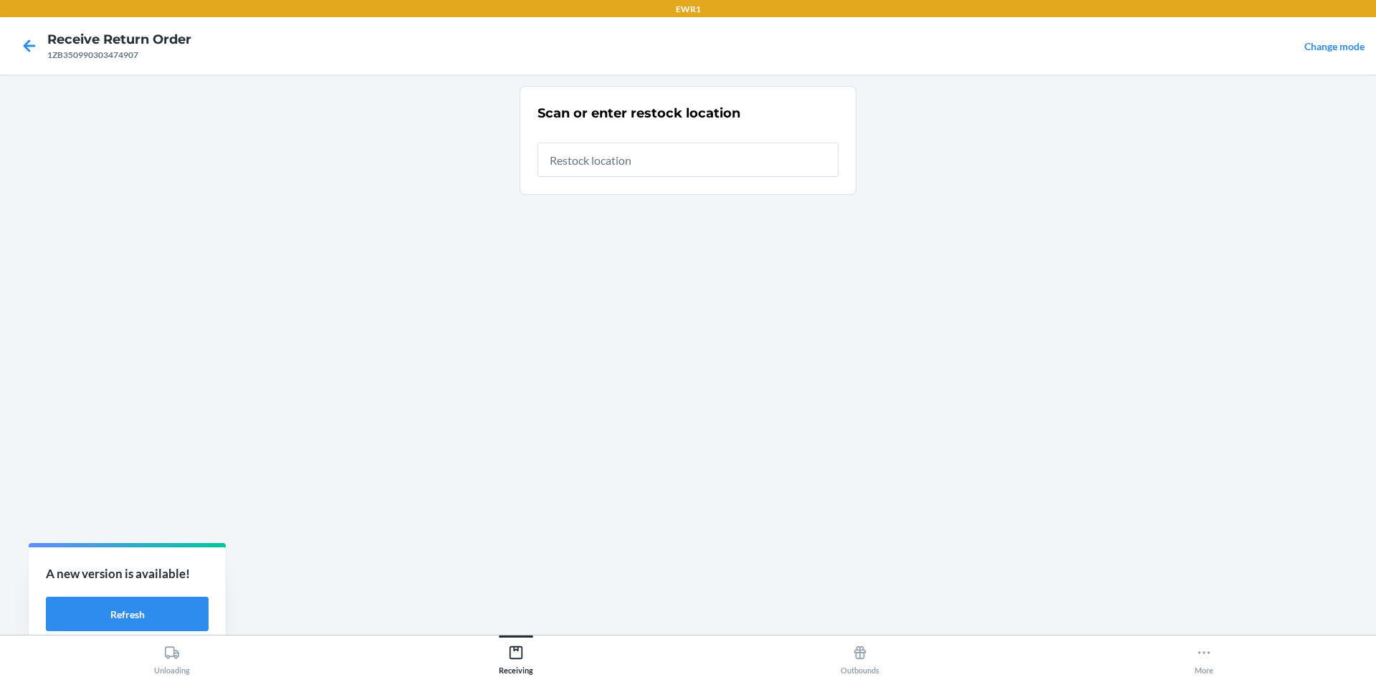
click at [641, 162] on input "text" at bounding box center [688, 160] width 301 height 34
type input "RTCart017"
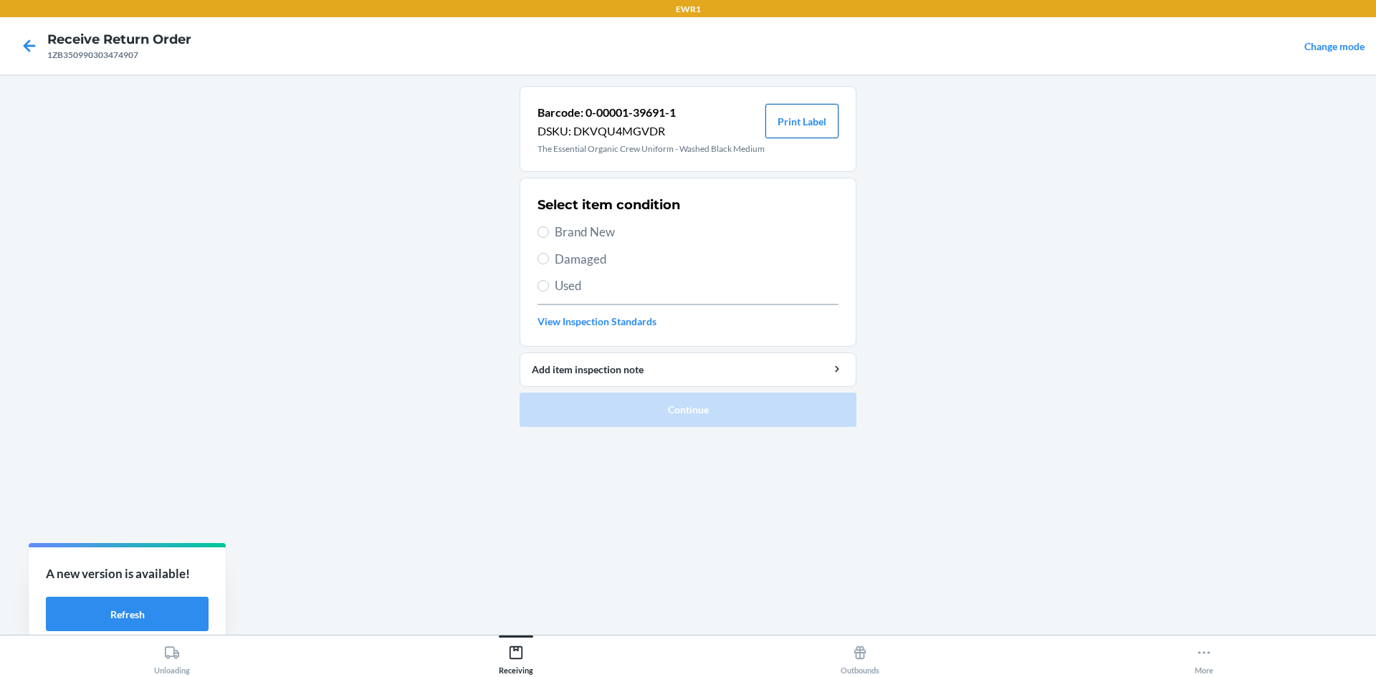
click at [806, 114] on button "Print Label" at bounding box center [801, 121] width 73 height 34
click at [548, 238] on input "Brand New" at bounding box center [543, 231] width 11 height 11
radio input "true"
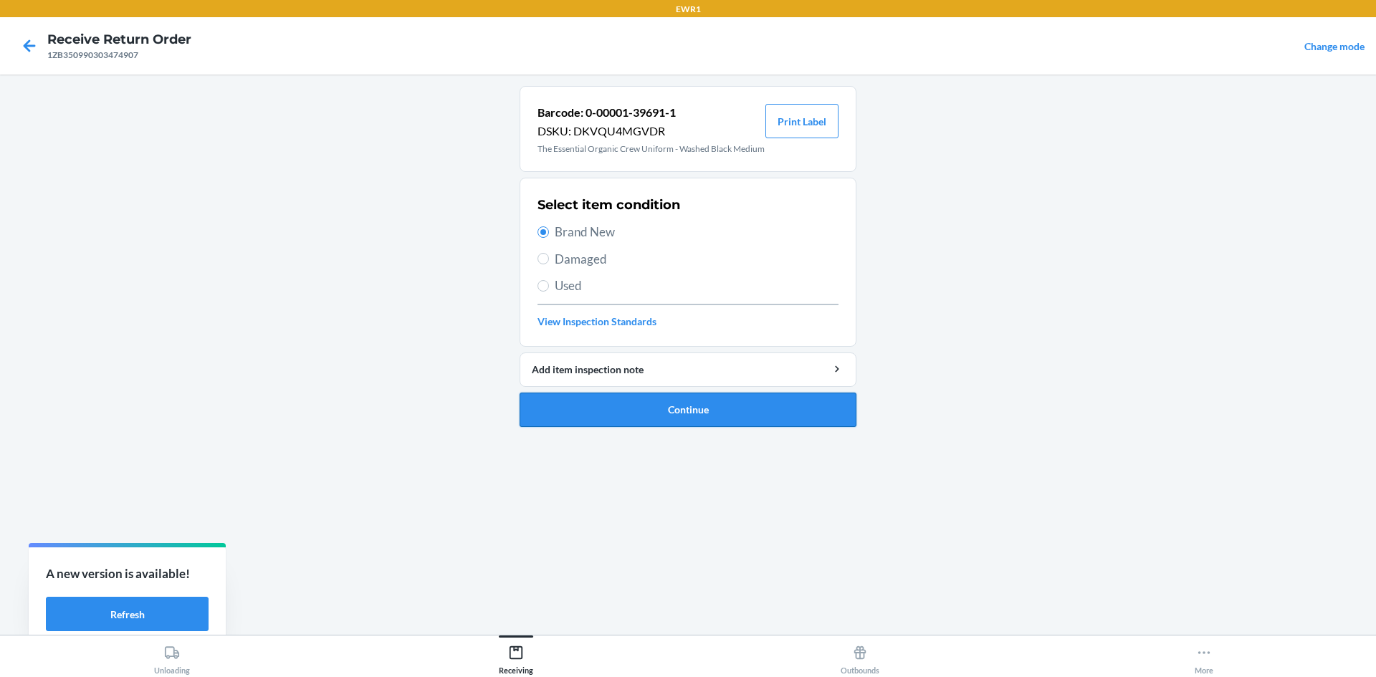
click at [681, 427] on button "Continue" at bounding box center [688, 410] width 337 height 34
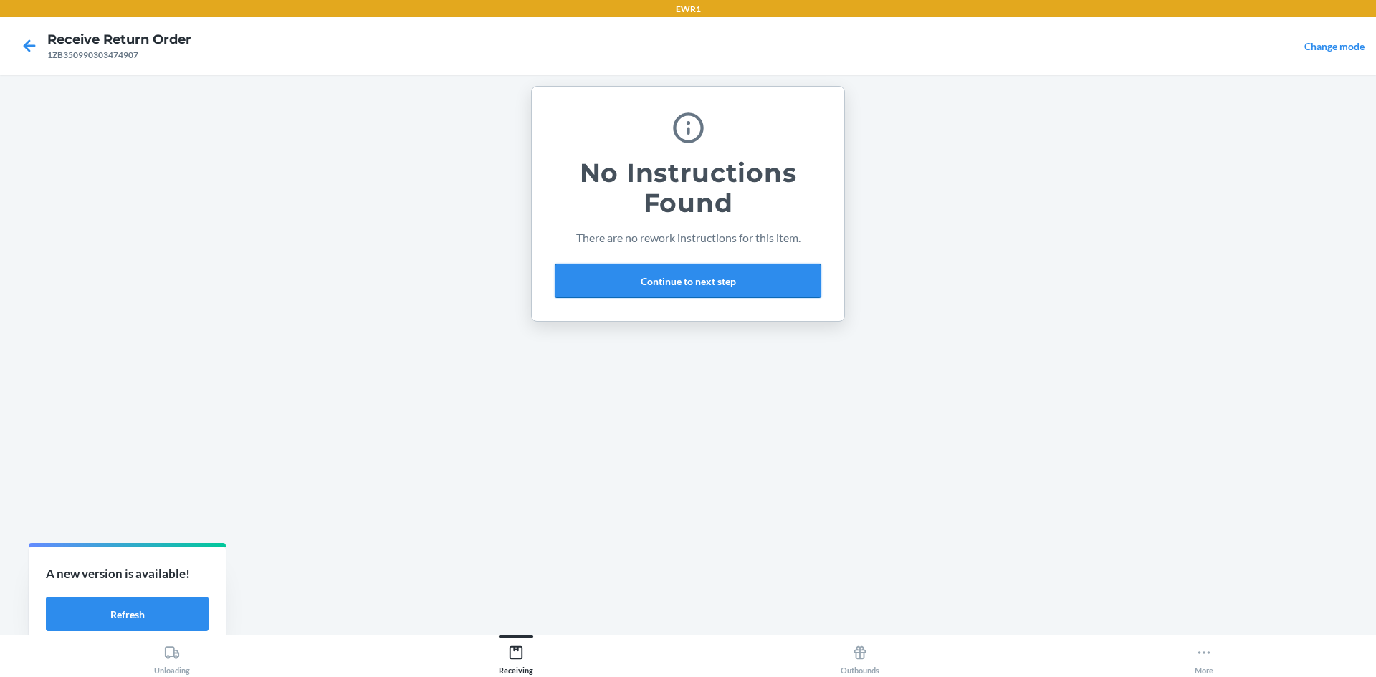
click at [672, 269] on button "Continue to next step" at bounding box center [688, 281] width 267 height 34
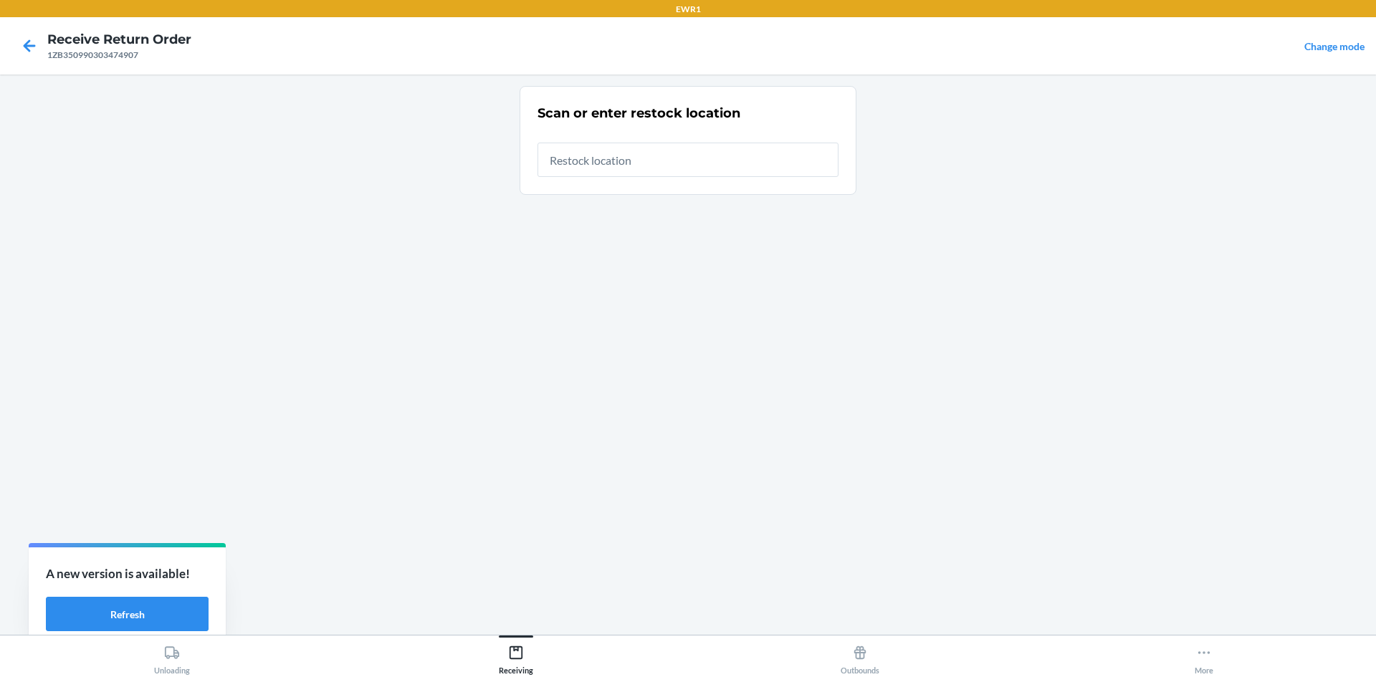
click at [649, 156] on input "text" at bounding box center [688, 160] width 301 height 34
type input "RTCart017"
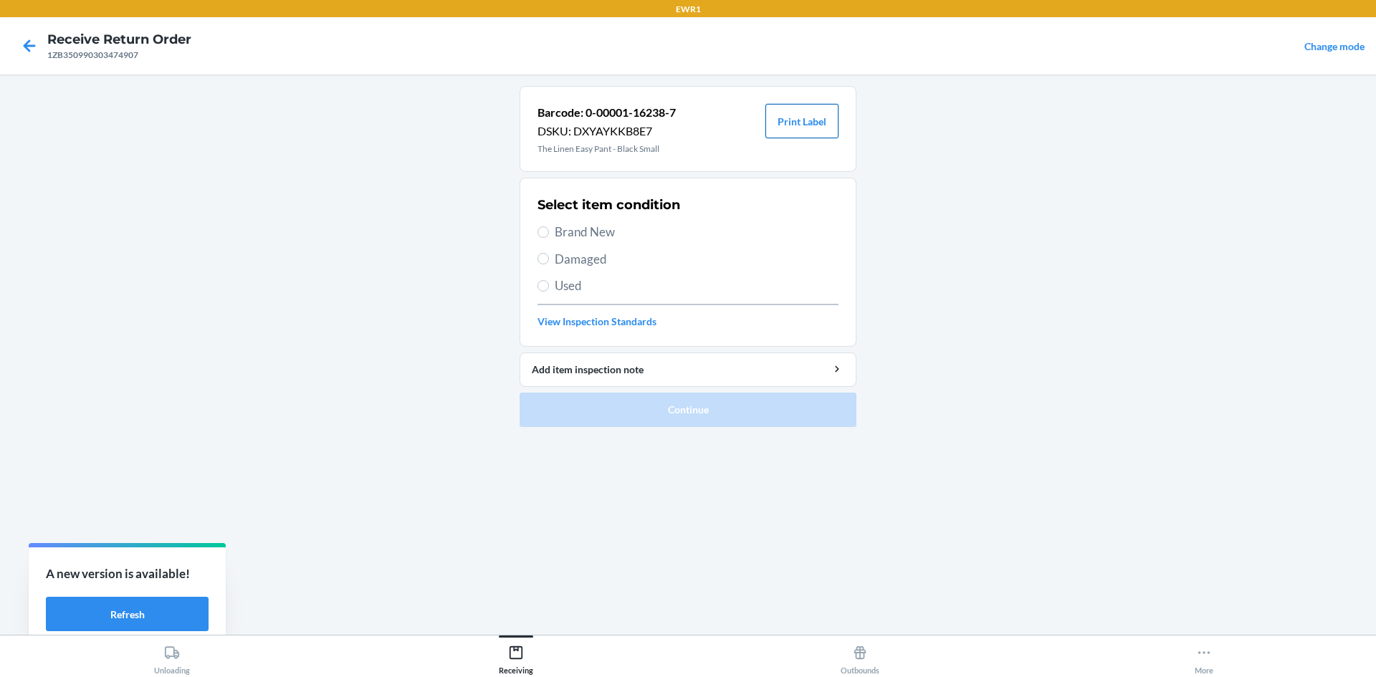
click at [813, 124] on button "Print Label" at bounding box center [801, 121] width 73 height 34
drag, startPoint x: 564, startPoint y: 230, endPoint x: 595, endPoint y: 270, distance: 50.6
click at [569, 240] on span "Brand New" at bounding box center [697, 232] width 284 height 19
click at [552, 228] on label "Brand New" at bounding box center [688, 232] width 301 height 19
click at [549, 228] on input "Brand New" at bounding box center [543, 231] width 11 height 11
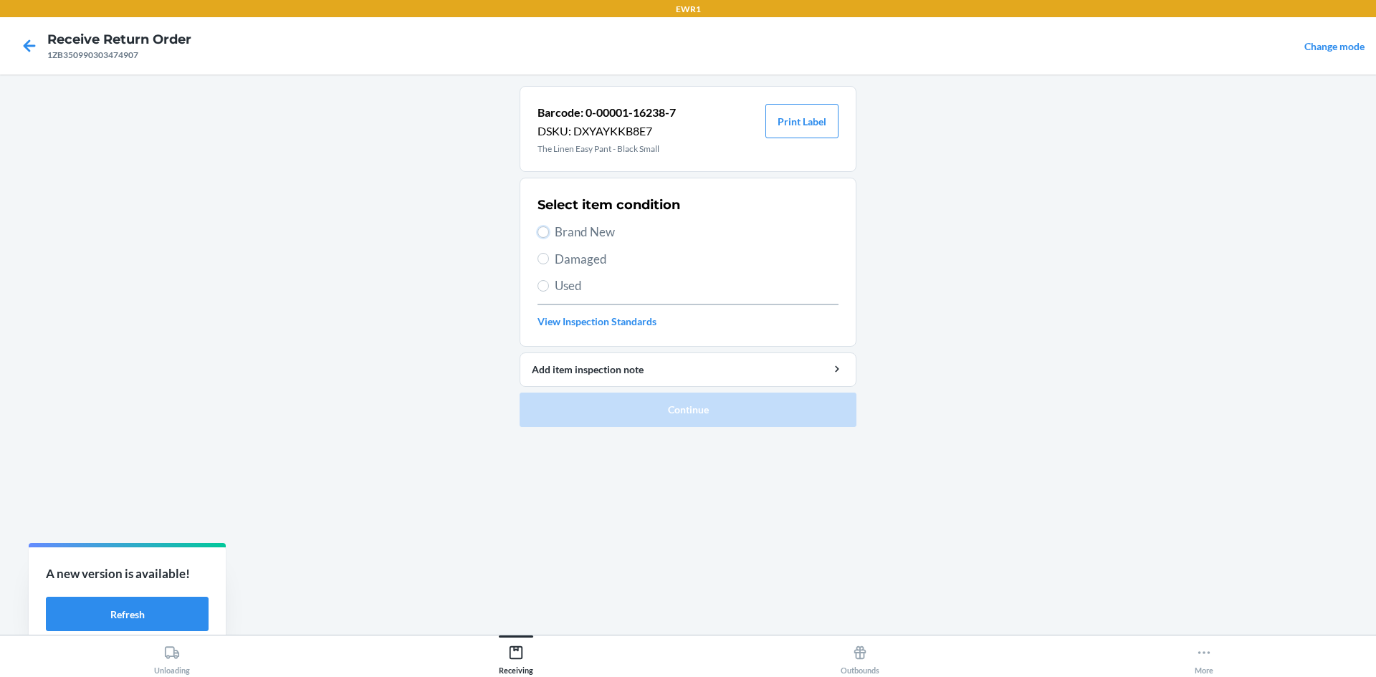
radio input "true"
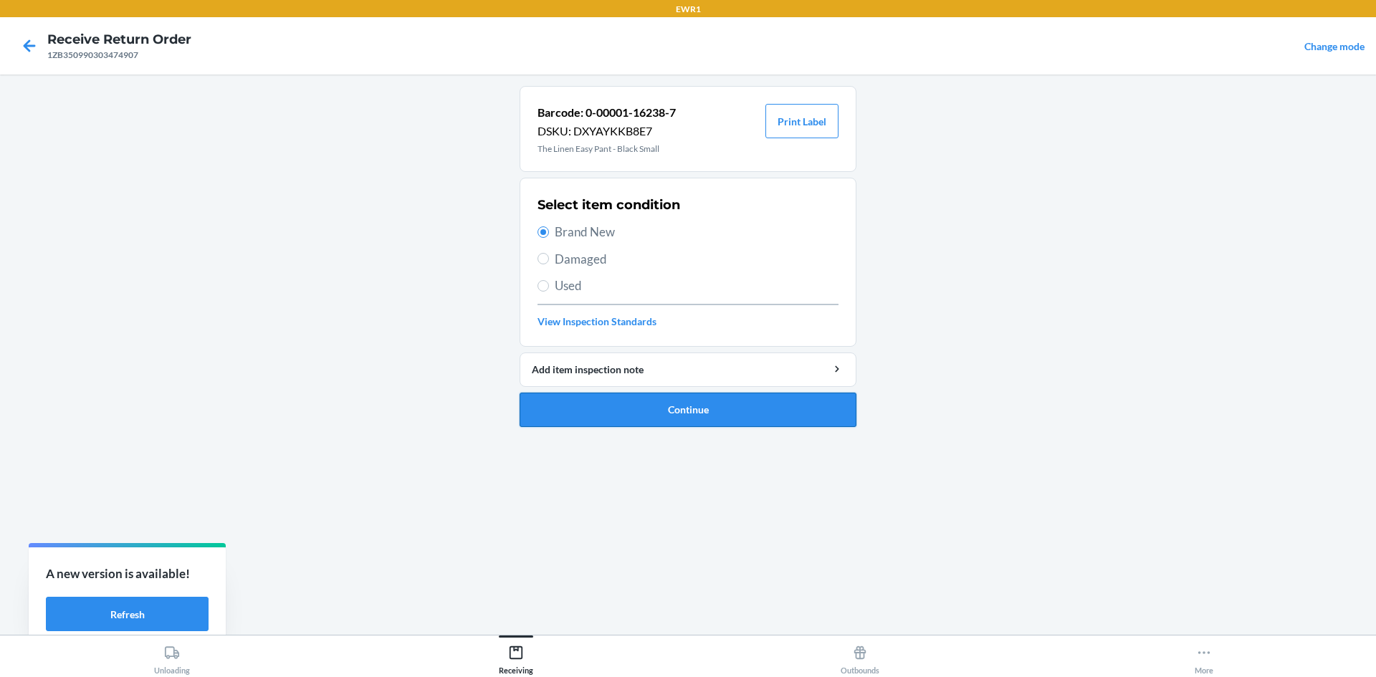
click at [733, 409] on button "Continue" at bounding box center [688, 410] width 337 height 34
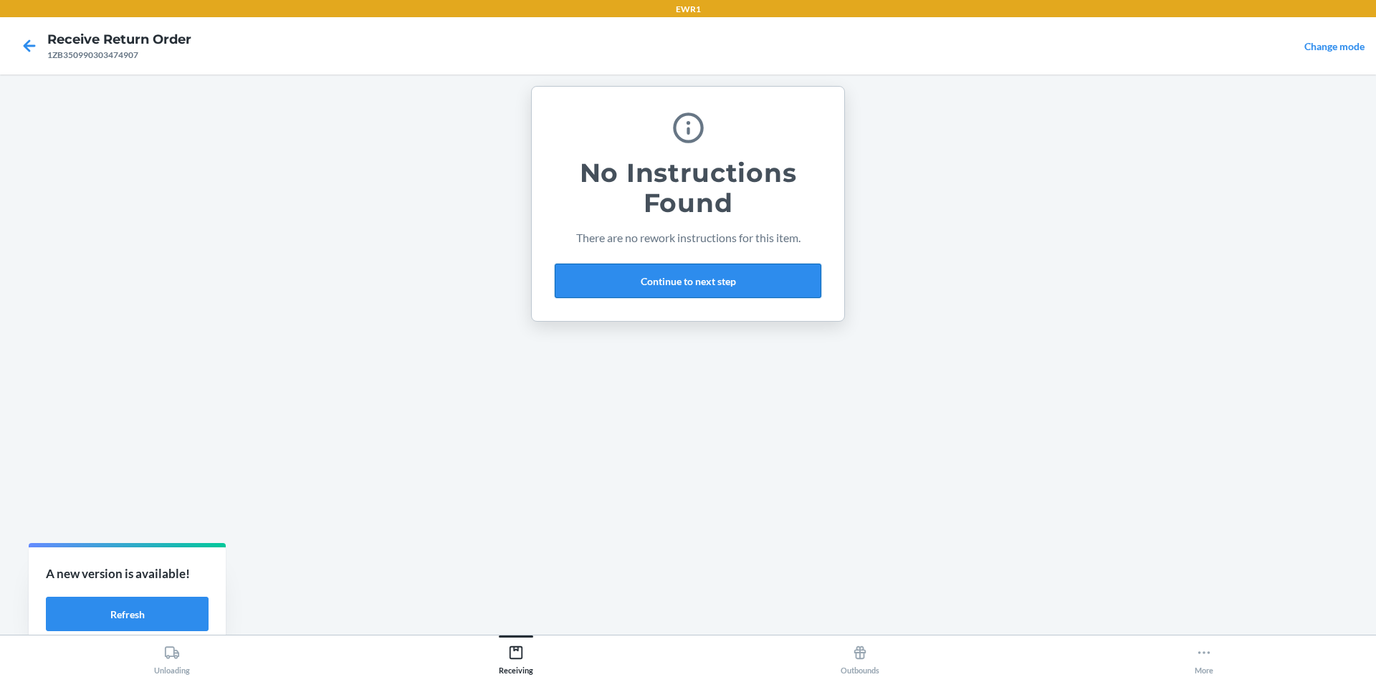
click at [693, 272] on button "Continue to next step" at bounding box center [688, 281] width 267 height 34
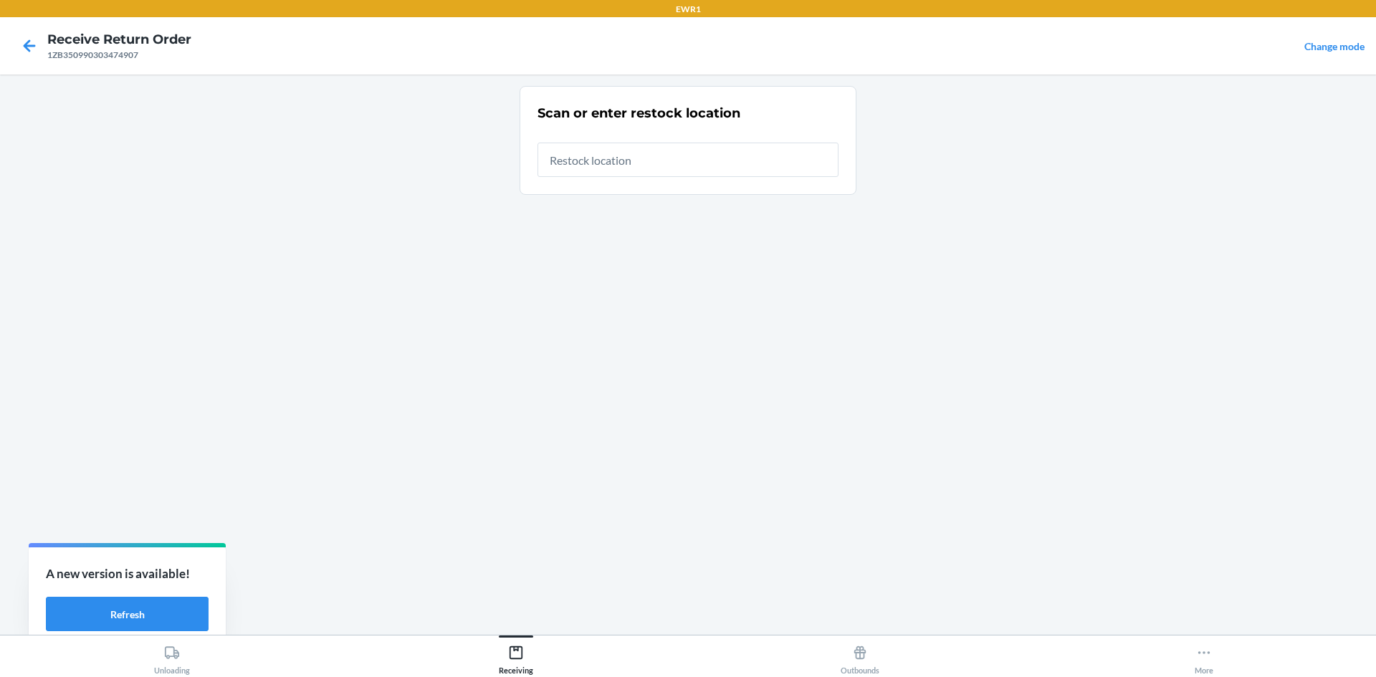
click at [657, 164] on input "text" at bounding box center [688, 160] width 301 height 34
type input "RTCart017"
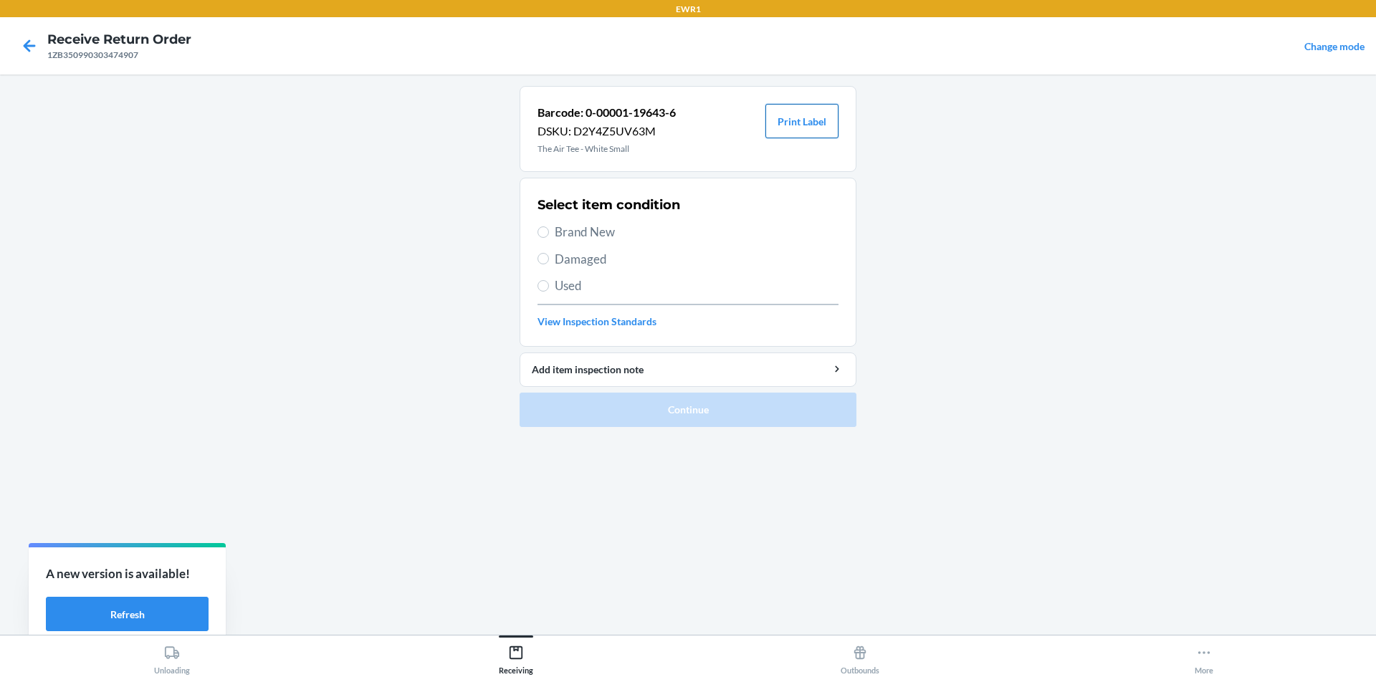
click at [794, 118] on button "Print Label" at bounding box center [801, 121] width 73 height 34
click at [564, 236] on span "Brand New" at bounding box center [697, 232] width 284 height 19
click at [549, 236] on input "Brand New" at bounding box center [543, 231] width 11 height 11
radio input "true"
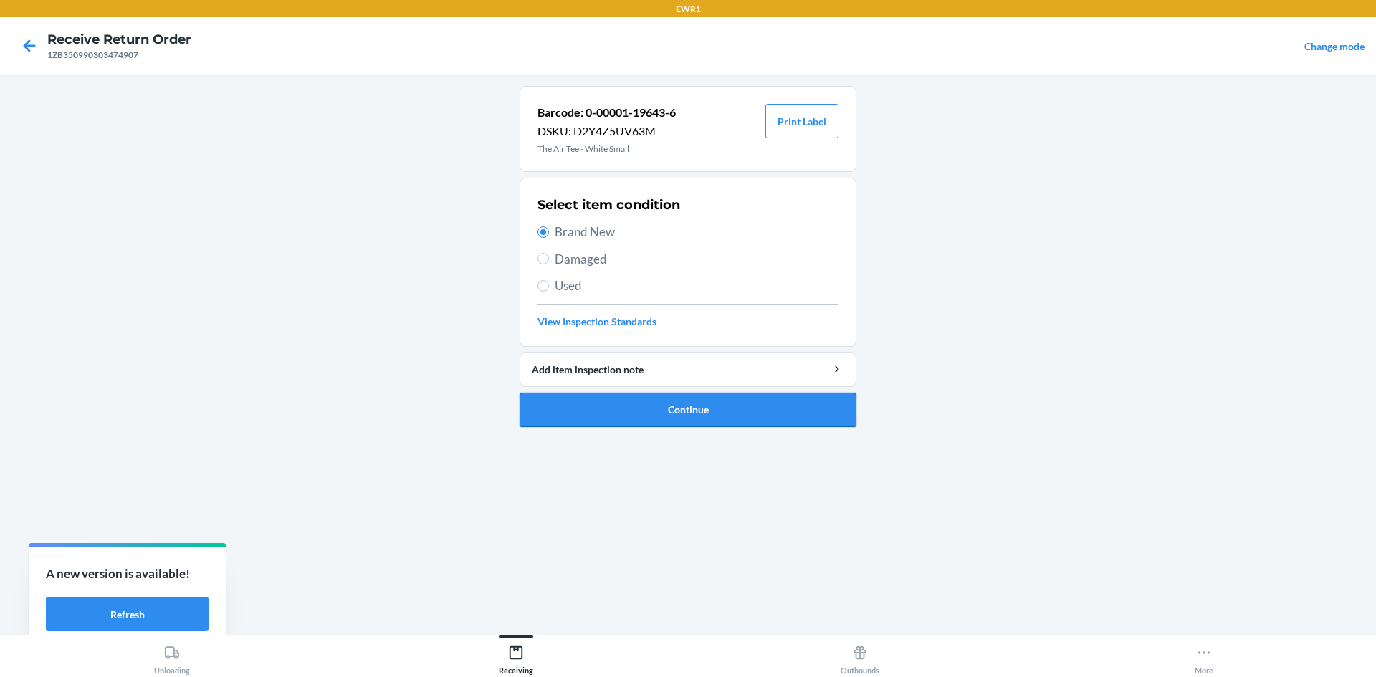
click at [743, 416] on button "Continue" at bounding box center [688, 410] width 337 height 34
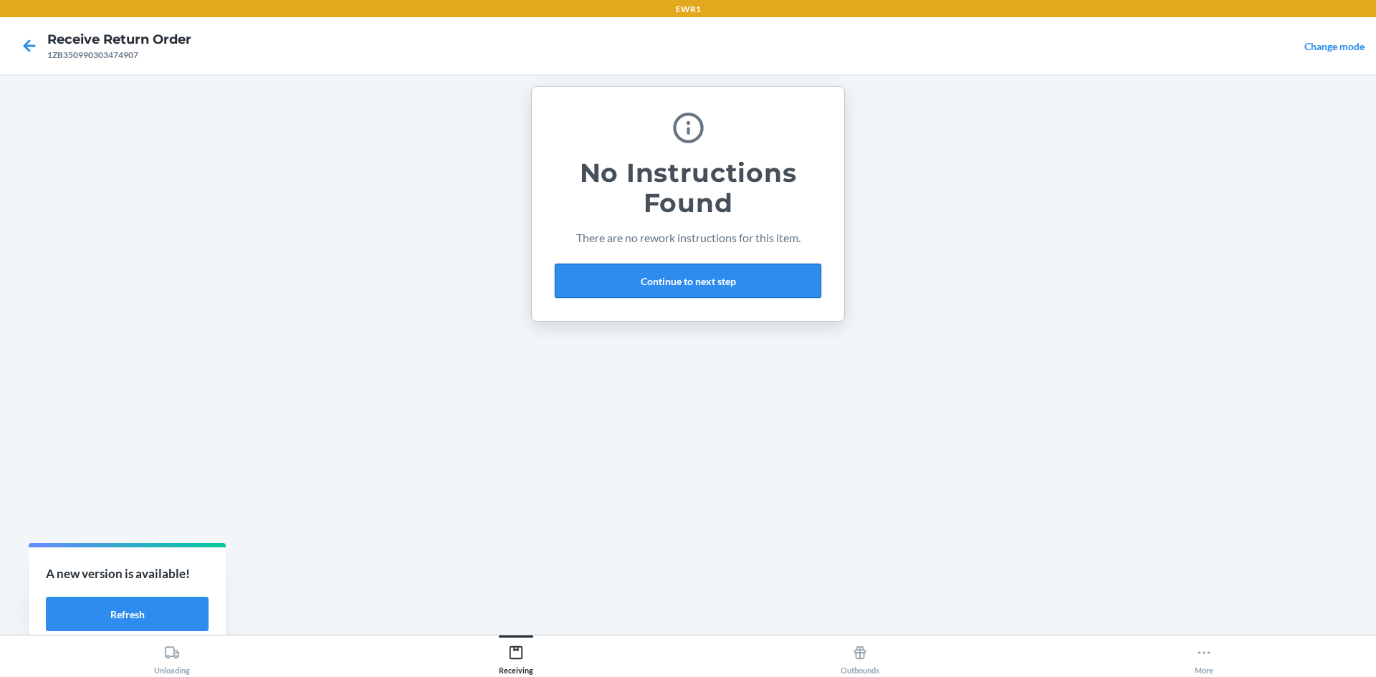
click at [669, 269] on button "Continue to next step" at bounding box center [688, 281] width 267 height 34
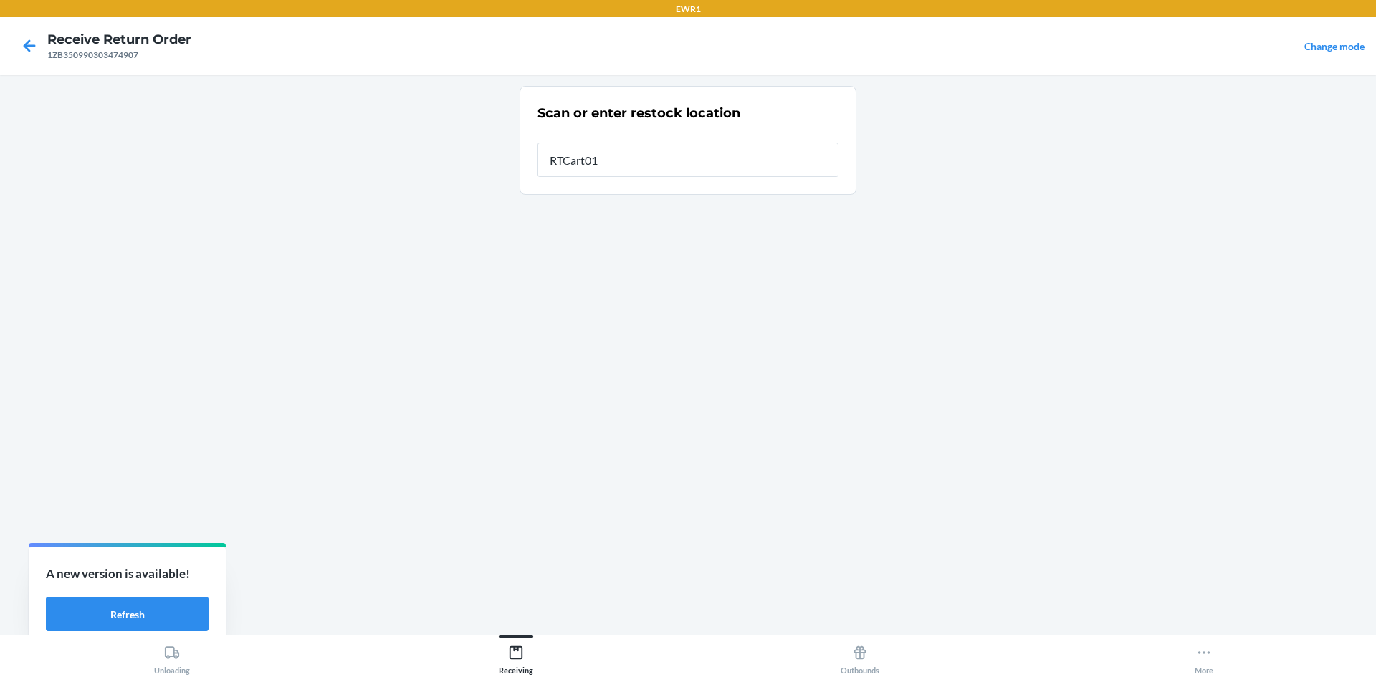
type input "RTCart017"
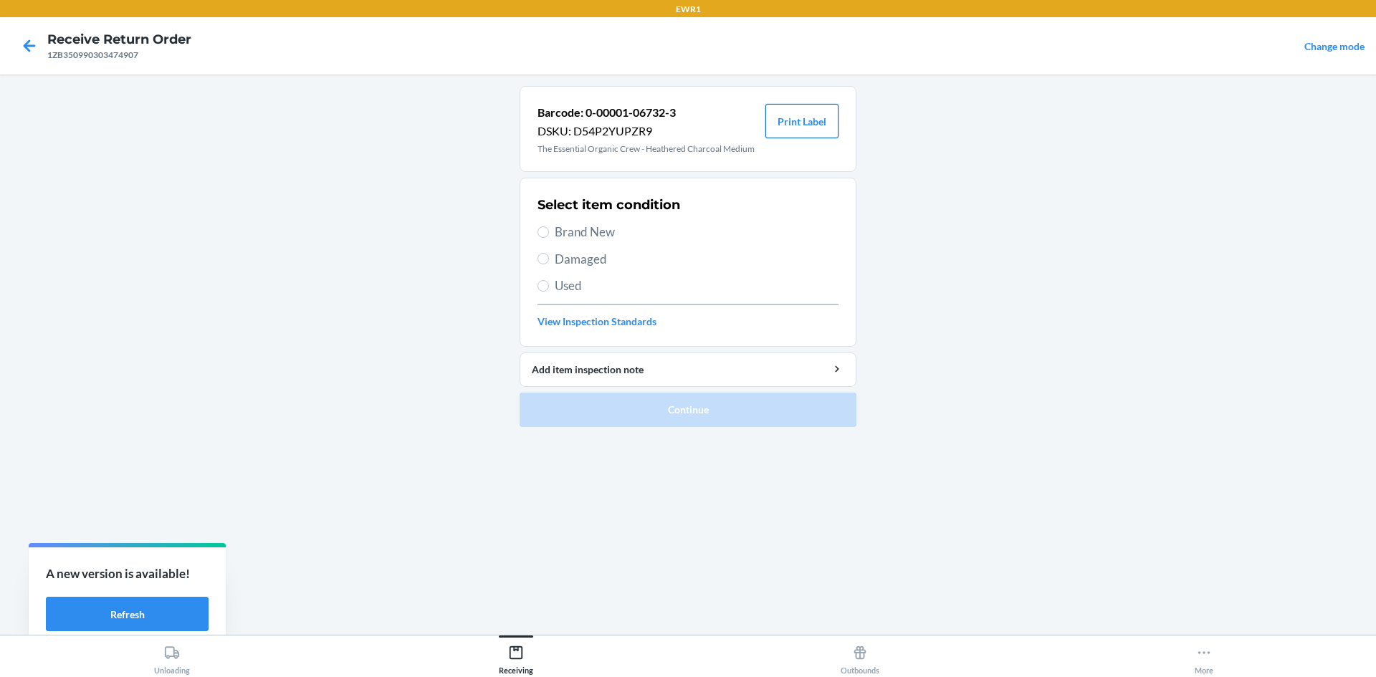
click at [811, 131] on button "Print Label" at bounding box center [801, 121] width 73 height 34
click at [572, 233] on span "Brand New" at bounding box center [697, 232] width 284 height 19
click at [549, 233] on input "Brand New" at bounding box center [543, 231] width 11 height 11
radio input "true"
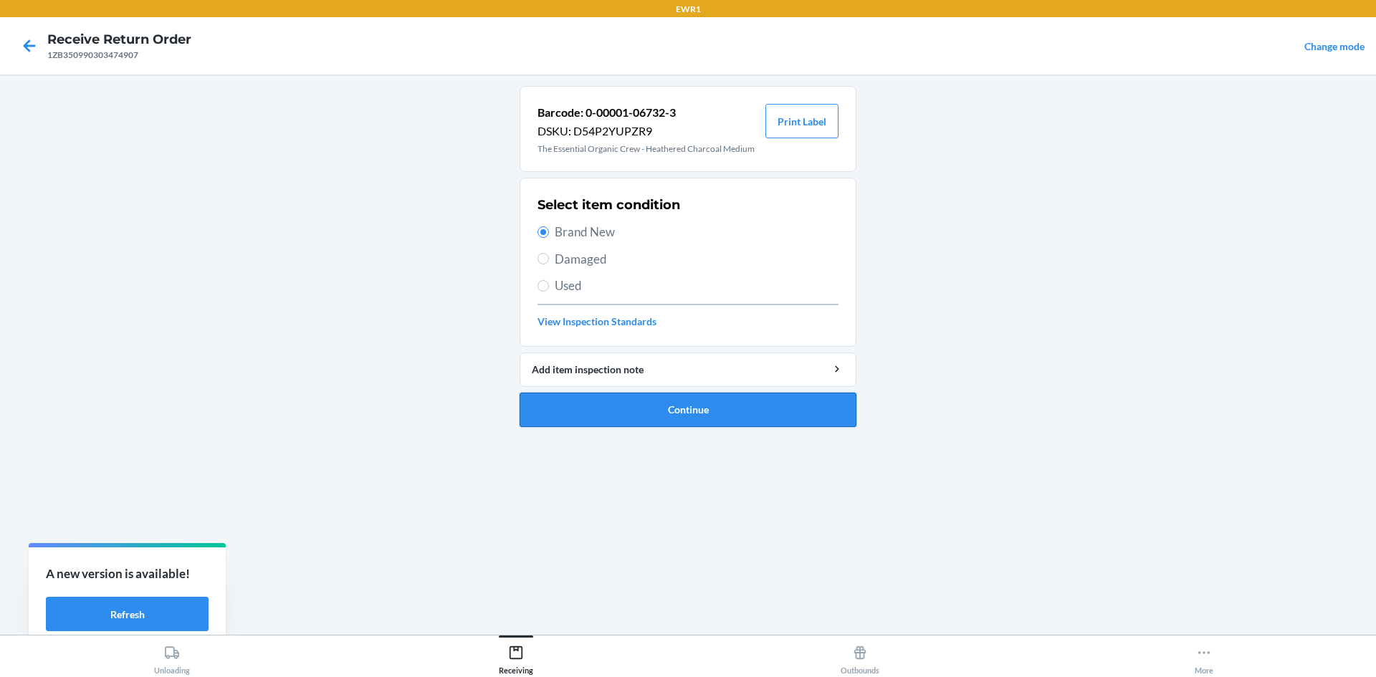
click at [755, 412] on button "Continue" at bounding box center [688, 410] width 337 height 34
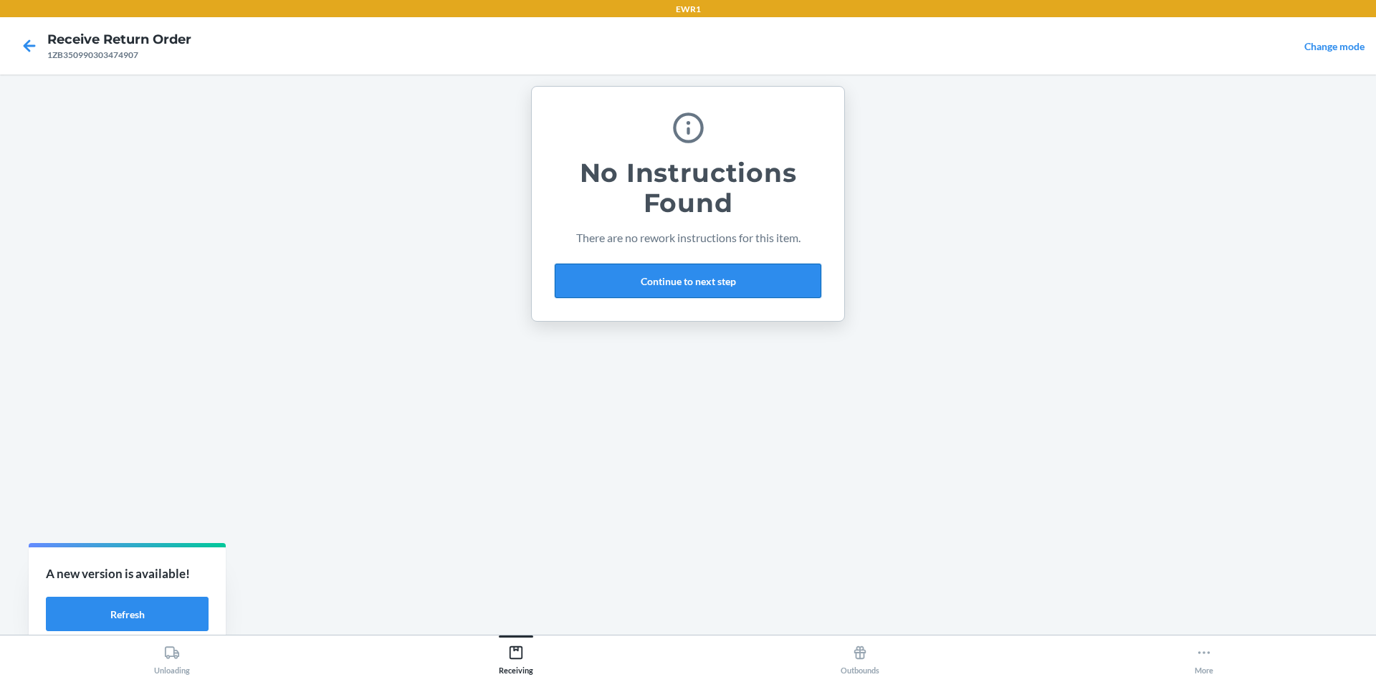
click at [764, 281] on button "Continue to next step" at bounding box center [688, 281] width 267 height 34
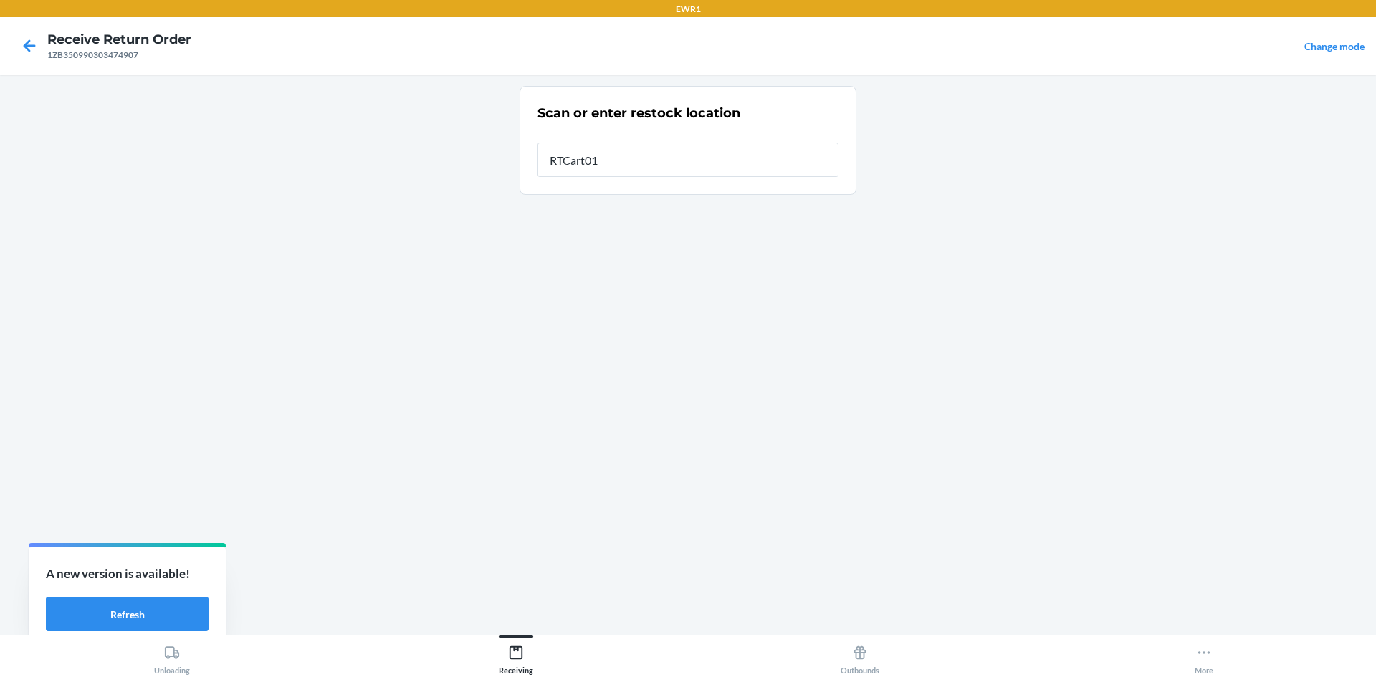
type input "RTCart017"
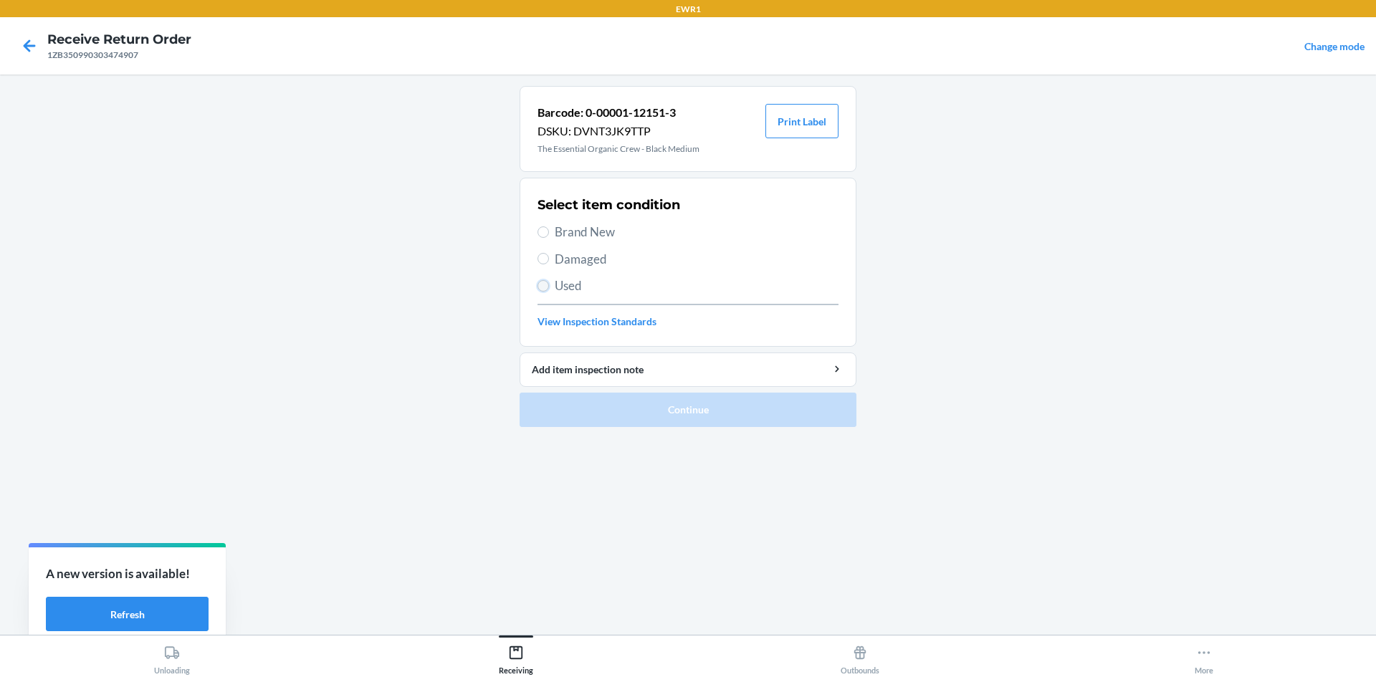
click at [548, 283] on input "Used" at bounding box center [543, 285] width 11 height 11
radio input "true"
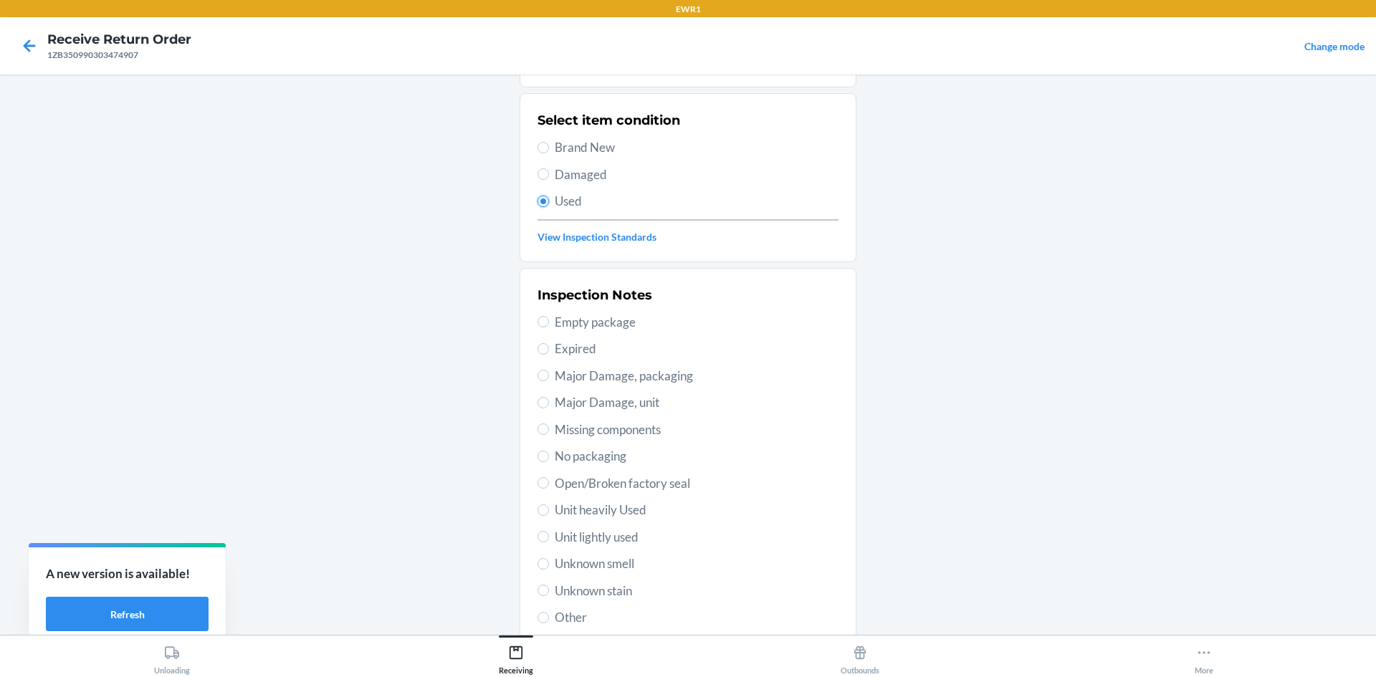
scroll to position [186, 0]
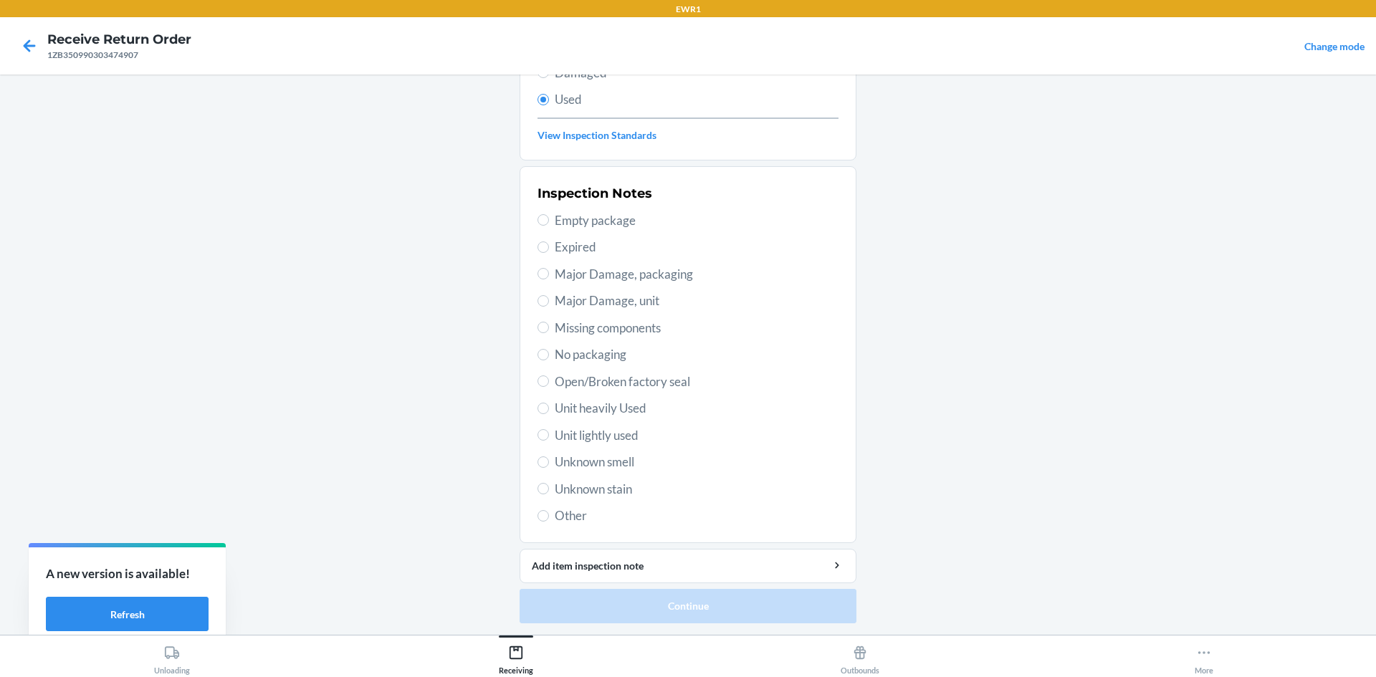
click at [541, 507] on label "Other" at bounding box center [688, 516] width 301 height 19
click at [541, 510] on input "Other" at bounding box center [543, 515] width 11 height 11
radio input "true"
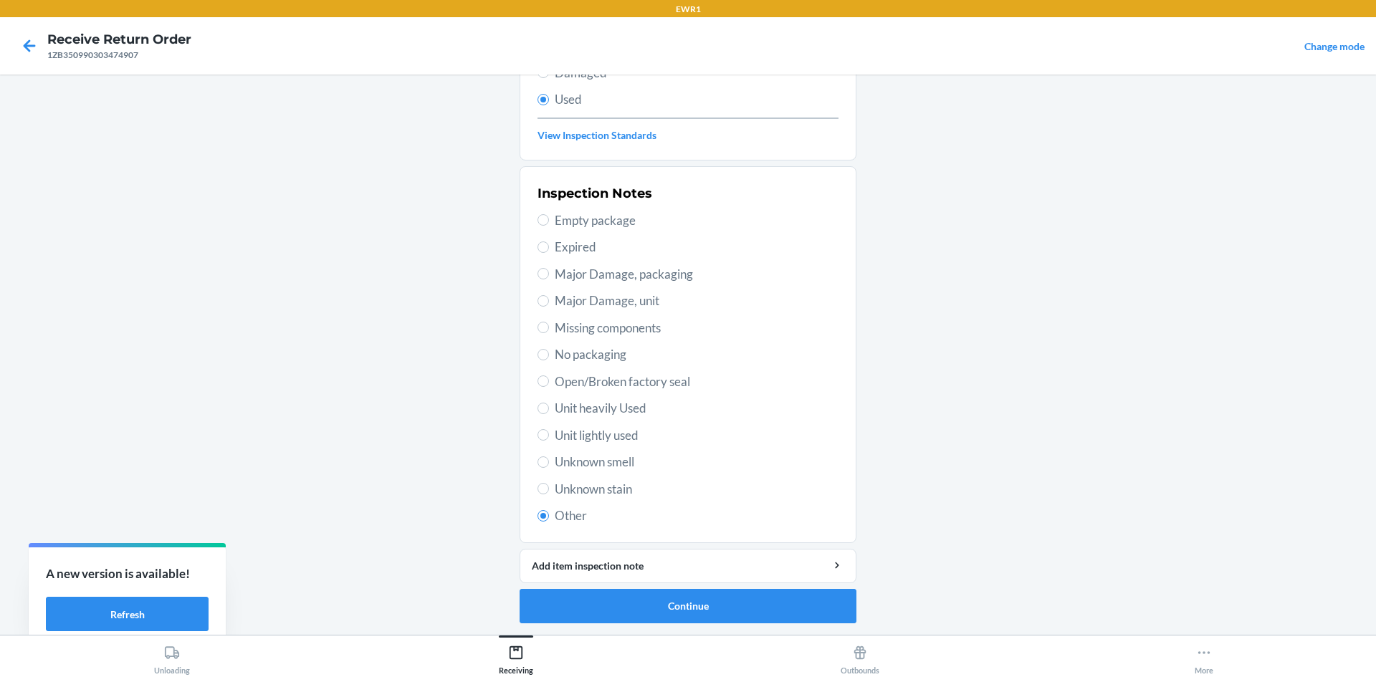
click at [544, 490] on label "Unknown stain" at bounding box center [688, 489] width 301 height 19
click at [544, 490] on input "Unknown stain" at bounding box center [543, 488] width 11 height 11
radio input "true"
radio input "false"
click at [693, 611] on button "Continue" at bounding box center [688, 606] width 337 height 34
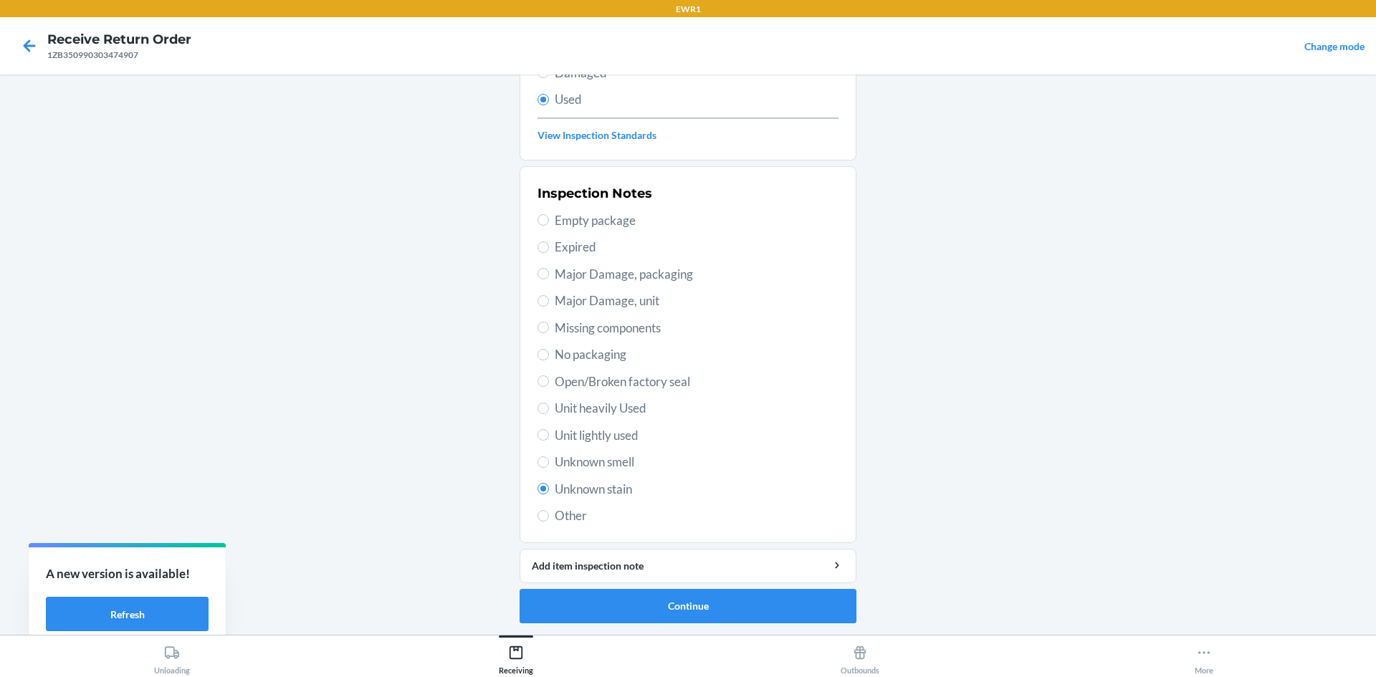
scroll to position [0, 0]
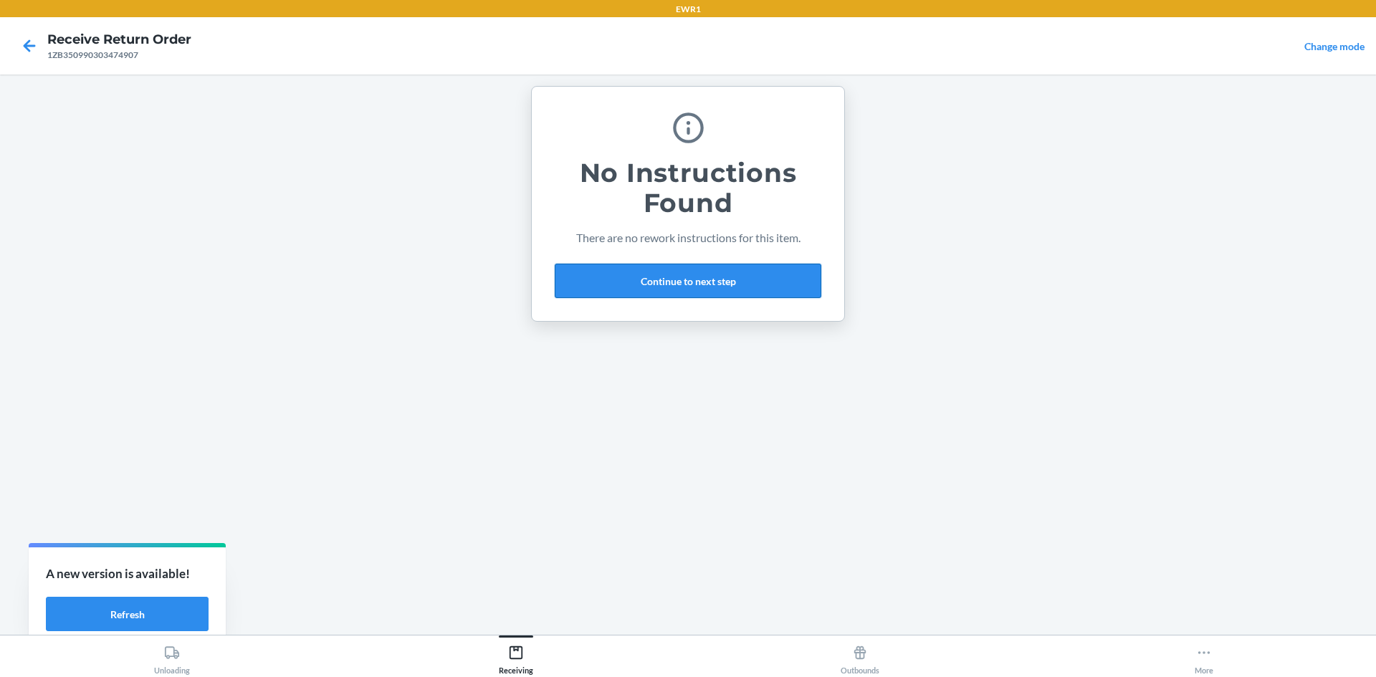
click at [687, 283] on button "Continue to next step" at bounding box center [688, 281] width 267 height 34
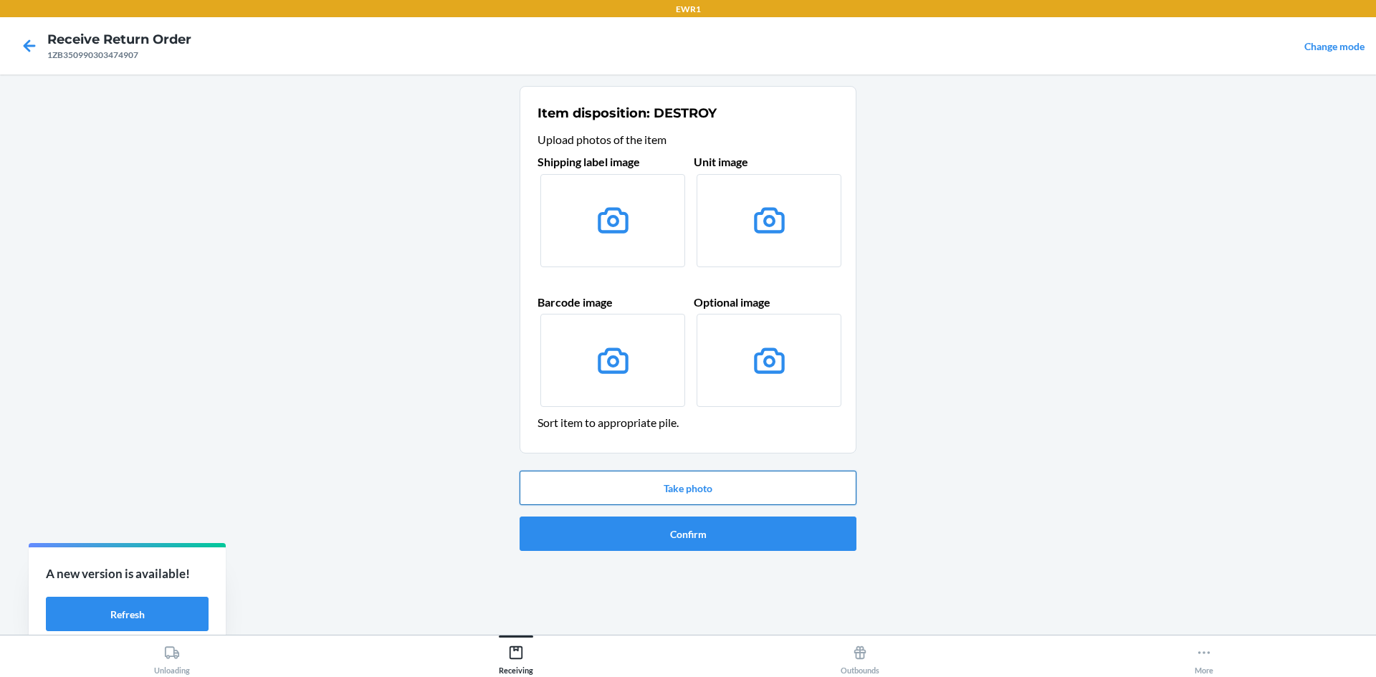
click at [724, 492] on button "Take photo" at bounding box center [688, 488] width 337 height 34
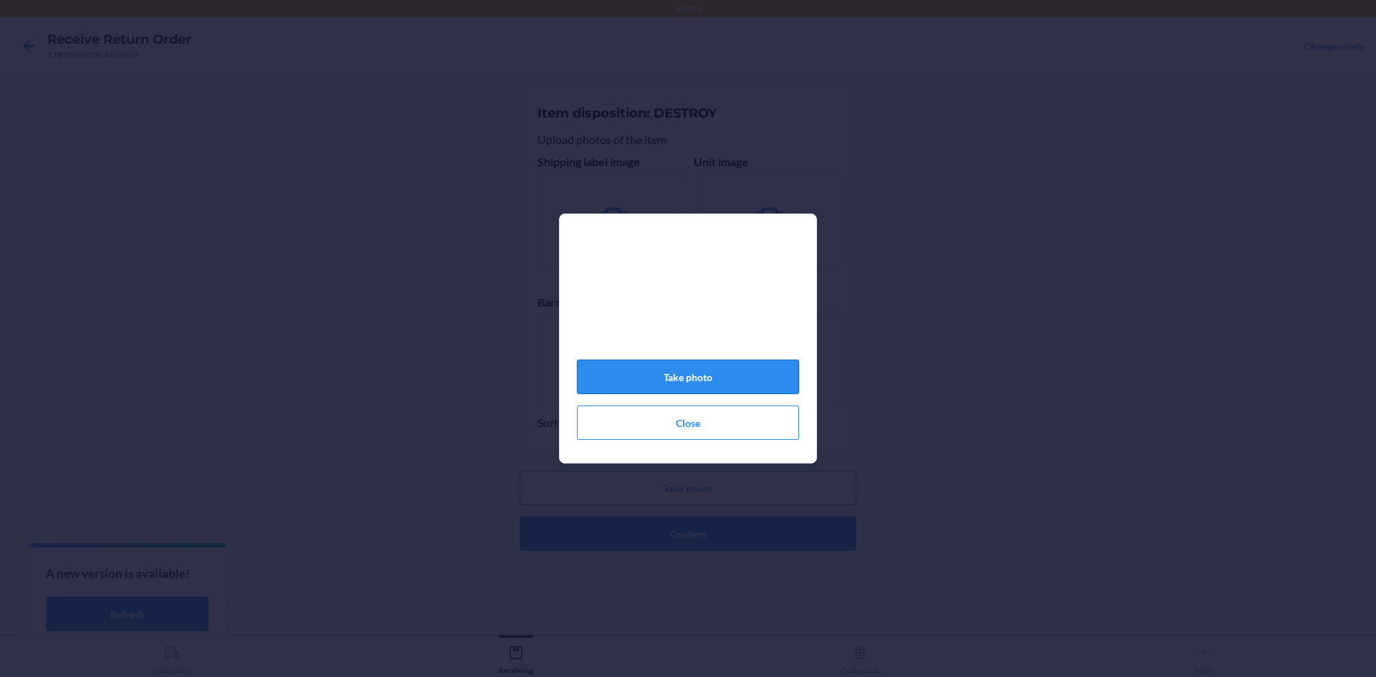
click at [748, 391] on button "Take photo" at bounding box center [688, 377] width 222 height 34
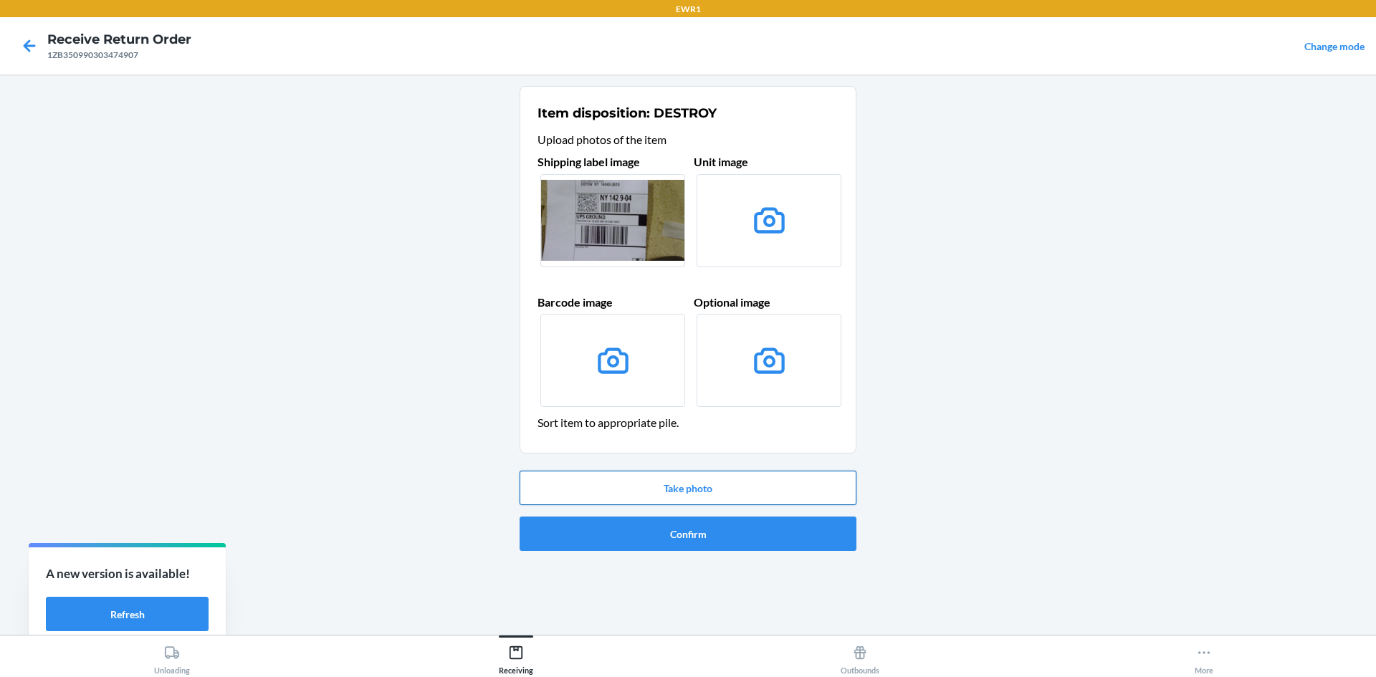
click at [768, 486] on button "Take photo" at bounding box center [688, 488] width 337 height 34
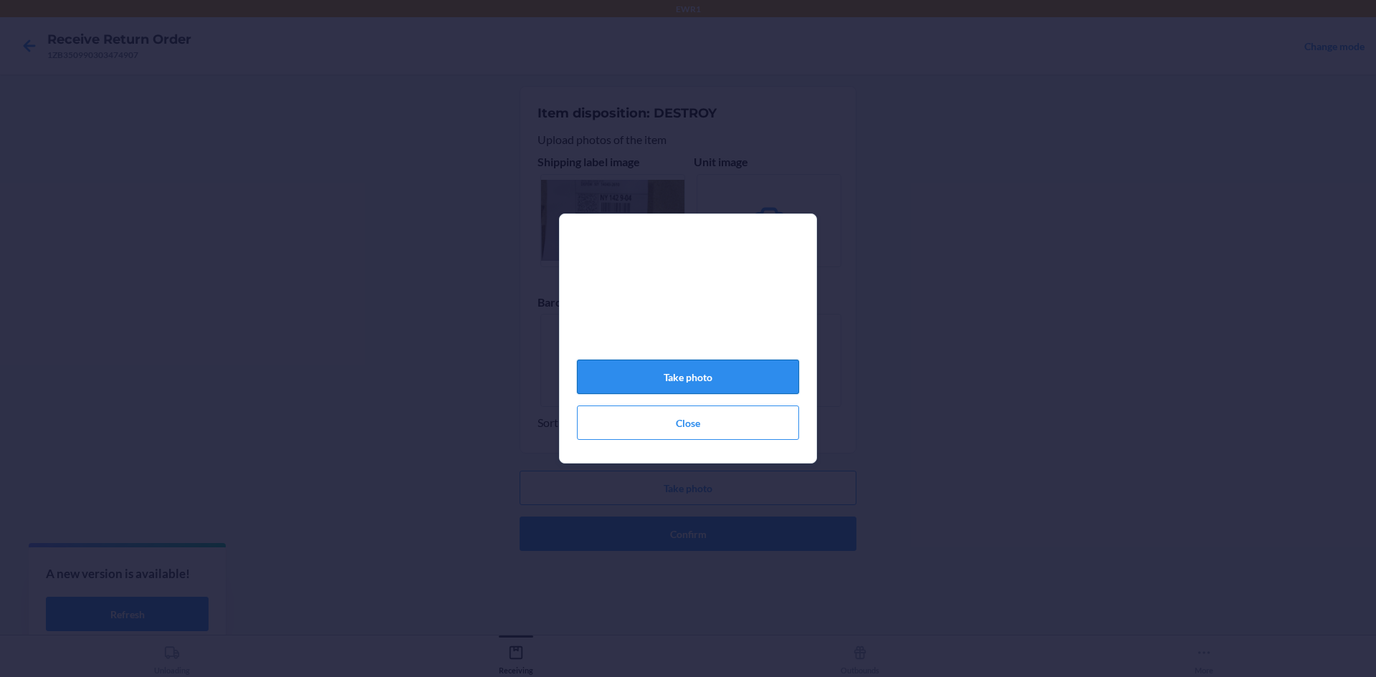
click at [765, 386] on button "Take photo" at bounding box center [688, 377] width 222 height 34
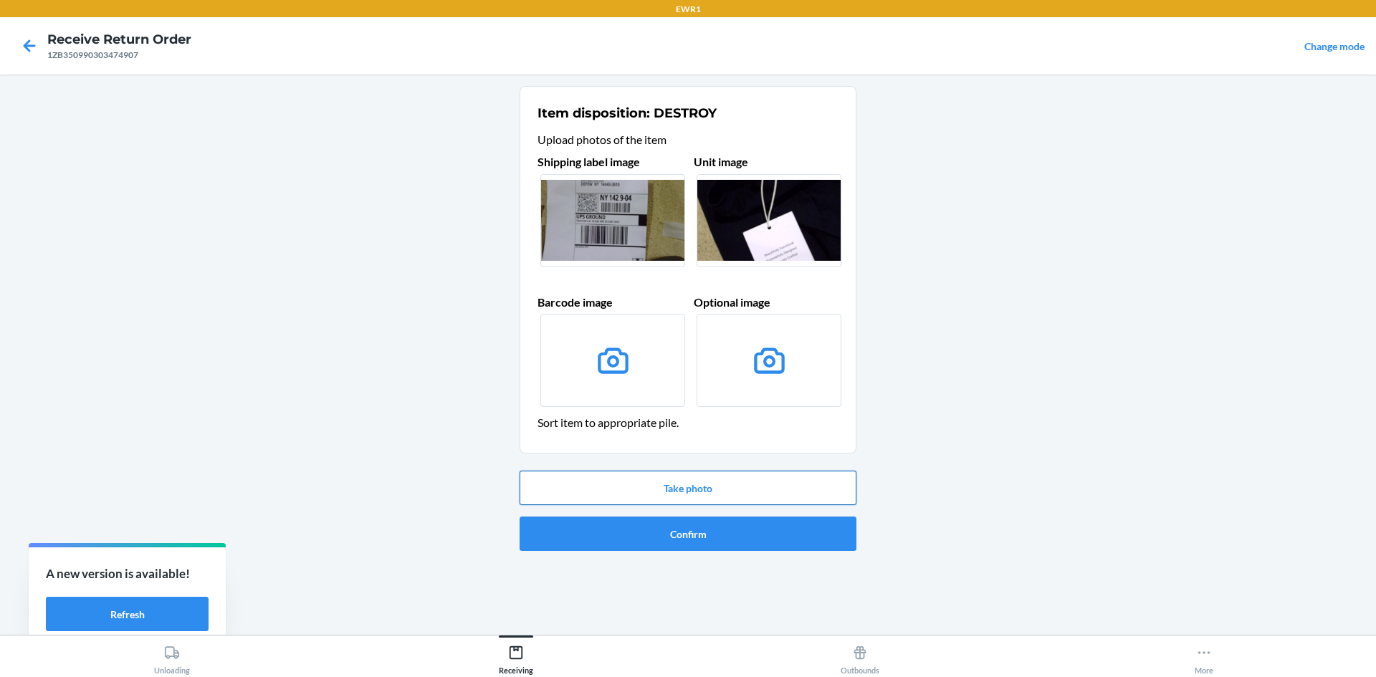
click at [739, 495] on button "Take photo" at bounding box center [688, 488] width 337 height 34
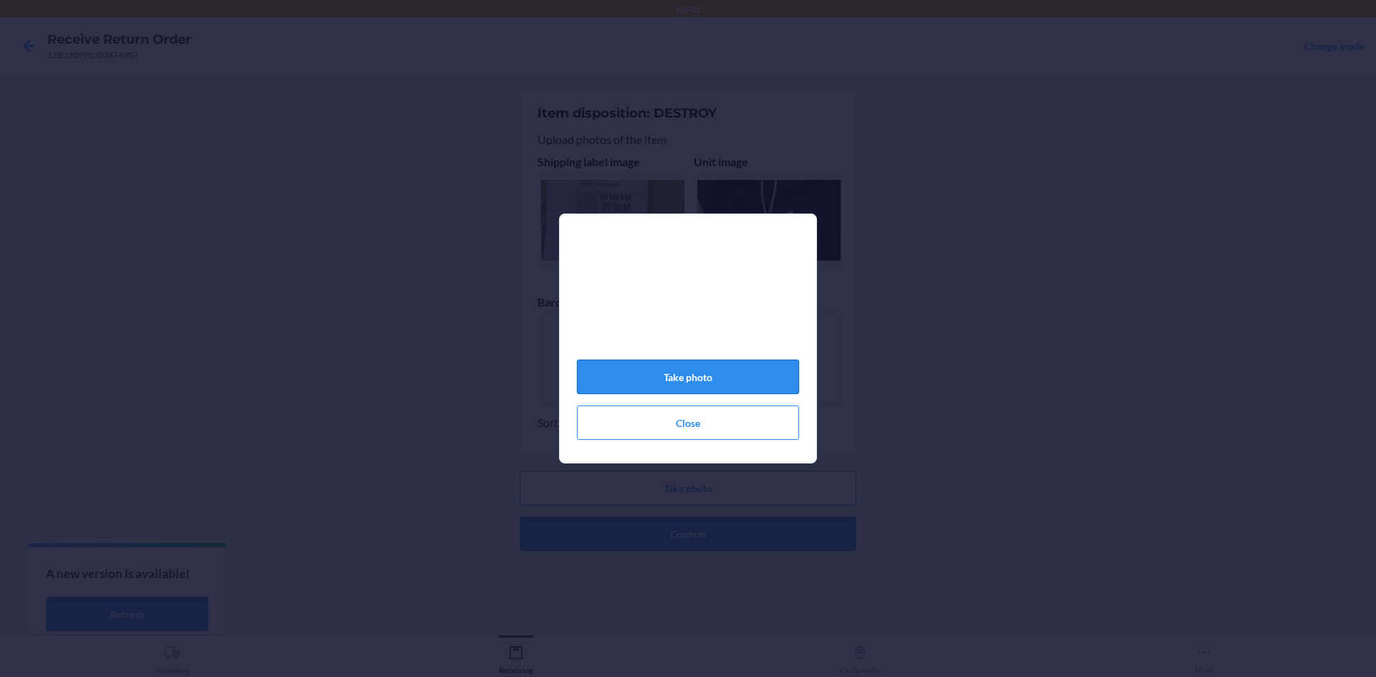
click at [734, 383] on button "Take photo" at bounding box center [688, 377] width 222 height 34
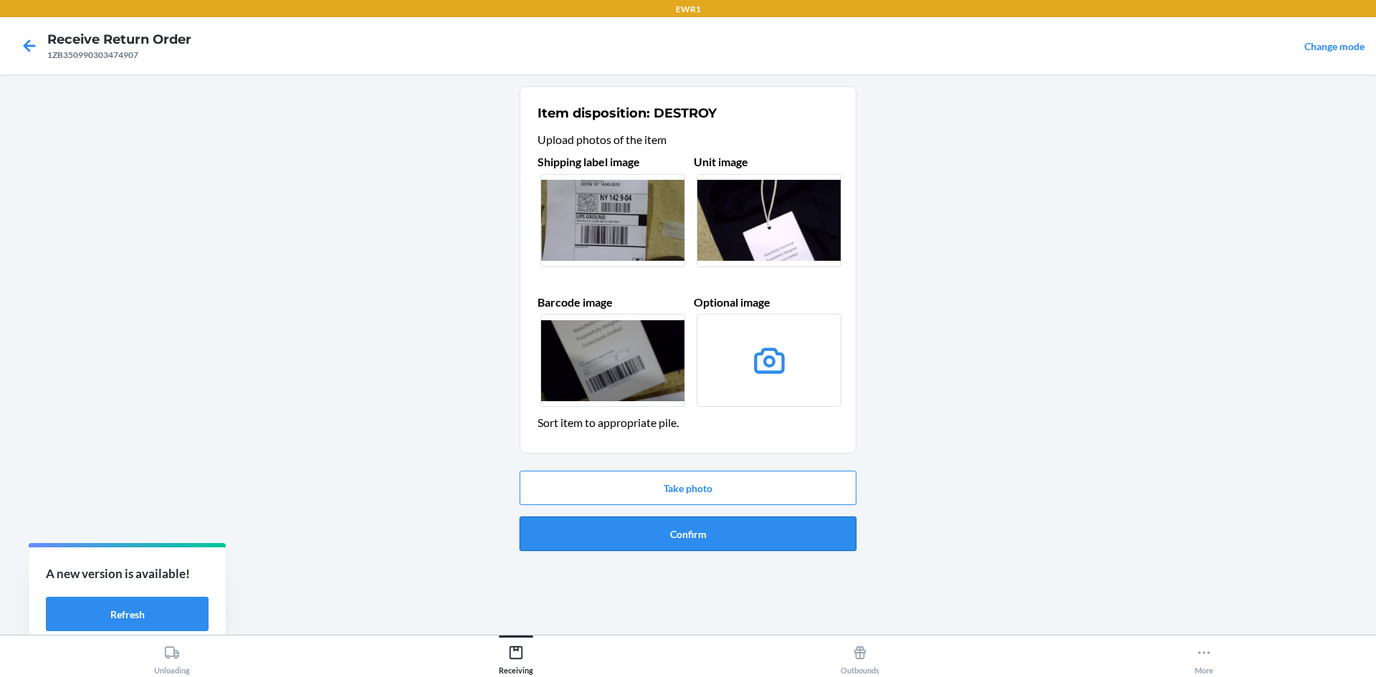
click at [760, 524] on button "Confirm" at bounding box center [688, 534] width 337 height 34
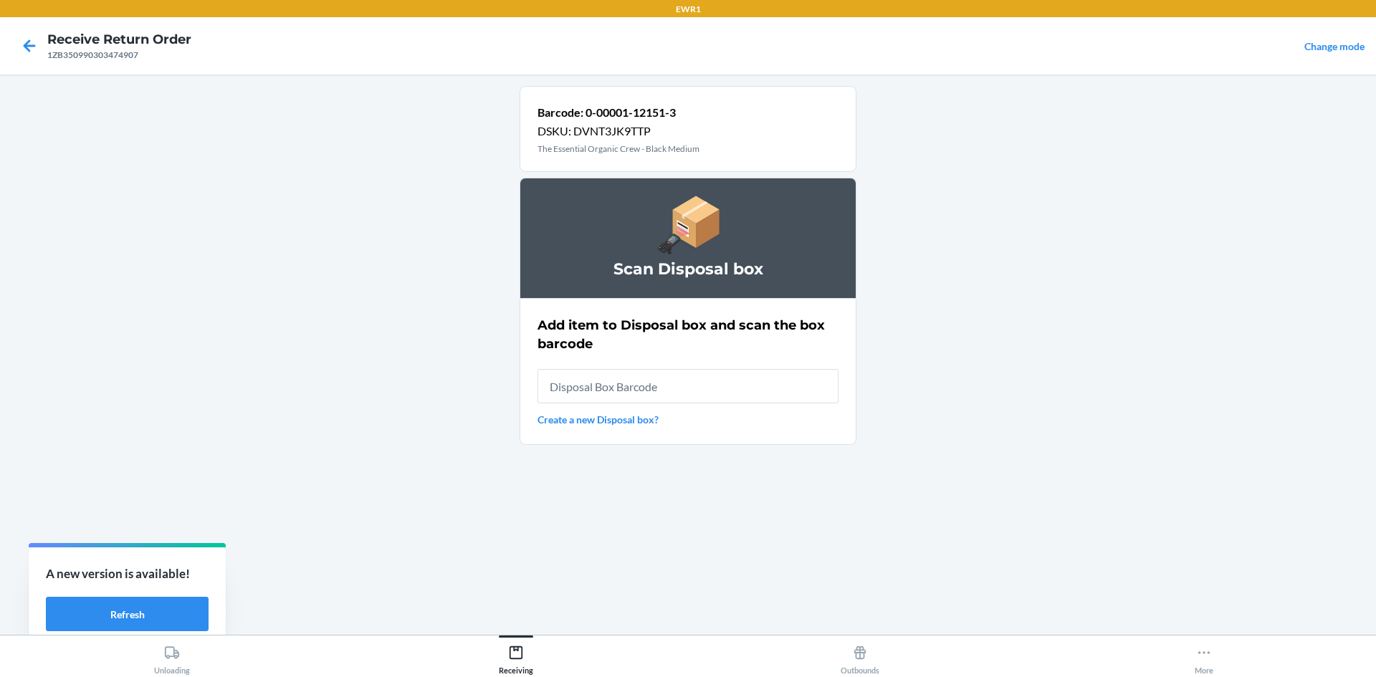
click at [737, 405] on div "Add item to Disposal box and scan the box barcode Create a new Disposal box?" at bounding box center [688, 372] width 301 height 120
type input "RB000001987"
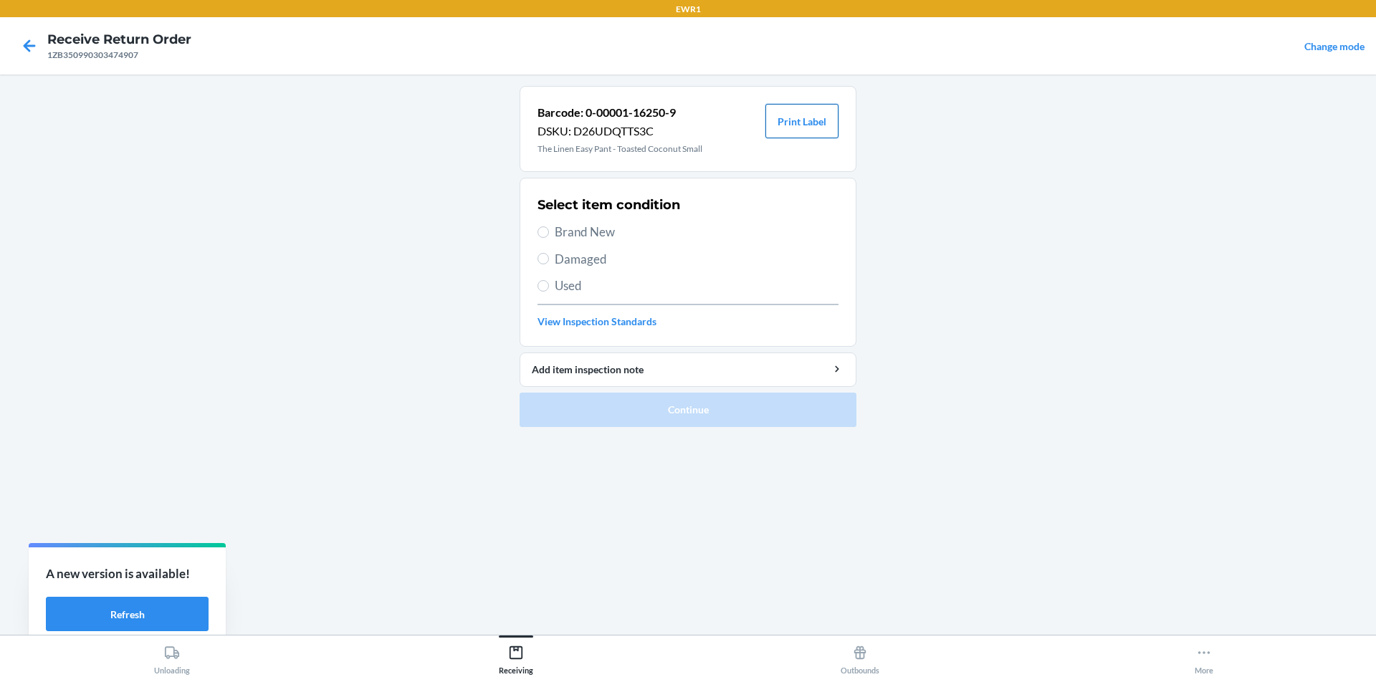
click at [799, 130] on button "Print Label" at bounding box center [801, 121] width 73 height 34
click at [552, 237] on label "Brand New" at bounding box center [688, 232] width 301 height 19
click at [549, 237] on input "Brand New" at bounding box center [543, 231] width 11 height 11
radio input "true"
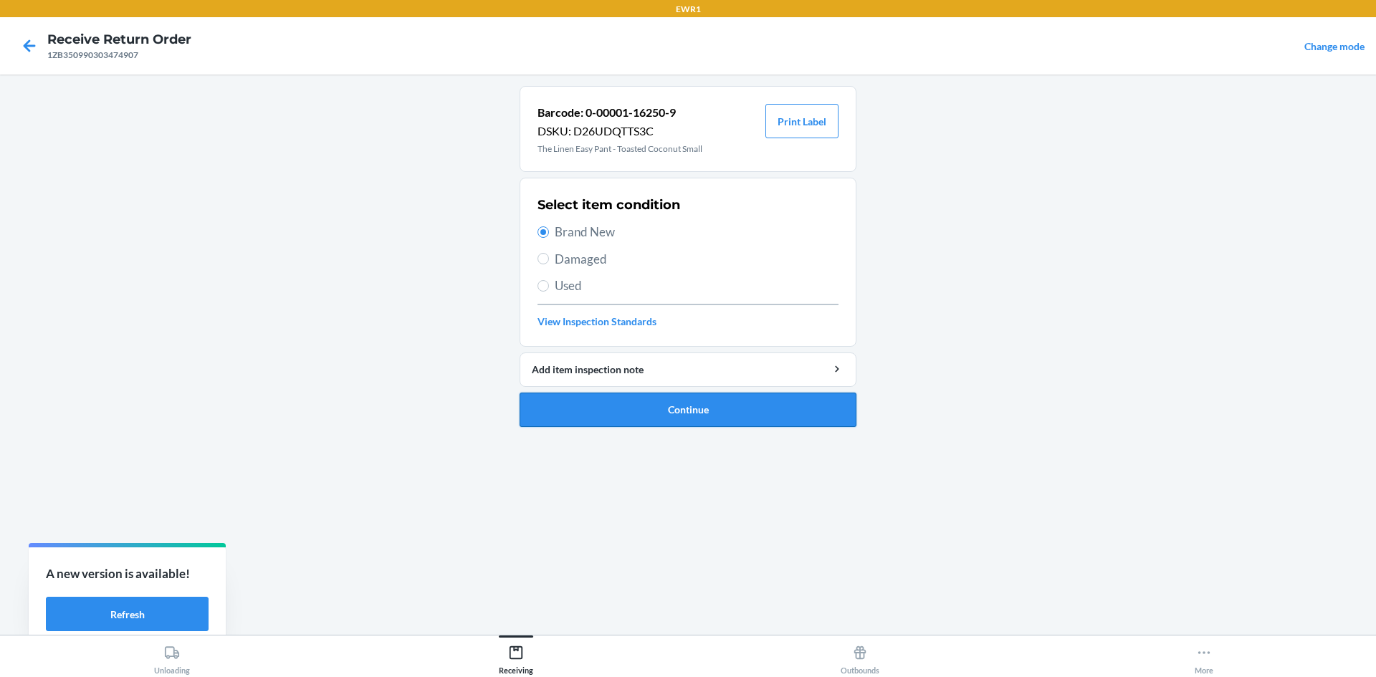
click at [786, 424] on button "Continue" at bounding box center [688, 410] width 337 height 34
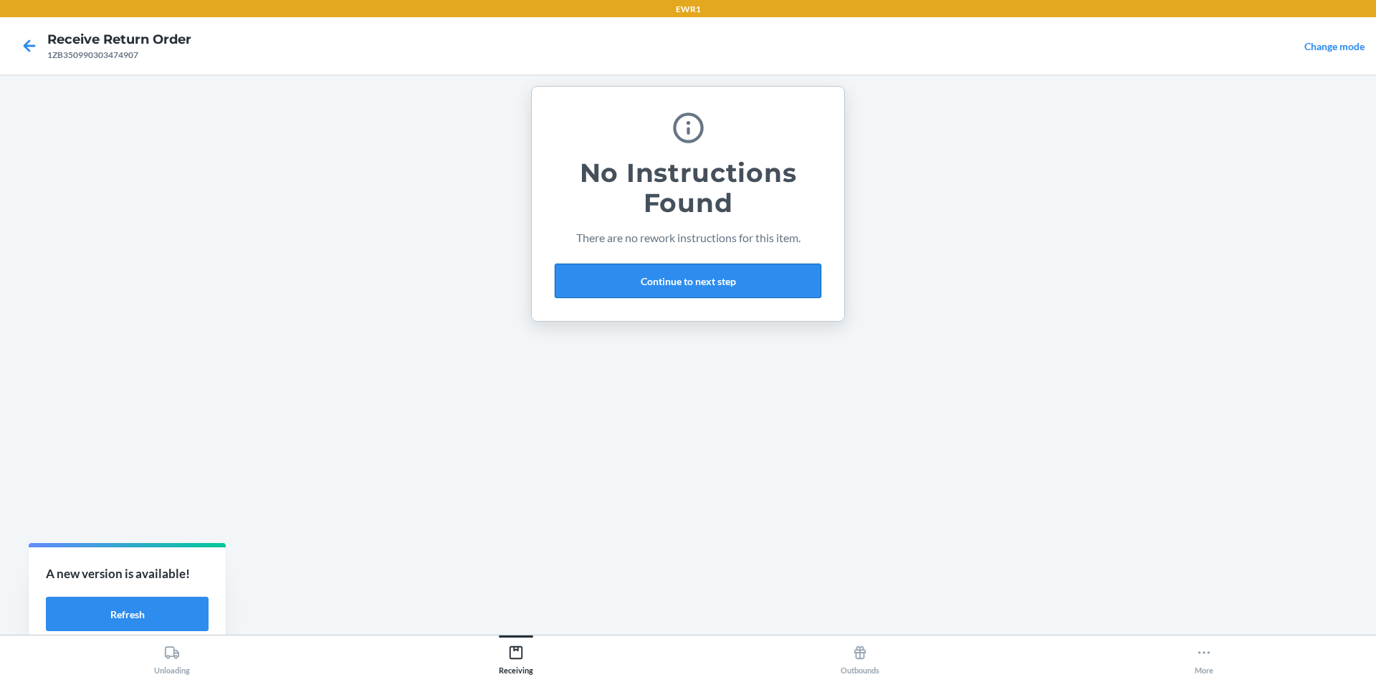
click at [763, 282] on button "Continue to next step" at bounding box center [688, 281] width 267 height 34
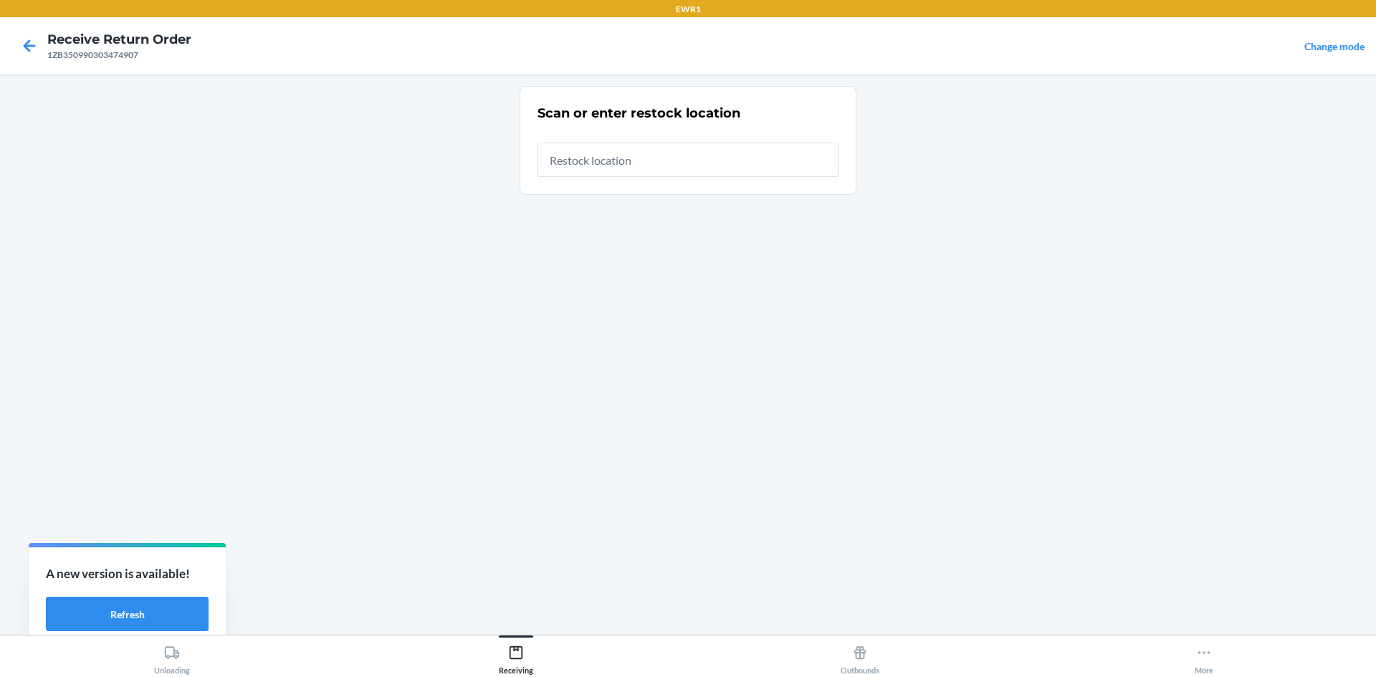
click at [626, 163] on input "text" at bounding box center [688, 160] width 301 height 34
type input "RTCart017"
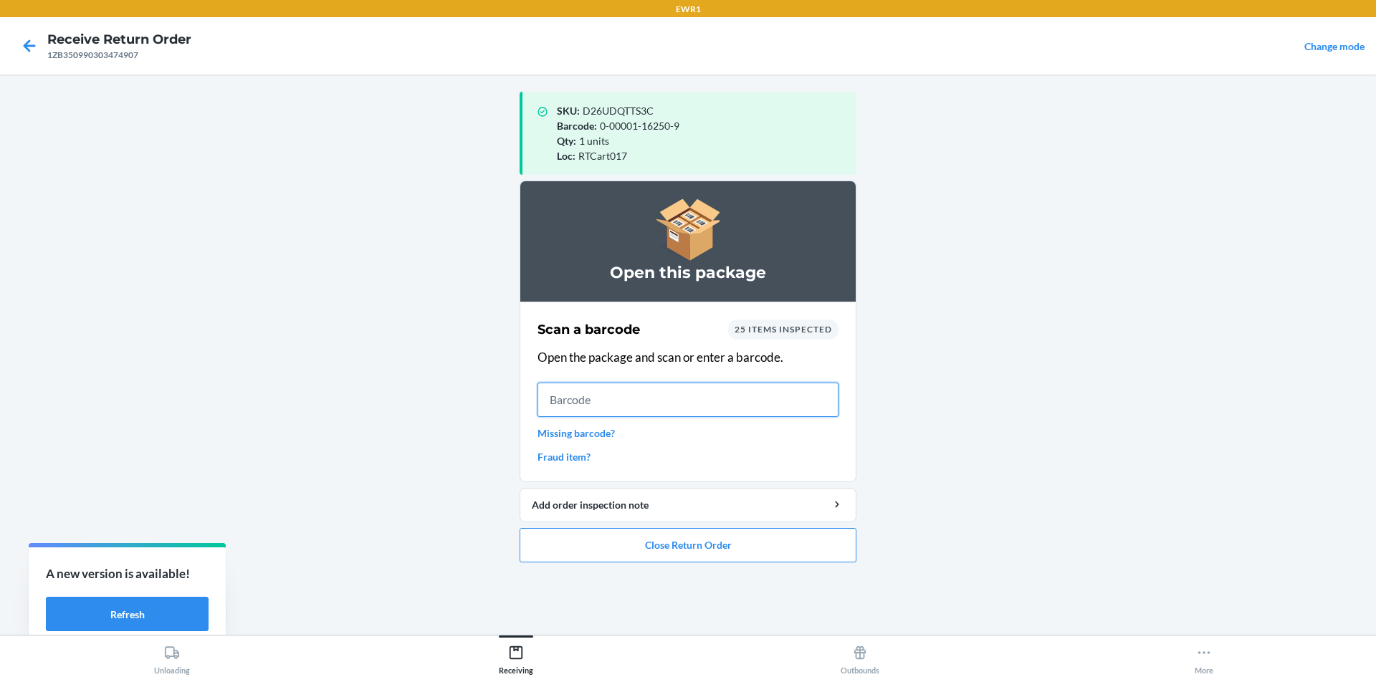
click at [670, 409] on input "text" at bounding box center [688, 400] width 301 height 34
click at [727, 549] on button "Close Return Order" at bounding box center [688, 545] width 337 height 34
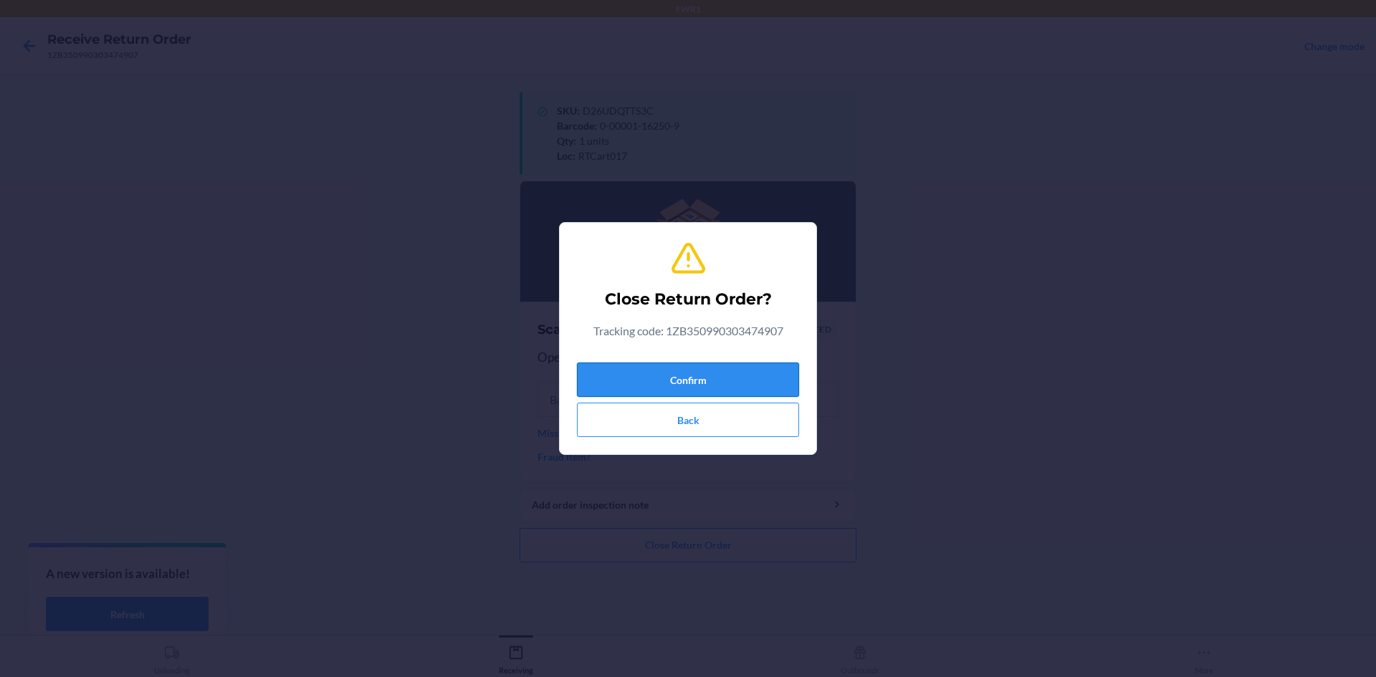
drag, startPoint x: 730, startPoint y: 374, endPoint x: 733, endPoint y: 381, distance: 7.7
click at [733, 379] on button "Confirm" at bounding box center [688, 380] width 222 height 34
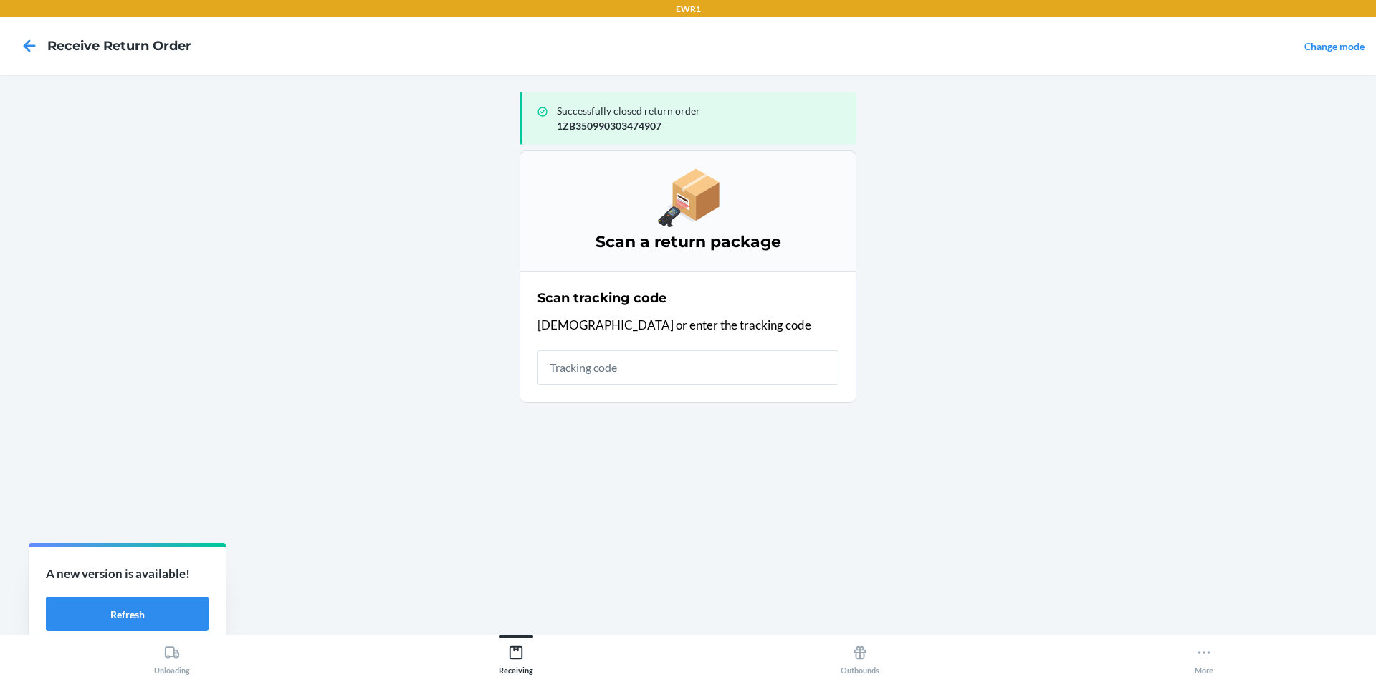
click at [688, 368] on input "text" at bounding box center [688, 367] width 301 height 34
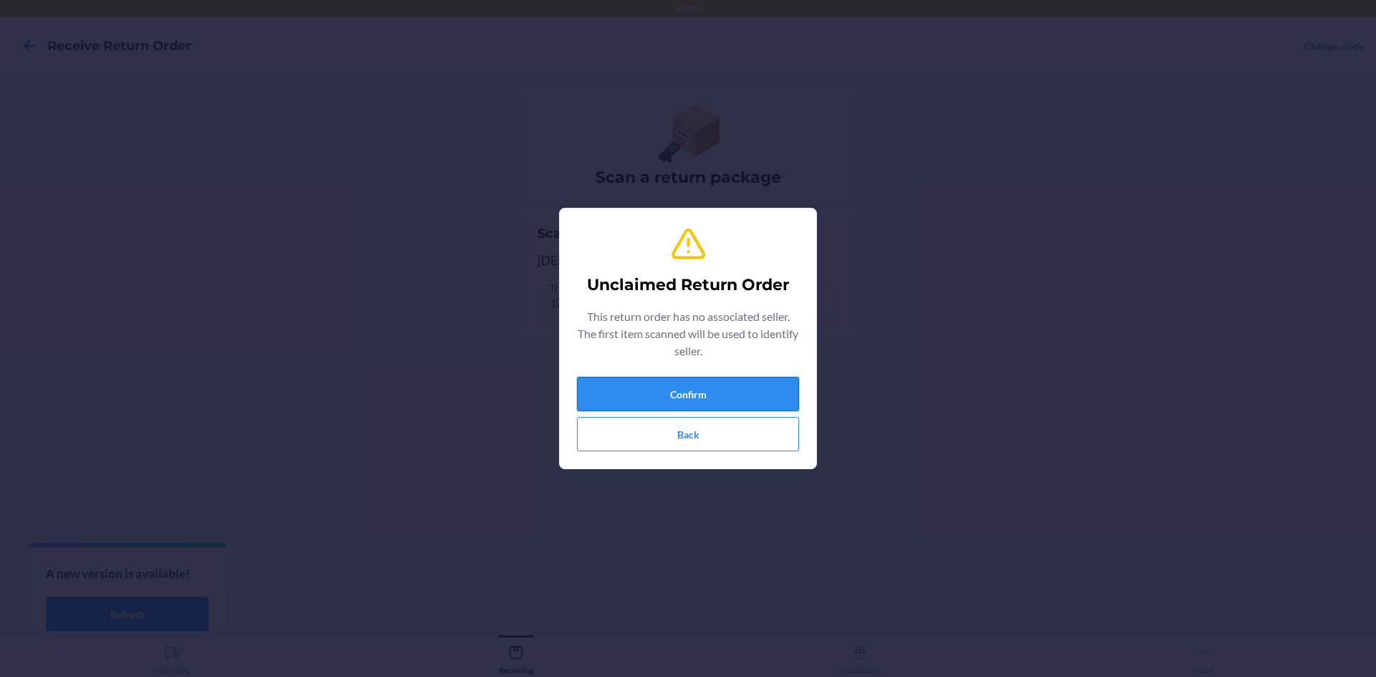
click at [718, 389] on button "Confirm" at bounding box center [688, 394] width 222 height 34
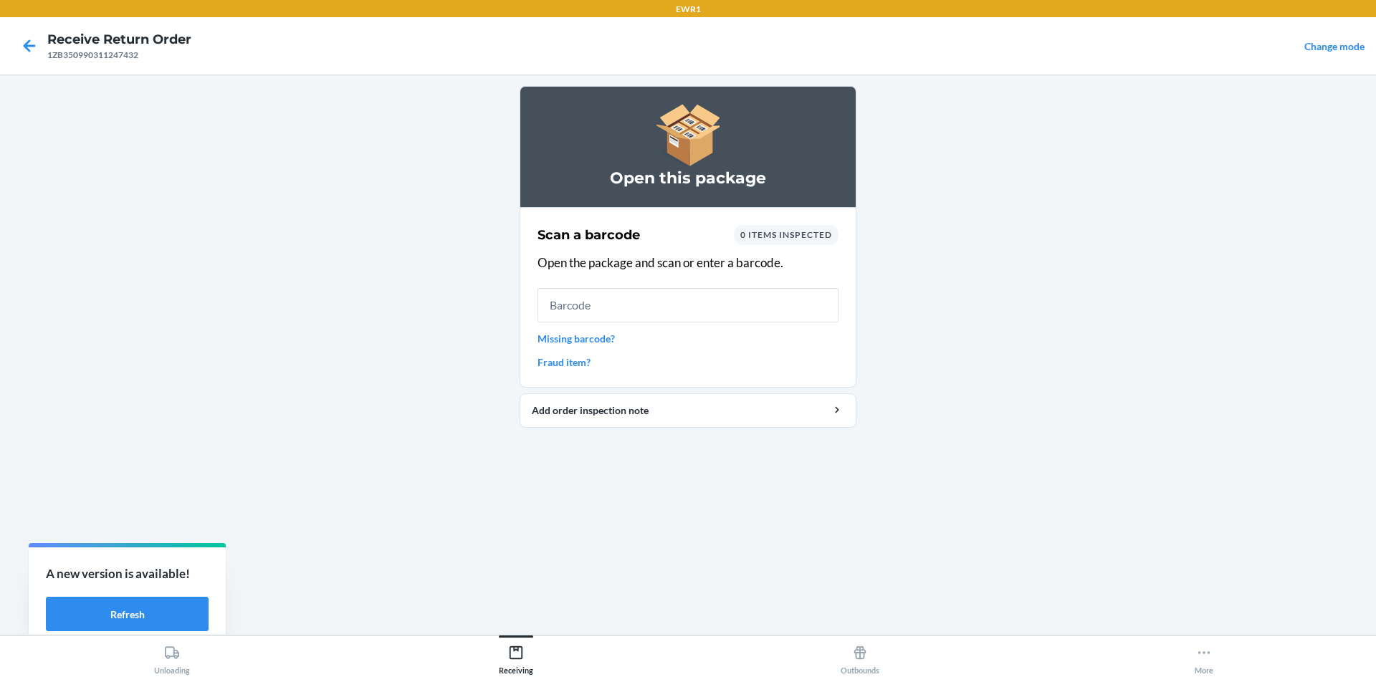
click at [629, 314] on input "text" at bounding box center [688, 305] width 301 height 34
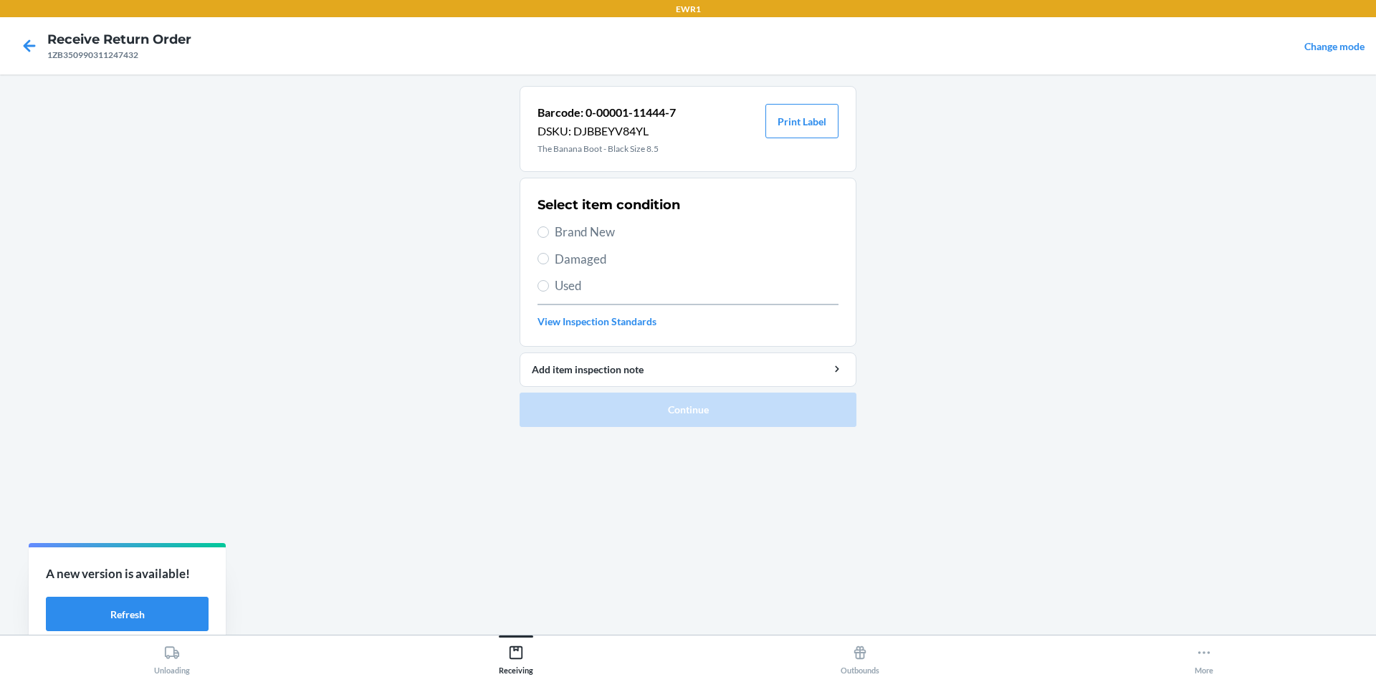
click at [573, 235] on span "Brand New" at bounding box center [697, 232] width 284 height 19
click at [549, 235] on input "Brand New" at bounding box center [543, 231] width 11 height 11
radio input "true"
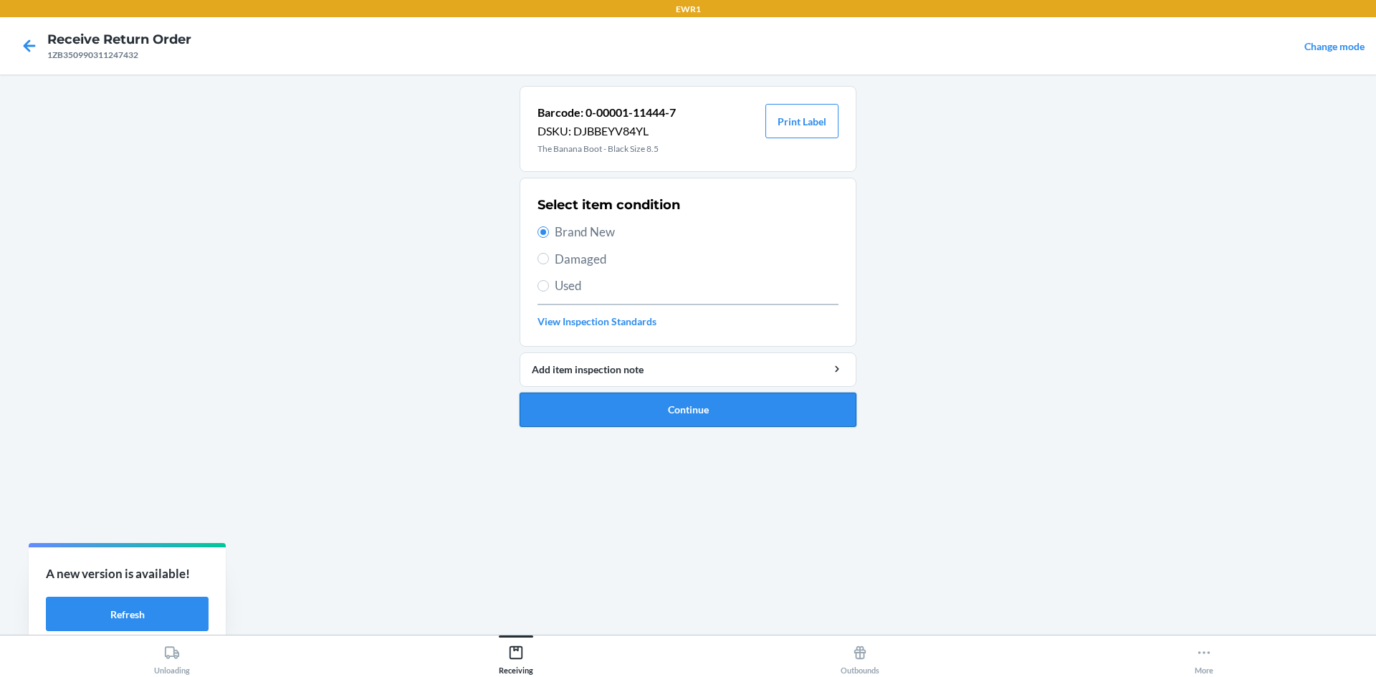
click at [673, 407] on button "Continue" at bounding box center [688, 410] width 337 height 34
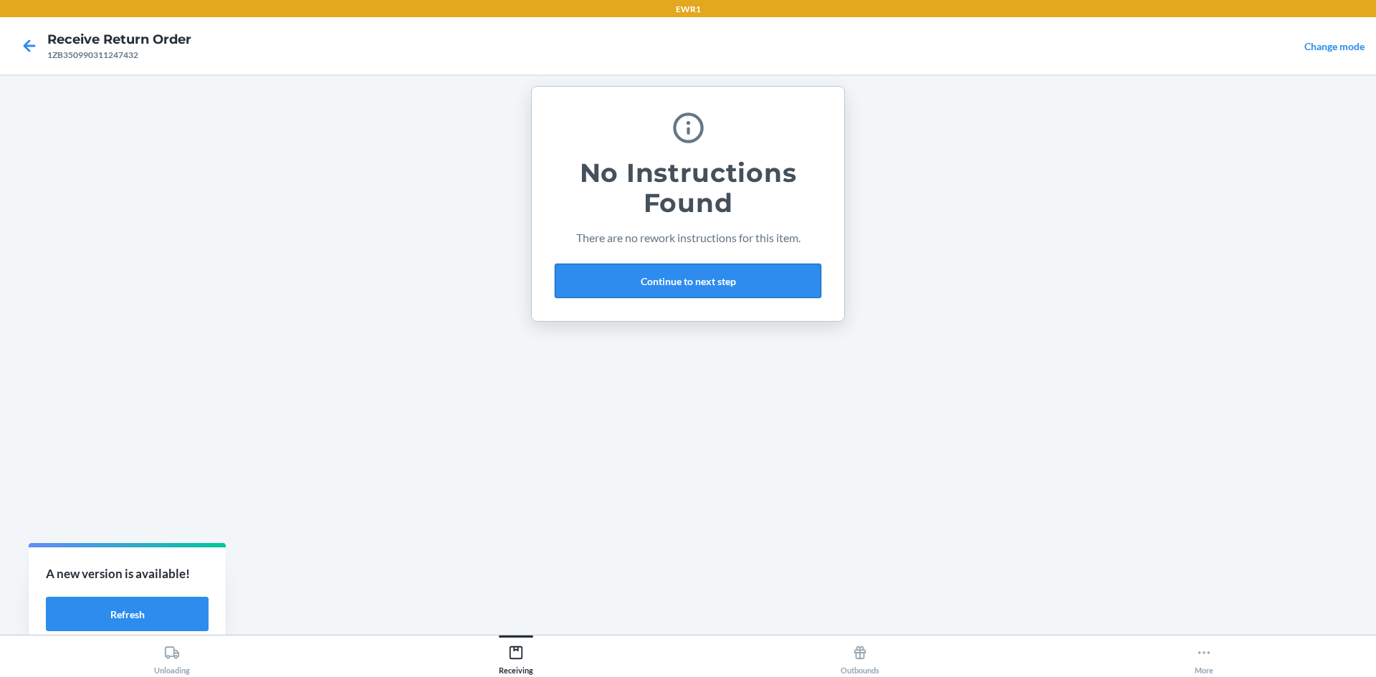
click at [692, 281] on button "Continue to next step" at bounding box center [688, 281] width 267 height 34
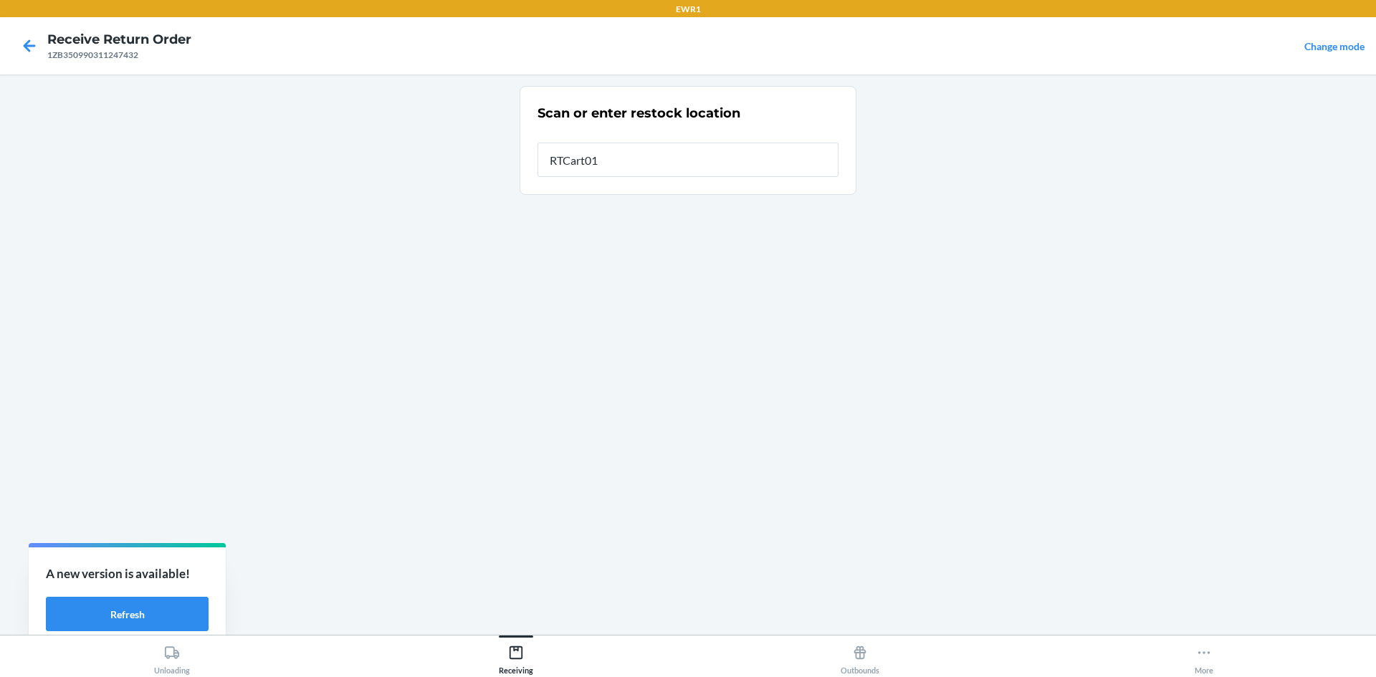
type input "RTCart017"
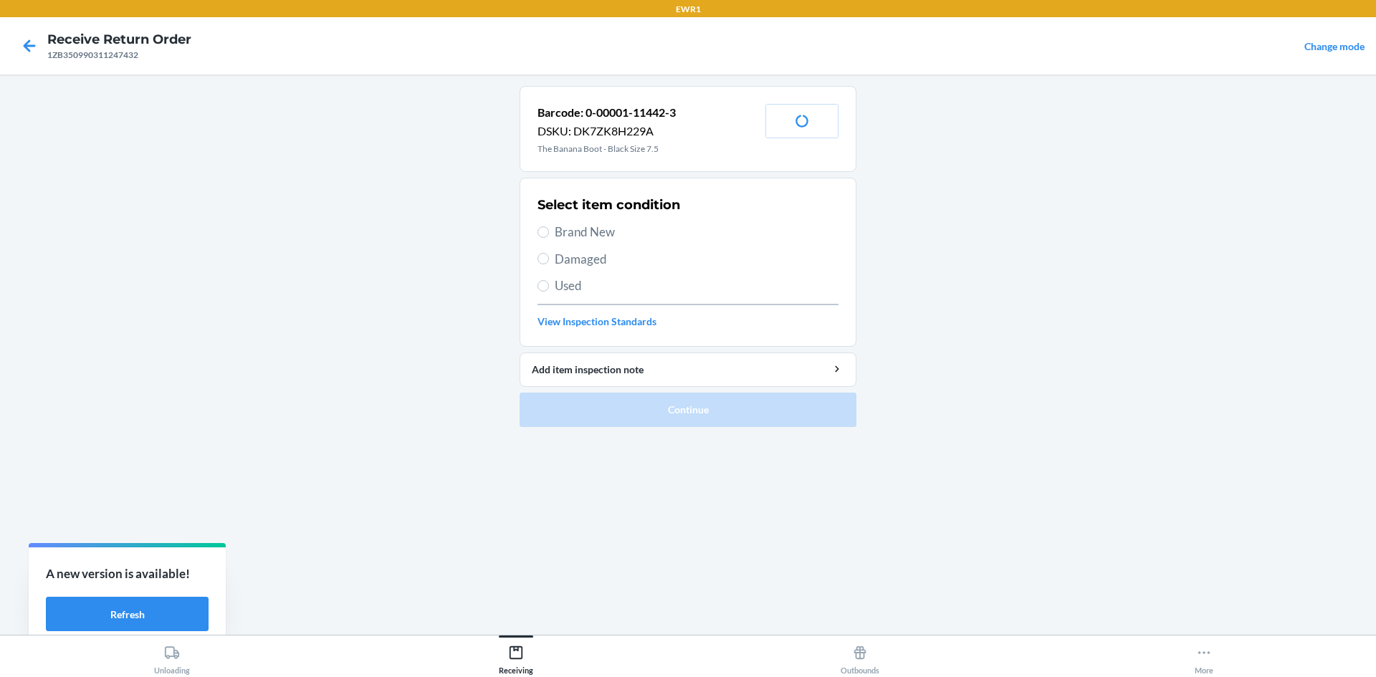
click at [565, 231] on span "Brand New" at bounding box center [697, 232] width 284 height 19
click at [549, 231] on input "Brand New" at bounding box center [543, 231] width 11 height 11
radio input "true"
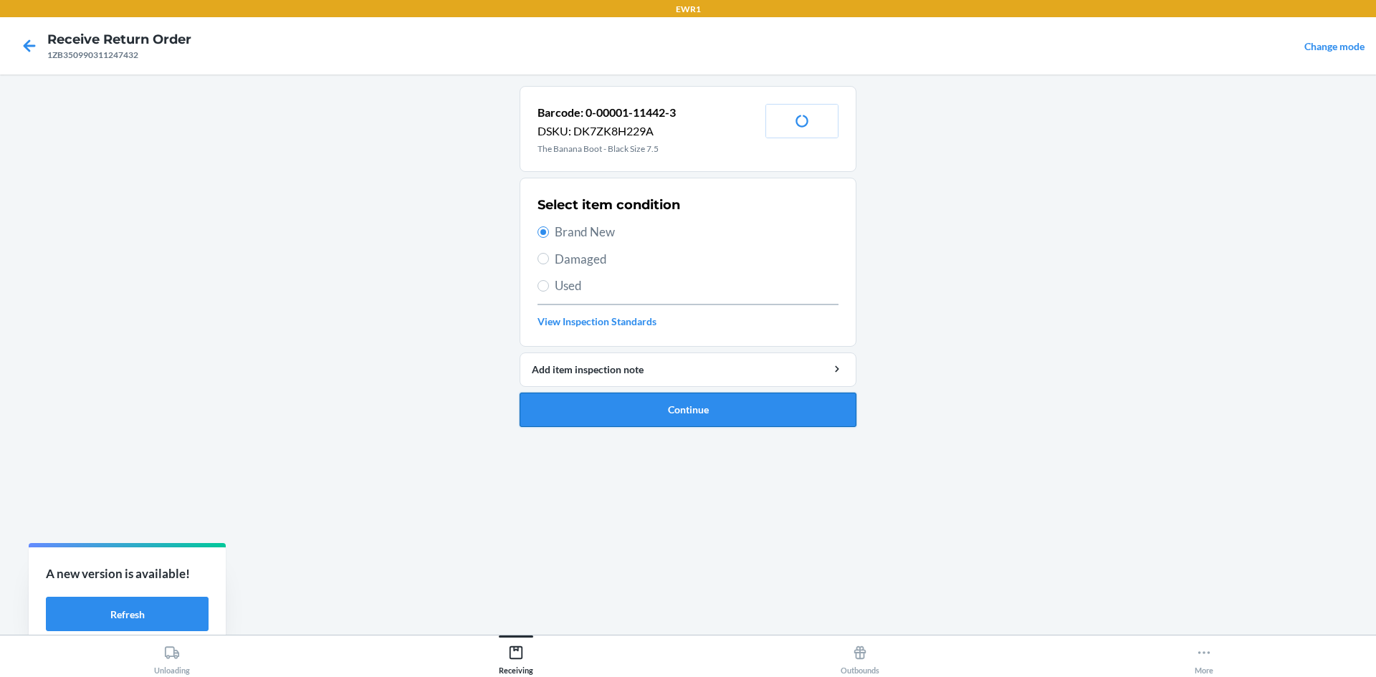
click at [809, 408] on button "Continue" at bounding box center [688, 410] width 337 height 34
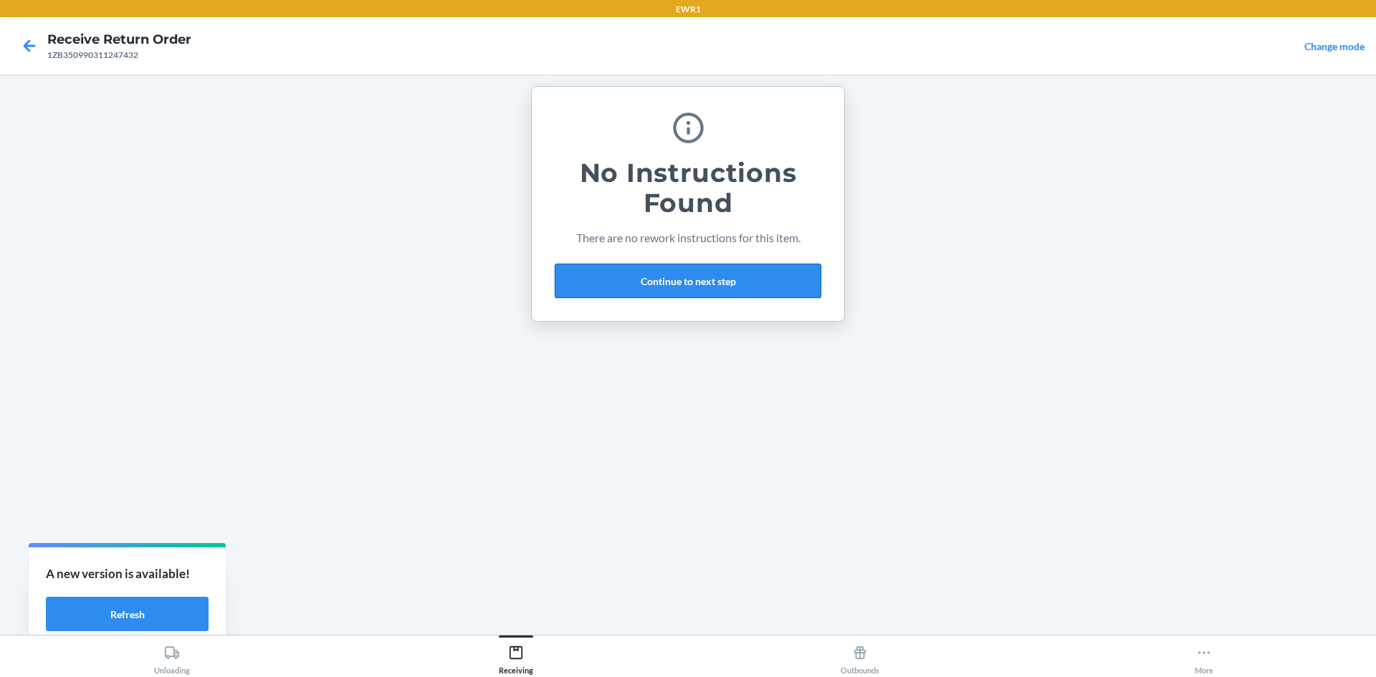
click at [776, 280] on button "Continue to next step" at bounding box center [688, 281] width 267 height 34
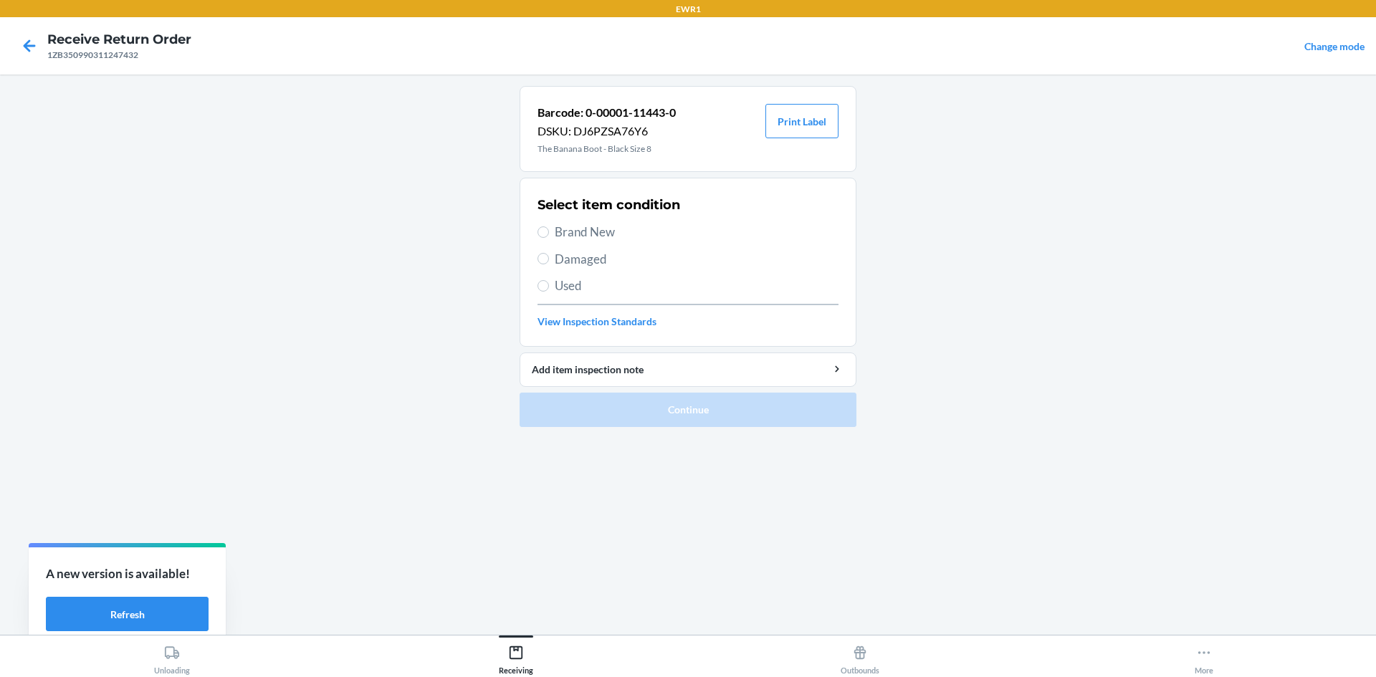
click at [550, 280] on label "Used" at bounding box center [688, 286] width 301 height 19
click at [549, 280] on input "Used" at bounding box center [543, 285] width 11 height 11
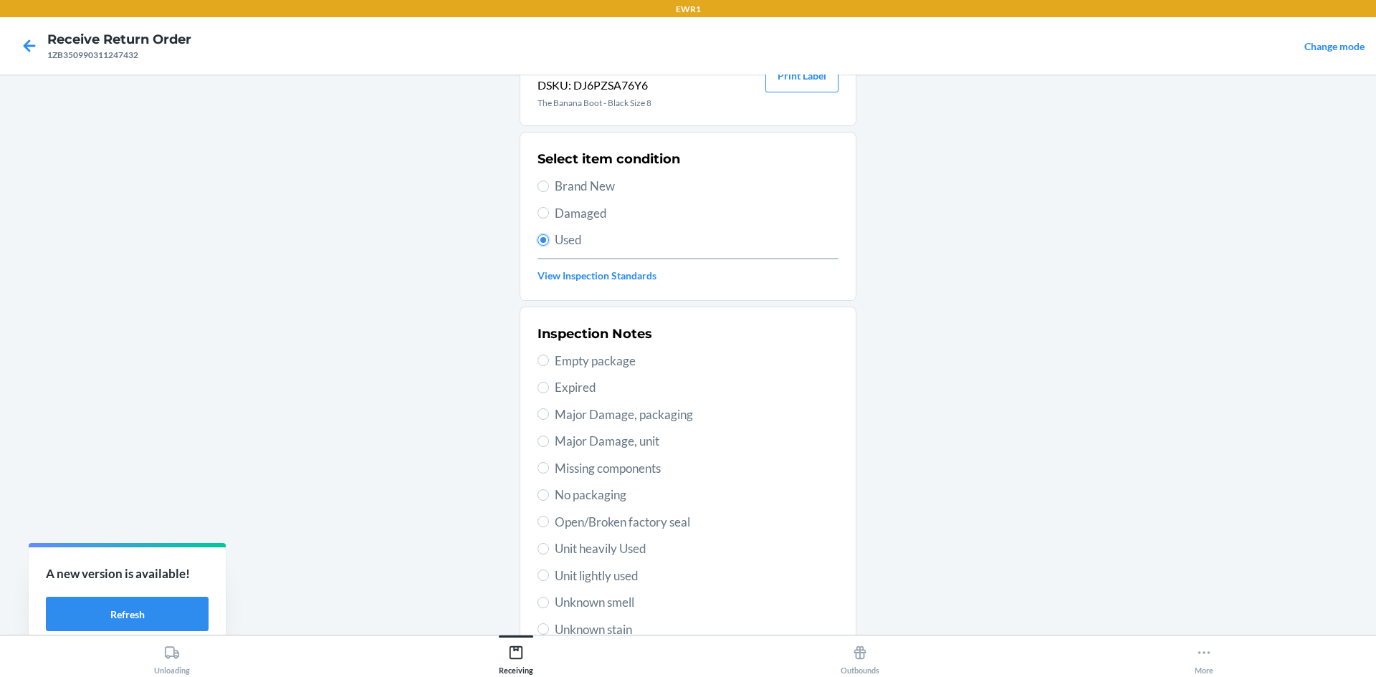
scroll to position [72, 0]
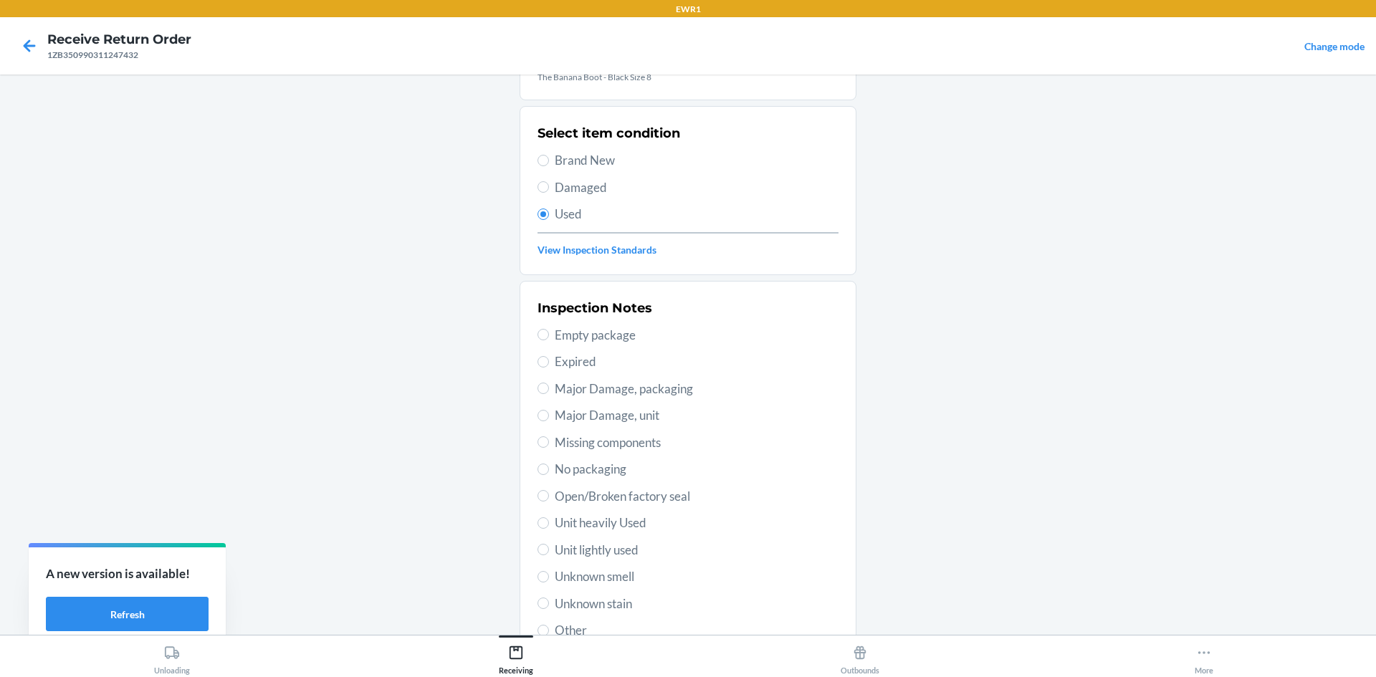
click at [540, 624] on label "Other" at bounding box center [688, 630] width 301 height 19
click at [540, 625] on input "Other" at bounding box center [543, 630] width 11 height 11
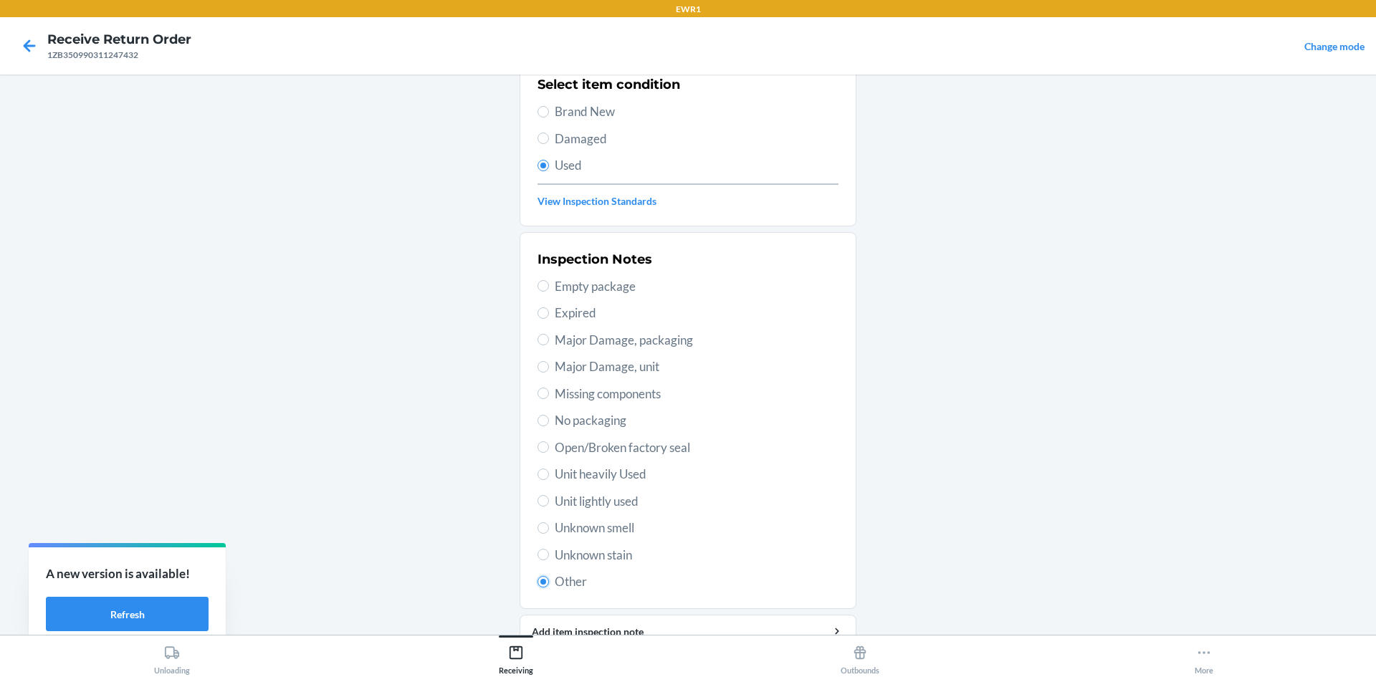
scroll to position [186, 0]
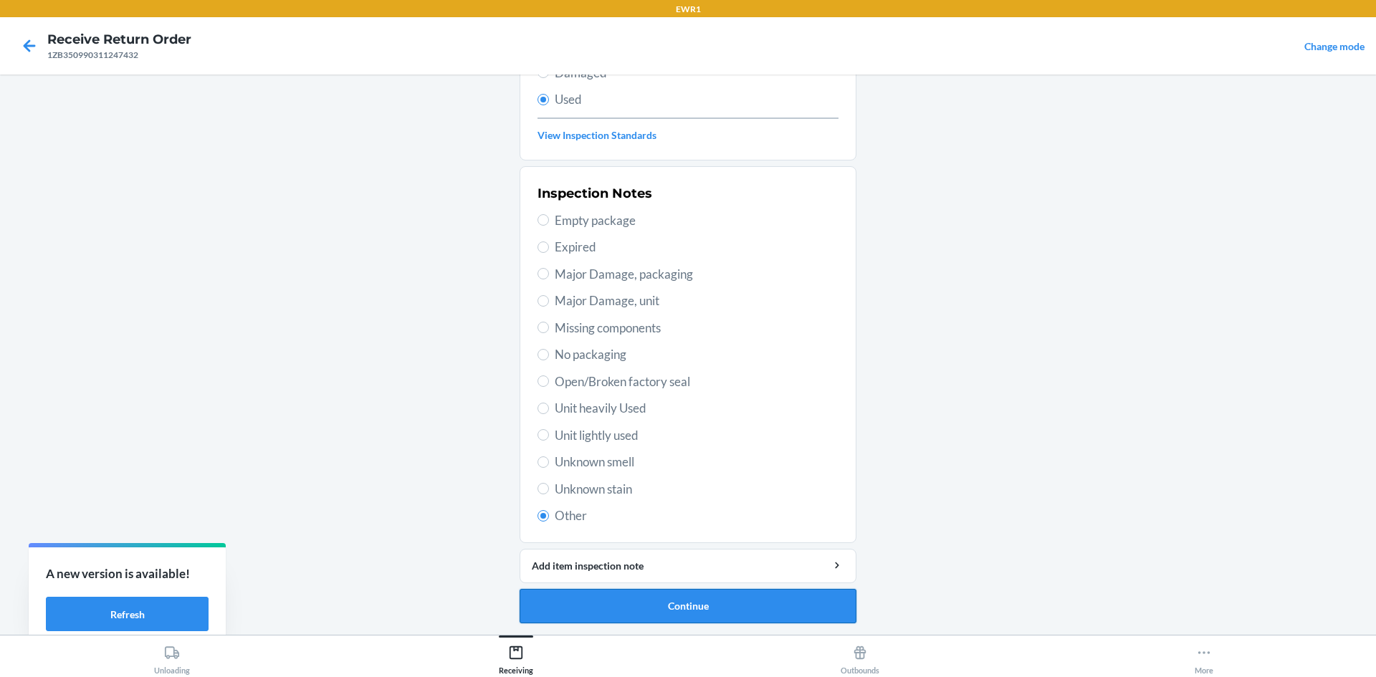
click at [631, 617] on button "Continue" at bounding box center [688, 606] width 337 height 34
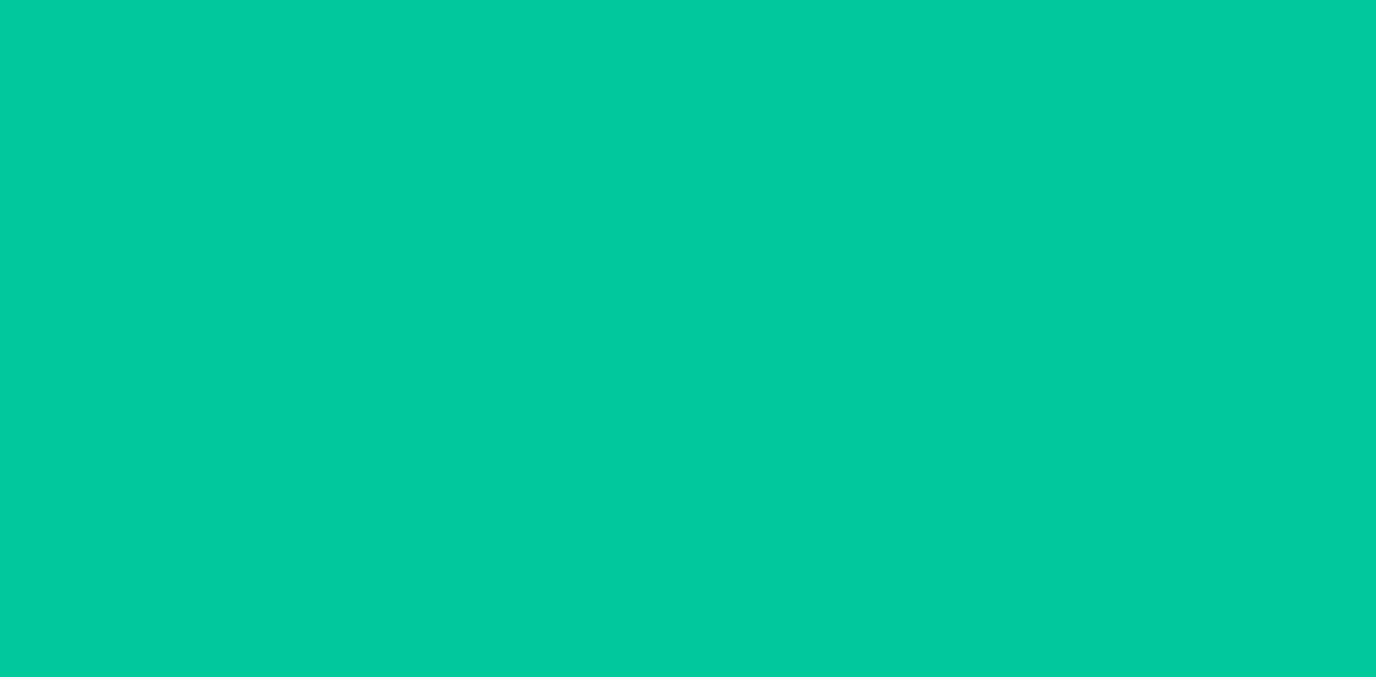
scroll to position [0, 0]
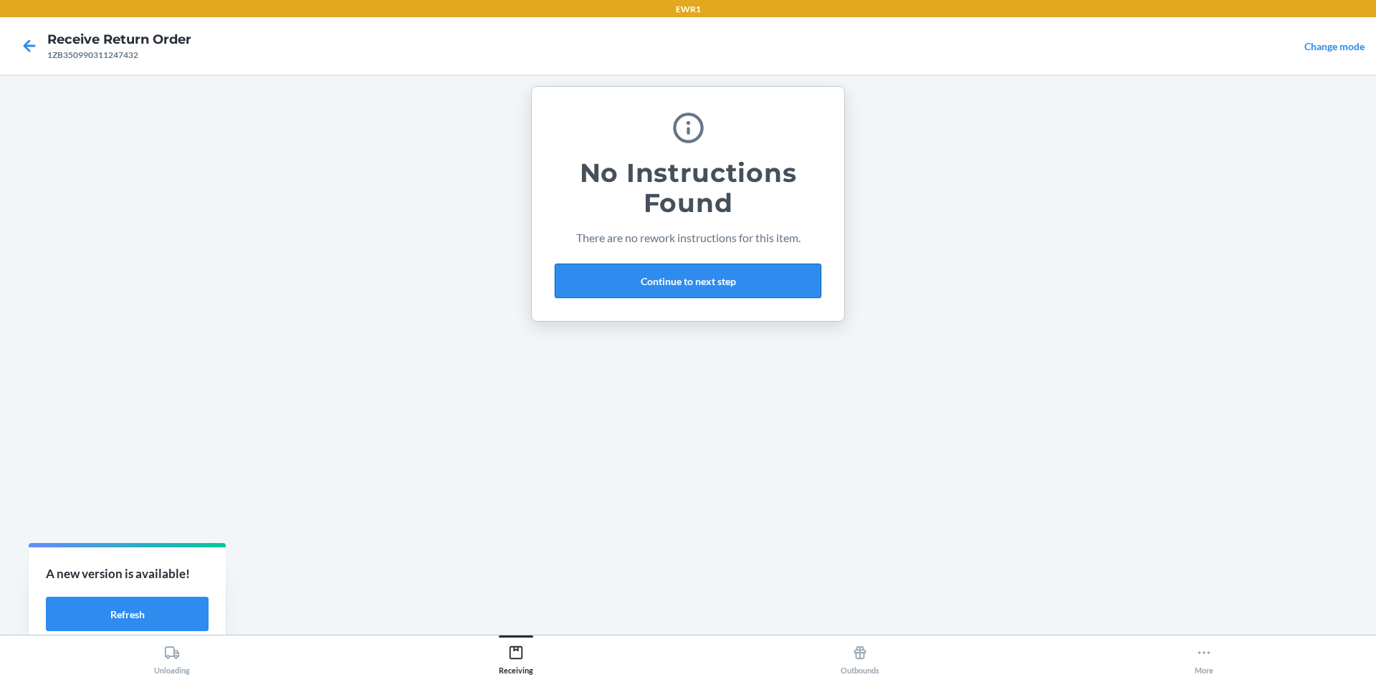
click at [659, 277] on button "Continue to next step" at bounding box center [688, 281] width 267 height 34
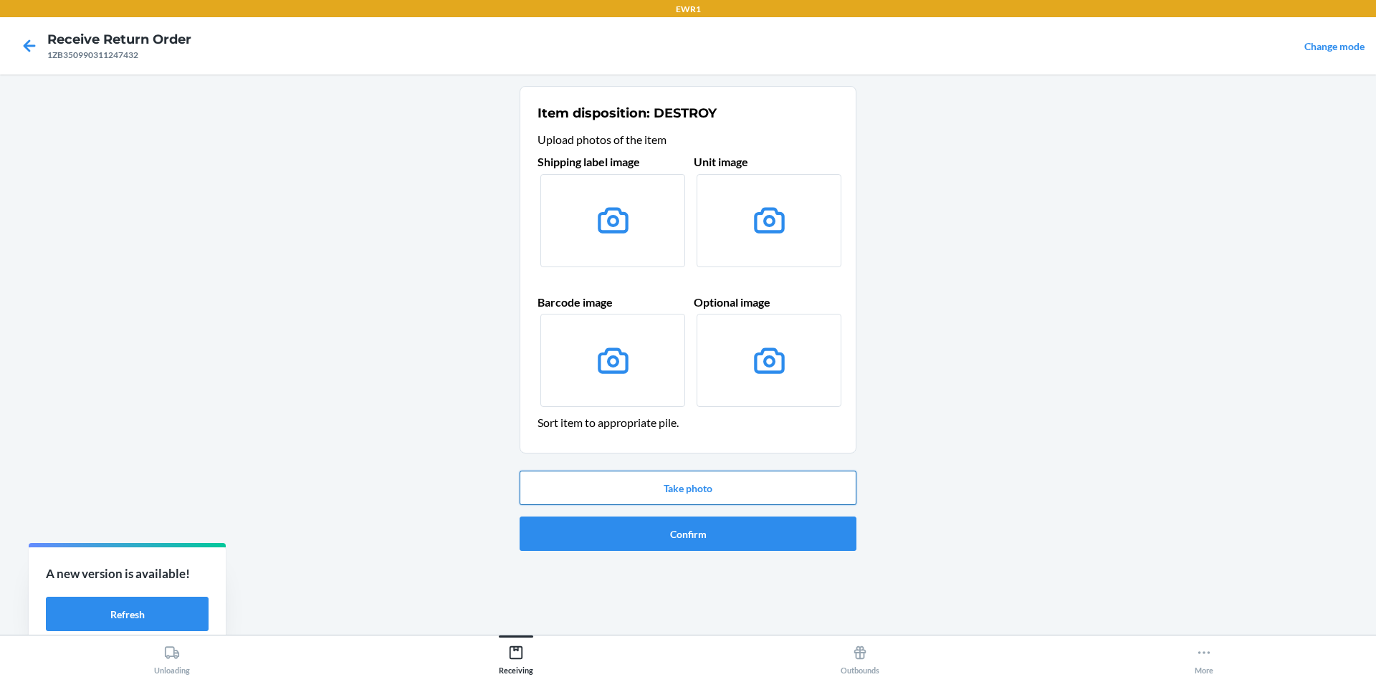
click at [691, 487] on button "Take photo" at bounding box center [688, 488] width 337 height 34
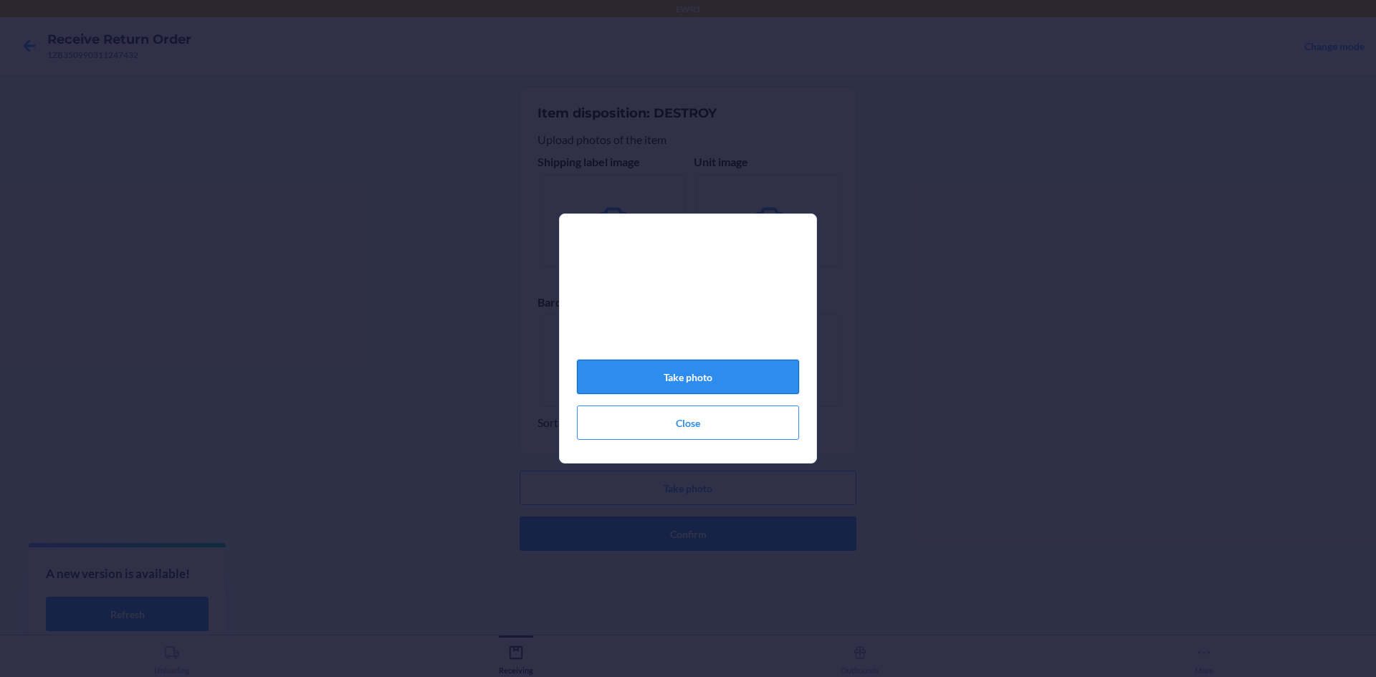
click at [768, 387] on button "Take photo" at bounding box center [688, 377] width 222 height 34
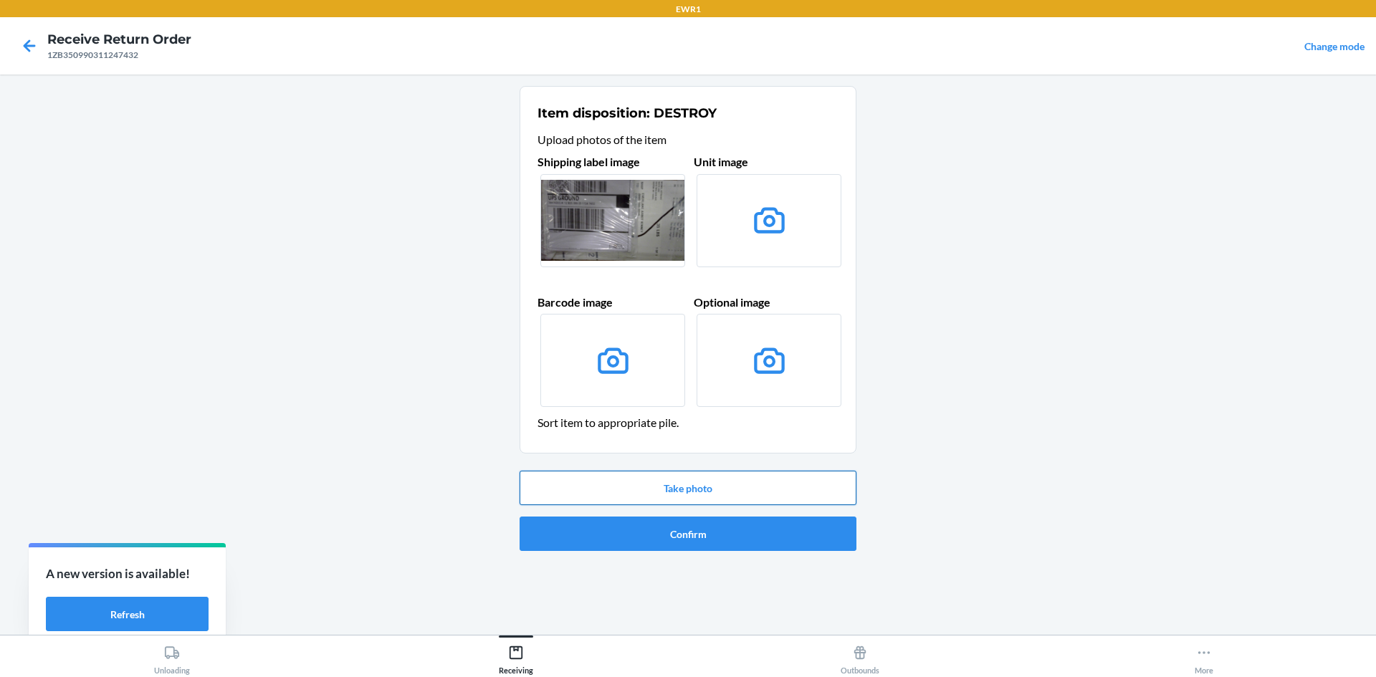
click at [761, 499] on button "Take photo" at bounding box center [688, 488] width 337 height 34
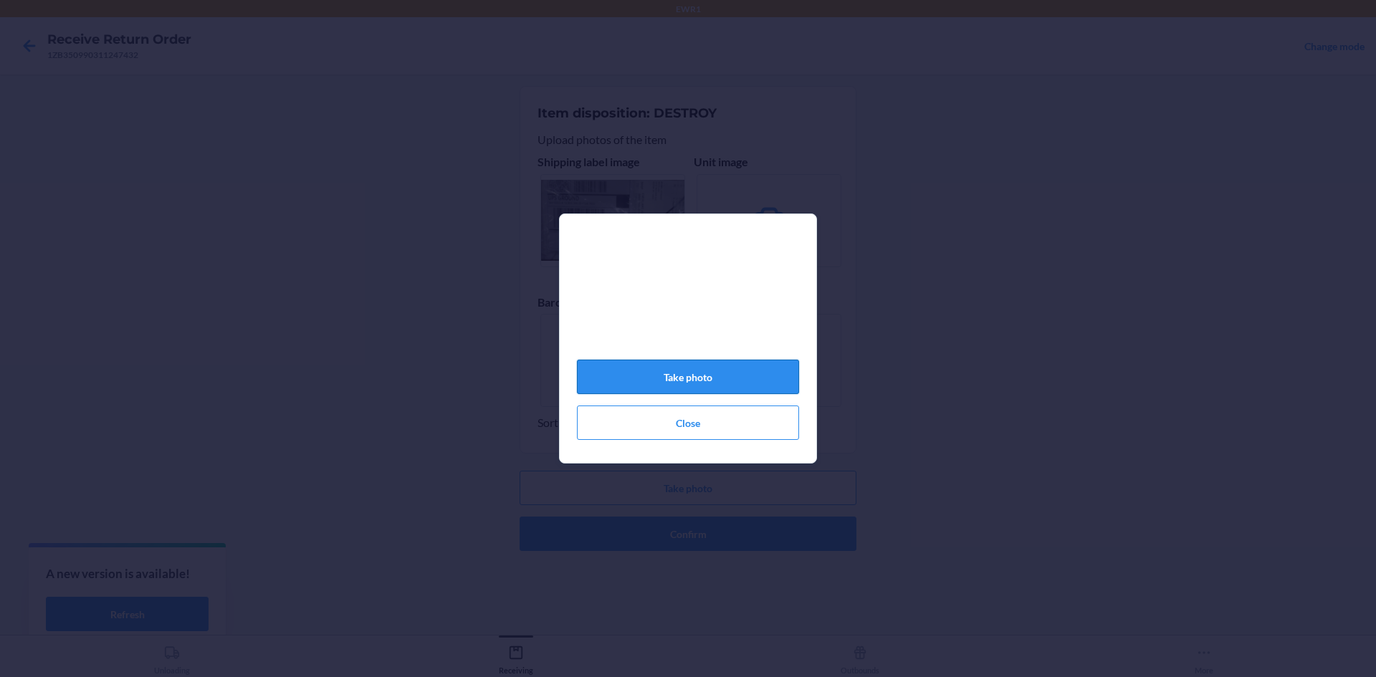
click at [724, 378] on button "Take photo" at bounding box center [688, 377] width 222 height 34
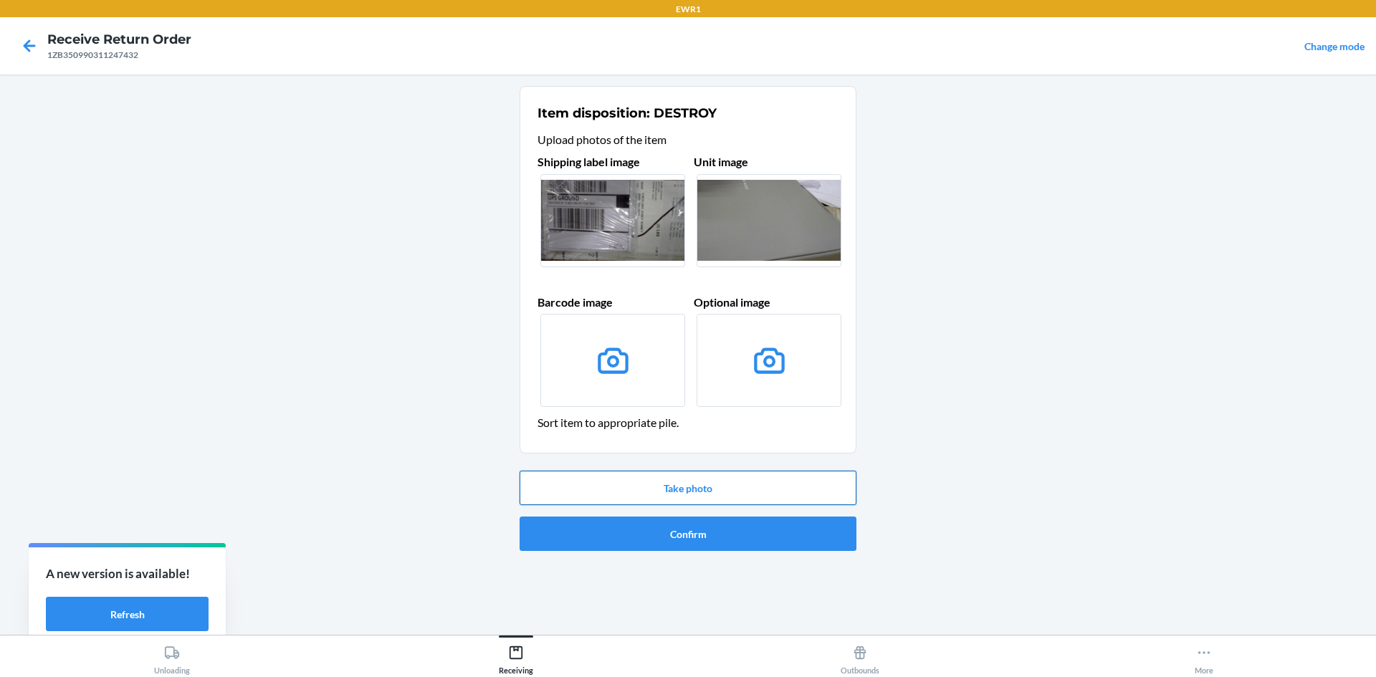
click at [710, 488] on button "Take photo" at bounding box center [688, 488] width 337 height 34
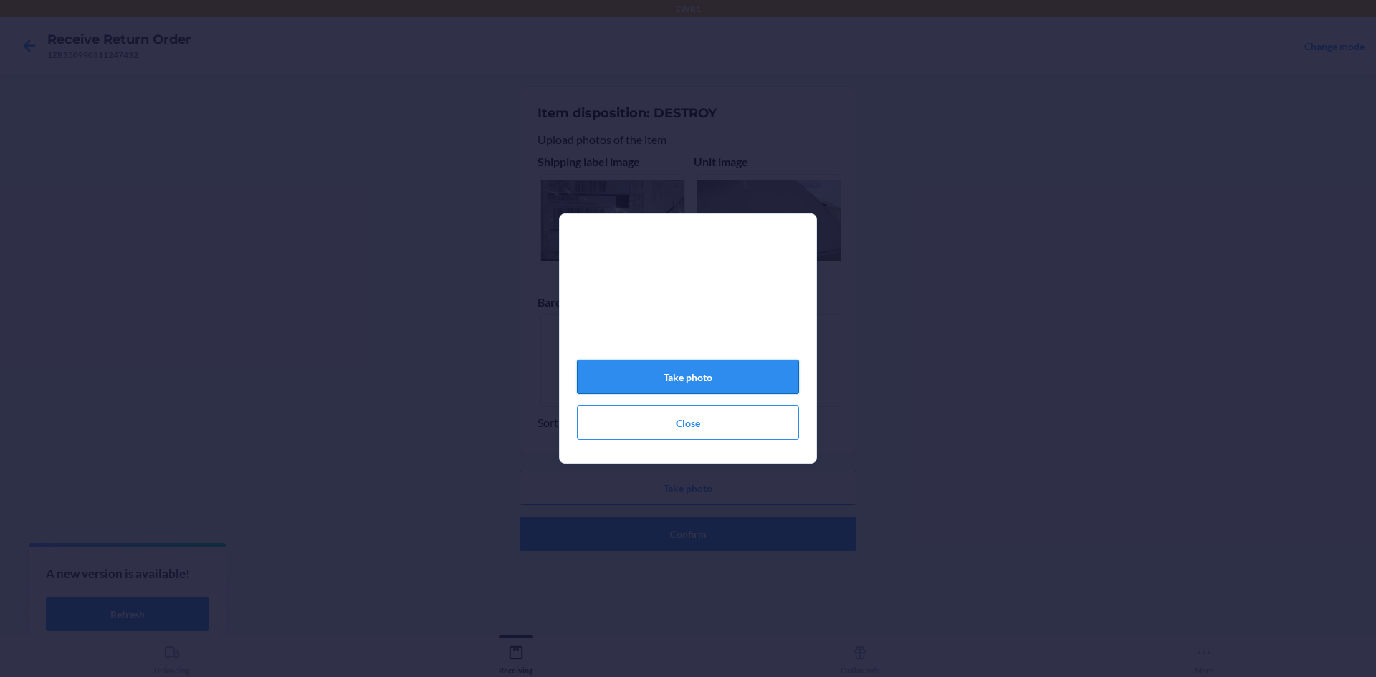
click at [772, 376] on button "Take photo" at bounding box center [688, 377] width 222 height 34
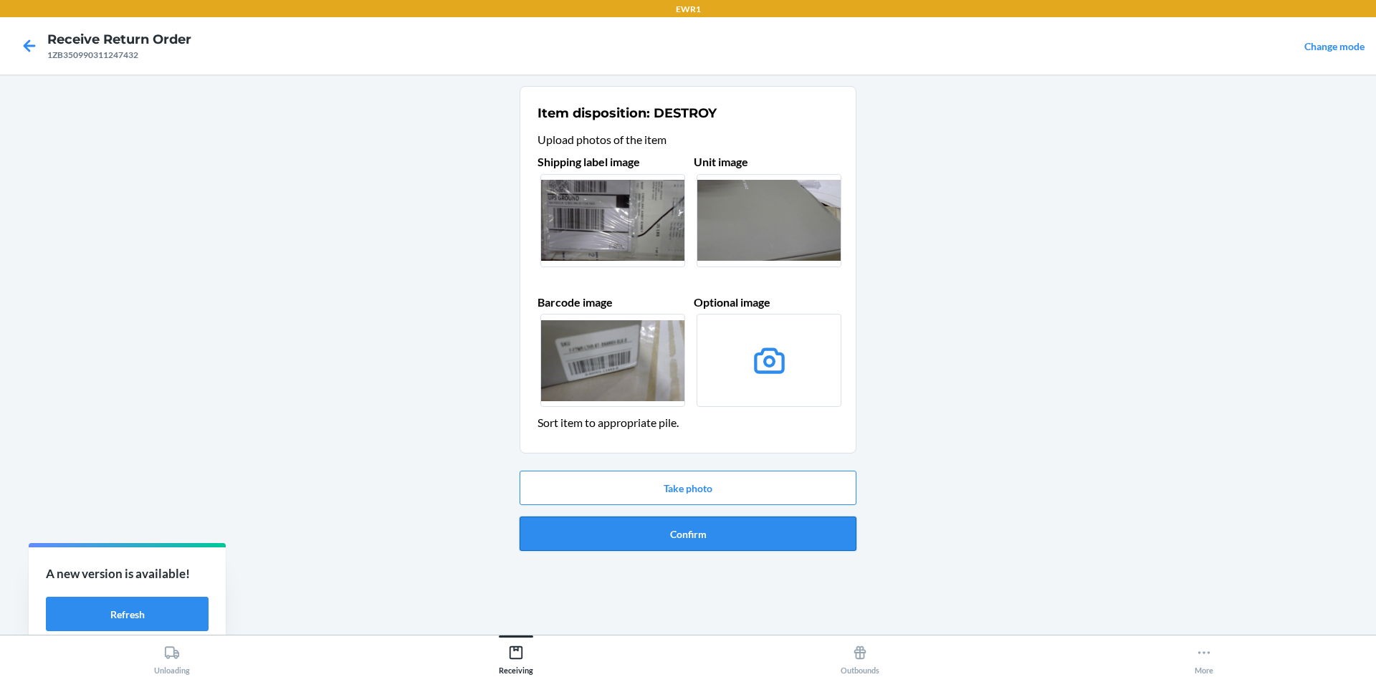
click at [725, 532] on button "Confirm" at bounding box center [688, 534] width 337 height 34
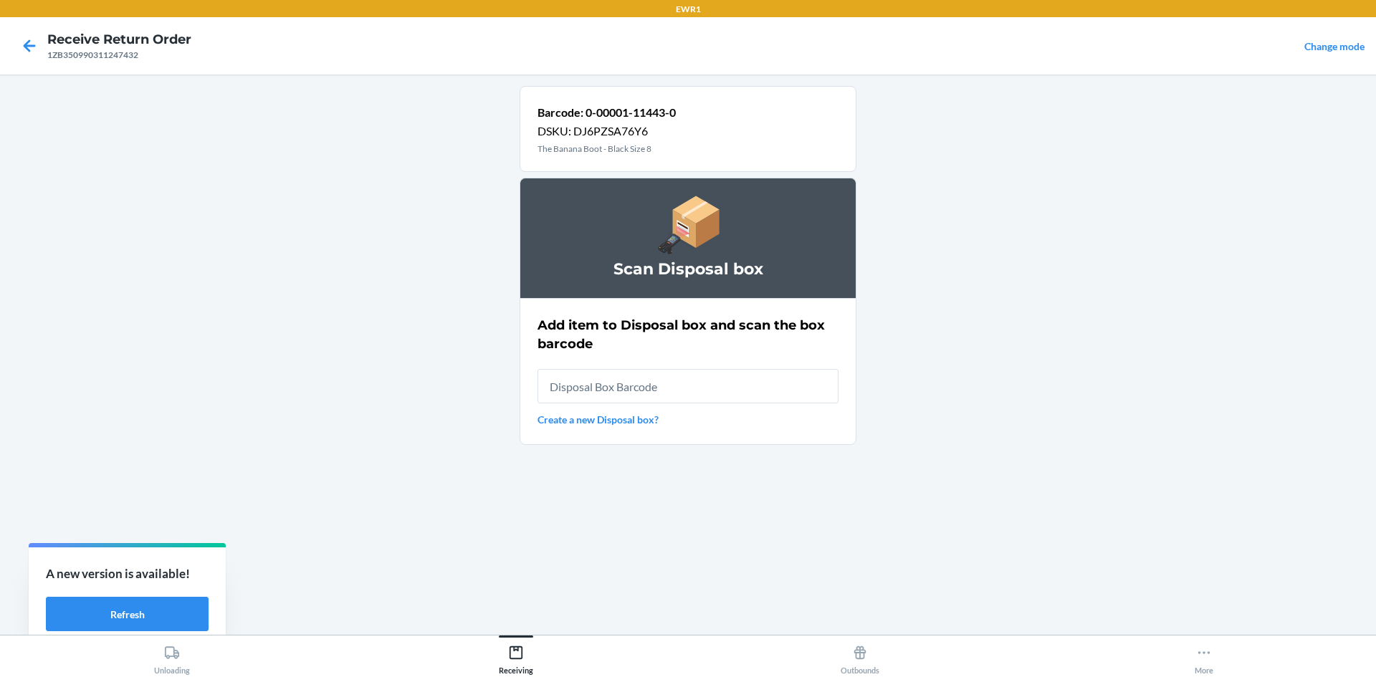
click at [723, 391] on input "text" at bounding box center [688, 386] width 301 height 34
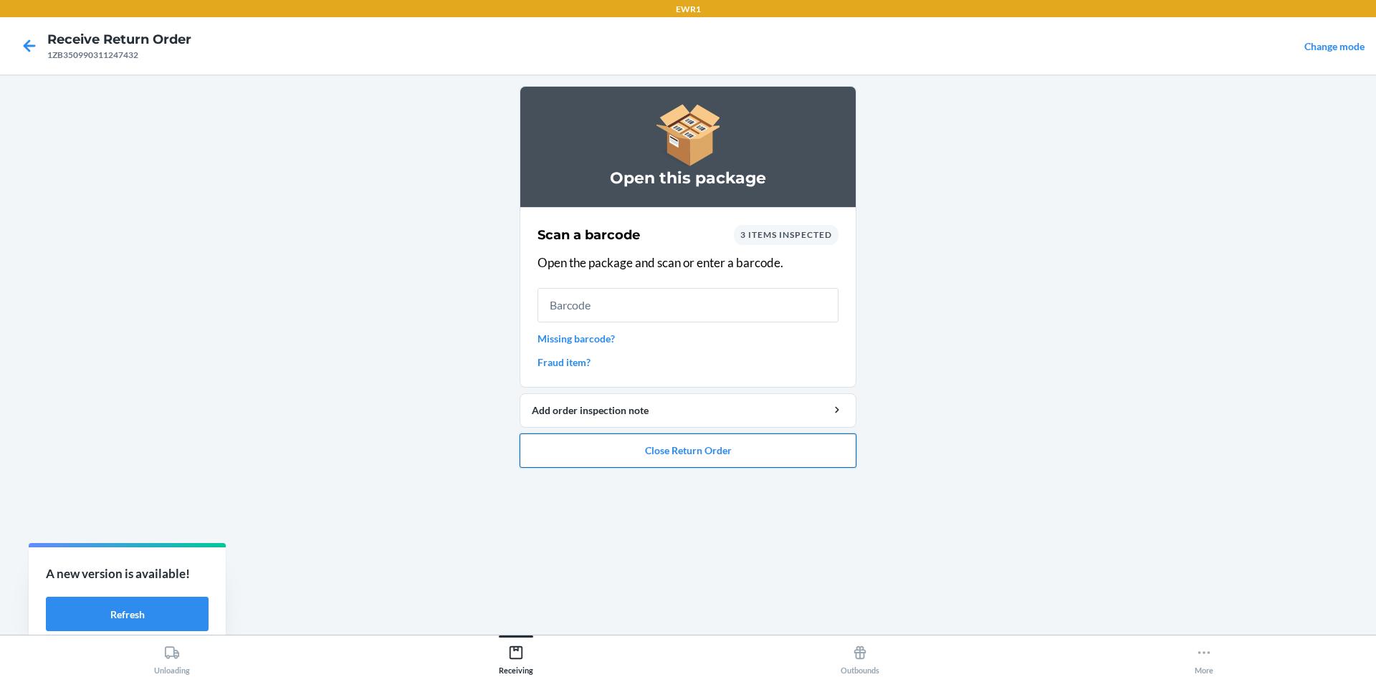
click at [774, 456] on button "Close Return Order" at bounding box center [688, 451] width 337 height 34
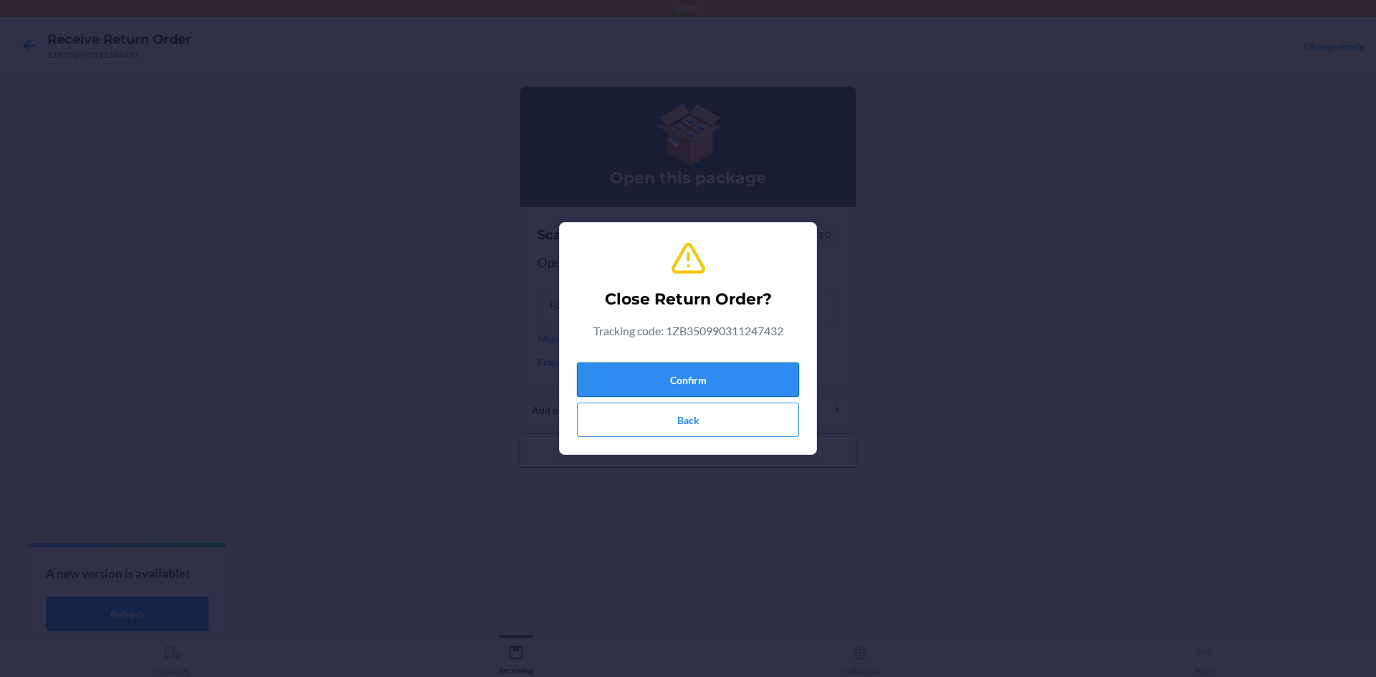
click at [770, 384] on button "Confirm" at bounding box center [688, 380] width 222 height 34
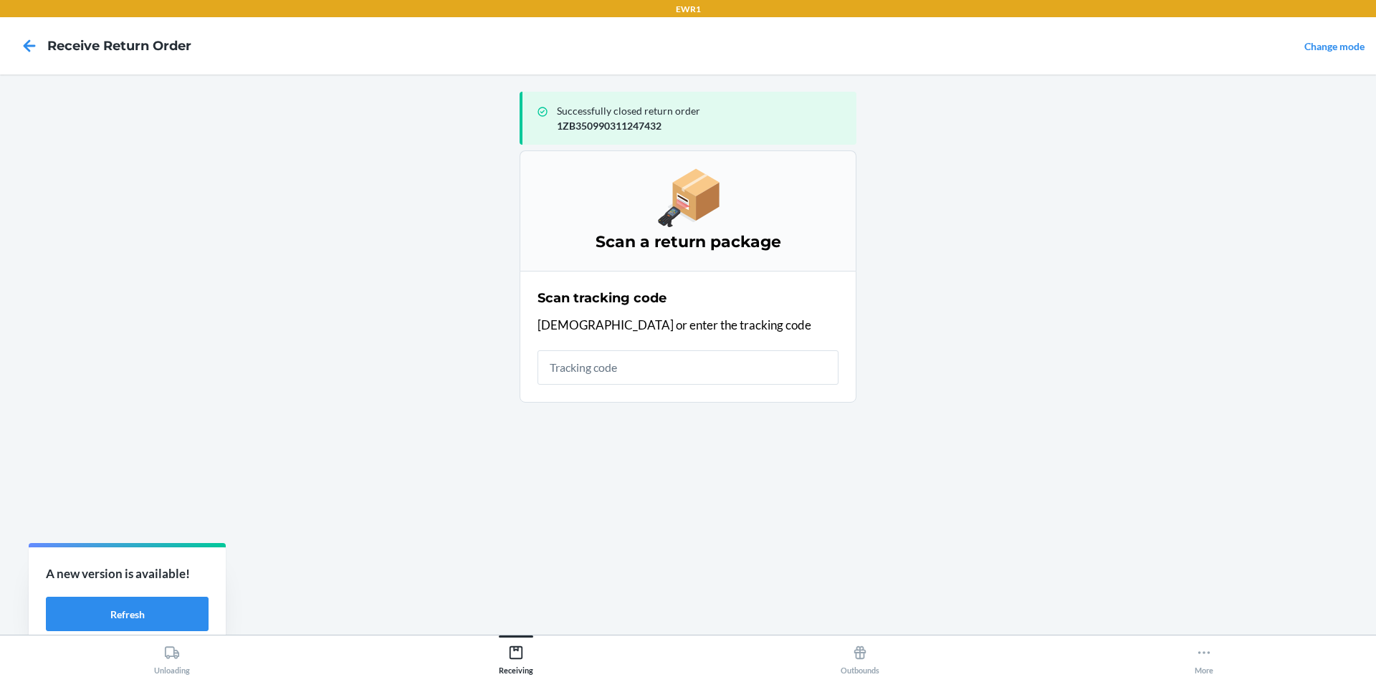
click at [758, 375] on input "text" at bounding box center [688, 367] width 301 height 34
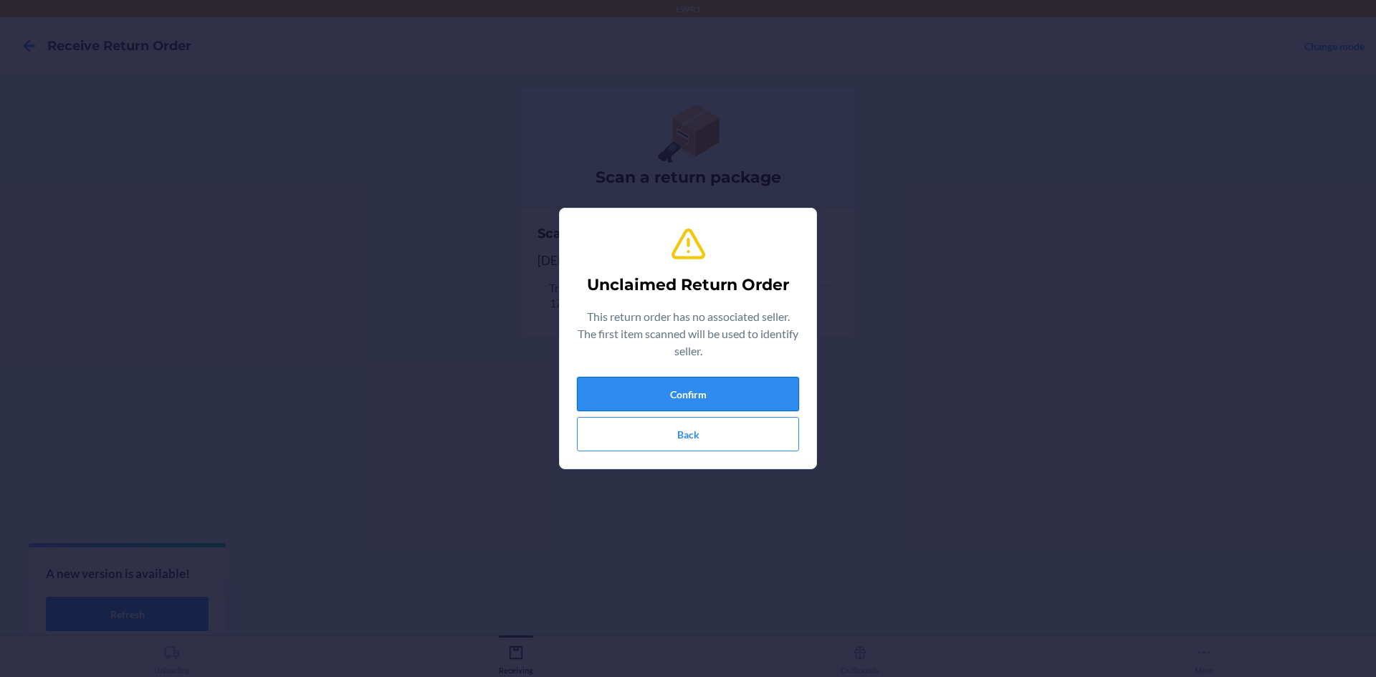
click at [734, 402] on button "Confirm" at bounding box center [688, 394] width 222 height 34
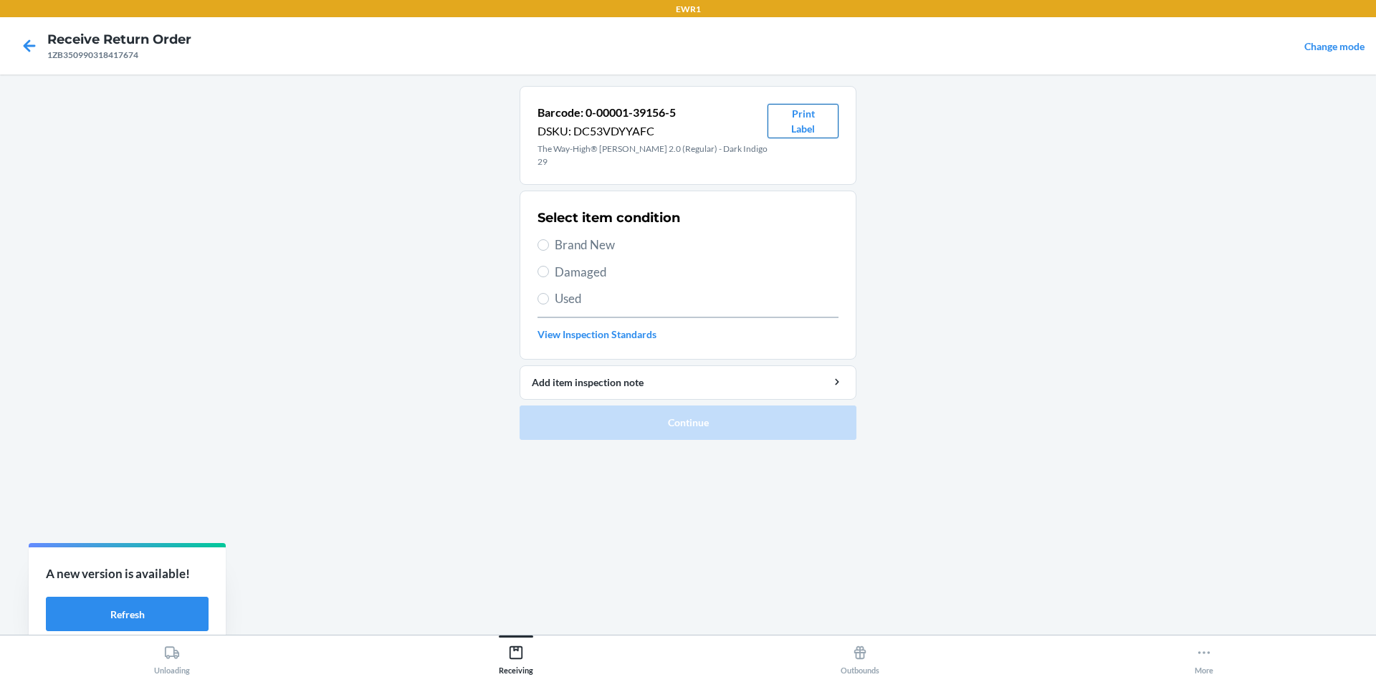
click at [831, 109] on button "Print Label" at bounding box center [803, 121] width 71 height 34
click at [543, 239] on input "Brand New" at bounding box center [543, 244] width 11 height 11
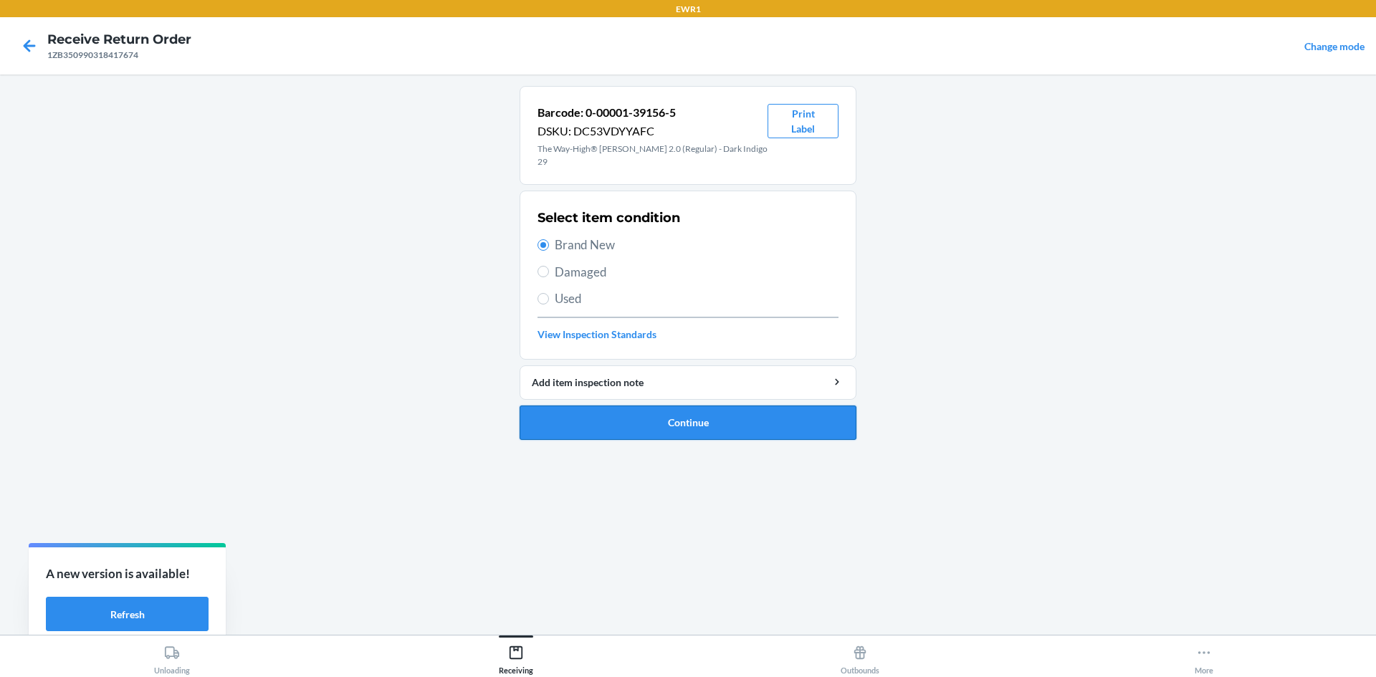
click at [772, 415] on button "Continue" at bounding box center [688, 423] width 337 height 34
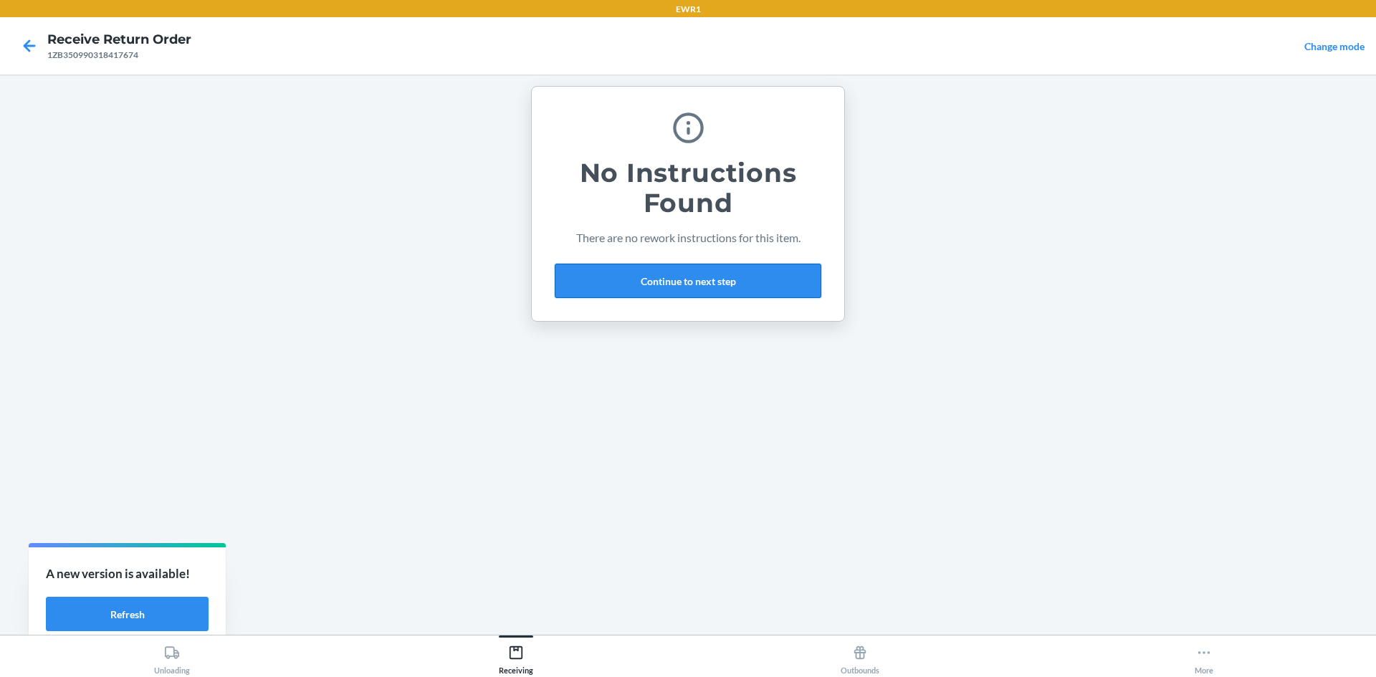
click at [759, 287] on button "Continue to next step" at bounding box center [688, 281] width 267 height 34
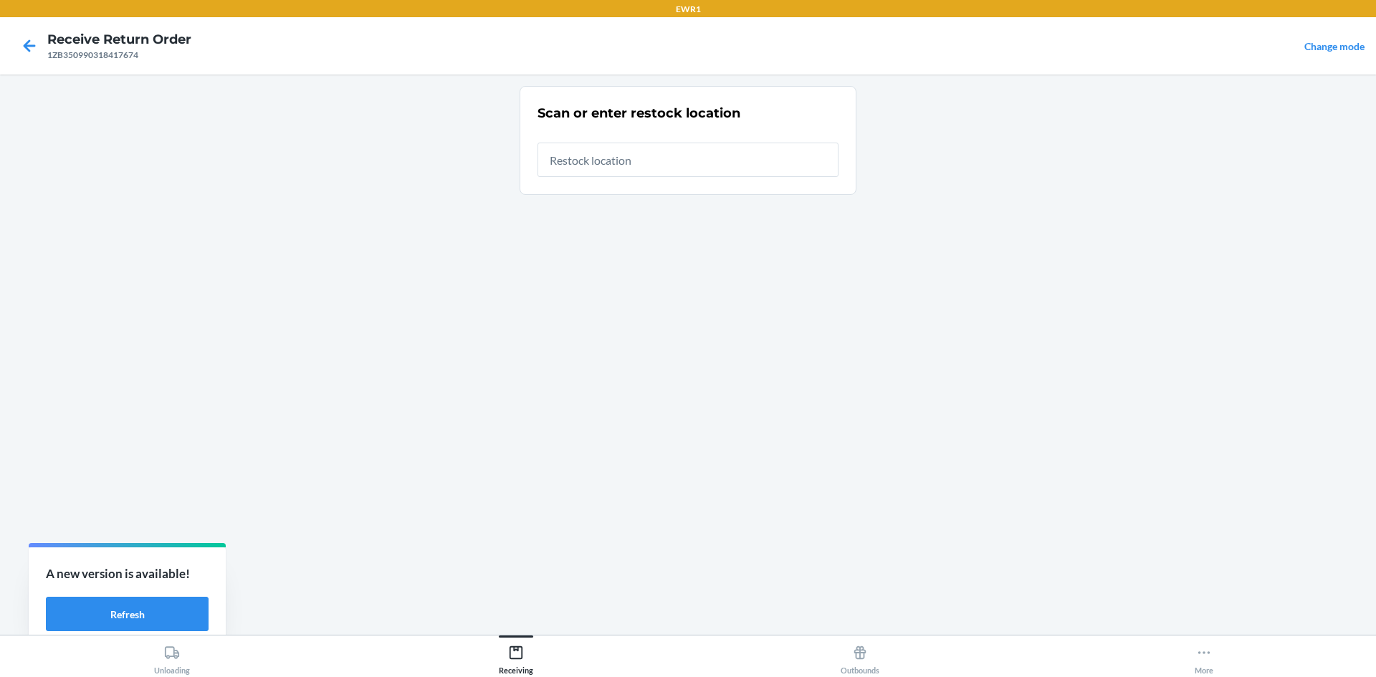
click at [677, 161] on input "text" at bounding box center [688, 160] width 301 height 34
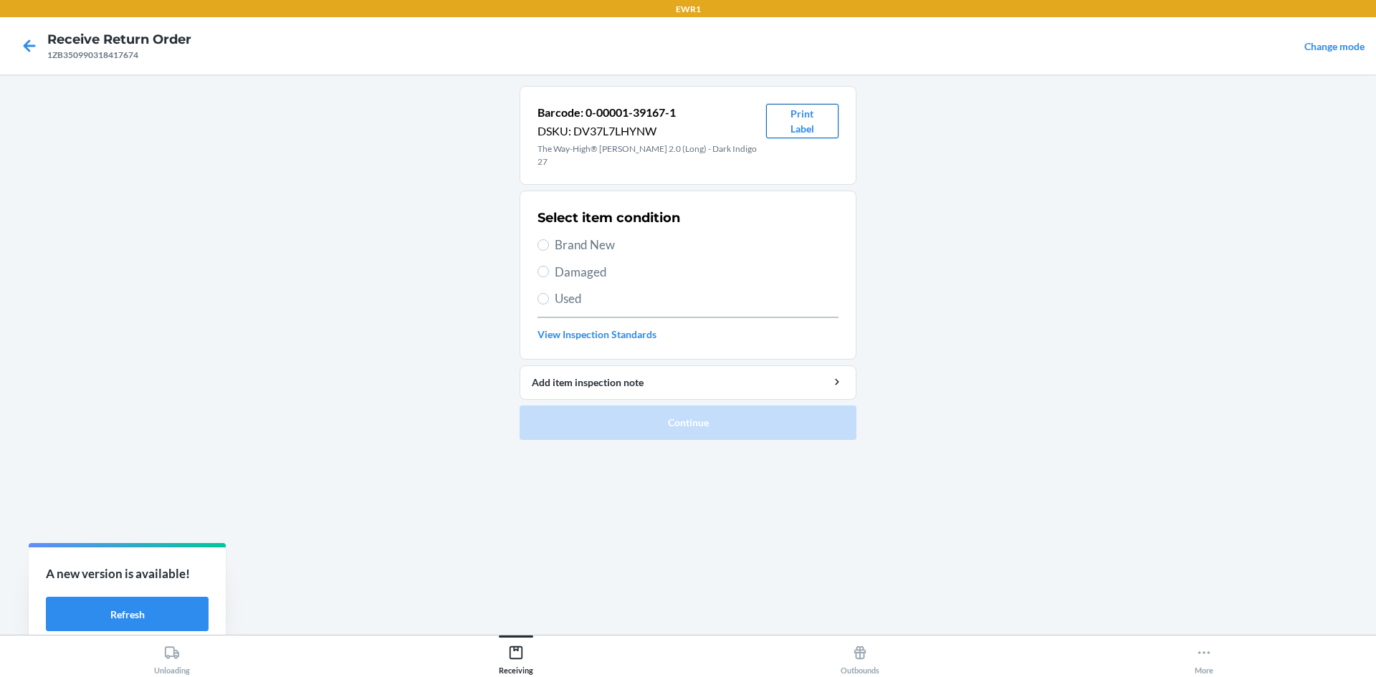
click at [805, 131] on button "Print Label" at bounding box center [802, 121] width 72 height 34
drag, startPoint x: 538, startPoint y: 234, endPoint x: 566, endPoint y: 251, distance: 32.5
click at [539, 239] on input "Brand New" at bounding box center [543, 244] width 11 height 11
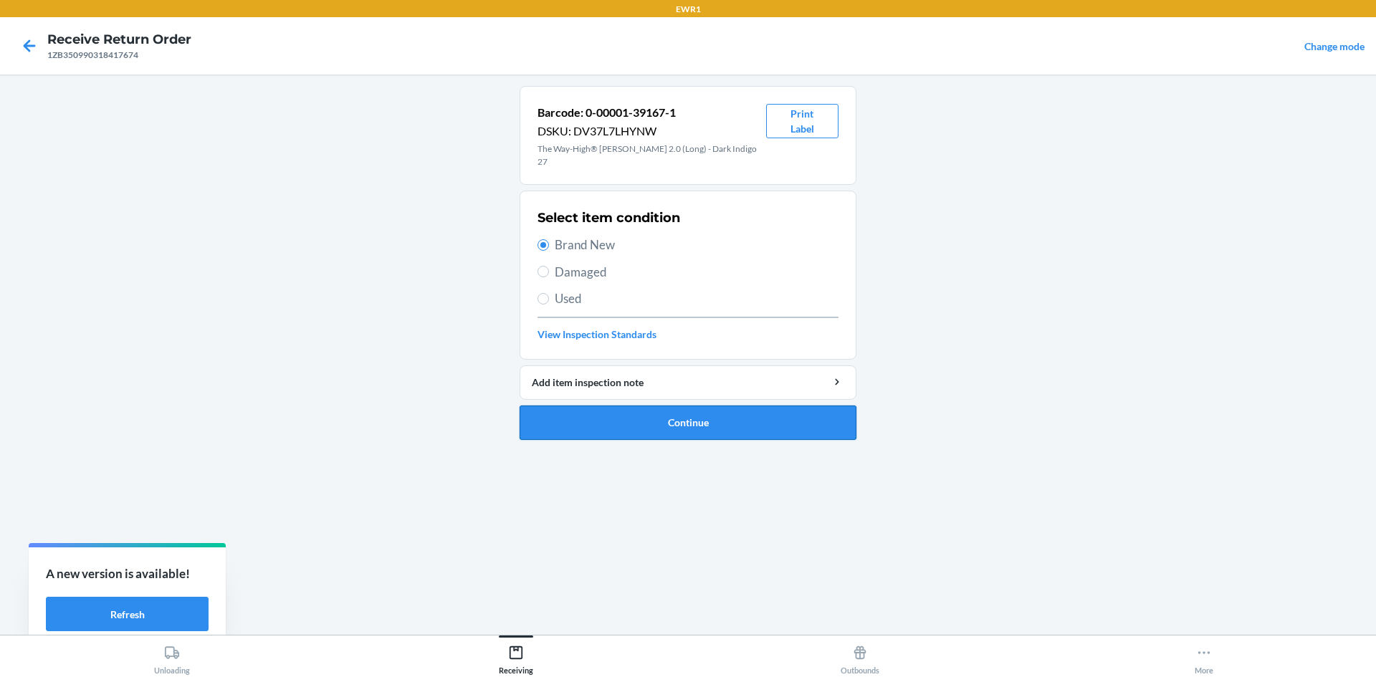
click at [679, 406] on button "Continue" at bounding box center [688, 423] width 337 height 34
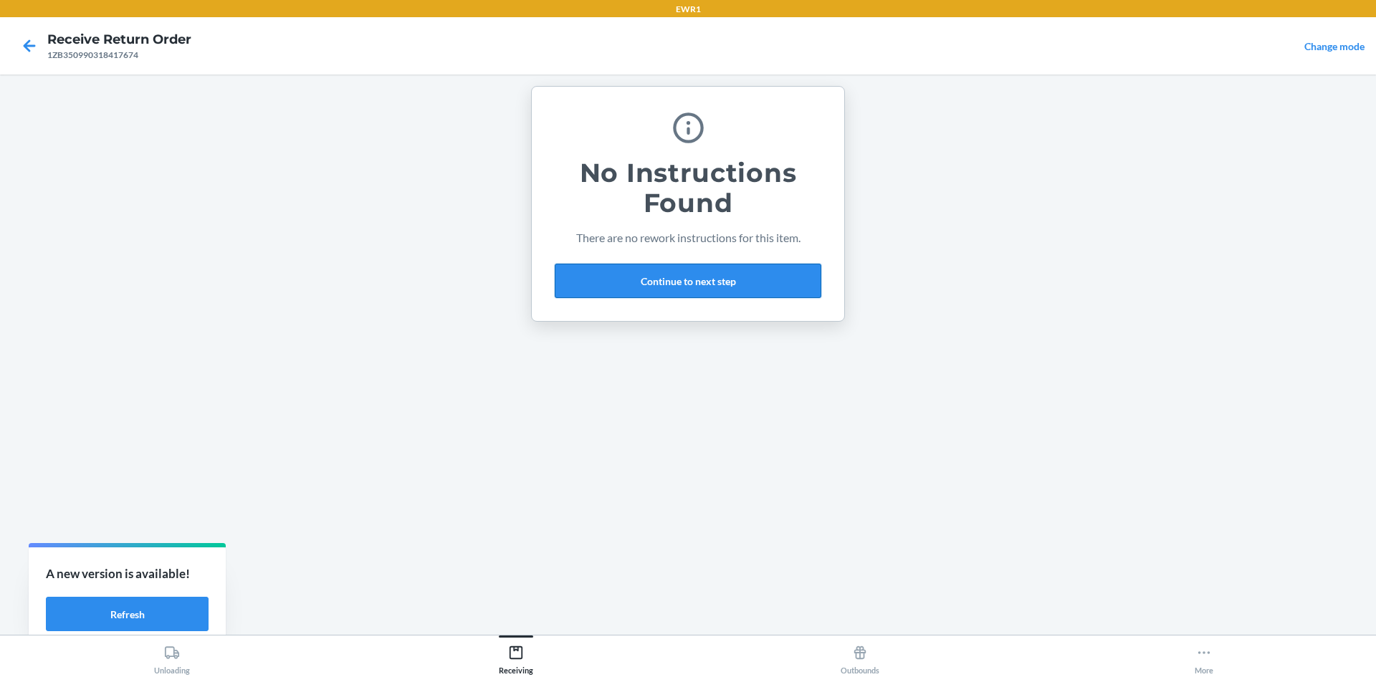
click at [683, 272] on button "Continue to next step" at bounding box center [688, 281] width 267 height 34
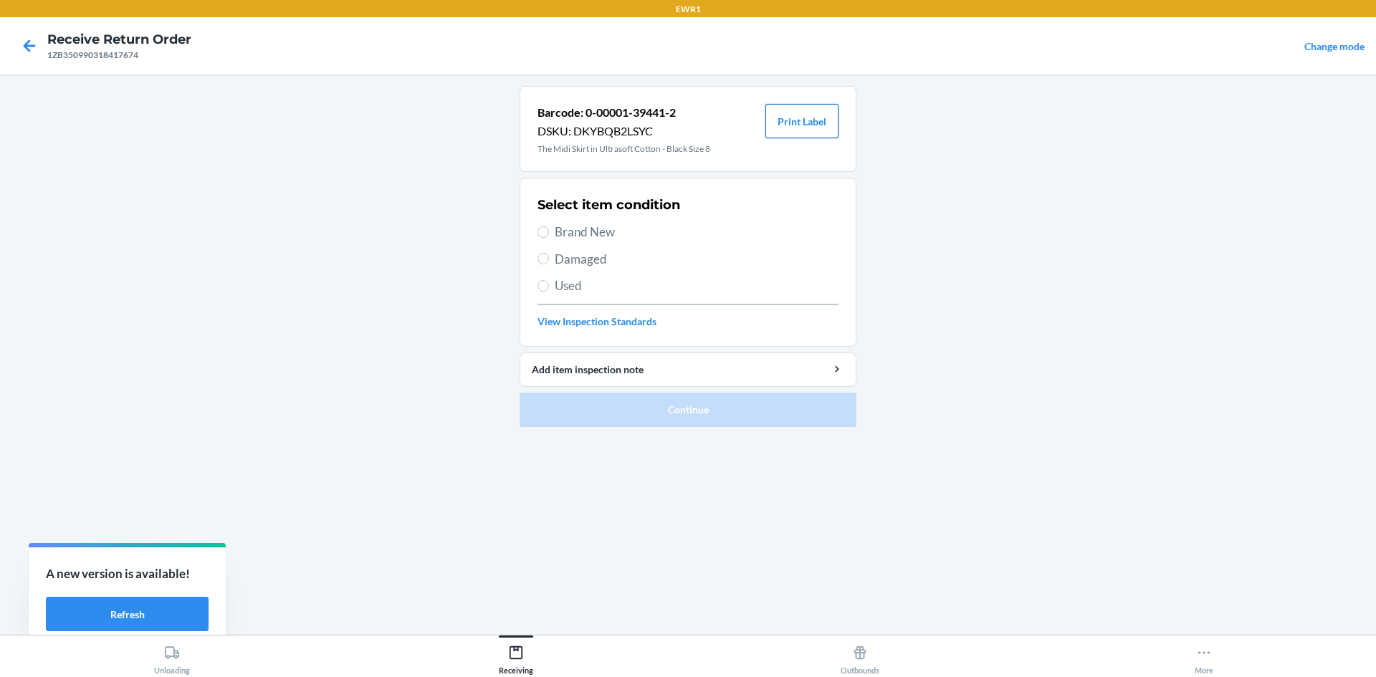
click at [800, 129] on button "Print Label" at bounding box center [801, 121] width 73 height 34
click at [551, 232] on label "Brand New" at bounding box center [688, 232] width 301 height 19
click at [549, 232] on input "Brand New" at bounding box center [543, 231] width 11 height 11
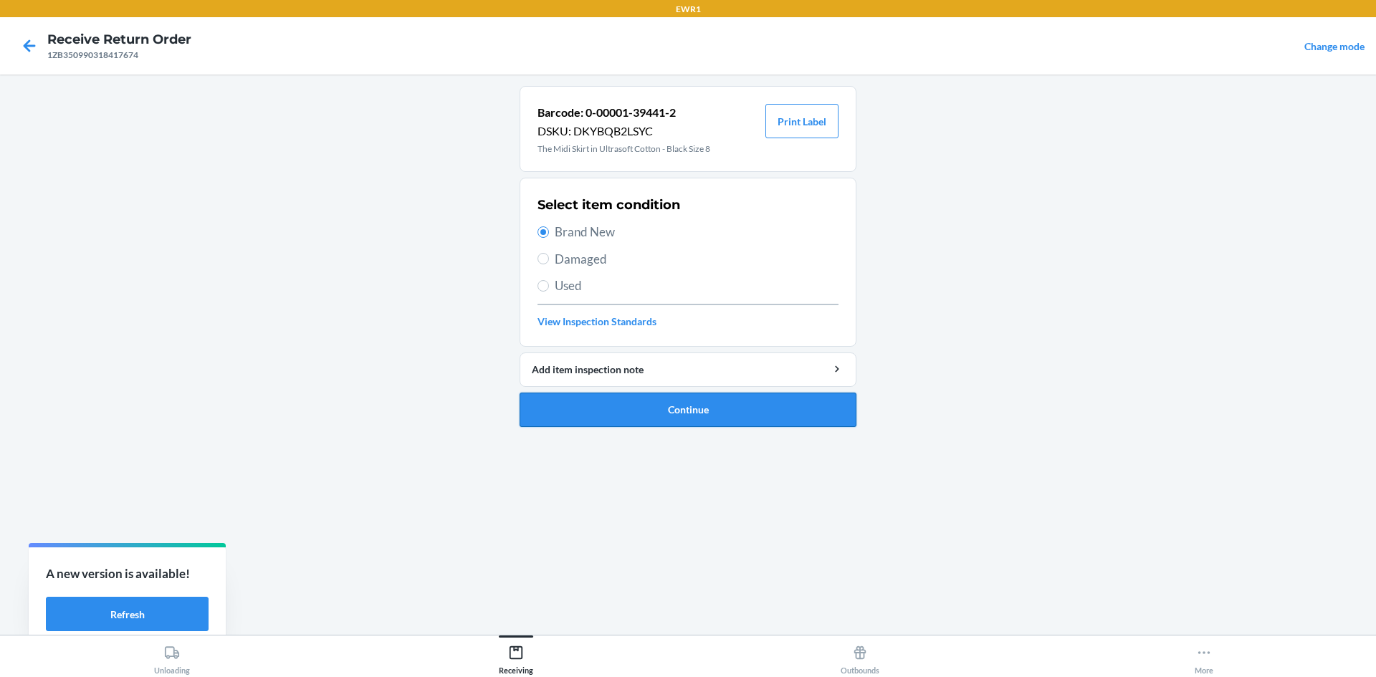
click at [779, 414] on button "Continue" at bounding box center [688, 410] width 337 height 34
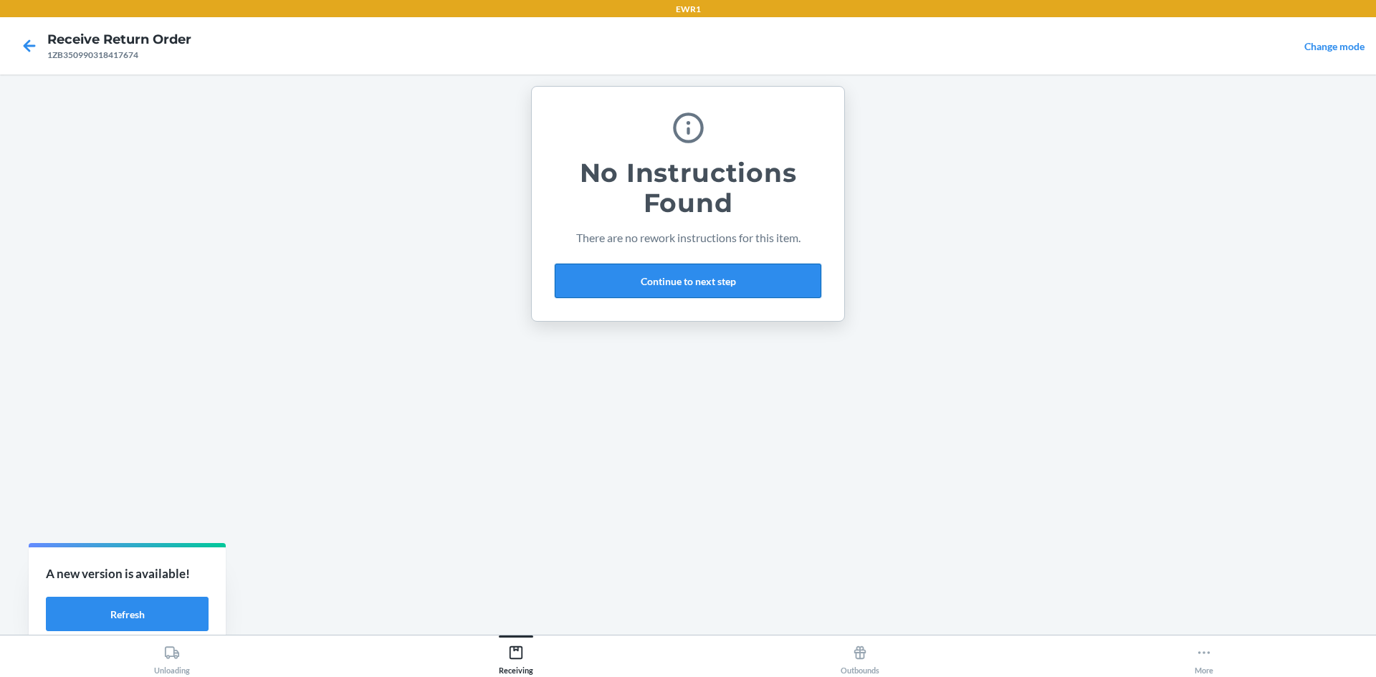
click at [760, 285] on button "Continue to next step" at bounding box center [688, 281] width 267 height 34
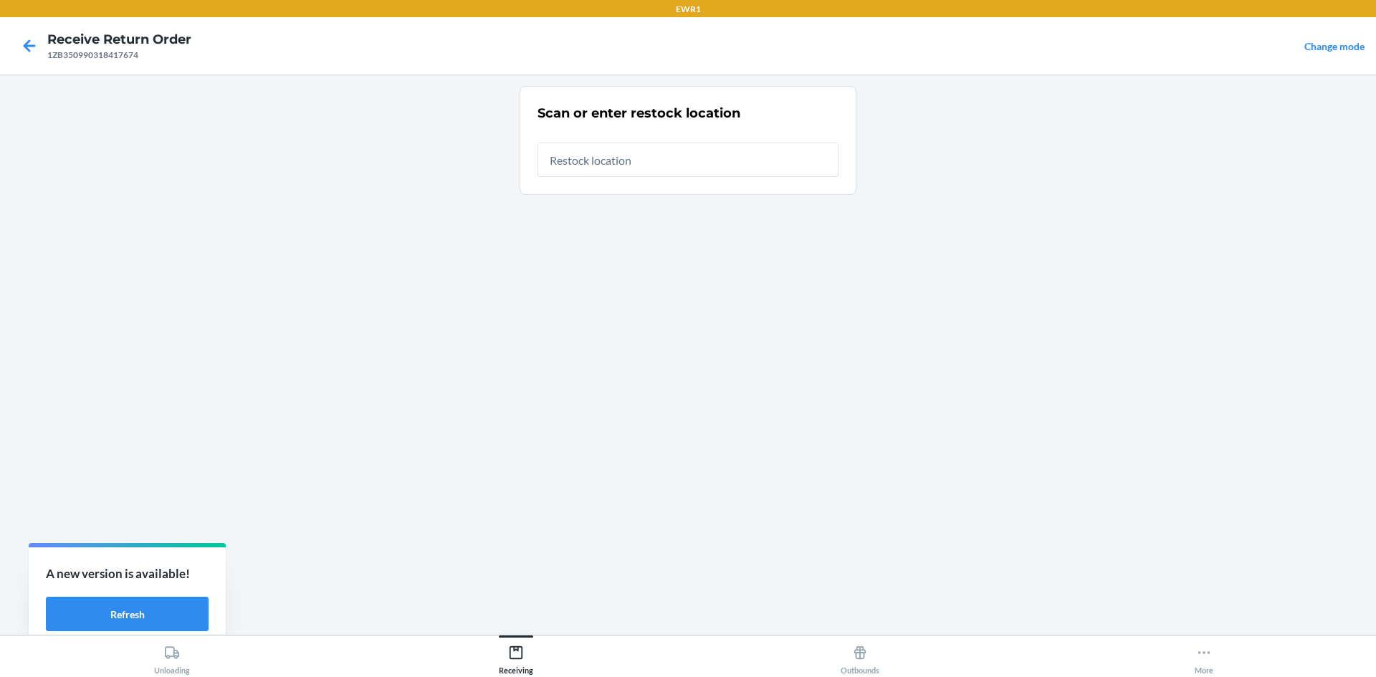
click at [793, 159] on input "text" at bounding box center [688, 160] width 301 height 34
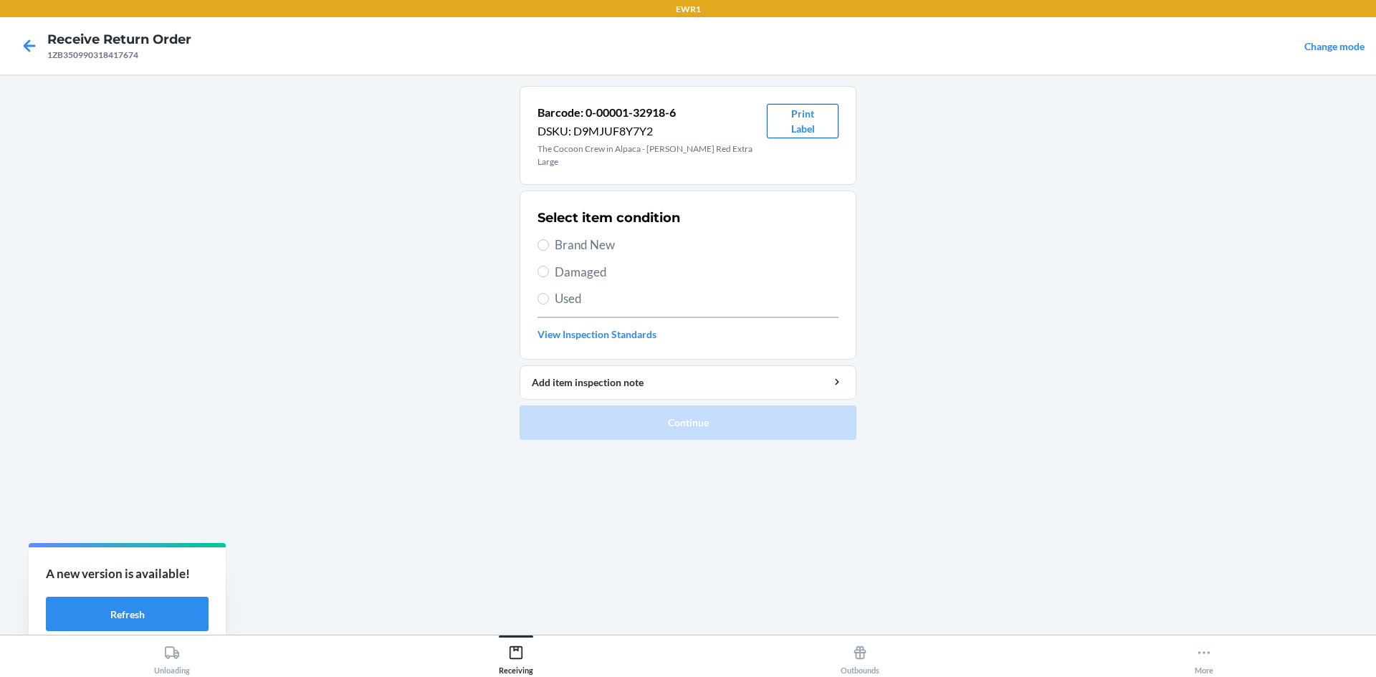
click at [823, 128] on button "Print Label" at bounding box center [803, 121] width 72 height 34
click at [558, 236] on span "Brand New" at bounding box center [697, 245] width 284 height 19
click at [549, 239] on input "Brand New" at bounding box center [543, 244] width 11 height 11
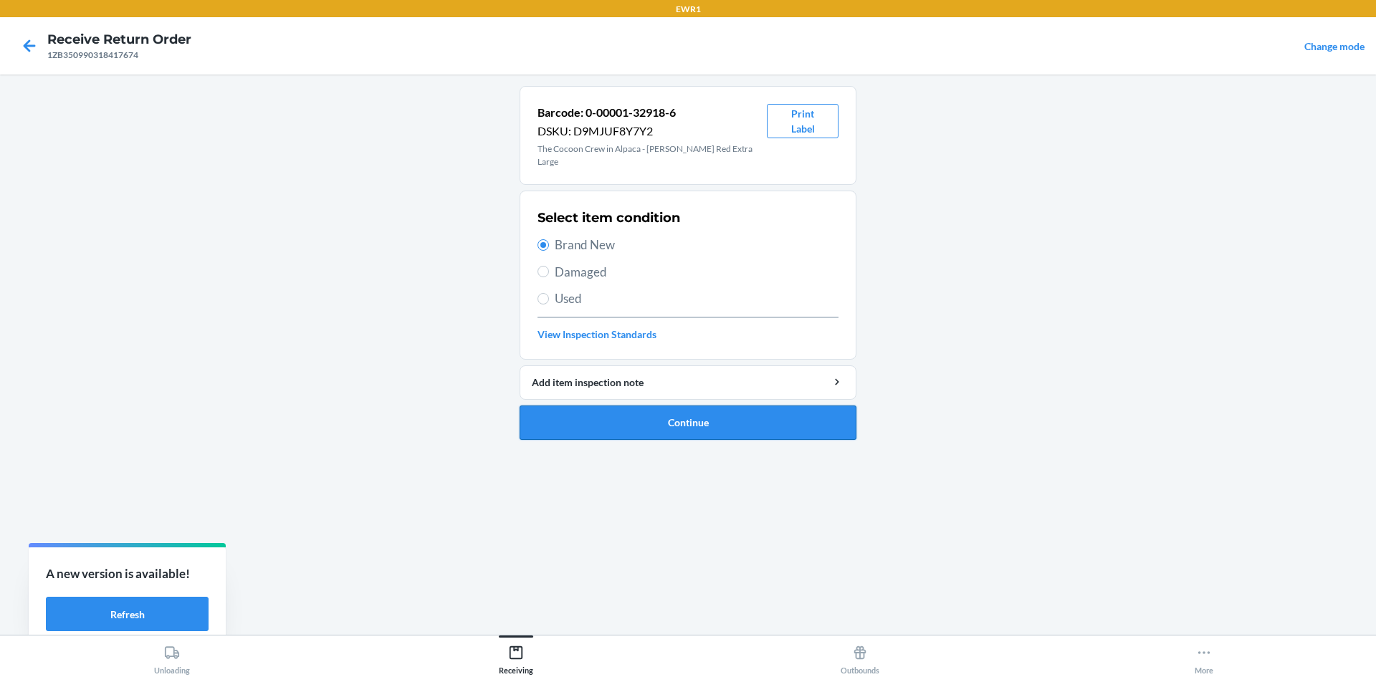
click at [725, 411] on button "Continue" at bounding box center [688, 423] width 337 height 34
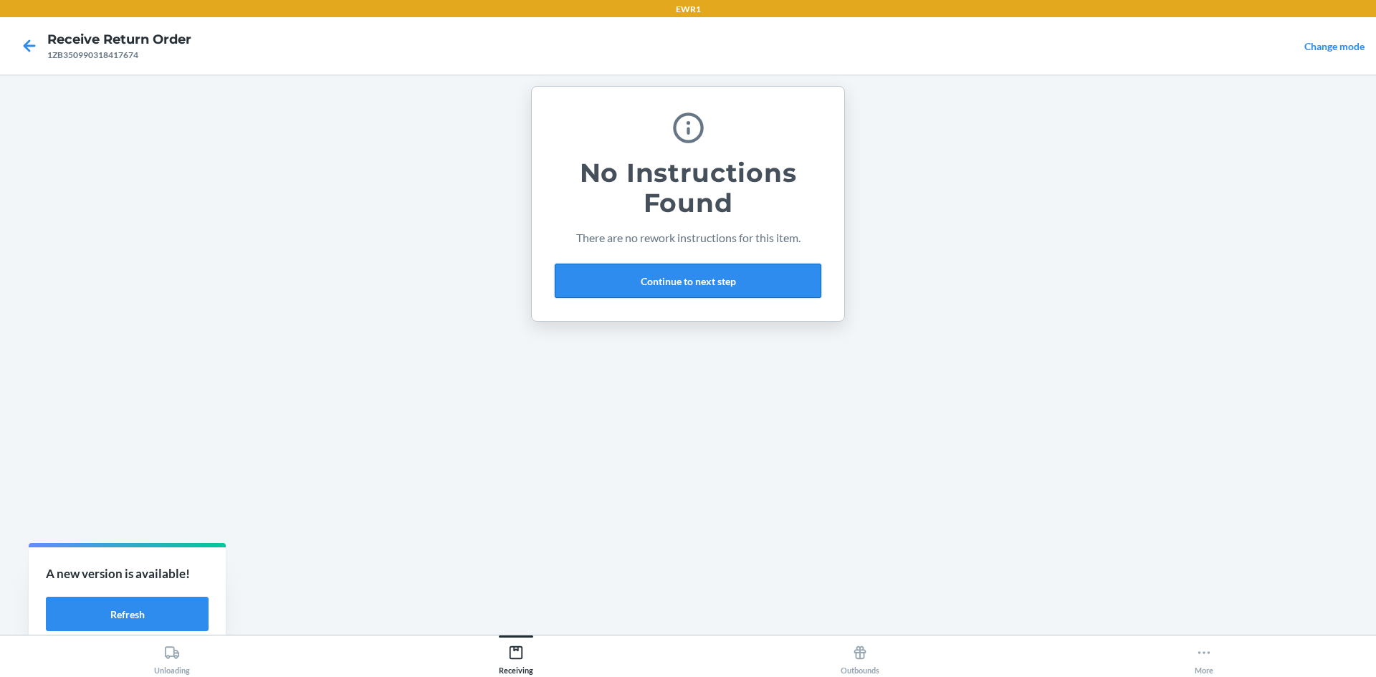
click at [734, 277] on button "Continue to next step" at bounding box center [688, 281] width 267 height 34
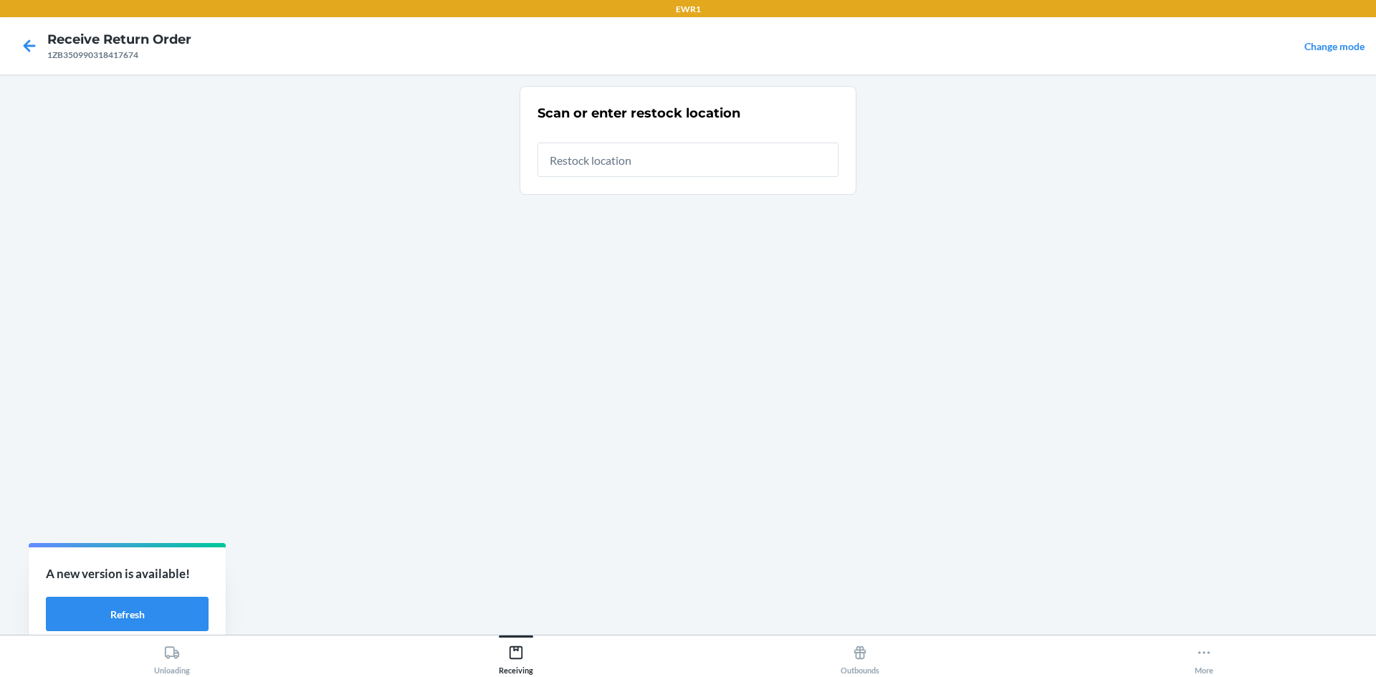
drag, startPoint x: 696, startPoint y: 164, endPoint x: 733, endPoint y: 151, distance: 39.0
click at [700, 159] on input "text" at bounding box center [688, 160] width 301 height 34
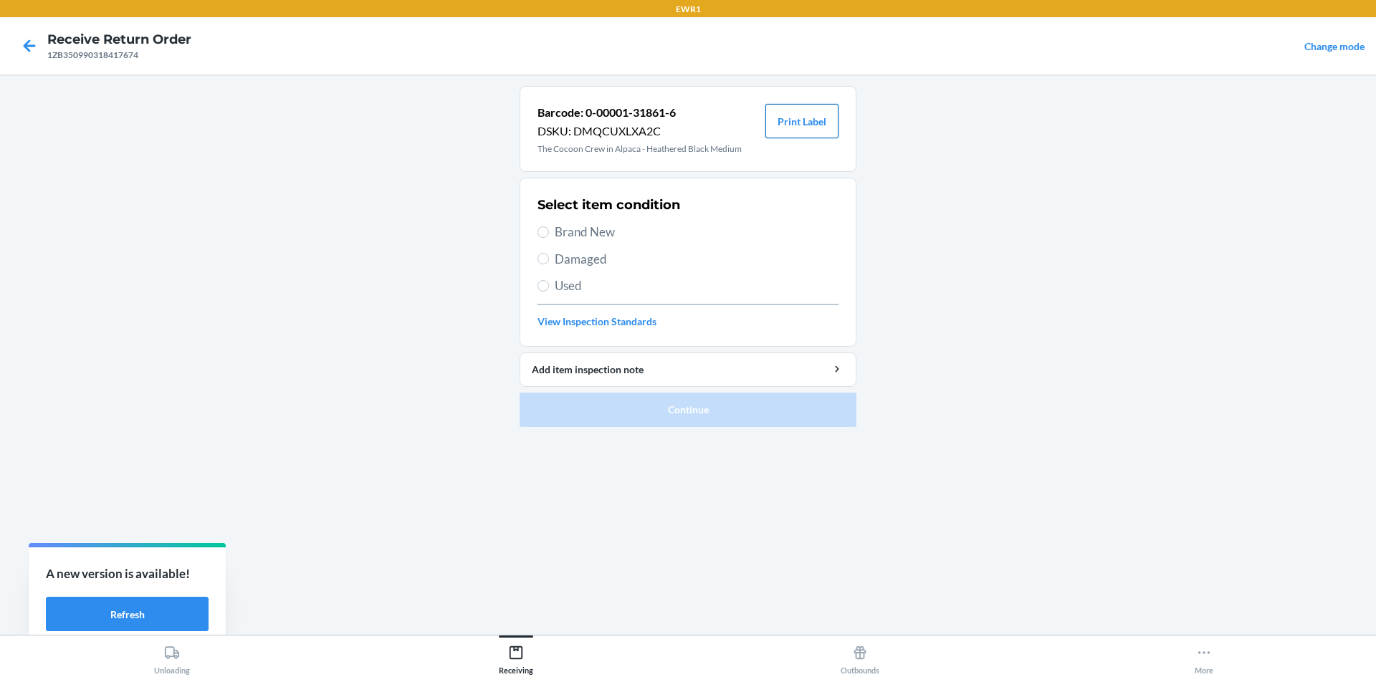
click at [826, 126] on button "Print Label" at bounding box center [801, 121] width 73 height 34
click at [578, 228] on span "Brand New" at bounding box center [697, 232] width 284 height 19
click at [549, 228] on input "Brand New" at bounding box center [543, 231] width 11 height 11
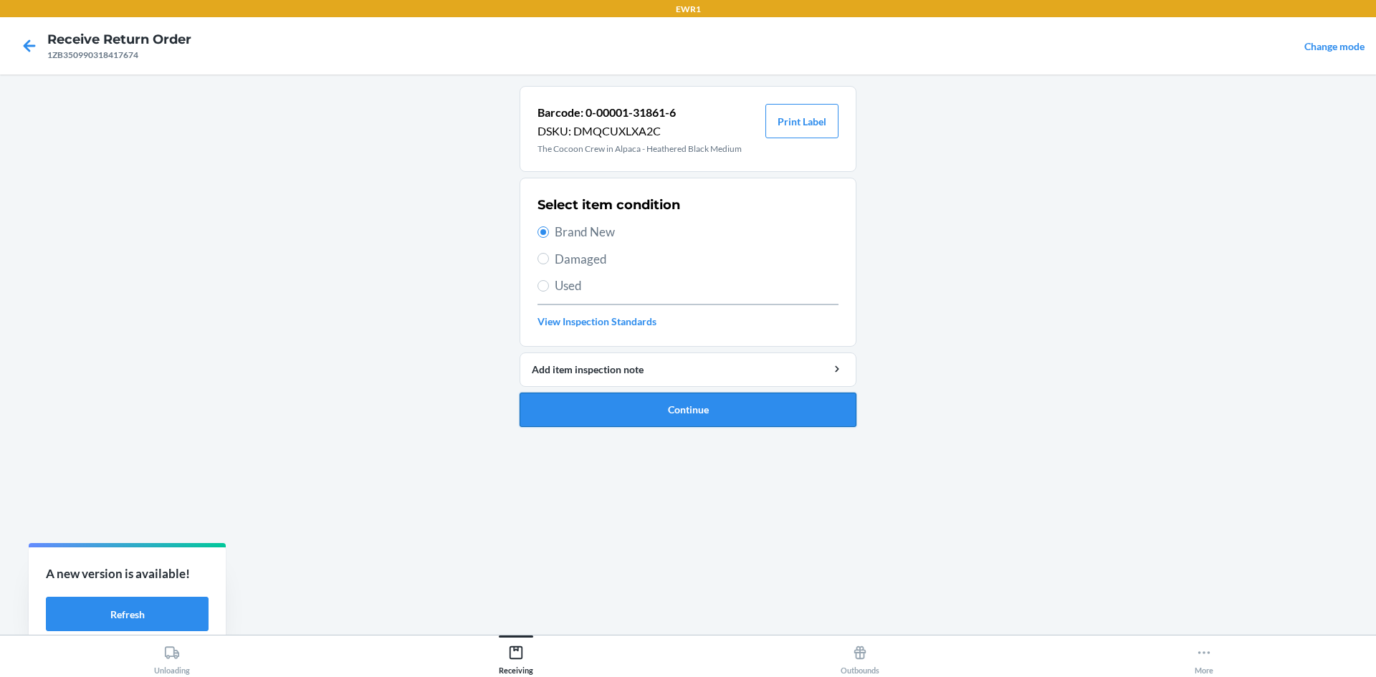
click at [780, 399] on button "Continue" at bounding box center [688, 410] width 337 height 34
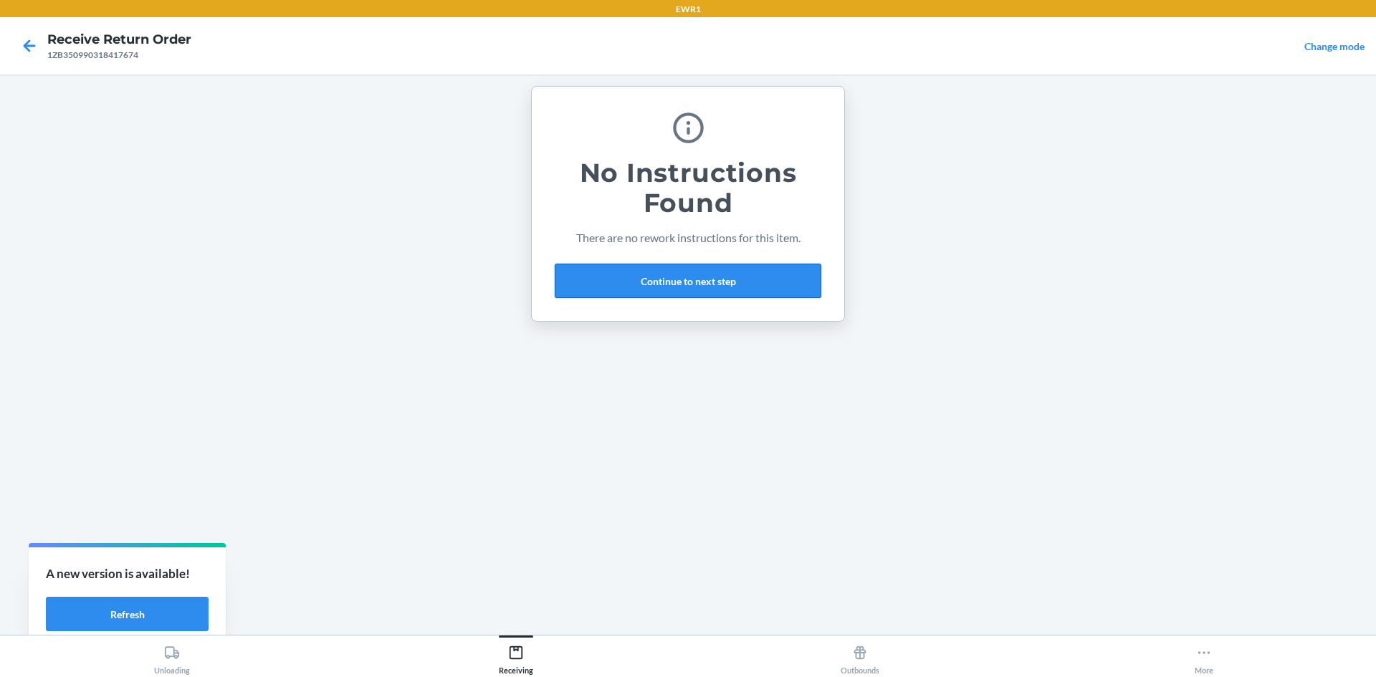
click at [757, 272] on button "Continue to next step" at bounding box center [688, 281] width 267 height 34
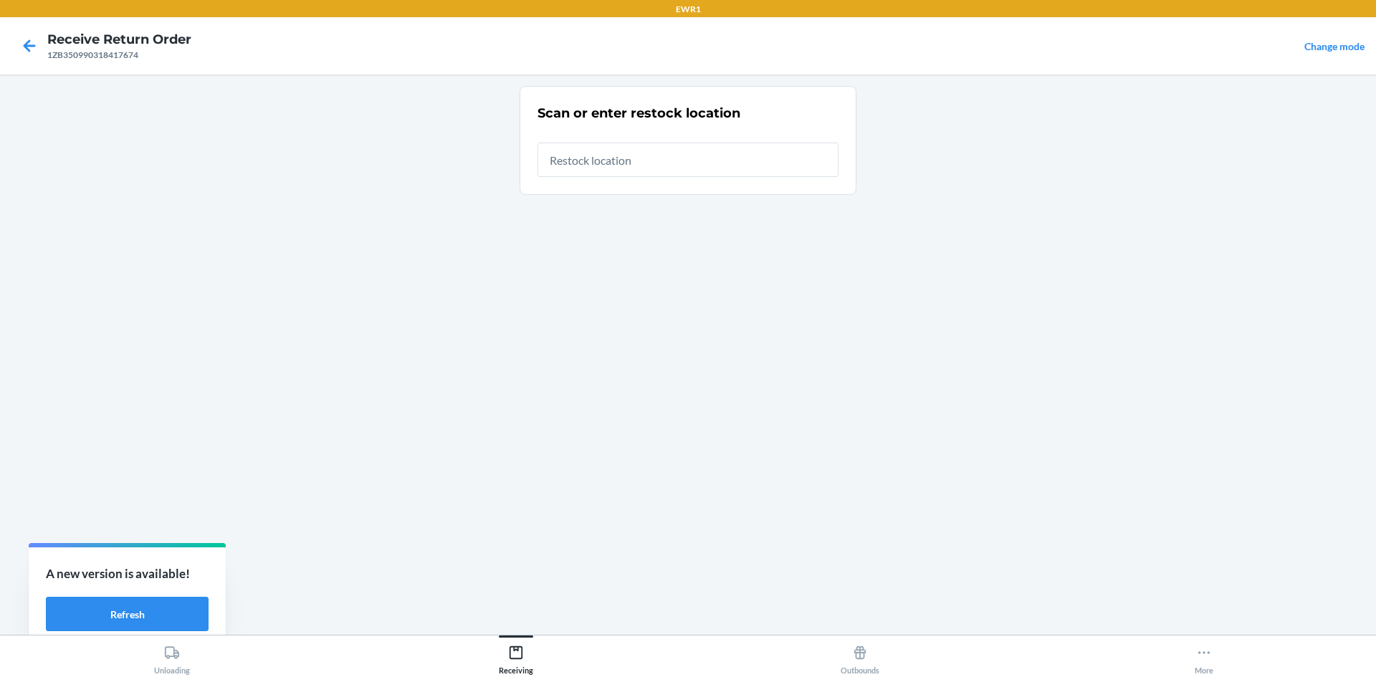
click at [692, 166] on input "text" at bounding box center [688, 160] width 301 height 34
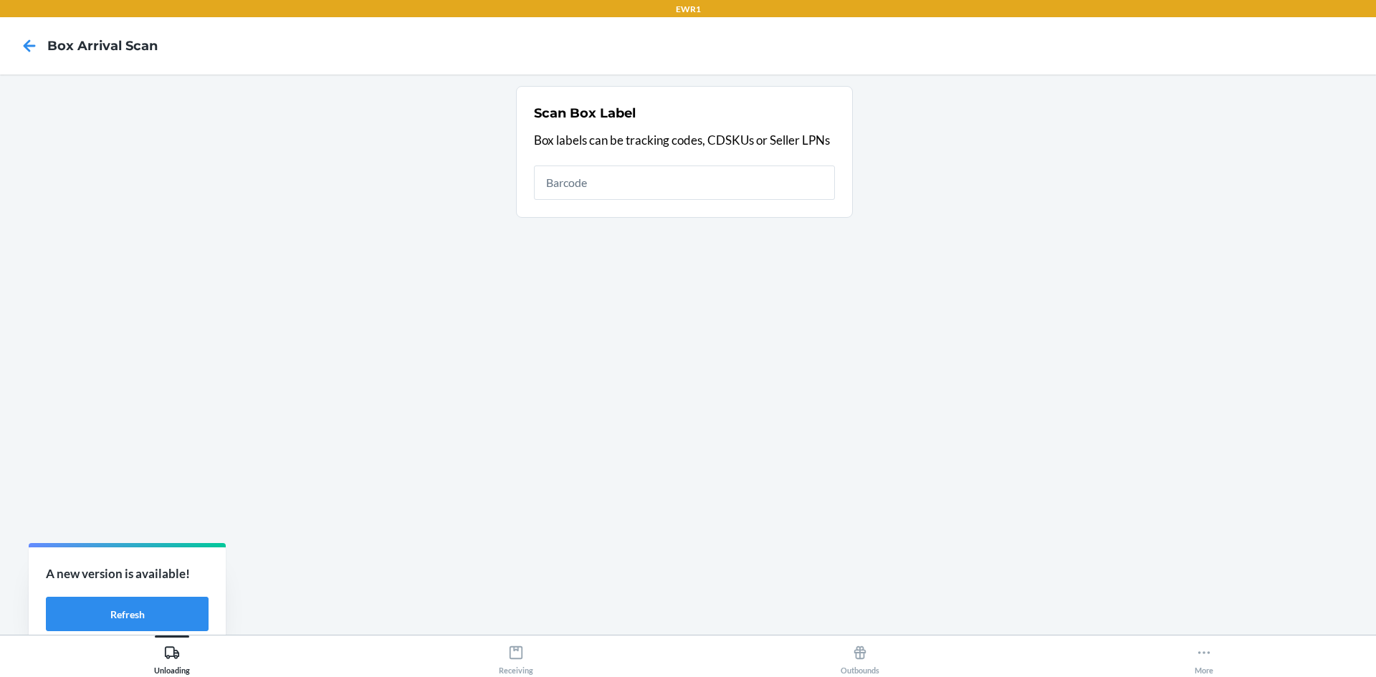
click at [574, 197] on input "text" at bounding box center [684, 183] width 301 height 34
type input "420925039261290339606409497647"
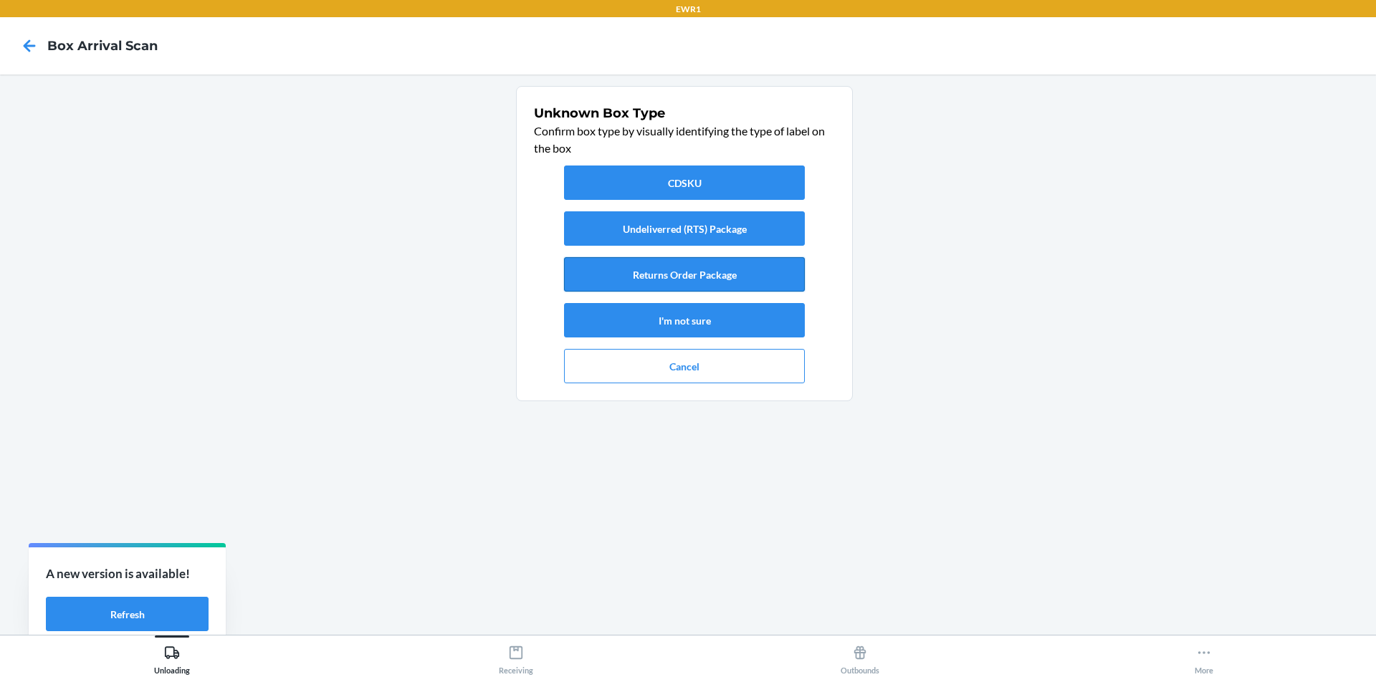
click at [727, 272] on button "Returns Order Package" at bounding box center [684, 274] width 241 height 34
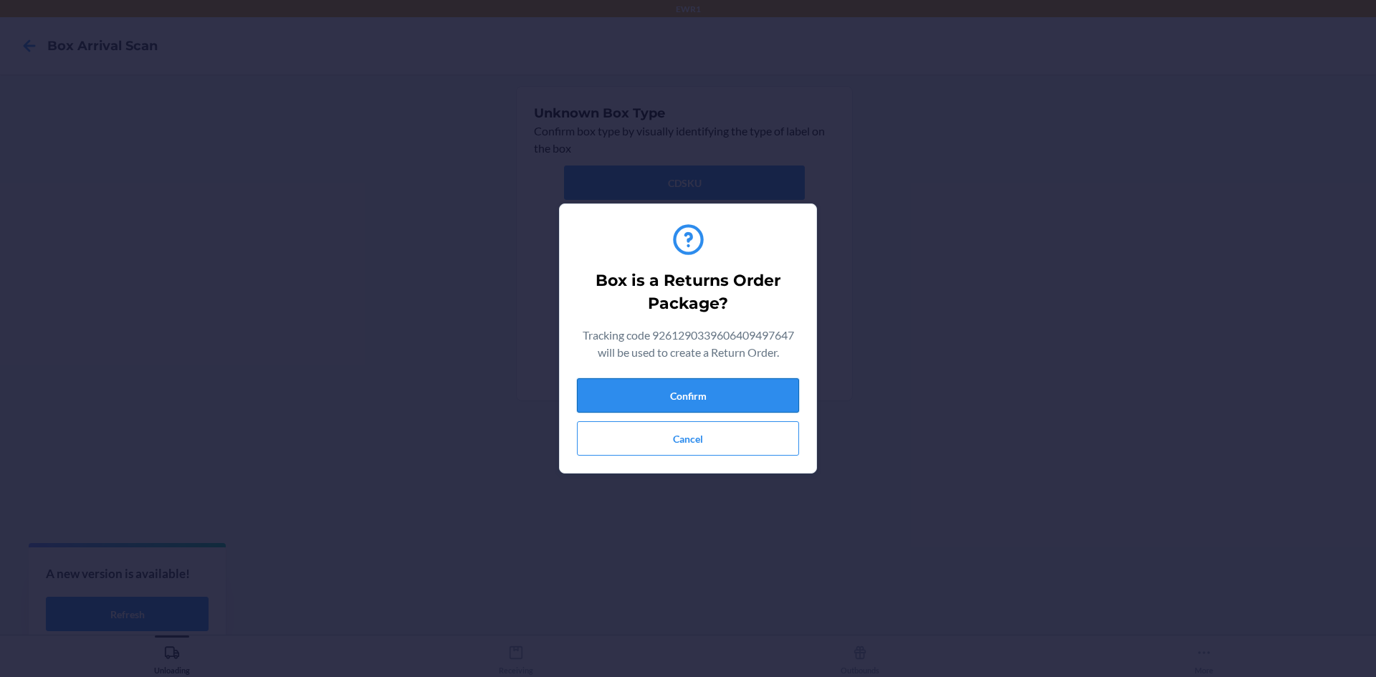
click at [712, 394] on button "Confirm" at bounding box center [688, 395] width 222 height 34
